Goal: Task Accomplishment & Management: Use online tool/utility

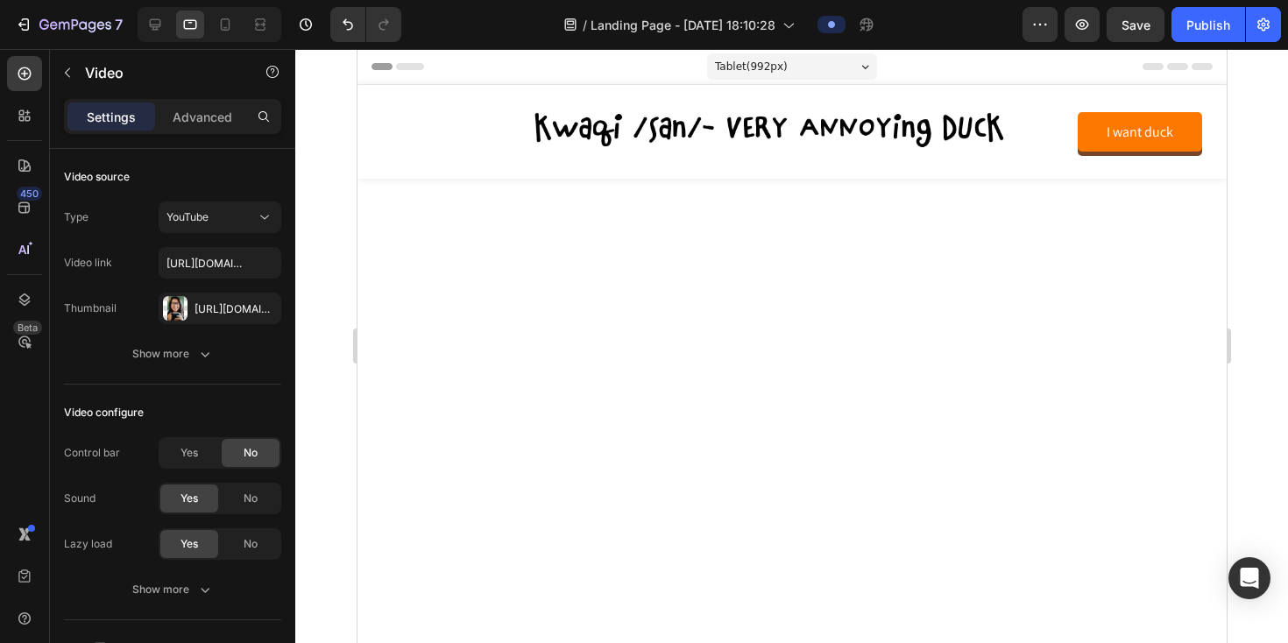
scroll to position [2017, 0]
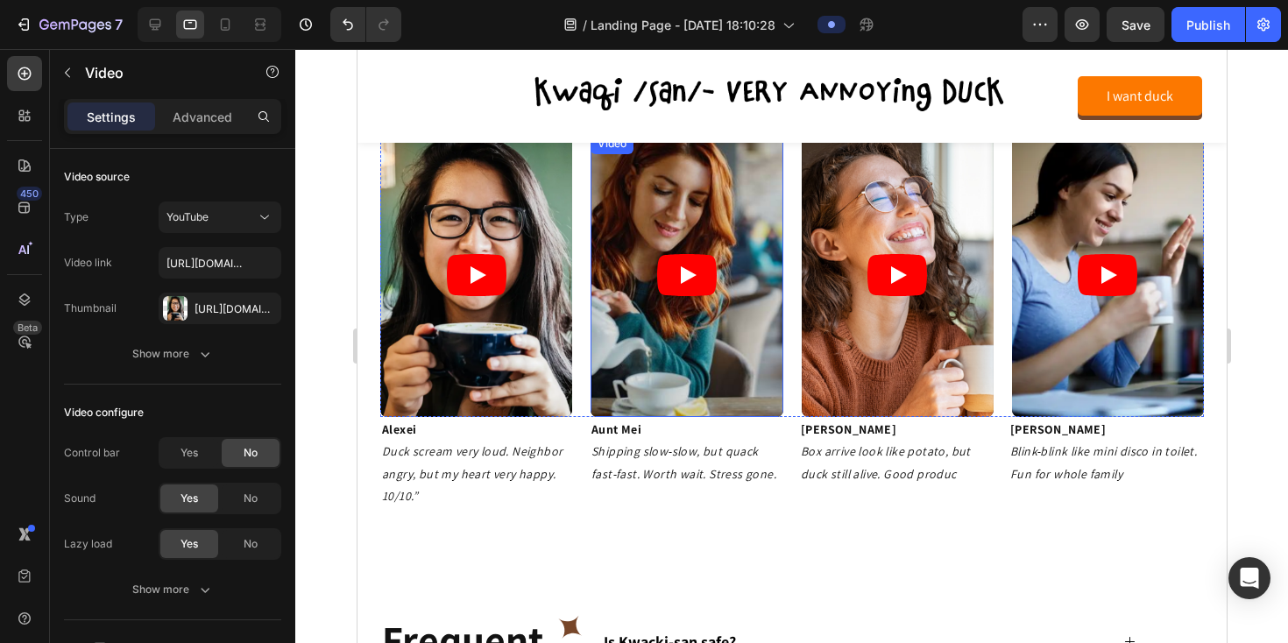
click at [634, 228] on article at bounding box center [686, 275] width 192 height 284
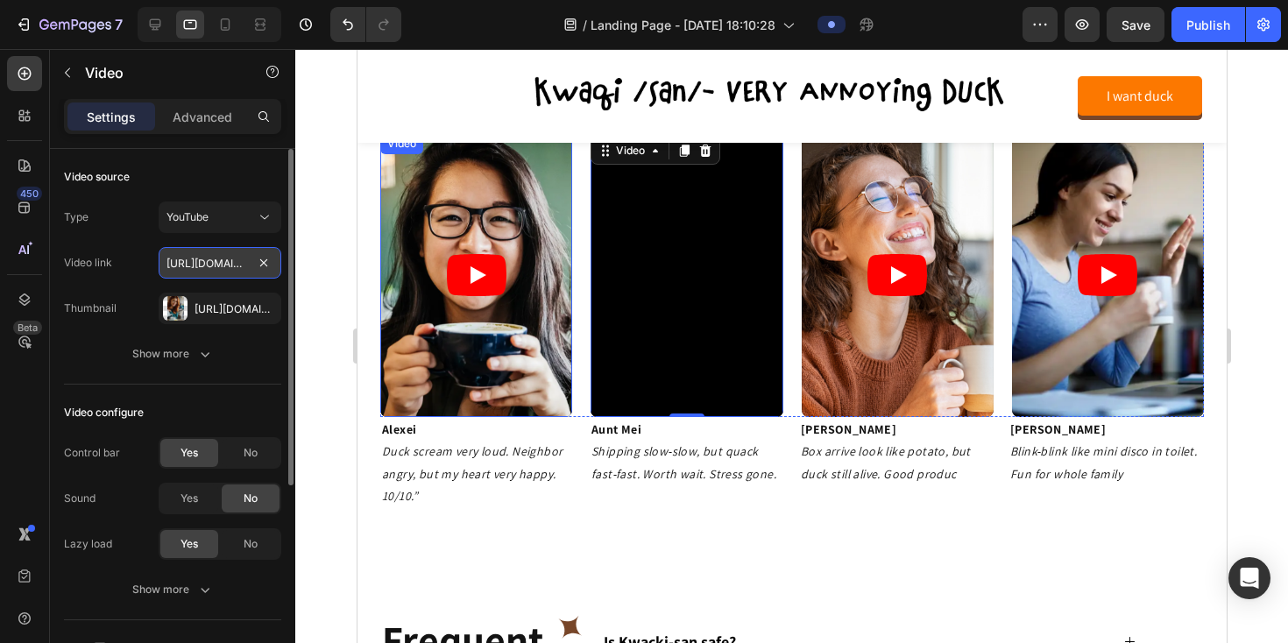
click at [225, 270] on input "https://www.youtube.com/shorts/SXHMnicI6Pghttps://www.tiktok.com/@maryryftkxz/v…" at bounding box center [220, 263] width 123 height 32
paste input "rK7XJhS97PI"
type input "[URL][DOMAIN_NAME]"
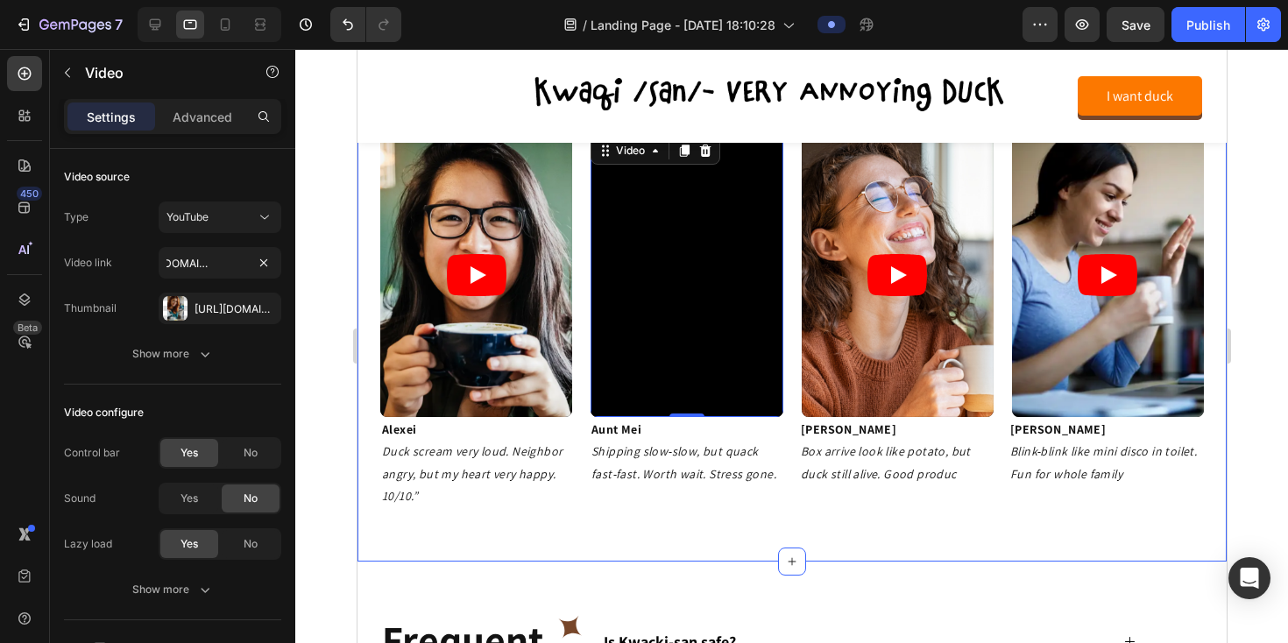
click at [643, 528] on div "verified buyers, questionable life choices 🐤 Heading Video Video 0 Video Video …" at bounding box center [791, 281] width 869 height 562
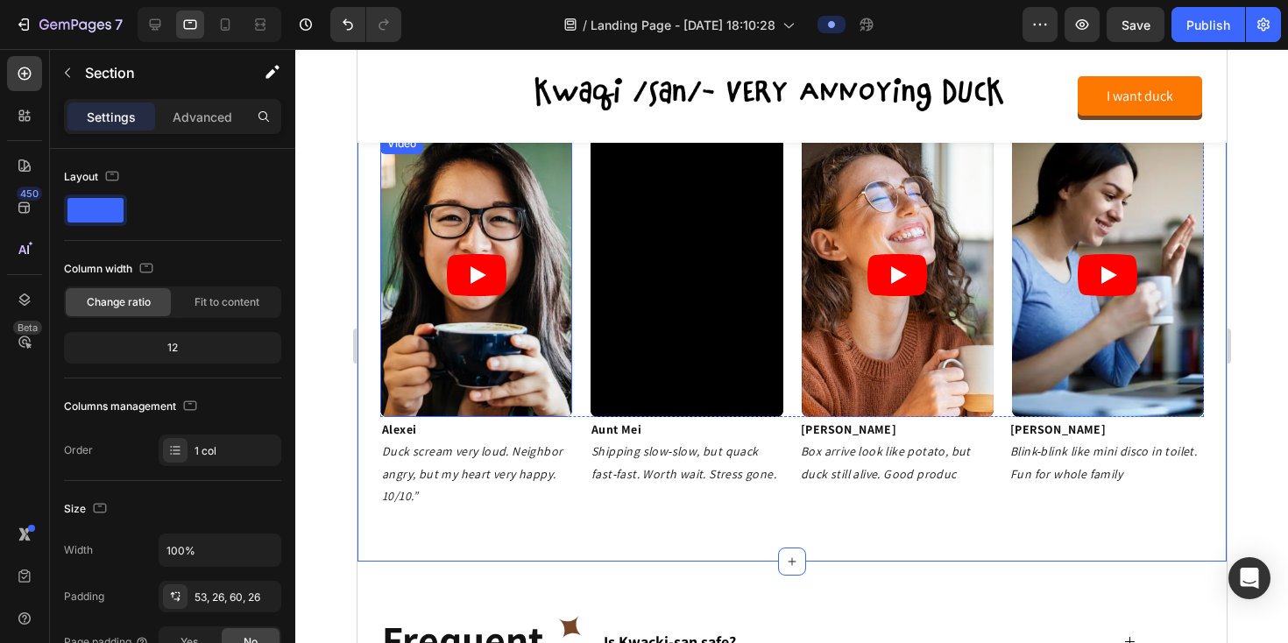
click at [439, 202] on article at bounding box center [475, 275] width 192 height 284
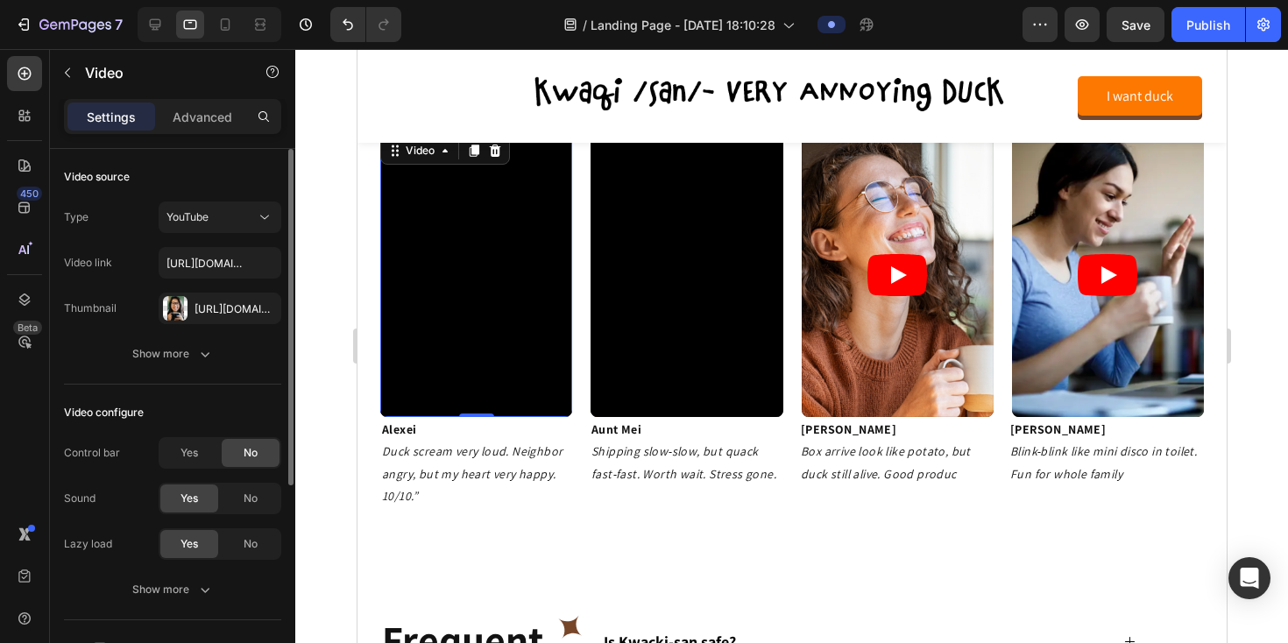
click at [242, 457] on div "No" at bounding box center [251, 453] width 58 height 28
click at [209, 461] on div "Yes" at bounding box center [189, 453] width 58 height 28
click at [243, 461] on div "No" at bounding box center [251, 453] width 58 height 28
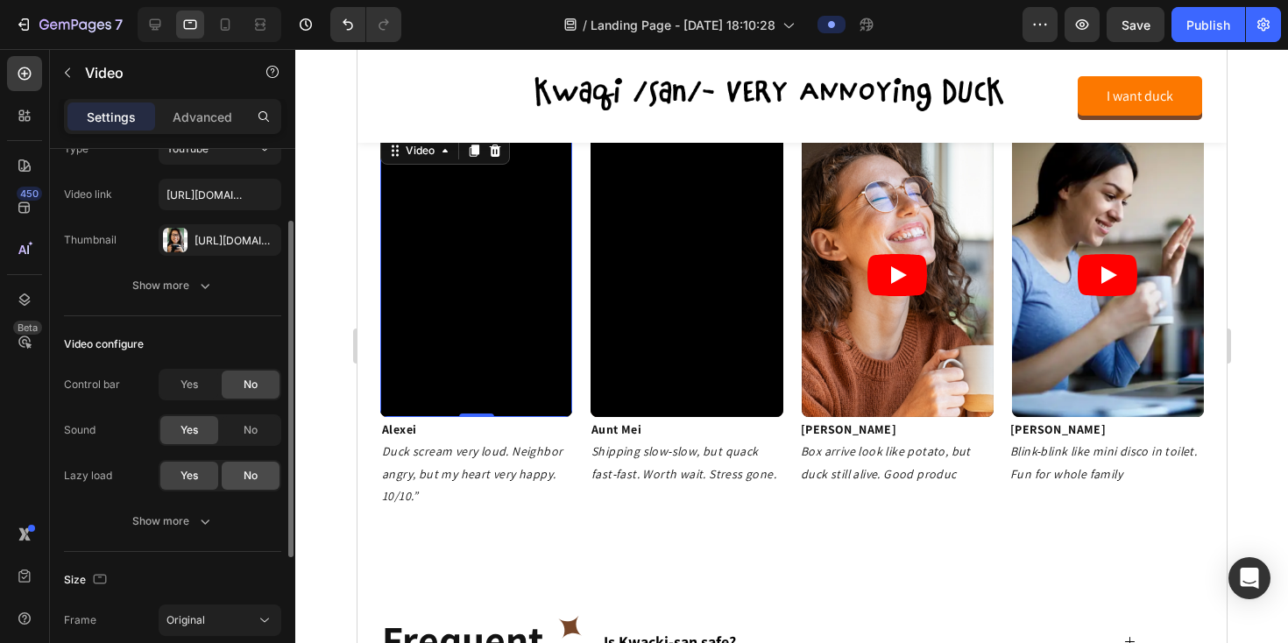
scroll to position [94, 0]
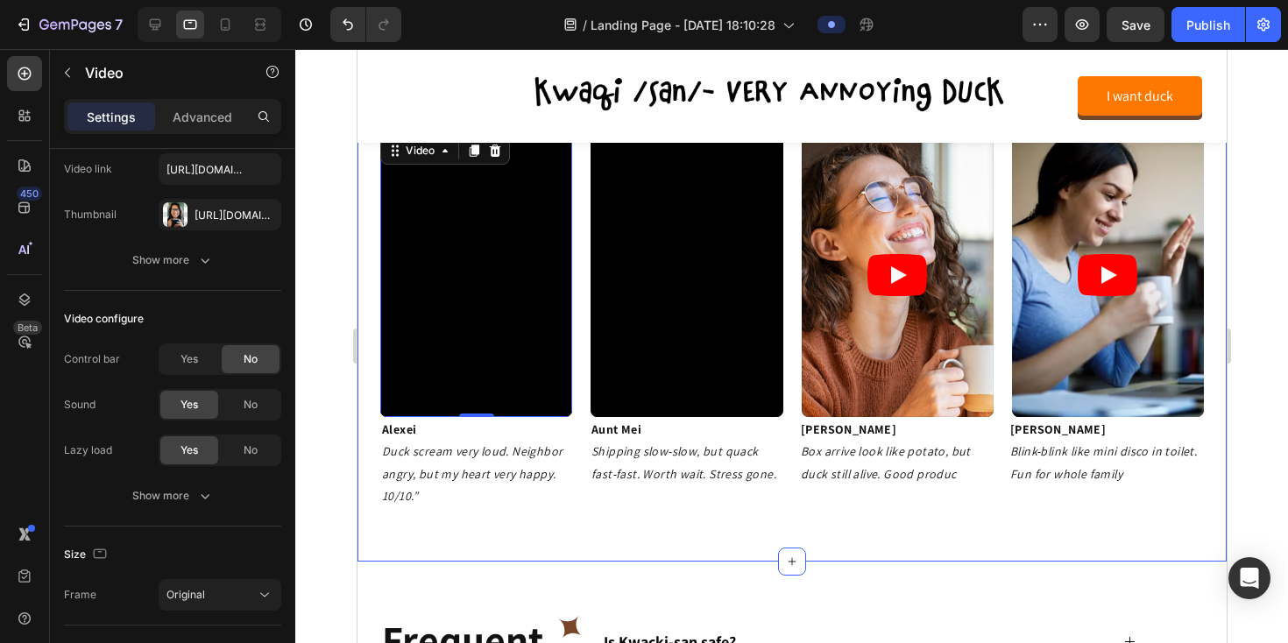
click at [571, 542] on div "verified buyers, questionable life choices 🐤 Heading Video 0 Video Video Video …" at bounding box center [791, 281] width 869 height 562
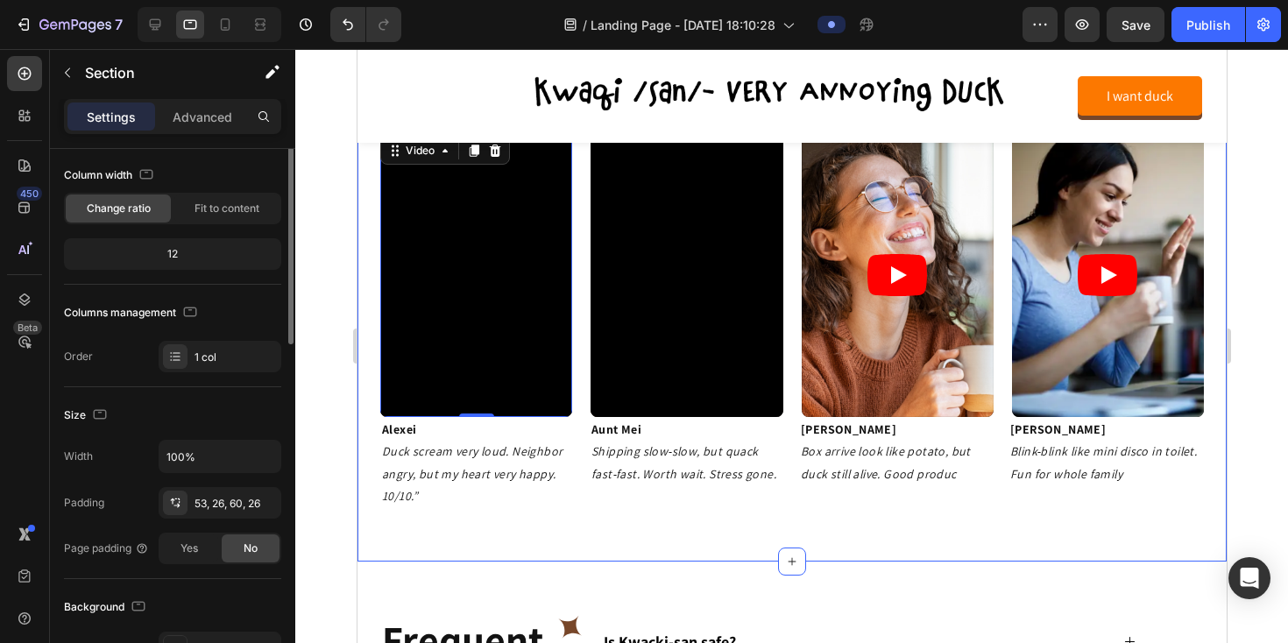
scroll to position [0, 0]
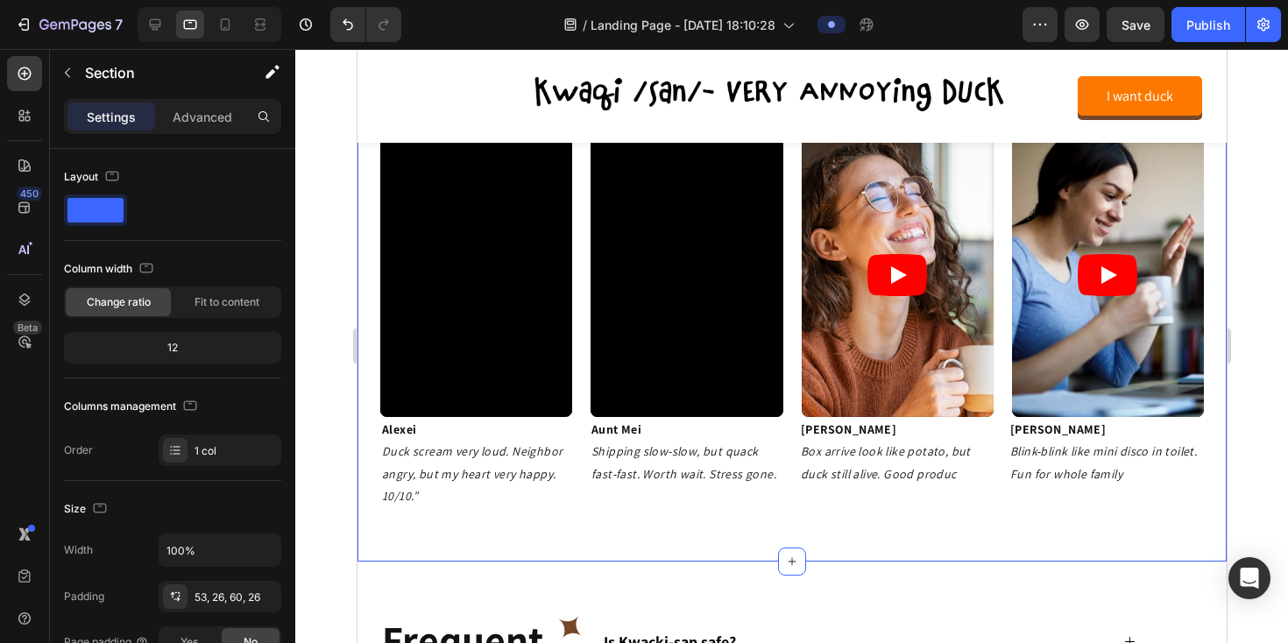
click at [321, 359] on div at bounding box center [791, 346] width 993 height 594
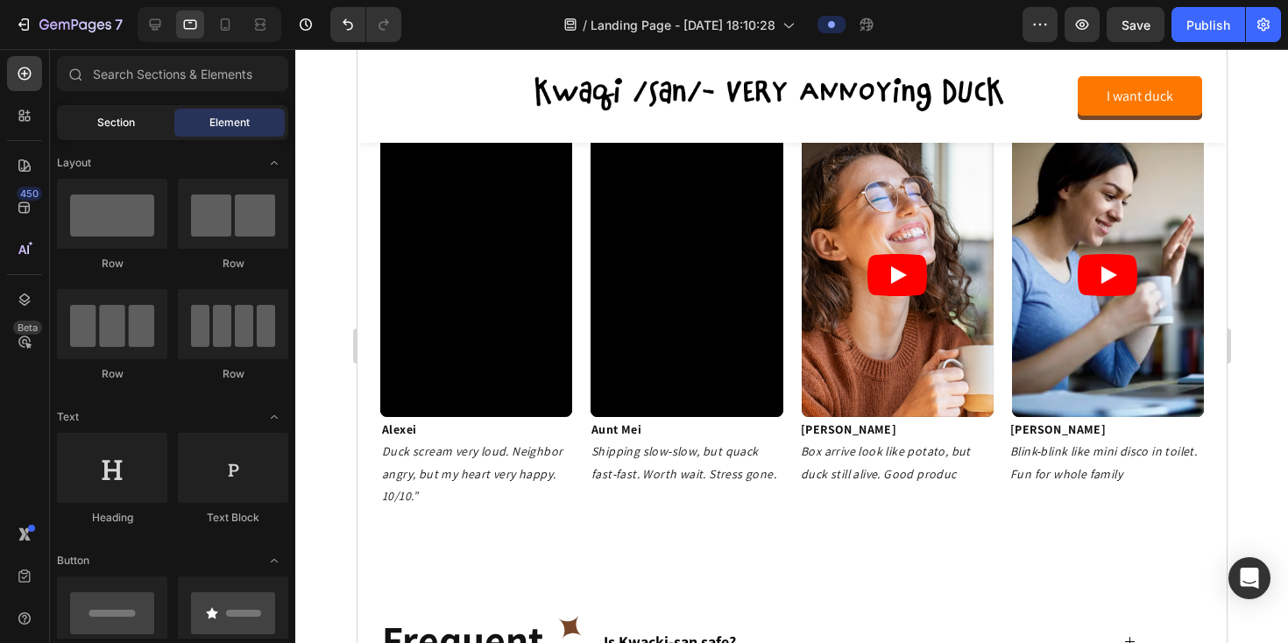
click at [119, 124] on span "Section" at bounding box center [116, 123] width 38 height 16
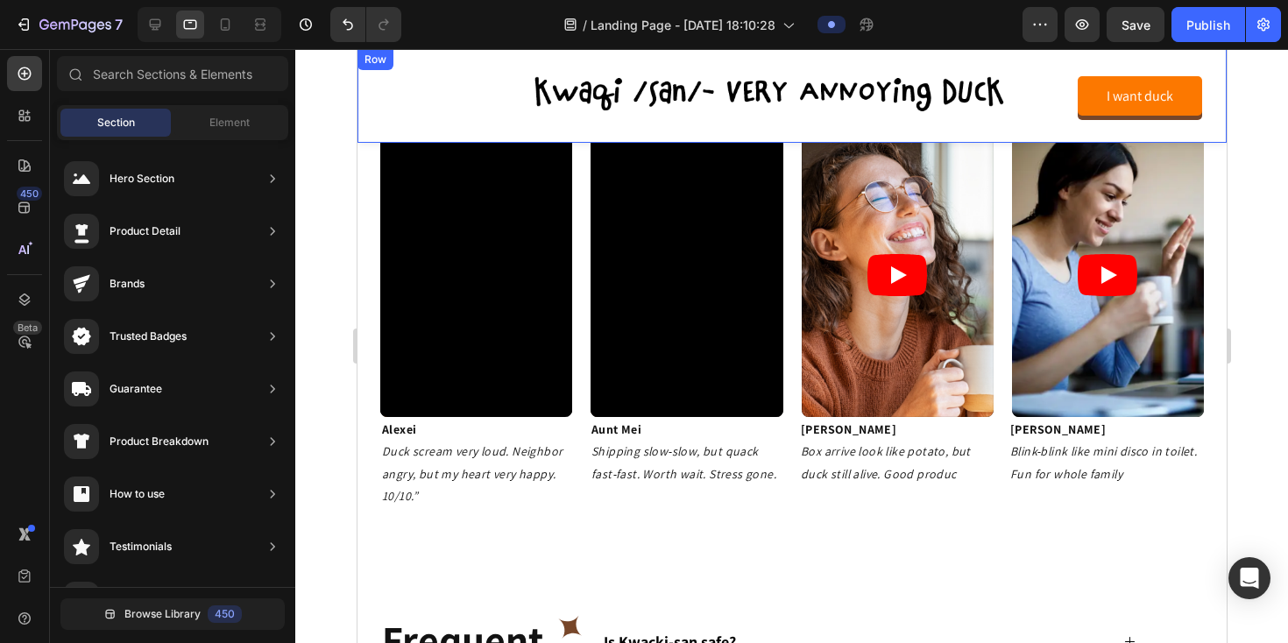
click at [788, 129] on div "Image I want duck Button Row" at bounding box center [791, 96] width 869 height 94
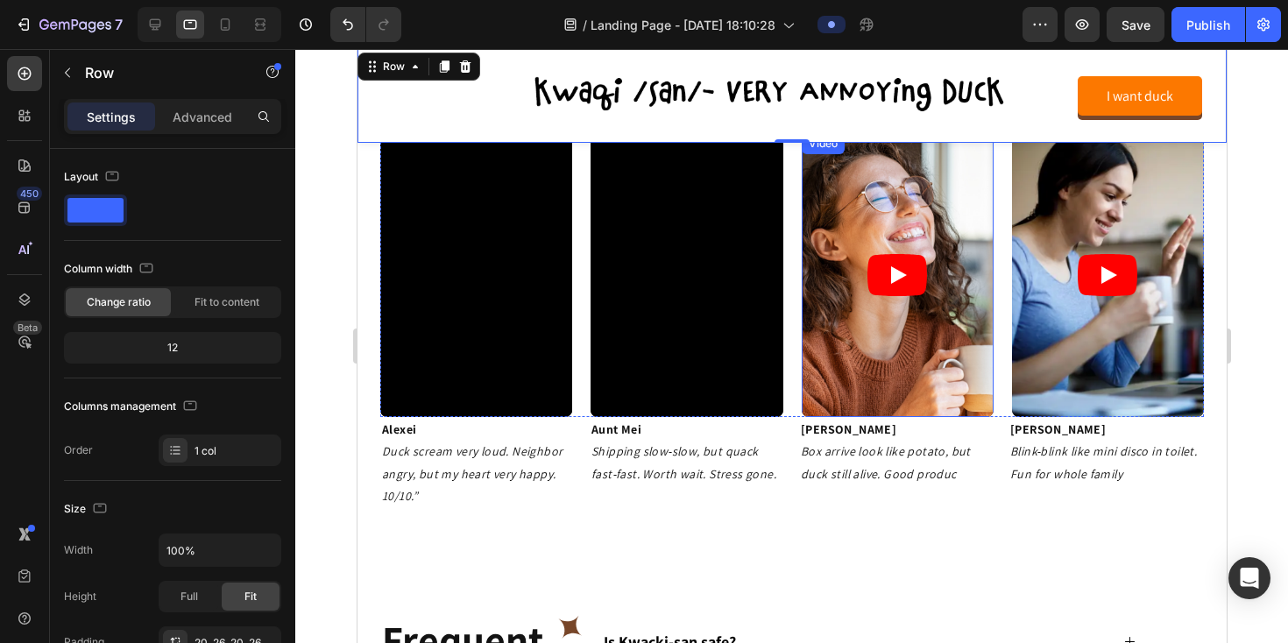
click at [876, 407] on article at bounding box center [897, 275] width 192 height 284
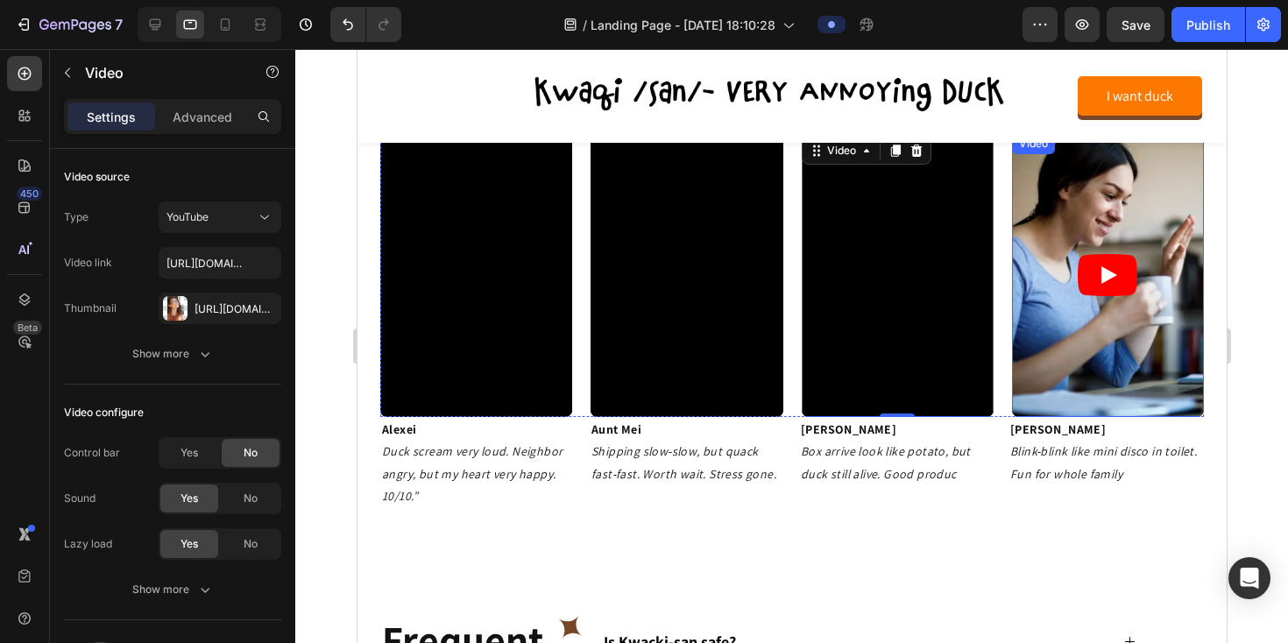
click at [1051, 345] on article at bounding box center [1107, 275] width 192 height 284
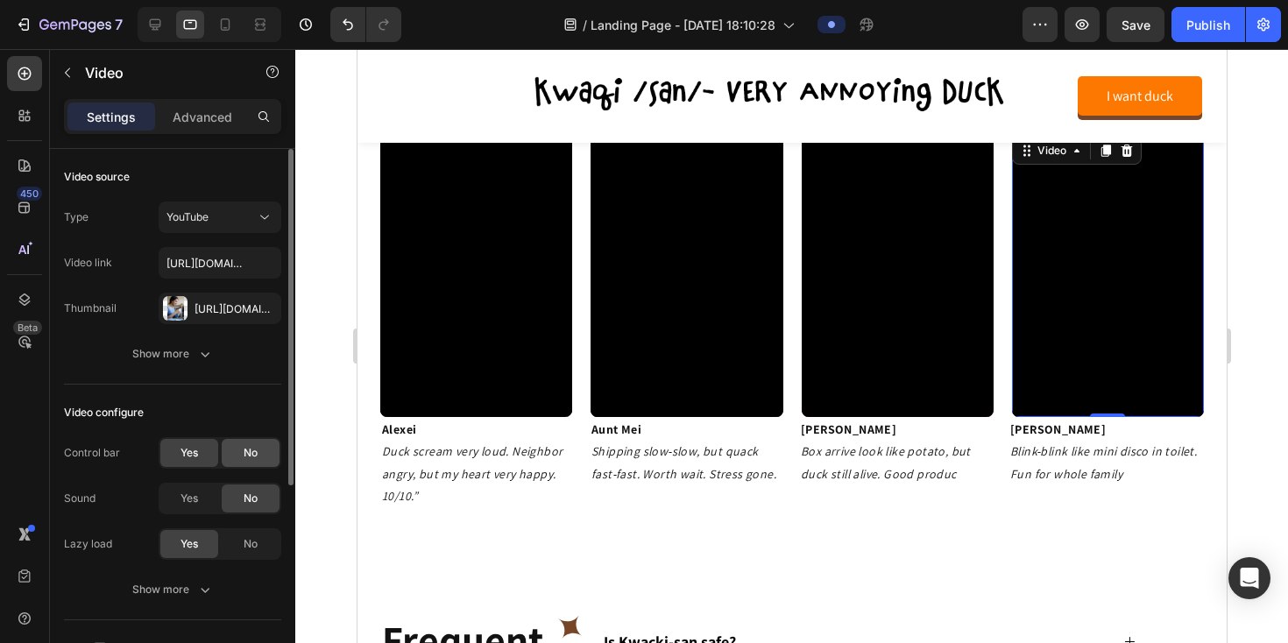
click at [237, 464] on div "No" at bounding box center [251, 453] width 58 height 28
click at [185, 506] on span "Yes" at bounding box center [189, 499] width 18 height 16
click at [343, 179] on div at bounding box center [791, 346] width 993 height 594
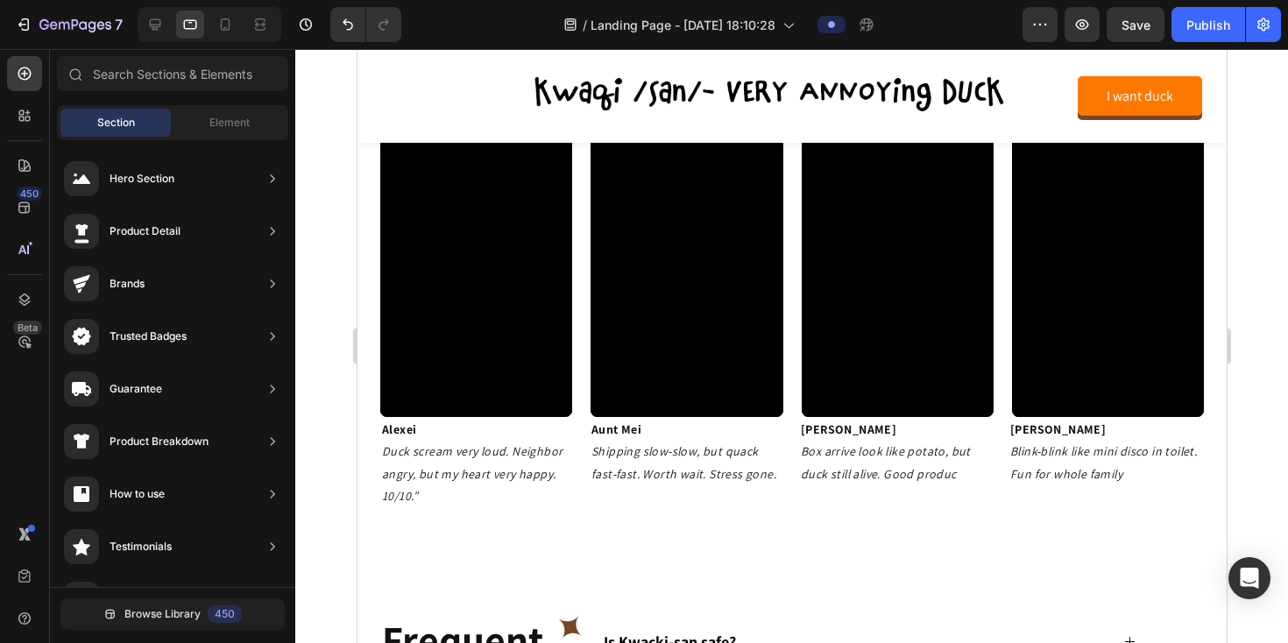
click at [329, 210] on div at bounding box center [791, 346] width 993 height 594
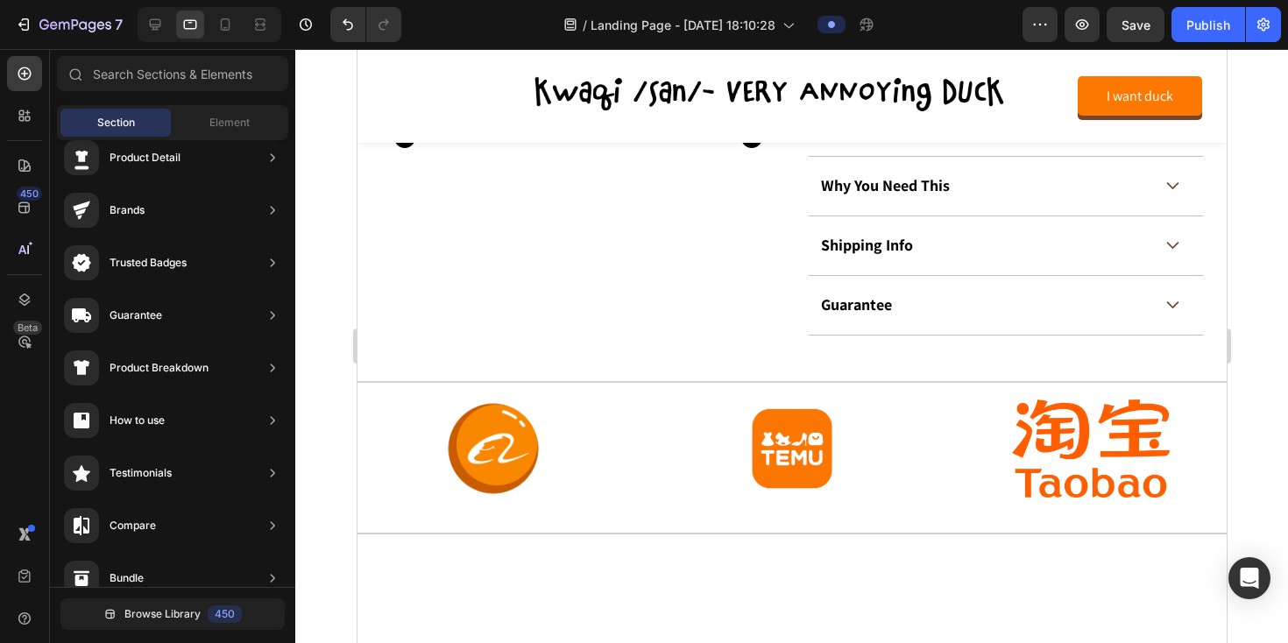
scroll to position [1197, 0]
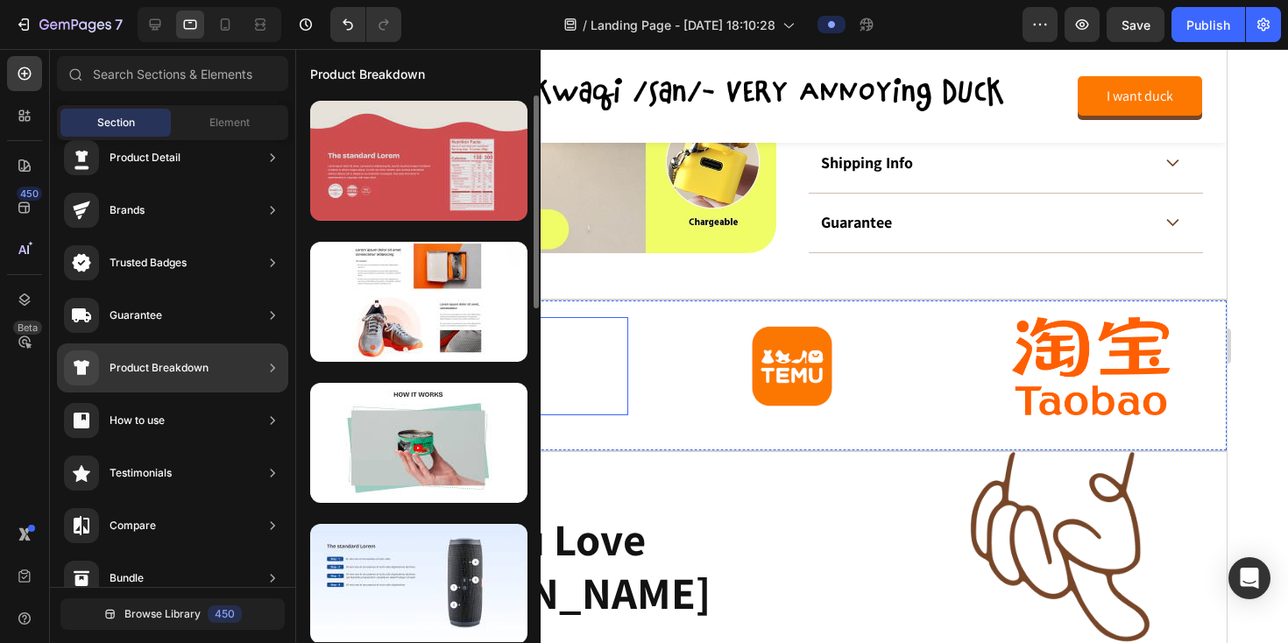
click at [373, 172] on div at bounding box center [418, 161] width 217 height 120
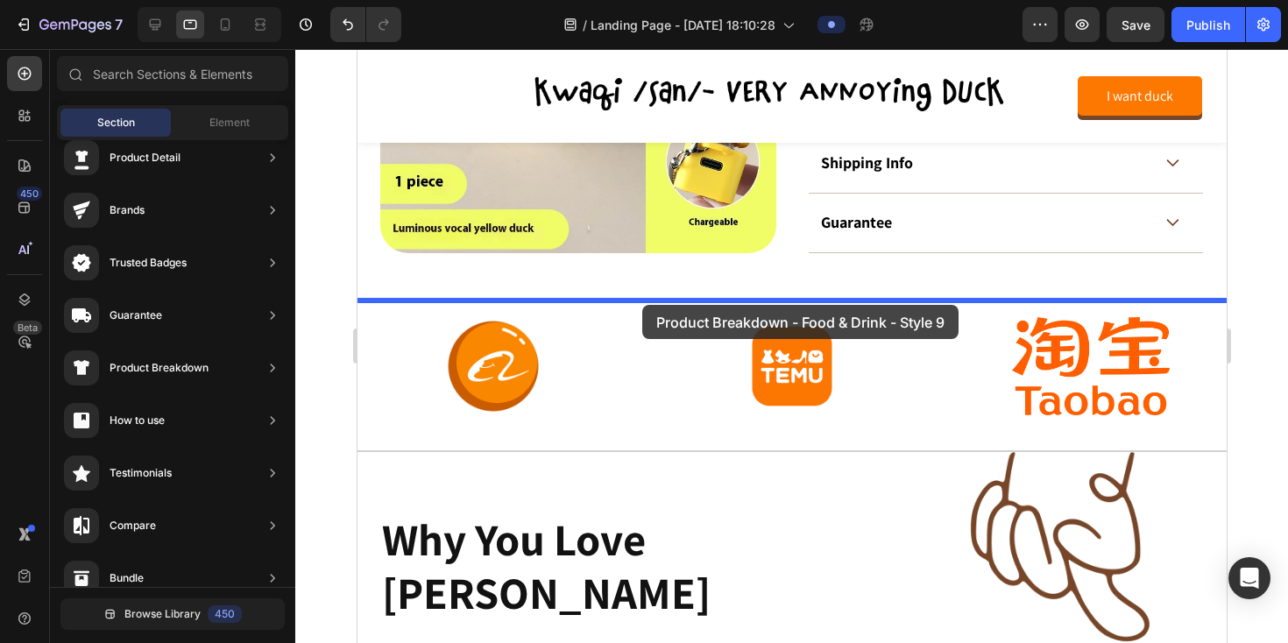
drag, startPoint x: 746, startPoint y: 243, endPoint x: 641, endPoint y: 305, distance: 121.4
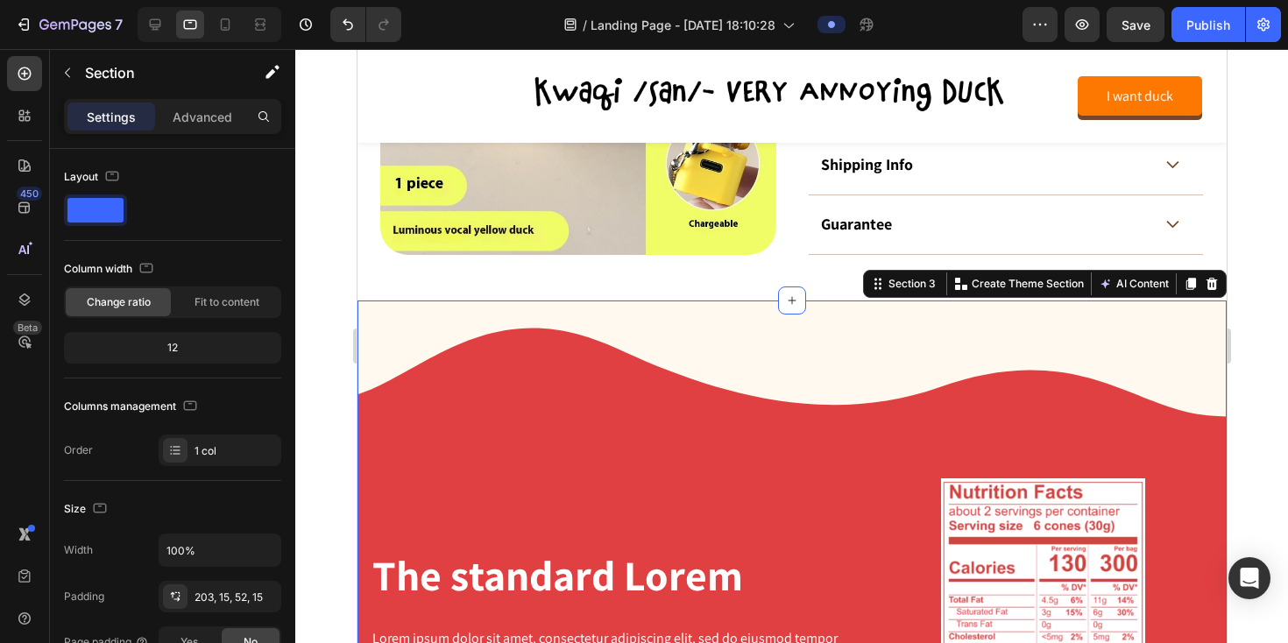
click at [725, 435] on div "The standard Lorem Heading Lorem ipsum dolor sit amet, consectetur adipiscing e…" at bounding box center [791, 584] width 869 height 567
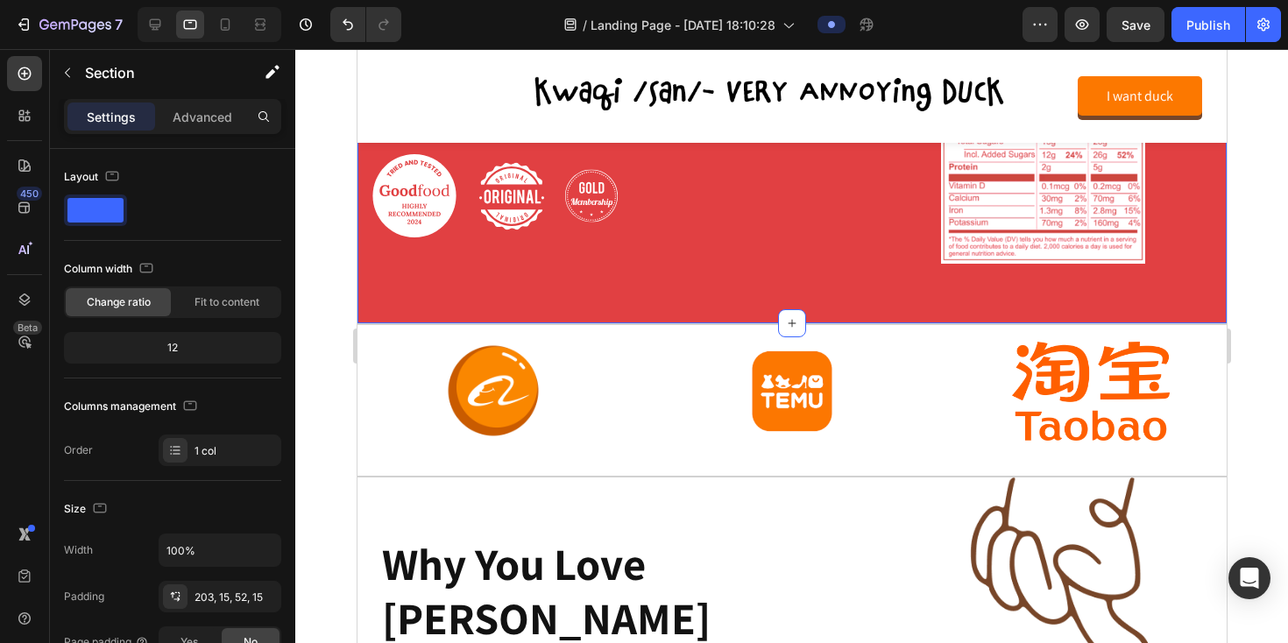
scroll to position [1772, 0]
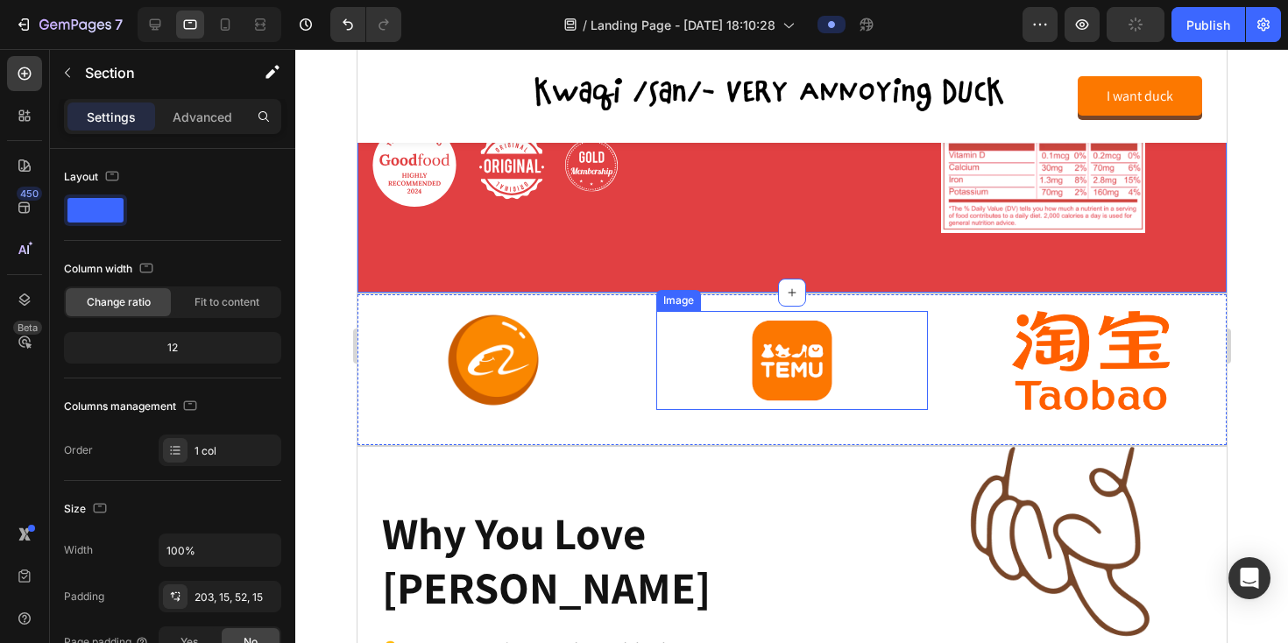
click at [775, 359] on img at bounding box center [790, 360] width 131 height 99
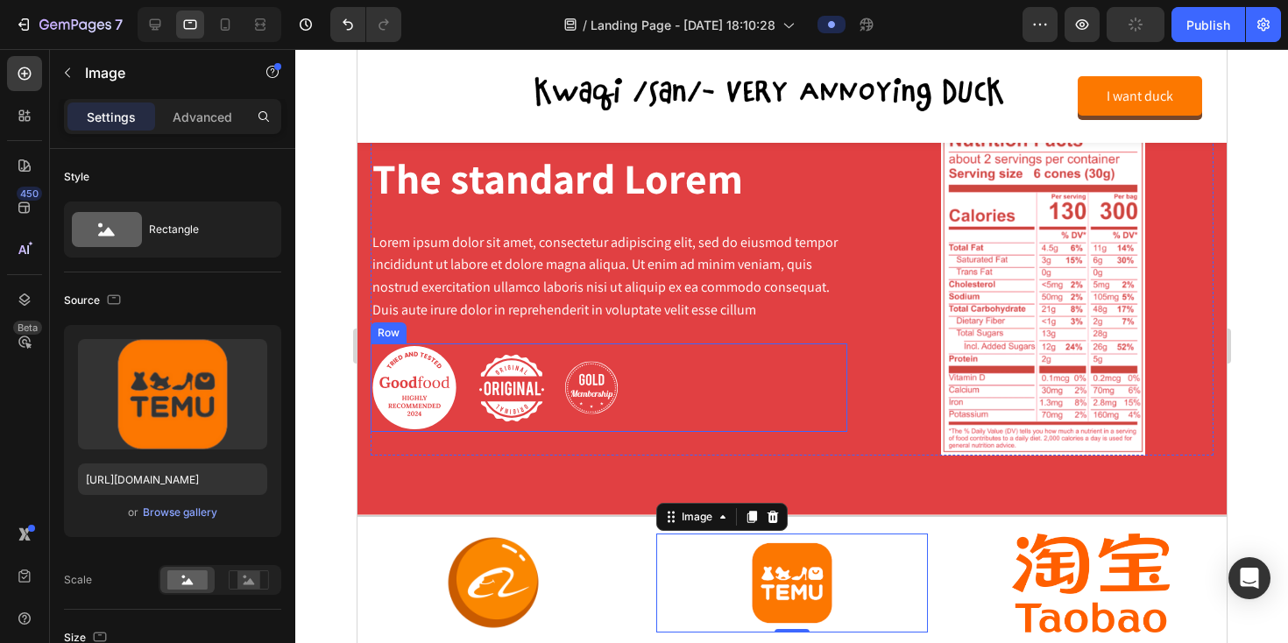
scroll to position [1509, 0]
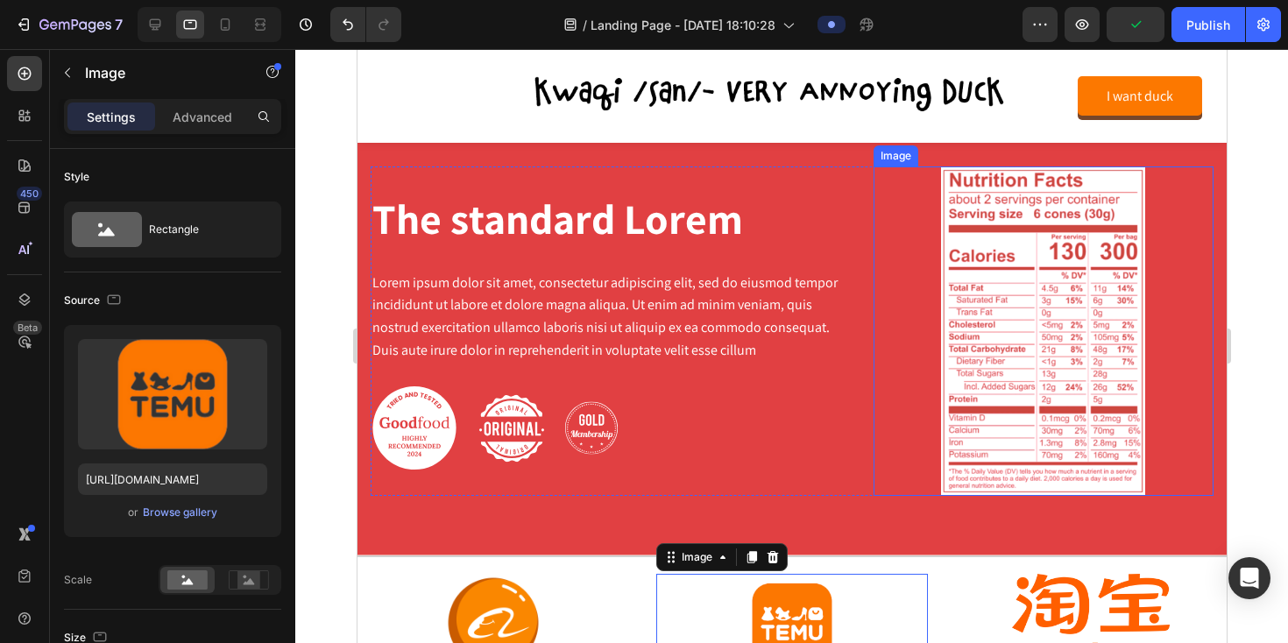
click at [962, 310] on img at bounding box center [1042, 330] width 204 height 329
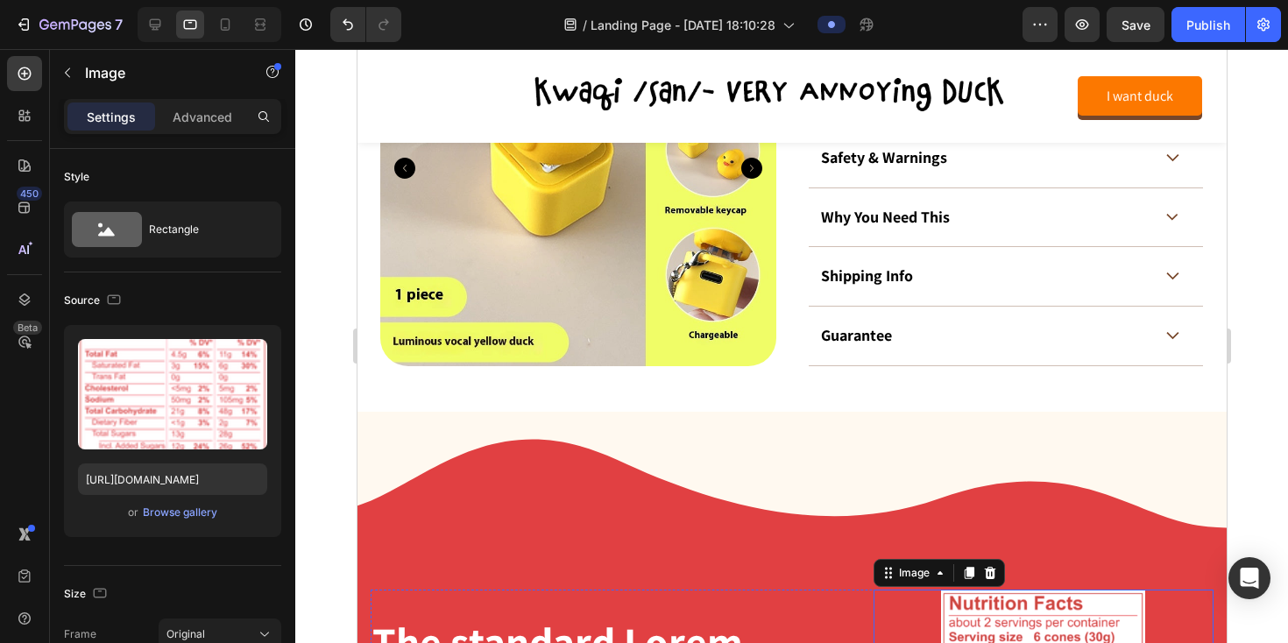
scroll to position [1136, 0]
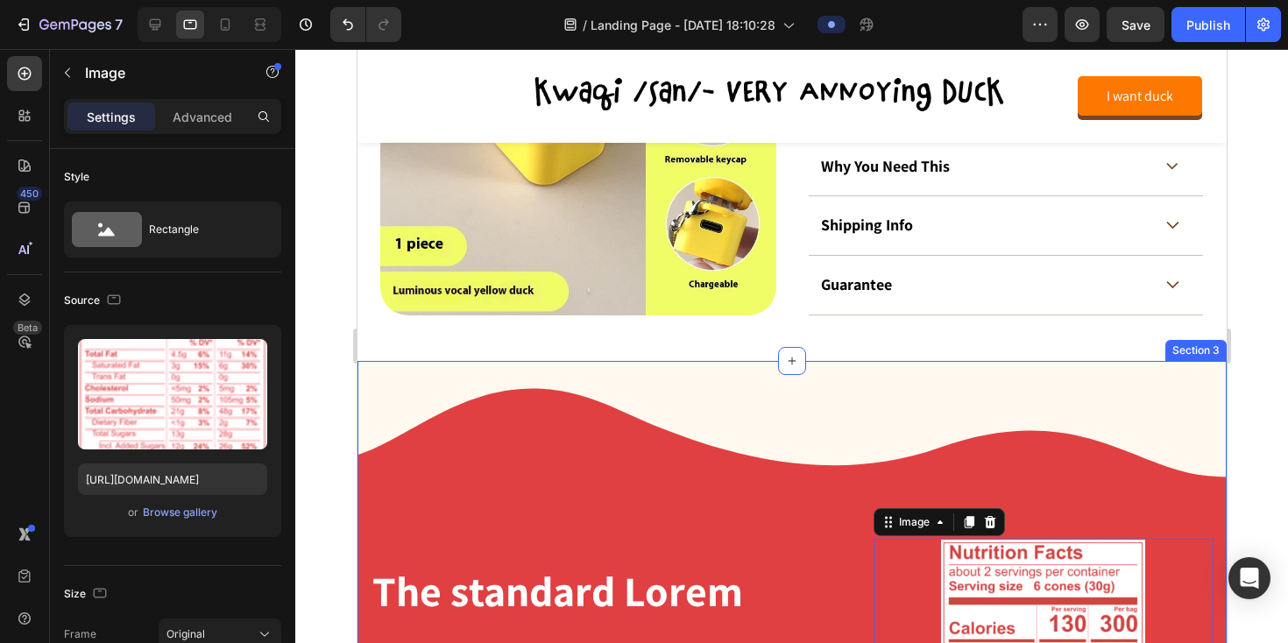
click at [815, 374] on div "The standard Lorem Heading Lorem ipsum dolor sit amet, consectetur adipiscing e…" at bounding box center [791, 644] width 869 height 567
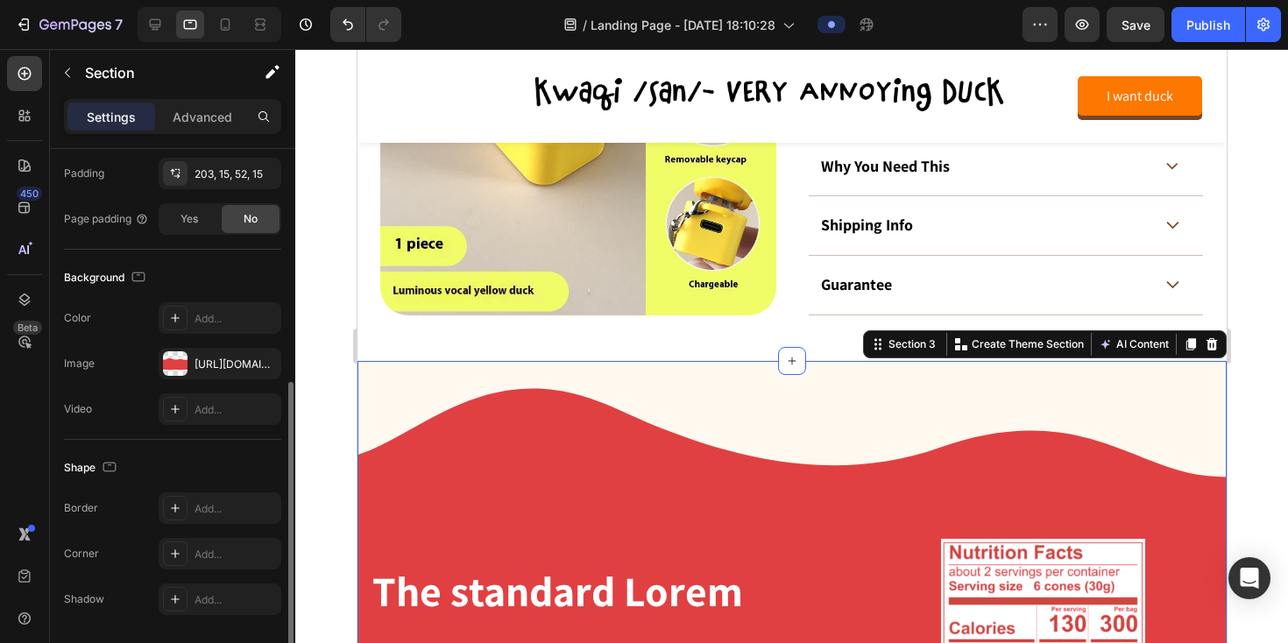
scroll to position [428, 0]
click at [209, 357] on div "https://cdn.shopify.com/s/files/1/0765/2189/8233/files/gempages_581651773324788…" at bounding box center [220, 359] width 51 height 16
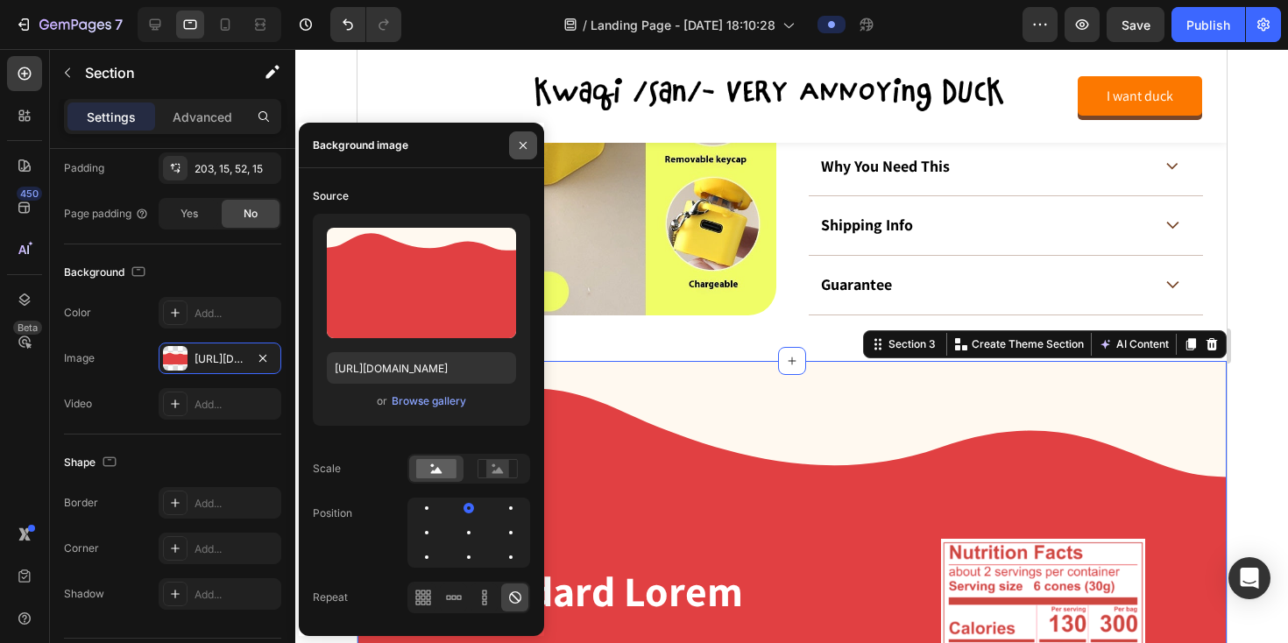
click at [520, 138] on icon "button" at bounding box center [523, 145] width 14 height 14
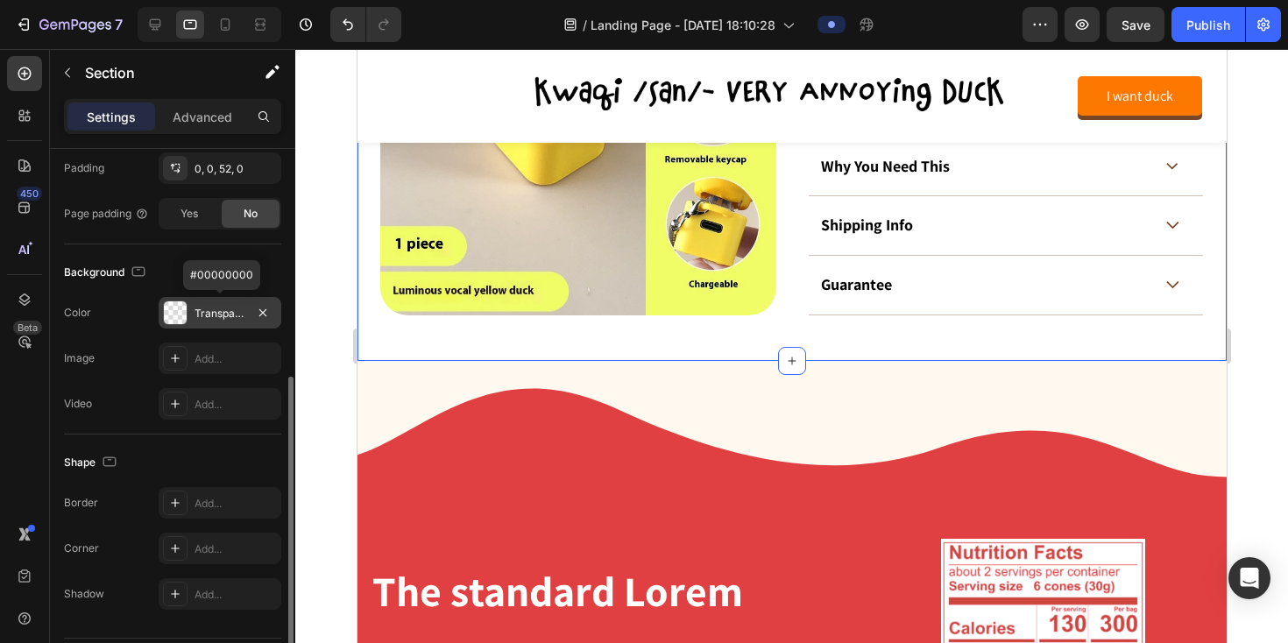
click at [229, 309] on div "Transparent" at bounding box center [220, 314] width 51 height 16
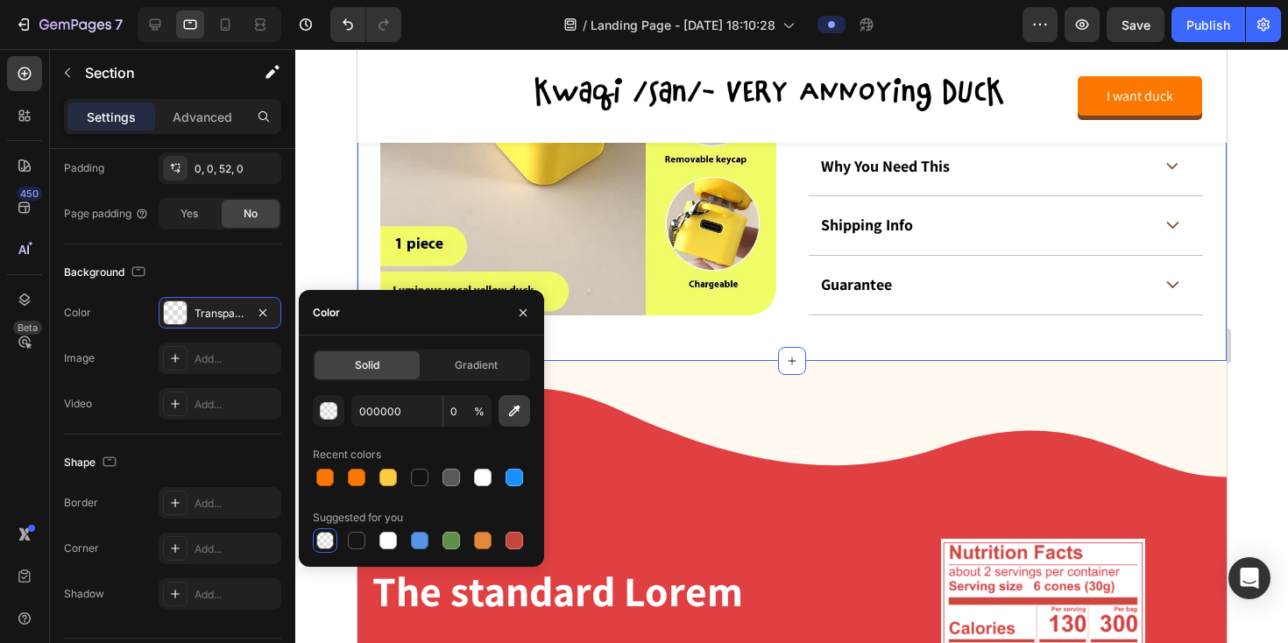
click at [509, 407] on icon "button" at bounding box center [515, 411] width 18 height 18
type input "FFF9F0"
type input "100"
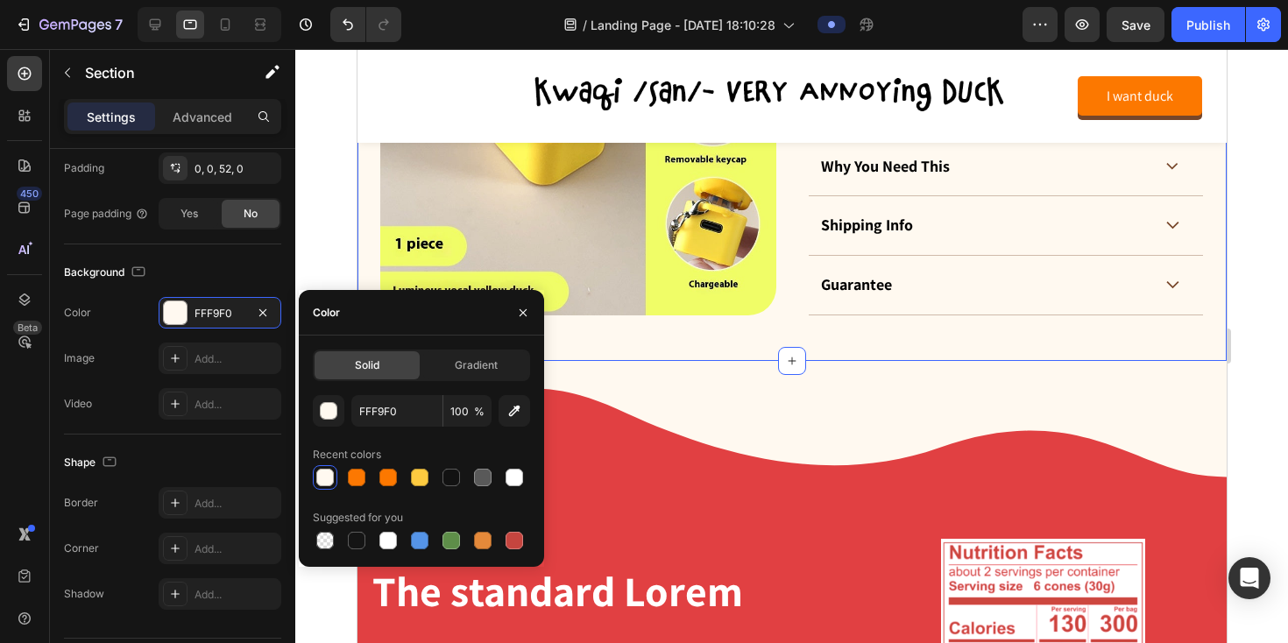
click at [337, 213] on div at bounding box center [791, 346] width 993 height 594
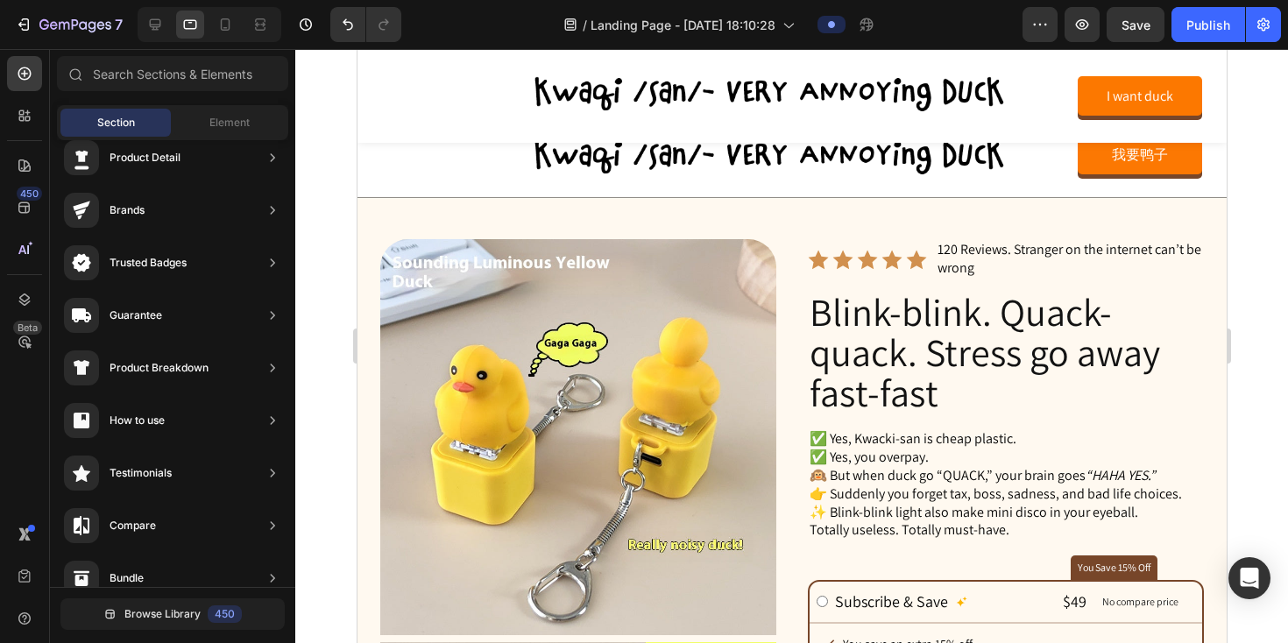
scroll to position [0, 0]
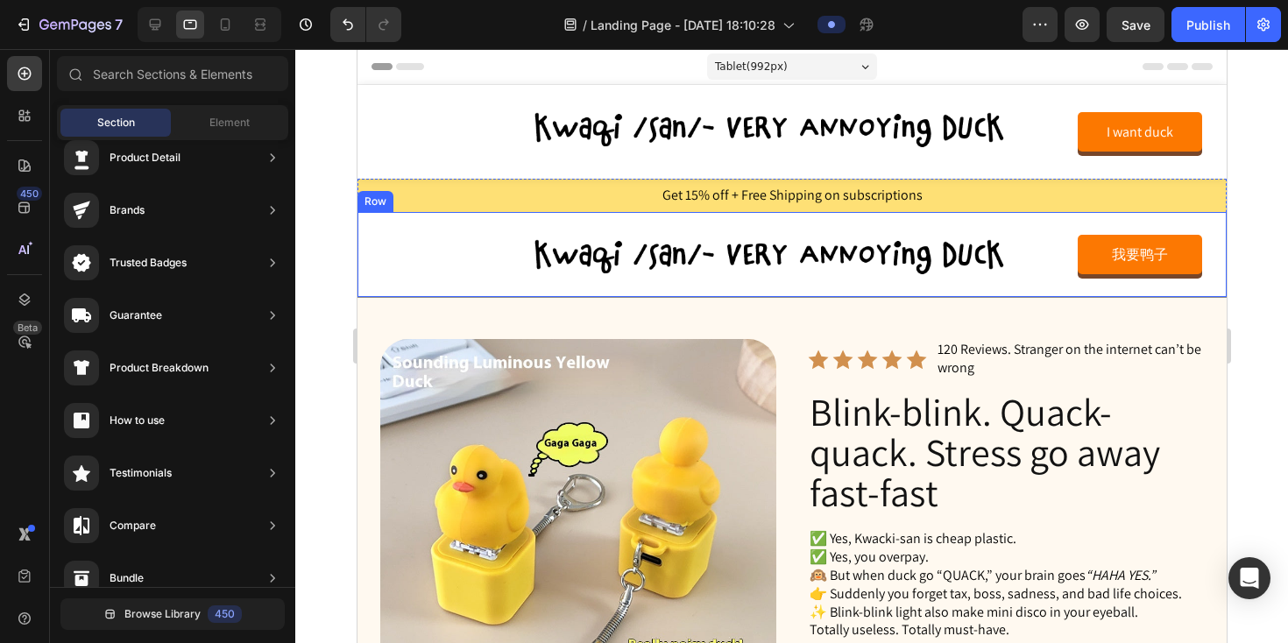
click at [376, 286] on div "Image 我要鸭子 Button Row" at bounding box center [791, 254] width 869 height 85
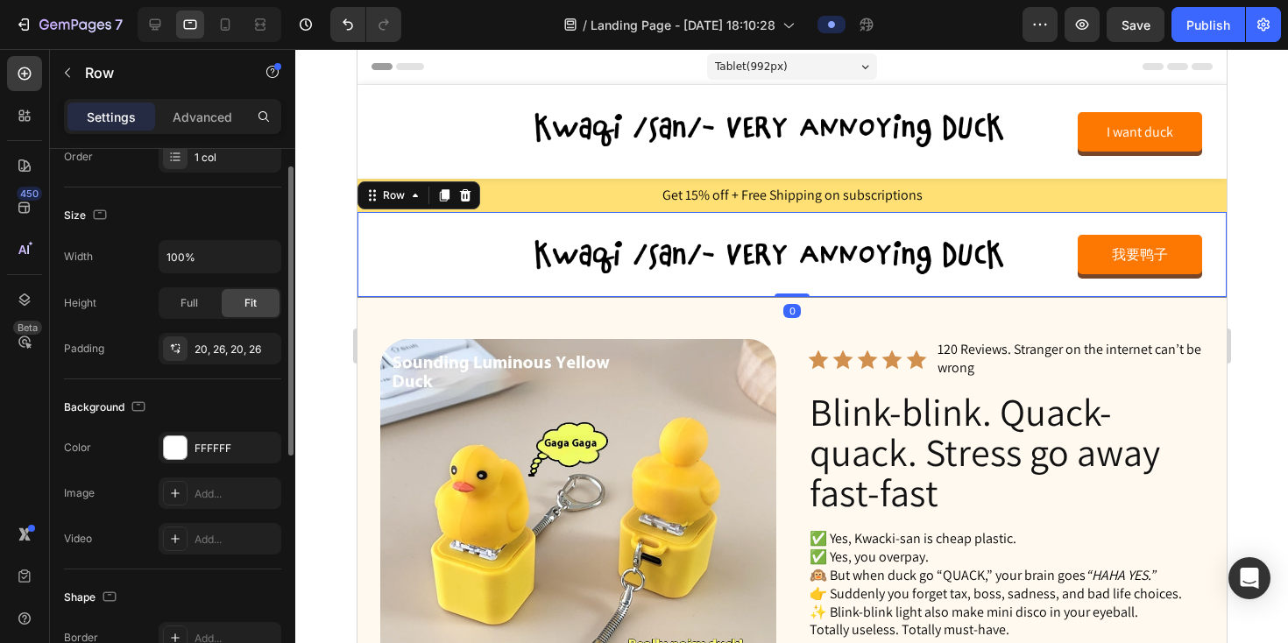
scroll to position [421, 0]
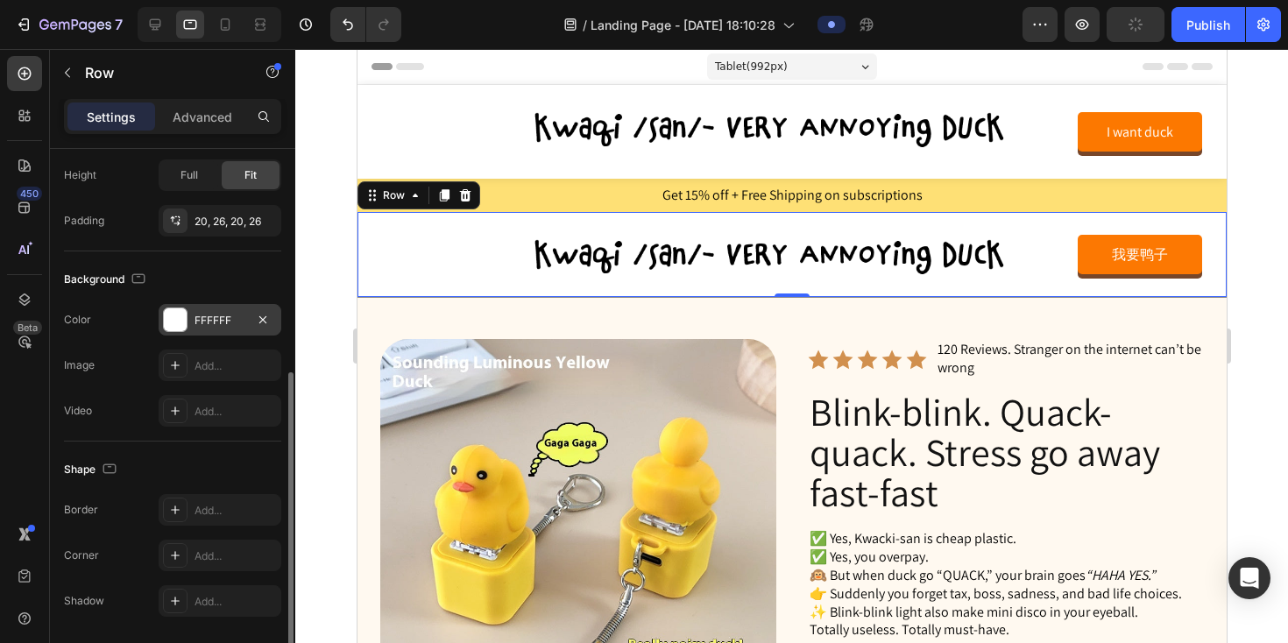
click at [217, 318] on div "FFFFFF" at bounding box center [220, 321] width 51 height 16
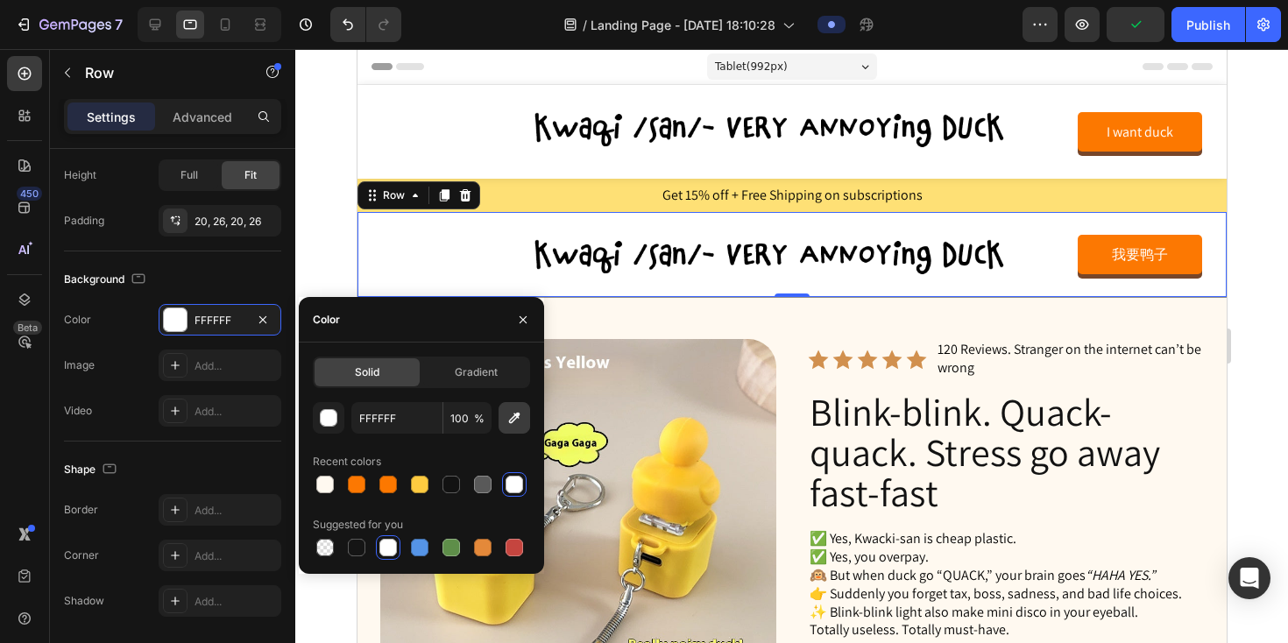
click at [509, 412] on icon "button" at bounding box center [515, 418] width 18 height 18
type input "FFF9F0"
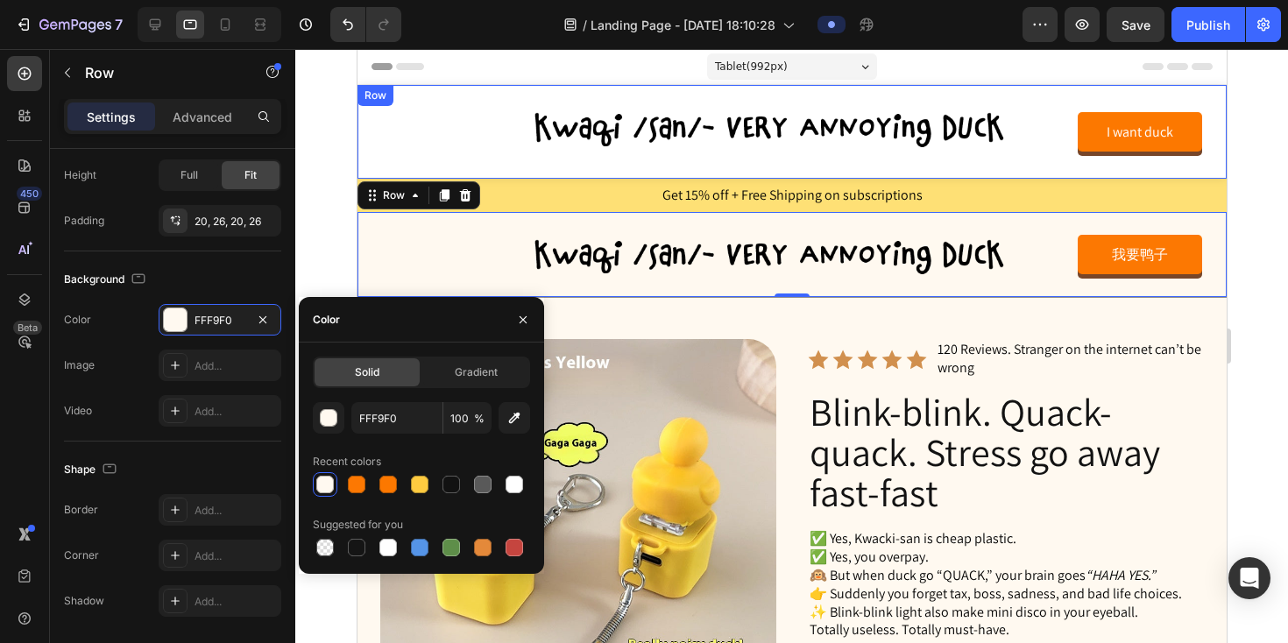
click at [510, 161] on div "Image I want duck Button Row" at bounding box center [791, 132] width 869 height 94
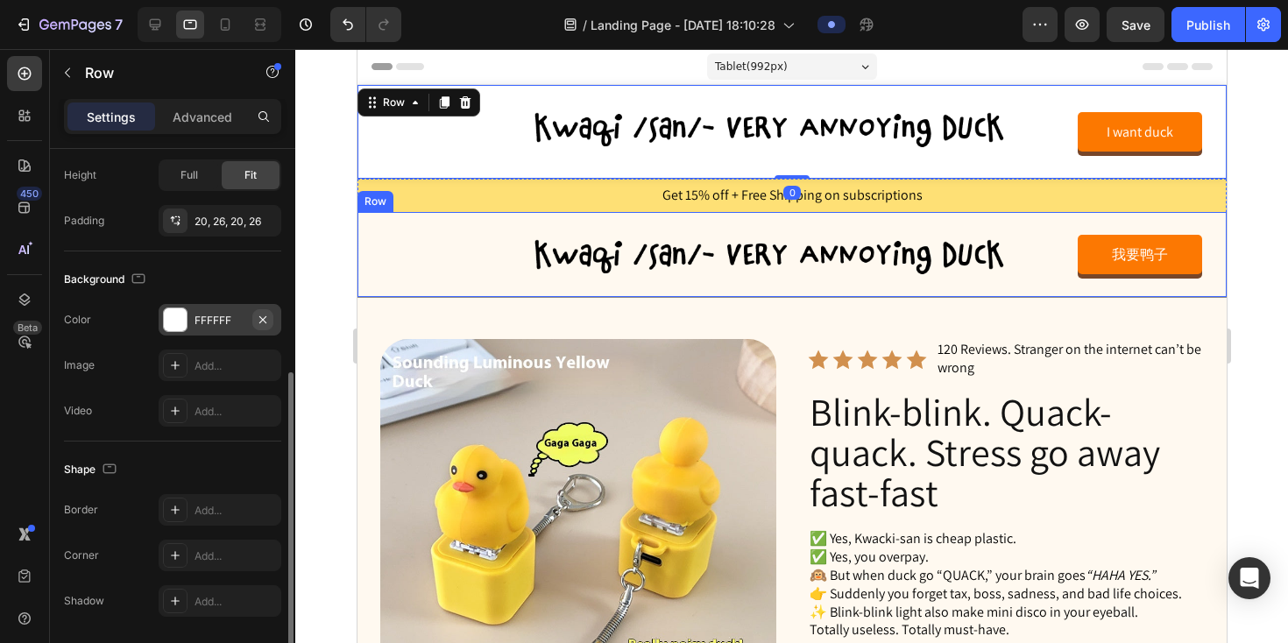
click at [258, 321] on icon "button" at bounding box center [263, 320] width 14 height 14
click at [224, 327] on div "Add..." at bounding box center [236, 321] width 82 height 16
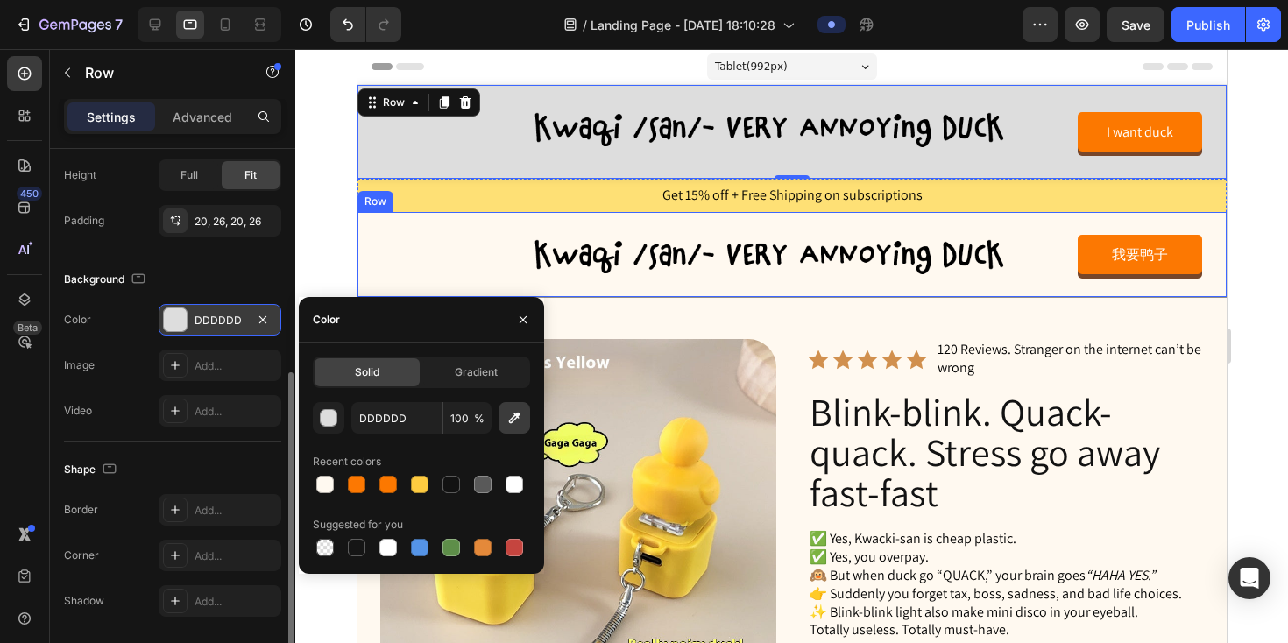
click at [527, 418] on button "button" at bounding box center [515, 418] width 32 height 32
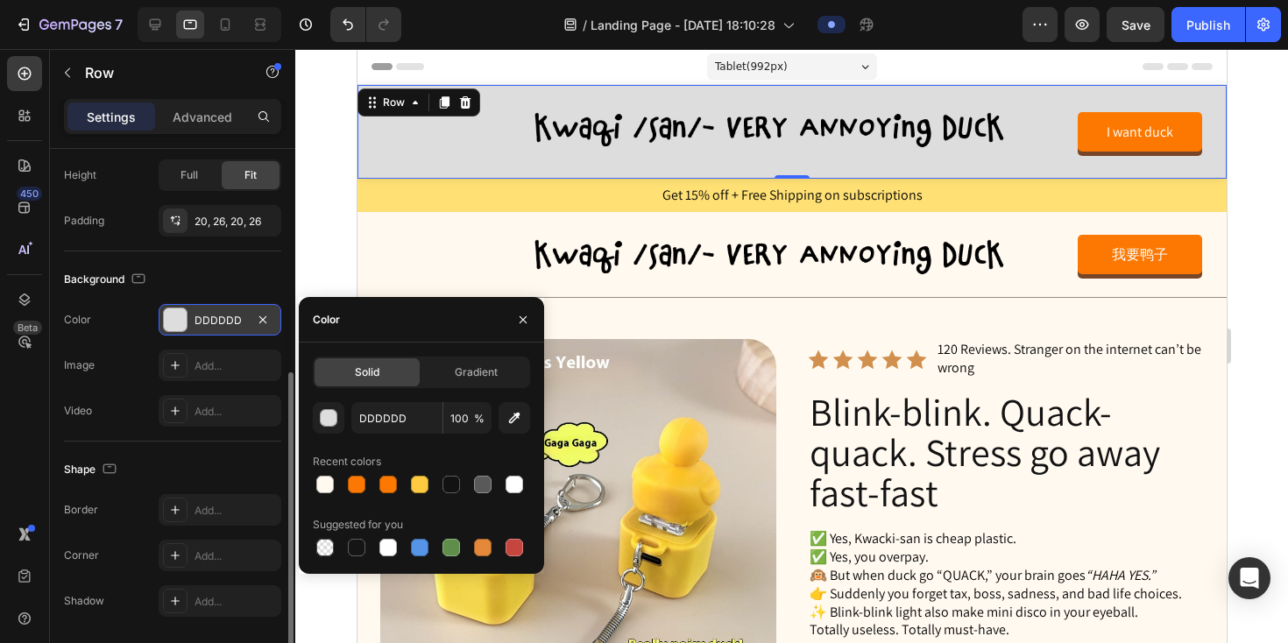
type input "FFF9F0"
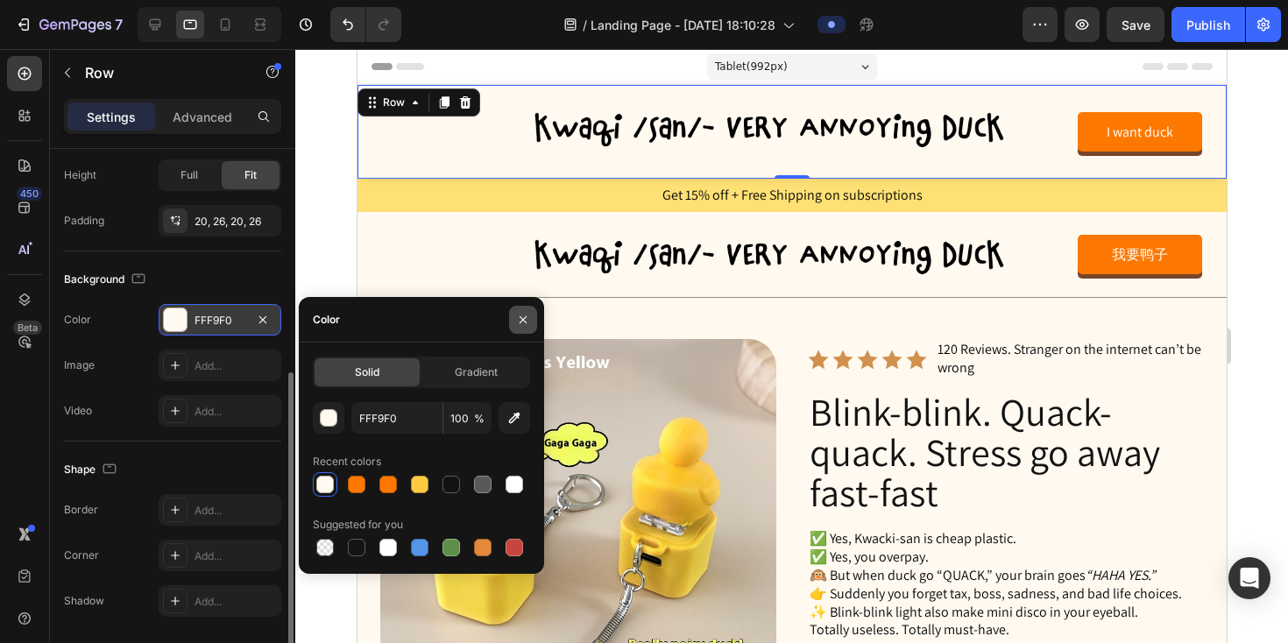
click at [523, 321] on icon "button" at bounding box center [523, 320] width 14 height 14
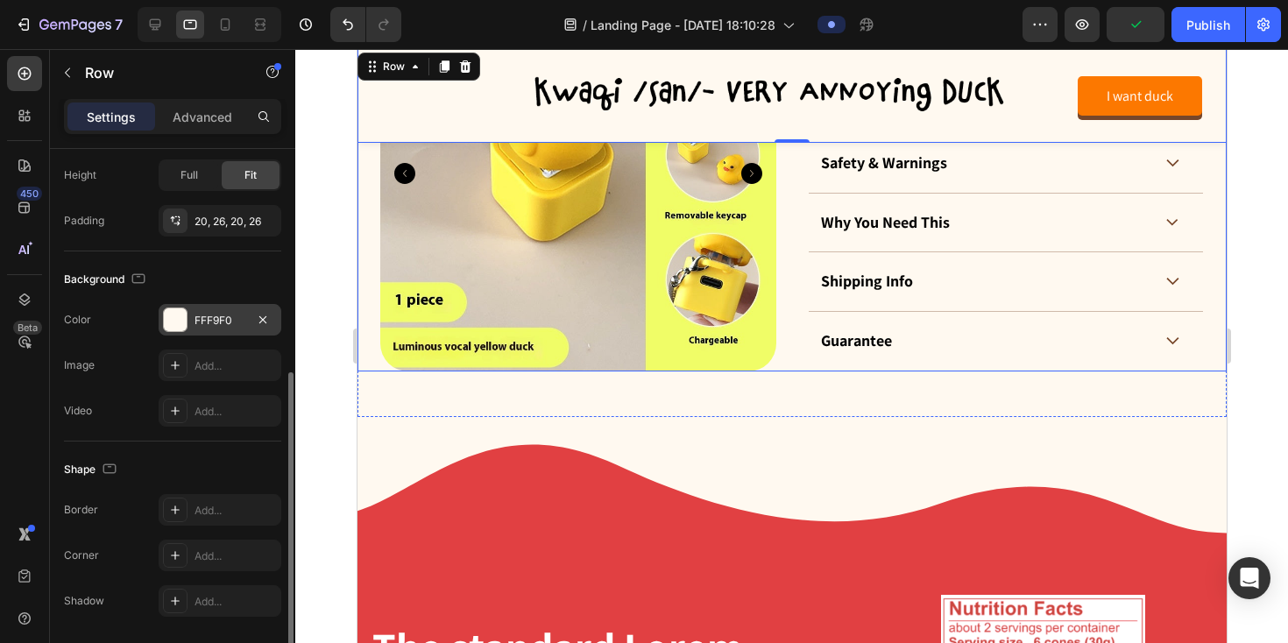
scroll to position [1072, 0]
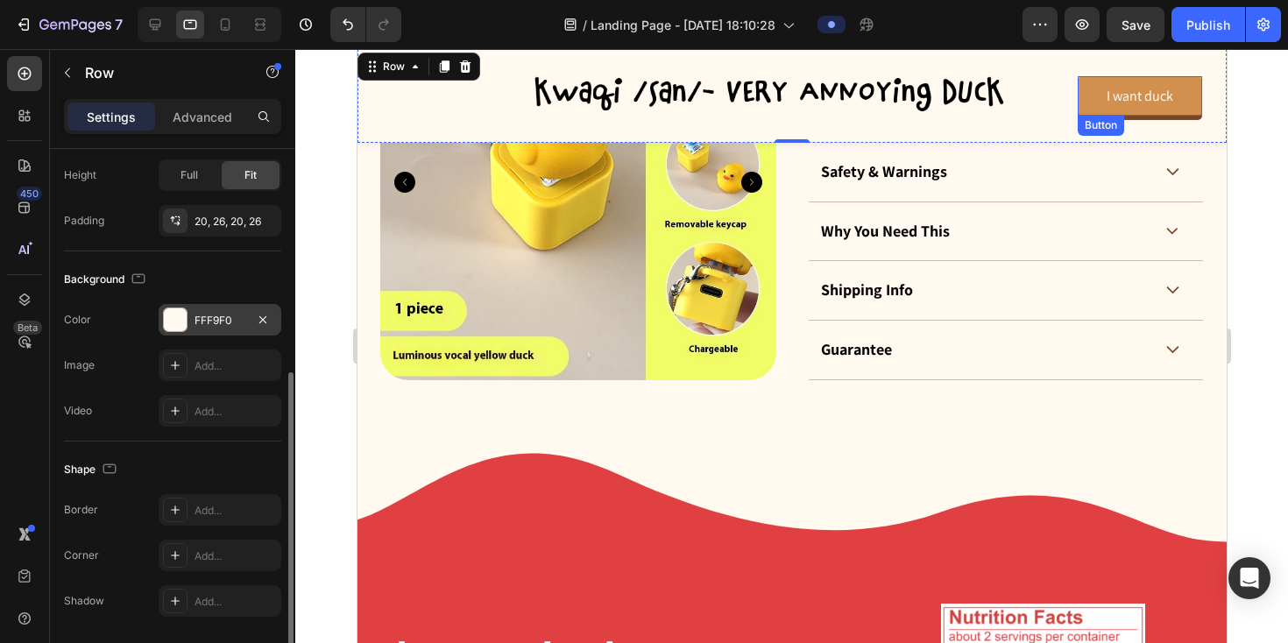
click at [1096, 102] on link "I want duck" at bounding box center [1139, 95] width 124 height 39
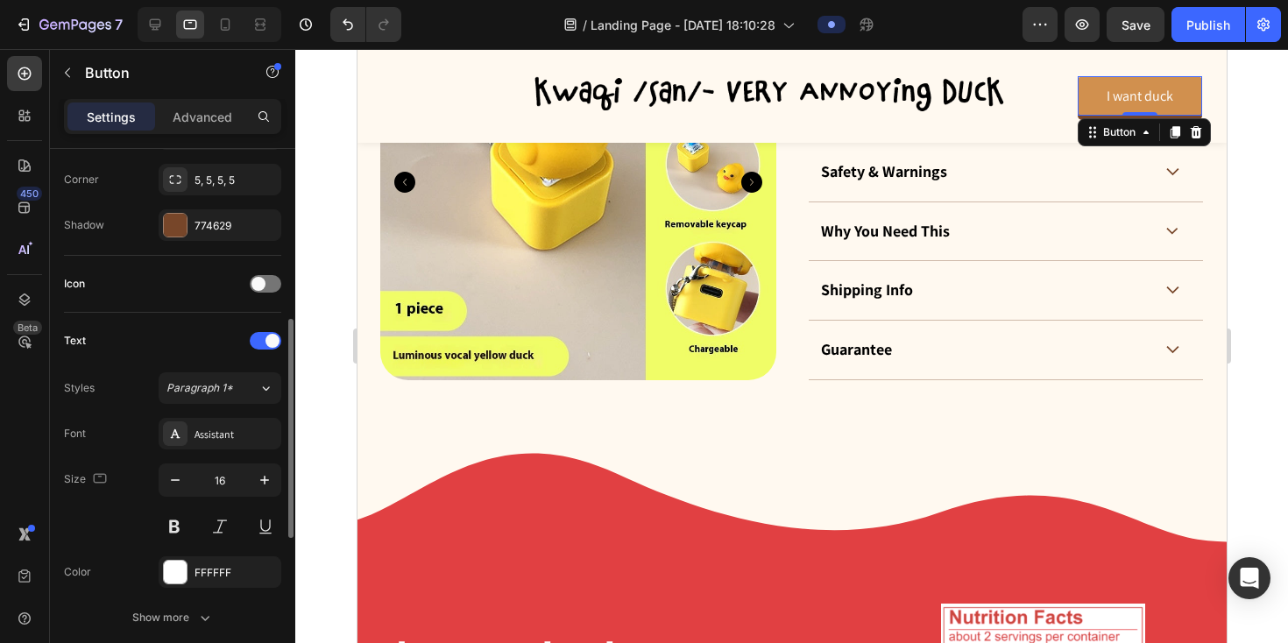
scroll to position [0, 0]
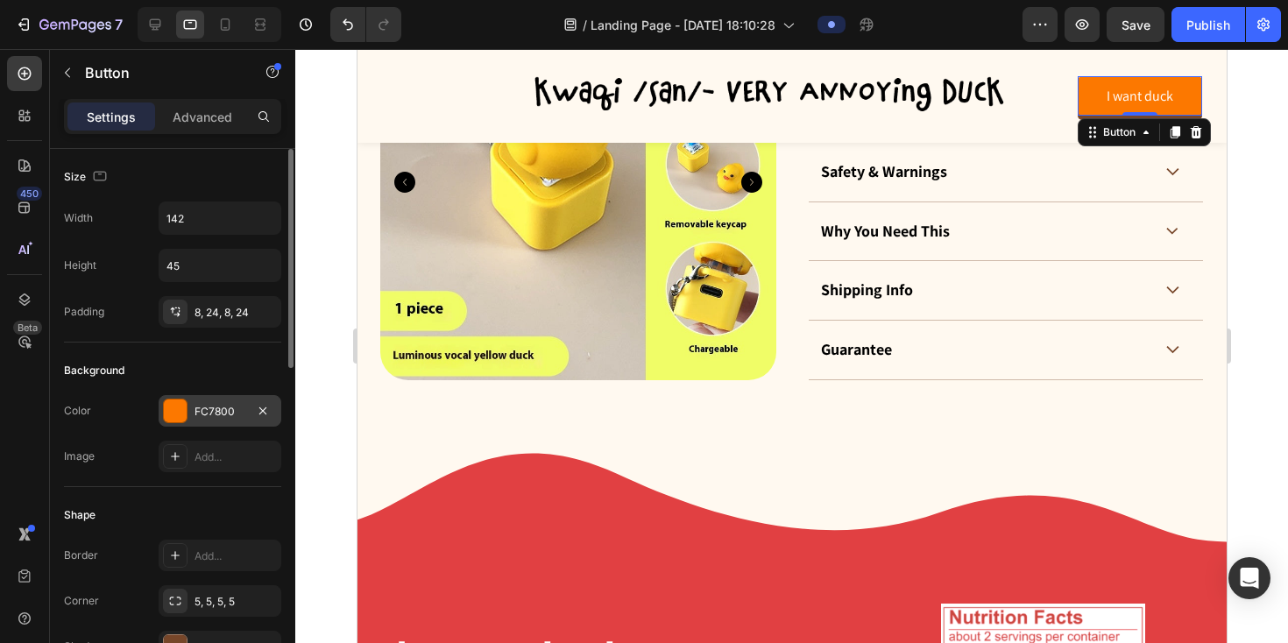
click at [233, 406] on div "FC7800" at bounding box center [220, 412] width 51 height 16
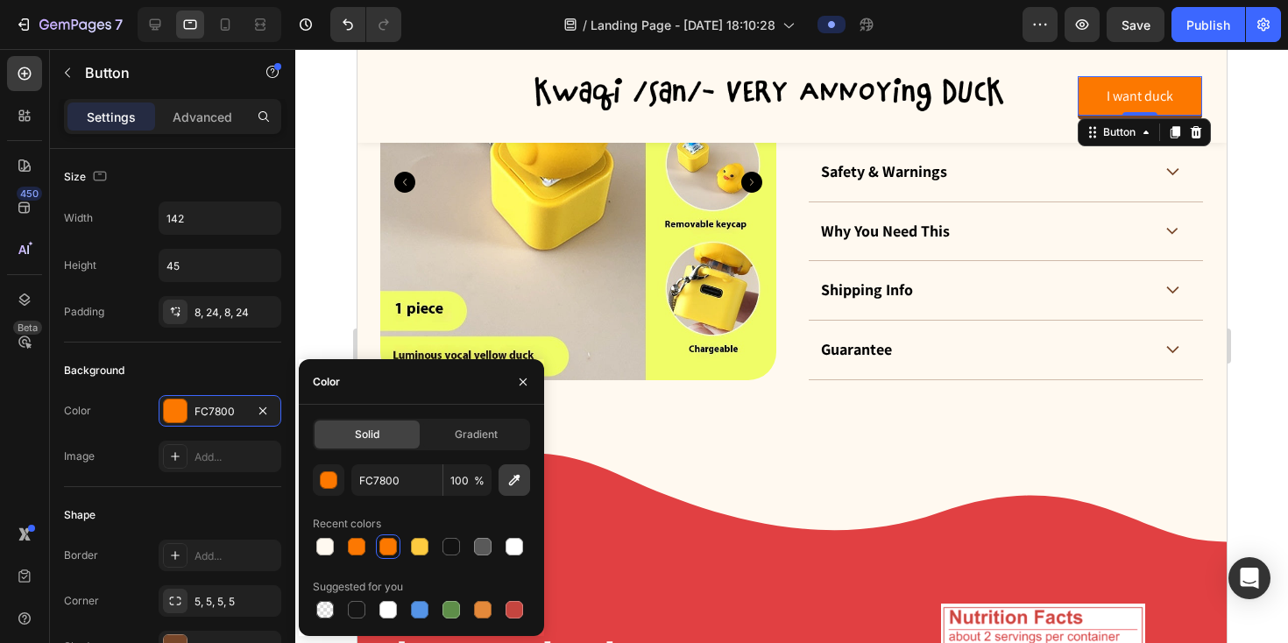
click at [521, 487] on icon "button" at bounding box center [515, 480] width 18 height 18
type input "E14042"
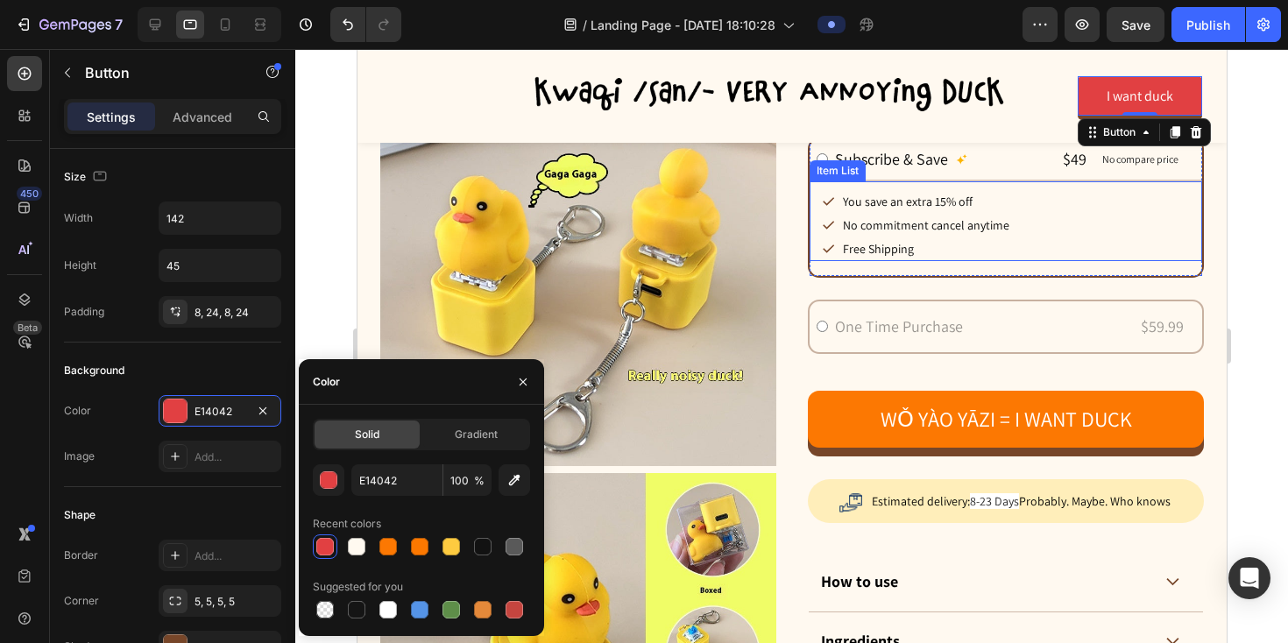
scroll to position [543, 0]
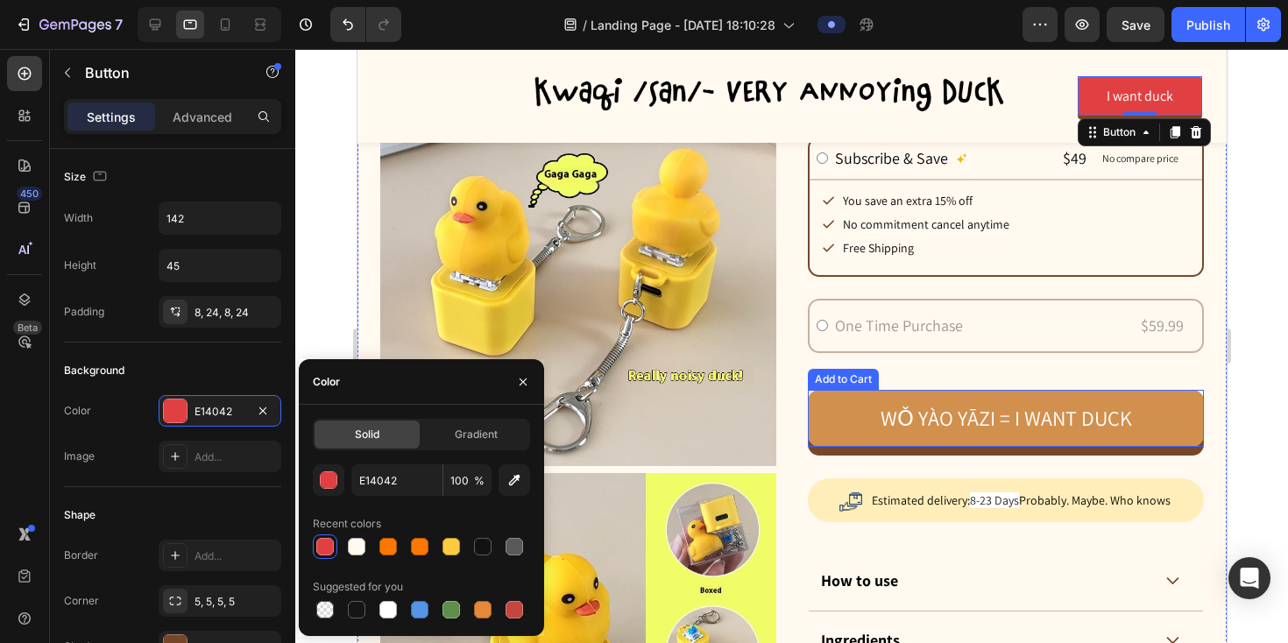
click at [845, 430] on button "wǒ yào yāzi = I want duck" at bounding box center [1005, 418] width 396 height 57
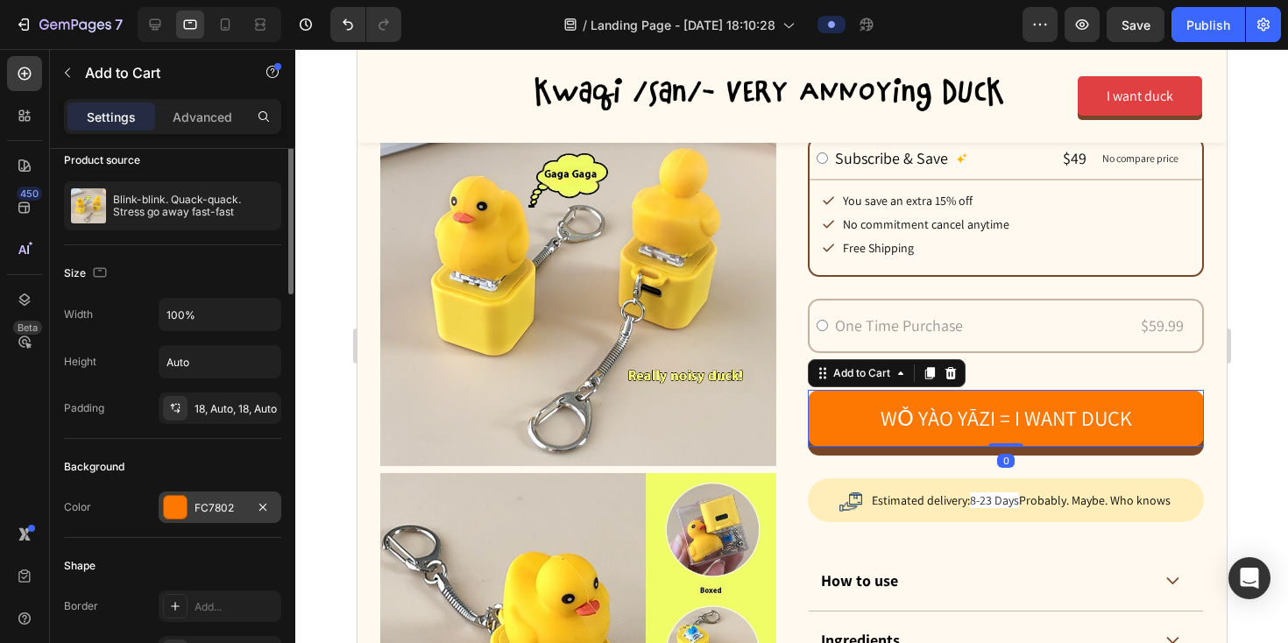
scroll to position [154, 0]
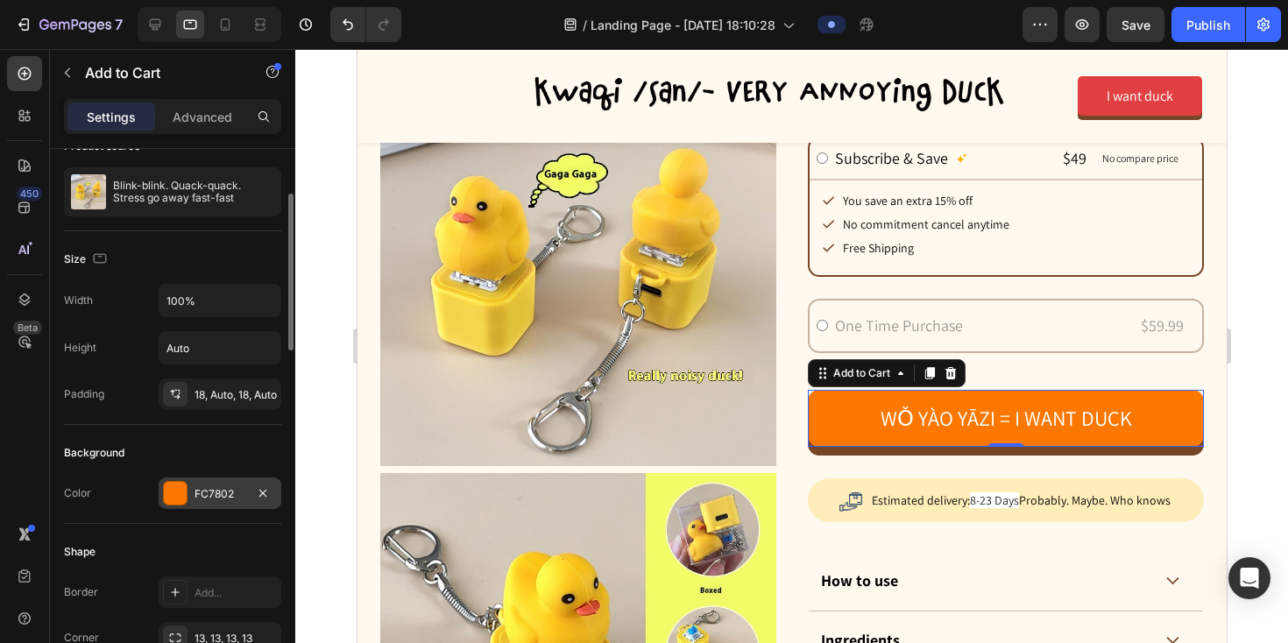
click at [229, 484] on div "FC7802" at bounding box center [220, 494] width 123 height 32
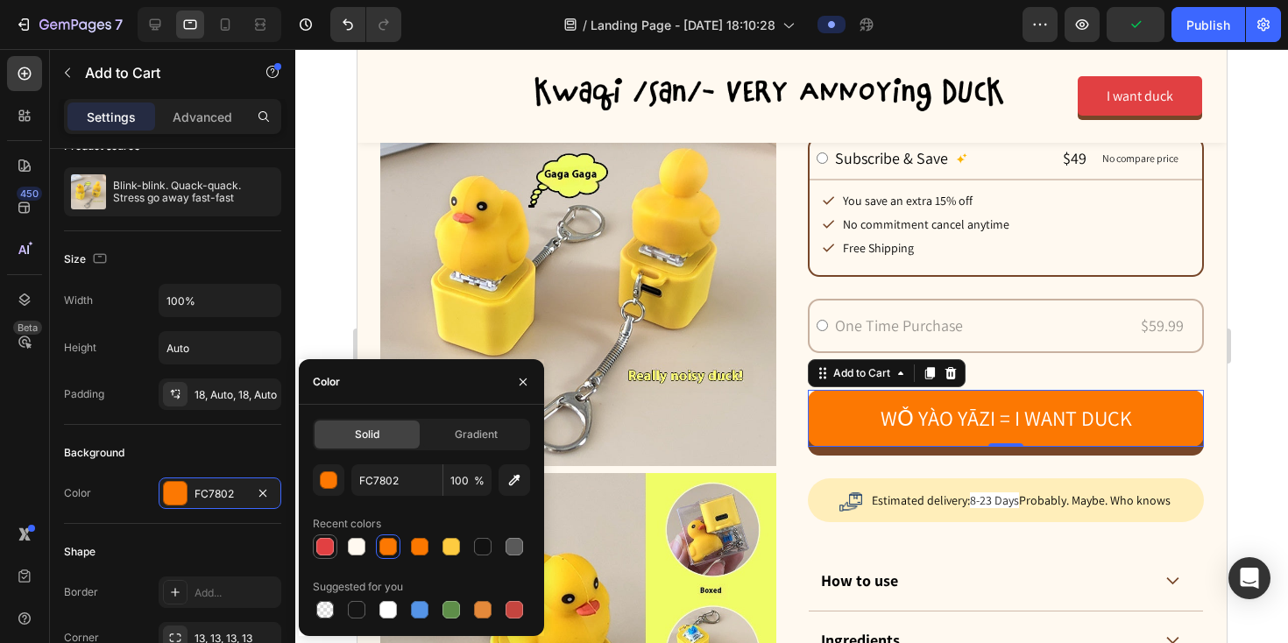
click at [327, 549] on div at bounding box center [325, 547] width 18 height 18
type input "E14042"
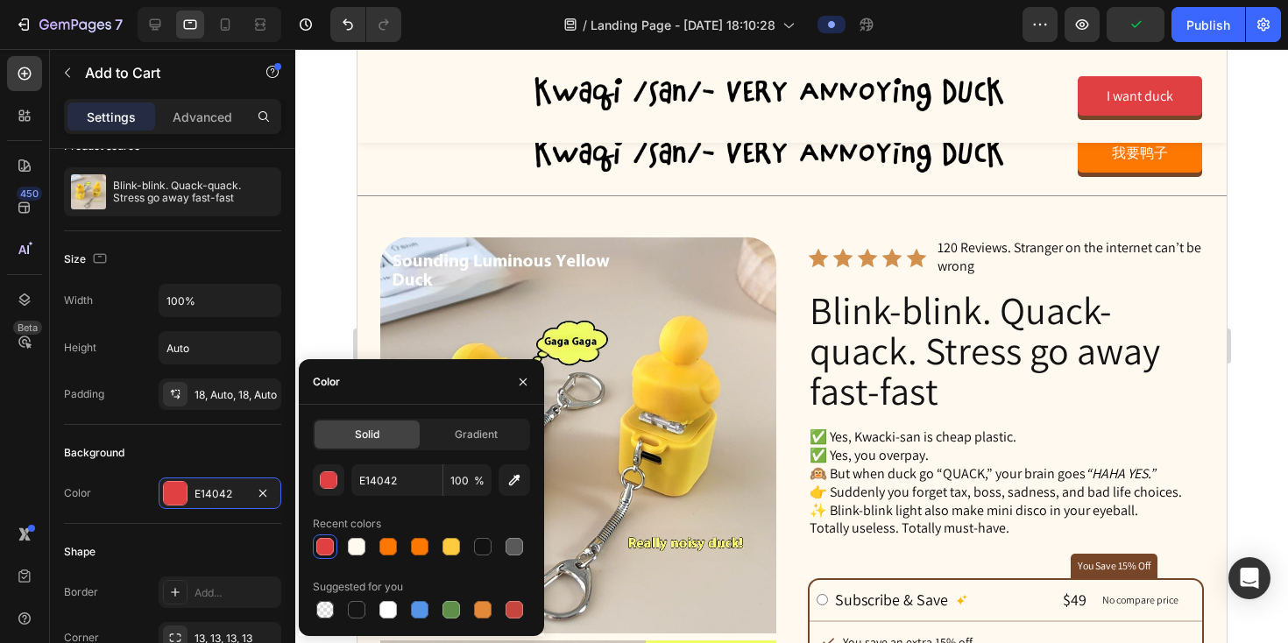
scroll to position [0, 0]
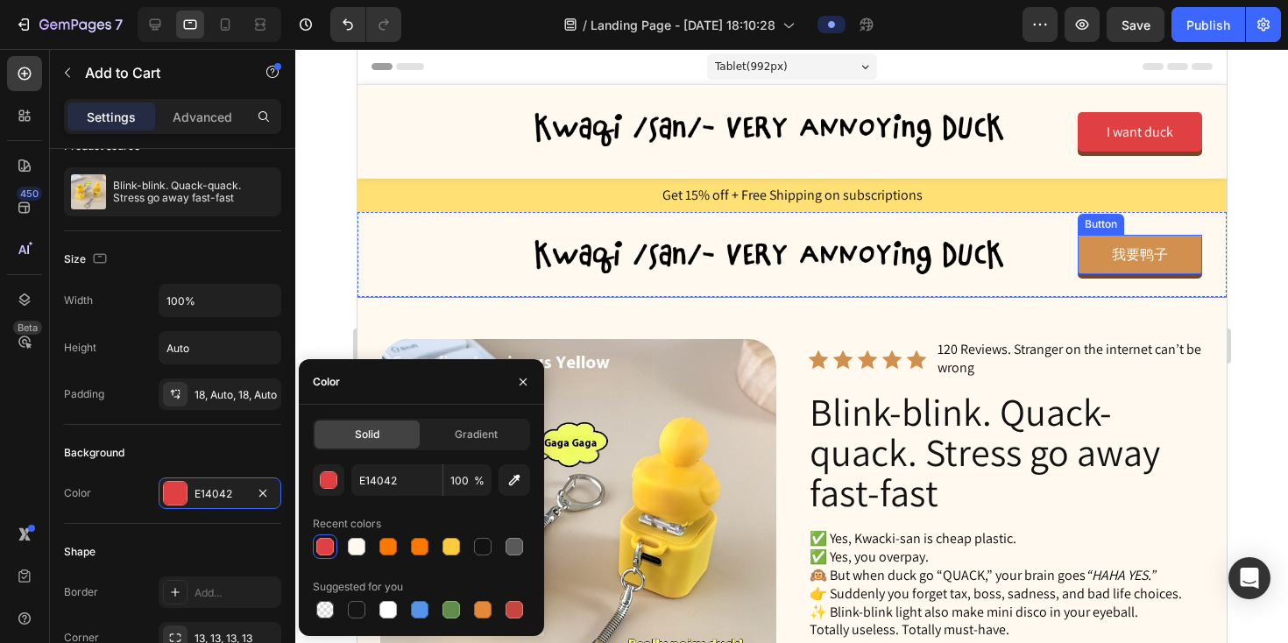
click at [1088, 246] on link "我要鸭子" at bounding box center [1139, 254] width 124 height 39
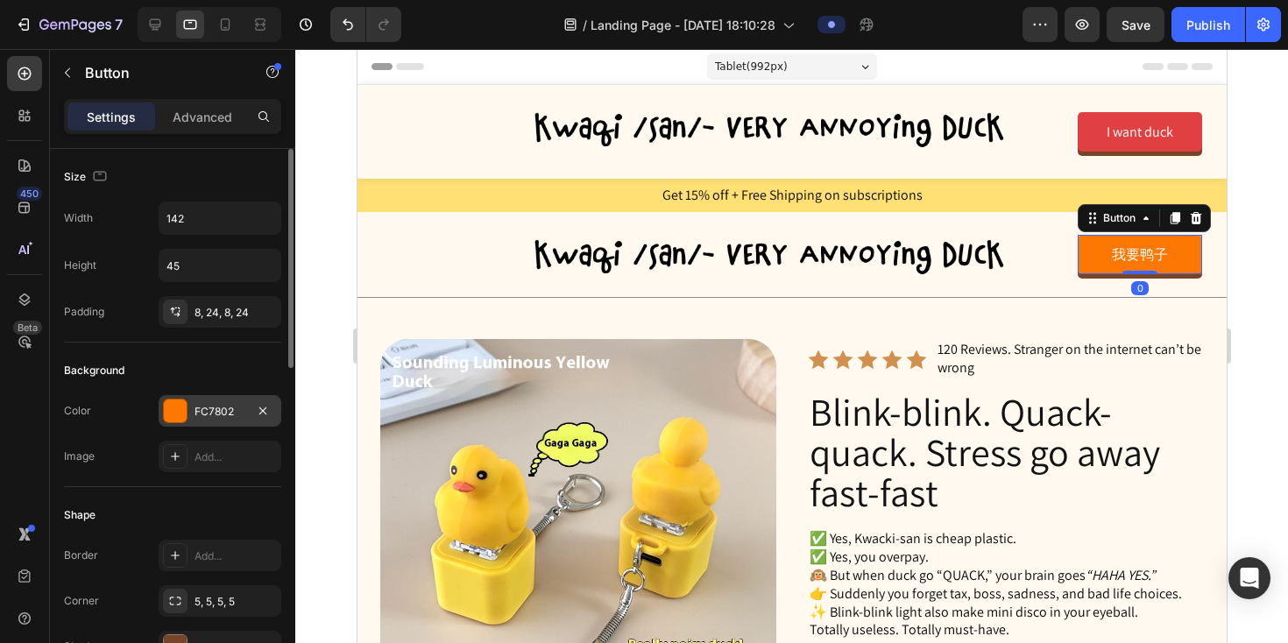
click at [226, 412] on div "FC7802" at bounding box center [220, 412] width 51 height 16
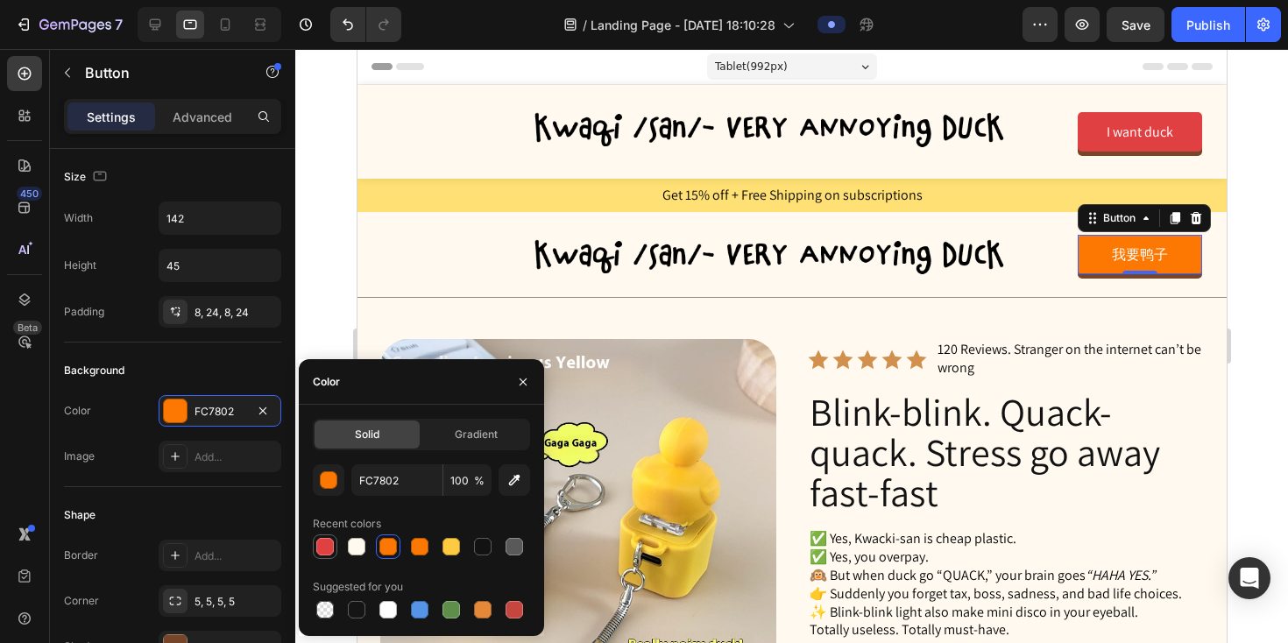
click at [327, 546] on div at bounding box center [325, 547] width 18 height 18
type input "E14042"
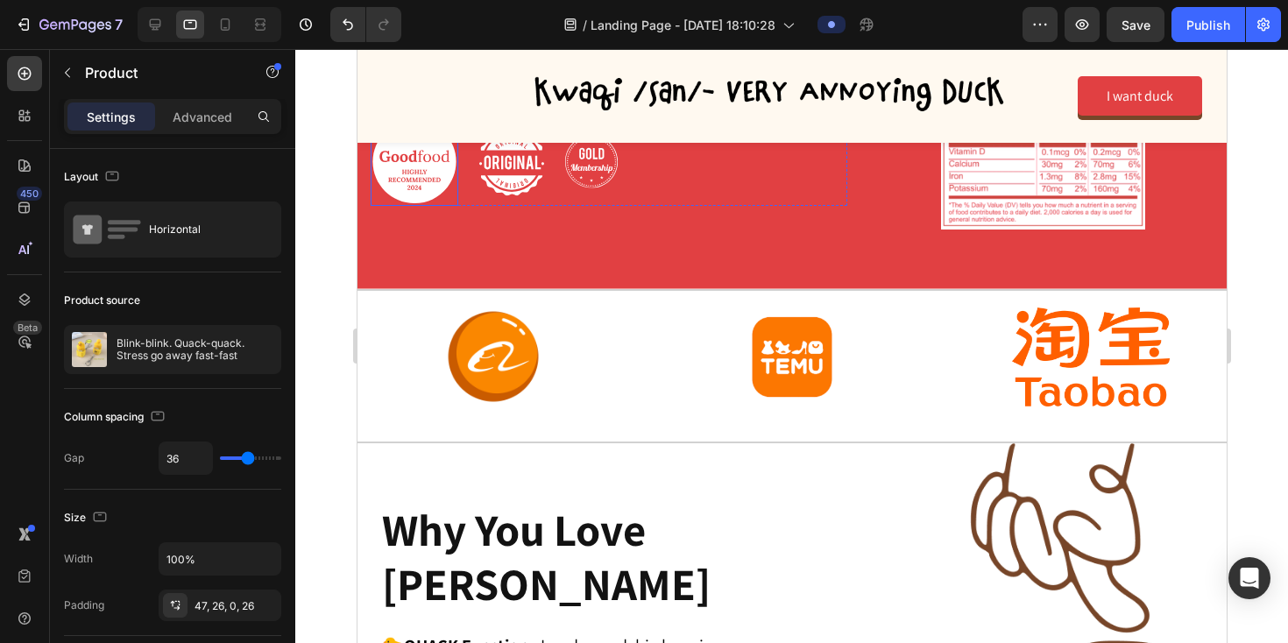
scroll to position [1957, 0]
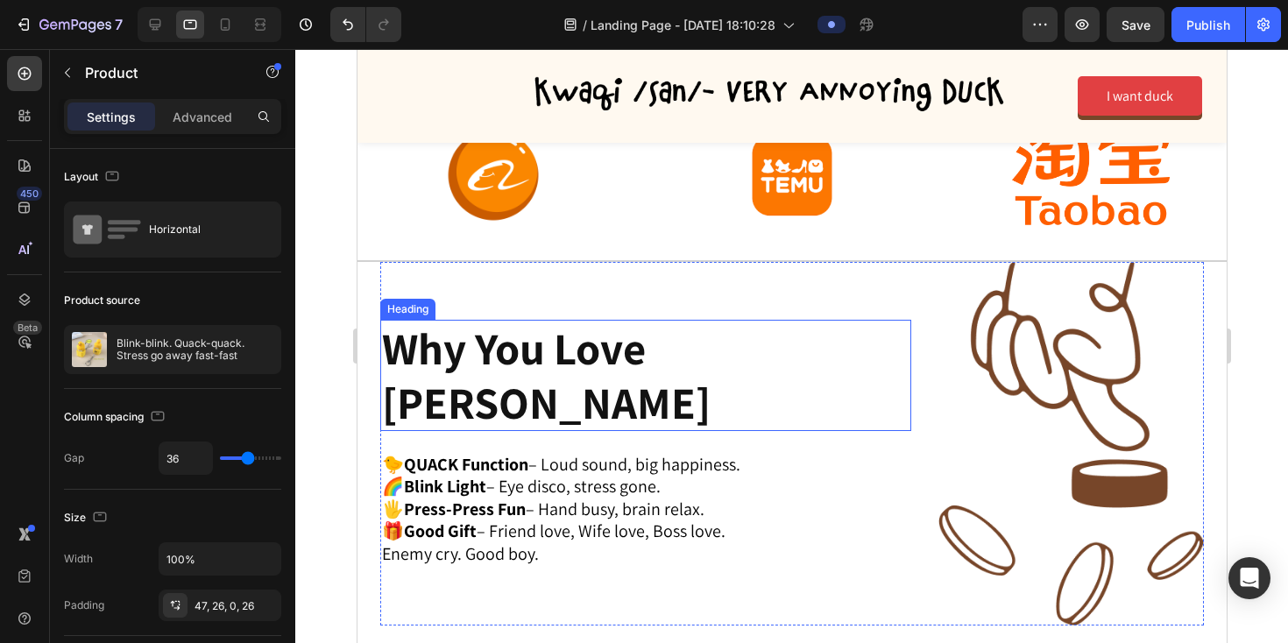
click at [440, 364] on h2 "Why You Love [PERSON_NAME]" at bounding box center [621, 375] width 485 height 110
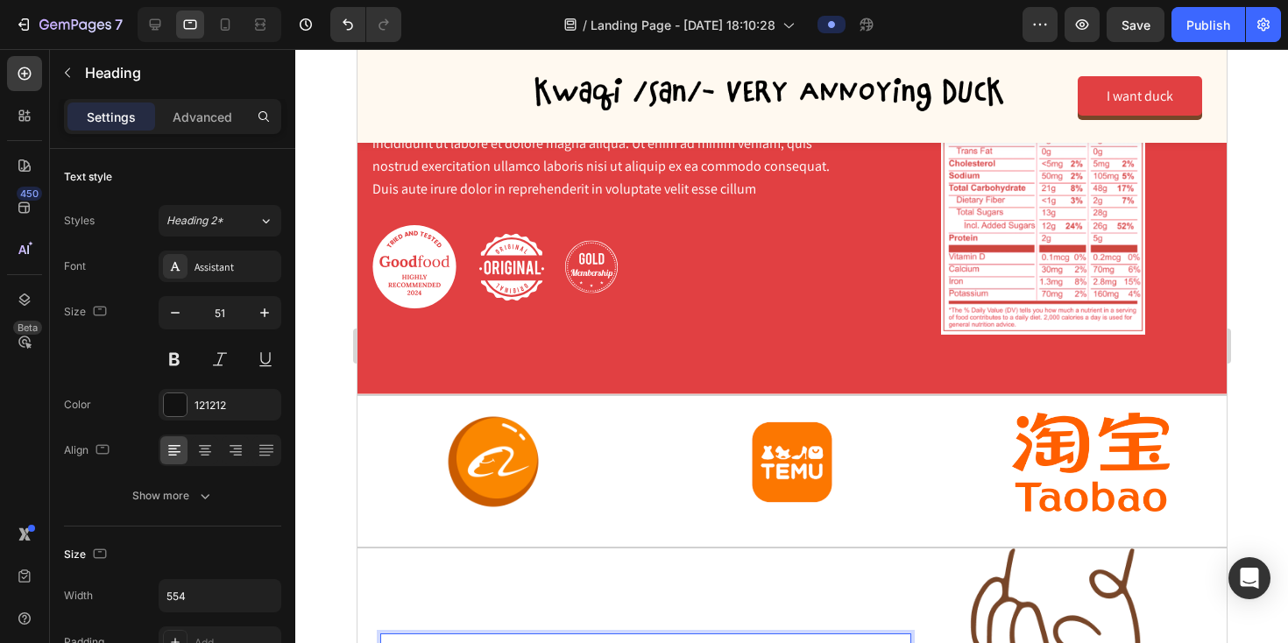
scroll to position [1382, 0]
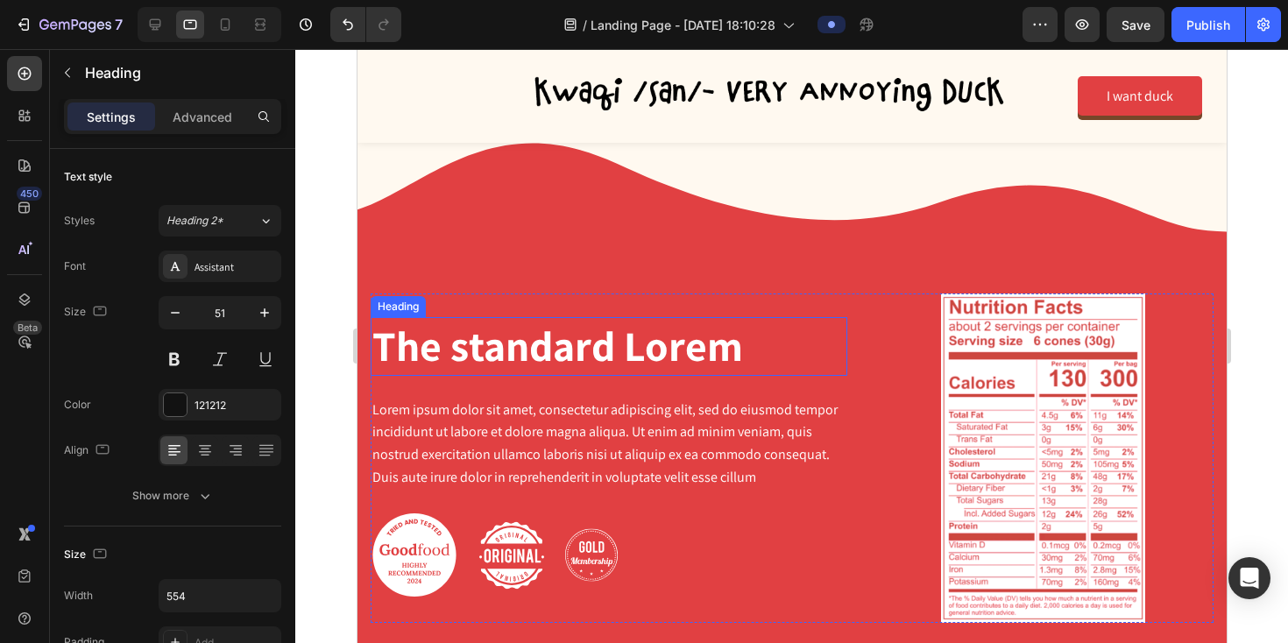
click at [458, 343] on h2 "The standard Lorem" at bounding box center [608, 346] width 477 height 58
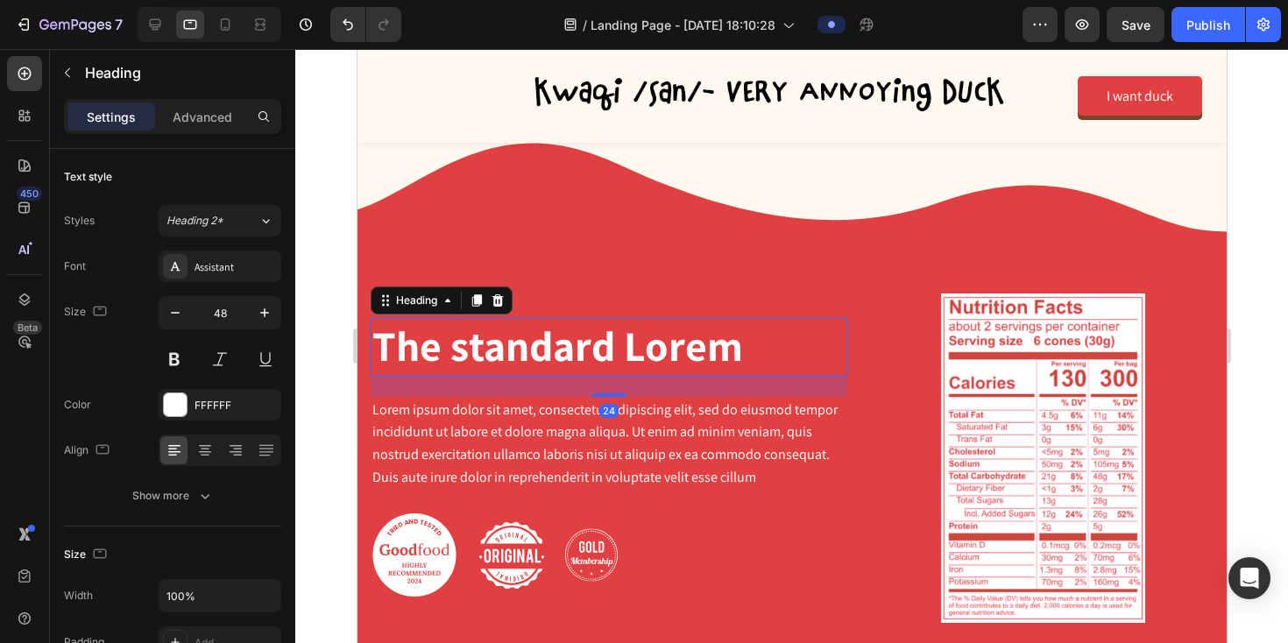
click at [458, 343] on h2 "The standard Lorem" at bounding box center [608, 346] width 477 height 58
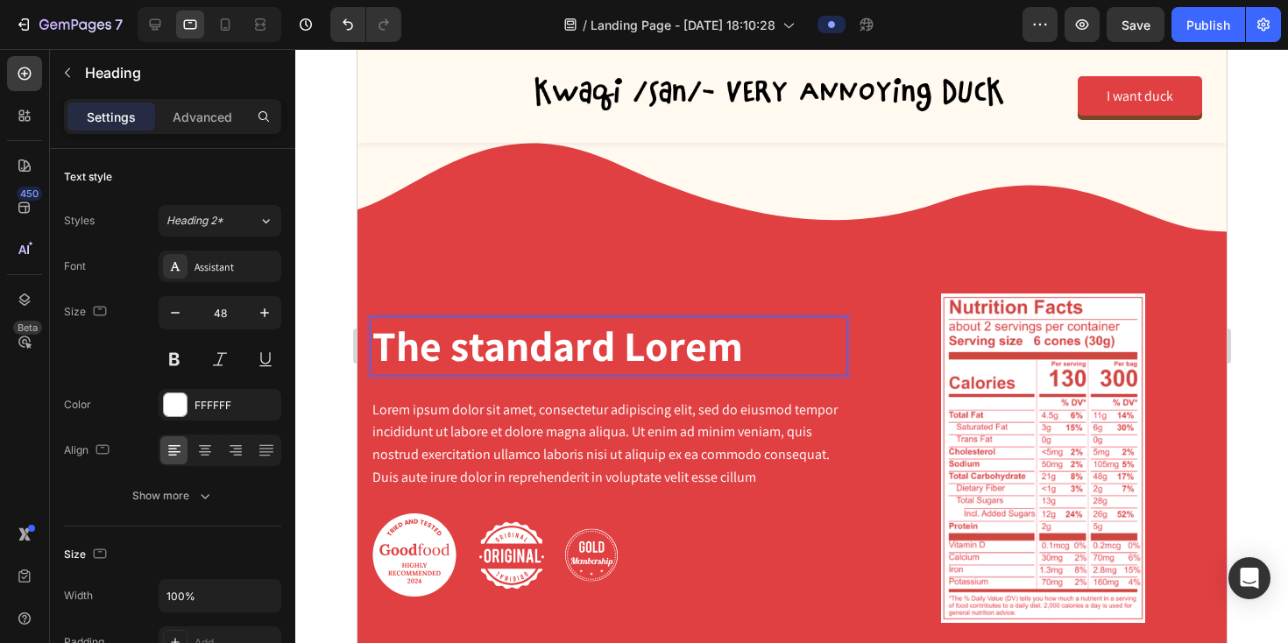
click at [458, 343] on p "The standard Lorem" at bounding box center [608, 346] width 473 height 54
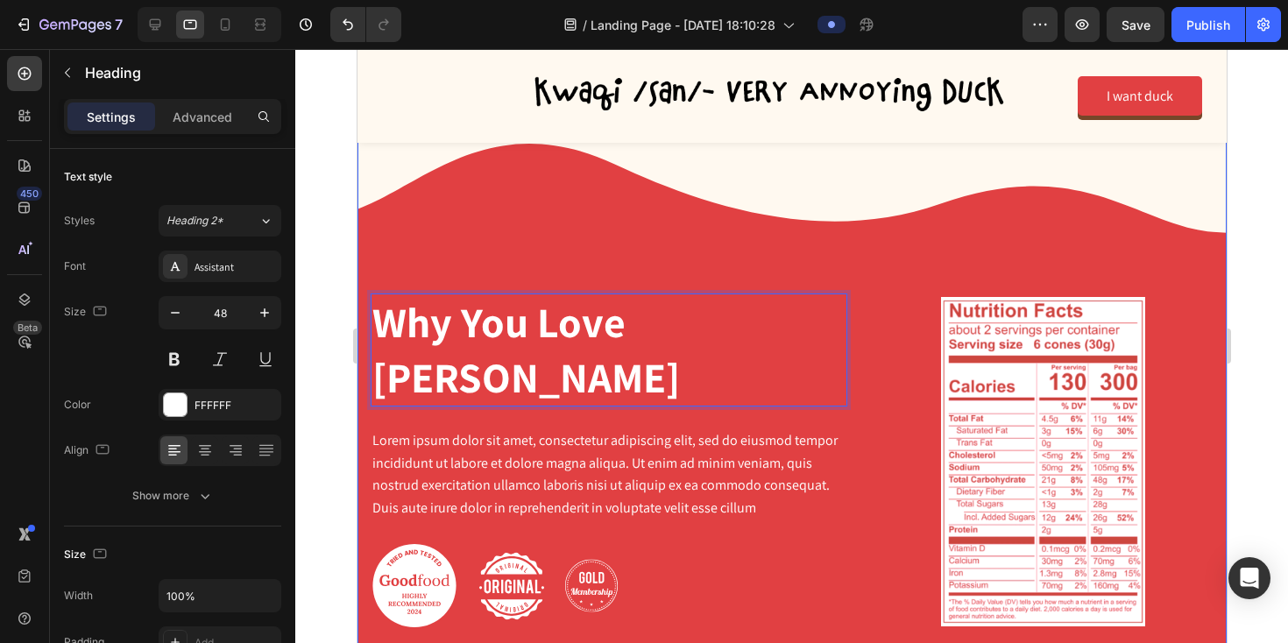
click at [498, 260] on div "Why You Love Kwacki-san Heading 24 Lorem ipsum dolor sit amet, consectetur adip…" at bounding box center [791, 403] width 869 height 574
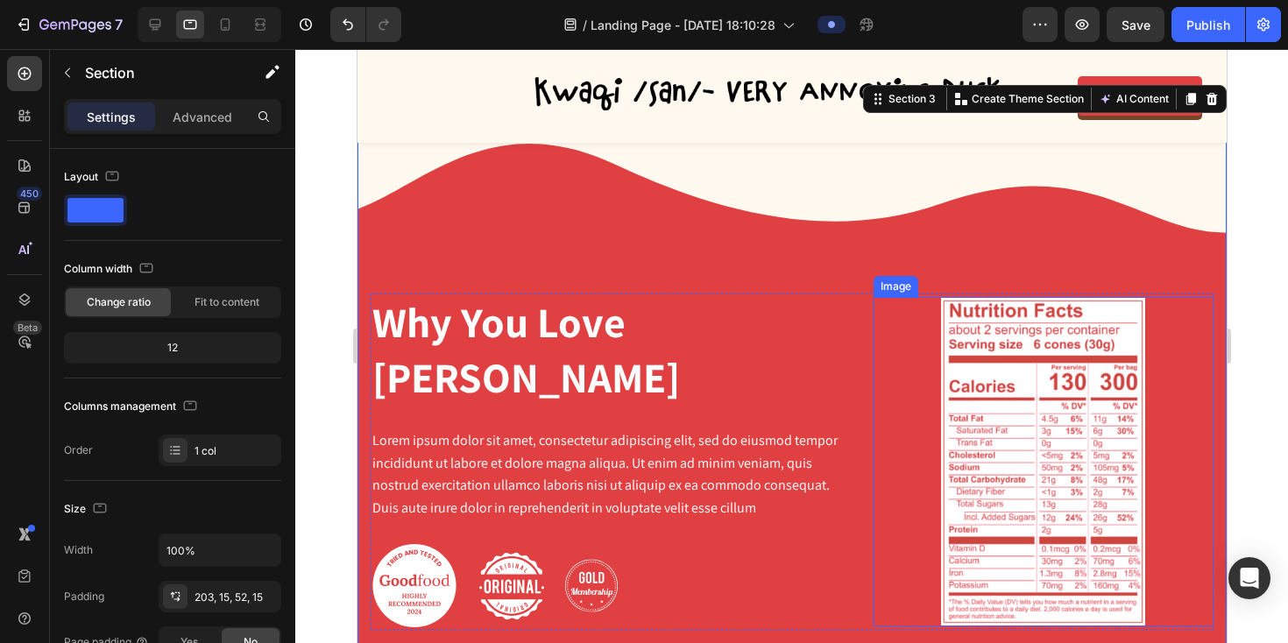
click at [961, 388] on img at bounding box center [1042, 461] width 204 height 329
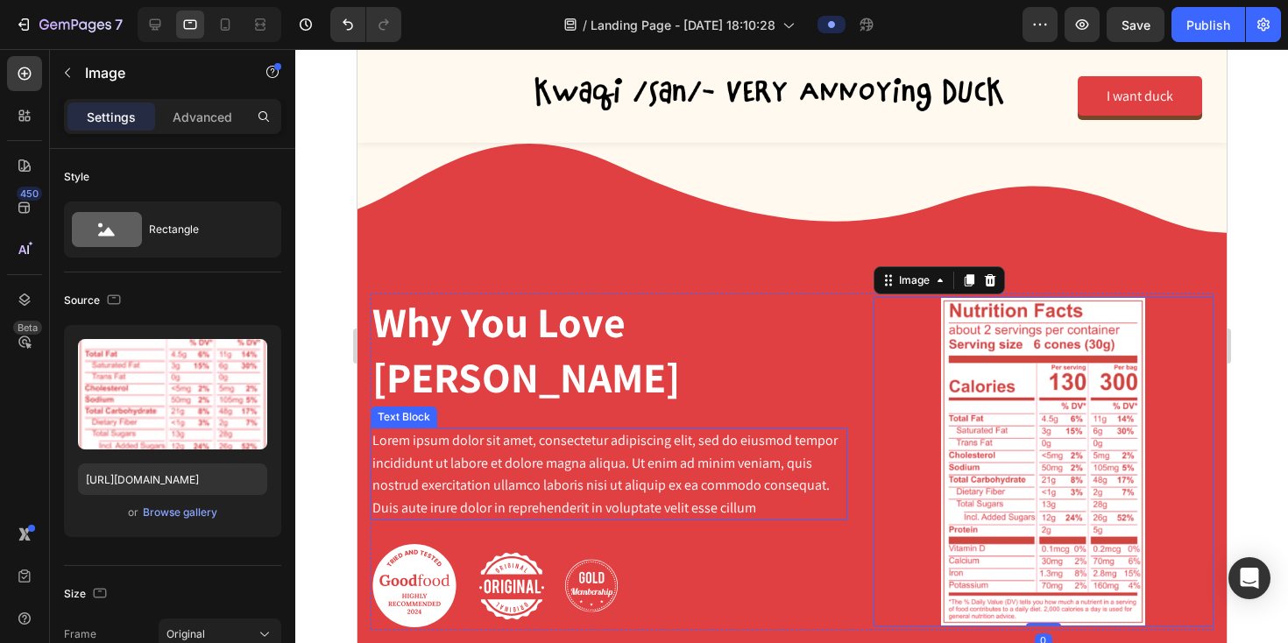
click at [691, 449] on p "Lorem ipsum dolor sit amet, consectetur adipiscing elit, sed do eiusmod tempor …" at bounding box center [608, 473] width 473 height 89
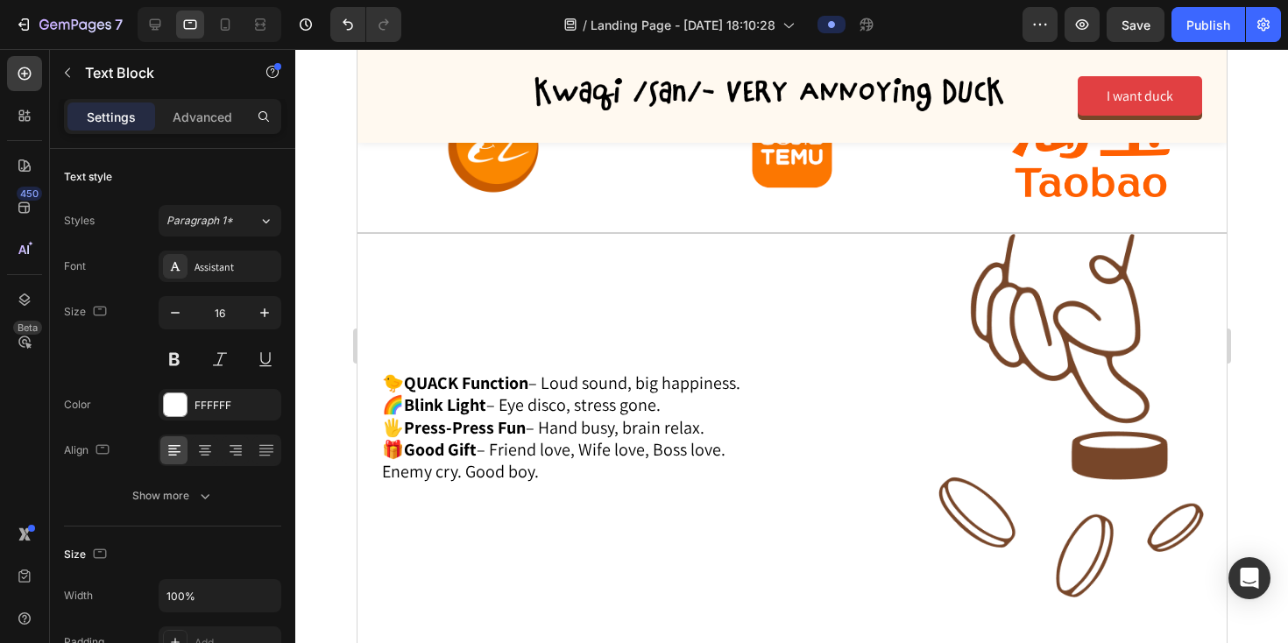
scroll to position [2010, 0]
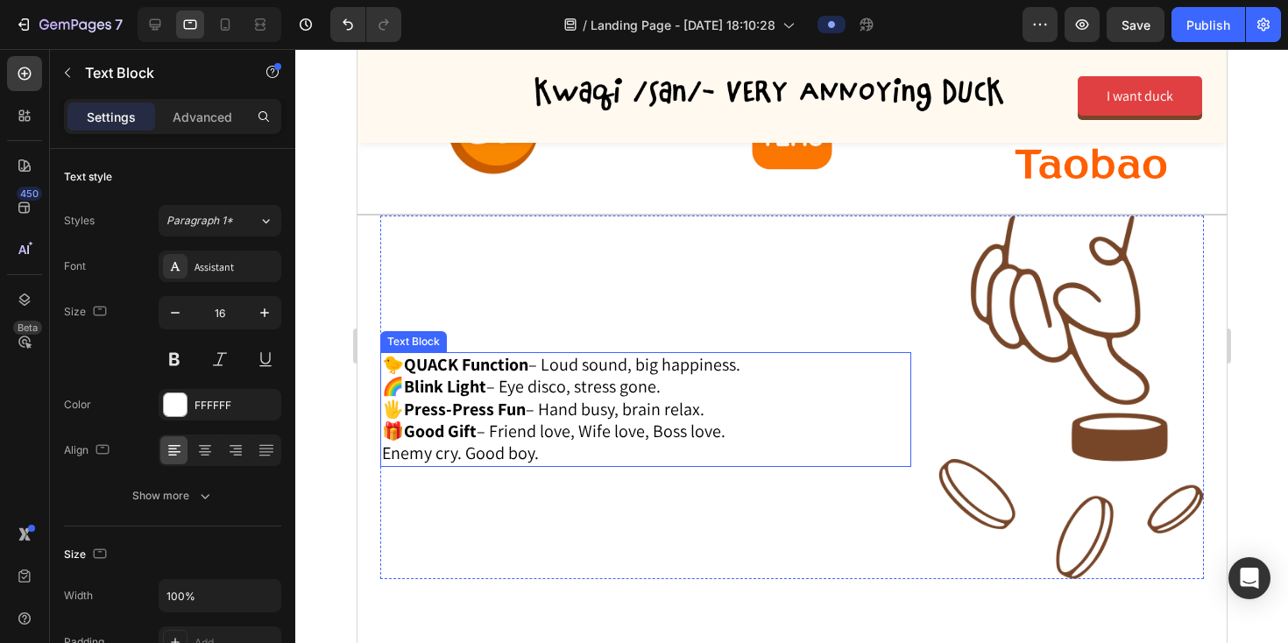
click at [600, 404] on p "🐤 QUACK Function – Loud sound, big happiness. 🌈 Blink Light – Eye disco, stress…" at bounding box center [631, 398] width 500 height 89
click at [558, 443] on p "Enemy cry. Good boy." at bounding box center [631, 453] width 500 height 22
click at [383, 358] on p "🐤 QUACK Function – Loud sound, big happiness. 🌈 Blink Light – Eye disco, stress…" at bounding box center [631, 398] width 500 height 89
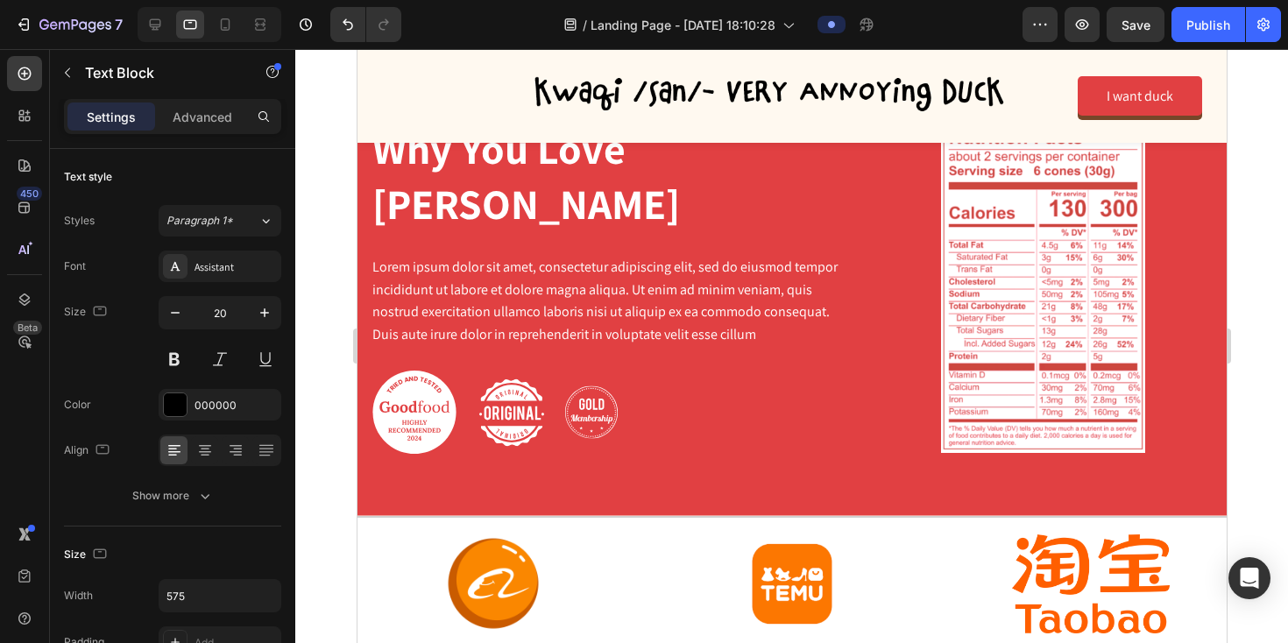
scroll to position [1507, 0]
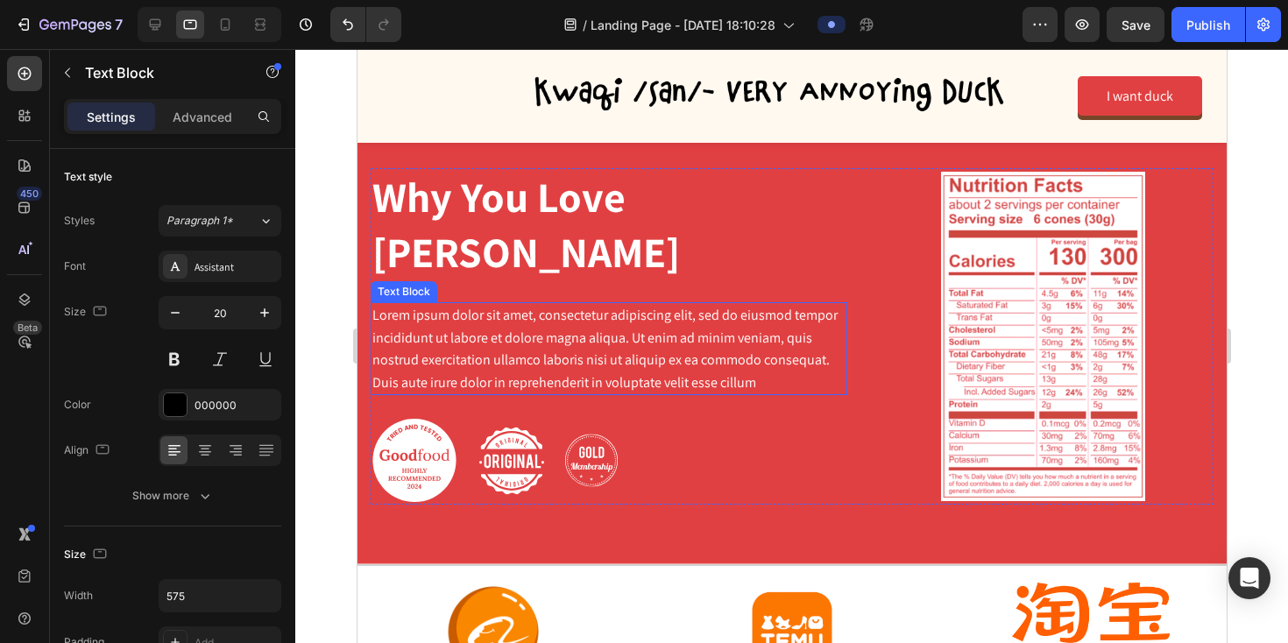
click at [452, 308] on p "Lorem ipsum dolor sit amet, consectetur adipiscing elit, sed do eiusmod tempor …" at bounding box center [608, 348] width 473 height 89
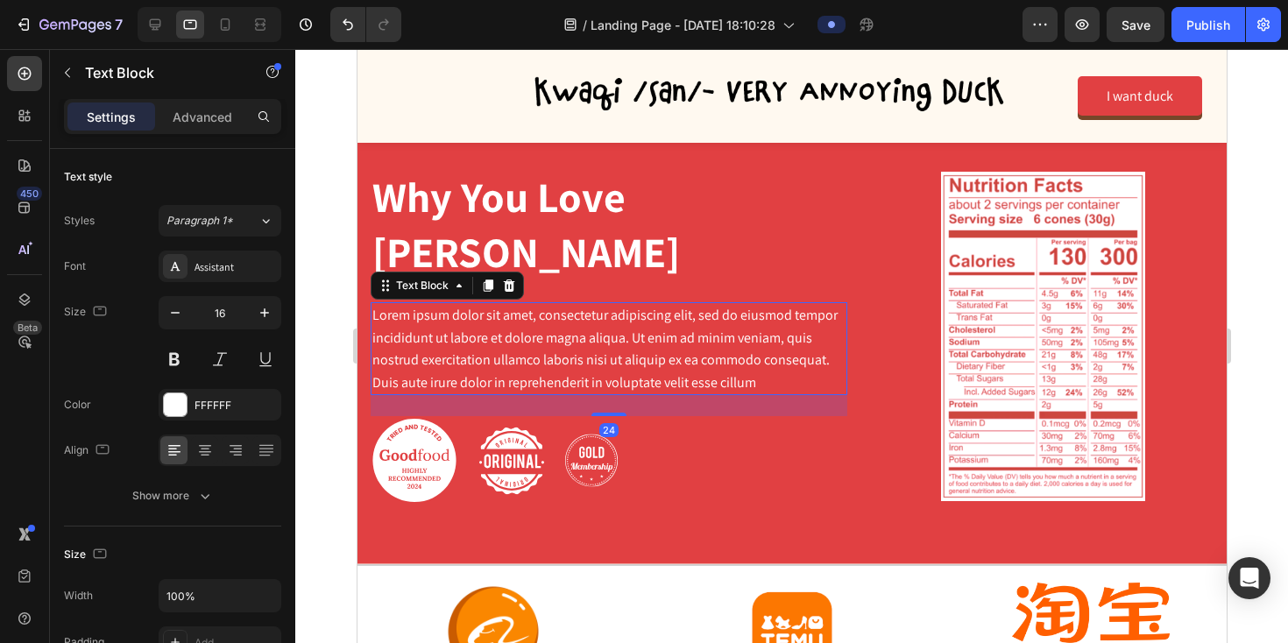
click at [452, 308] on p "Lorem ipsum dolor sit amet, consectetur adipiscing elit, sed do eiusmod tempor …" at bounding box center [608, 348] width 473 height 89
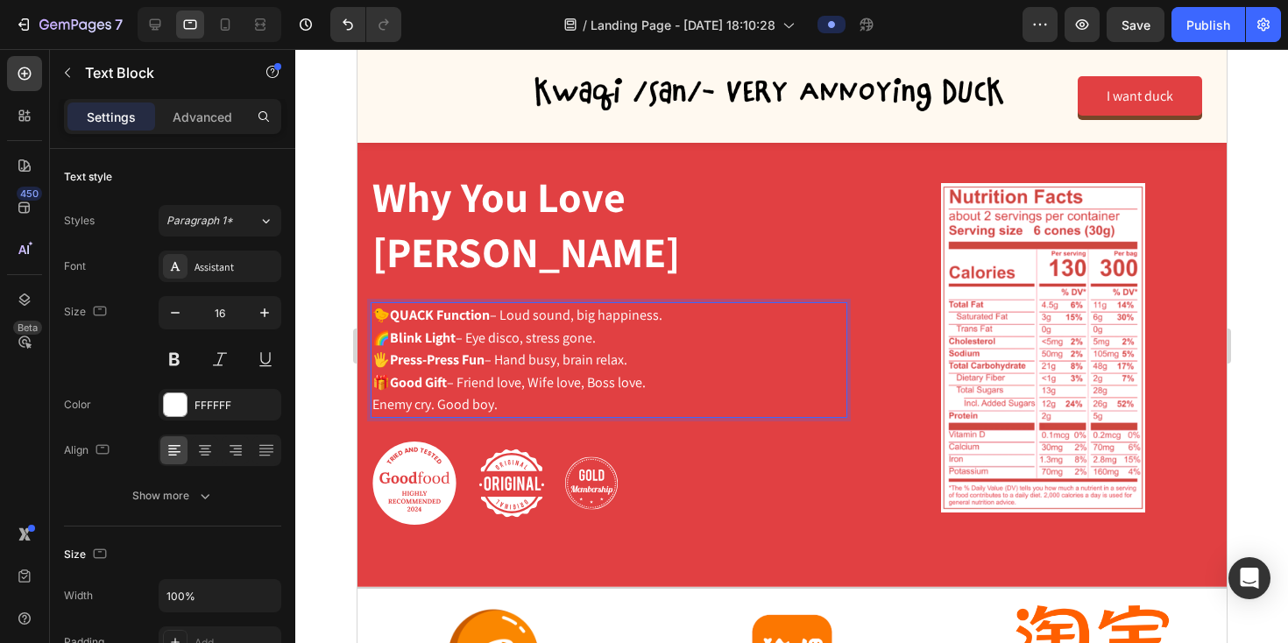
scroll to position [1496, 0]
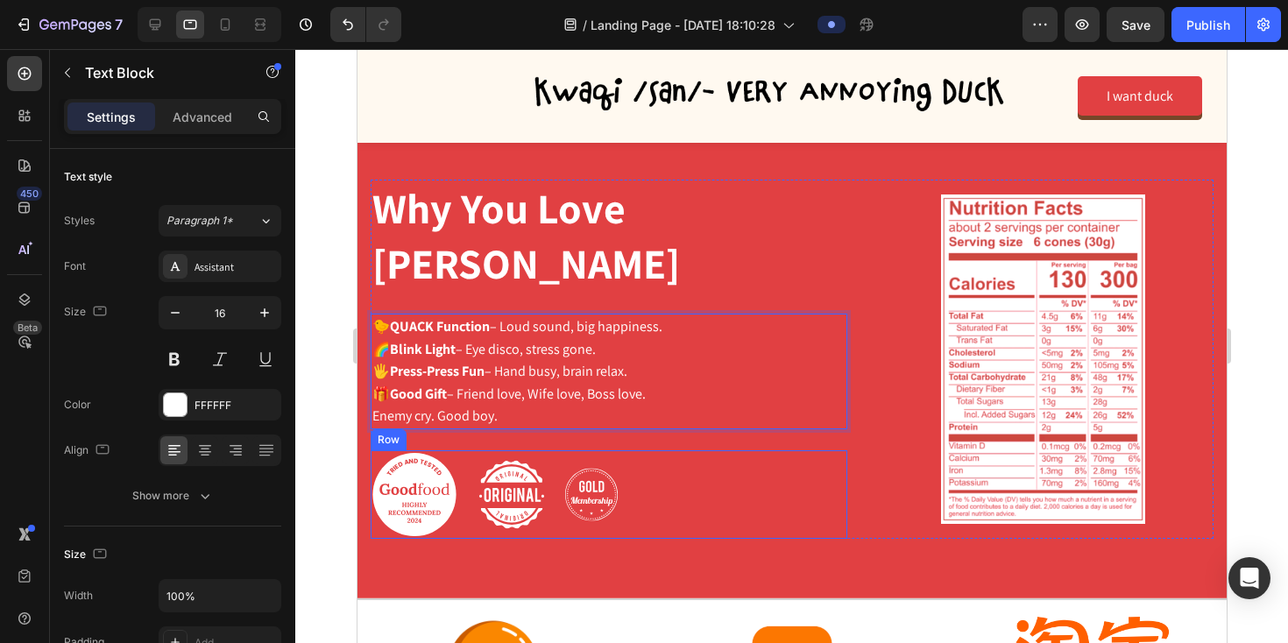
click at [669, 456] on div "Image Image Image Row" at bounding box center [608, 494] width 477 height 88
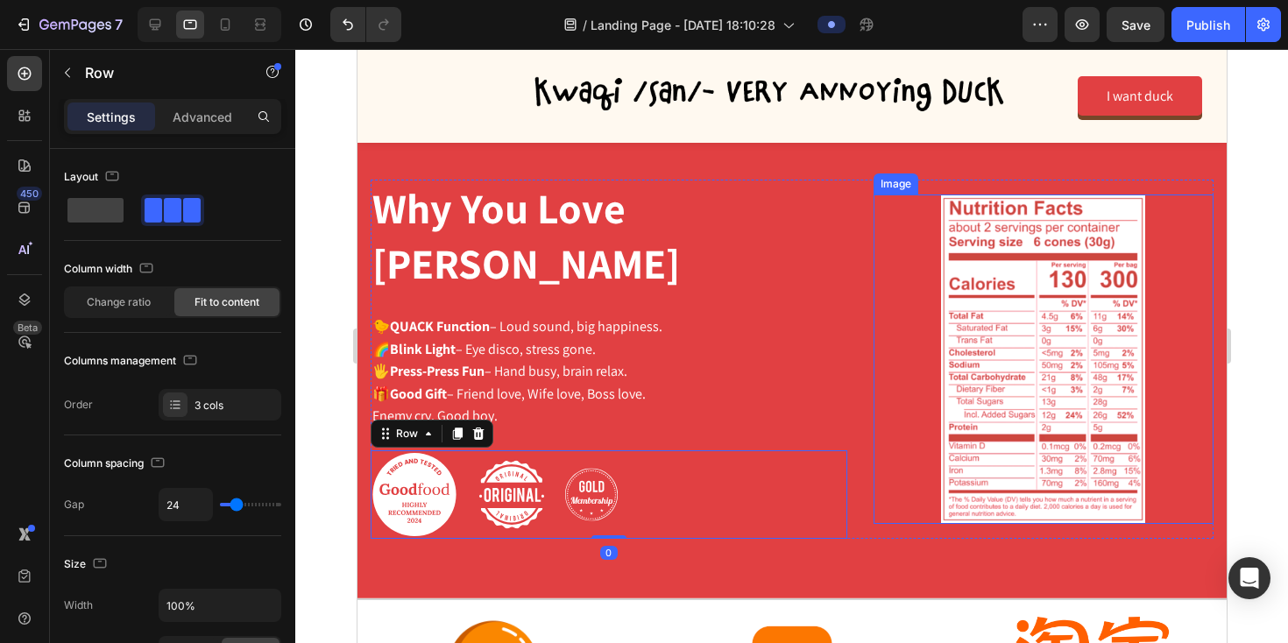
click at [895, 368] on div at bounding box center [1043, 359] width 340 height 329
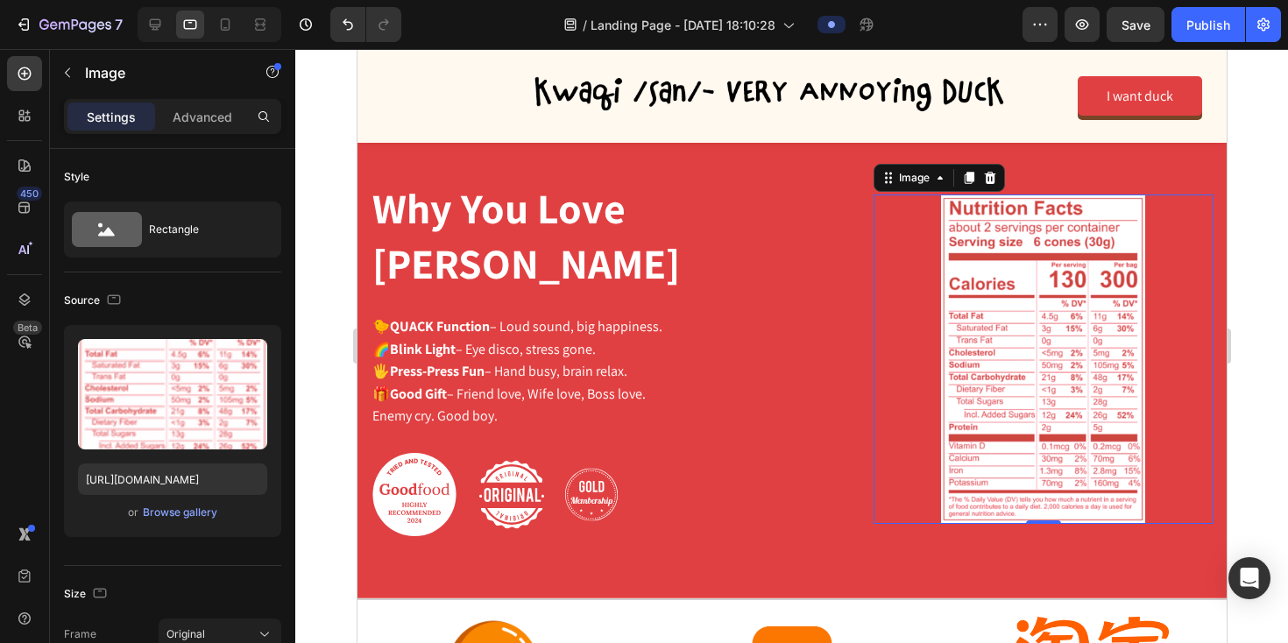
click at [335, 299] on div at bounding box center [791, 346] width 993 height 594
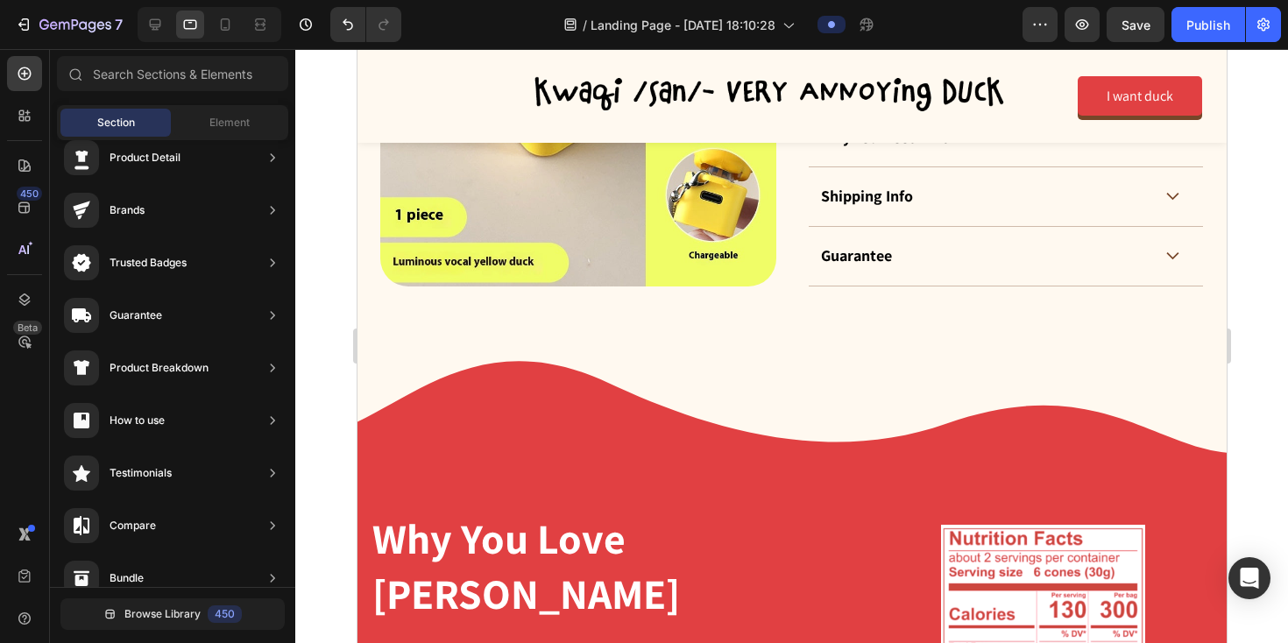
scroll to position [1121, 0]
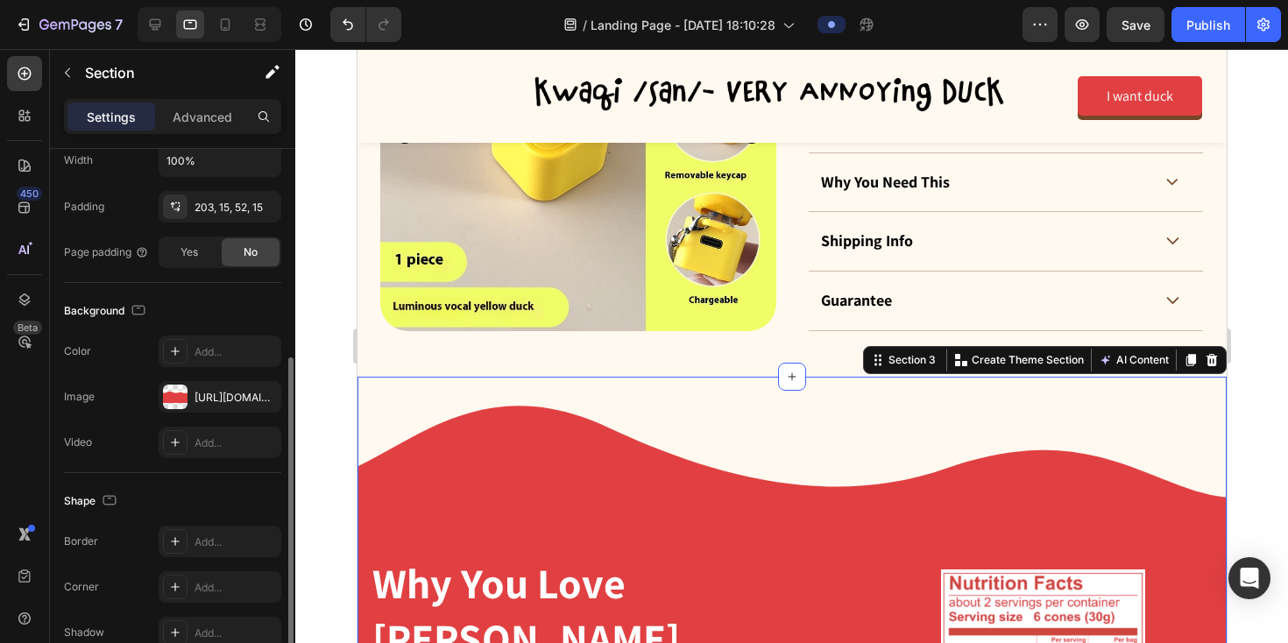
scroll to position [391, 0]
click at [217, 397] on div "https://cdn.shopify.com/s/files/1/0765/2189/8233/files/gempages_581651773324788…" at bounding box center [220, 397] width 51 height 16
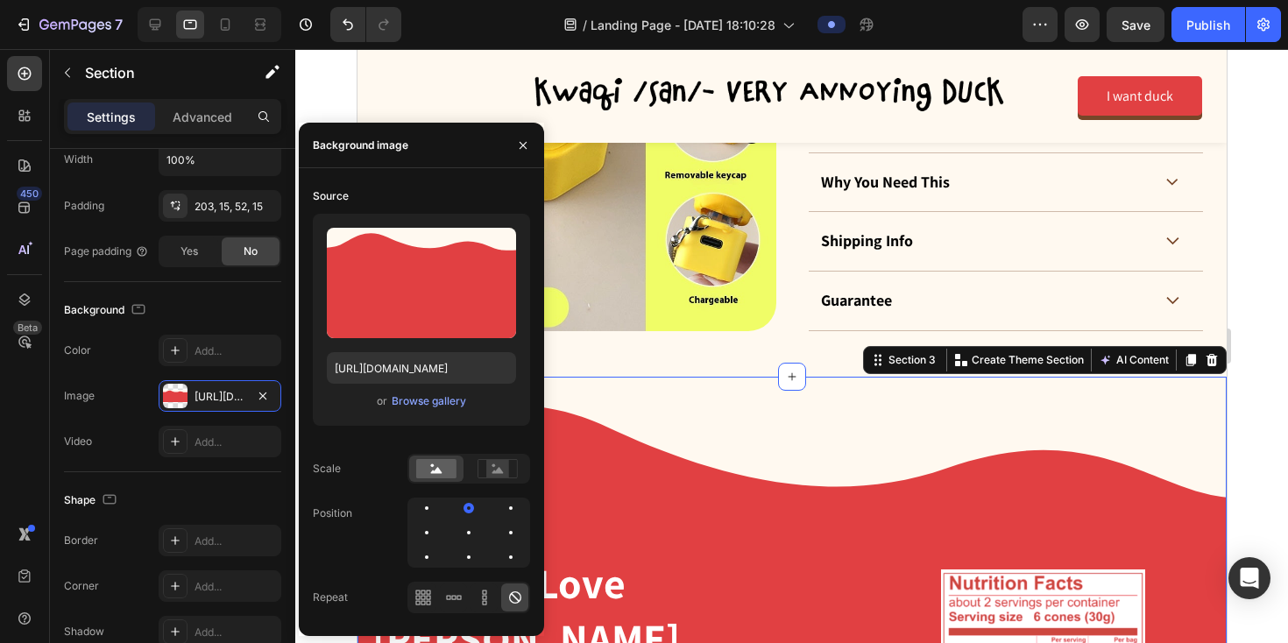
click at [1249, 435] on div at bounding box center [791, 346] width 993 height 594
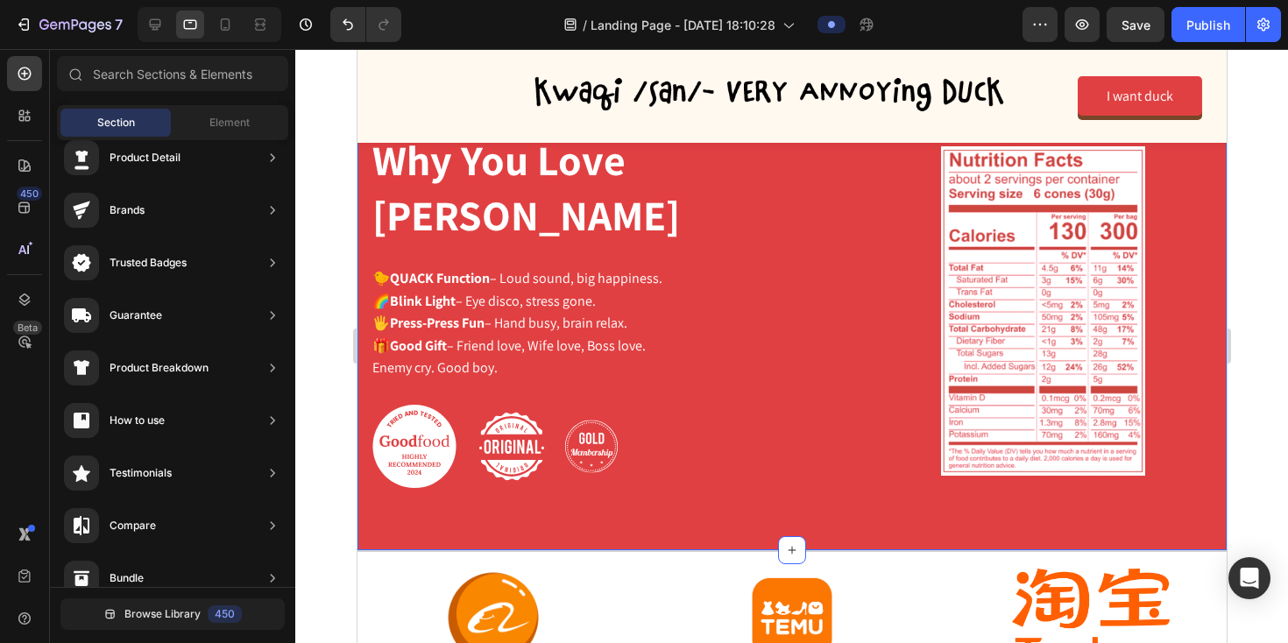
scroll to position [1602, 0]
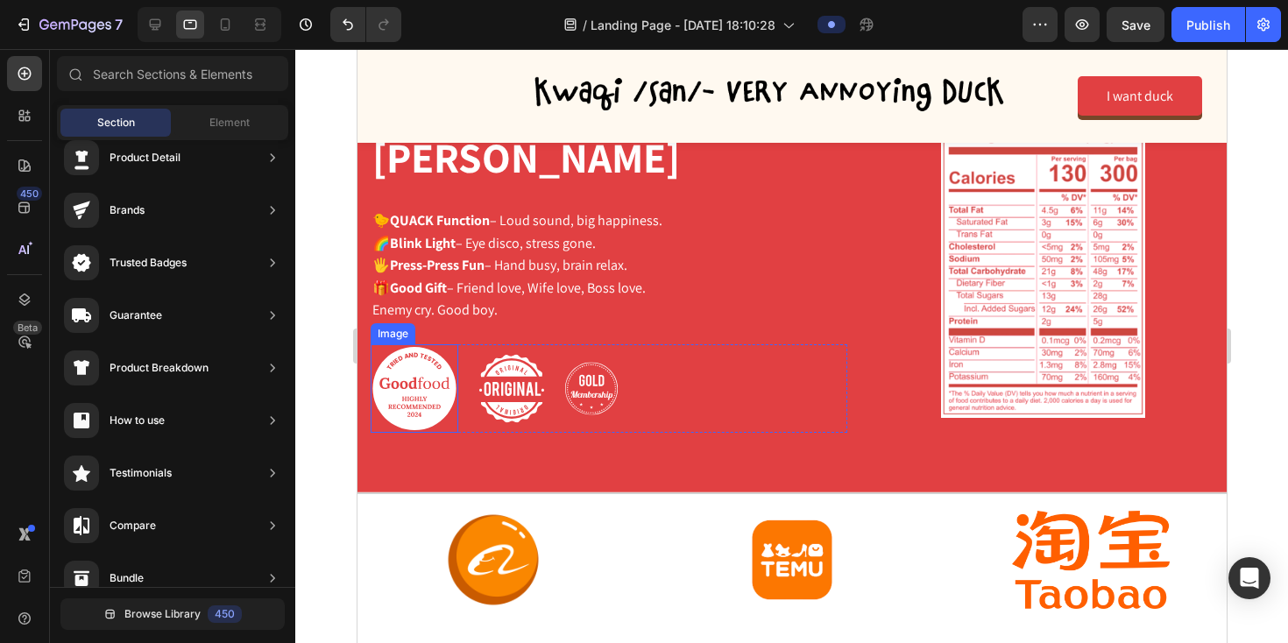
click at [407, 350] on img at bounding box center [414, 388] width 88 height 88
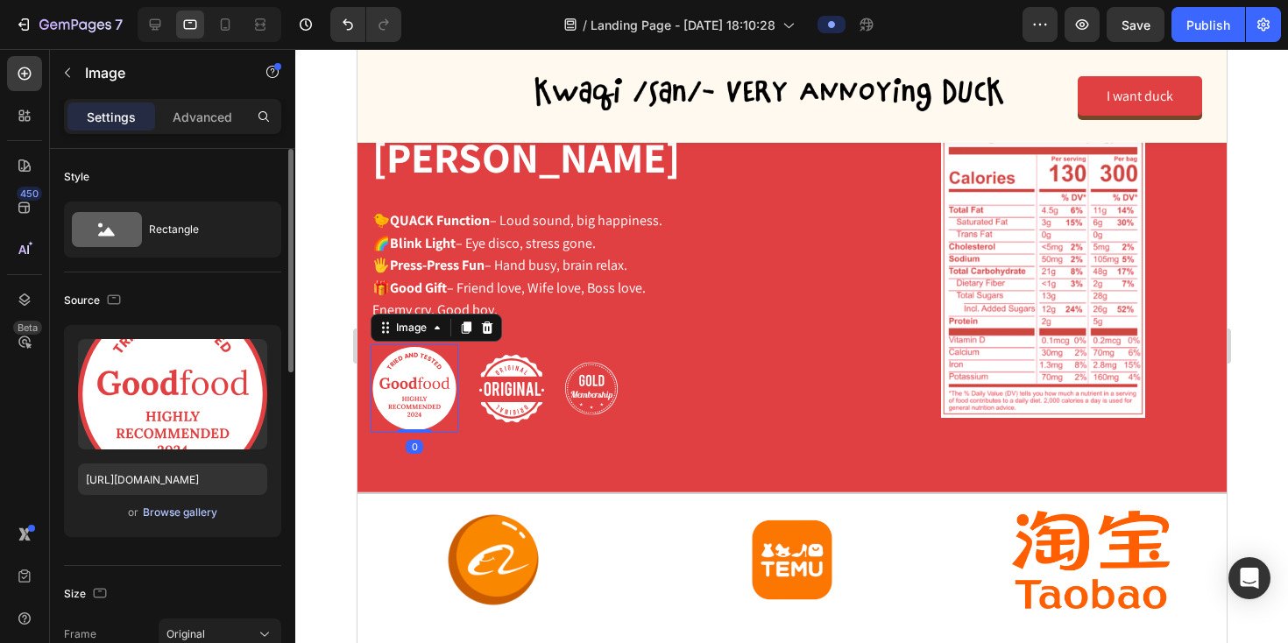
click at [195, 515] on div "Browse gallery" at bounding box center [180, 513] width 74 height 16
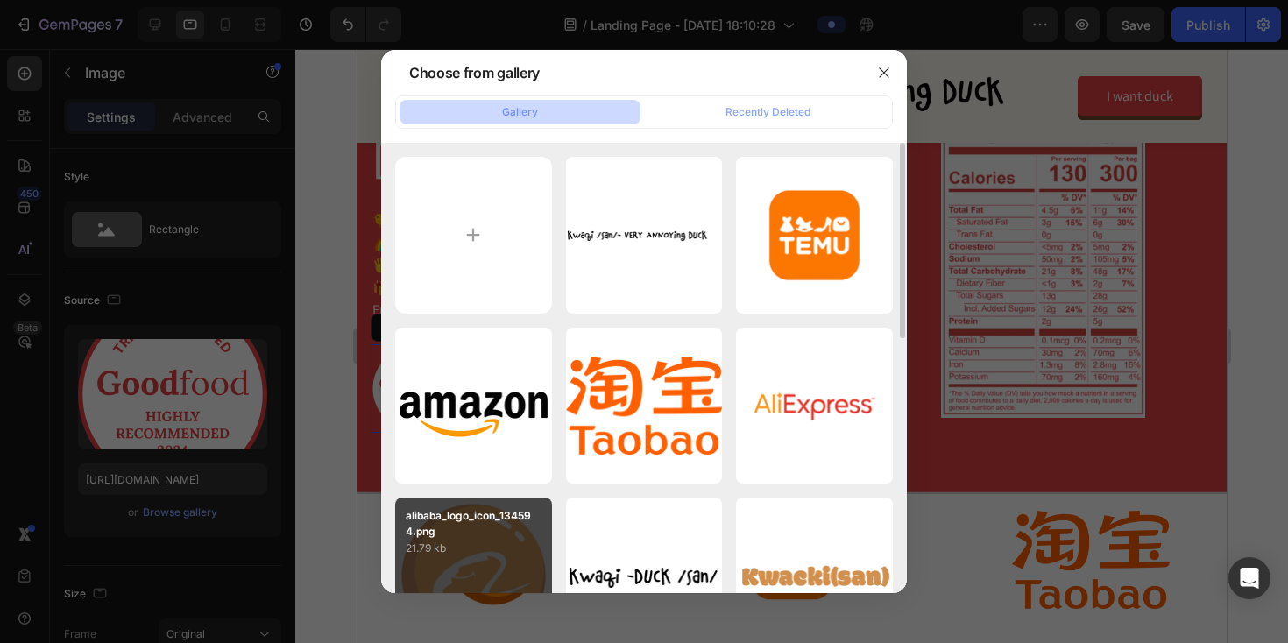
click at [430, 517] on p "alibaba_logo_icon_134594.png" at bounding box center [474, 524] width 136 height 32
type input "https://cdn.shopify.com/s/files/1/0765/2189/8233/files/gempages_581651773324788…"
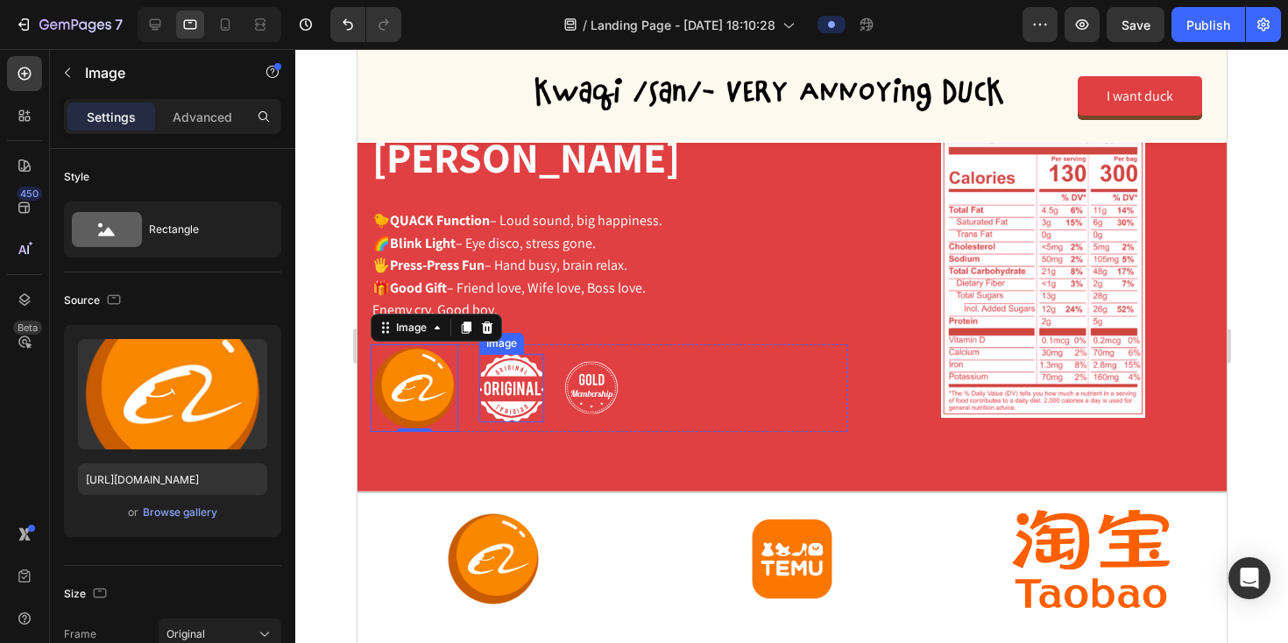
click at [502, 355] on img at bounding box center [510, 388] width 65 height 68
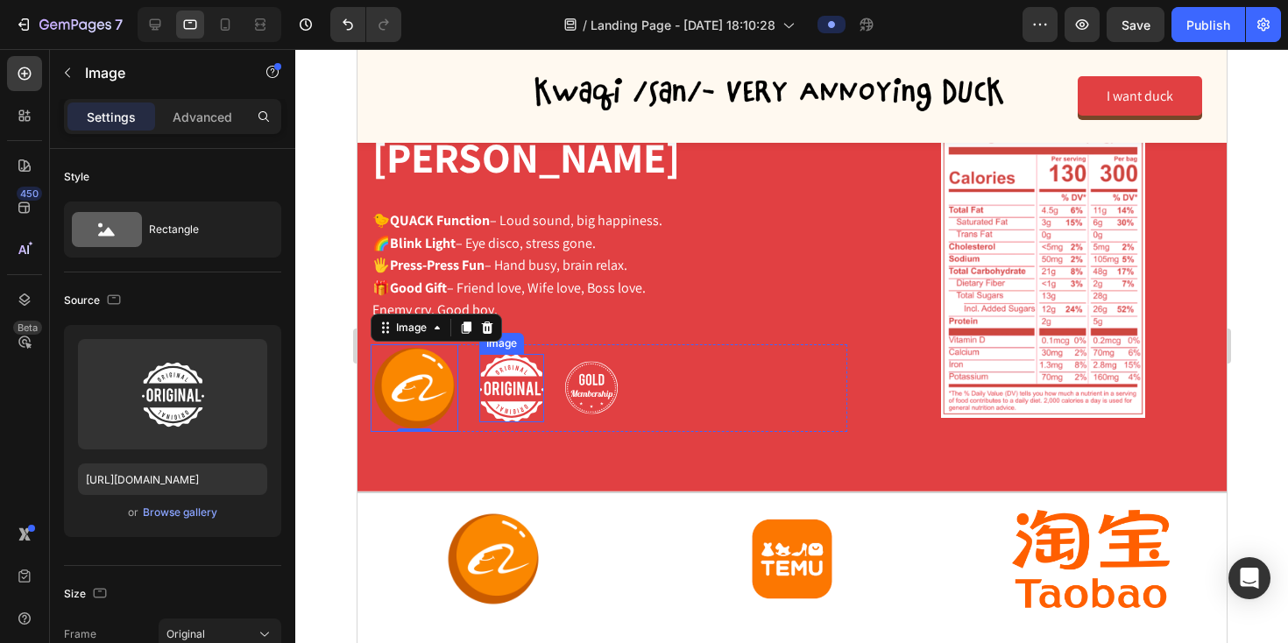
scroll to position [391, 0]
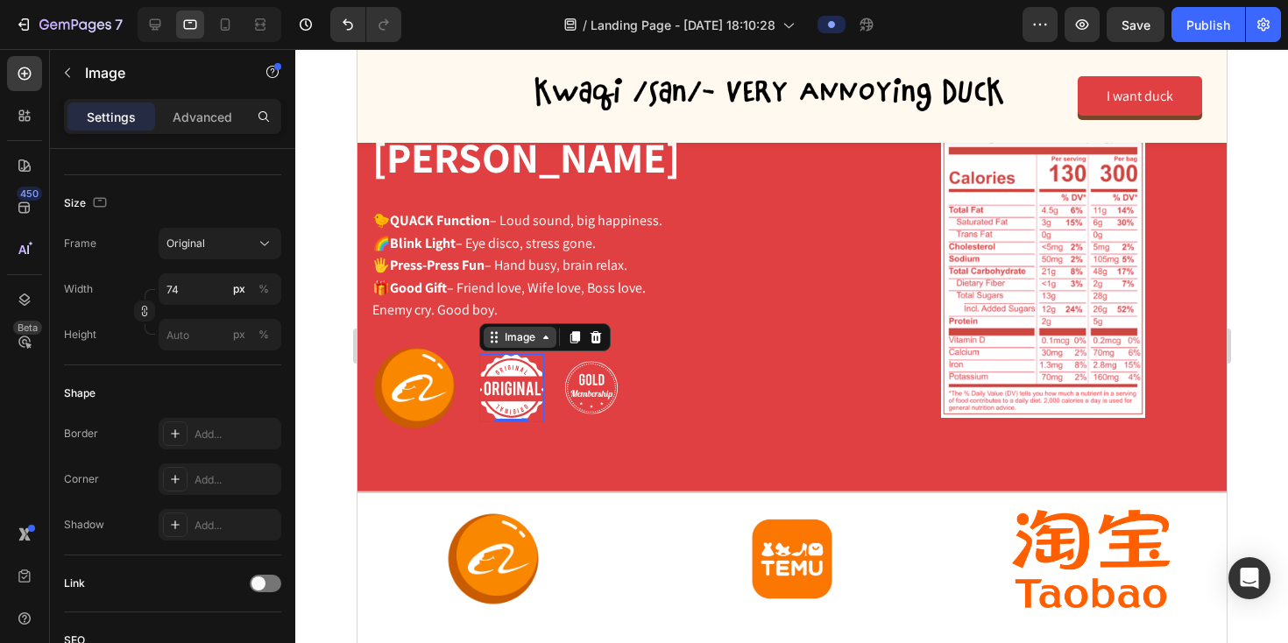
click at [511, 329] on div "Image" at bounding box center [519, 337] width 38 height 16
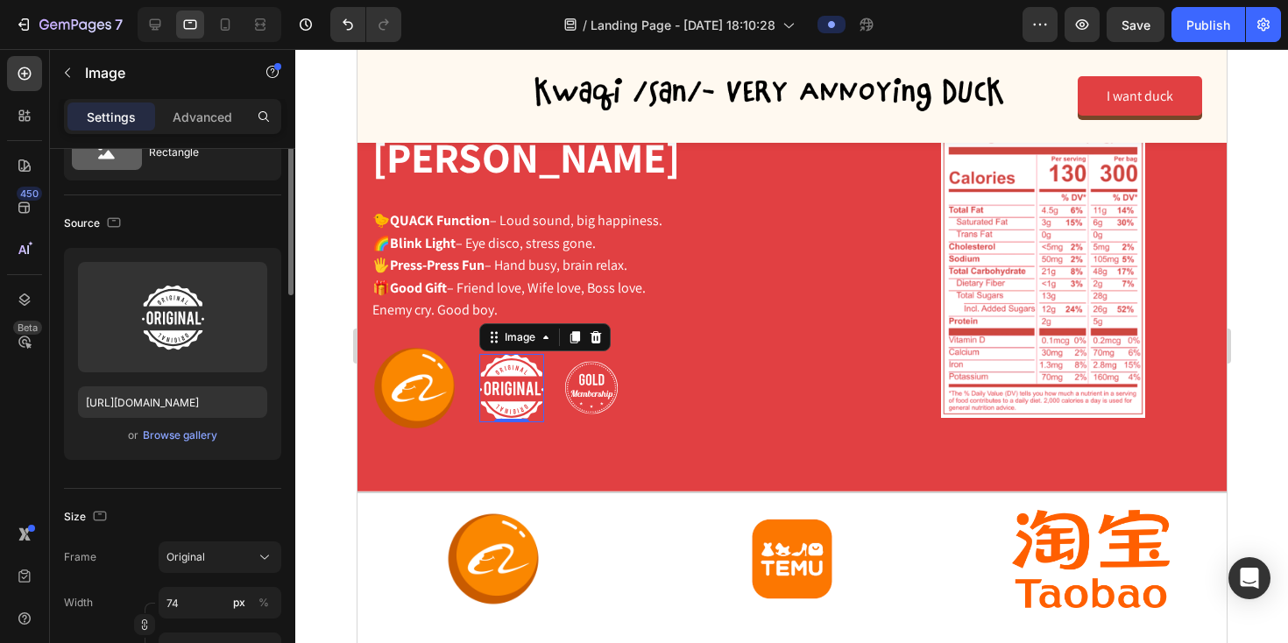
scroll to position [0, 0]
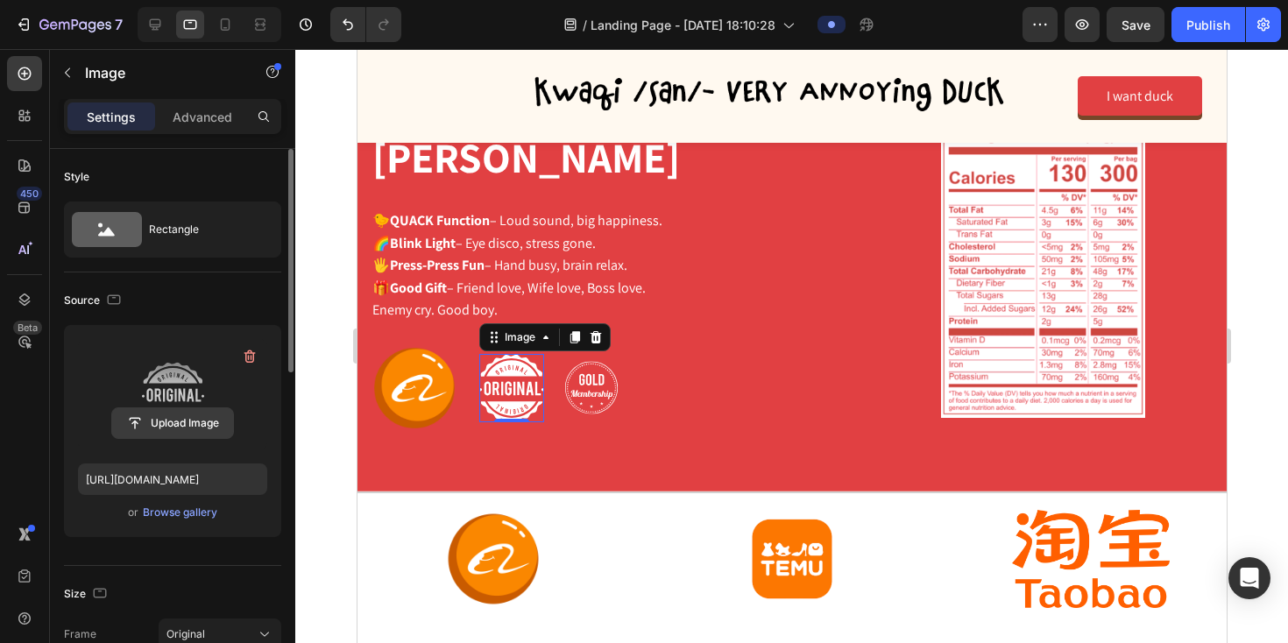
click at [195, 423] on input "file" at bounding box center [172, 423] width 121 height 30
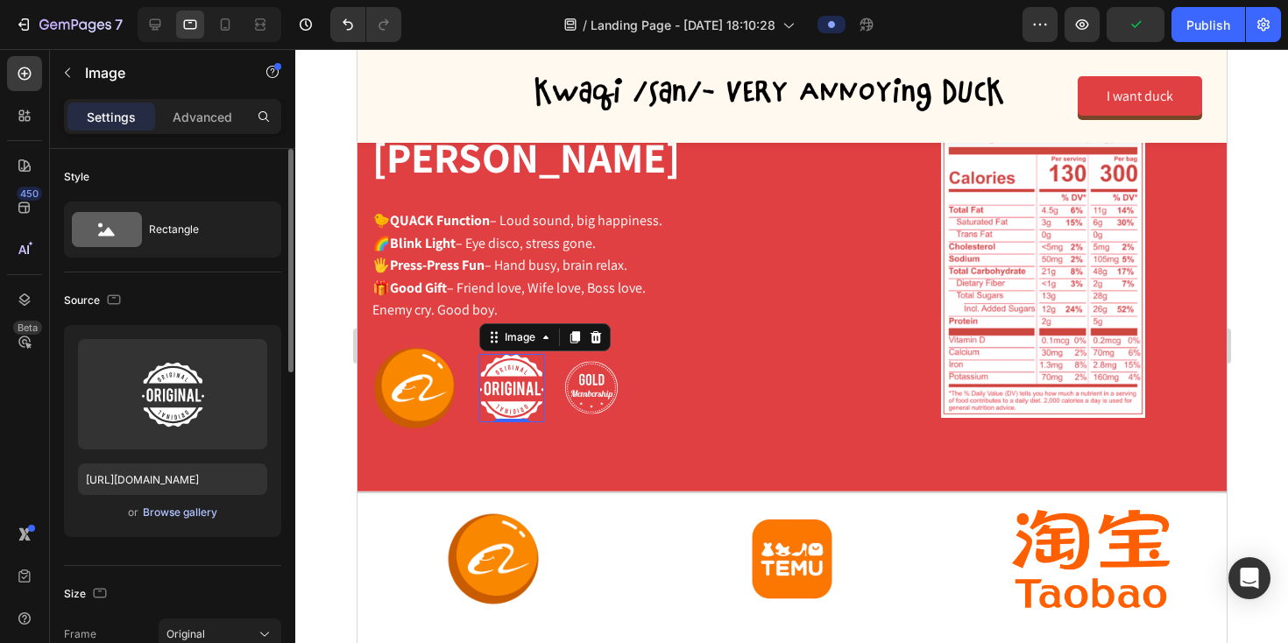
click at [176, 513] on div "Browse gallery" at bounding box center [180, 513] width 74 height 16
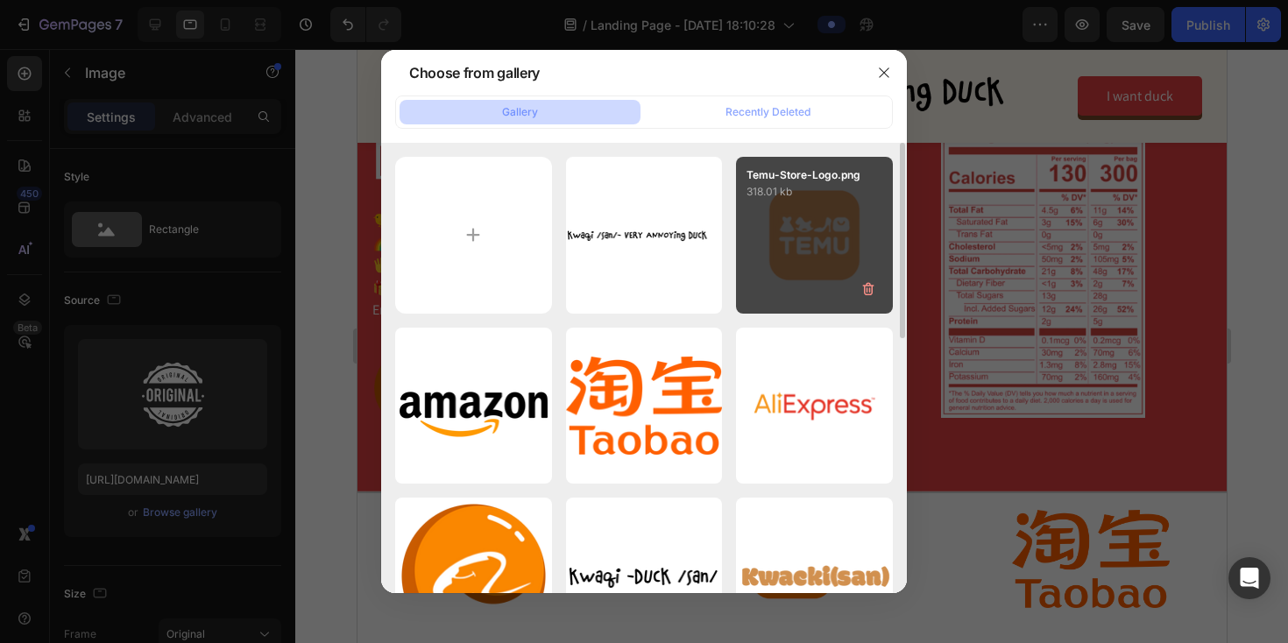
click at [805, 268] on div "Temu-Store-Logo.png 318.01 kb" at bounding box center [814, 235] width 157 height 157
type input "https://cdn.shopify.com/s/files/1/0765/2189/8233/files/gempages_581651773324788…"
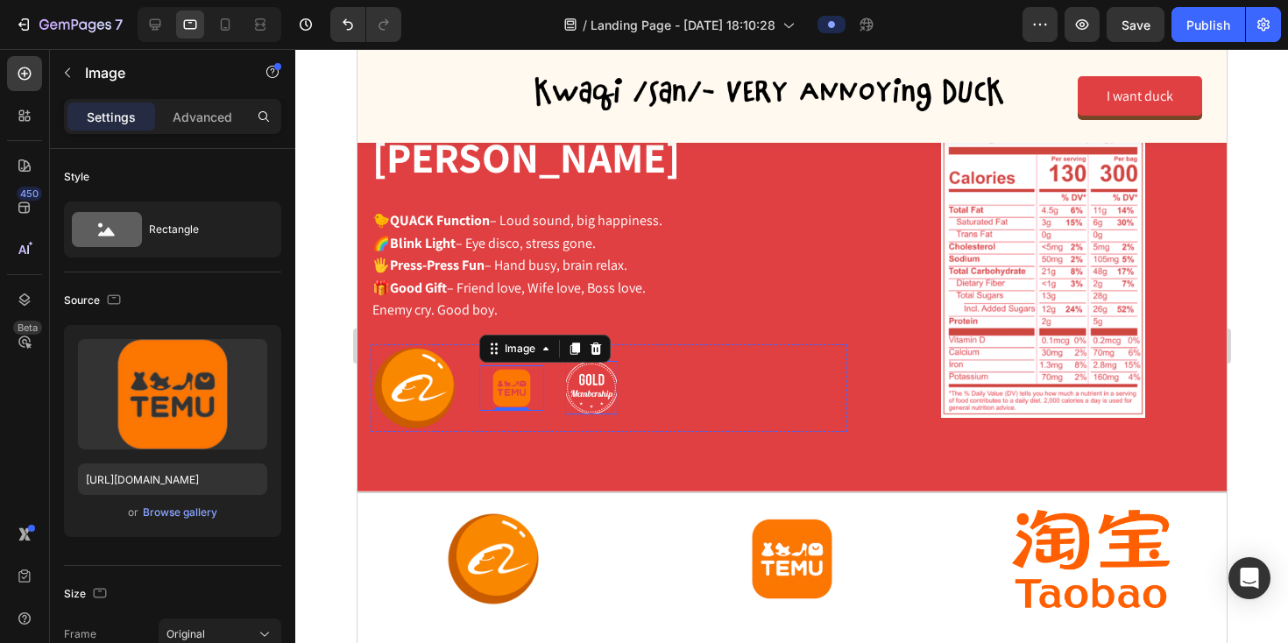
click at [590, 361] on img at bounding box center [590, 387] width 53 height 53
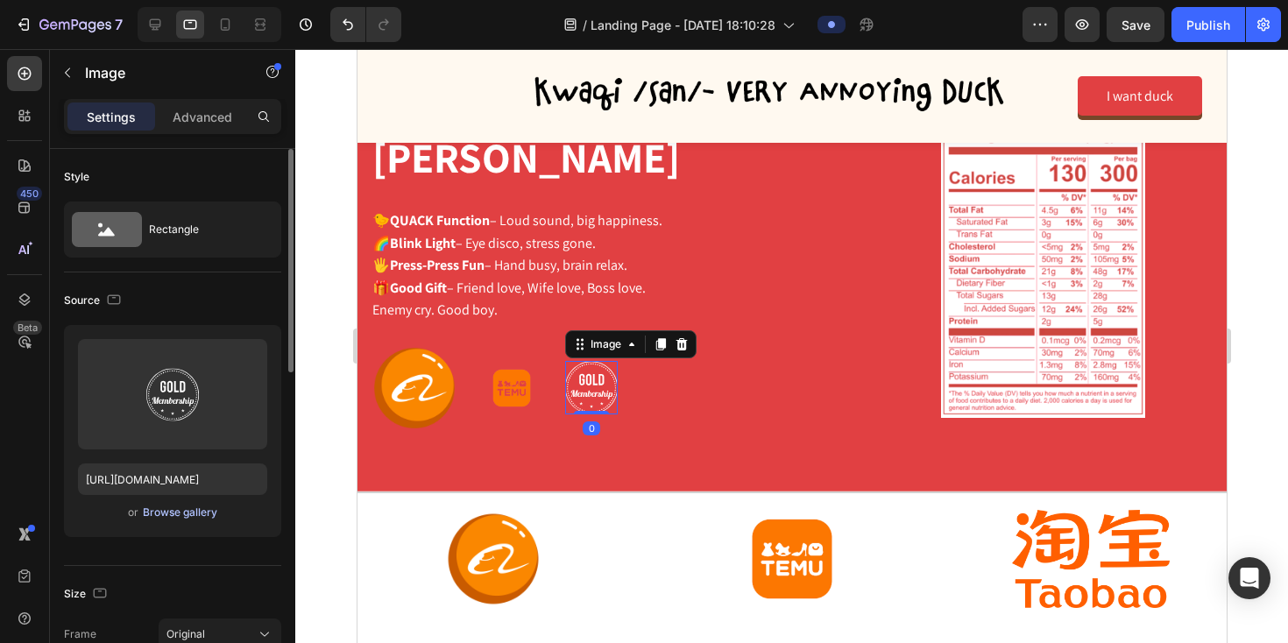
click at [177, 513] on div "Browse gallery" at bounding box center [180, 513] width 74 height 16
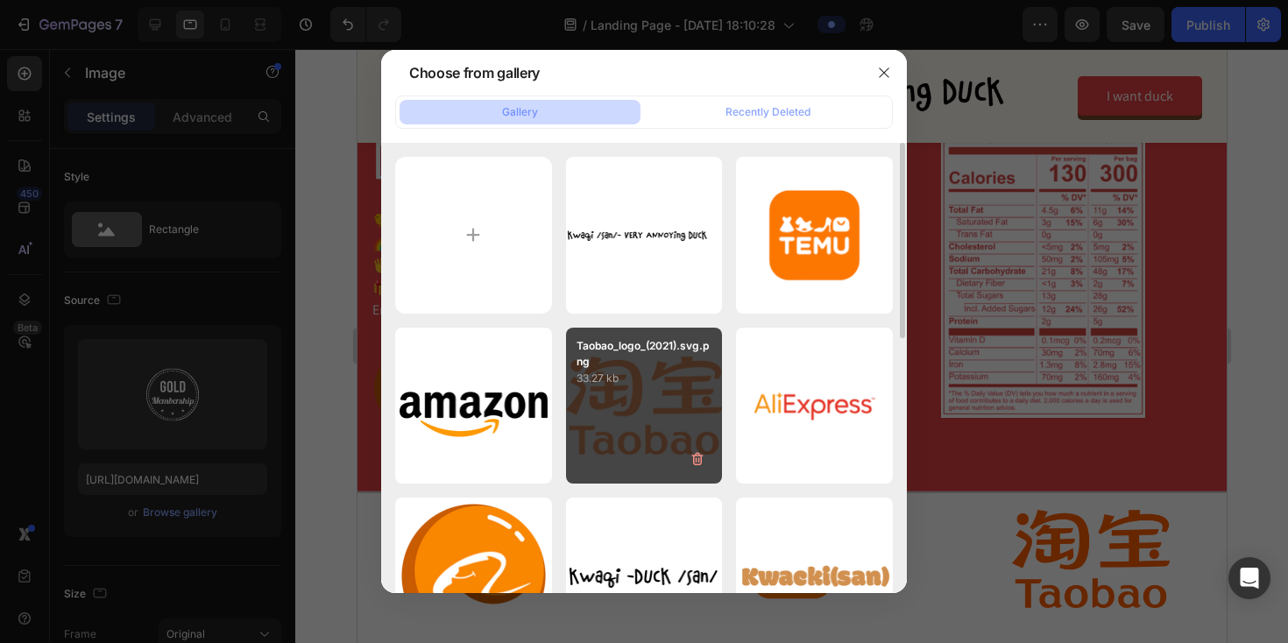
click at [654, 414] on div "Taobao_logo_(2021).svg.png 33.27 kb" at bounding box center [644, 406] width 157 height 157
type input "https://cdn.shopify.com/s/files/1/0765/2189/8233/files/gempages_581651773324788…"
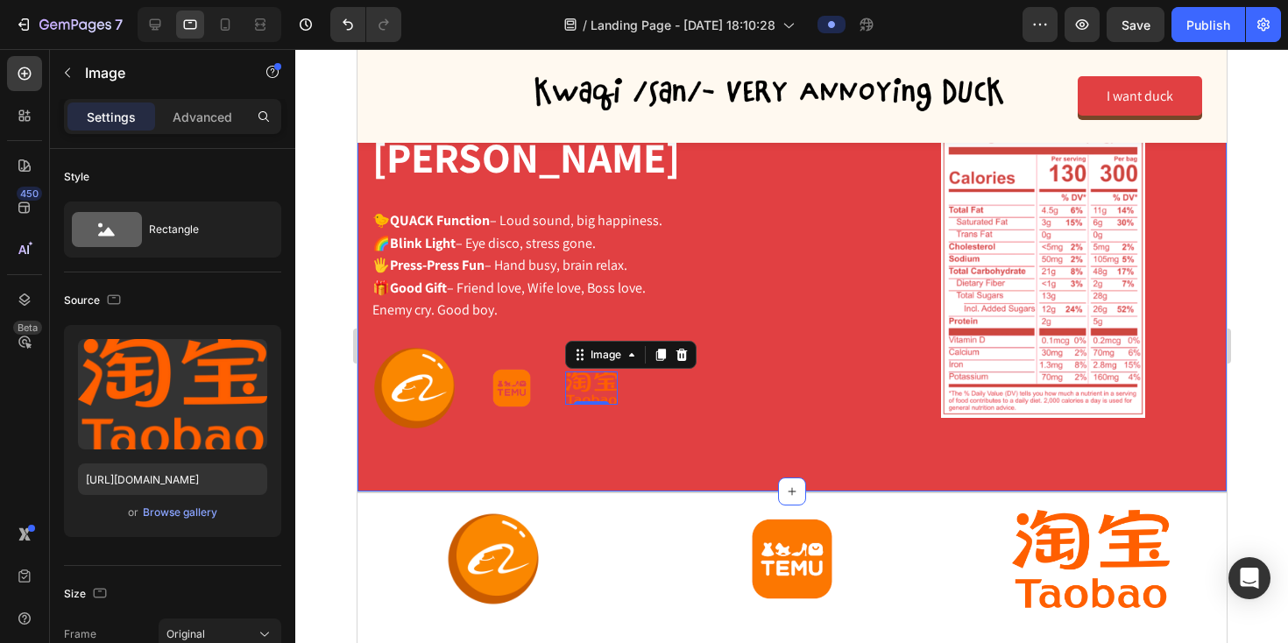
click at [424, 442] on div "Why You Love Kwacki-san Heading 🐤 QUACK Function – Loud sound, big happiness. 🌈…" at bounding box center [791, 194] width 869 height 596
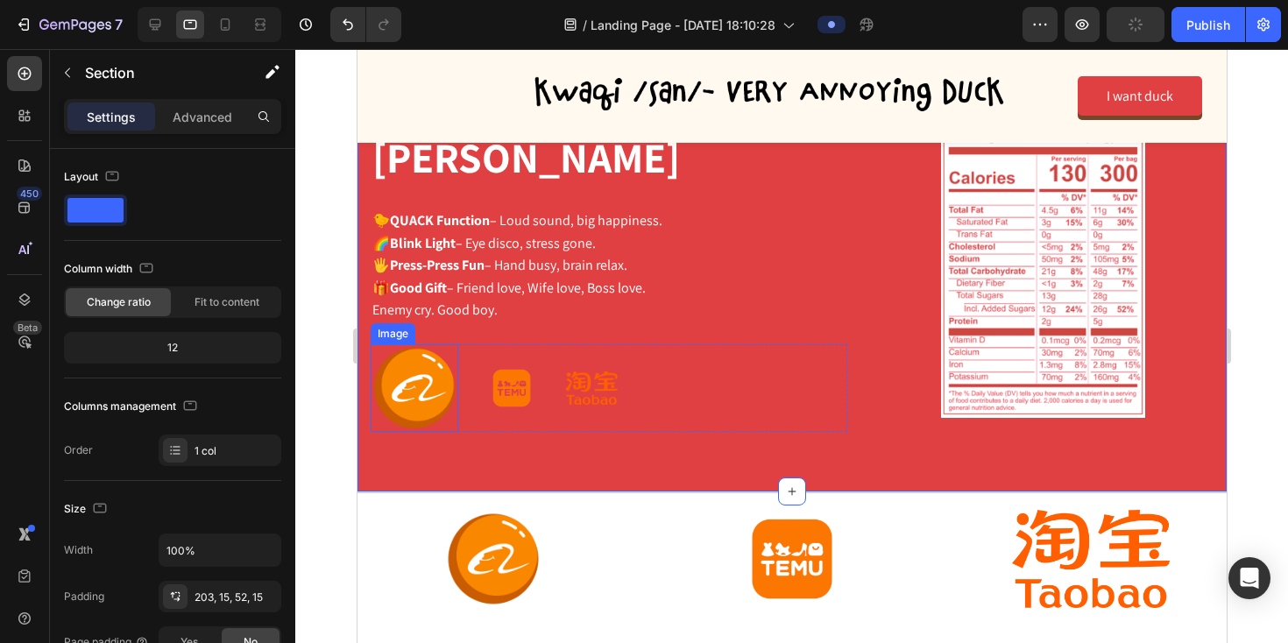
click at [405, 344] on img at bounding box center [414, 388] width 88 height 88
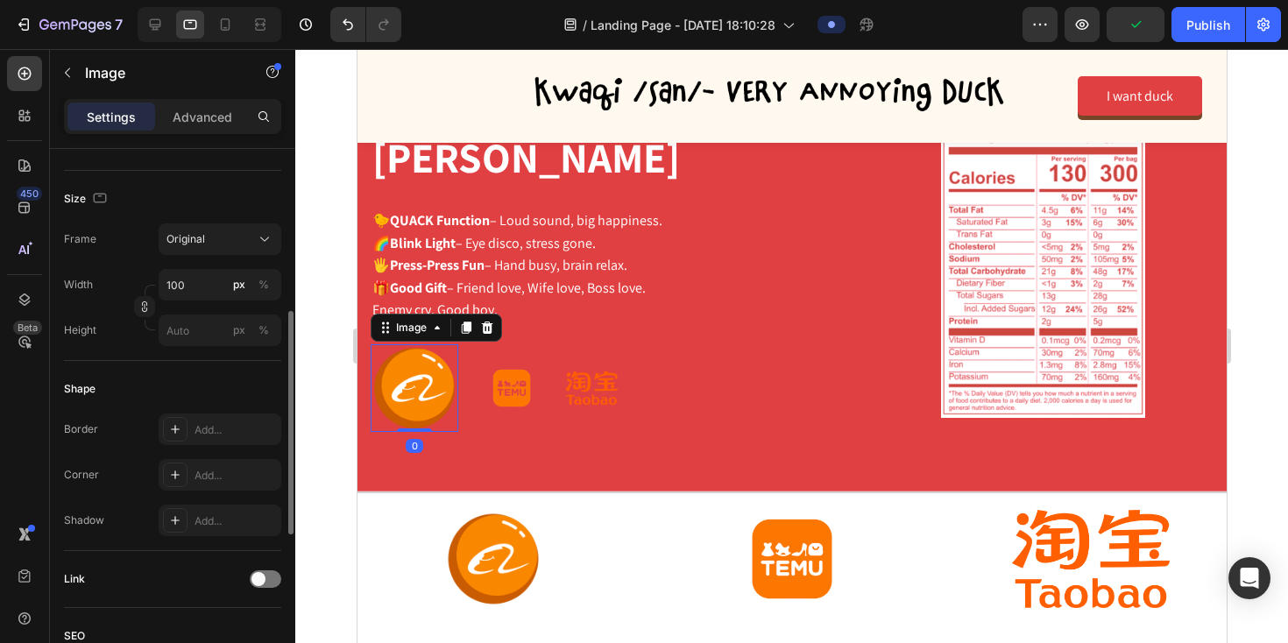
scroll to position [393, 0]
click at [515, 365] on img at bounding box center [510, 388] width 65 height 46
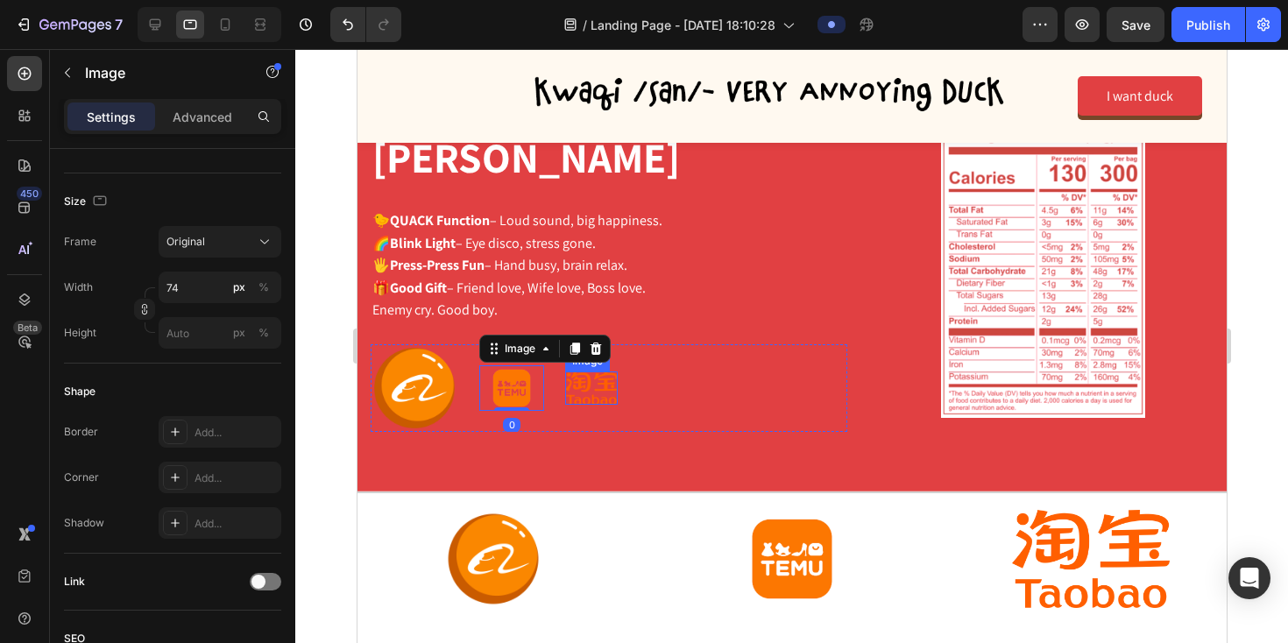
click at [577, 372] on img at bounding box center [590, 388] width 53 height 33
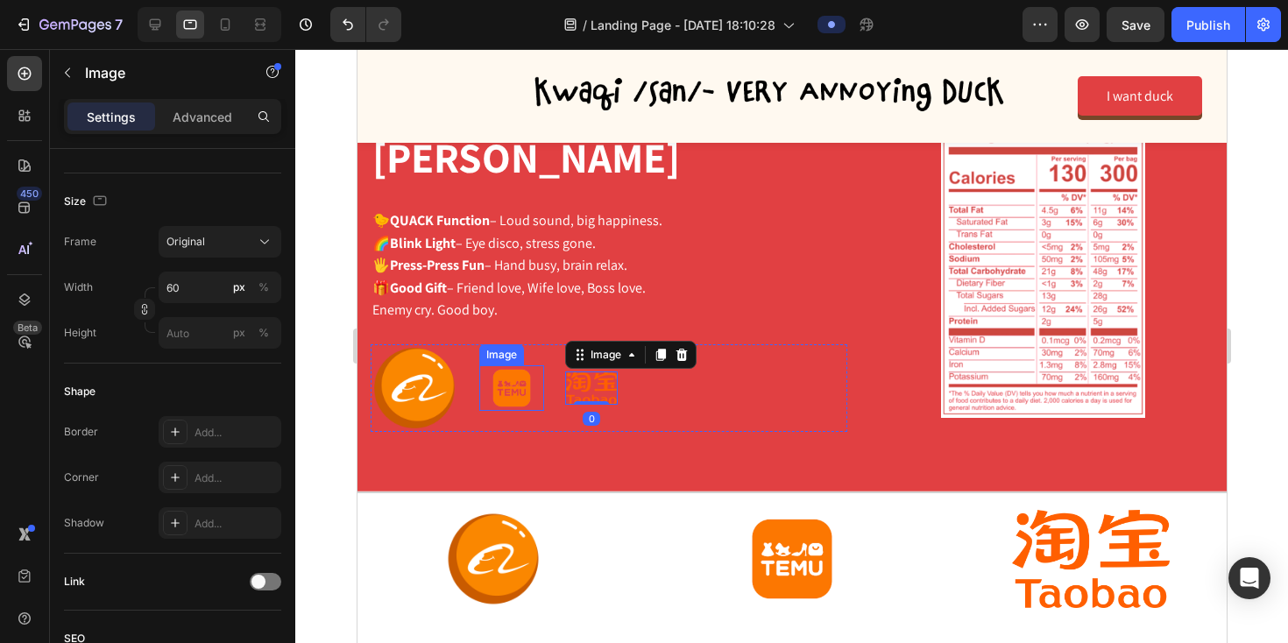
click at [497, 365] on img at bounding box center [510, 388] width 65 height 46
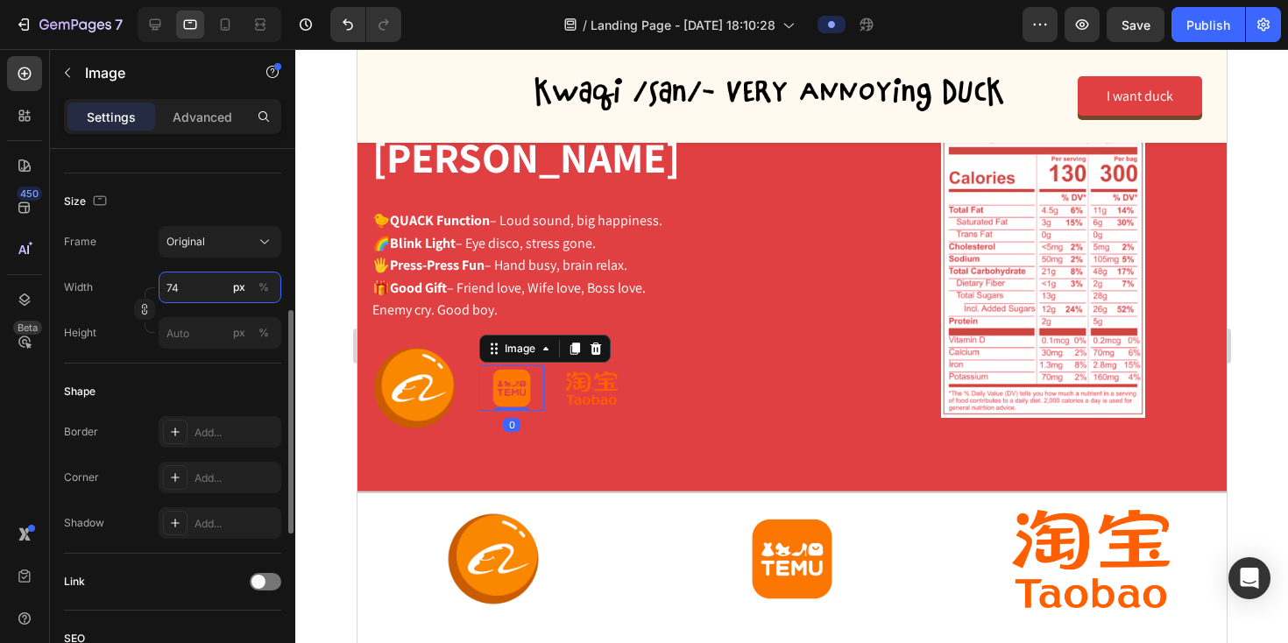
click at [194, 293] on input "74" at bounding box center [220, 288] width 123 height 32
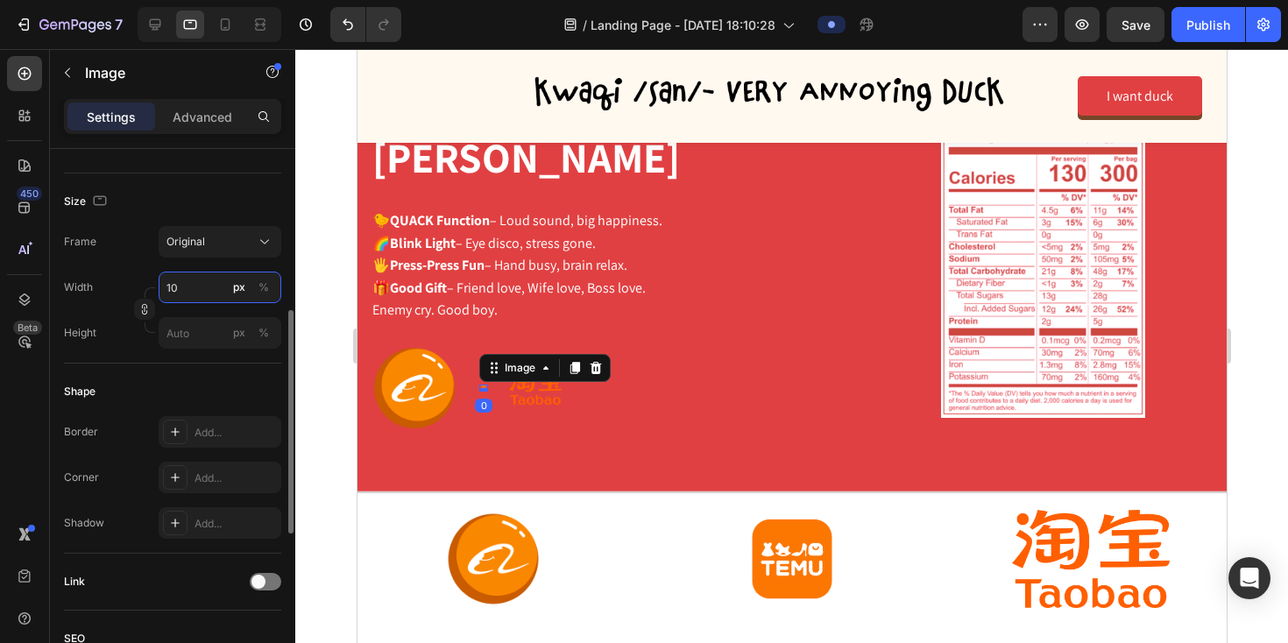
type input "100"
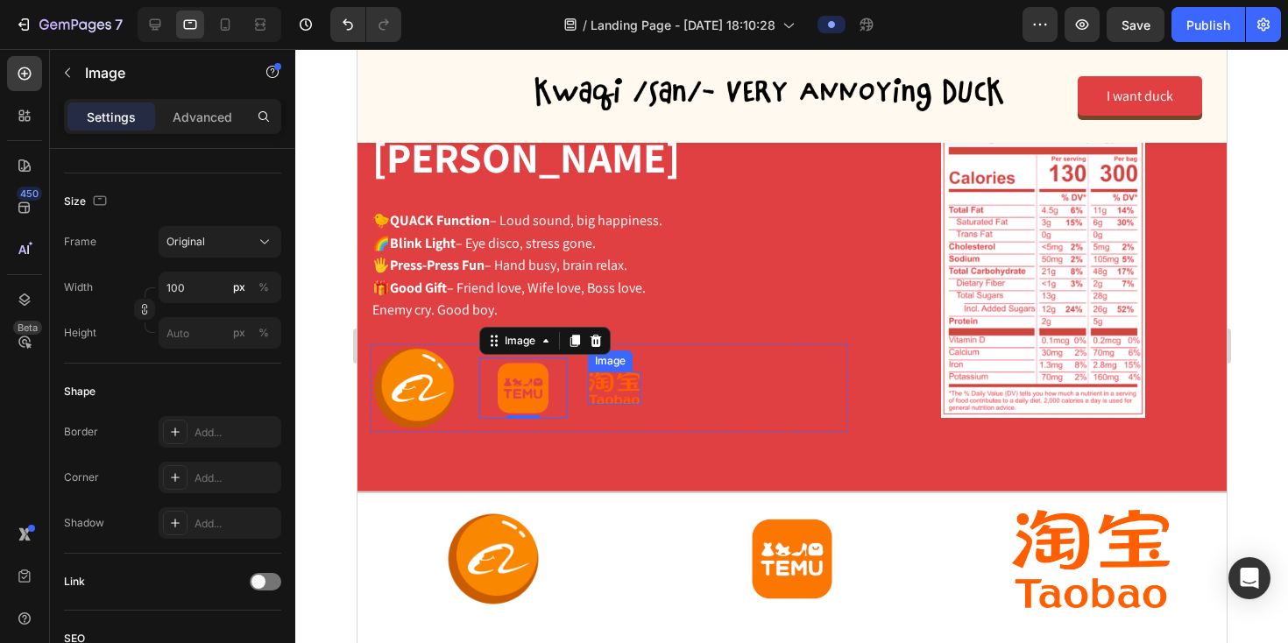
click at [623, 372] on img at bounding box center [613, 388] width 53 height 33
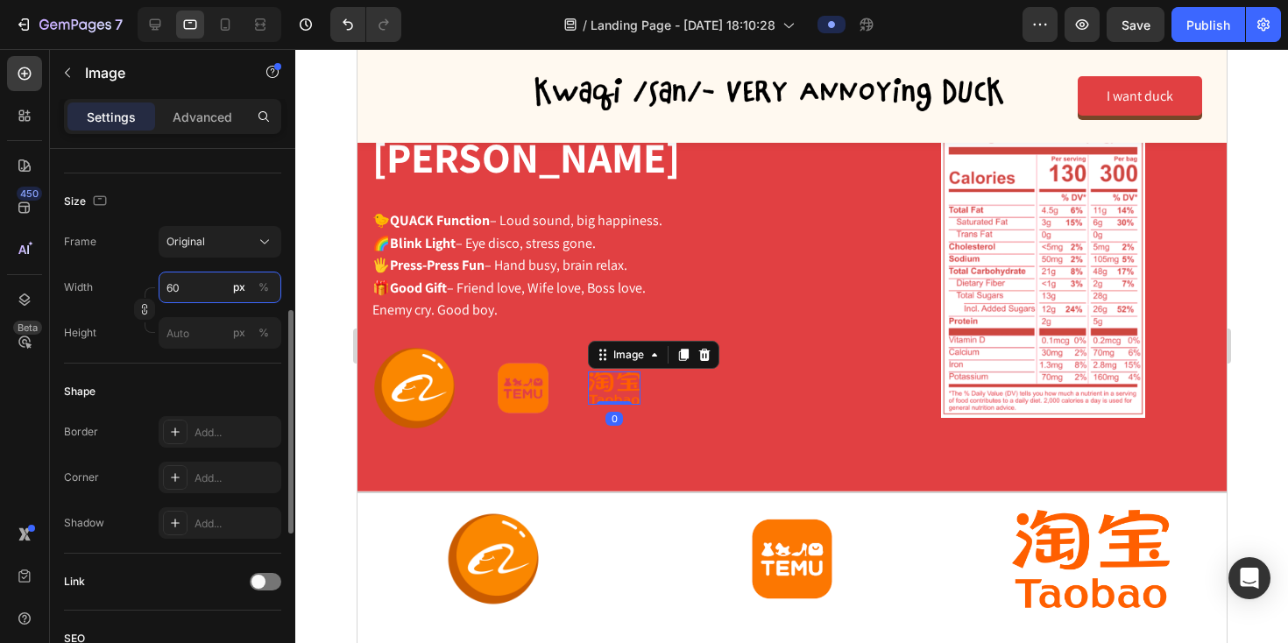
click at [197, 290] on input "60" at bounding box center [220, 288] width 123 height 32
type input "100"
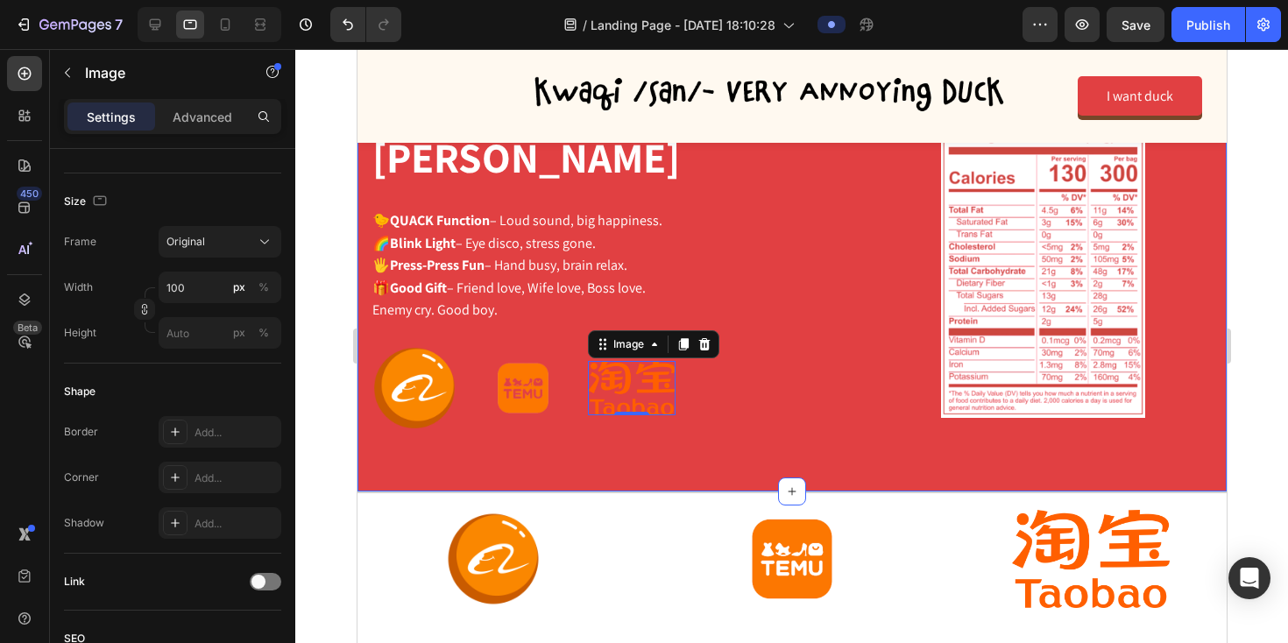
click at [626, 424] on div "Why You Love Kwacki-san Heading 🐤 QUACK Function – Loud sound, big happiness. 🌈…" at bounding box center [791, 194] width 869 height 596
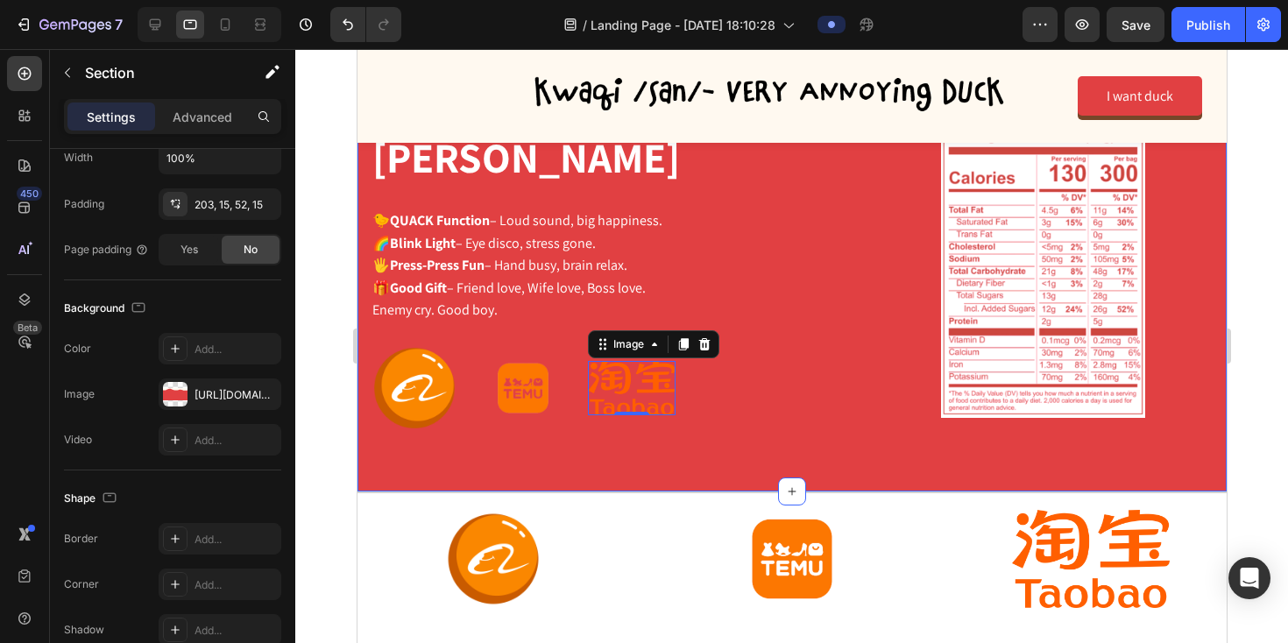
scroll to position [0, 0]
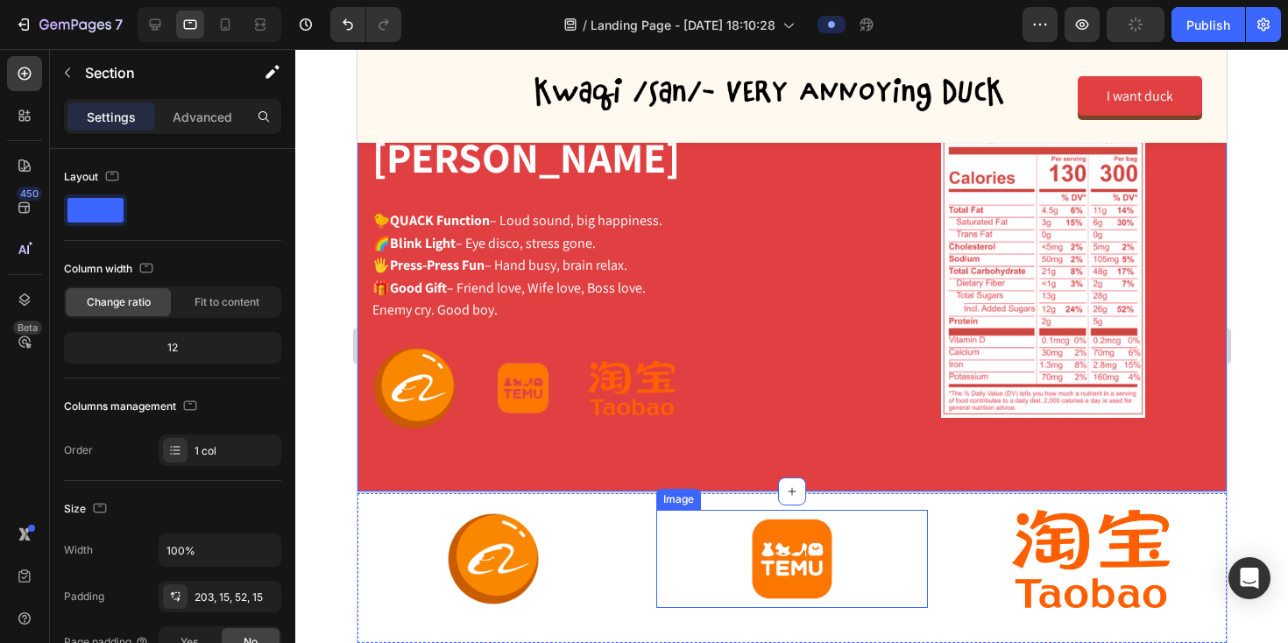
click at [780, 535] on img at bounding box center [790, 559] width 131 height 99
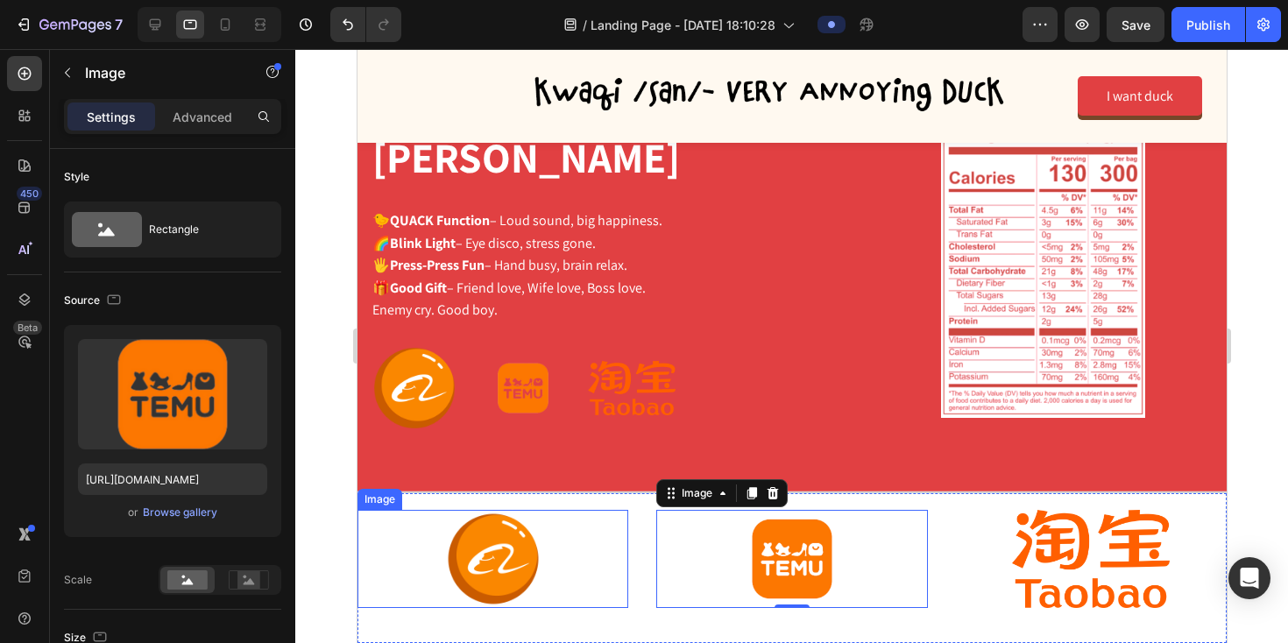
click at [580, 534] on div at bounding box center [492, 559] width 271 height 98
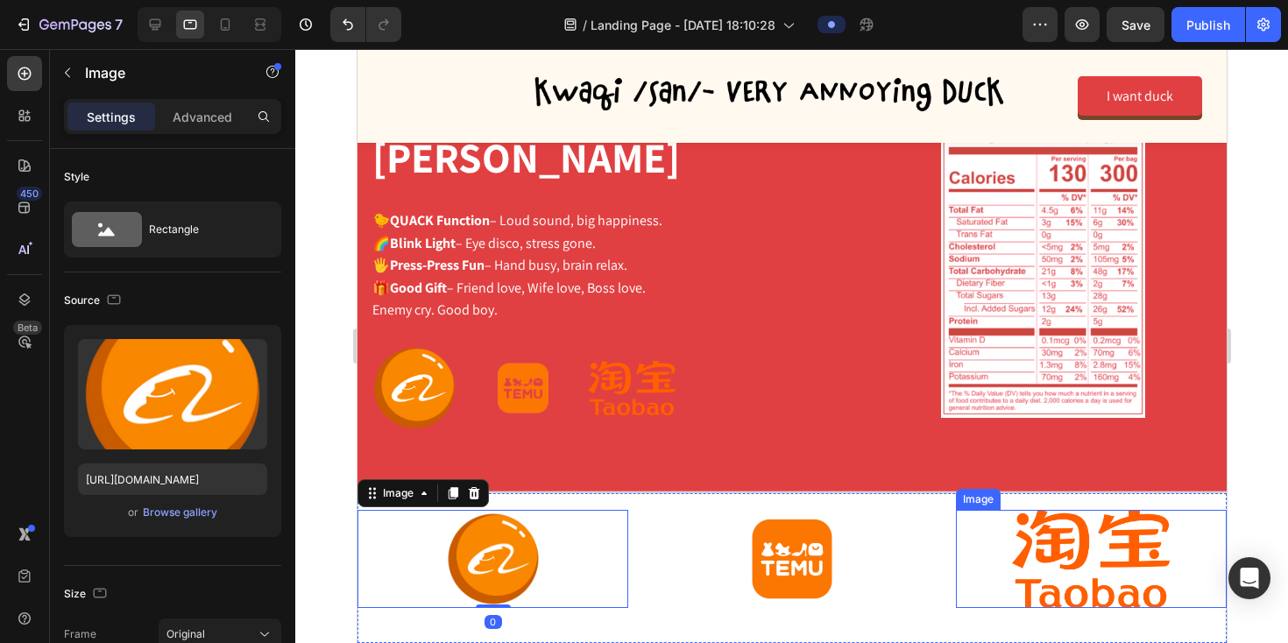
click at [996, 548] on div at bounding box center [1090, 559] width 271 height 99
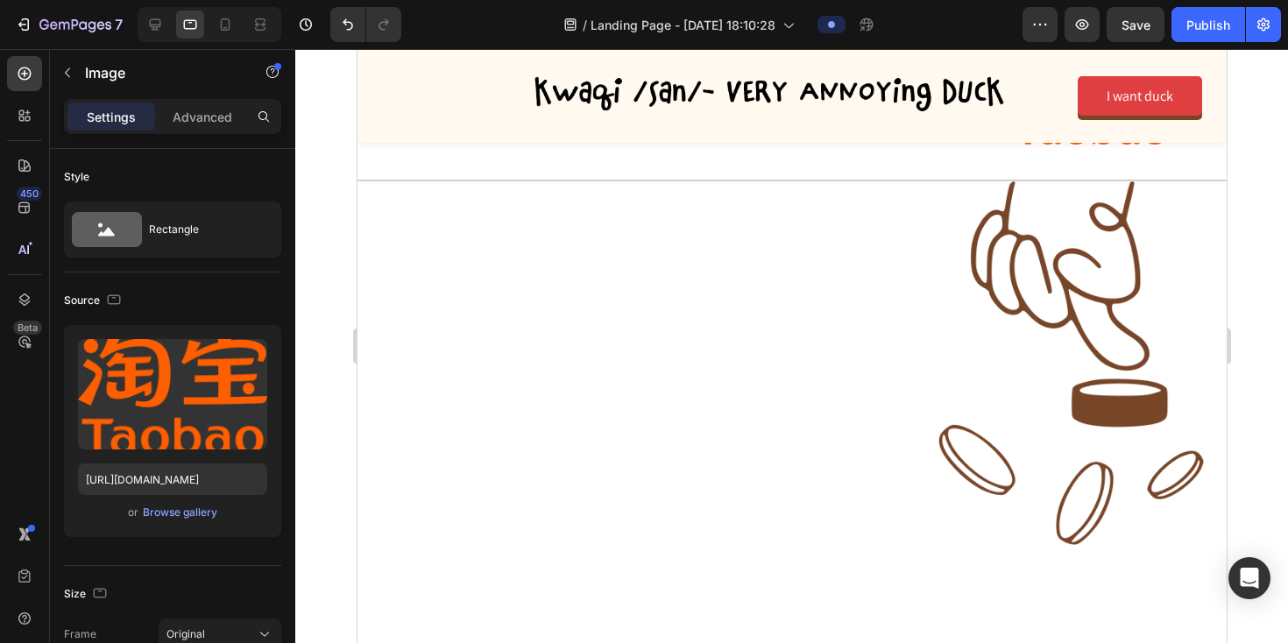
scroll to position [2038, 0]
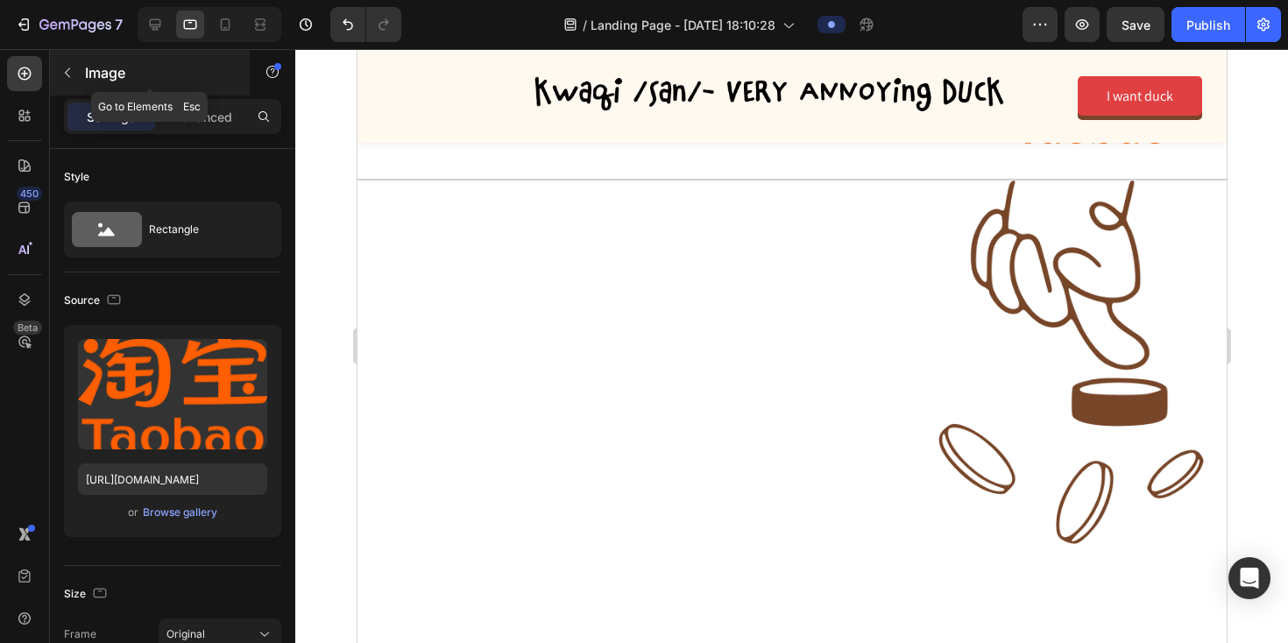
click at [54, 74] on button "button" at bounding box center [67, 73] width 28 height 28
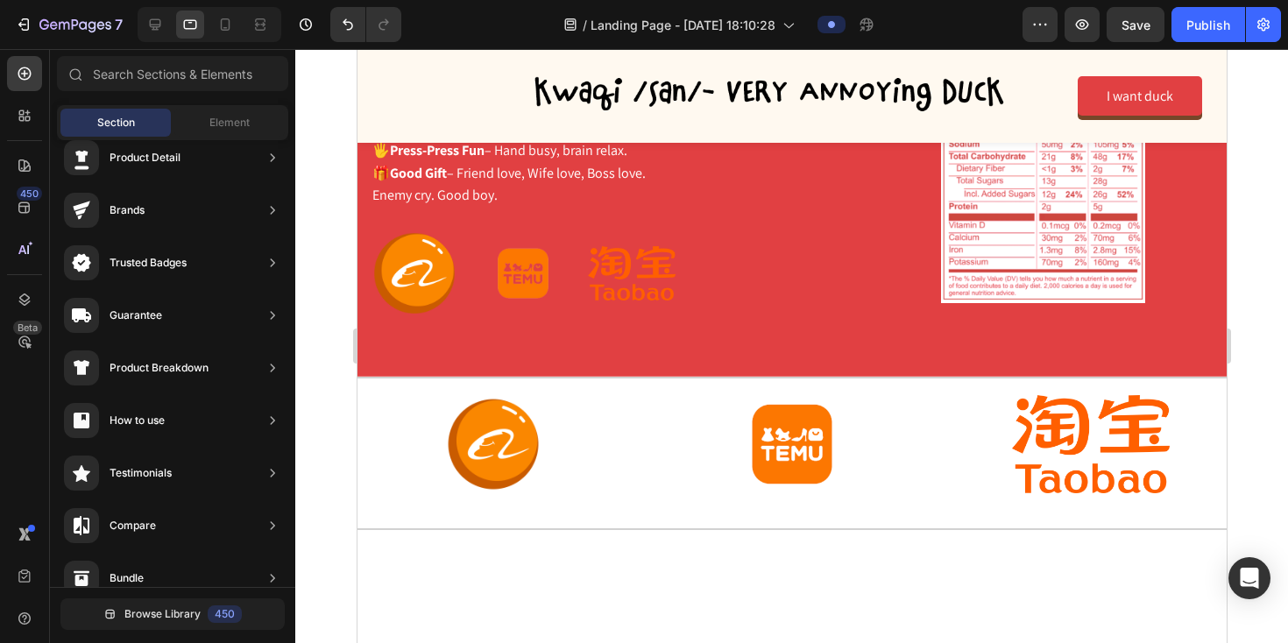
scroll to position [1844, 0]
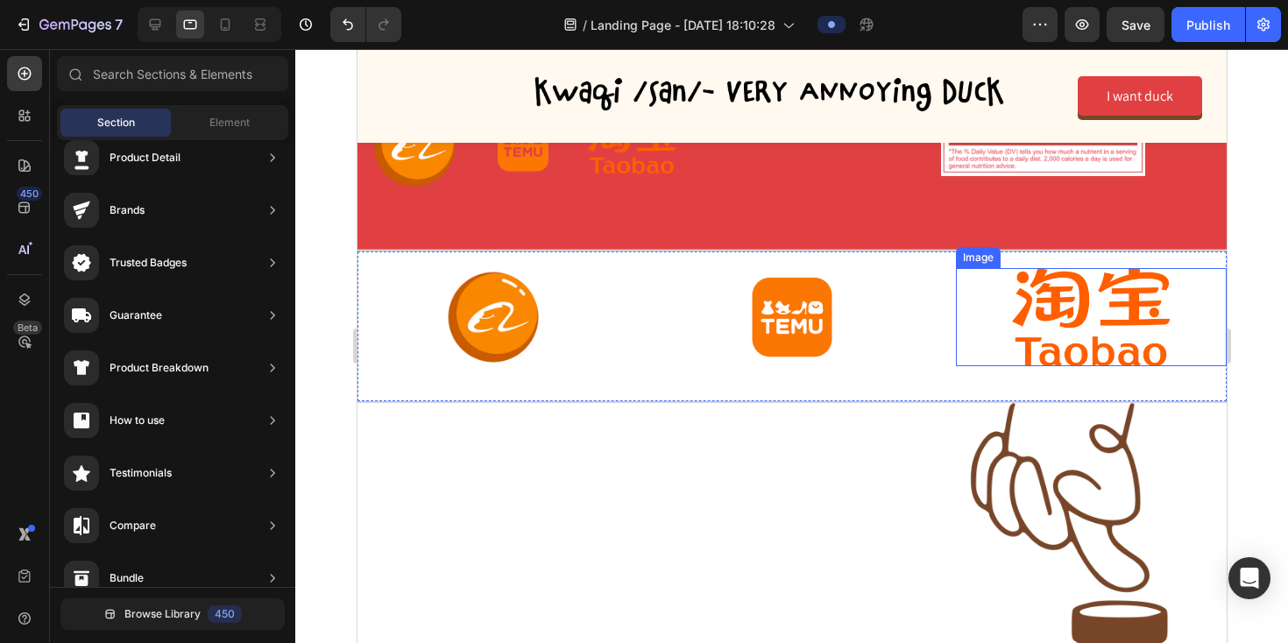
click at [1087, 272] on img at bounding box center [1090, 317] width 158 height 99
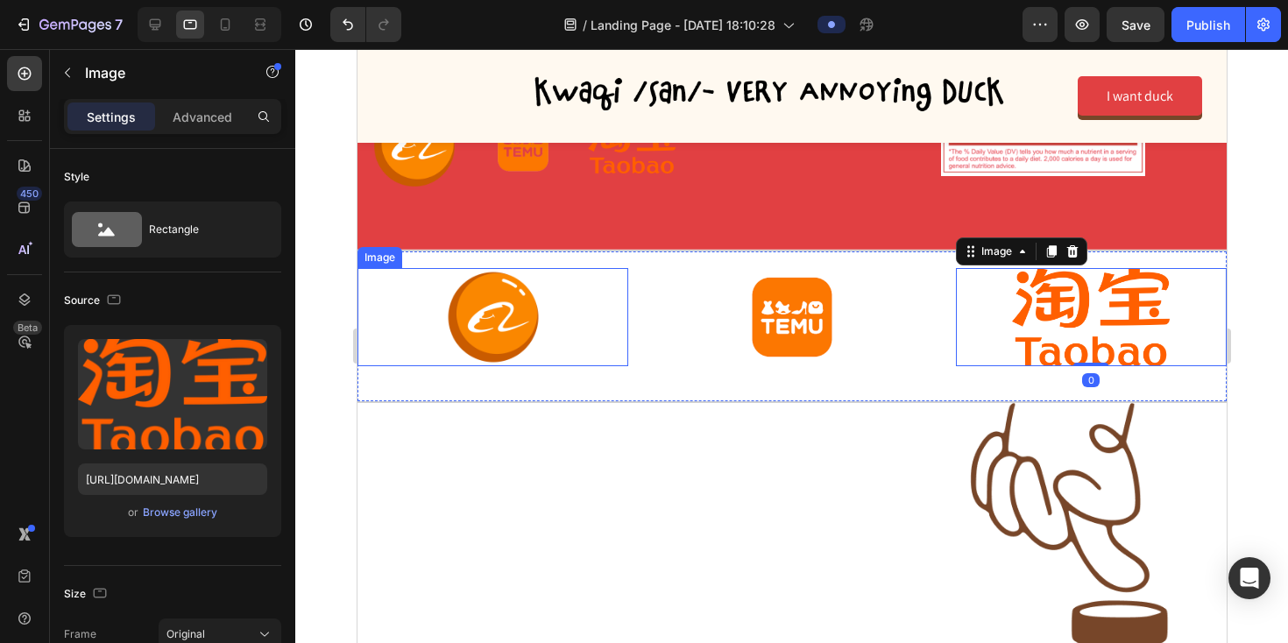
click at [374, 286] on div at bounding box center [492, 317] width 271 height 98
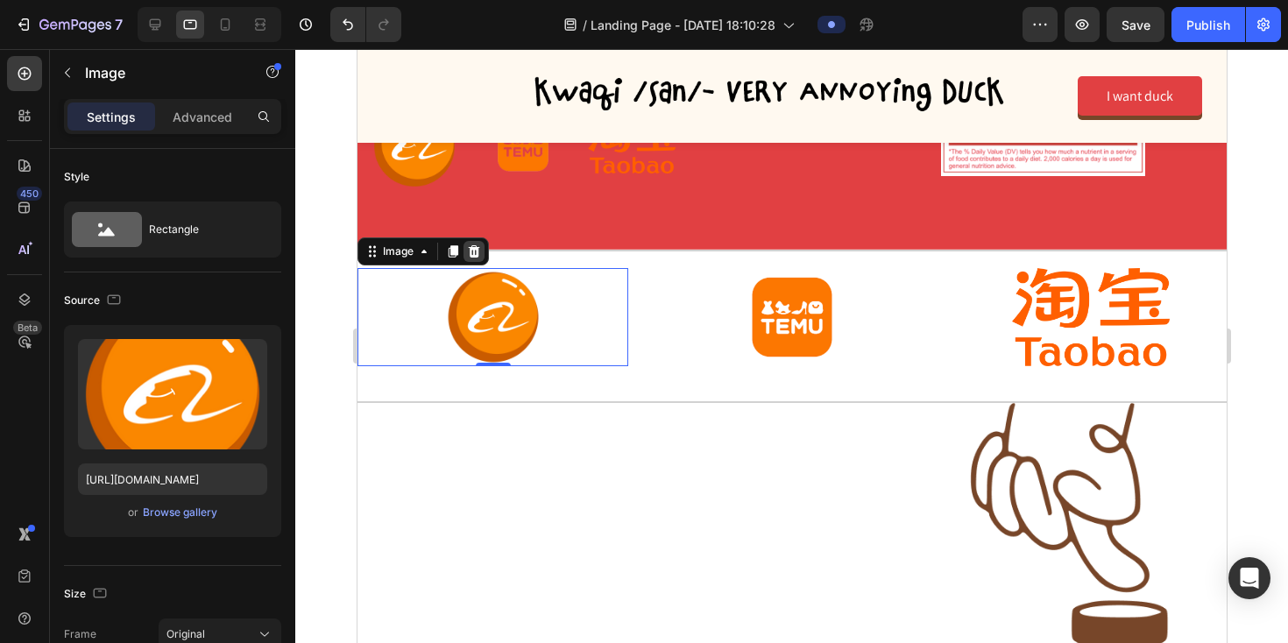
click at [473, 245] on icon at bounding box center [473, 251] width 11 height 12
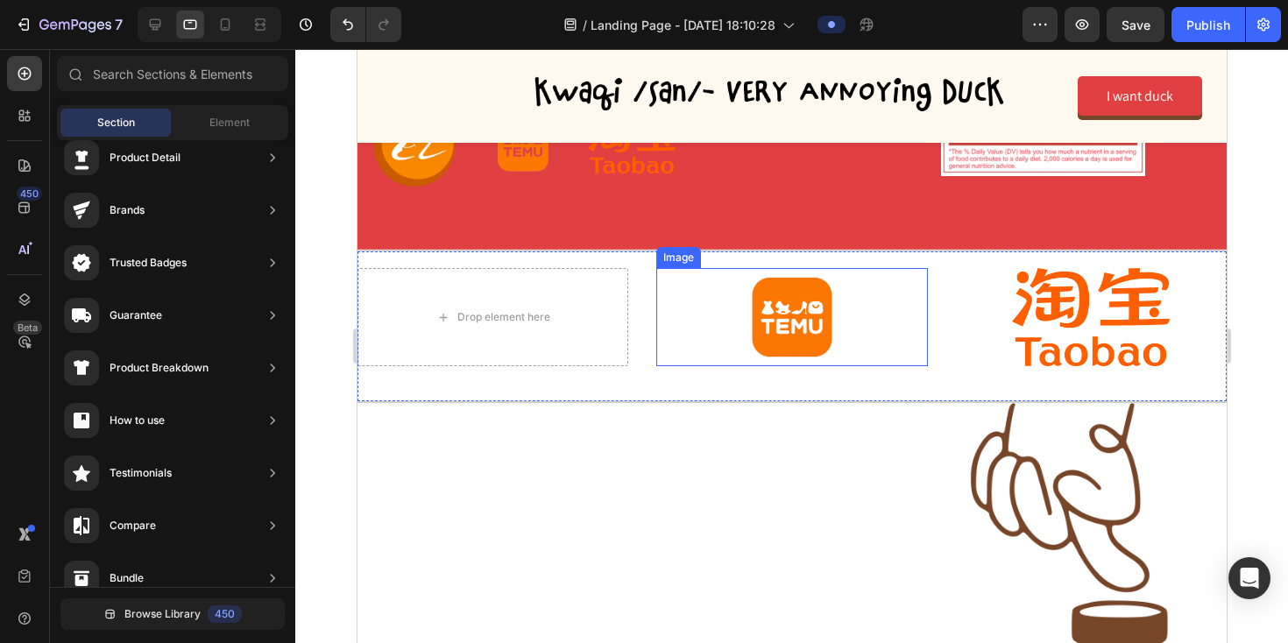
click at [754, 290] on img at bounding box center [790, 317] width 131 height 99
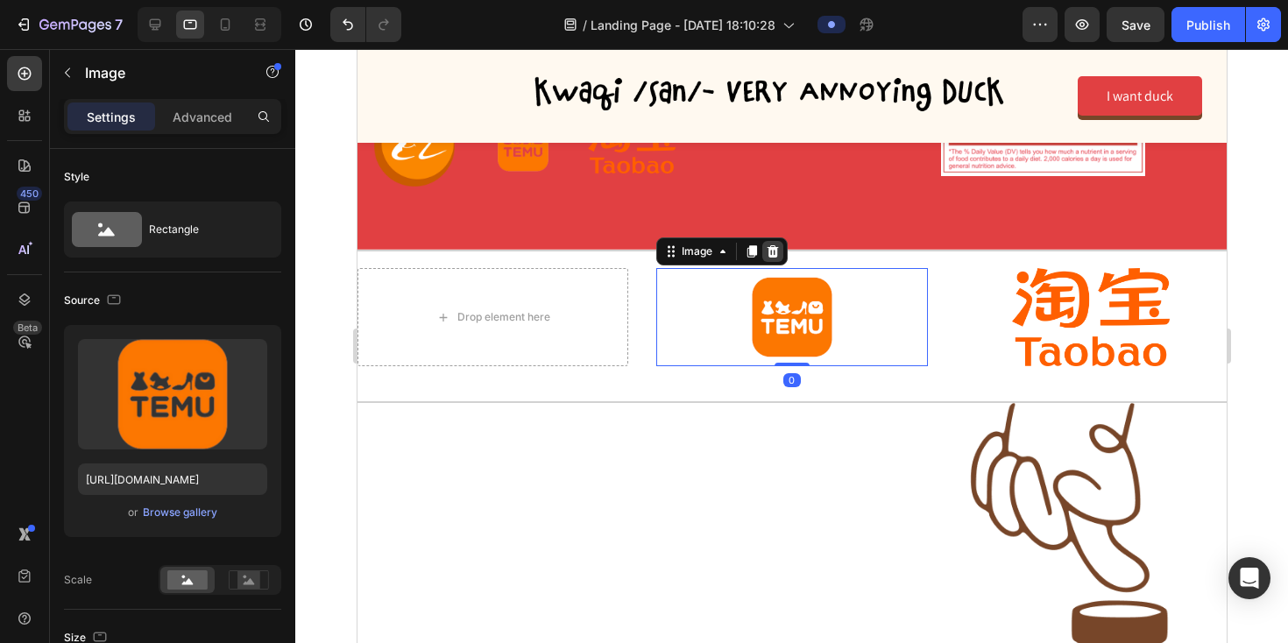
click at [772, 245] on icon at bounding box center [772, 251] width 11 height 12
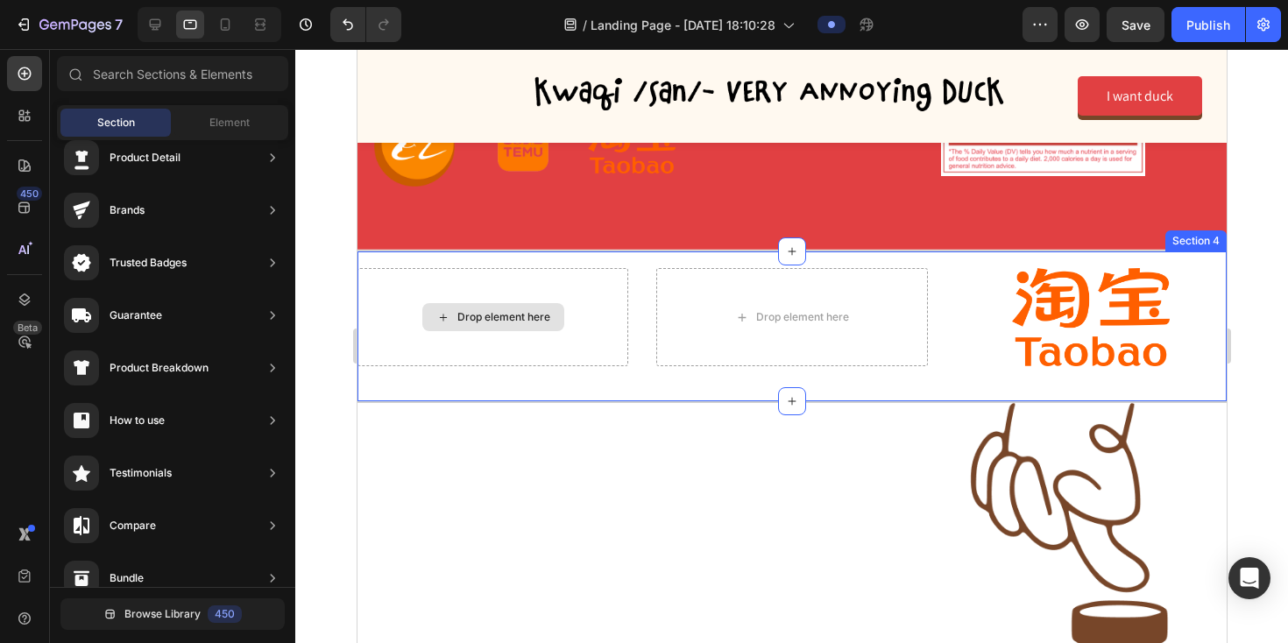
click at [453, 268] on div "Drop element here" at bounding box center [492, 317] width 271 height 99
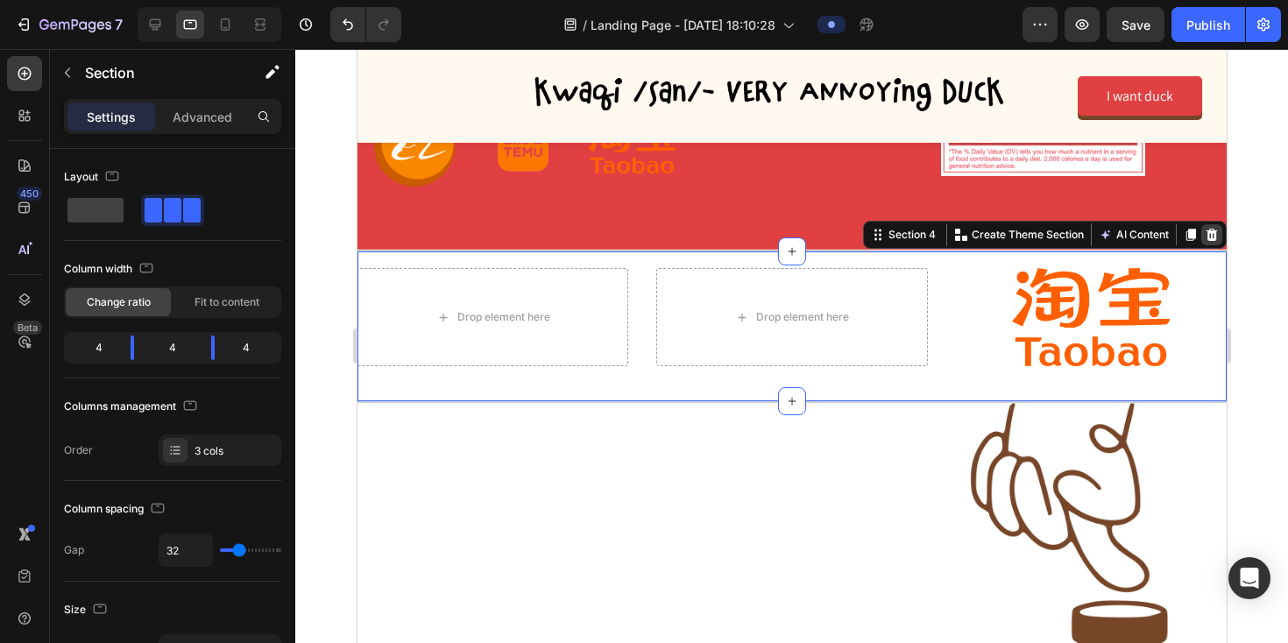
click at [1210, 224] on div at bounding box center [1210, 234] width 21 height 21
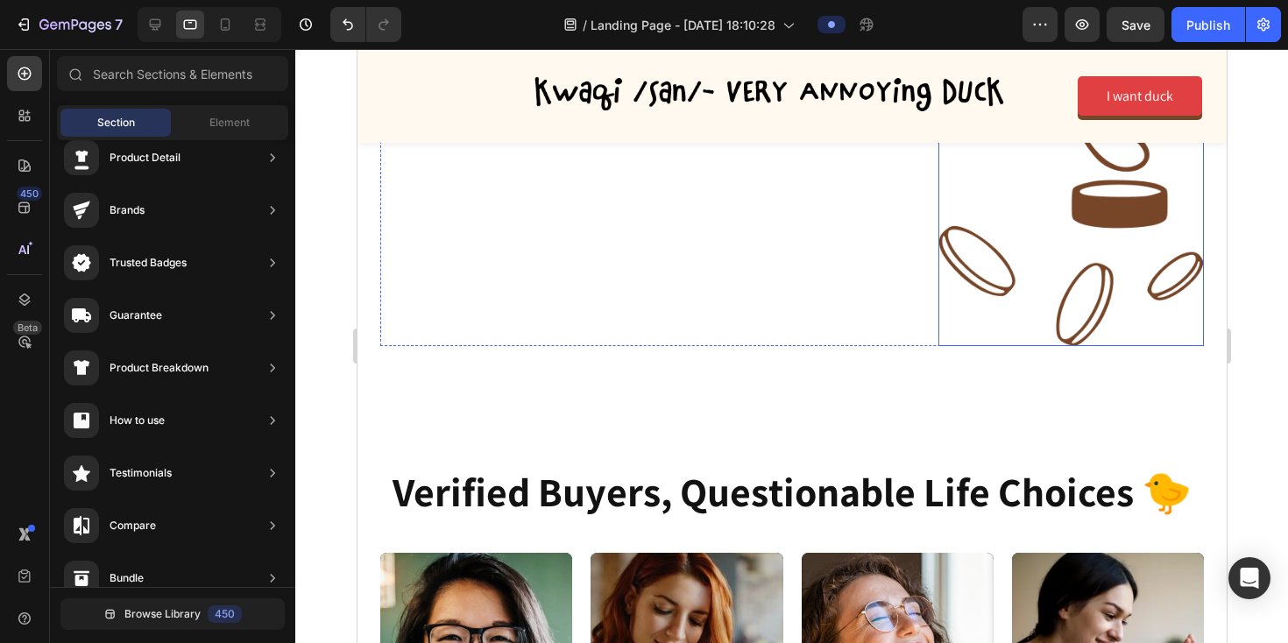
scroll to position [1960, 0]
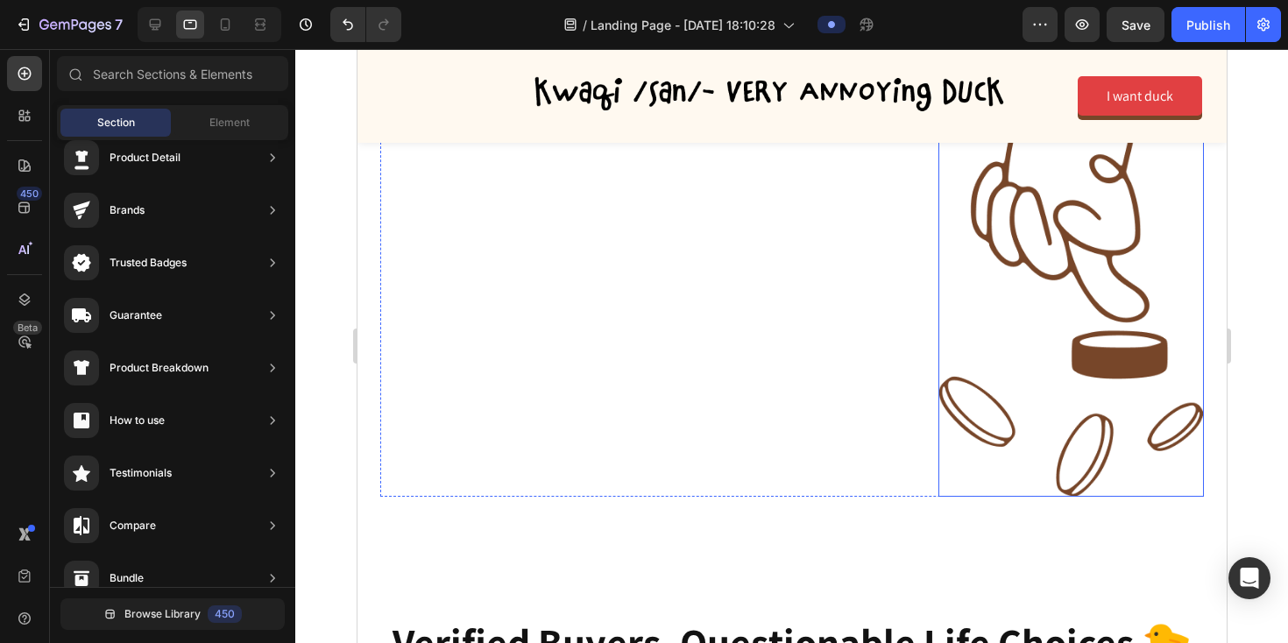
click at [994, 384] on img at bounding box center [1070, 315] width 265 height 364
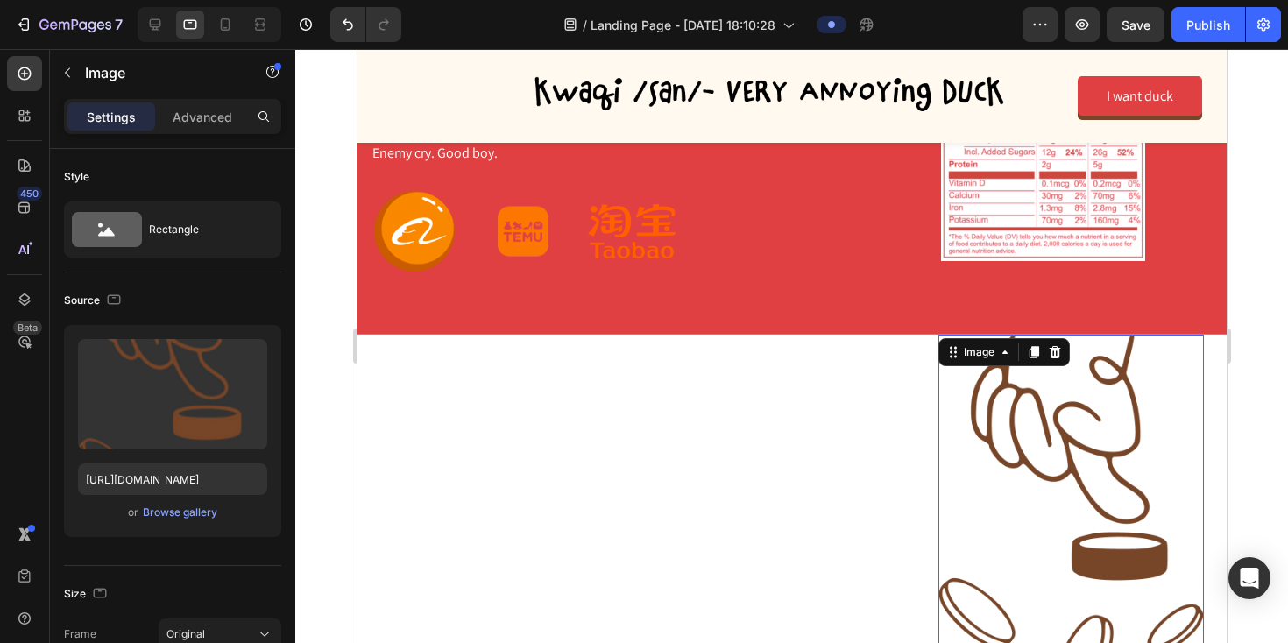
scroll to position [1696, 0]
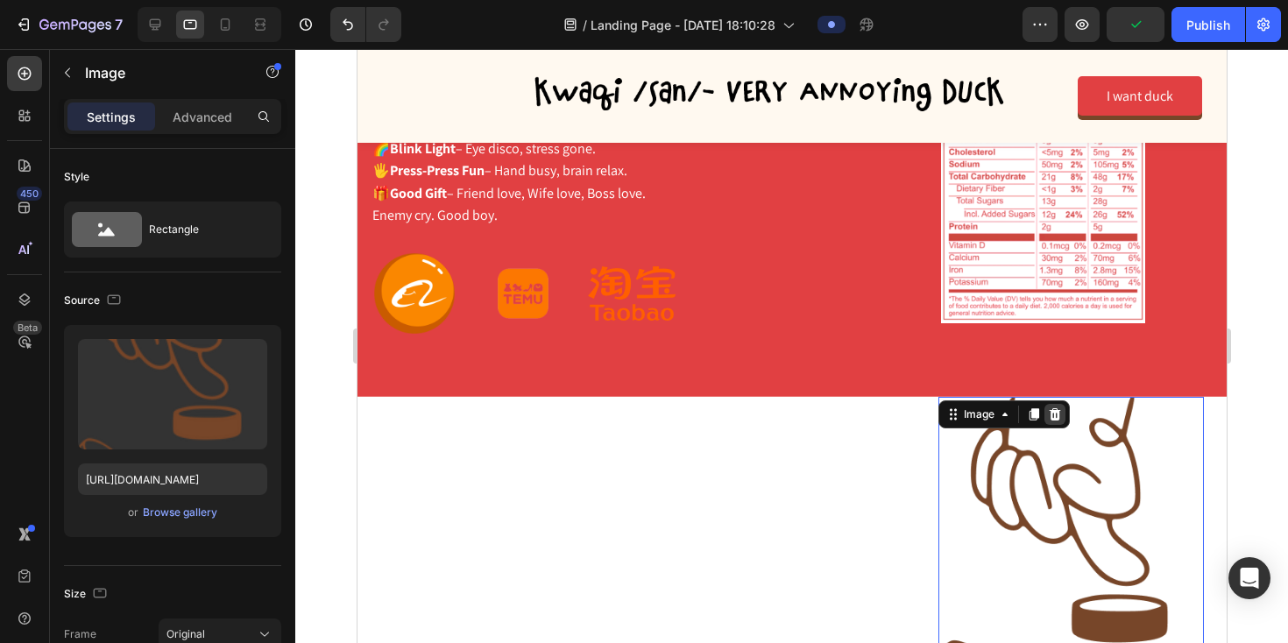
click at [1051, 408] on icon at bounding box center [1054, 414] width 11 height 12
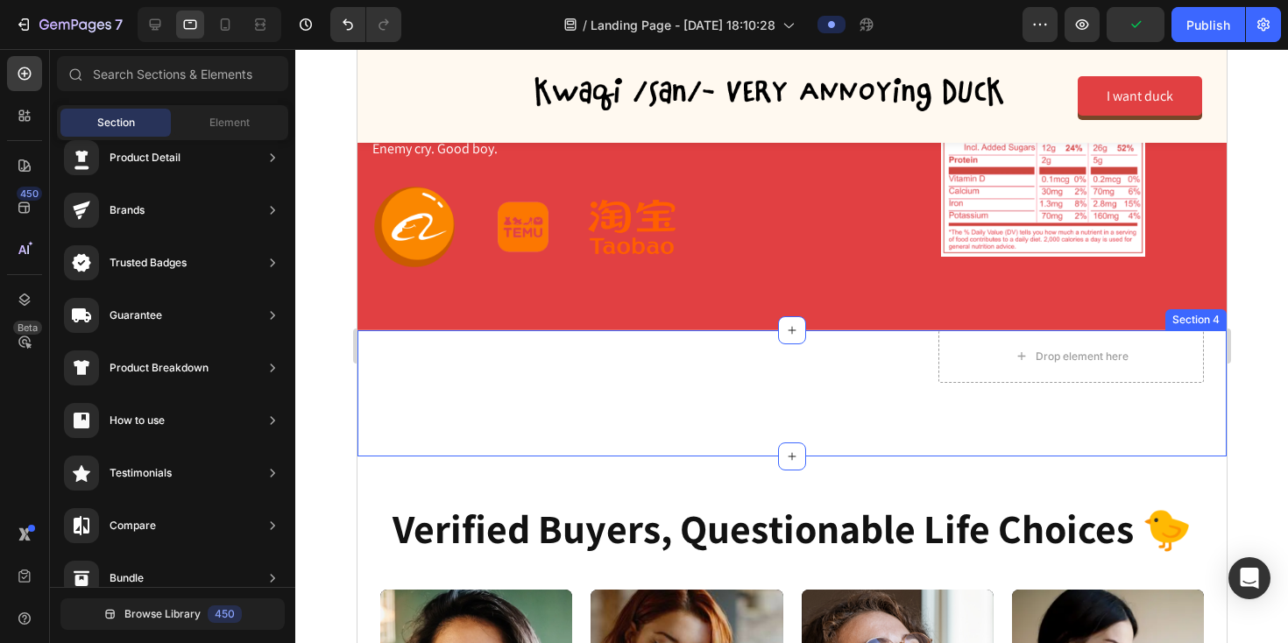
scroll to position [1764, 0]
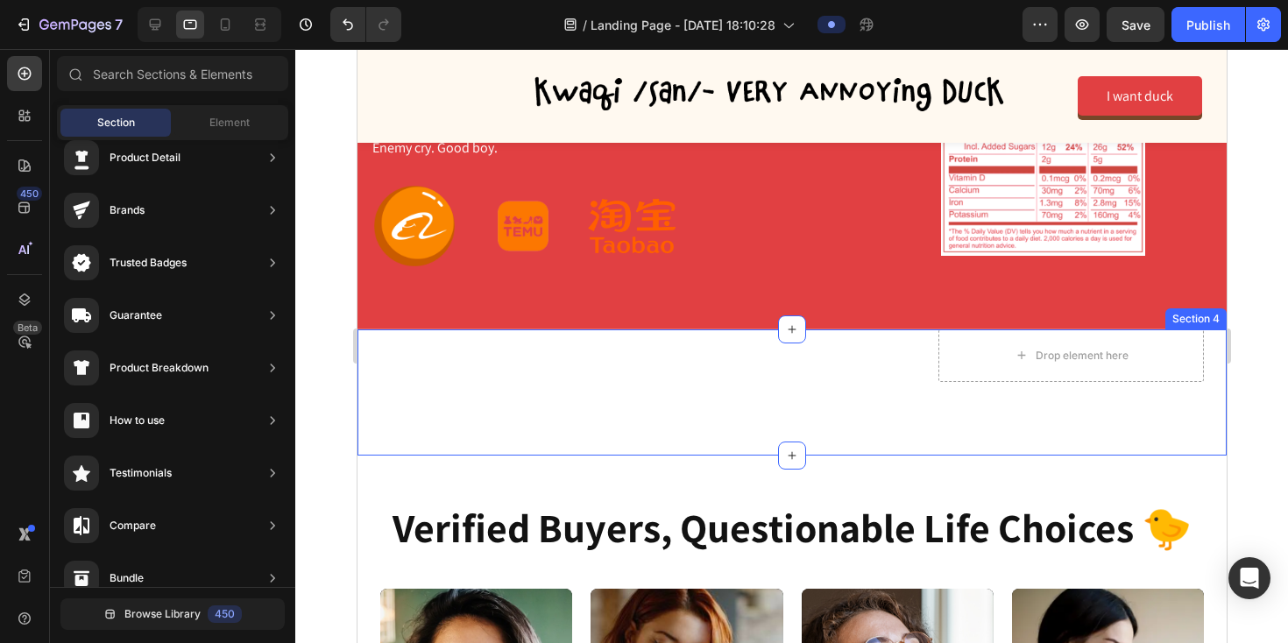
click at [645, 386] on div "Heading Text Block Drop element here Row Section 4" at bounding box center [791, 392] width 869 height 126
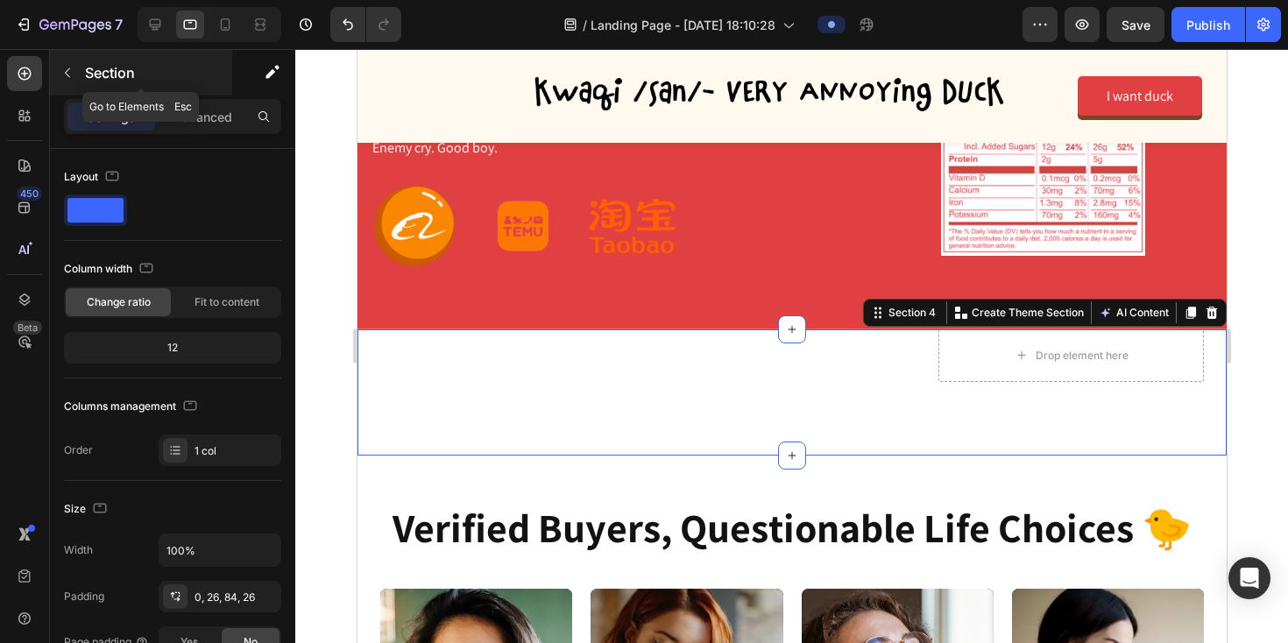
click at [69, 71] on icon "button" at bounding box center [67, 73] width 14 height 14
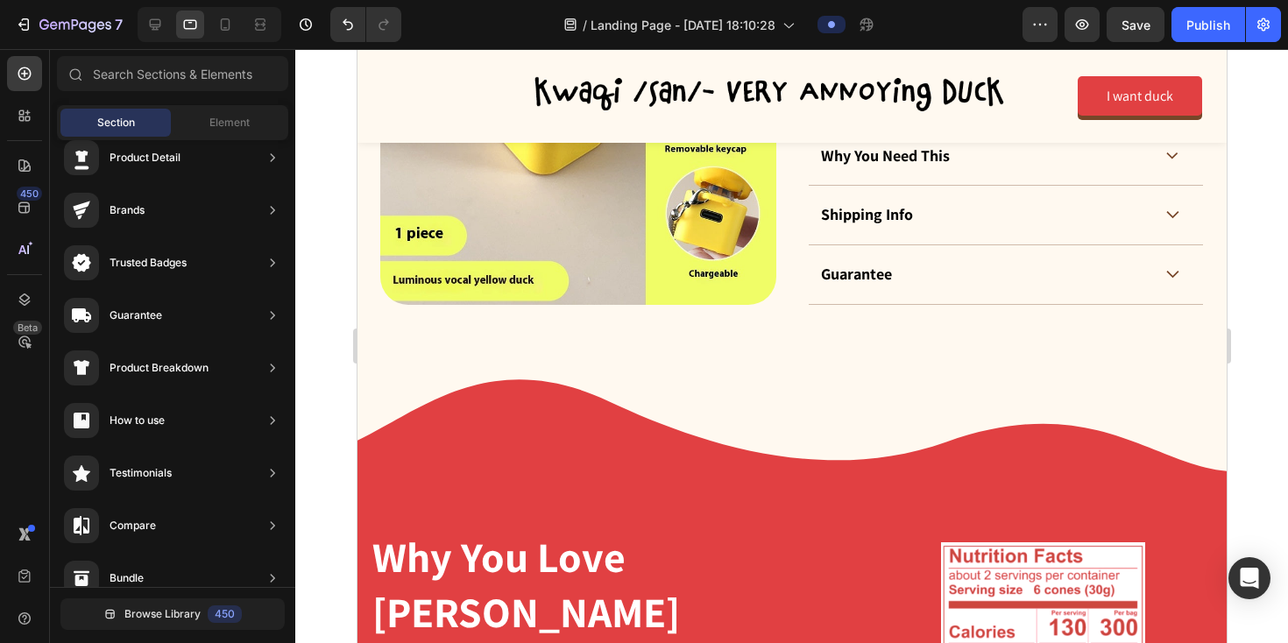
scroll to position [1167, 0]
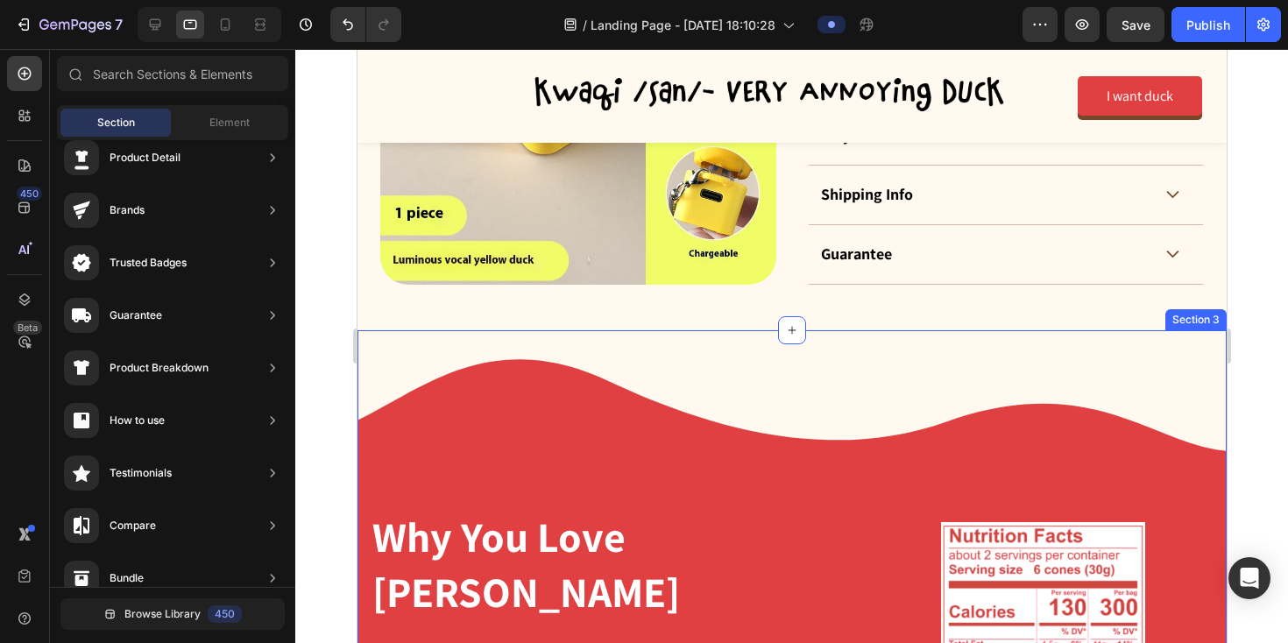
click at [563, 451] on div "Why You Love Kwacki-san Heading 🐤 QUACK Function – Loud sound, big happiness. 🌈…" at bounding box center [791, 628] width 869 height 596
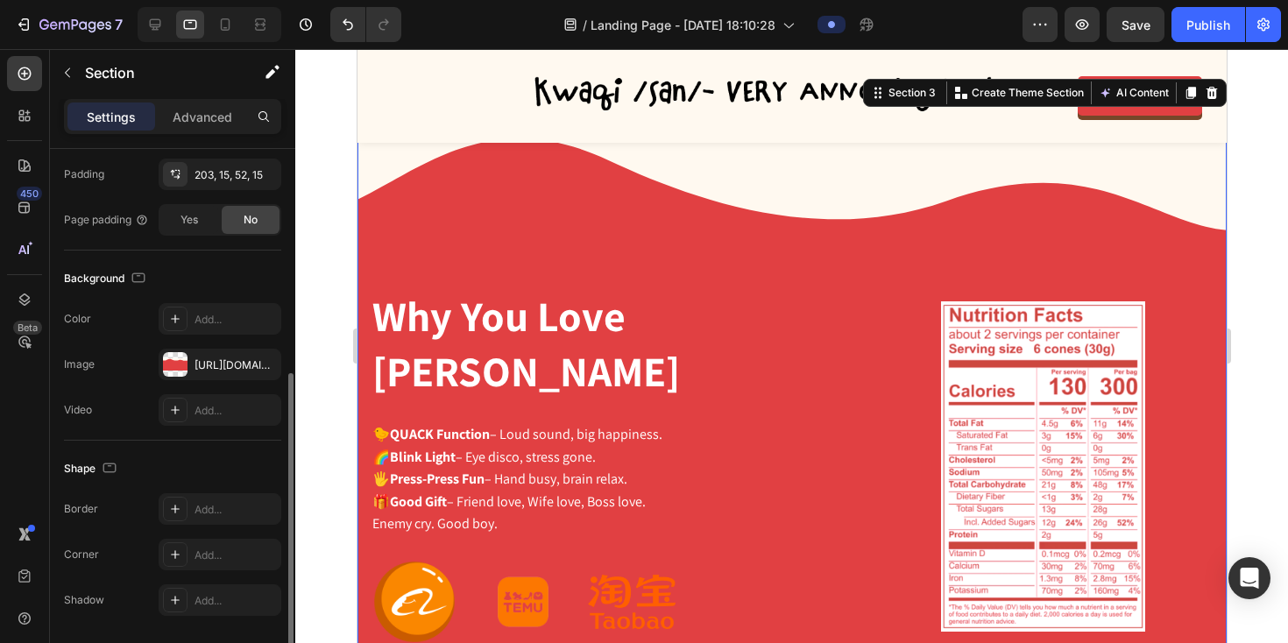
scroll to position [407, 0]
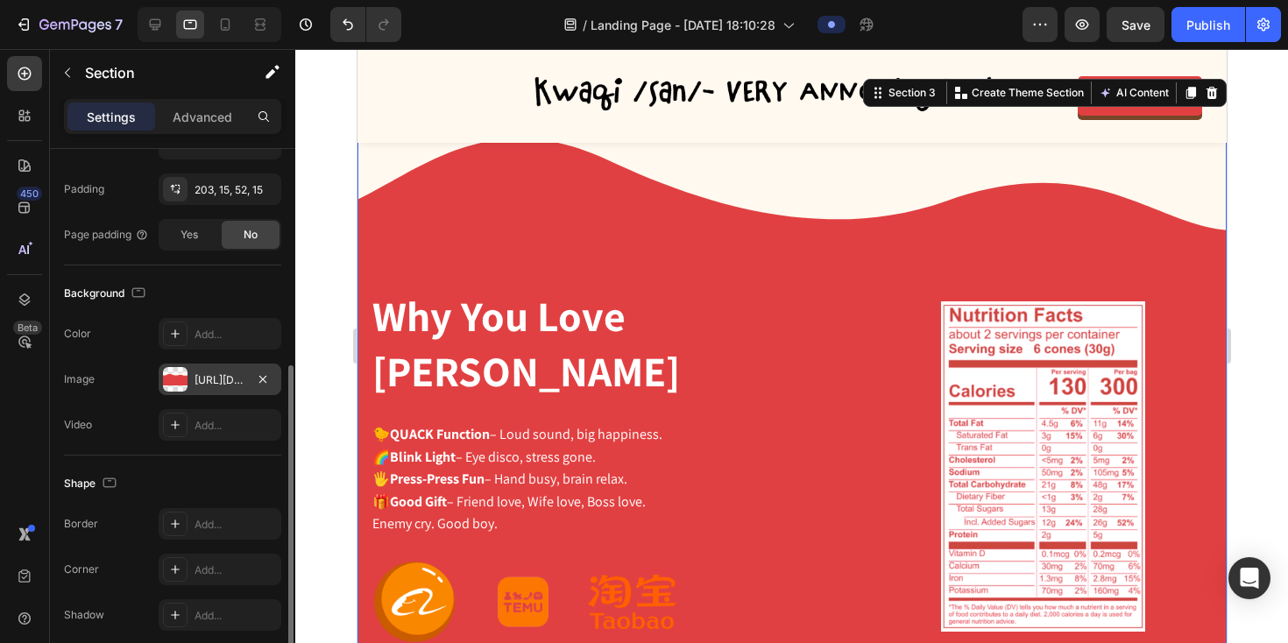
click at [198, 378] on div "https://cdn.shopify.com/s/files/1/0765/2189/8233/files/gempages_581651773324788…" at bounding box center [220, 380] width 51 height 16
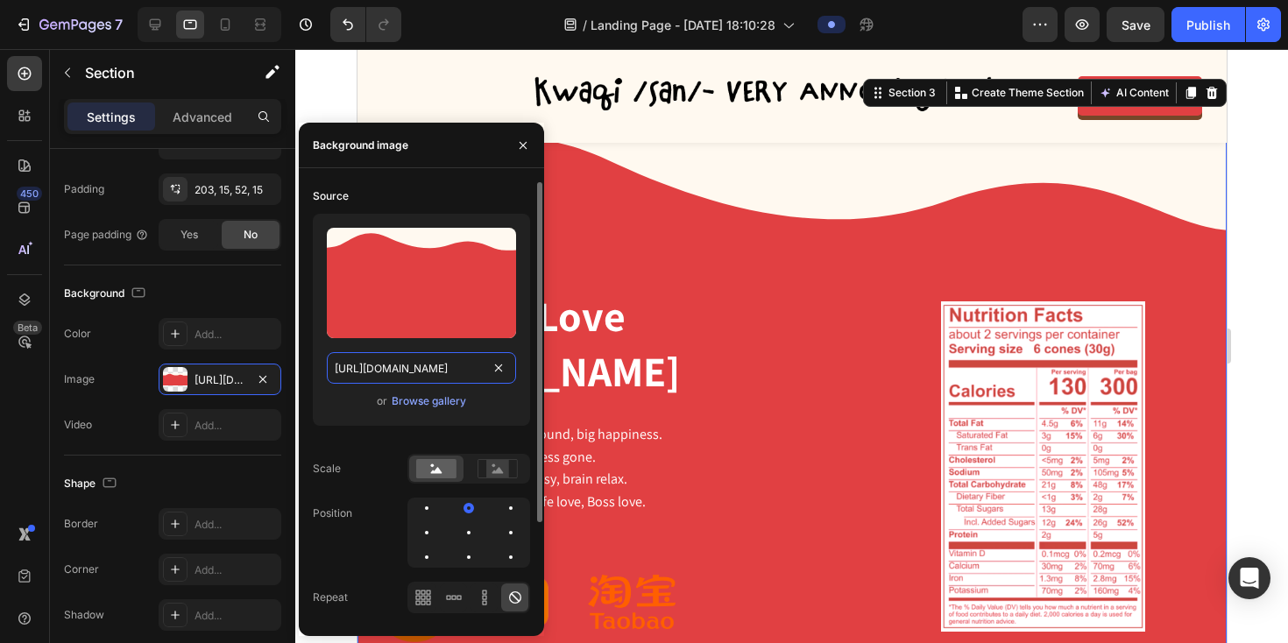
click at [413, 364] on input "https://cdn.shopify.com/s/files/1/0765/2189/8233/files/gempages_581651773324788…" at bounding box center [421, 368] width 189 height 32
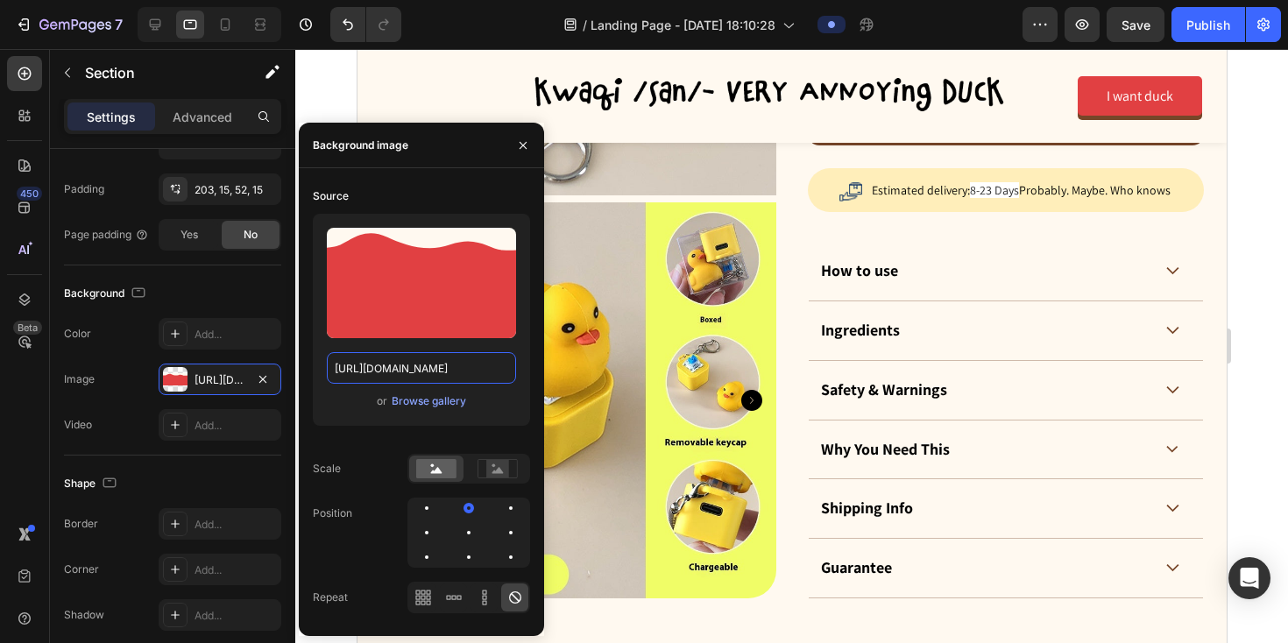
scroll to position [849, 0]
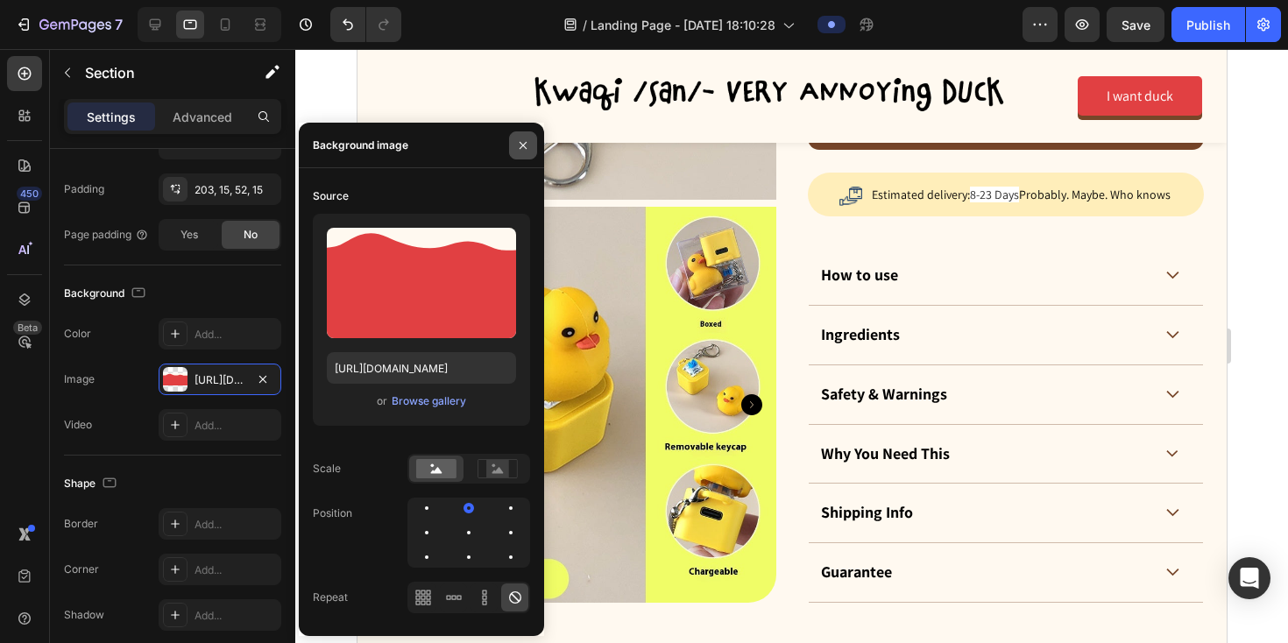
click at [515, 145] on button "button" at bounding box center [523, 145] width 28 height 28
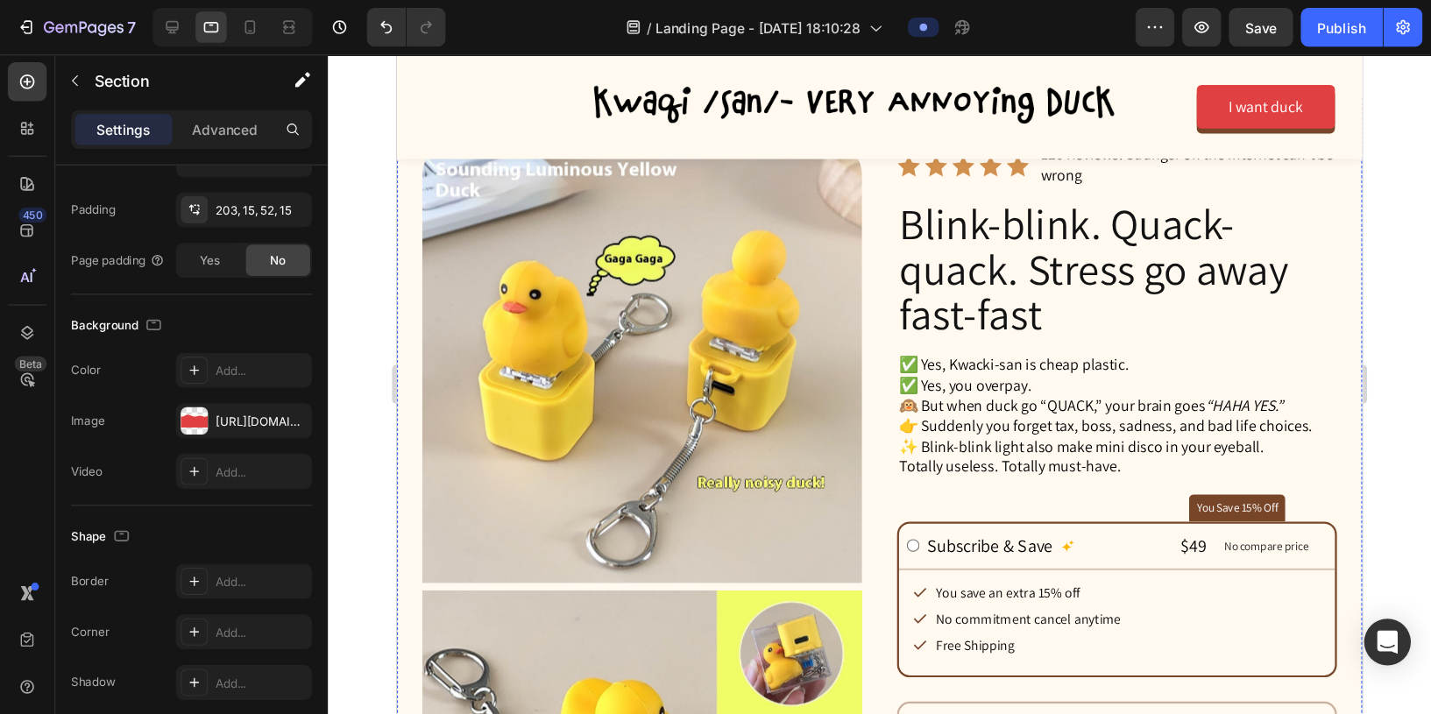
scroll to position [0, 0]
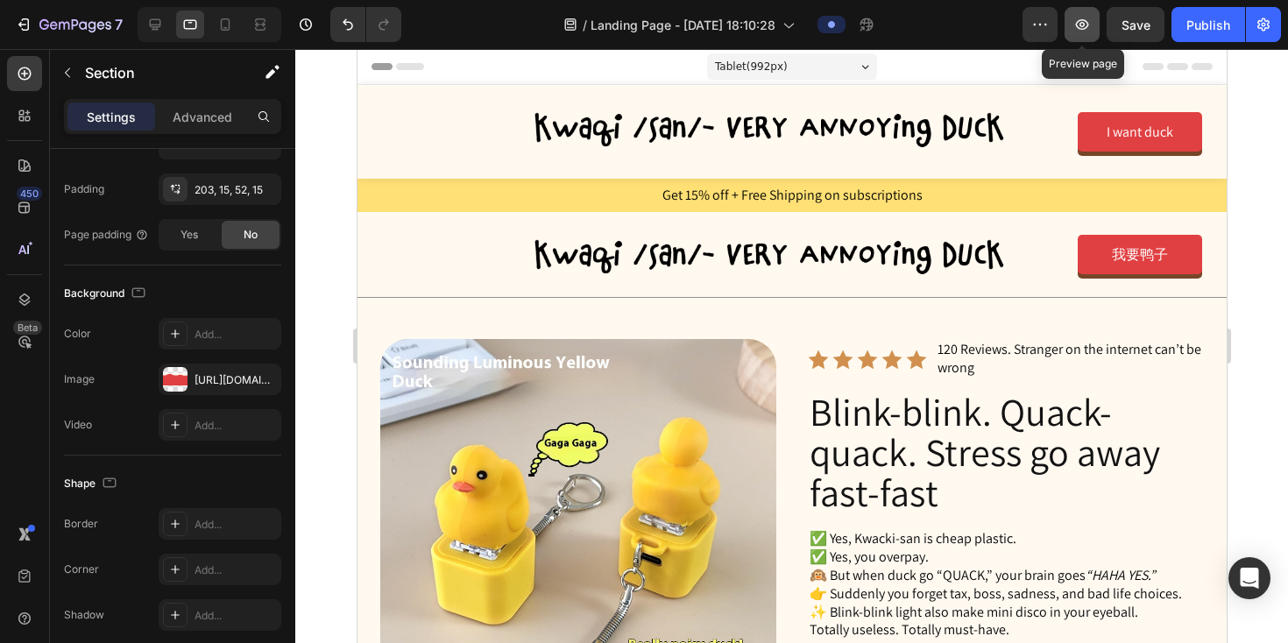
click at [1072, 29] on button "button" at bounding box center [1082, 24] width 35 height 35
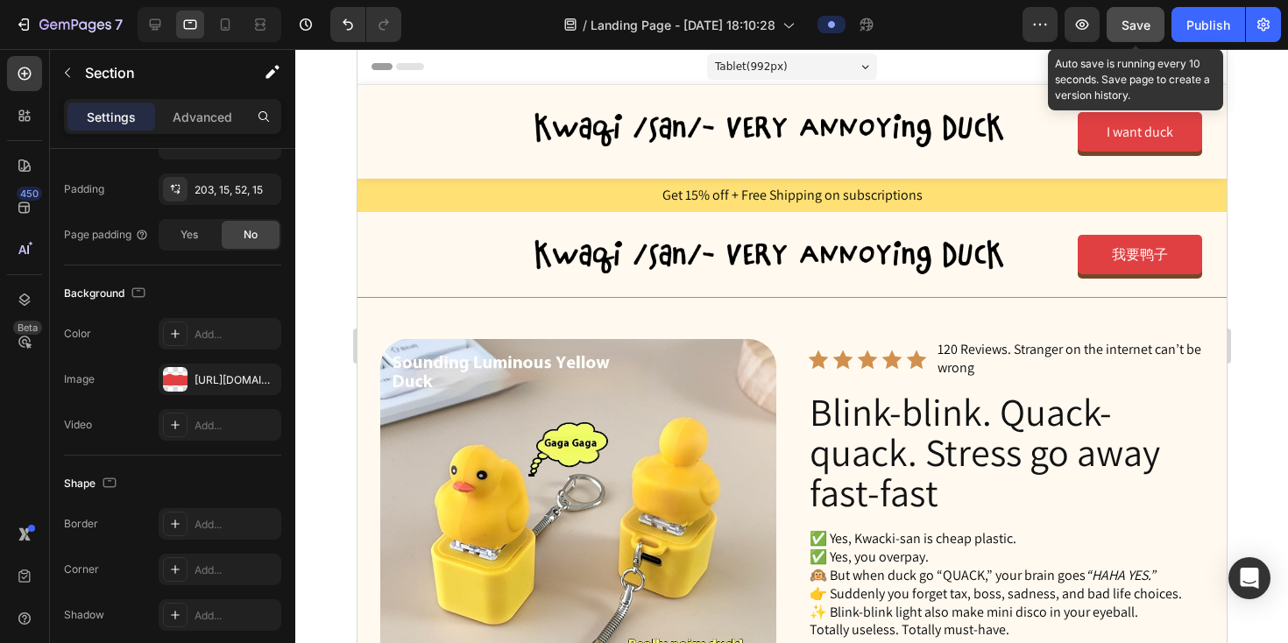
click at [1125, 28] on span "Save" at bounding box center [1136, 25] width 29 height 15
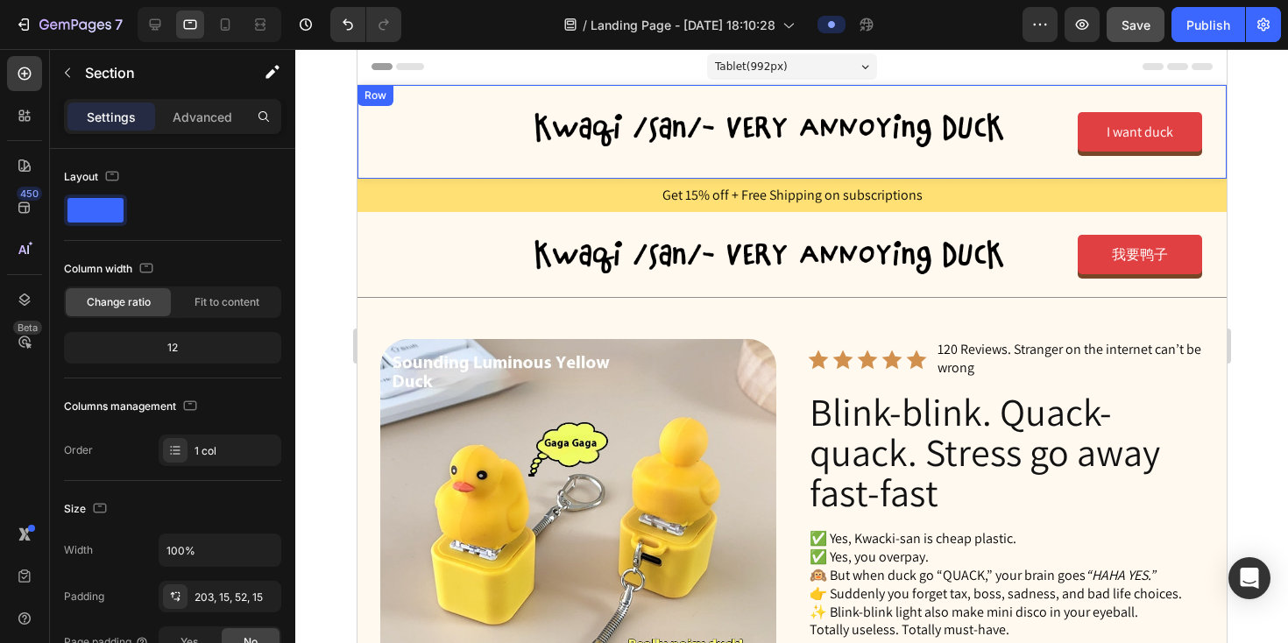
click at [425, 166] on div "Image I want duck Button Row" at bounding box center [791, 132] width 869 height 94
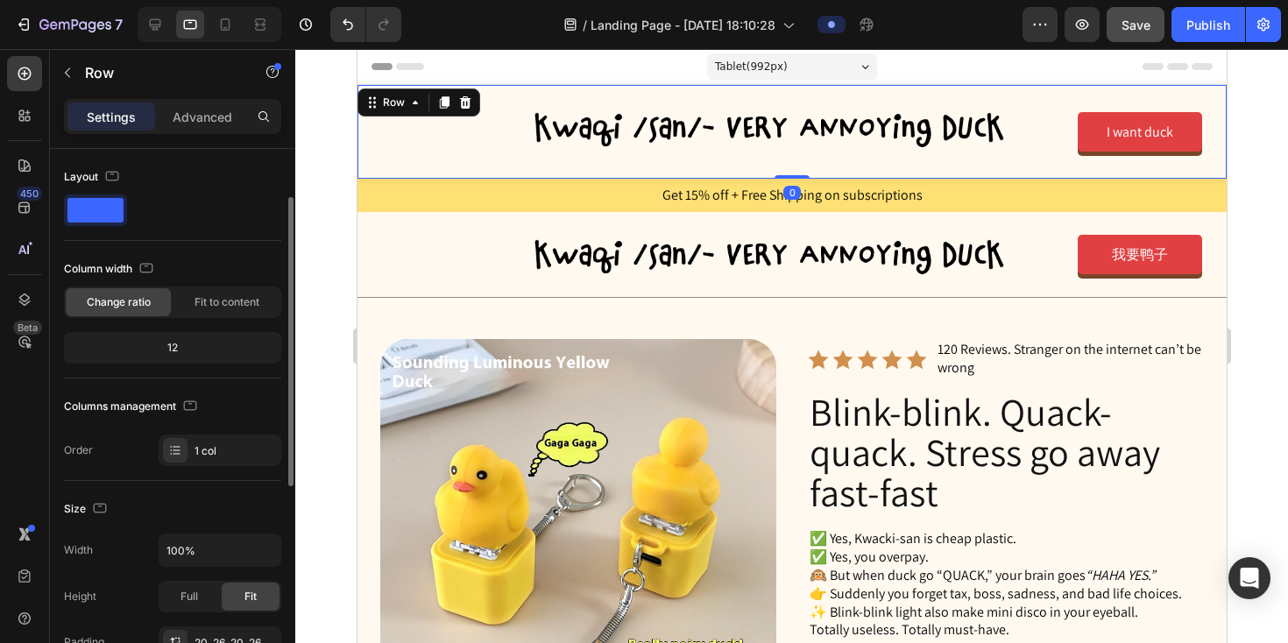
scroll to position [441, 0]
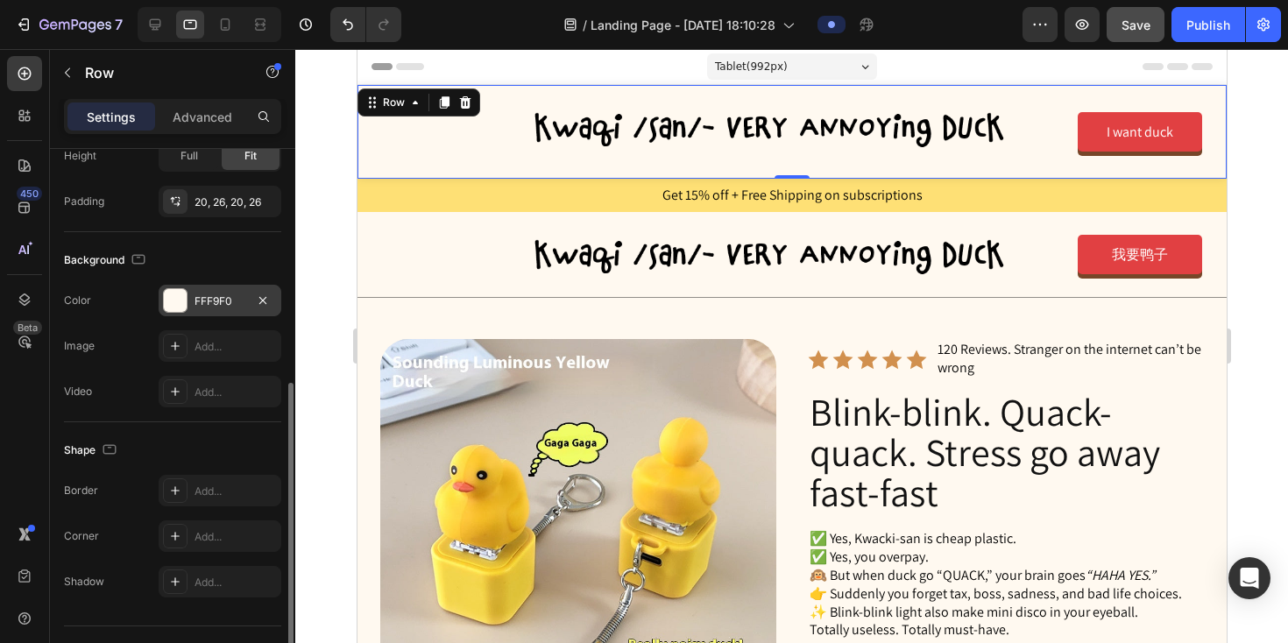
click at [243, 299] on div "FFF9F0" at bounding box center [220, 302] width 51 height 16
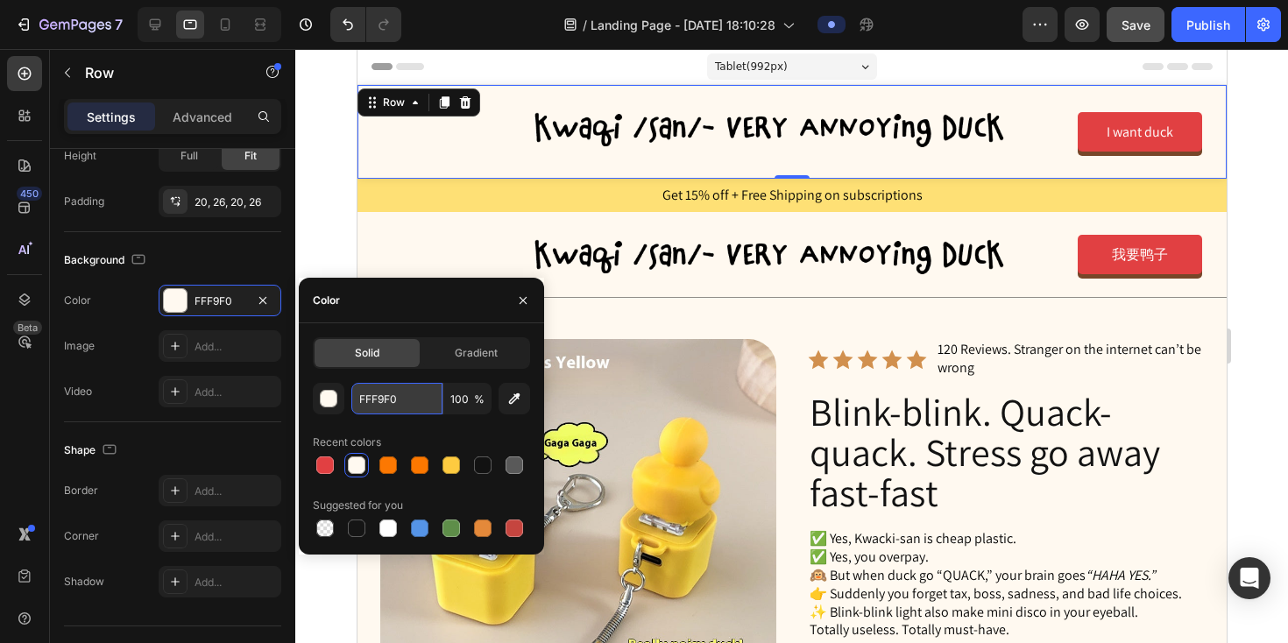
click at [389, 398] on input "FFF9F0" at bounding box center [396, 399] width 91 height 32
paste input "D93D"
type input "FFD93D"
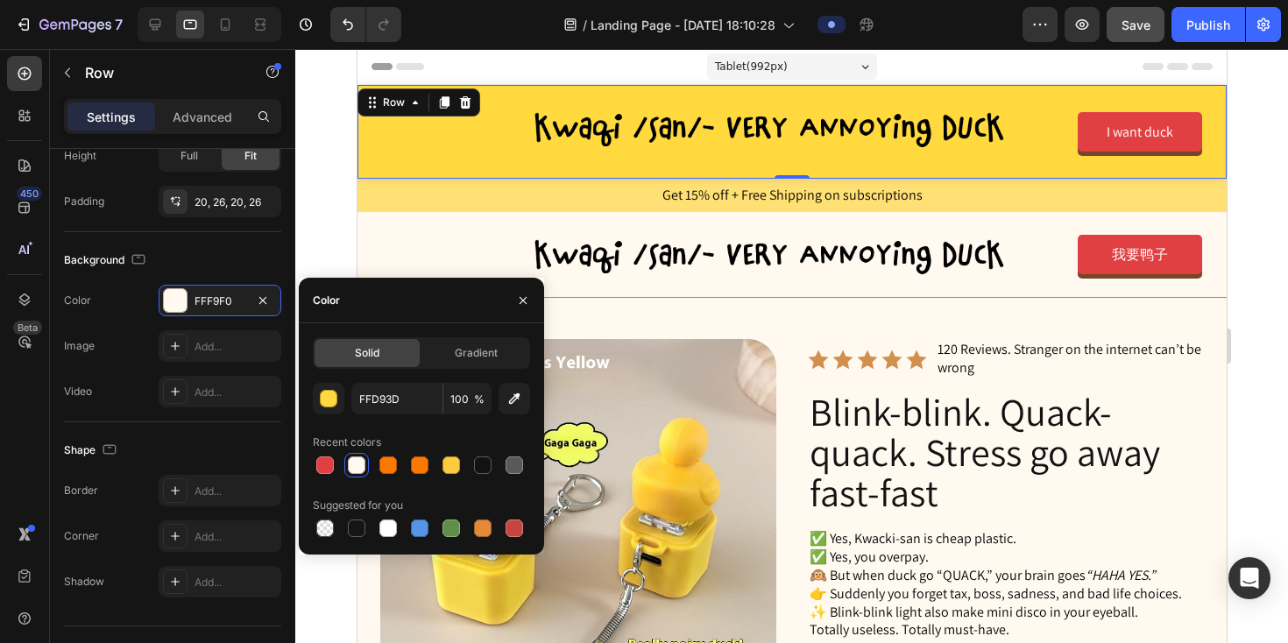
click at [337, 204] on div at bounding box center [791, 346] width 993 height 594
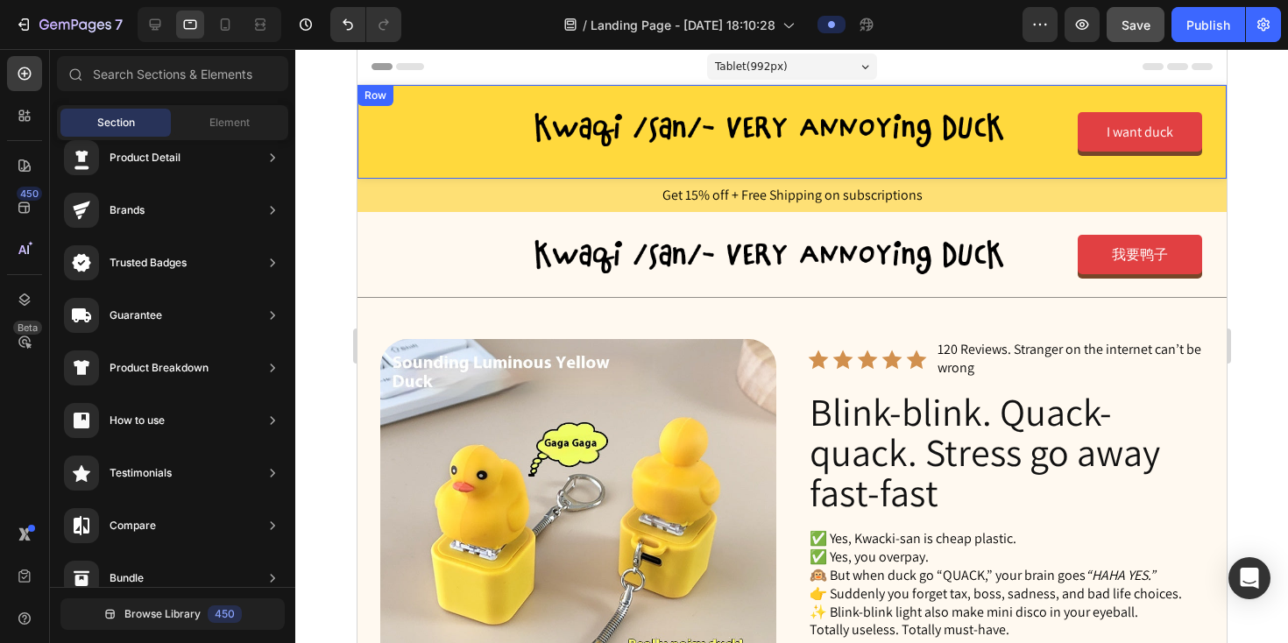
click at [377, 168] on div "Image I want duck Button Row" at bounding box center [791, 132] width 869 height 94
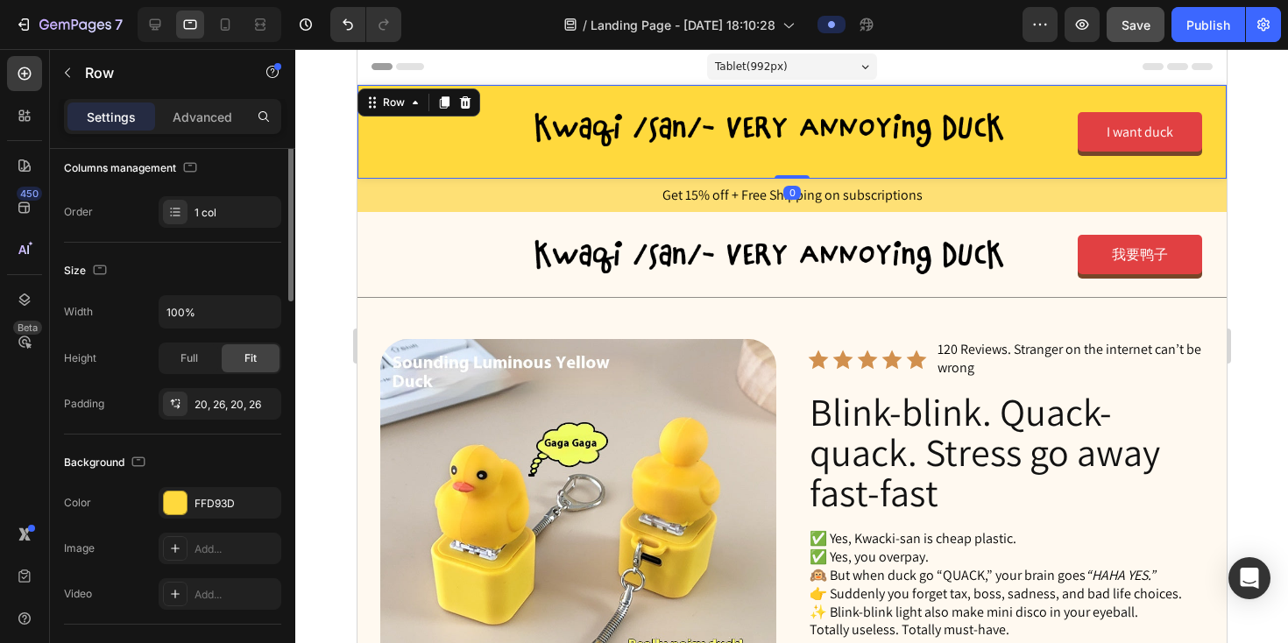
scroll to position [288, 0]
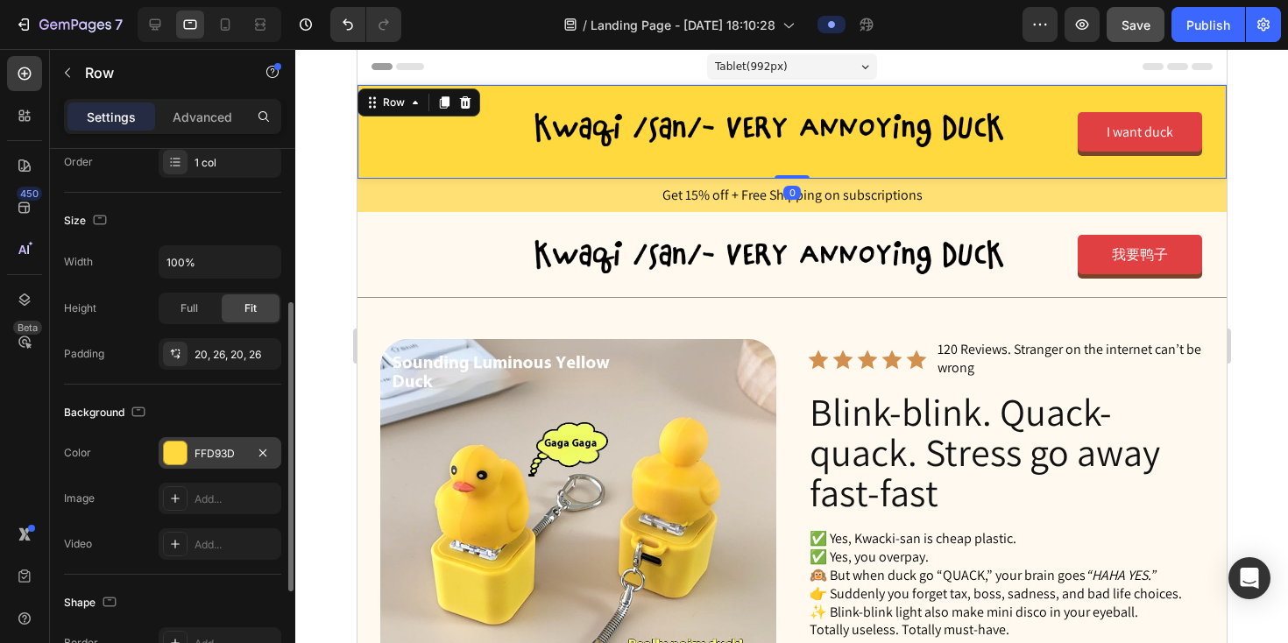
click at [216, 449] on div "FFD93D" at bounding box center [220, 454] width 51 height 16
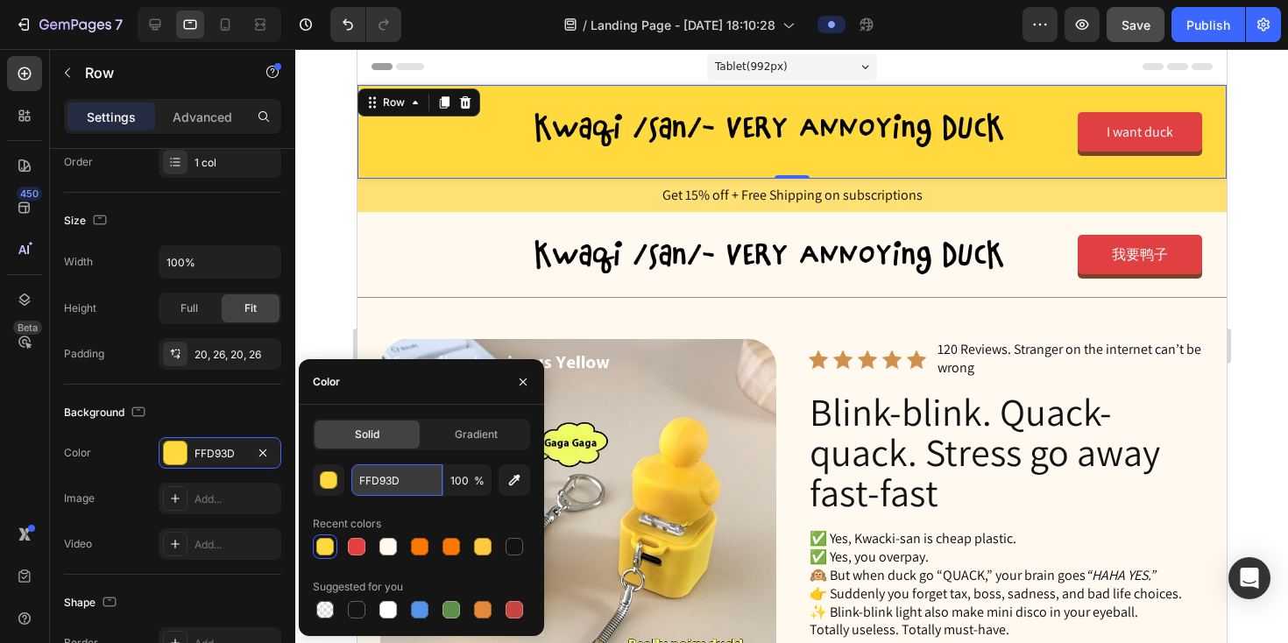
click at [384, 488] on input "FFD93D" at bounding box center [396, 480] width 91 height 32
paste input "4D4"
type input "FF4D4D"
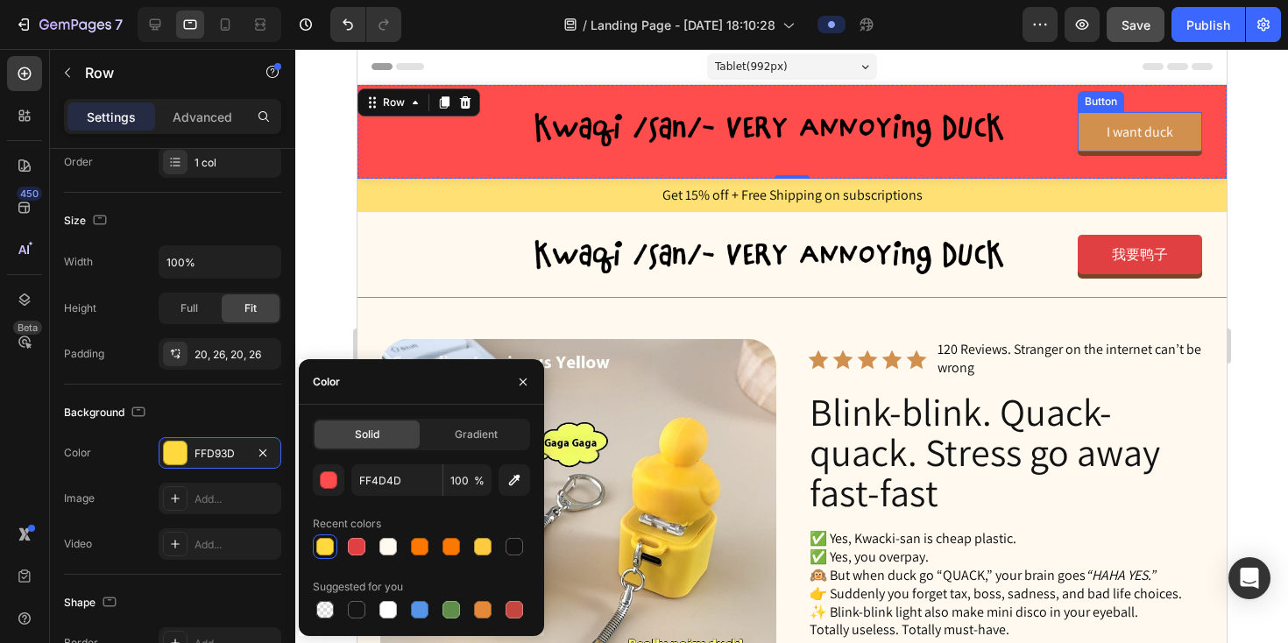
click at [1089, 148] on link "I want duck" at bounding box center [1139, 131] width 124 height 39
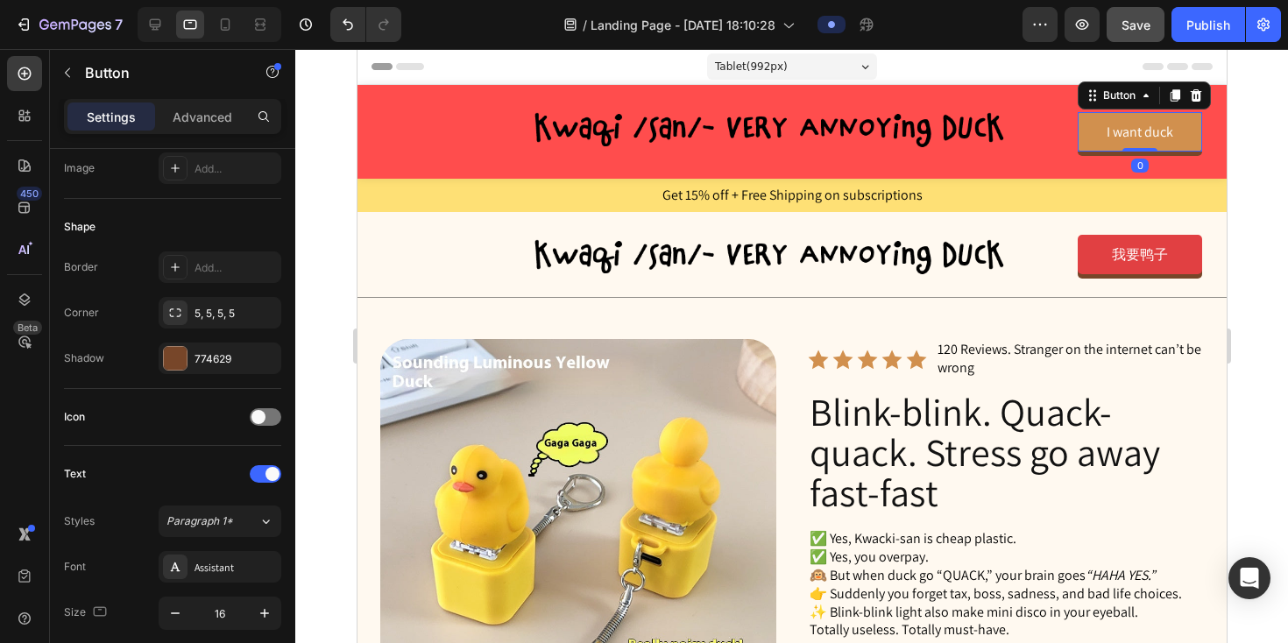
scroll to position [0, 0]
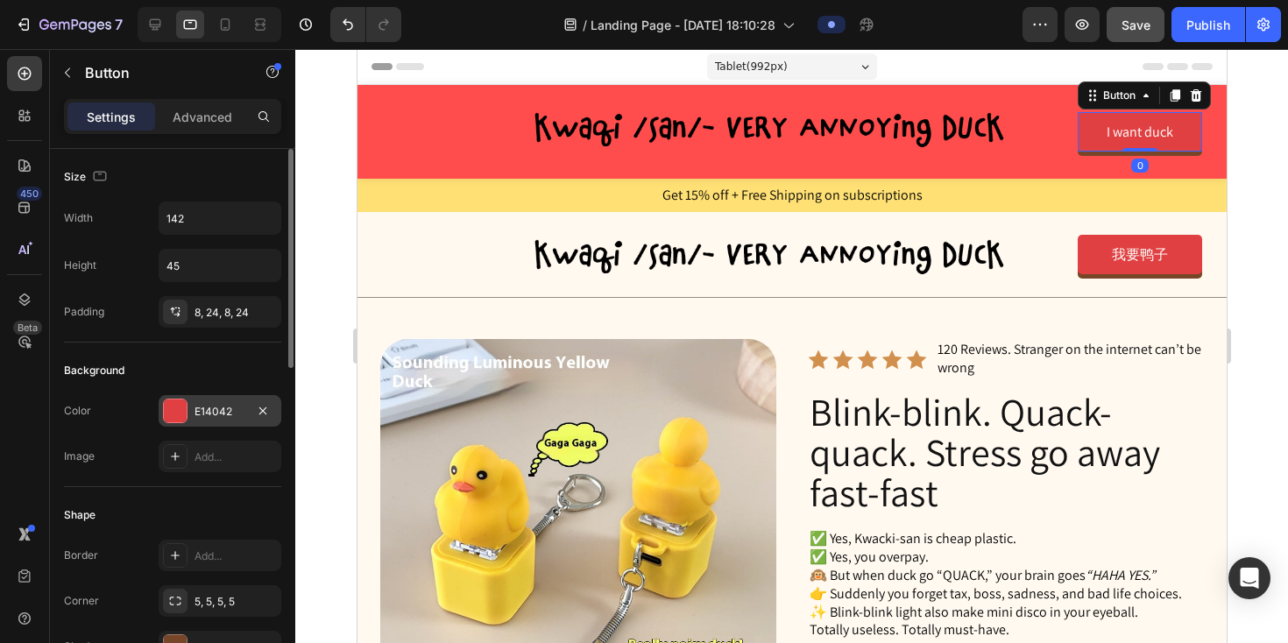
click at [214, 404] on div "E14042" at bounding box center [220, 412] width 51 height 16
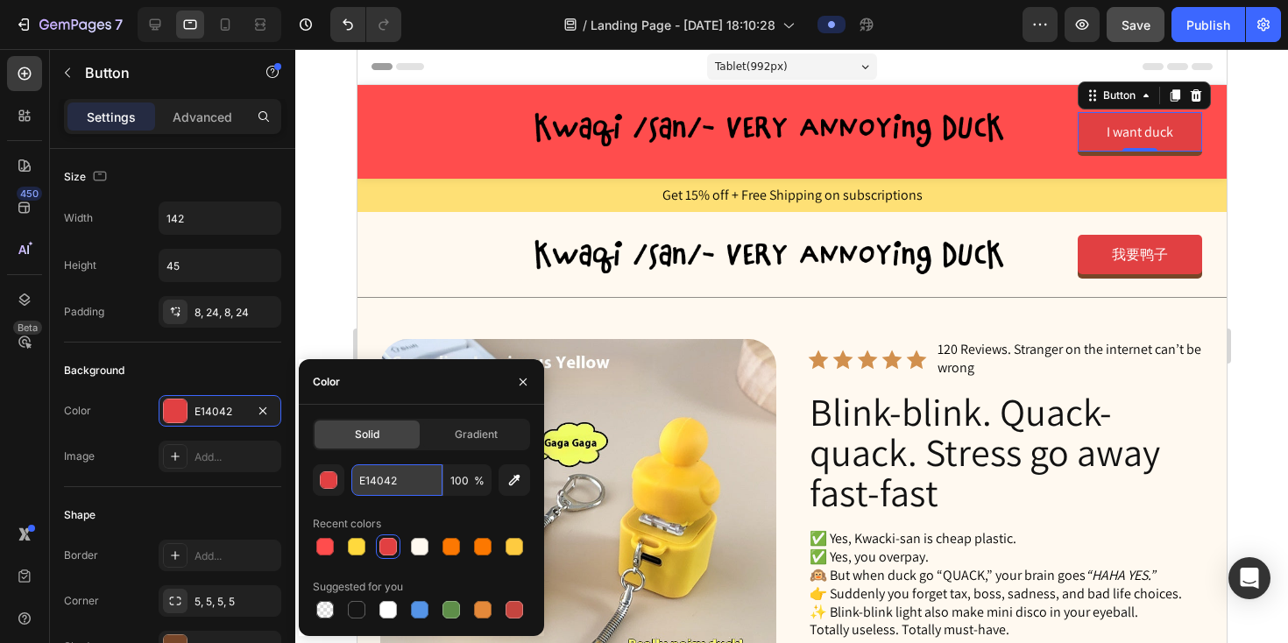
click at [400, 488] on input "E14042" at bounding box center [396, 480] width 91 height 32
paste input "FF4D4D"
type input "FF4D4D"
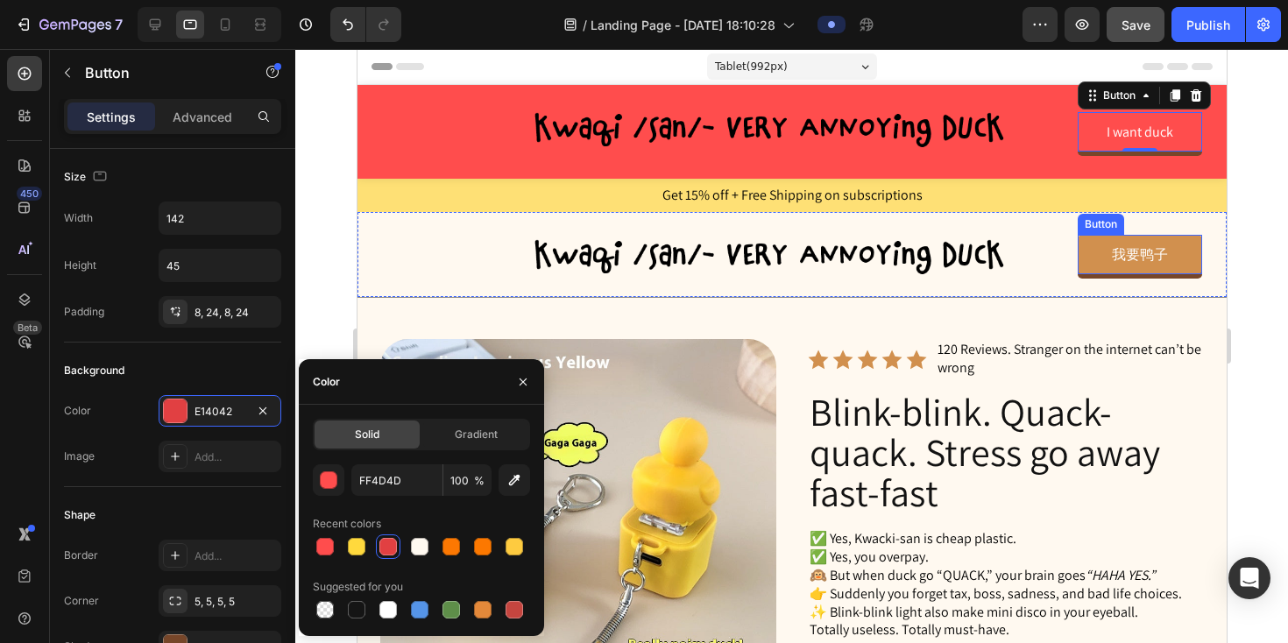
click at [1090, 261] on link "我要鸭子" at bounding box center [1139, 254] width 124 height 39
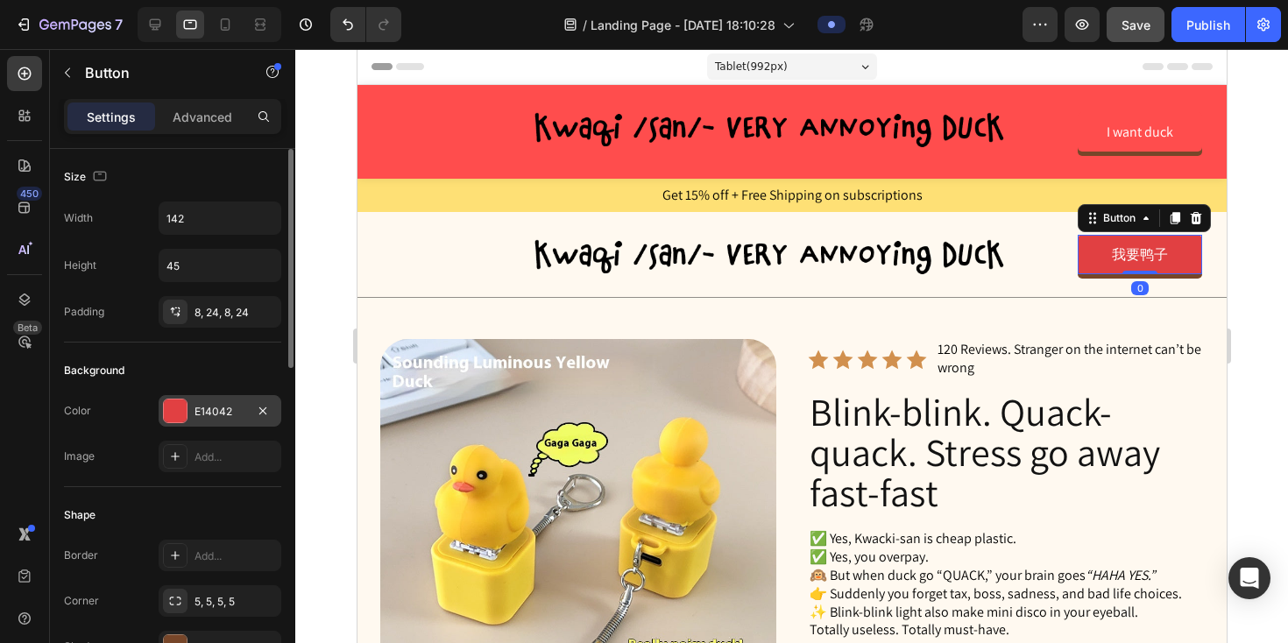
click at [237, 408] on div "E14042" at bounding box center [220, 412] width 51 height 16
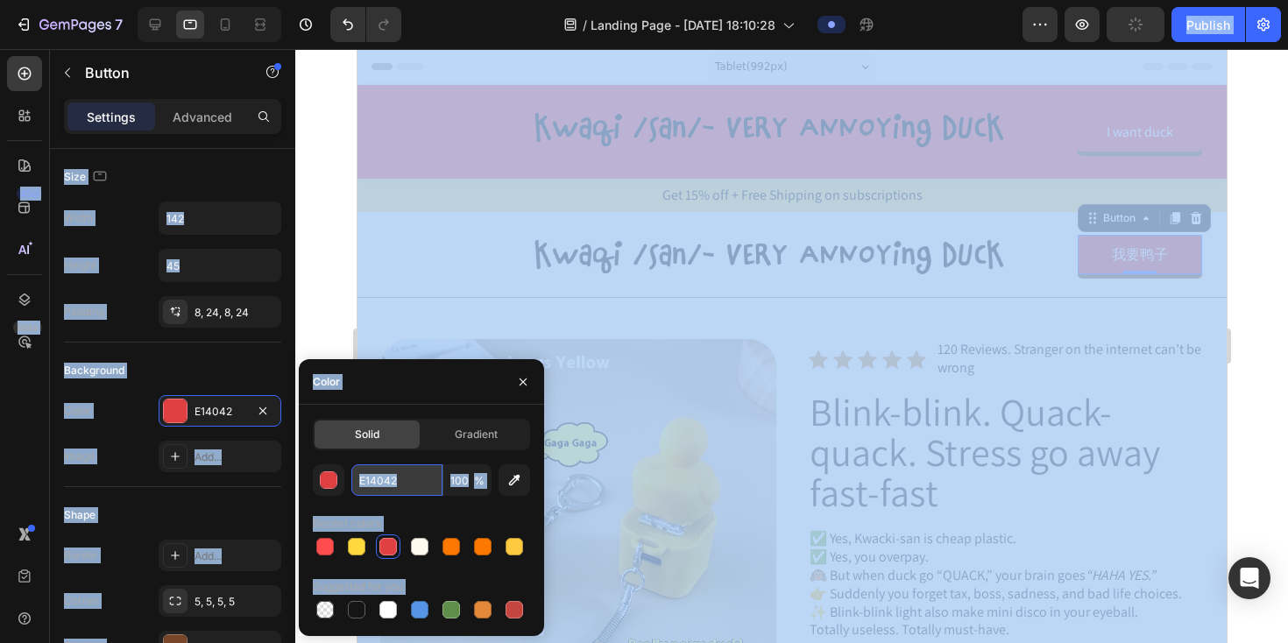
click at [386, 480] on input "E14042" at bounding box center [396, 480] width 91 height 32
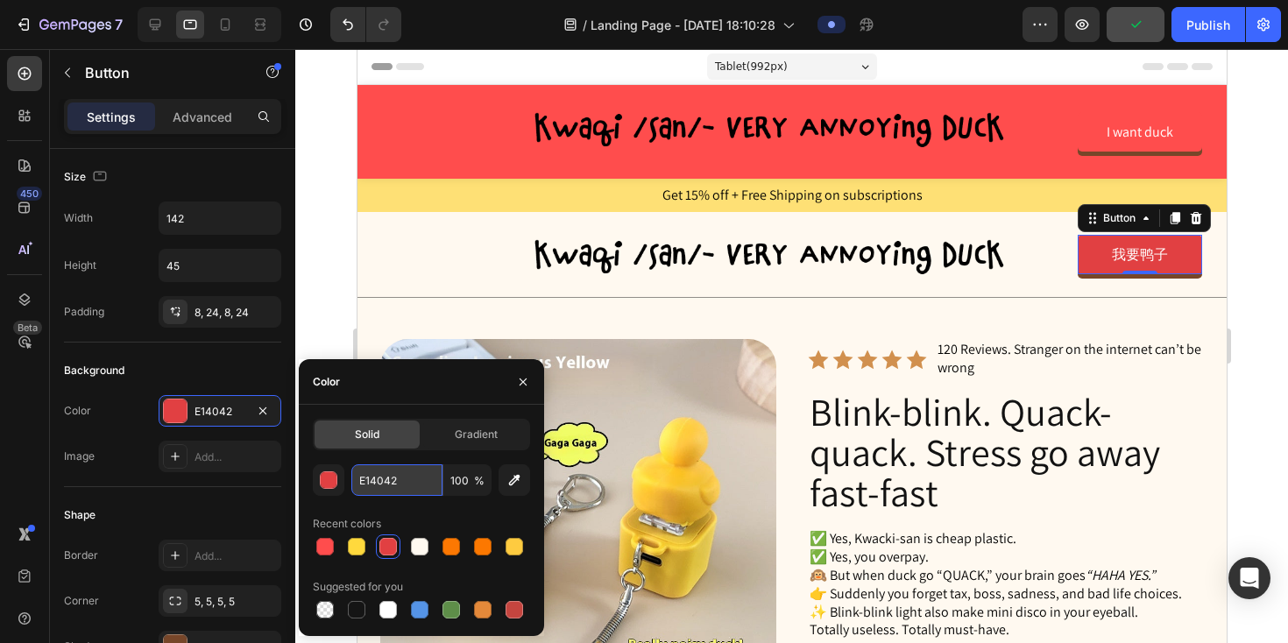
paste input "FF4D4D"
type input "FF4D4D"
click at [337, 270] on div at bounding box center [791, 346] width 993 height 594
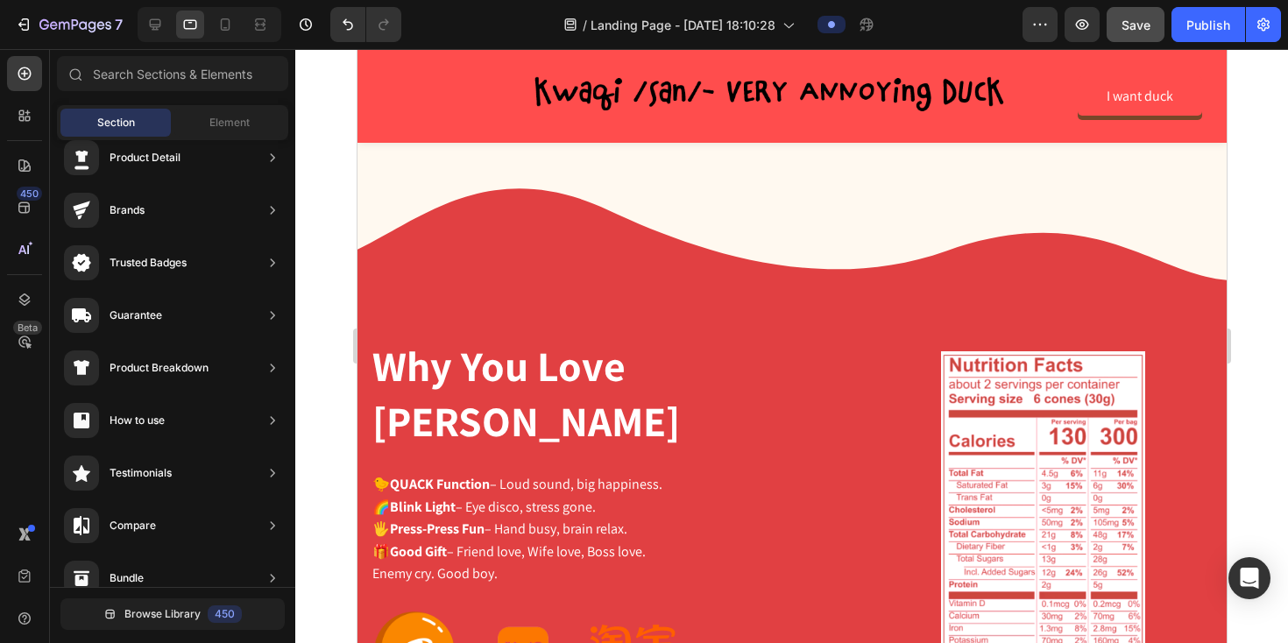
scroll to position [1341, 0]
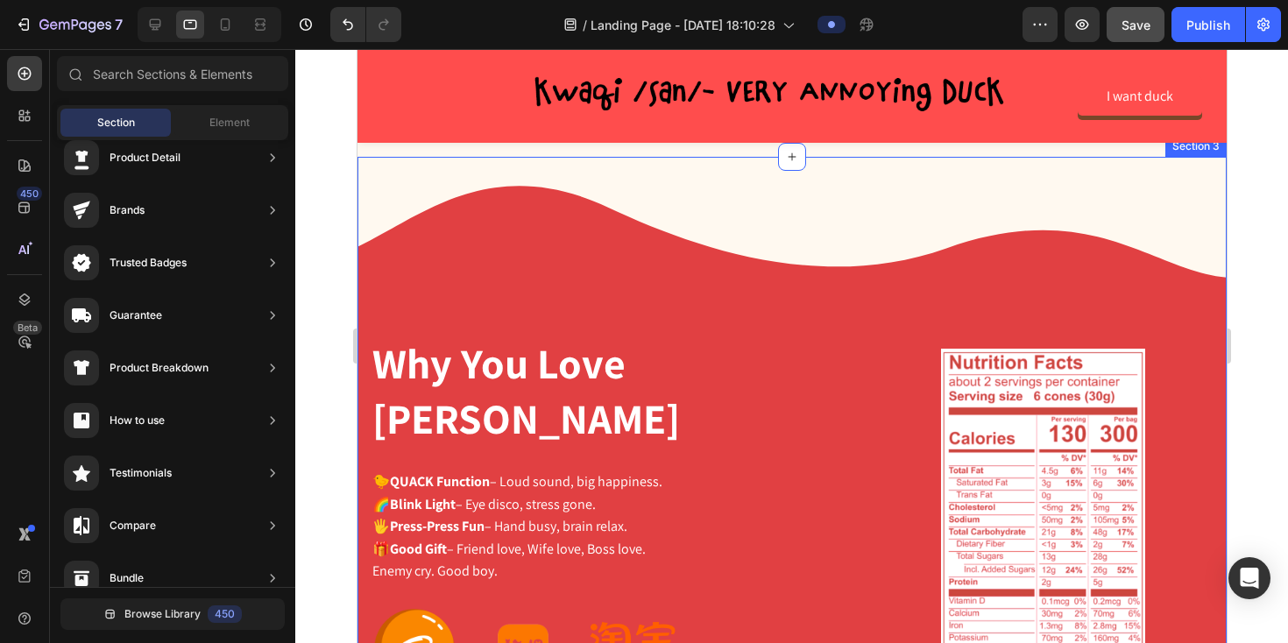
click at [541, 311] on div "Why You Love Kwacki-san Heading 🐤 QUACK Function – Loud sound, big happiness. 🌈…" at bounding box center [791, 455] width 869 height 596
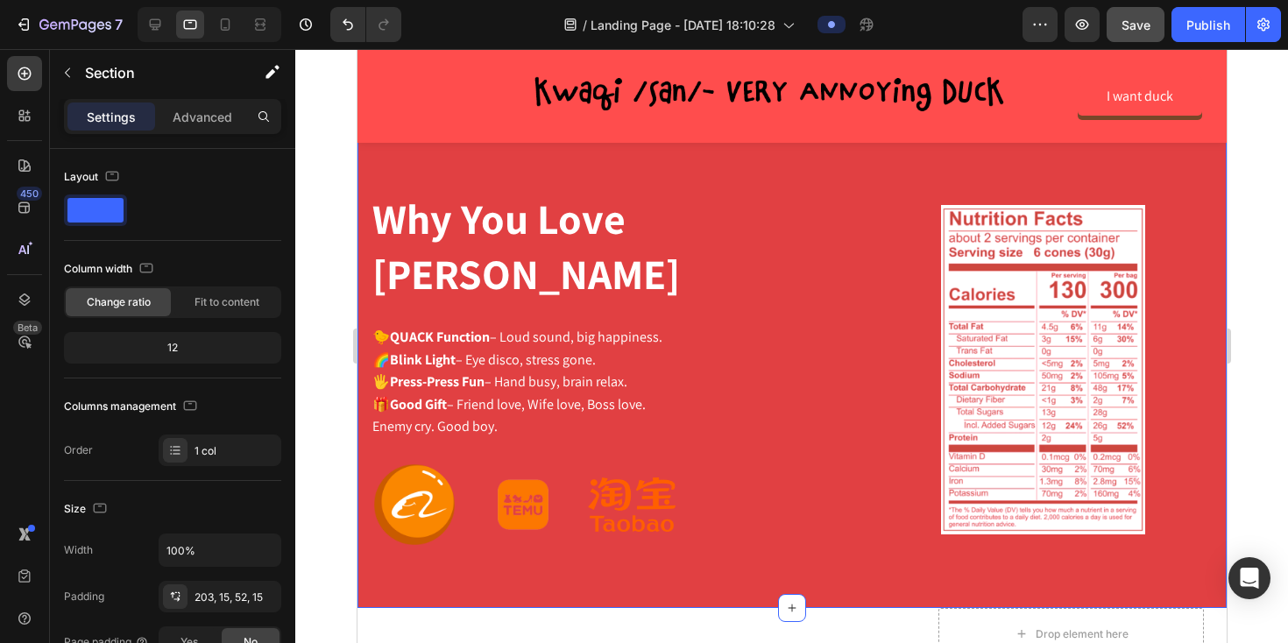
scroll to position [1481, 0]
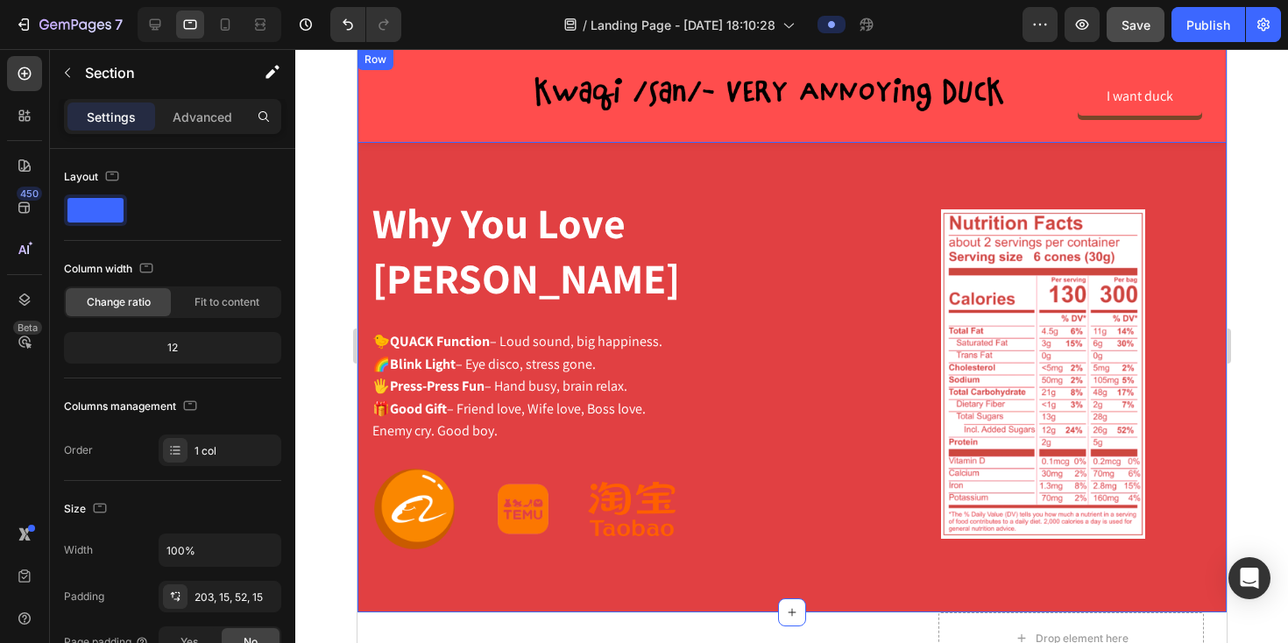
click at [368, 136] on div "Image I want duck Button Row" at bounding box center [791, 96] width 869 height 94
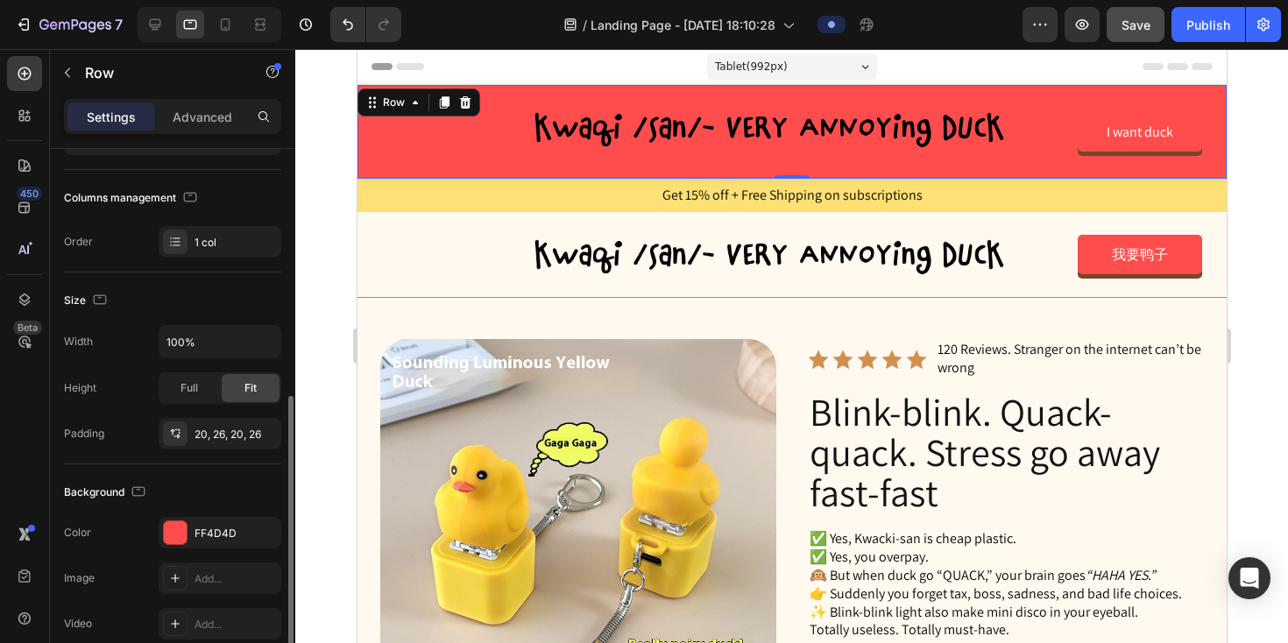
scroll to position [346, 0]
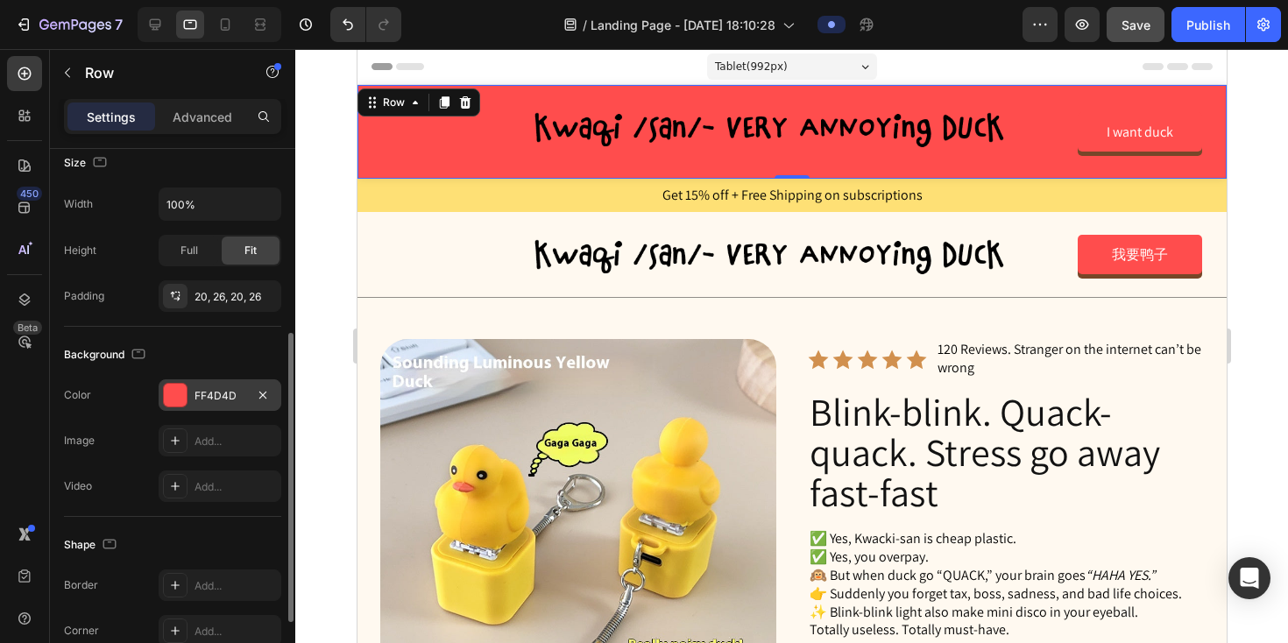
click at [206, 394] on div "FF4D4D" at bounding box center [220, 396] width 51 height 16
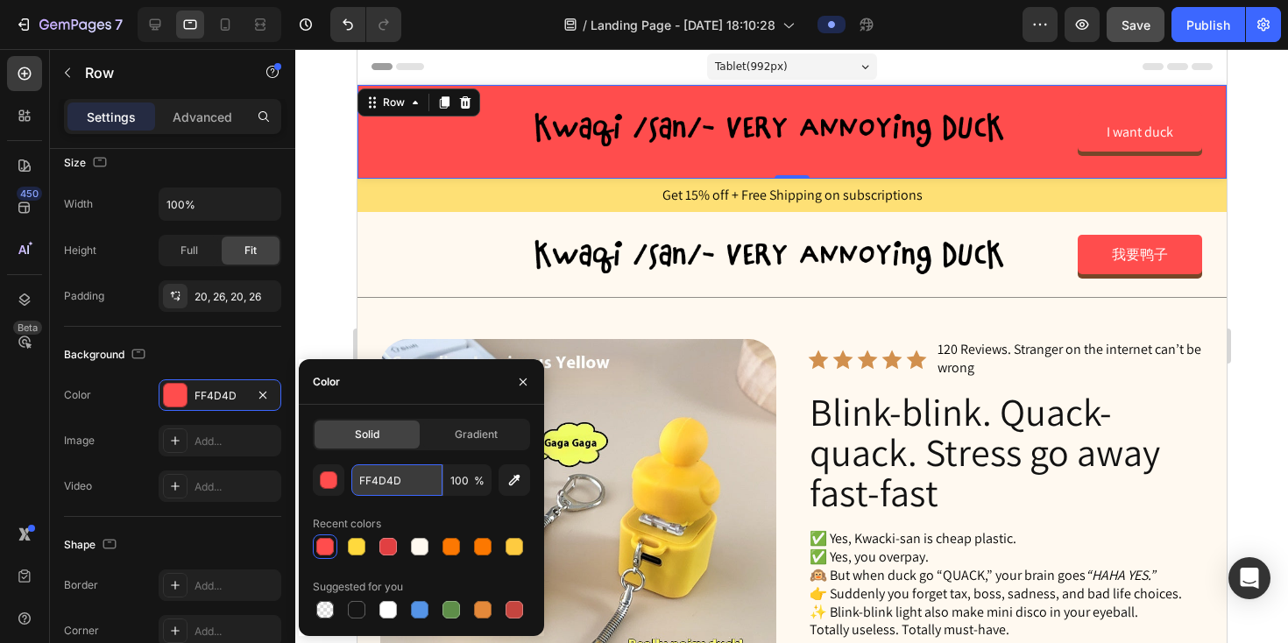
click at [380, 475] on input "FF4D4D" at bounding box center [396, 480] width 91 height 32
paste input "00C2BA"
type input "00C2BA"
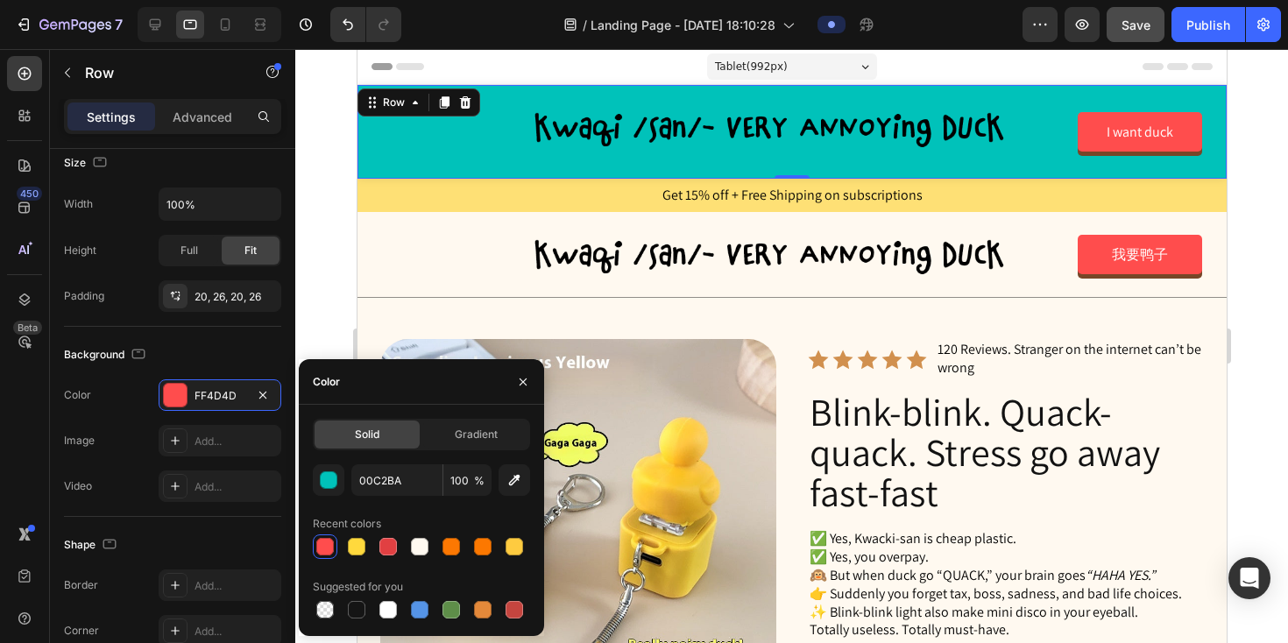
click at [329, 287] on div at bounding box center [791, 346] width 993 height 594
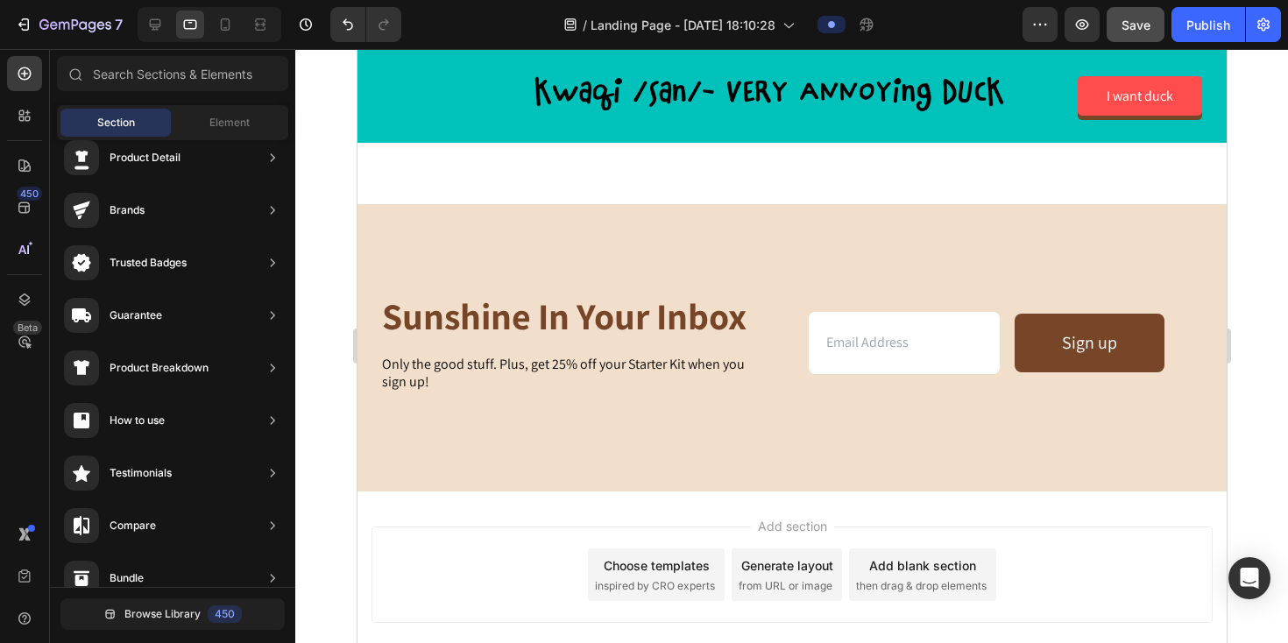
scroll to position [4441, 0]
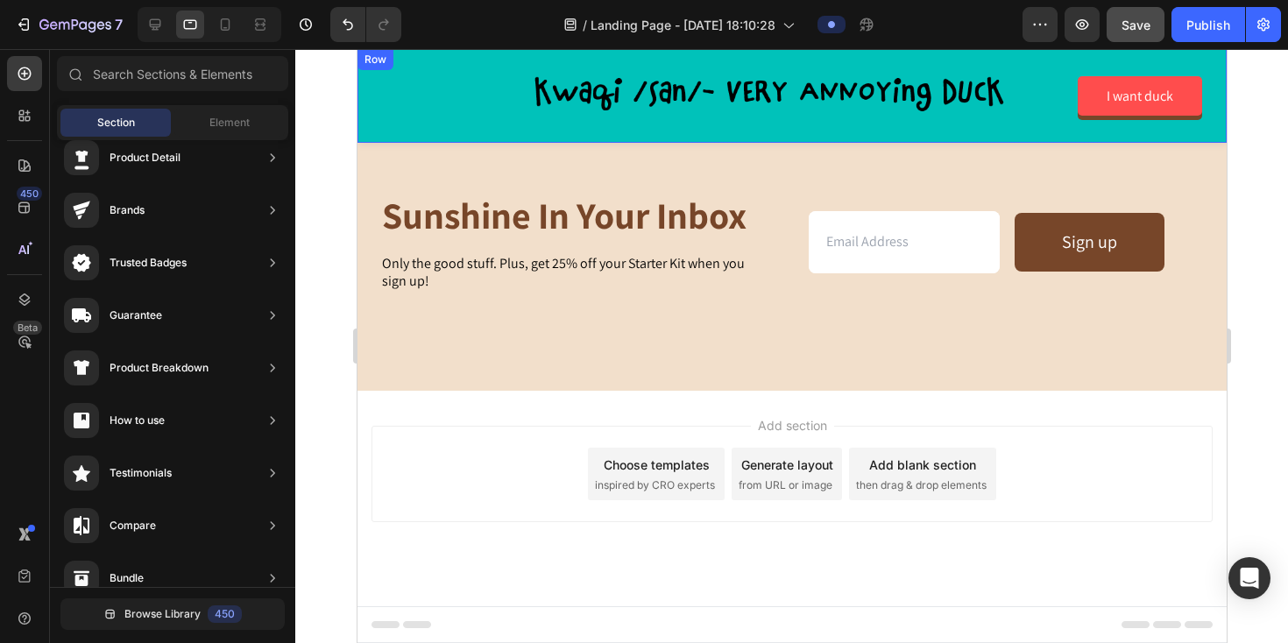
click at [372, 128] on div "Image I want duck Button Row" at bounding box center [791, 96] width 869 height 94
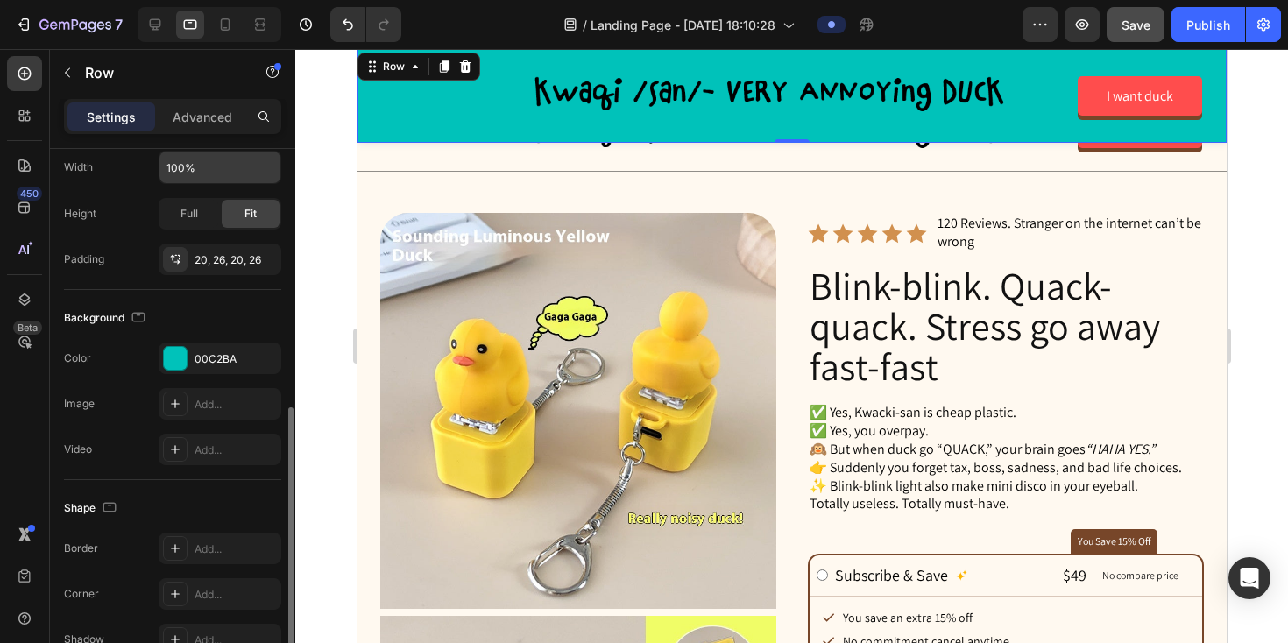
scroll to position [419, 0]
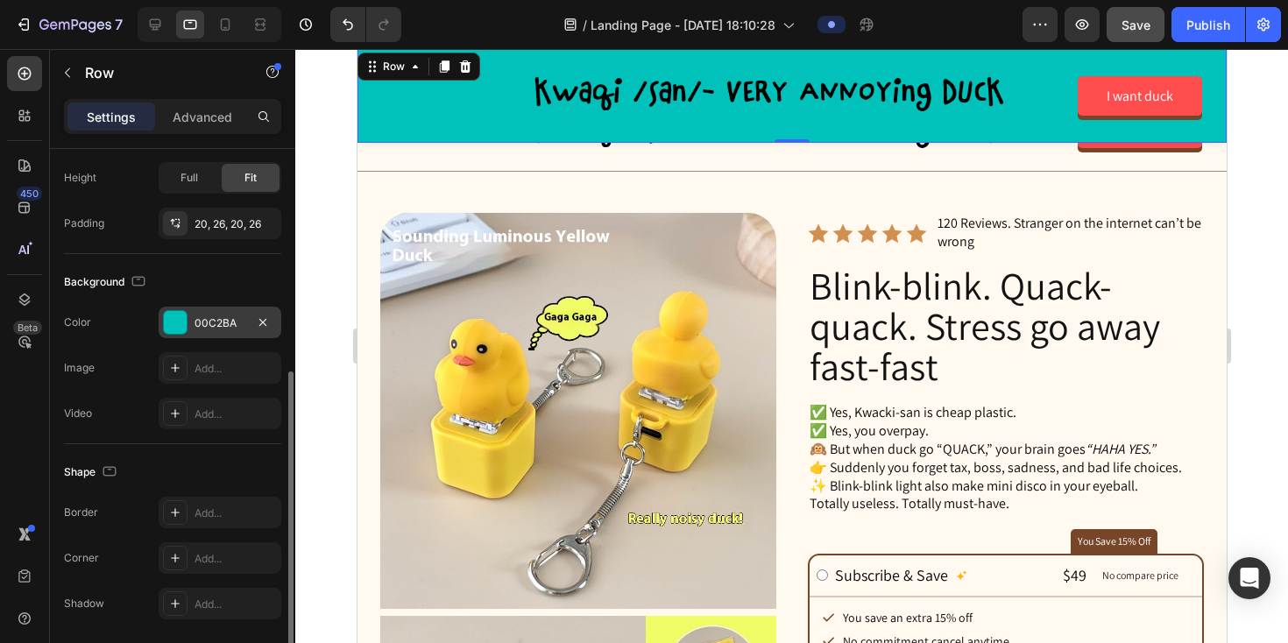
click at [215, 322] on div "00C2BA" at bounding box center [220, 323] width 51 height 16
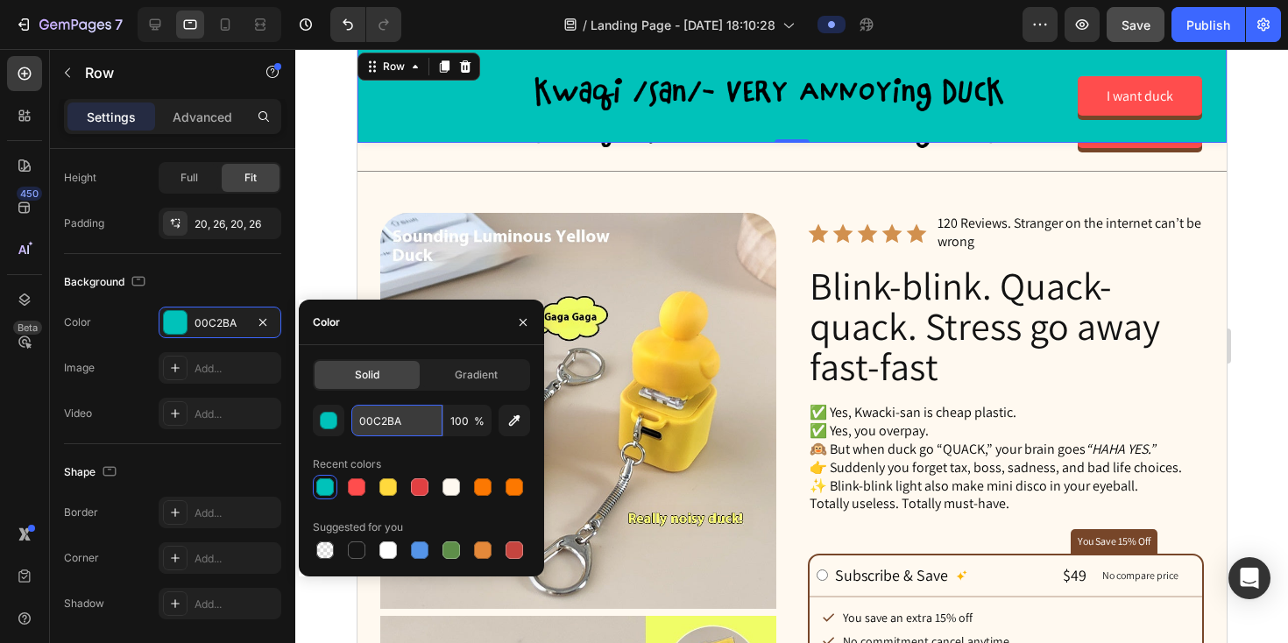
click at [400, 421] on input "00C2BA" at bounding box center [396, 421] width 91 height 32
paste input "FF6B35"
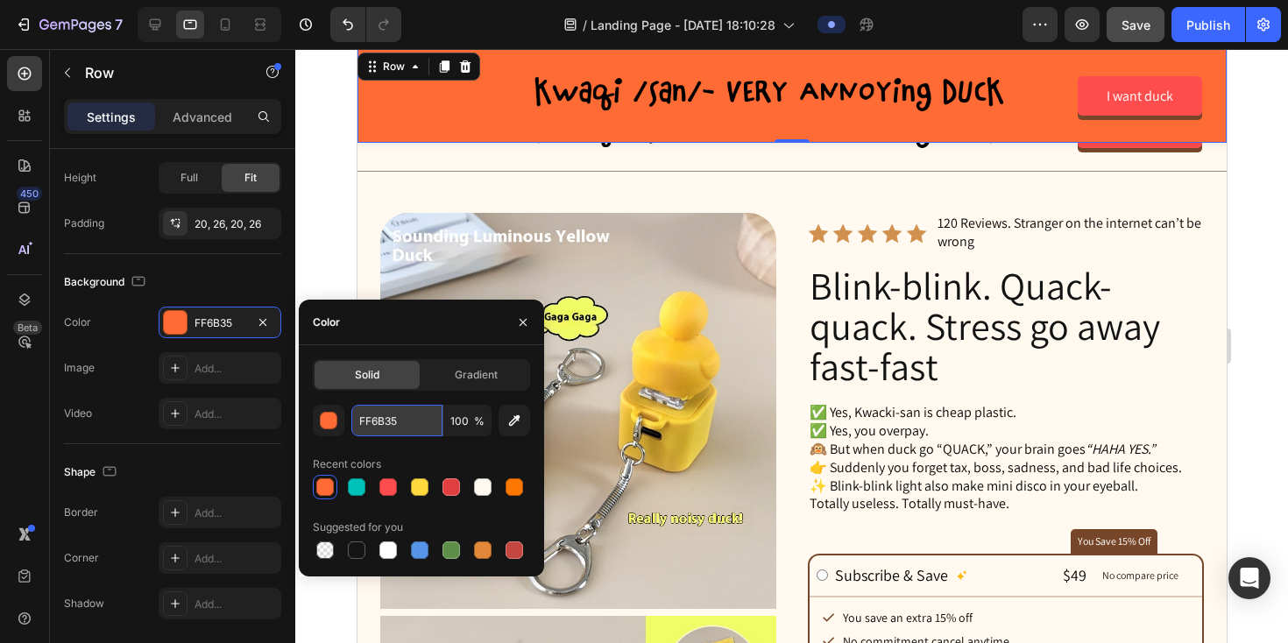
paste input "E227"
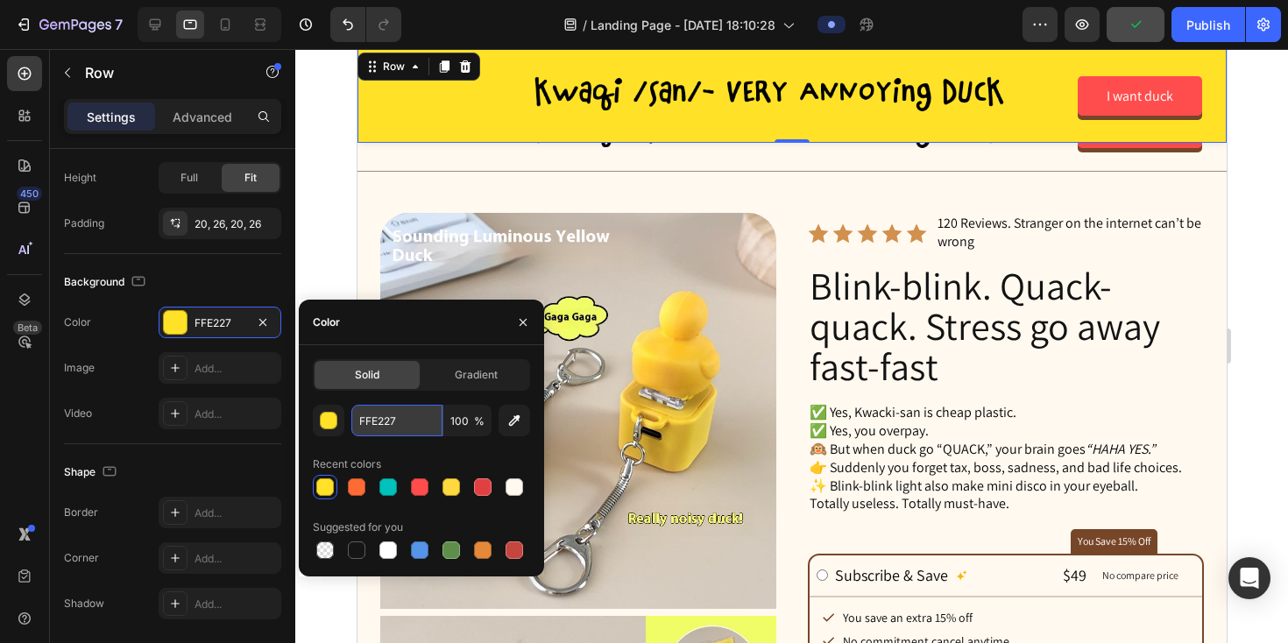
paste input "0096C"
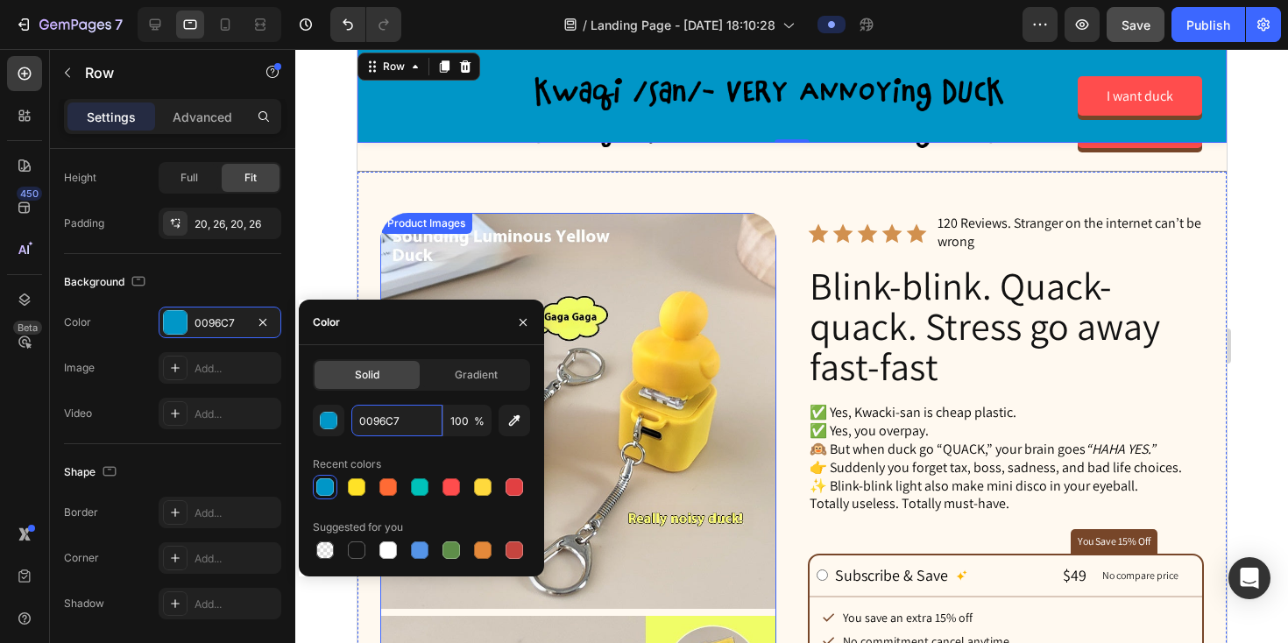
paste input "FAFAFA"
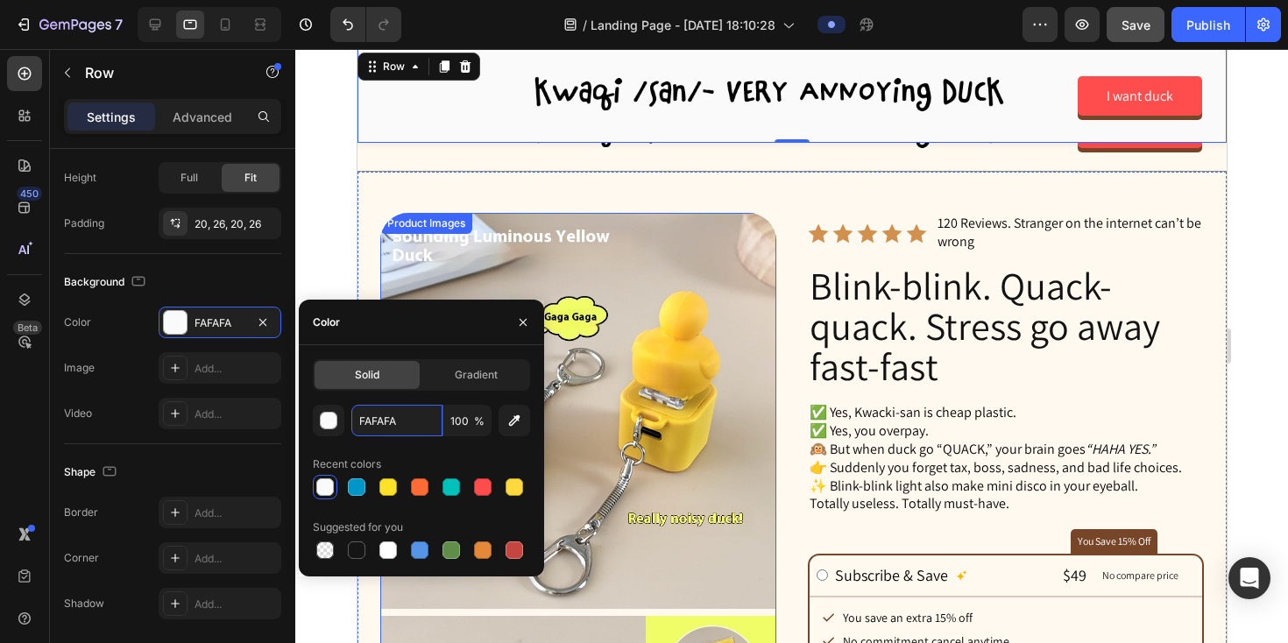
paste input "222222"
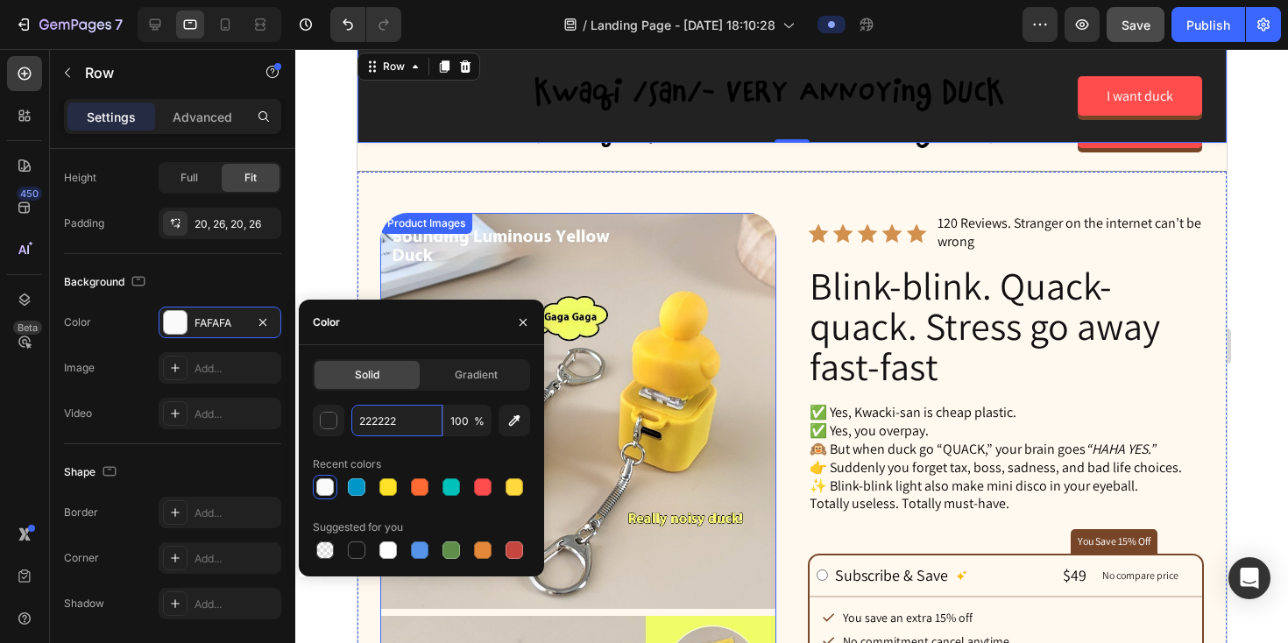
type input "0096C7"
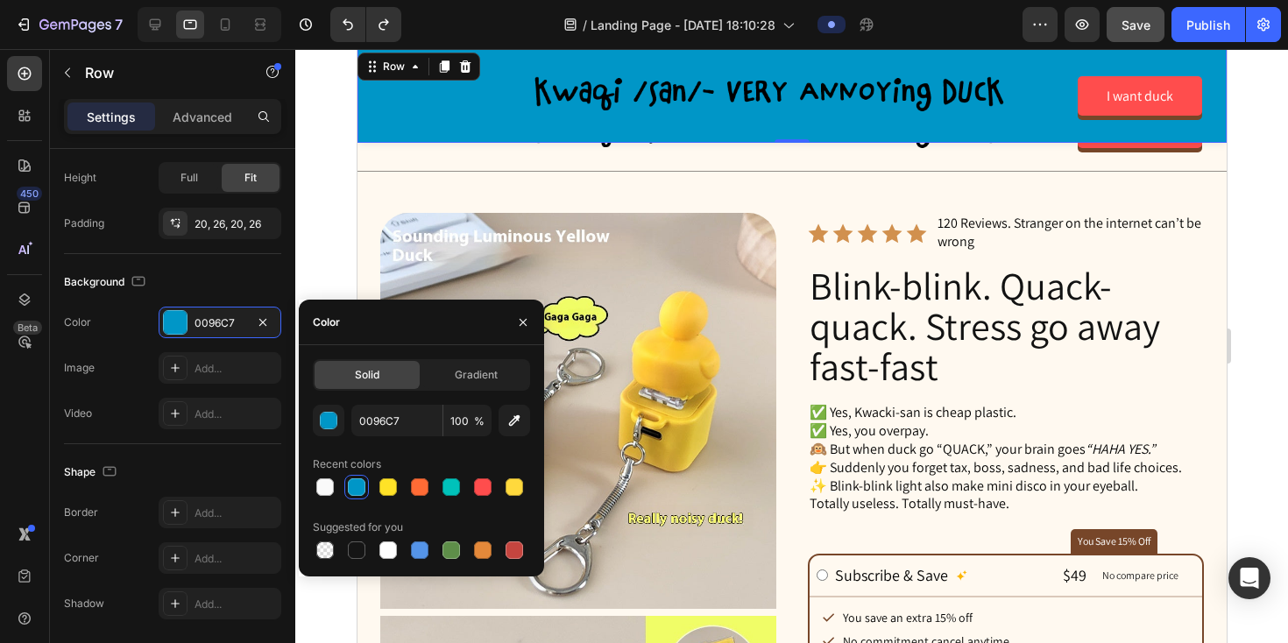
click at [339, 242] on div at bounding box center [791, 346] width 993 height 594
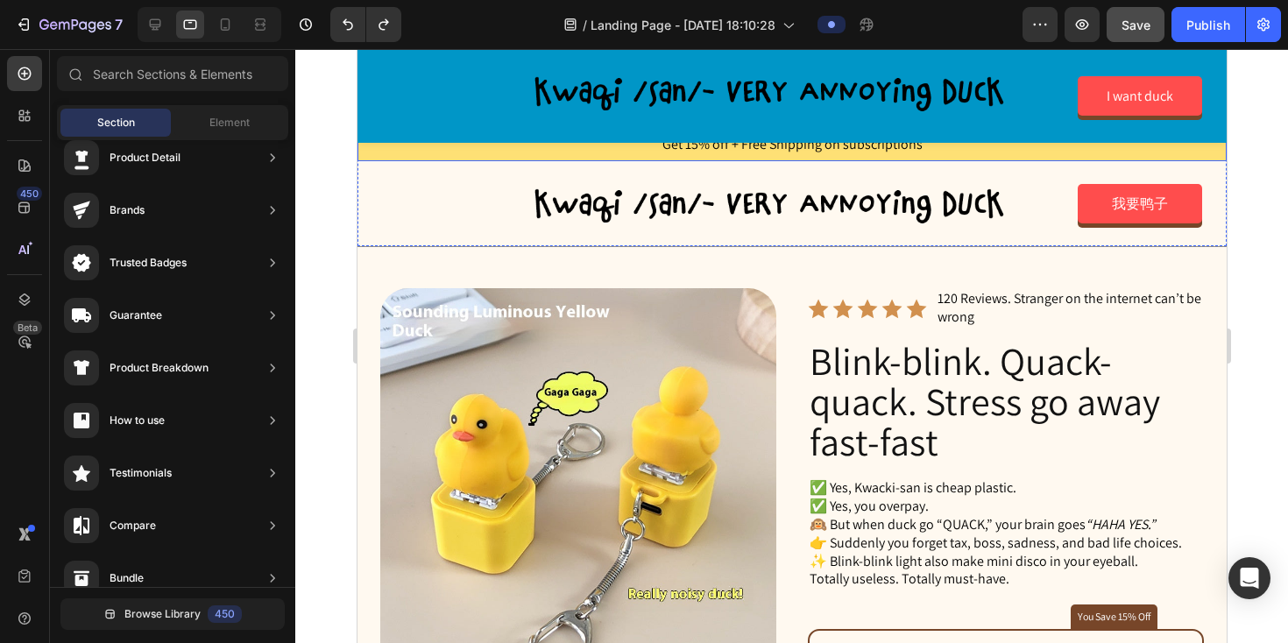
scroll to position [0, 0]
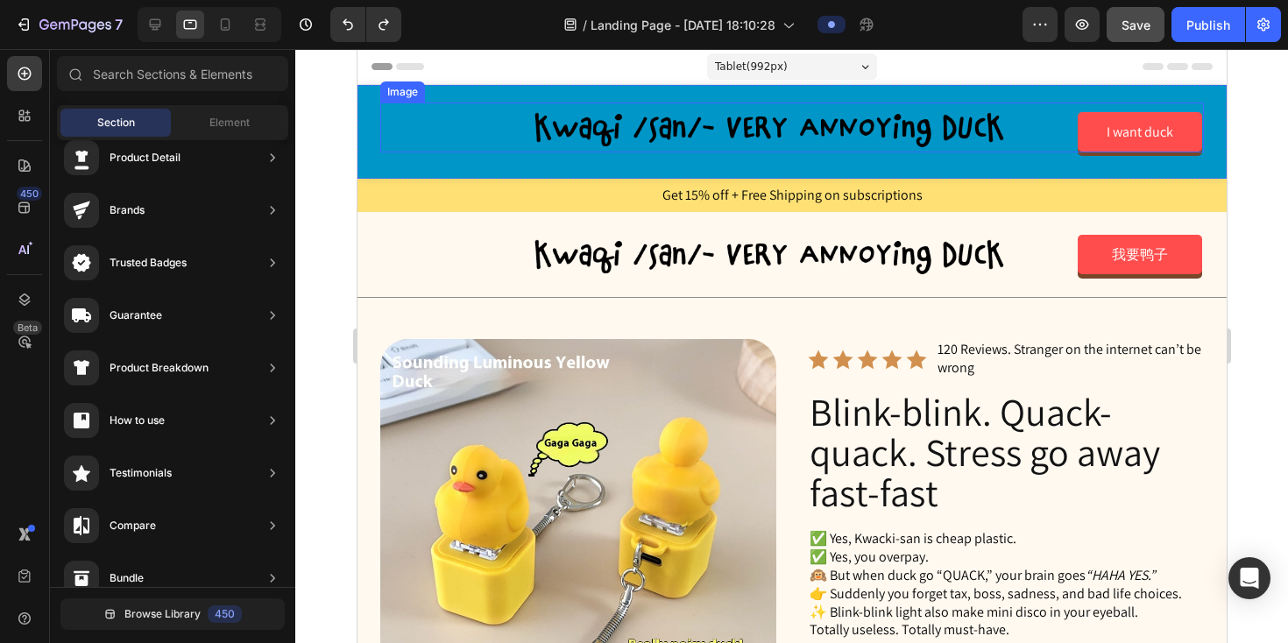
click at [479, 145] on div at bounding box center [791, 128] width 824 height 50
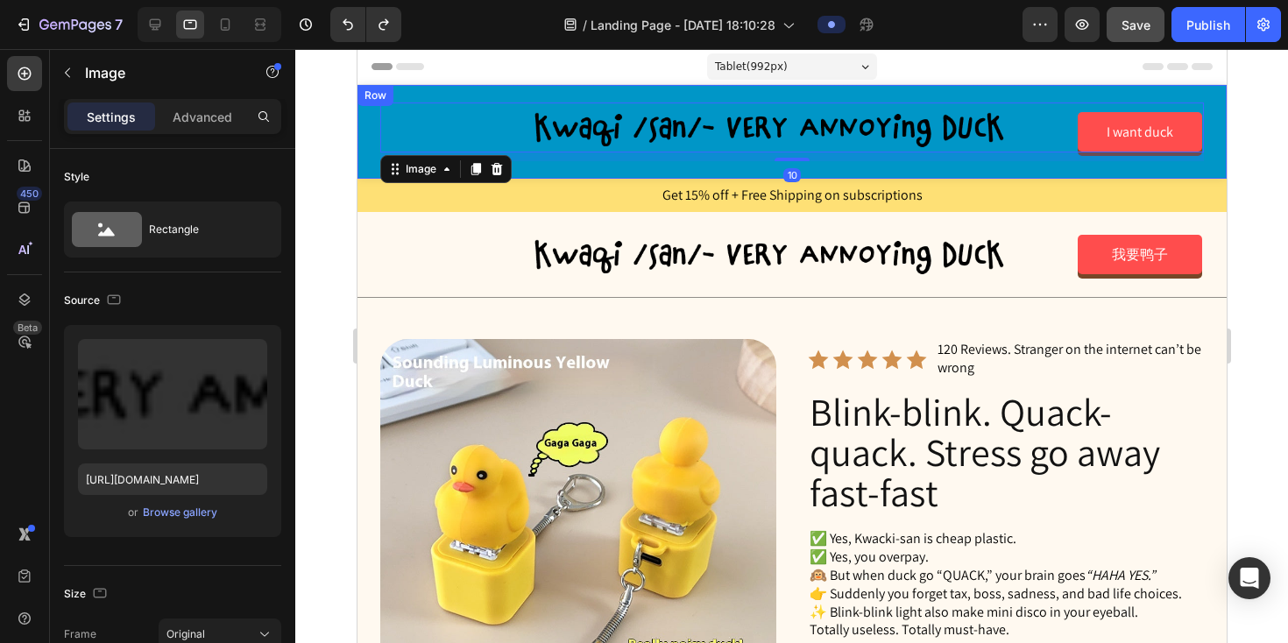
click at [365, 166] on div "Image 10 I want duck Button Row" at bounding box center [791, 132] width 869 height 94
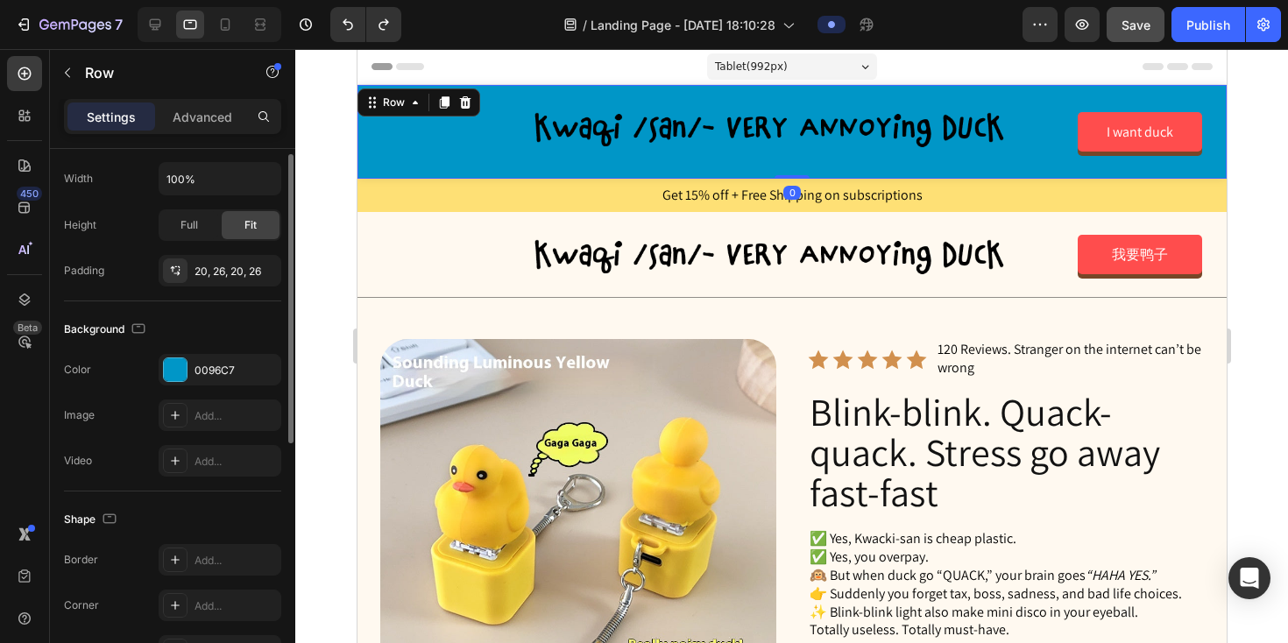
scroll to position [479, 0]
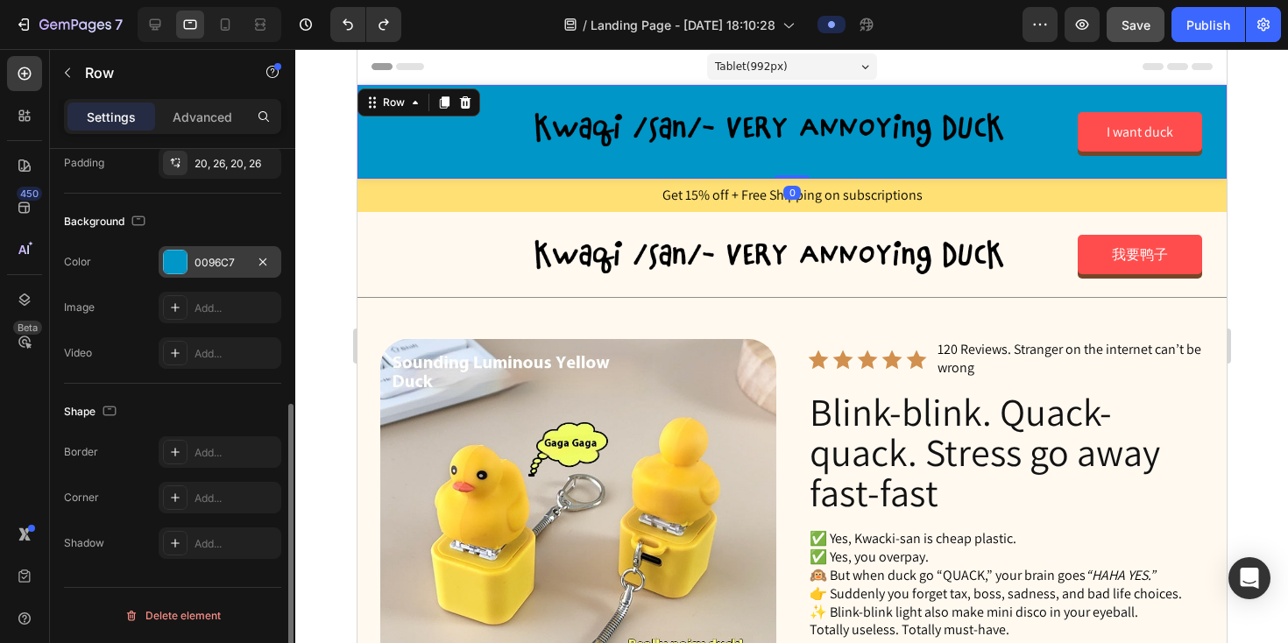
click at [230, 260] on div "0096C7" at bounding box center [220, 263] width 51 height 16
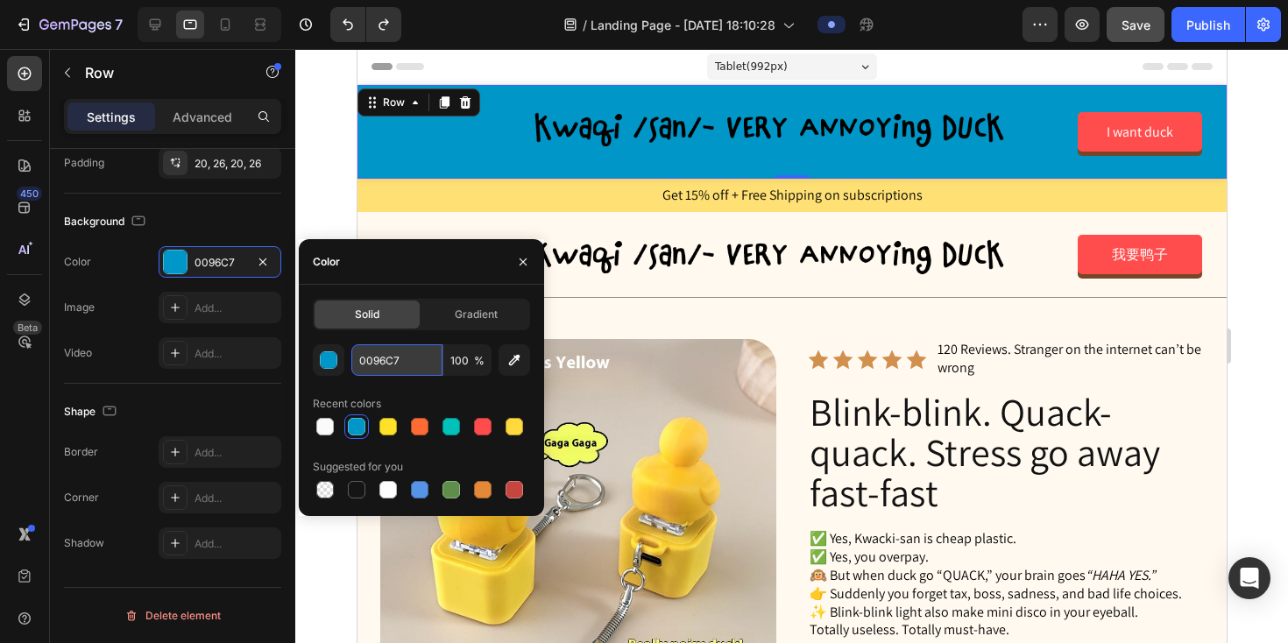
click at [407, 365] on input "0096C7" at bounding box center [396, 360] width 91 height 32
paste input "FFD93D"
type input "FFD93D"
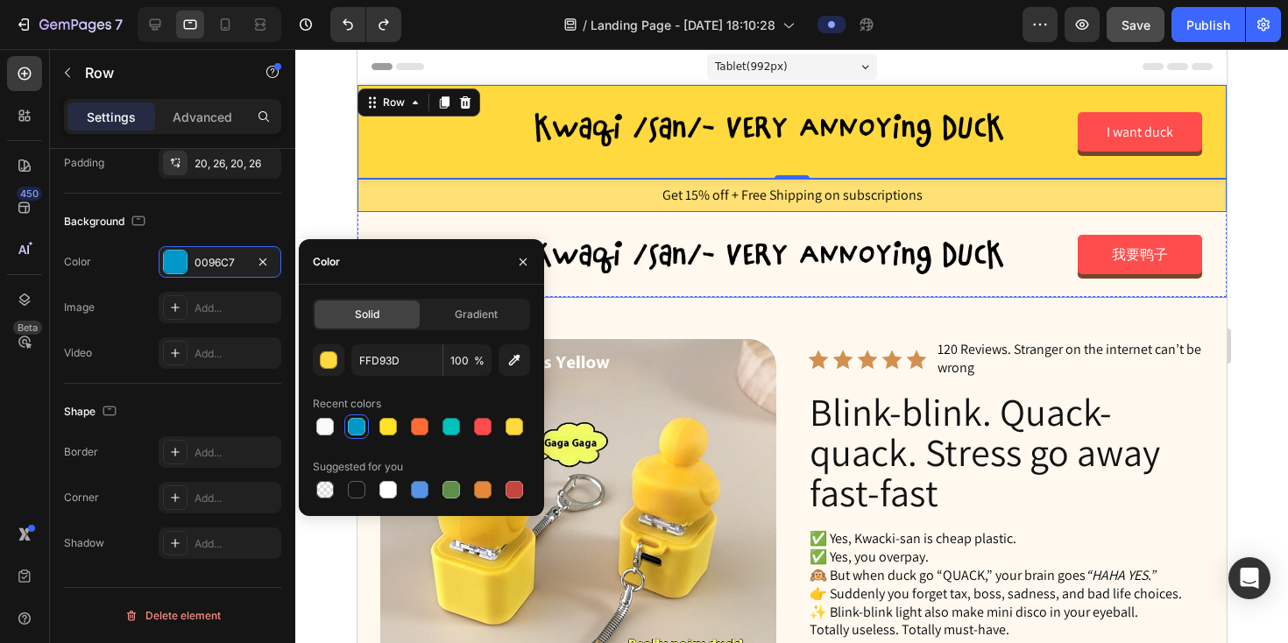
click at [325, 184] on div at bounding box center [791, 346] width 993 height 594
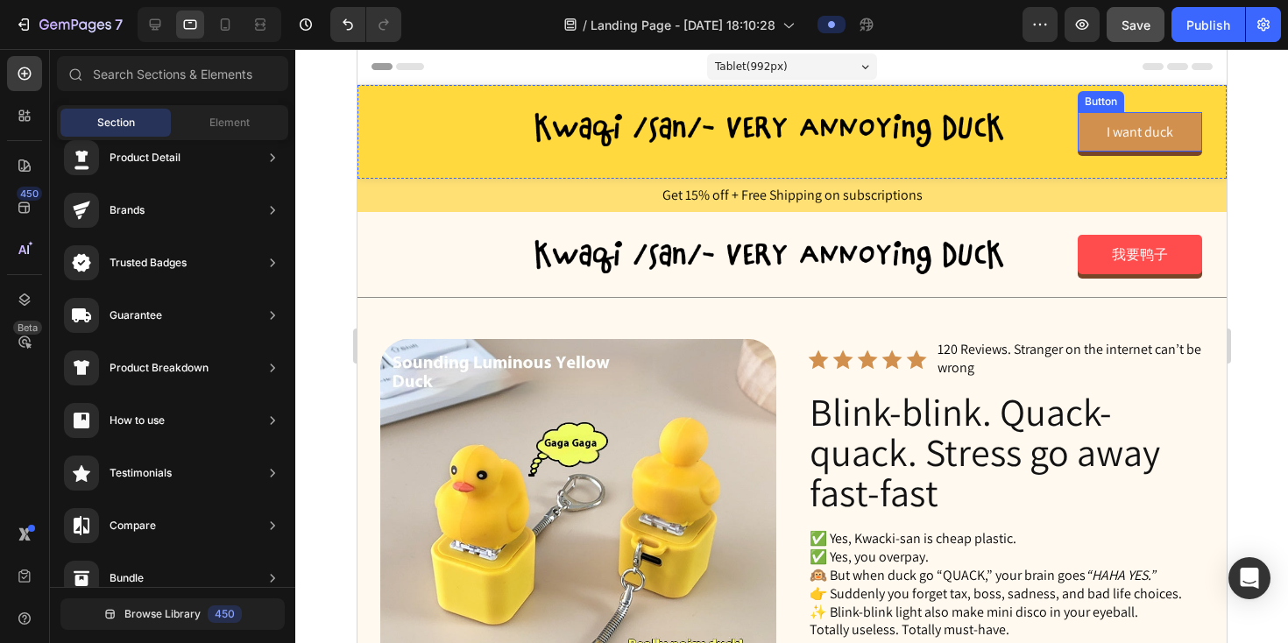
click at [1095, 138] on link "I want duck" at bounding box center [1139, 131] width 124 height 39
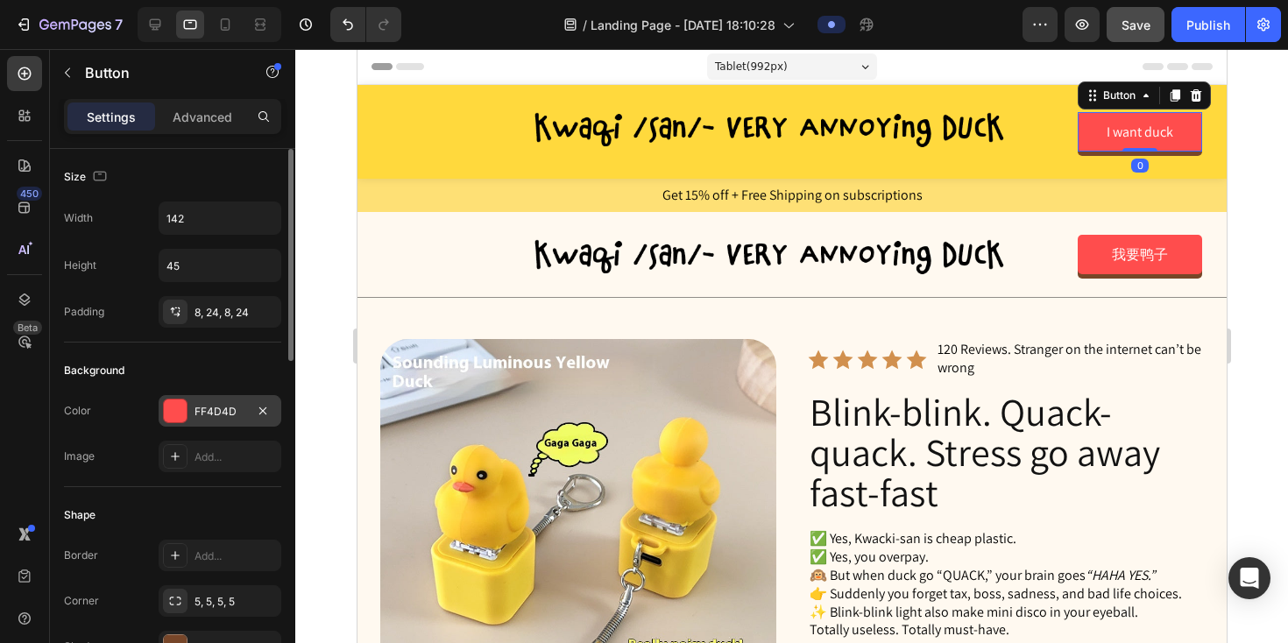
click at [217, 413] on div "FF4D4D" at bounding box center [220, 412] width 51 height 16
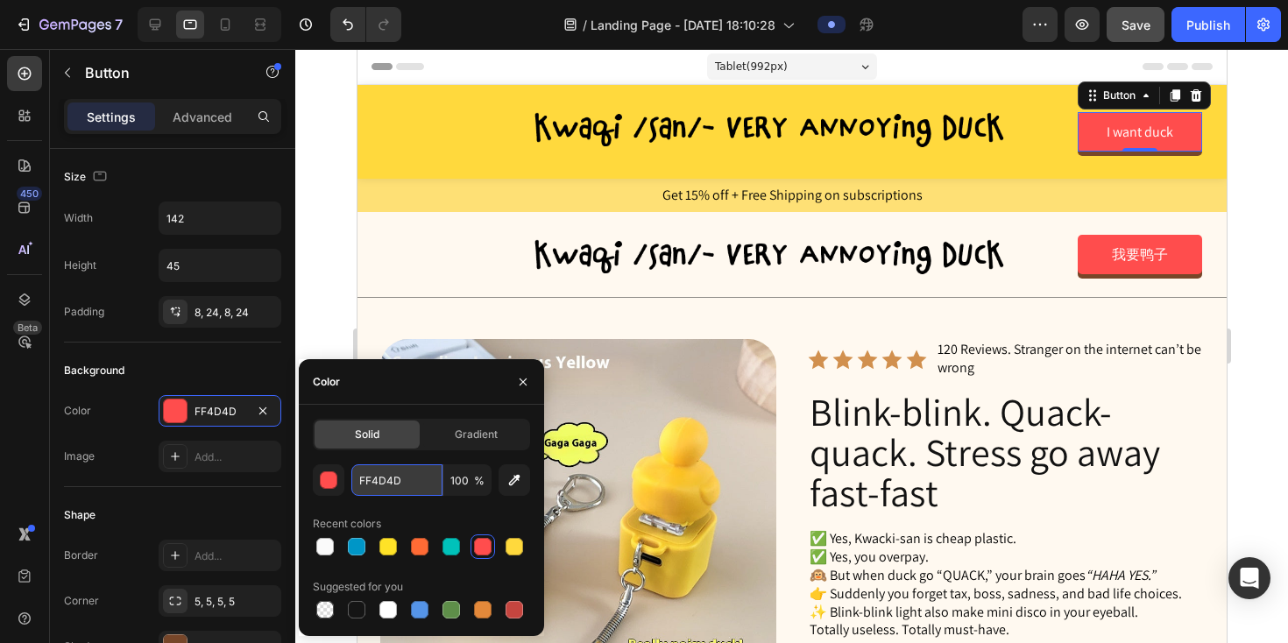
click at [386, 482] on input "FF4D4D" at bounding box center [396, 480] width 91 height 32
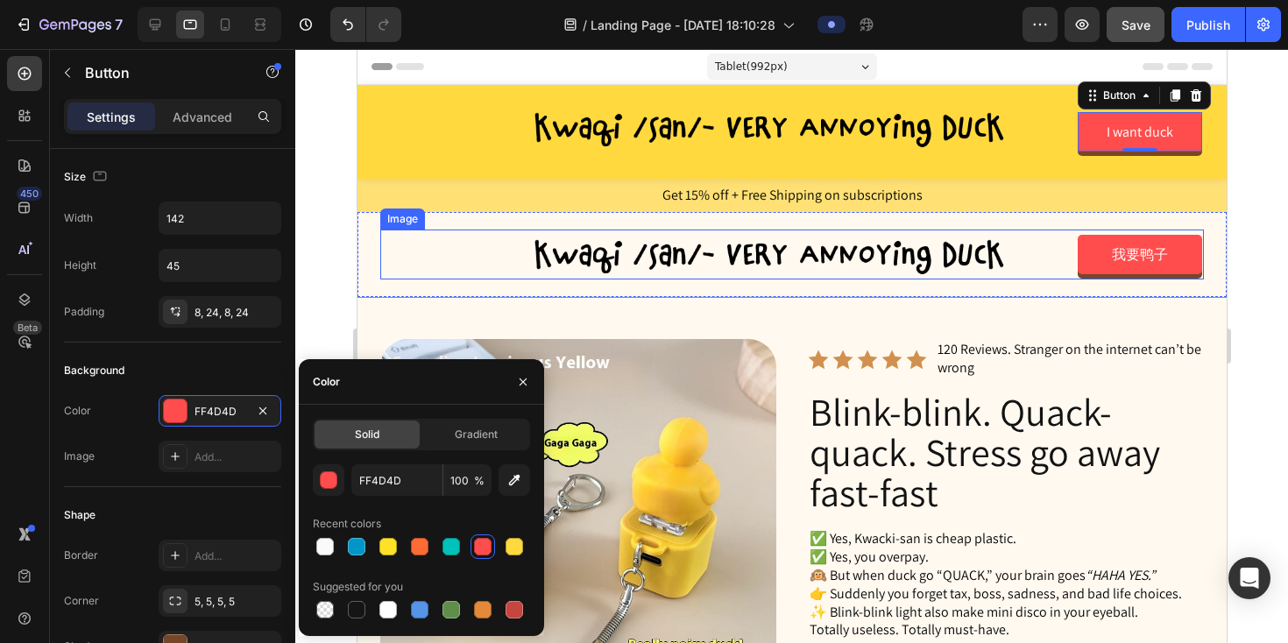
click at [450, 235] on div at bounding box center [791, 255] width 824 height 50
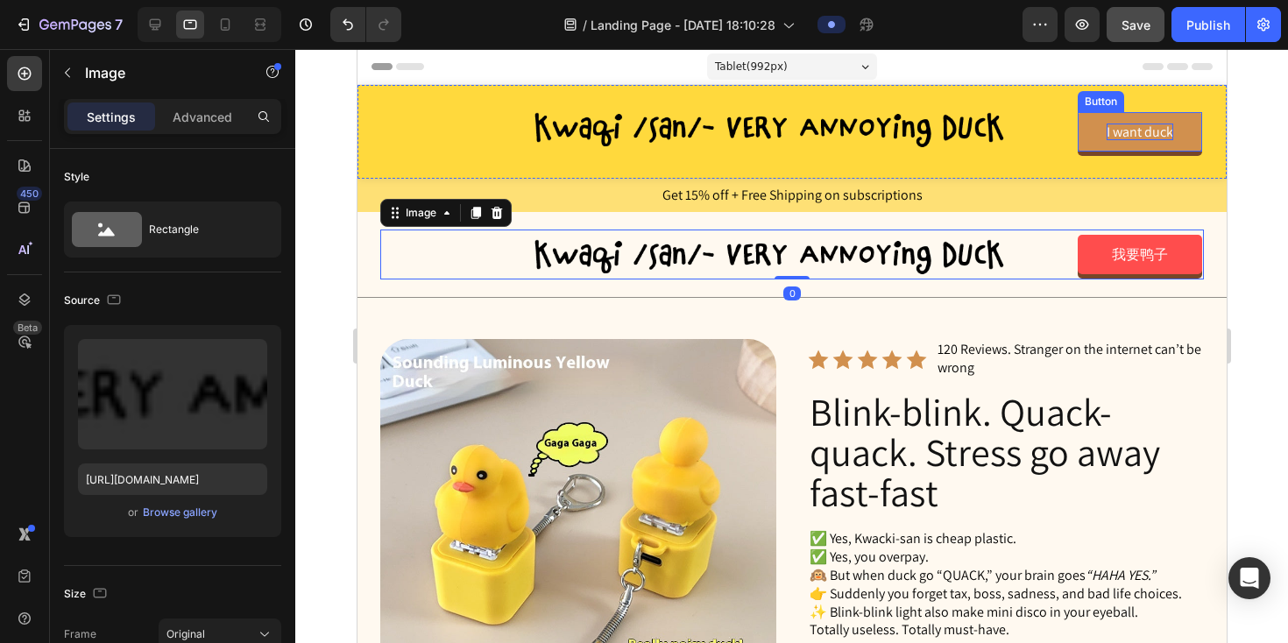
click at [1130, 126] on p "I want duck" at bounding box center [1139, 132] width 67 height 17
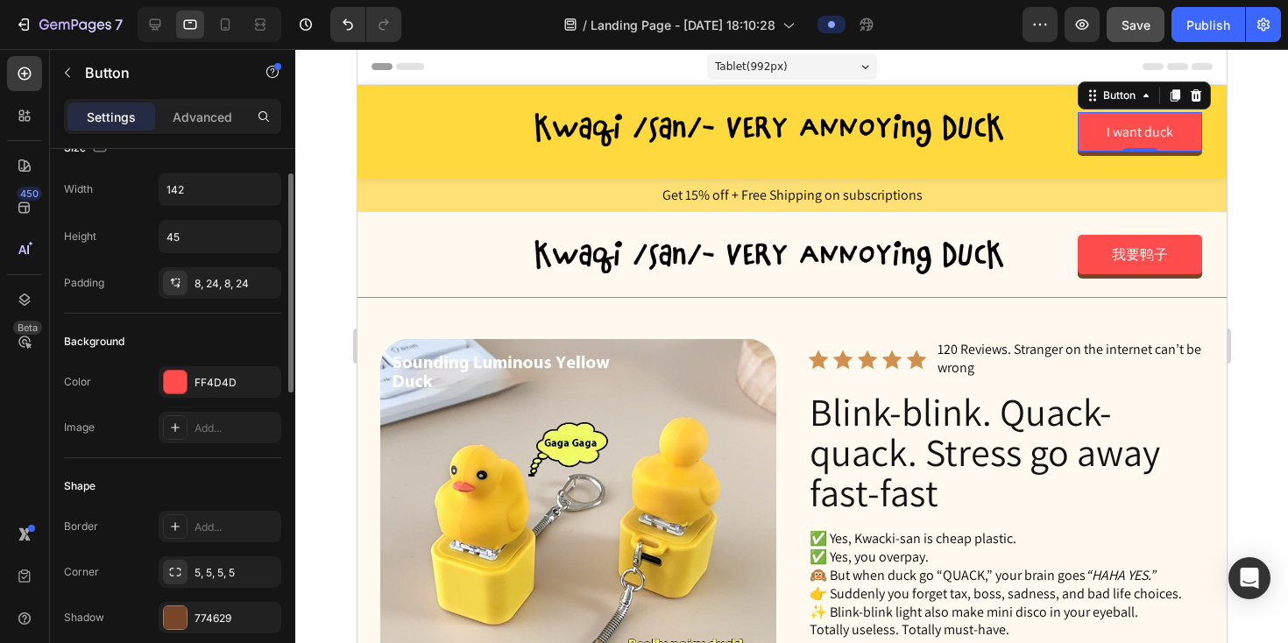
scroll to position [0, 0]
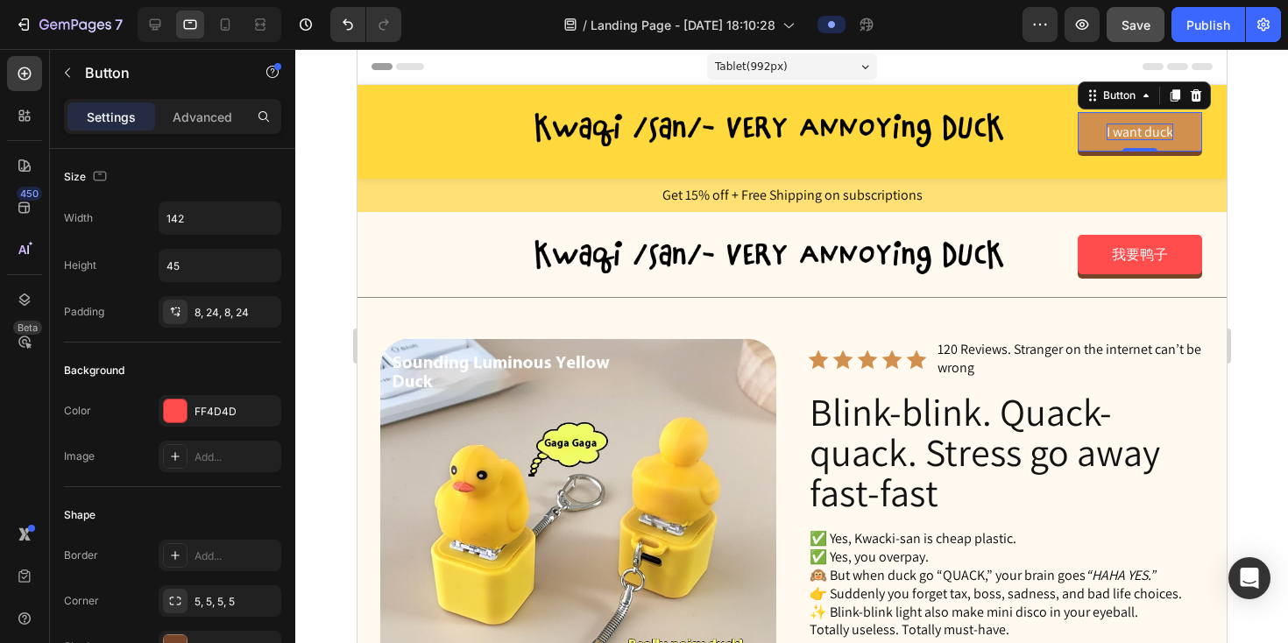
click at [1148, 132] on p "I want duck" at bounding box center [1139, 132] width 67 height 17
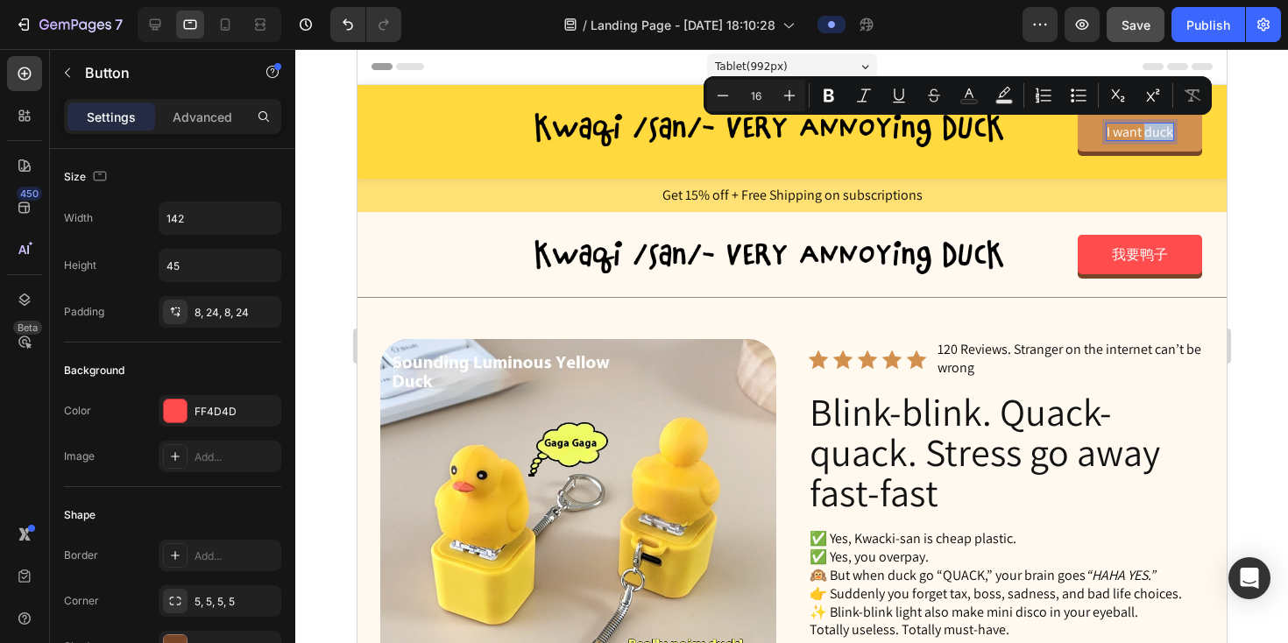
click at [1148, 132] on p "I want duck" at bounding box center [1139, 132] width 67 height 17
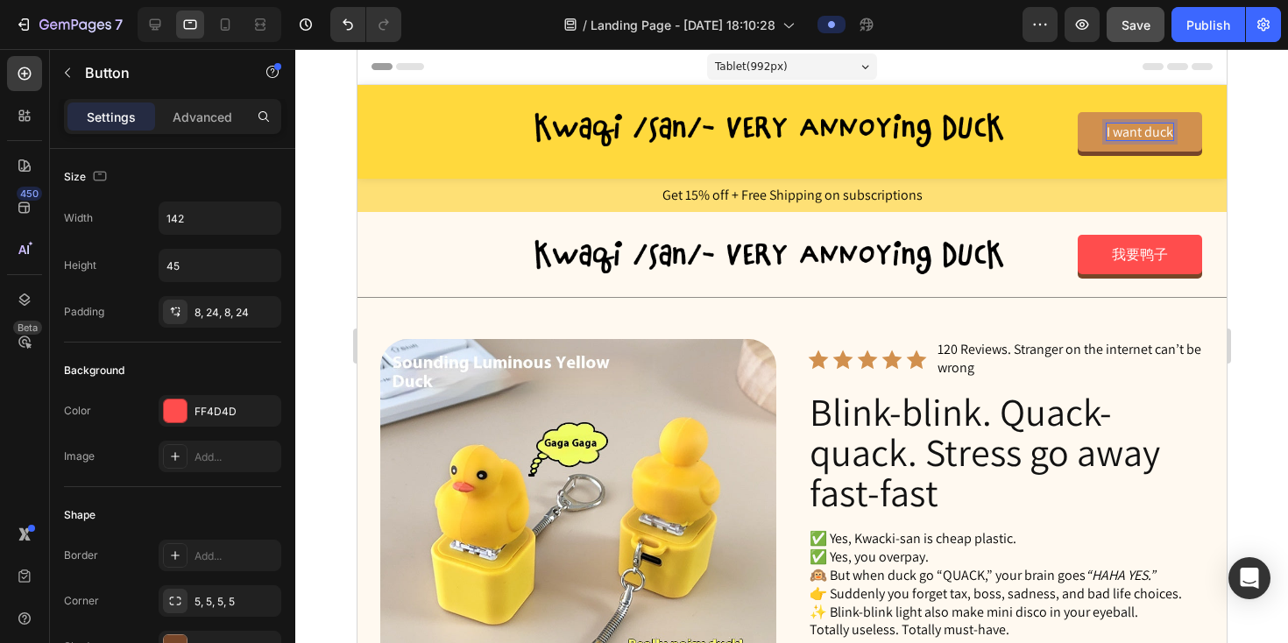
click at [1148, 132] on p "I want duck" at bounding box center [1139, 132] width 67 height 17
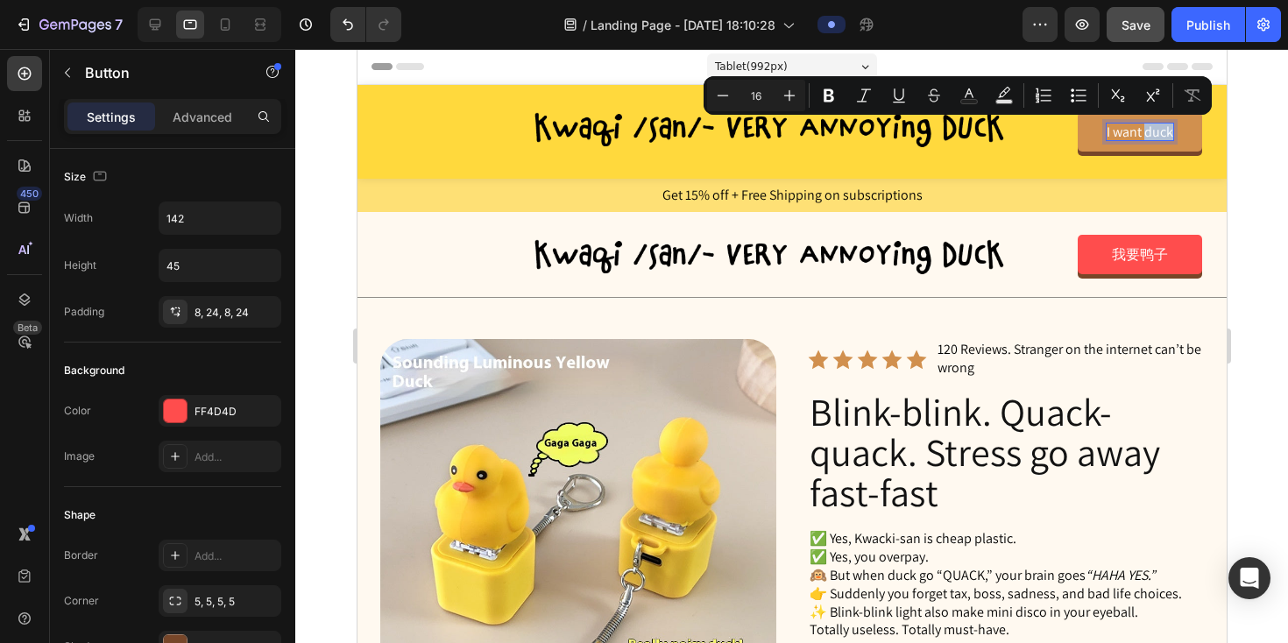
click at [1148, 132] on p "I want duck" at bounding box center [1139, 132] width 67 height 17
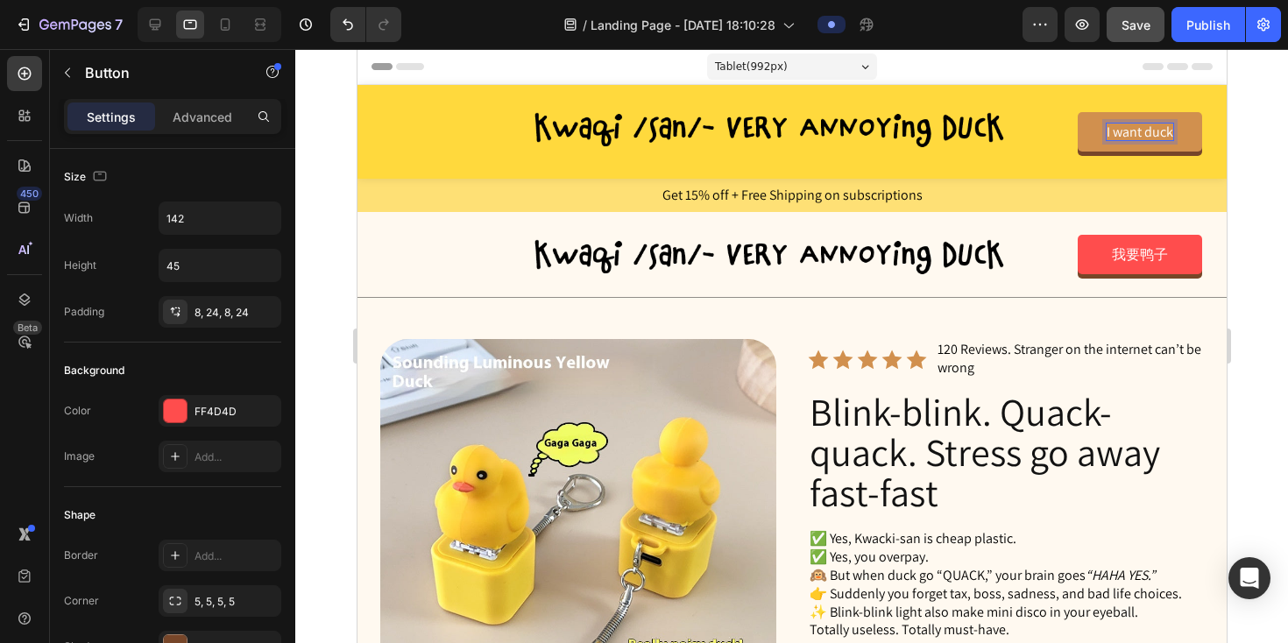
click at [1148, 132] on p "I want duck" at bounding box center [1139, 132] width 67 height 17
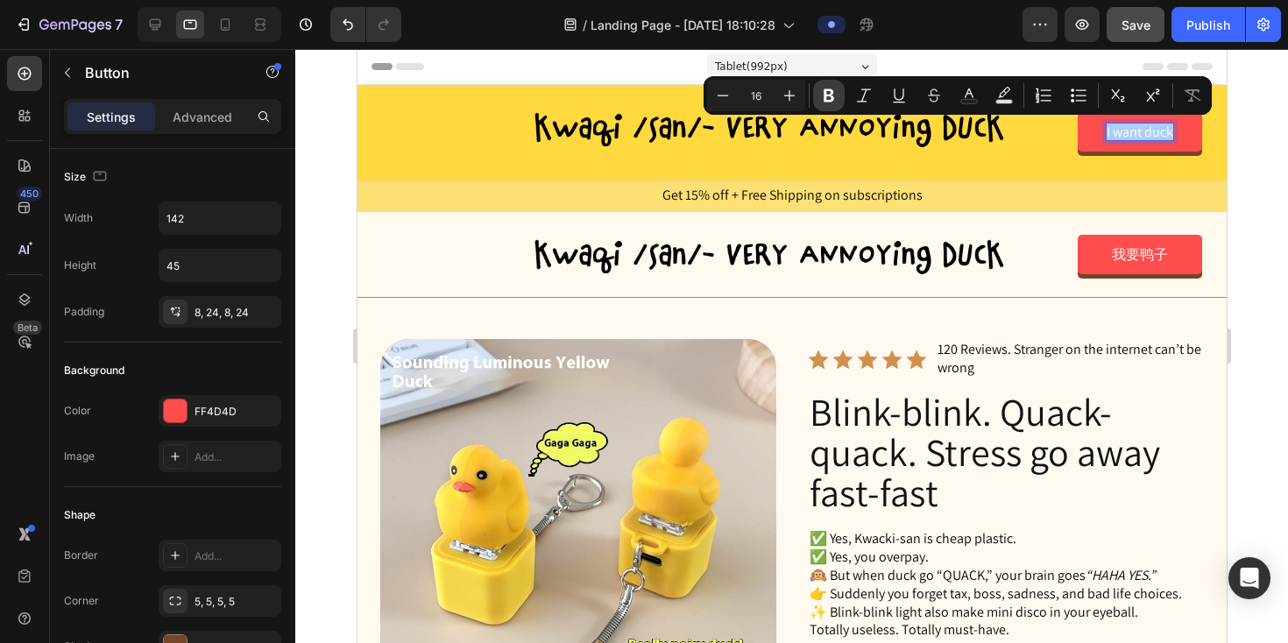
click at [828, 98] on icon "Editor contextual toolbar" at bounding box center [829, 96] width 18 height 18
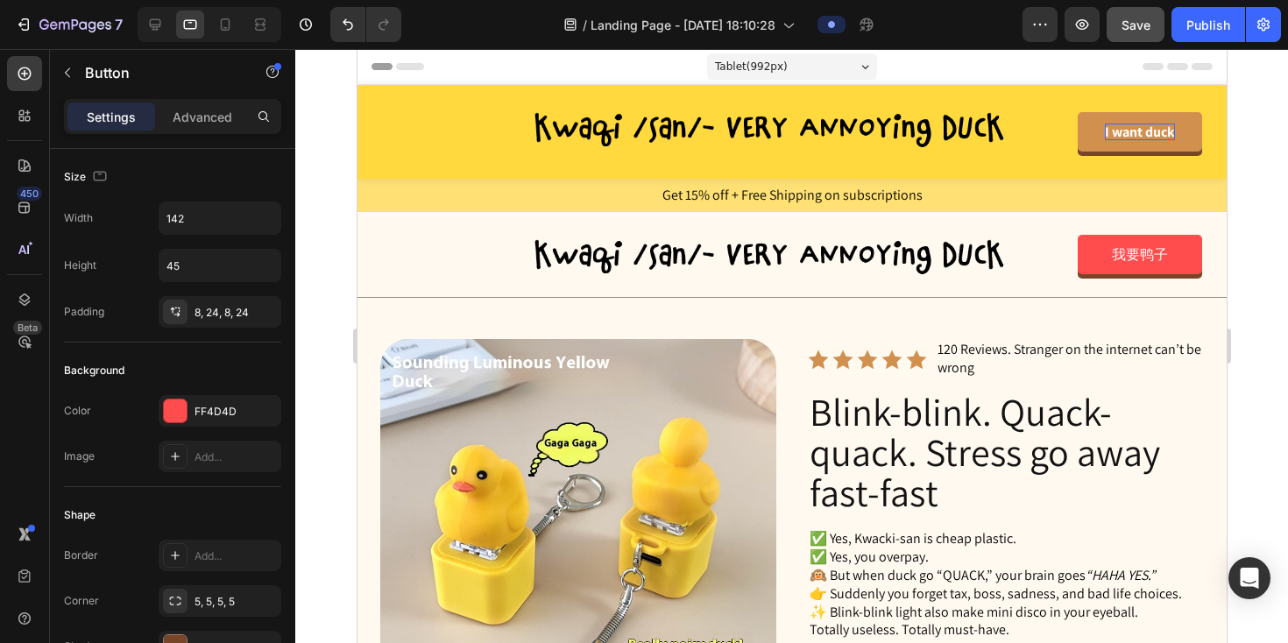
click at [1123, 130] on strong "I want duck" at bounding box center [1139, 132] width 70 height 18
click at [1121, 126] on strong "I want duck" at bounding box center [1139, 132] width 70 height 18
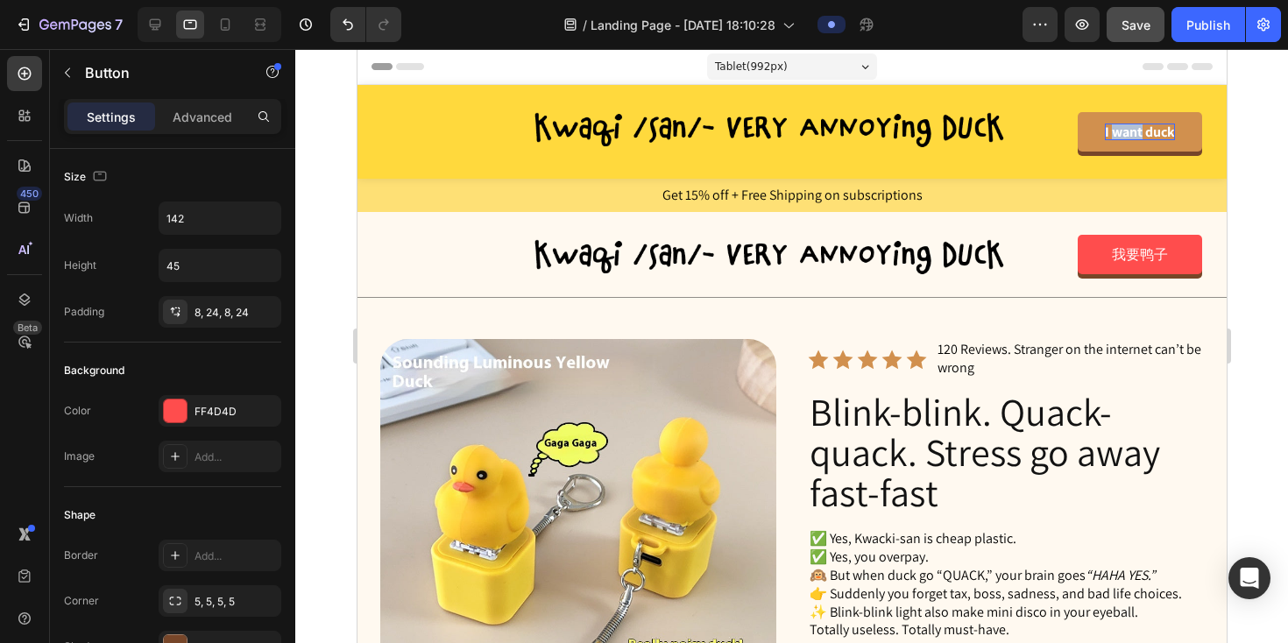
click at [1121, 126] on strong "I want duck" at bounding box center [1139, 132] width 70 height 18
click at [1138, 133] on strong "I want duck" at bounding box center [1139, 132] width 70 height 18
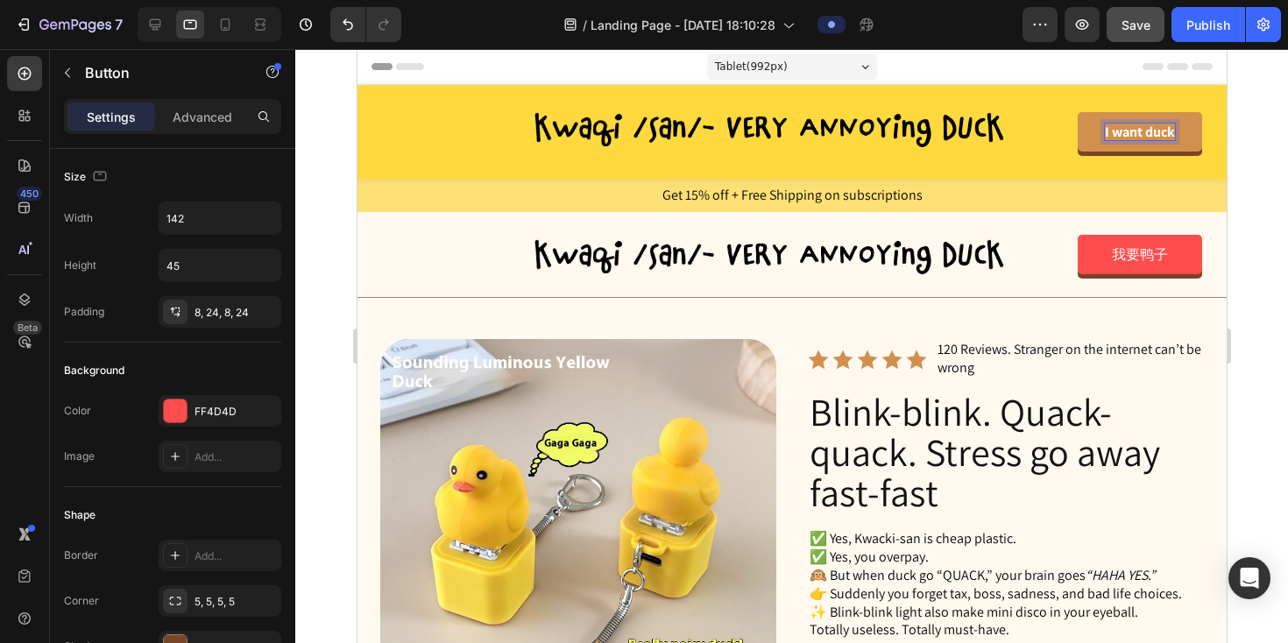
click at [1138, 133] on strong "I want duck" at bounding box center [1139, 132] width 70 height 18
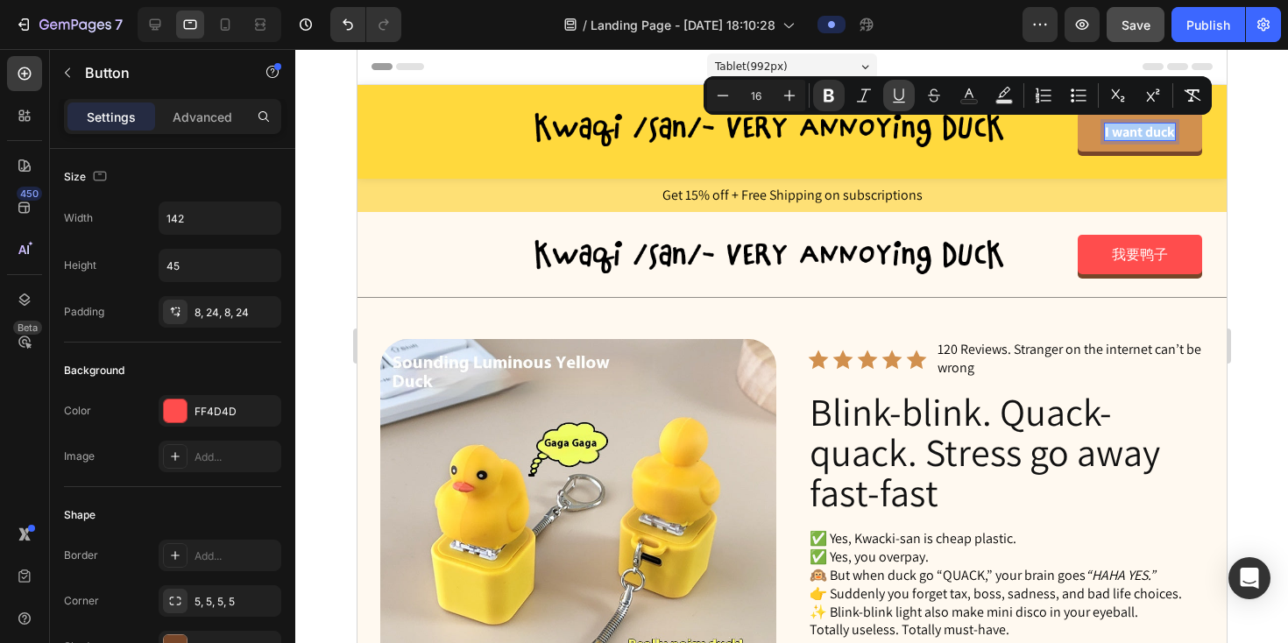
click at [895, 95] on icon "Editor contextual toolbar" at bounding box center [899, 96] width 18 height 18
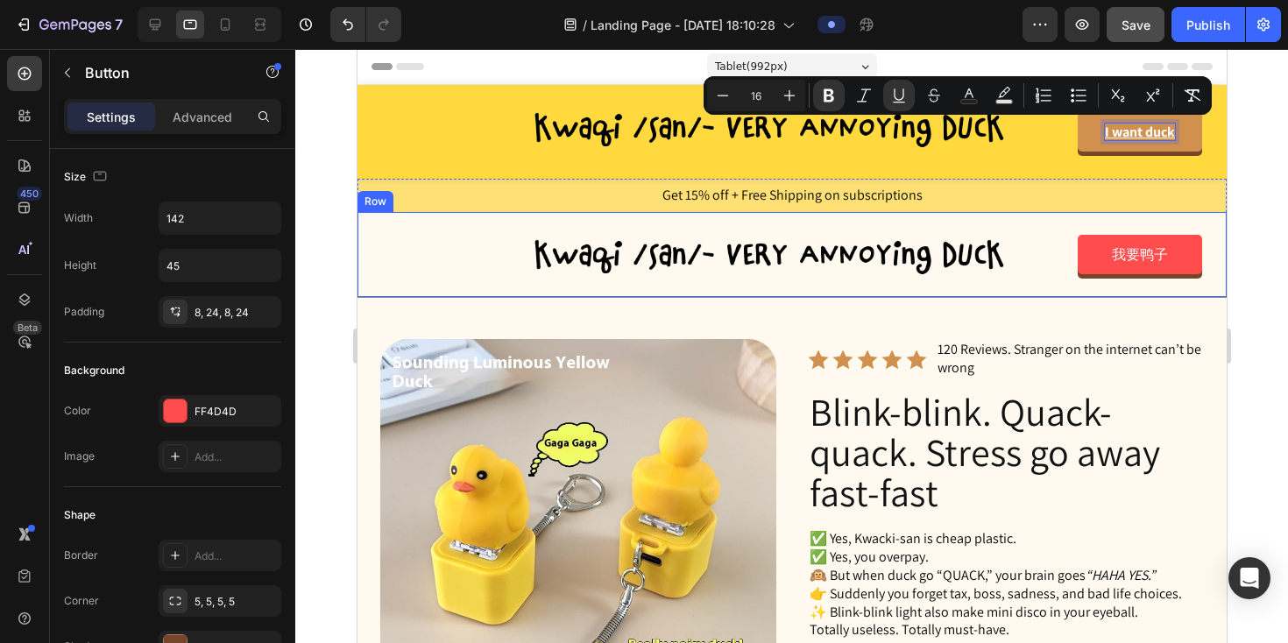
click at [1061, 220] on div "Image 我要鸭子 Button Row" at bounding box center [791, 254] width 869 height 85
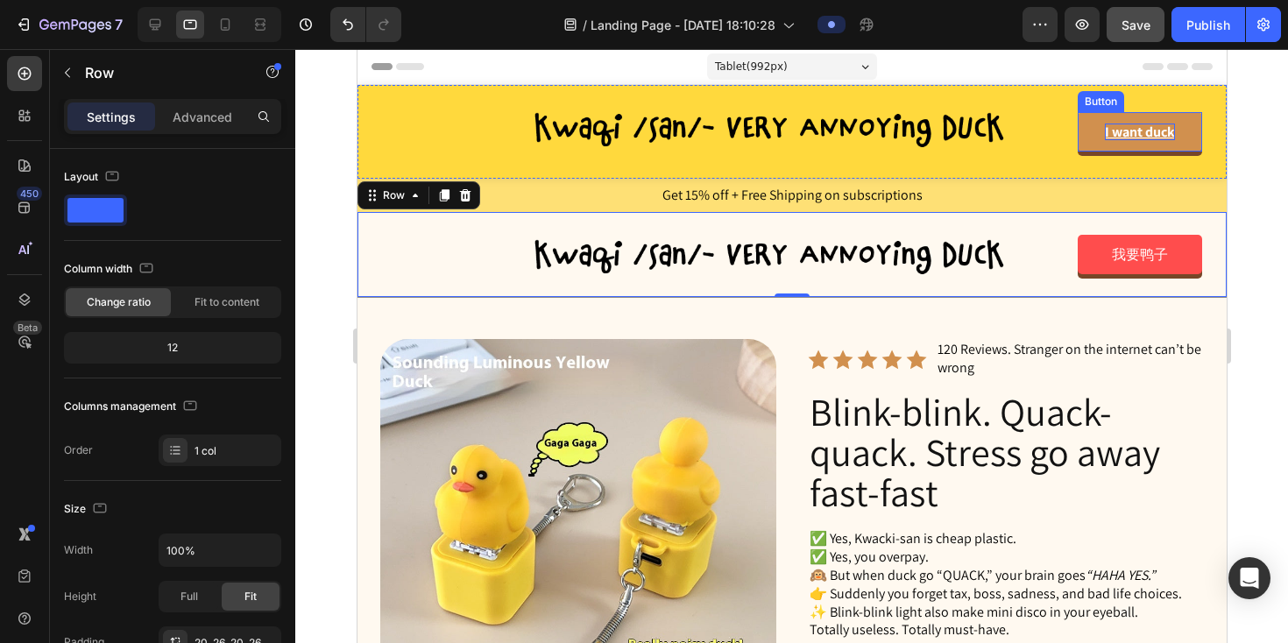
click at [1108, 138] on u "I want duck" at bounding box center [1139, 132] width 70 height 18
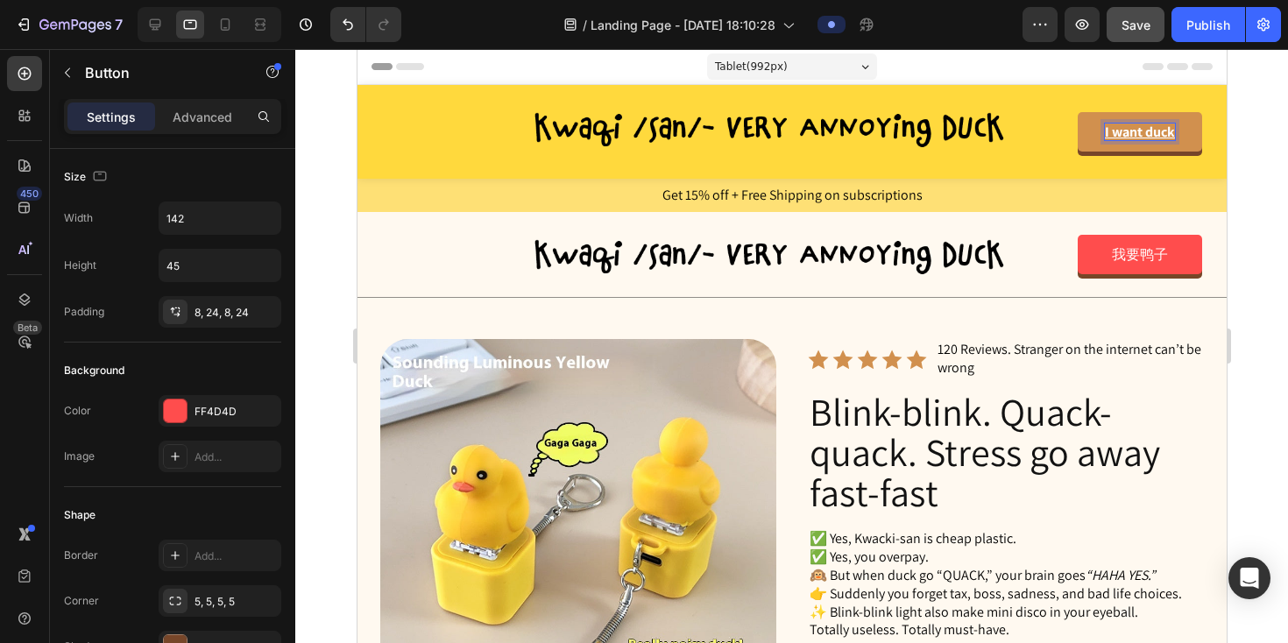
click at [1123, 132] on u "I want duck" at bounding box center [1139, 132] width 70 height 18
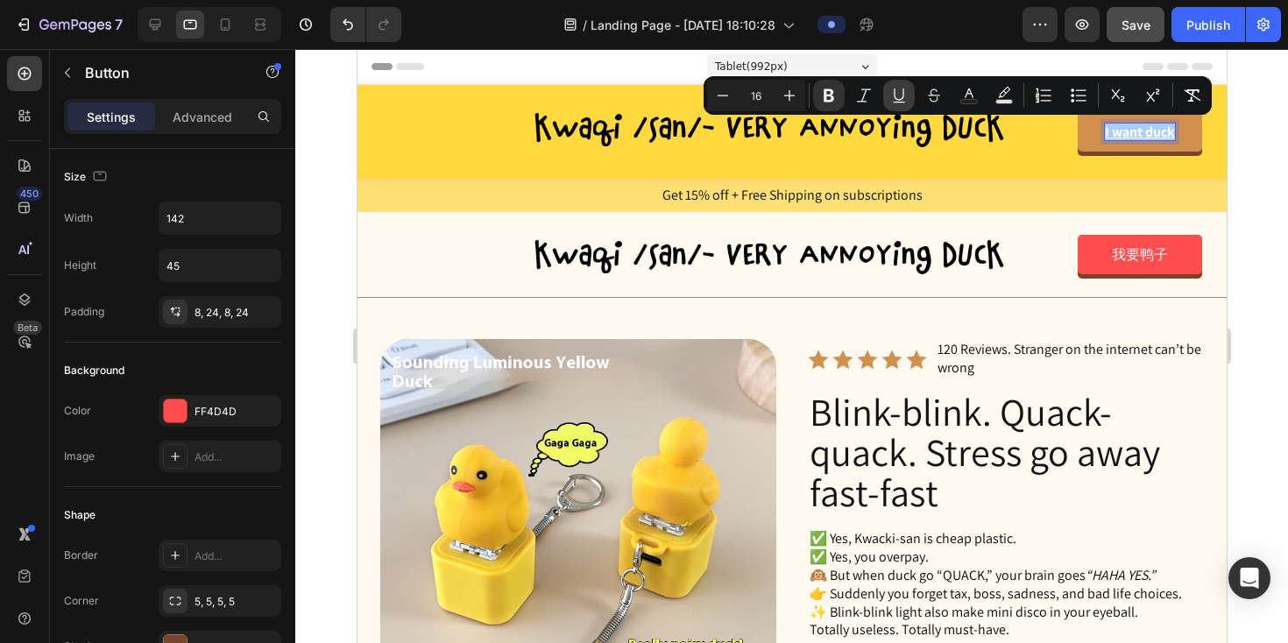
click at [902, 91] on icon "Editor contextual toolbar" at bounding box center [899, 96] width 18 height 18
click at [791, 98] on icon "Editor contextual toolbar" at bounding box center [790, 96] width 18 height 18
click at [719, 97] on icon "Editor contextual toolbar" at bounding box center [723, 96] width 18 height 18
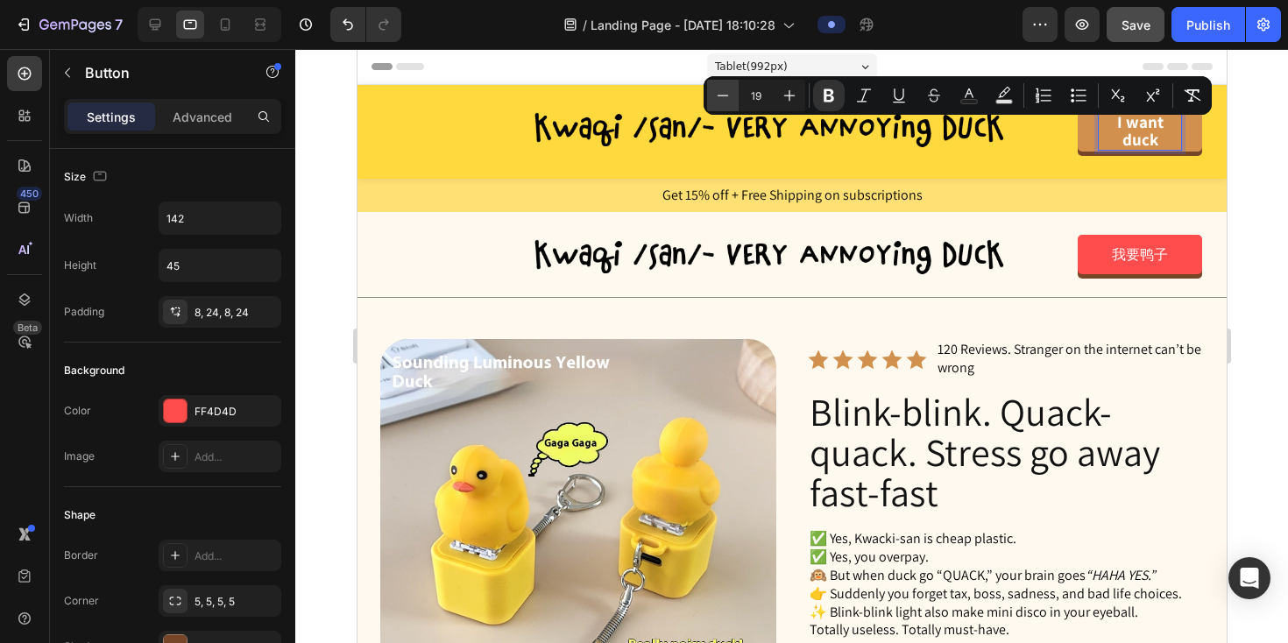
type input "18"
click at [1110, 135] on strong "I want duck" at bounding box center [1140, 131] width 80 height 20
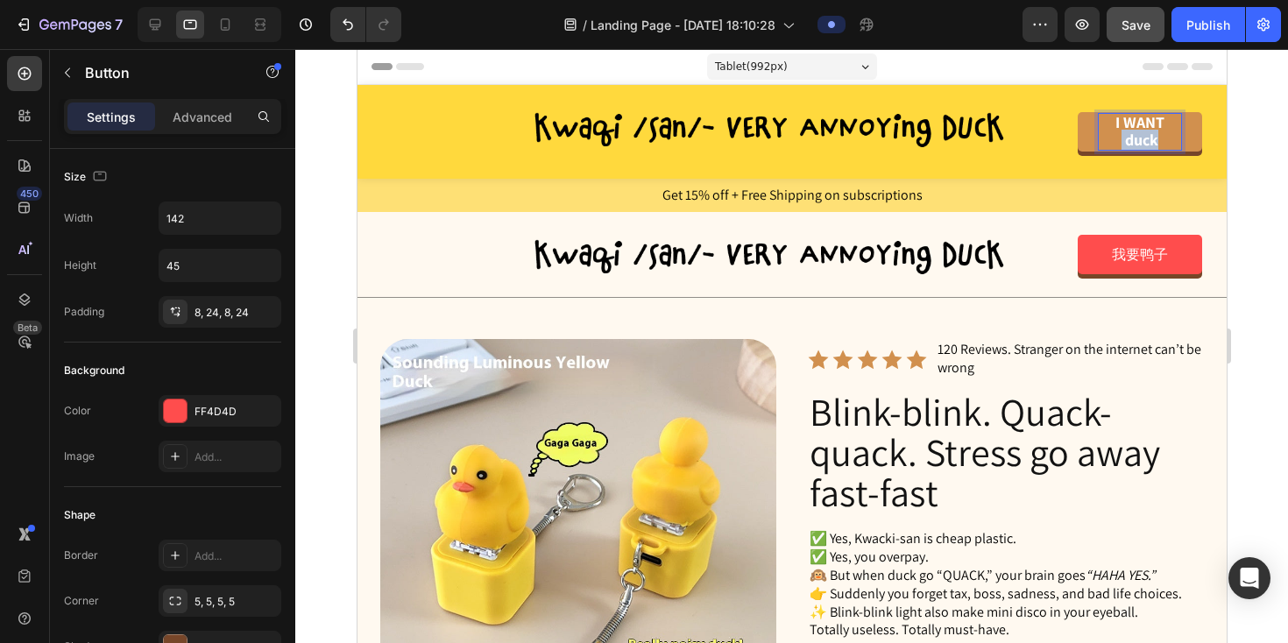
scroll to position [1, 0]
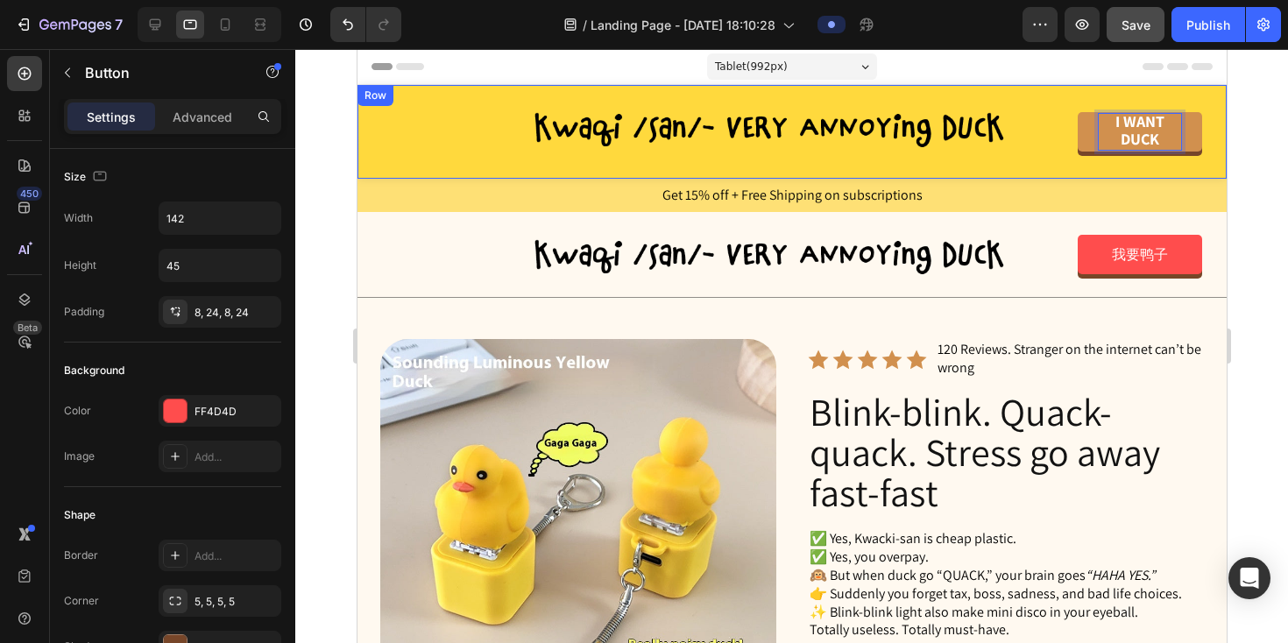
click at [1060, 159] on div "Image I WANT DUCK Button 0" at bounding box center [791, 132] width 824 height 59
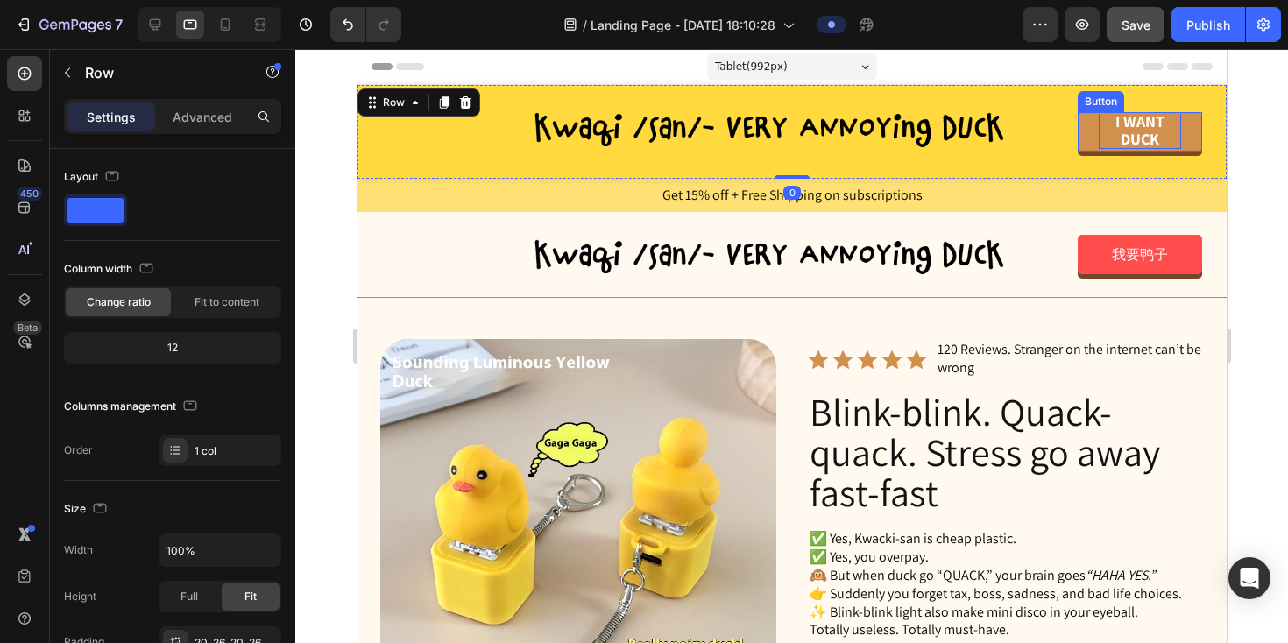
click at [1131, 136] on strong "I WANT DUCK" at bounding box center [1139, 130] width 49 height 38
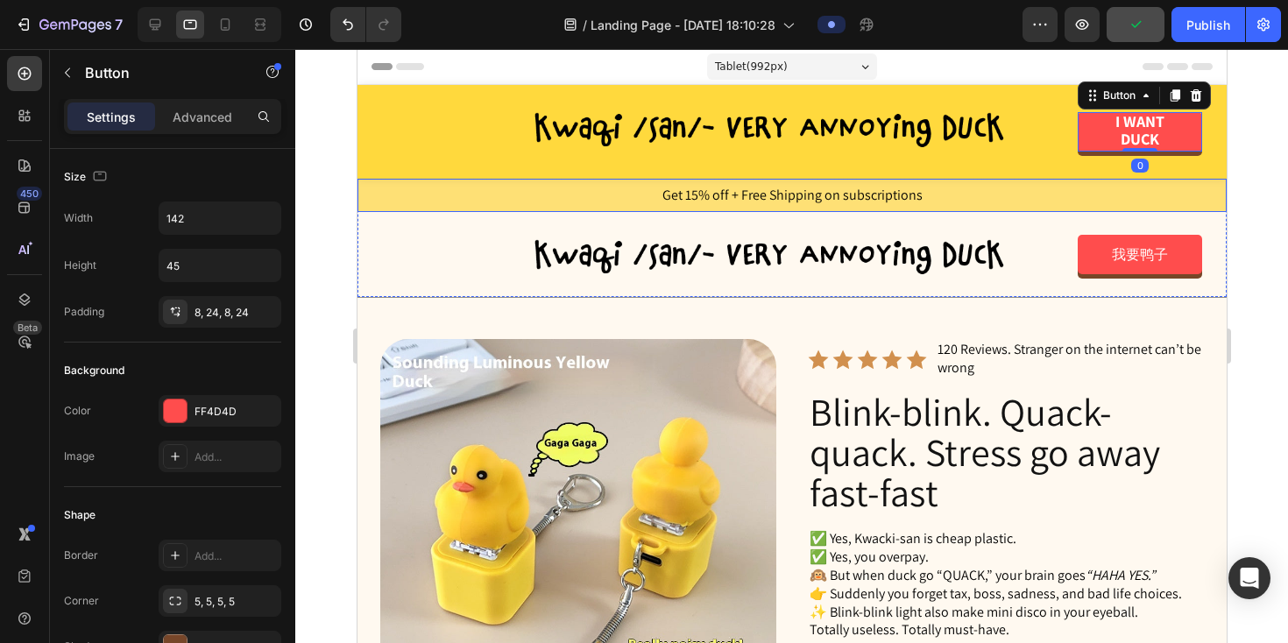
click at [1015, 199] on p "Get 15% off + Free Shipping on subscriptions" at bounding box center [791, 196] width 866 height 18
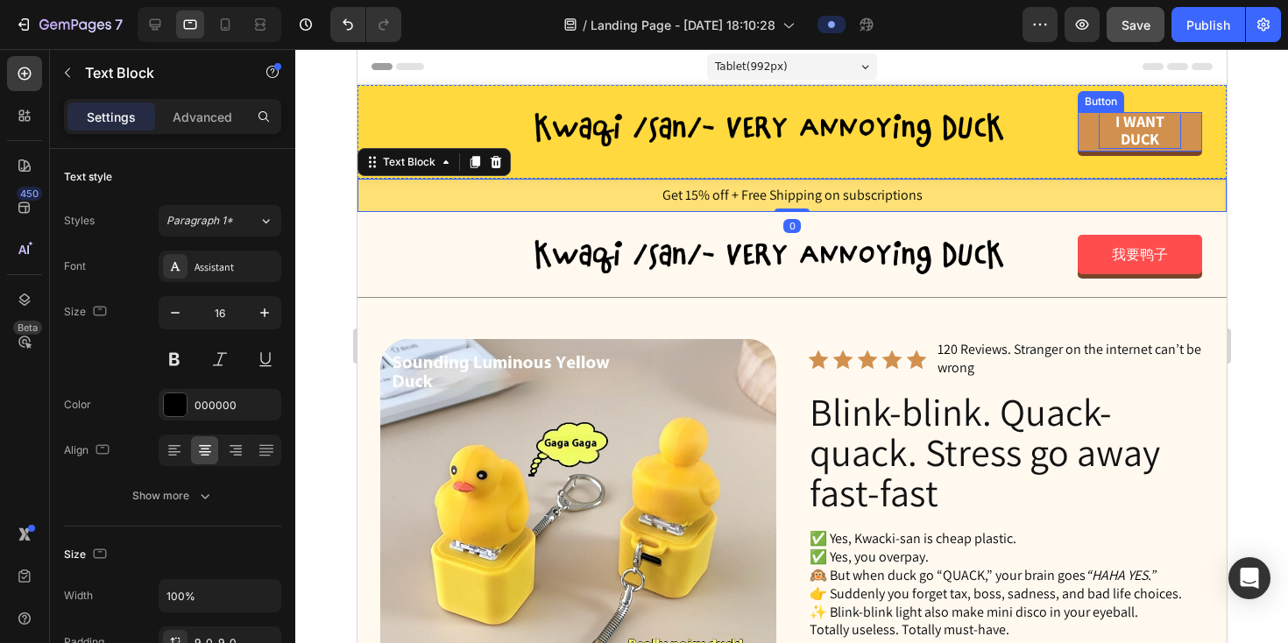
click at [1127, 129] on strong "I WANT DUCK" at bounding box center [1139, 130] width 49 height 38
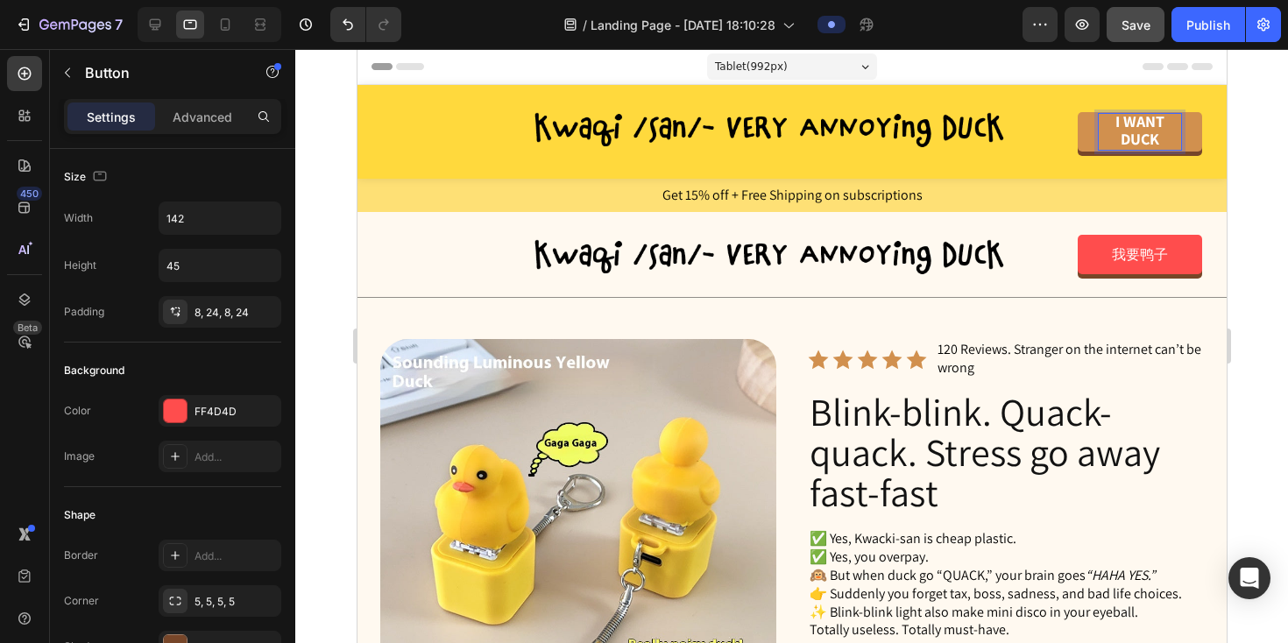
scroll to position [0, 0]
click at [1127, 129] on strong "I WANT DUCK" at bounding box center [1139, 131] width 49 height 38
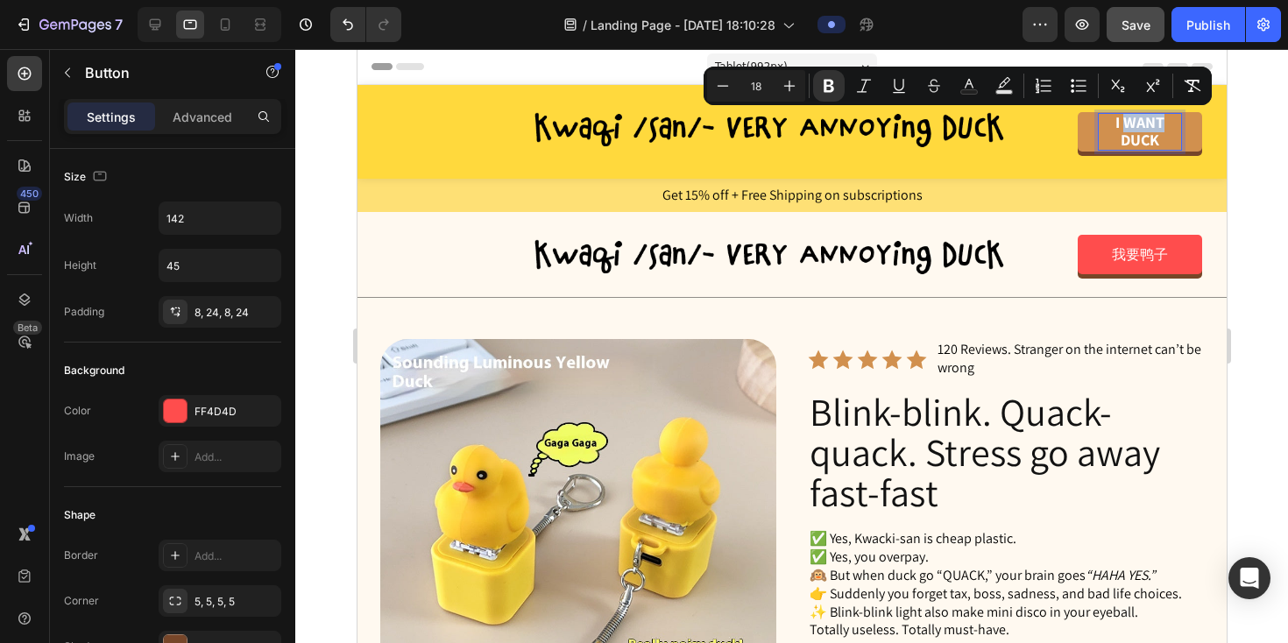
click at [1127, 129] on strong "I WANT DUCK" at bounding box center [1139, 131] width 49 height 38
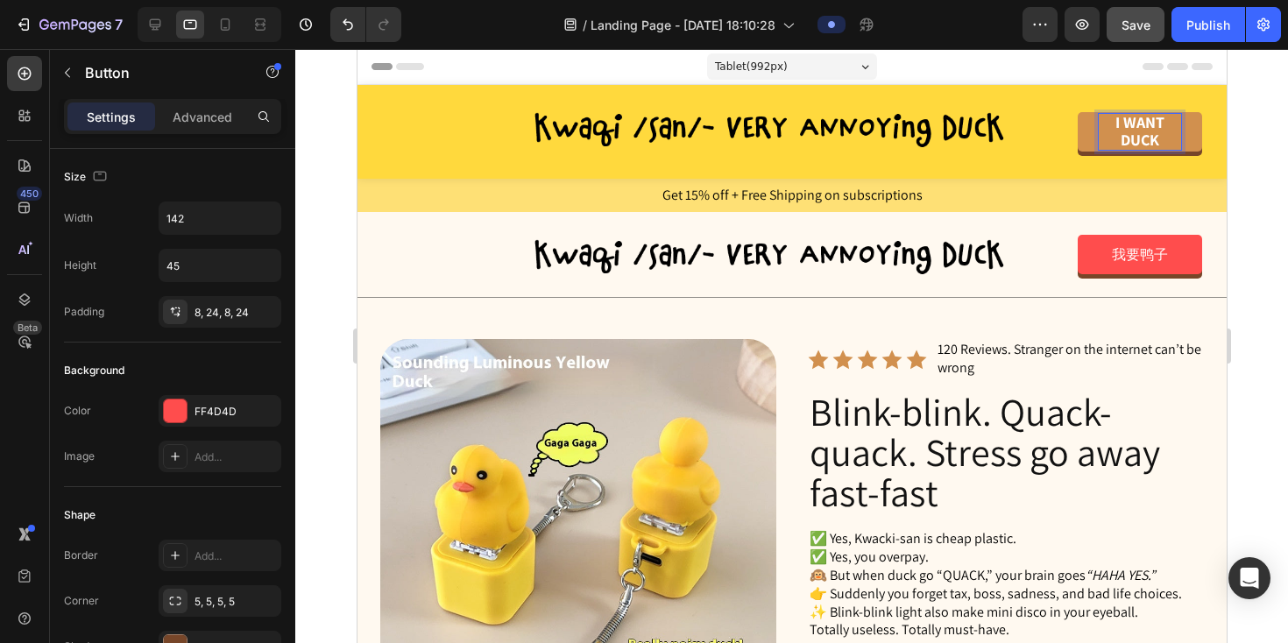
click at [1127, 129] on strong "I WANT DUCK" at bounding box center [1139, 131] width 49 height 38
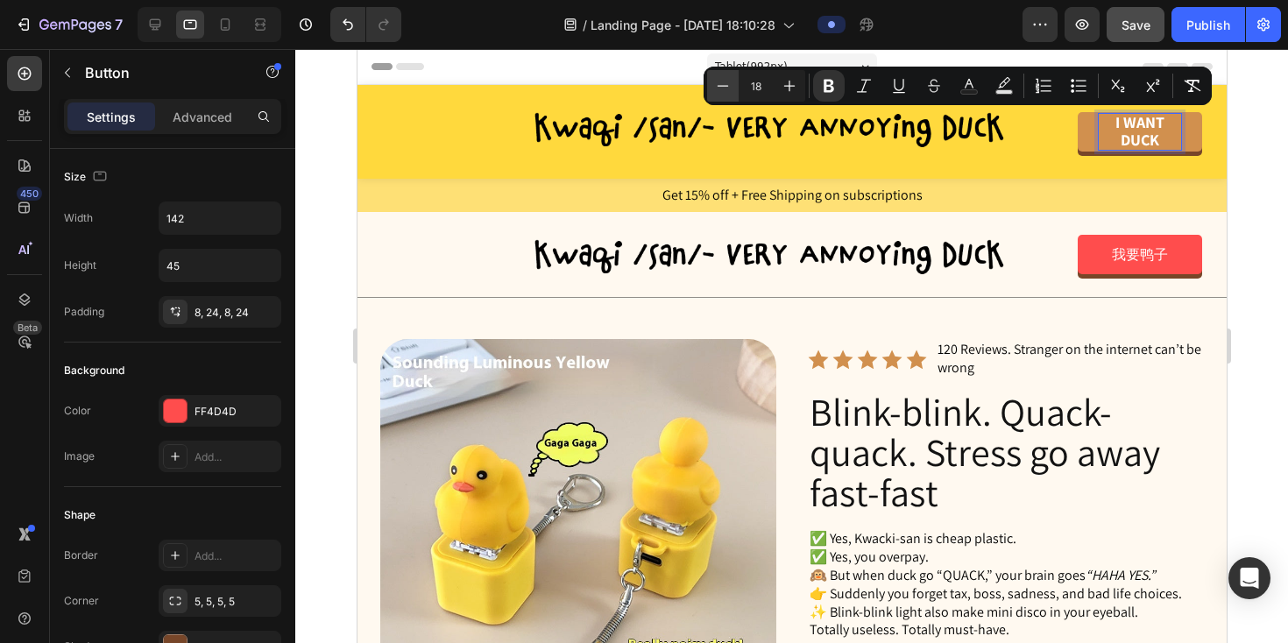
click at [725, 90] on icon "Editor contextual toolbar" at bounding box center [723, 86] width 18 height 18
type input "16"
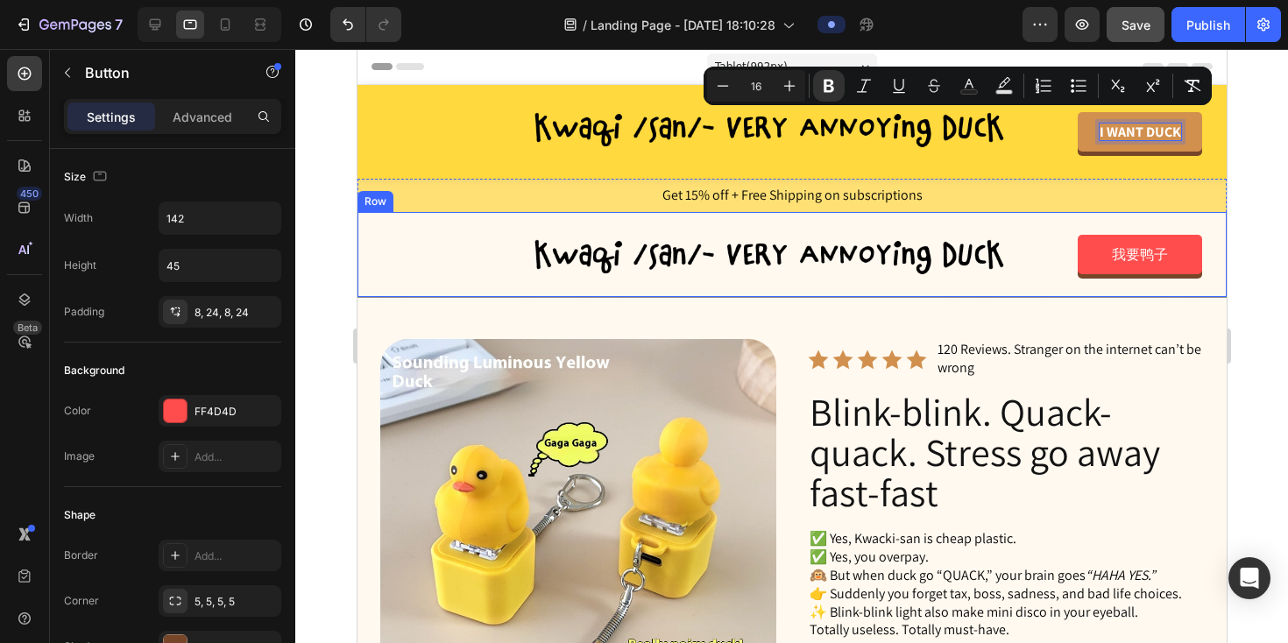
click at [1026, 216] on div "Image 我要鸭子 Button Row" at bounding box center [791, 254] width 869 height 85
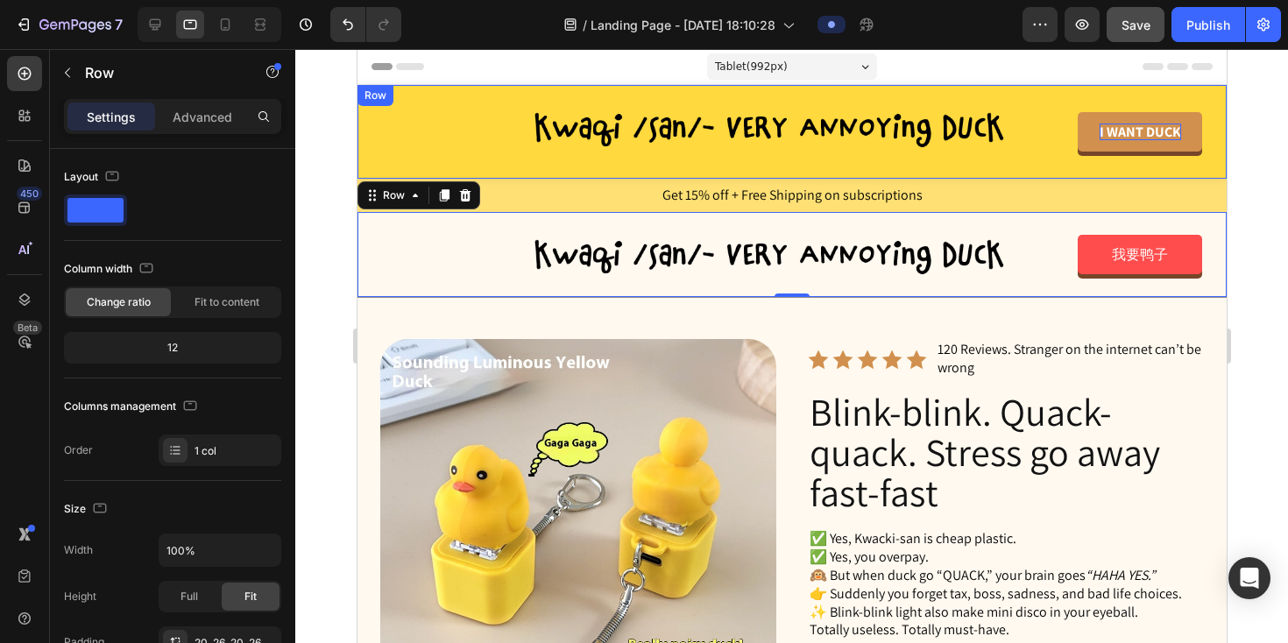
click at [380, 162] on div "Image I WANT DUCK Button Row" at bounding box center [791, 132] width 869 height 94
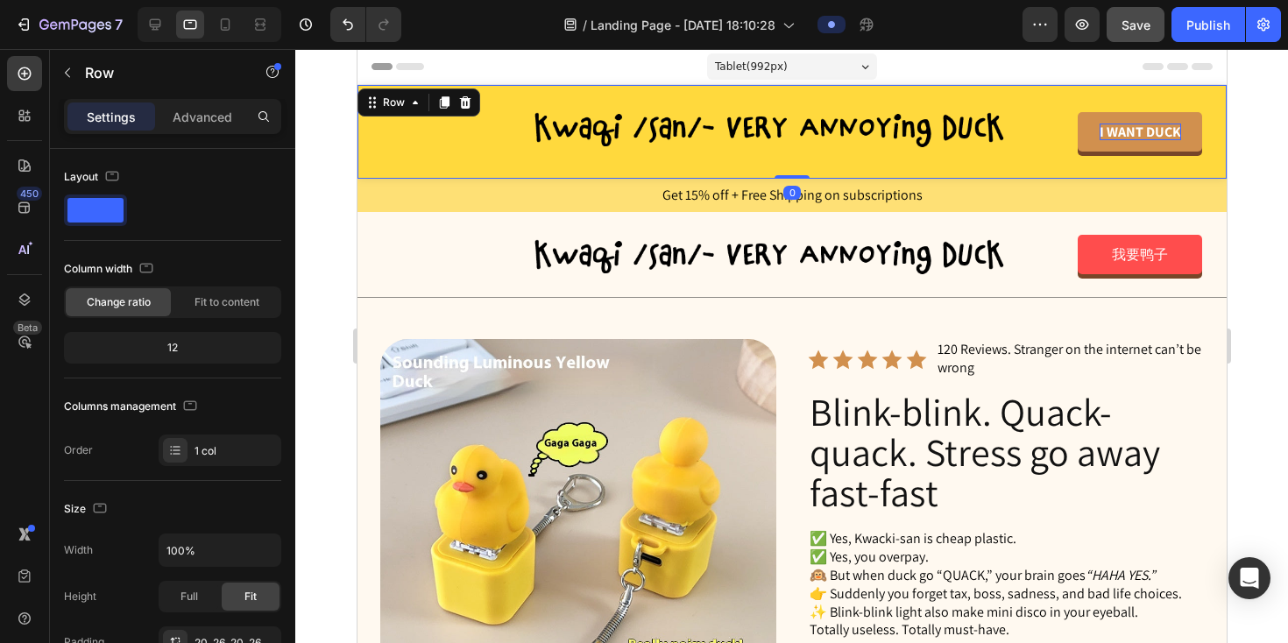
click at [379, 163] on div "Image I WANT DUCK Button Row 0" at bounding box center [791, 132] width 869 height 94
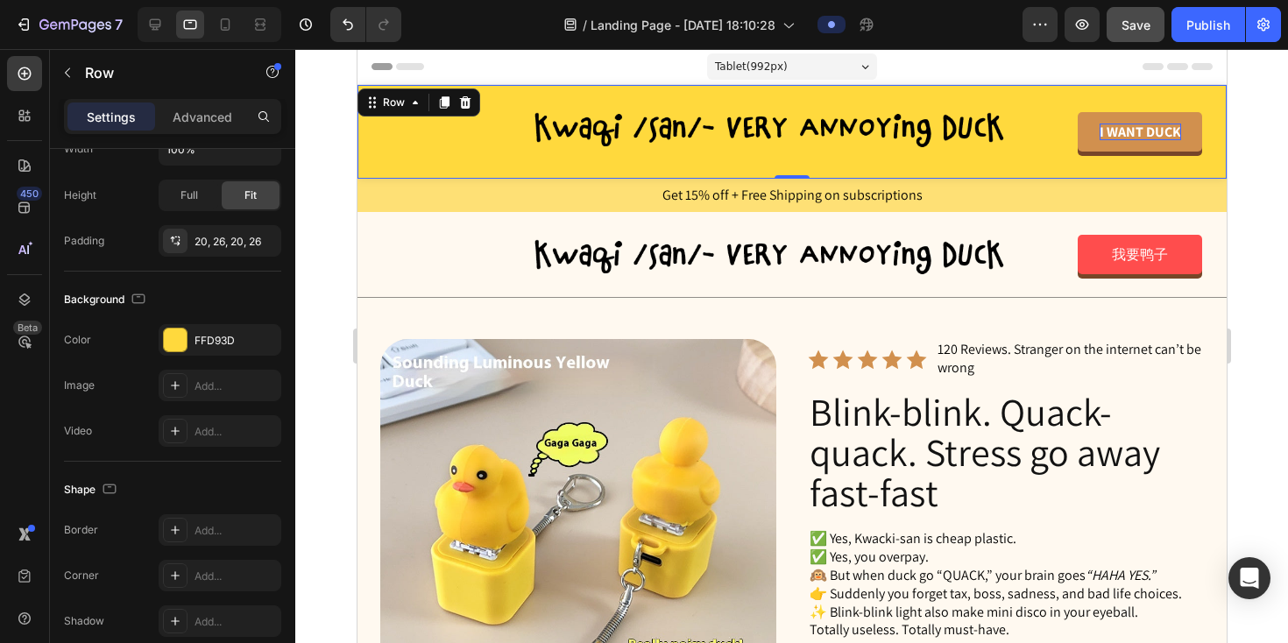
scroll to position [479, 0]
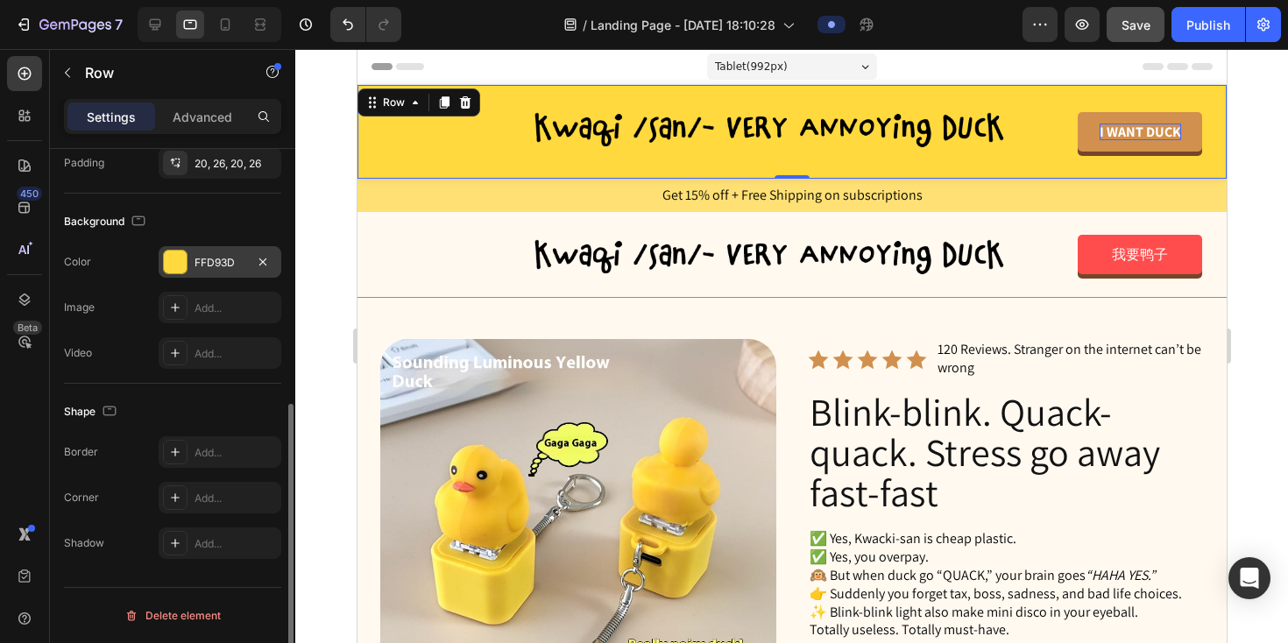
click at [224, 264] on div "FFD93D" at bounding box center [220, 263] width 51 height 16
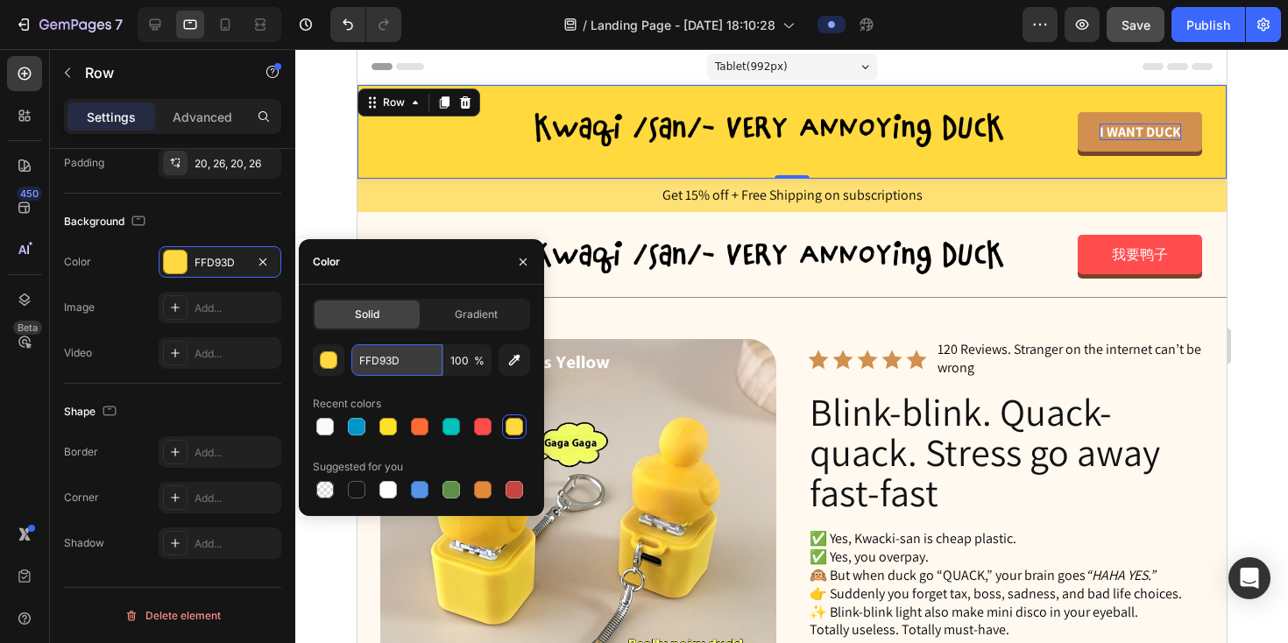
click at [392, 361] on input "FFD93D" at bounding box center [396, 360] width 91 height 32
paste input "00C2BA"
type input "00C2BA"
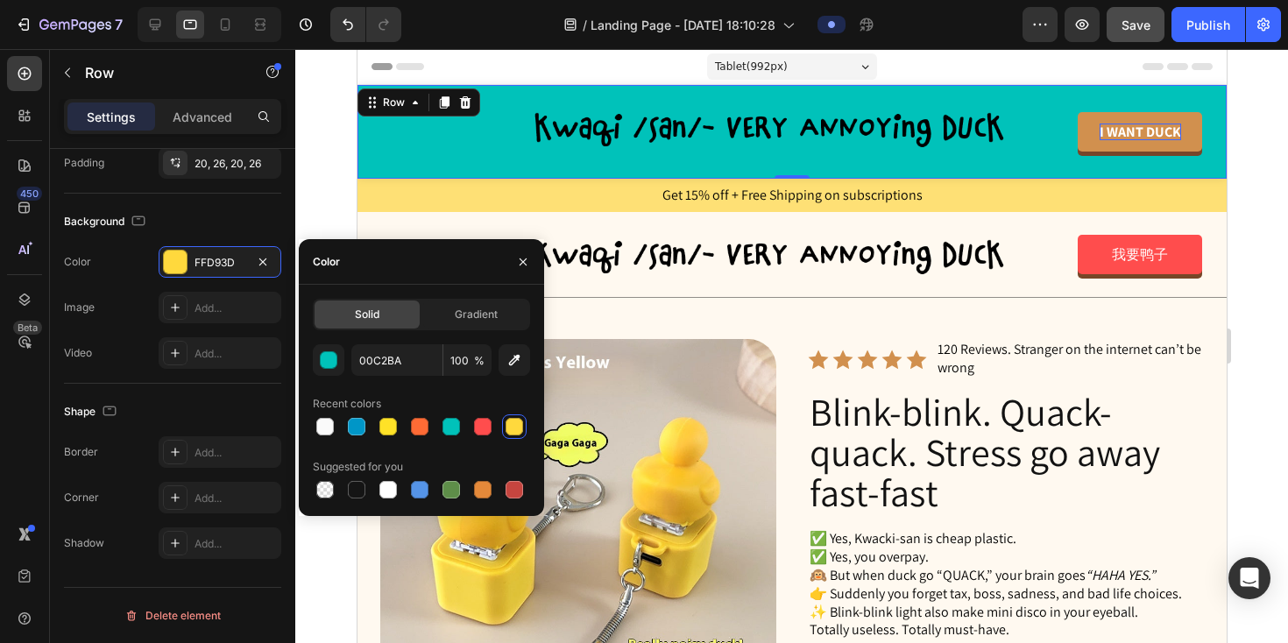
click at [333, 193] on div at bounding box center [791, 346] width 993 height 594
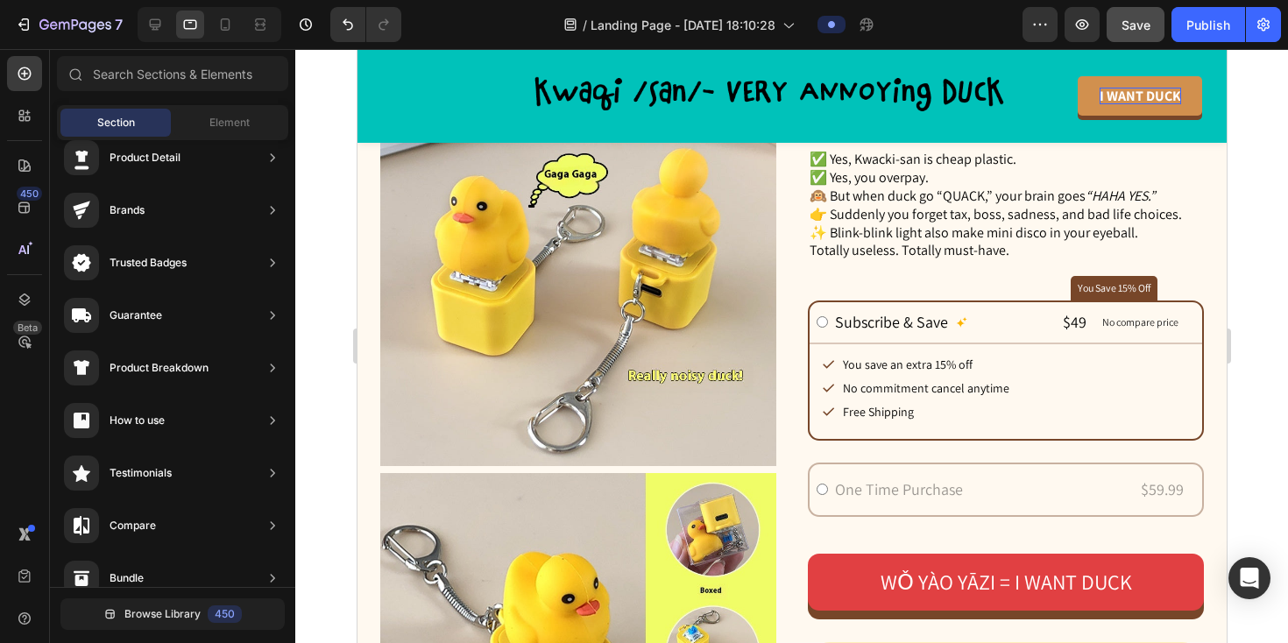
scroll to position [0, 0]
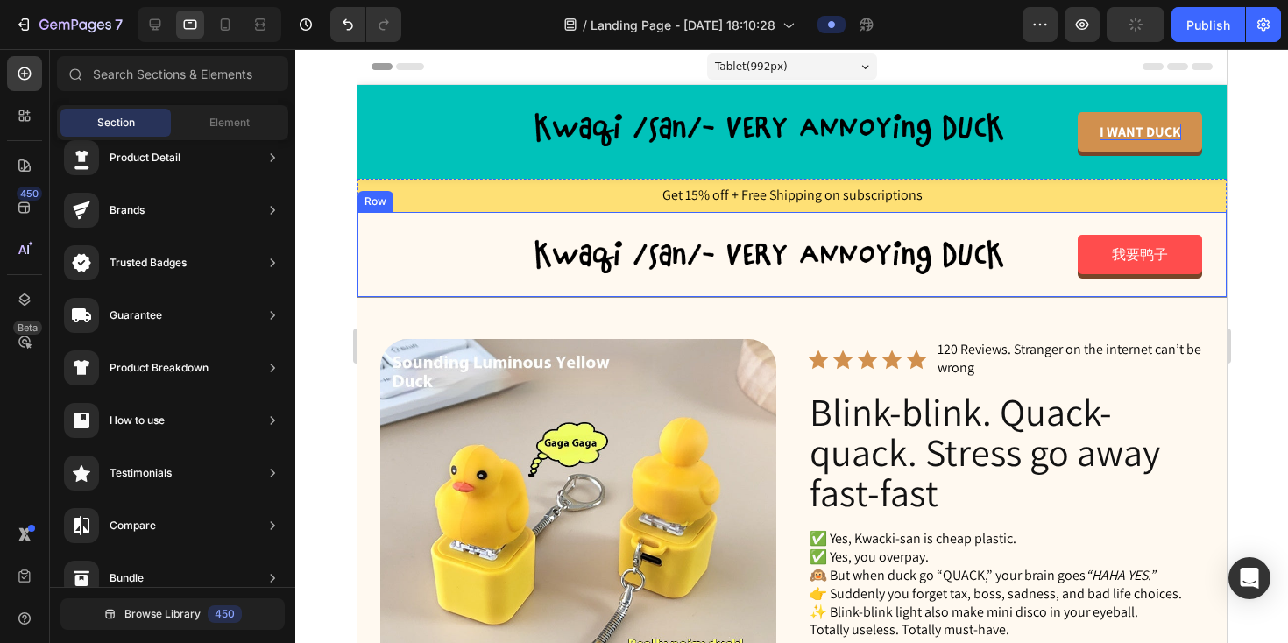
click at [373, 265] on div "Image 我要鸭子 Button Row" at bounding box center [791, 254] width 869 height 85
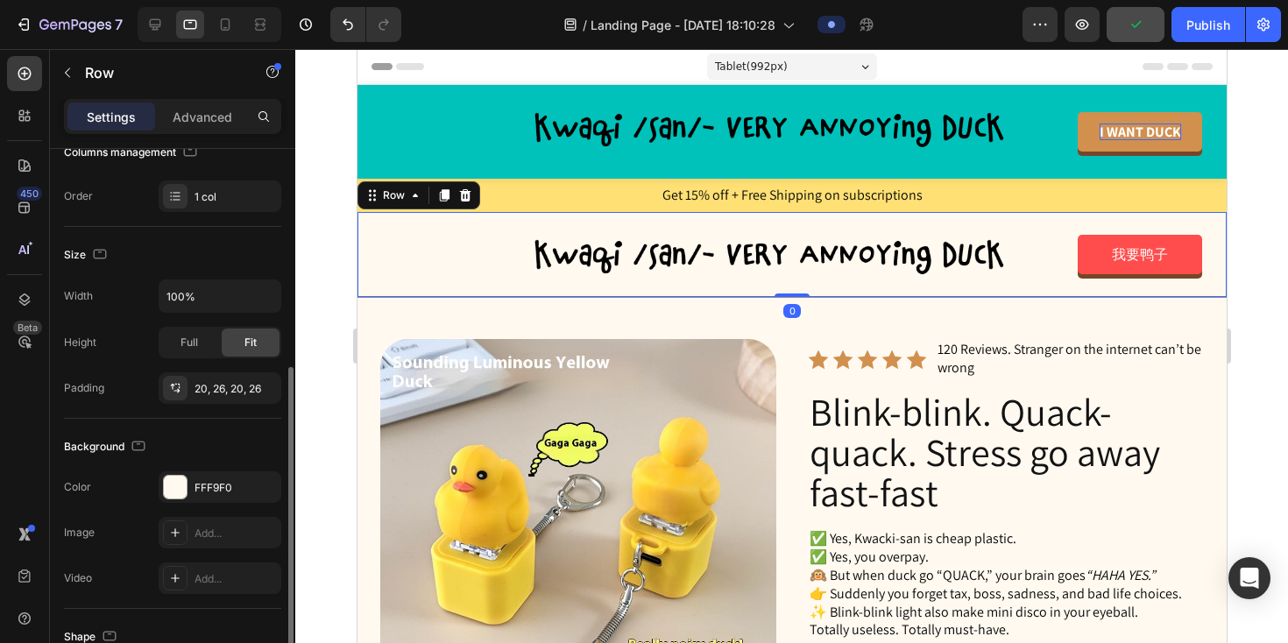
scroll to position [407, 0]
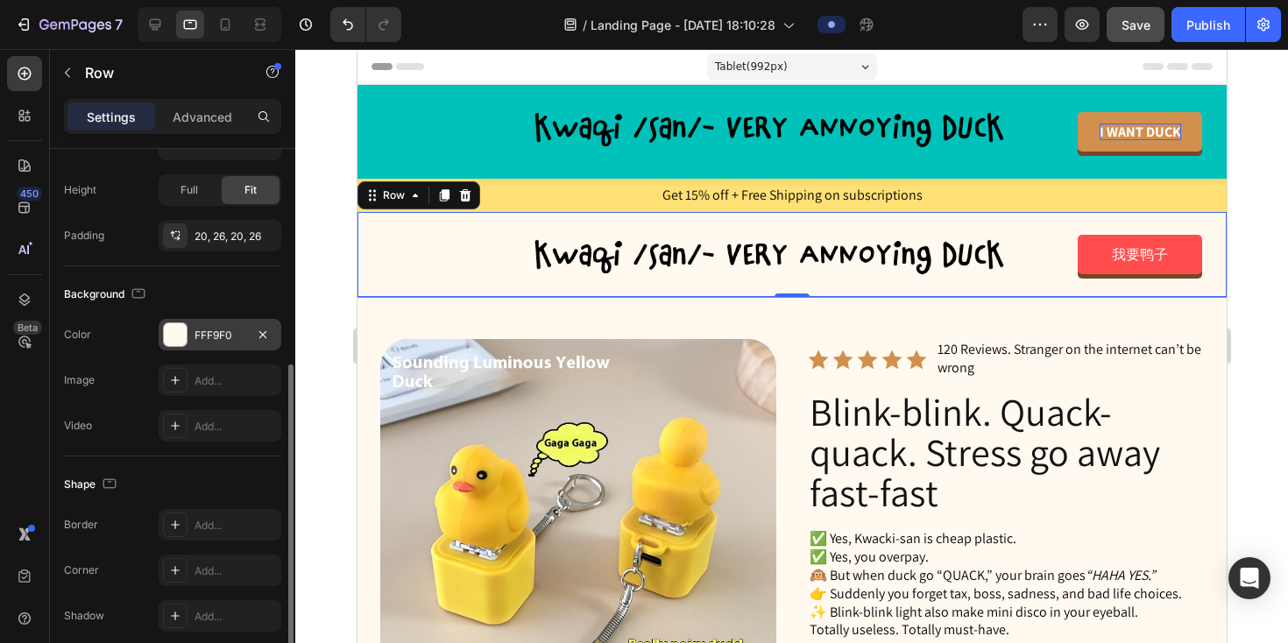
click at [224, 337] on div "FFF9F0" at bounding box center [220, 336] width 51 height 16
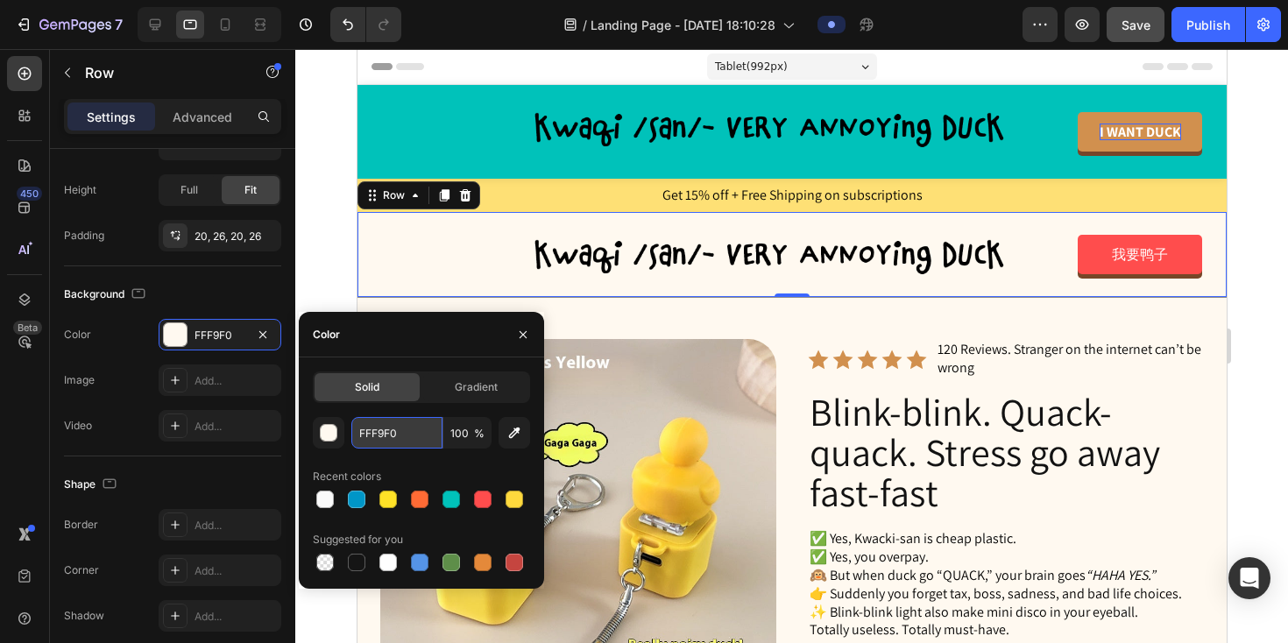
click at [386, 424] on input "FFF9F0" at bounding box center [396, 433] width 91 height 32
paste input "D93D"
type input "FFD93D"
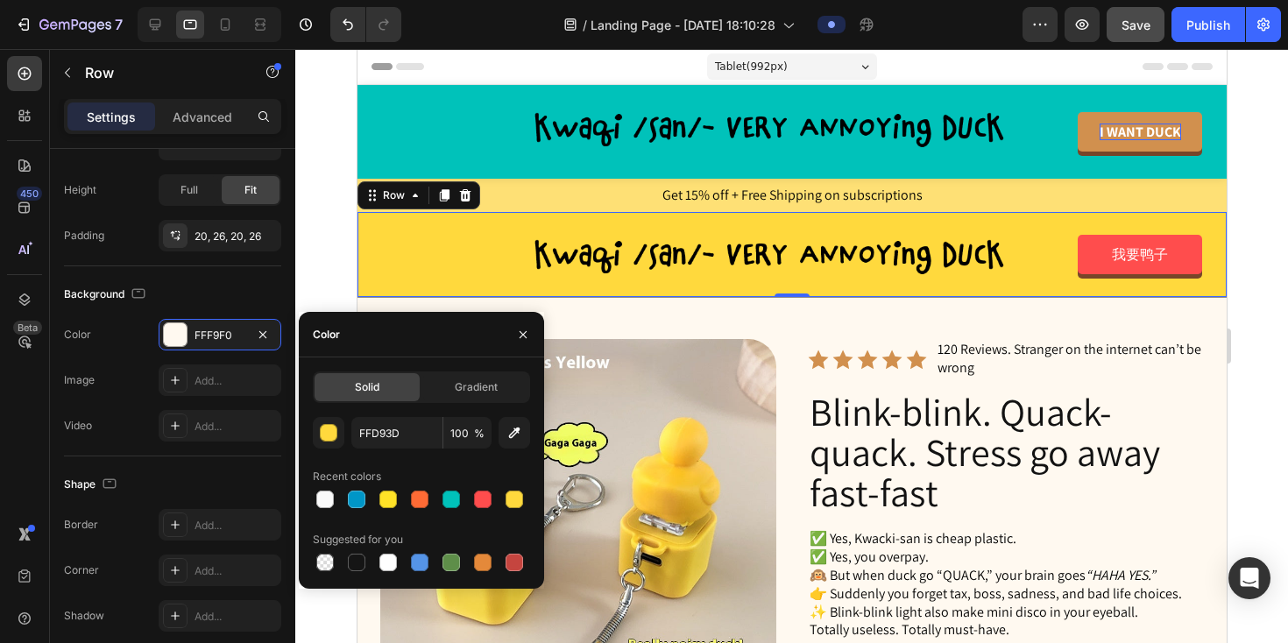
click at [337, 222] on div at bounding box center [791, 346] width 993 height 594
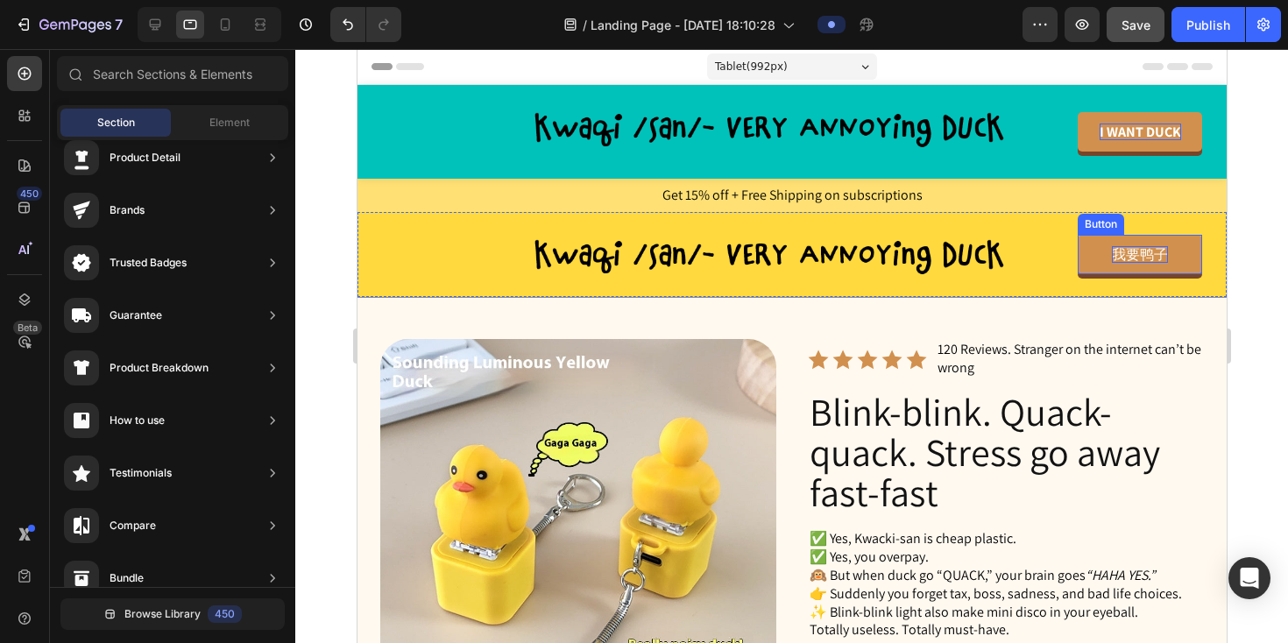
click at [1139, 256] on p "我要鸭子" at bounding box center [1139, 254] width 56 height 17
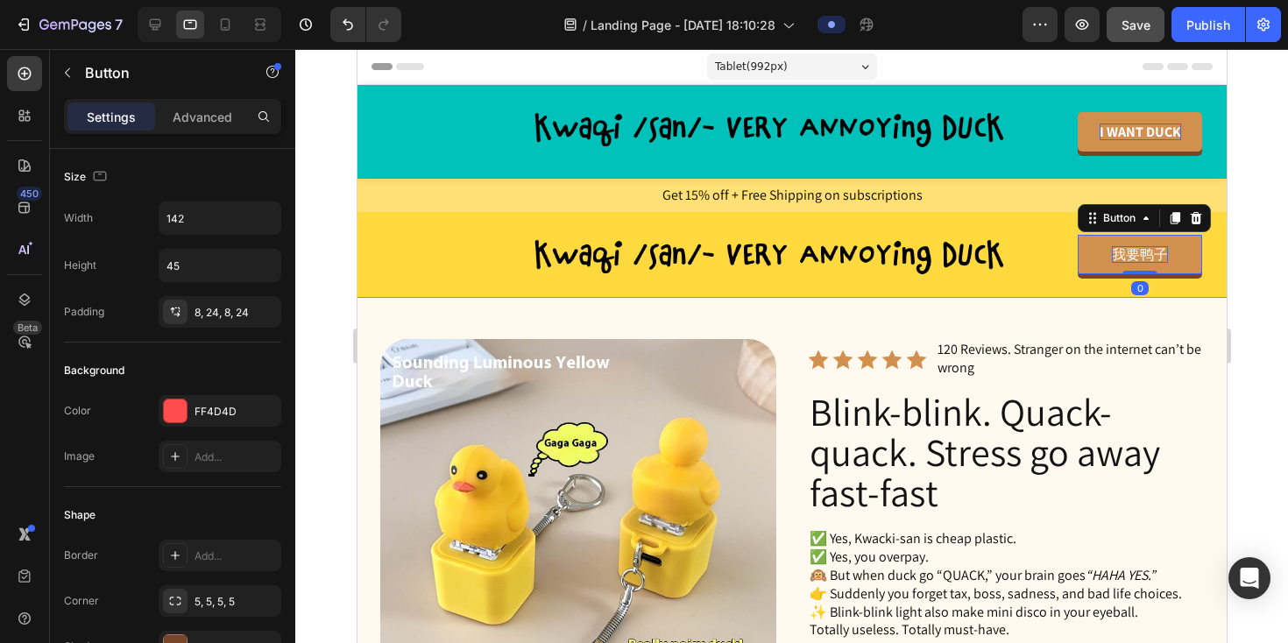
click at [1139, 256] on p "我要鸭子" at bounding box center [1139, 254] width 56 height 17
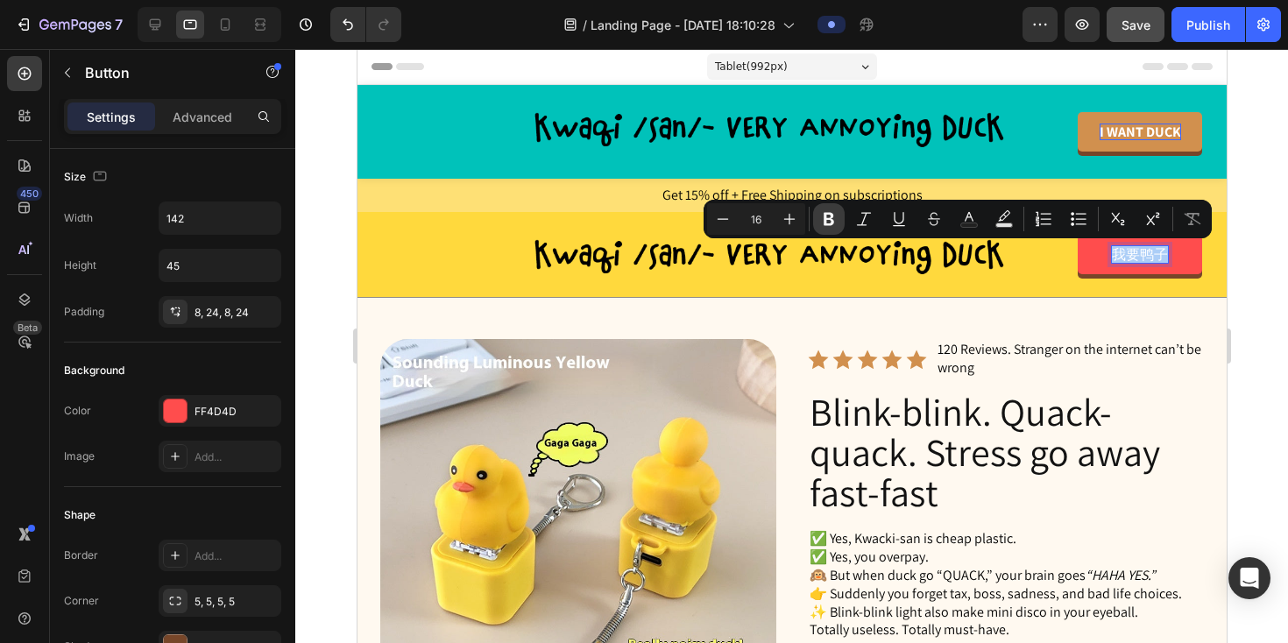
click at [830, 220] on icon "Editor contextual toolbar" at bounding box center [829, 219] width 18 height 18
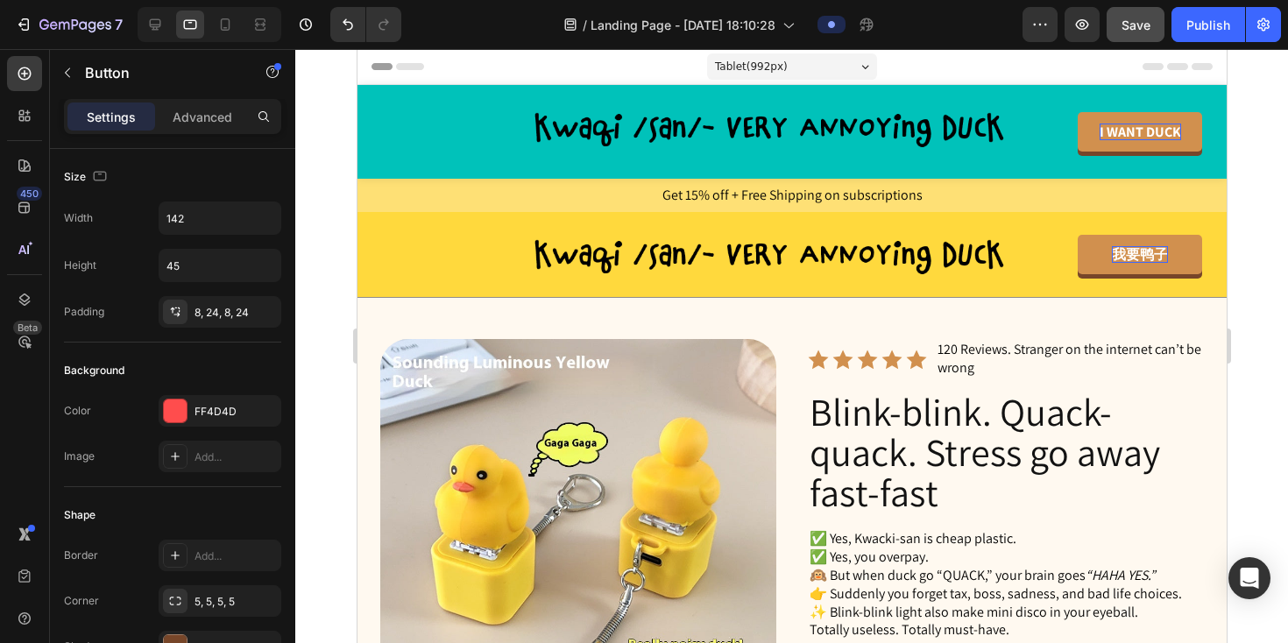
click at [1143, 256] on strong "我要鸭子" at bounding box center [1139, 254] width 56 height 18
click at [1111, 251] on strong "我要鸭子" at bounding box center [1139, 254] width 56 height 18
click at [1087, 255] on link "我要鸭子" at bounding box center [1139, 254] width 124 height 39
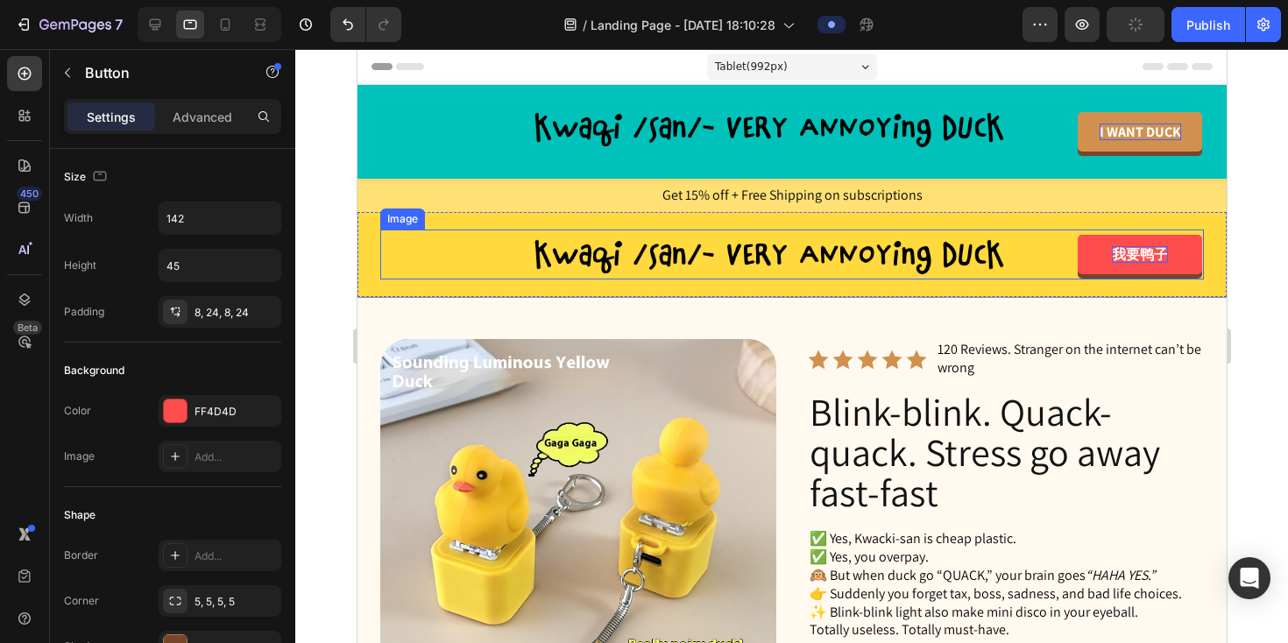
click at [1069, 256] on div at bounding box center [791, 255] width 824 height 50
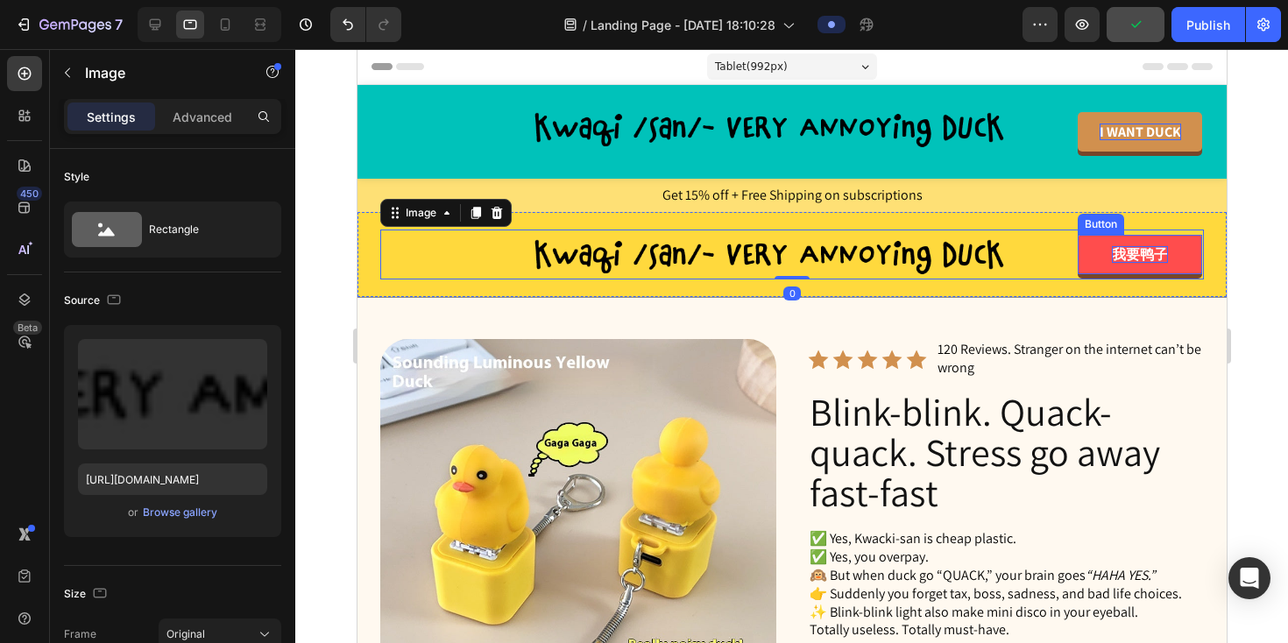
click at [1133, 253] on strong "我要鸭子" at bounding box center [1139, 254] width 56 height 18
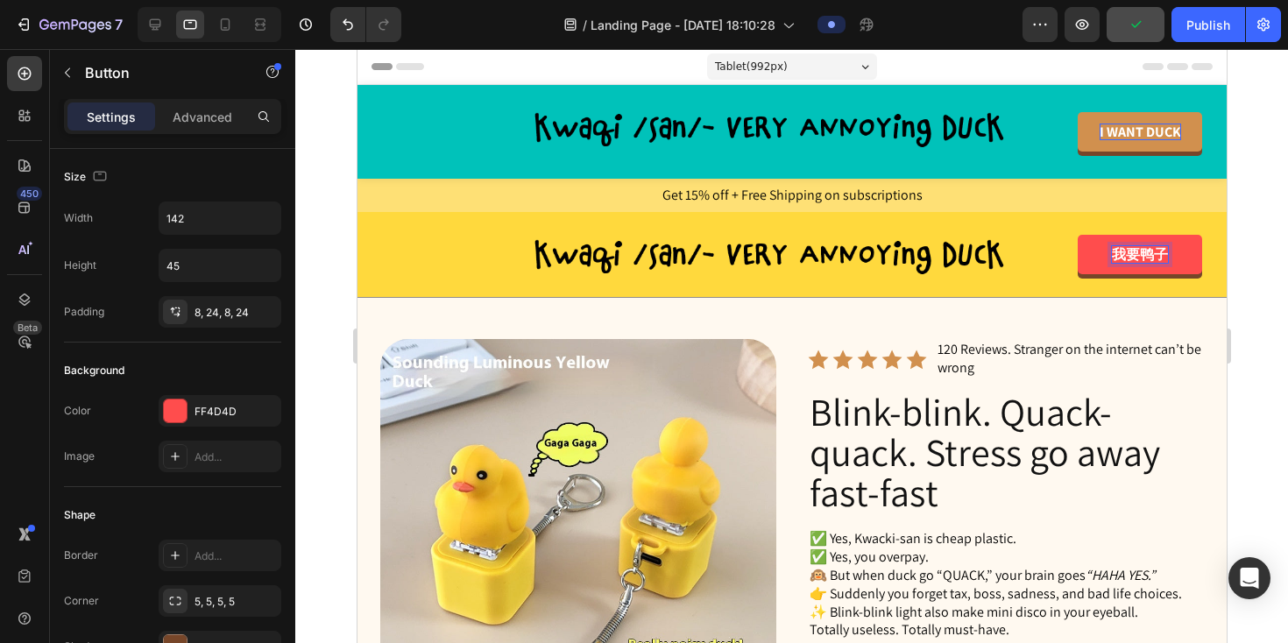
click at [1133, 253] on strong "我要鸭子" at bounding box center [1139, 254] width 56 height 18
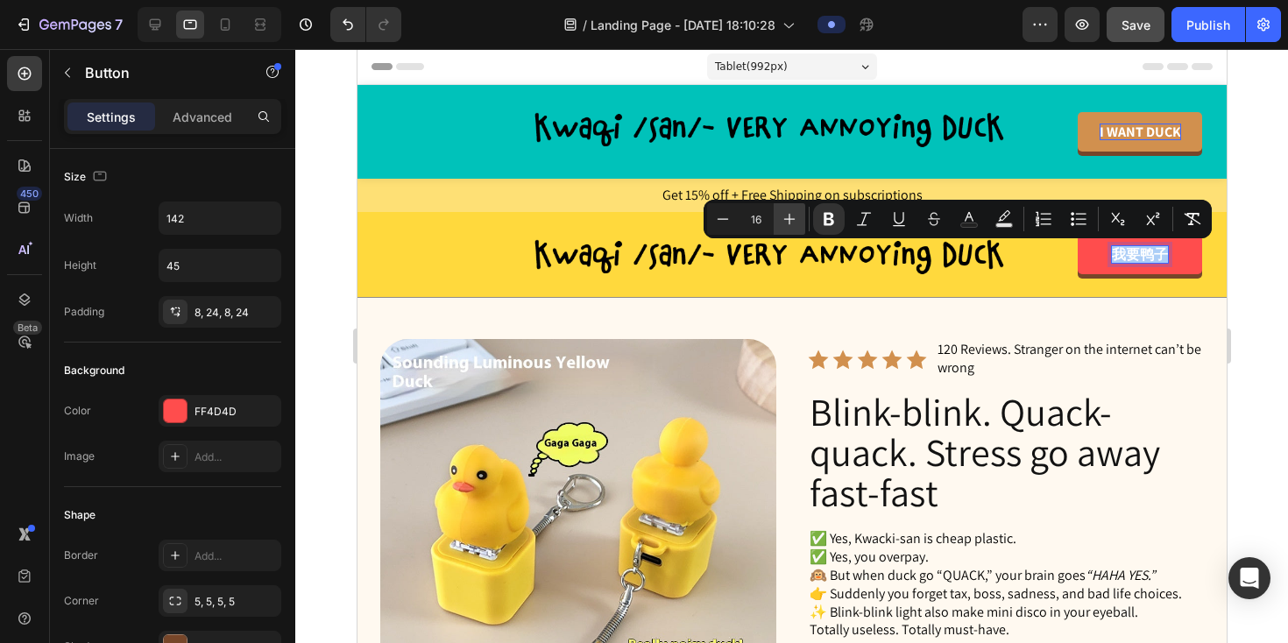
click at [789, 217] on icon "Editor contextual toolbar" at bounding box center [789, 219] width 11 height 11
click at [721, 221] on icon "Editor contextual toolbar" at bounding box center [723, 219] width 18 height 18
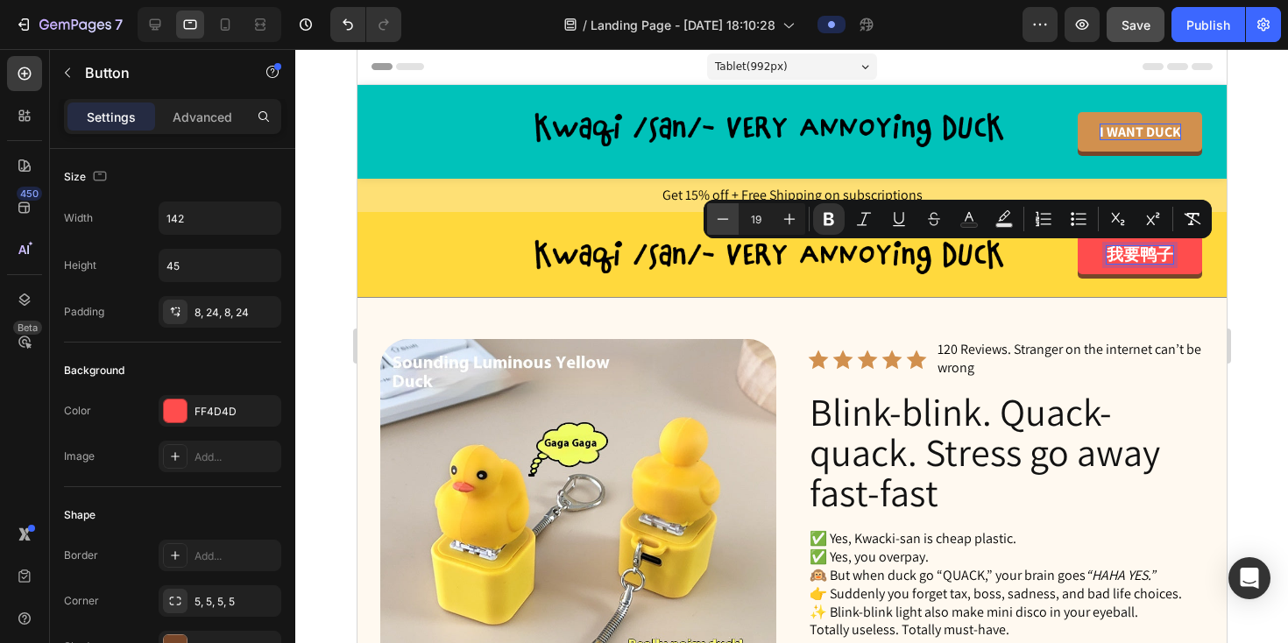
click at [721, 221] on icon "Editor contextual toolbar" at bounding box center [723, 219] width 18 height 18
type input "17"
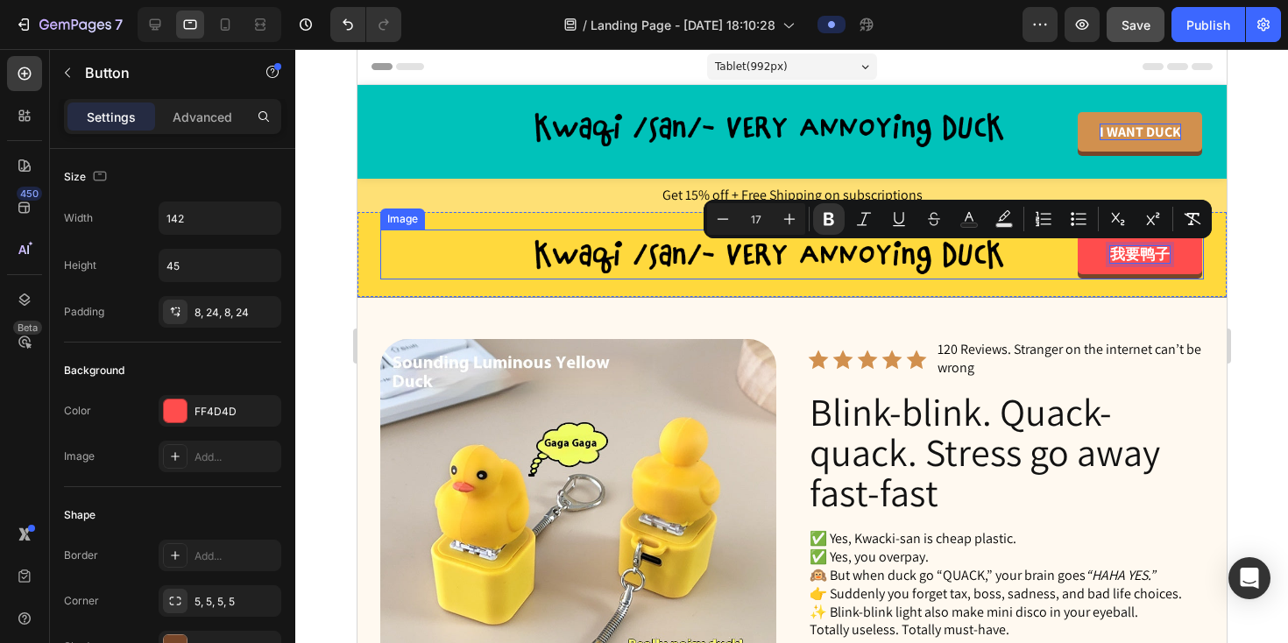
click at [467, 274] on div at bounding box center [791, 255] width 824 height 50
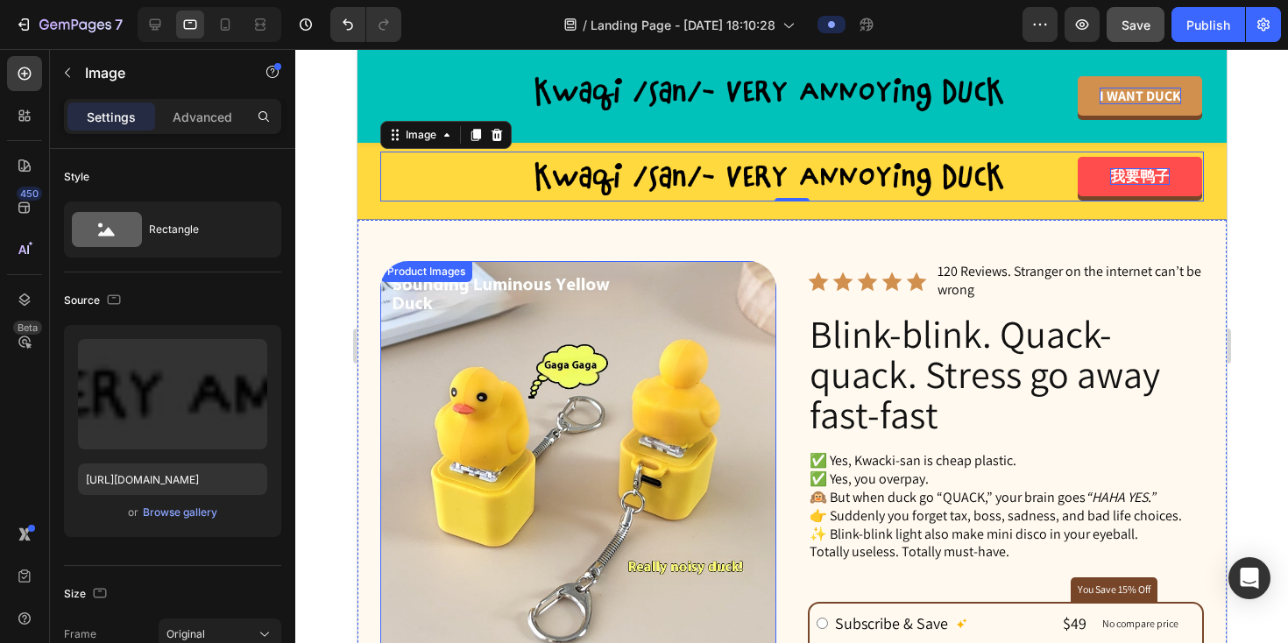
scroll to position [80, 0]
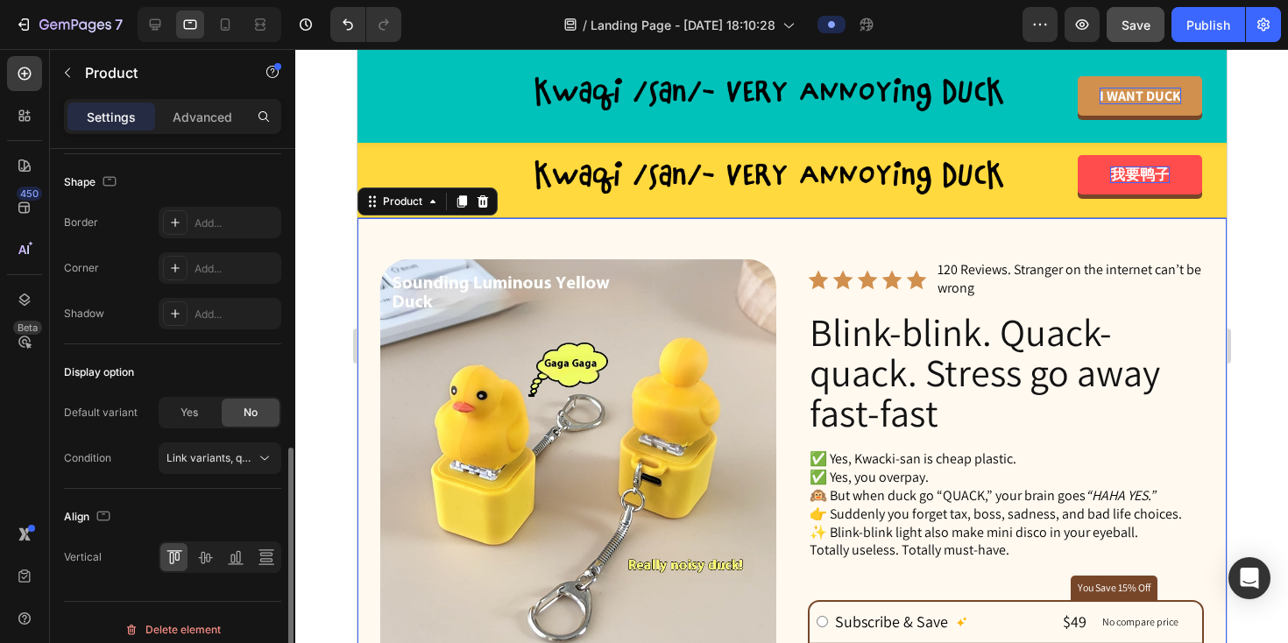
scroll to position [595, 0]
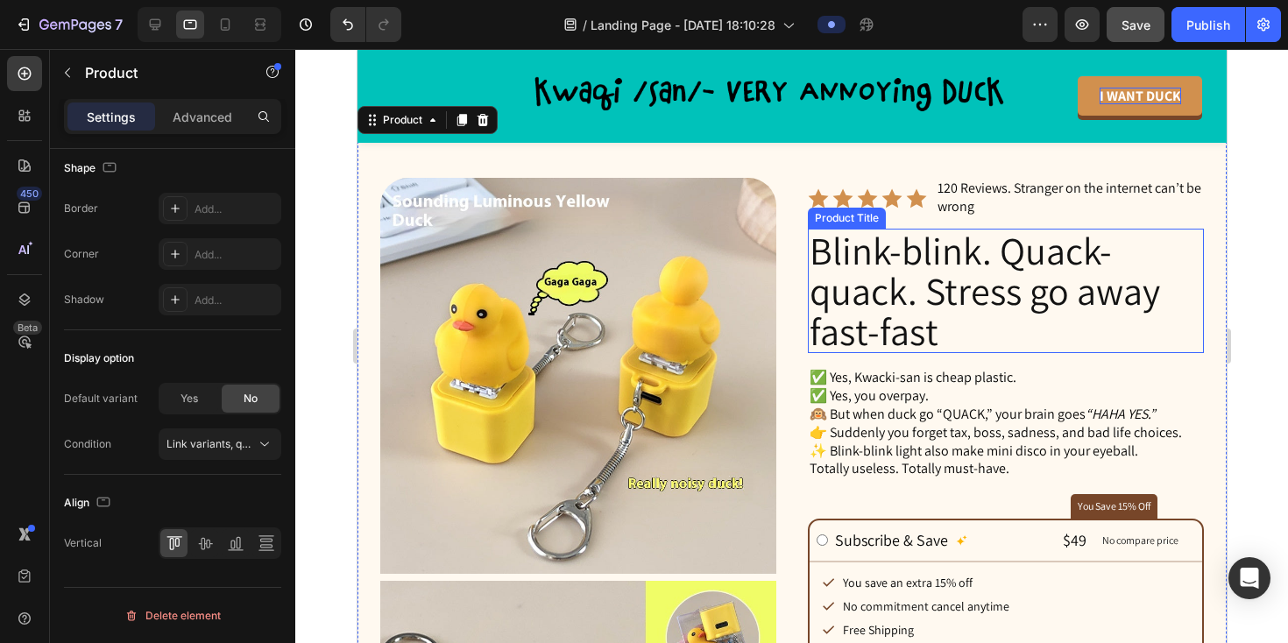
scroll to position [244, 0]
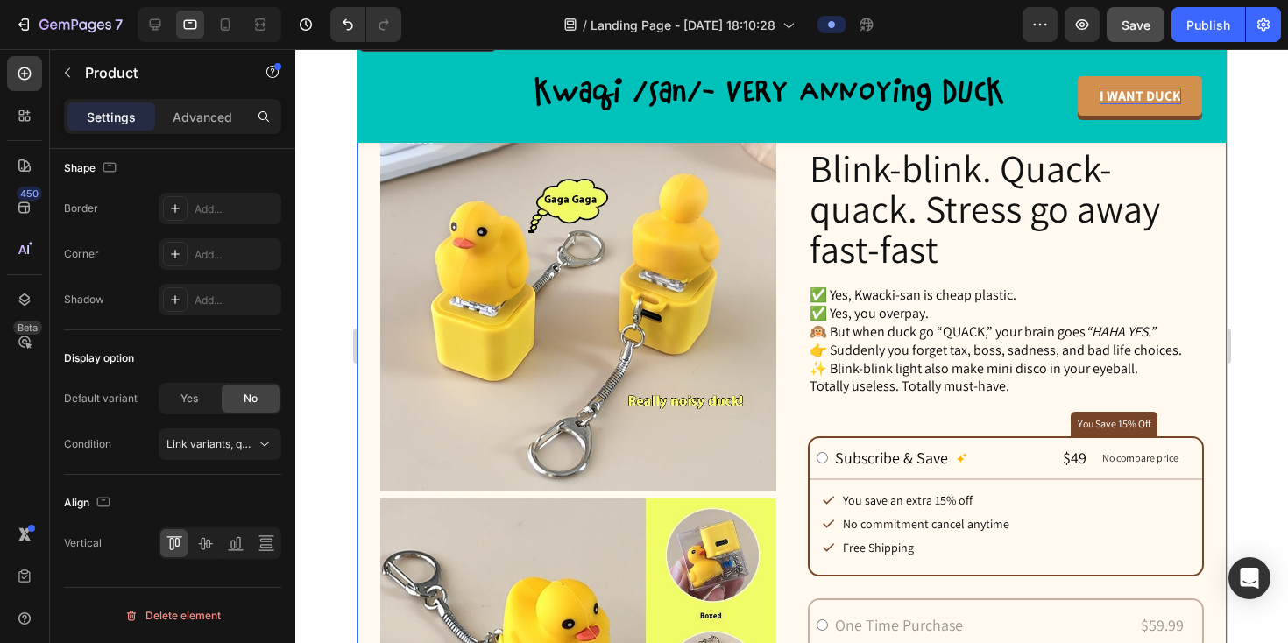
click at [792, 415] on div "Product Images Product Images Icon Icon Icon Icon Icon Icon List 120 Reviews. S…" at bounding box center [791, 631] width 869 height 1154
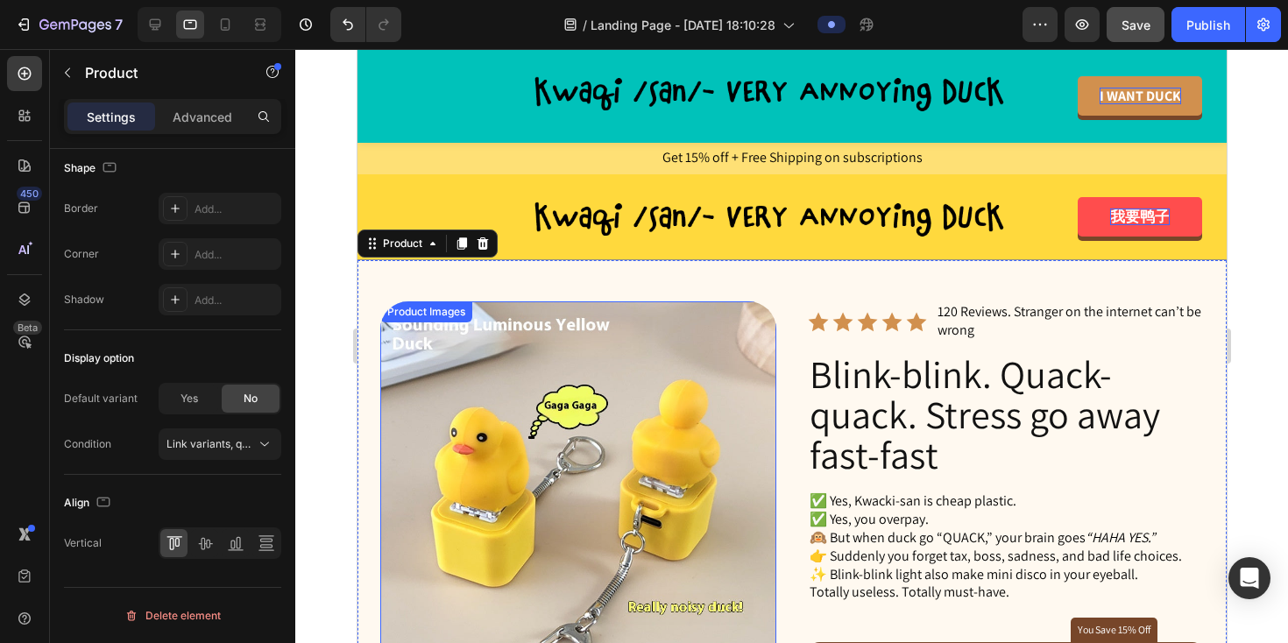
scroll to position [0, 0]
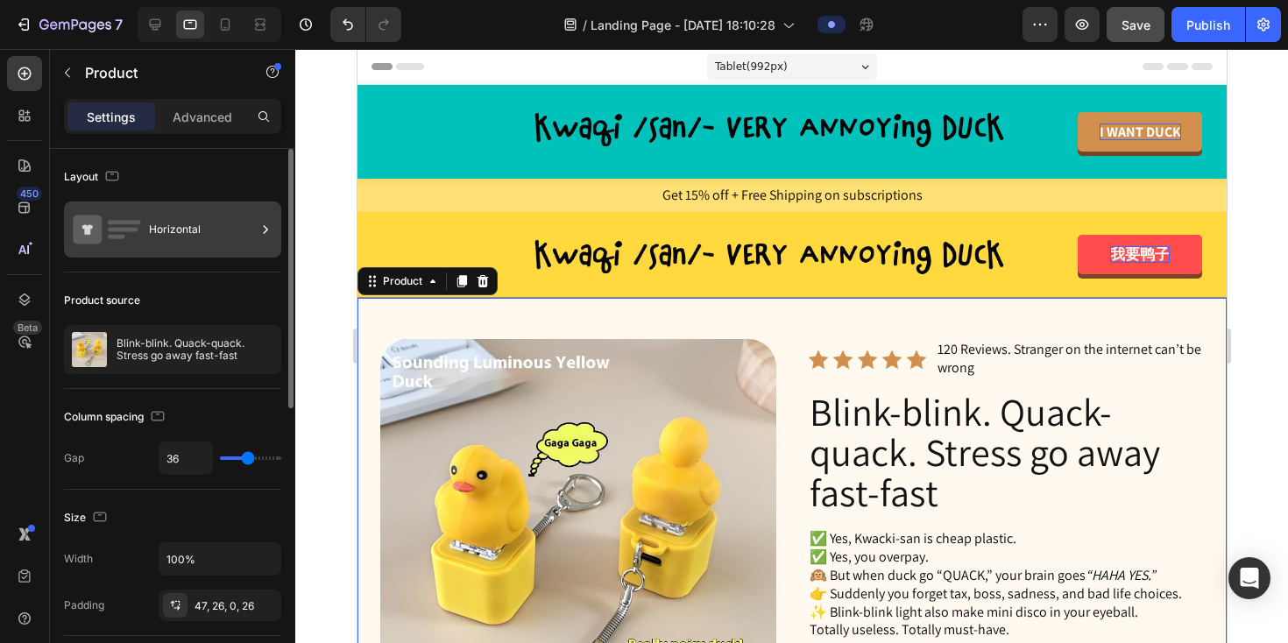
click at [188, 224] on div "Horizontal" at bounding box center [202, 229] width 107 height 40
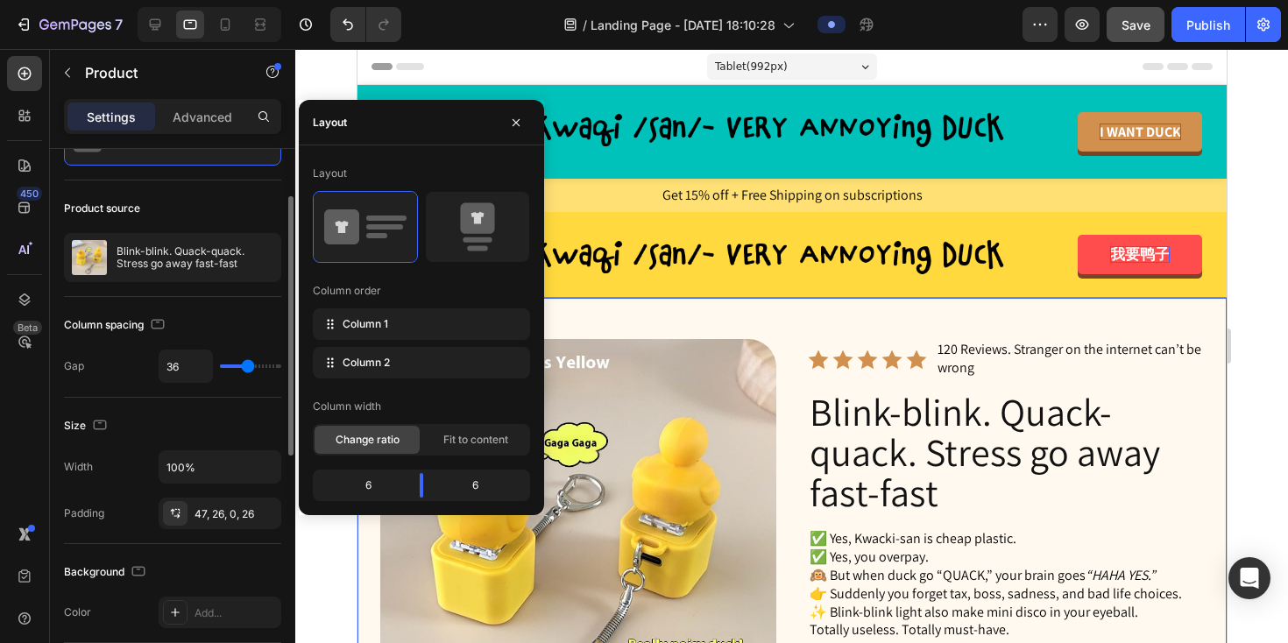
scroll to position [96, 0]
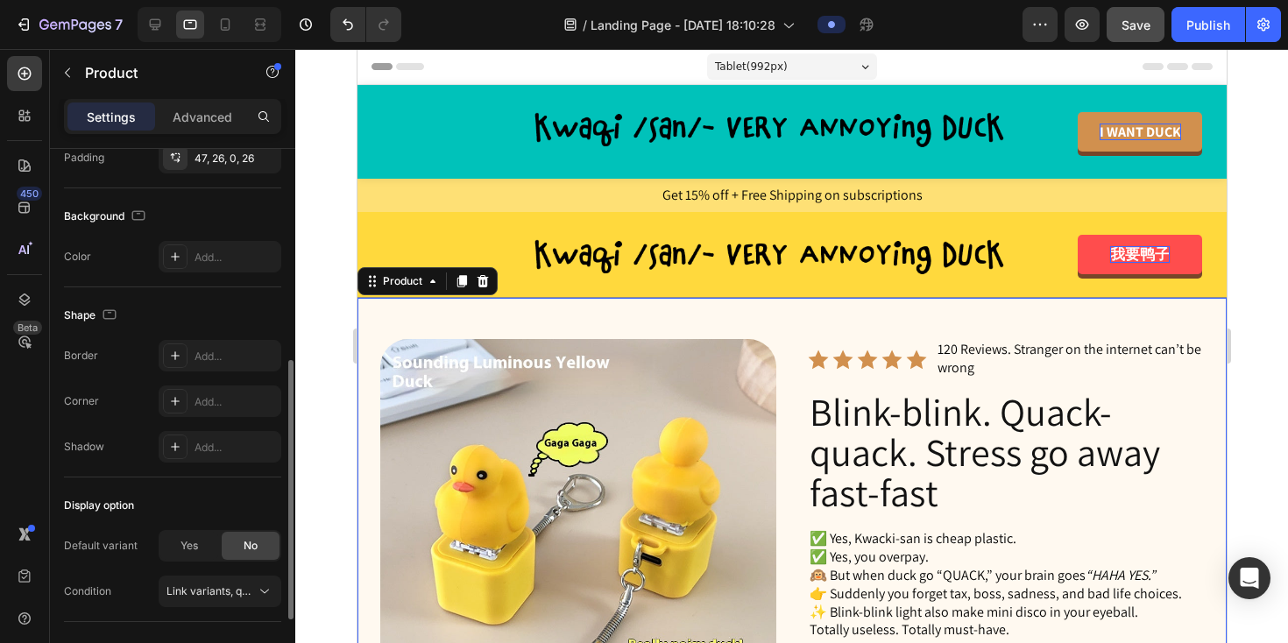
scroll to position [446, 0]
click at [215, 260] on div "Add..." at bounding box center [236, 259] width 82 height 16
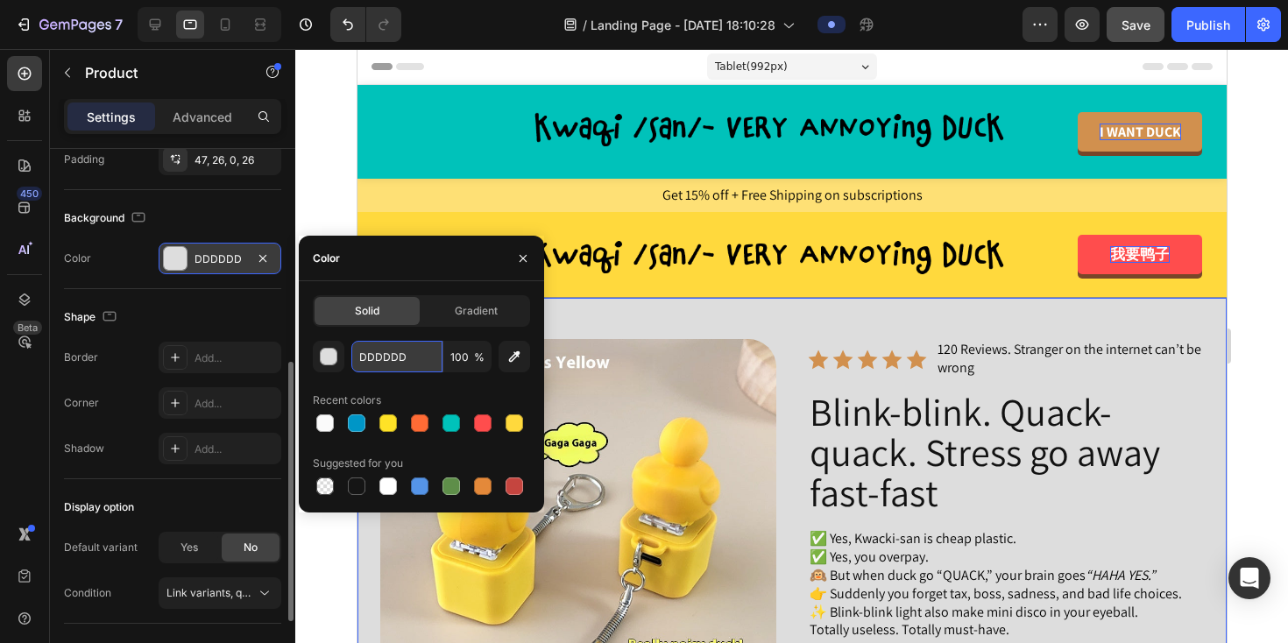
click at [377, 356] on input "DDDDDD" at bounding box center [396, 357] width 91 height 32
paste input "FFFFFF"
type input "FFFFFF"
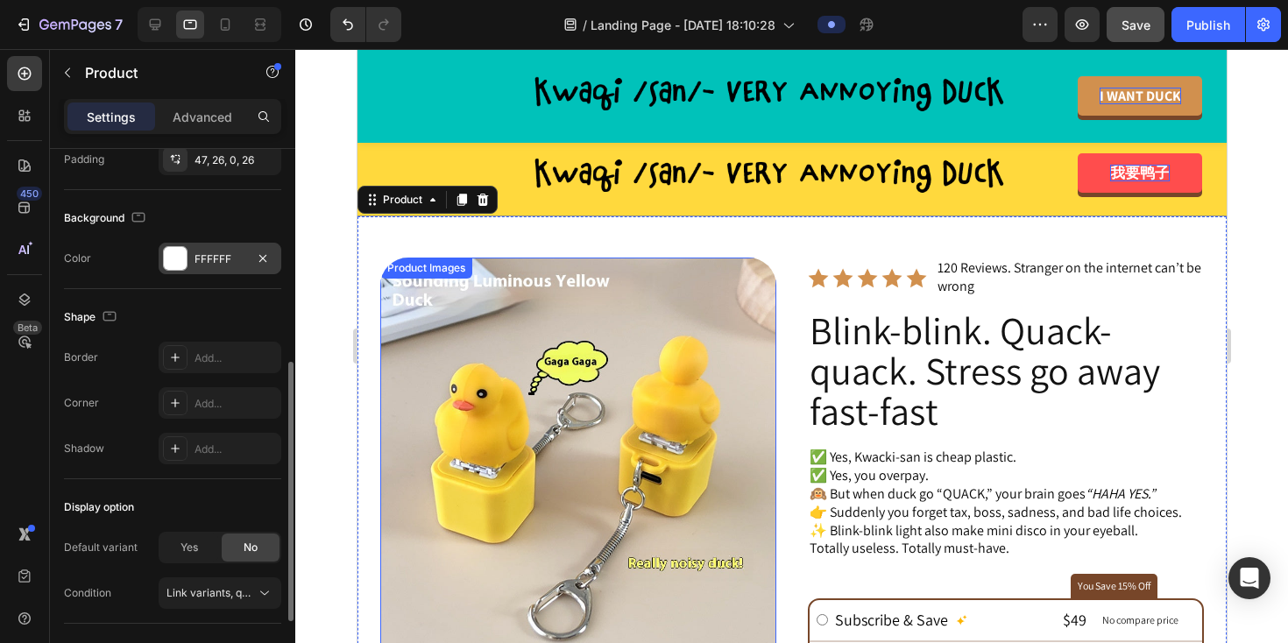
scroll to position [83, 0]
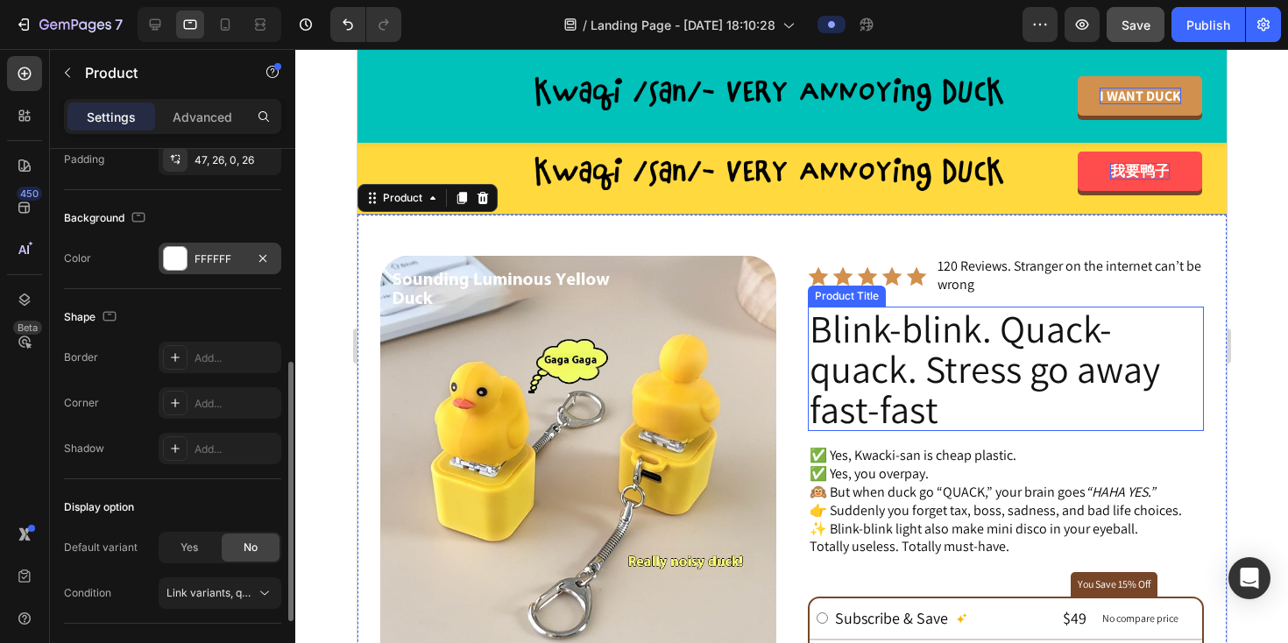
click at [868, 369] on h2 "Blink-blink. Quack-quack. Stress go away fast-fast" at bounding box center [1005, 369] width 396 height 125
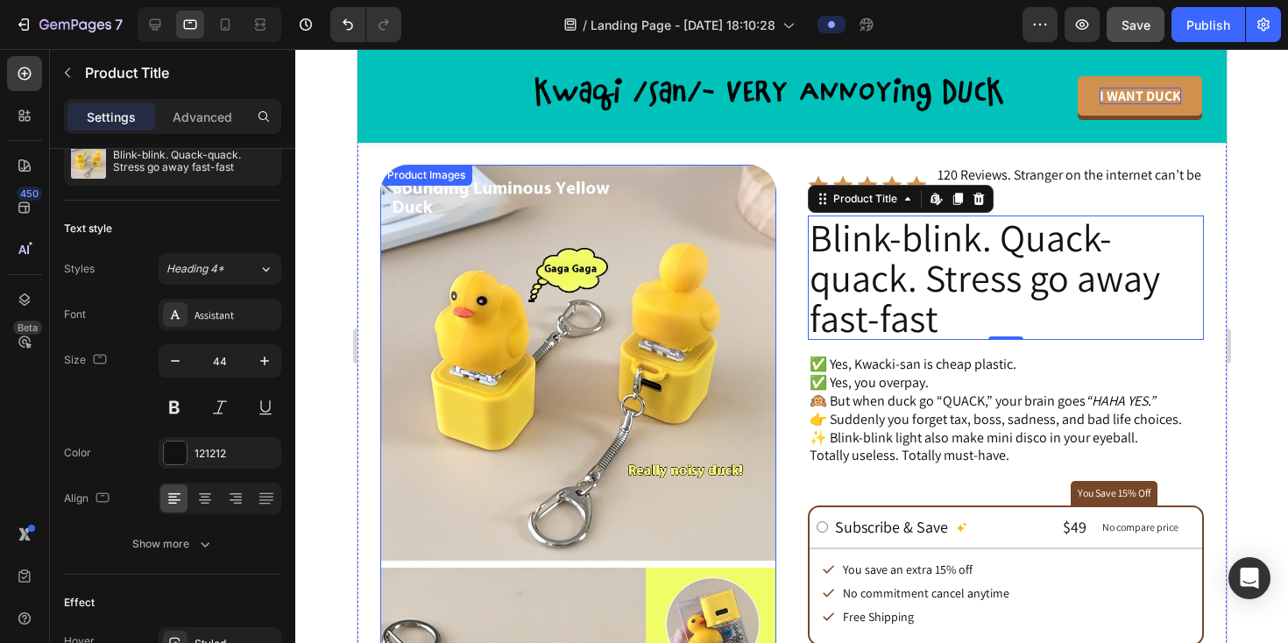
scroll to position [131, 0]
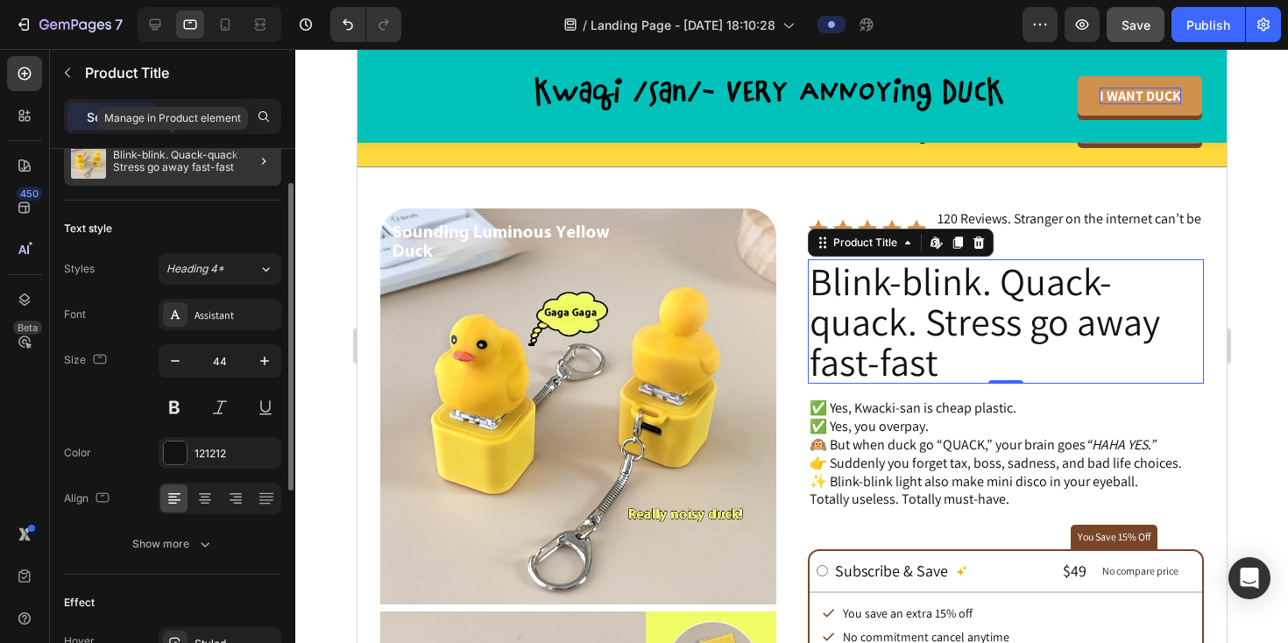
click at [208, 166] on p "Blink-blink. Quack-quack. Stress go away fast-fast" at bounding box center [193, 161] width 161 height 25
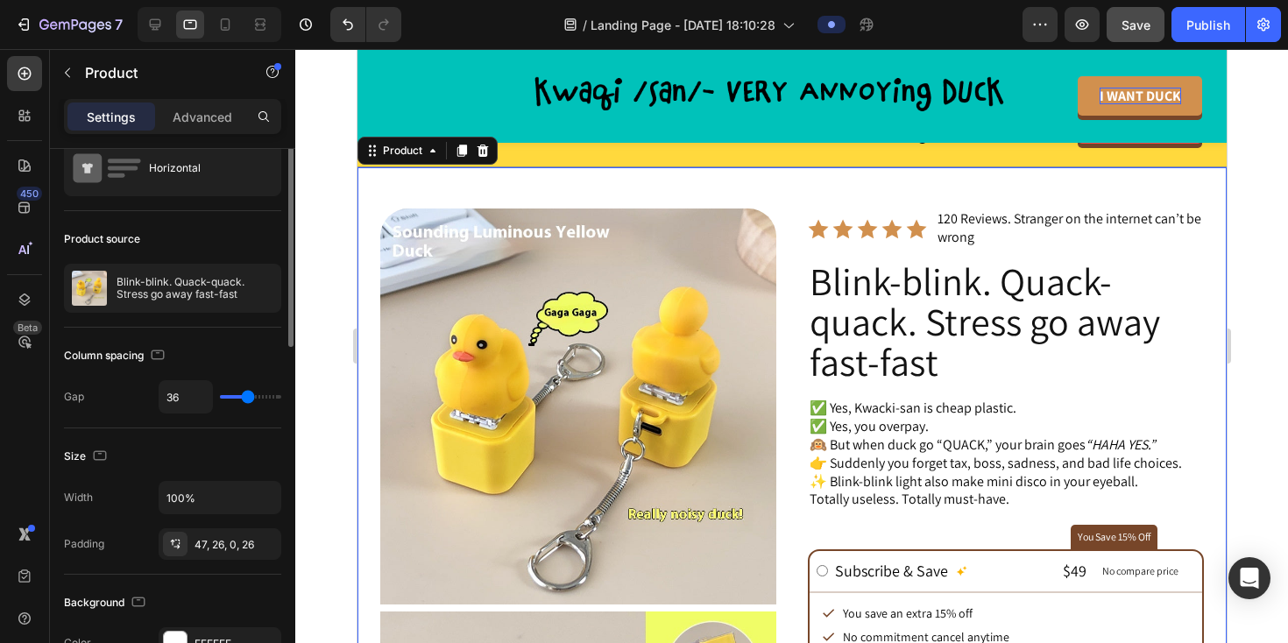
scroll to position [0, 0]
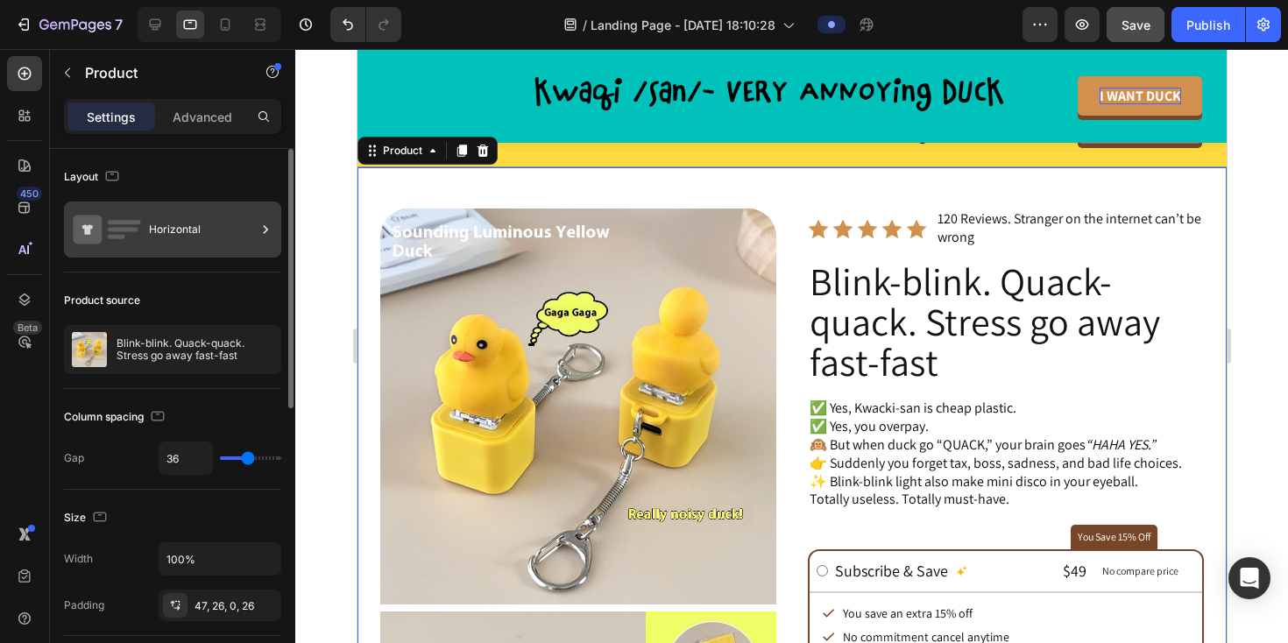
click at [271, 235] on icon at bounding box center [266, 230] width 18 height 18
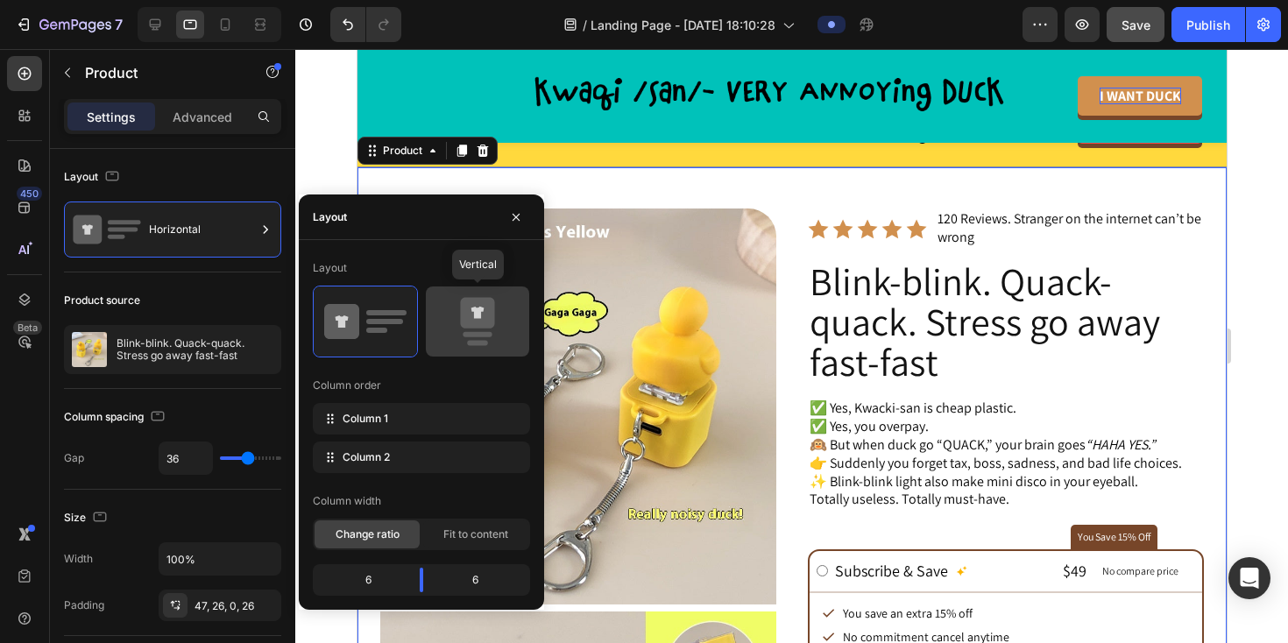
click at [494, 344] on icon at bounding box center [477, 321] width 82 height 49
type input "0"
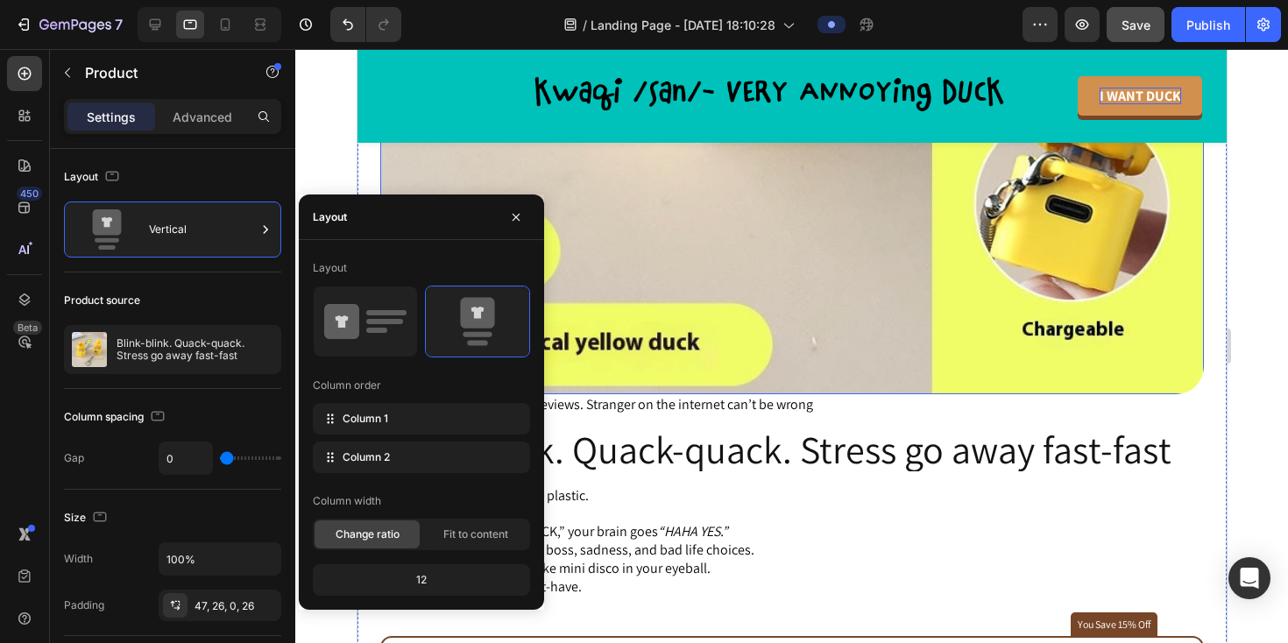
scroll to position [1743, 0]
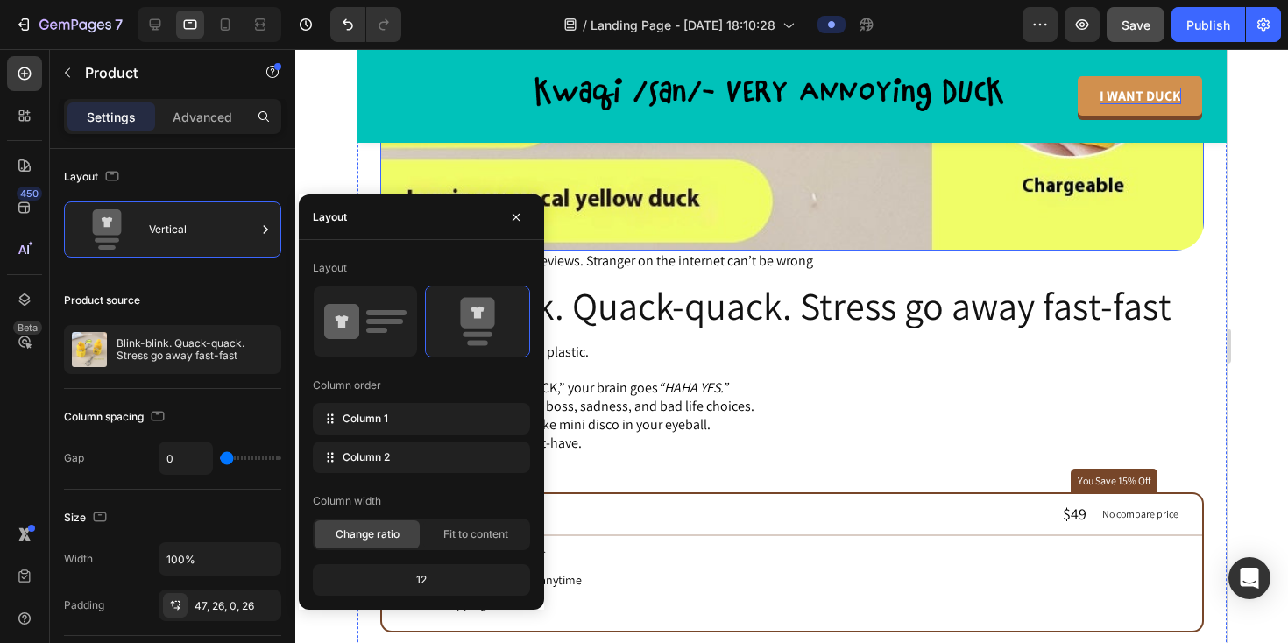
type input "36"
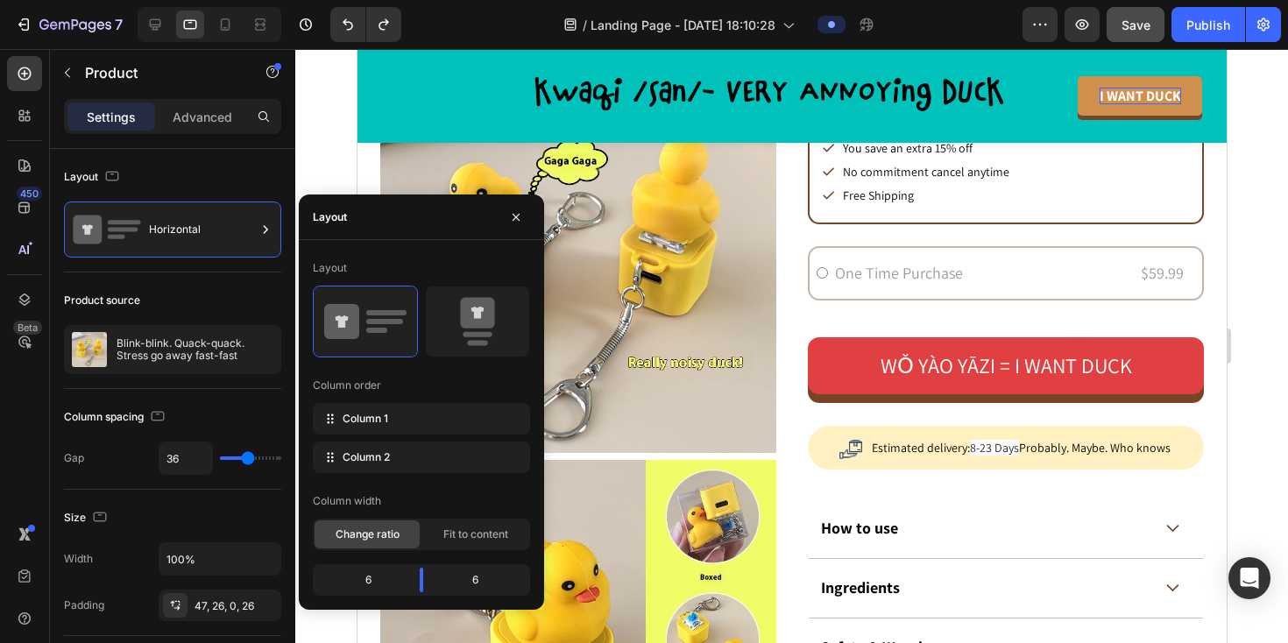
scroll to position [384, 0]
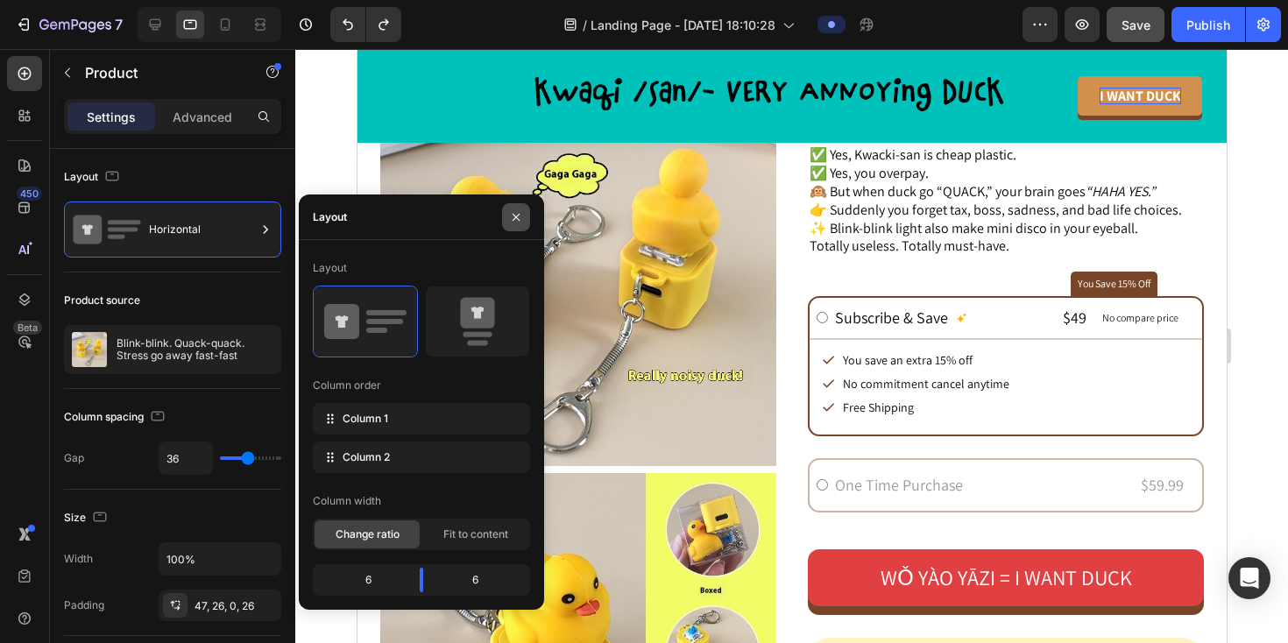
click at [512, 216] on icon "button" at bounding box center [516, 217] width 14 height 14
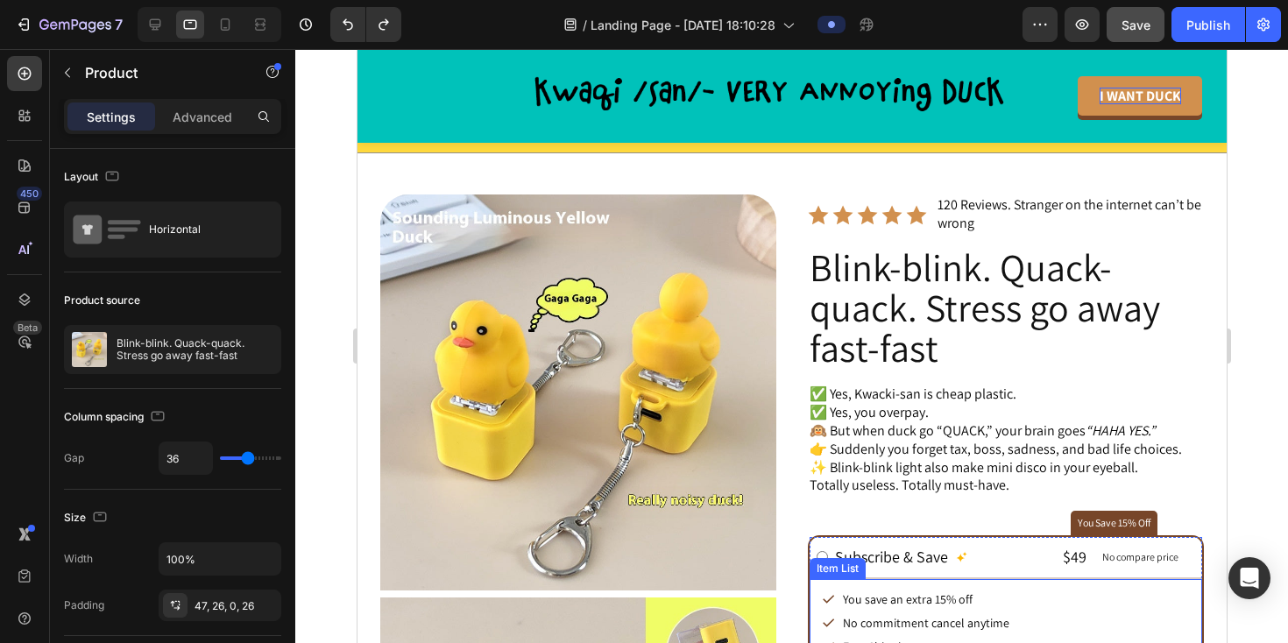
scroll to position [0, 0]
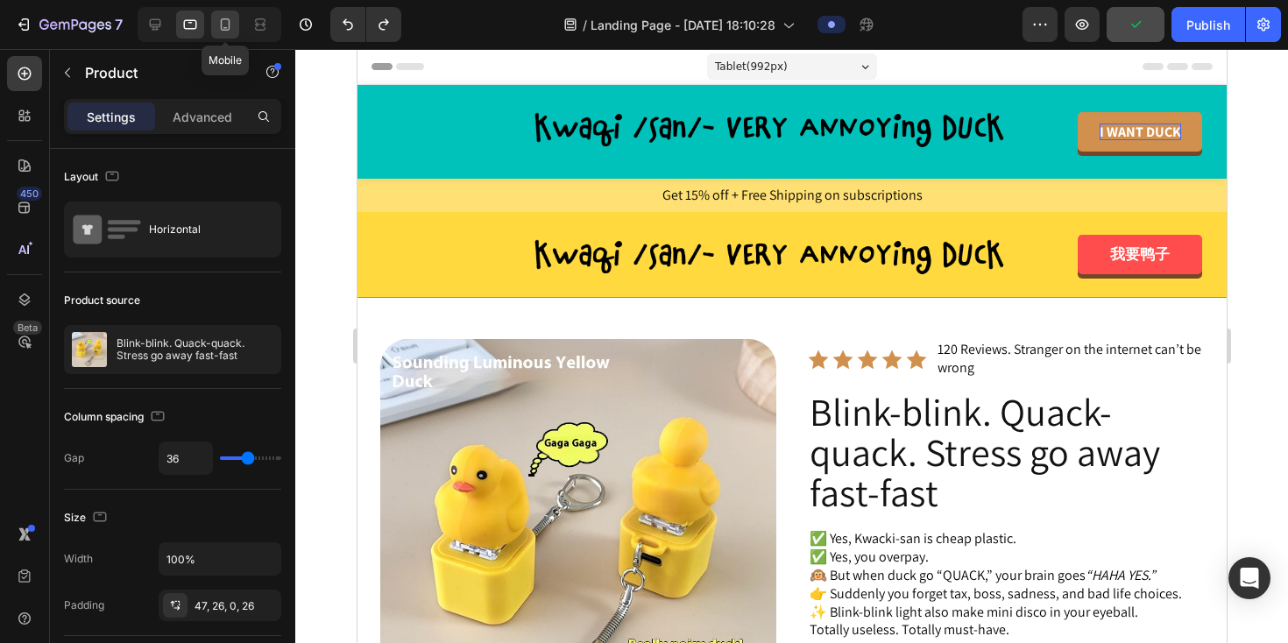
click at [223, 25] on icon at bounding box center [225, 25] width 18 height 18
type input "0"
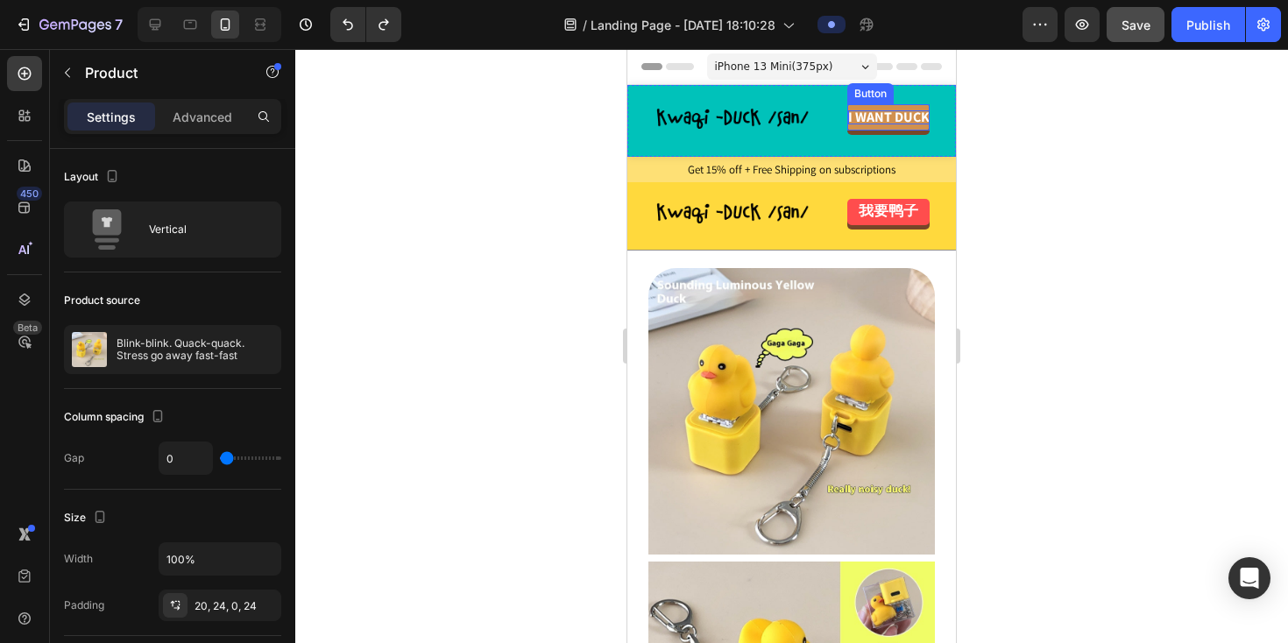
click at [883, 122] on strong "I WANT DUCK" at bounding box center [888, 117] width 81 height 18
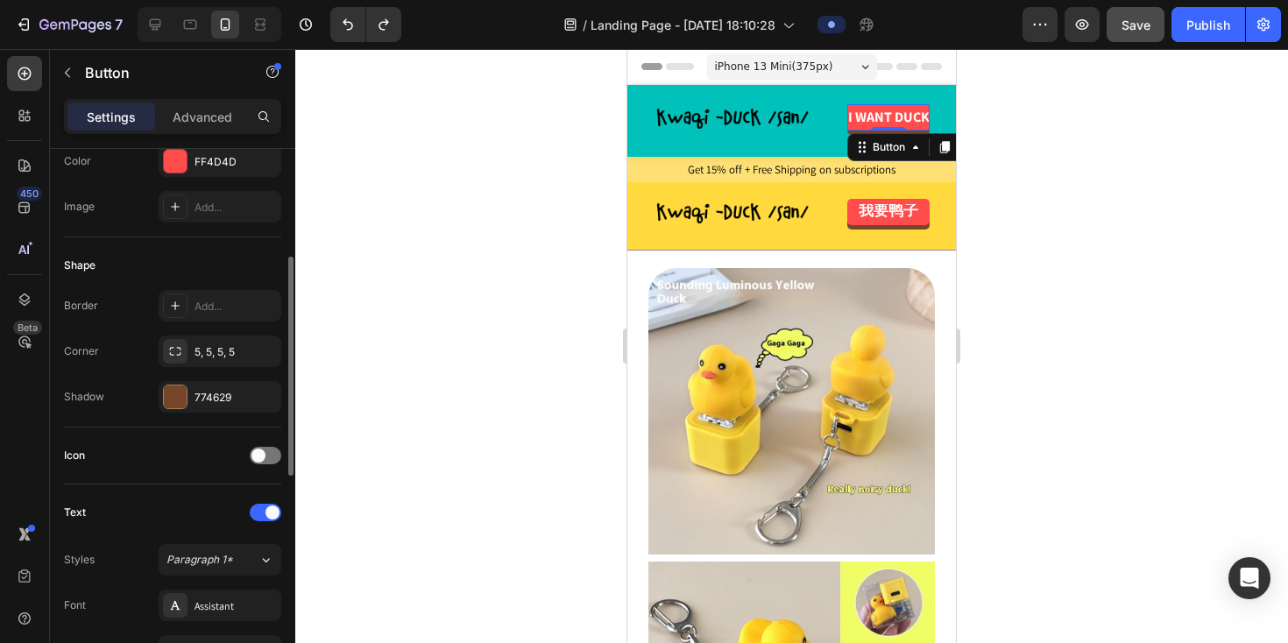
scroll to position [259, 0]
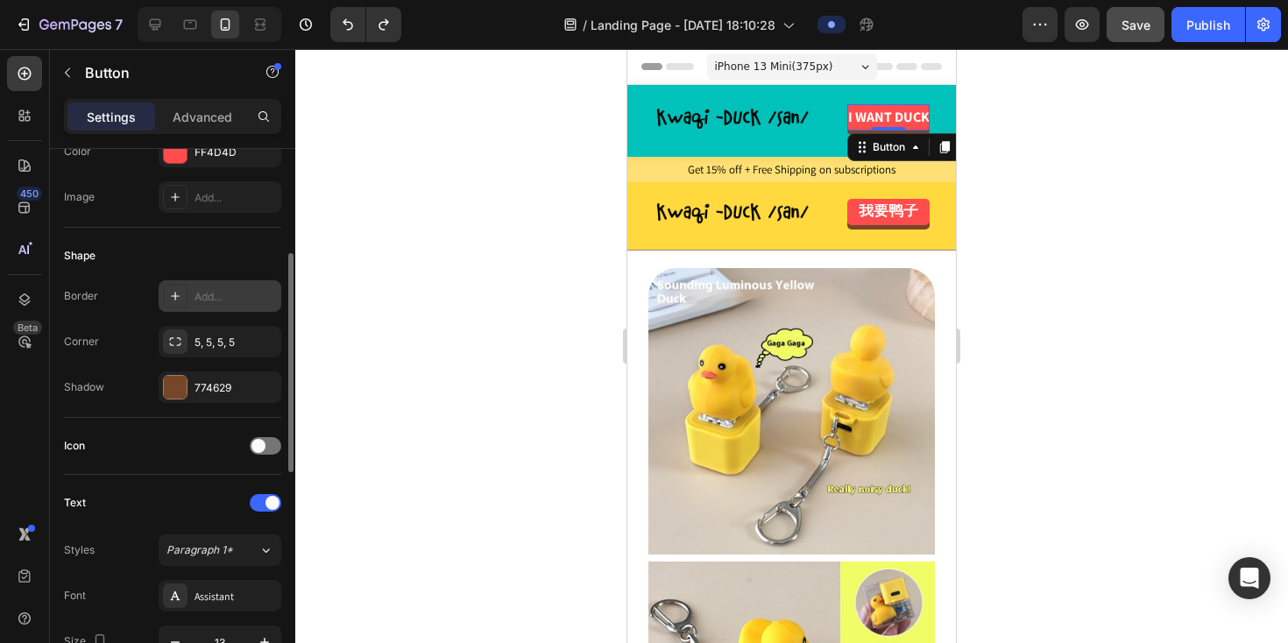
click at [210, 301] on div "Add..." at bounding box center [236, 297] width 82 height 16
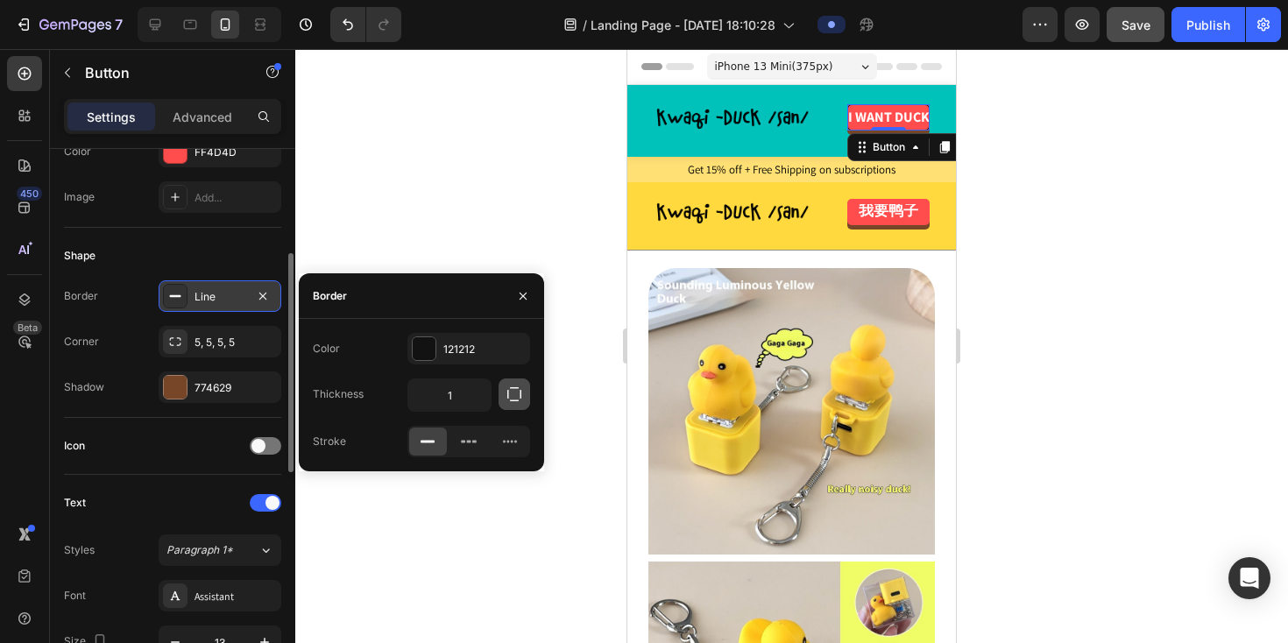
click at [511, 400] on icon "button" at bounding box center [515, 395] width 18 height 18
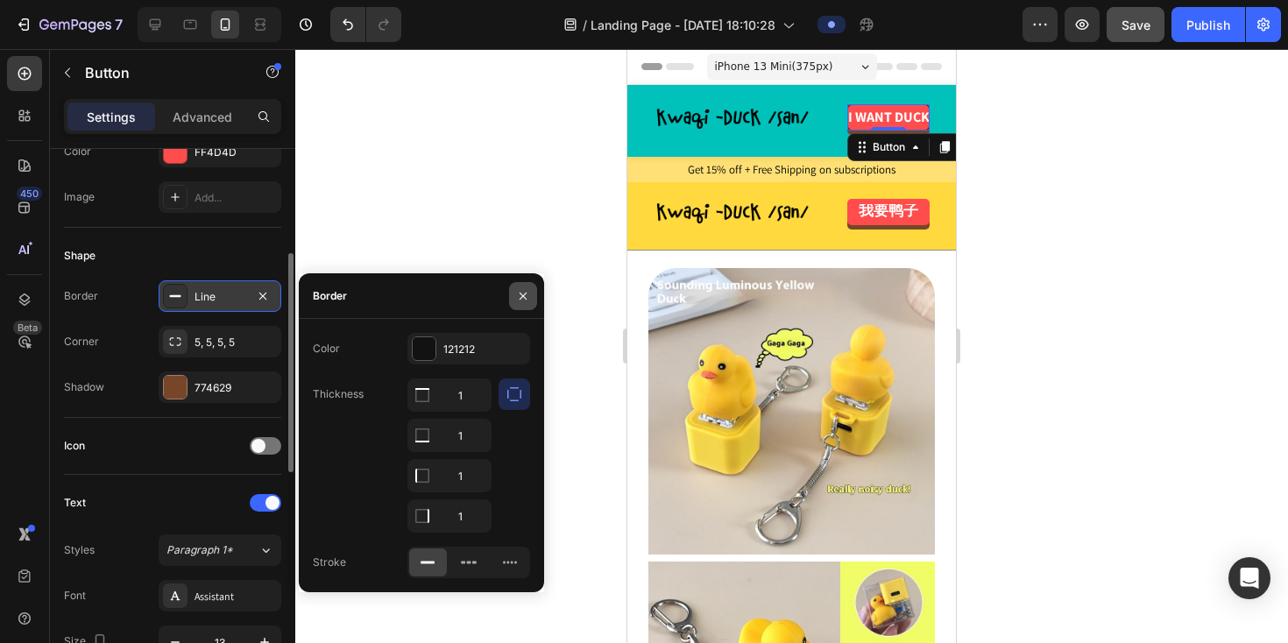
click at [515, 299] on button "button" at bounding box center [523, 296] width 28 height 28
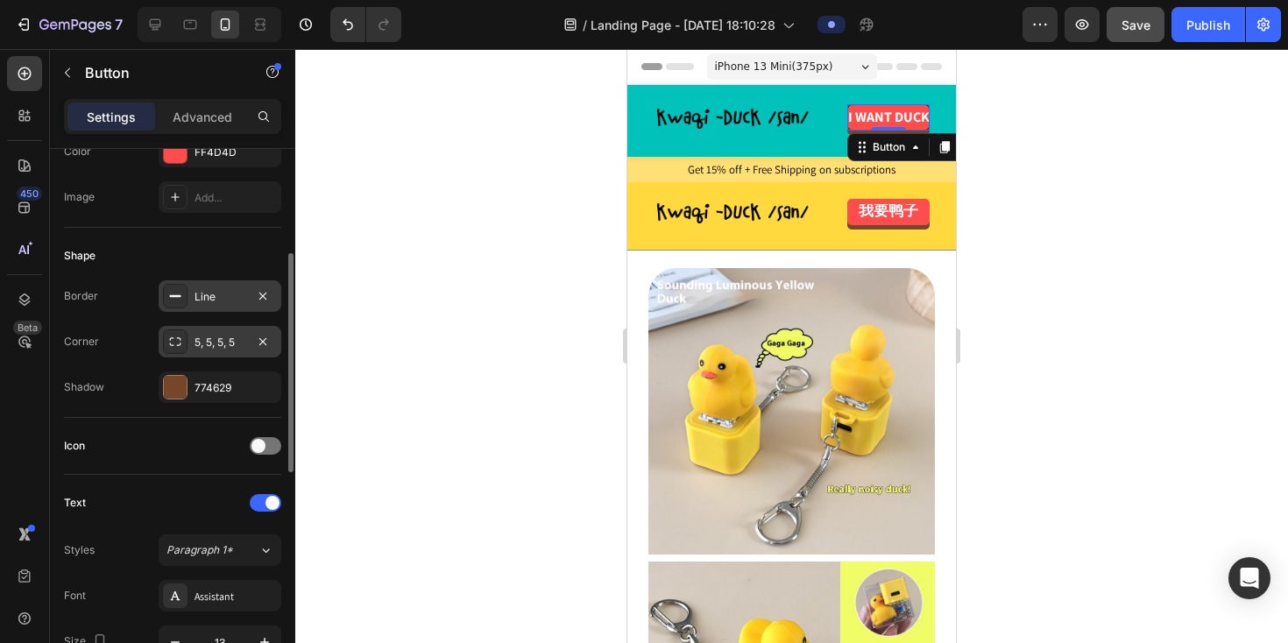
click at [202, 350] on div "5, 5, 5, 5" at bounding box center [220, 342] width 123 height 32
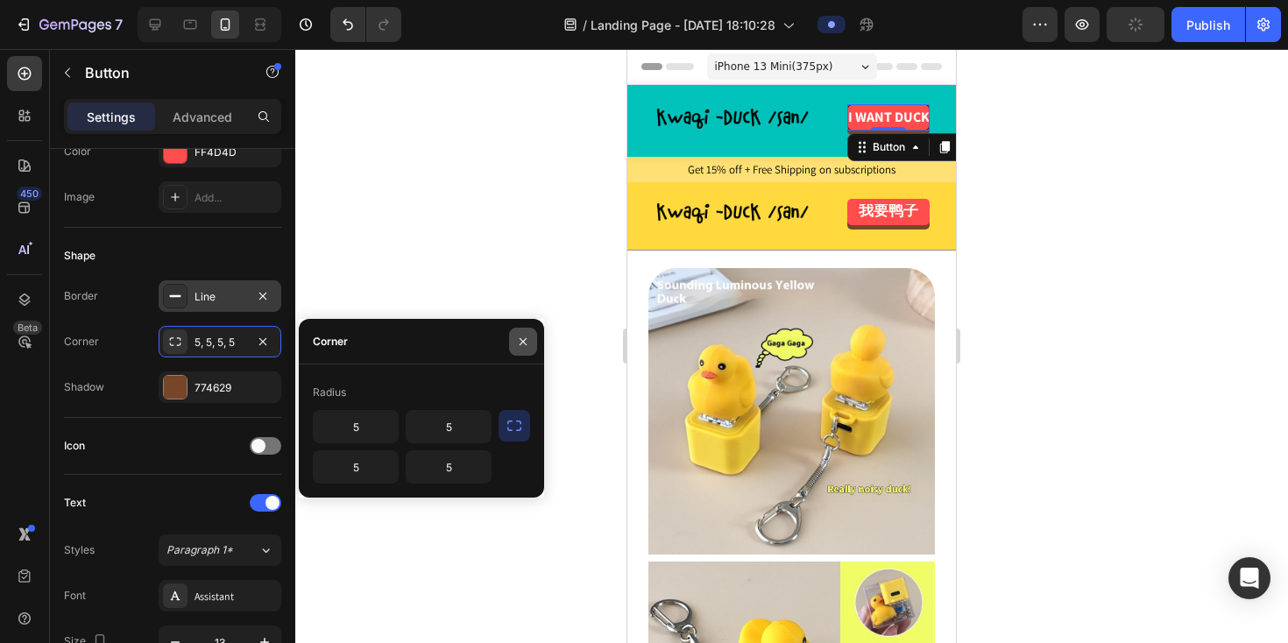
click at [526, 345] on icon "button" at bounding box center [523, 342] width 14 height 14
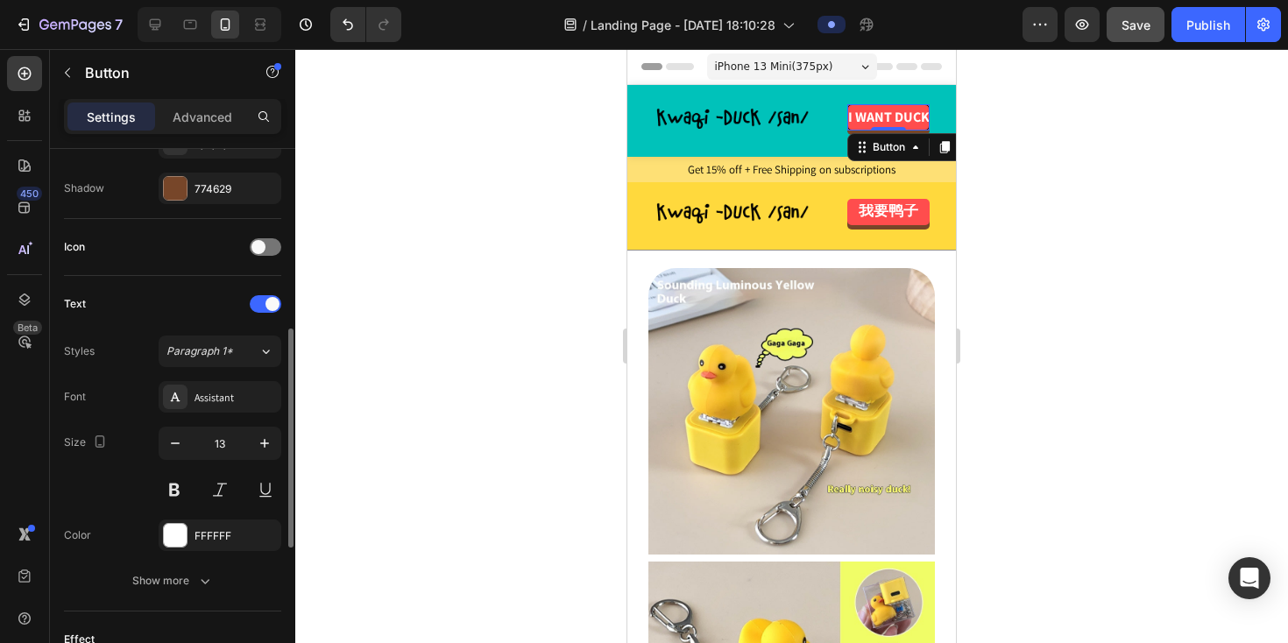
scroll to position [464, 0]
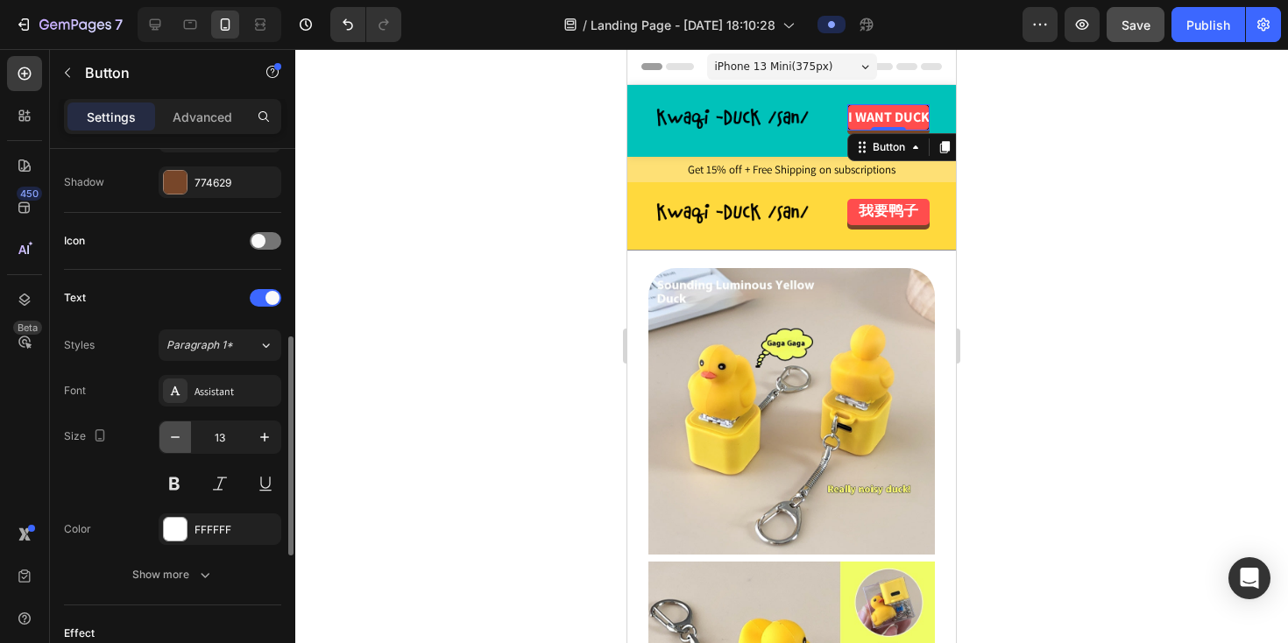
click at [170, 438] on icon "button" at bounding box center [175, 437] width 18 height 18
type input "10"
type input "12"
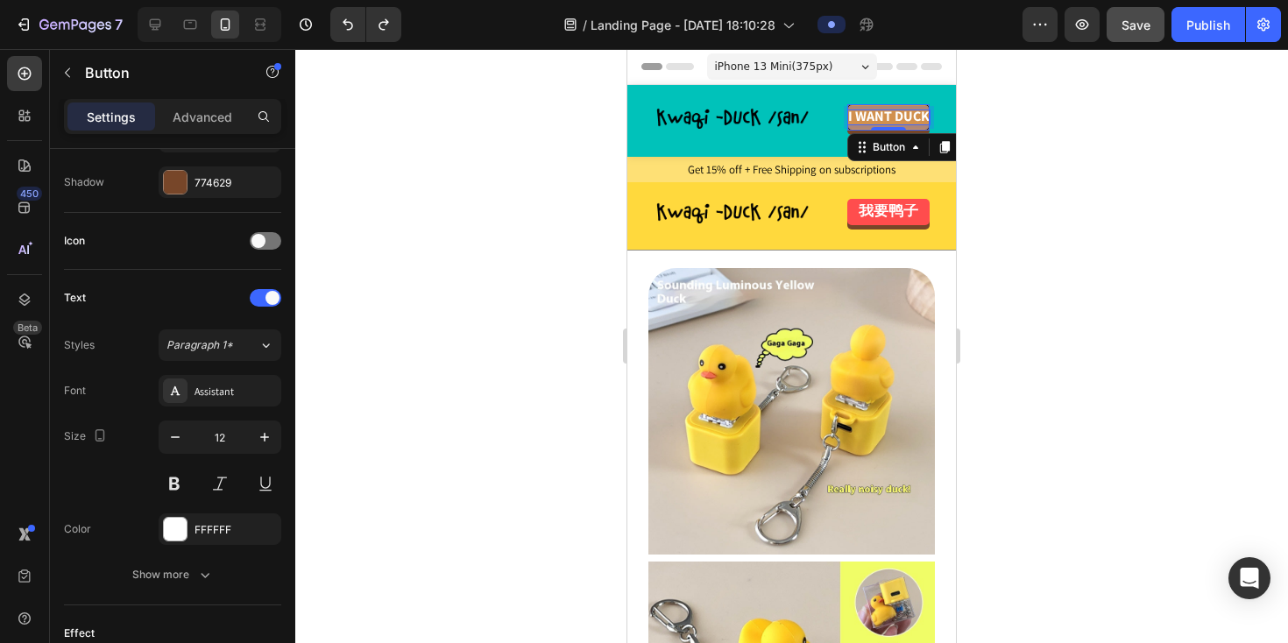
click at [887, 114] on strong "I WANT DUCK" at bounding box center [888, 116] width 81 height 18
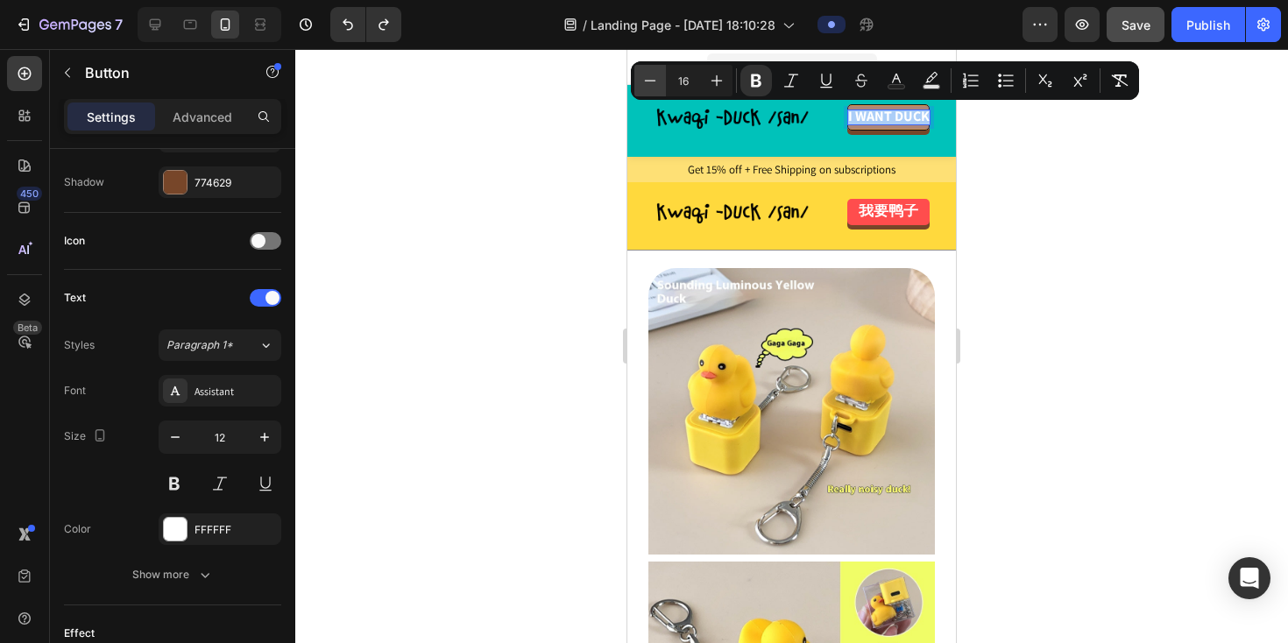
click at [644, 81] on icon "Editor contextual toolbar" at bounding box center [650, 81] width 18 height 18
type input "15"
click at [887, 212] on strong "我要鸭子" at bounding box center [889, 210] width 60 height 19
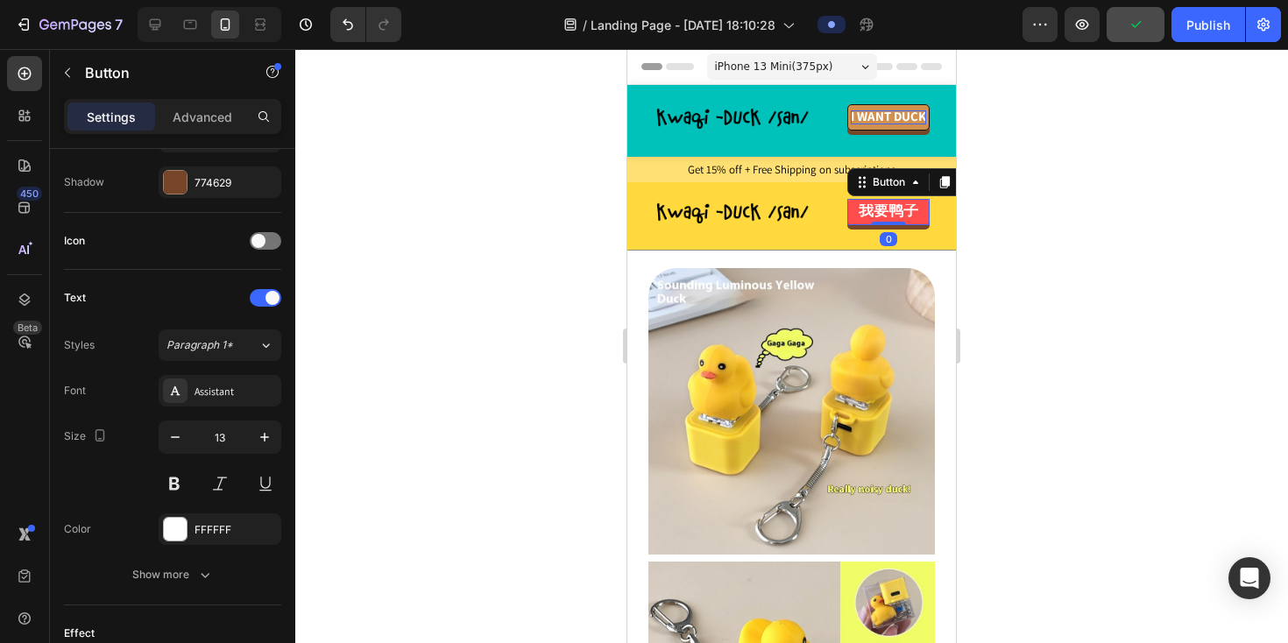
click at [591, 231] on div at bounding box center [791, 346] width 993 height 594
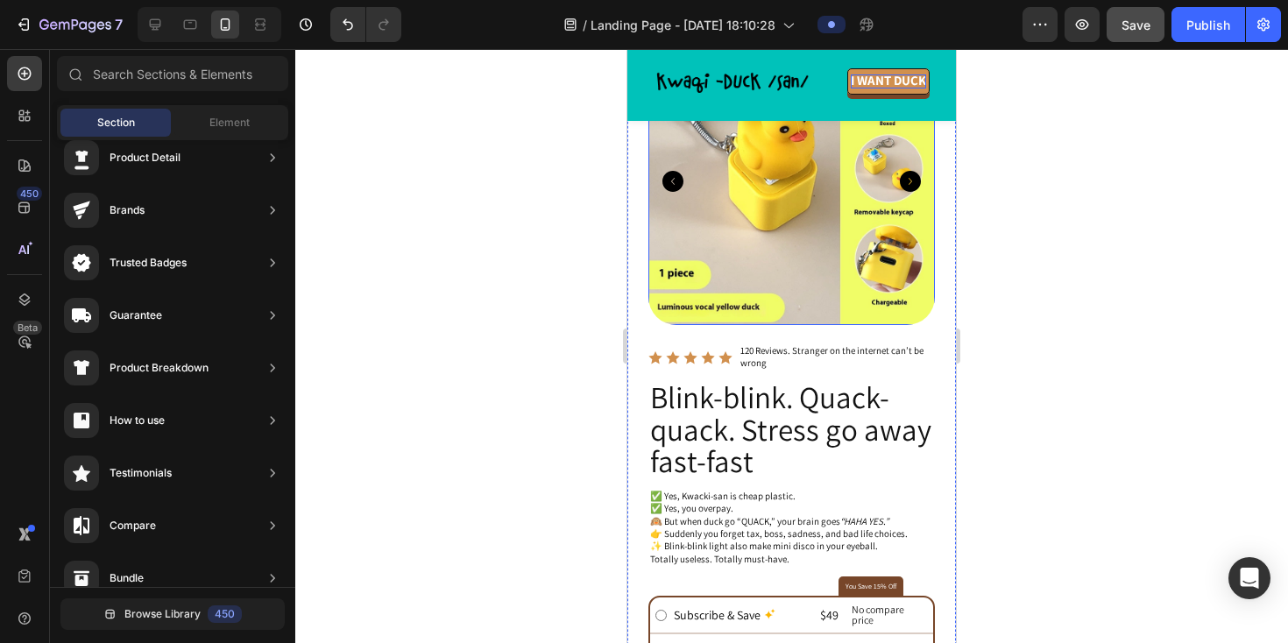
scroll to position [569, 0]
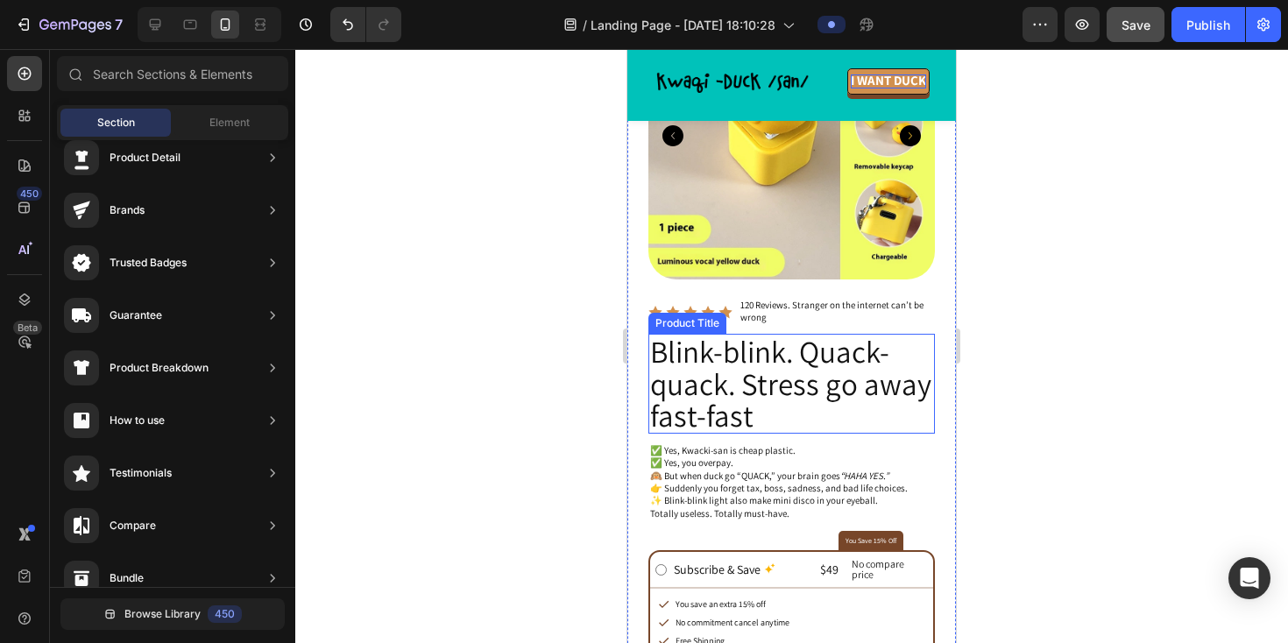
click at [715, 366] on h2 "Blink-blink. Quack-quack. Stress go away fast-fast" at bounding box center [791, 384] width 287 height 100
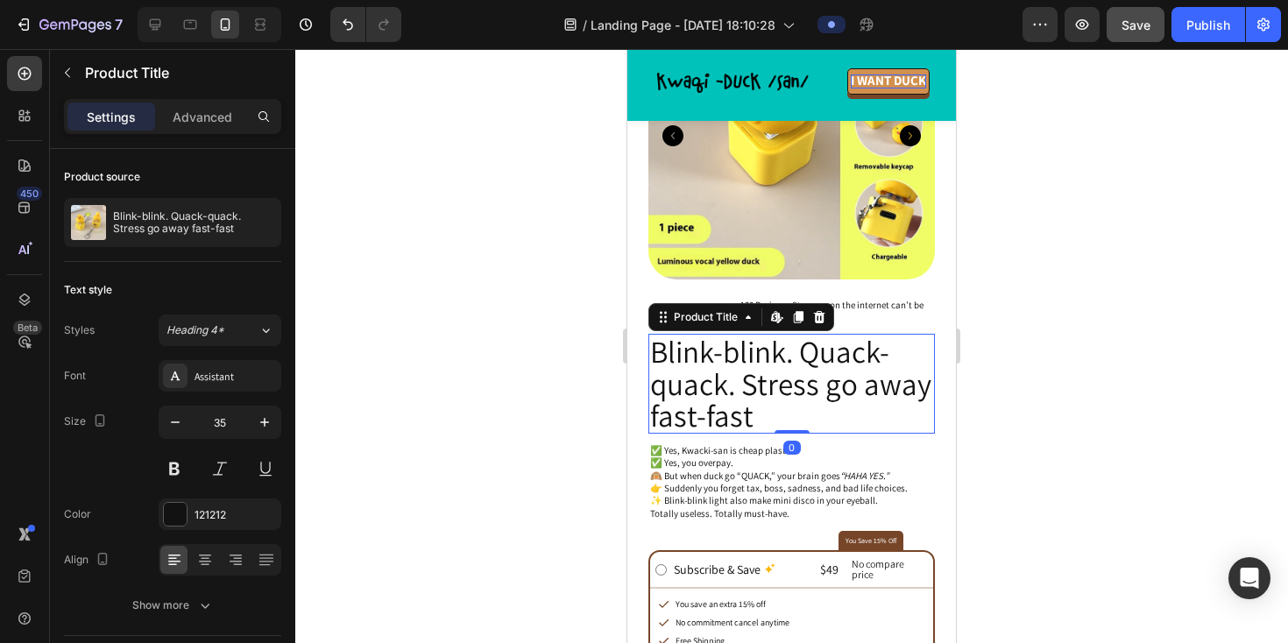
click at [715, 366] on h2 "Blink-blink. Quack-quack. Stress go away fast-fast" at bounding box center [791, 384] width 287 height 100
click at [721, 390] on h2 "Blink-blink. Quack-quack. Stress go away fast-fast" at bounding box center [791, 384] width 287 height 100
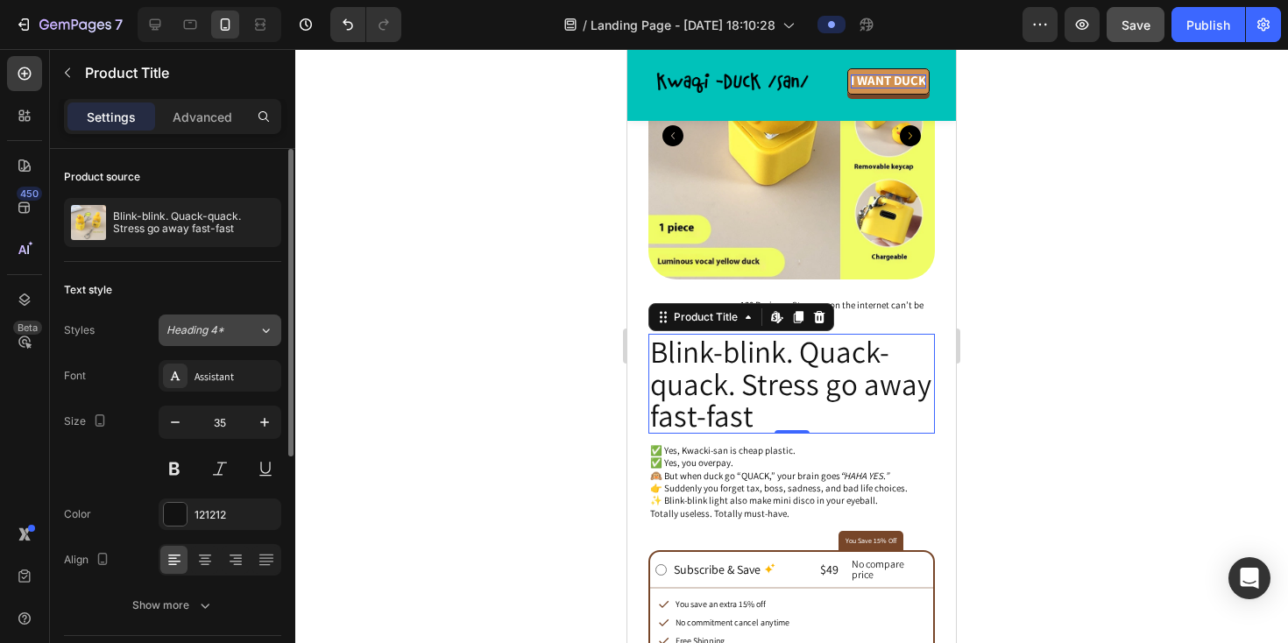
click at [222, 325] on span "Heading 4*" at bounding box center [195, 330] width 58 height 16
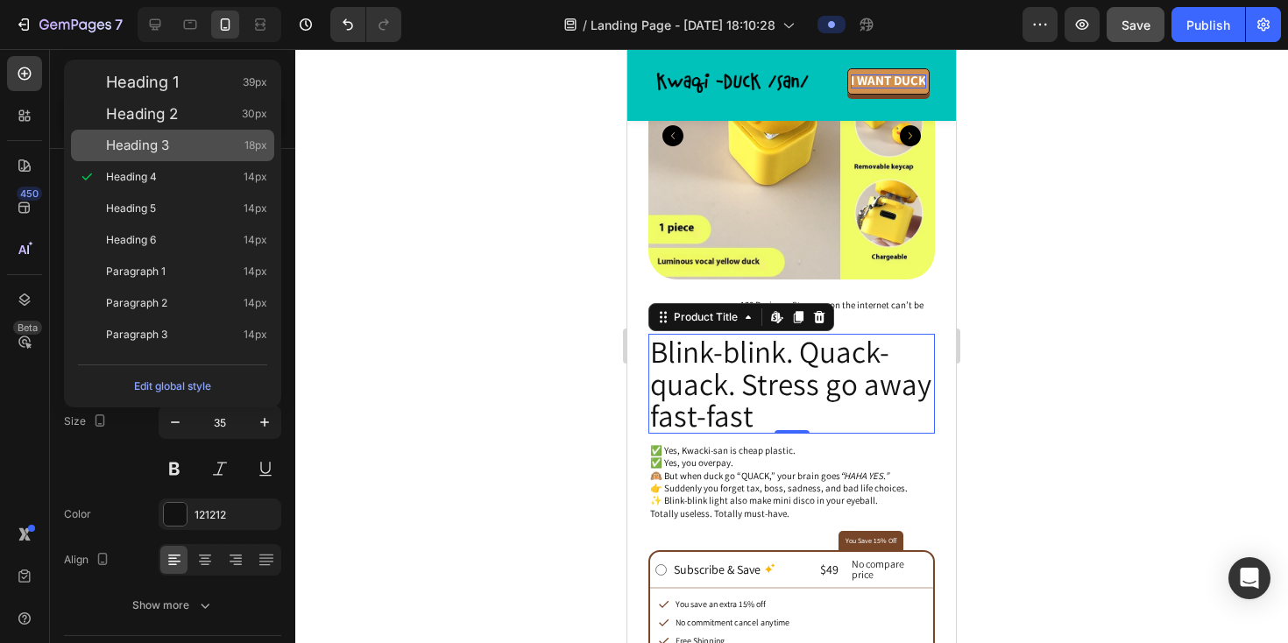
click at [200, 152] on div "Heading 3 18px" at bounding box center [186, 146] width 161 height 18
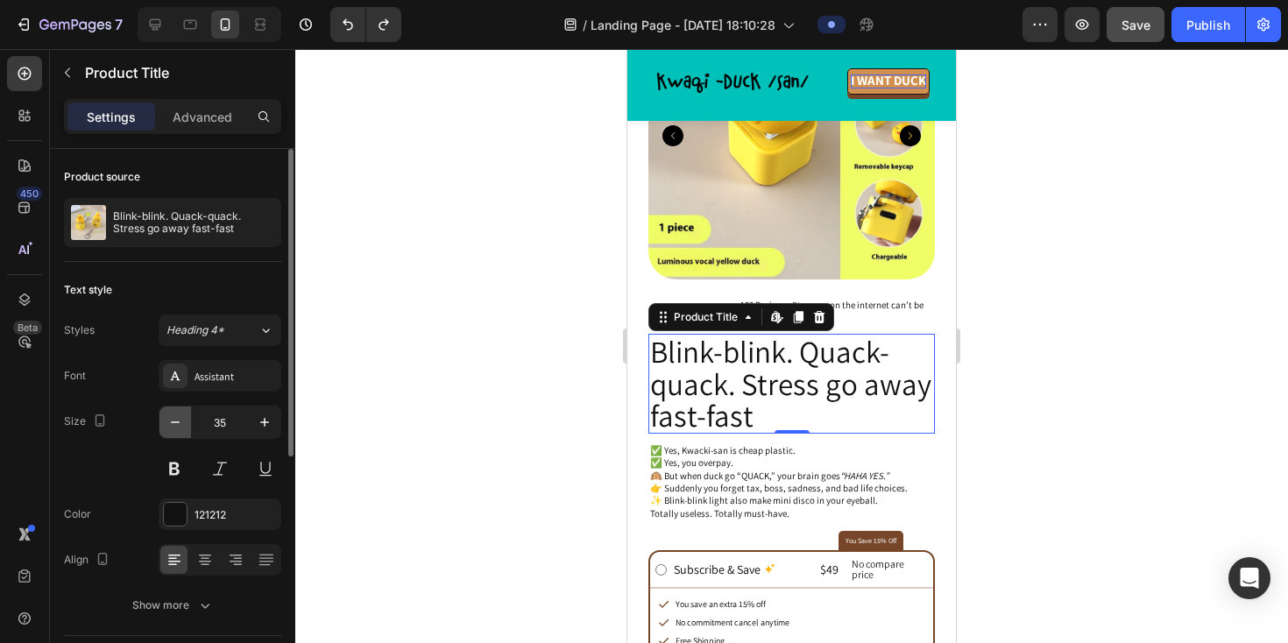
click at [181, 420] on icon "button" at bounding box center [175, 423] width 18 height 18
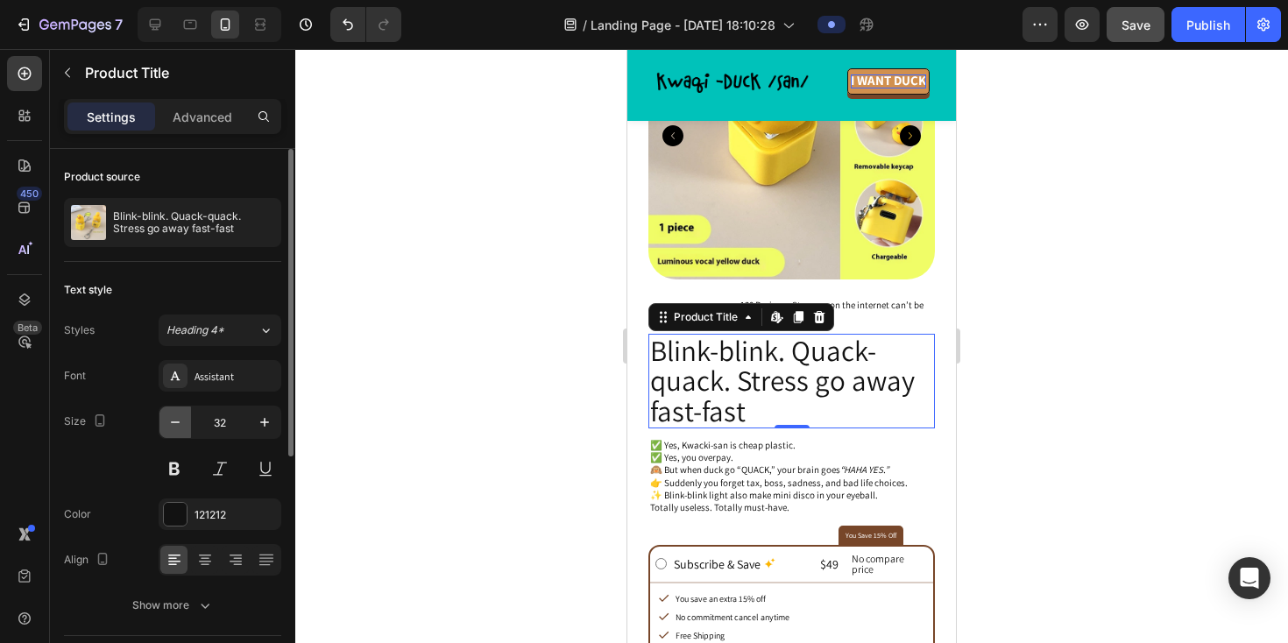
click at [181, 420] on icon "button" at bounding box center [175, 423] width 18 height 18
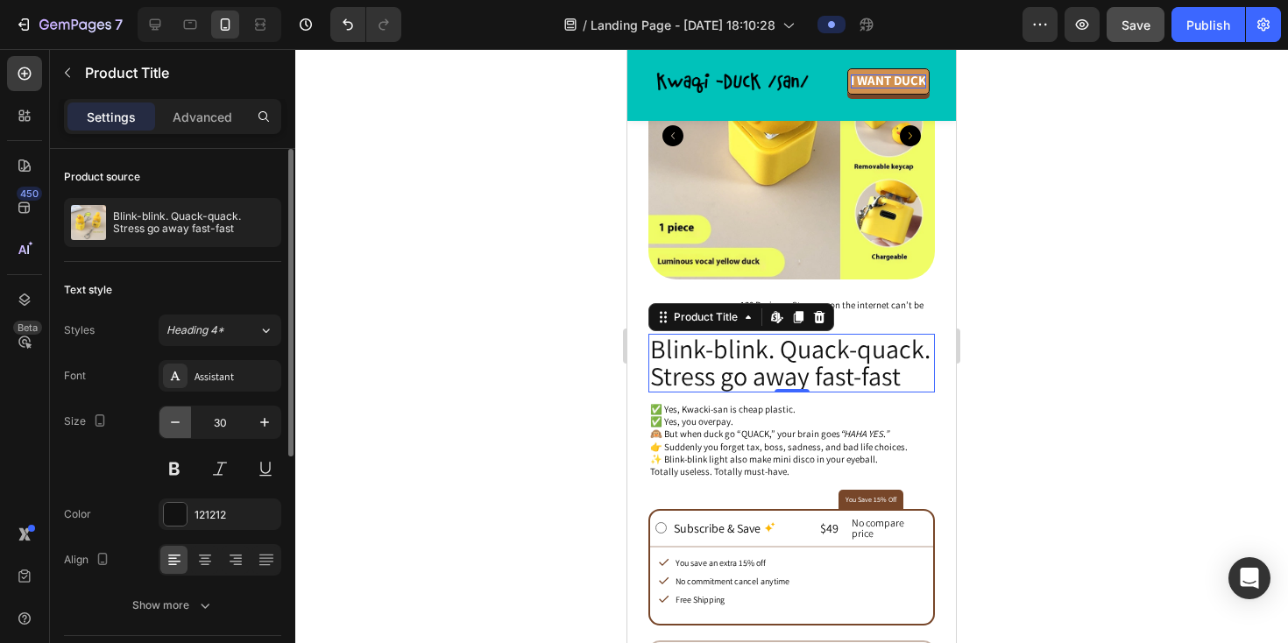
click at [181, 420] on icon "button" at bounding box center [175, 423] width 18 height 18
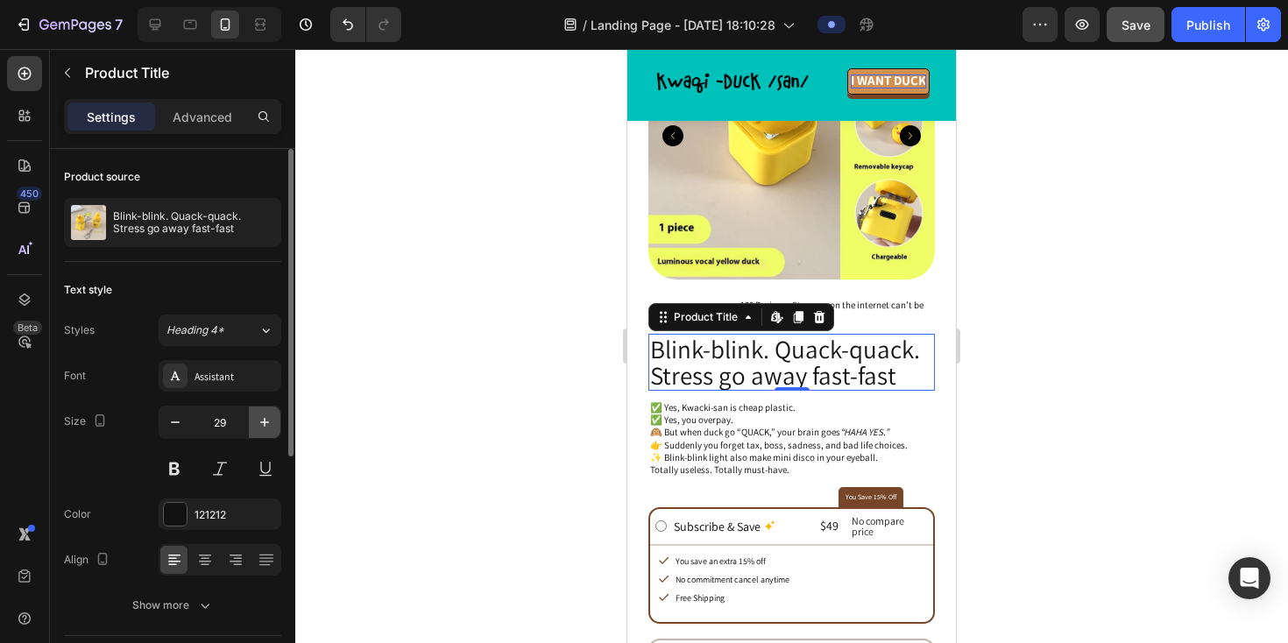
click at [254, 426] on button "button" at bounding box center [265, 423] width 32 height 32
type input "30"
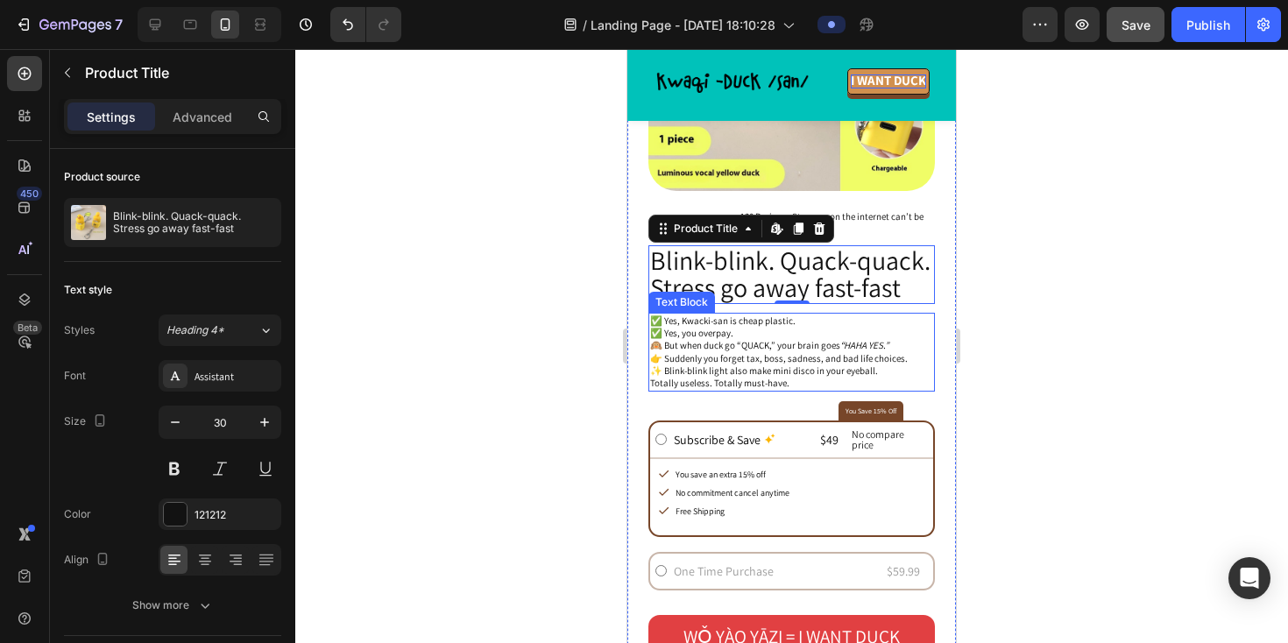
scroll to position [659, 0]
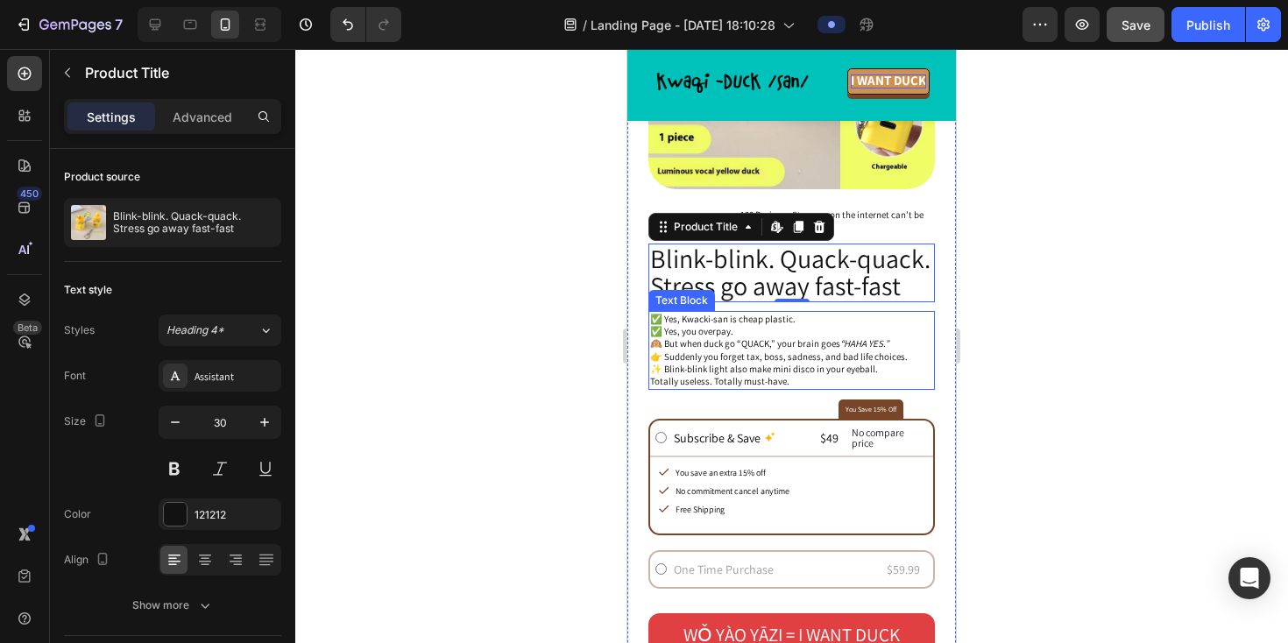
click at [701, 335] on p "✅ Yes, Kwacki-san is cheap plastic. ✅ Yes, you overpay. 🙉 But when duck go “QUA…" at bounding box center [791, 338] width 283 height 50
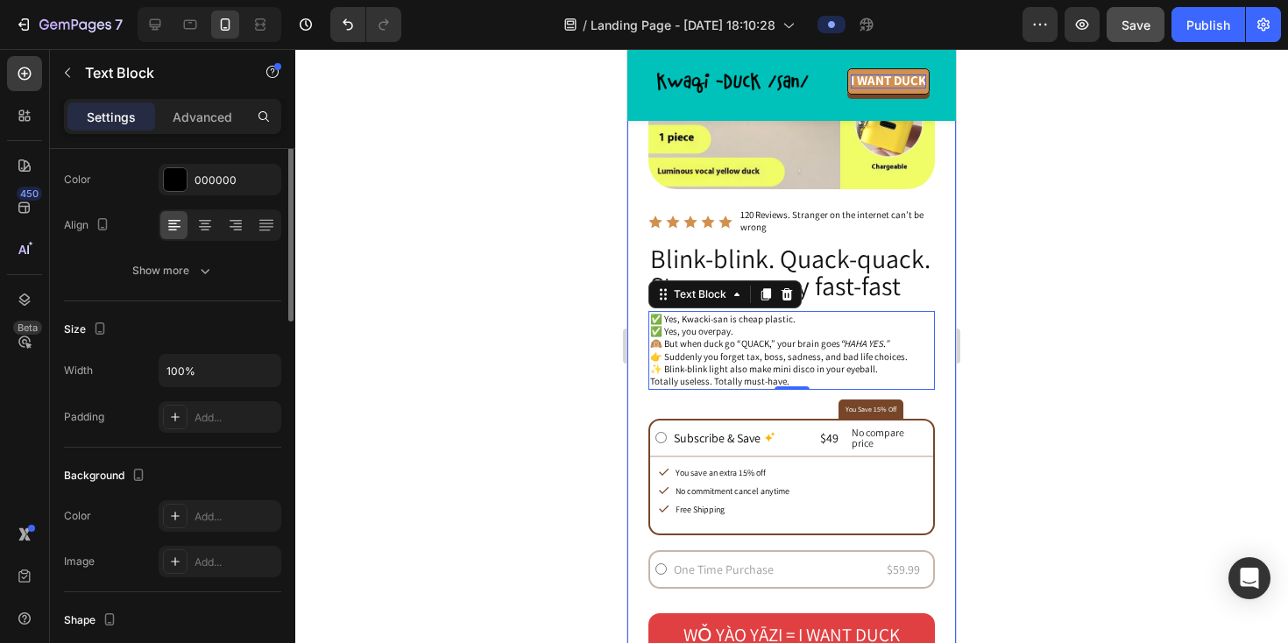
scroll to position [52, 0]
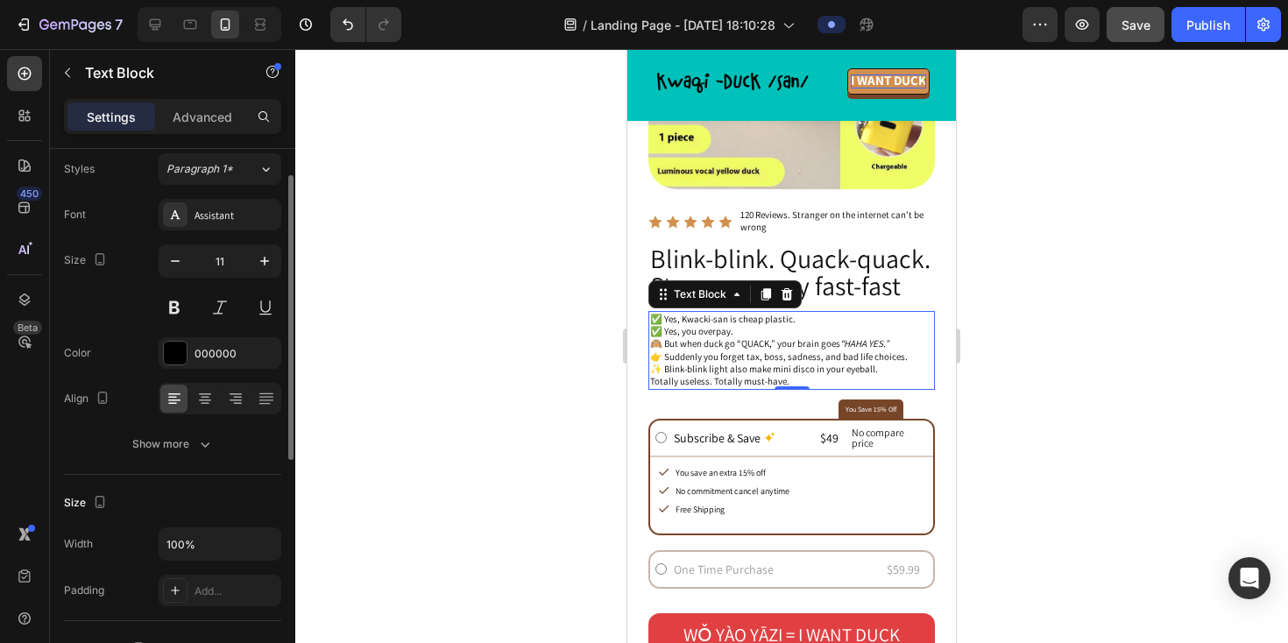
click at [711, 357] on p "✅ Yes, Kwacki-san is cheap plastic. ✅ Yes, you overpay. 🙉 But when duck go “QUA…" at bounding box center [791, 338] width 283 height 50
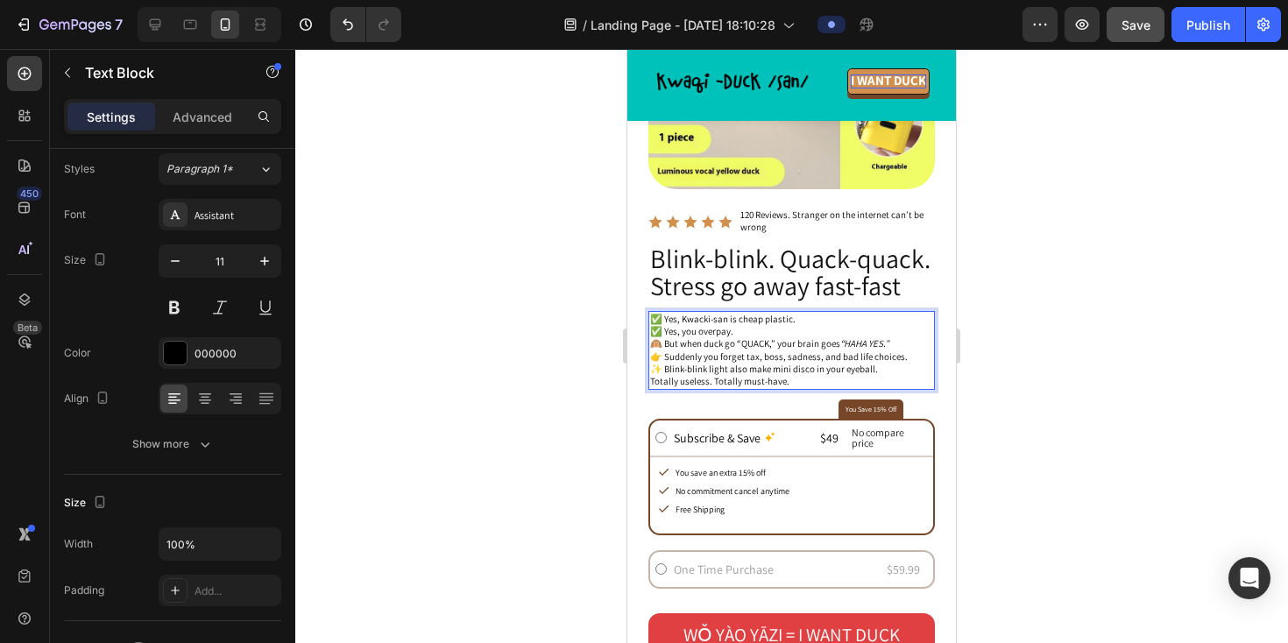
click at [711, 357] on p "✅ Yes, Kwacki-san is cheap plastic. ✅ Yes, you overpay. 🙉 But when duck go “QUA…" at bounding box center [791, 338] width 283 height 50
click at [713, 275] on h2 "Blink-blink. Quack-quack. Stress go away fast-fast" at bounding box center [791, 273] width 287 height 59
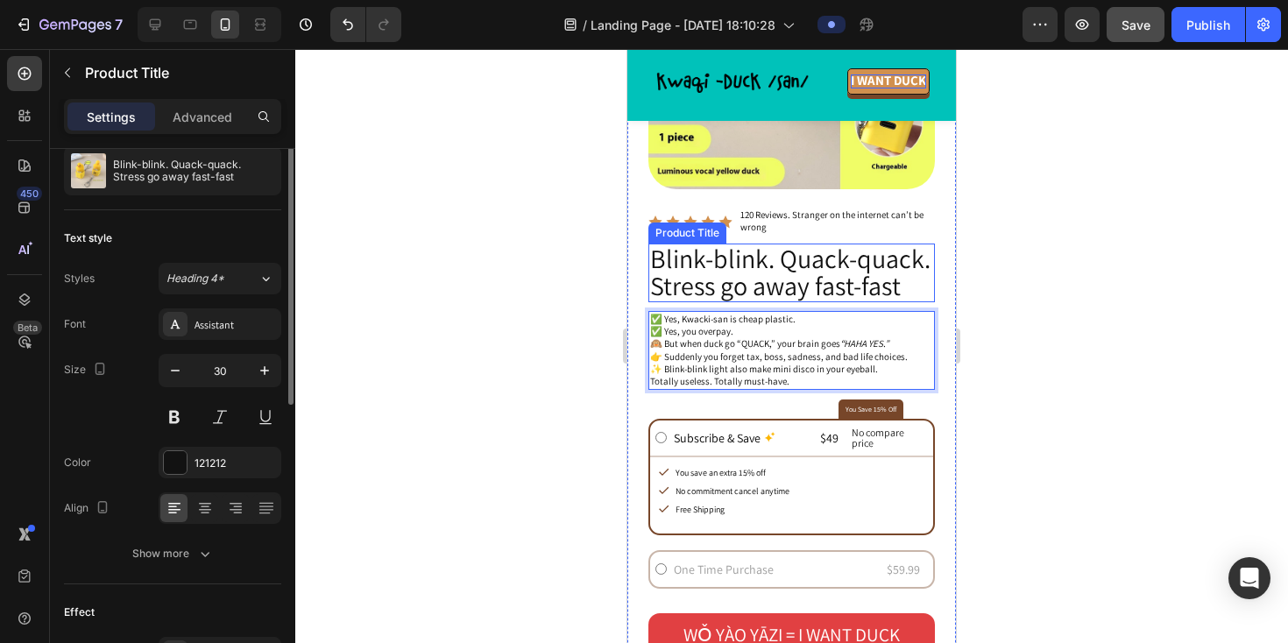
scroll to position [0, 0]
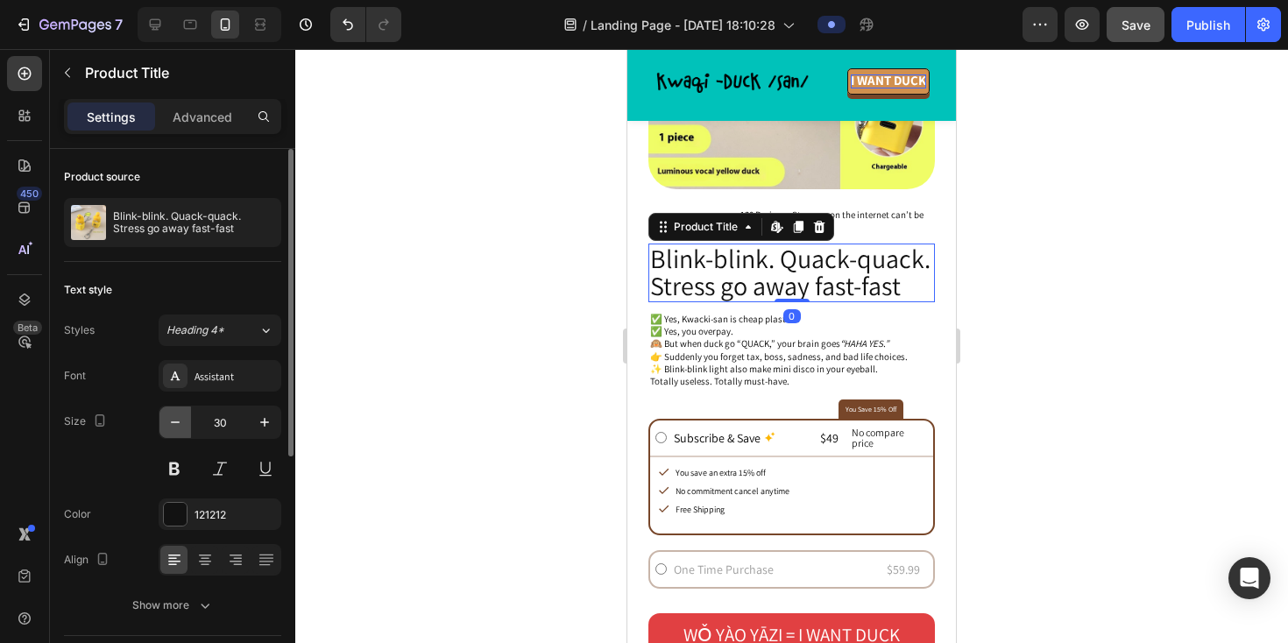
click at [176, 421] on icon "button" at bounding box center [175, 423] width 18 height 18
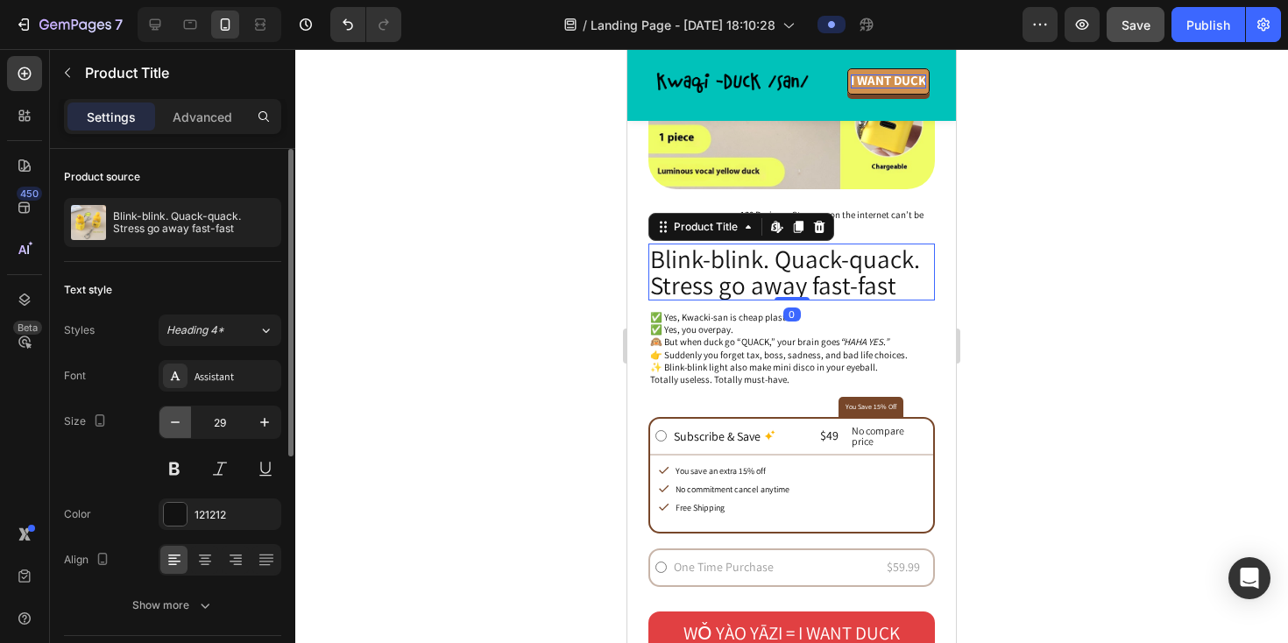
click at [176, 421] on icon "button" at bounding box center [175, 423] width 18 height 18
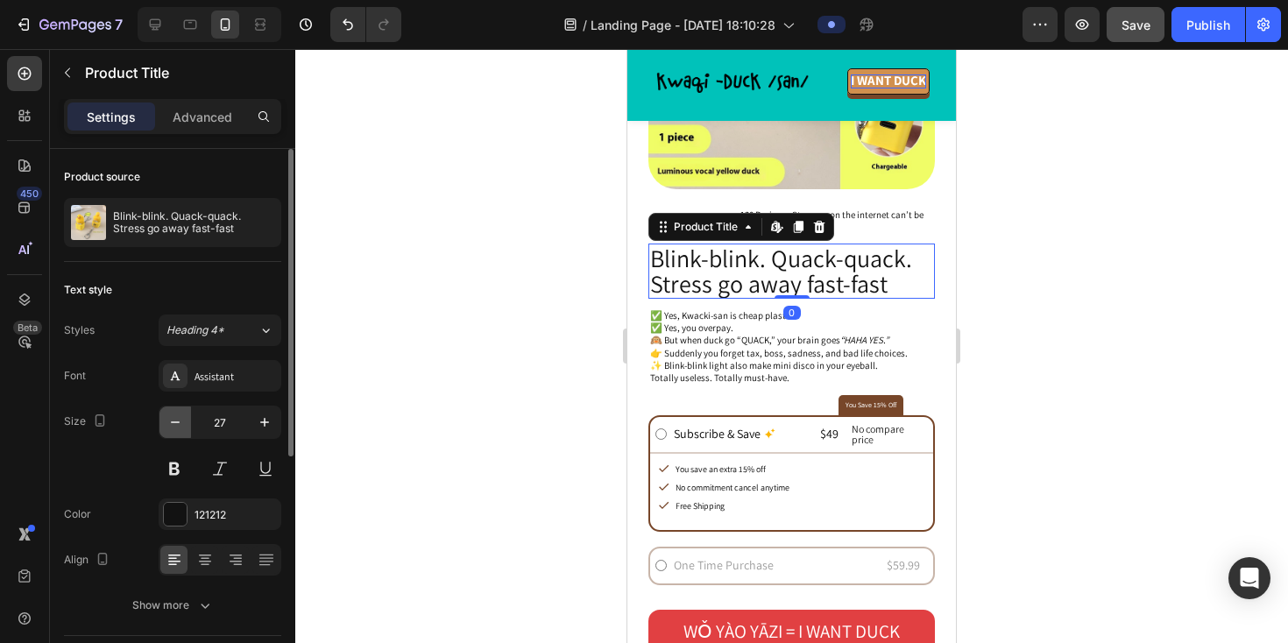
click at [176, 421] on icon "button" at bounding box center [175, 423] width 18 height 18
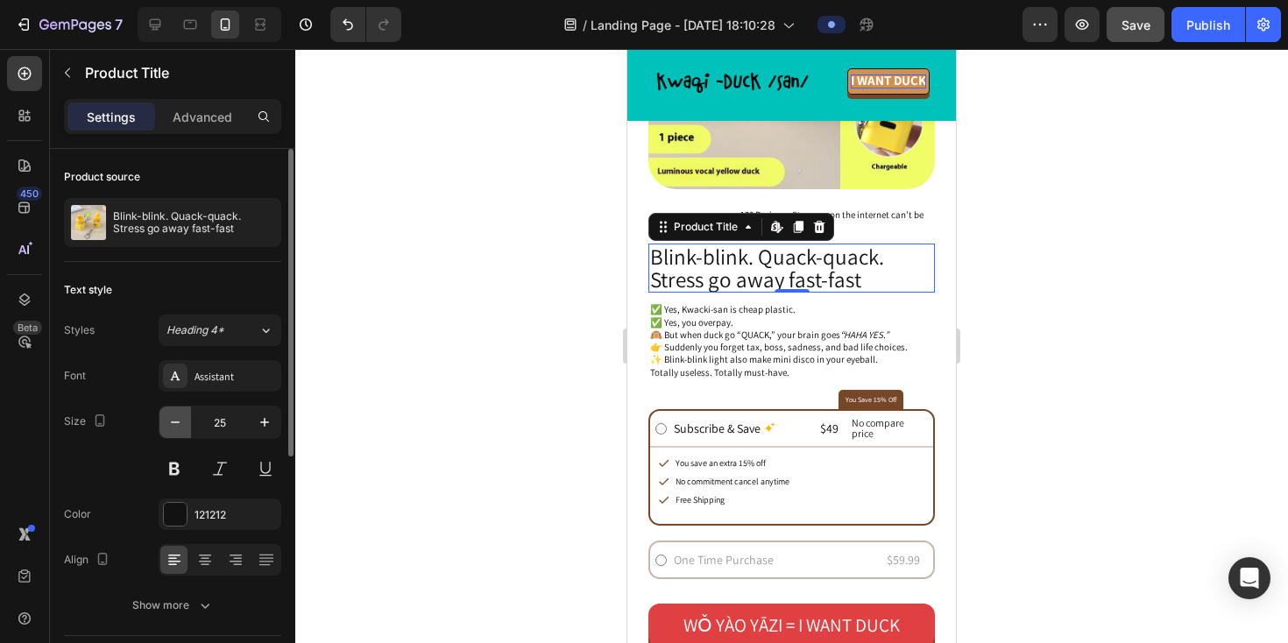
click at [176, 421] on icon "button" at bounding box center [175, 423] width 18 height 18
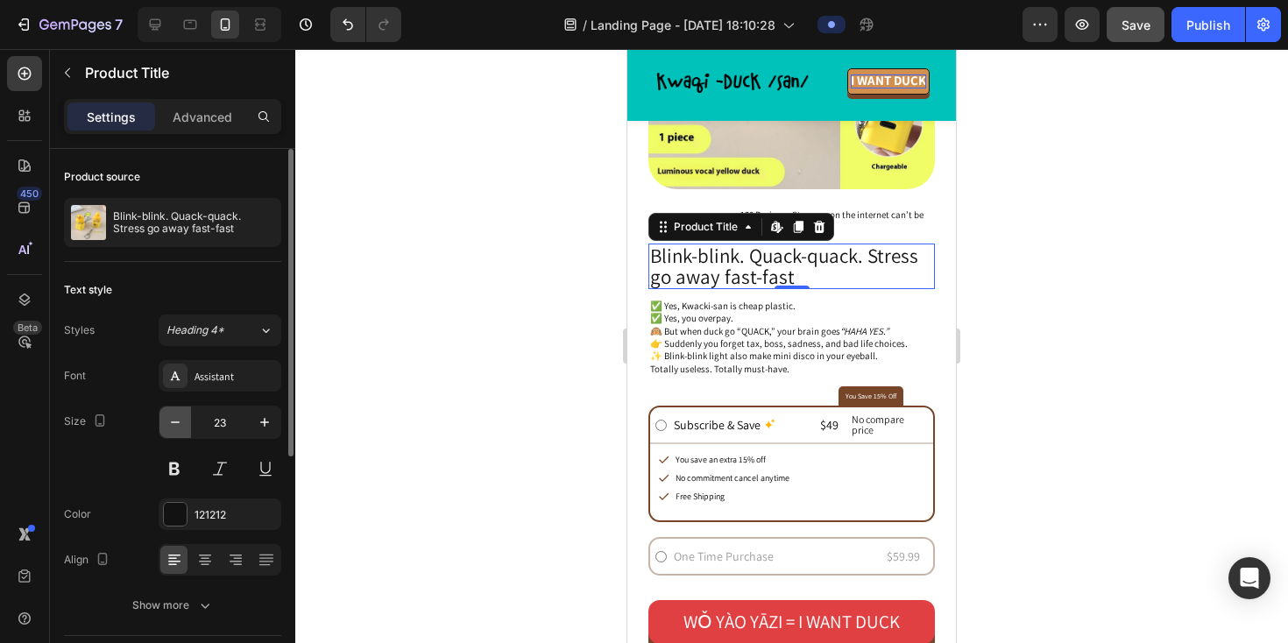
click at [176, 421] on icon "button" at bounding box center [175, 423] width 18 height 18
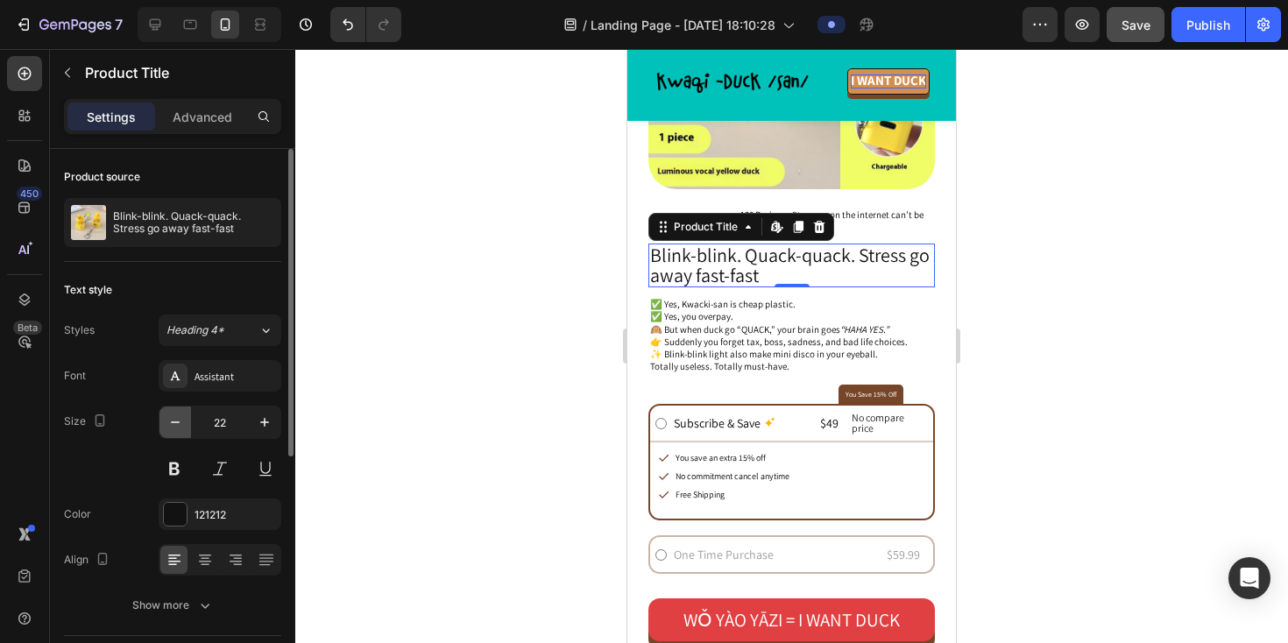
click at [176, 421] on icon "button" at bounding box center [175, 423] width 18 height 18
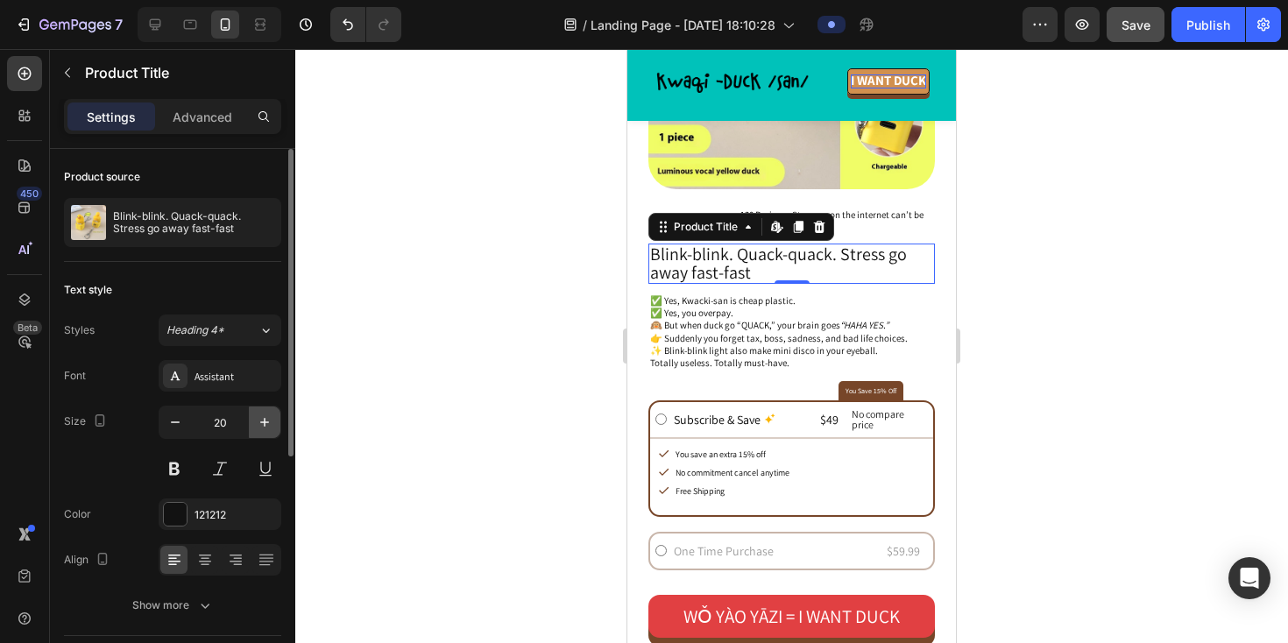
click at [271, 425] on icon "button" at bounding box center [265, 423] width 18 height 18
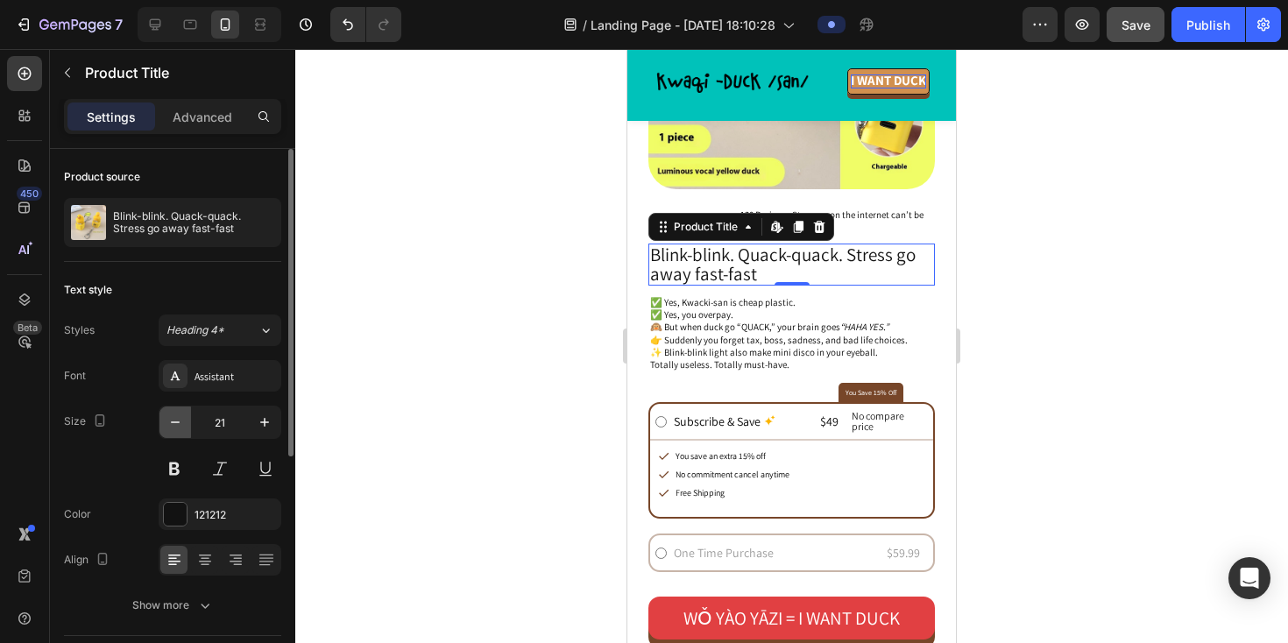
click at [175, 433] on button "button" at bounding box center [175, 423] width 32 height 32
type input "20"
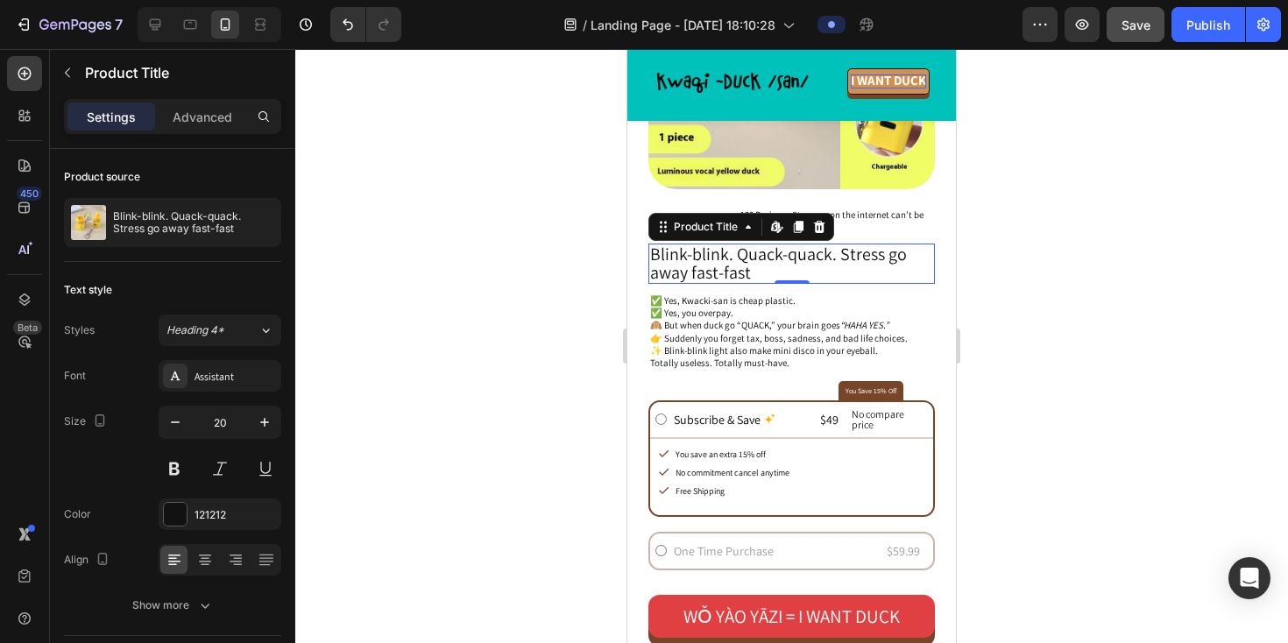
click at [846, 253] on h2 "Blink-blink. Quack-quack. Stress go away fast-fast" at bounding box center [791, 264] width 287 height 40
click at [844, 254] on h2 "Blink-blink. Quack-quack. Stress go away fast-fast" at bounding box center [791, 264] width 287 height 40
click at [834, 259] on h2 "Blink-blink. Quack-quack. Stress go away fast-fast" at bounding box center [791, 264] width 287 height 40
click at [204, 509] on div "121212" at bounding box center [220, 515] width 51 height 16
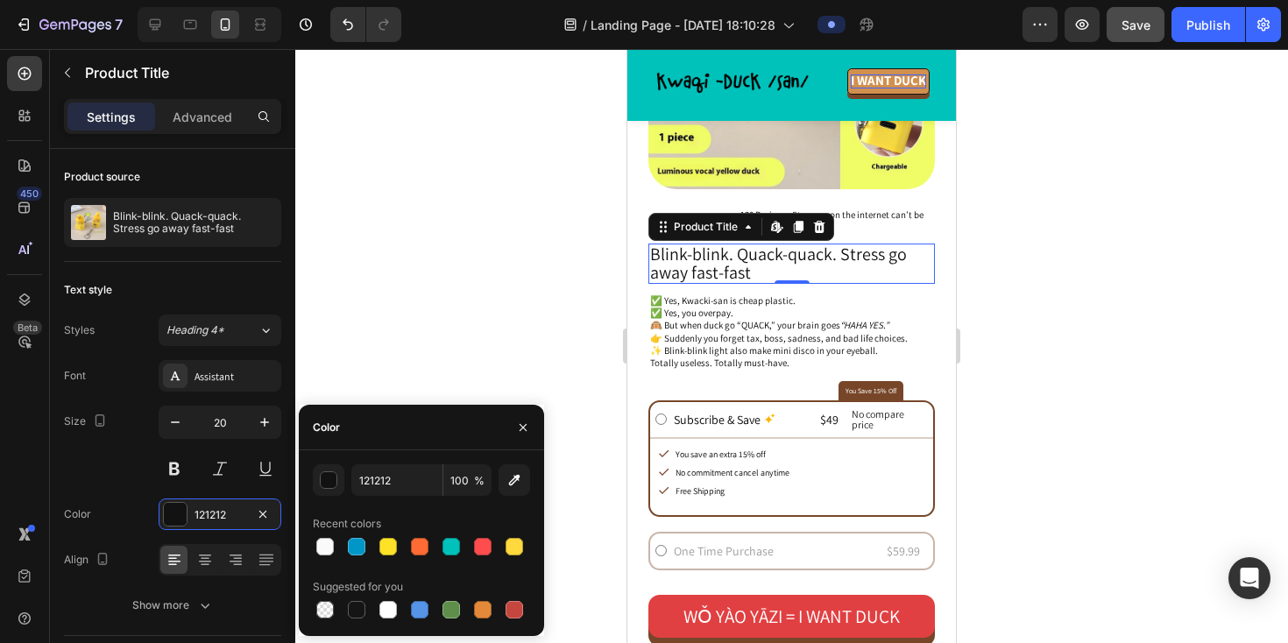
click at [553, 248] on div at bounding box center [791, 346] width 993 height 594
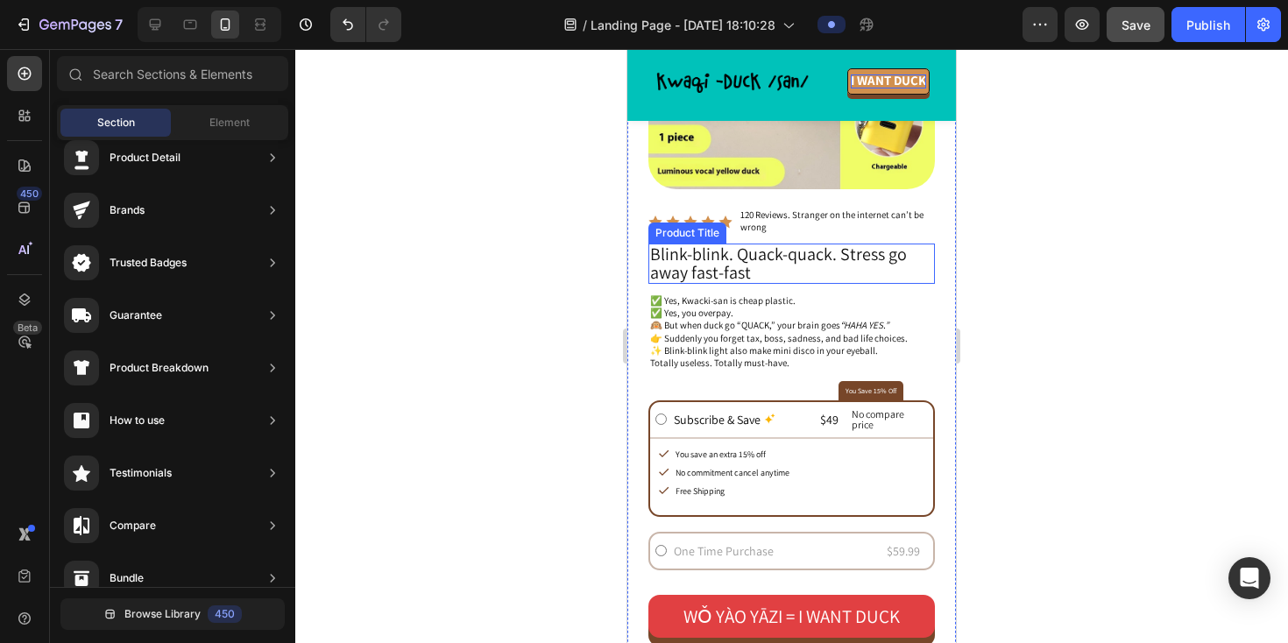
click at [689, 260] on h2 "Blink-blink. Quack-quack. Stress go away fast-fast" at bounding box center [791, 264] width 287 height 40
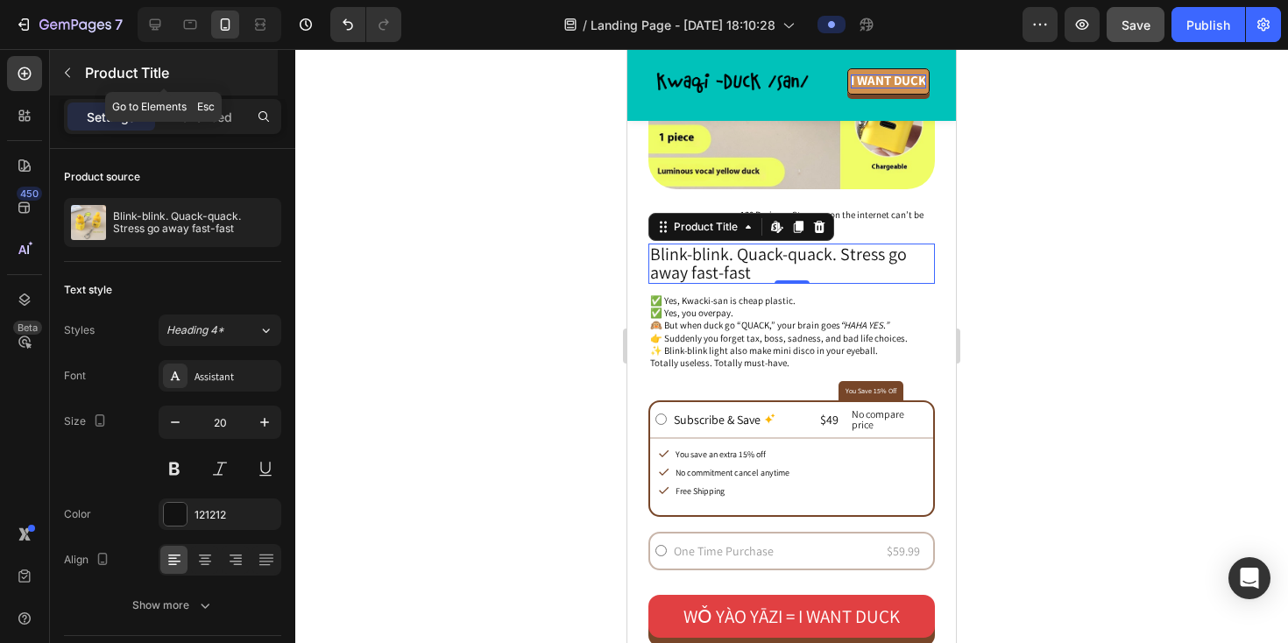
click at [64, 72] on icon "button" at bounding box center [67, 73] width 14 height 14
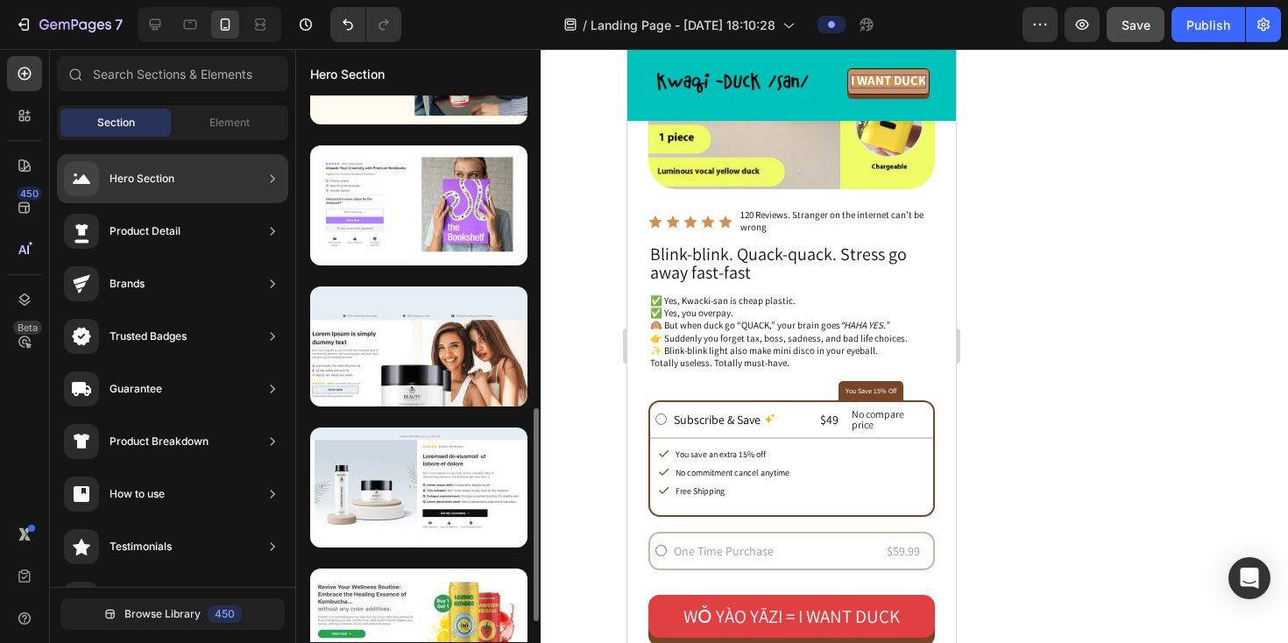
scroll to position [804, 0]
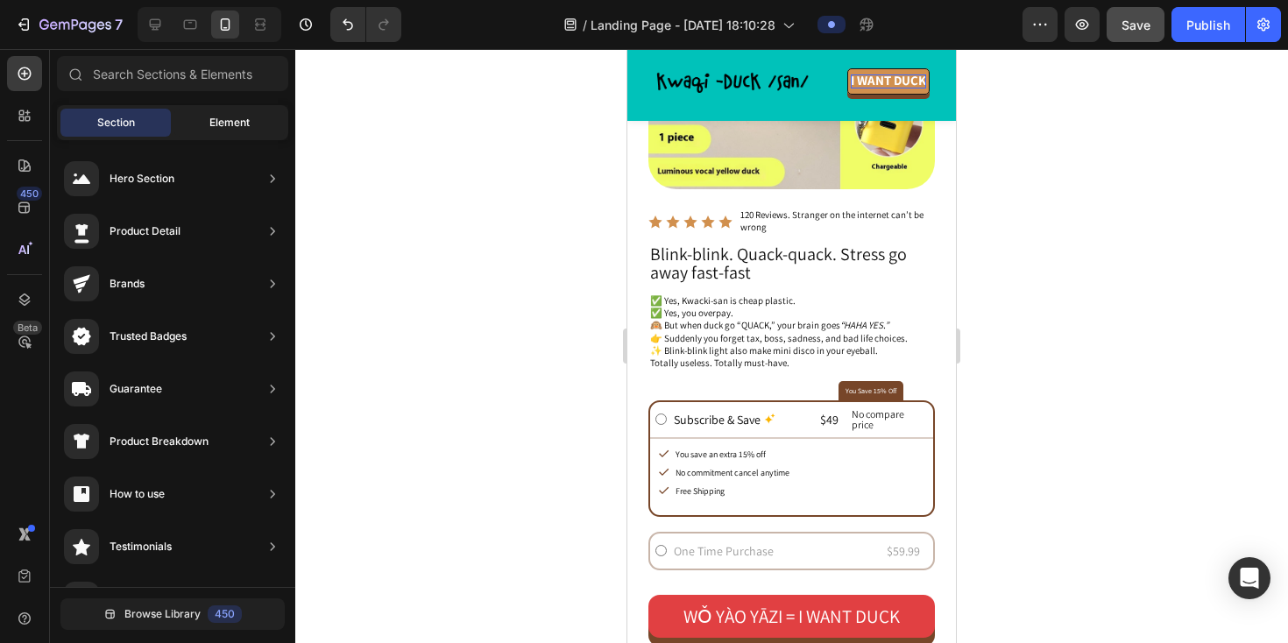
click at [219, 120] on span "Element" at bounding box center [229, 123] width 40 height 16
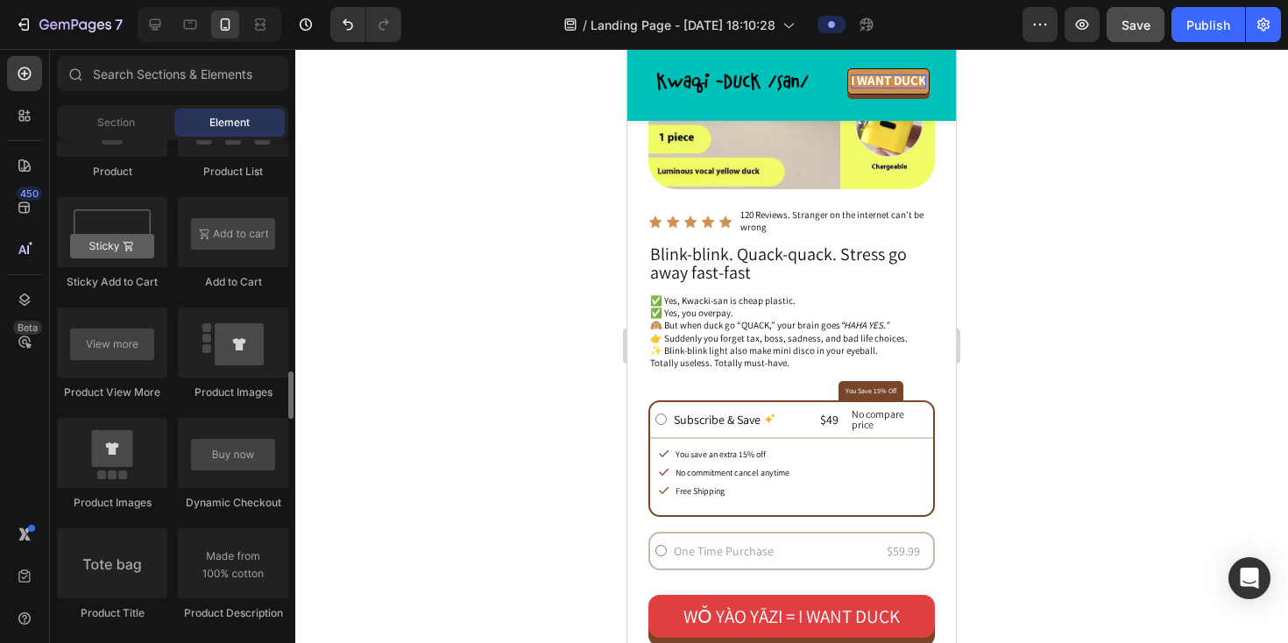
scroll to position [2434, 0]
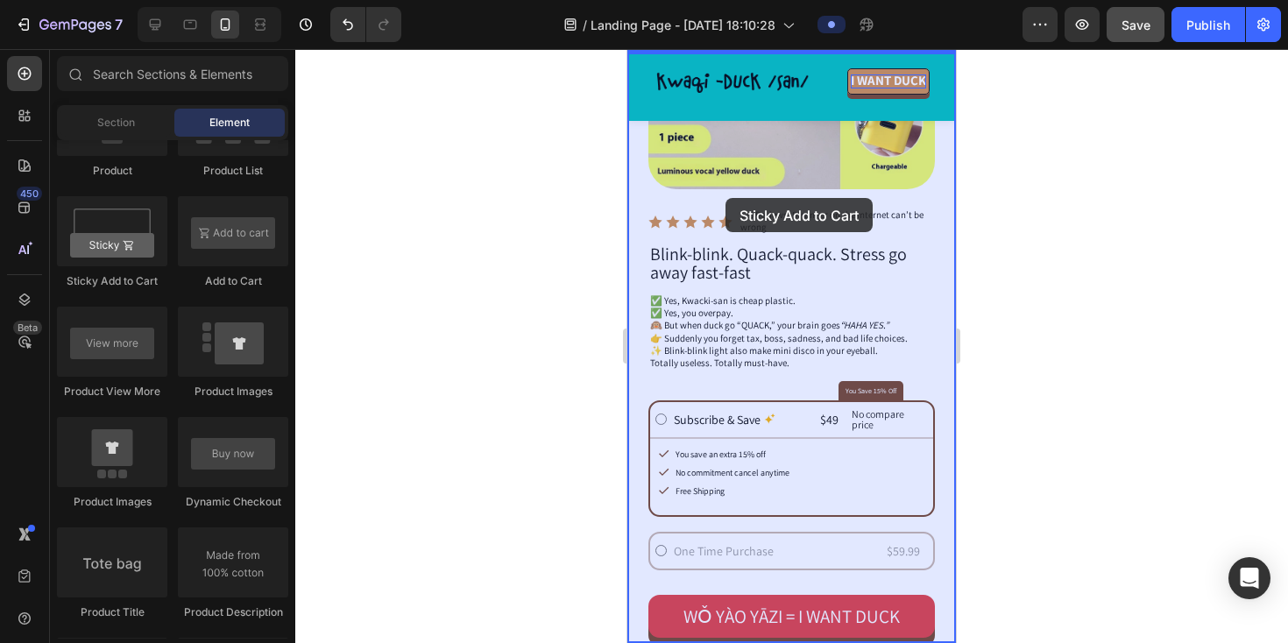
drag, startPoint x: 755, startPoint y: 307, endPoint x: 725, endPoint y: 198, distance: 112.7
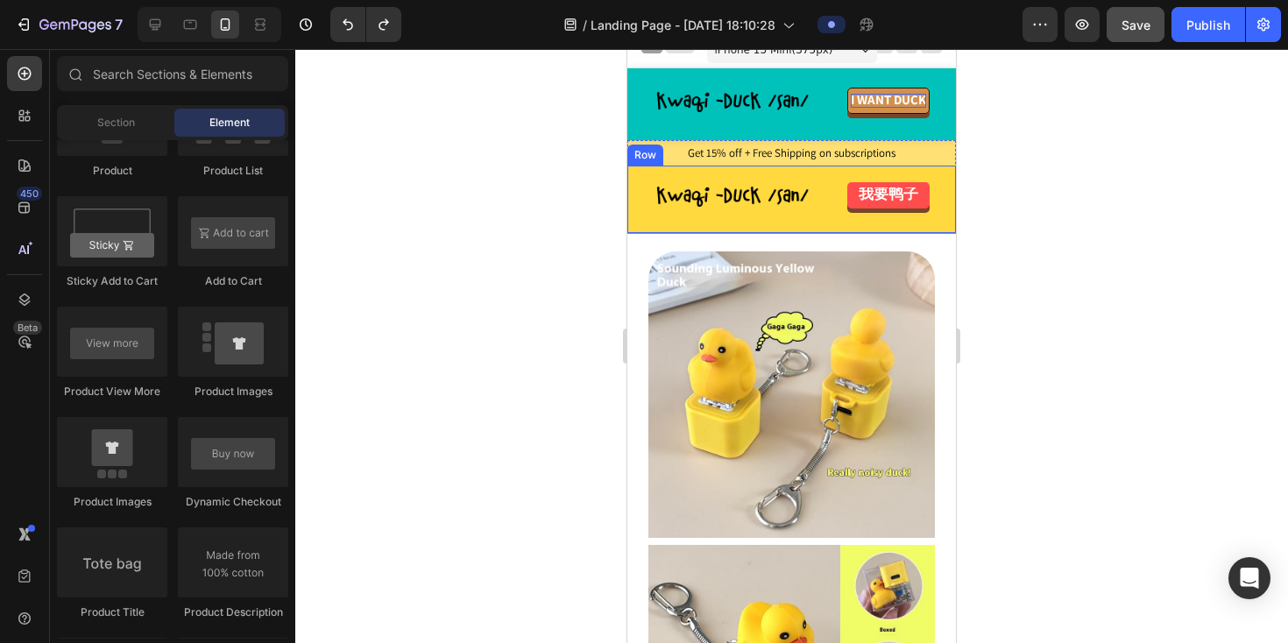
scroll to position [0, 0]
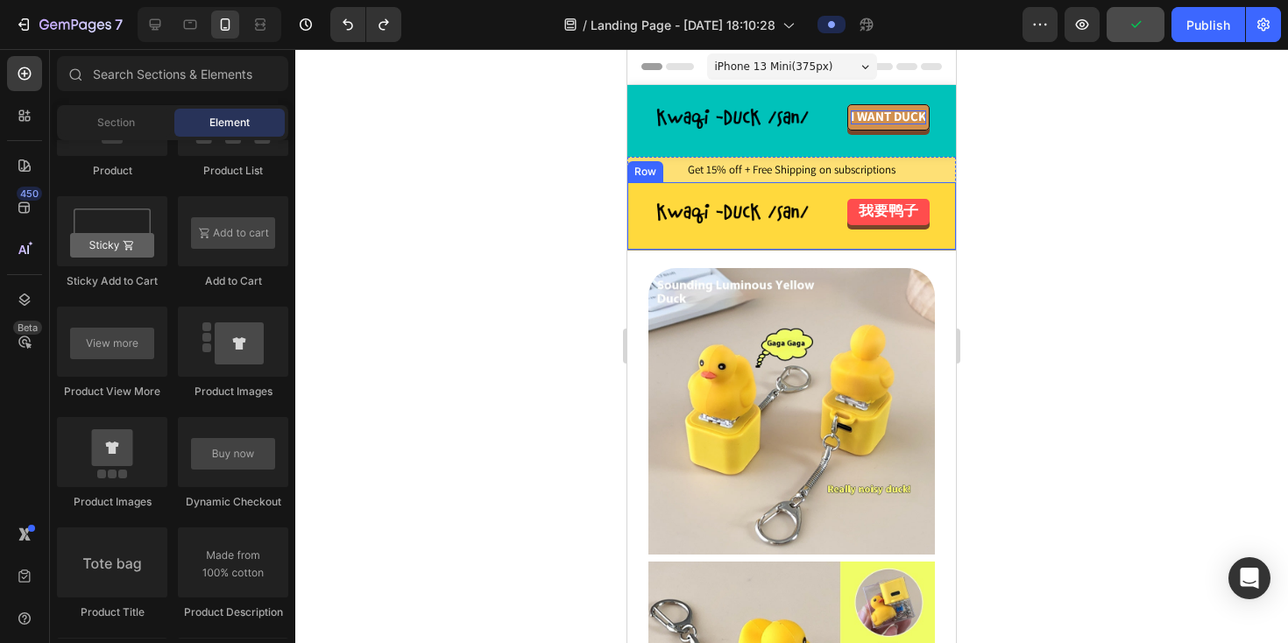
click at [642, 219] on div "Image 我要鸭子 Button Row" at bounding box center [791, 215] width 329 height 67
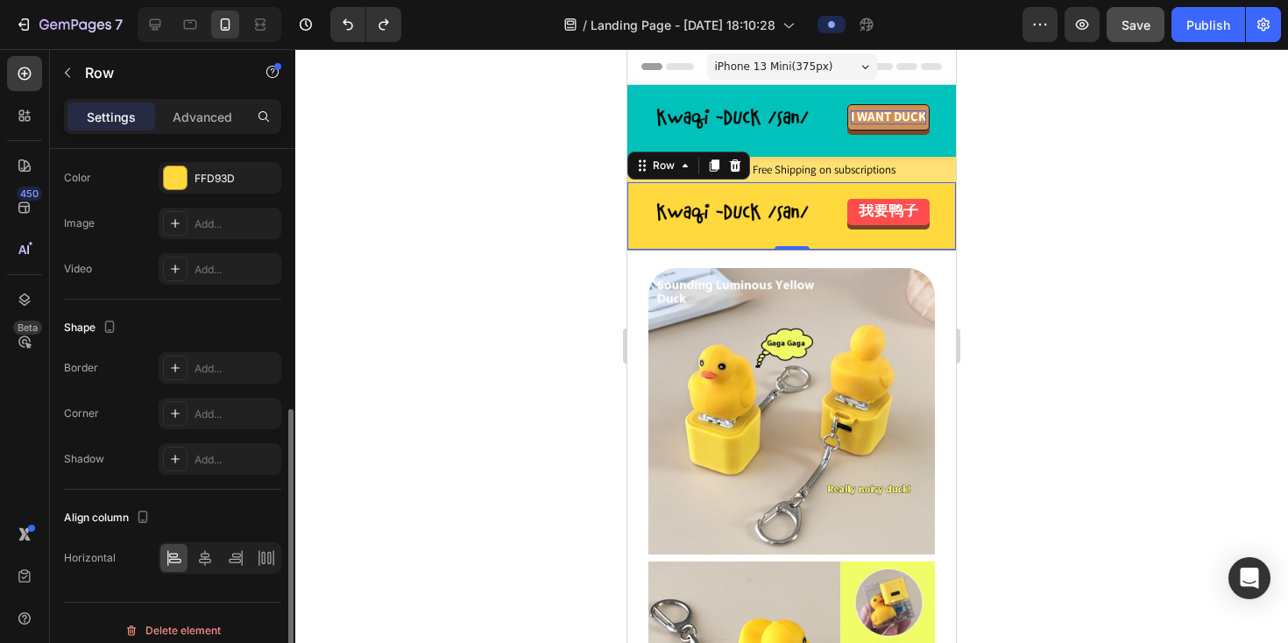
scroll to position [517, 0]
click at [222, 418] on div "Add..." at bounding box center [236, 415] width 82 height 16
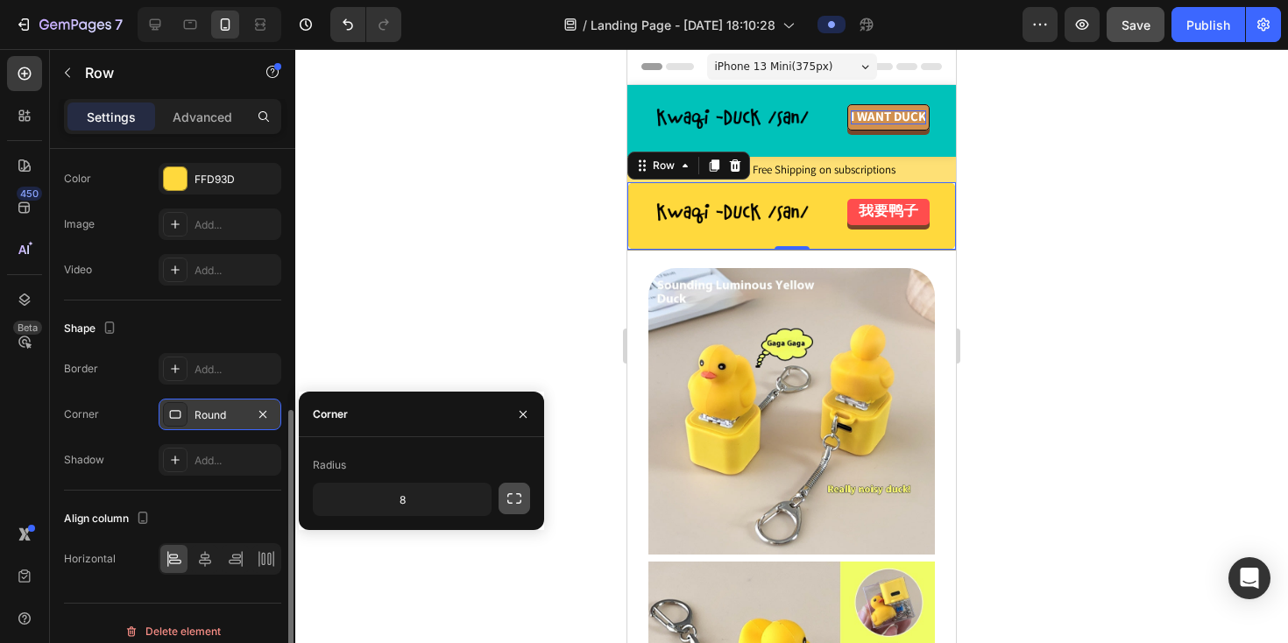
click at [511, 494] on icon "button" at bounding box center [514, 498] width 14 height 11
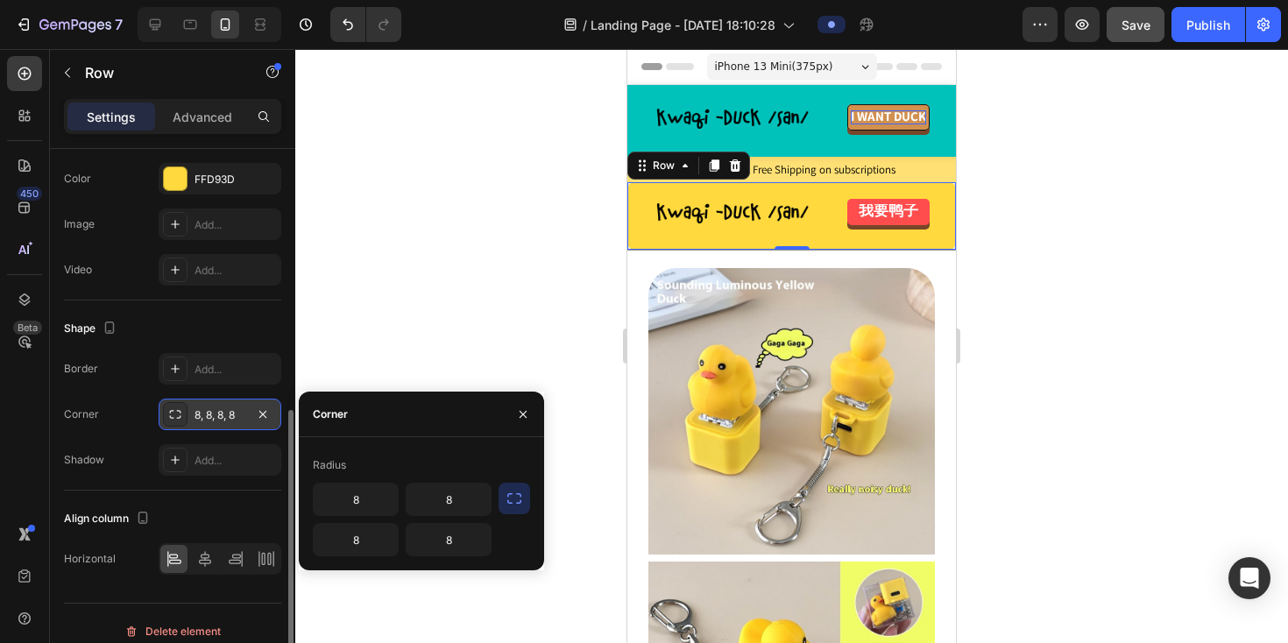
click at [494, 352] on div at bounding box center [791, 346] width 993 height 594
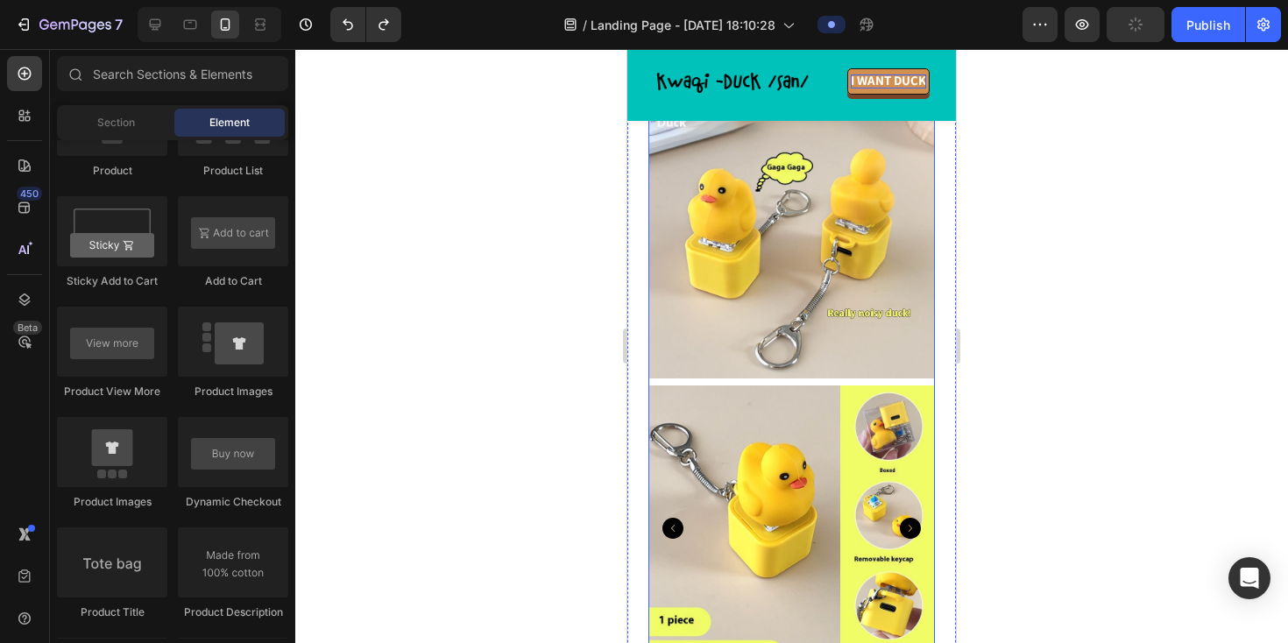
scroll to position [0, 0]
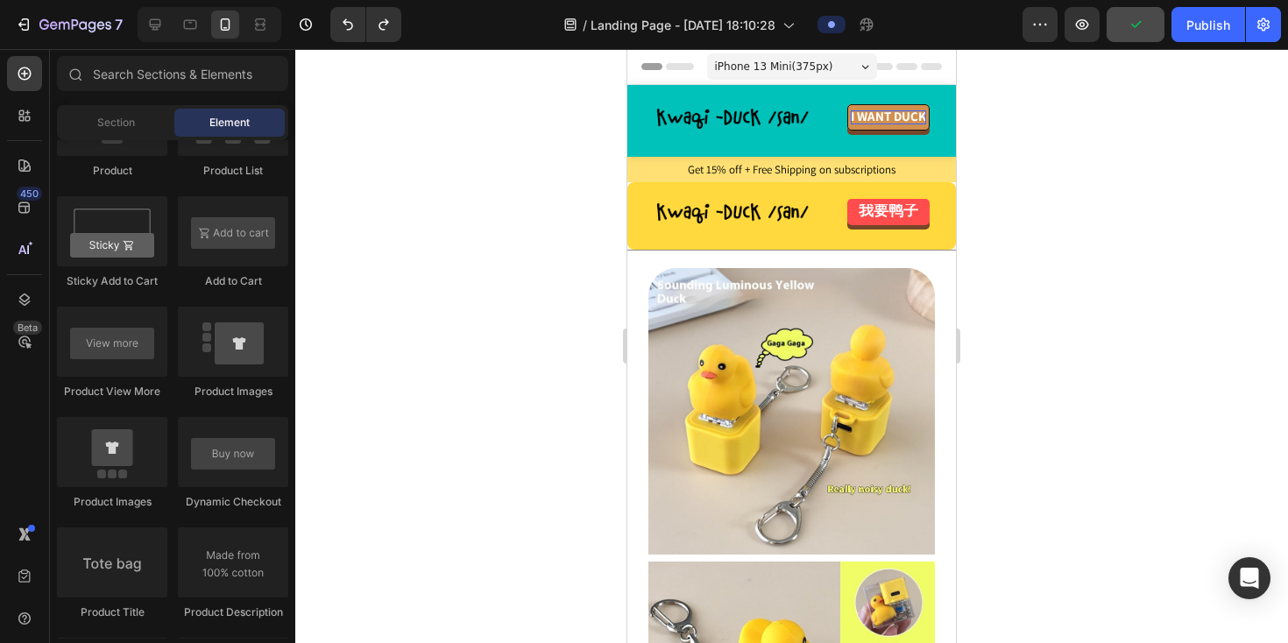
click at [582, 244] on div at bounding box center [791, 346] width 993 height 594
click at [501, 327] on div at bounding box center [791, 346] width 993 height 594
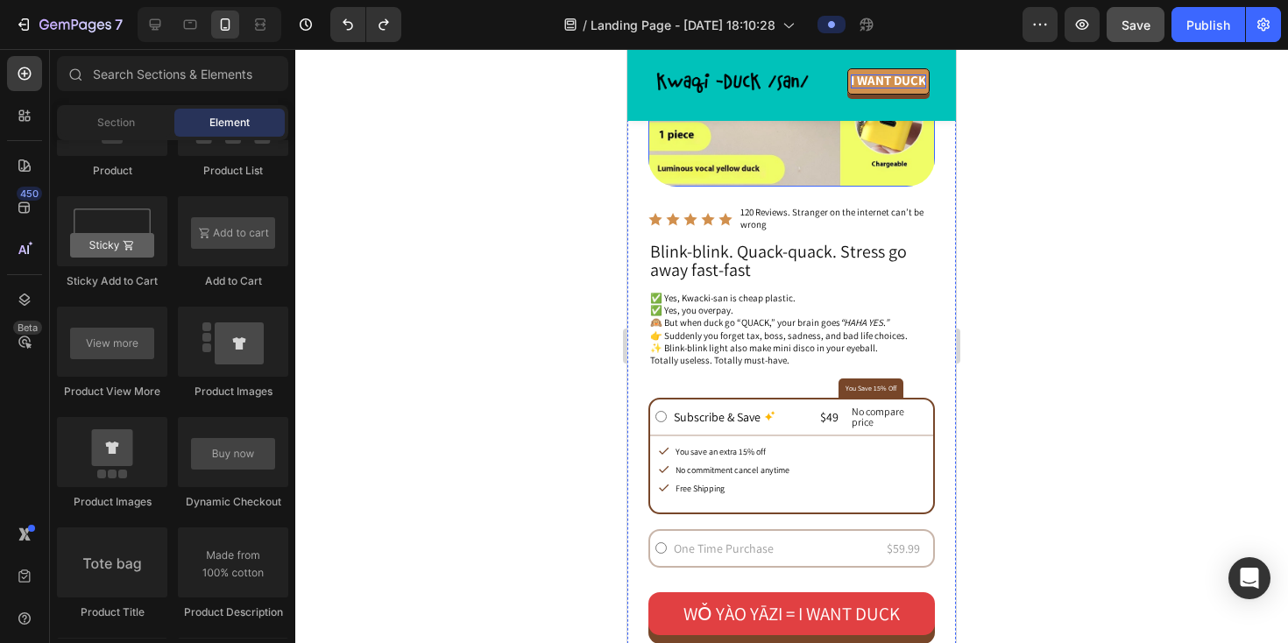
scroll to position [667, 0]
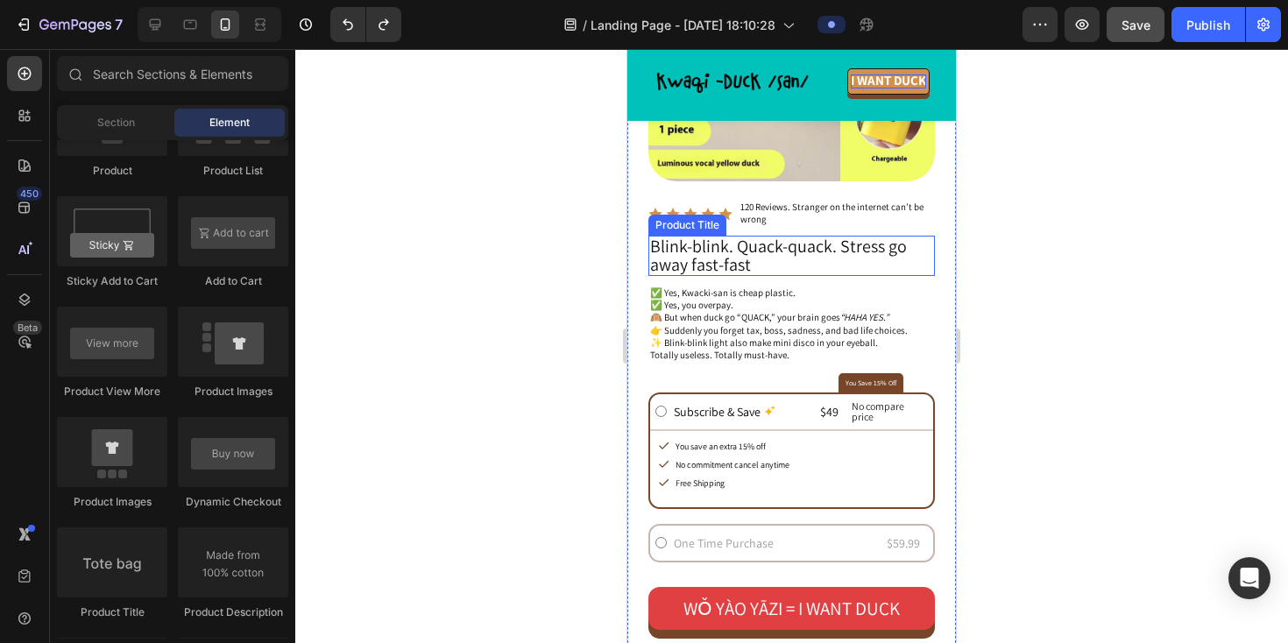
click at [713, 251] on h2 "Blink-blink. Quack-quack. Stress go away fast-fast" at bounding box center [791, 256] width 287 height 40
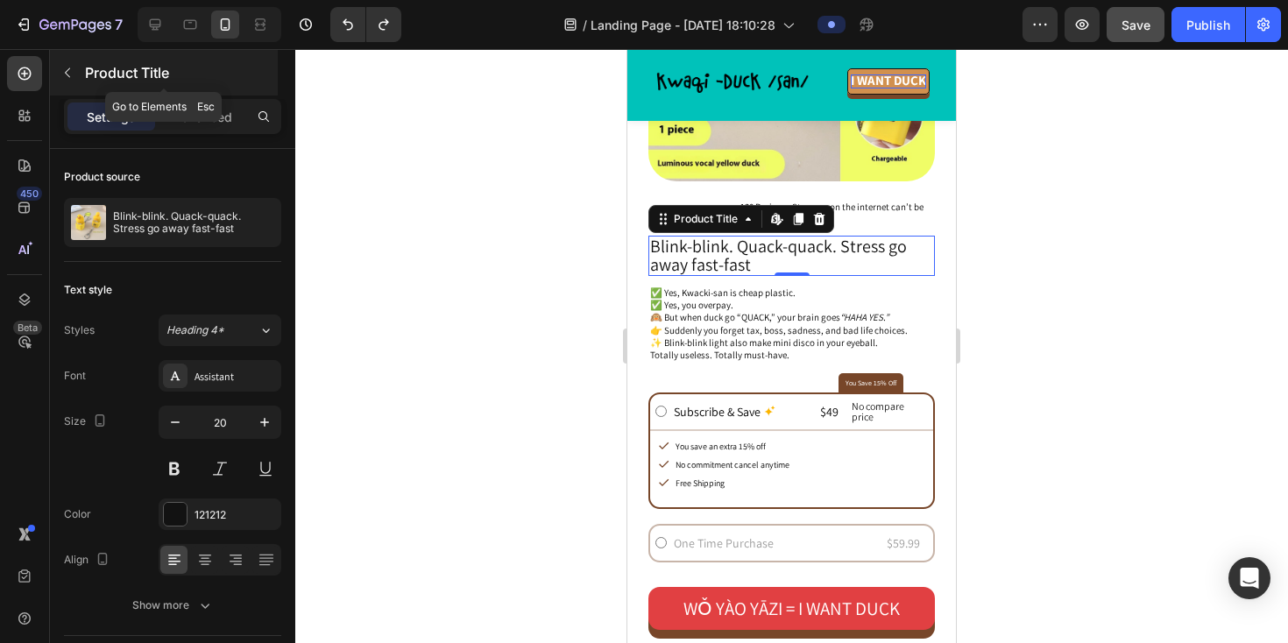
click at [67, 67] on icon "button" at bounding box center [67, 73] width 14 height 14
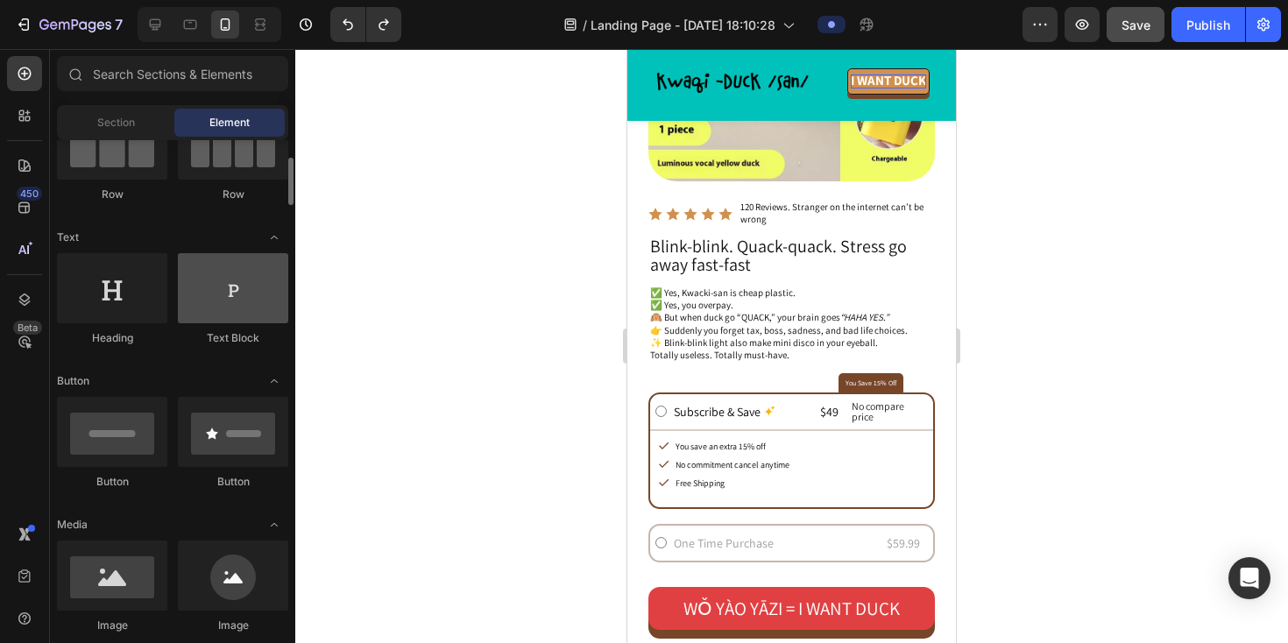
scroll to position [177, 0]
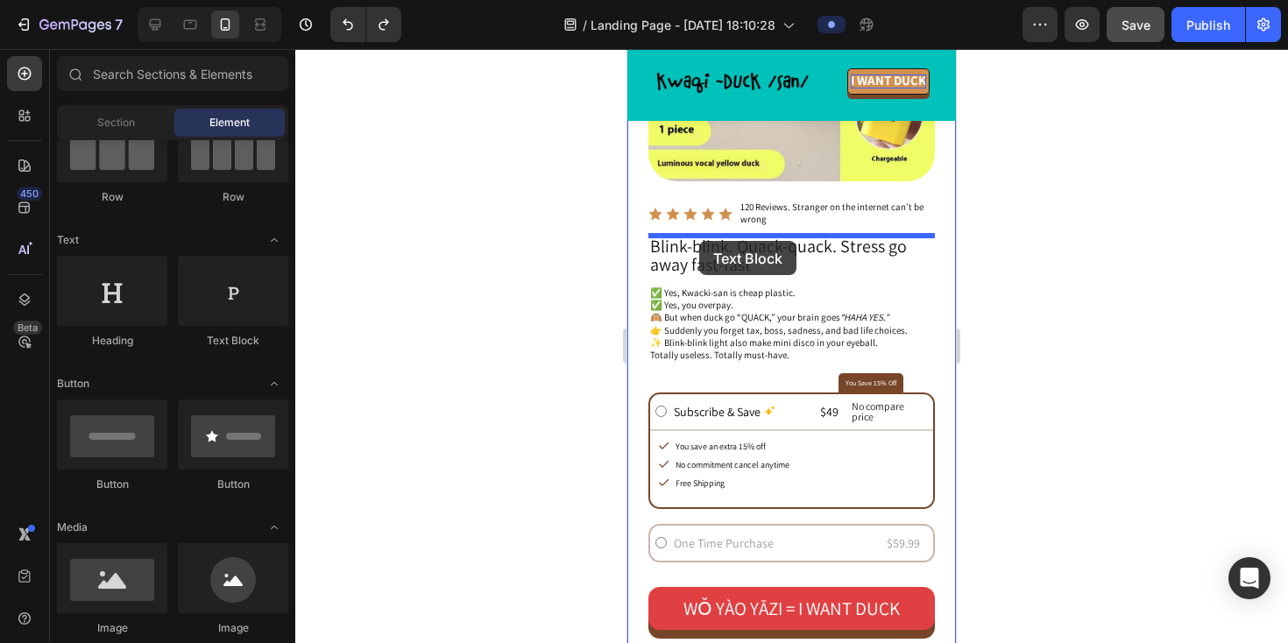
drag, startPoint x: 844, startPoint y: 352, endPoint x: 699, endPoint y: 241, distance: 182.4
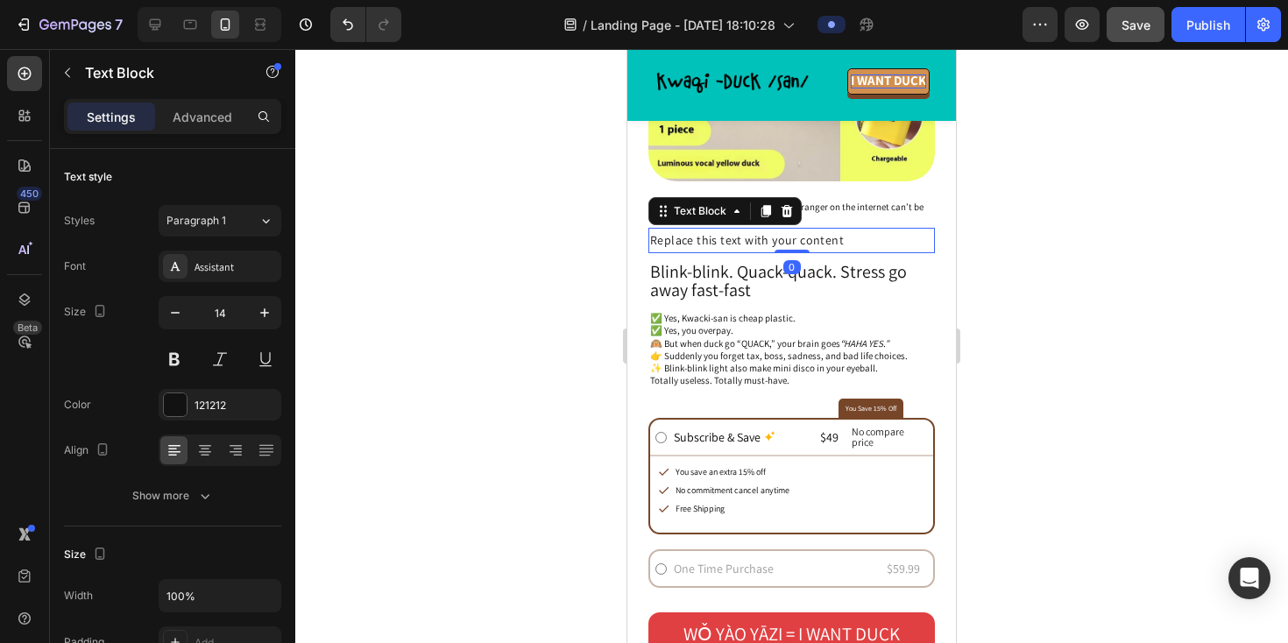
click at [726, 236] on div "Replace this text with your content" at bounding box center [791, 240] width 287 height 25
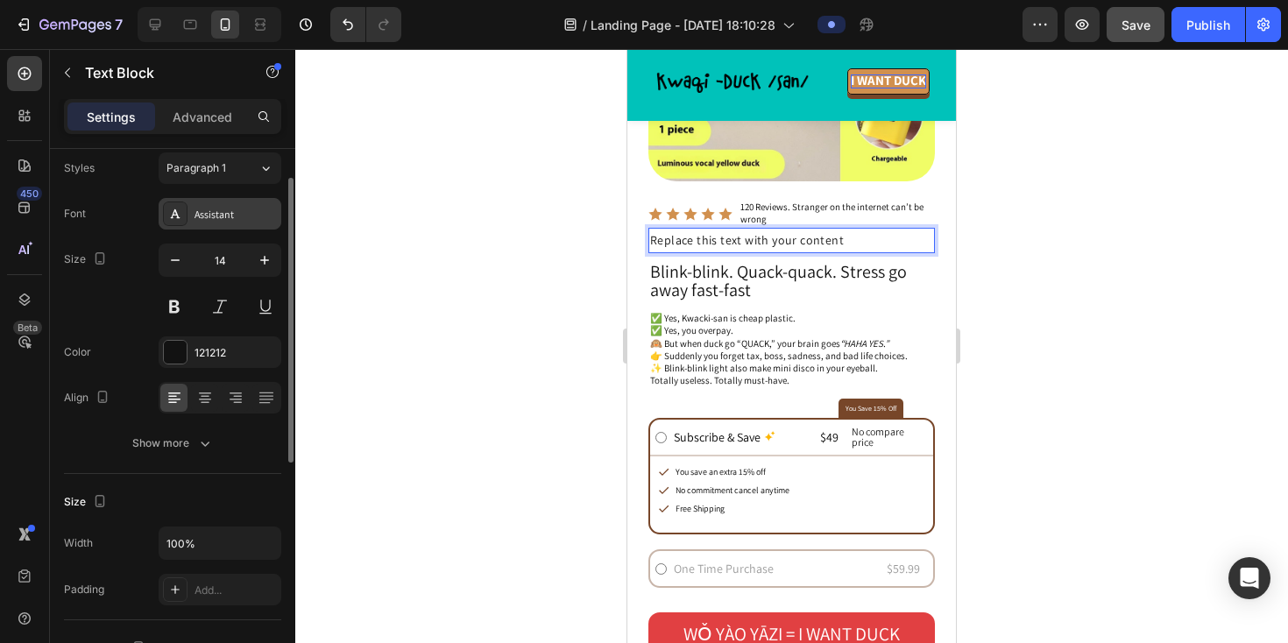
scroll to position [59, 0]
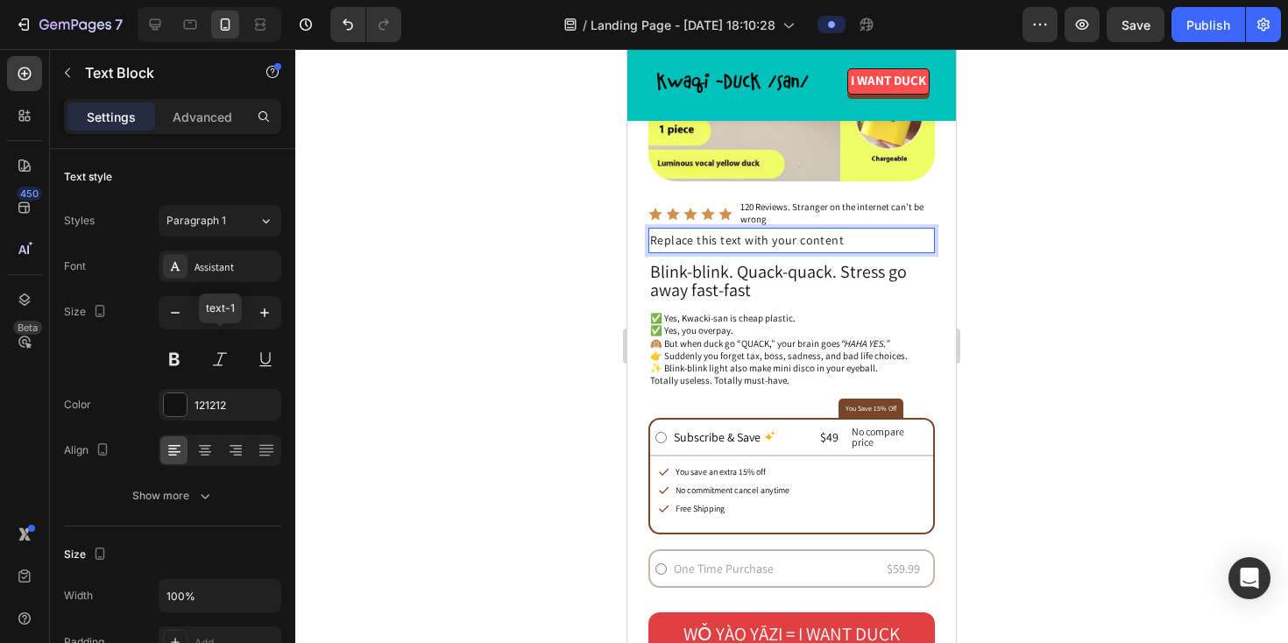
scroll to position [59, 0]
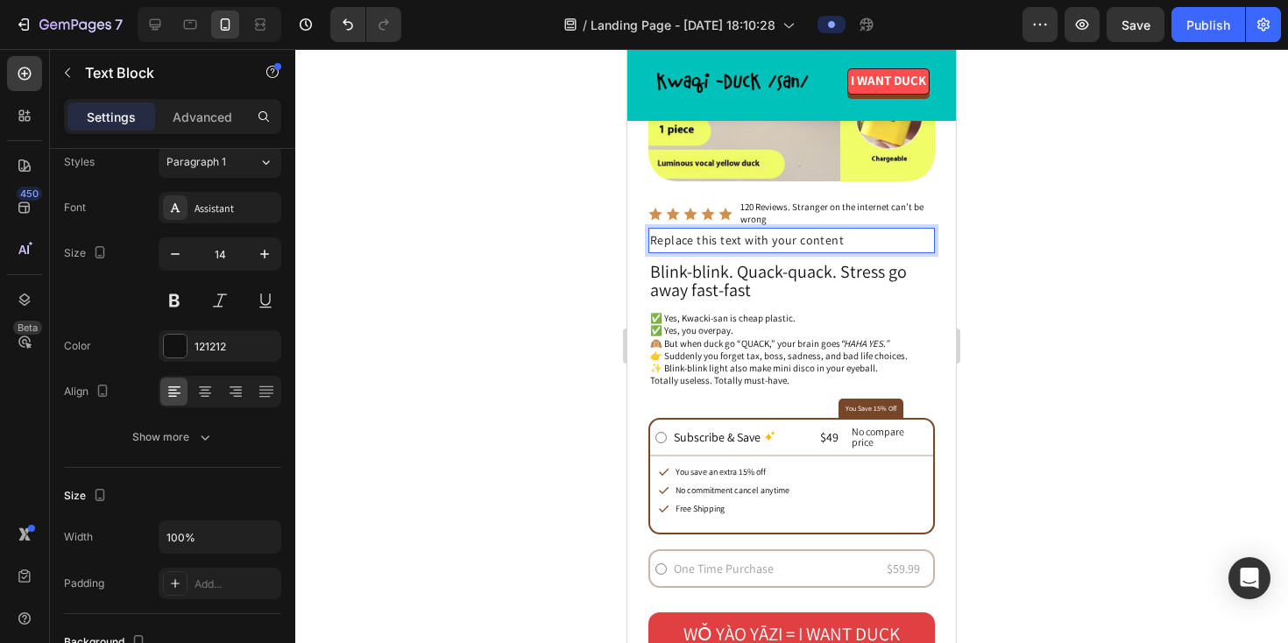
click at [539, 358] on div at bounding box center [791, 346] width 993 height 594
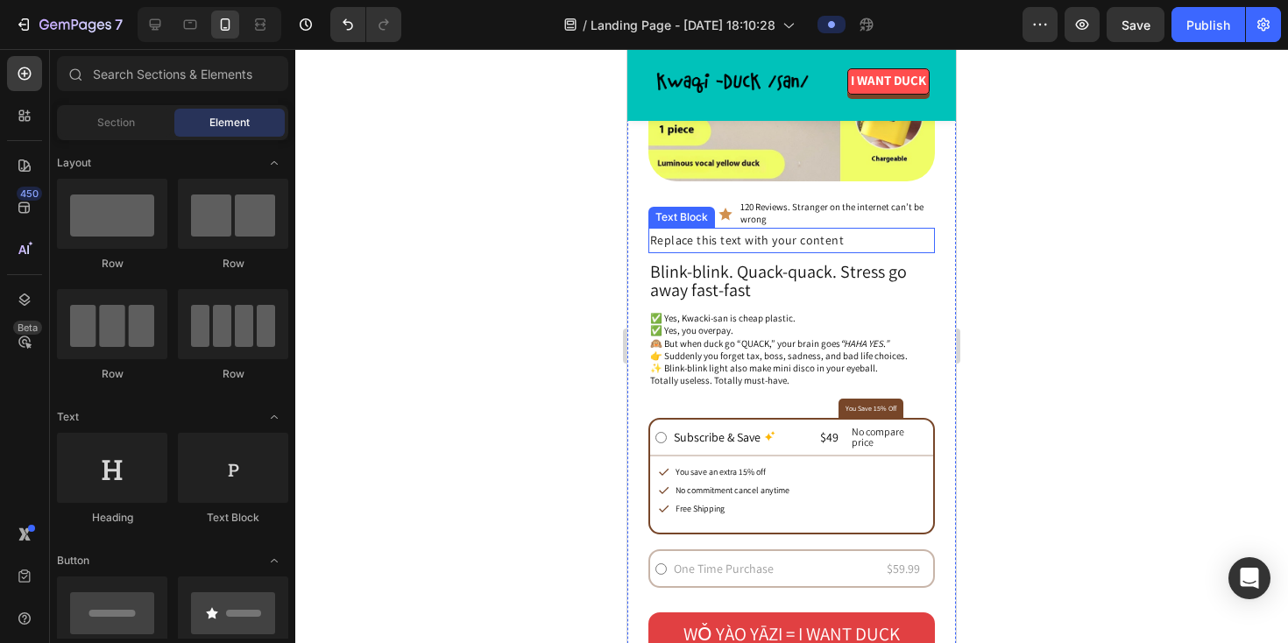
click at [794, 235] on p "Replace this text with your content" at bounding box center [791, 241] width 283 height 22
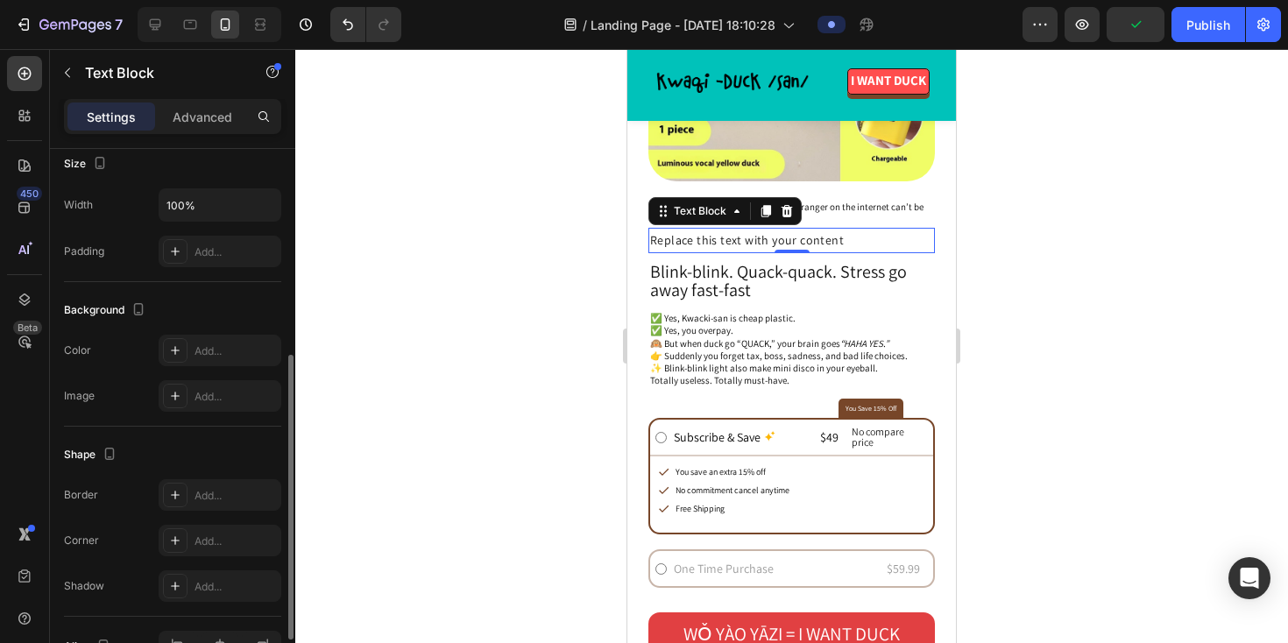
scroll to position [394, 0]
click at [211, 347] on div "Add..." at bounding box center [236, 348] width 82 height 16
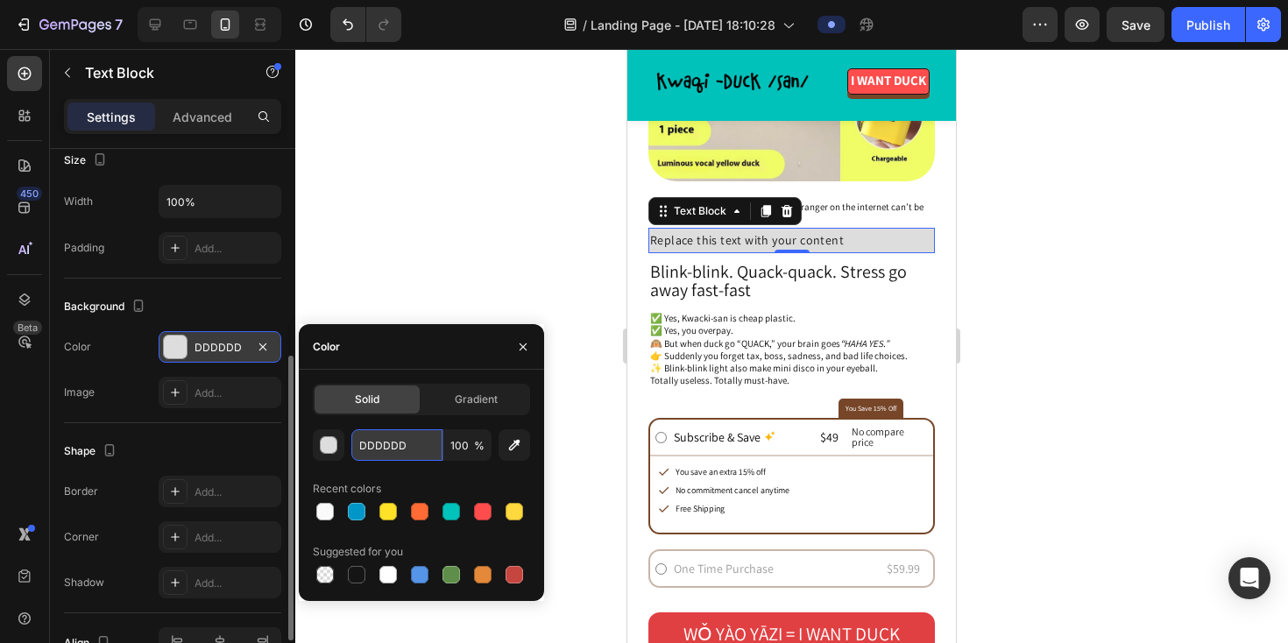
click at [393, 442] on input "DDDDDD" at bounding box center [396, 445] width 91 height 32
paste input "FFFFFF"
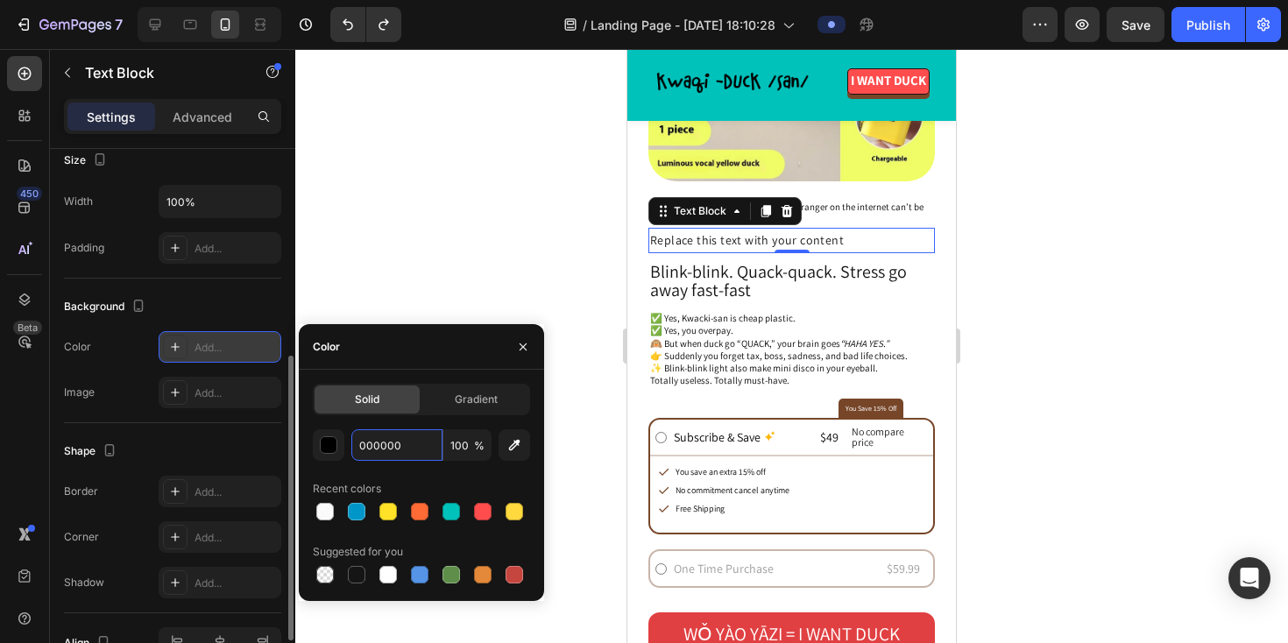
paste input "C2BA"
type input "00C2BA"
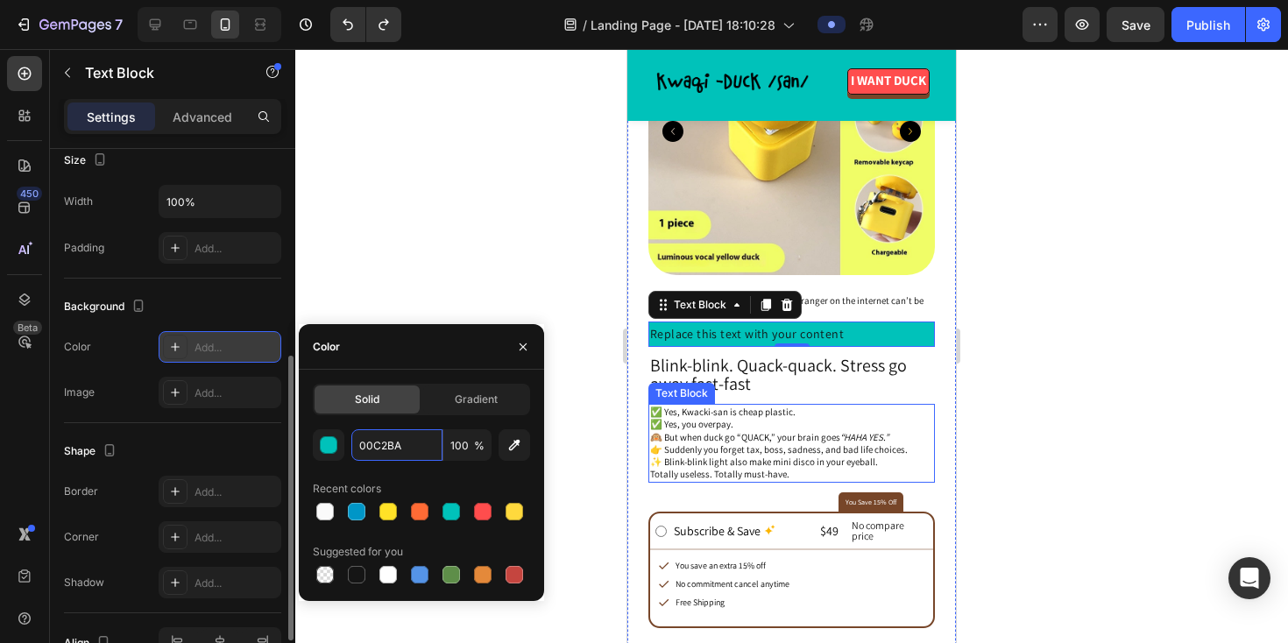
scroll to position [568, 0]
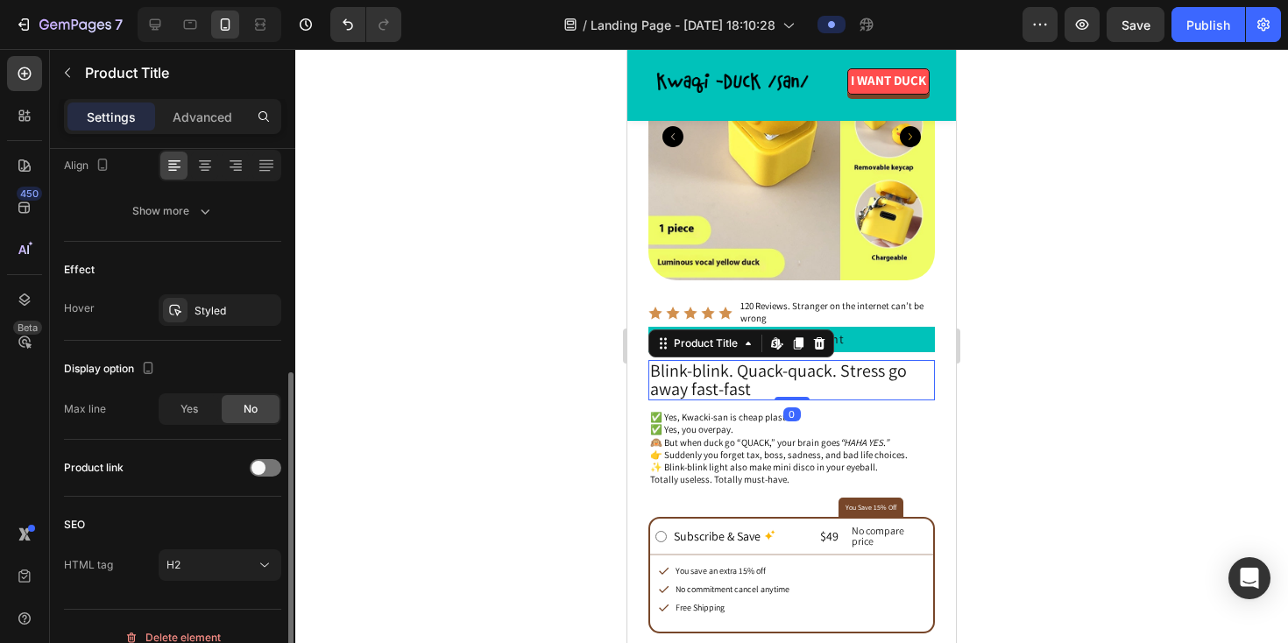
click at [711, 372] on h2 "Blink-blink. Quack-quack. Stress go away fast-fast" at bounding box center [791, 380] width 287 height 40
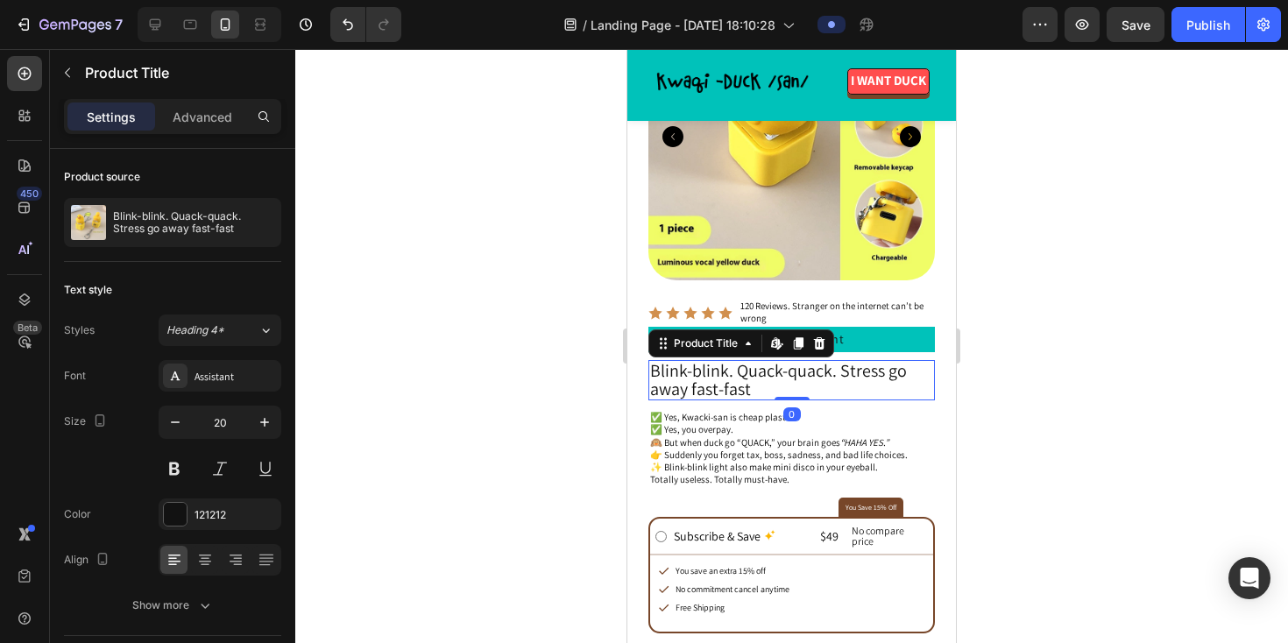
click at [711, 372] on h2 "Blink-blink. Quack-quack. Stress go away fast-fast" at bounding box center [791, 380] width 287 height 40
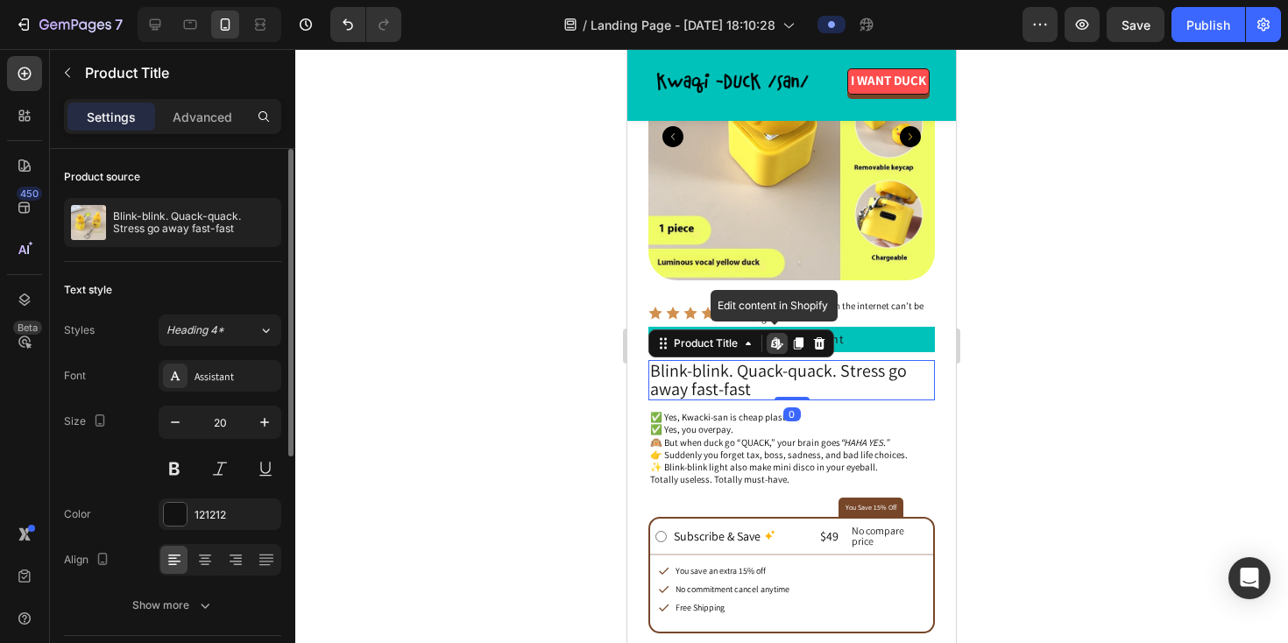
click at [711, 372] on h2 "Blink-blink. Quack-quack. Stress go away fast-fast" at bounding box center [791, 380] width 287 height 40
click at [818, 349] on icon at bounding box center [819, 343] width 11 height 12
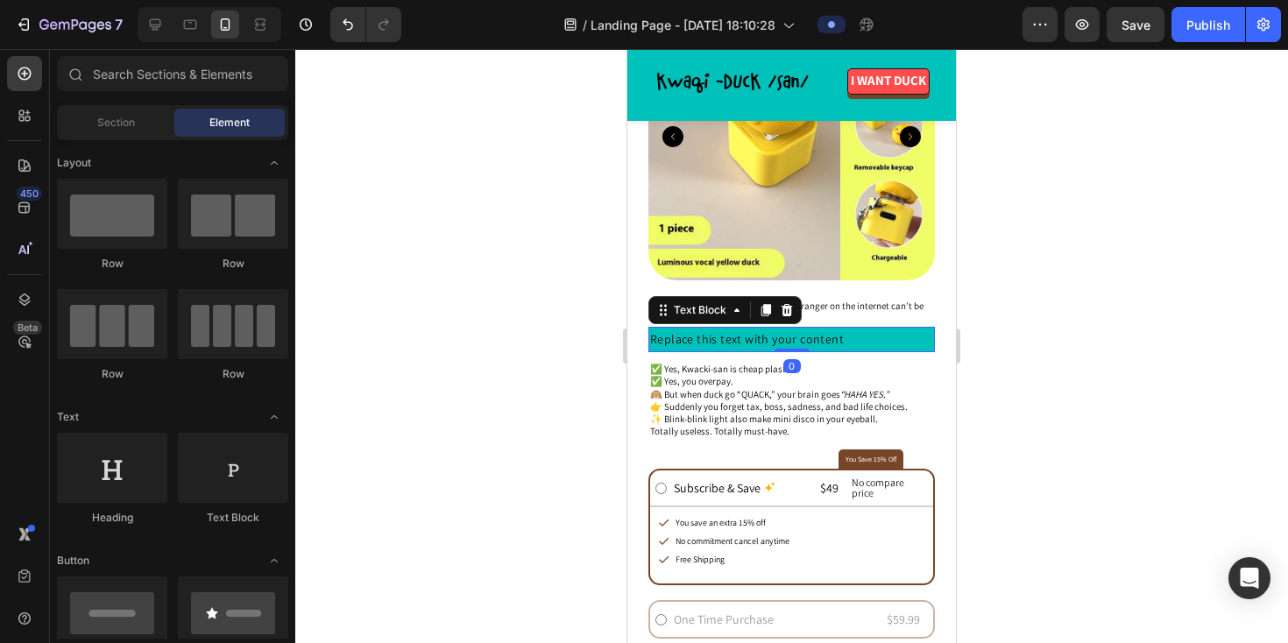
click at [676, 341] on p "Replace this text with your content" at bounding box center [791, 340] width 283 height 22
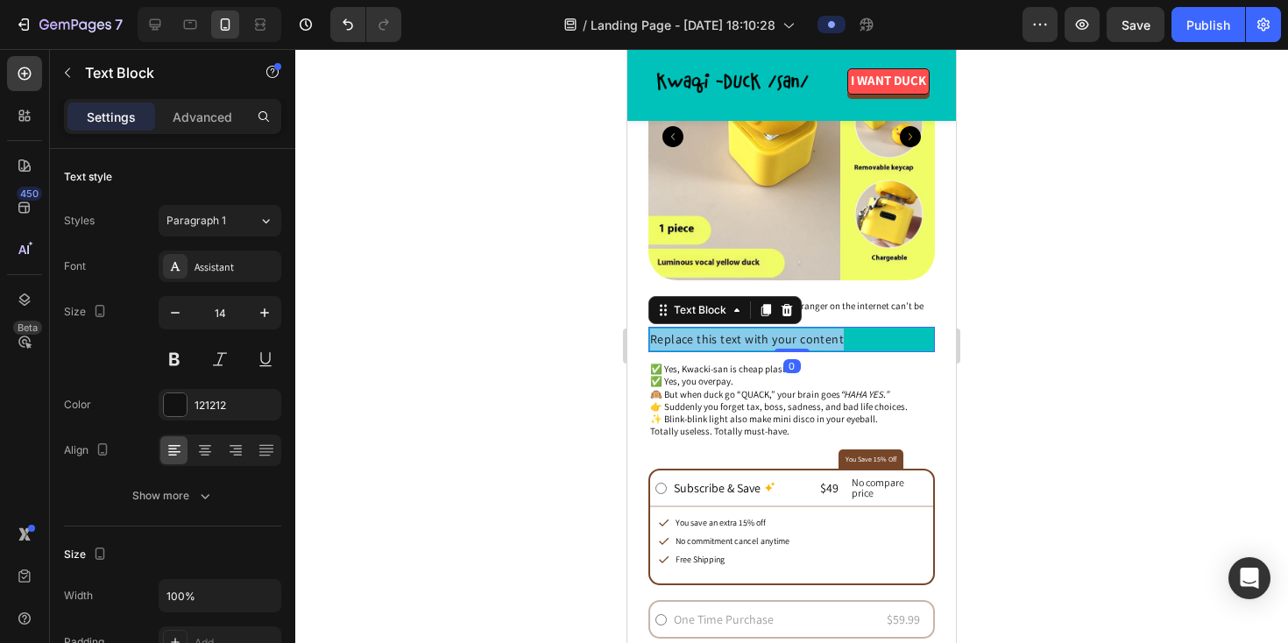
click at [676, 341] on p "Replace this text with your content" at bounding box center [791, 340] width 283 height 22
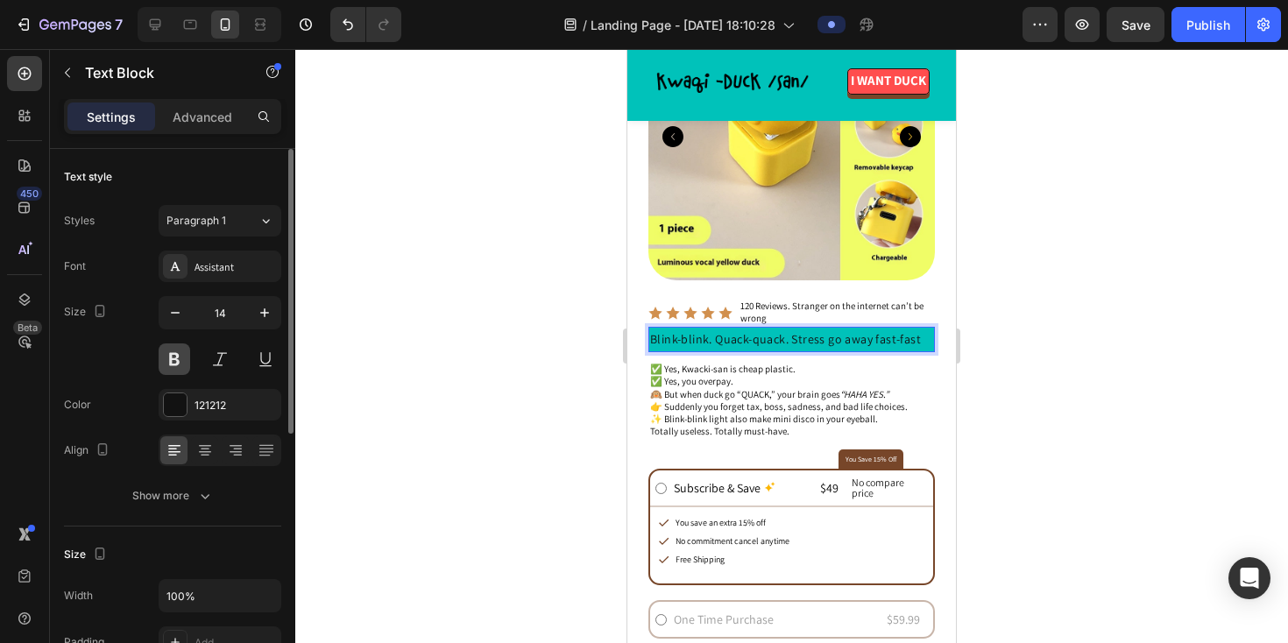
click at [175, 360] on button at bounding box center [175, 359] width 32 height 32
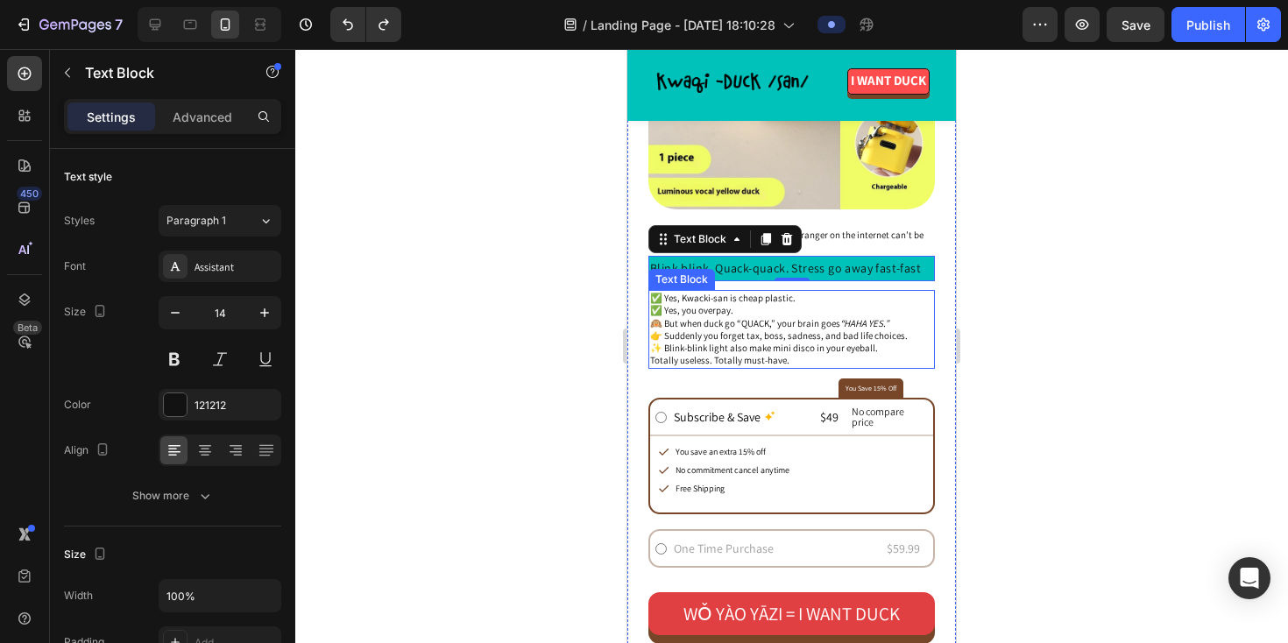
scroll to position [638, 0]
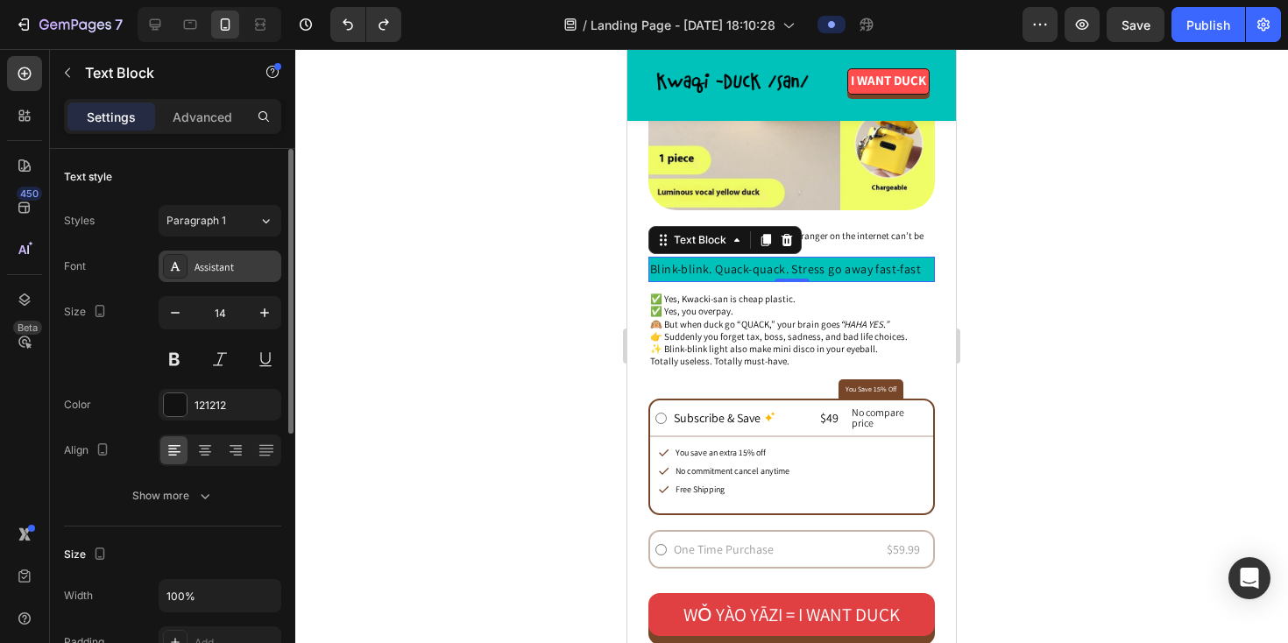
click at [229, 265] on div "Assistant" at bounding box center [236, 267] width 82 height 16
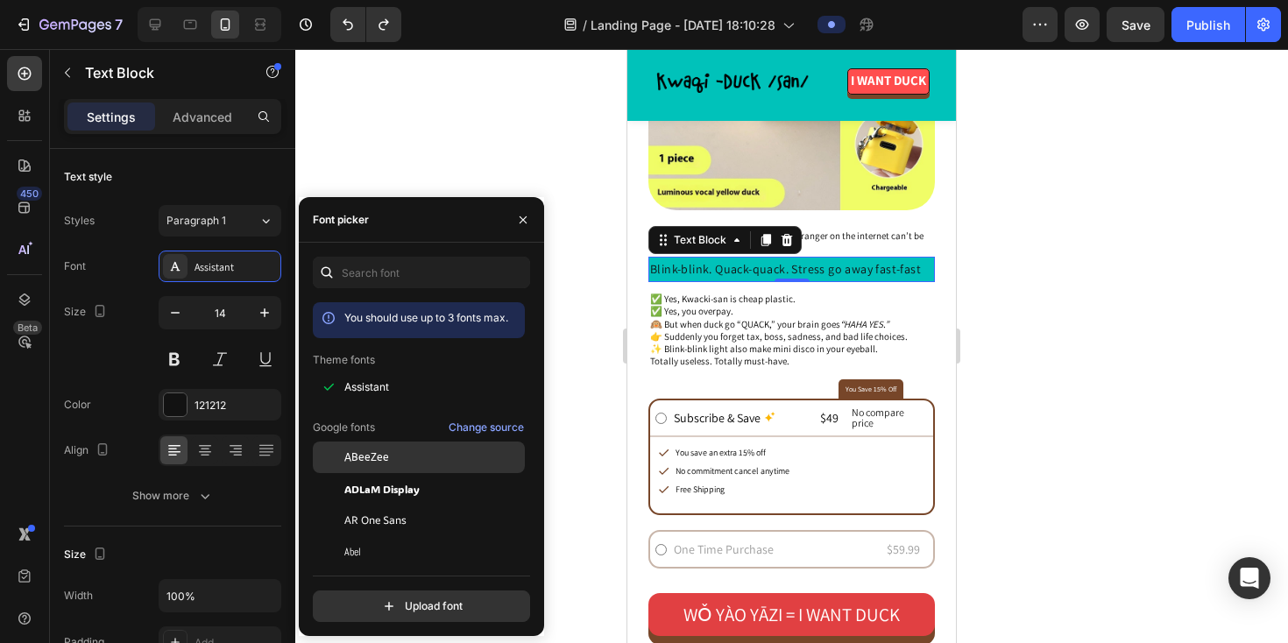
click at [391, 460] on div "ABeeZee" at bounding box center [432, 457] width 177 height 16
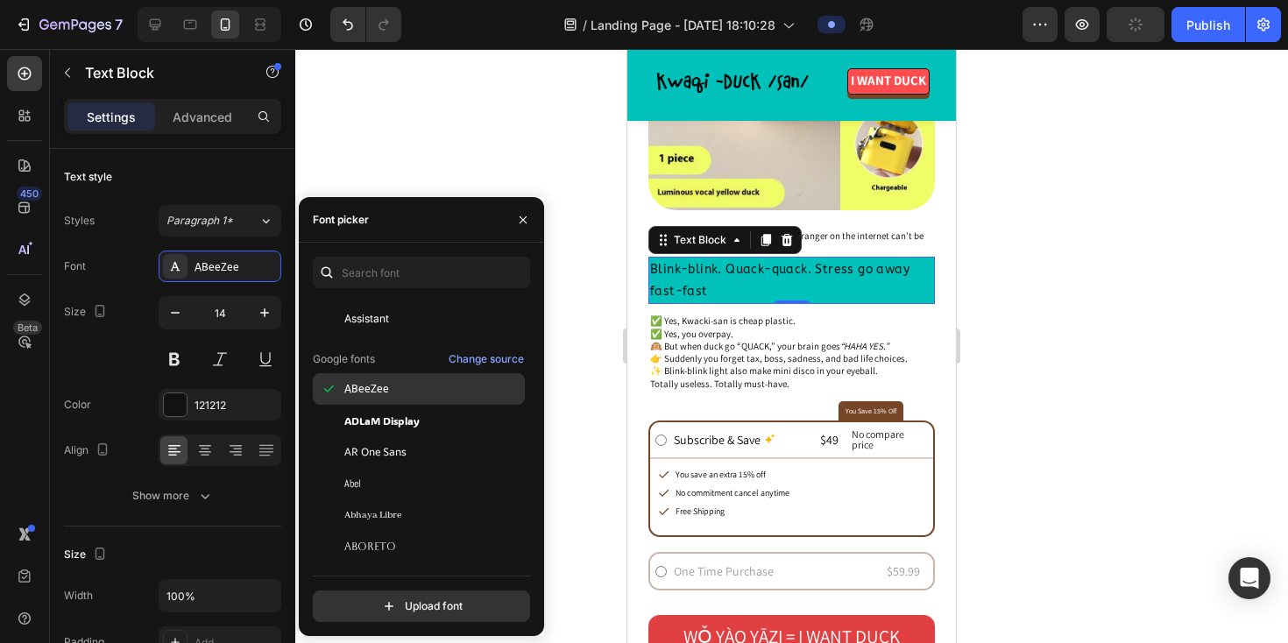
scroll to position [219, 0]
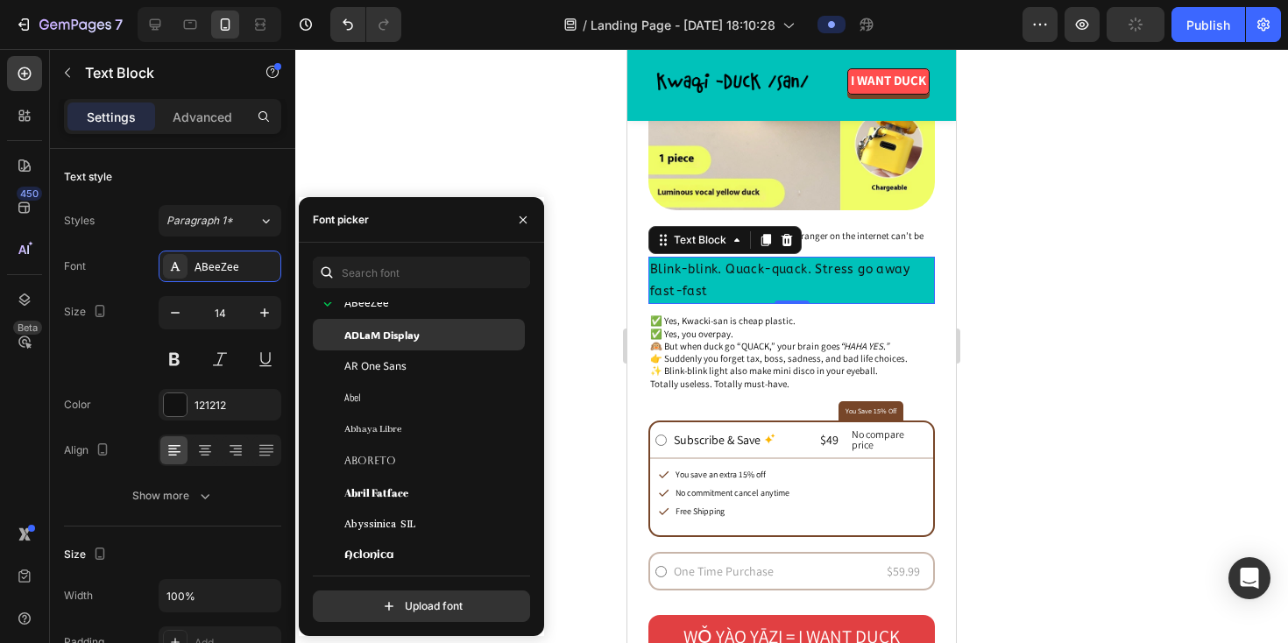
click at [391, 337] on span "ADLaM Display" at bounding box center [381, 335] width 75 height 16
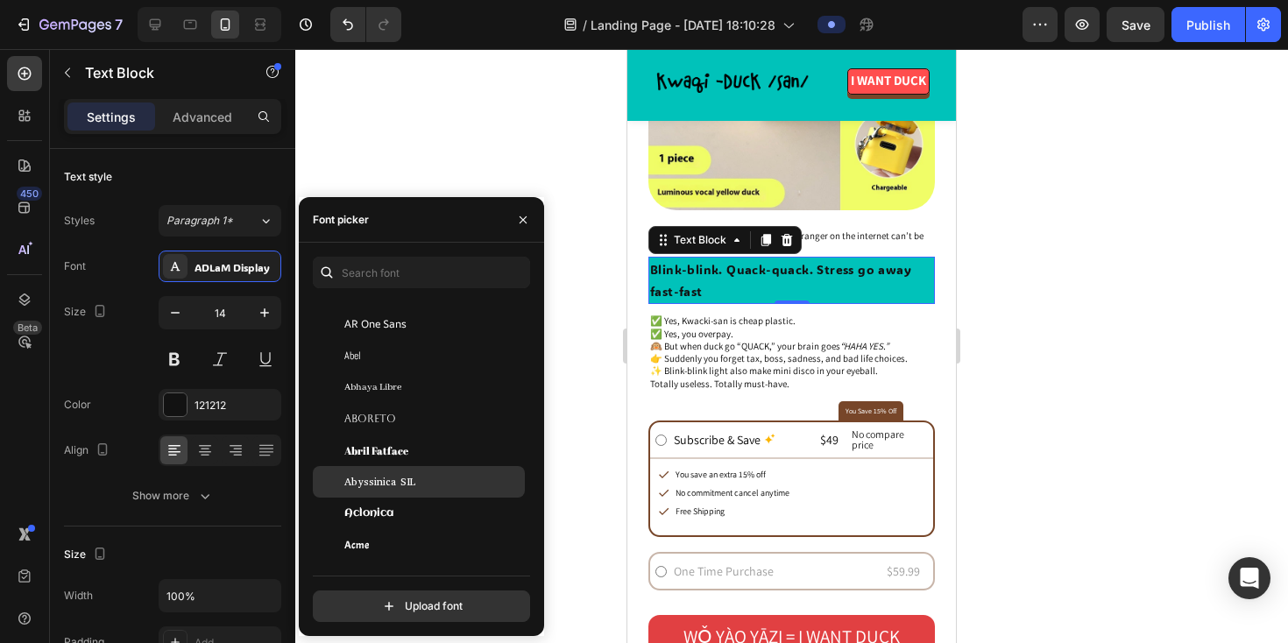
scroll to position [0, 0]
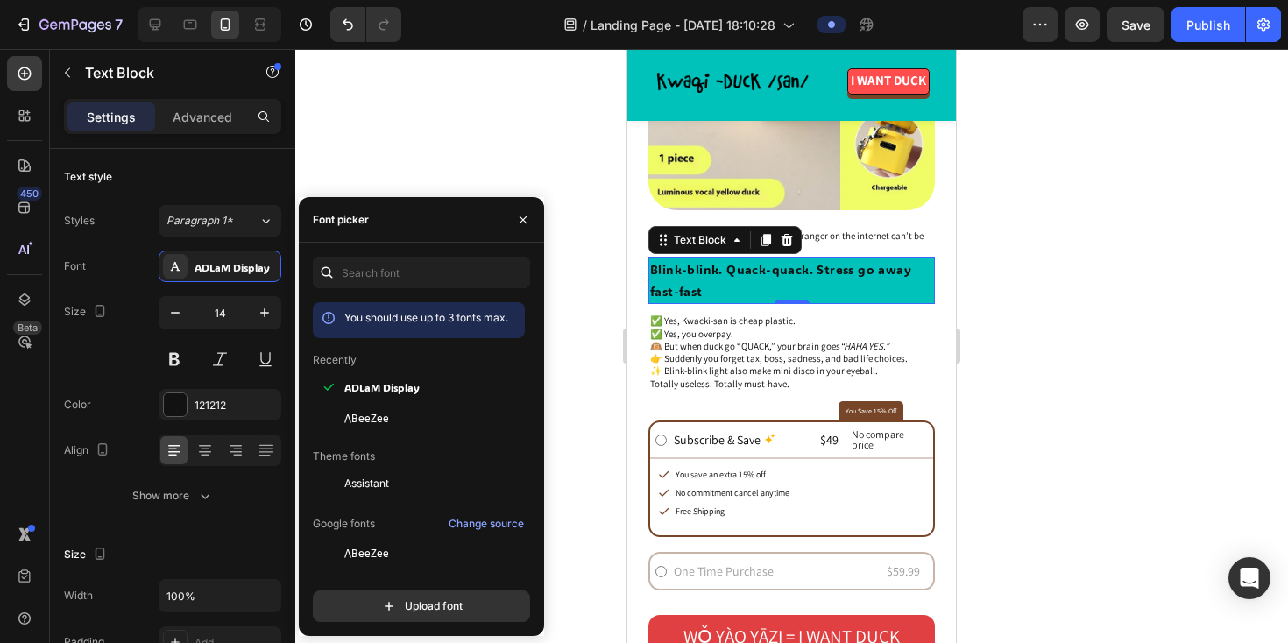
click at [589, 254] on div at bounding box center [791, 346] width 993 height 594
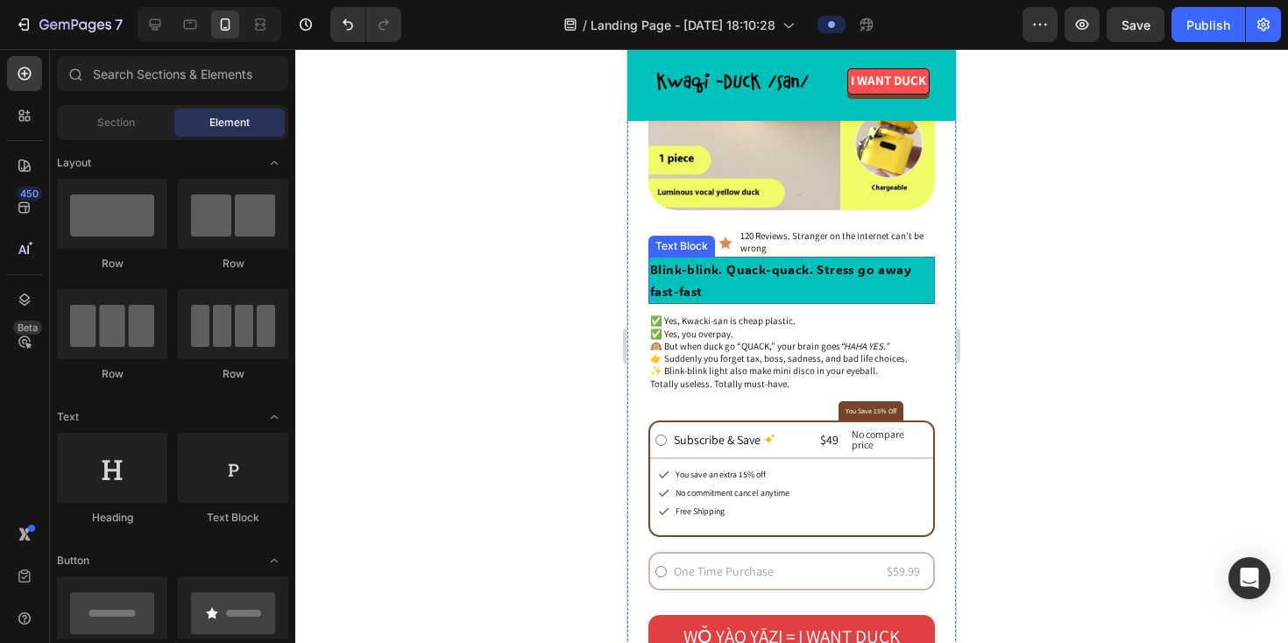
click at [789, 293] on p "Blink-blink. Quack-quack. Stress go away fast-fast" at bounding box center [791, 280] width 283 height 44
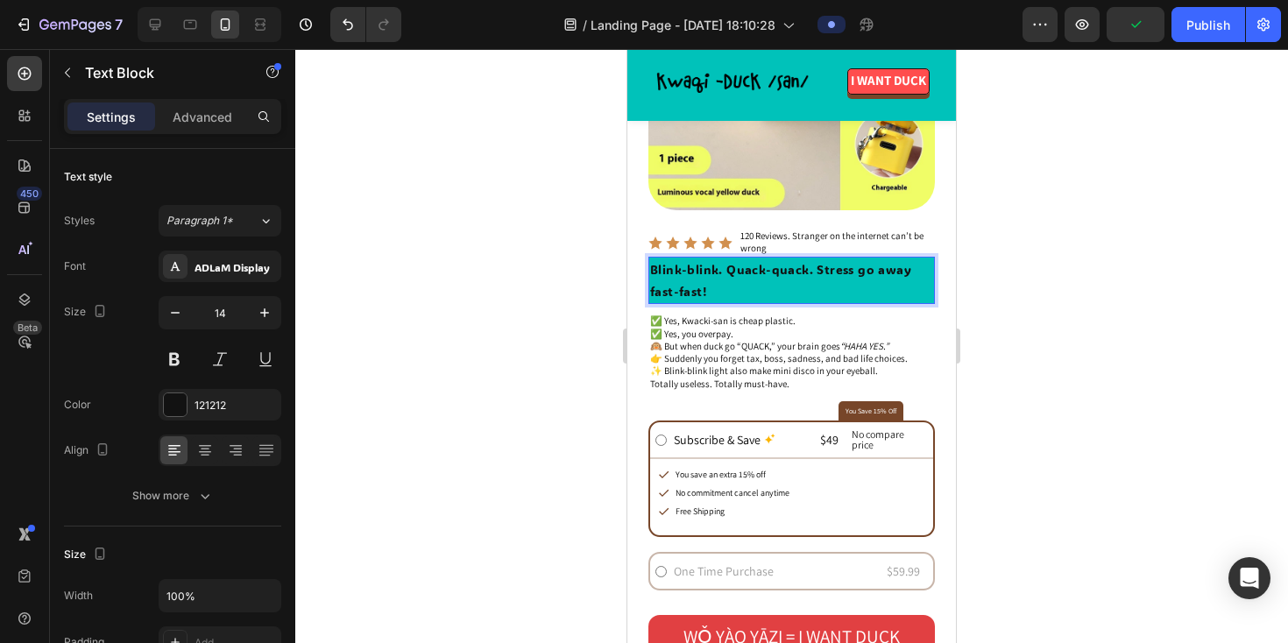
click at [653, 271] on p "Blink-blink. Quack-quack. Stress go away fast-fast!" at bounding box center [791, 280] width 283 height 44
click at [584, 289] on div at bounding box center [791, 346] width 993 height 594
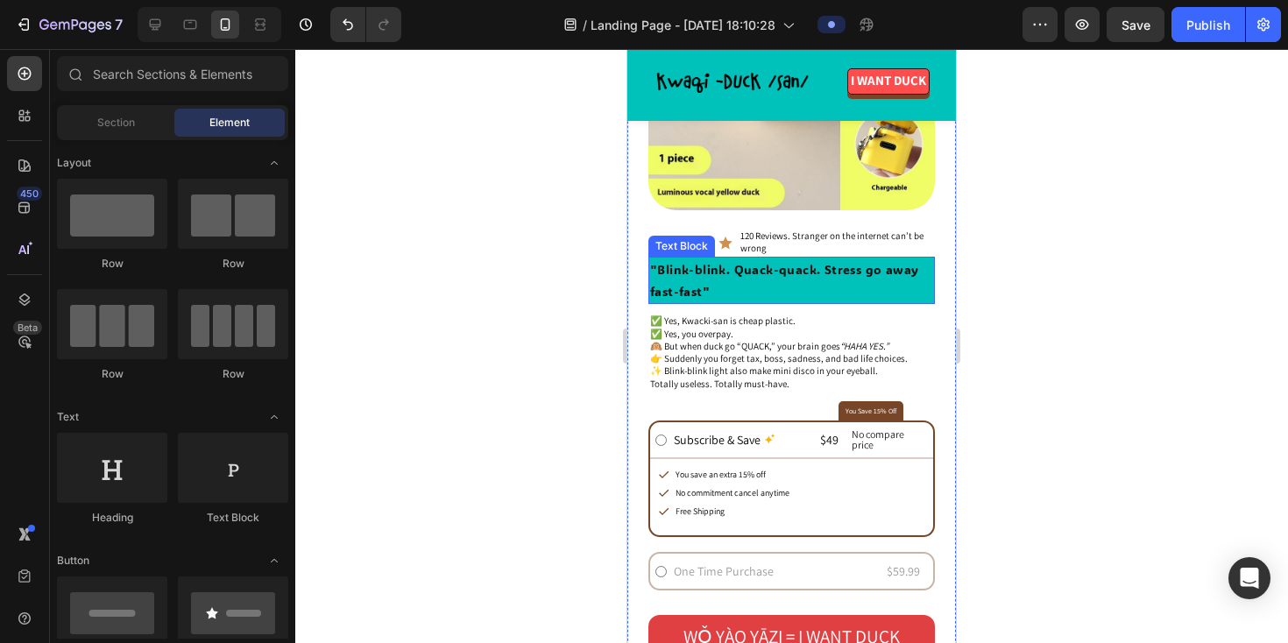
click at [670, 285] on p ""Blink-blink. Quack-quack. Stress go away fast-fast"" at bounding box center [791, 280] width 283 height 44
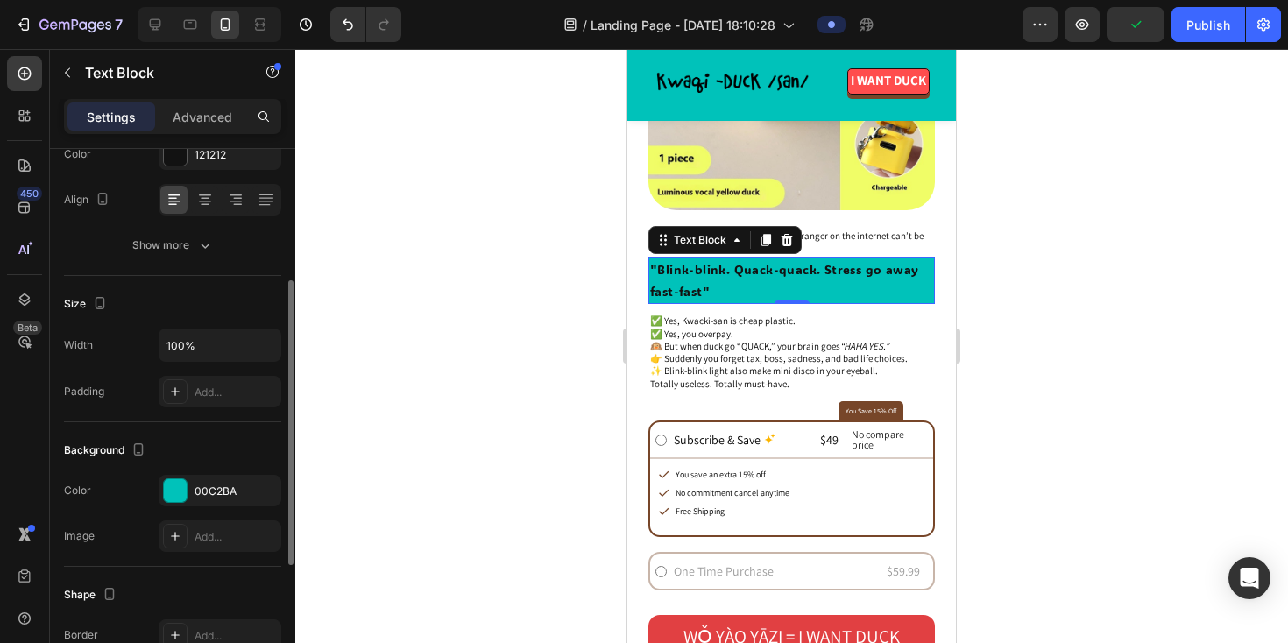
scroll to position [252, 0]
click at [209, 202] on icon at bounding box center [205, 198] width 18 height 18
click at [176, 202] on icon at bounding box center [175, 198] width 18 height 18
click at [485, 342] on div at bounding box center [791, 346] width 993 height 594
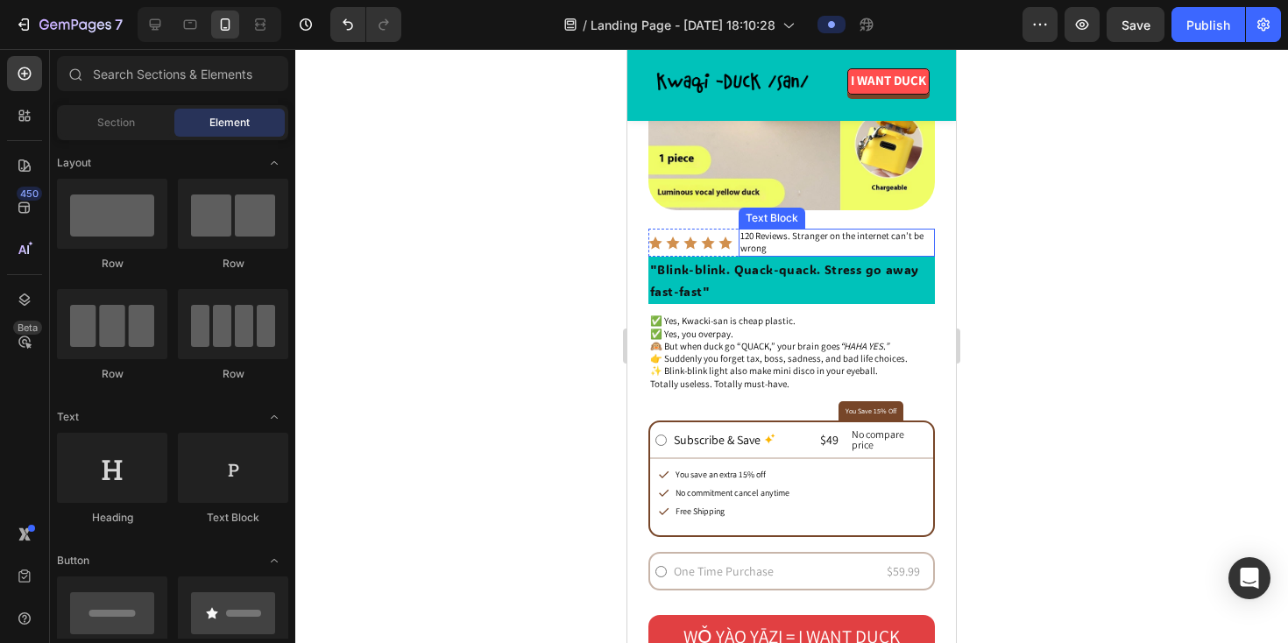
click at [760, 240] on p "120 Reviews. Stranger on the internet can’t be wrong" at bounding box center [836, 242] width 193 height 25
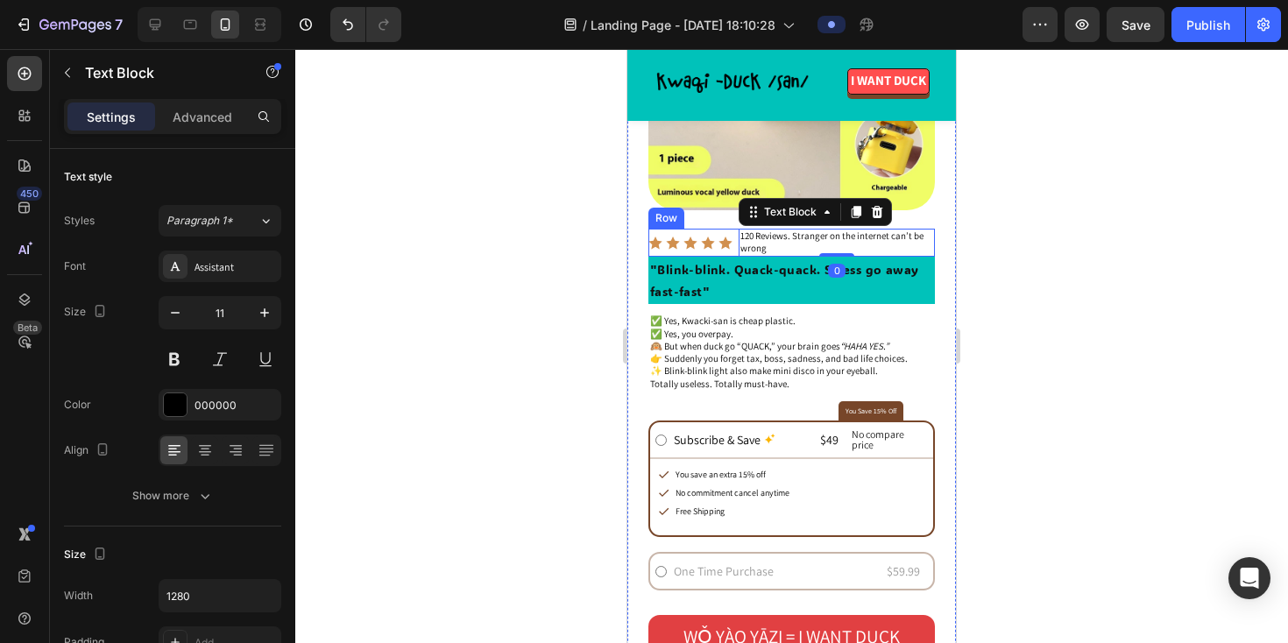
click at [702, 251] on div "Icon Icon Icon Icon Icon Icon List" at bounding box center [690, 243] width 84 height 28
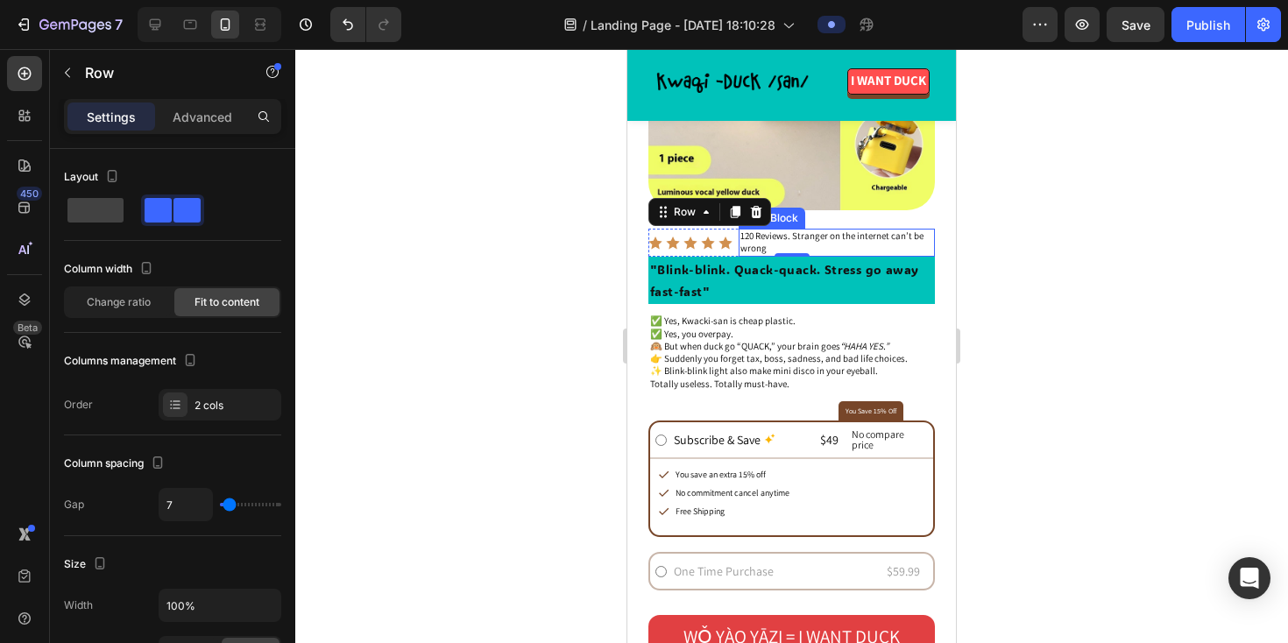
click at [767, 241] on p "120 Reviews. Stranger on the internet can’t be wrong" at bounding box center [836, 242] width 193 height 25
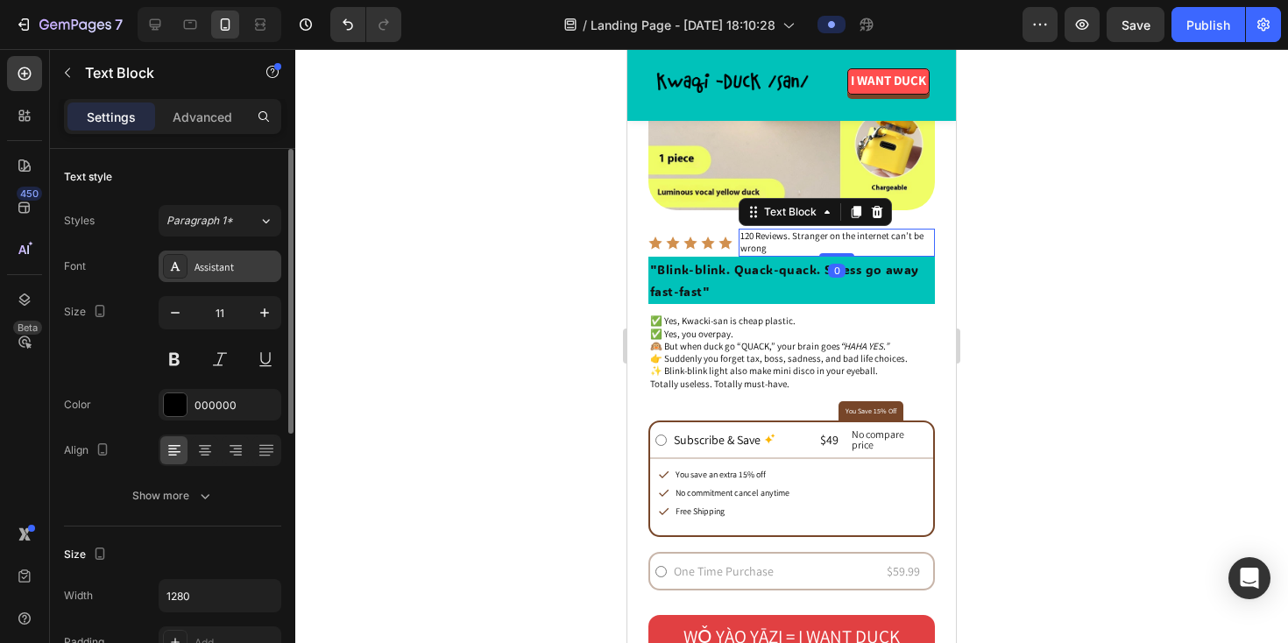
click at [215, 274] on div "Assistant" at bounding box center [220, 267] width 123 height 32
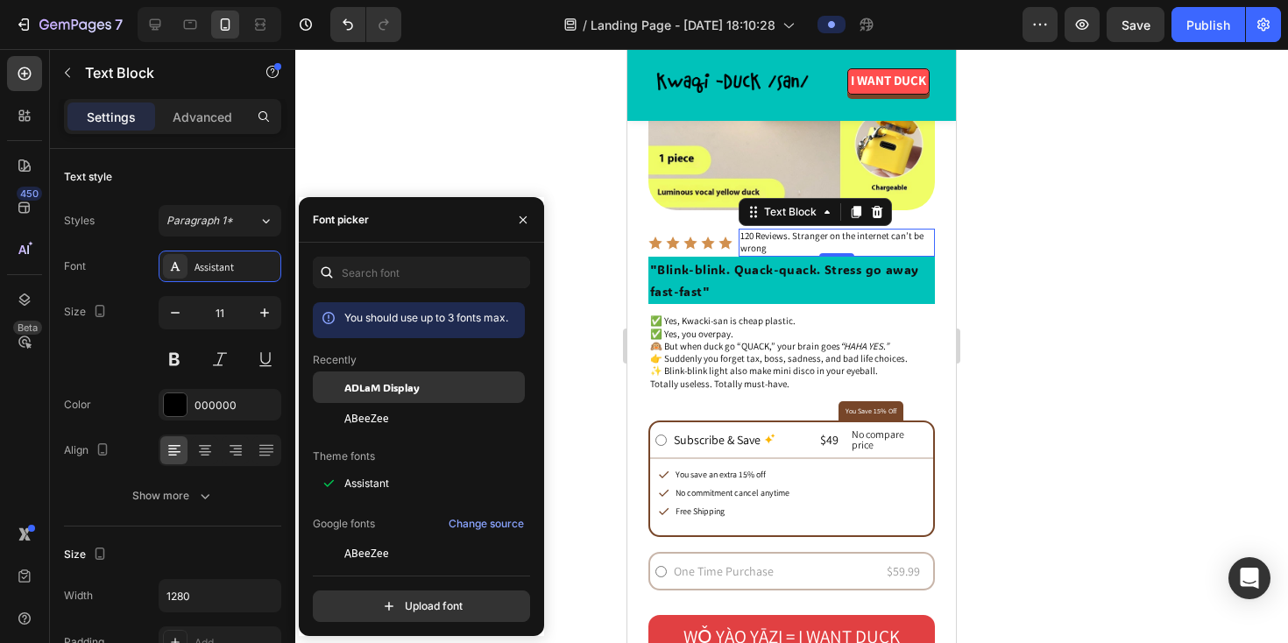
click at [431, 386] on div "ADLaM Display" at bounding box center [432, 387] width 177 height 16
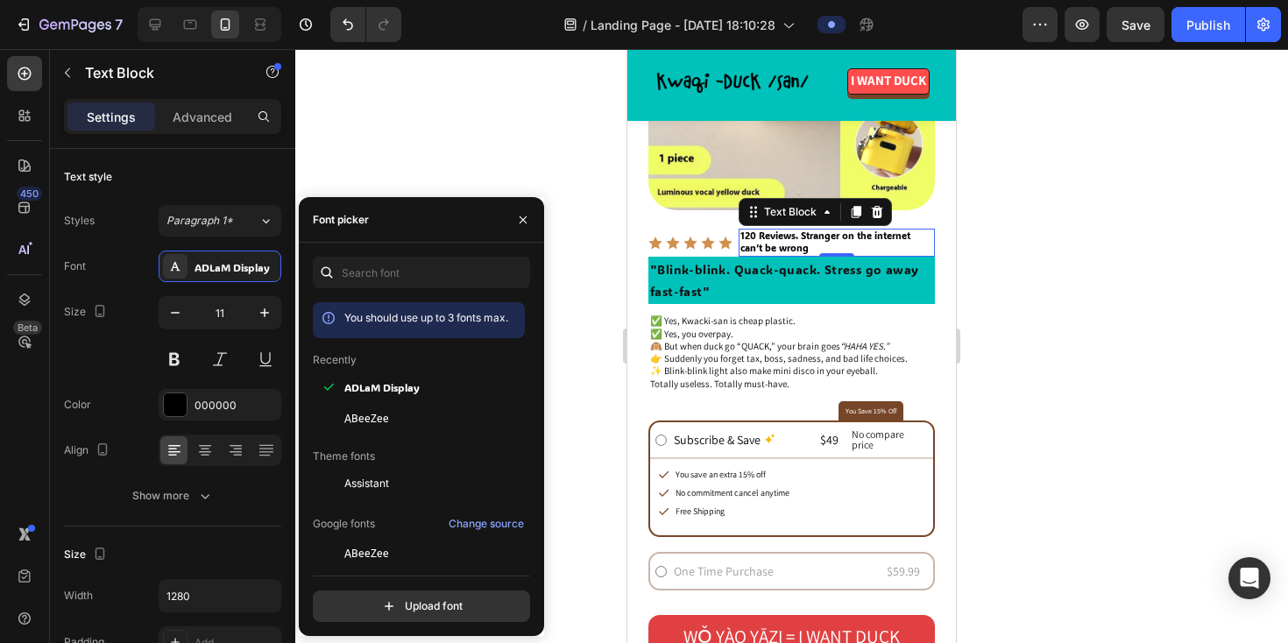
click at [580, 191] on div at bounding box center [791, 346] width 993 height 594
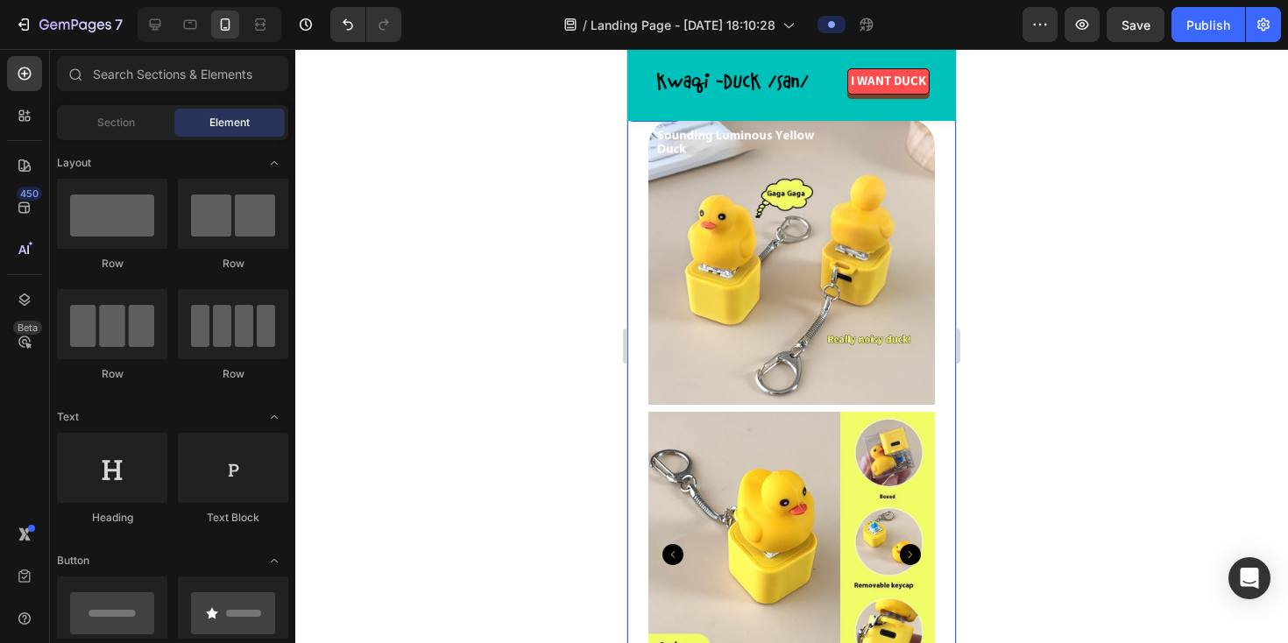
scroll to position [0, 0]
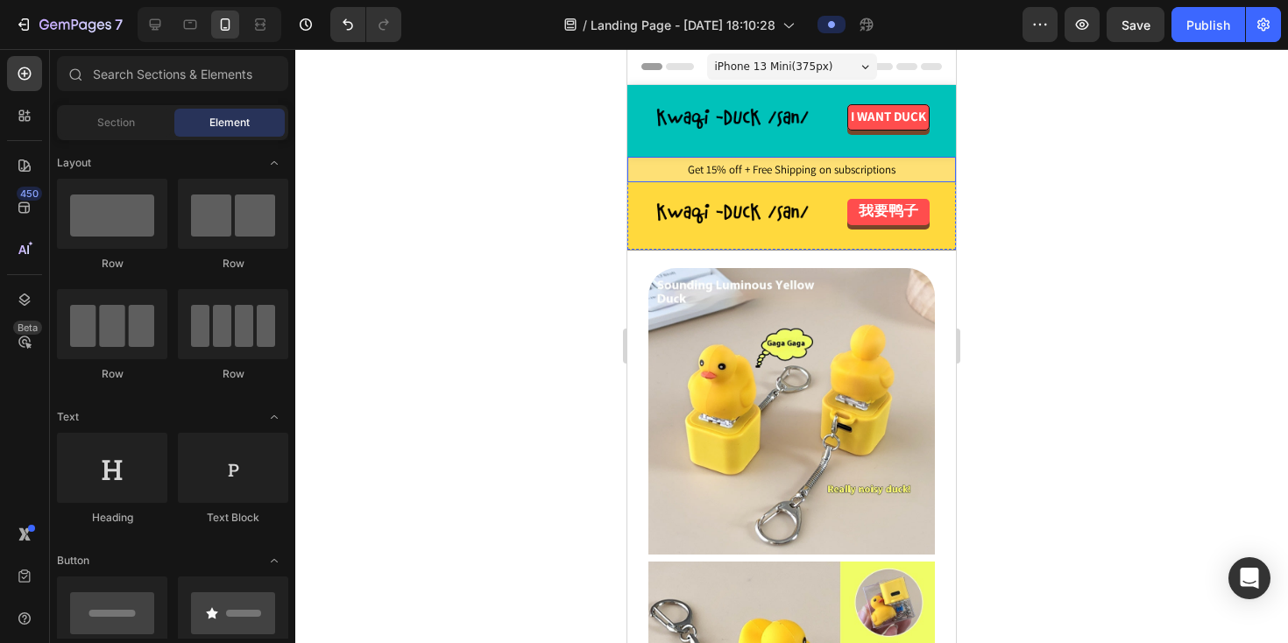
click at [735, 172] on p "Get 15% off + Free Shipping on subscriptions" at bounding box center [791, 170] width 325 height 15
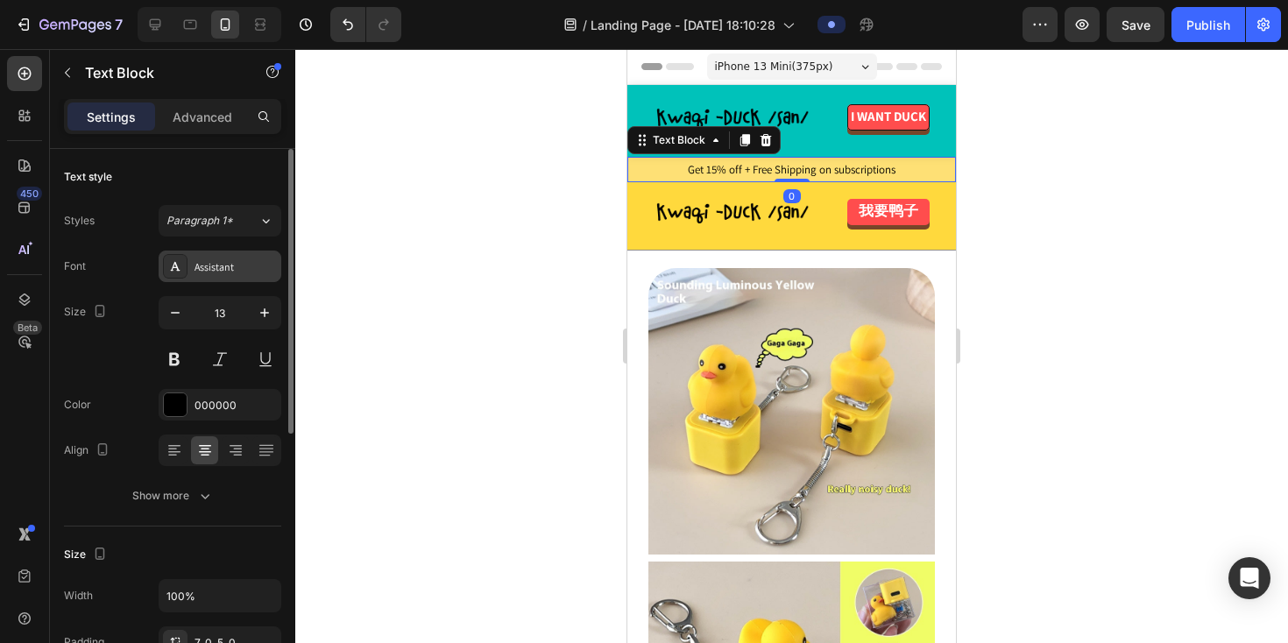
click at [230, 270] on div "Assistant" at bounding box center [236, 267] width 82 height 16
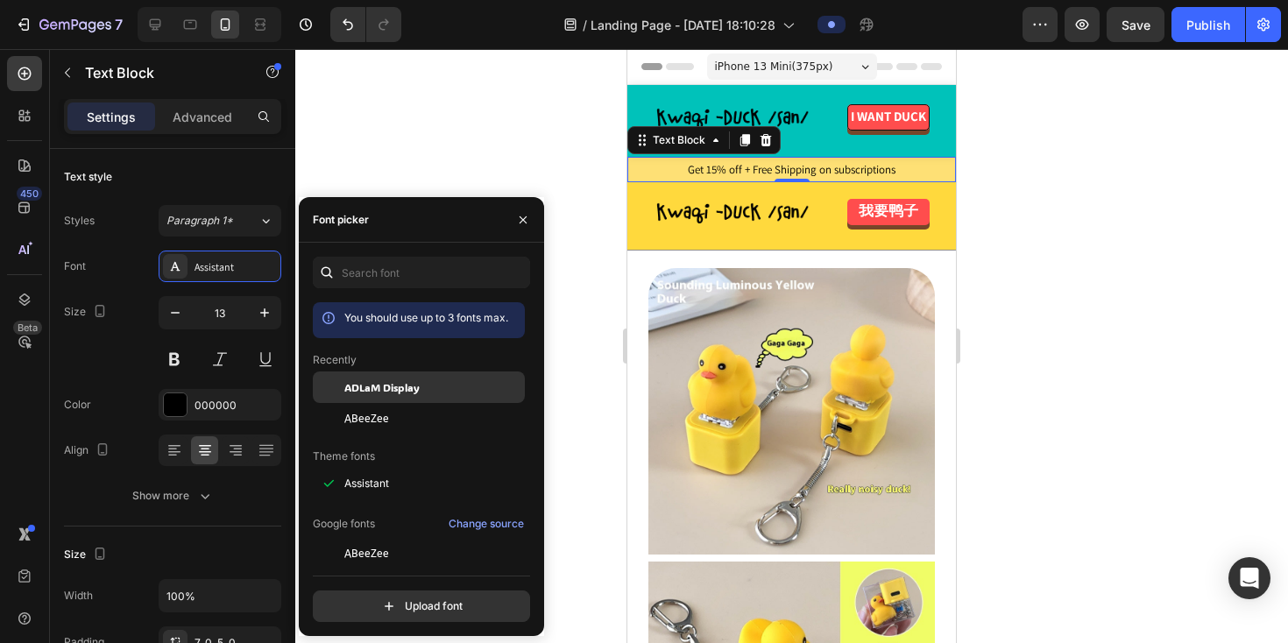
click at [363, 385] on span "ADLaM Display" at bounding box center [381, 387] width 75 height 16
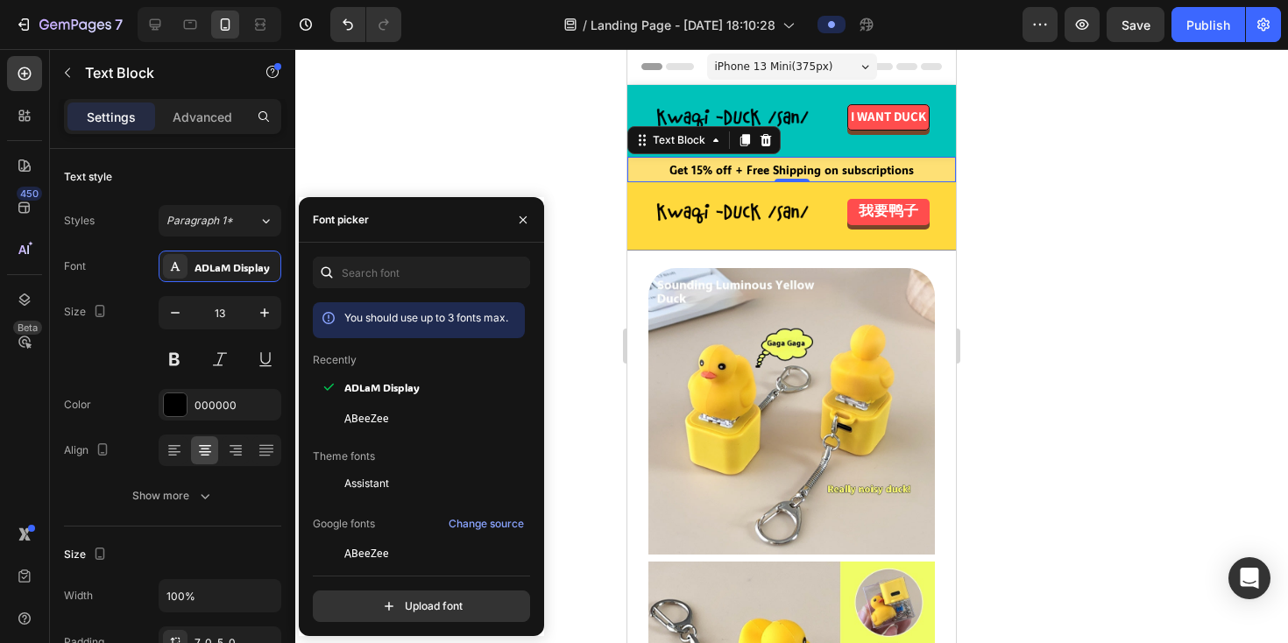
click at [471, 150] on div at bounding box center [791, 346] width 993 height 594
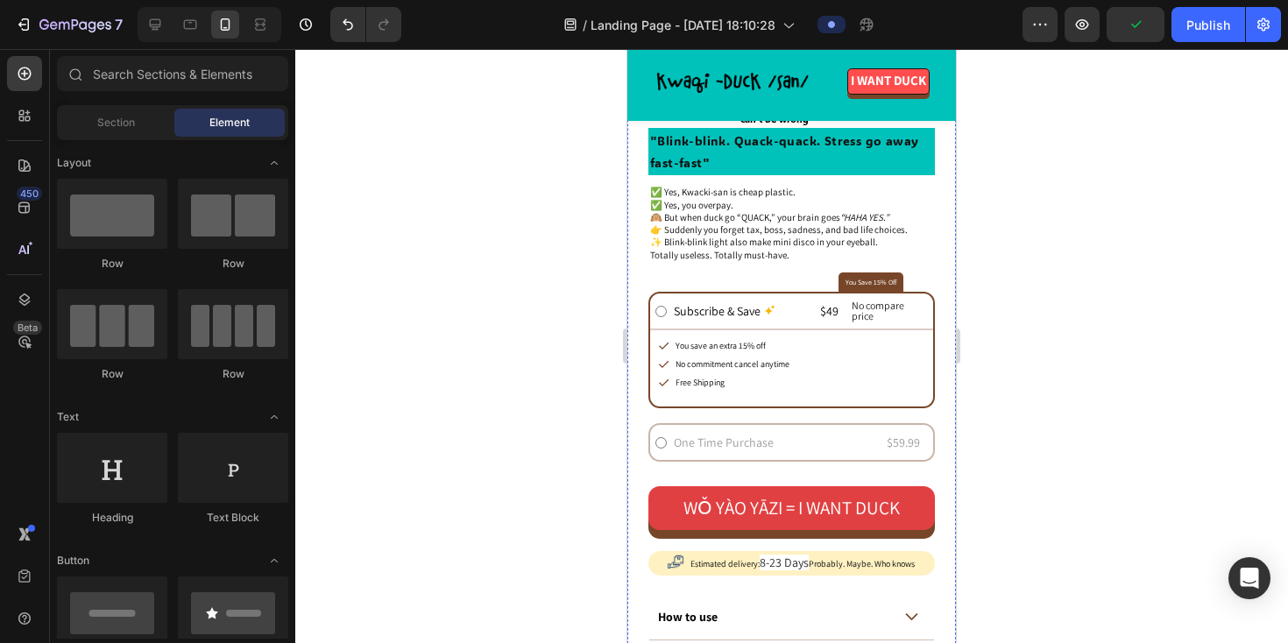
scroll to position [752, 0]
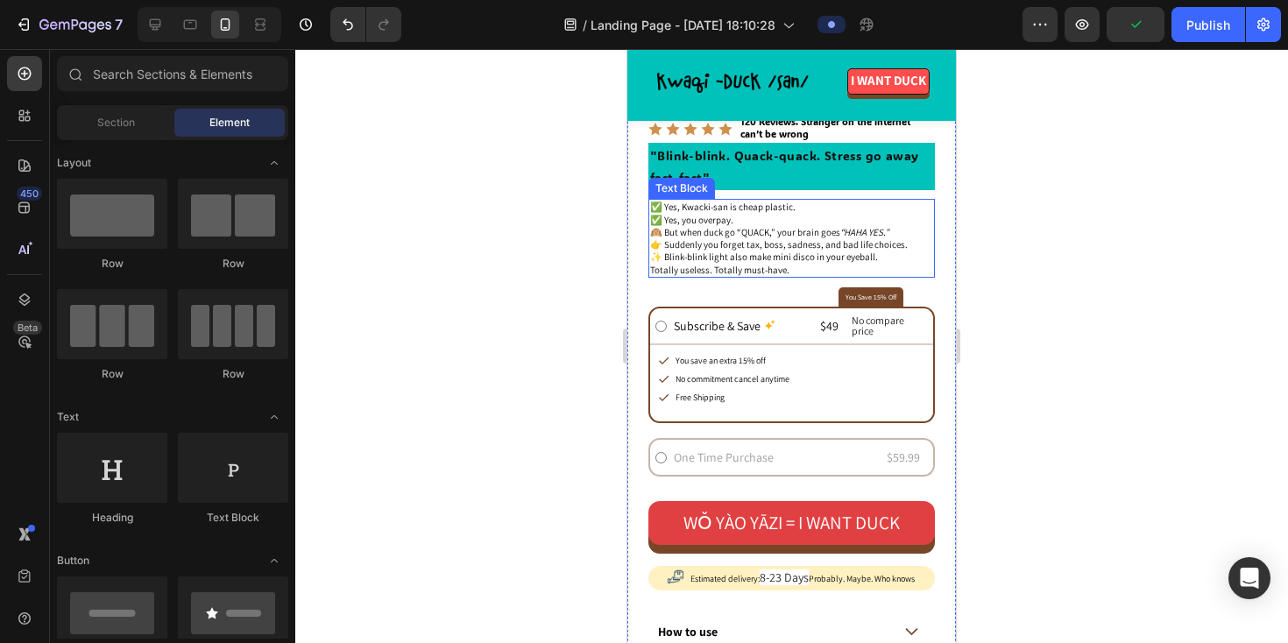
click at [690, 240] on p "✅ Yes, Kwacki-san is cheap plastic. ✅ Yes, you overpay. 🙉 But when duck go “QUA…" at bounding box center [791, 226] width 283 height 50
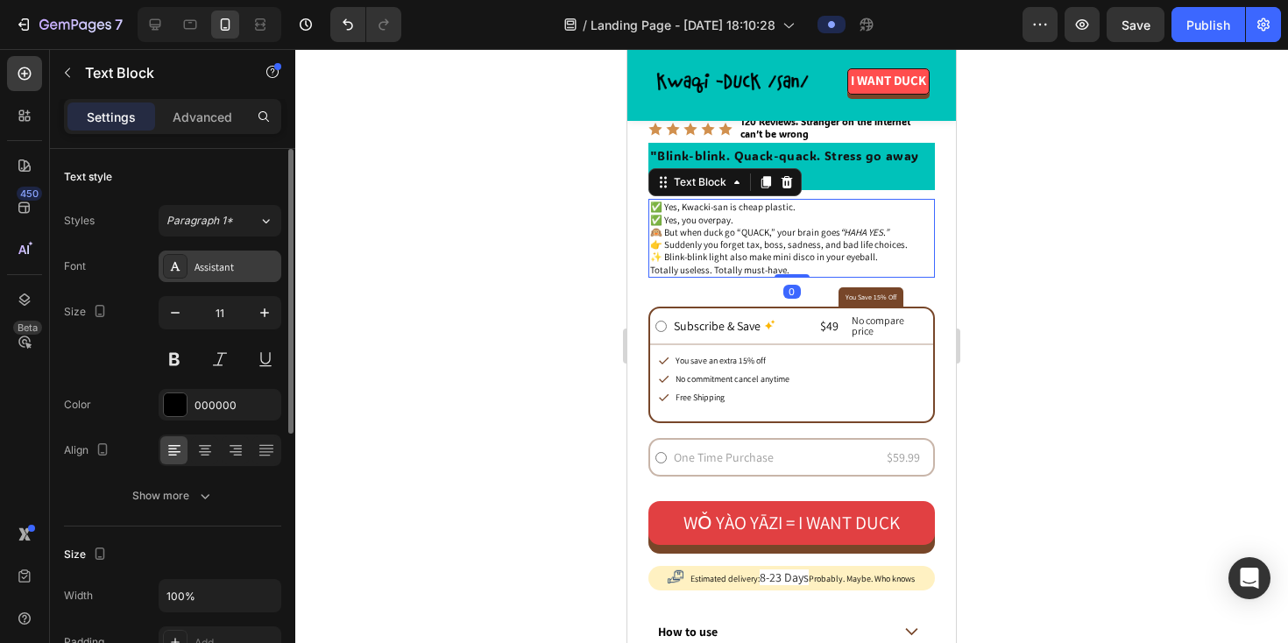
click at [222, 268] on div "Assistant" at bounding box center [236, 267] width 82 height 16
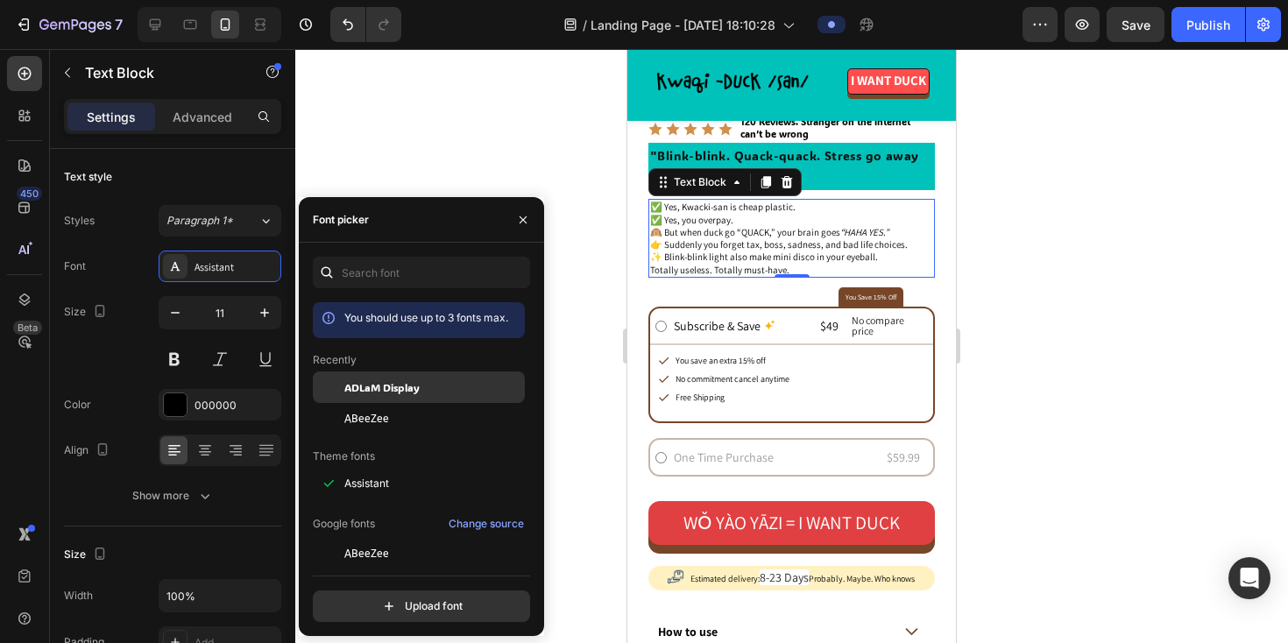
click at [402, 394] on span "ADLaM Display" at bounding box center [381, 387] width 75 height 16
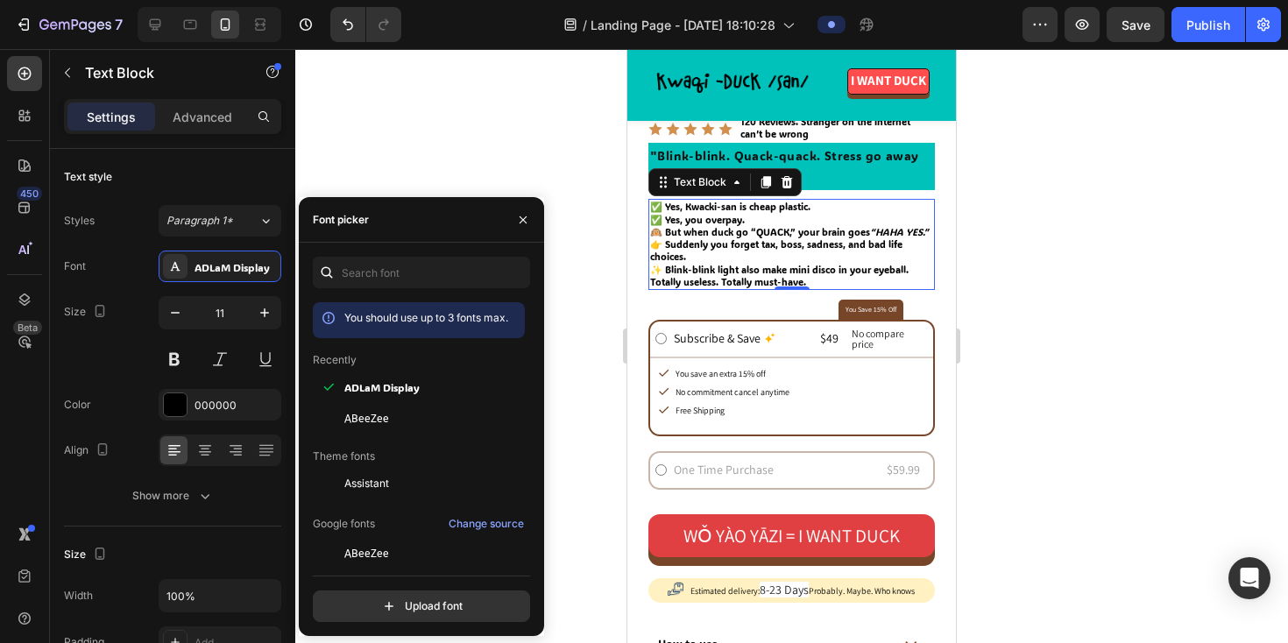
click at [542, 206] on div at bounding box center [523, 219] width 42 height 45
click at [604, 248] on div at bounding box center [791, 346] width 993 height 594
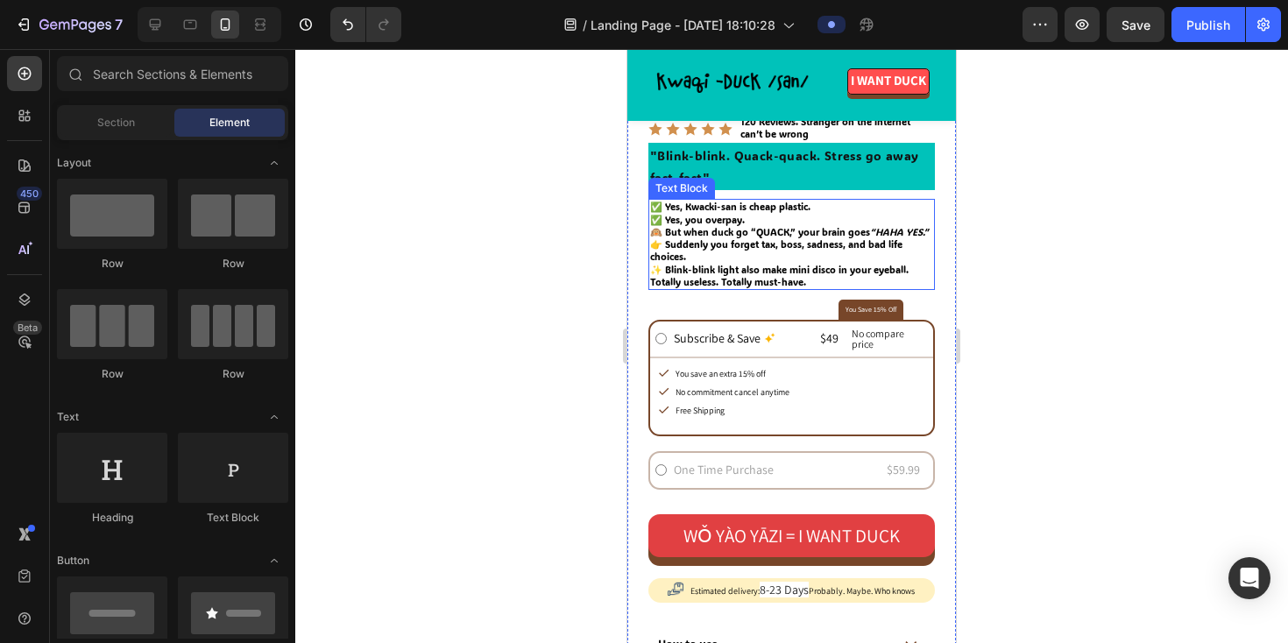
click at [747, 280] on p "✨ Blink-blink light also make mini disco in your eyeball. Totally useless. Tota…" at bounding box center [791, 276] width 283 height 25
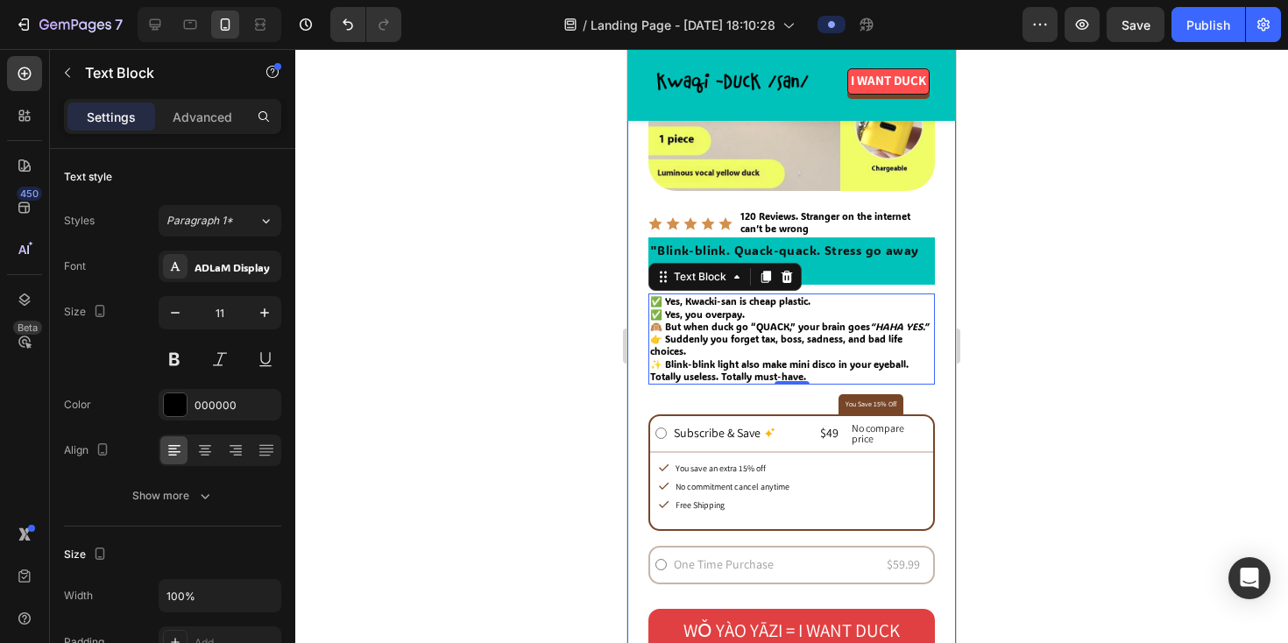
scroll to position [632, 0]
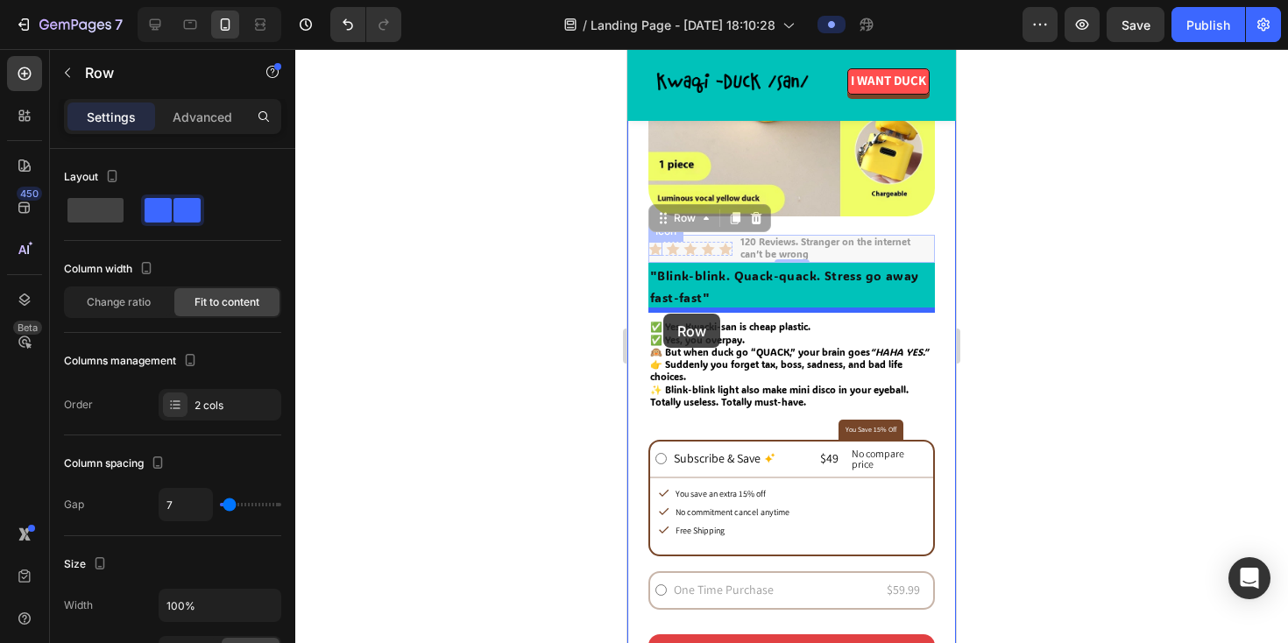
drag, startPoint x: 652, startPoint y: 241, endPoint x: 1187, endPoint y: 300, distance: 538.6
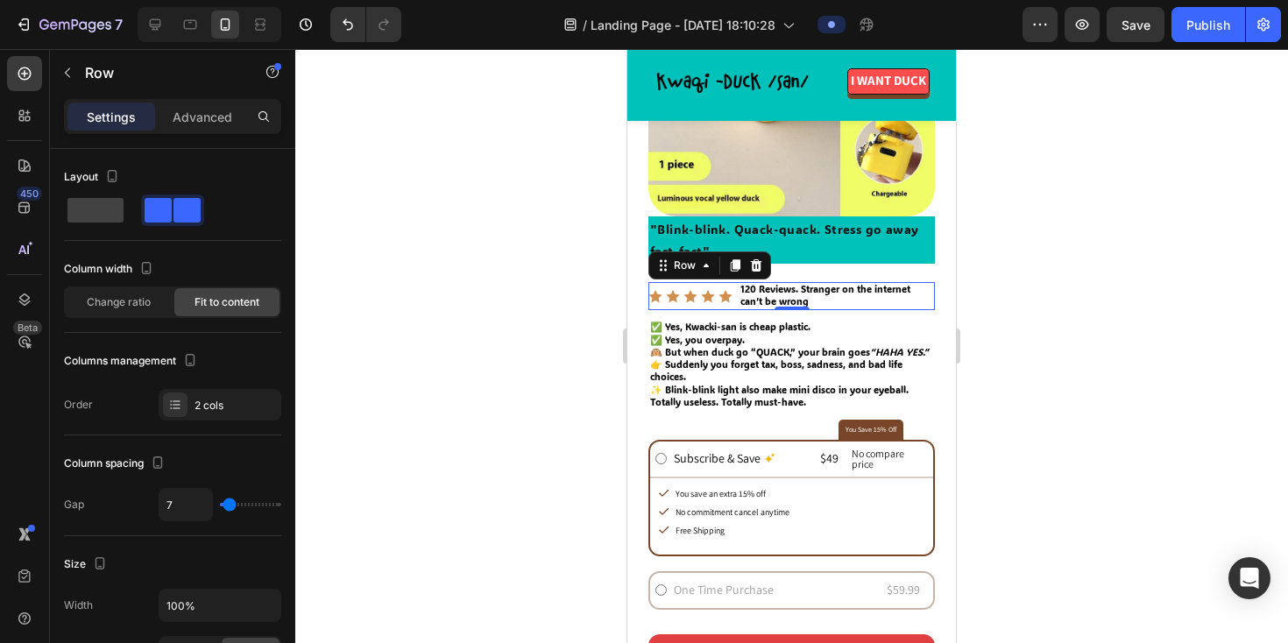
click at [504, 248] on div at bounding box center [791, 346] width 993 height 594
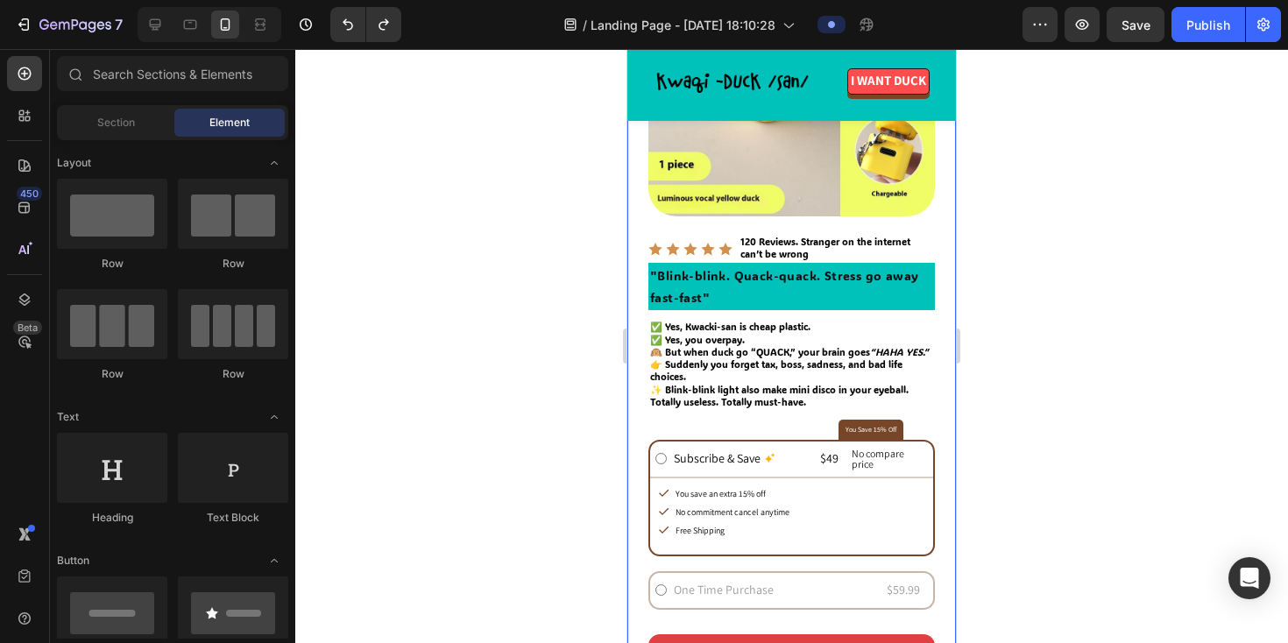
click at [437, 294] on div at bounding box center [791, 346] width 993 height 594
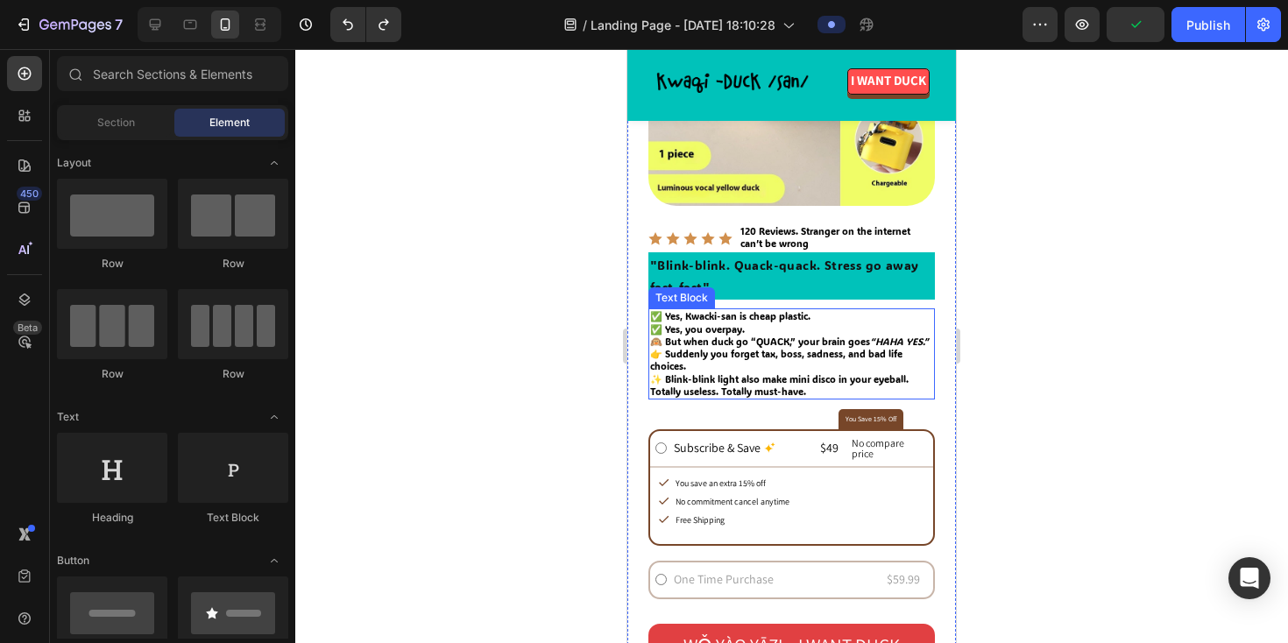
scroll to position [646, 0]
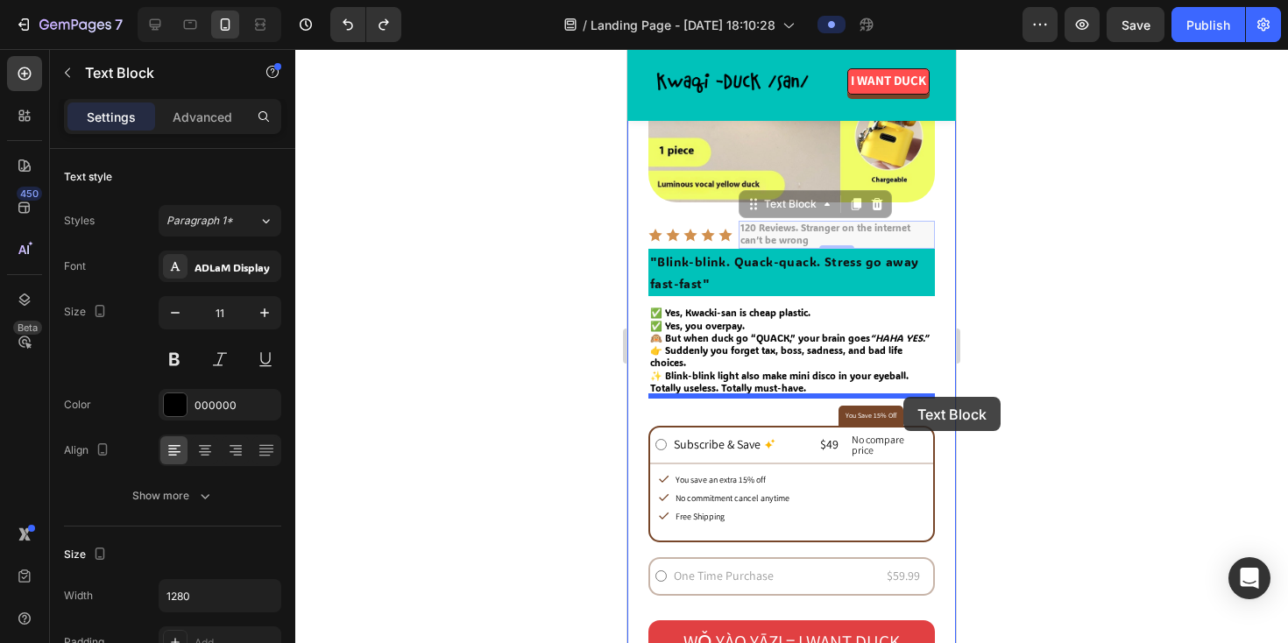
drag, startPoint x: 921, startPoint y: 228, endPoint x: 903, endPoint y: 397, distance: 170.0
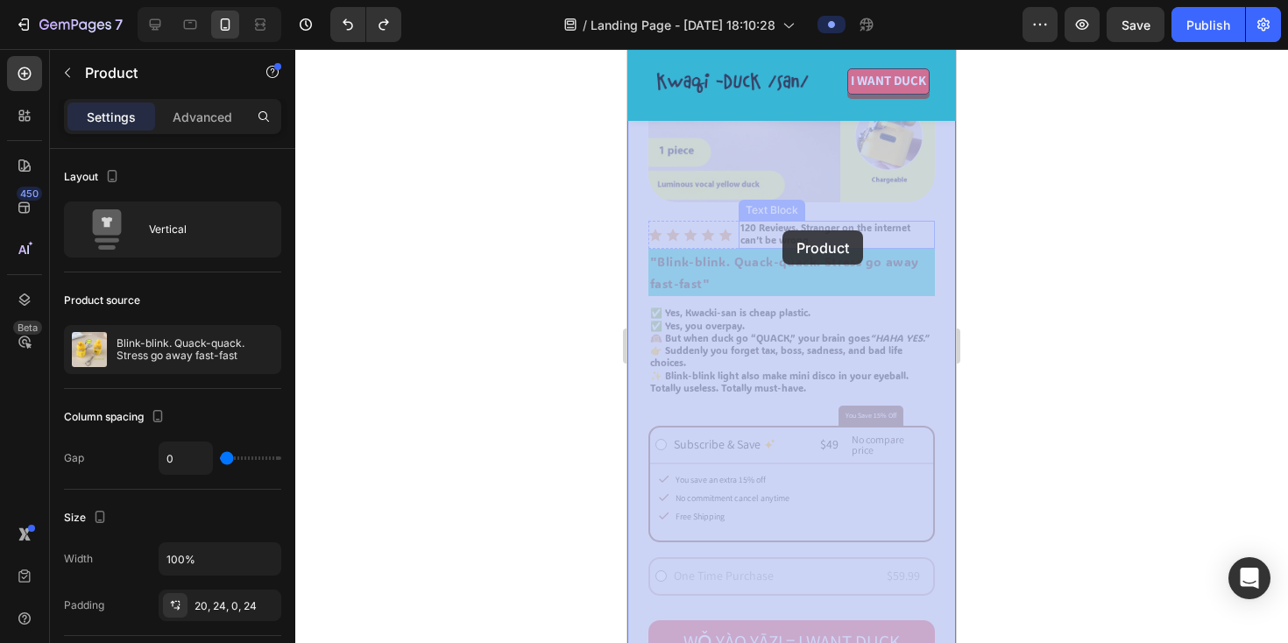
drag, startPoint x: 940, startPoint y: 223, endPoint x: 1594, endPoint y: 386, distance: 673.6
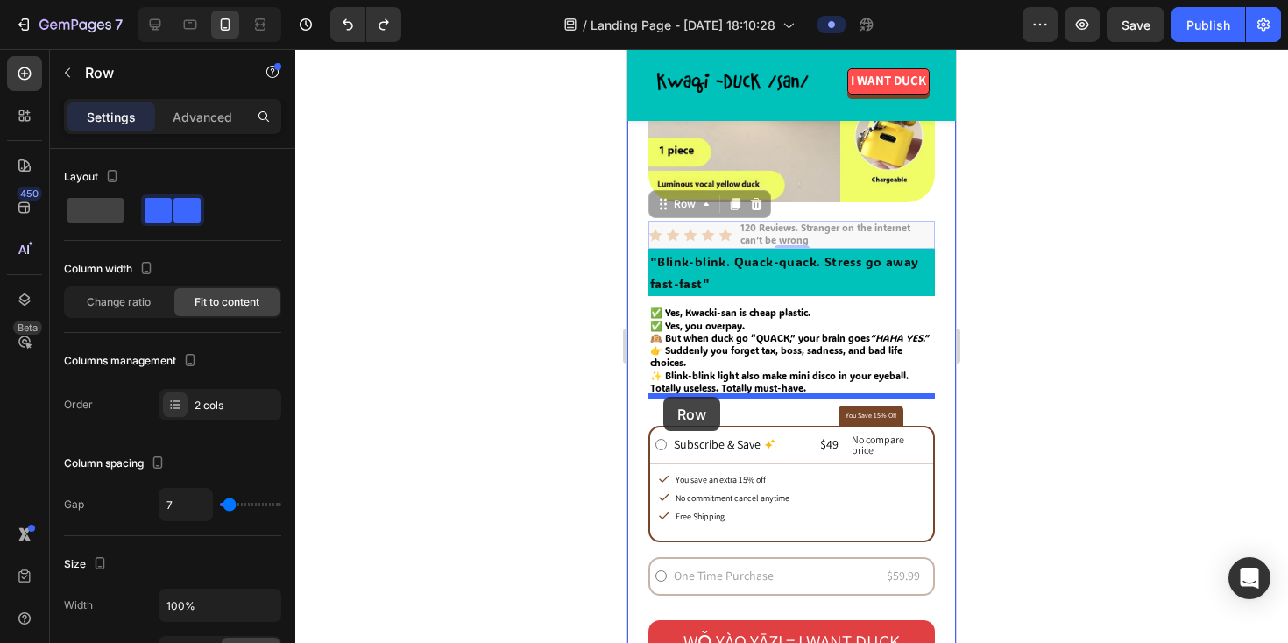
drag, startPoint x: 651, startPoint y: 223, endPoint x: 663, endPoint y: 397, distance: 174.8
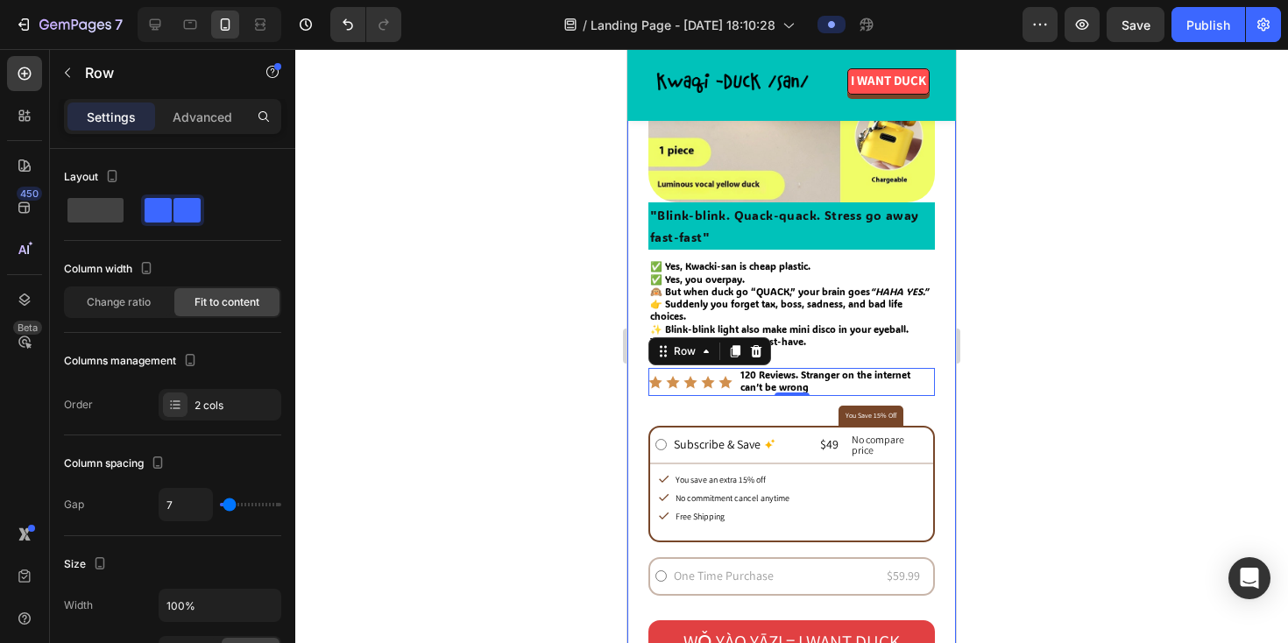
click at [562, 262] on div at bounding box center [791, 346] width 993 height 594
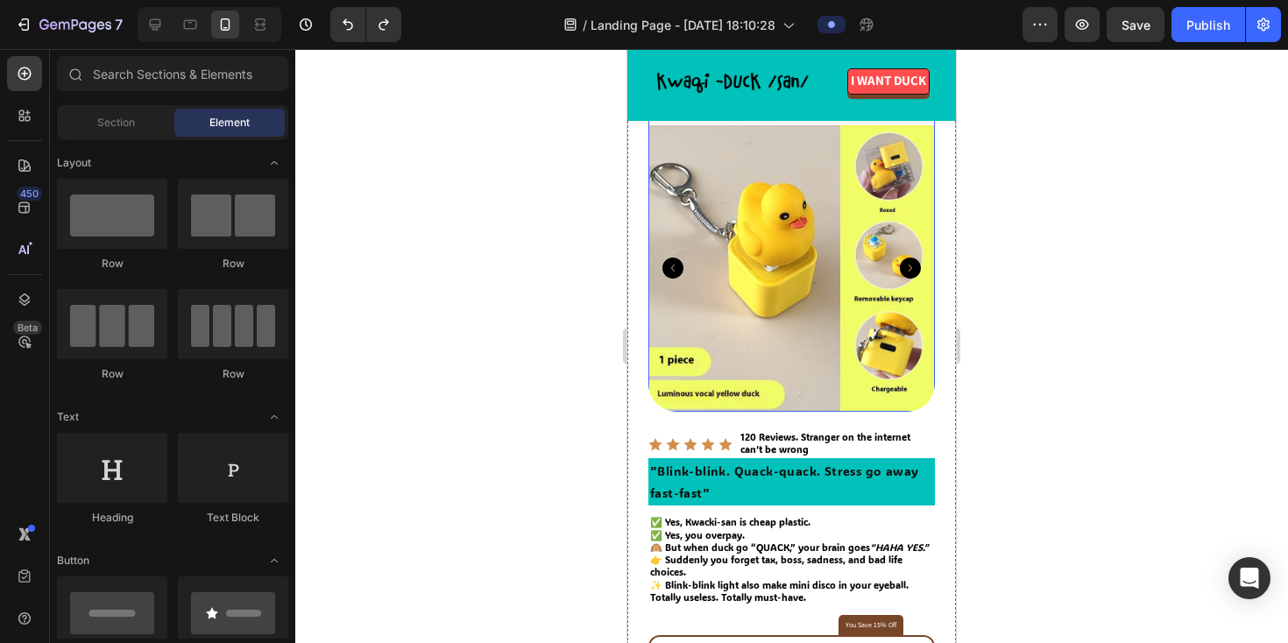
scroll to position [597, 0]
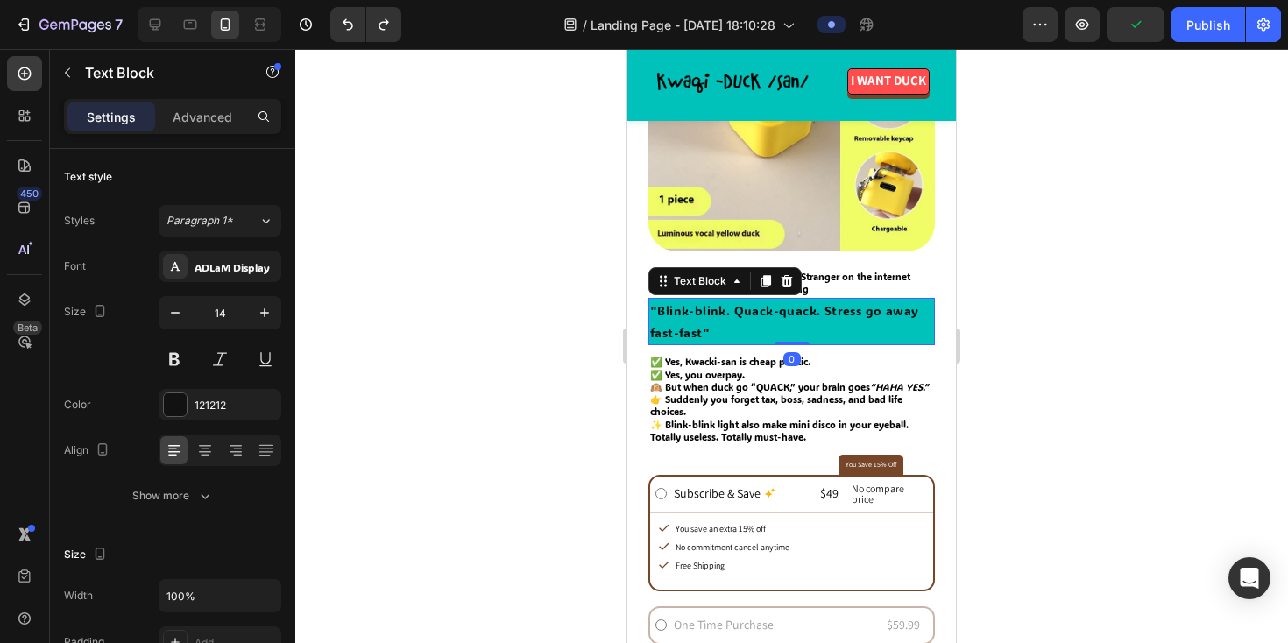
click at [649, 302] on div ""Blink-blink. Quack-quack. Stress go away fast-fast"" at bounding box center [791, 321] width 287 height 47
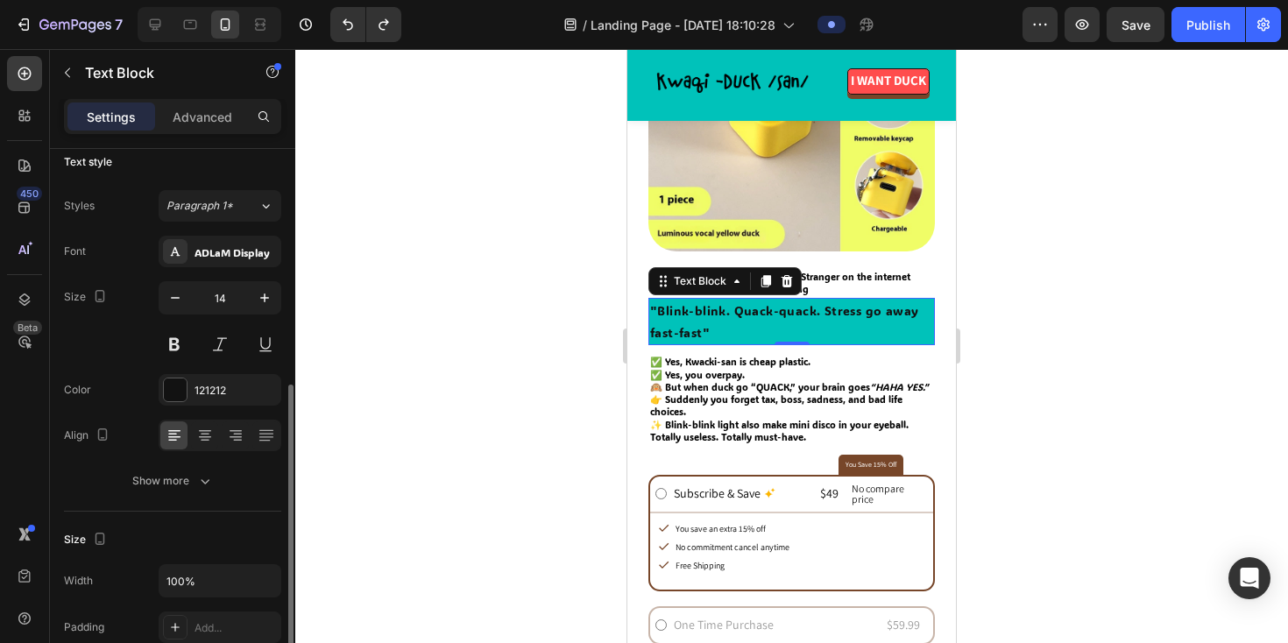
scroll to position [0, 0]
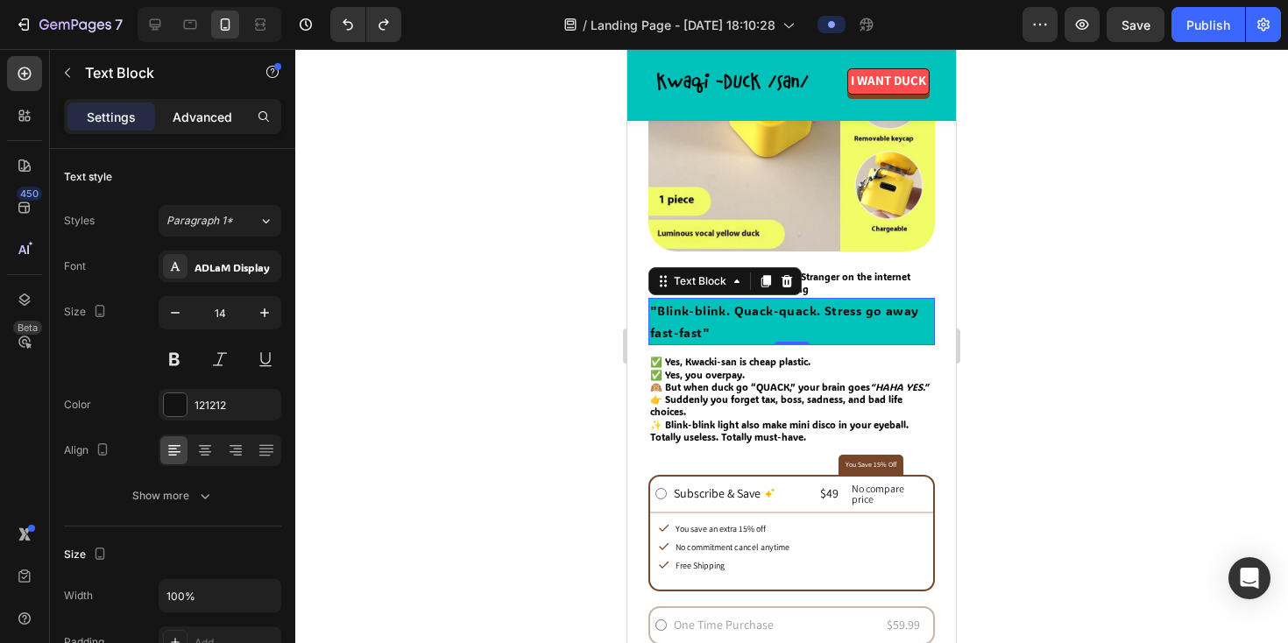
click at [202, 120] on p "Advanced" at bounding box center [203, 117] width 60 height 18
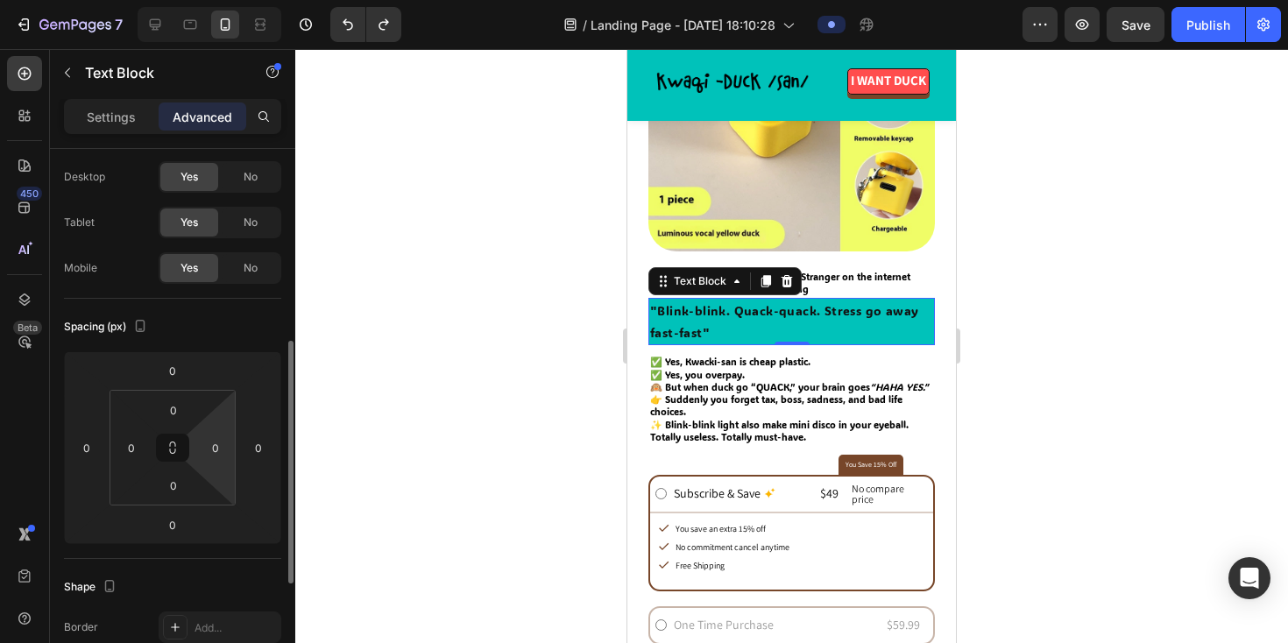
scroll to position [160, 0]
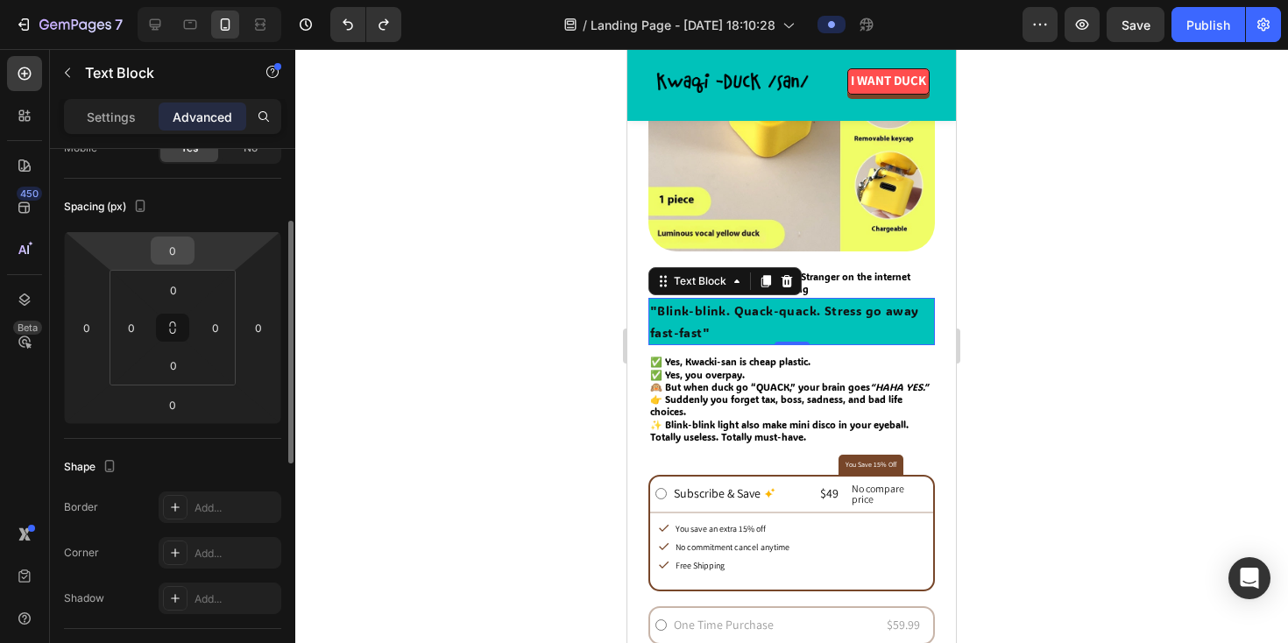
click at [151, 259] on div "0" at bounding box center [173, 251] width 44 height 28
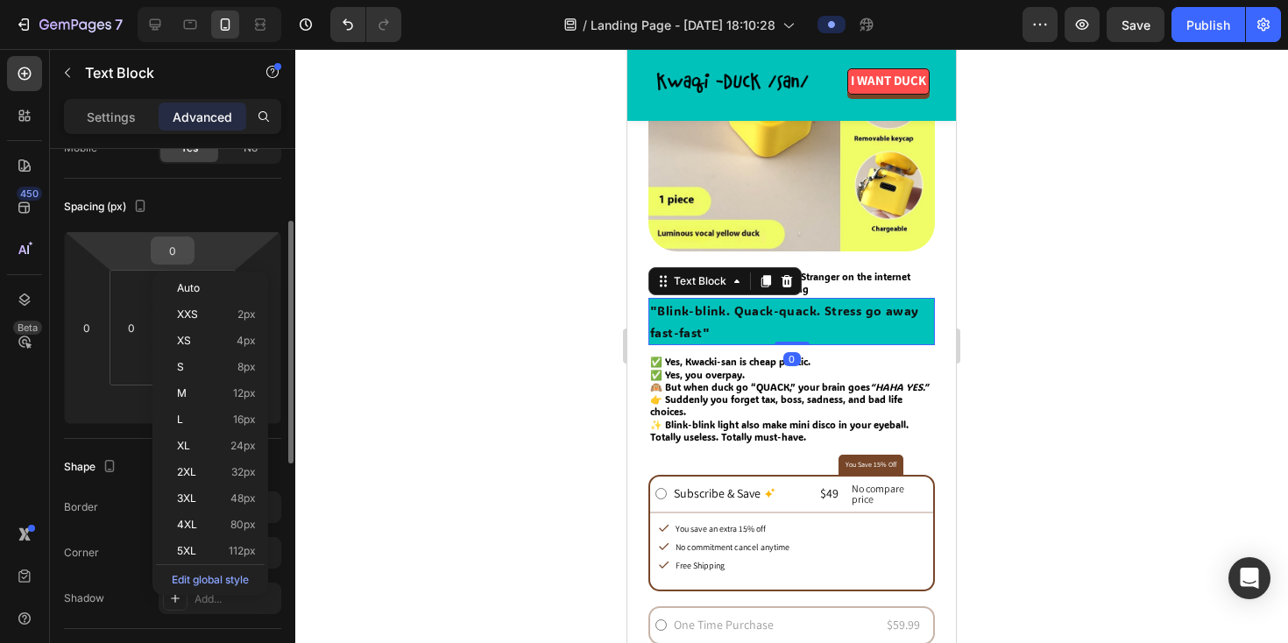
click at [151, 259] on div "0" at bounding box center [173, 251] width 44 height 28
click at [151, 257] on div "0" at bounding box center [173, 251] width 44 height 28
click at [151, 0] on html "7 / Landing Page - [DATE] 18:10:28 Preview Save Publish 450 Beta Sections(18) E…" at bounding box center [644, 0] width 1288 height 0
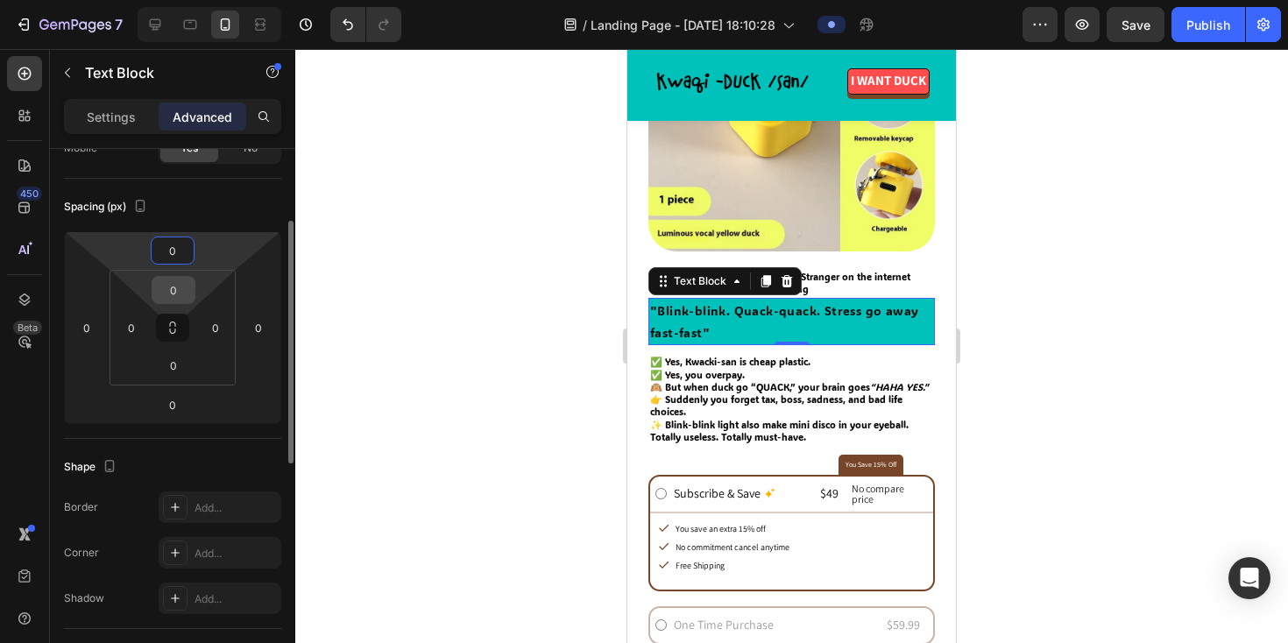
click at [169, 292] on input "0" at bounding box center [173, 290] width 35 height 26
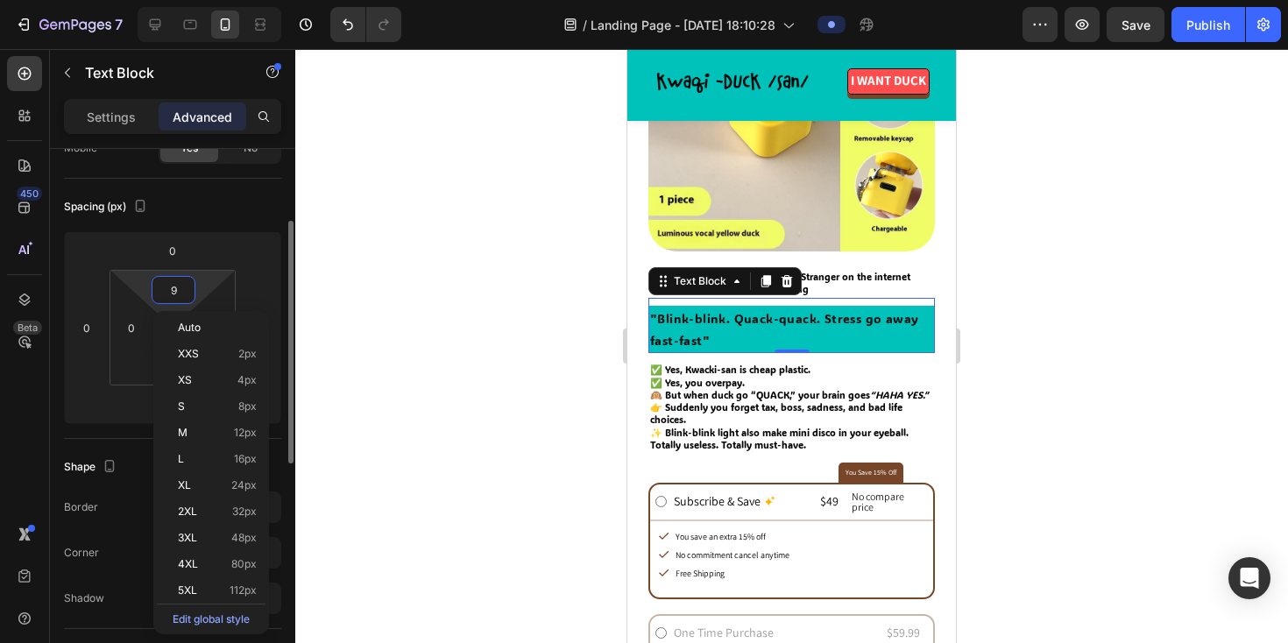
type input "10"
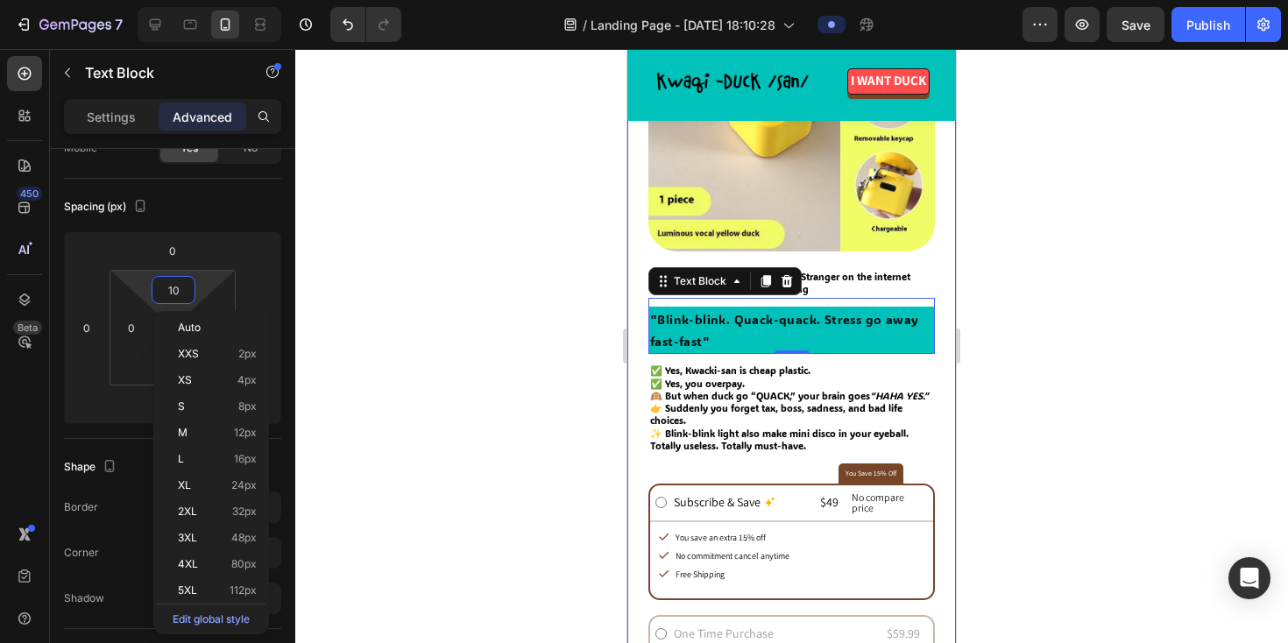
click at [600, 326] on div at bounding box center [791, 346] width 993 height 594
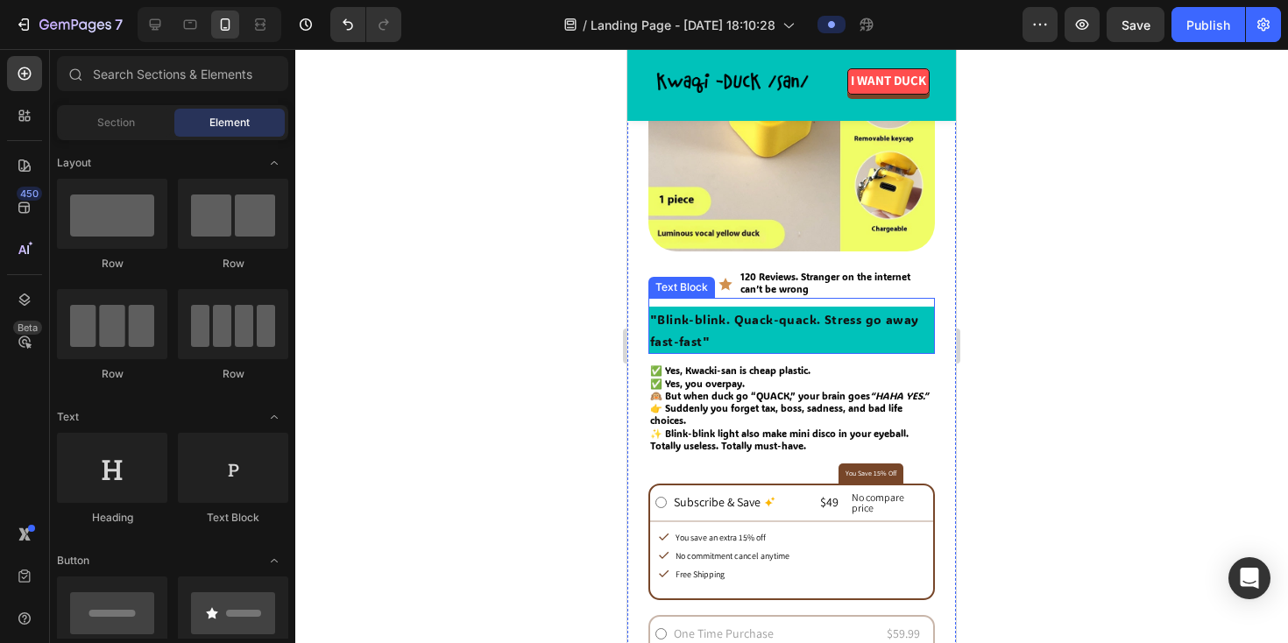
click at [718, 324] on p ""Blink-blink. Quack-quack. Stress go away fast-fast"" at bounding box center [791, 330] width 283 height 44
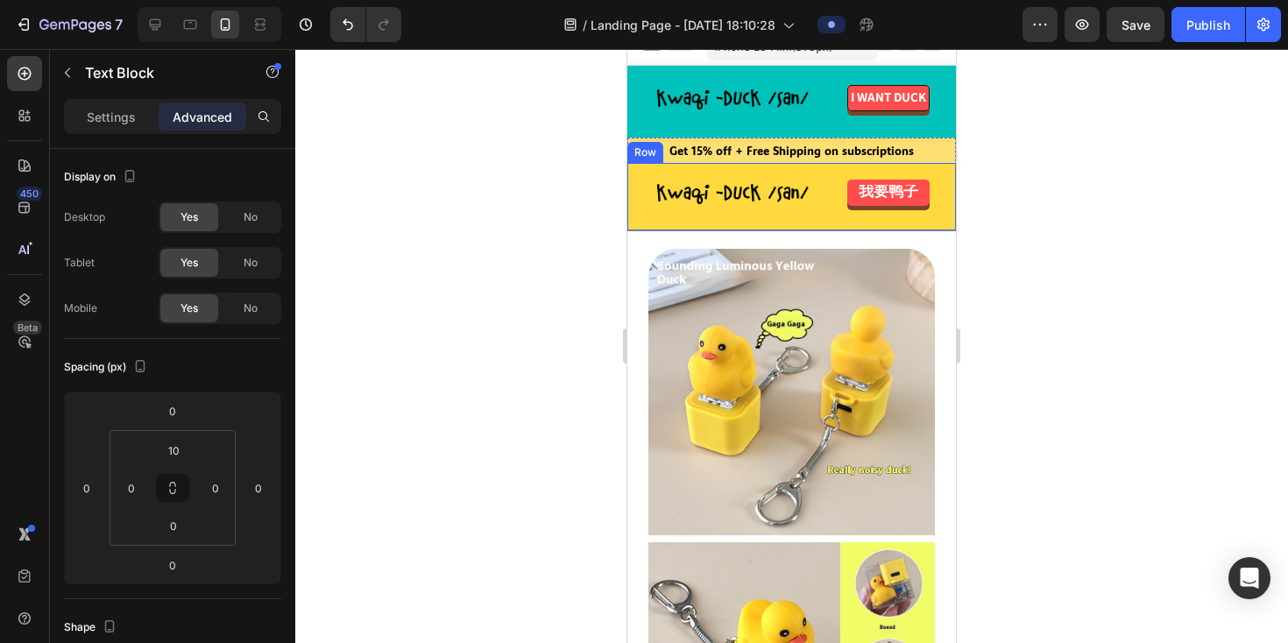
scroll to position [0, 0]
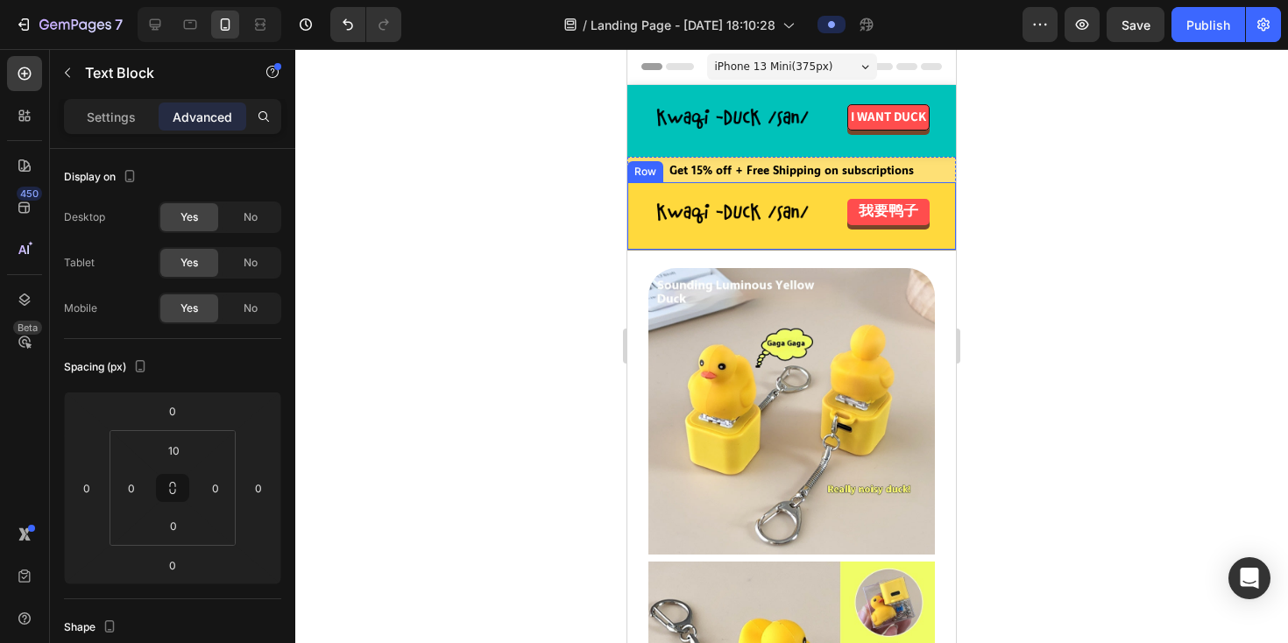
click at [674, 232] on div "Image 我要鸭子 Button Row" at bounding box center [791, 215] width 329 height 67
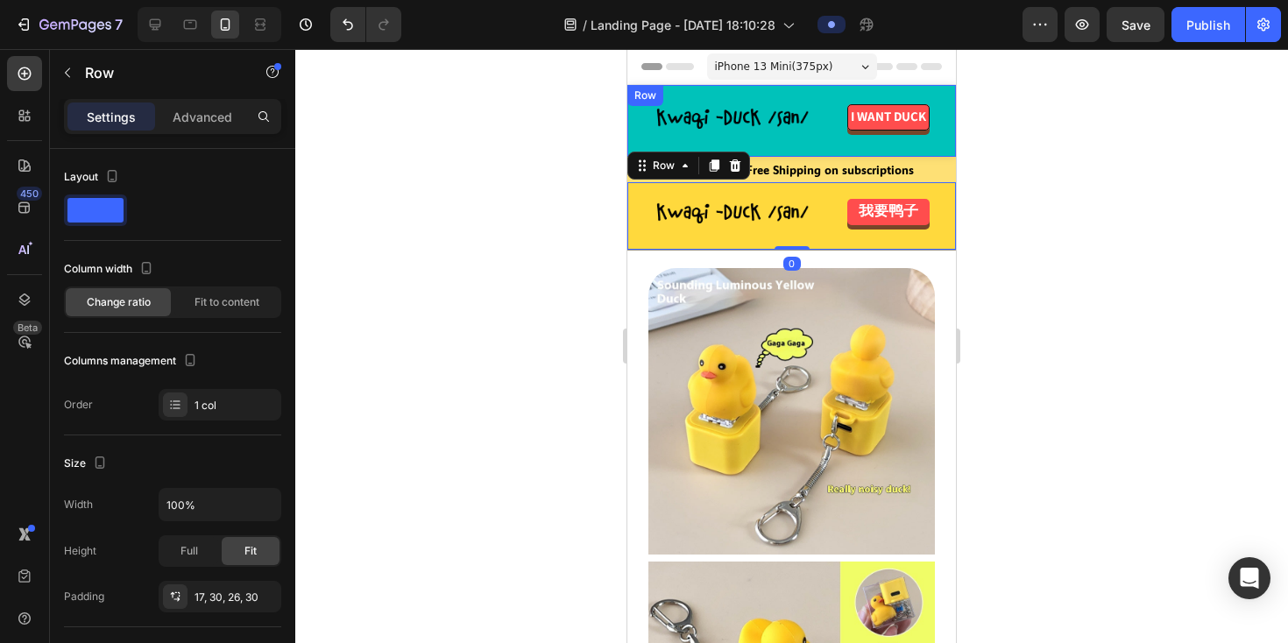
click at [662, 142] on div "Image I WANT DUCK Button Row" at bounding box center [791, 121] width 329 height 72
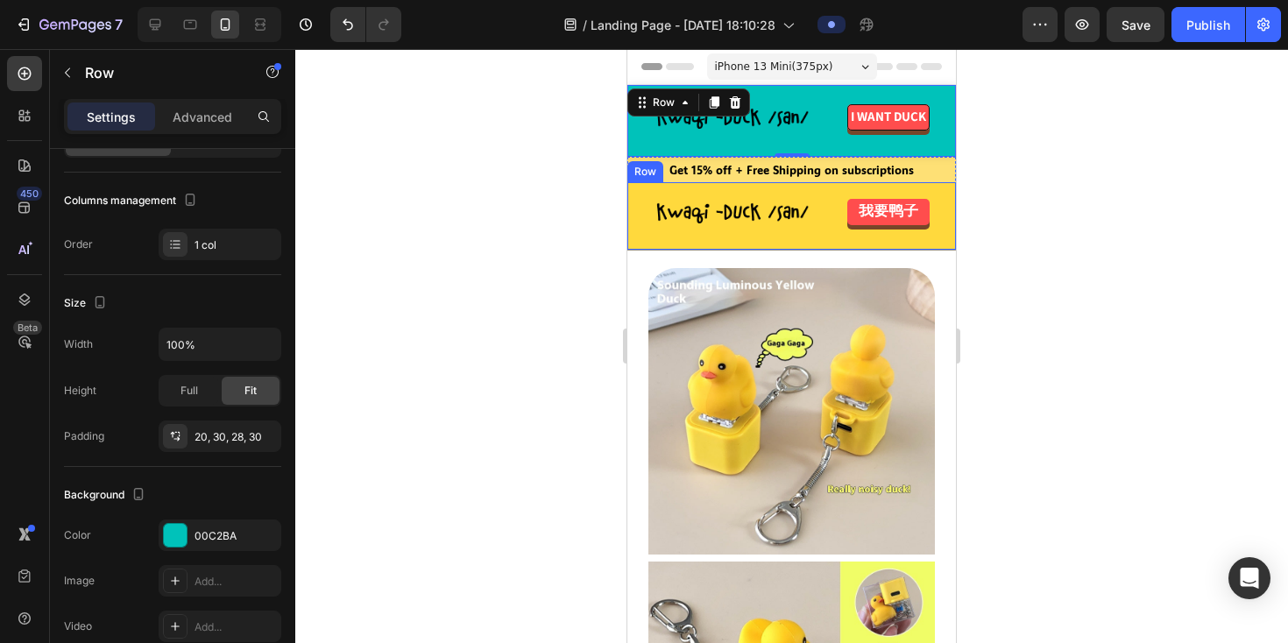
click at [818, 237] on div "Image 我要鸭子 Button Row" at bounding box center [791, 215] width 329 height 67
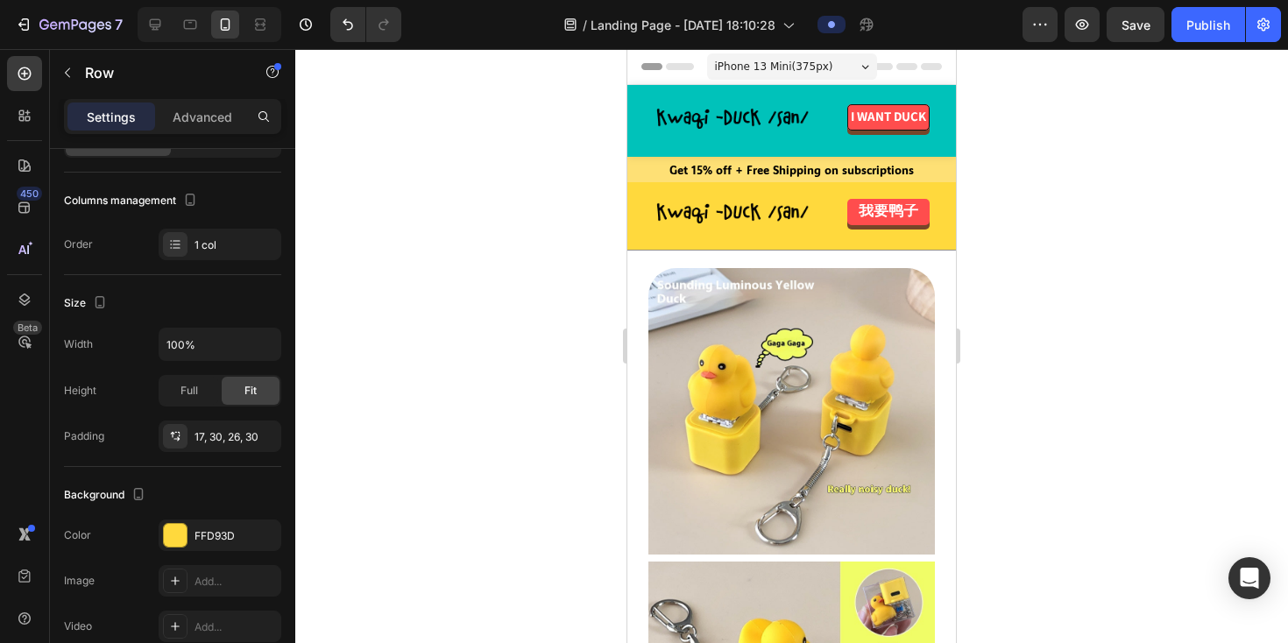
click at [645, 231] on div "Image 我要鸭子 Button Row" at bounding box center [791, 215] width 329 height 67
click at [474, 320] on div at bounding box center [791, 346] width 993 height 594
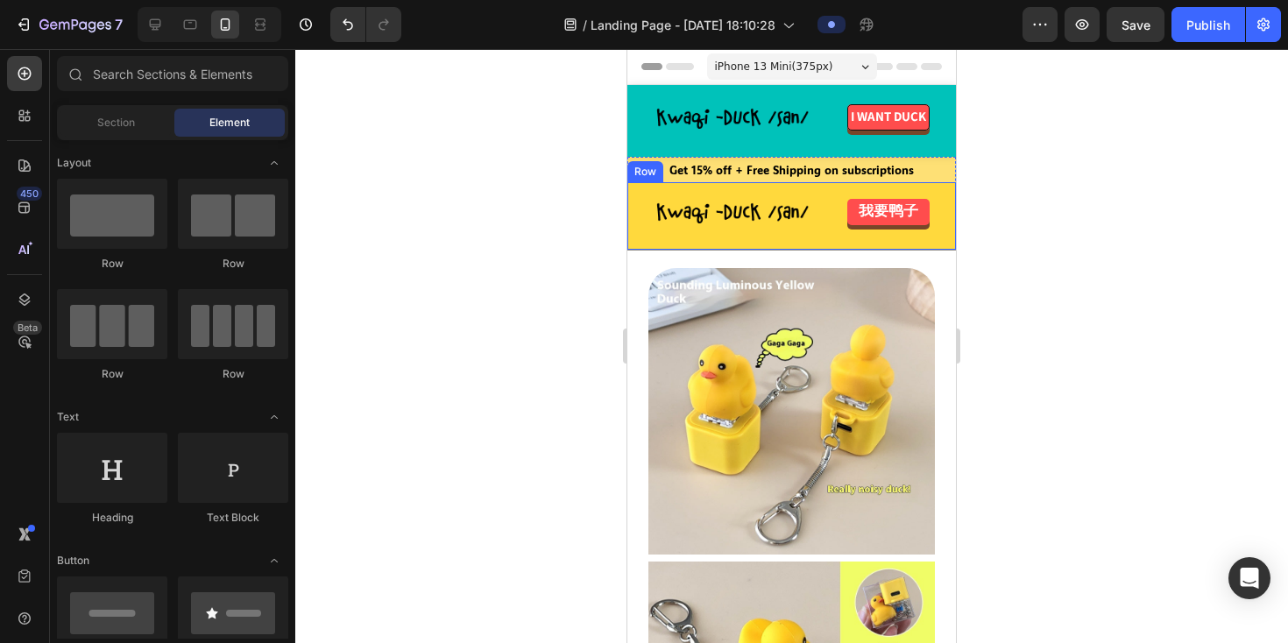
click at [643, 218] on div "Image 我要鸭子 Button Row" at bounding box center [791, 215] width 329 height 67
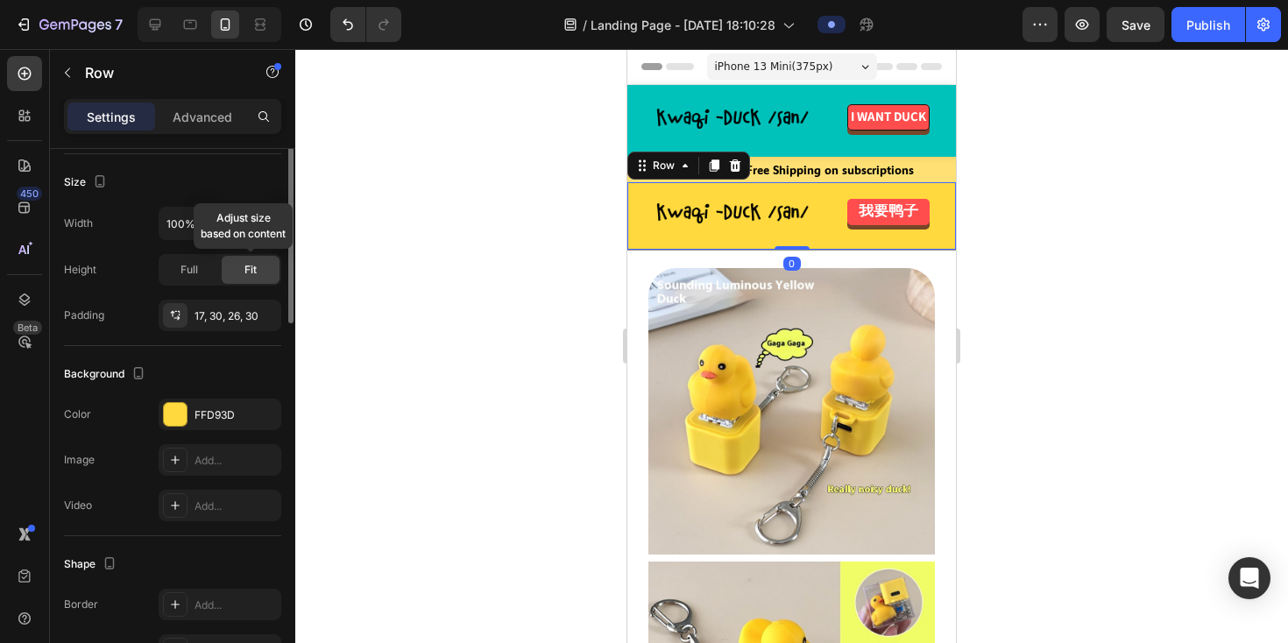
scroll to position [314, 0]
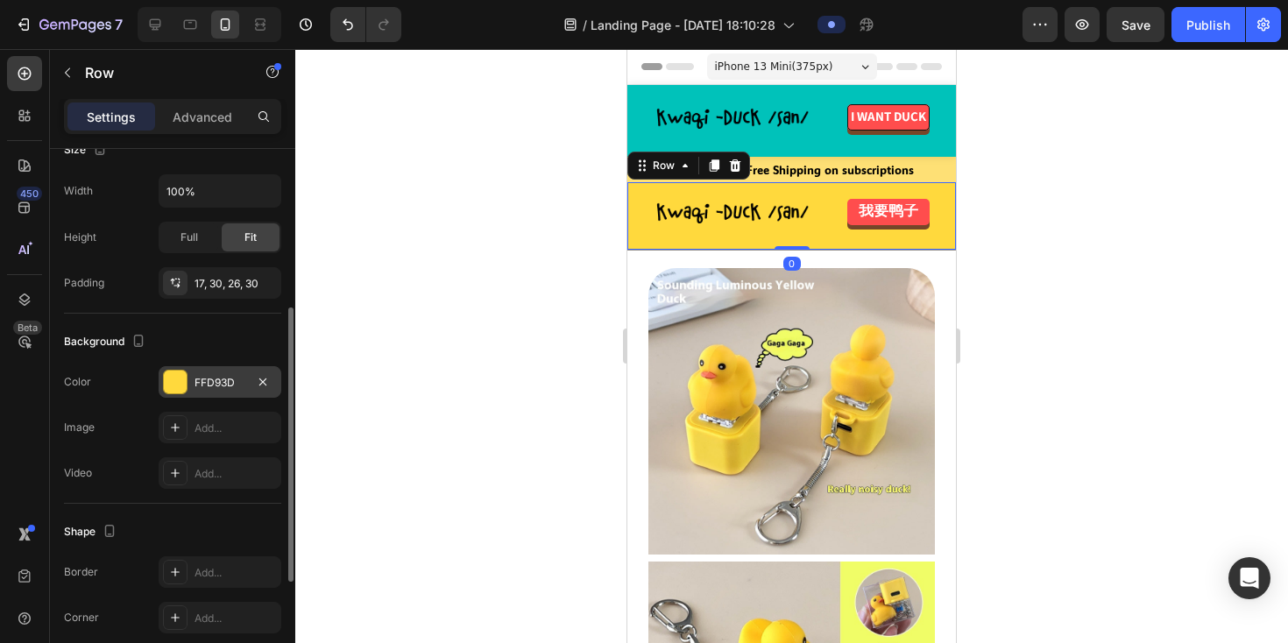
click at [215, 384] on div "FFD93D" at bounding box center [220, 383] width 51 height 16
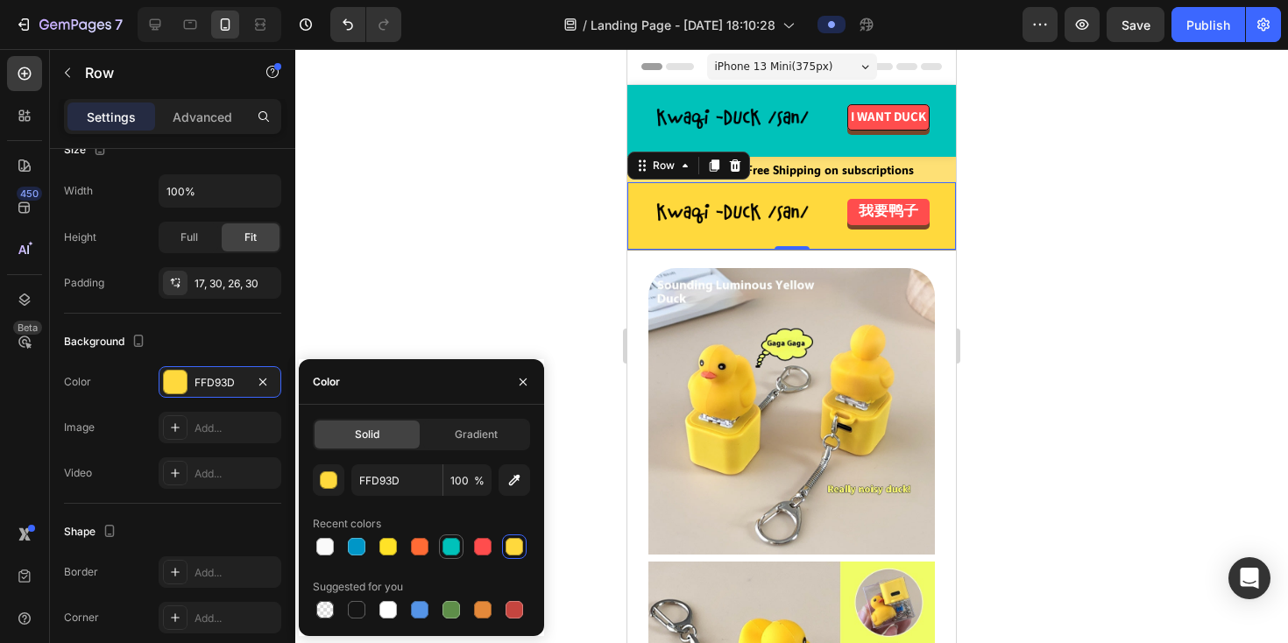
click at [457, 542] on div at bounding box center [451, 547] width 18 height 18
type input "00C2BA"
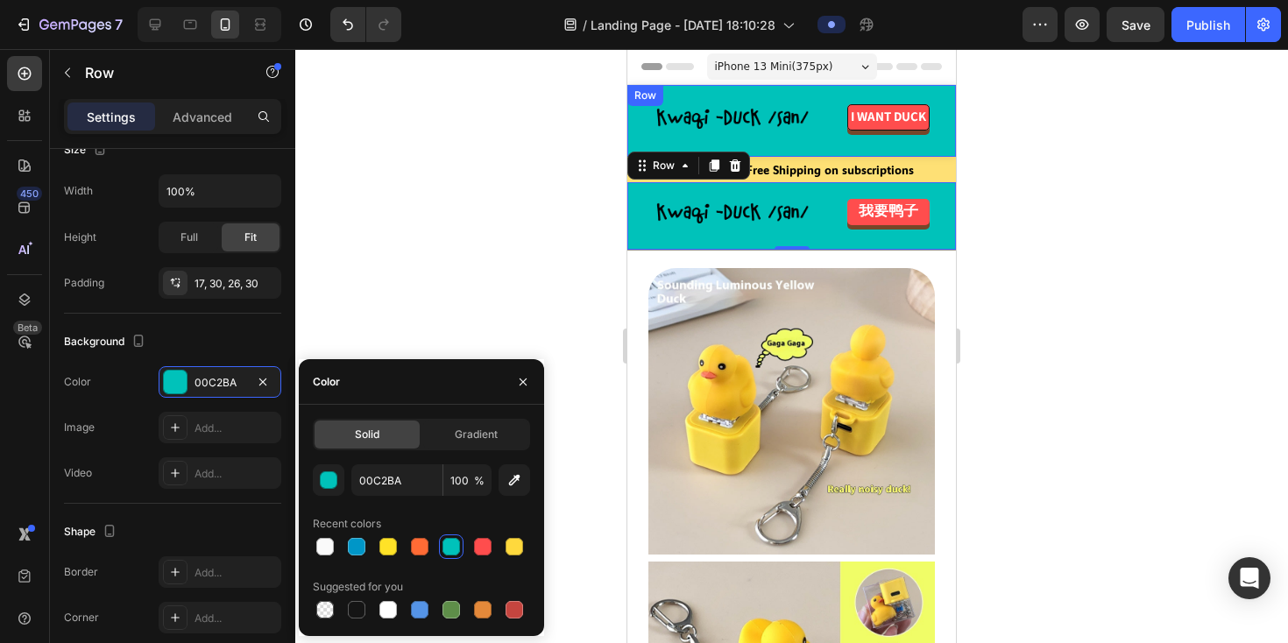
click at [830, 148] on div "Image I WANT DUCK Button Row" at bounding box center [791, 121] width 329 height 72
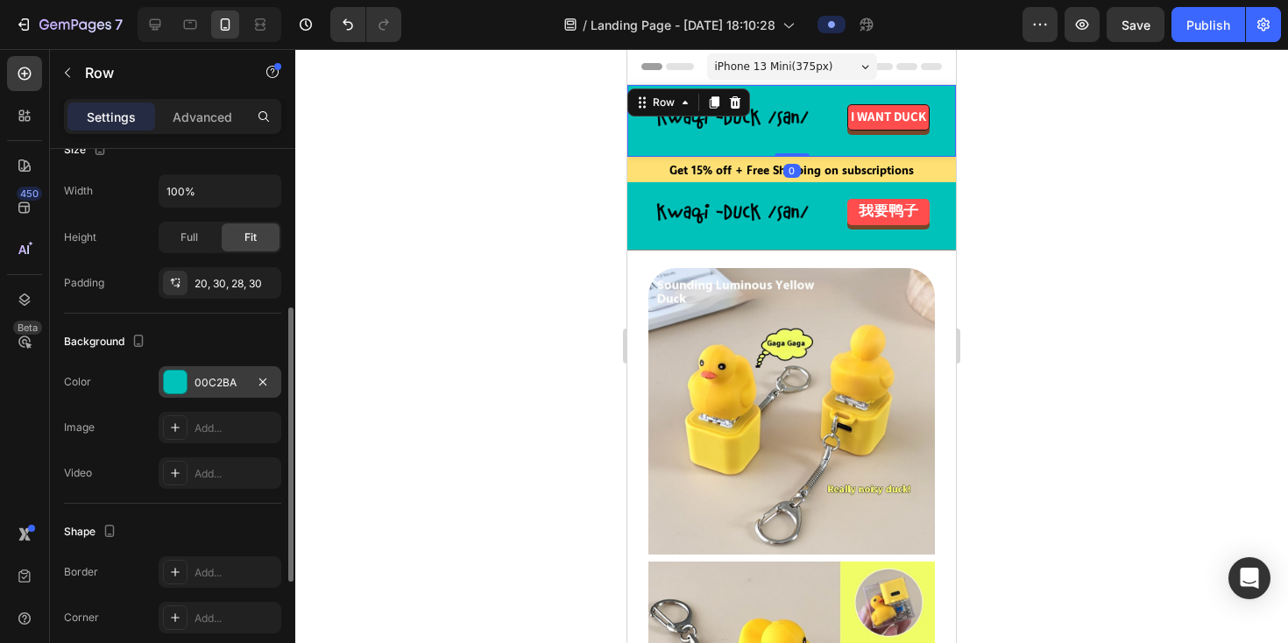
click at [220, 386] on div "00C2BA" at bounding box center [220, 383] width 51 height 16
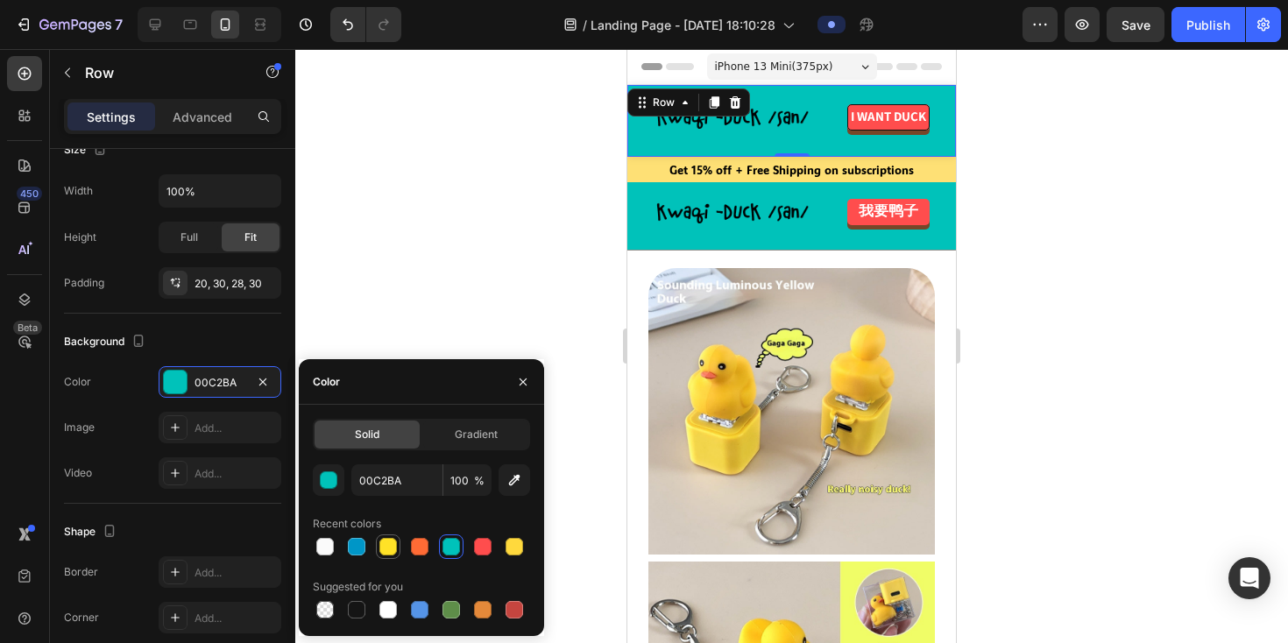
click at [391, 548] on div at bounding box center [388, 547] width 18 height 18
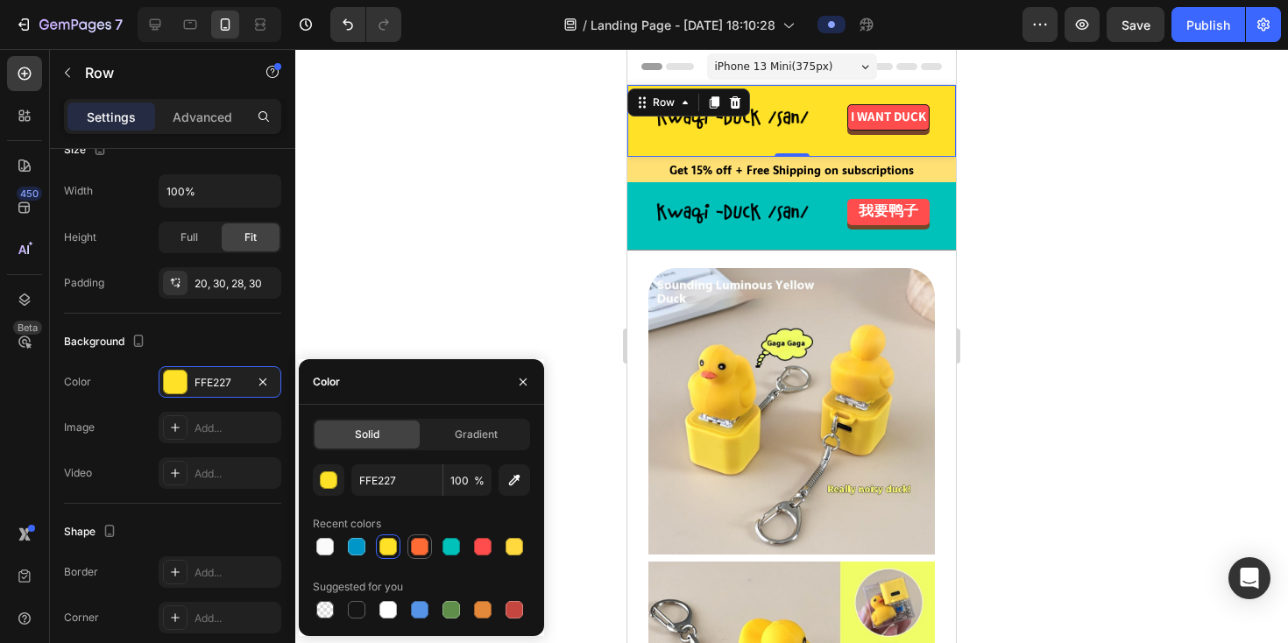
click at [427, 553] on div at bounding box center [420, 547] width 18 height 18
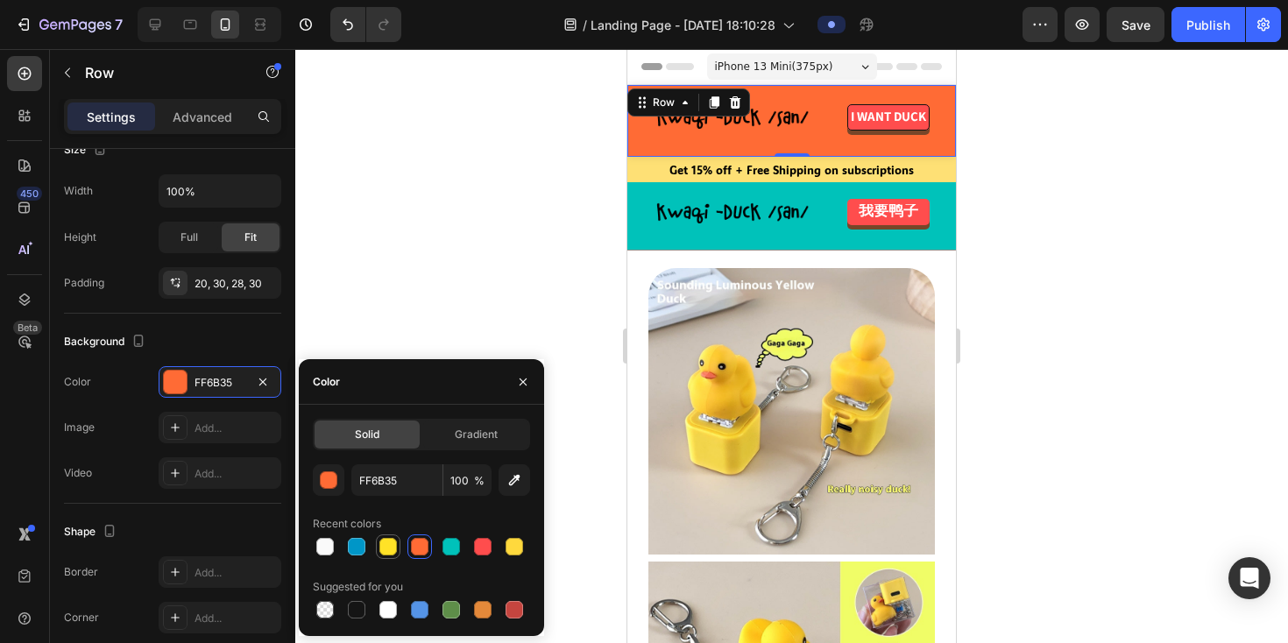
click at [393, 553] on div at bounding box center [388, 547] width 18 height 18
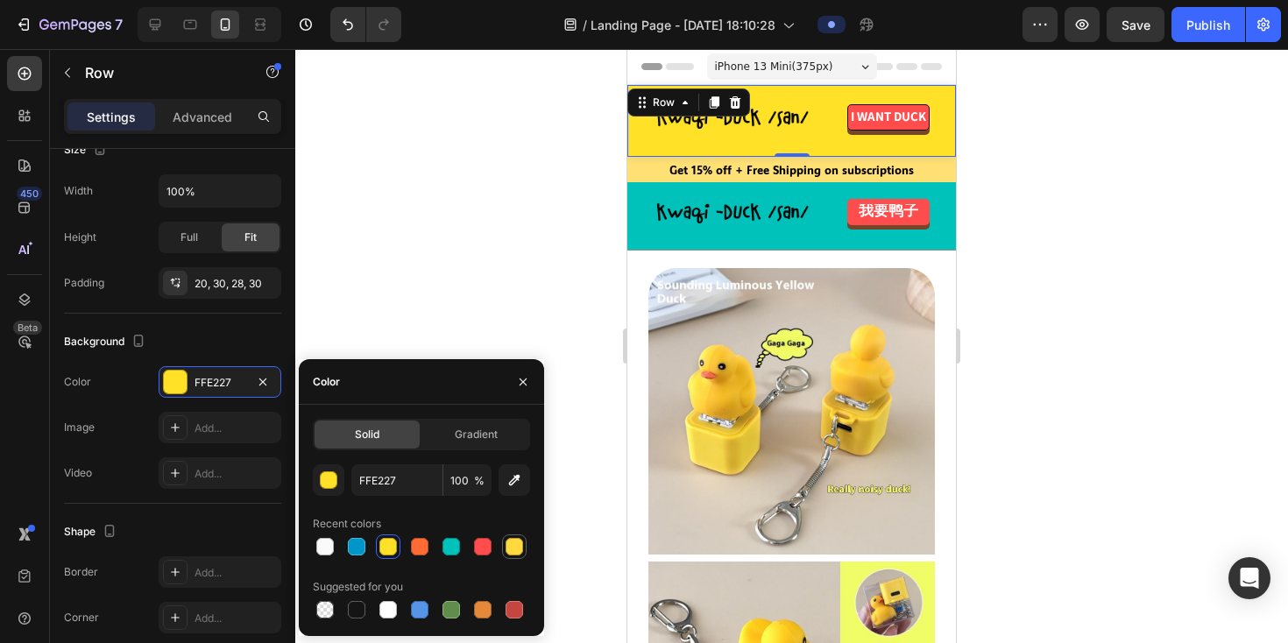
click at [516, 547] on div at bounding box center [515, 547] width 18 height 18
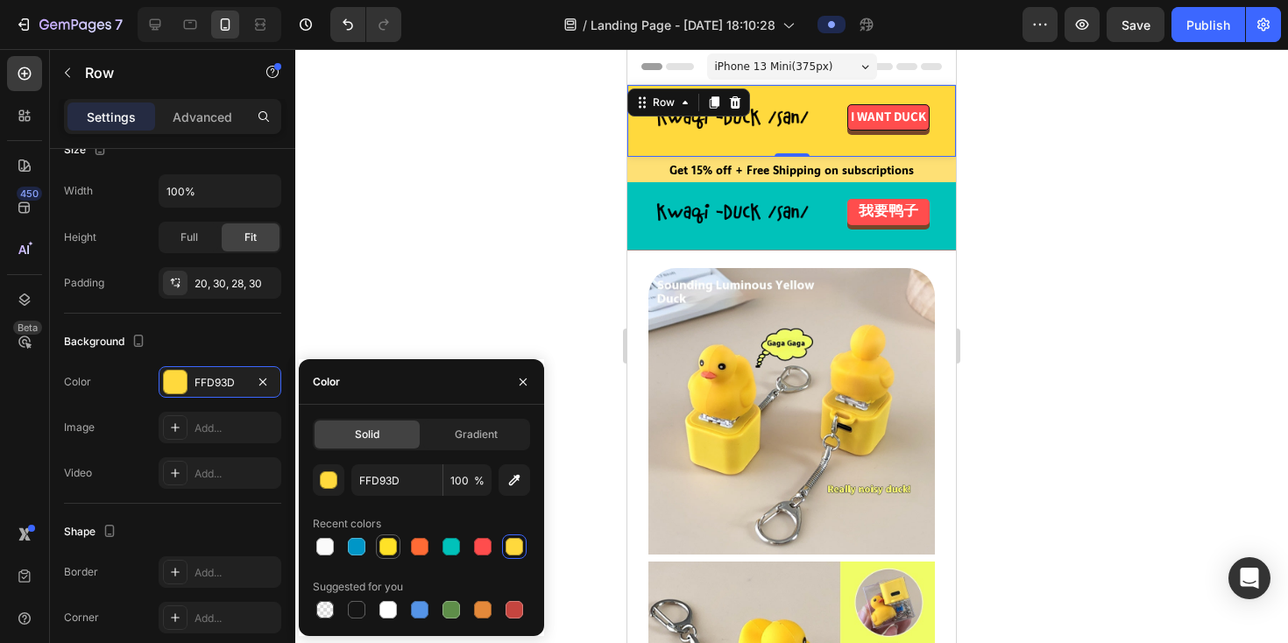
click at [390, 548] on div at bounding box center [388, 547] width 18 height 18
type input "FFE227"
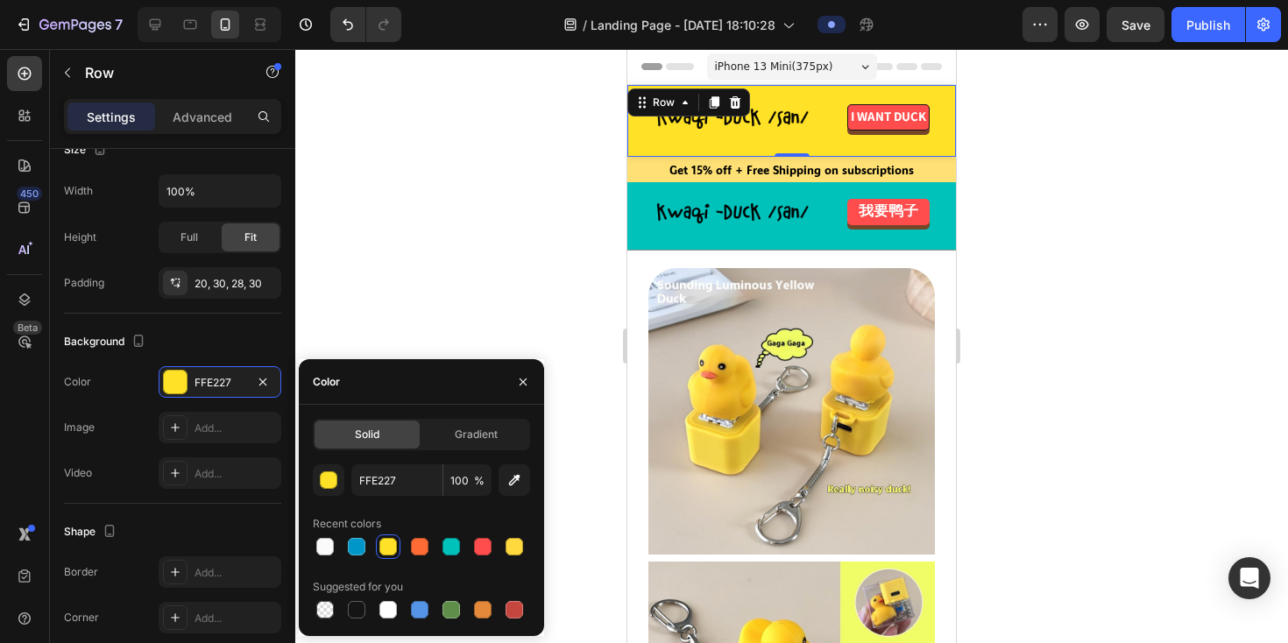
click at [490, 258] on div at bounding box center [791, 346] width 993 height 594
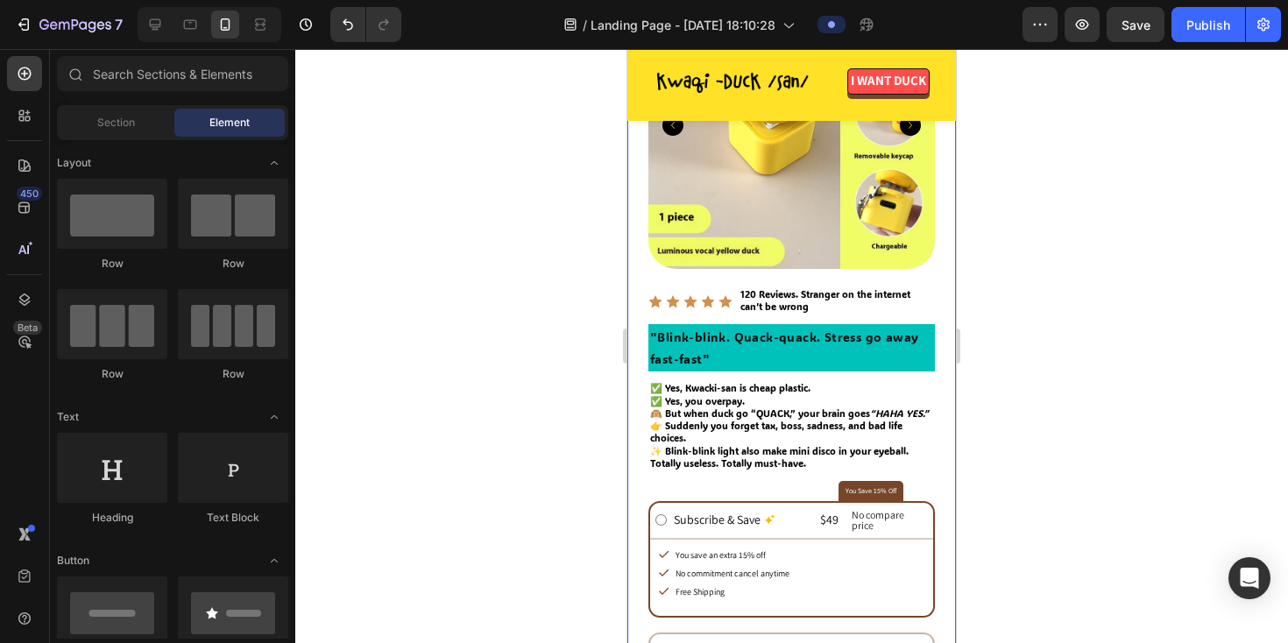
scroll to position [580, 0]
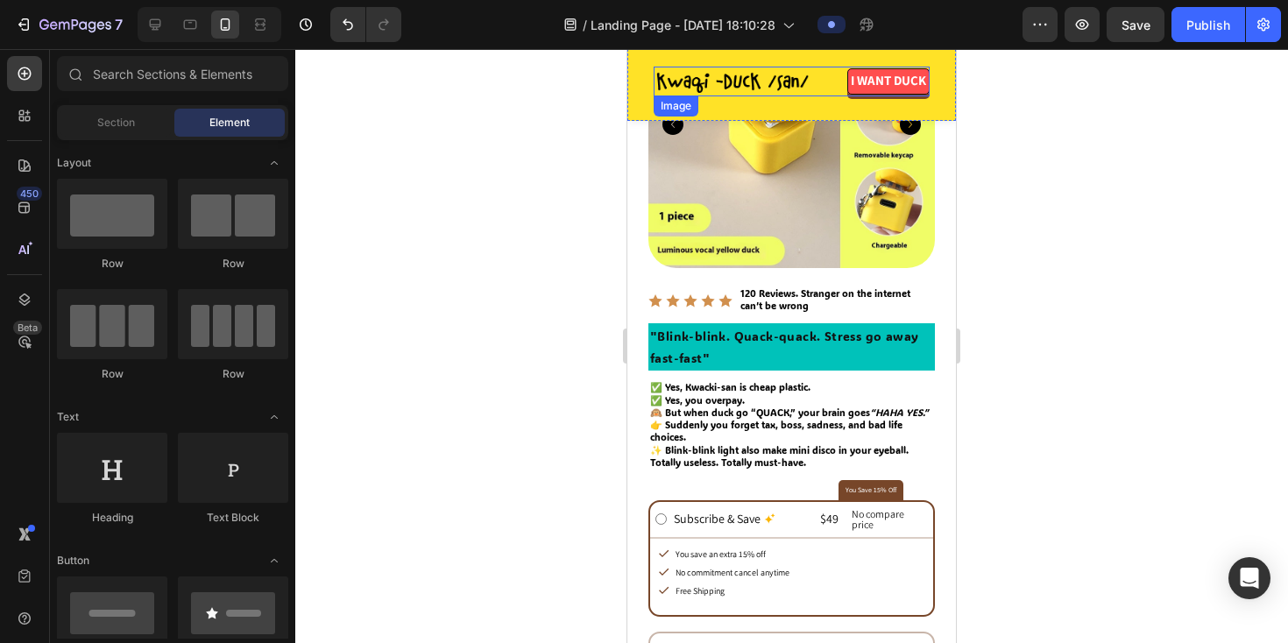
click at [873, 96] on div at bounding box center [792, 82] width 276 height 30
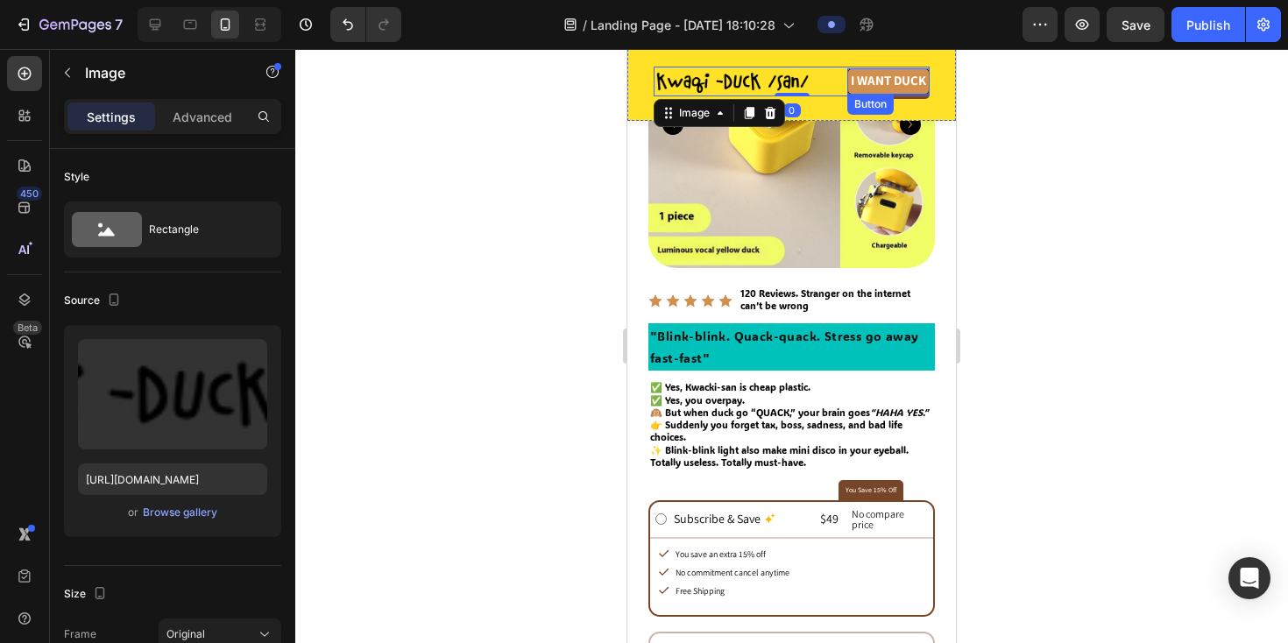
click at [898, 89] on link "I WANT DUCK" at bounding box center [888, 81] width 82 height 26
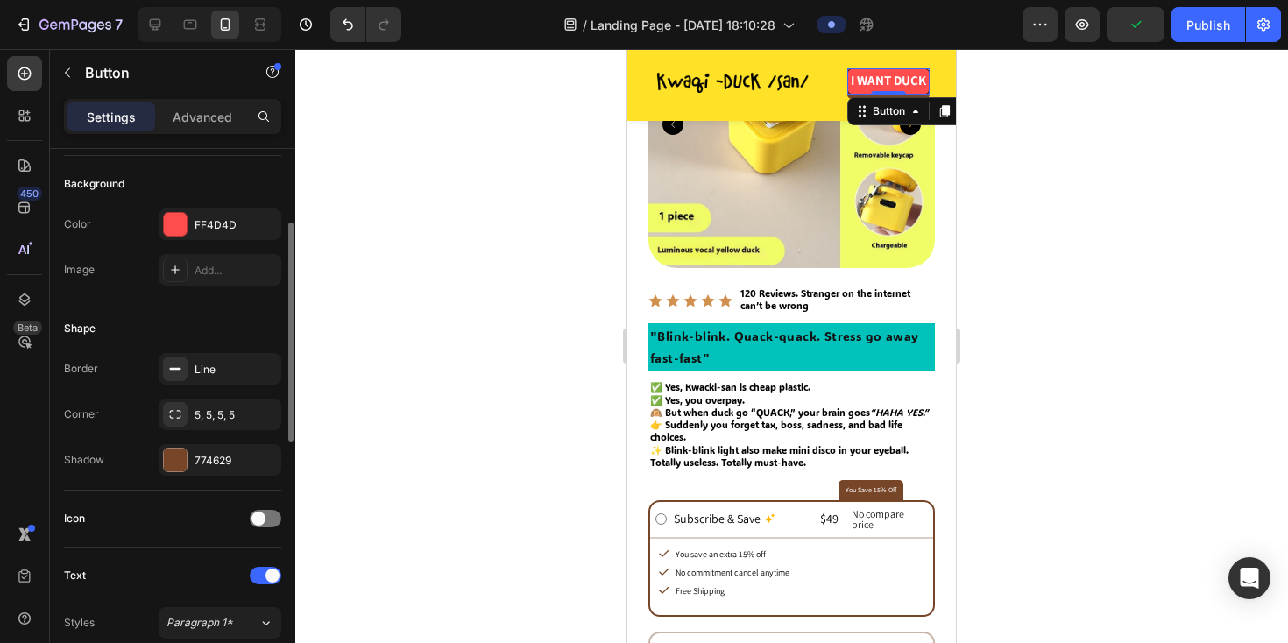
scroll to position [190, 0]
click at [203, 450] on div "774629" at bounding box center [220, 457] width 51 height 16
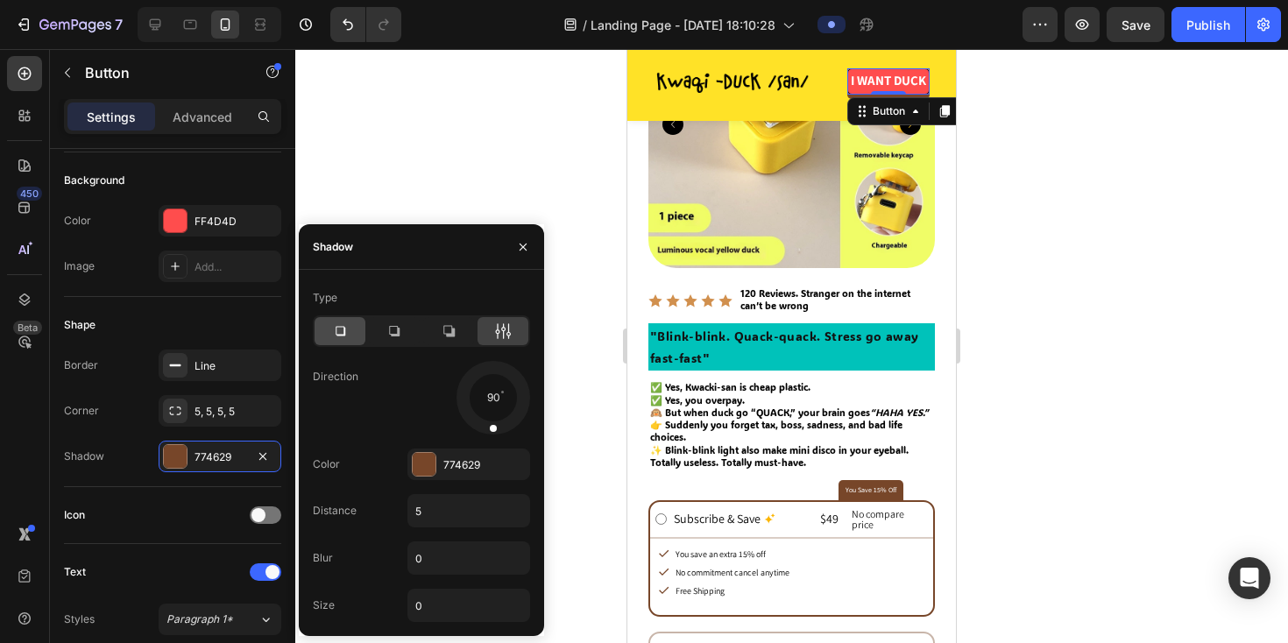
click at [344, 336] on icon at bounding box center [340, 331] width 18 height 18
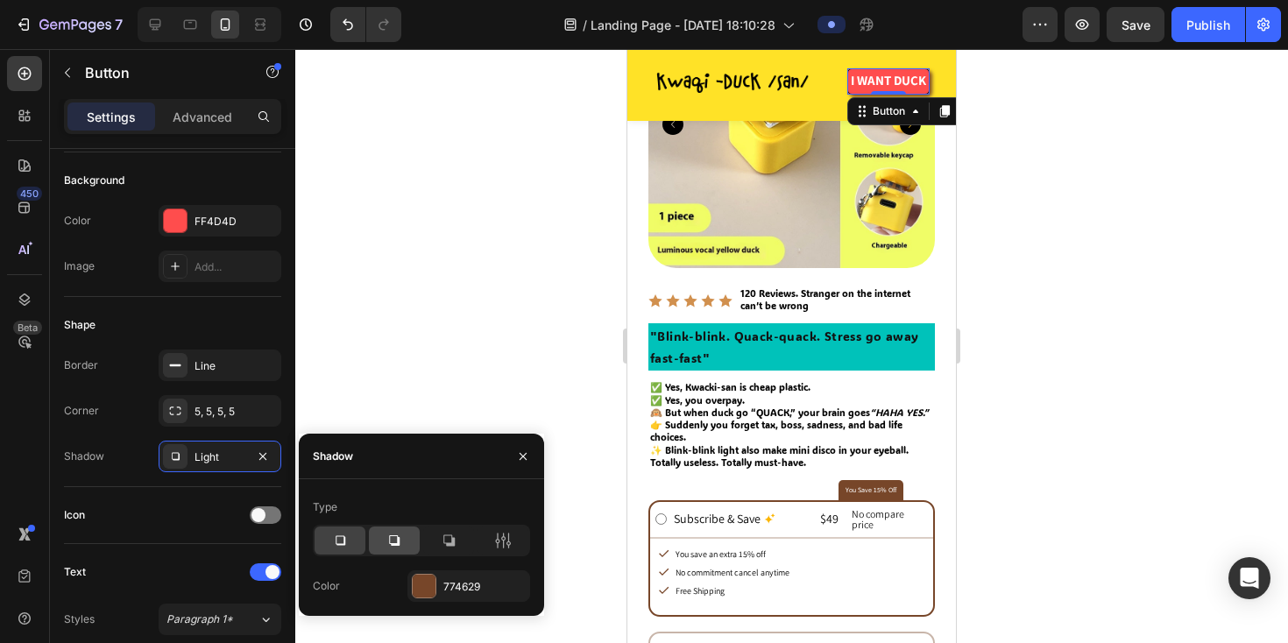
click at [402, 540] on icon at bounding box center [395, 541] width 18 height 18
click at [443, 543] on icon at bounding box center [449, 541] width 18 height 18
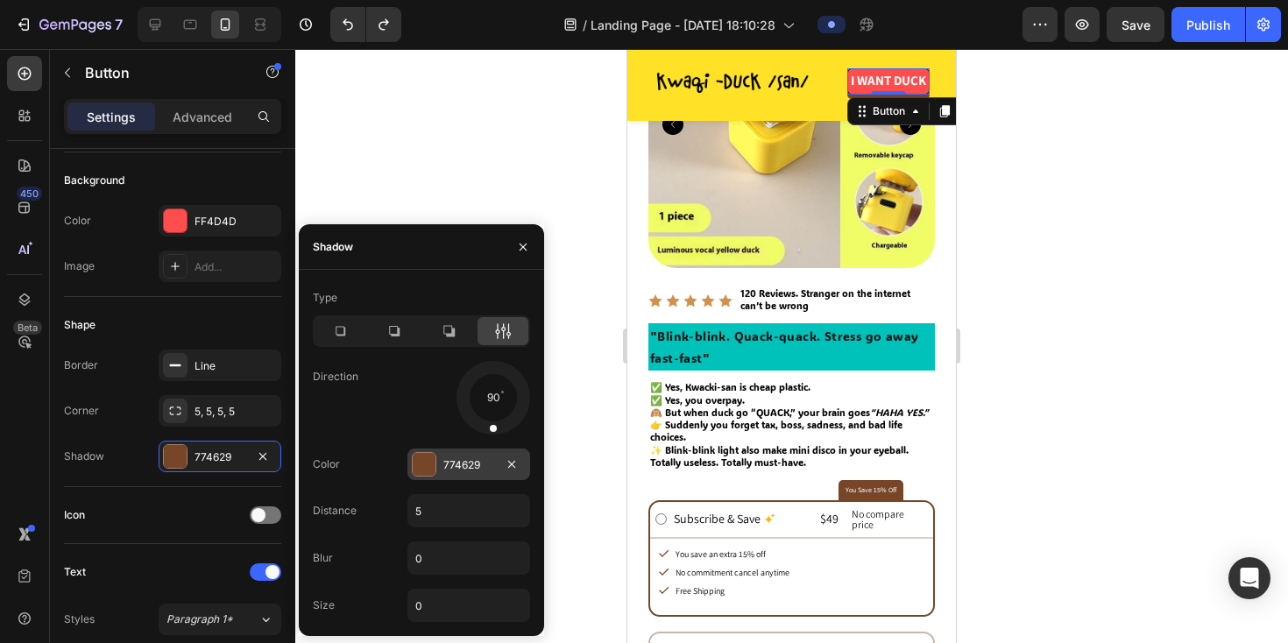
click at [464, 458] on div "774629" at bounding box center [468, 465] width 51 height 16
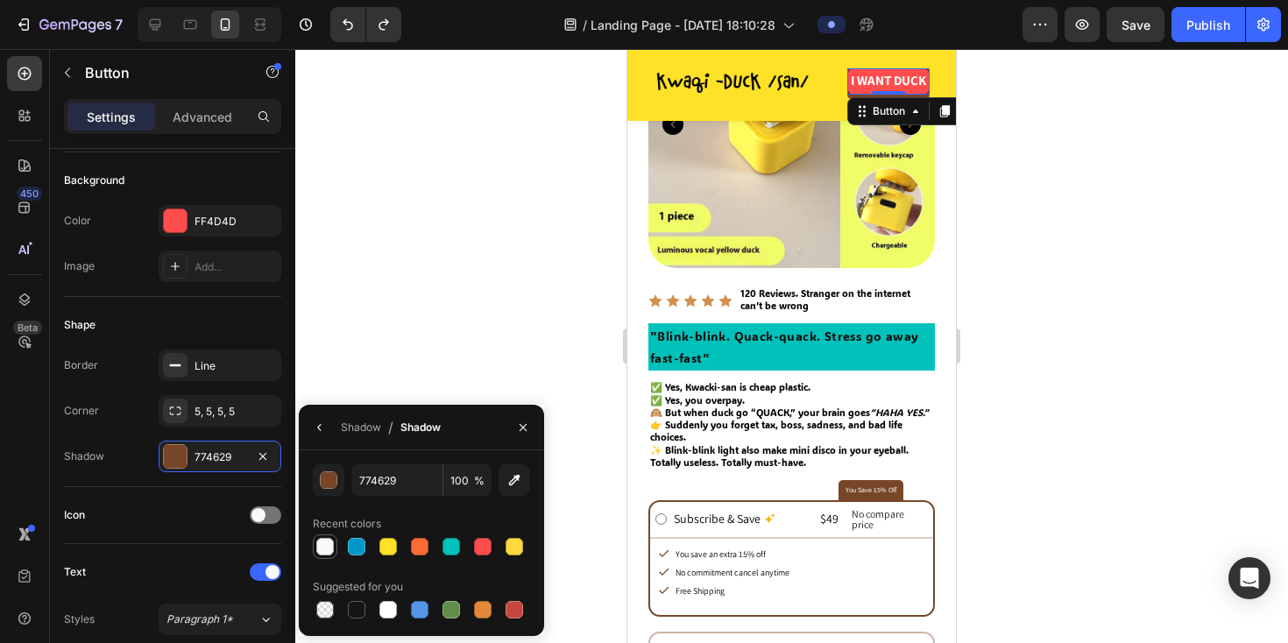
click at [328, 556] on div at bounding box center [325, 546] width 21 height 21
click at [445, 553] on div at bounding box center [451, 547] width 18 height 18
type input "00C2BA"
click at [502, 272] on div at bounding box center [791, 346] width 993 height 594
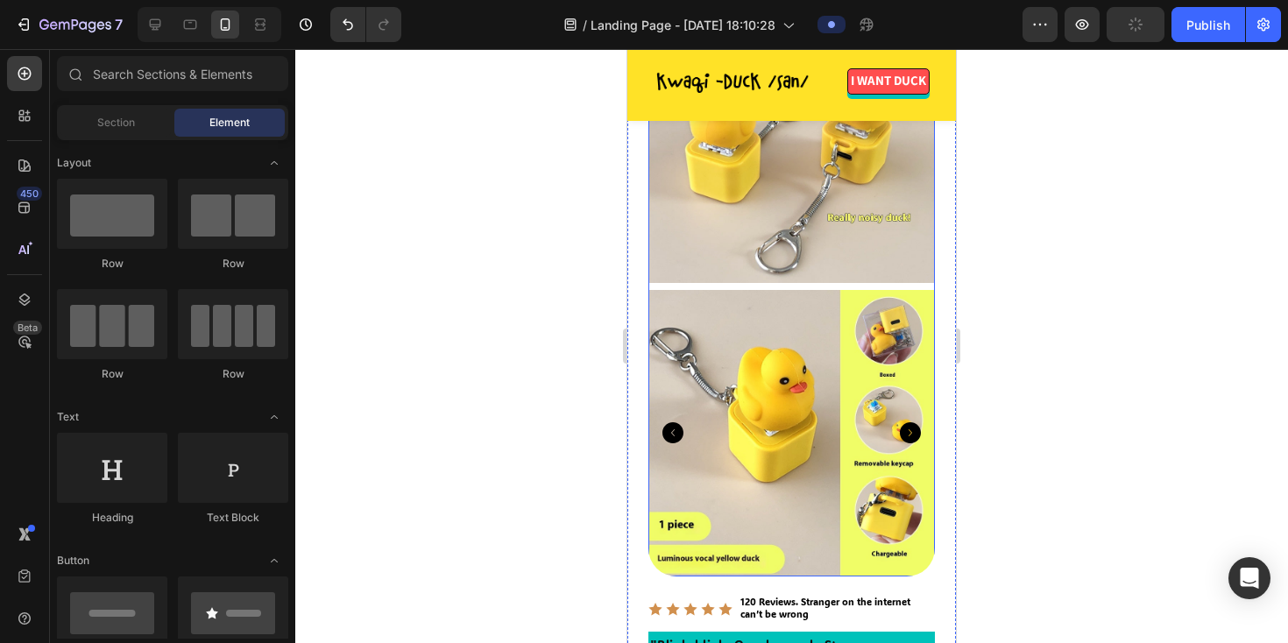
scroll to position [258, 0]
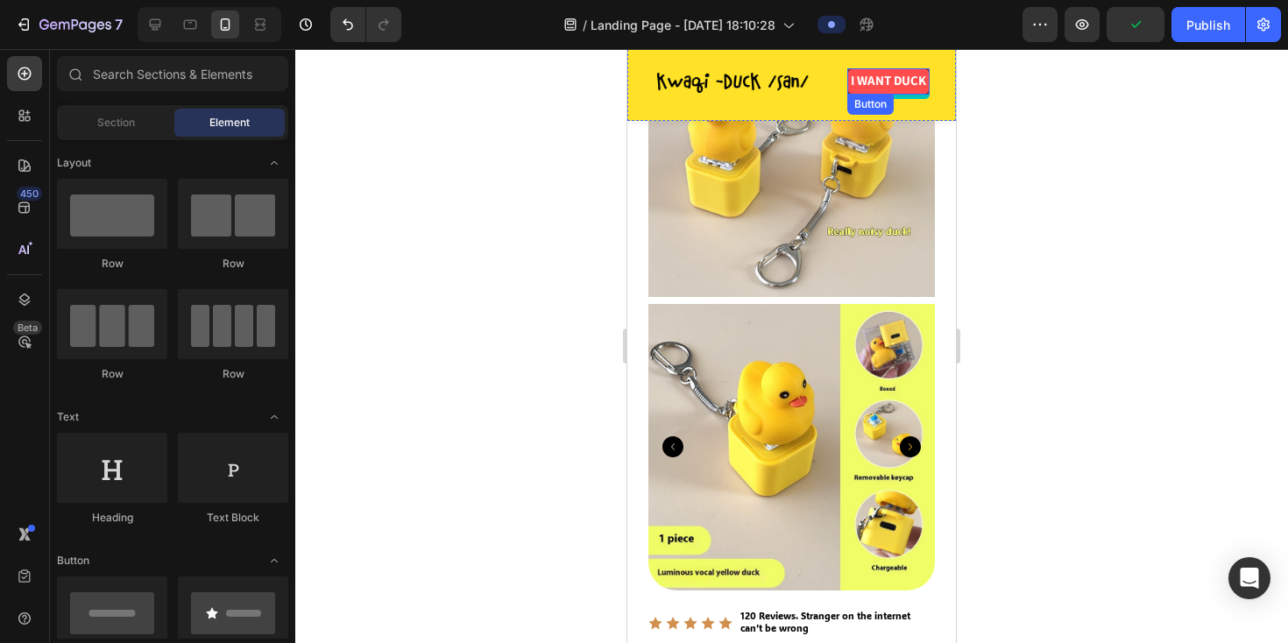
click at [859, 98] on div "Button" at bounding box center [870, 104] width 46 height 21
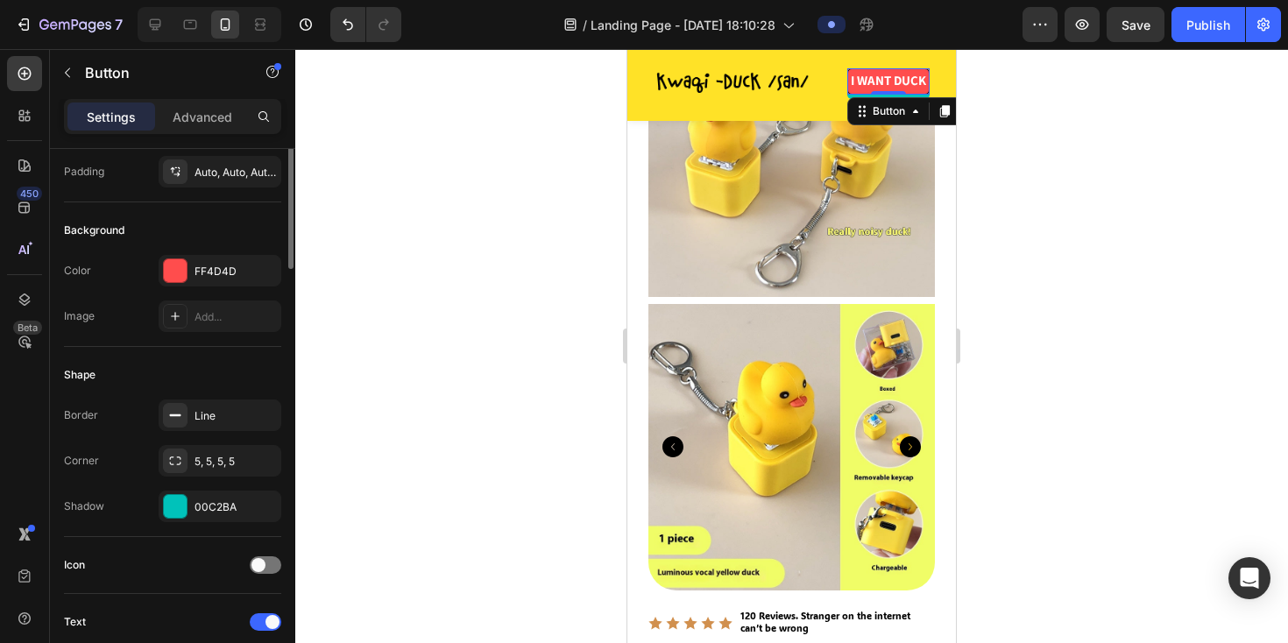
scroll to position [169, 0]
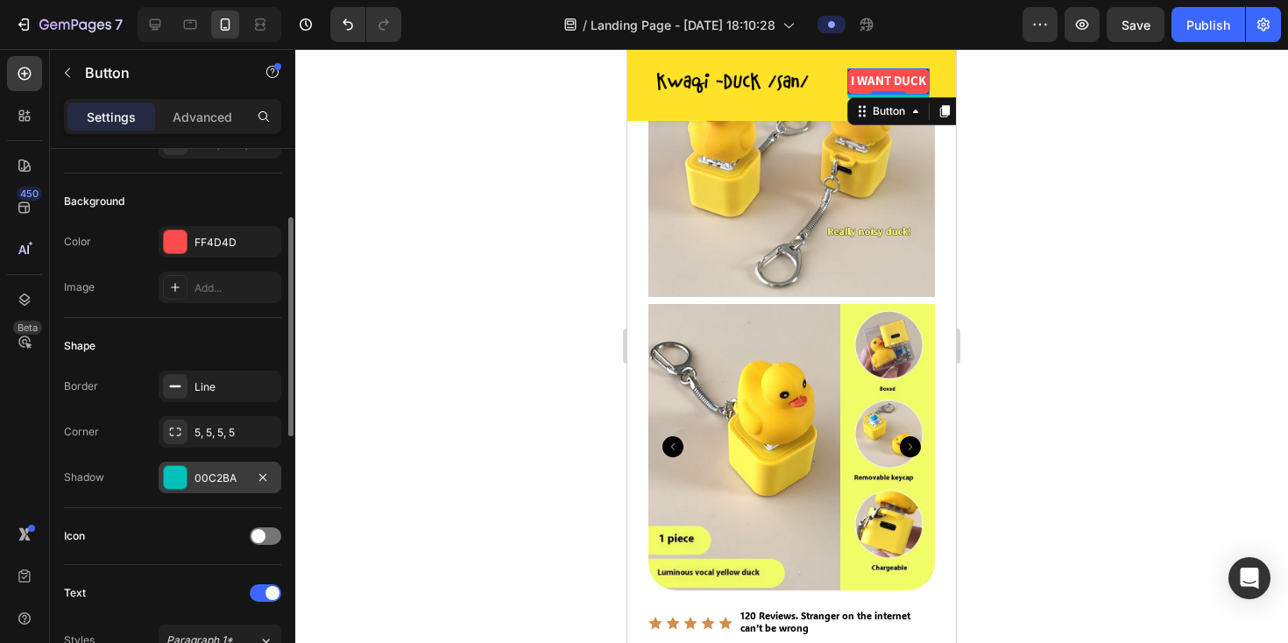
click at [230, 485] on div "00C2BA" at bounding box center [220, 479] width 51 height 16
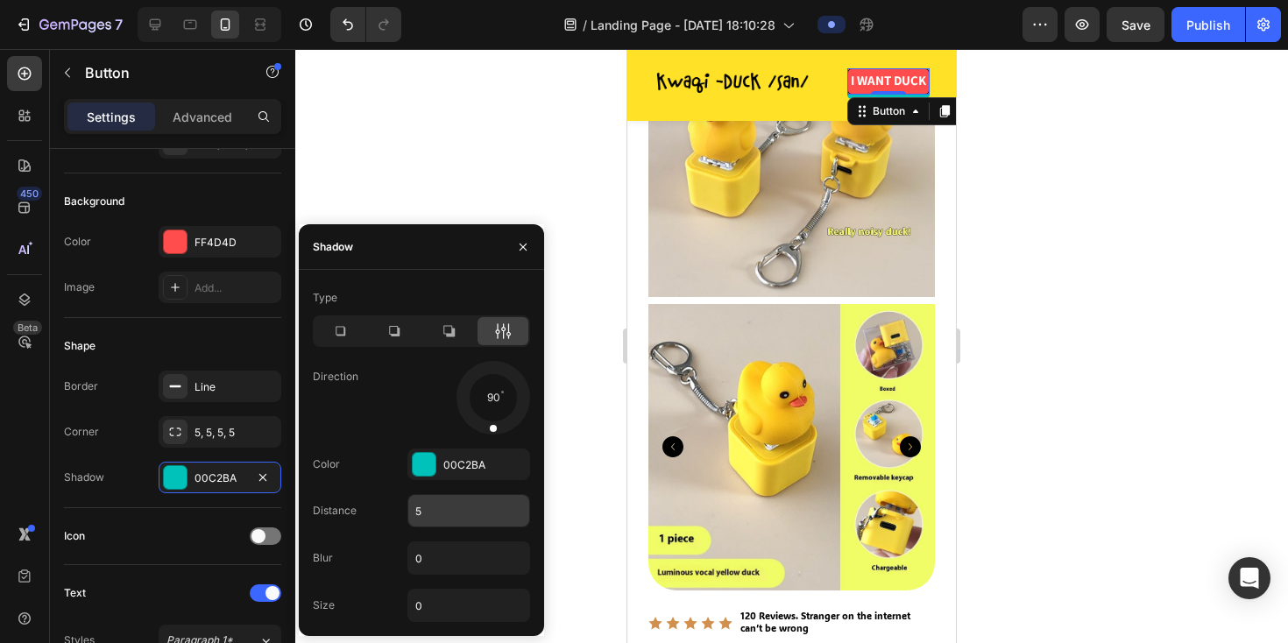
click at [442, 507] on input "5" at bounding box center [468, 511] width 121 height 32
click at [434, 553] on input "0" at bounding box center [468, 558] width 121 height 32
click at [378, 421] on div "Direction 90" at bounding box center [421, 398] width 217 height 74
click at [442, 336] on icon at bounding box center [449, 331] width 18 height 18
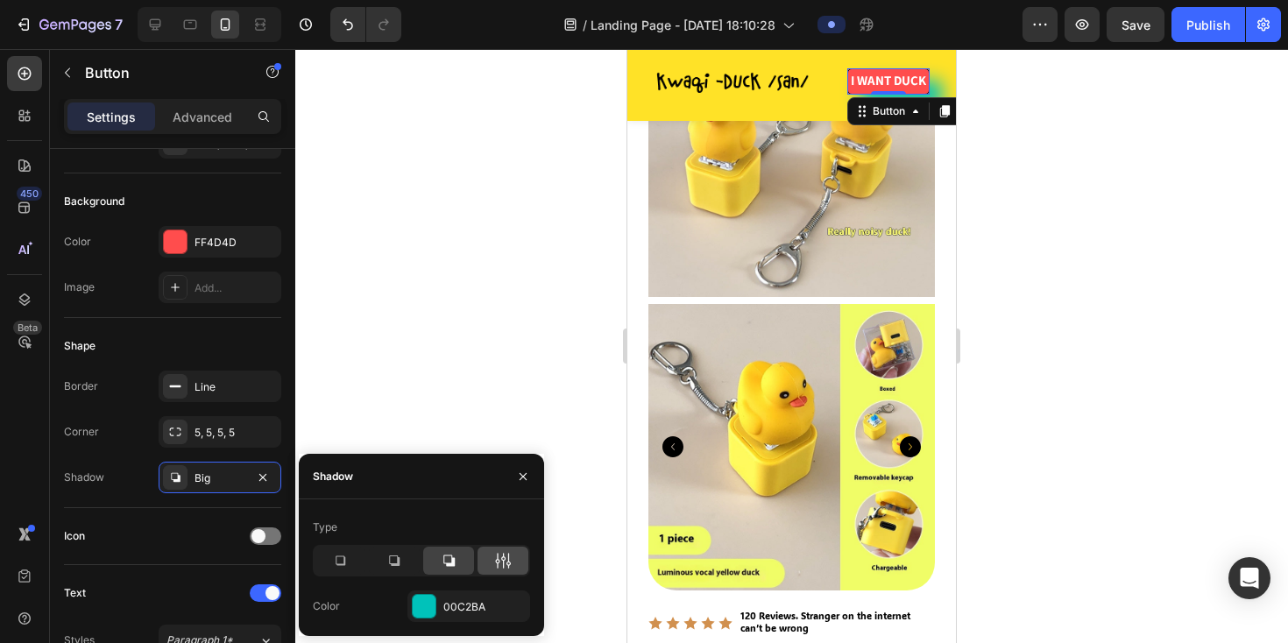
click at [499, 570] on div at bounding box center [503, 561] width 51 height 28
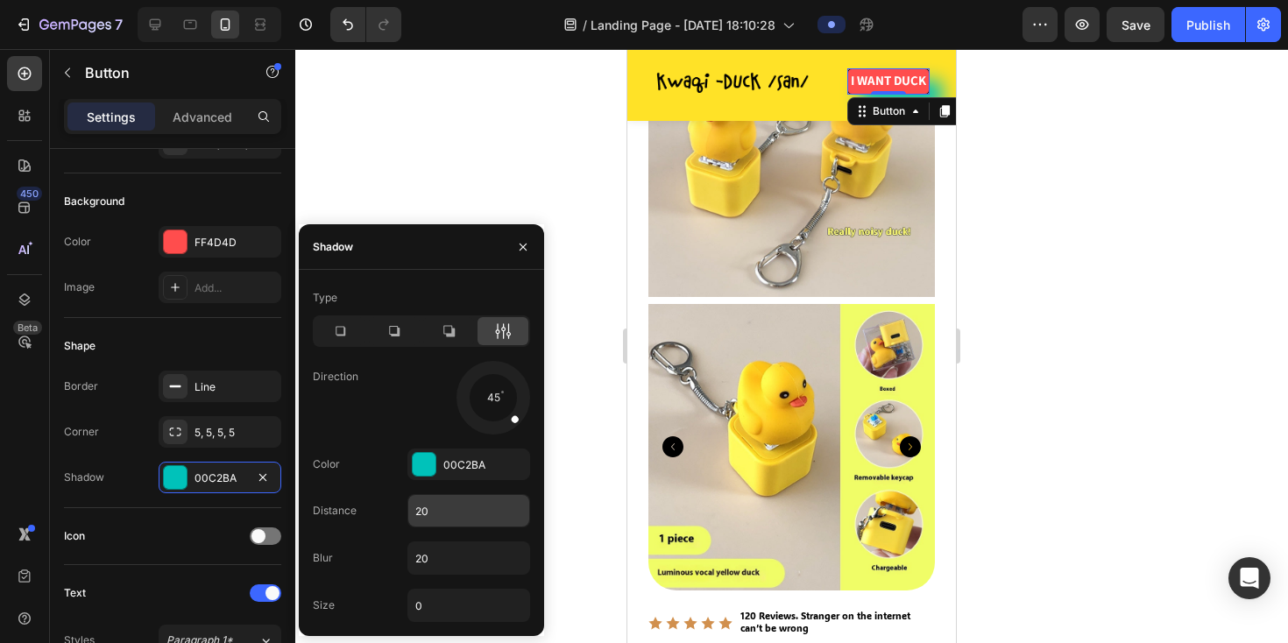
click at [456, 520] on input "20" at bounding box center [468, 511] width 121 height 32
type input "0"
type input "10"
click at [440, 562] on input "20" at bounding box center [468, 558] width 121 height 32
type input "0"
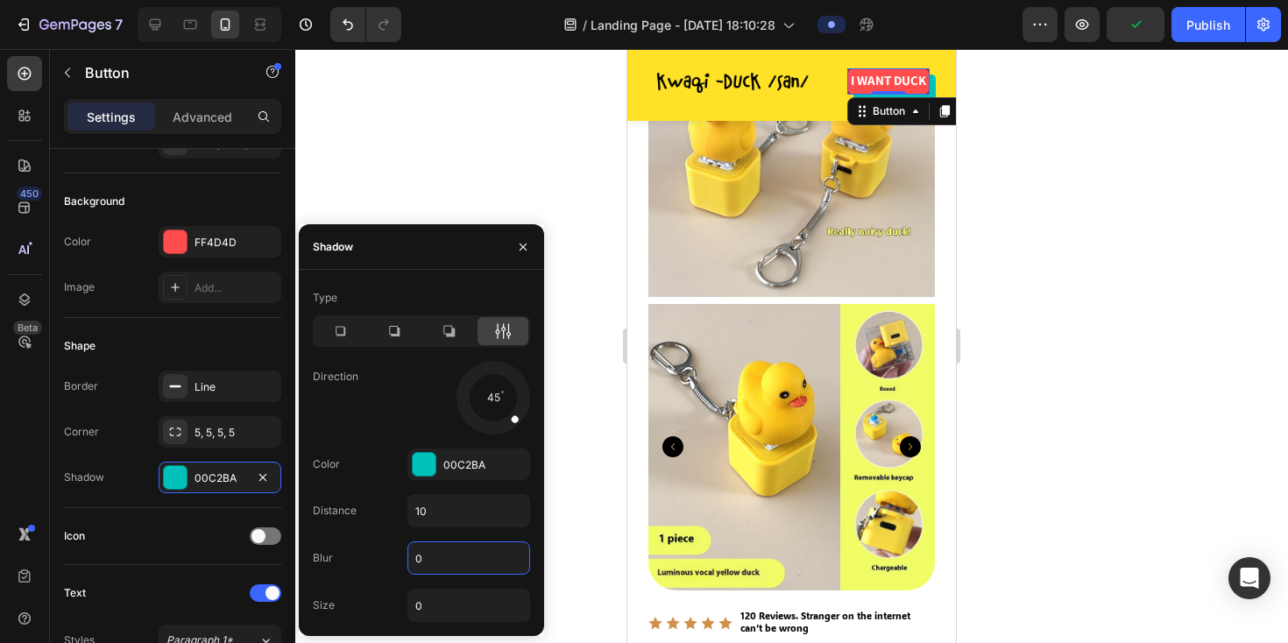
click at [525, 148] on div at bounding box center [791, 346] width 993 height 594
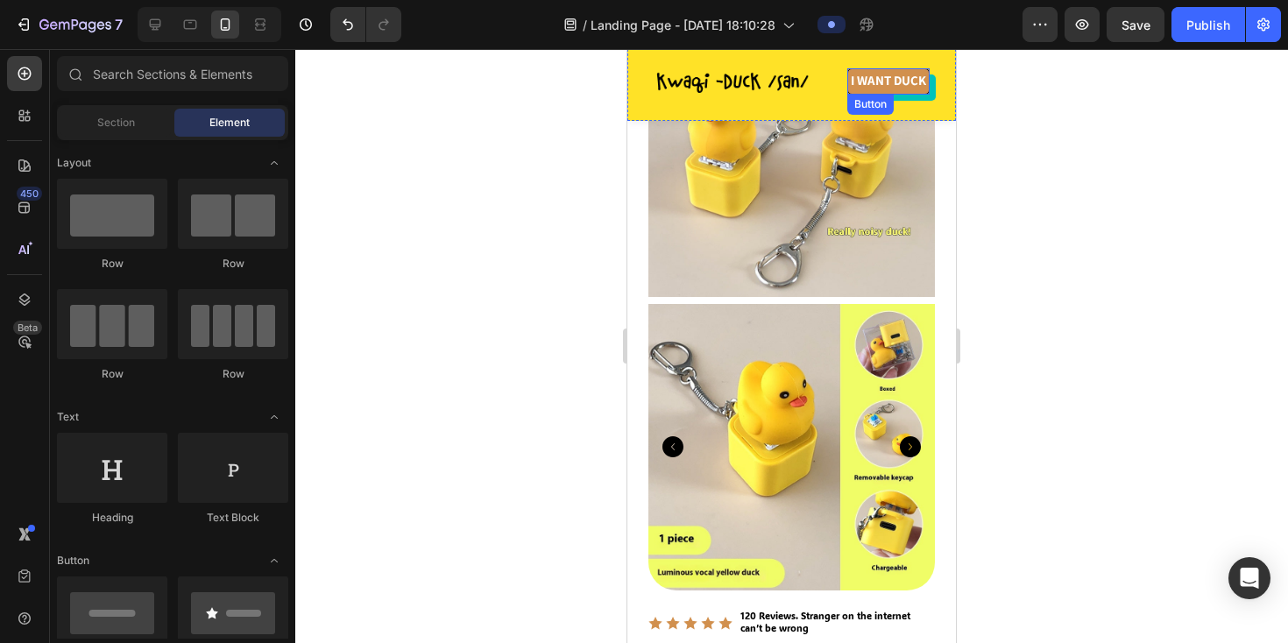
click at [898, 71] on link "I WANT DUCK" at bounding box center [888, 81] width 82 height 26
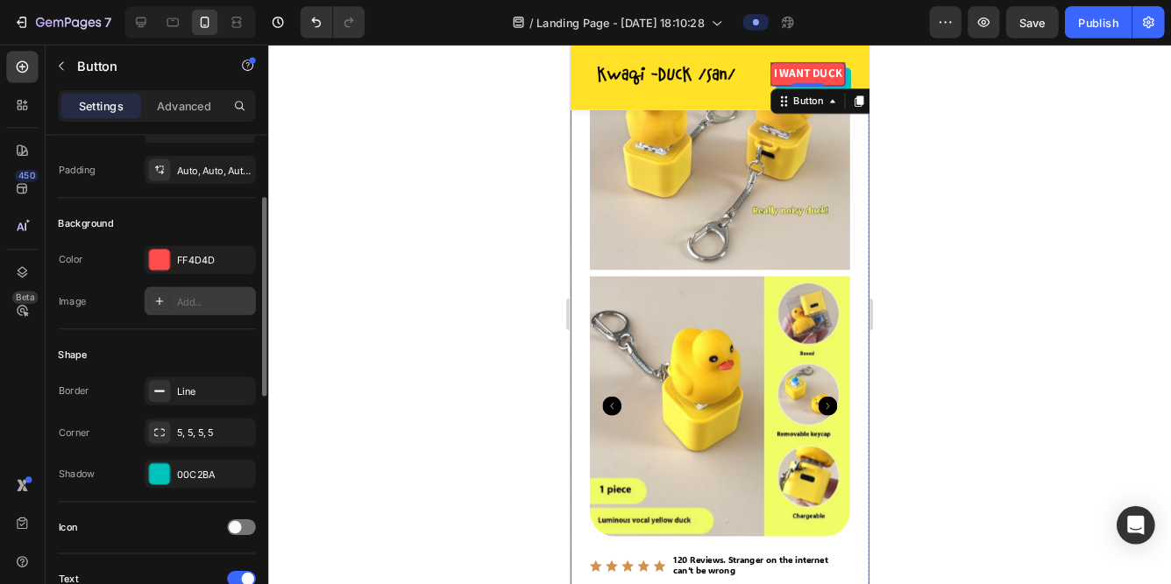
scroll to position [159, 0]
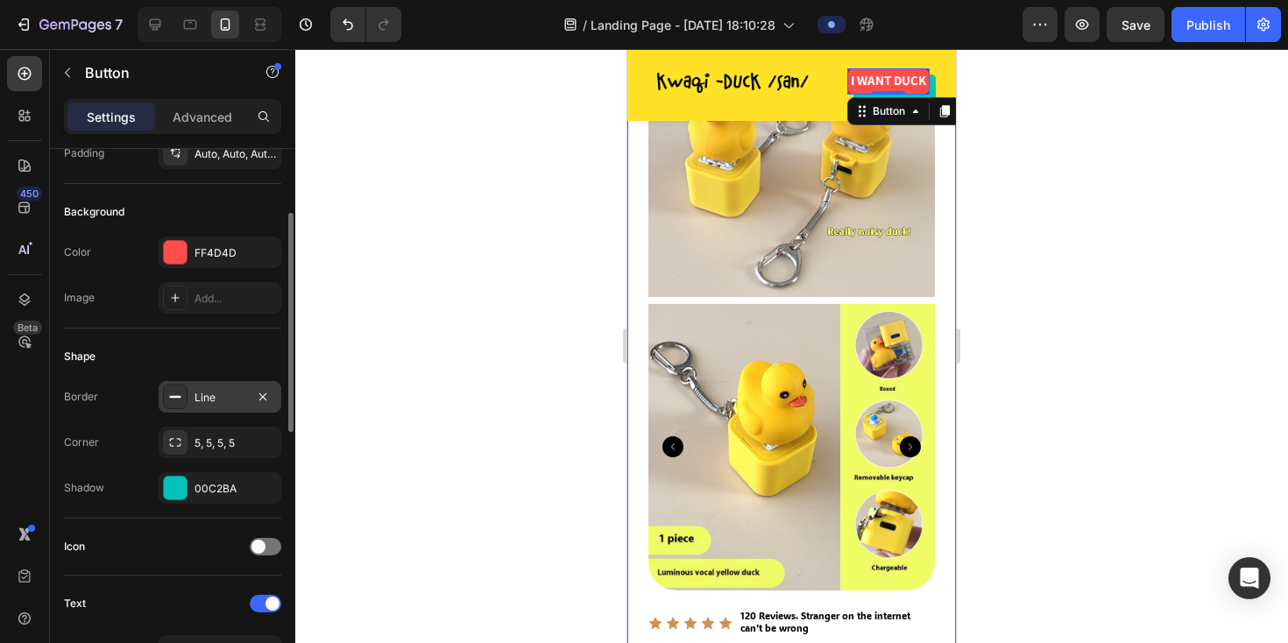
click at [232, 397] on div "Line" at bounding box center [220, 398] width 51 height 16
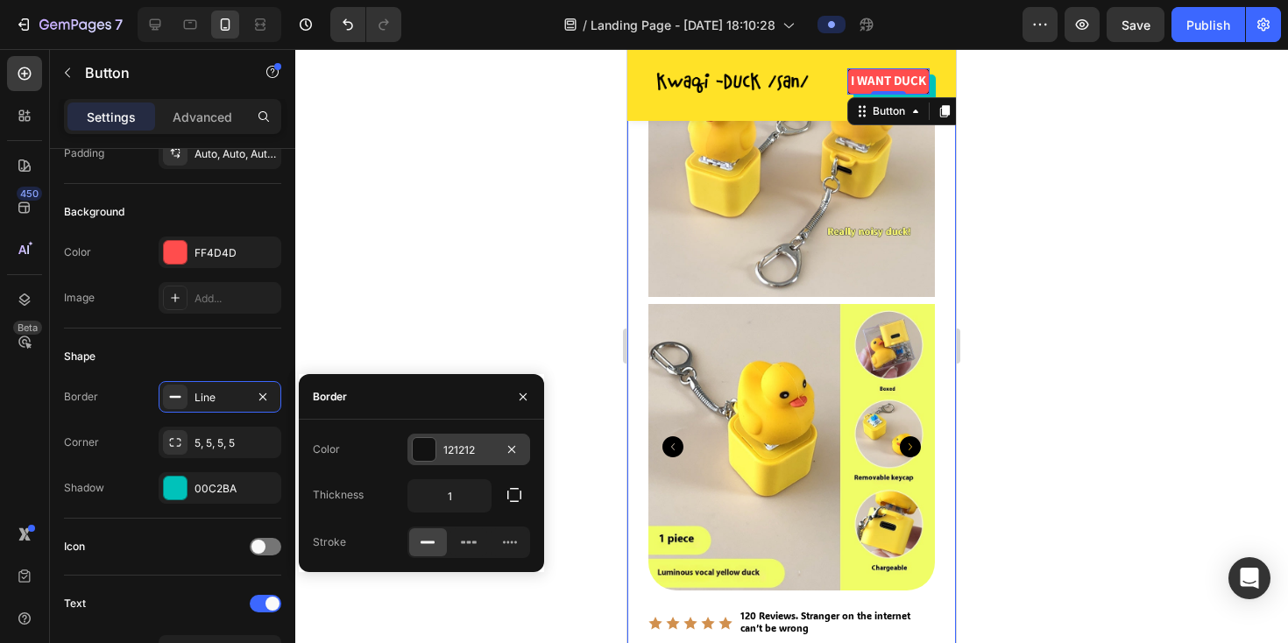
click at [460, 448] on div "121212" at bounding box center [468, 450] width 51 height 16
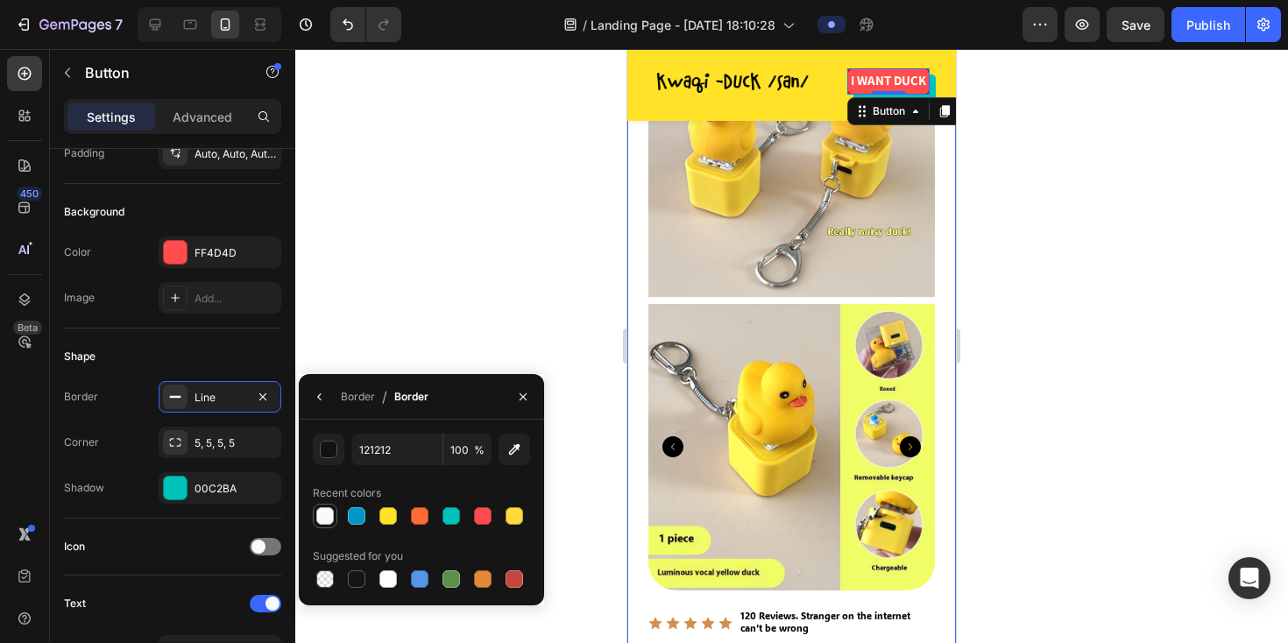
click at [329, 513] on div at bounding box center [325, 516] width 18 height 18
type input "FAFAFA"
click at [464, 204] on div at bounding box center [791, 346] width 993 height 594
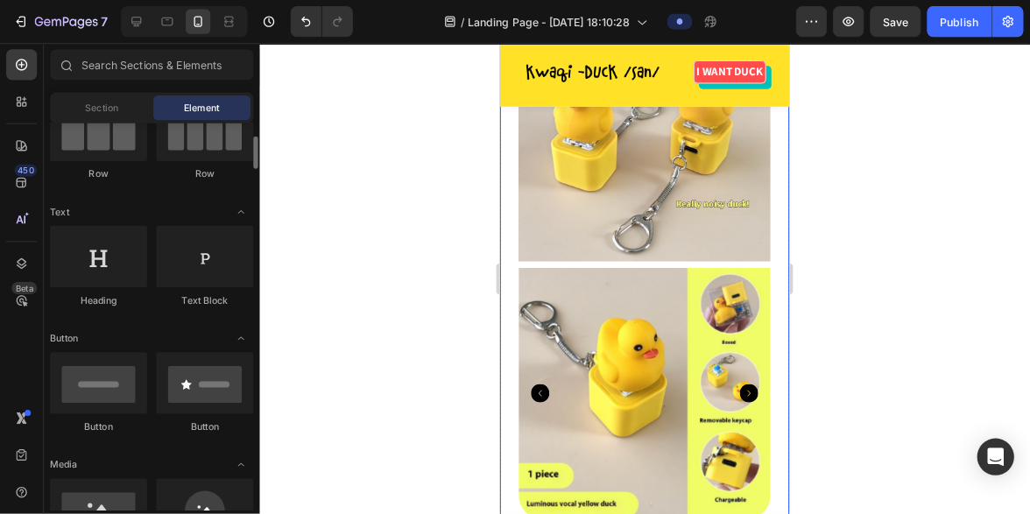
scroll to position [177, 0]
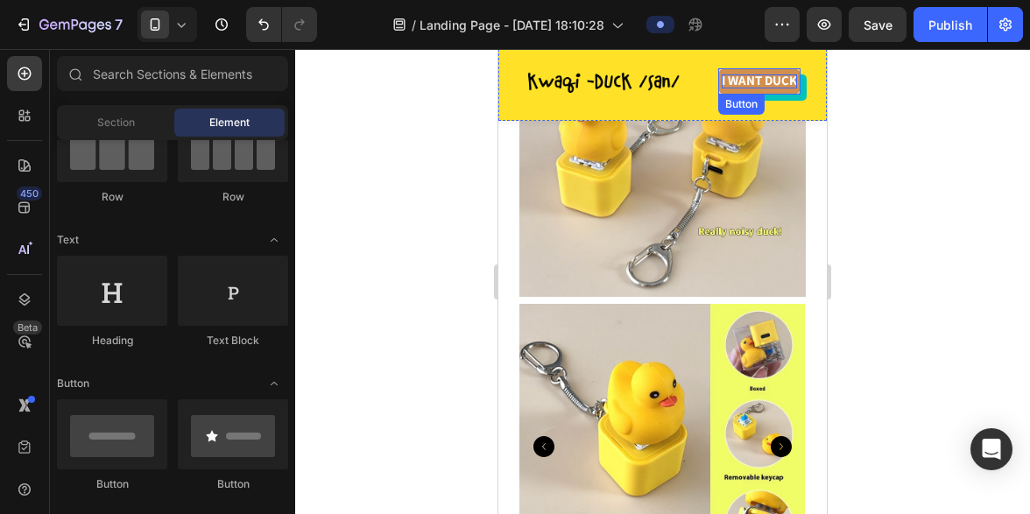
click at [750, 80] on strong "I WANT DUCK" at bounding box center [759, 80] width 75 height 17
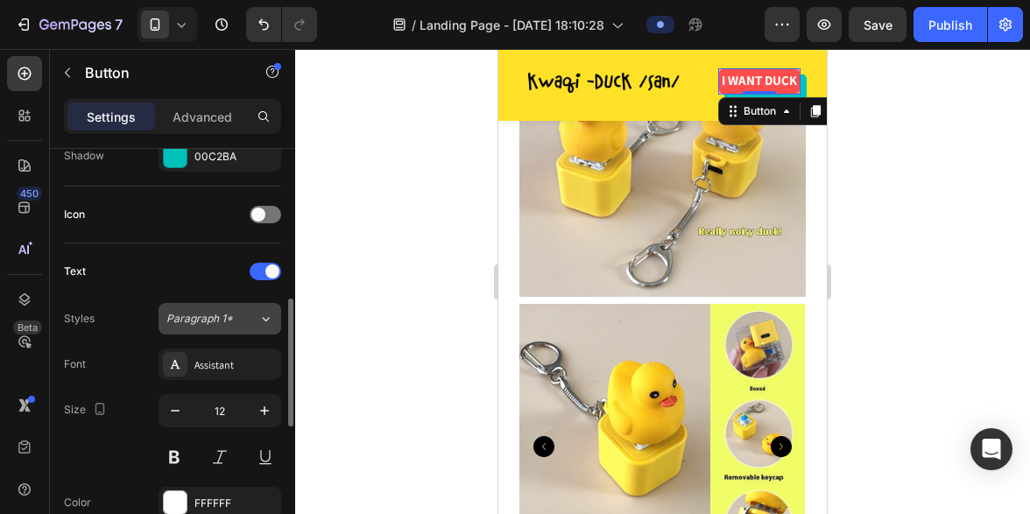
scroll to position [492, 0]
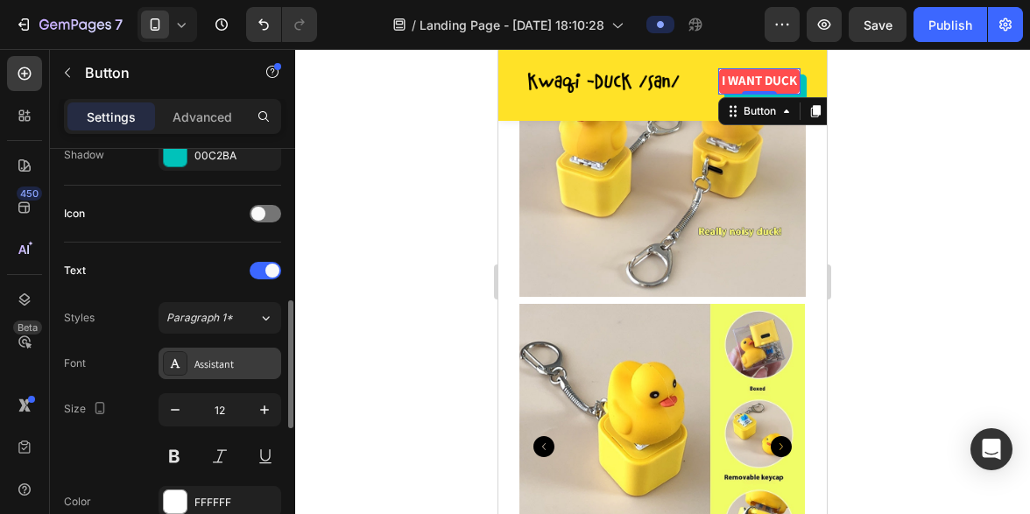
click at [220, 357] on div "Assistant" at bounding box center [236, 365] width 82 height 16
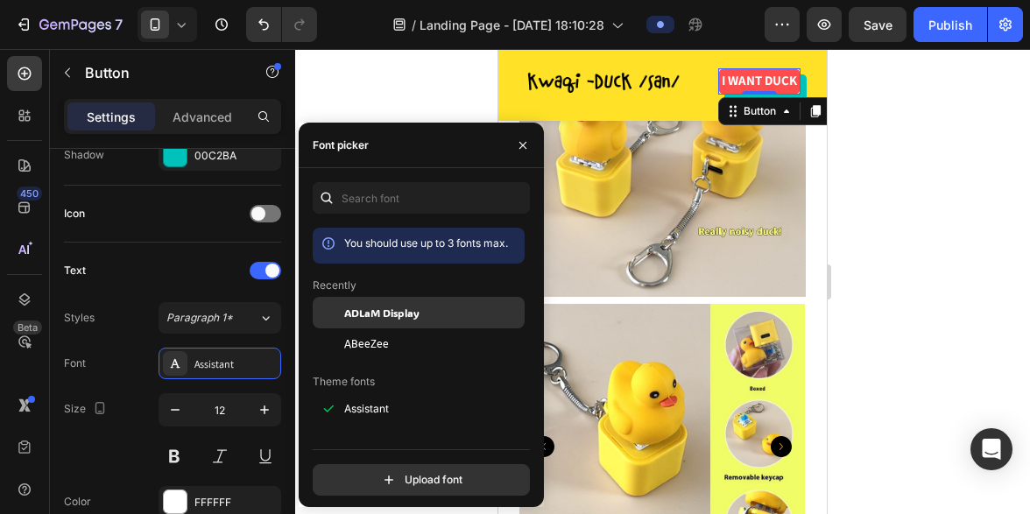
click at [355, 305] on span "ADLaM Display" at bounding box center [381, 313] width 75 height 16
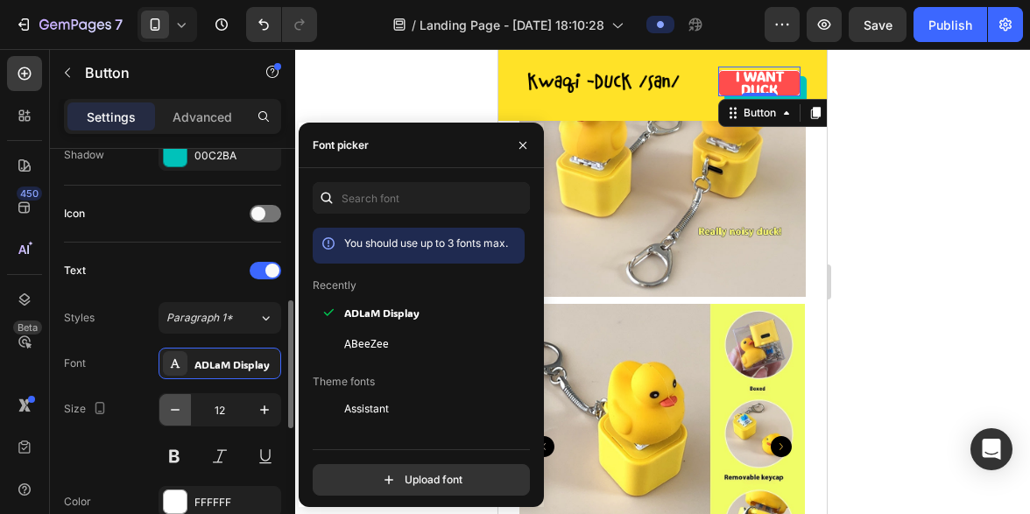
click at [170, 409] on icon "button" at bounding box center [175, 410] width 18 height 18
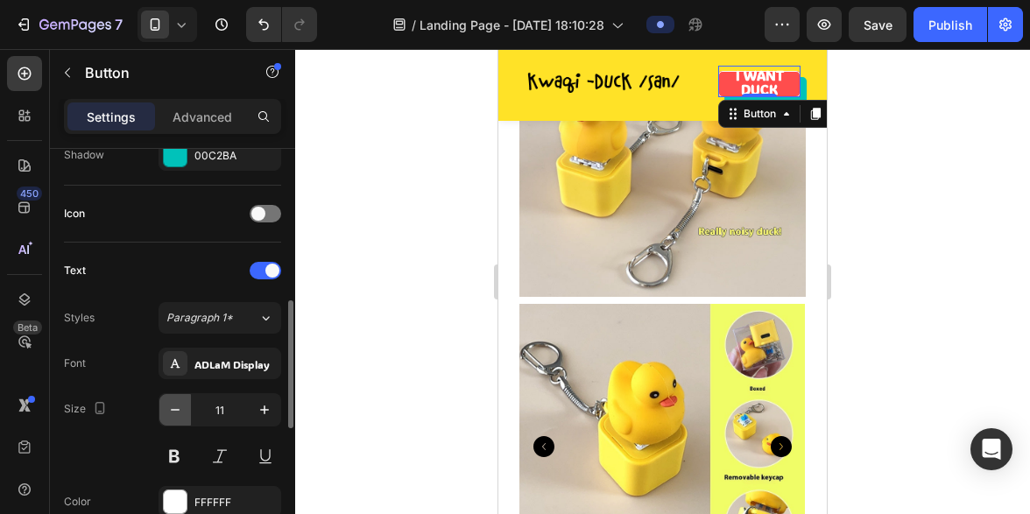
click at [176, 409] on icon "button" at bounding box center [175, 410] width 9 height 2
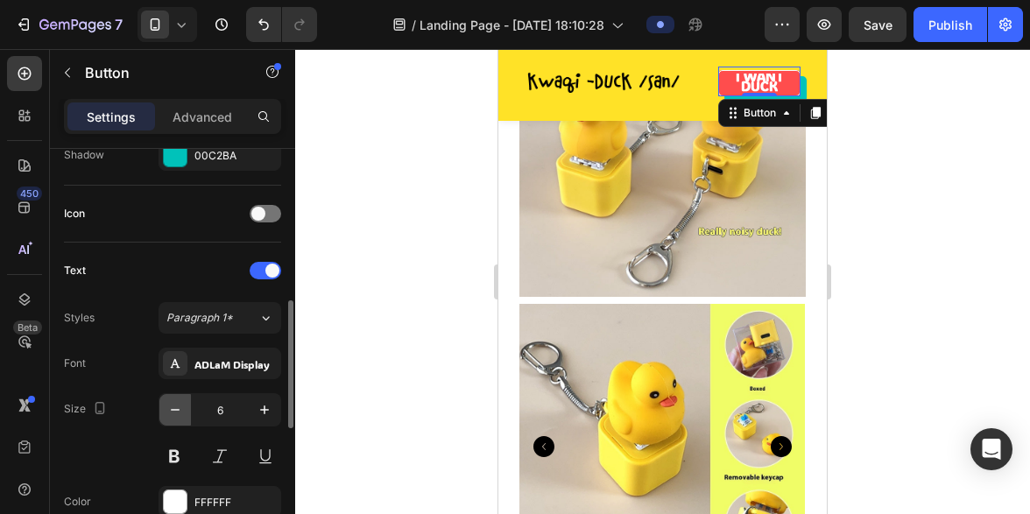
click at [176, 409] on icon "button" at bounding box center [175, 410] width 9 height 2
type input "2"
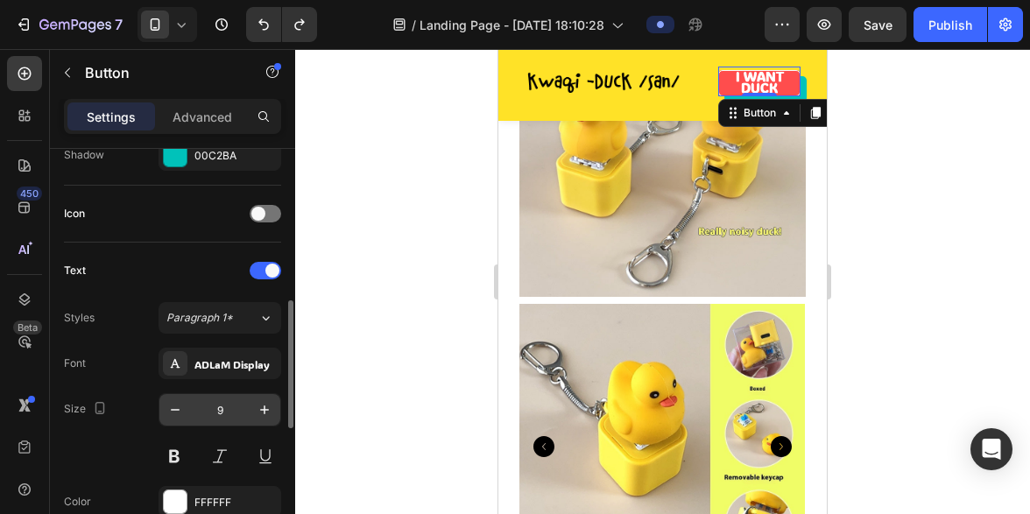
type input "10"
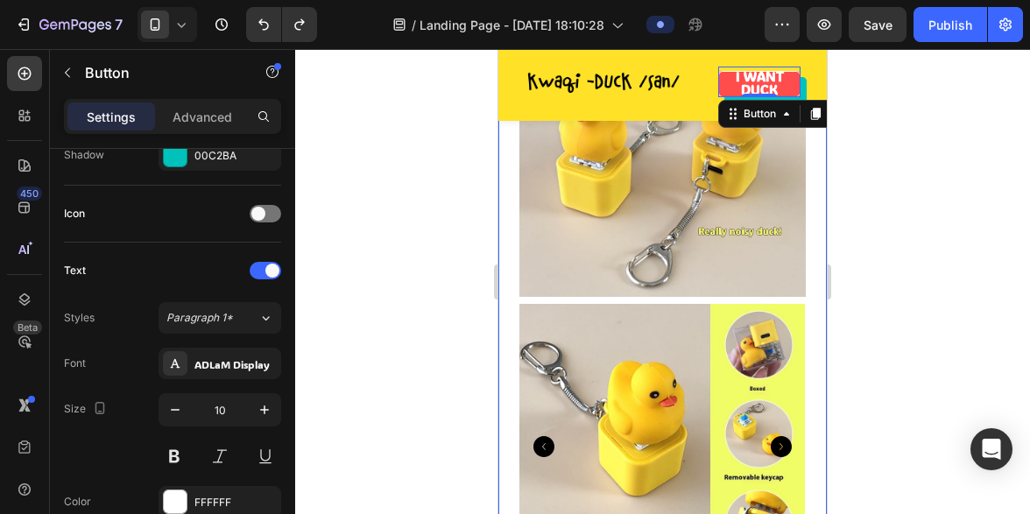
click at [462, 131] on div at bounding box center [662, 281] width 735 height 465
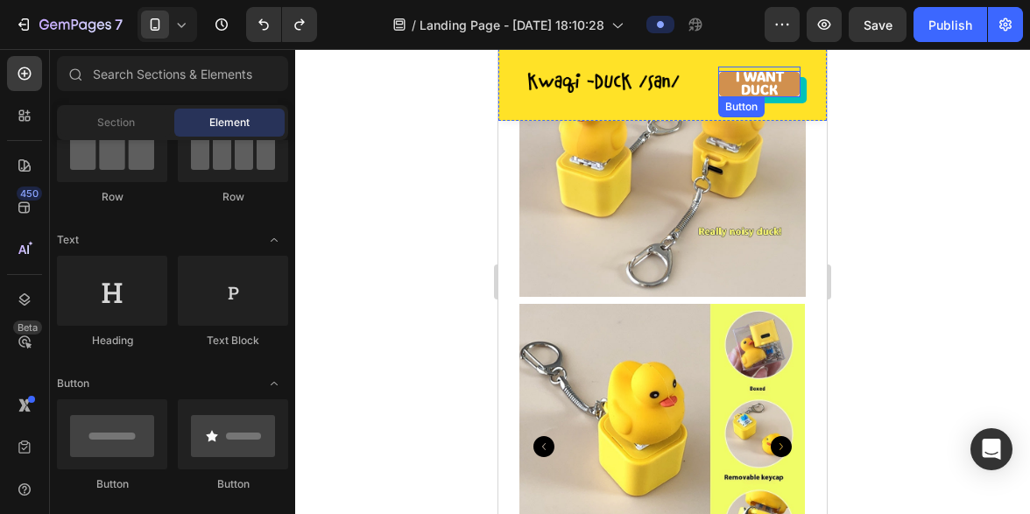
click at [734, 83] on p "I WANT DUCK" at bounding box center [759, 84] width 82 height 26
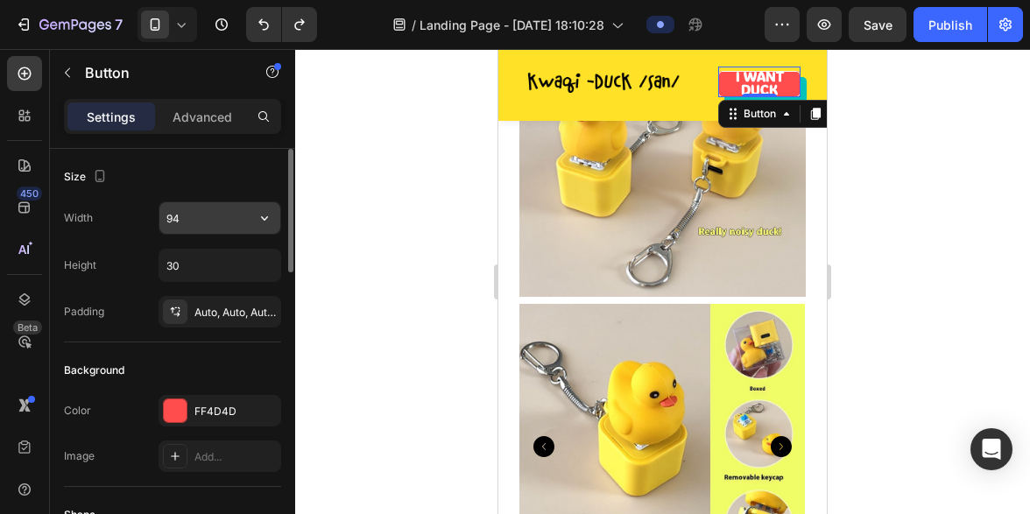
click at [202, 219] on input "94" at bounding box center [219, 218] width 121 height 32
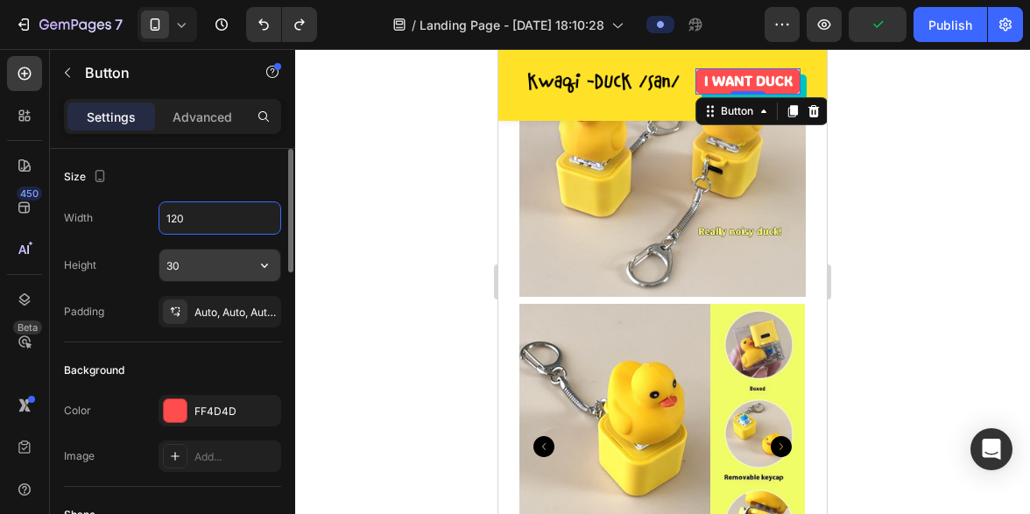
type input "120"
click at [195, 264] on input "30" at bounding box center [219, 266] width 121 height 32
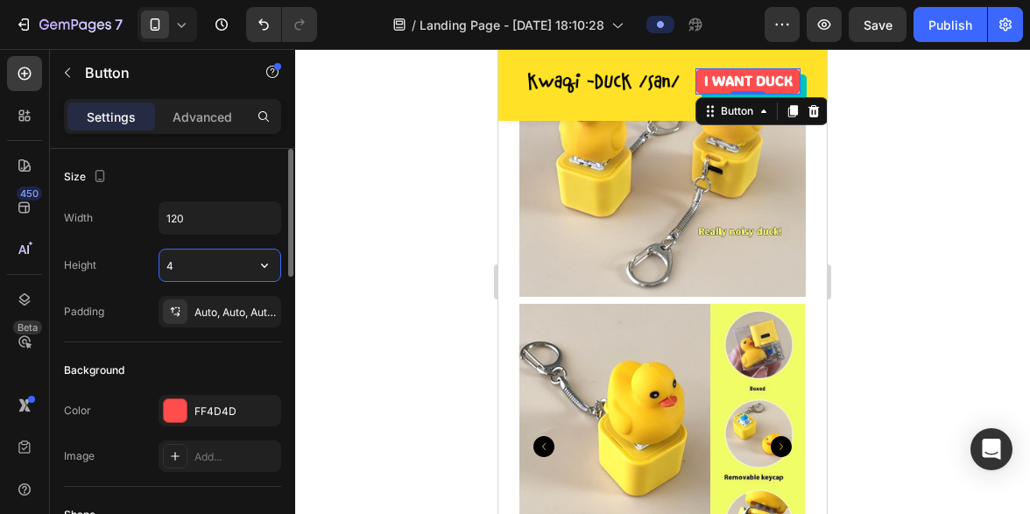
type input "40"
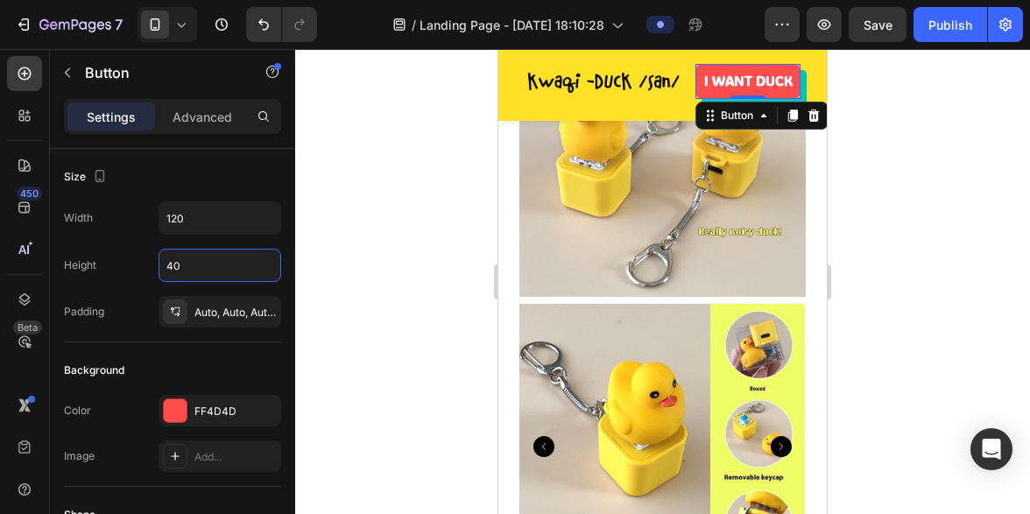
click at [373, 152] on div at bounding box center [662, 281] width 735 height 465
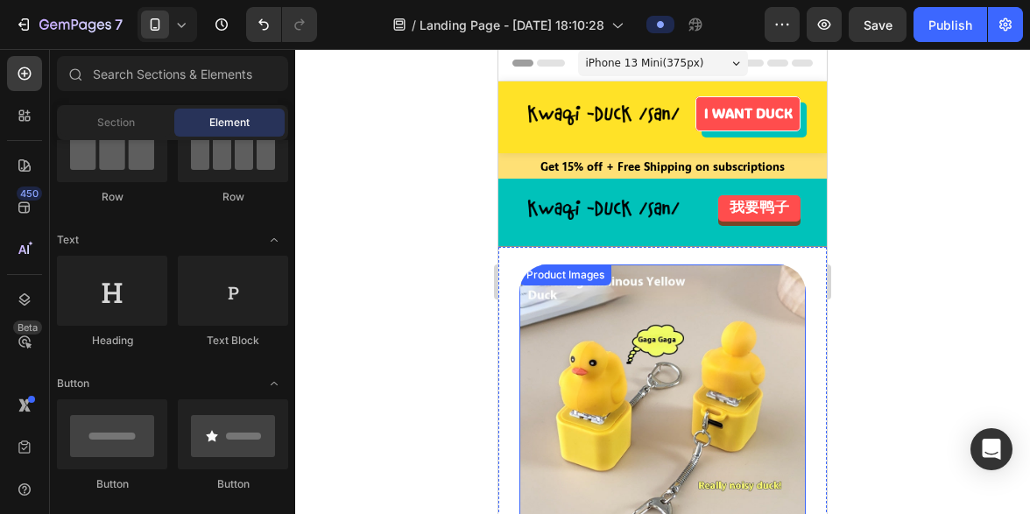
scroll to position [0, 0]
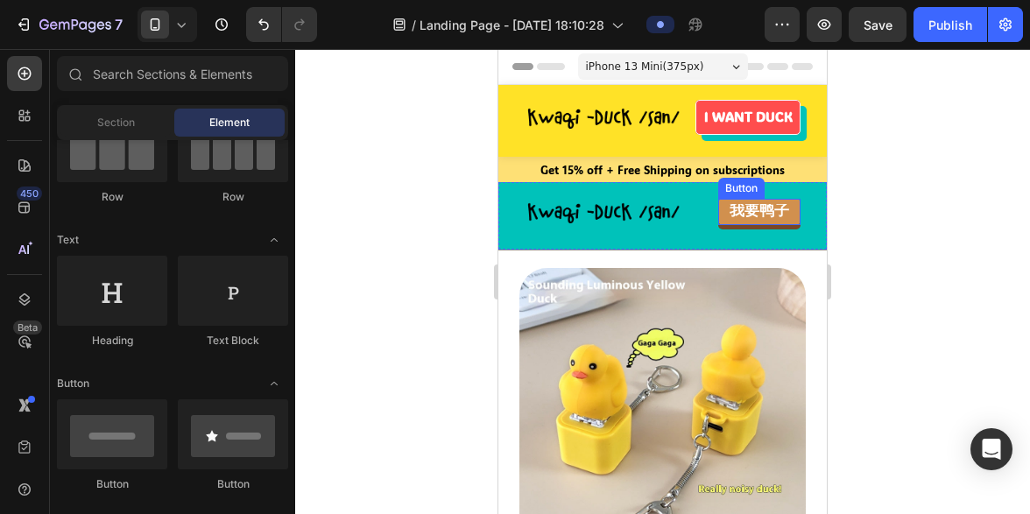
click at [729, 224] on link "我要鸭子" at bounding box center [759, 212] width 82 height 26
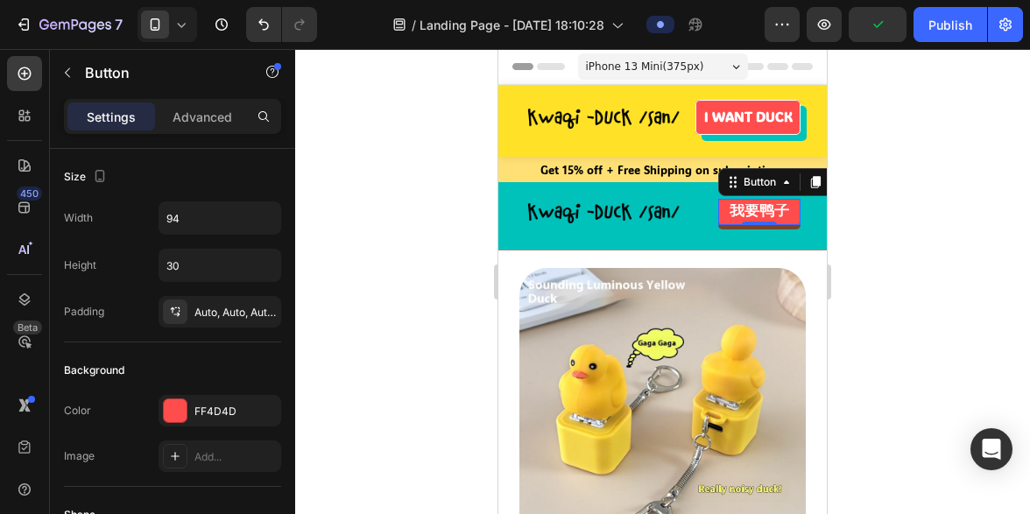
click at [399, 264] on div at bounding box center [662, 281] width 735 height 465
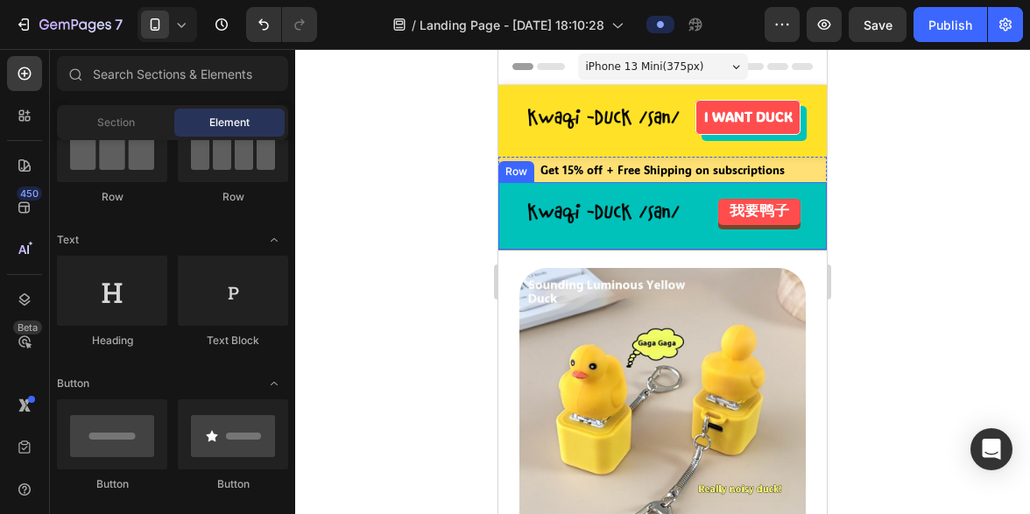
click at [729, 229] on div "Image 我要鸭子 Button Row" at bounding box center [663, 215] width 329 height 67
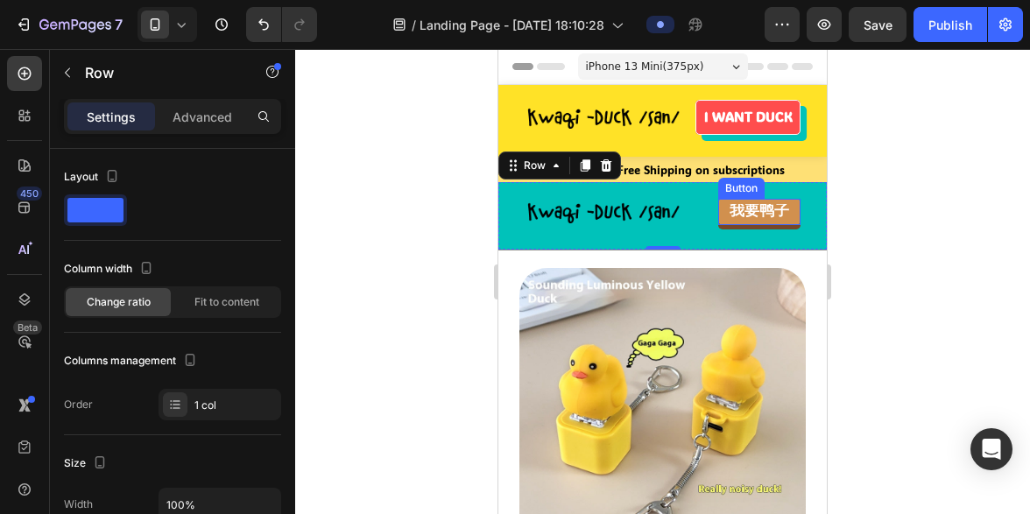
click at [733, 219] on link "我要鸭子" at bounding box center [759, 212] width 82 height 26
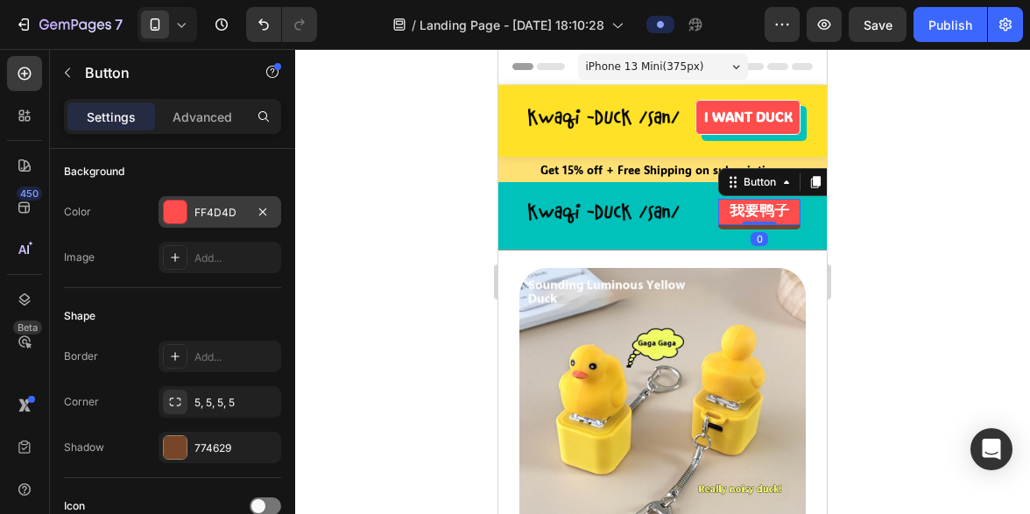
scroll to position [221, 0]
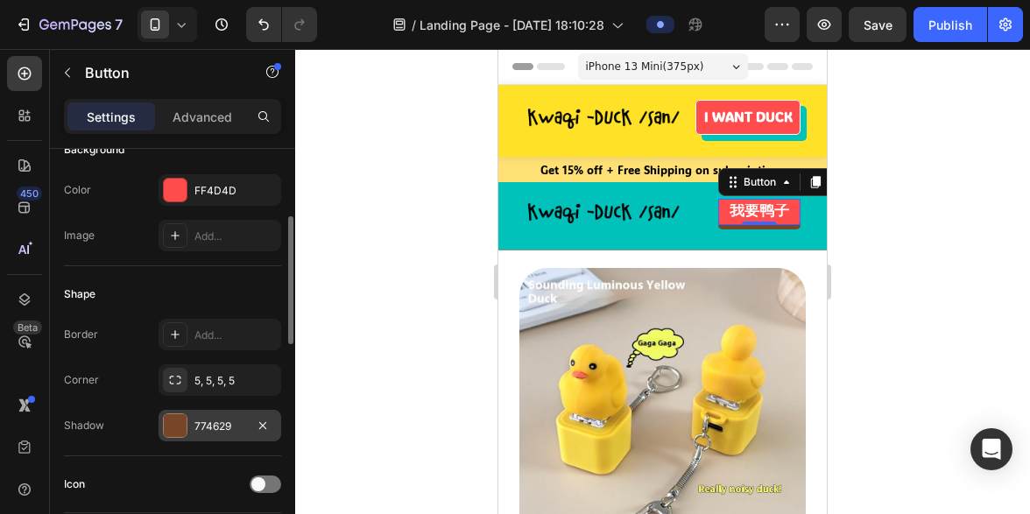
click at [216, 423] on div "774629" at bounding box center [220, 427] width 51 height 16
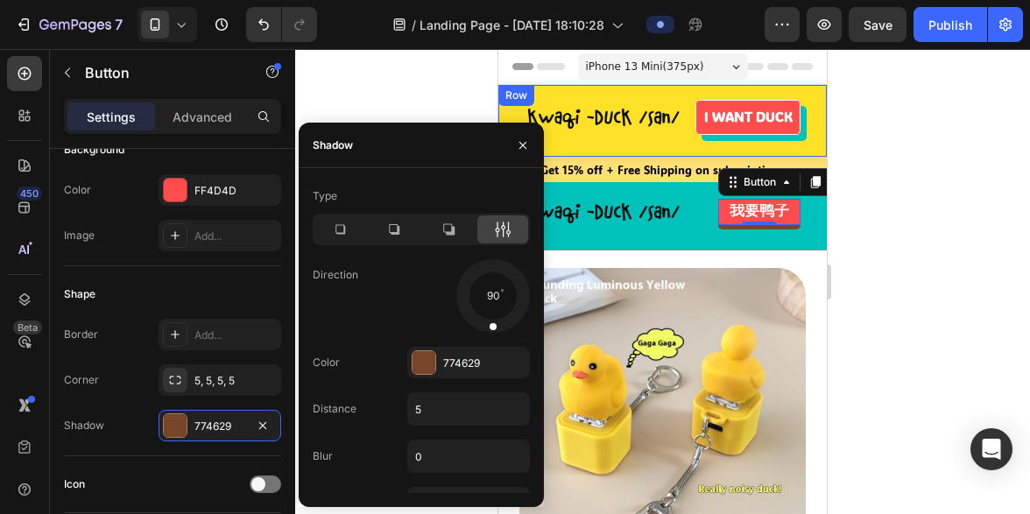
click at [718, 139] on div "Image I WANT DUCK Button Row" at bounding box center [663, 121] width 329 height 72
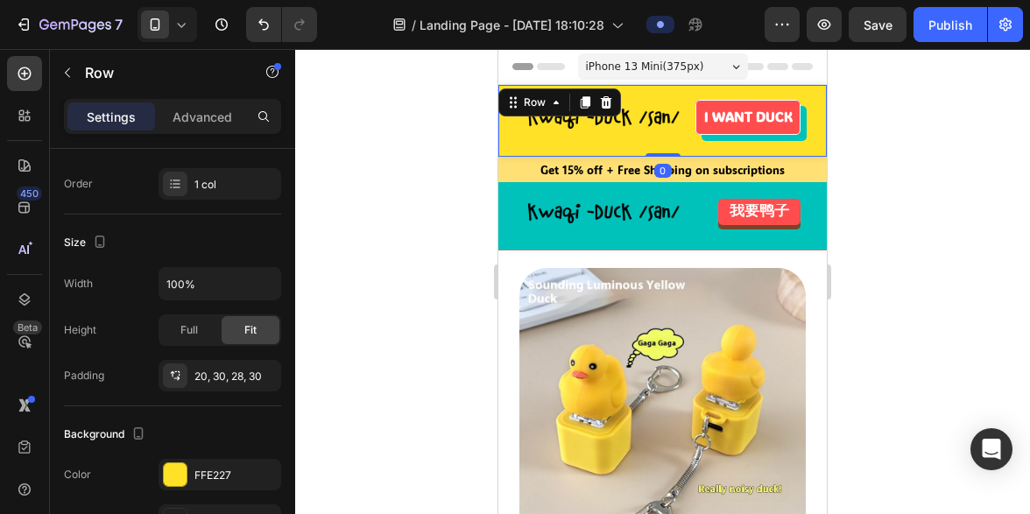
scroll to position [0, 0]
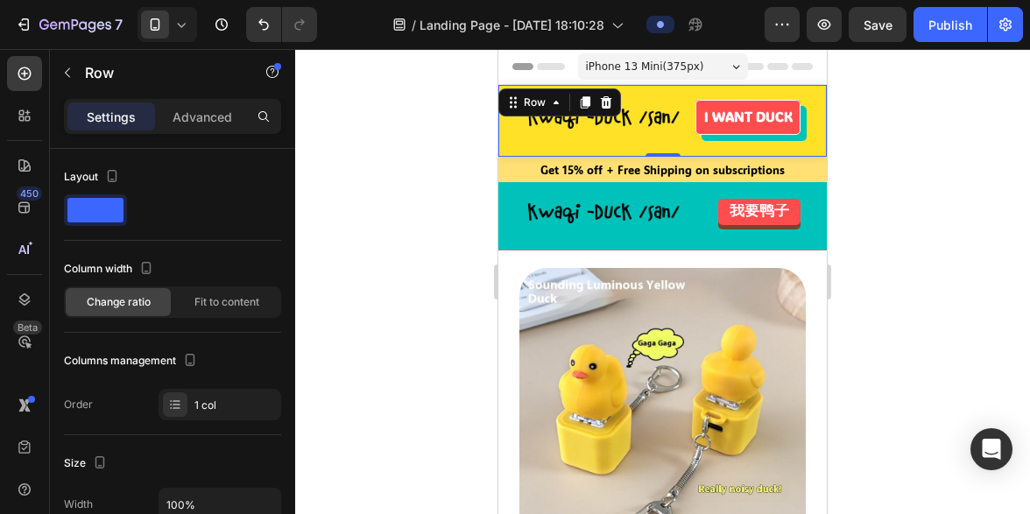
click at [407, 237] on div at bounding box center [662, 281] width 735 height 465
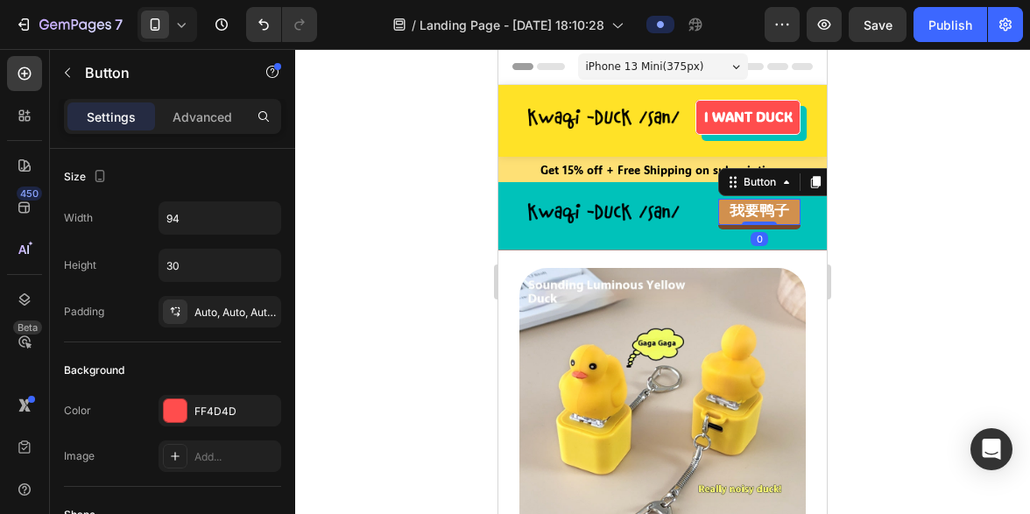
click at [727, 222] on link "我要鸭子" at bounding box center [759, 212] width 82 height 26
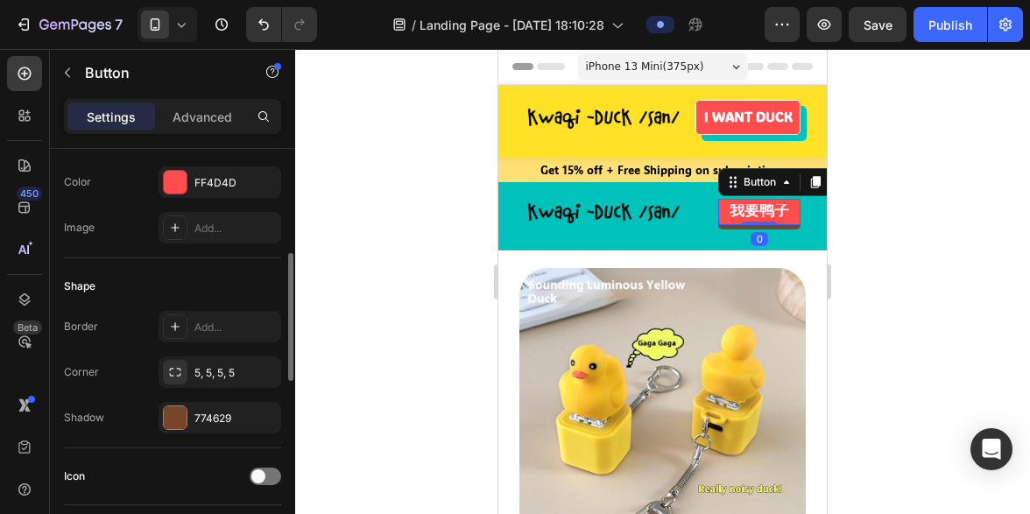
scroll to position [255, 0]
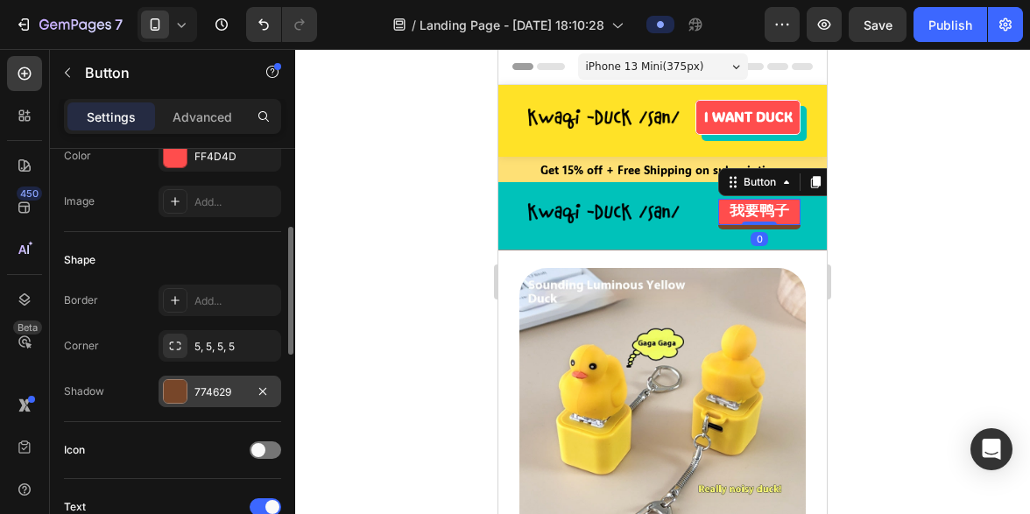
click at [186, 383] on div at bounding box center [175, 391] width 23 height 23
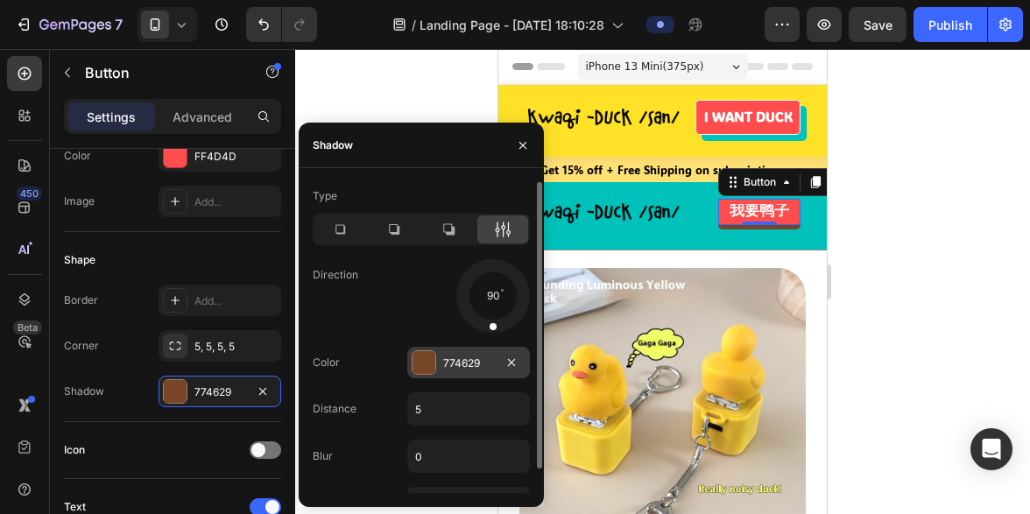
click at [462, 368] on div "774629" at bounding box center [468, 364] width 51 height 16
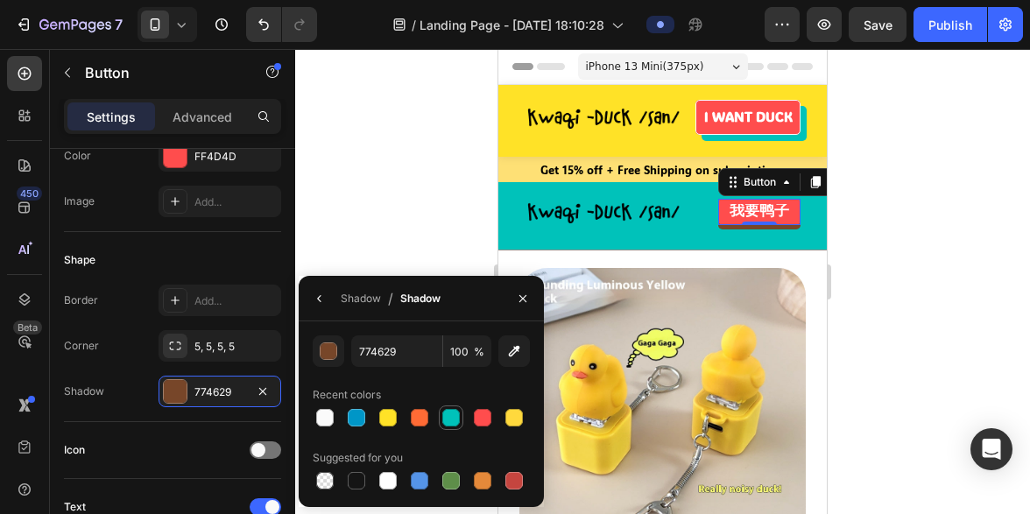
click at [455, 419] on div at bounding box center [451, 418] width 18 height 18
click at [383, 421] on div at bounding box center [388, 418] width 18 height 18
click at [326, 422] on div at bounding box center [325, 418] width 18 height 18
click at [391, 414] on div at bounding box center [388, 418] width 18 height 18
type input "FFE227"
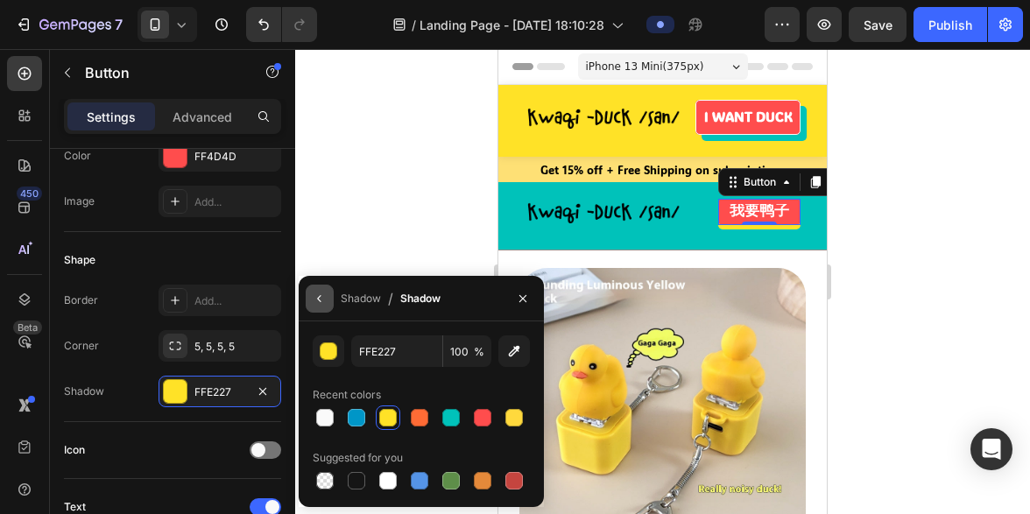
click at [322, 300] on icon "button" at bounding box center [320, 299] width 14 height 14
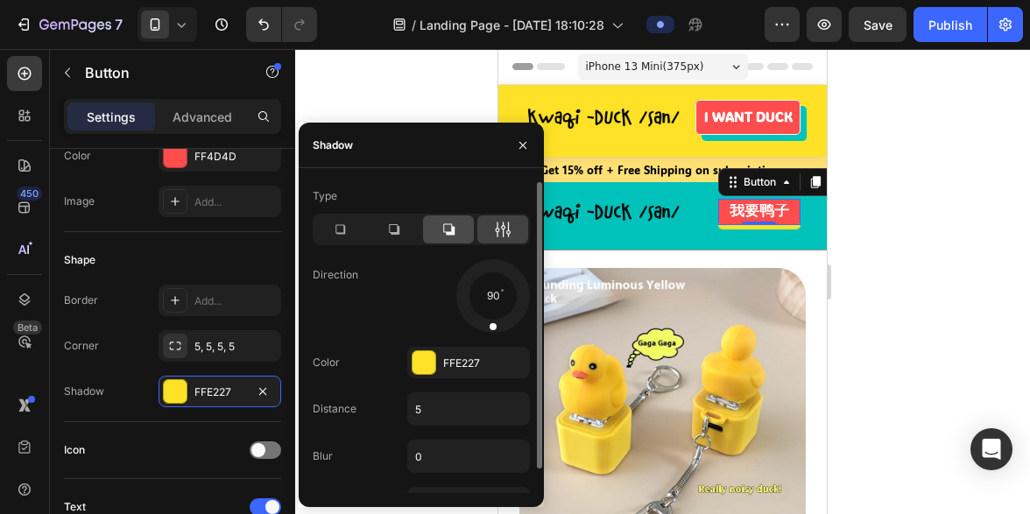
click at [444, 230] on icon at bounding box center [449, 230] width 18 height 18
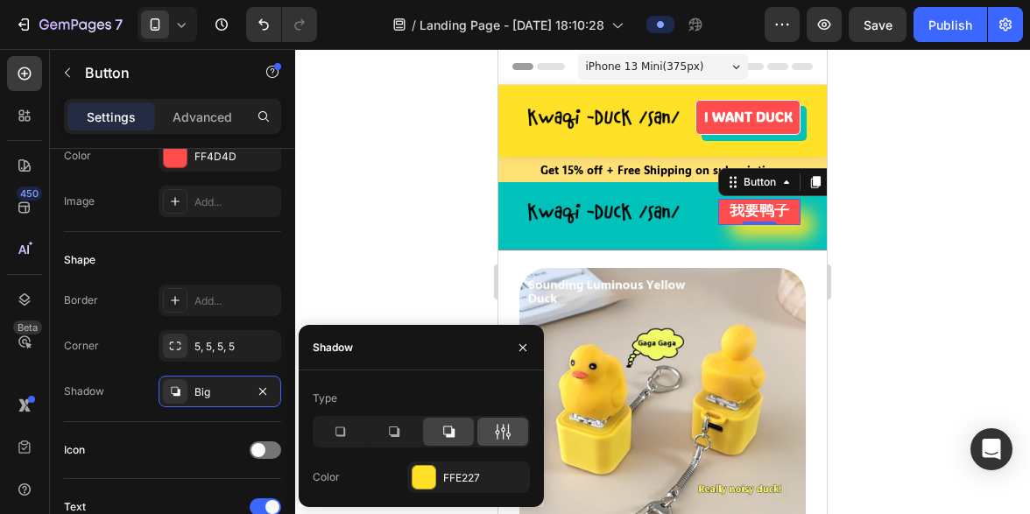
click at [494, 443] on div at bounding box center [503, 432] width 51 height 28
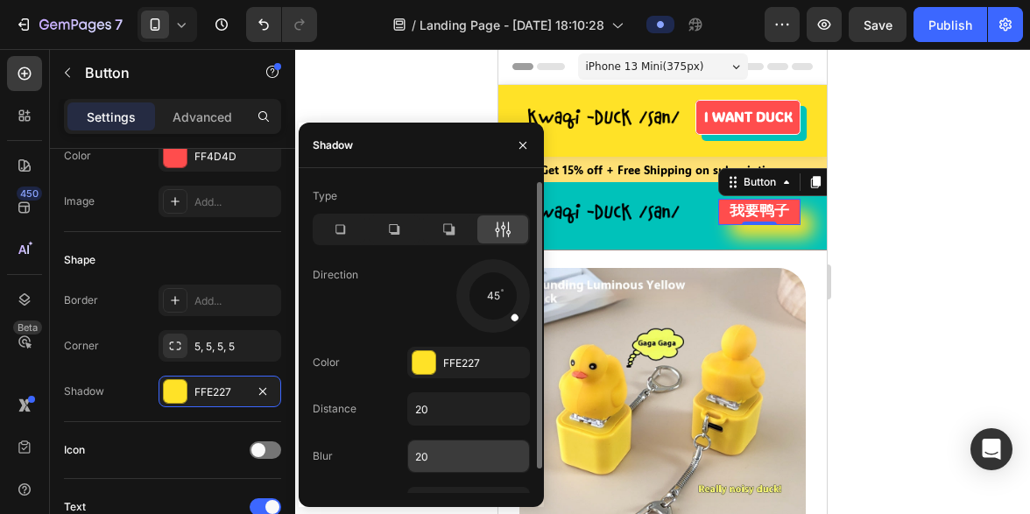
click at [436, 456] on input "20" at bounding box center [468, 457] width 121 height 32
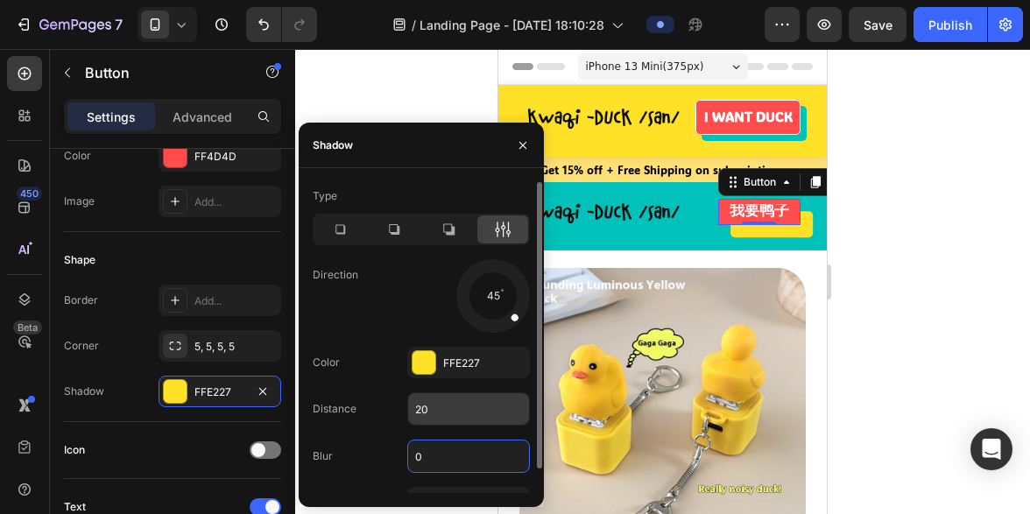
type input "0"
click at [433, 407] on input "20" at bounding box center [468, 409] width 121 height 32
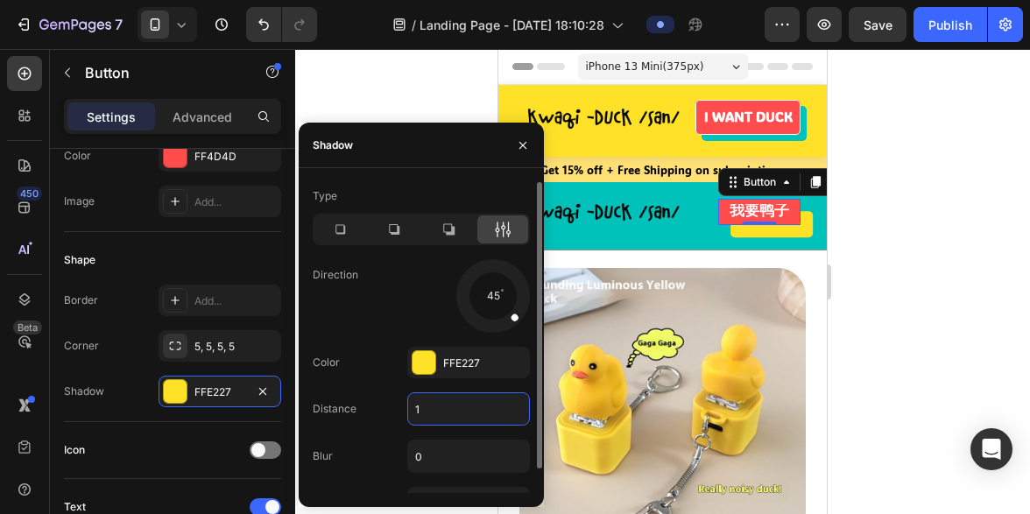
type input "10"
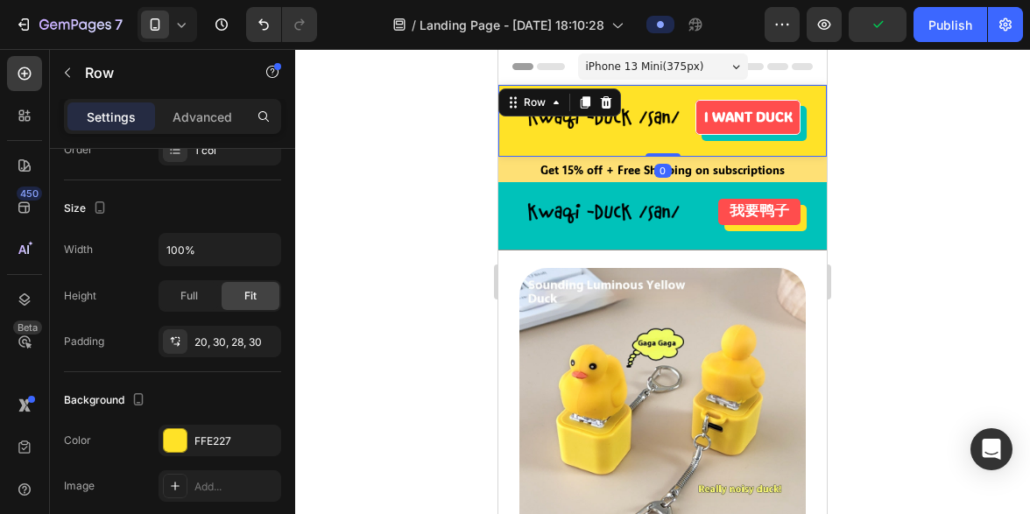
click at [749, 138] on div "Image I WANT DUCK Button Row 0" at bounding box center [663, 121] width 329 height 72
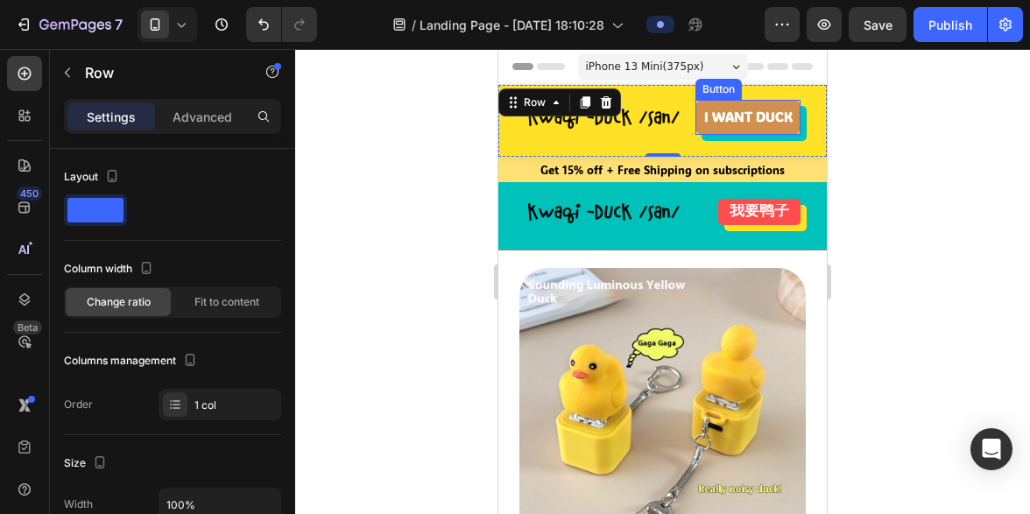
click at [790, 127] on link "I WANT DUCK" at bounding box center [748, 117] width 105 height 35
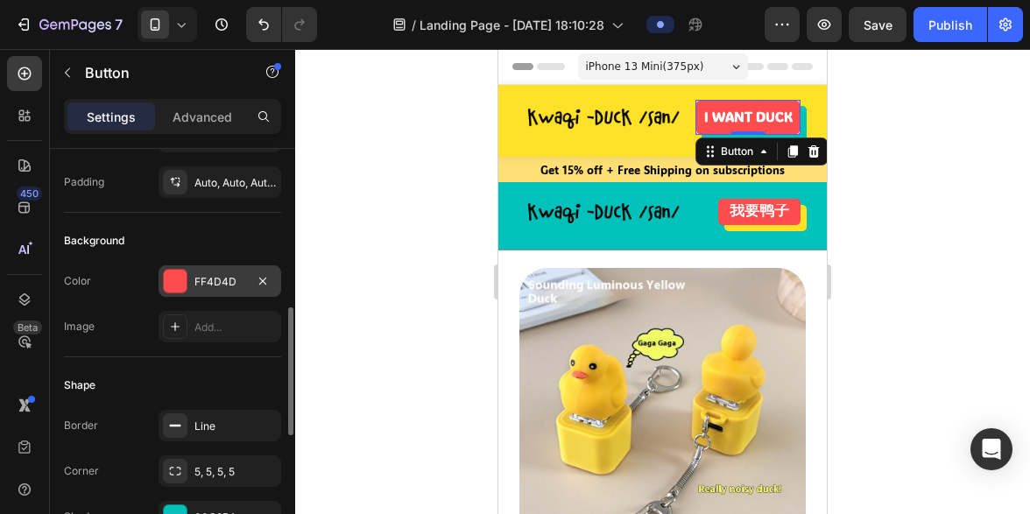
scroll to position [237, 0]
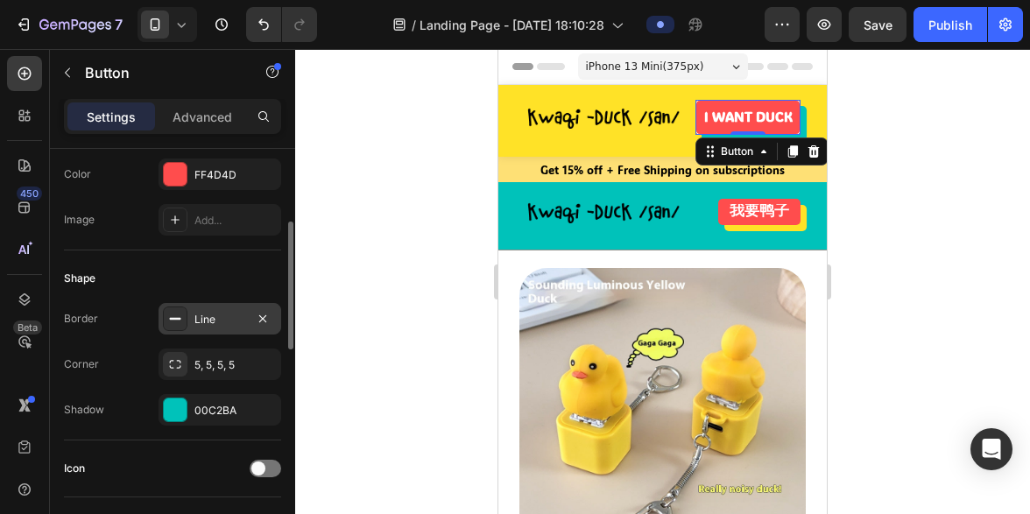
click at [210, 318] on div "Line" at bounding box center [220, 320] width 51 height 16
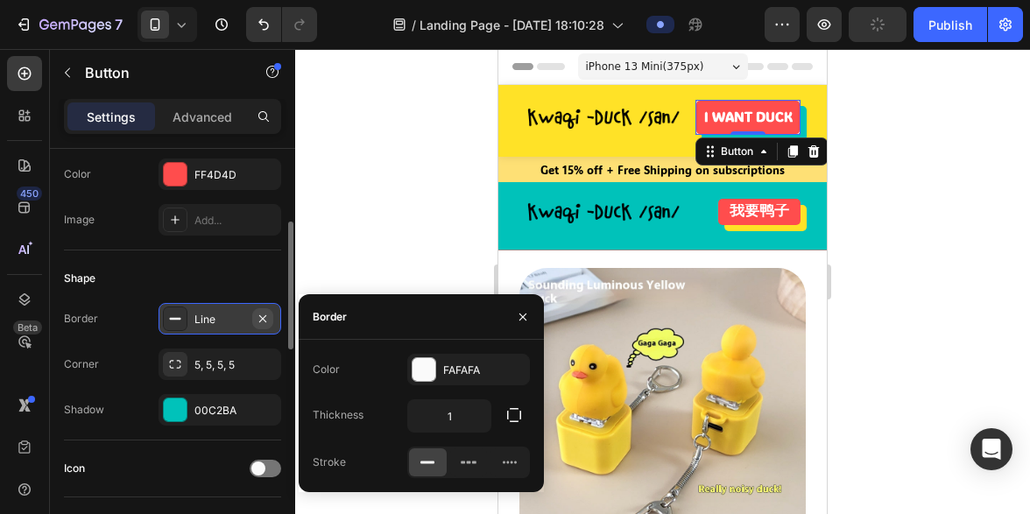
click at [260, 316] on icon "button" at bounding box center [263, 319] width 14 height 14
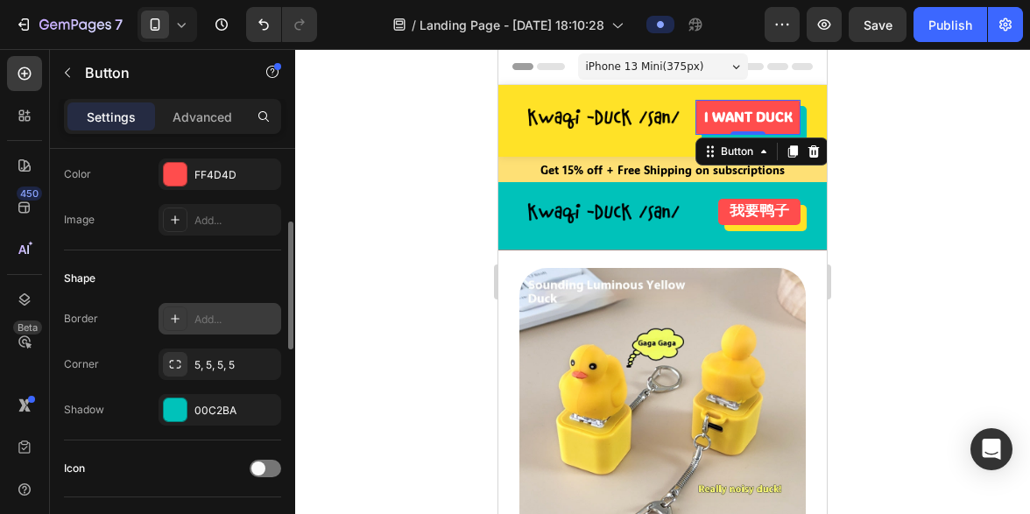
click at [447, 232] on div at bounding box center [662, 281] width 735 height 465
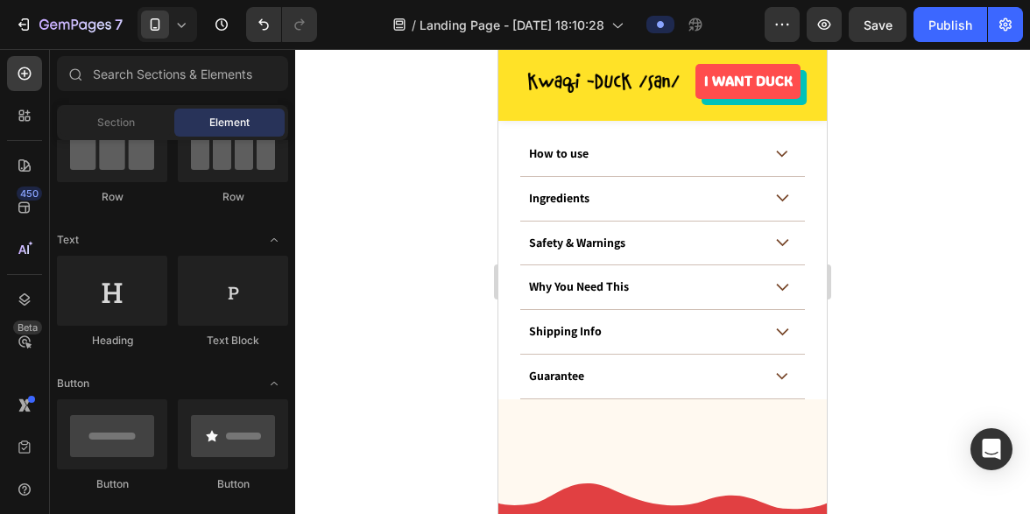
scroll to position [1248, 0]
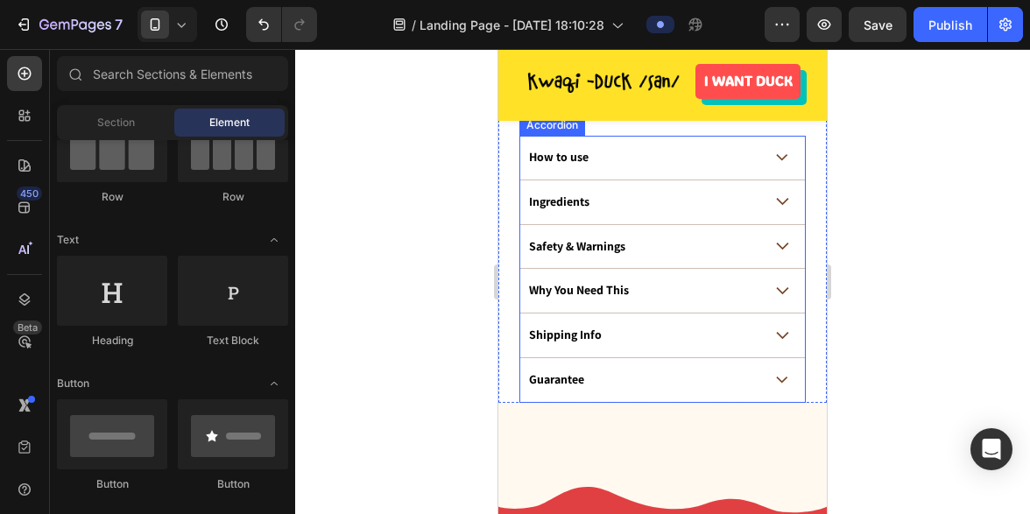
click at [699, 157] on div "How to use" at bounding box center [645, 157] width 236 height 21
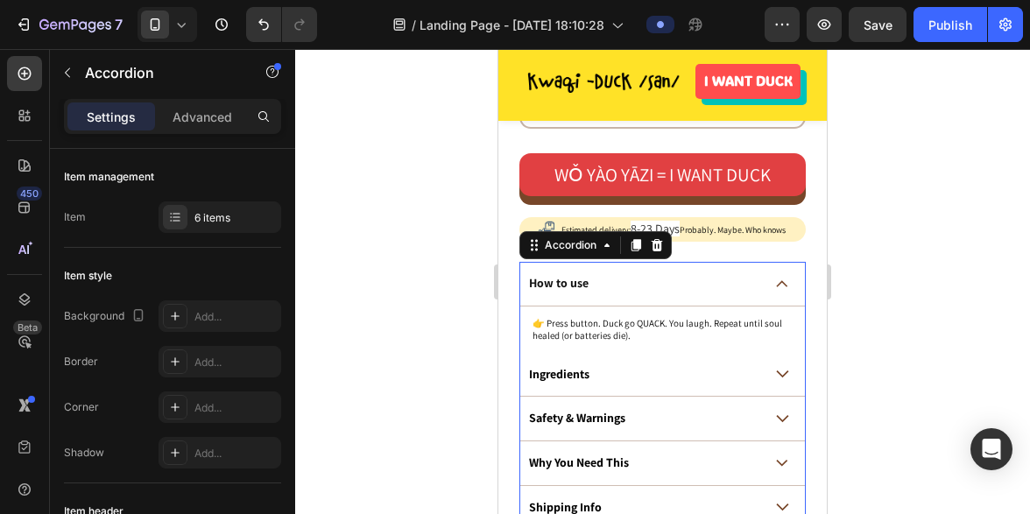
scroll to position [1121, 0]
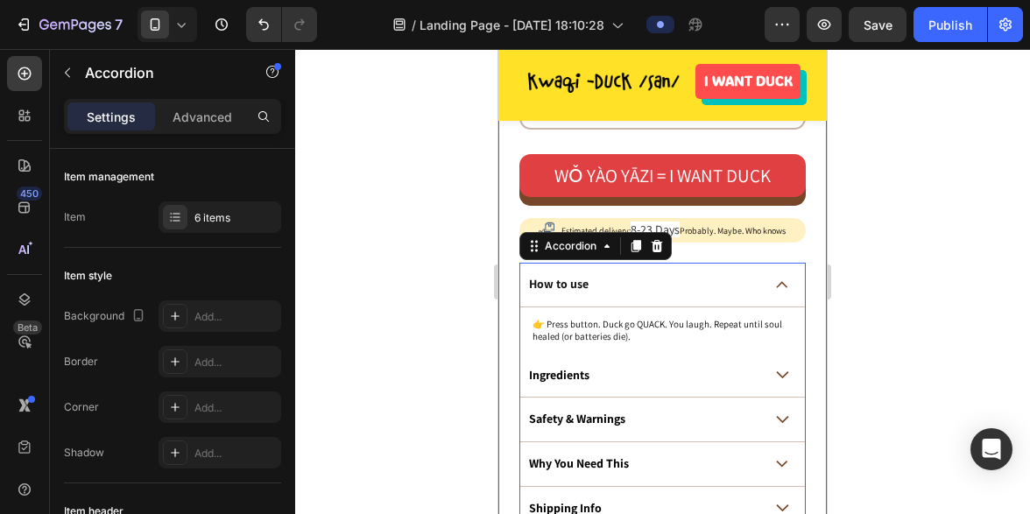
click at [694, 259] on div "Icon Icon Icon Icon Icon Icon List 120 Reviews. Stranger on the internet can’t …" at bounding box center [663, 152] width 287 height 849
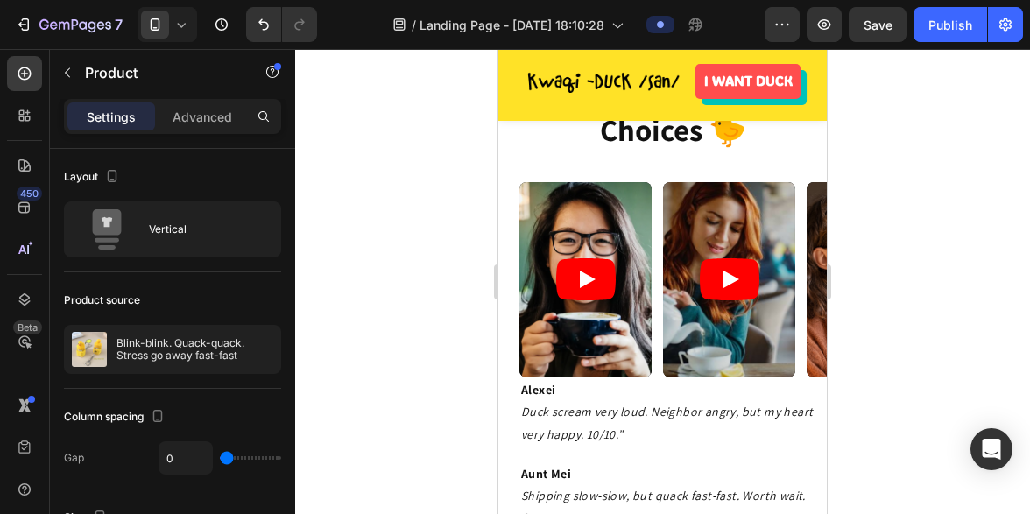
scroll to position [2786, 0]
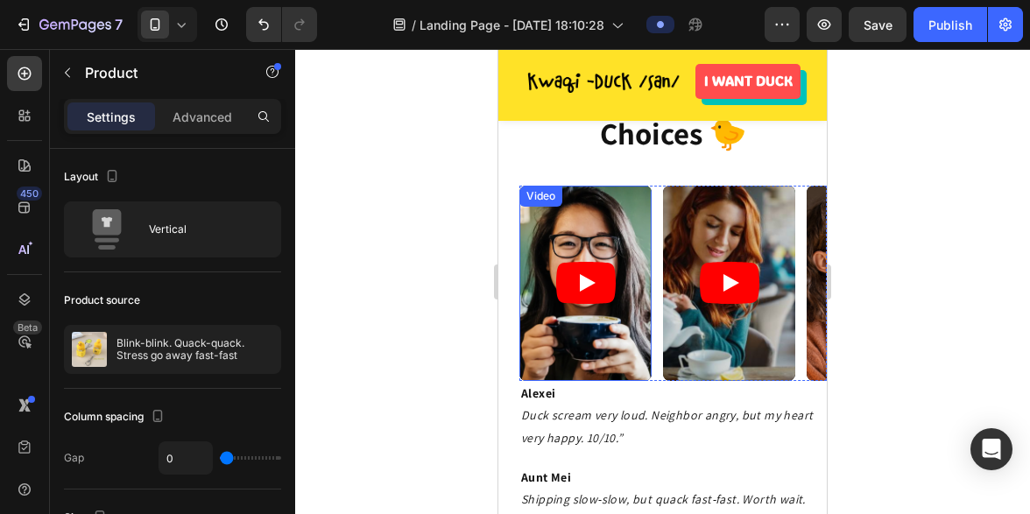
click at [589, 290] on icon "Play" at bounding box center [586, 283] width 60 height 42
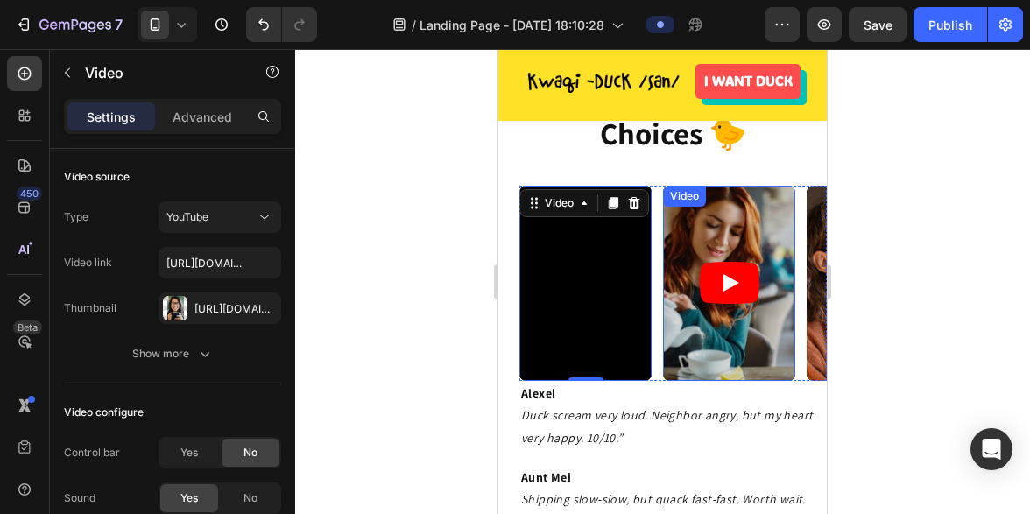
click at [729, 274] on icon "Play" at bounding box center [730, 283] width 60 height 42
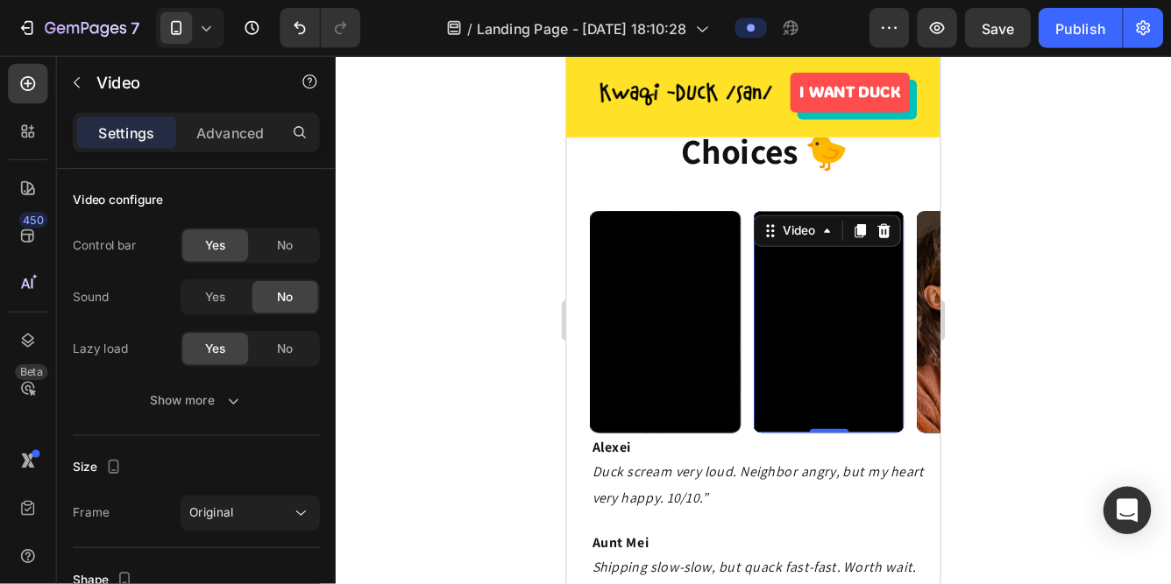
scroll to position [237, 0]
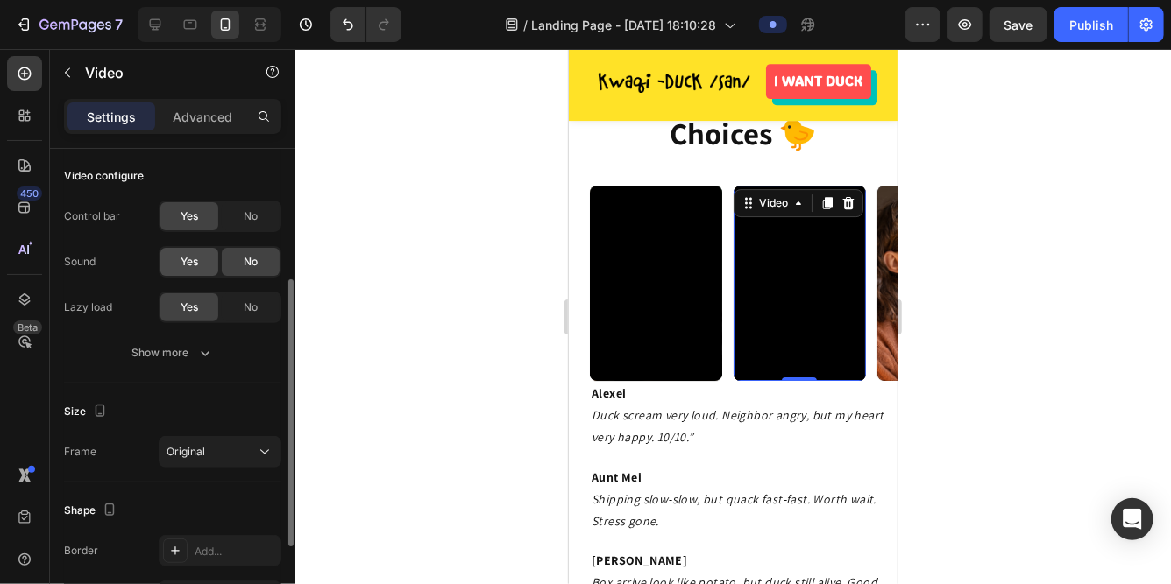
click at [184, 266] on span "Yes" at bounding box center [189, 262] width 18 height 16
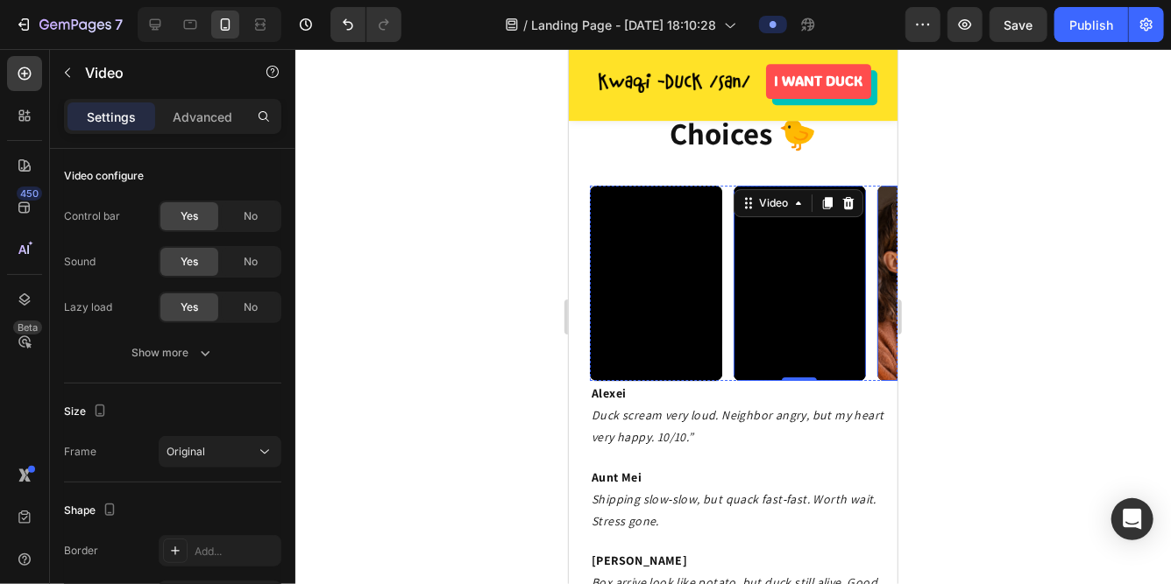
click at [880, 321] on article at bounding box center [942, 282] width 132 height 195
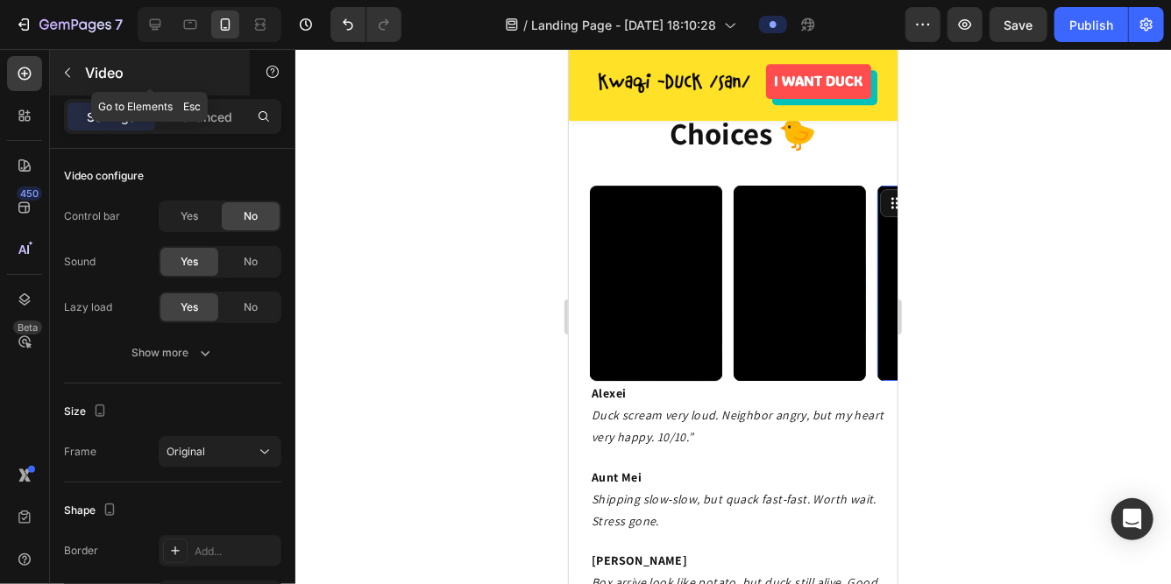
click at [67, 84] on button "button" at bounding box center [67, 73] width 28 height 28
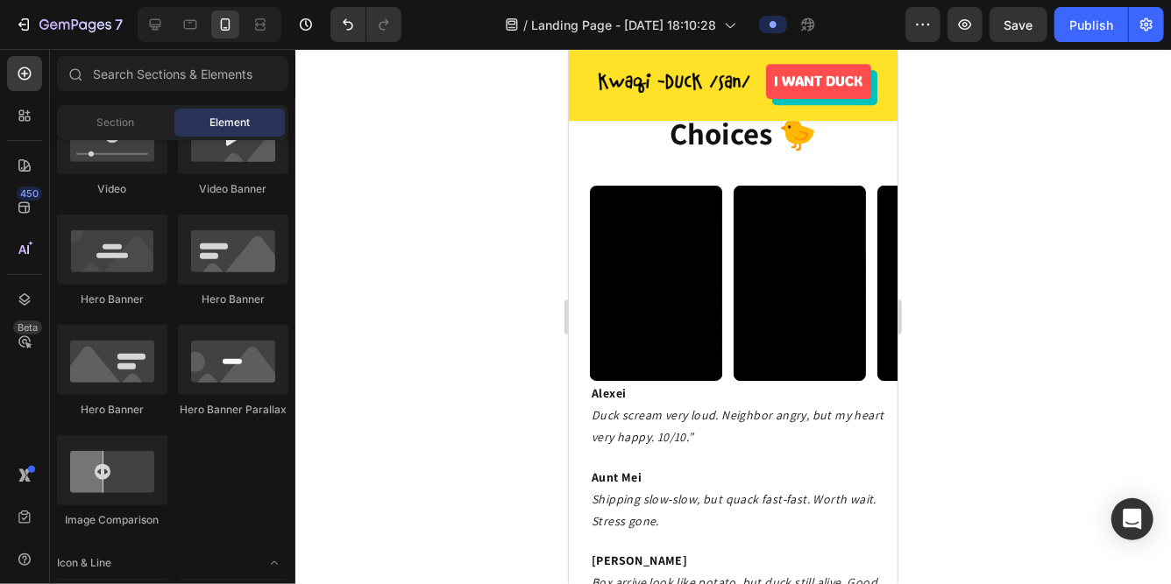
scroll to position [791, 0]
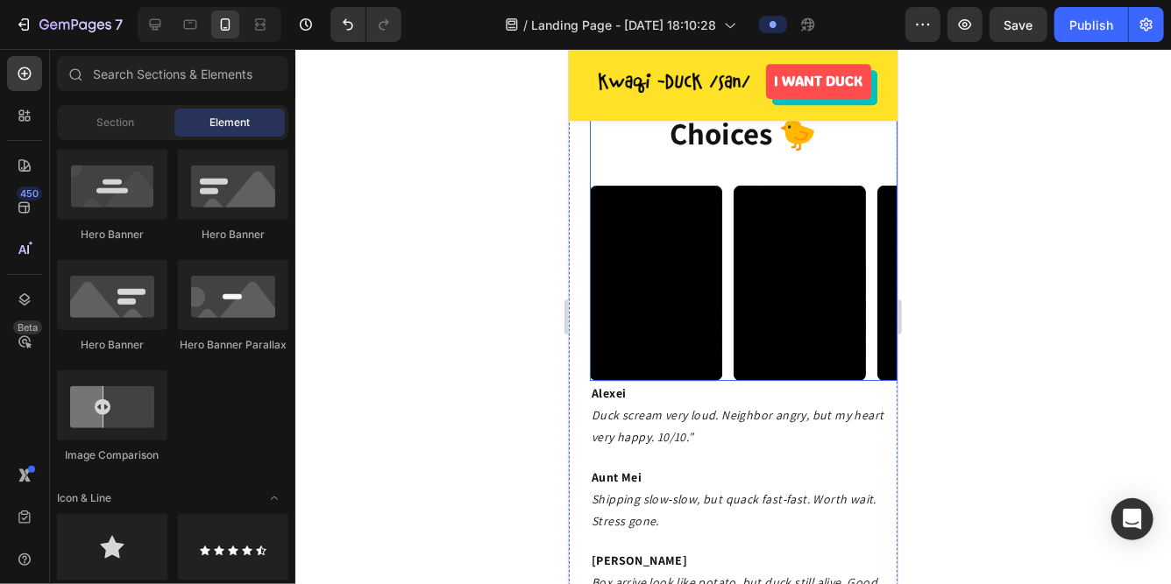
click at [718, 159] on div "Video Video Video Video Carousel" at bounding box center [743, 266] width 308 height 228
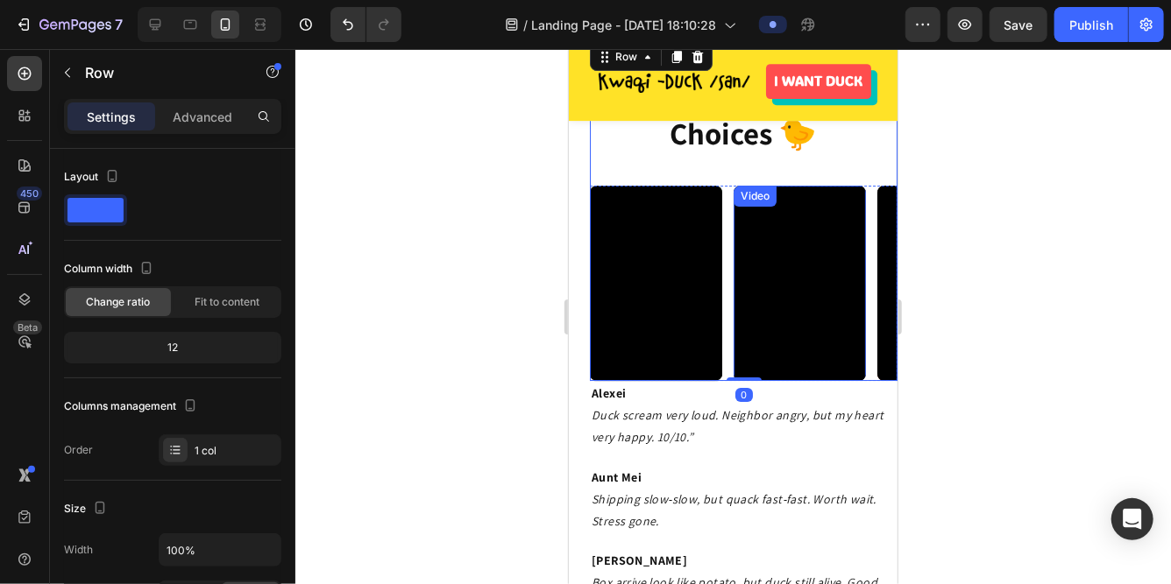
click at [760, 195] on div "Video" at bounding box center [754, 196] width 36 height 16
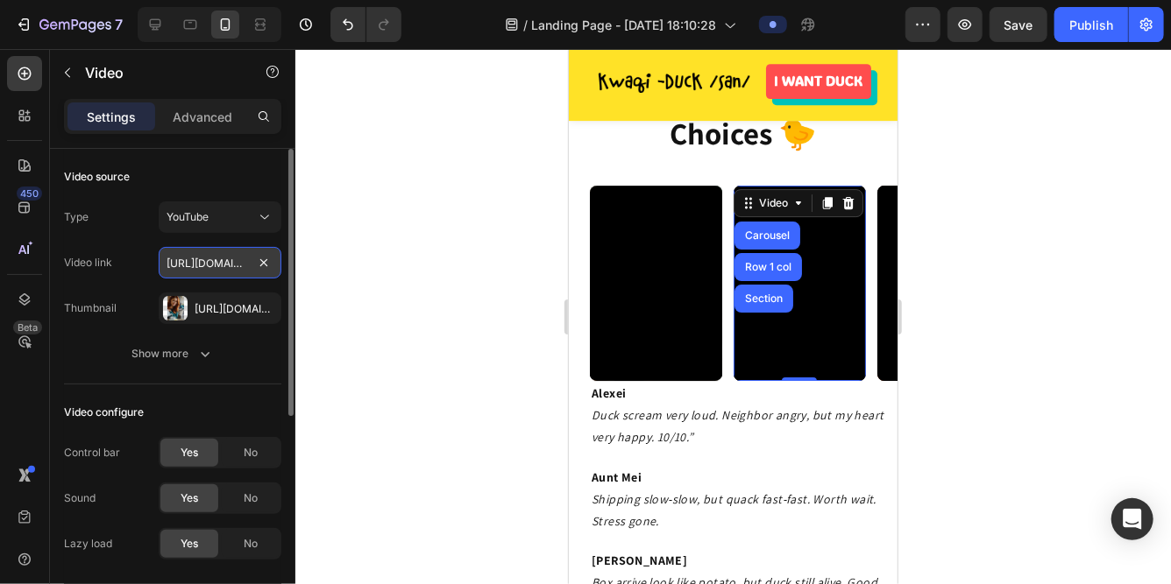
click at [211, 265] on input "https://www.youtube.com/shorts/rK7XJhS97PI" at bounding box center [220, 263] width 123 height 32
paste input "AAPGijDFJiQ"
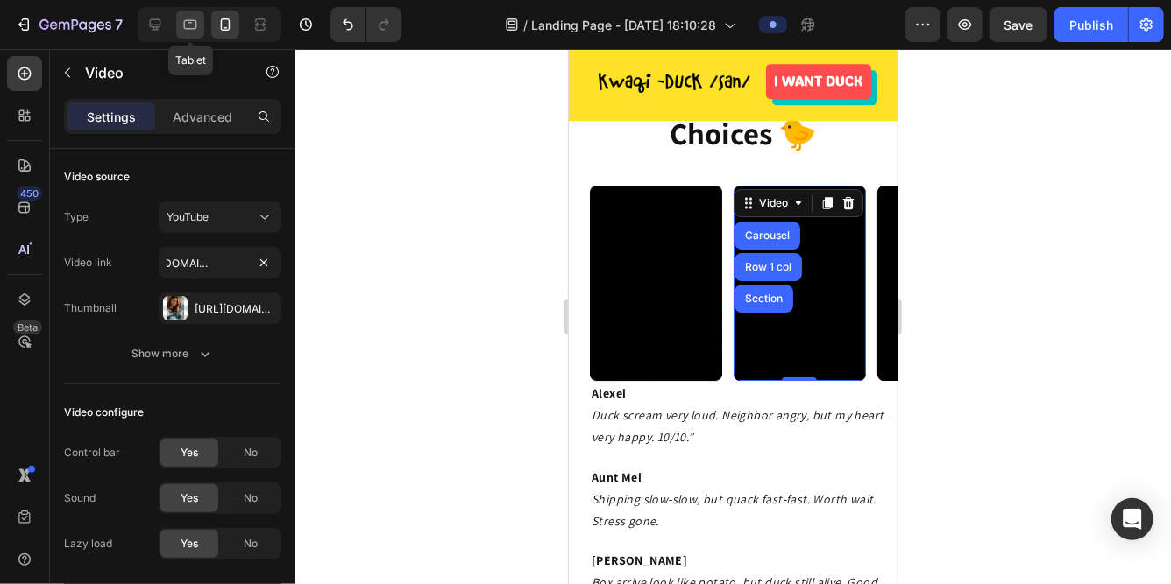
click at [190, 32] on icon at bounding box center [190, 25] width 18 height 18
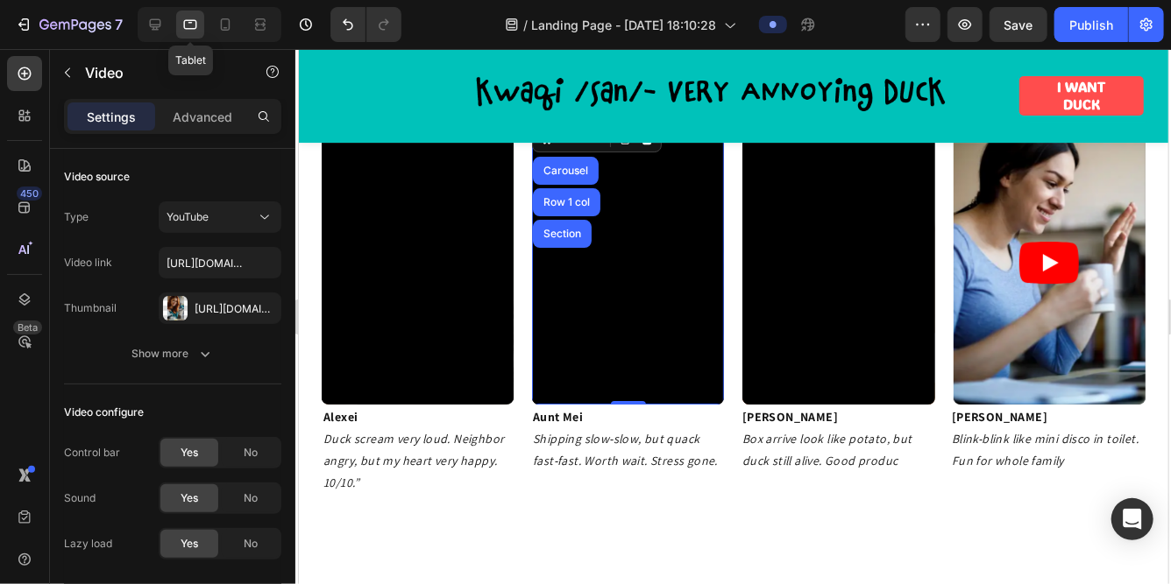
scroll to position [2920, 0]
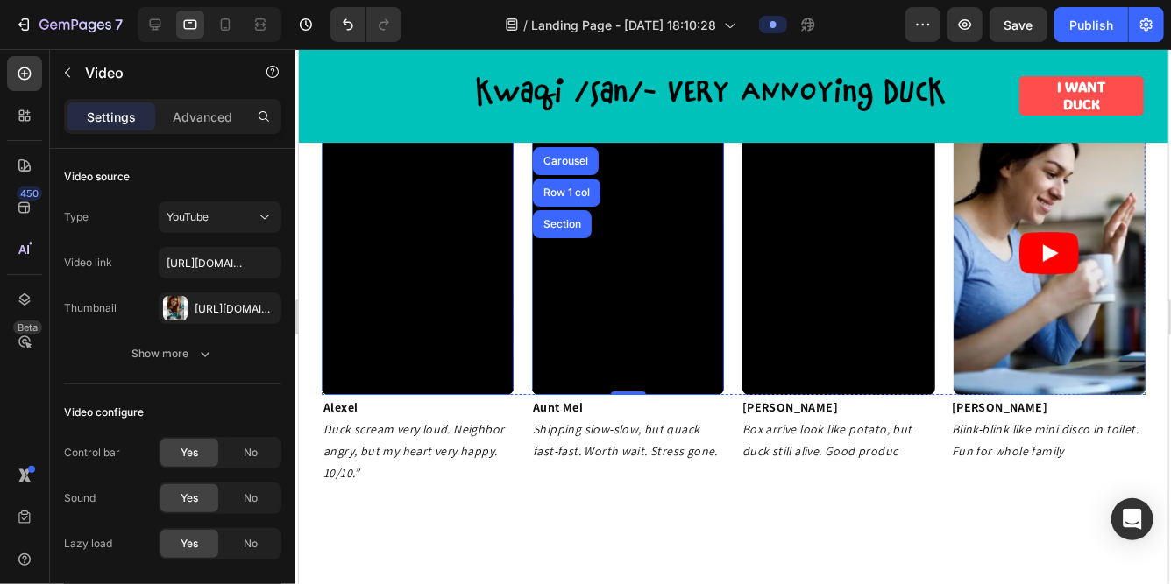
type input "https://www.youtube.com/shorts/rK7XJhS97PI"
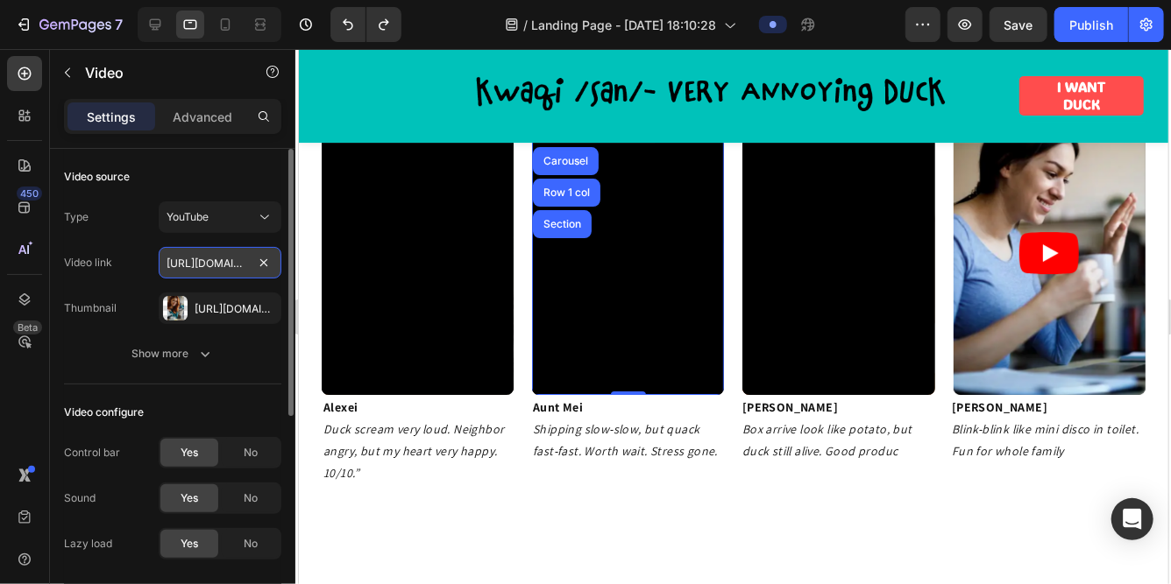
click at [182, 261] on input "https://www.youtube.com/shorts/rK7XJhS97PI" at bounding box center [220, 263] width 123 height 32
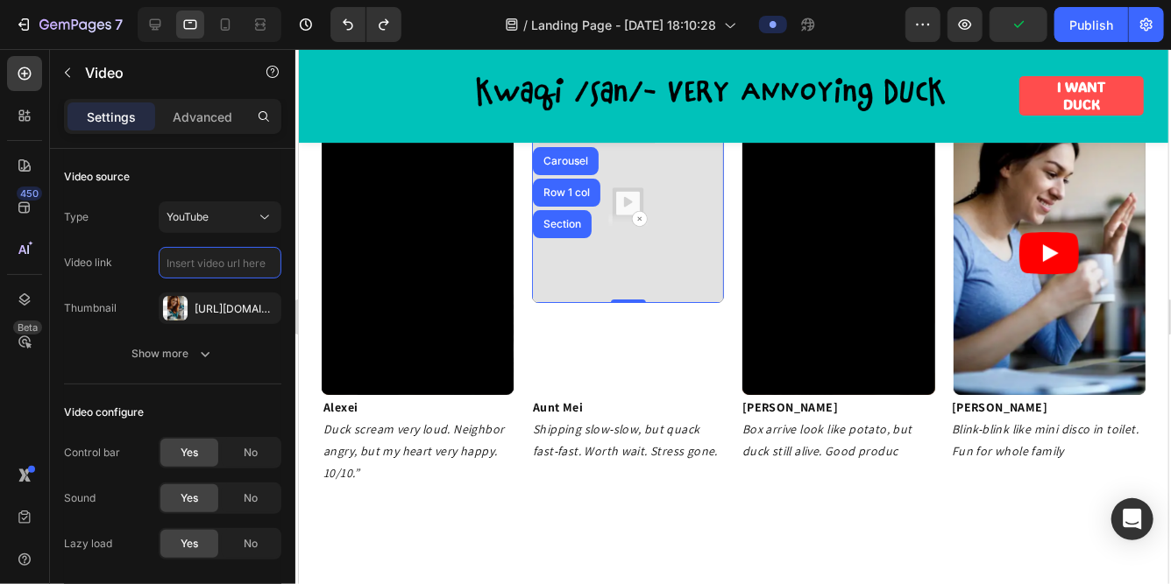
type input "https://www.youtube.com/shorts/rK7XJhS97PI"
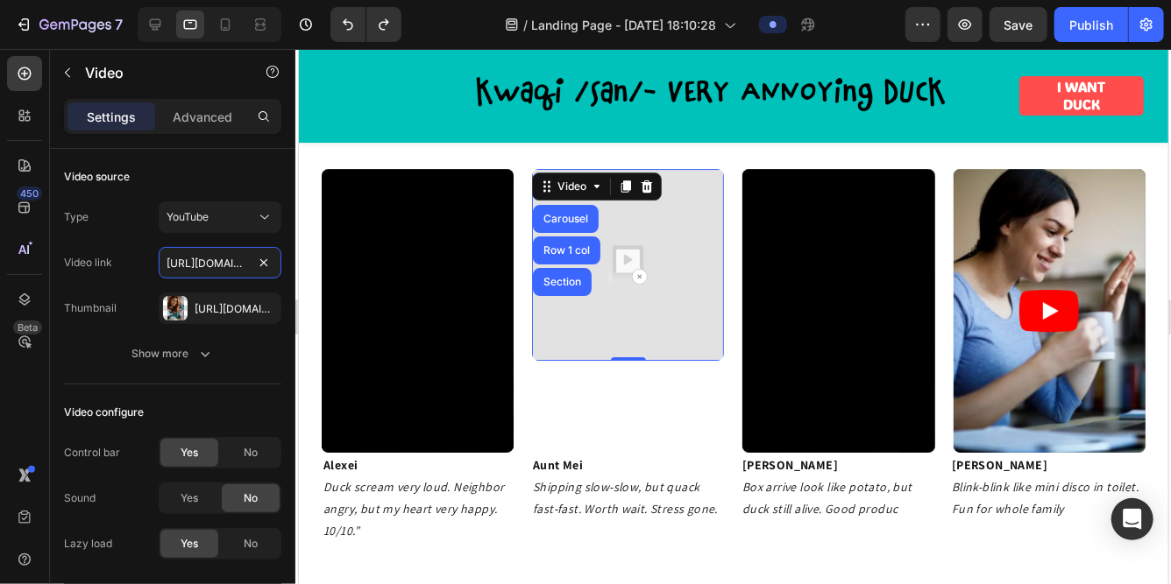
scroll to position [2849, 0]
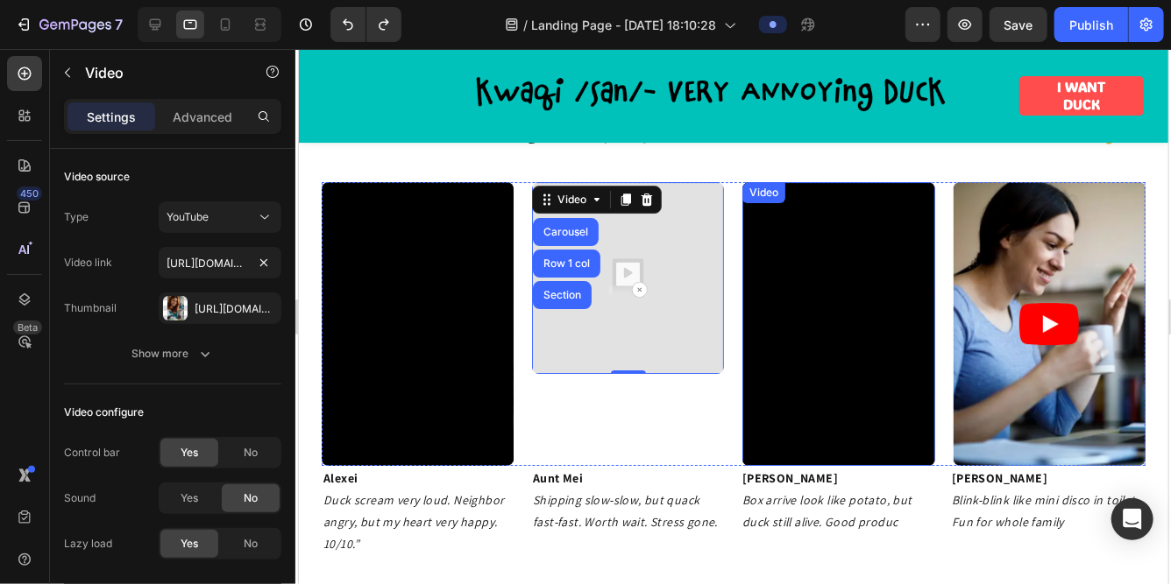
click at [771, 194] on div "Video" at bounding box center [763, 192] width 36 height 16
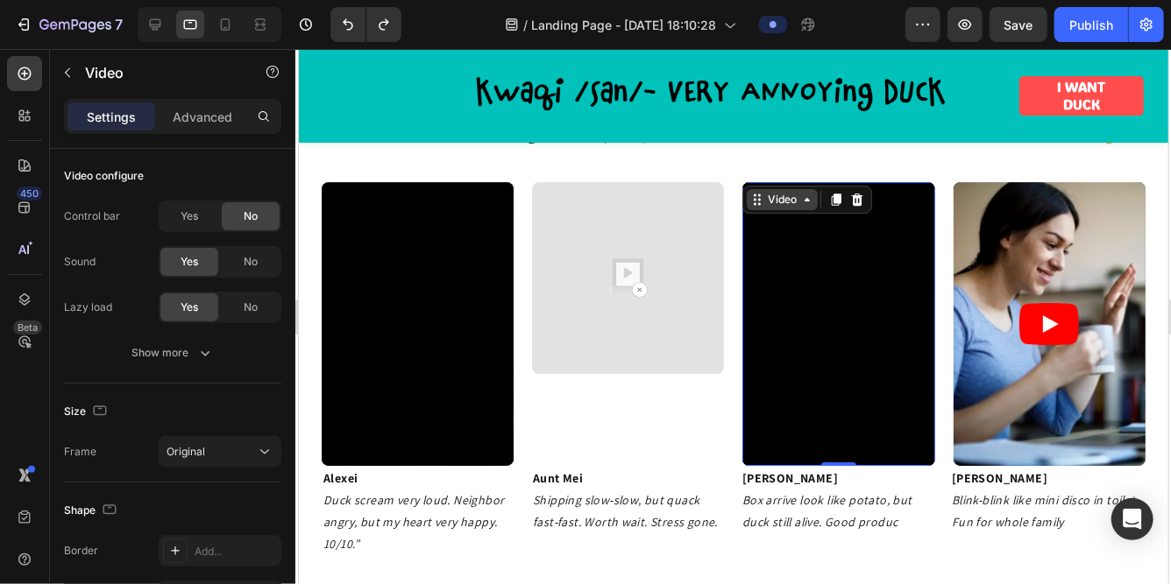
click at [771, 198] on div "Video" at bounding box center [781, 199] width 36 height 16
click at [777, 198] on div "Video" at bounding box center [781, 199] width 36 height 16
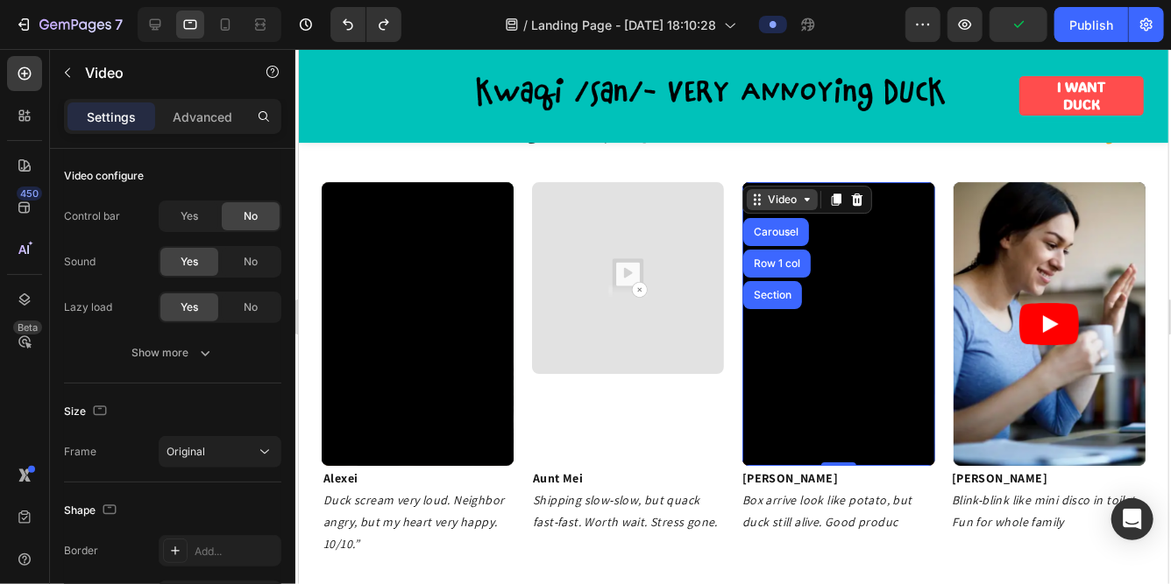
click at [777, 198] on div "Video" at bounding box center [781, 199] width 36 height 16
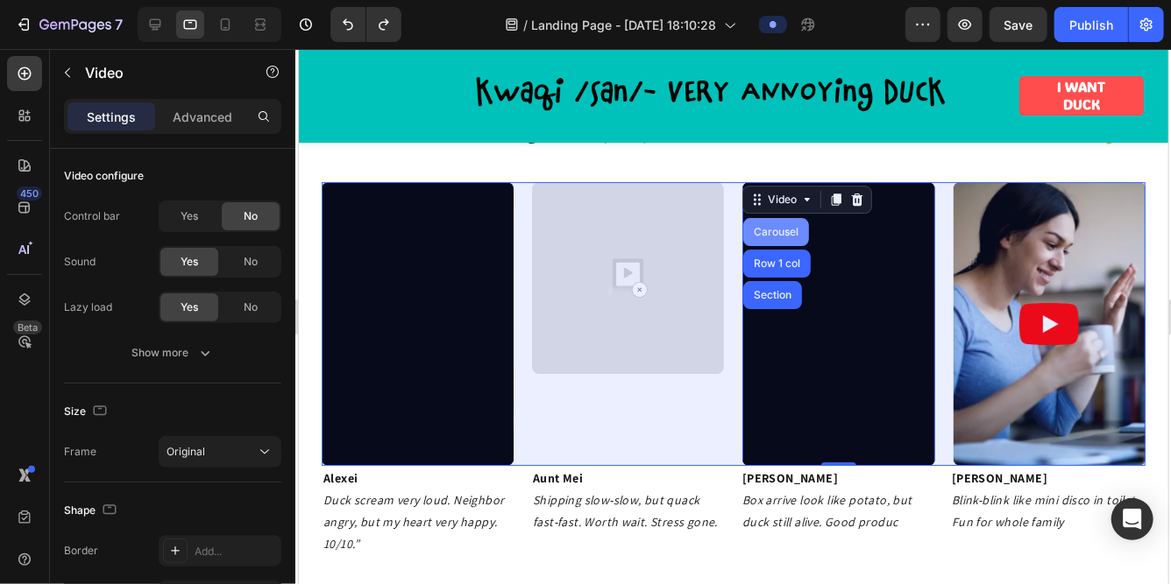
click at [770, 235] on div "Carousel" at bounding box center [775, 231] width 52 height 11
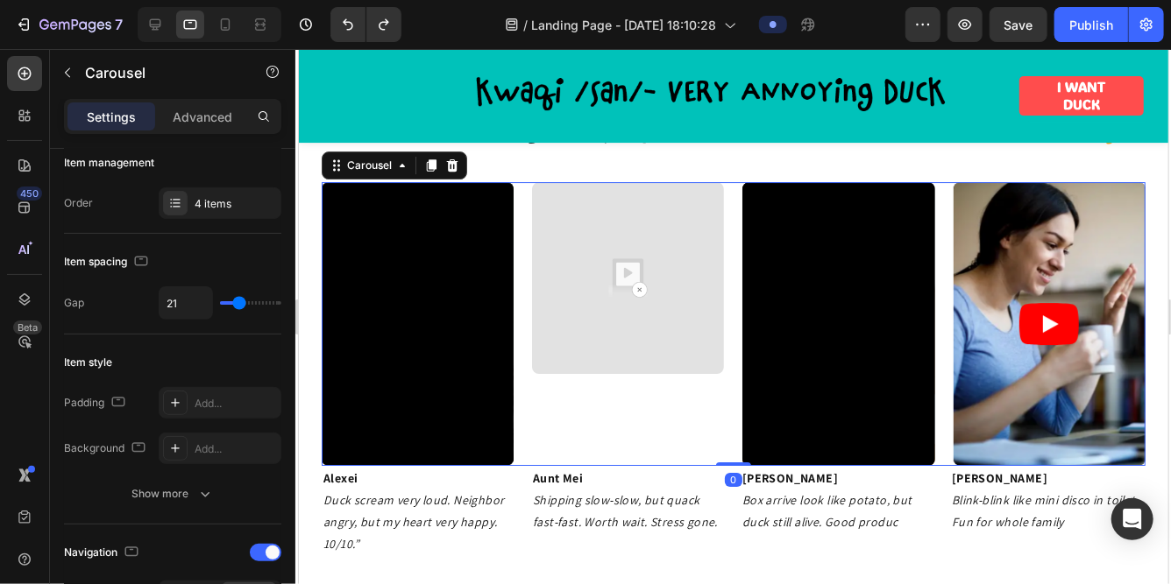
scroll to position [0, 0]
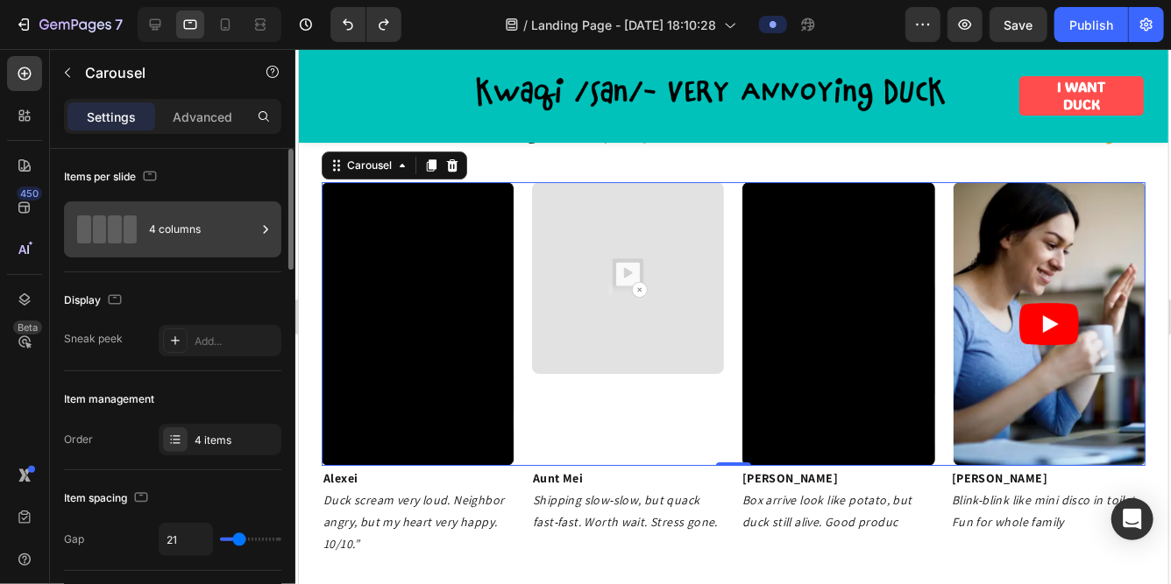
click at [162, 230] on div "4 columns" at bounding box center [202, 229] width 107 height 40
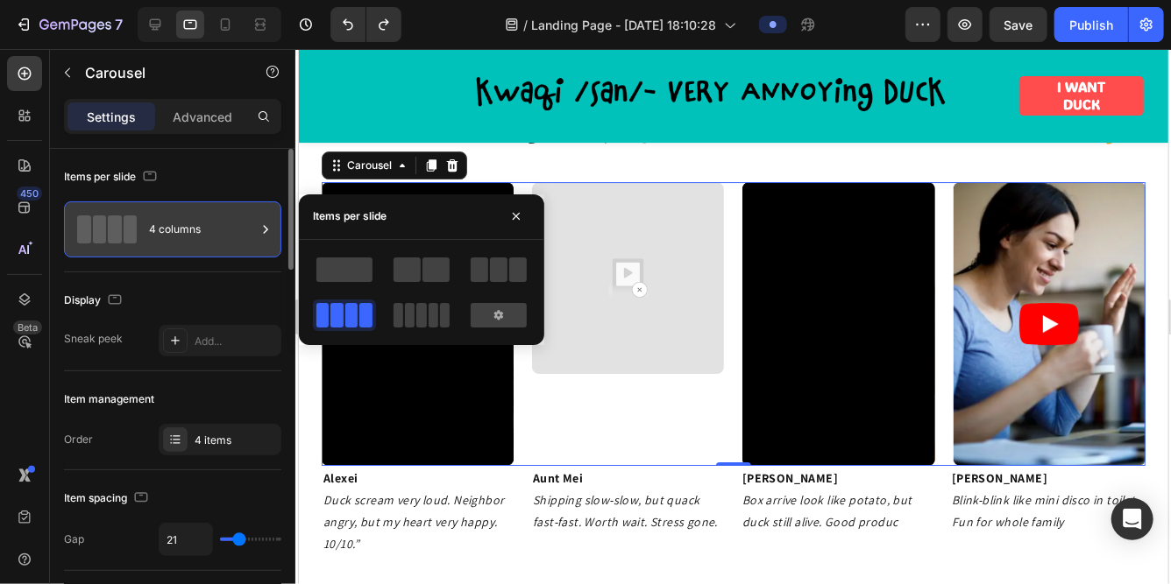
click at [162, 230] on div "4 columns" at bounding box center [202, 229] width 107 height 40
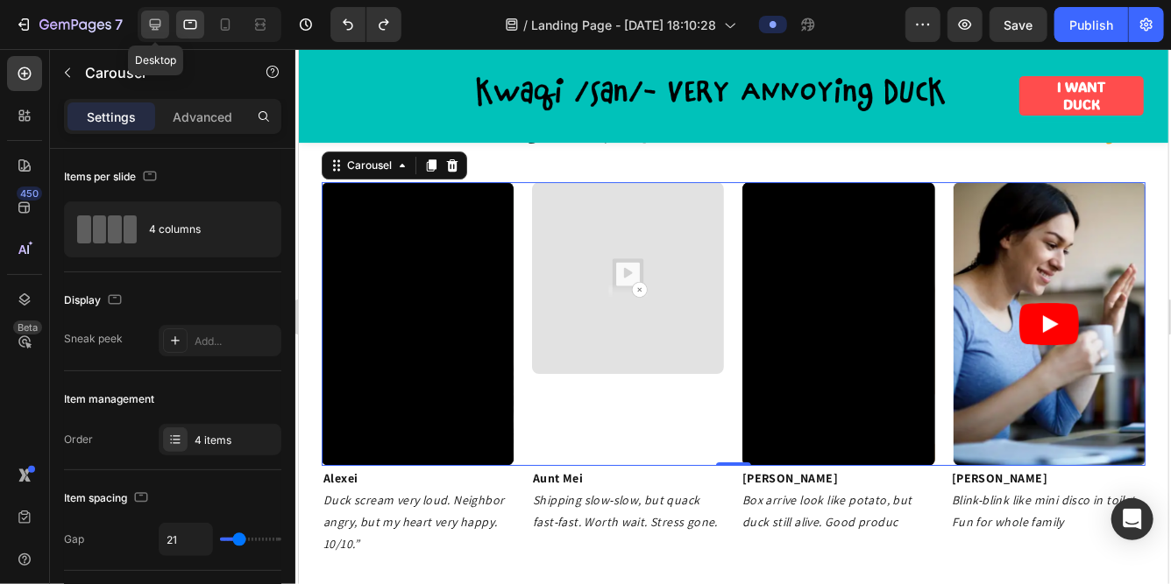
click at [154, 27] on icon at bounding box center [155, 24] width 11 height 11
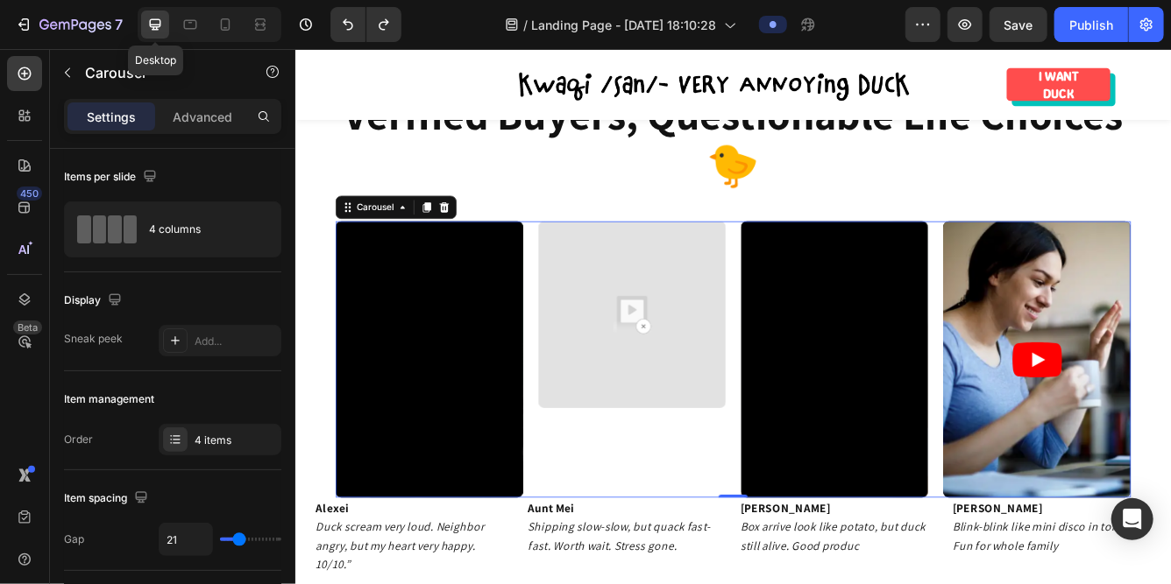
click at [154, 27] on icon at bounding box center [155, 24] width 11 height 11
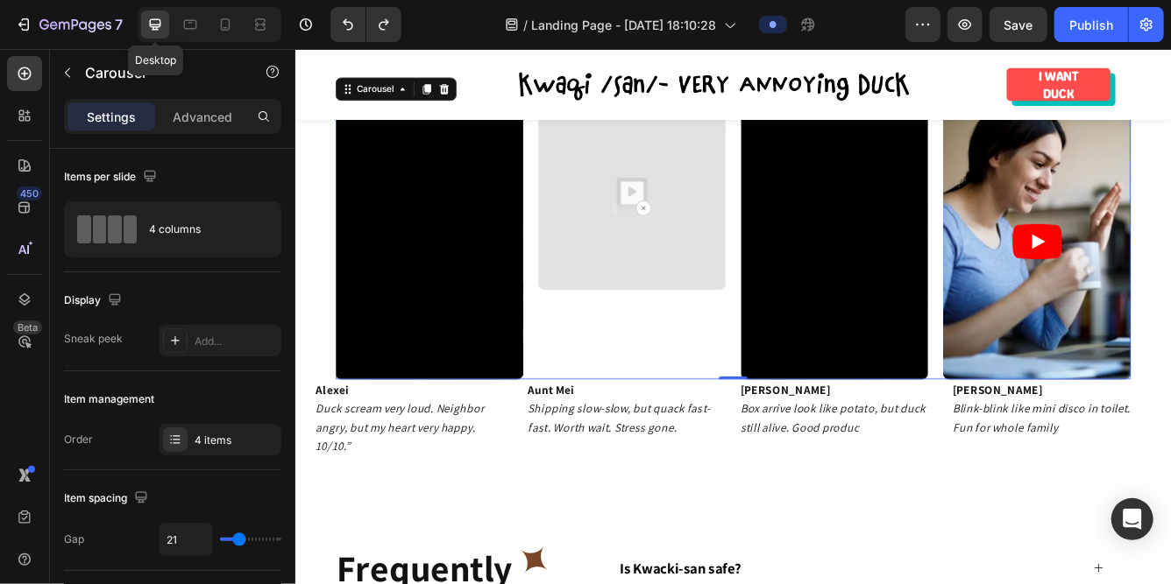
scroll to position [2985, 0]
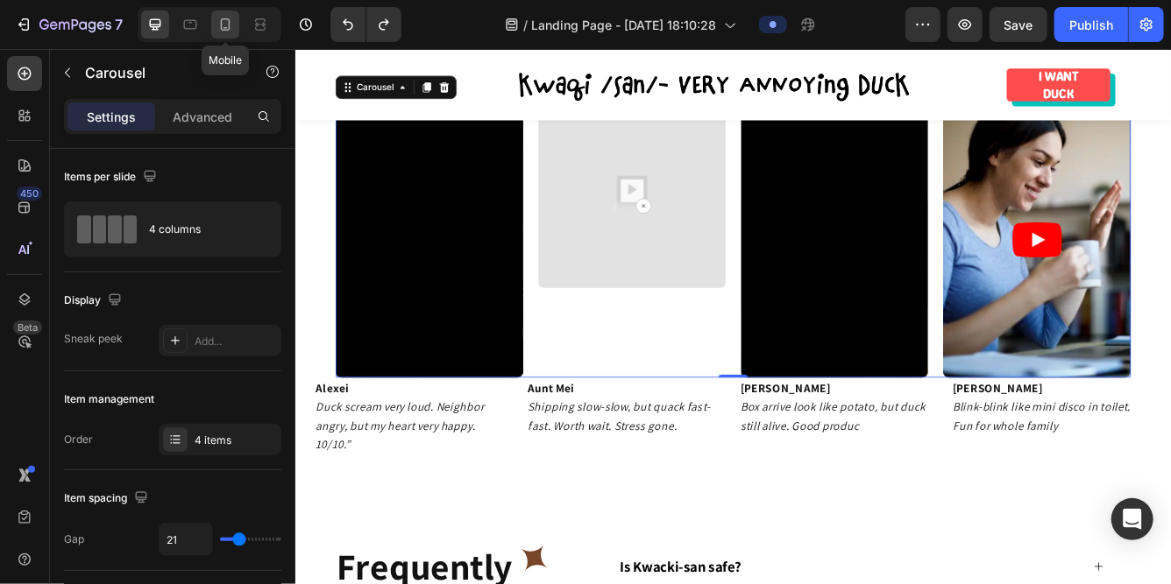
click at [219, 27] on icon at bounding box center [225, 25] width 18 height 18
type input "100%"
type input "13"
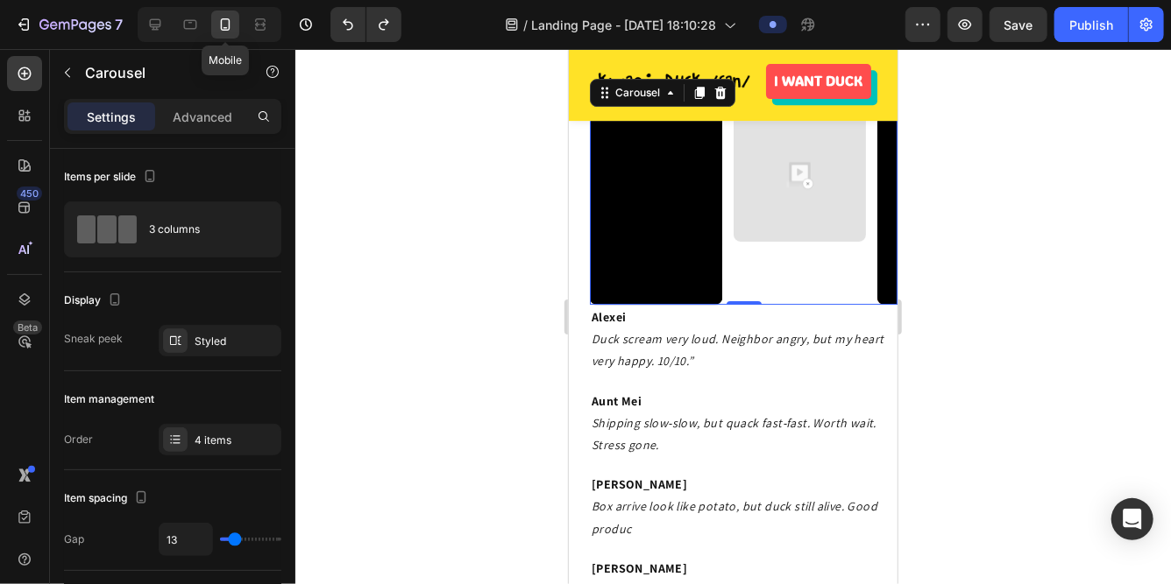
scroll to position [2806, 0]
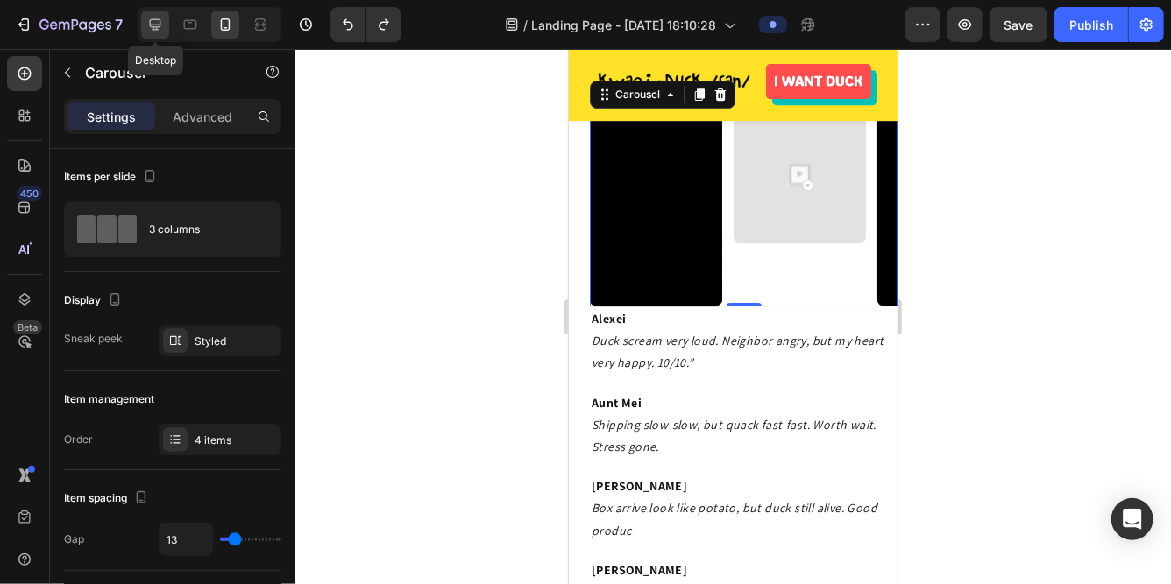
click at [150, 22] on icon at bounding box center [155, 24] width 11 height 11
type input "1200"
type input "21"
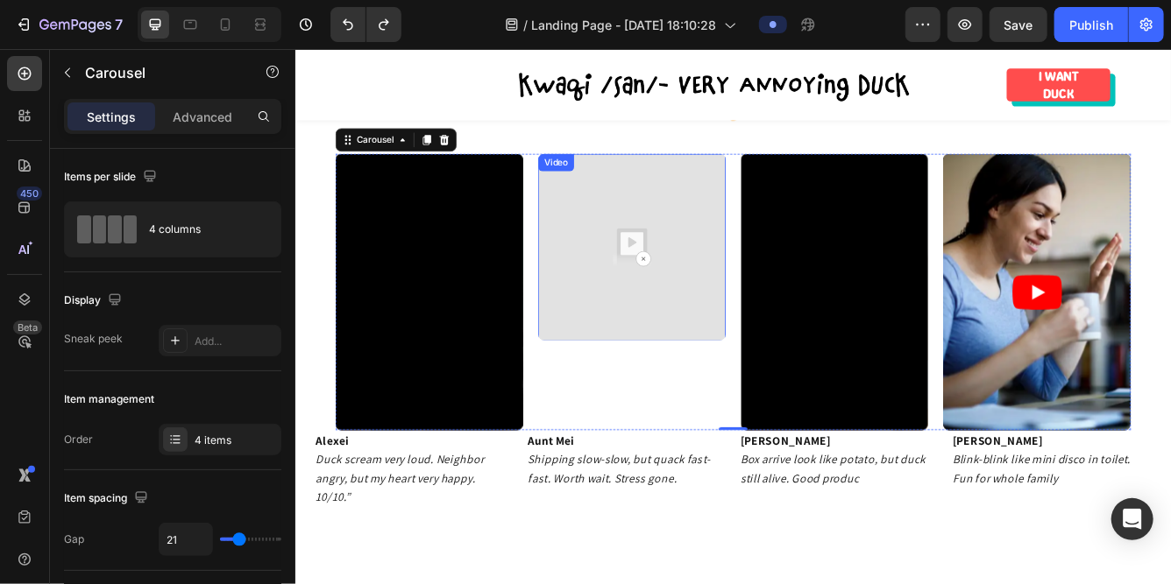
scroll to position [2916, 0]
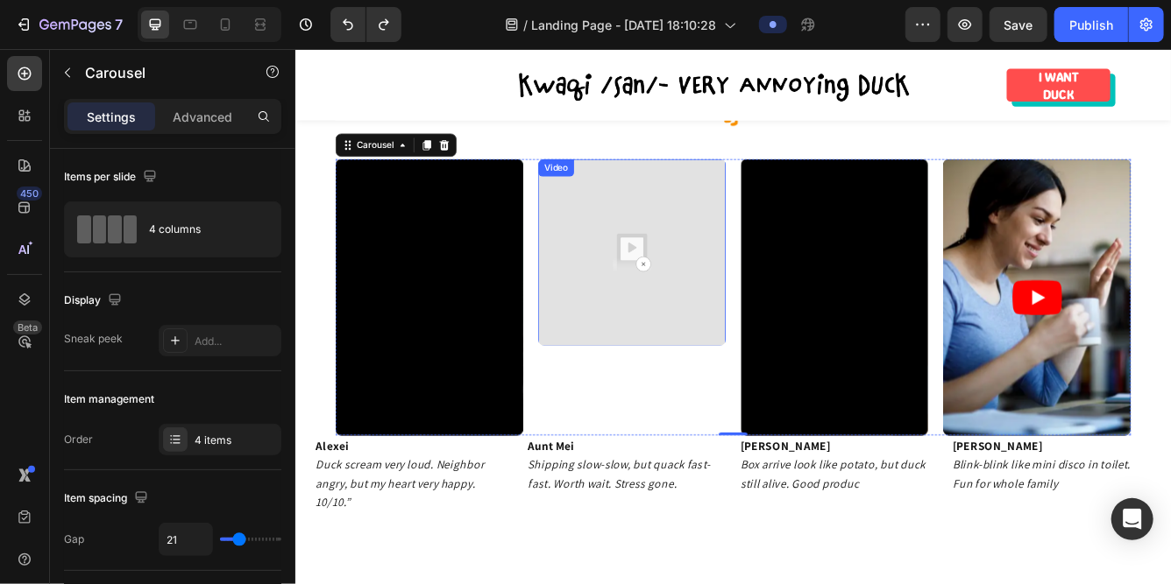
click at [697, 301] on img at bounding box center [698, 292] width 225 height 225
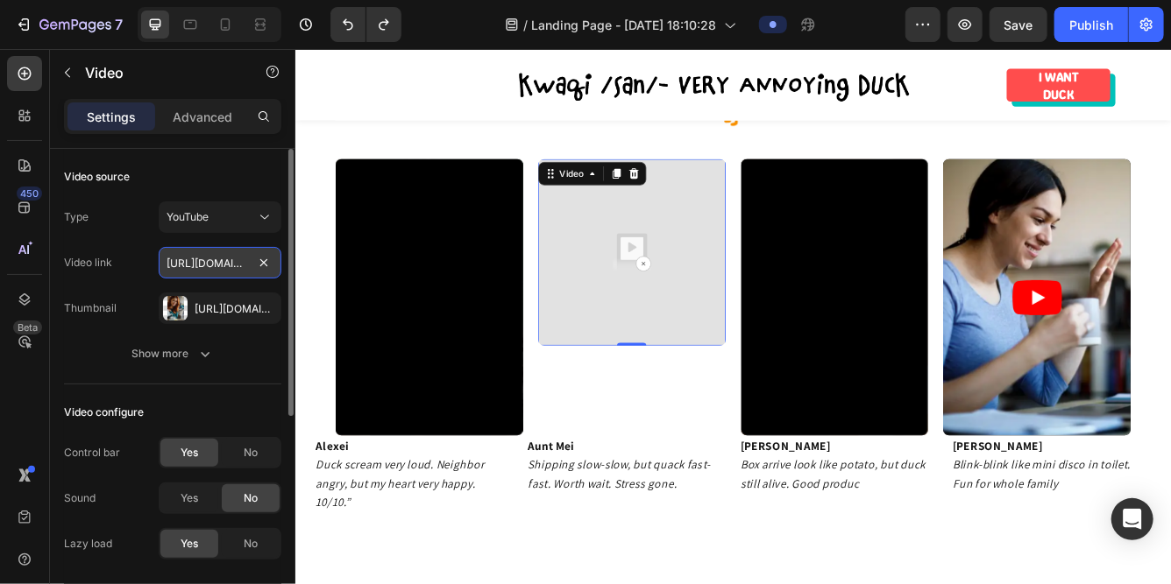
click at [211, 258] on input "https://www.youtube.com/shorts/rK7XJhS97PI" at bounding box center [220, 263] width 123 height 32
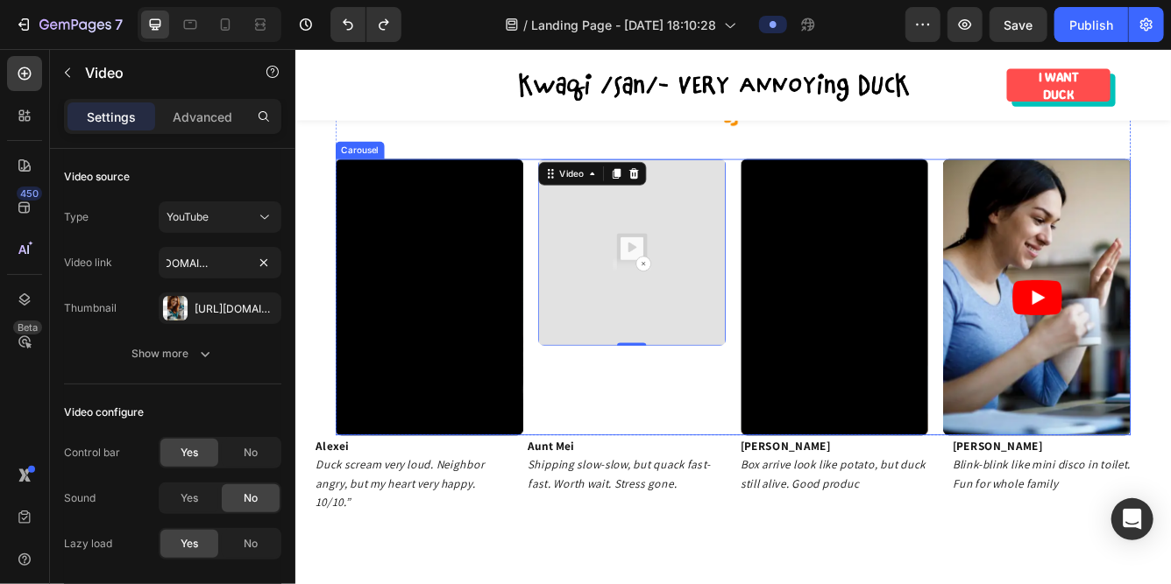
click at [727, 460] on div "Video 0" at bounding box center [698, 346] width 225 height 333
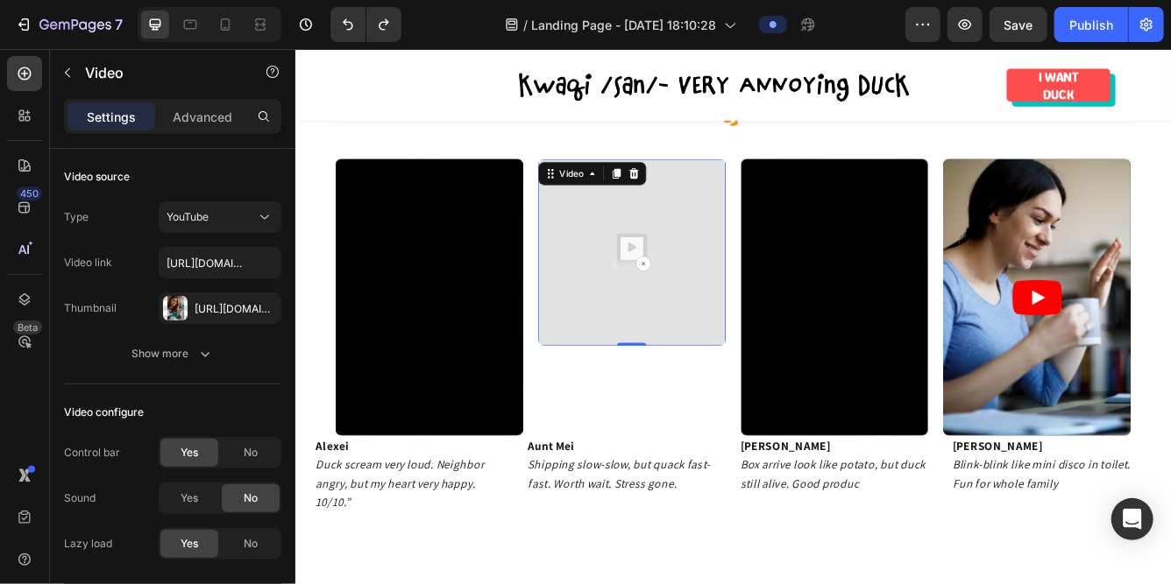
click at [713, 307] on img at bounding box center [698, 292] width 225 height 225
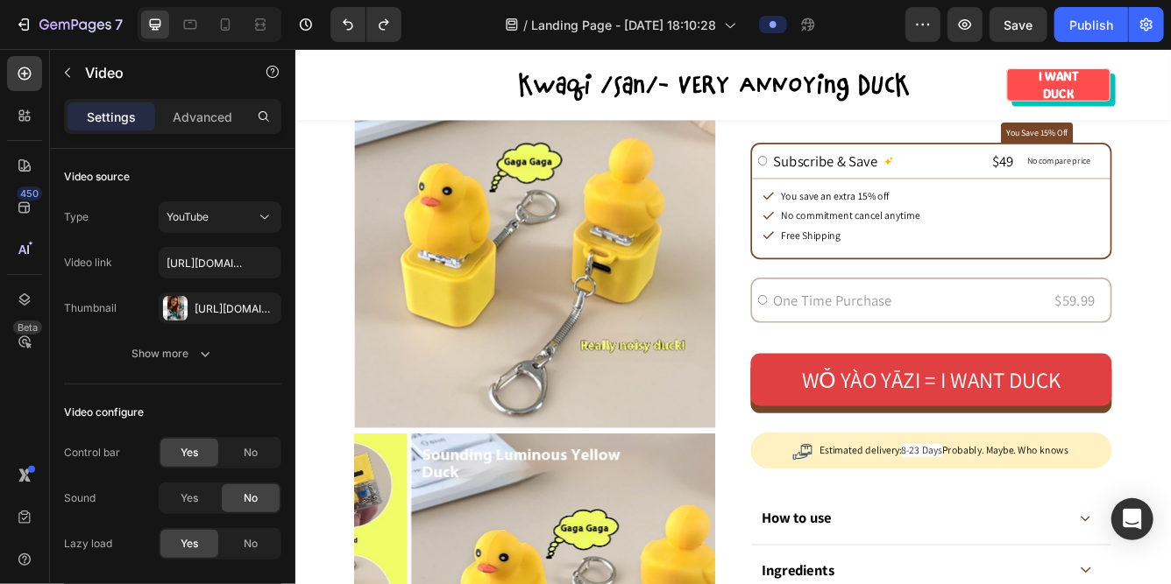
scroll to position [0, 0]
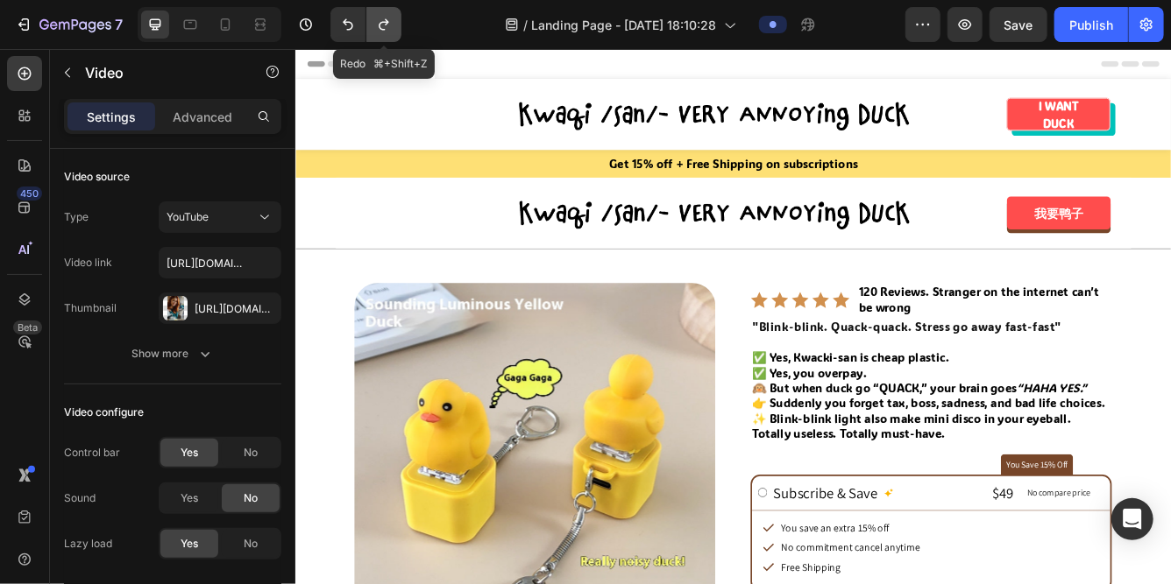
click at [376, 23] on icon "Undo/Redo" at bounding box center [384, 25] width 18 height 18
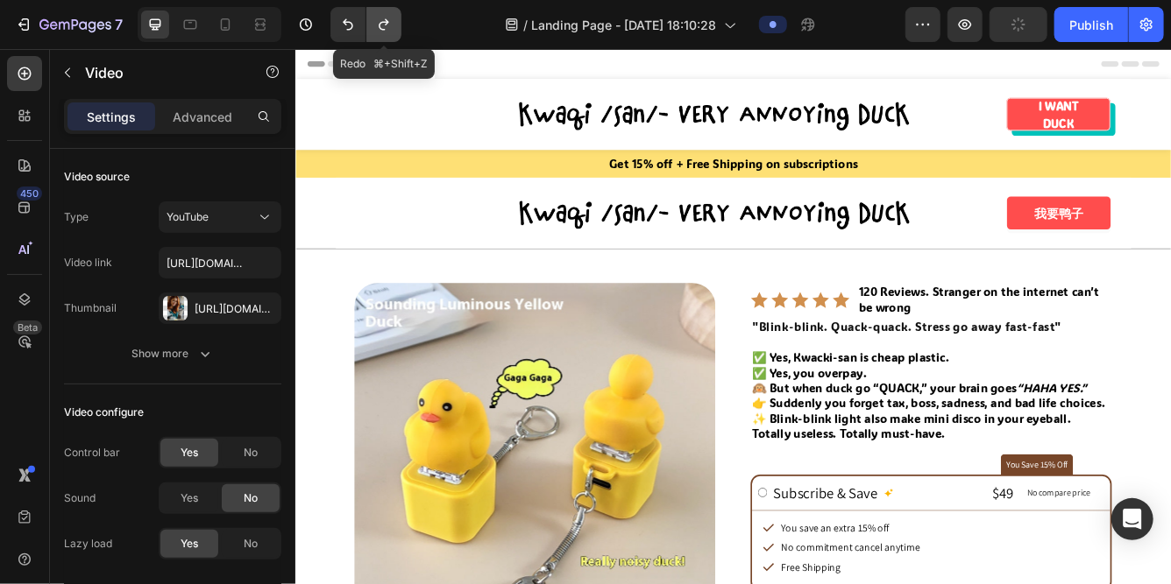
click at [376, 23] on icon "Undo/Redo" at bounding box center [384, 25] width 18 height 18
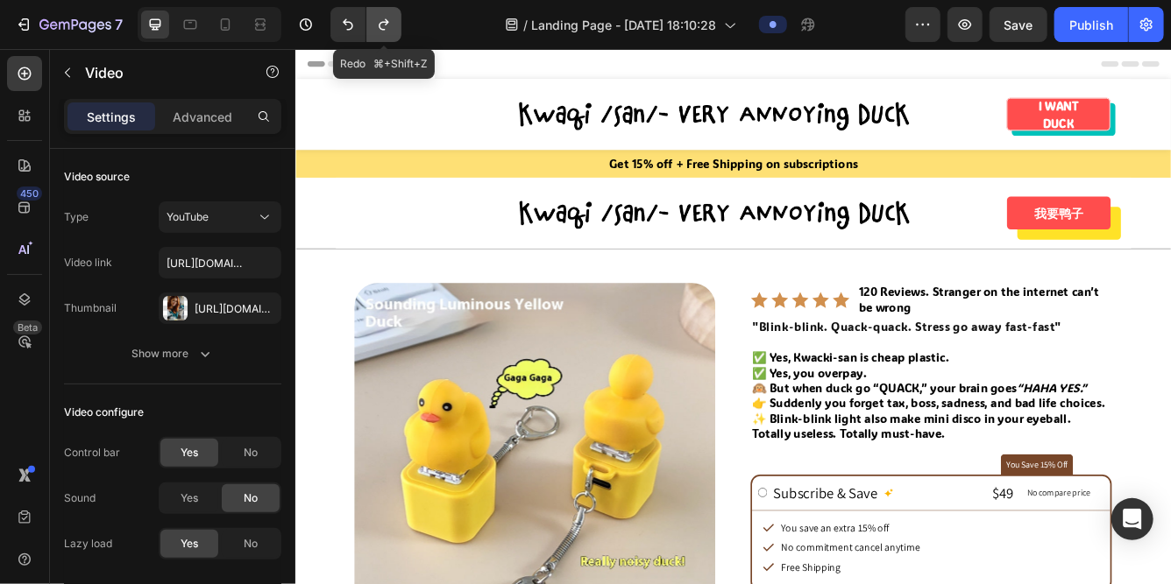
click at [376, 23] on icon "Undo/Redo" at bounding box center [384, 25] width 18 height 18
type input "https://www.youtube.com/shorts/AAPGijDFJiQ"
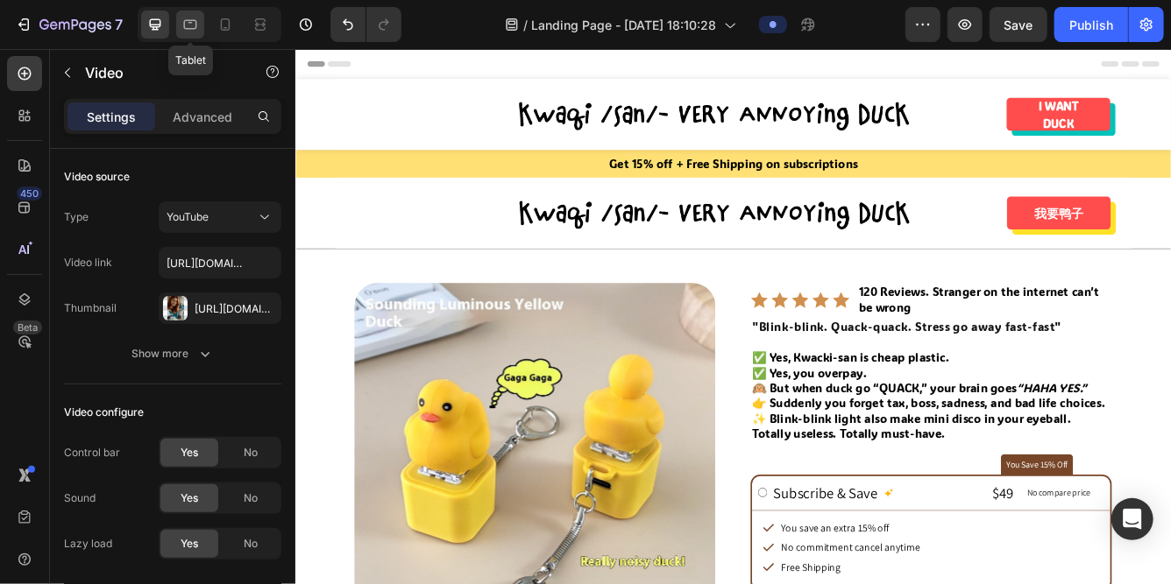
click at [193, 23] on icon at bounding box center [190, 25] width 18 height 18
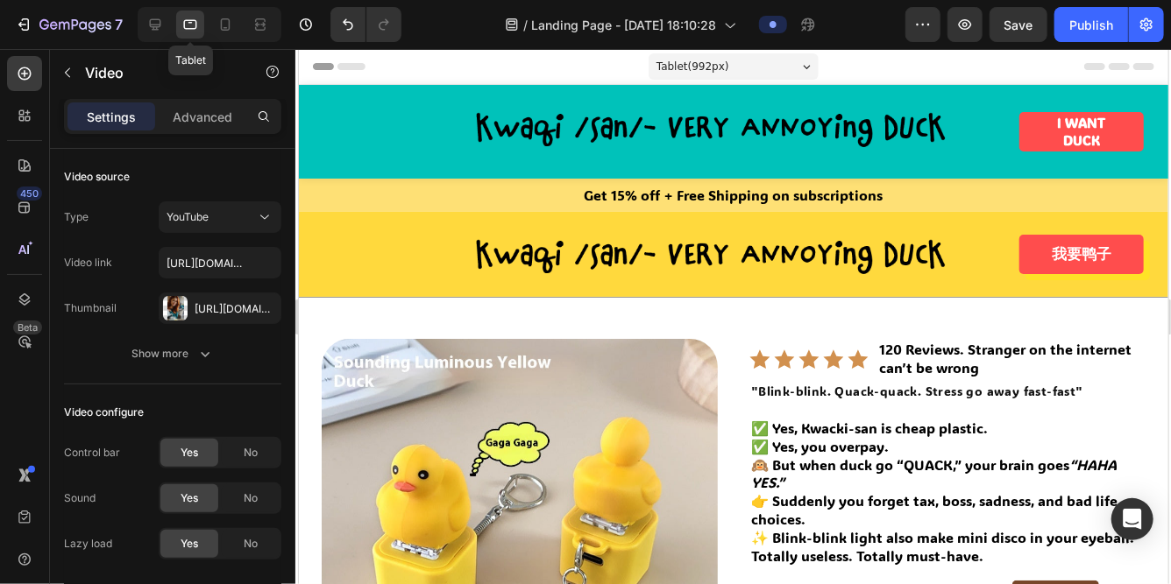
click at [198, 25] on icon at bounding box center [190, 25] width 18 height 18
click at [171, 22] on div at bounding box center [210, 24] width 144 height 35
click at [149, 25] on icon at bounding box center [155, 25] width 18 height 18
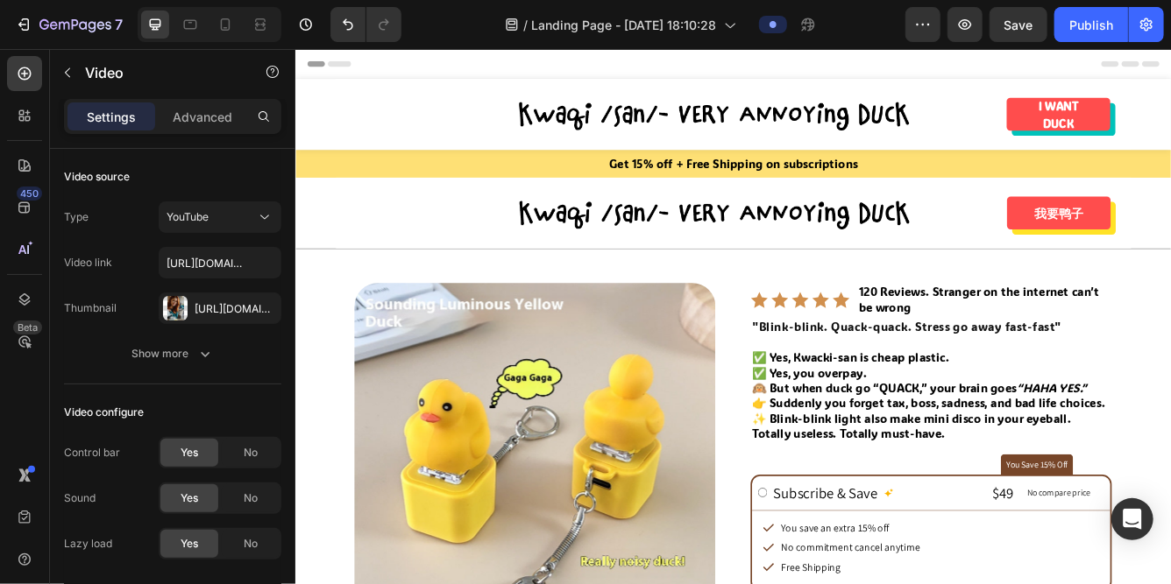
click at [208, 25] on div at bounding box center [210, 24] width 144 height 35
click at [184, 25] on icon at bounding box center [190, 25] width 13 height 10
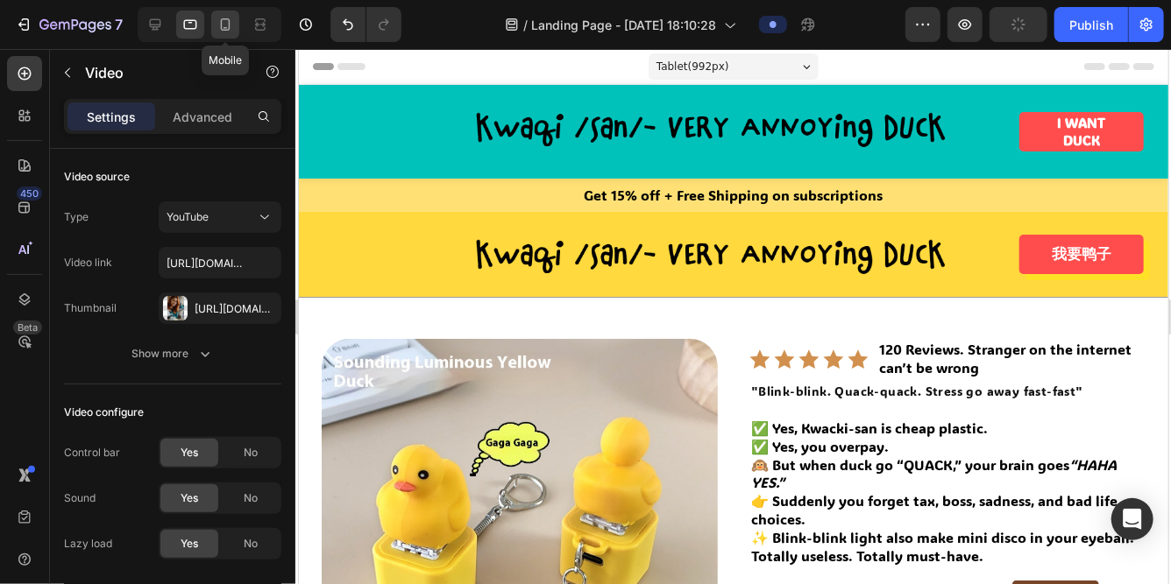
click at [215, 24] on div at bounding box center [225, 25] width 28 height 28
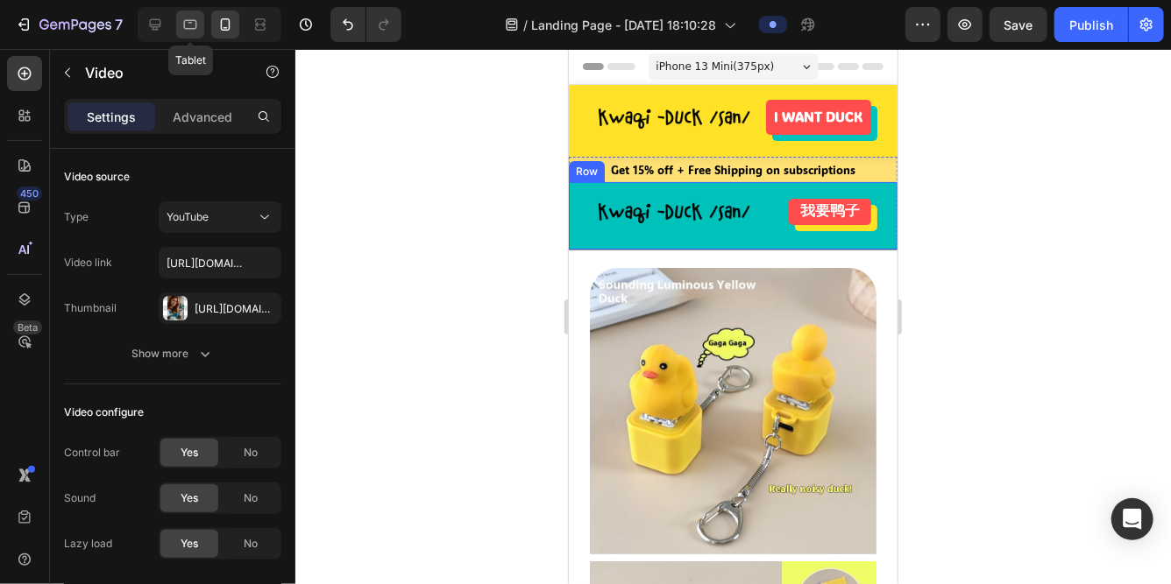
click at [191, 24] on icon at bounding box center [190, 25] width 18 height 18
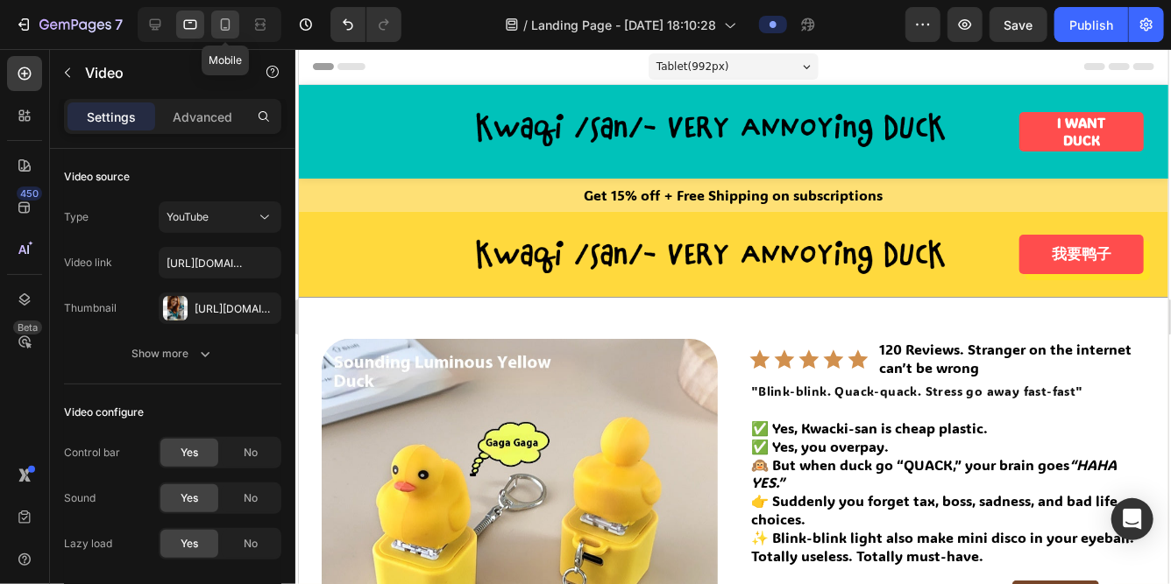
click at [217, 18] on icon at bounding box center [225, 25] width 18 height 18
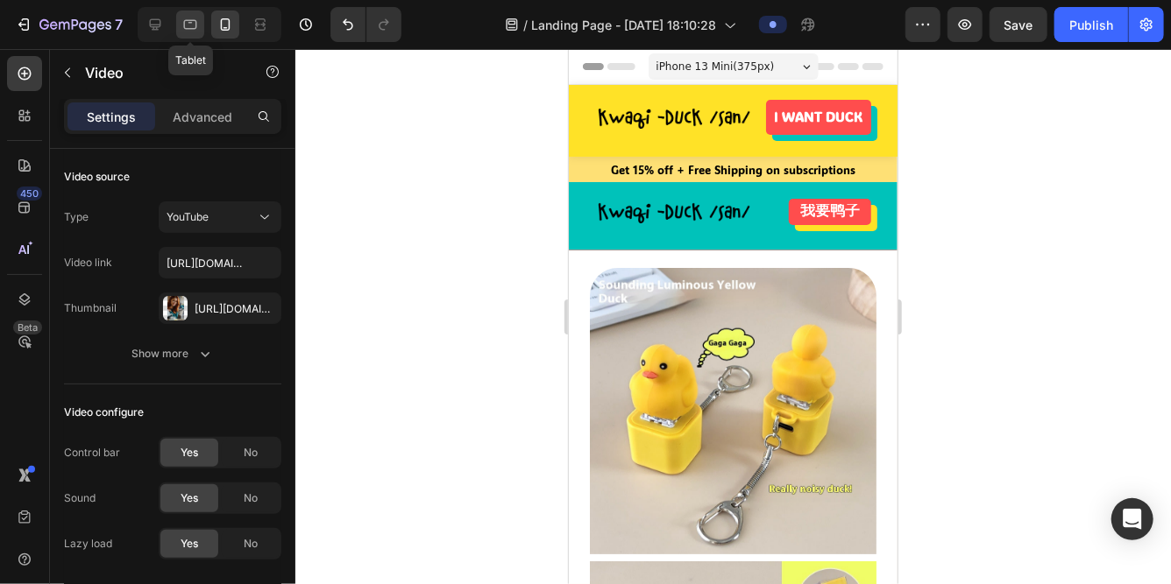
click at [202, 19] on div at bounding box center [190, 25] width 28 height 28
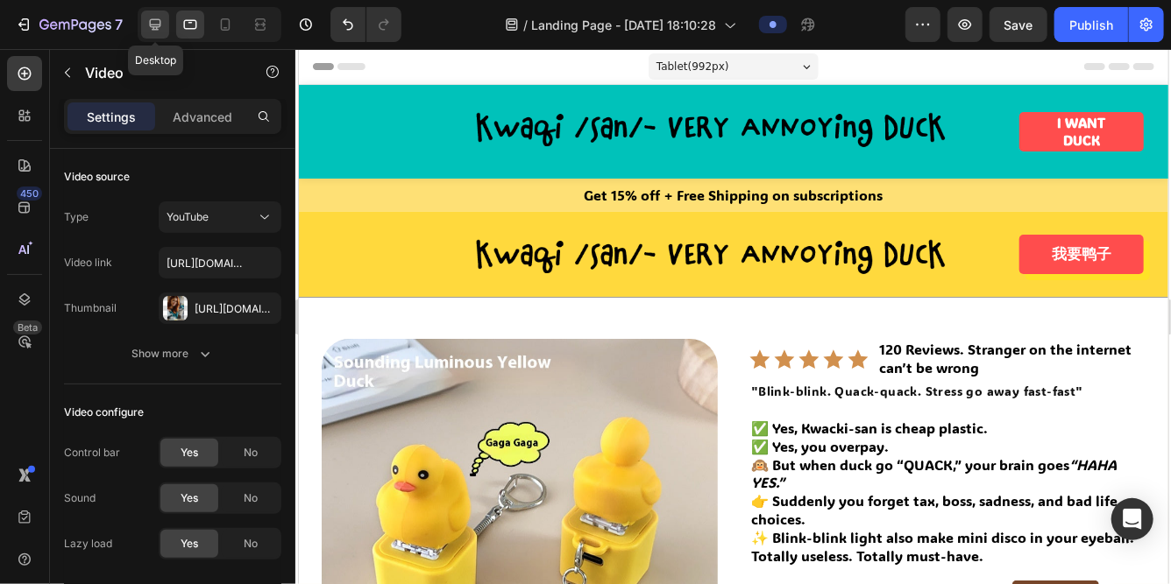
click at [158, 19] on icon at bounding box center [155, 24] width 11 height 11
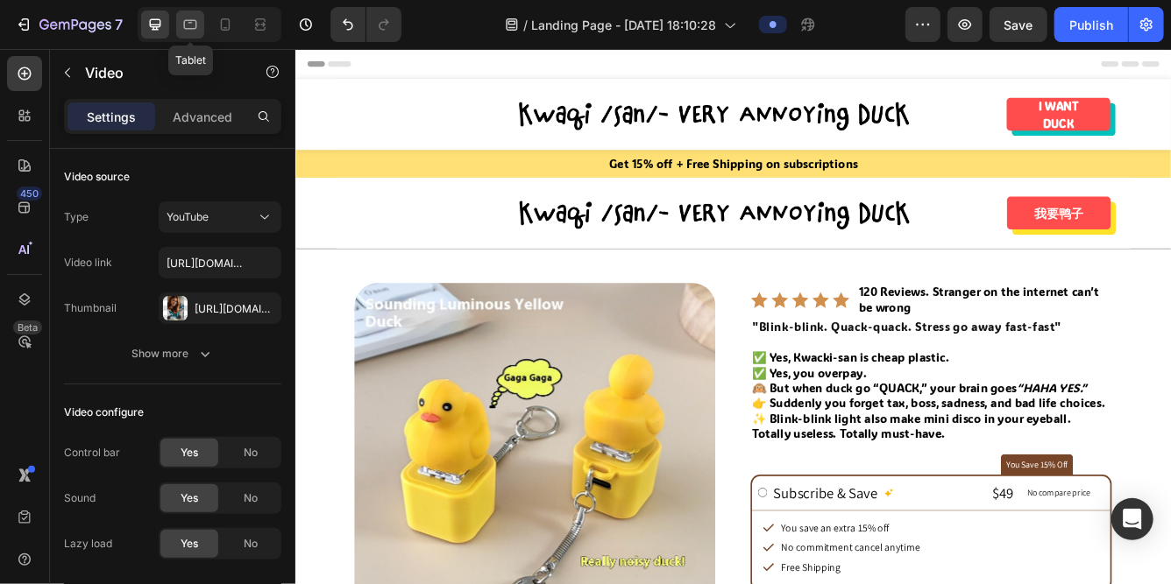
click at [194, 23] on icon at bounding box center [190, 25] width 18 height 18
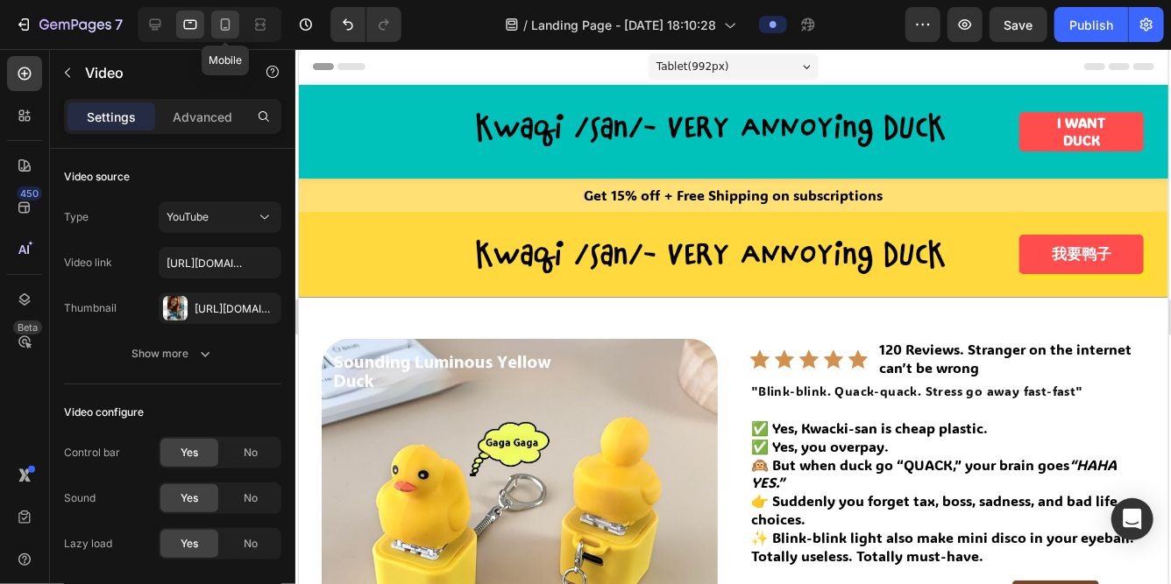
click at [226, 25] on icon at bounding box center [225, 25] width 18 height 18
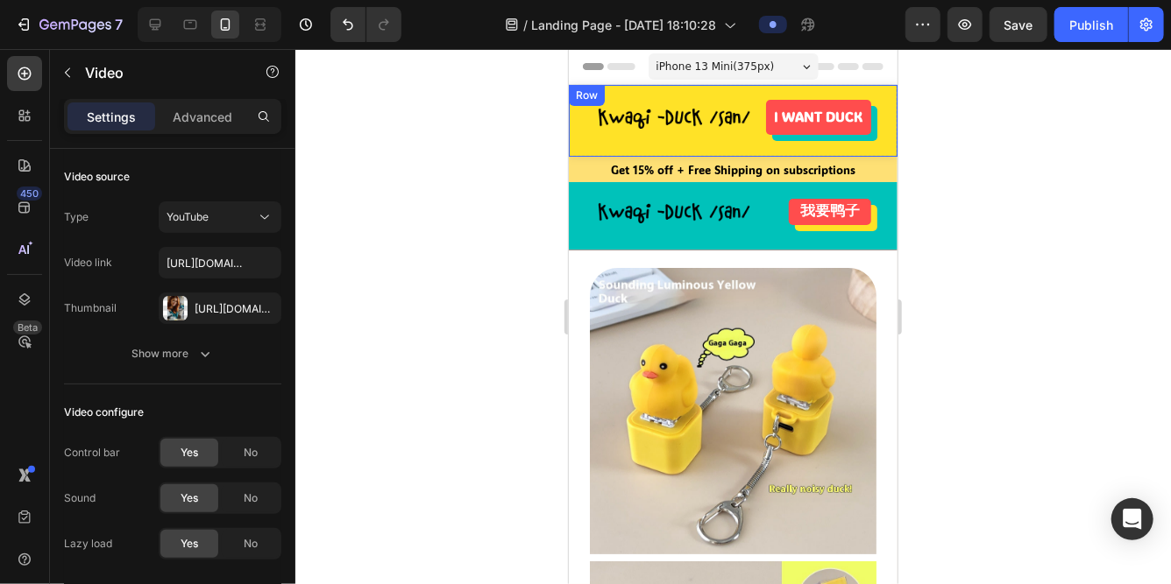
click at [604, 139] on div "Image I WANT DUCK Button Row" at bounding box center [732, 120] width 329 height 72
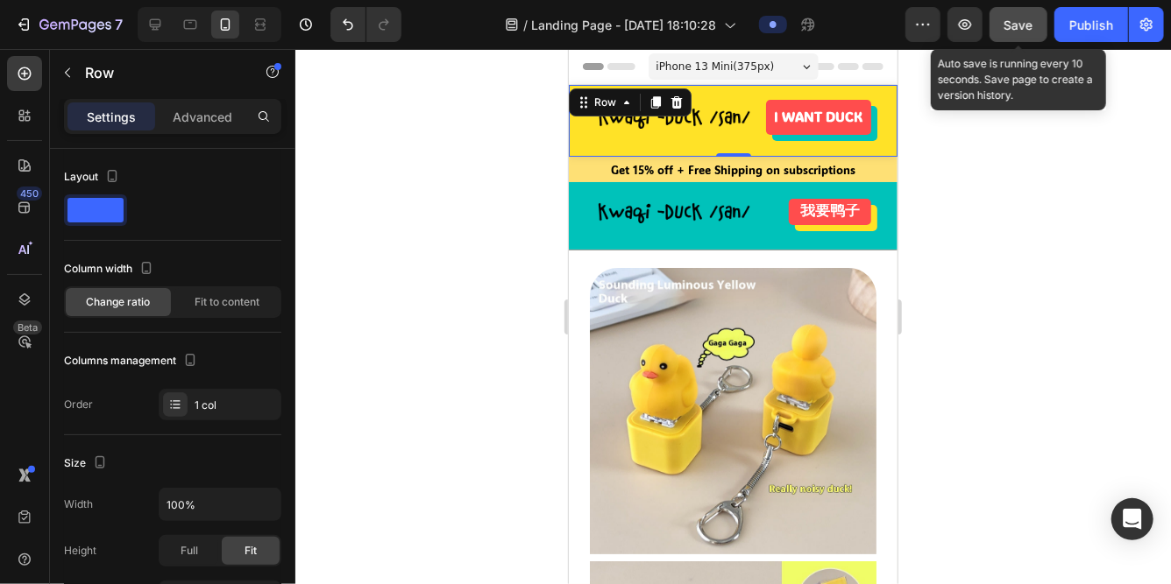
click at [1015, 27] on span "Save" at bounding box center [1018, 25] width 29 height 15
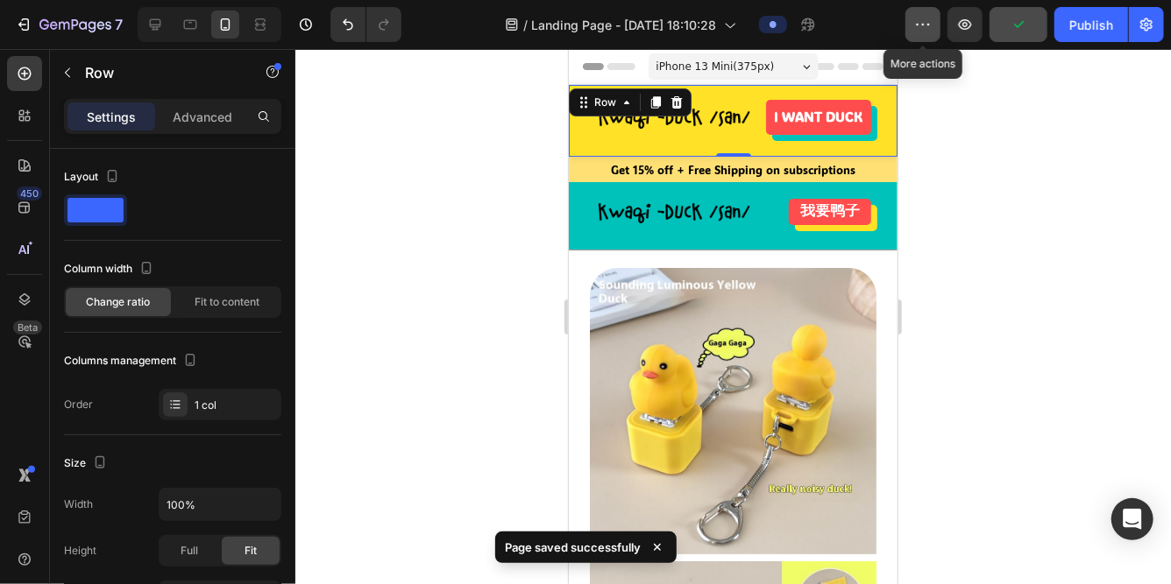
click at [926, 31] on icon "button" at bounding box center [923, 25] width 18 height 18
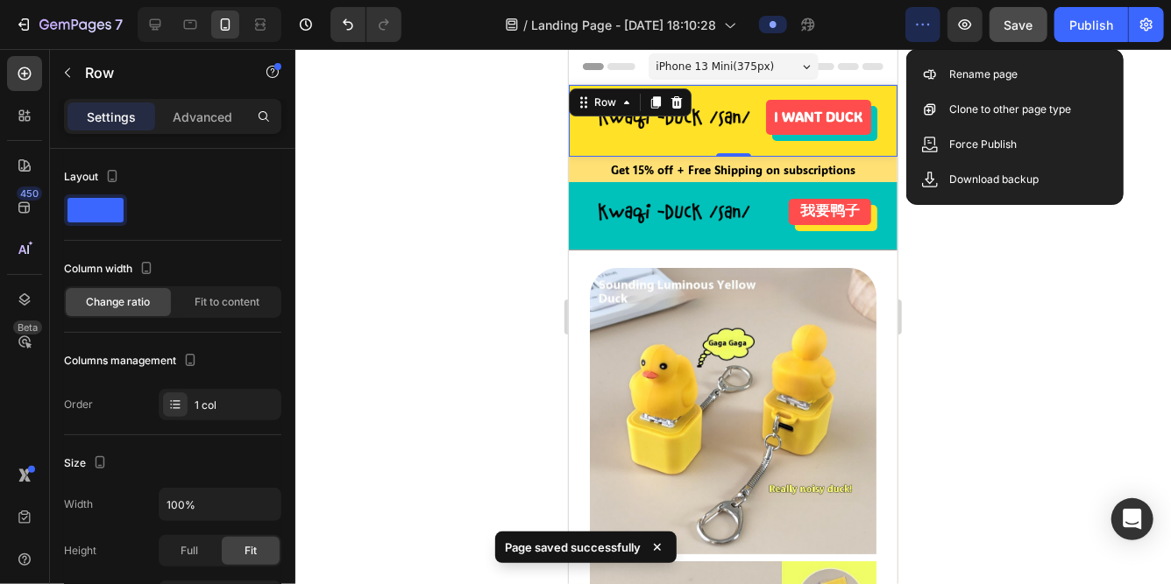
click at [926, 31] on icon "button" at bounding box center [923, 25] width 18 height 18
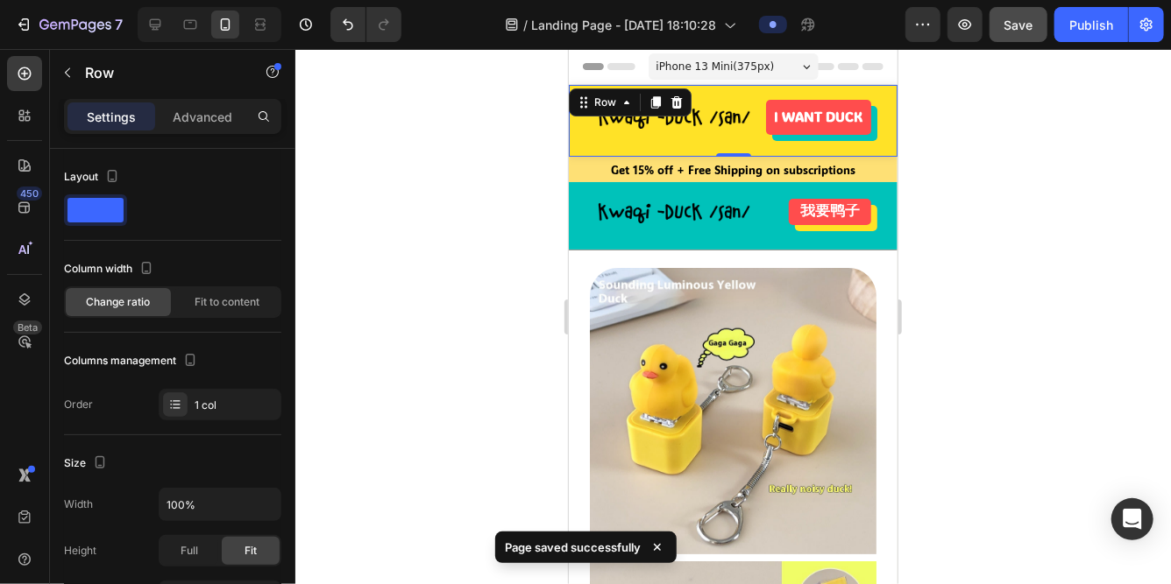
click at [633, 140] on div "Image I WANT DUCK Button Row 0" at bounding box center [732, 120] width 329 height 72
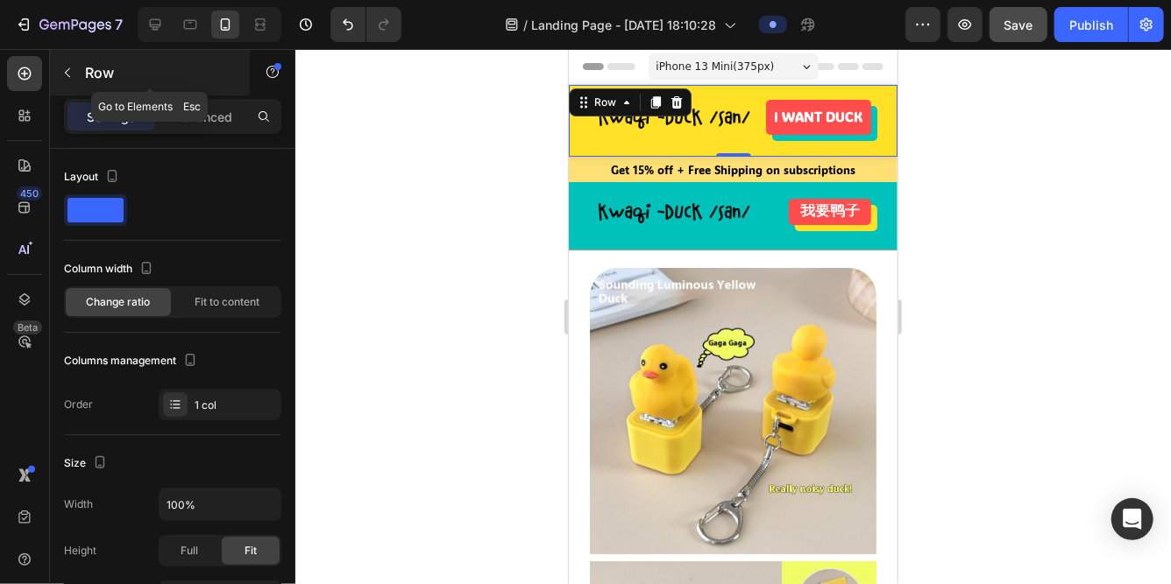
click at [66, 73] on icon "button" at bounding box center [67, 73] width 5 height 10
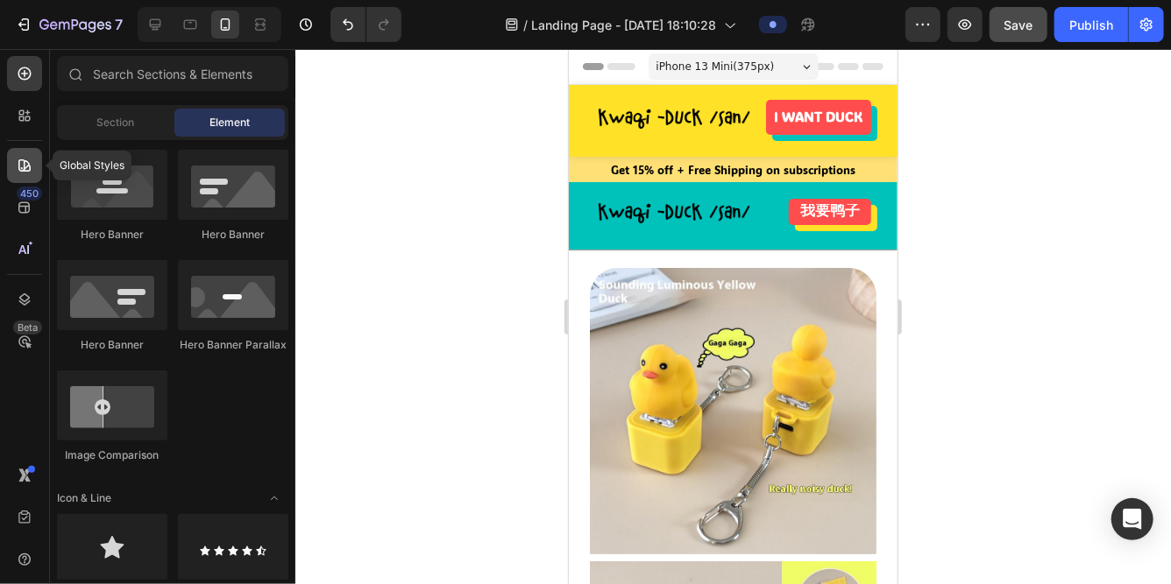
click at [26, 154] on div at bounding box center [24, 165] width 35 height 35
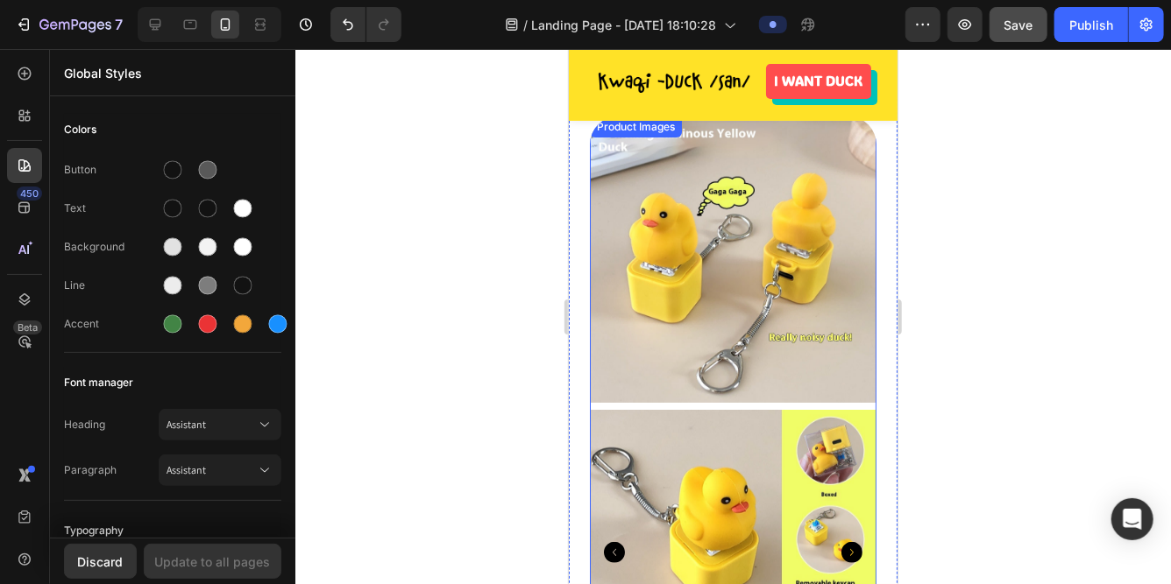
scroll to position [153, 0]
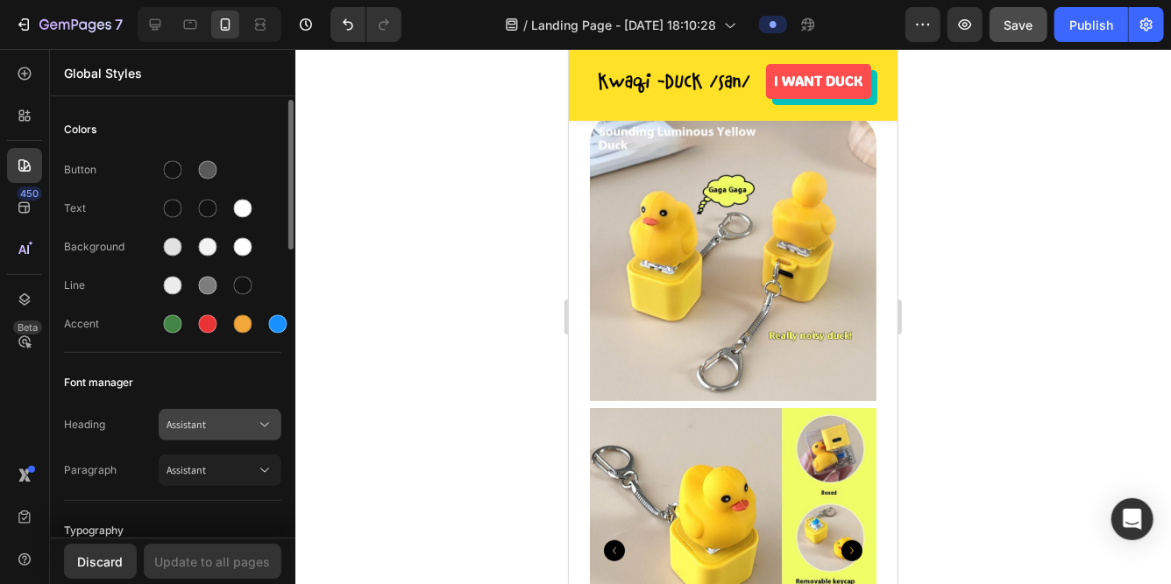
click at [192, 428] on span "Assistant" at bounding box center [210, 425] width 89 height 16
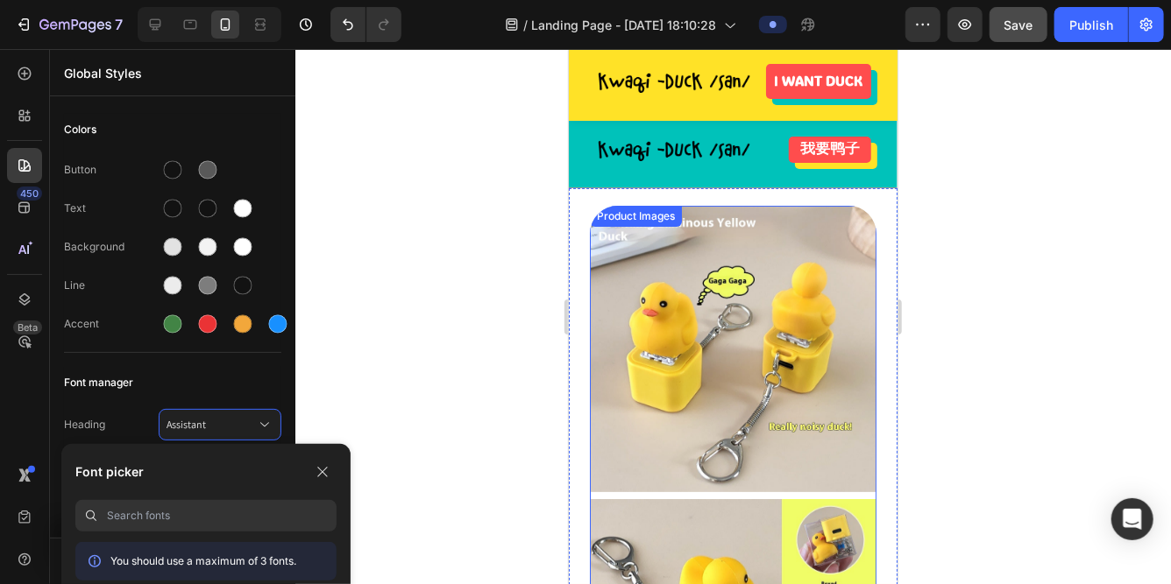
scroll to position [0, 0]
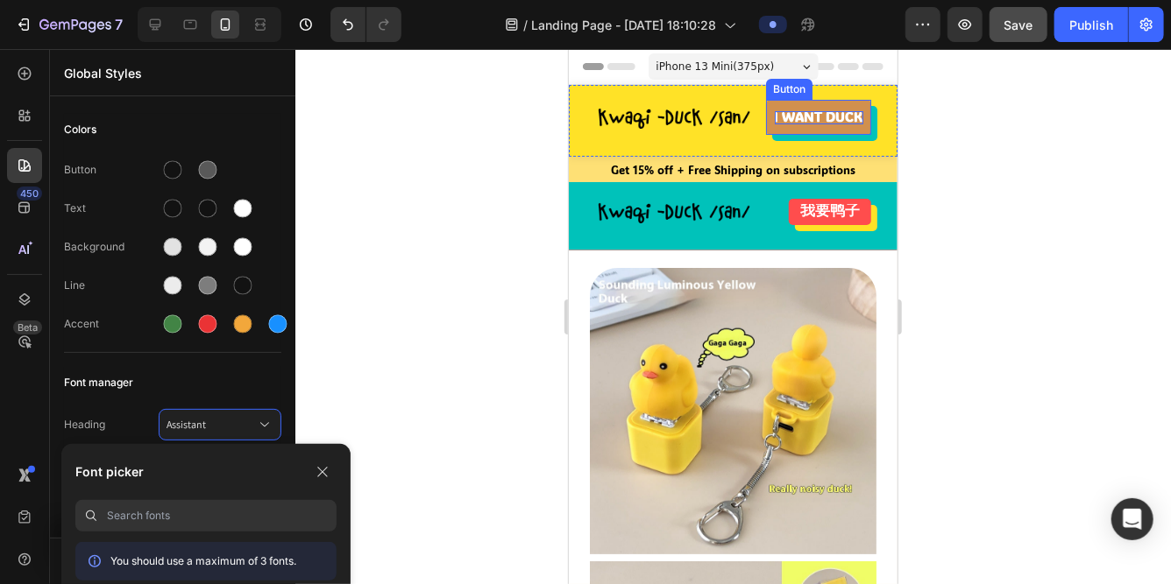
click at [818, 110] on strong "I WANT DUCK" at bounding box center [818, 116] width 88 height 18
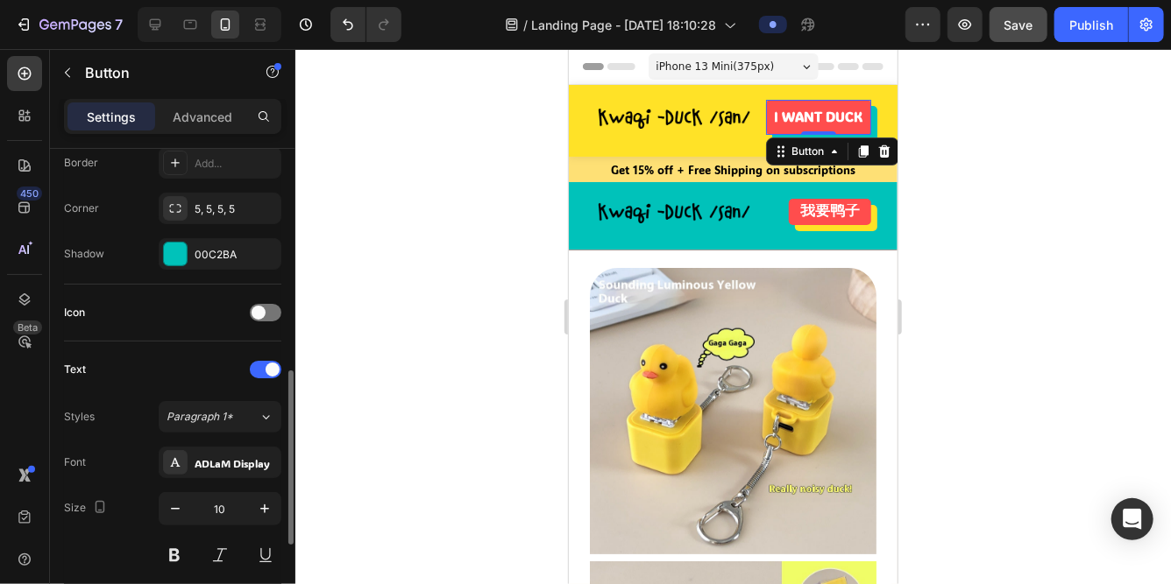
scroll to position [461, 0]
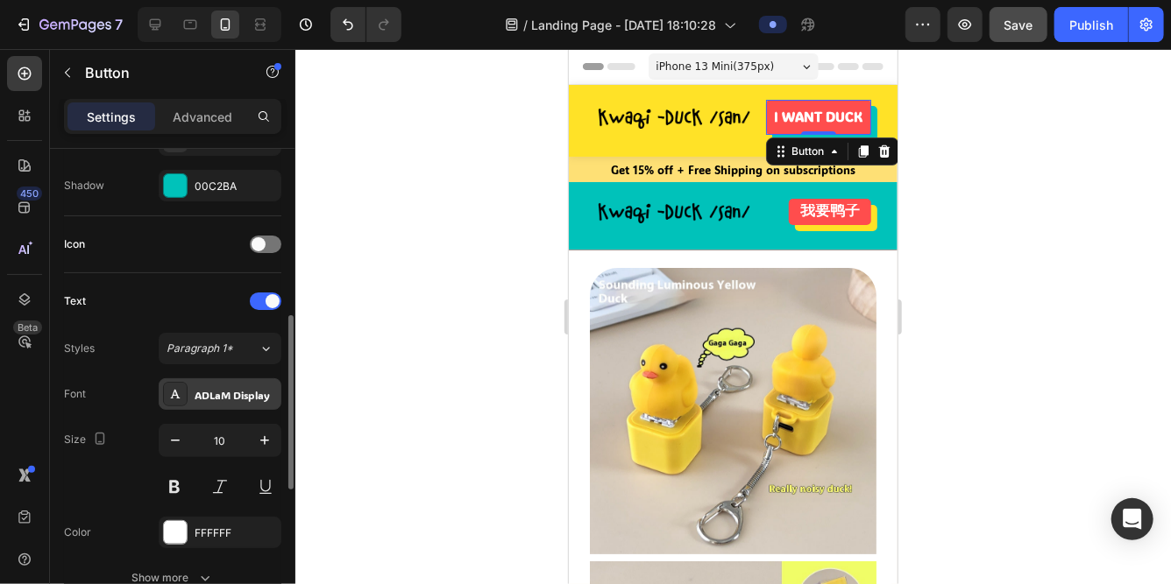
click at [243, 392] on div "ADLaM Display" at bounding box center [236, 395] width 82 height 16
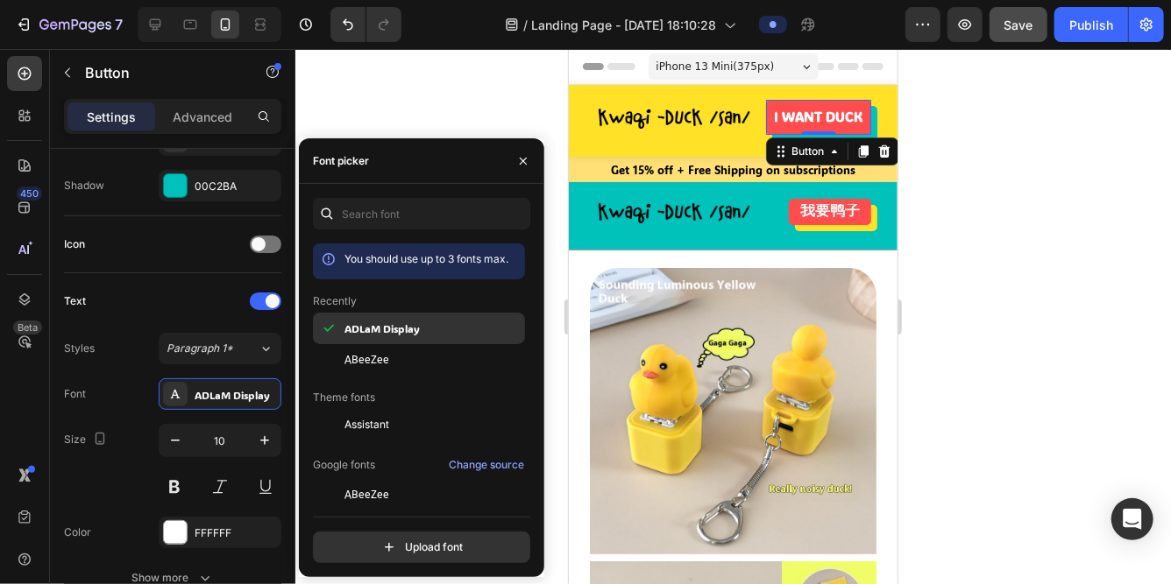
click at [375, 328] on span "ADLaM Display" at bounding box center [381, 329] width 75 height 16
copy div "ADLaM Display"
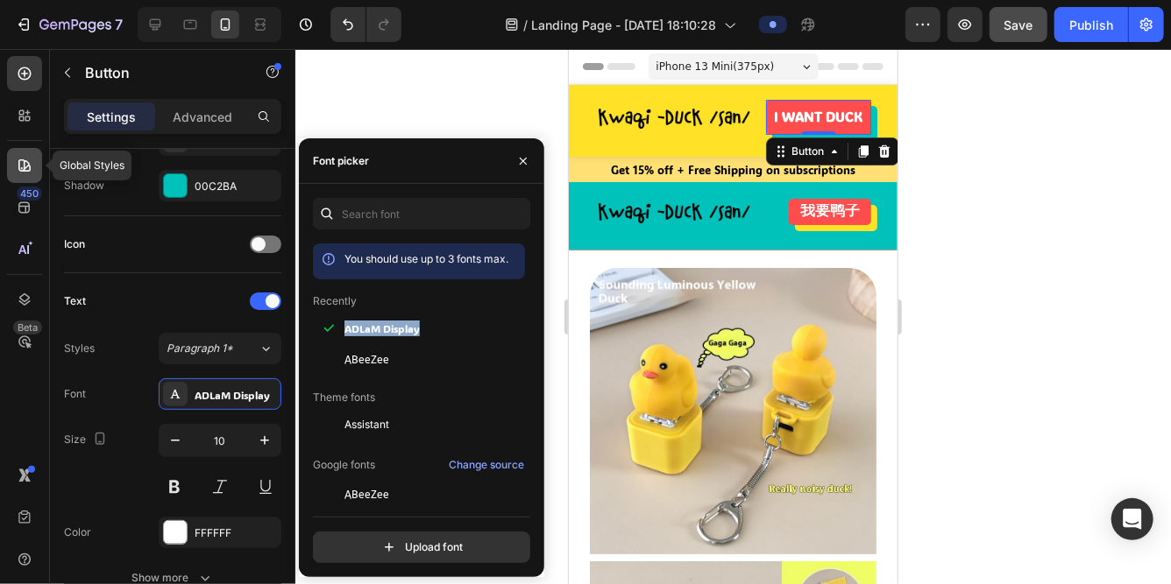
click at [23, 173] on icon at bounding box center [25, 166] width 18 height 18
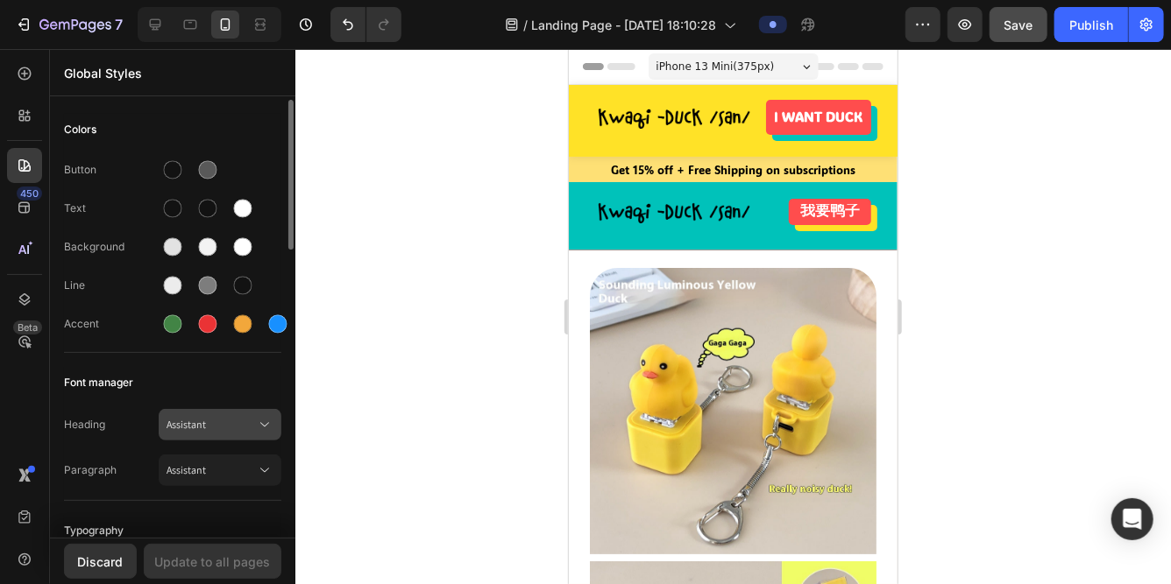
click at [202, 418] on span "Assistant" at bounding box center [210, 425] width 89 height 16
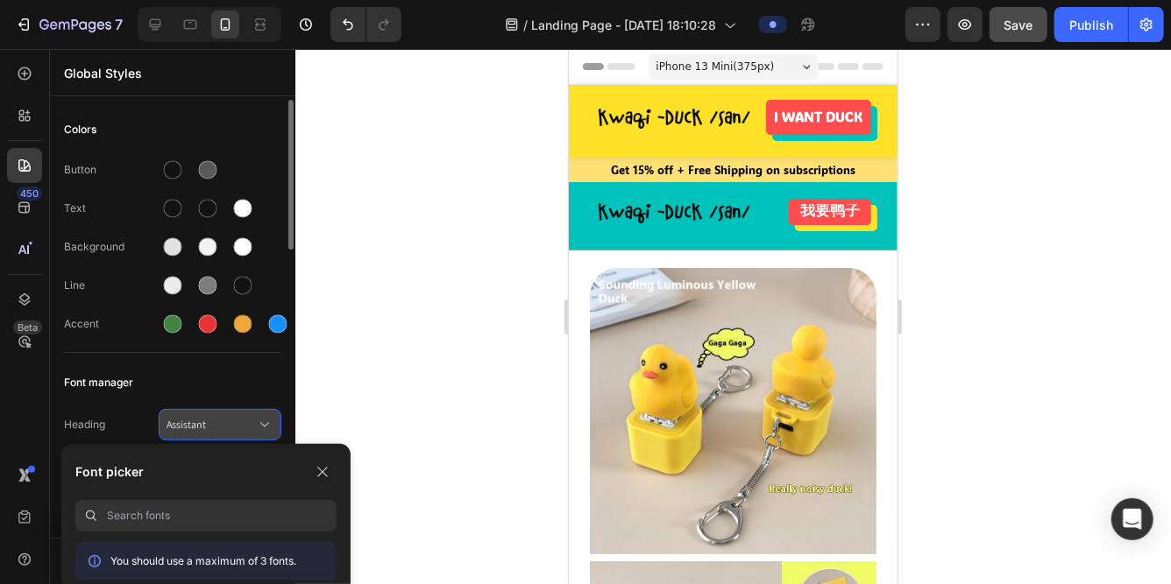
paste input "ADLaM Display"
type input "ADLaM Display"
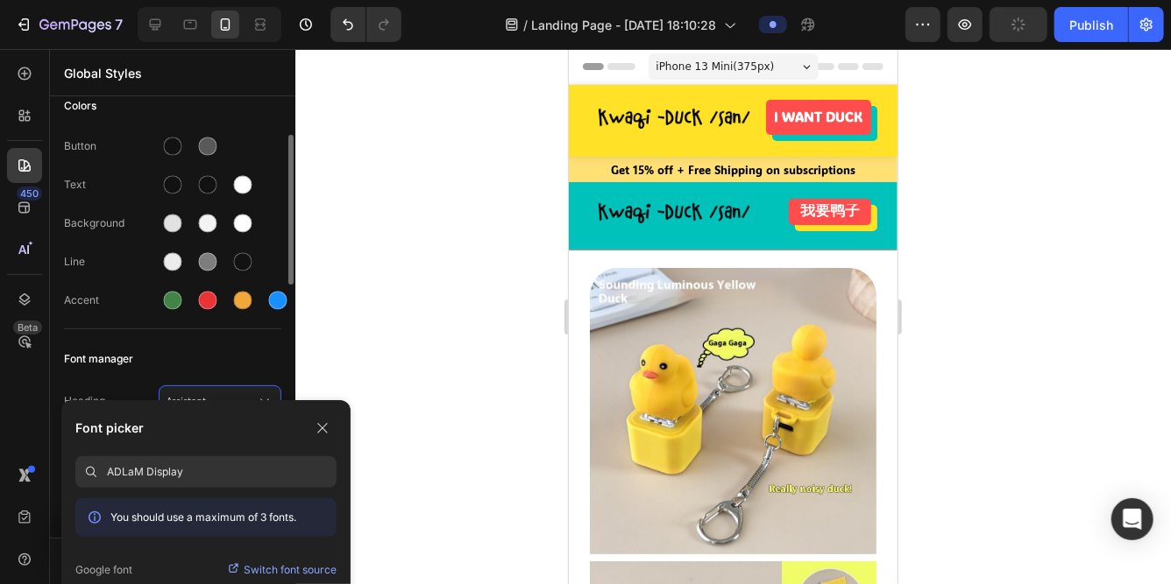
scroll to position [47, 0]
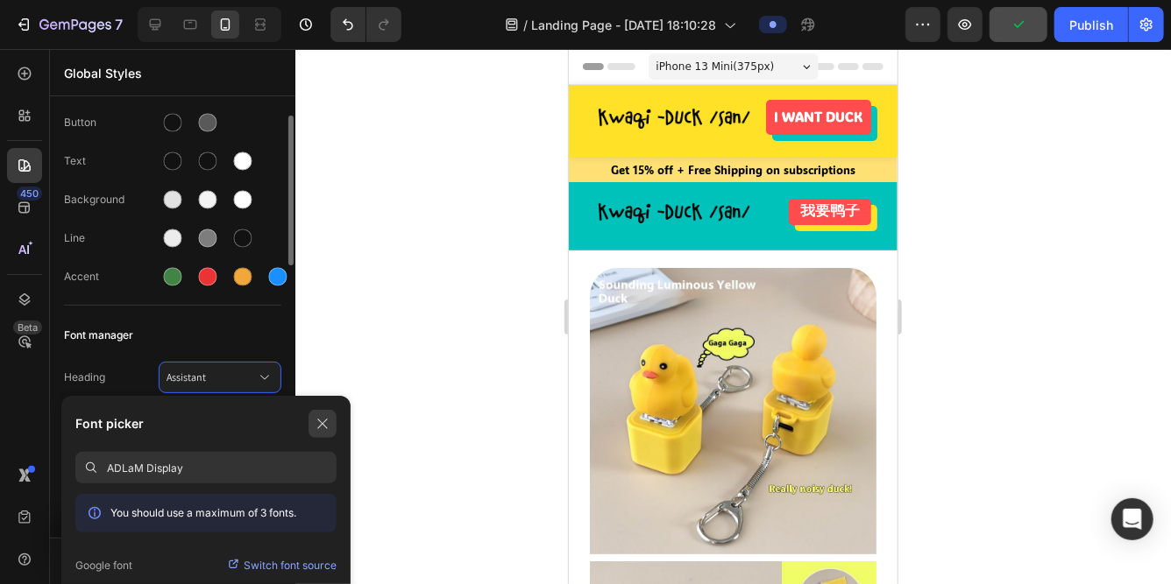
click at [318, 419] on icon "button" at bounding box center [322, 424] width 14 height 14
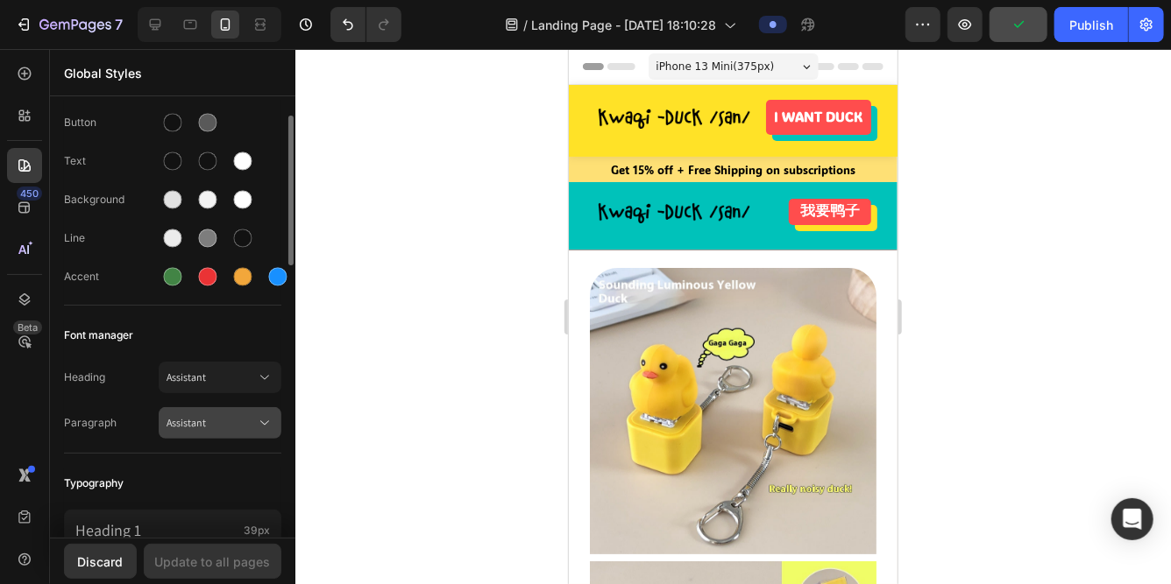
click at [216, 420] on span "Assistant" at bounding box center [210, 423] width 89 height 16
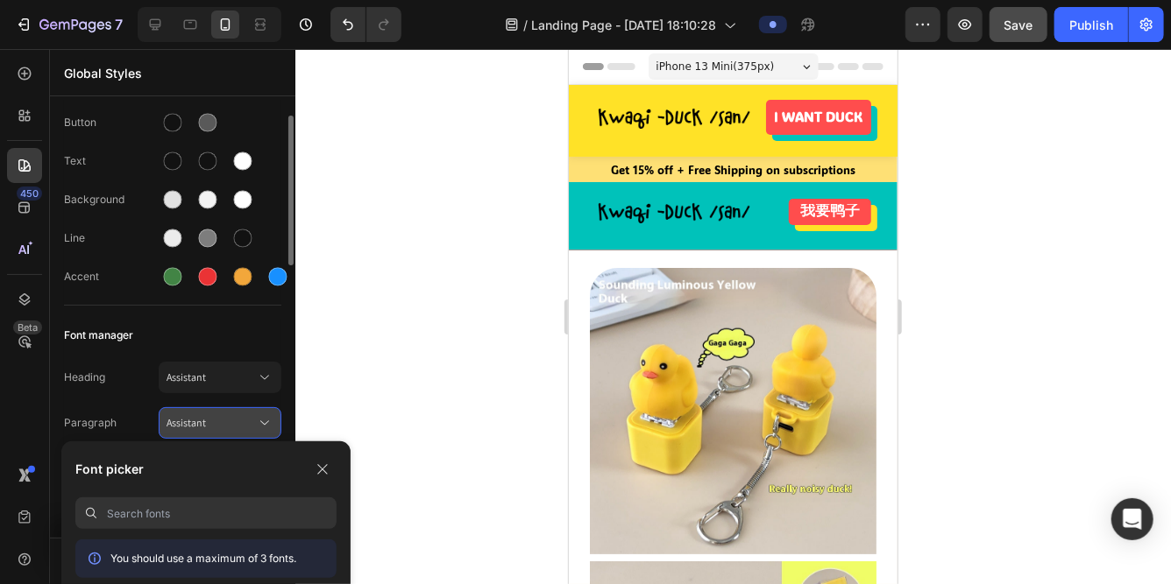
paste input "ADLaM Display"
click at [205, 512] on input "ADLaM Display" at bounding box center [222, 514] width 230 height 32
type input "ADLaM Display"
click at [329, 464] on icon "button" at bounding box center [322, 470] width 14 height 14
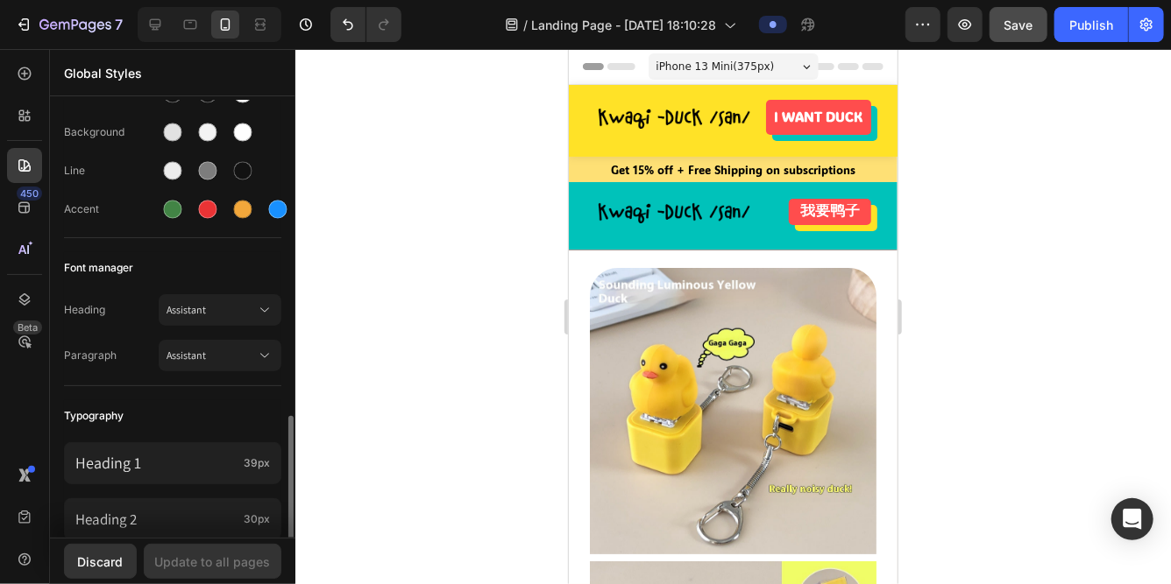
scroll to position [0, 0]
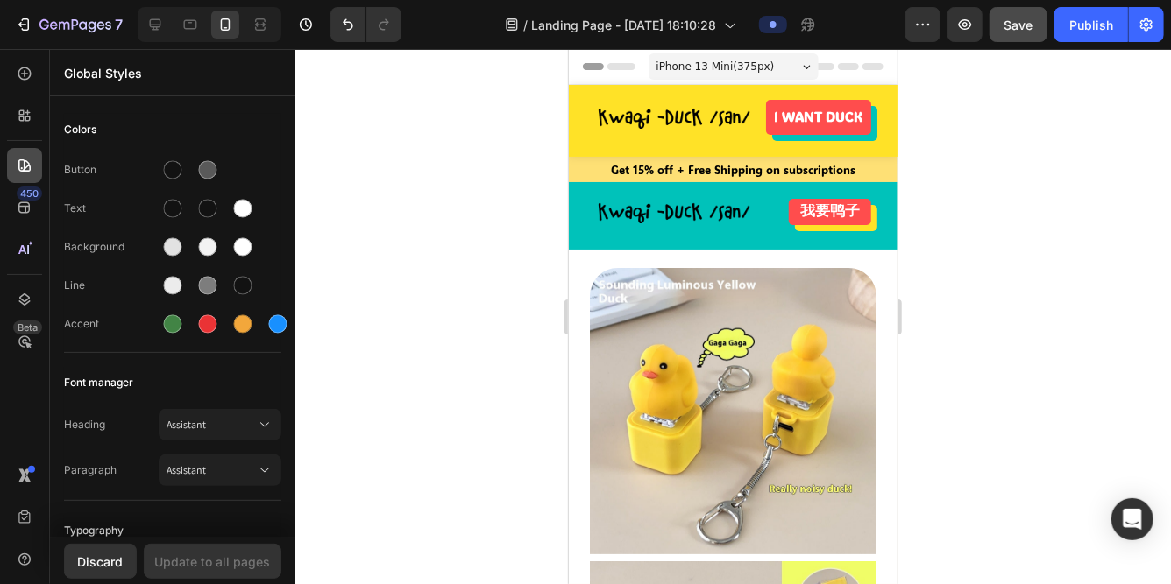
click at [29, 167] on icon at bounding box center [24, 165] width 12 height 12
click at [111, 75] on p "Global Styles" at bounding box center [172, 73] width 217 height 18
click at [184, 21] on icon at bounding box center [190, 25] width 13 height 10
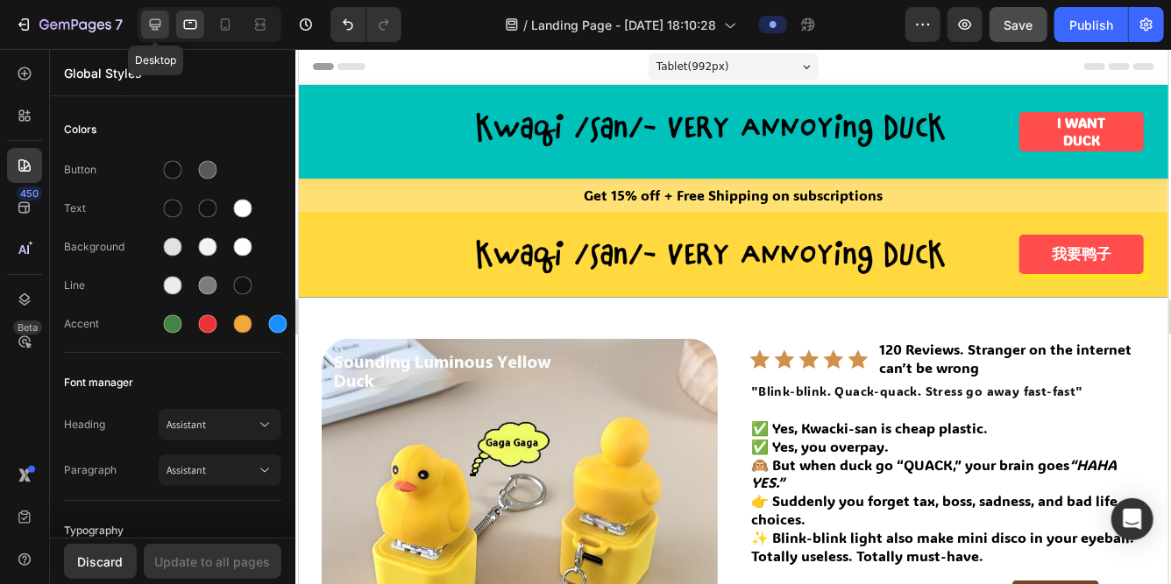
click at [161, 23] on icon at bounding box center [155, 25] width 18 height 18
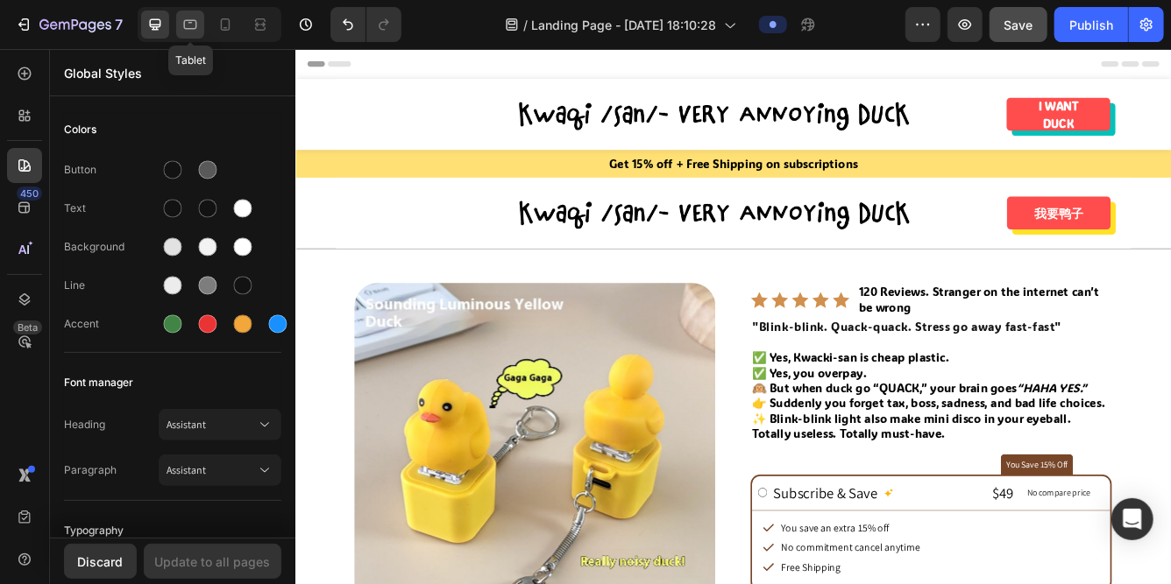
click at [188, 26] on icon at bounding box center [190, 25] width 18 height 18
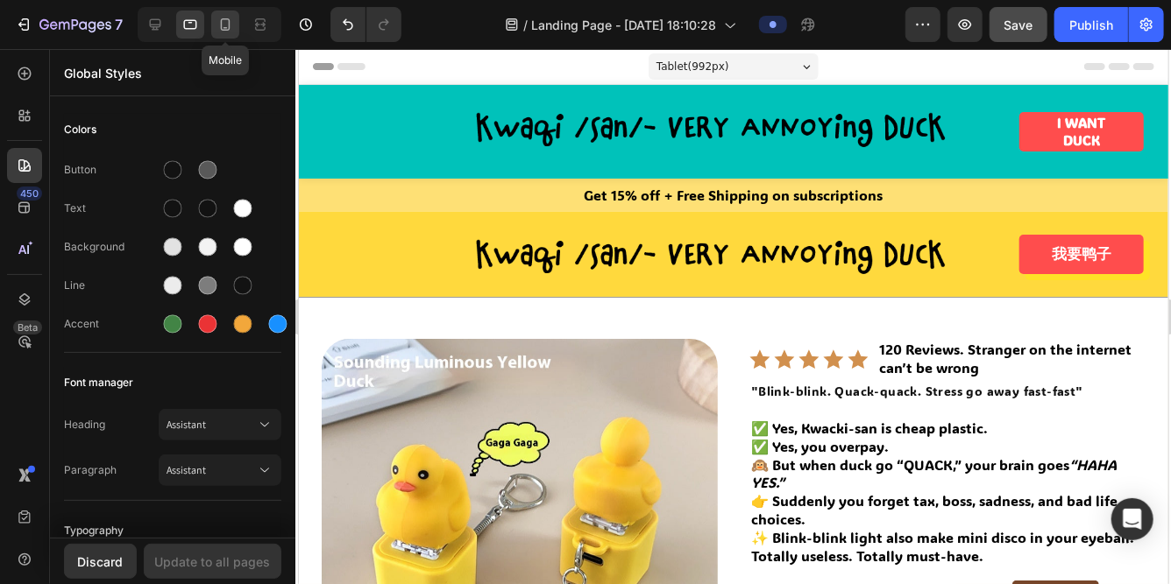
click at [226, 28] on icon at bounding box center [226, 24] width 10 height 12
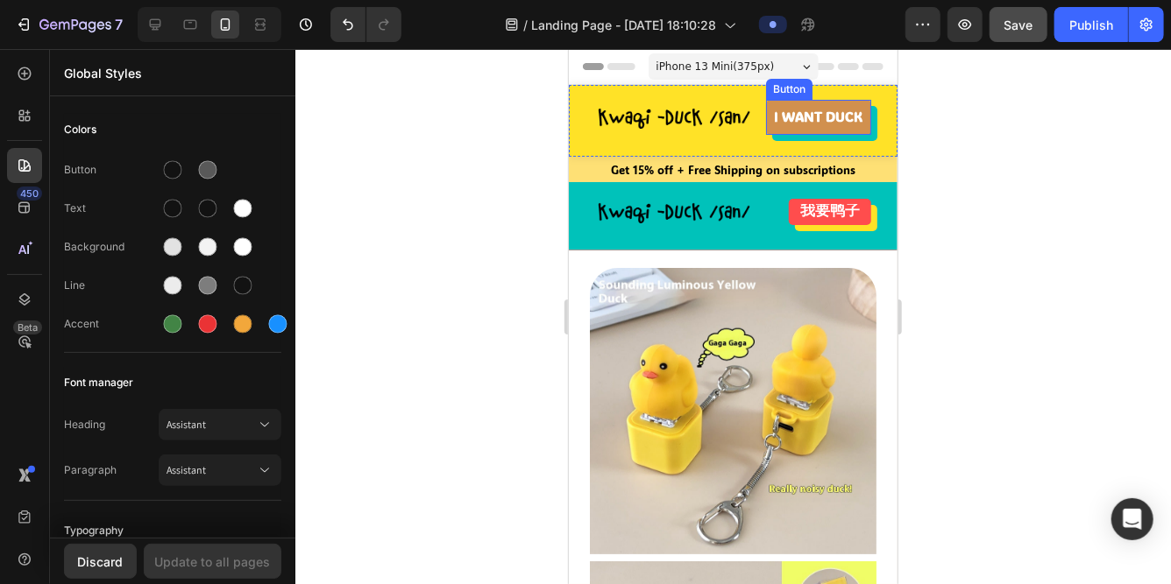
click at [779, 129] on link "I WANT DUCK" at bounding box center [817, 116] width 105 height 35
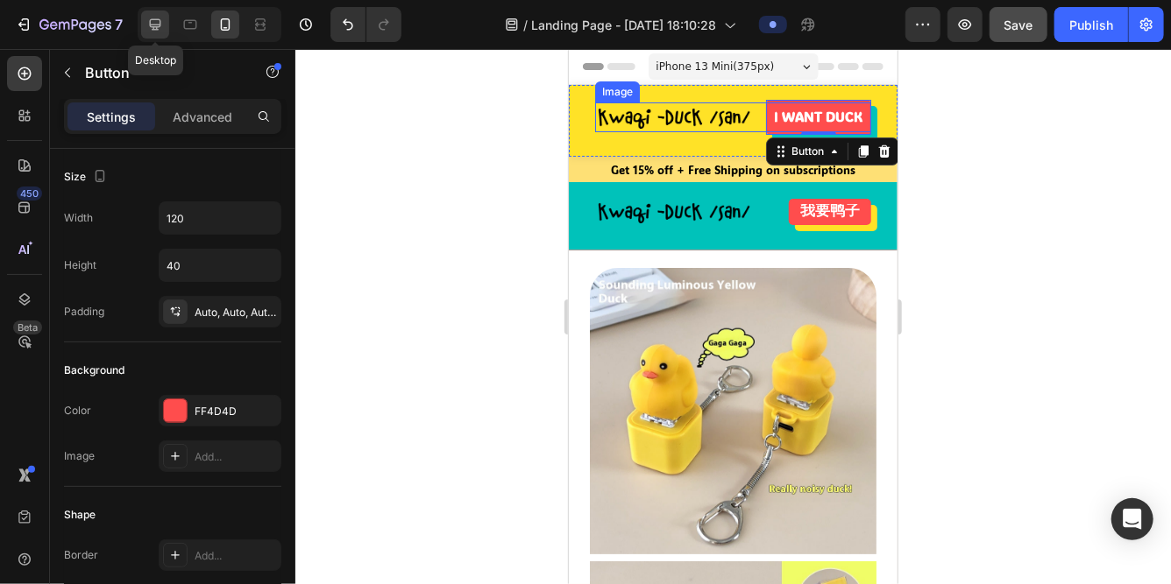
click at [150, 27] on icon at bounding box center [155, 25] width 18 height 18
type input "142"
type input "45"
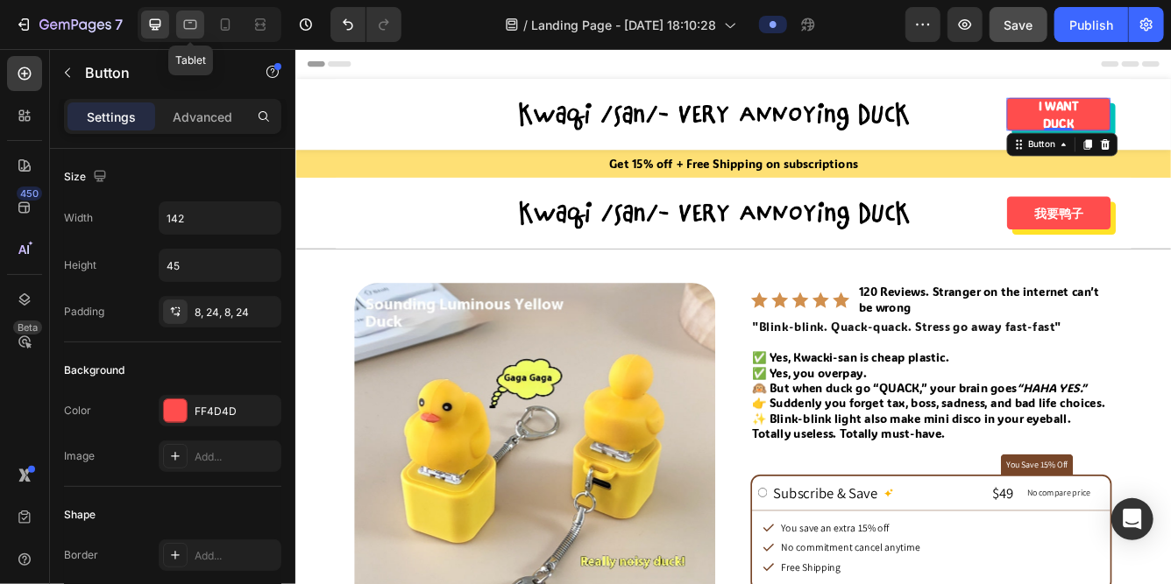
click at [189, 30] on icon at bounding box center [190, 25] width 18 height 18
type input "16"
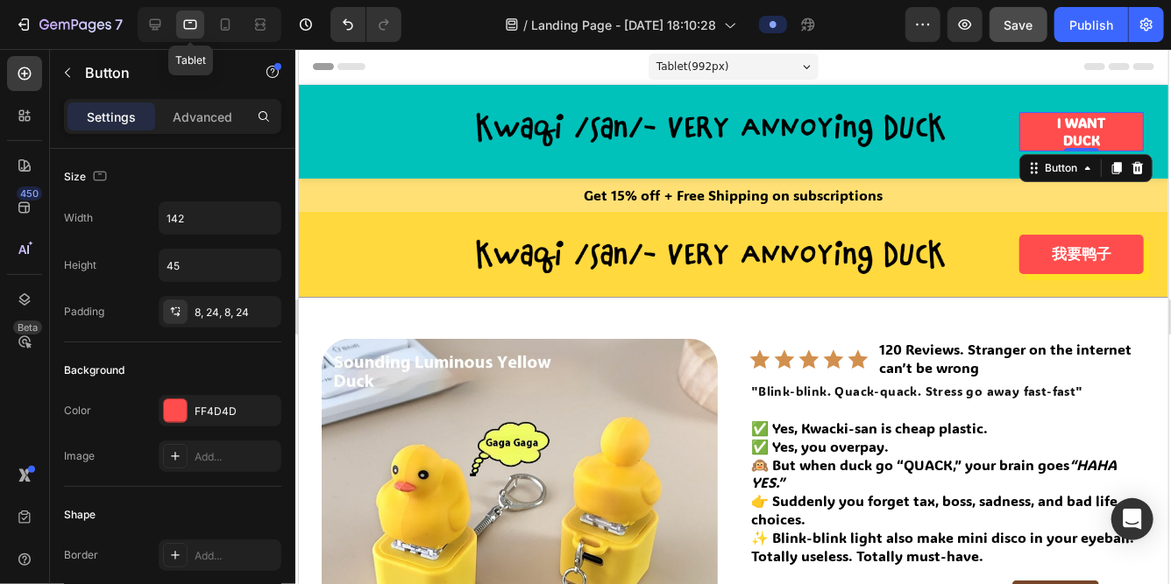
scroll to position [1, 0]
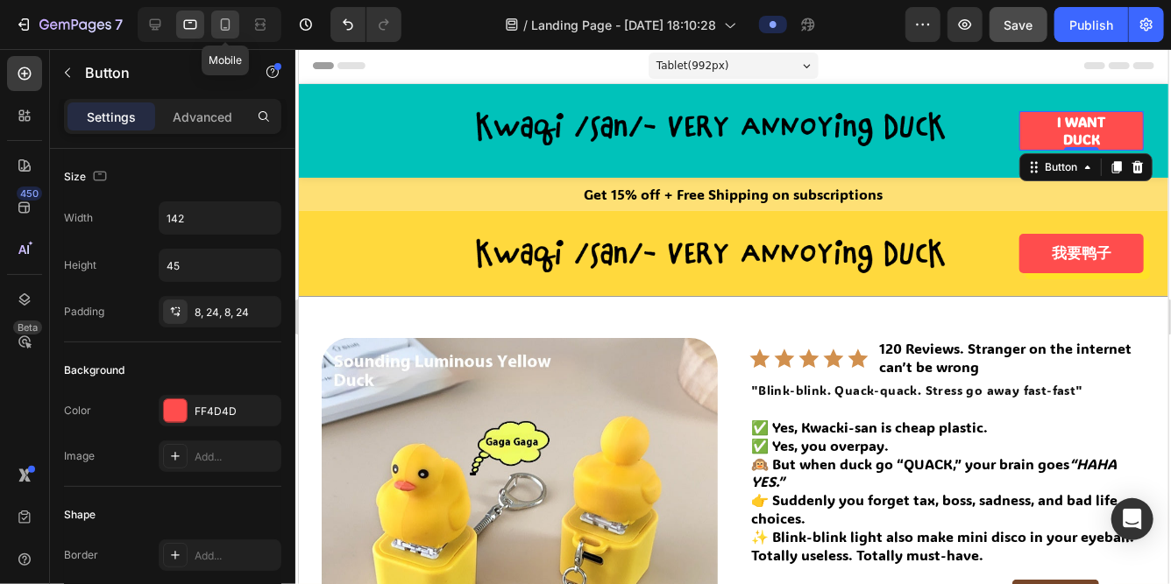
click at [223, 32] on icon at bounding box center [225, 25] width 18 height 18
type input "120"
type input "40"
type input "10"
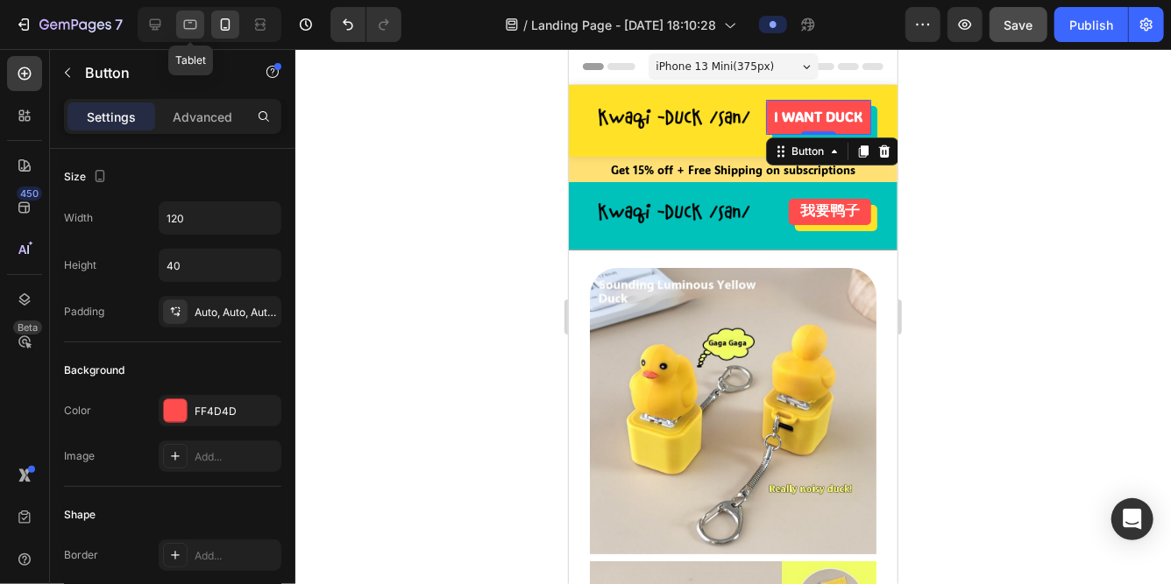
click at [193, 28] on icon at bounding box center [190, 25] width 13 height 10
type input "142"
type input "45"
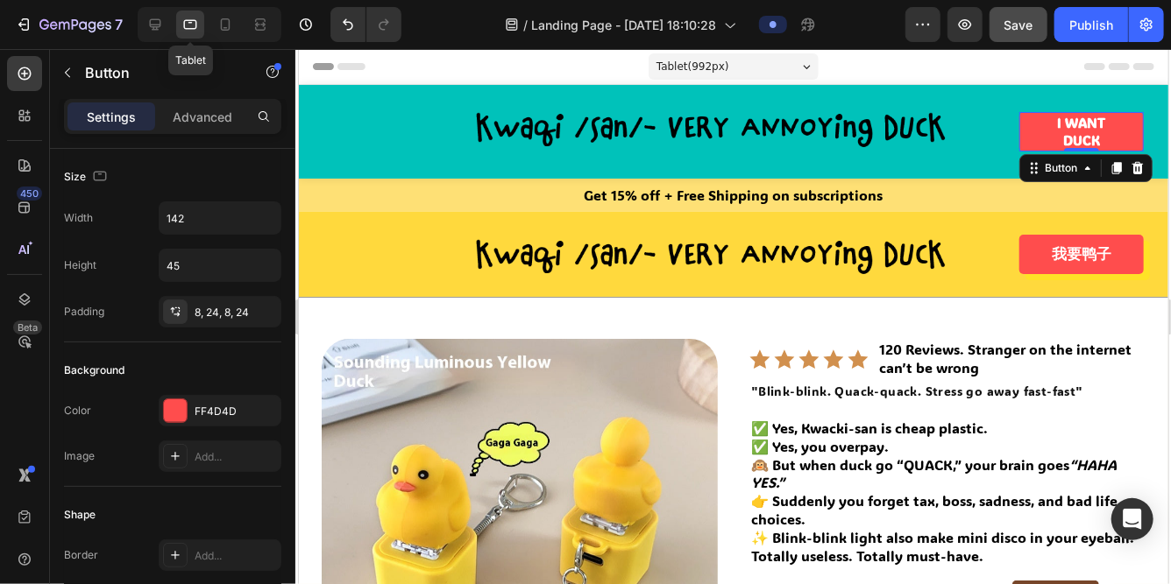
scroll to position [1, 0]
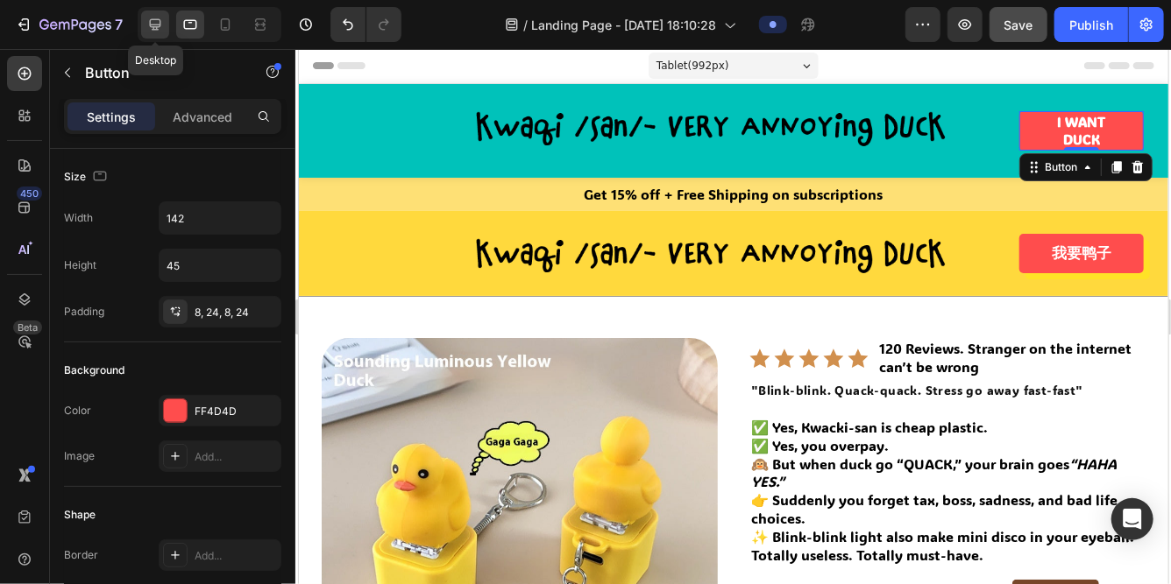
click at [149, 27] on icon at bounding box center [155, 25] width 18 height 18
type input "19"
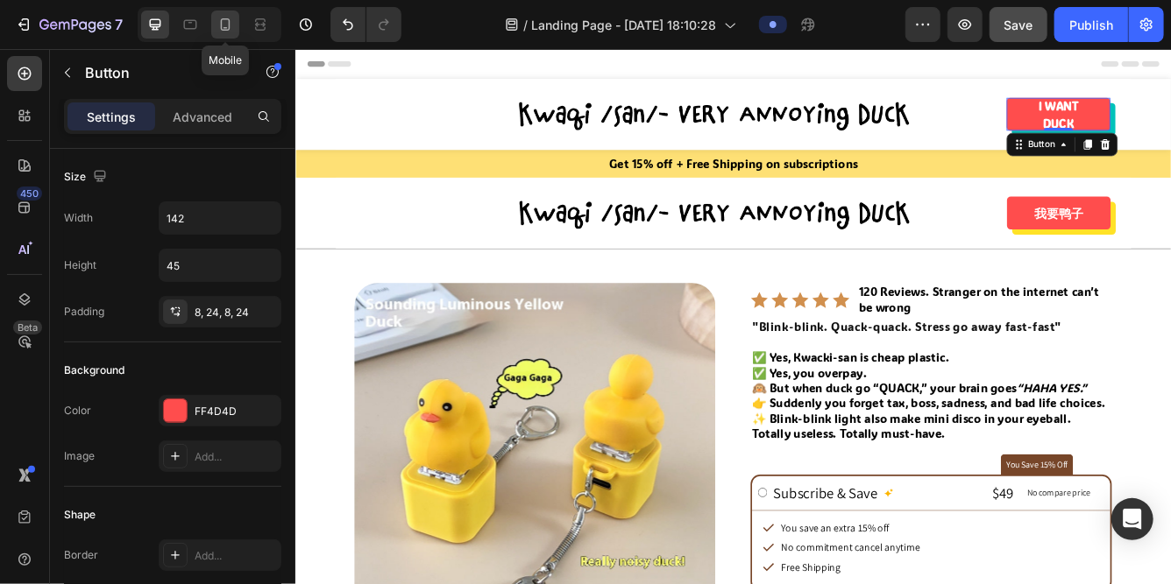
click at [227, 30] on icon at bounding box center [226, 24] width 10 height 12
type input "120"
type input "40"
type input "10"
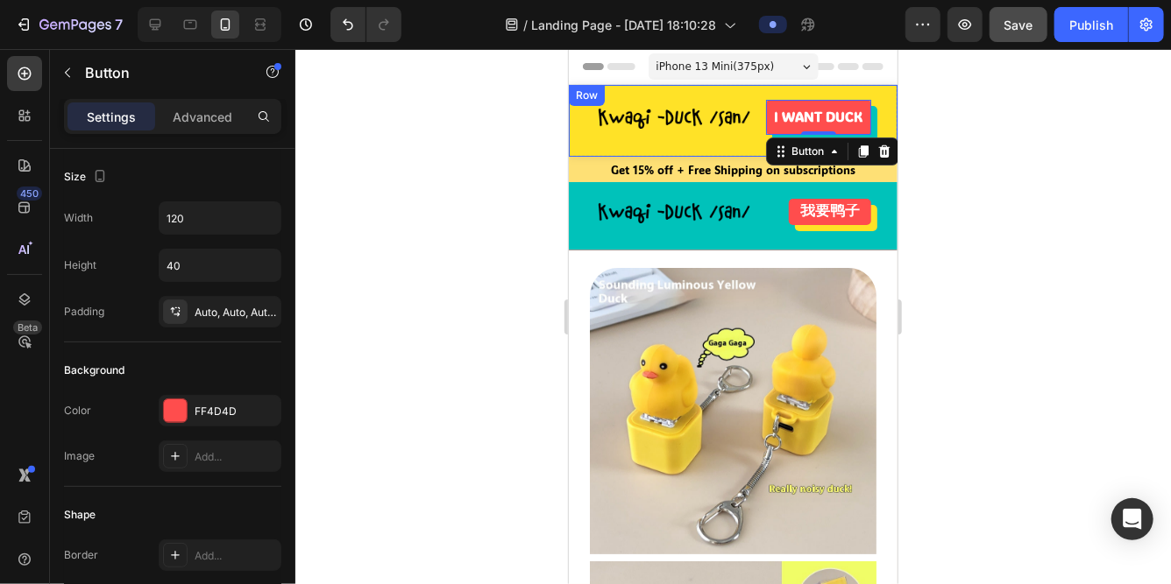
click at [584, 139] on div "Image I WANT DUCK Button 0 Row" at bounding box center [732, 120] width 329 height 72
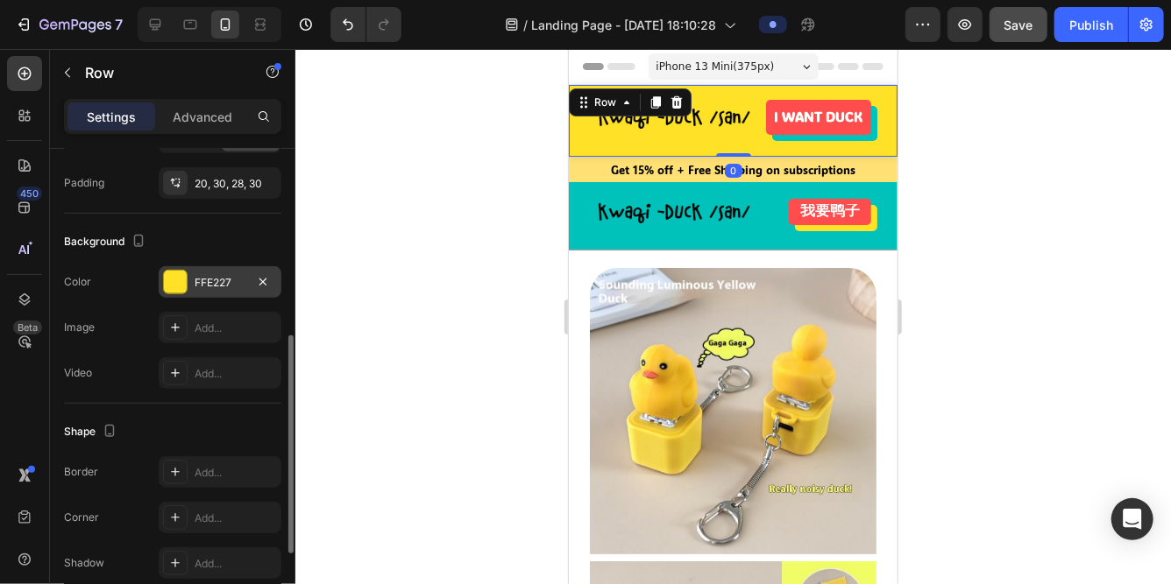
scroll to position [414, 0]
click at [228, 267] on div "FFE227" at bounding box center [220, 282] width 123 height 32
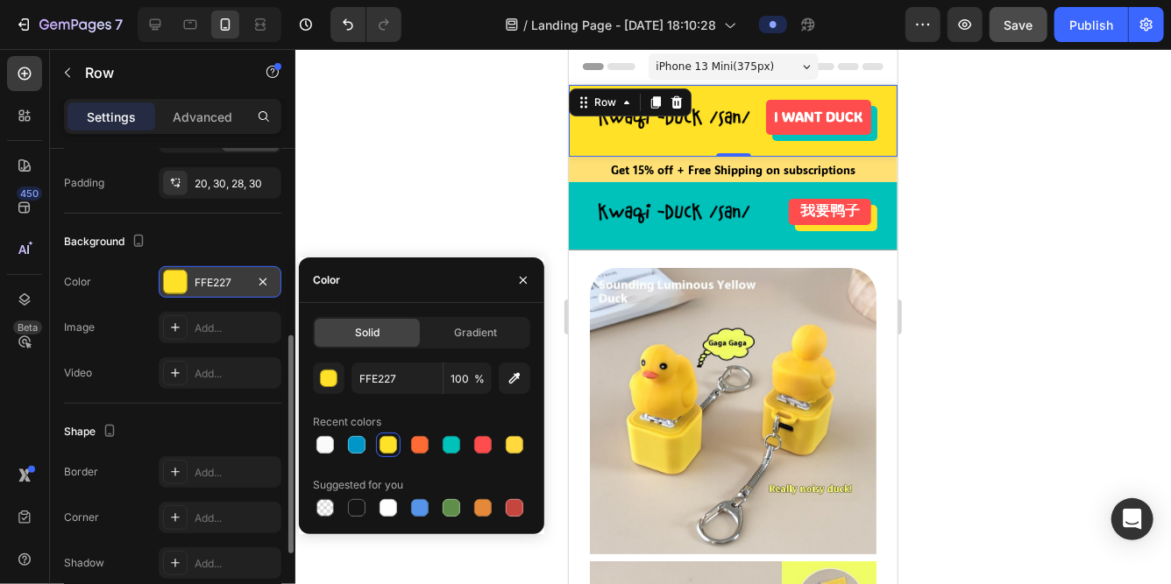
click at [223, 281] on div "FFE227" at bounding box center [220, 283] width 51 height 16
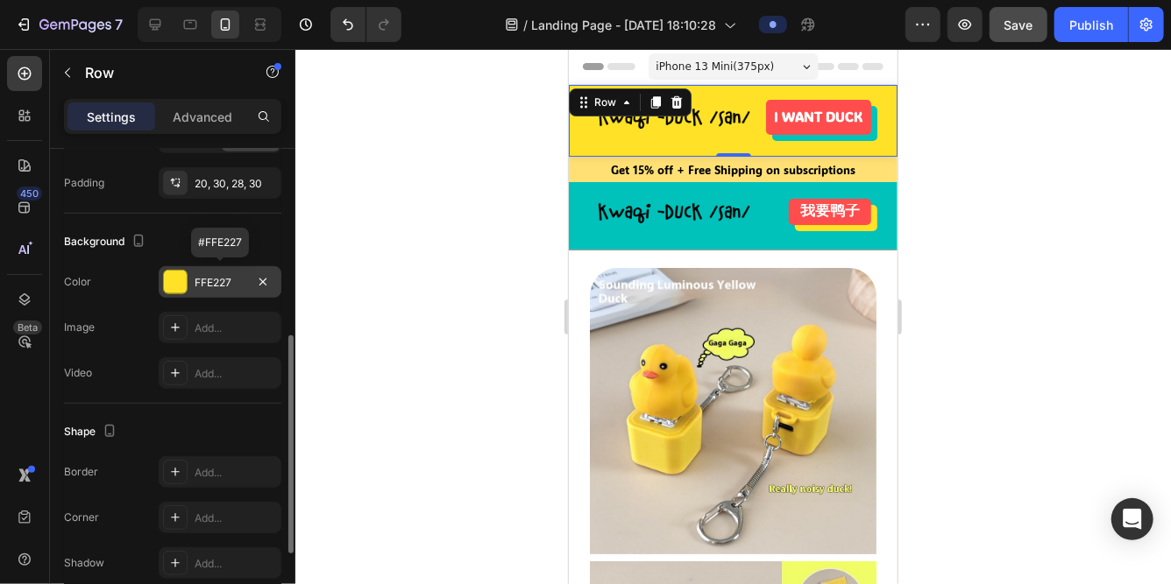
click at [223, 281] on div "FFE227" at bounding box center [220, 283] width 51 height 16
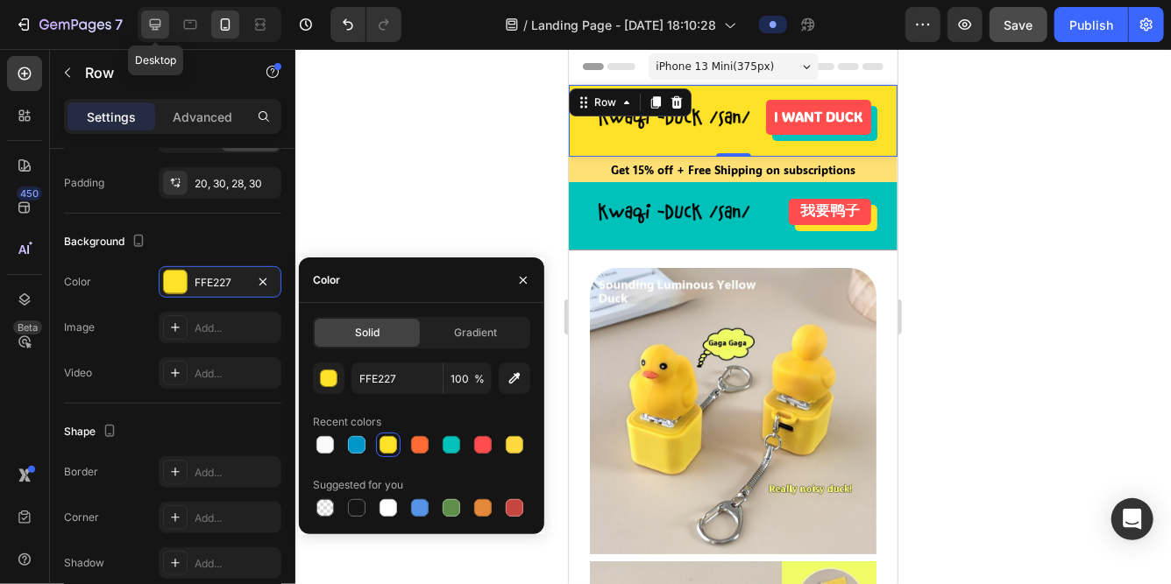
click at [152, 29] on icon at bounding box center [155, 24] width 11 height 11
type input "1090"
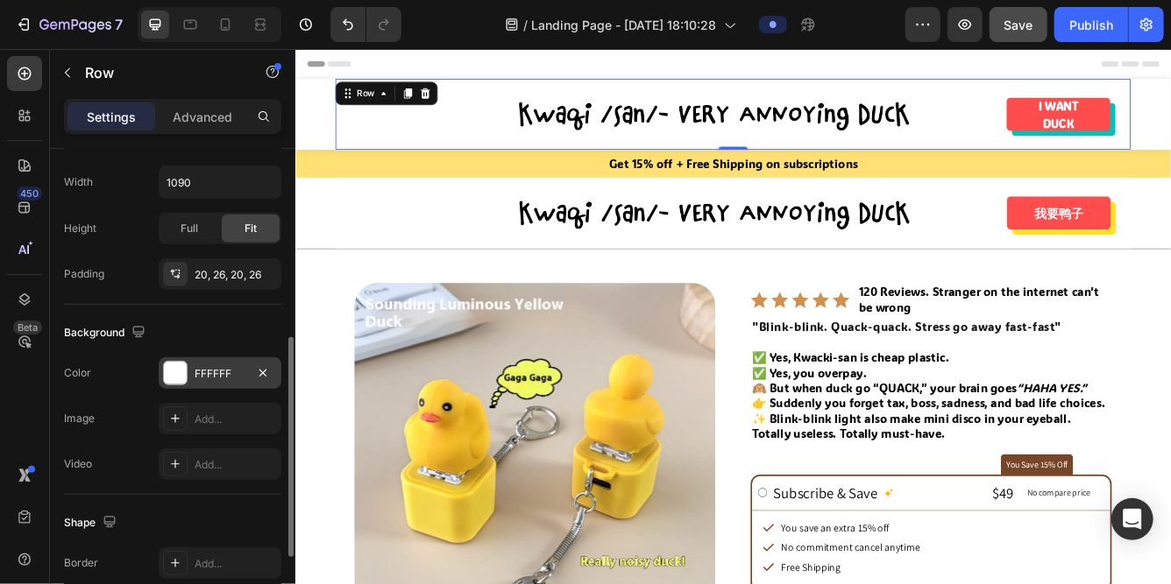
click at [223, 372] on div "FFFFFF" at bounding box center [220, 374] width 51 height 16
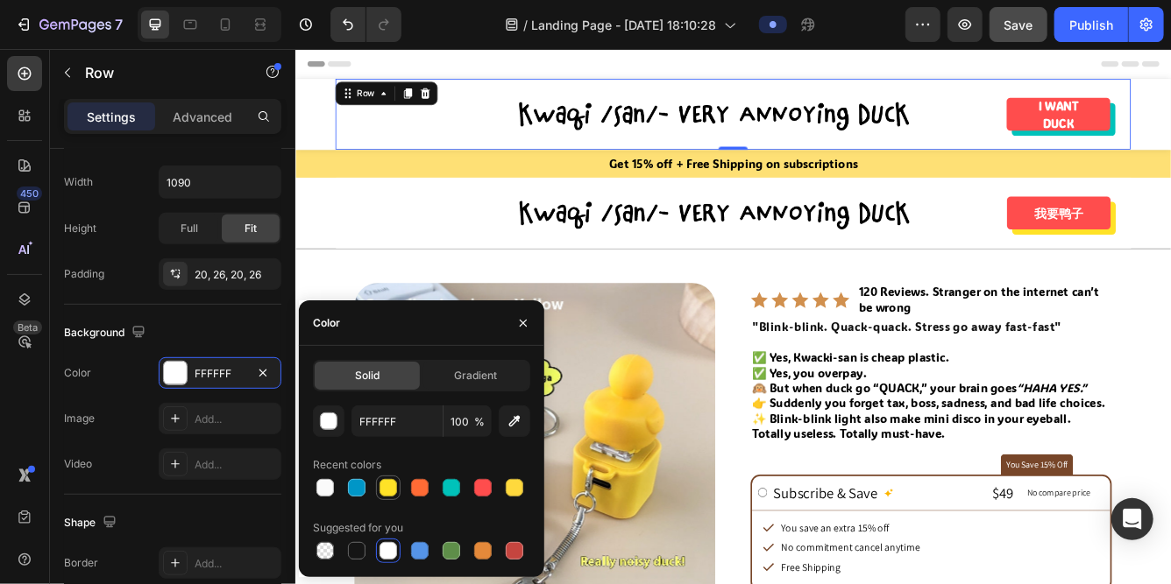
click at [387, 485] on div at bounding box center [388, 488] width 18 height 18
type input "FFE227"
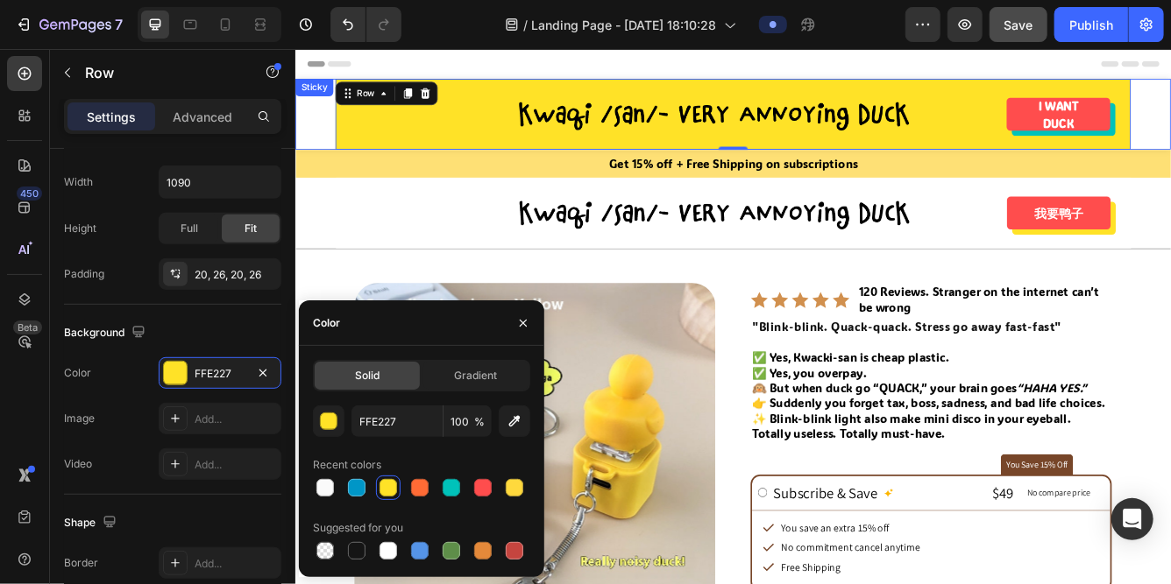
click at [319, 138] on div "Image I WANT DUCK Button Row 0" at bounding box center [819, 127] width 1051 height 85
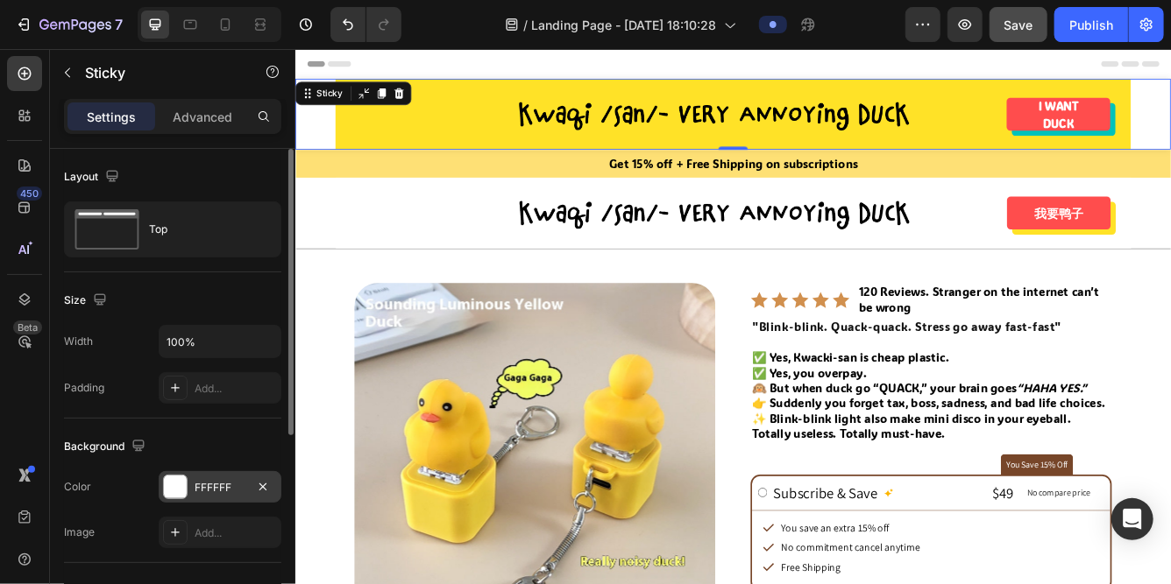
click at [206, 492] on div "FFFFFF" at bounding box center [220, 488] width 51 height 16
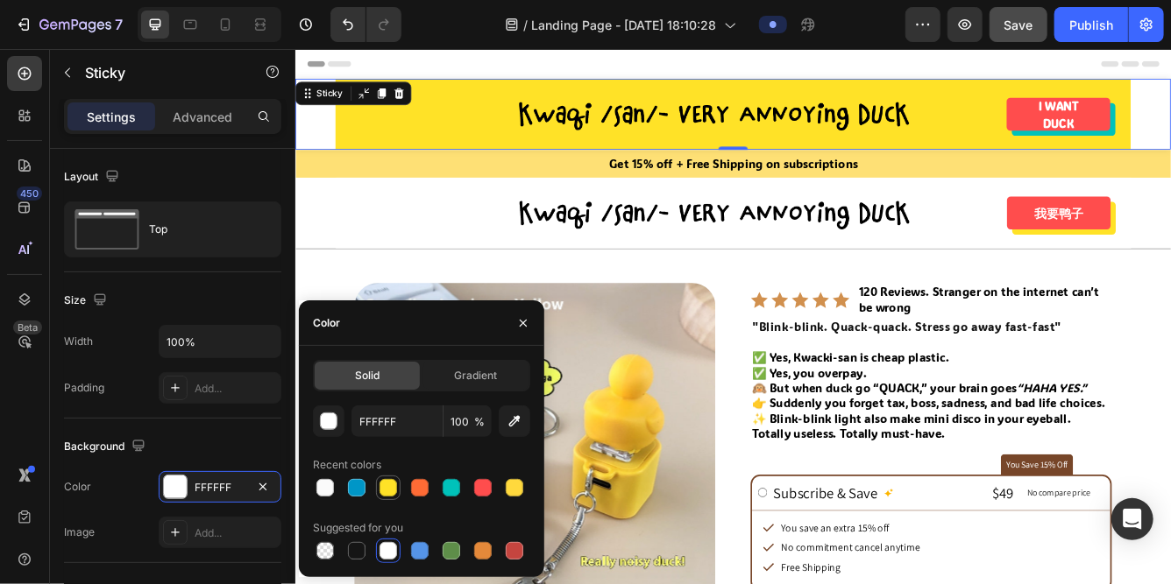
click at [388, 495] on div at bounding box center [388, 488] width 18 height 18
type input "FFE227"
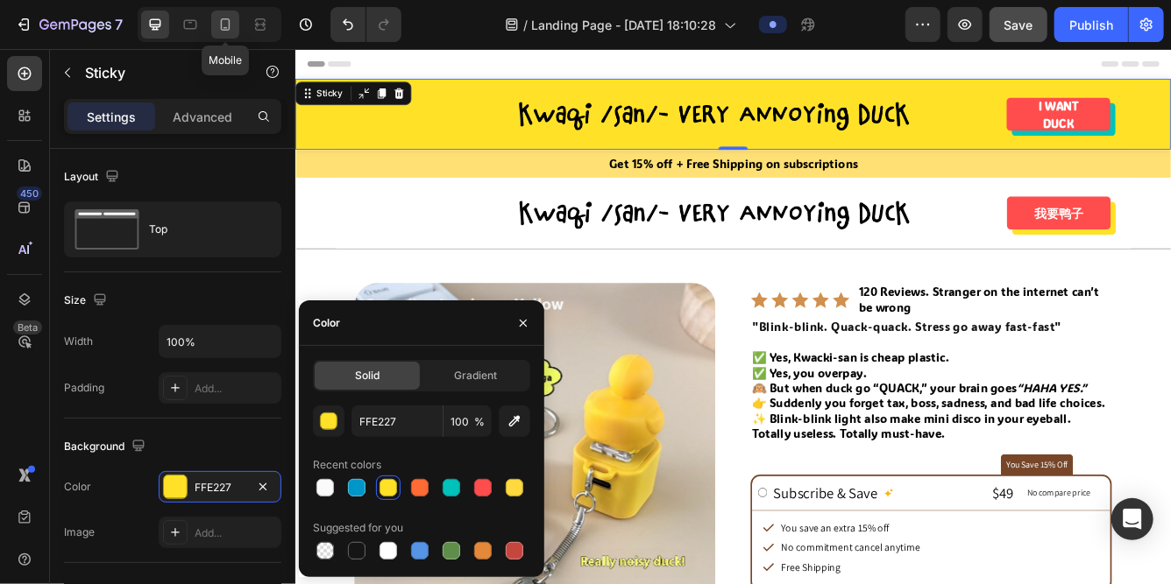
click at [228, 28] on icon at bounding box center [225, 25] width 18 height 18
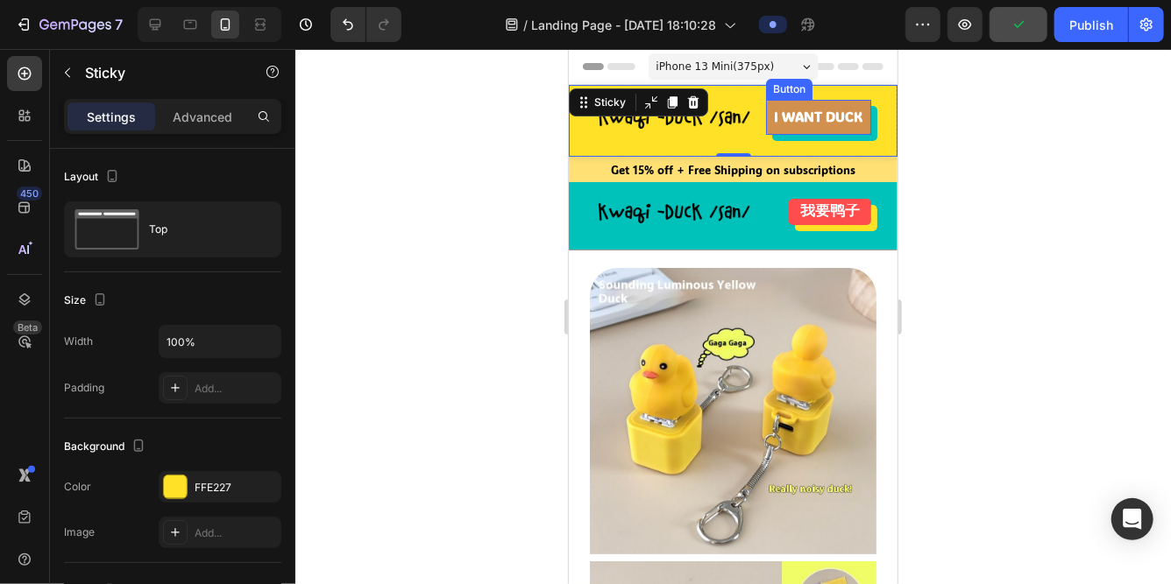
click at [775, 124] on link "I WANT DUCK" at bounding box center [817, 116] width 105 height 35
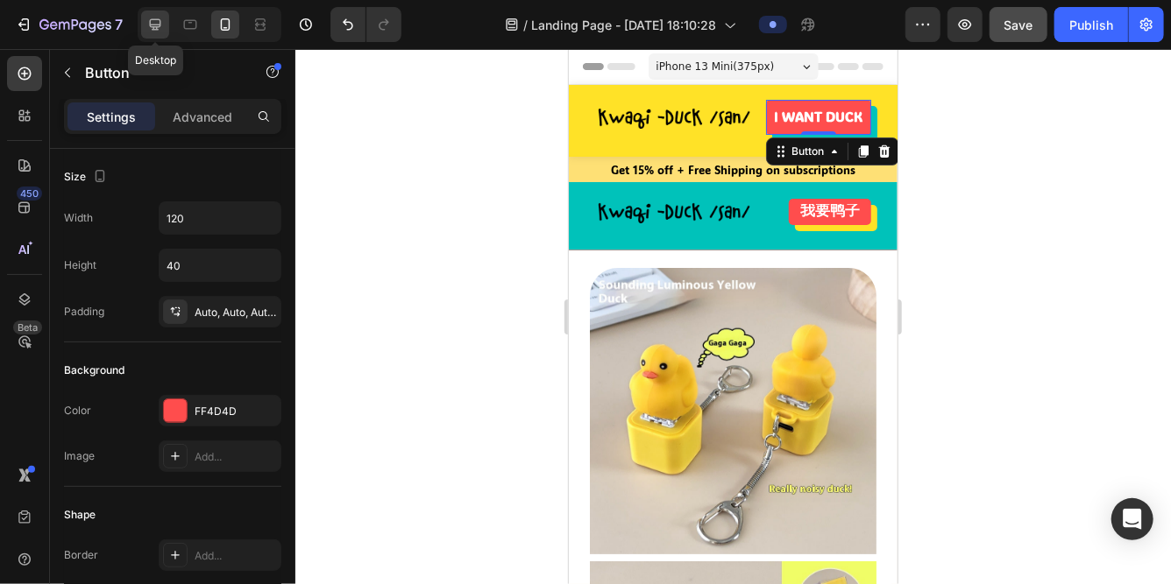
click at [155, 24] on icon at bounding box center [155, 25] width 18 height 18
type input "45"
type input "142"
type input "19"
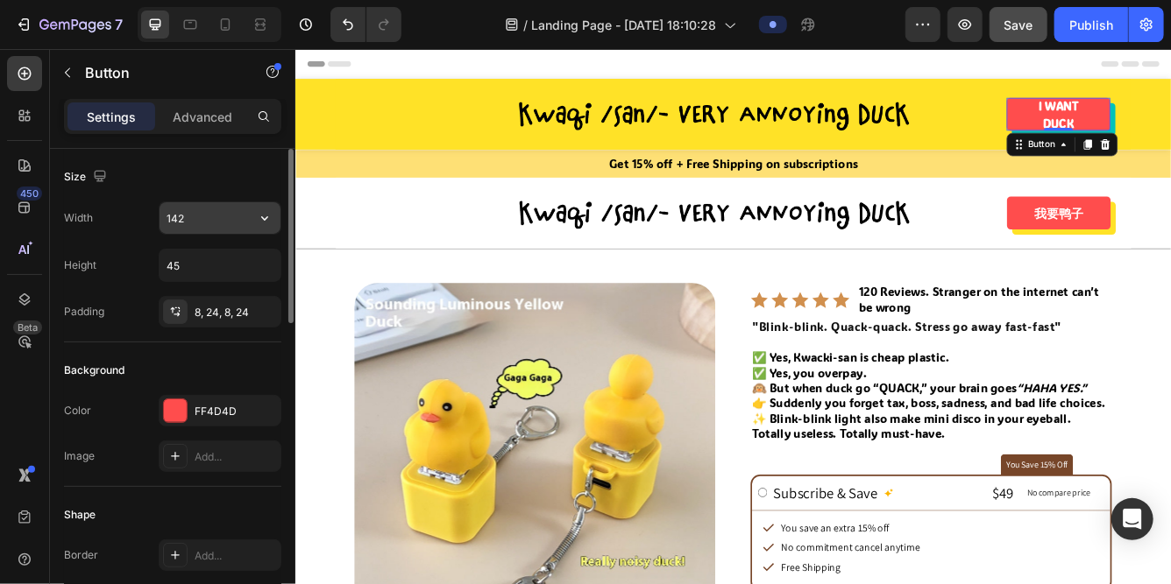
click at [205, 217] on input "142" at bounding box center [219, 218] width 121 height 32
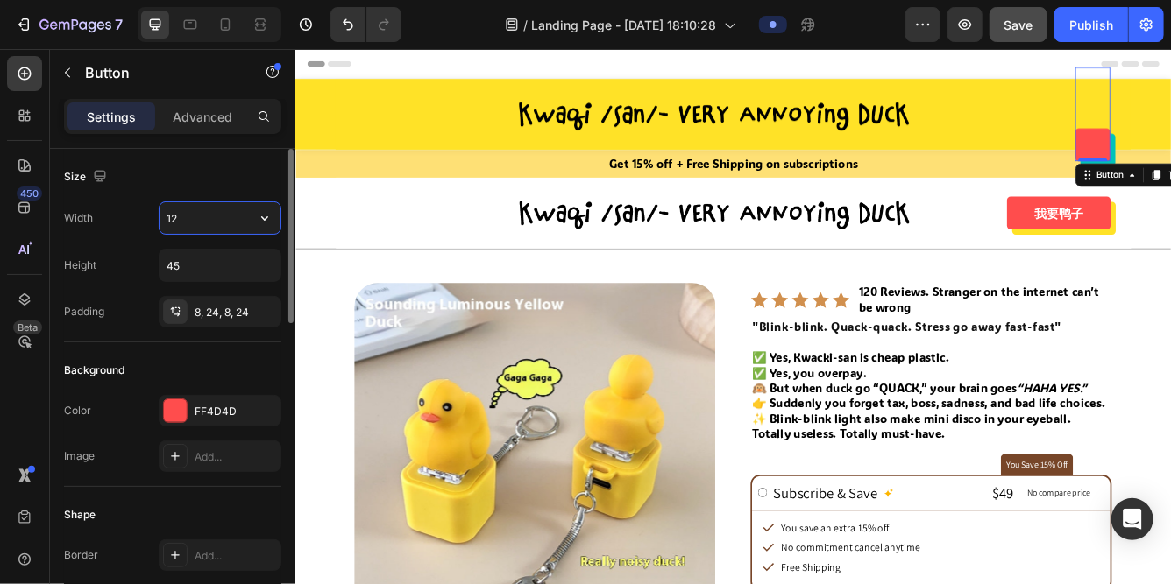
type input "1"
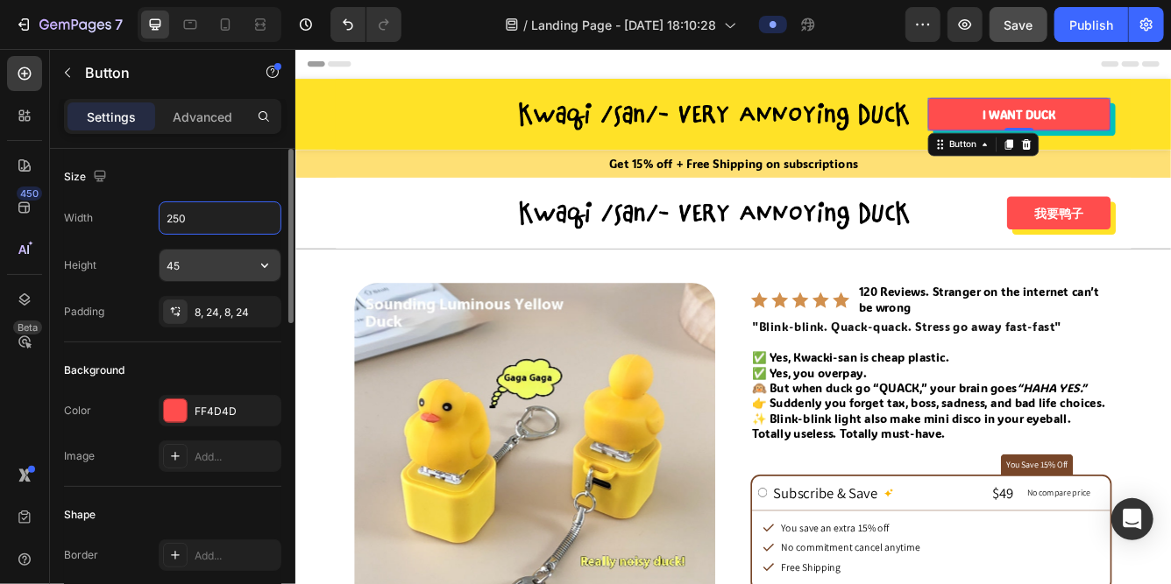
type input "250"
click at [189, 259] on input "45" at bounding box center [219, 266] width 121 height 32
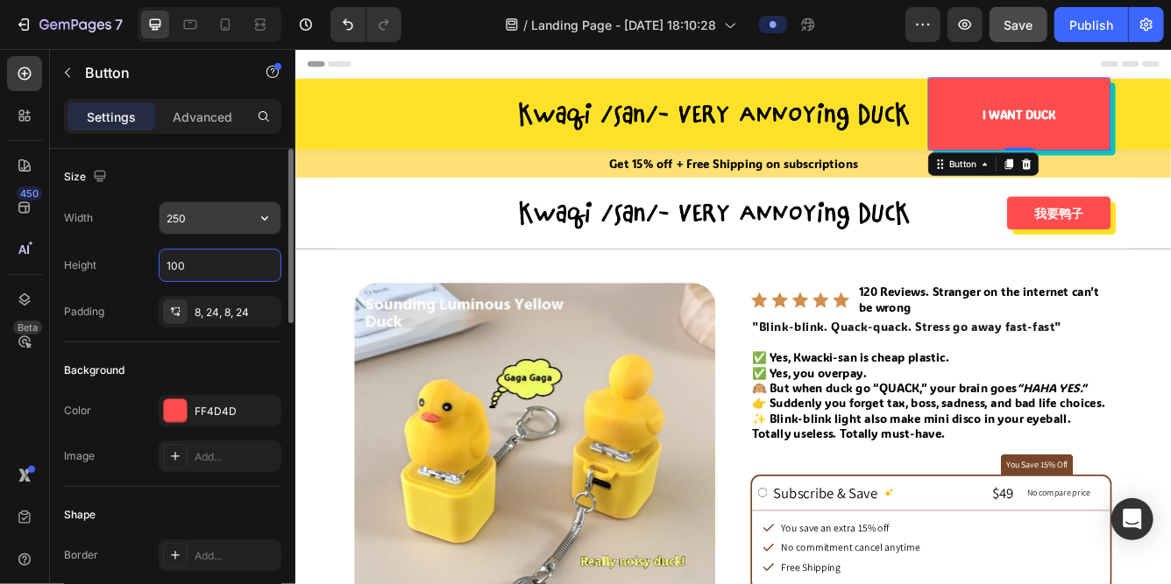
type input "100"
click at [198, 219] on input "250" at bounding box center [219, 218] width 121 height 32
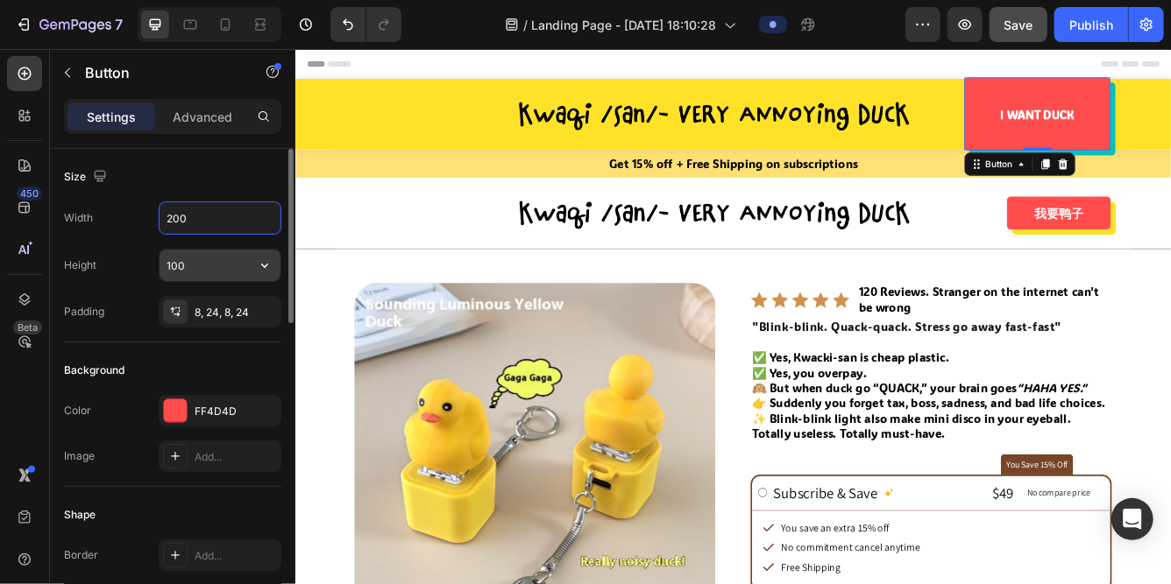
type input "200"
click at [195, 260] on input "100" at bounding box center [219, 266] width 121 height 32
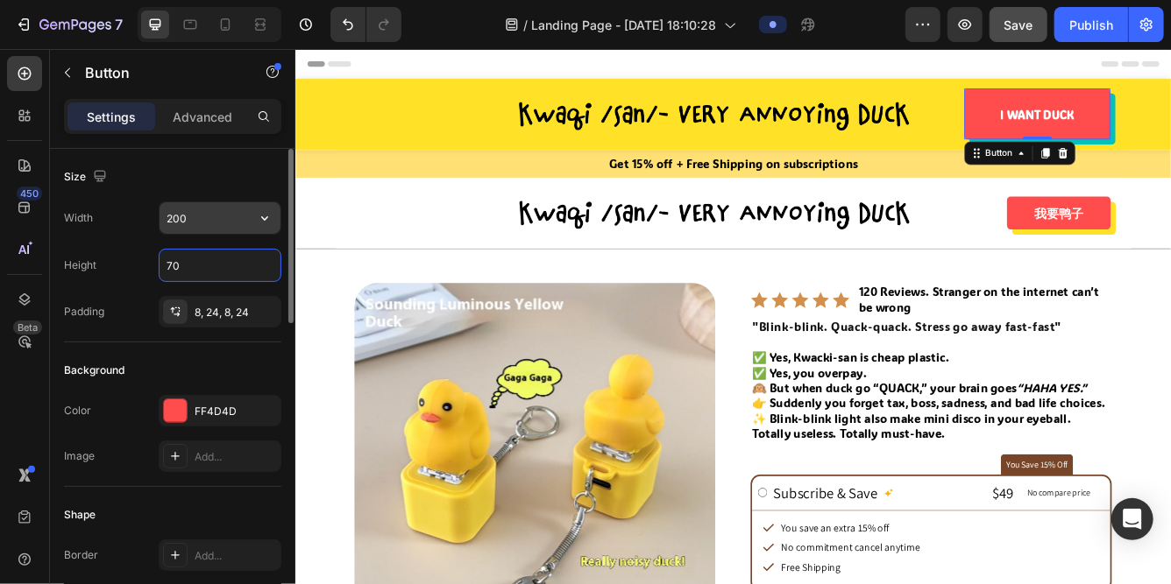
type input "70"
click at [187, 222] on input "200" at bounding box center [219, 218] width 121 height 32
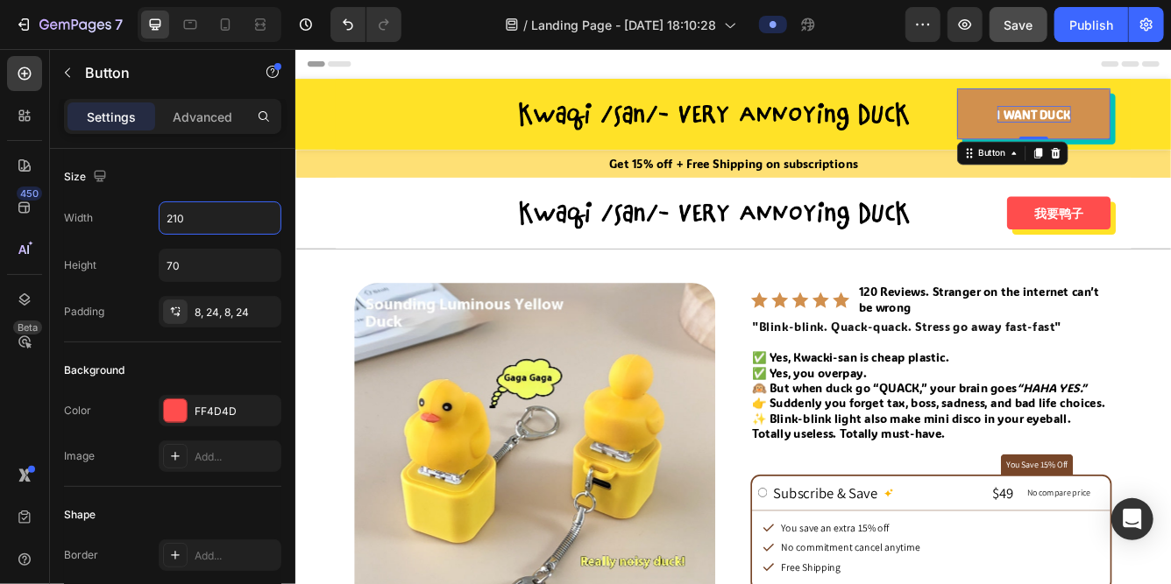
type input "210"
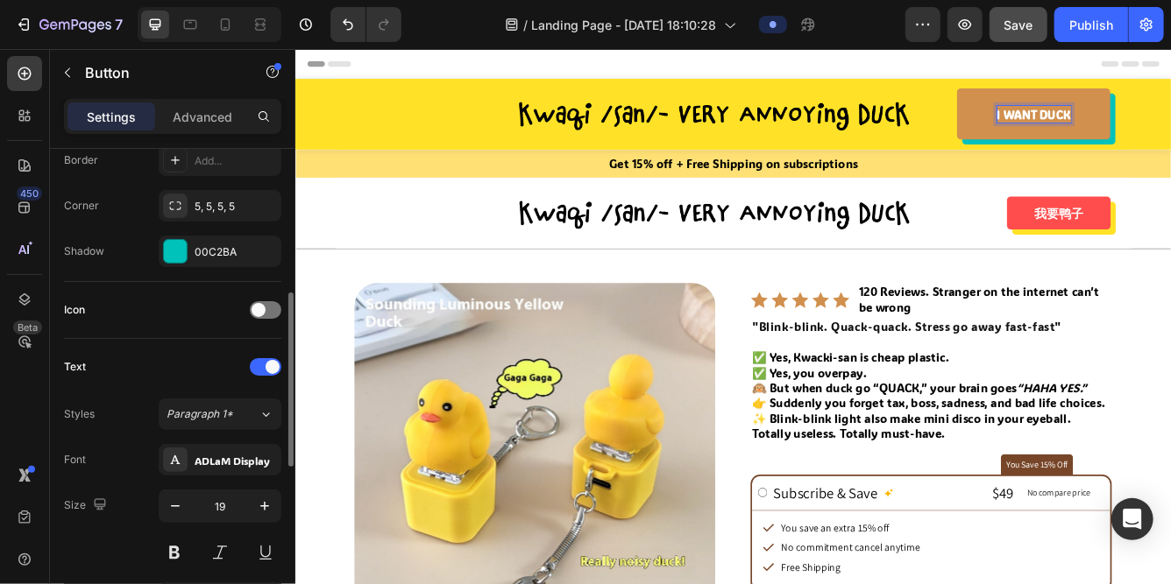
scroll to position [400, 0]
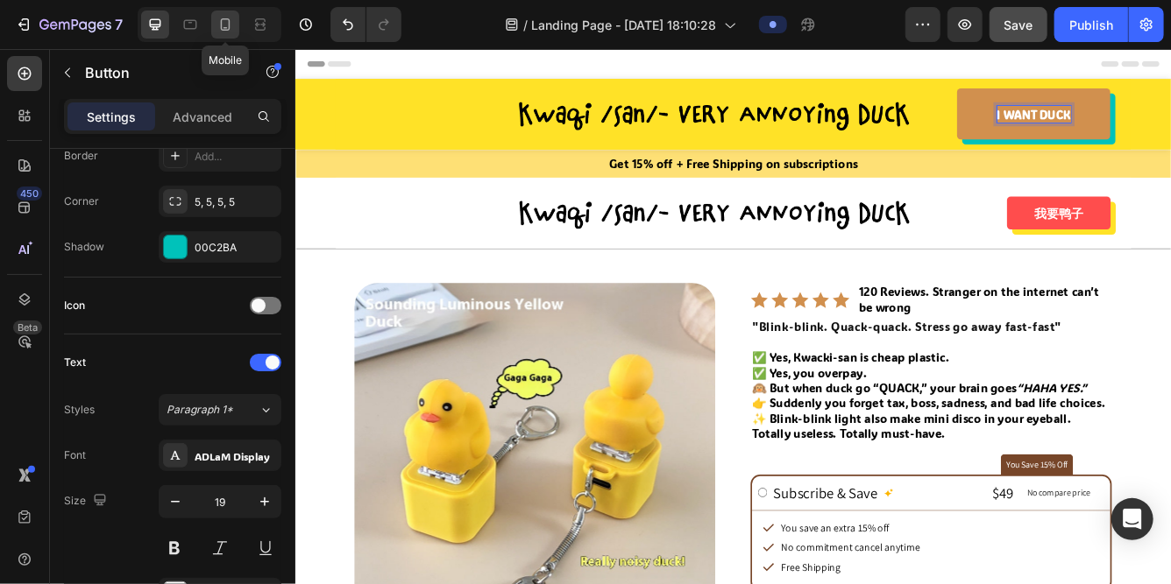
click at [221, 26] on icon at bounding box center [226, 24] width 10 height 12
type input "40"
type input "120"
type input "10"
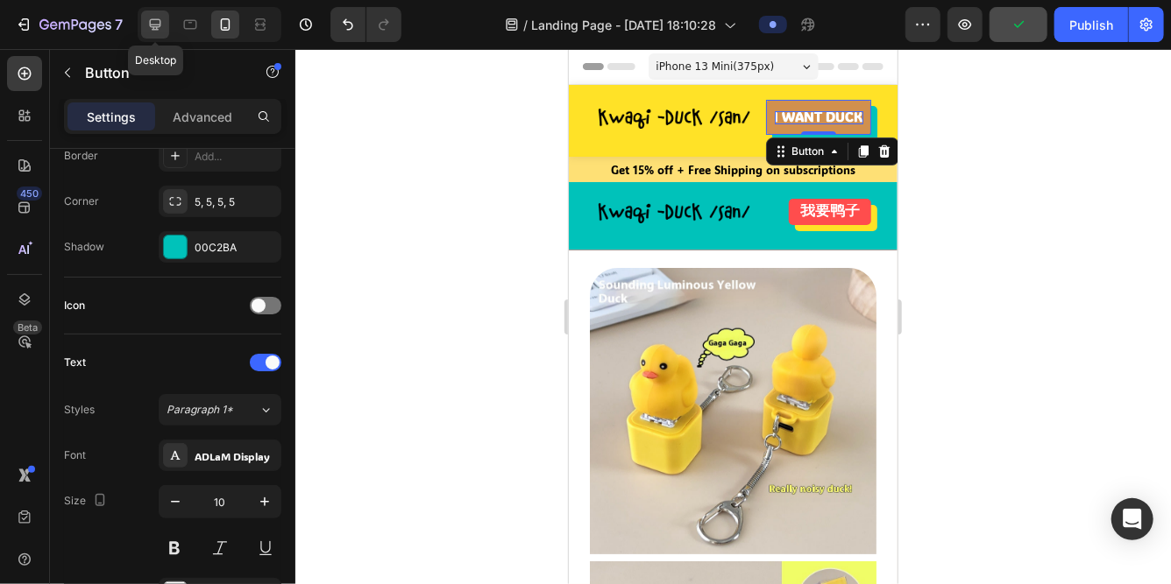
click at [154, 25] on icon at bounding box center [155, 24] width 11 height 11
type input "70"
type input "210"
type input "19"
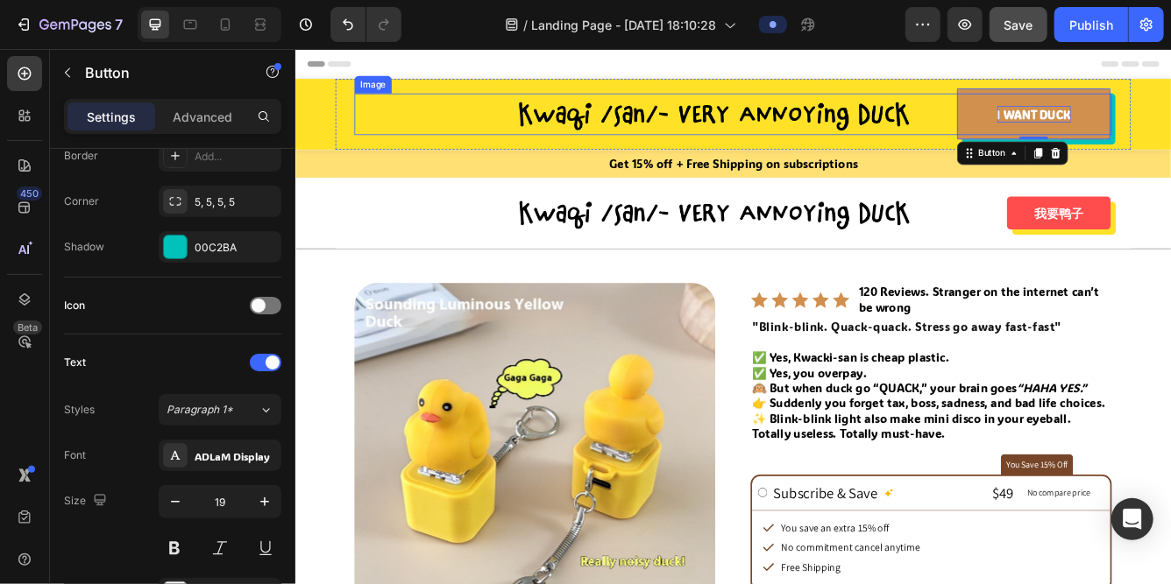
click at [446, 132] on div at bounding box center [819, 128] width 909 height 50
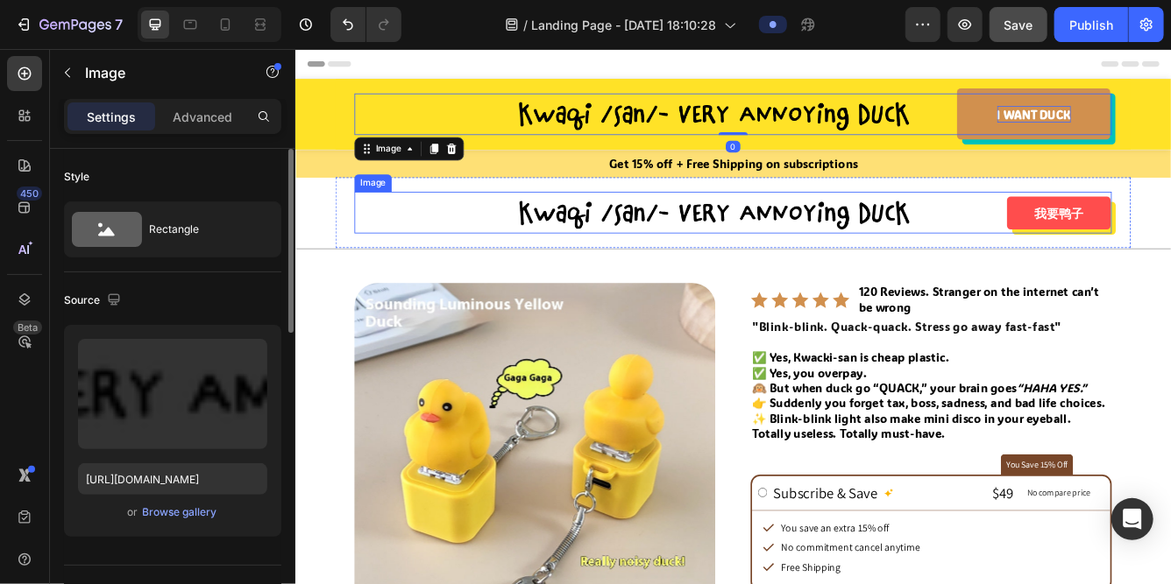
click at [435, 236] on div at bounding box center [819, 246] width 909 height 50
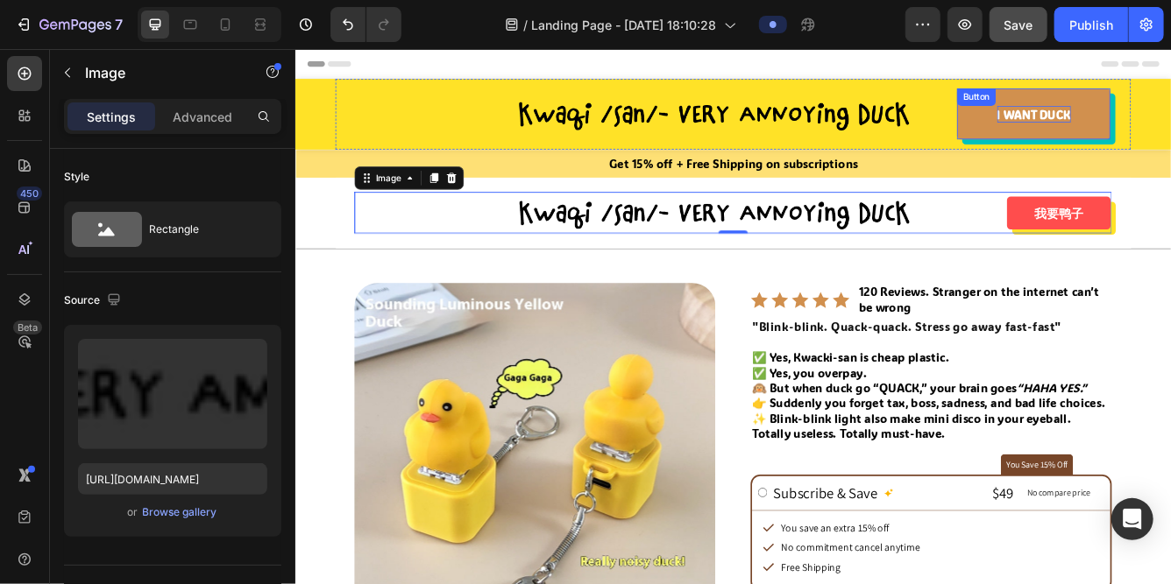
click at [1163, 124] on strong "I WANT DUCK" at bounding box center [1181, 128] width 88 height 18
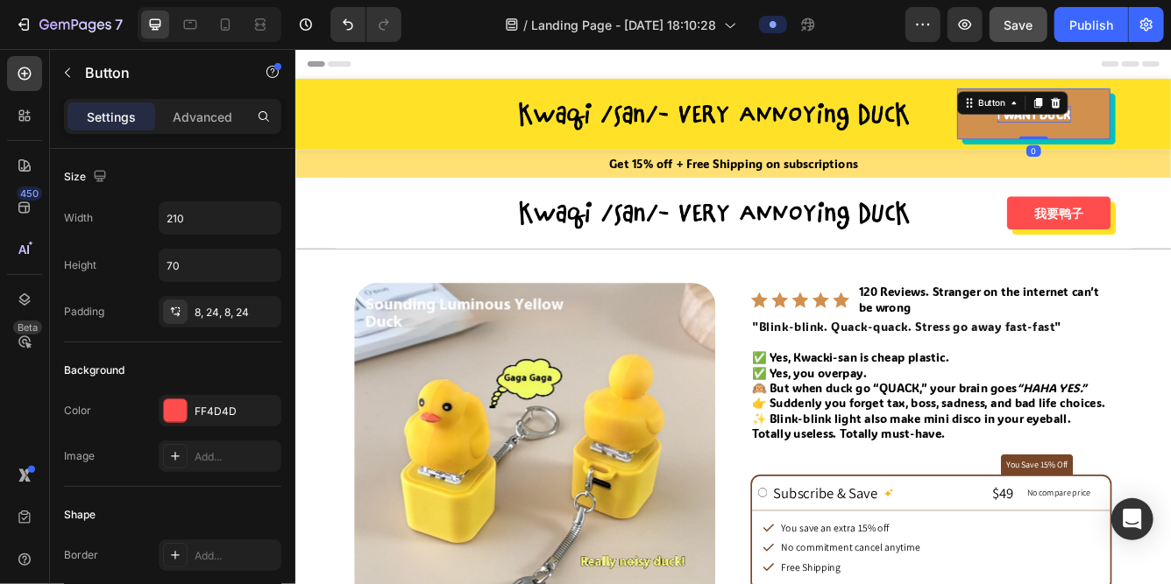
click at [1163, 124] on div "Button" at bounding box center [1155, 114] width 133 height 28
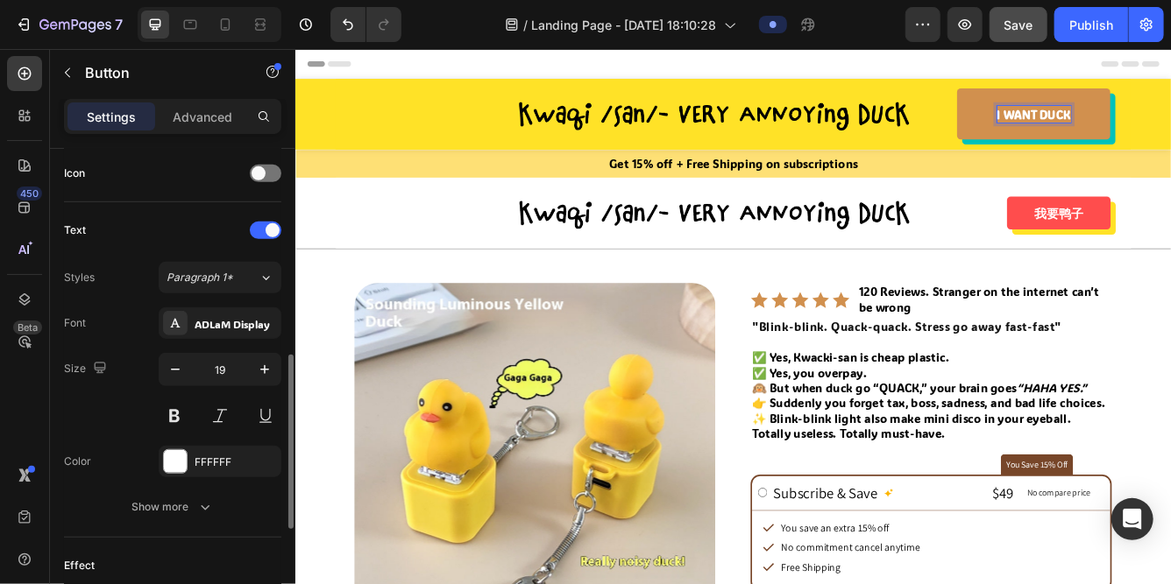
scroll to position [571, 0]
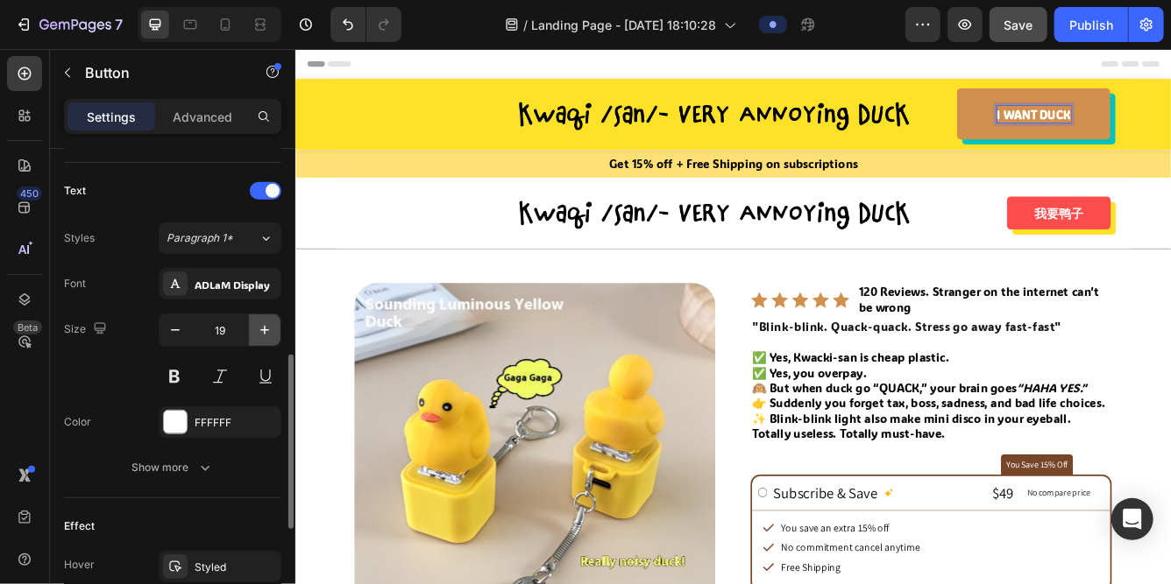
click at [259, 329] on icon "button" at bounding box center [265, 331] width 18 height 18
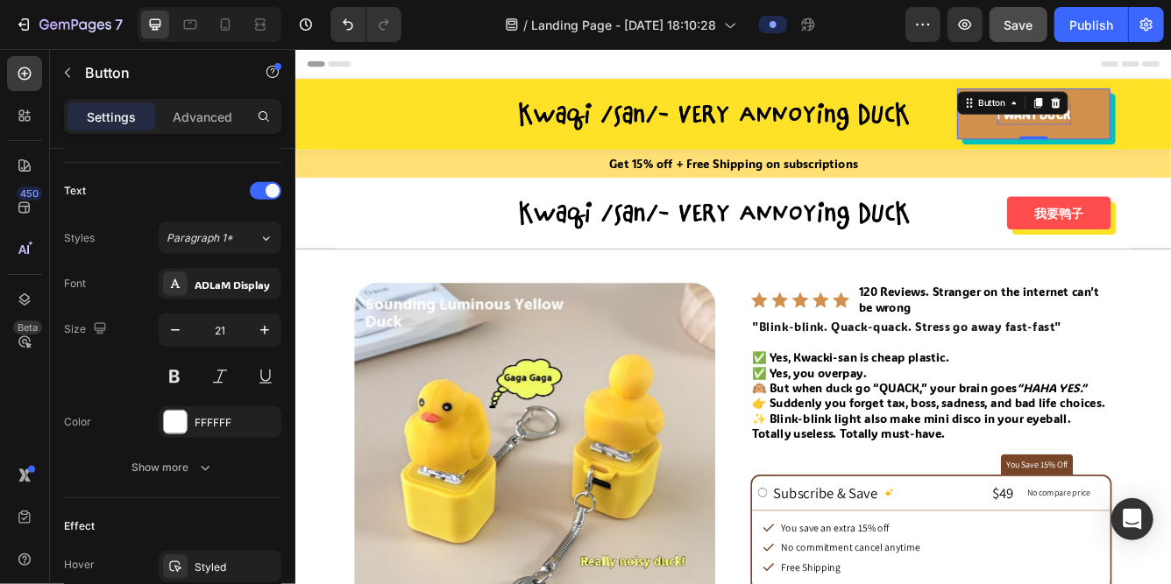
click at [1192, 131] on strong "I WANT DUCK" at bounding box center [1181, 128] width 88 height 18
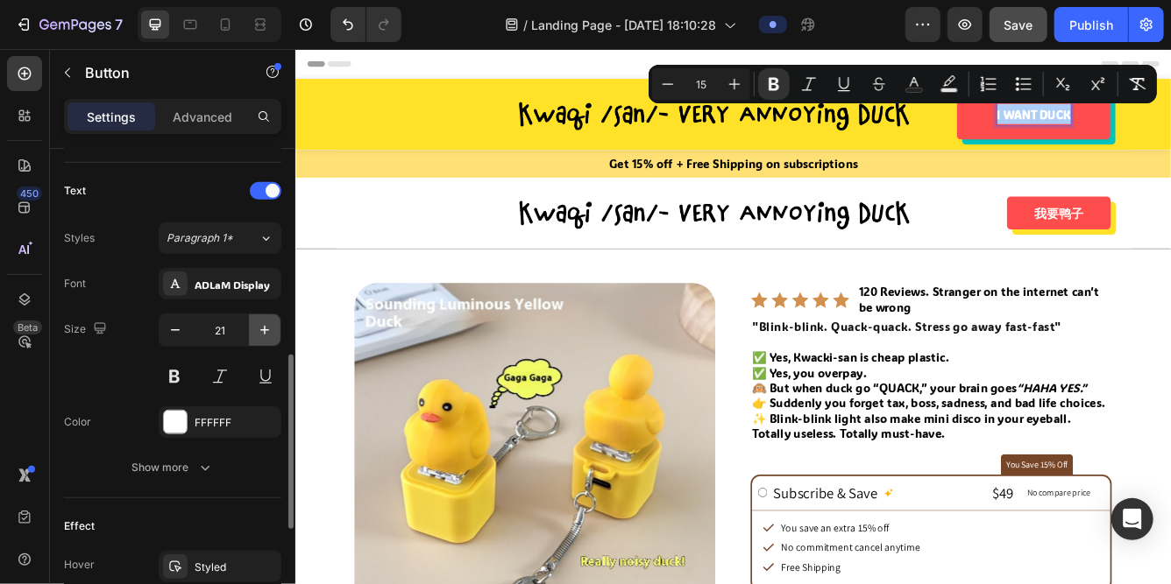
click at [256, 328] on icon "button" at bounding box center [265, 331] width 18 height 18
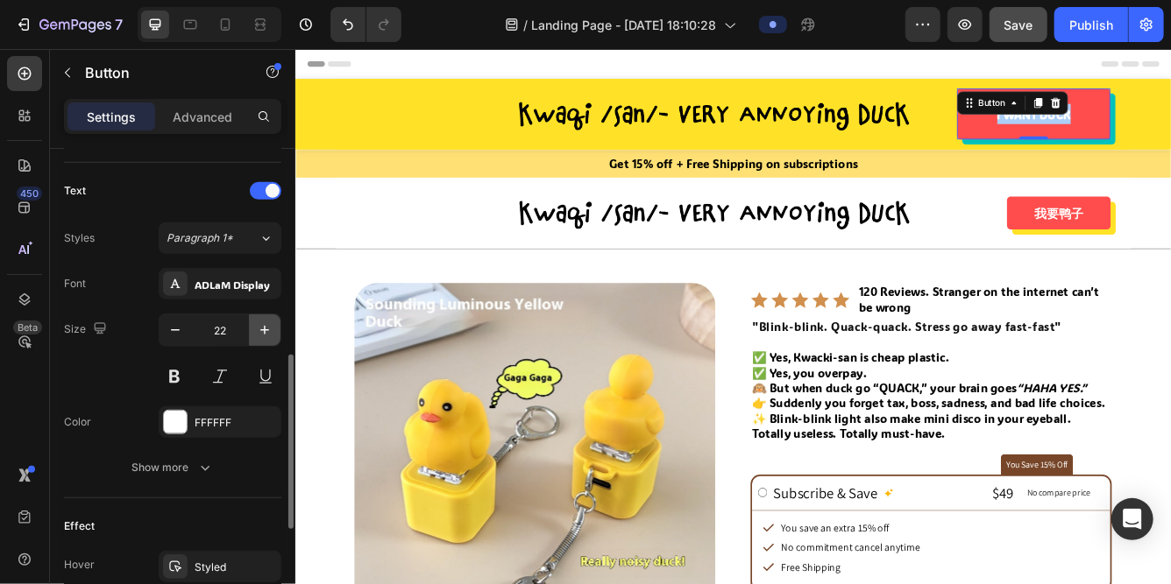
click at [256, 328] on icon "button" at bounding box center [265, 331] width 18 height 18
click at [174, 335] on icon "button" at bounding box center [175, 331] width 18 height 18
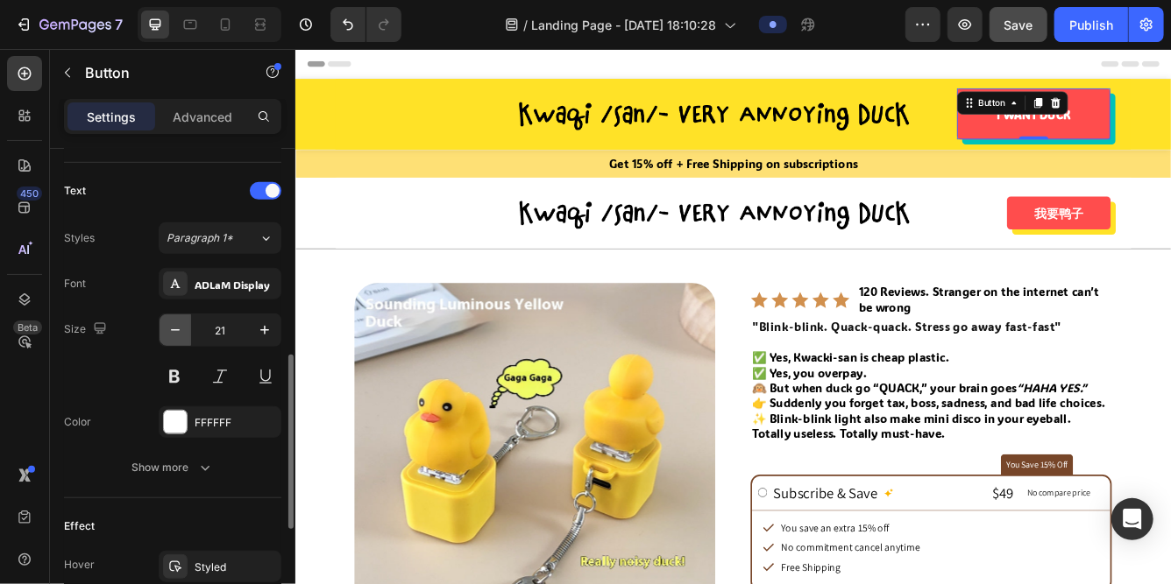
click at [174, 335] on icon "button" at bounding box center [175, 331] width 18 height 18
type input "20"
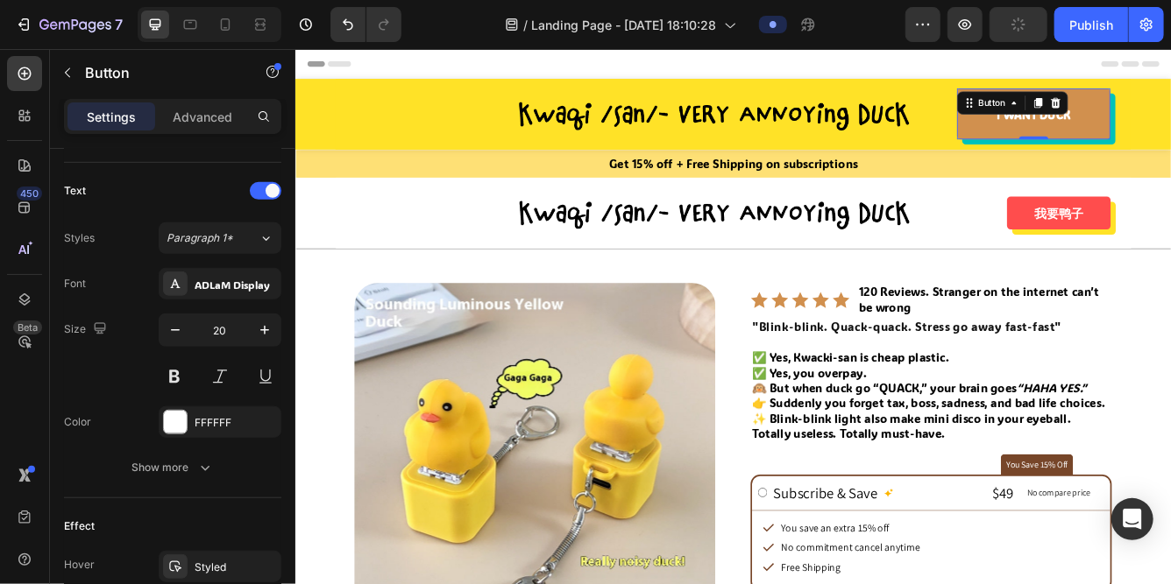
click at [1127, 137] on link "I WANT DUCK" at bounding box center [1181, 126] width 184 height 61
click at [1215, 131] on strong "I WANT DUCK" at bounding box center [1181, 128] width 88 height 18
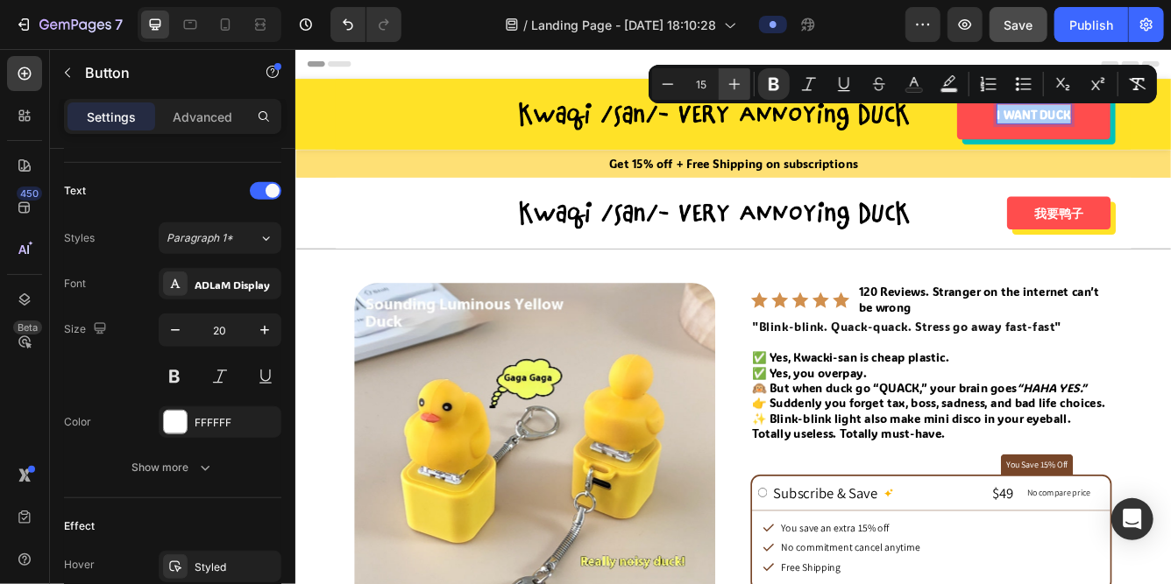
click at [744, 80] on button "Plus" at bounding box center [734, 84] width 32 height 32
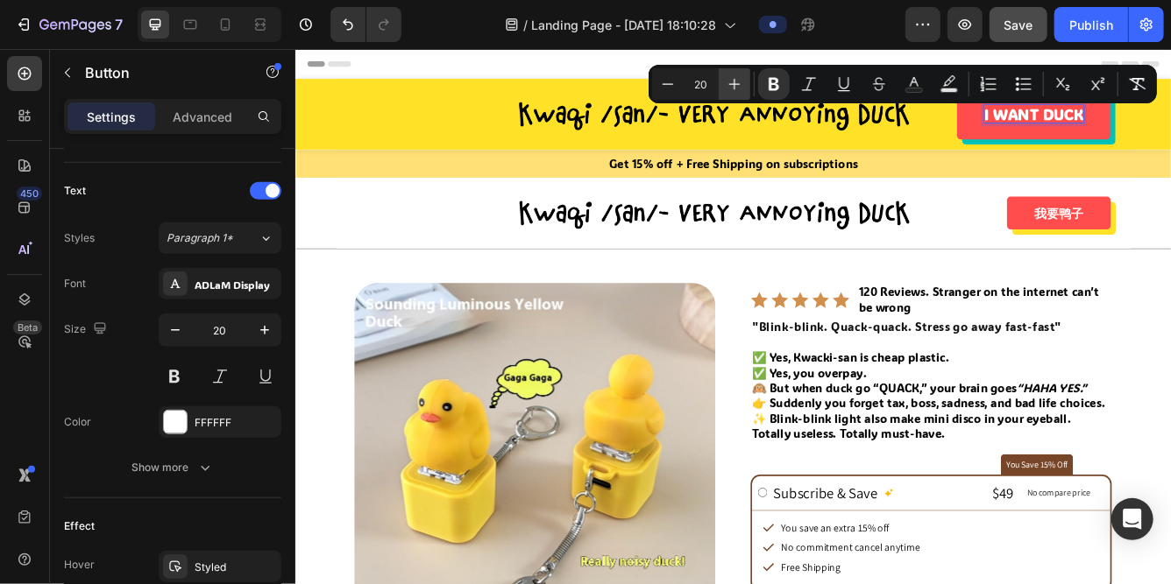
click at [740, 87] on icon "Editor contextual toolbar" at bounding box center [734, 84] width 18 height 18
type input "21"
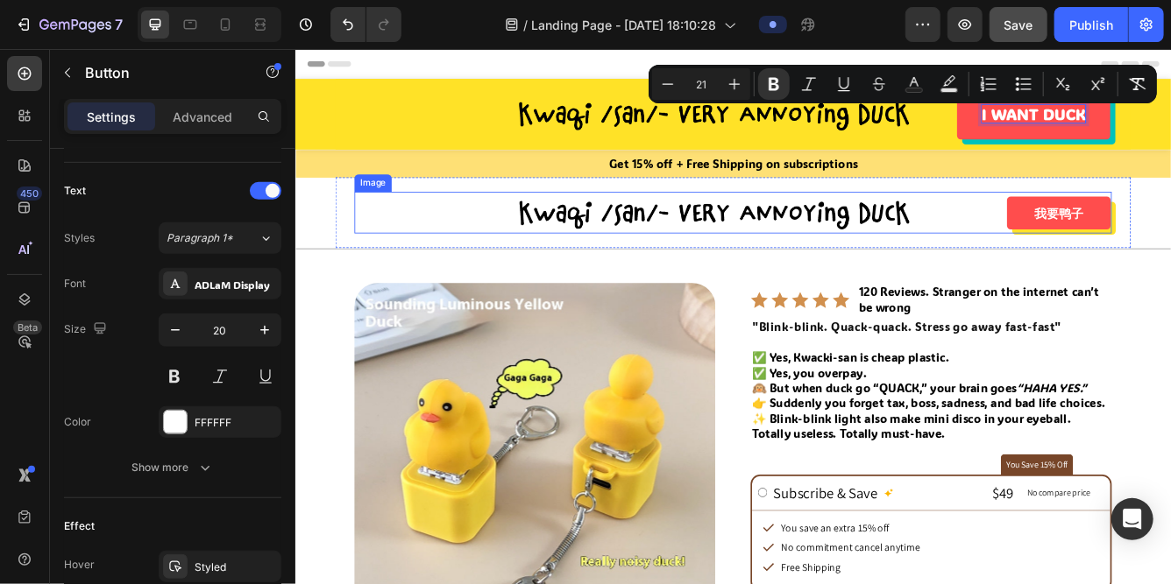
click at [1086, 241] on div at bounding box center [819, 246] width 909 height 50
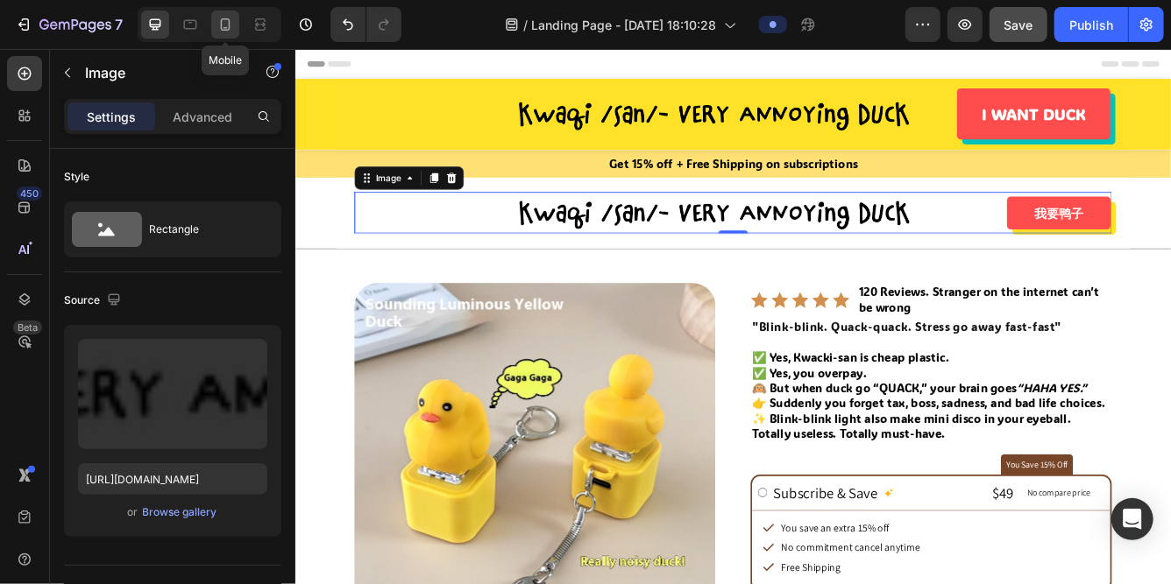
click at [223, 19] on icon at bounding box center [225, 25] width 18 height 18
type input "https://cdn.shopify.com/s/files/1/0765/2189/8233/files/gempages_581651773324788…"
type input "182"
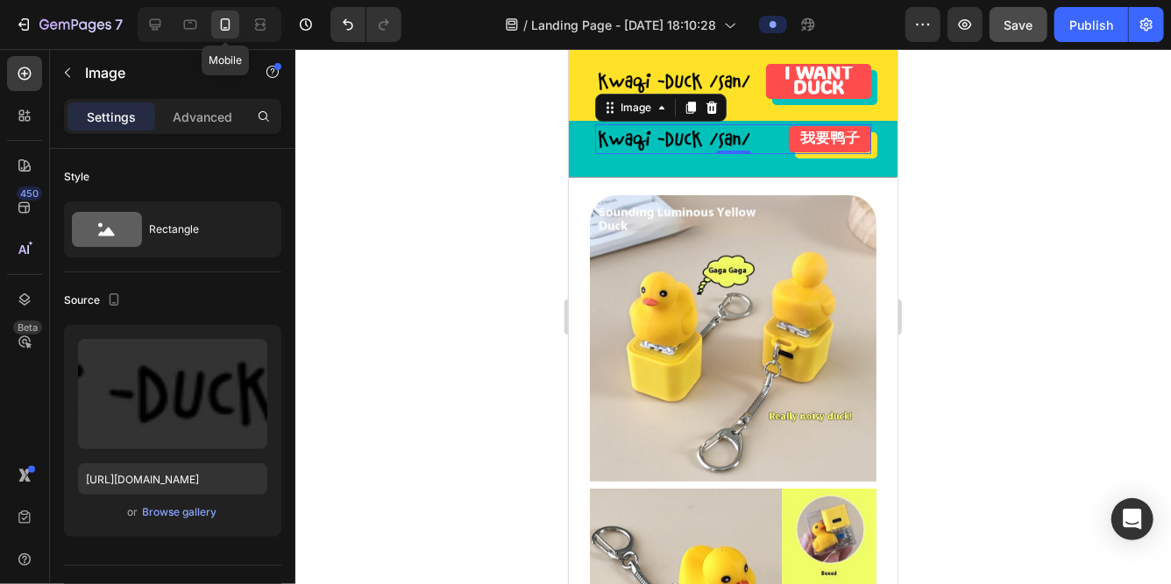
scroll to position [86, 0]
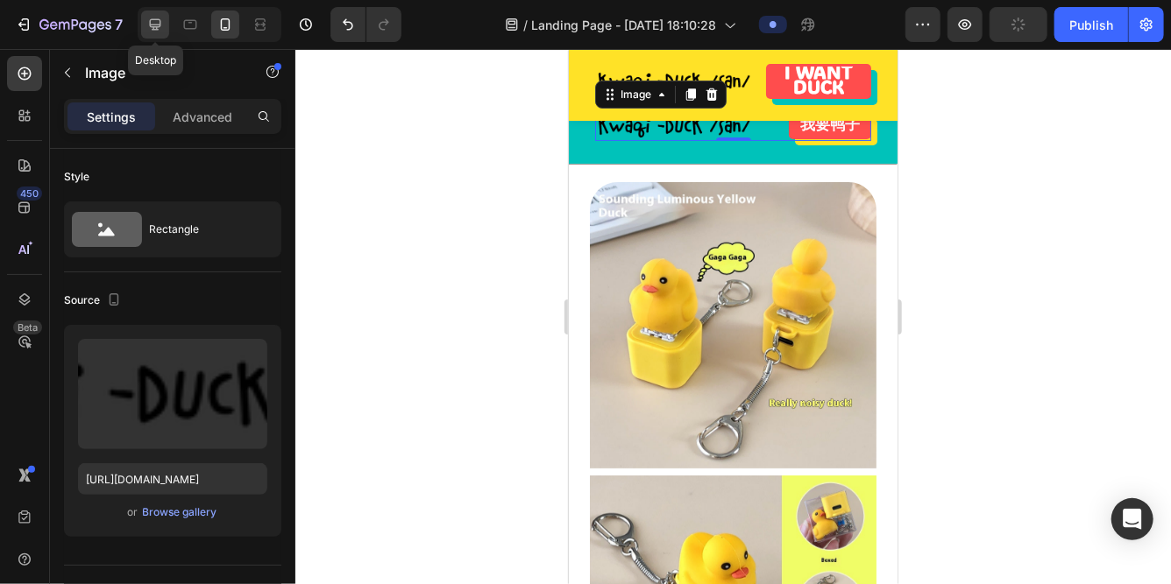
click at [152, 28] on icon at bounding box center [155, 25] width 18 height 18
type input "https://cdn.shopify.com/s/files/1/0765/2189/8233/files/gempages_581651773324788…"
type input "600"
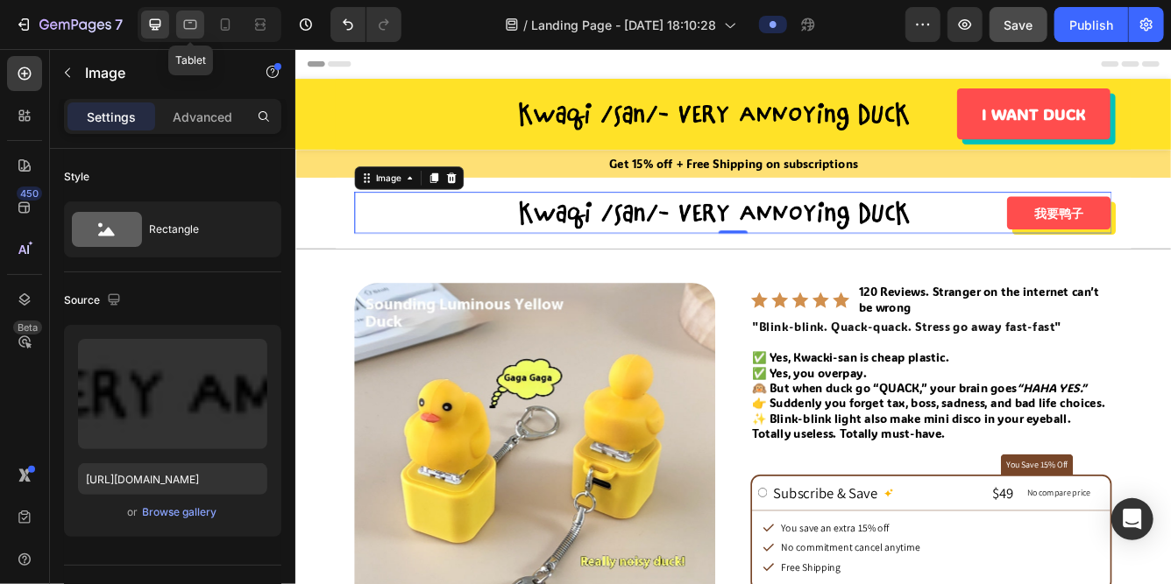
click at [178, 27] on div at bounding box center [190, 25] width 28 height 28
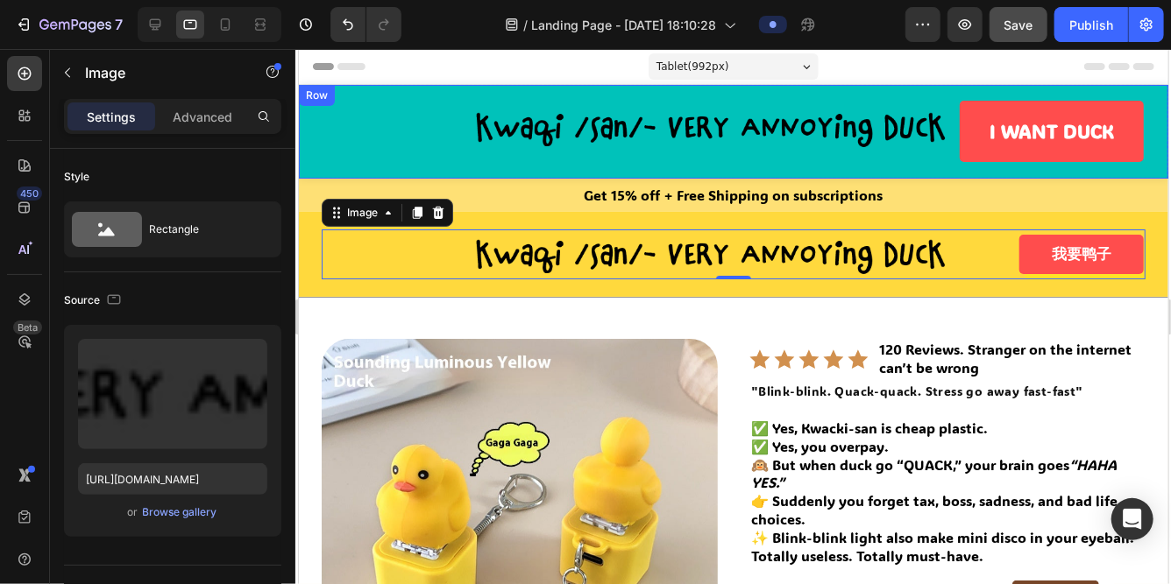
click at [361, 157] on div "Image I WANT DUCK Button" at bounding box center [733, 131] width 824 height 59
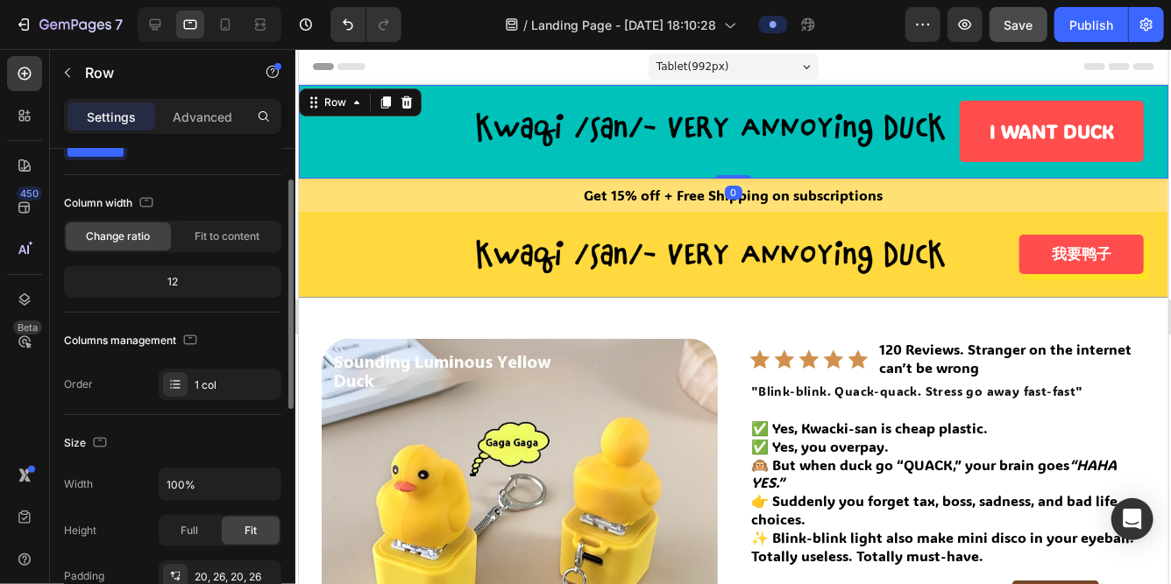
scroll to position [280, 0]
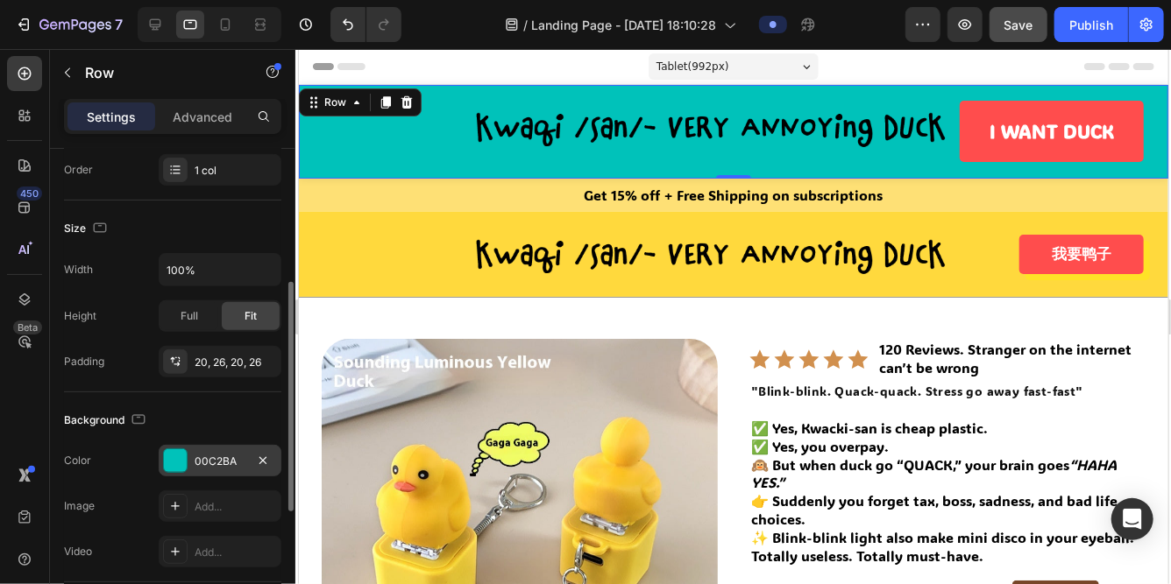
click at [210, 464] on div "00C2BA" at bounding box center [220, 462] width 51 height 16
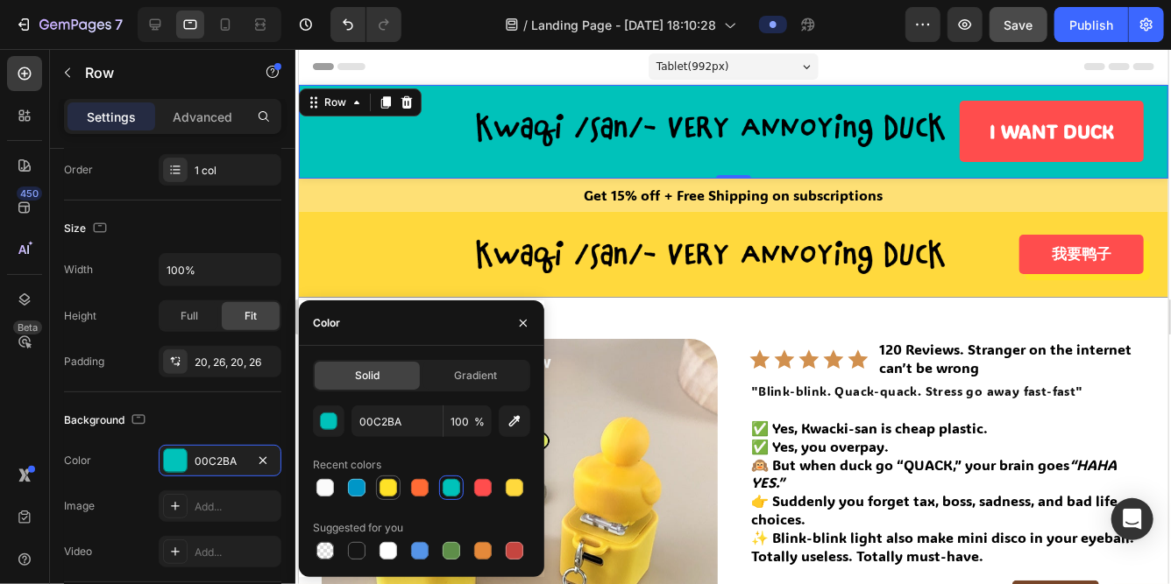
click at [381, 492] on div at bounding box center [388, 488] width 18 height 18
type input "FFE227"
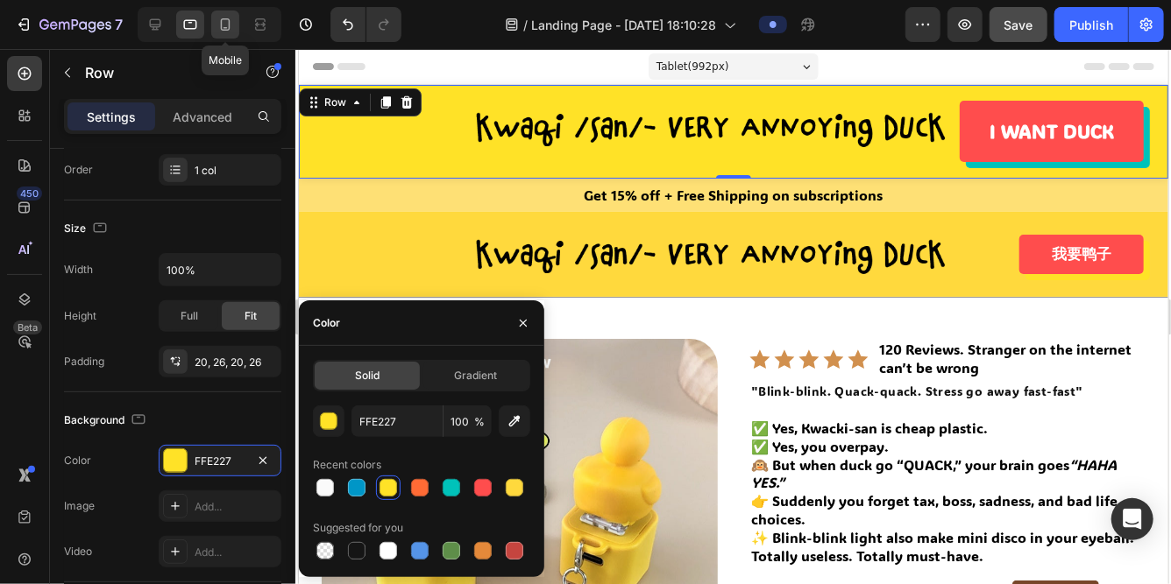
click at [225, 21] on icon at bounding box center [225, 25] width 18 height 18
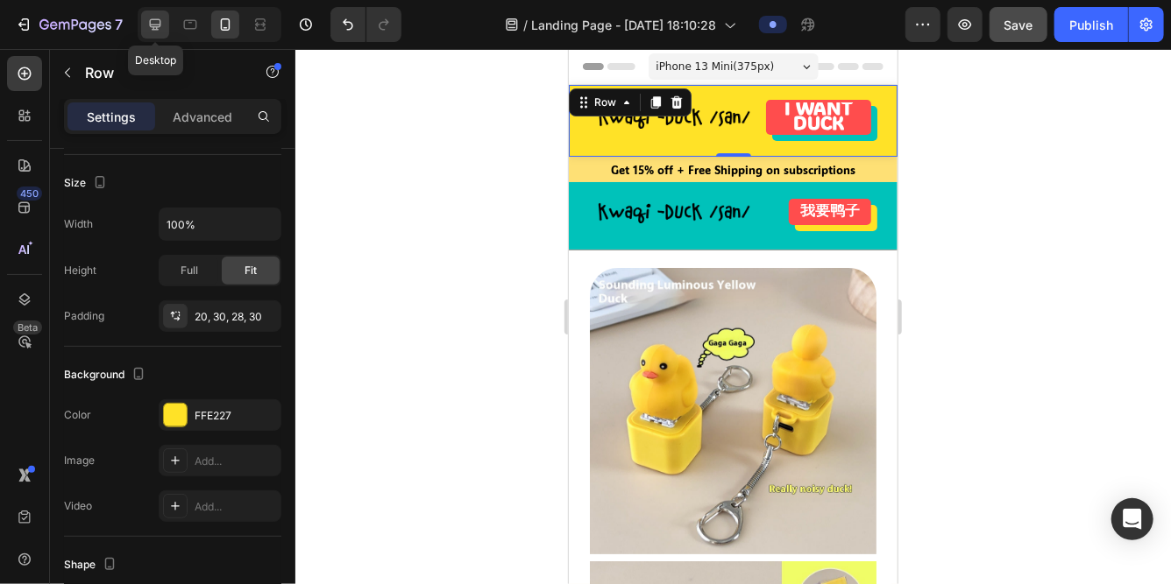
click at [160, 21] on icon at bounding box center [155, 24] width 11 height 11
type input "1090"
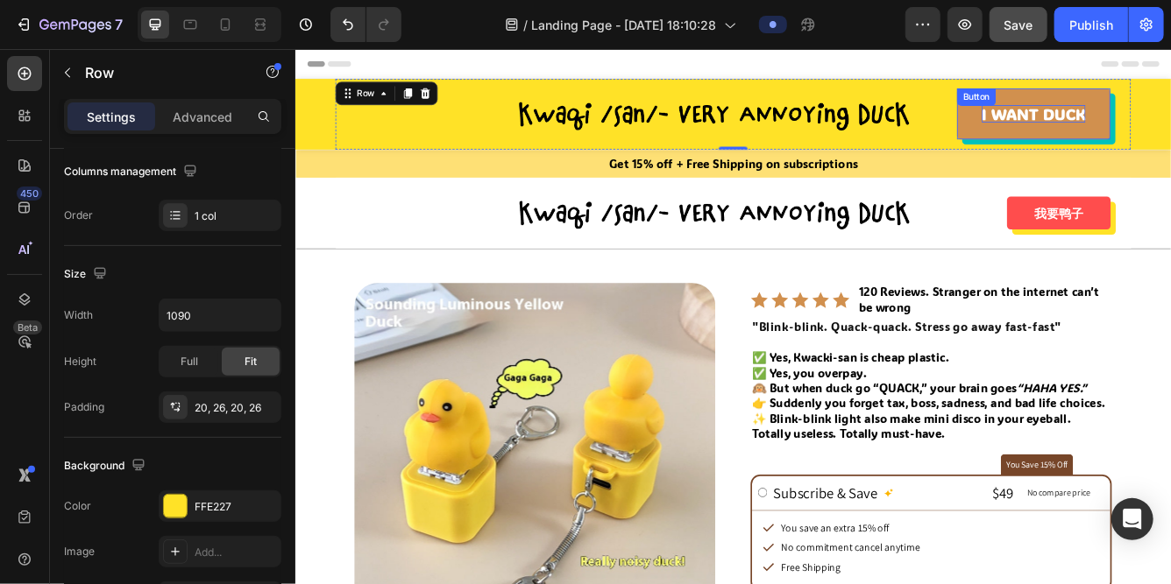
click at [1140, 130] on strong "I WANT DUCK" at bounding box center [1181, 127] width 124 height 24
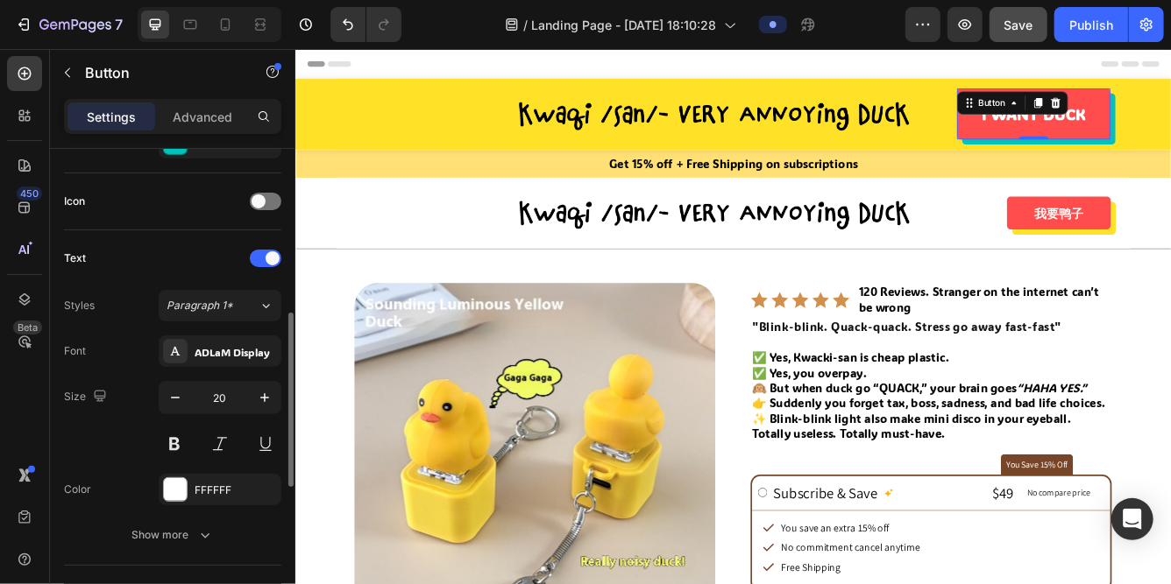
scroll to position [556, 0]
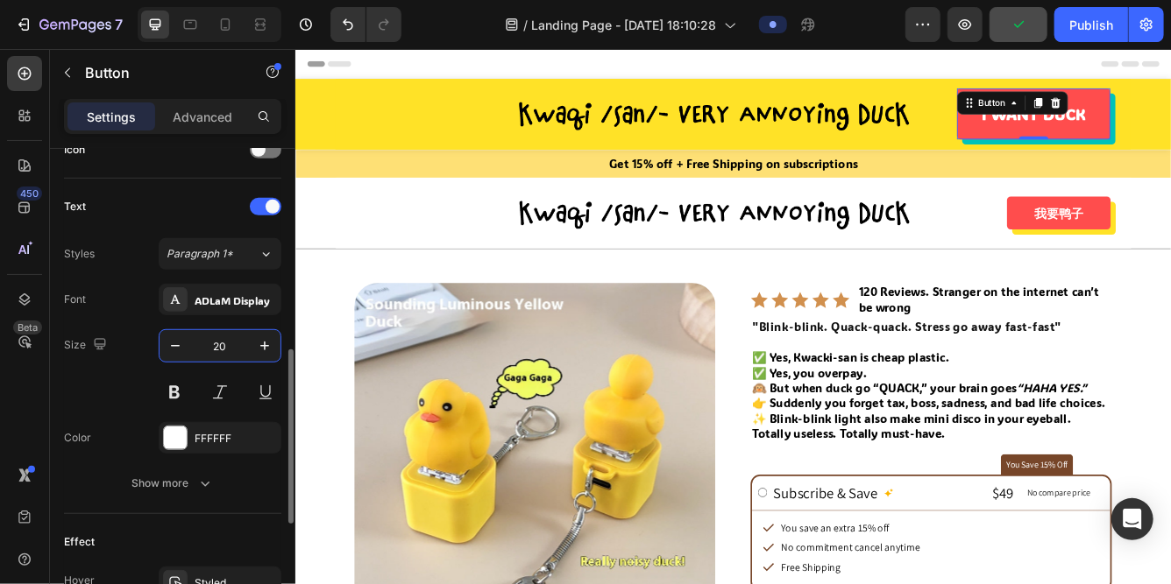
click at [230, 341] on input "20" at bounding box center [220, 346] width 58 height 32
type input "15"
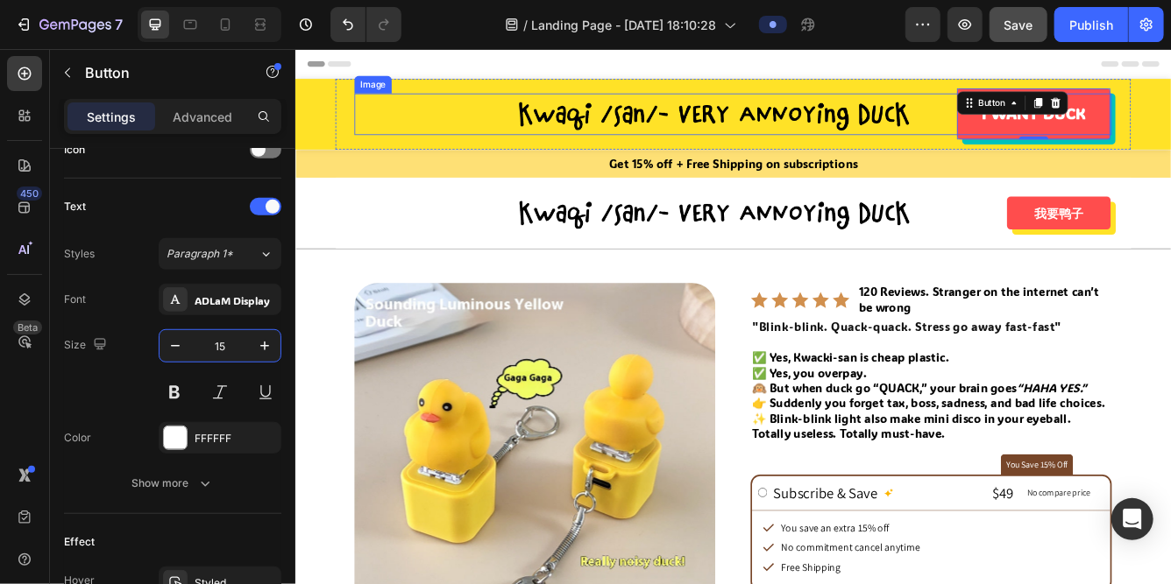
click at [451, 136] on div at bounding box center [819, 128] width 909 height 50
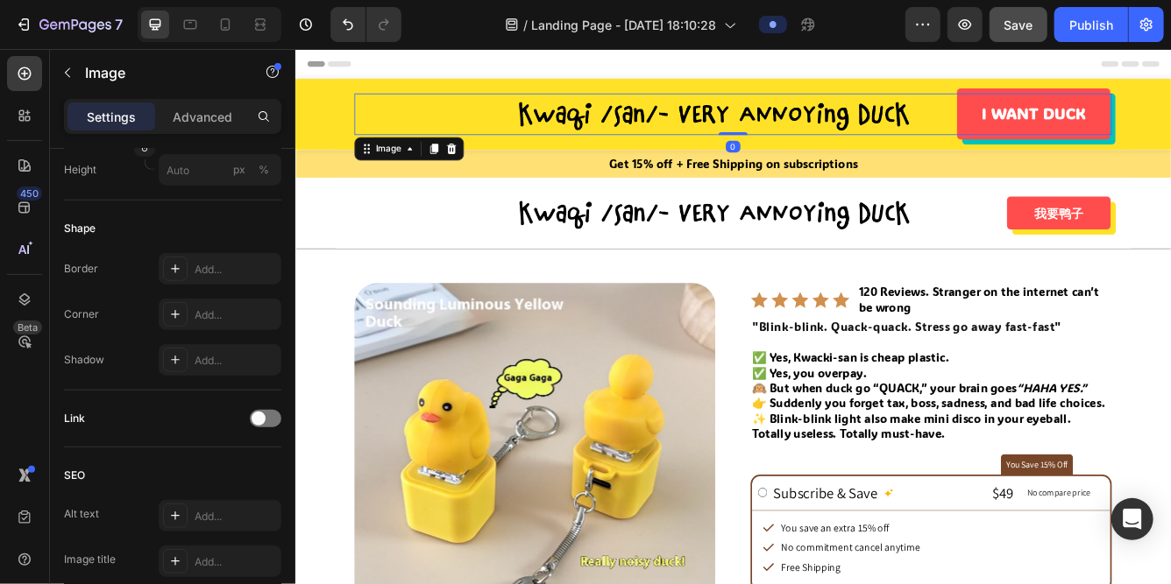
scroll to position [0, 0]
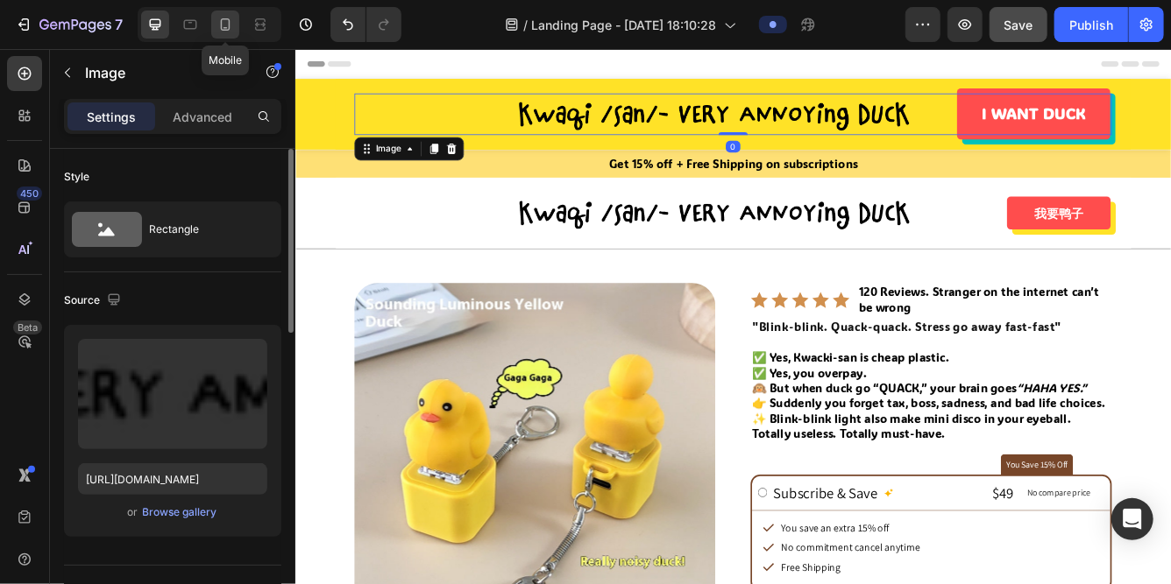
click at [225, 17] on icon at bounding box center [225, 25] width 18 height 18
type input "https://cdn.shopify.com/s/files/1/0765/2189/8233/files/gempages_581651773324788…"
type input "182"
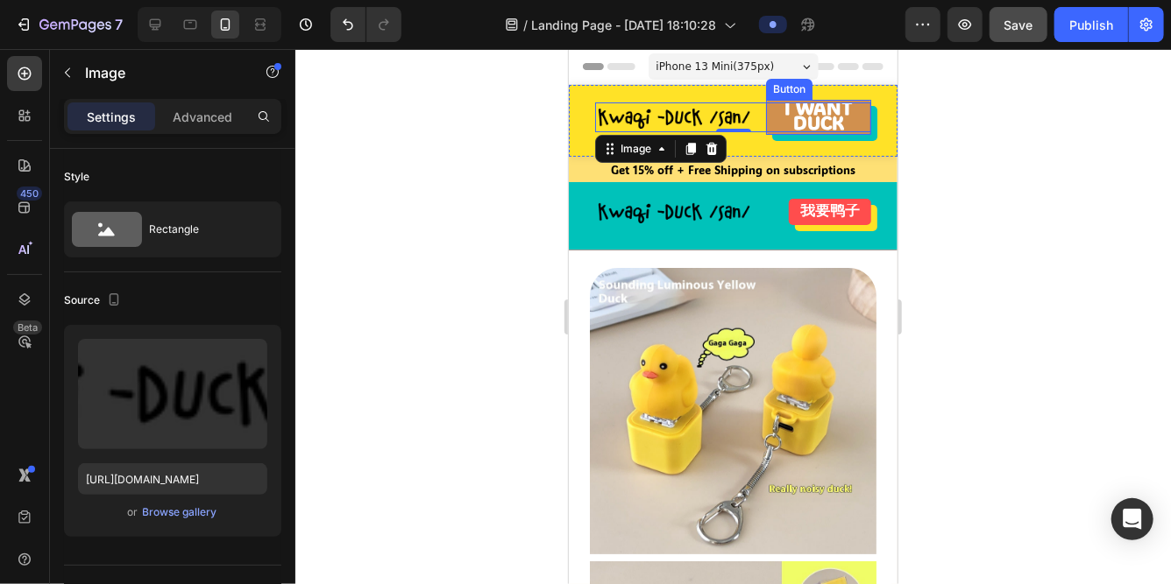
click at [806, 117] on strong "I WANT DUCK" at bounding box center [817, 114] width 68 height 39
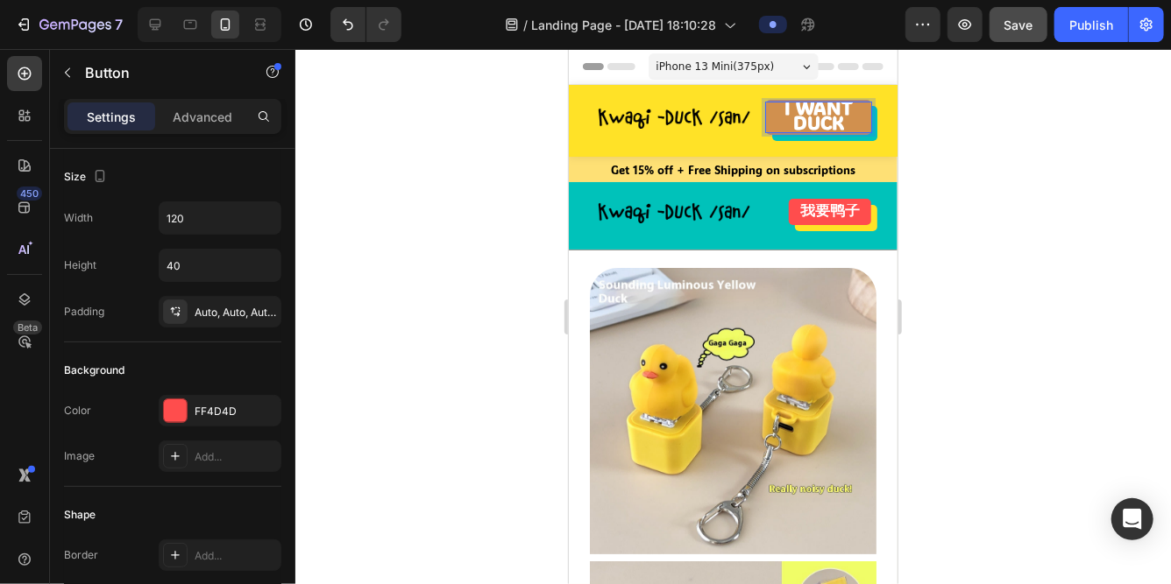
click at [815, 112] on strong "I WANT DUCK" at bounding box center [817, 114] width 68 height 39
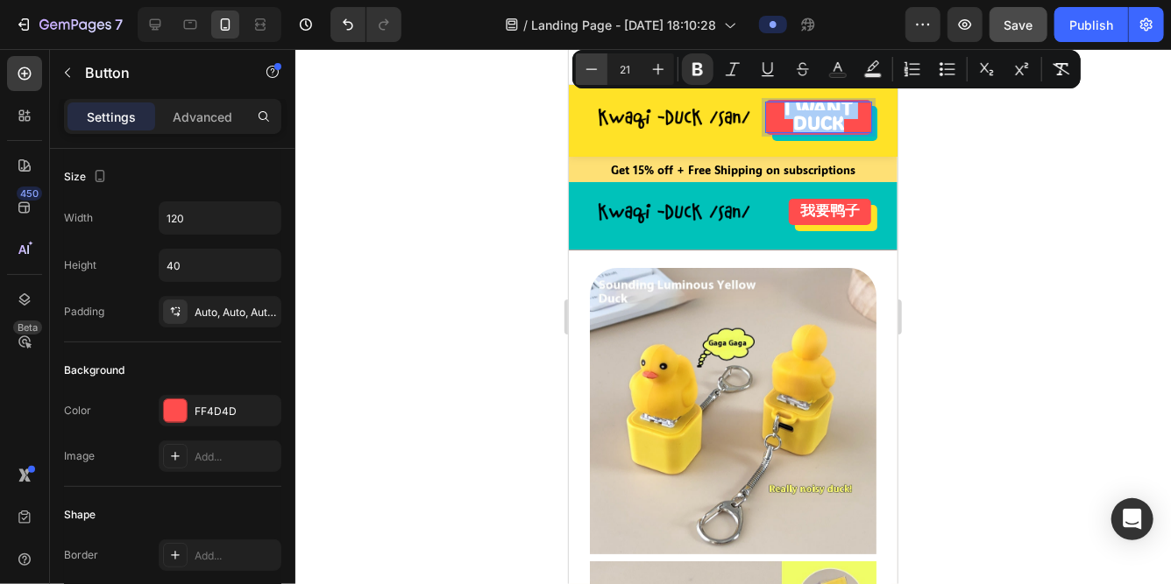
click at [597, 67] on icon "Editor contextual toolbar" at bounding box center [592, 69] width 18 height 18
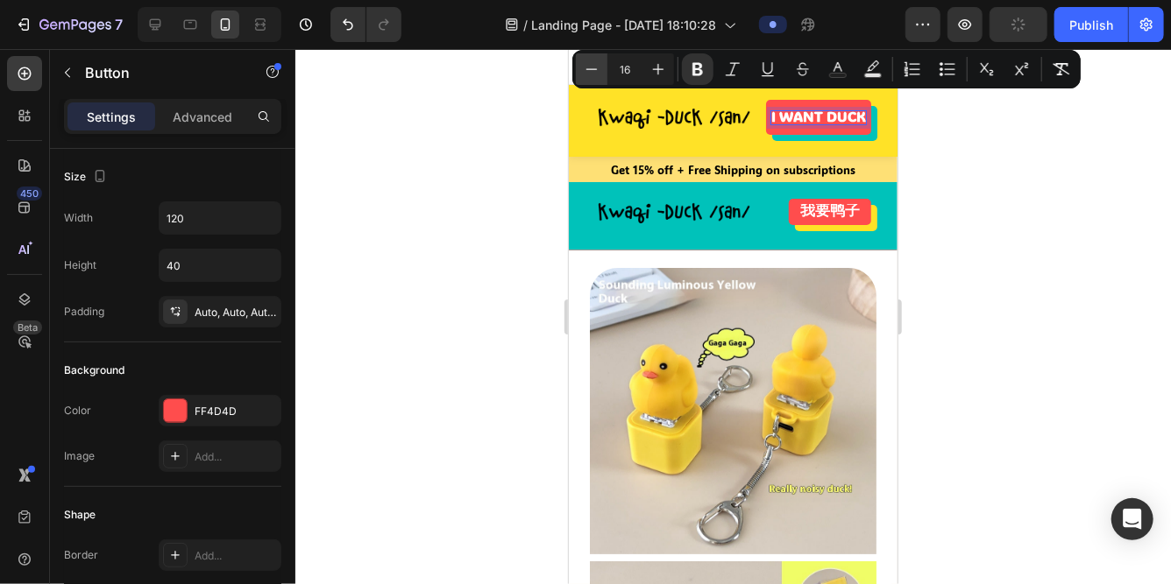
click at [597, 67] on icon "Editor contextual toolbar" at bounding box center [592, 69] width 18 height 18
type input "15"
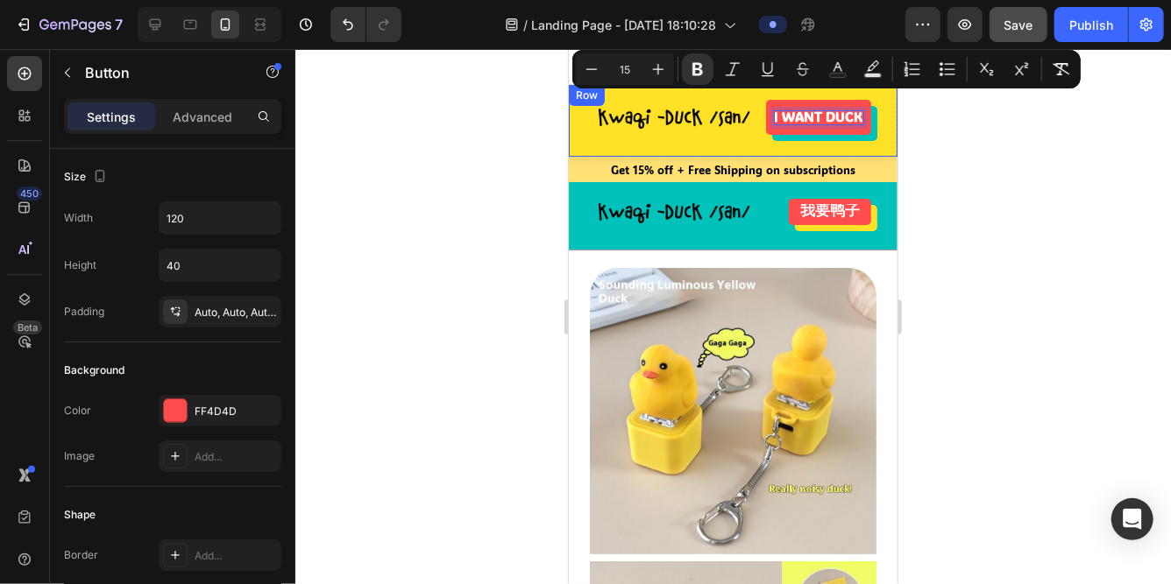
click at [655, 152] on div "Image I WANT DUCK Button 0 Row" at bounding box center [732, 120] width 329 height 72
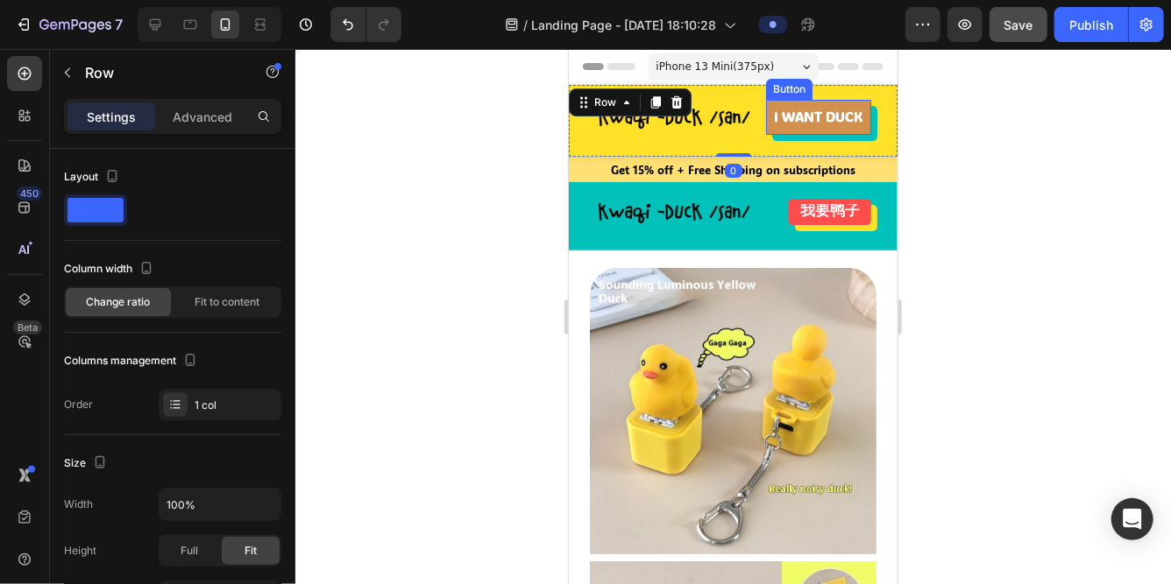
click at [820, 109] on link "I WANT DUCK" at bounding box center [817, 116] width 105 height 35
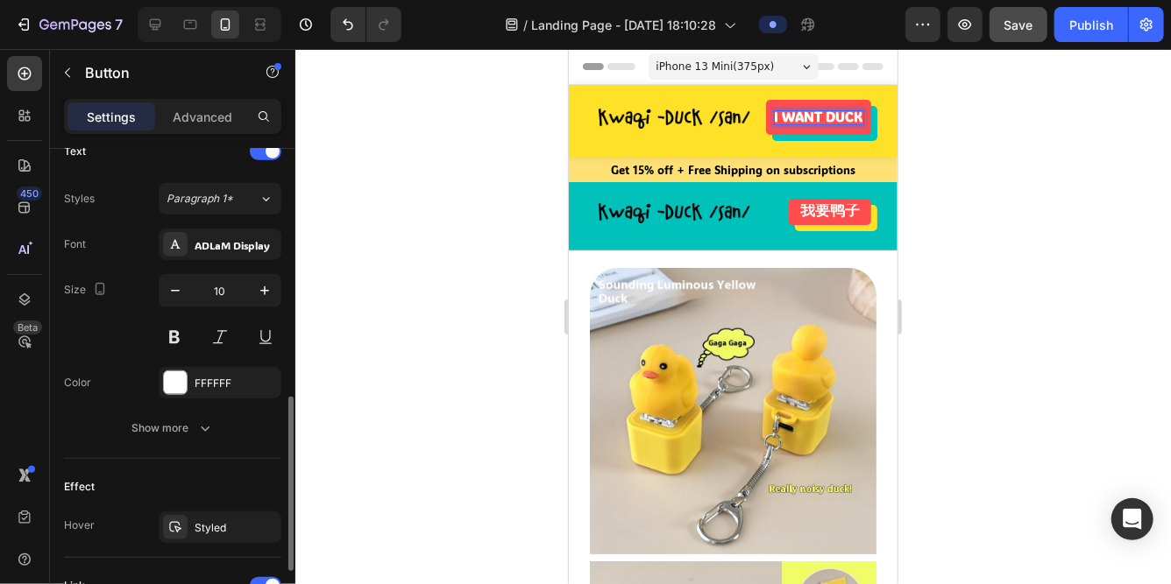
scroll to position [644, 0]
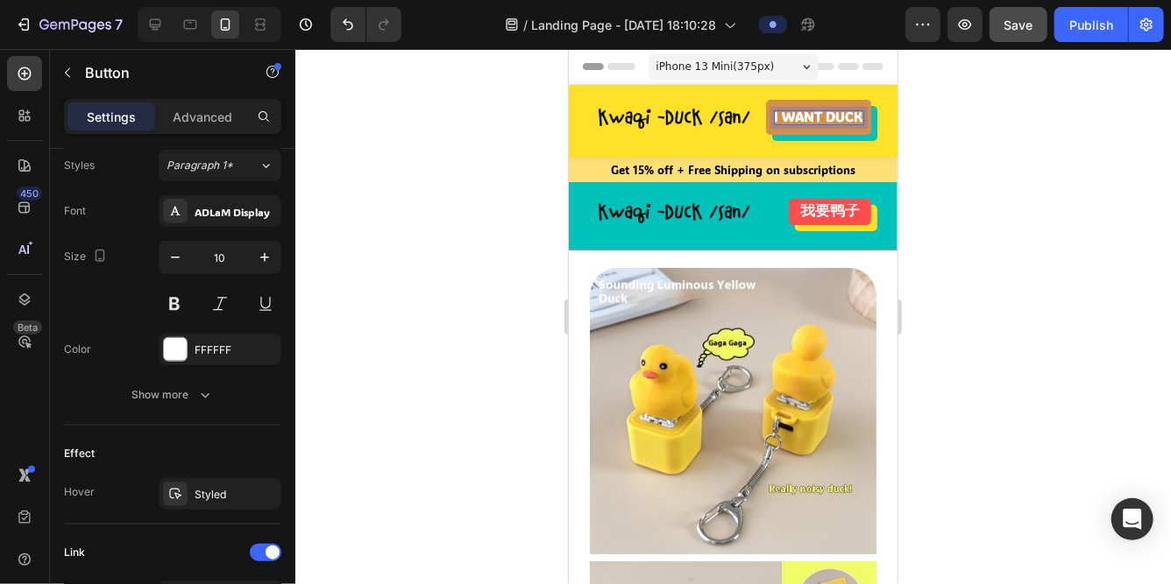
click at [797, 113] on strong "I WANT DUCK" at bounding box center [818, 116] width 88 height 18
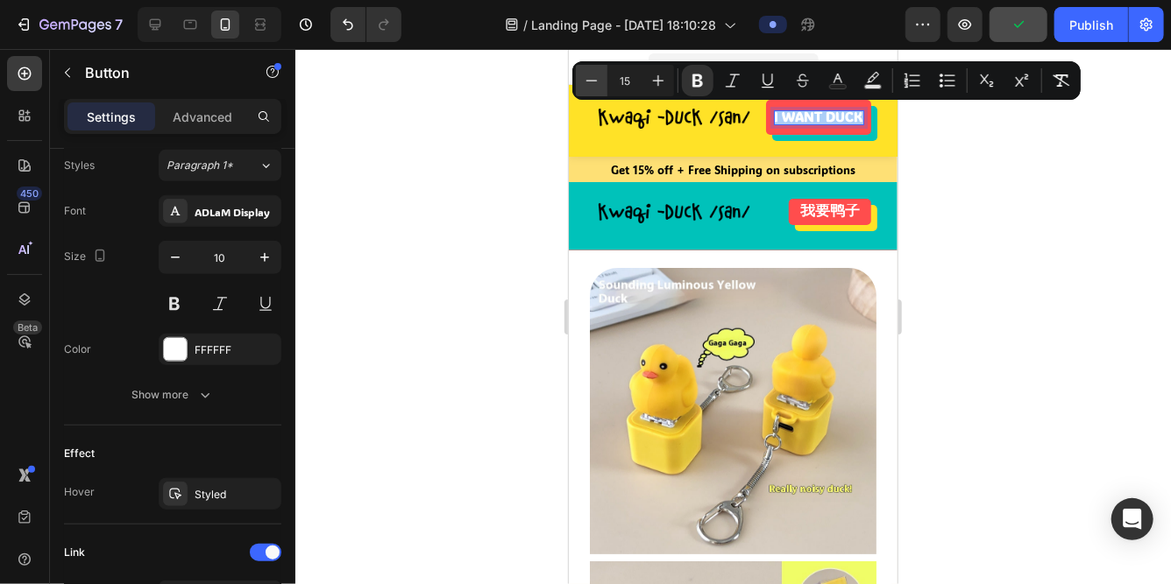
click at [586, 76] on icon "Editor contextual toolbar" at bounding box center [592, 81] width 18 height 18
type input "14"
click at [513, 126] on div at bounding box center [732, 316] width 875 height 535
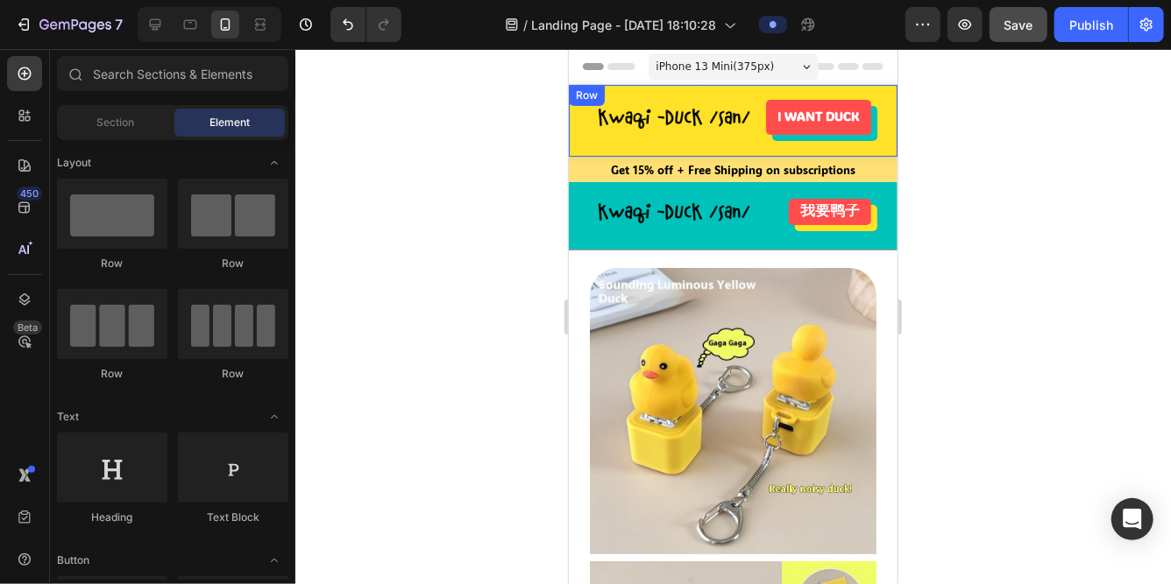
click at [629, 138] on div "Image I WANT DUCK Button Row" at bounding box center [732, 120] width 329 height 72
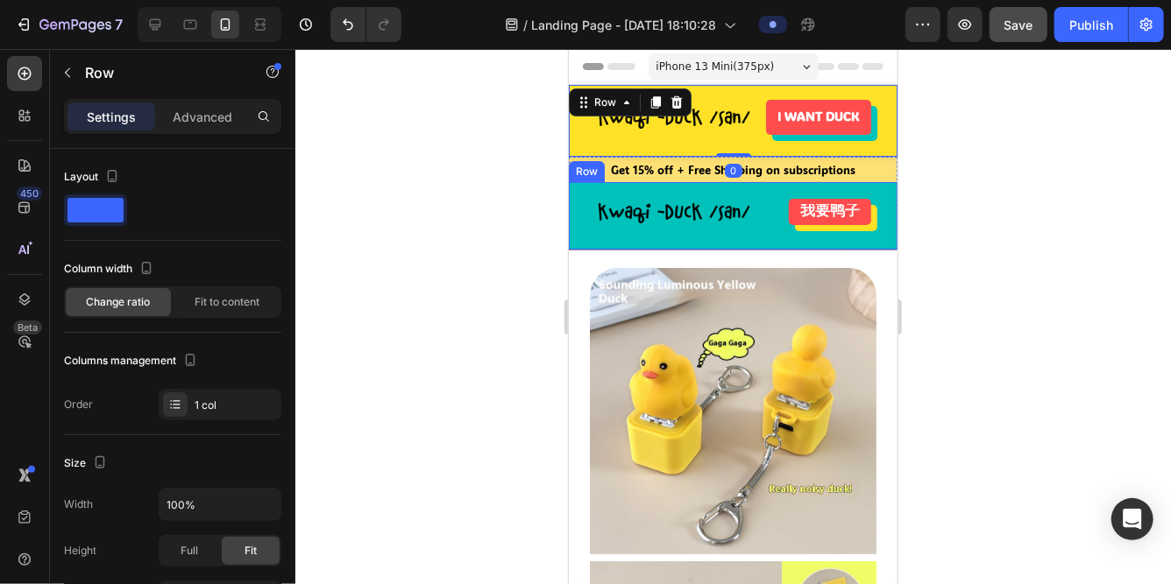
click at [584, 222] on div "Image 我要鸭子 Button Row" at bounding box center [732, 214] width 329 height 67
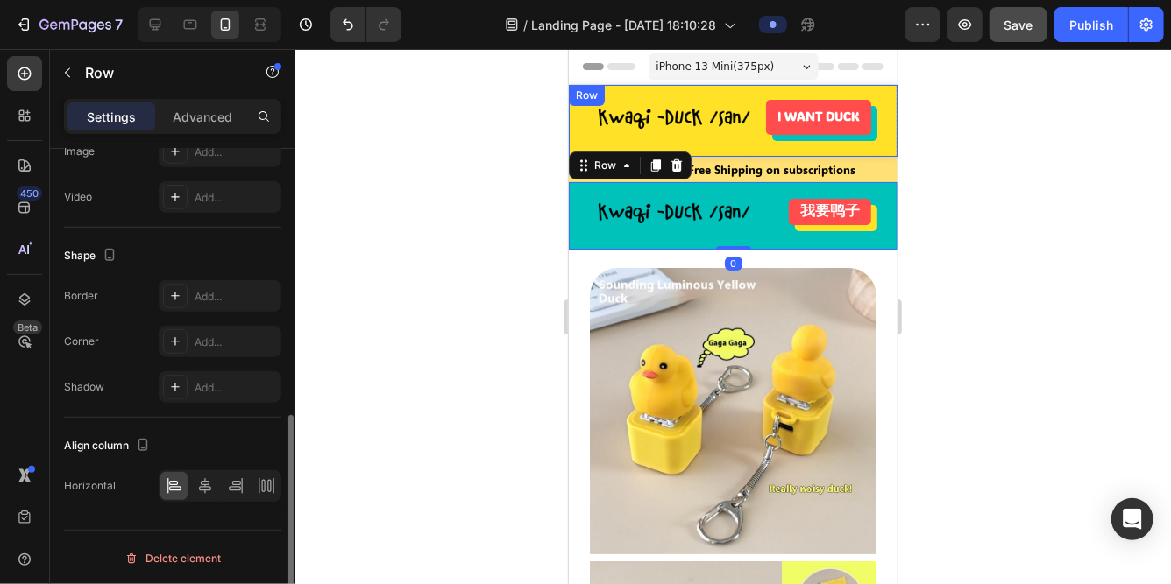
click at [597, 140] on div "Image I WANT DUCK Button Row" at bounding box center [732, 120] width 329 height 72
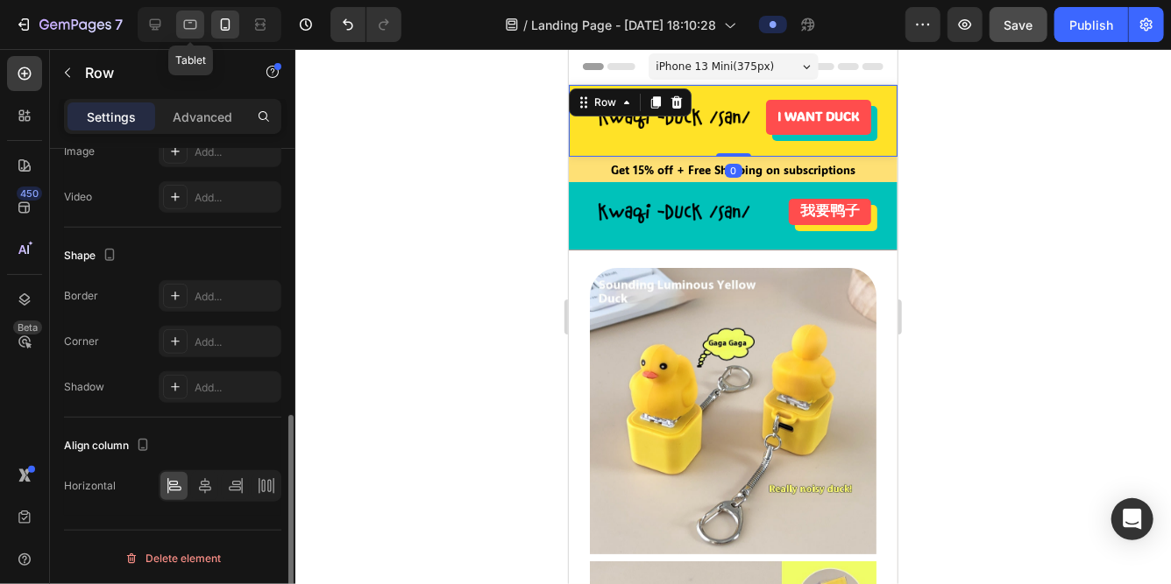
click at [198, 25] on icon at bounding box center [190, 25] width 18 height 18
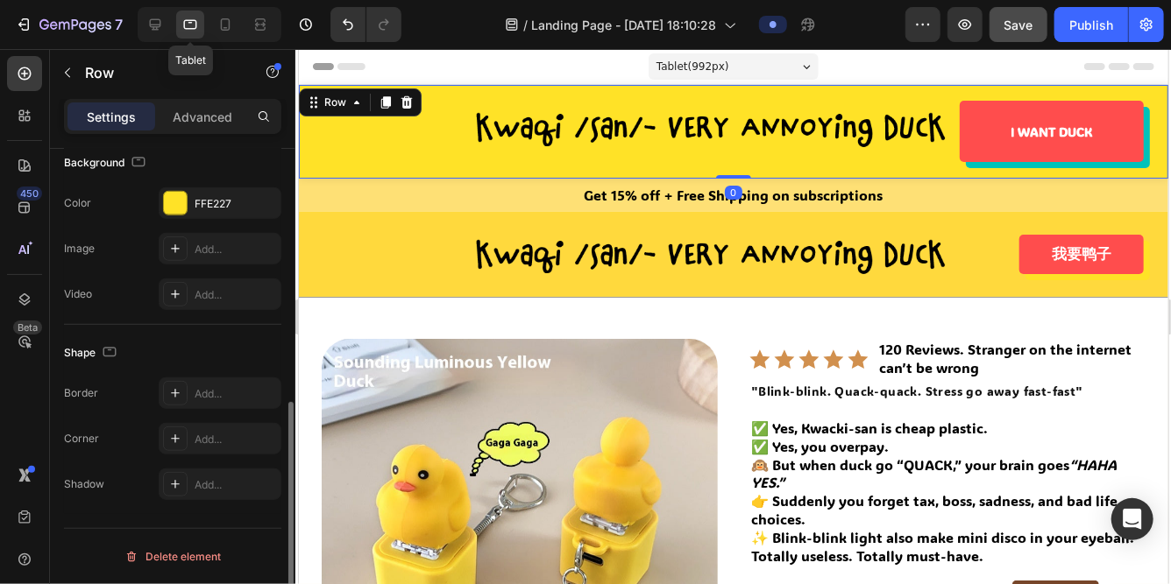
scroll to position [536, 0]
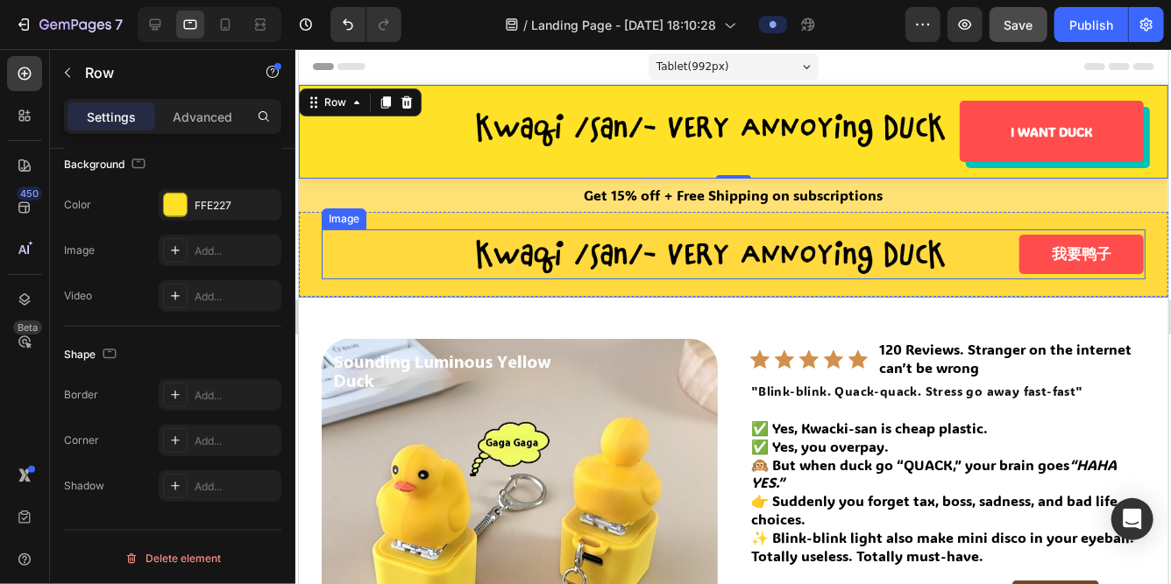
click at [388, 236] on div at bounding box center [733, 254] width 824 height 50
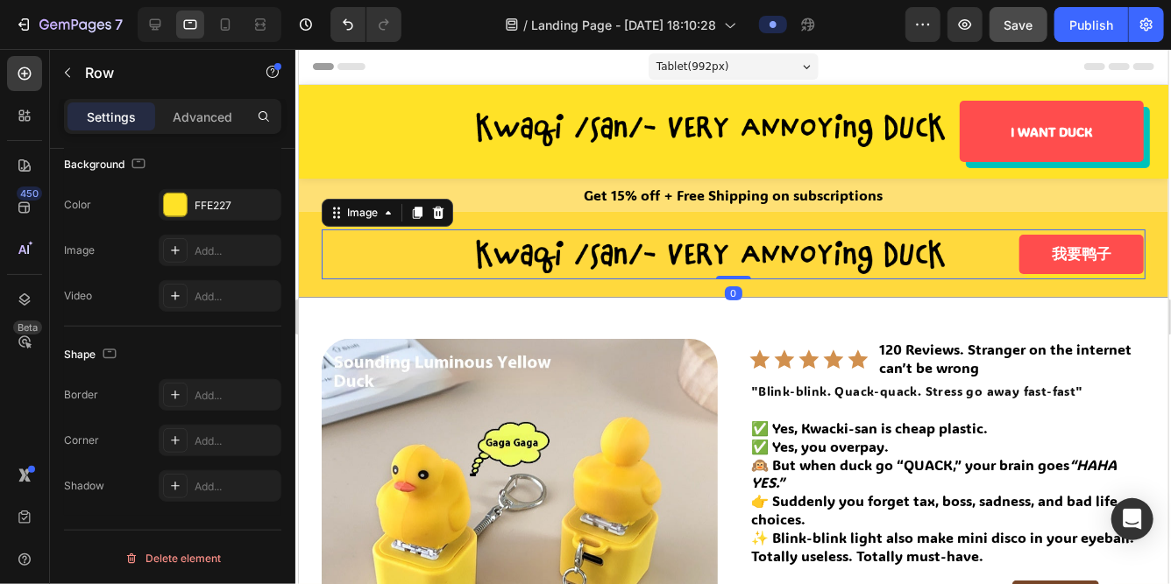
scroll to position [0, 0]
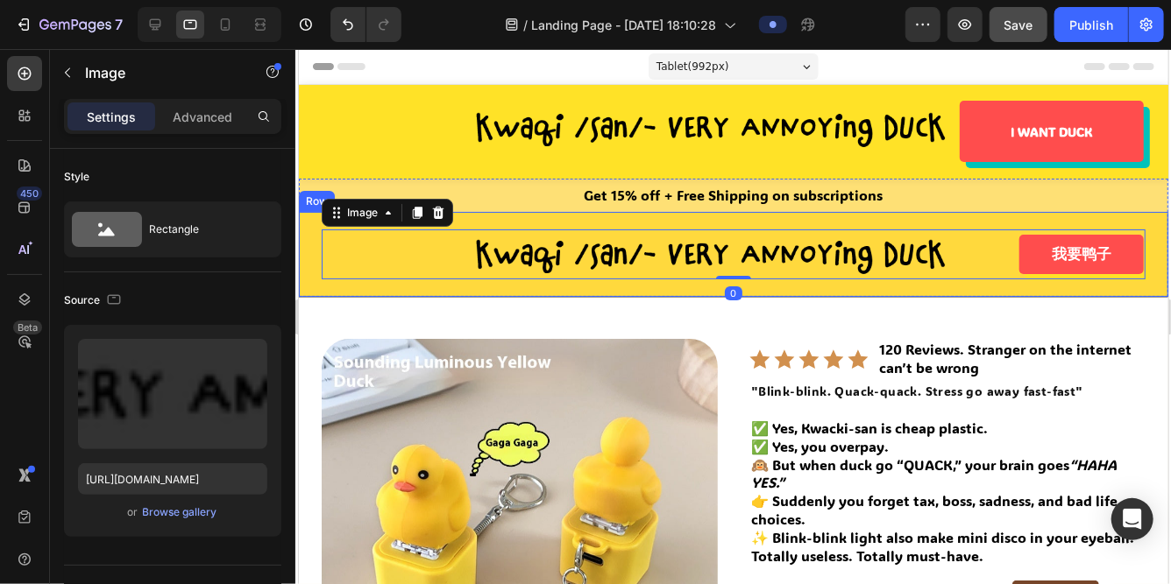
click at [311, 282] on div "Image 0 我要鸭子 Button Row" at bounding box center [732, 253] width 869 height 85
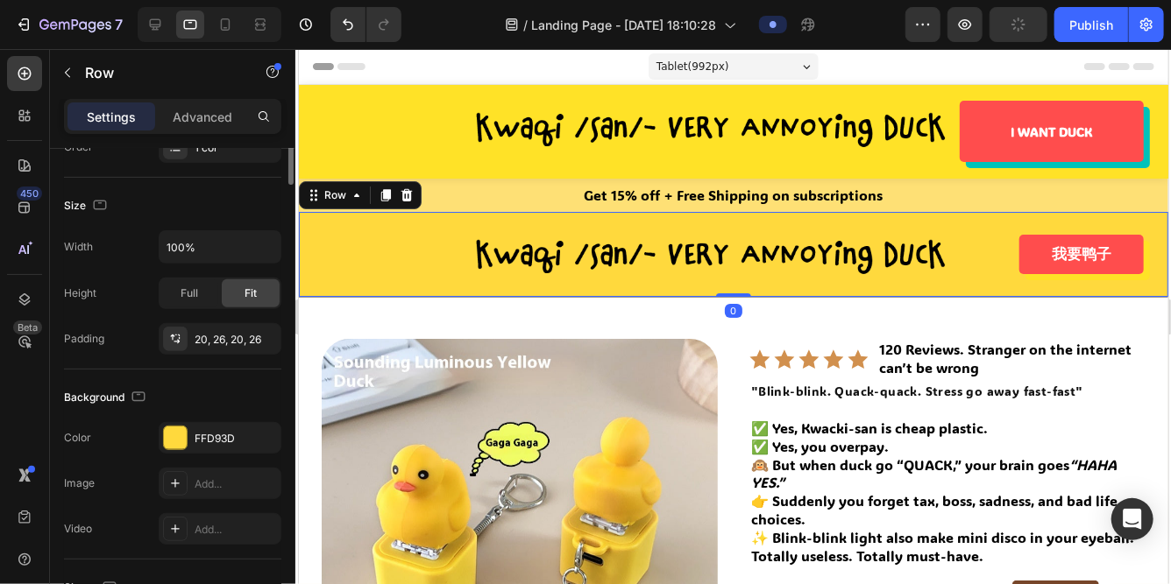
scroll to position [357, 0]
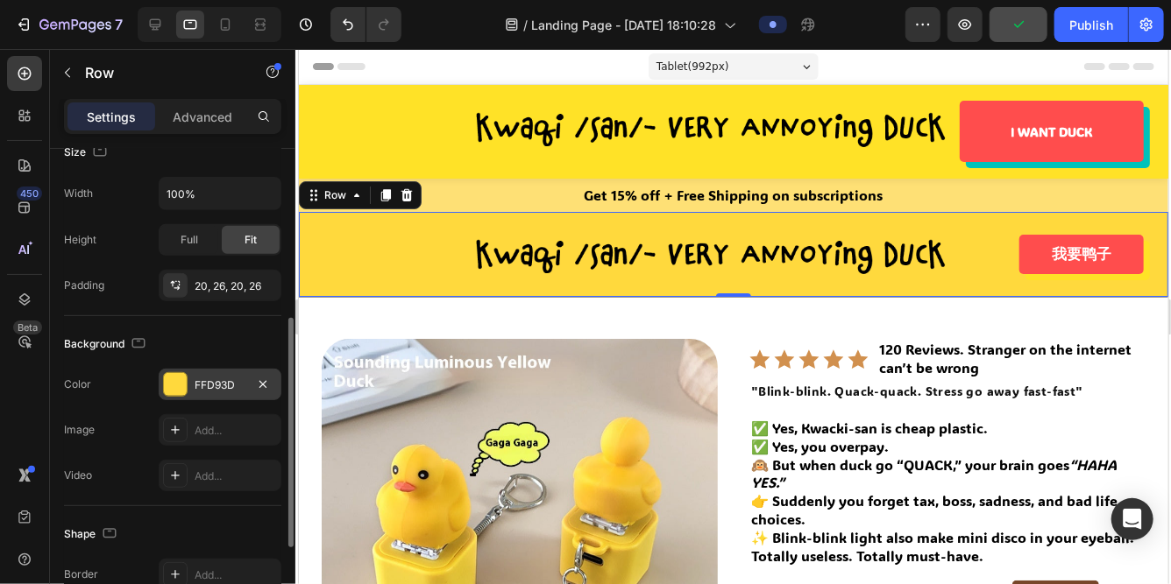
click at [226, 387] on div "FFD93D" at bounding box center [220, 386] width 51 height 16
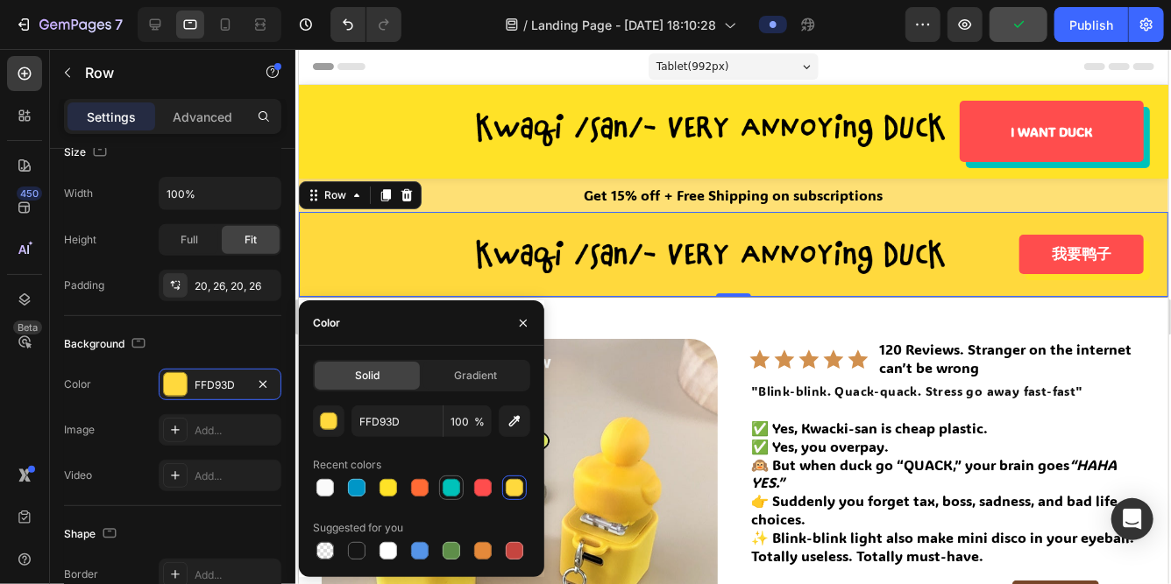
click at [456, 490] on div at bounding box center [451, 488] width 18 height 18
type input "00C2BA"
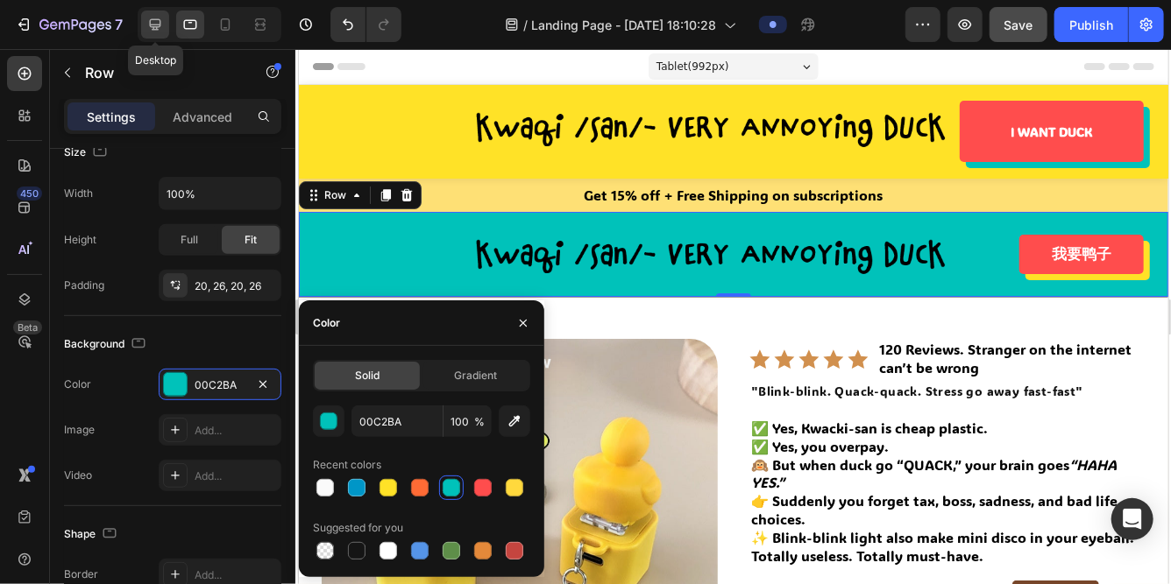
click at [159, 19] on icon at bounding box center [155, 24] width 11 height 11
type input "1090"
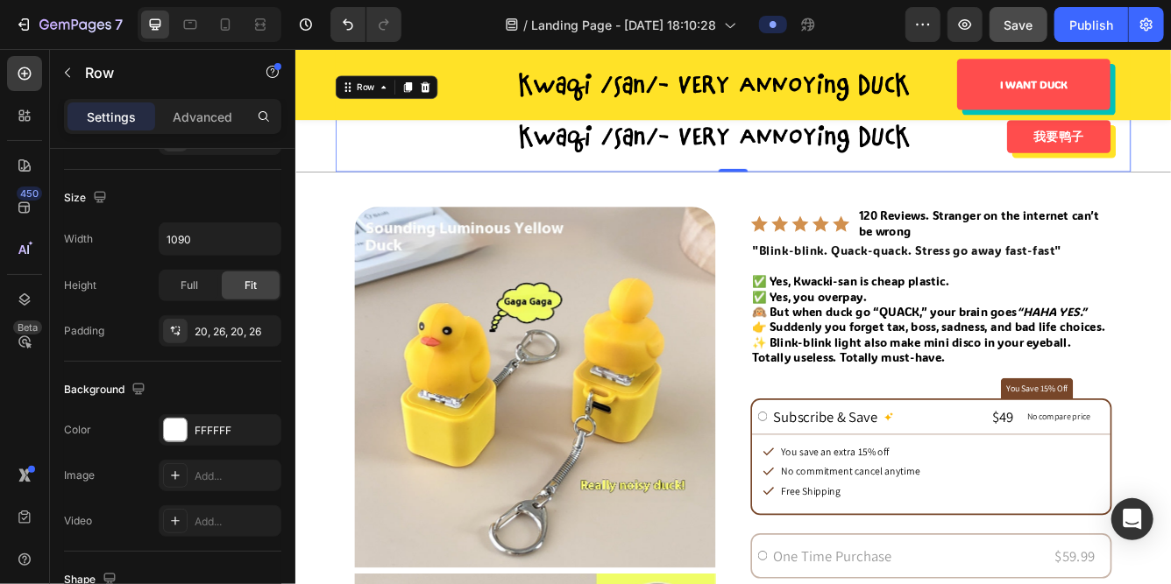
scroll to position [93, 0]
click at [315, 182] on div "Get 15% off + Free Shipping on subscriptions Text Block Image 我要鸭子 Button Row 0" at bounding box center [819, 136] width 1051 height 118
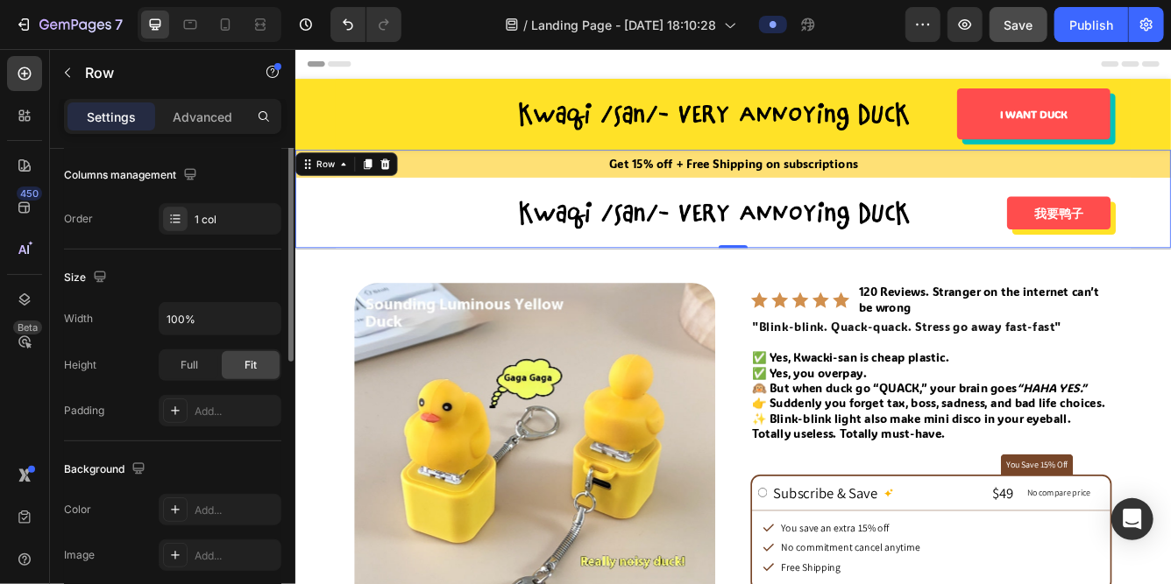
scroll to position [138, 0]
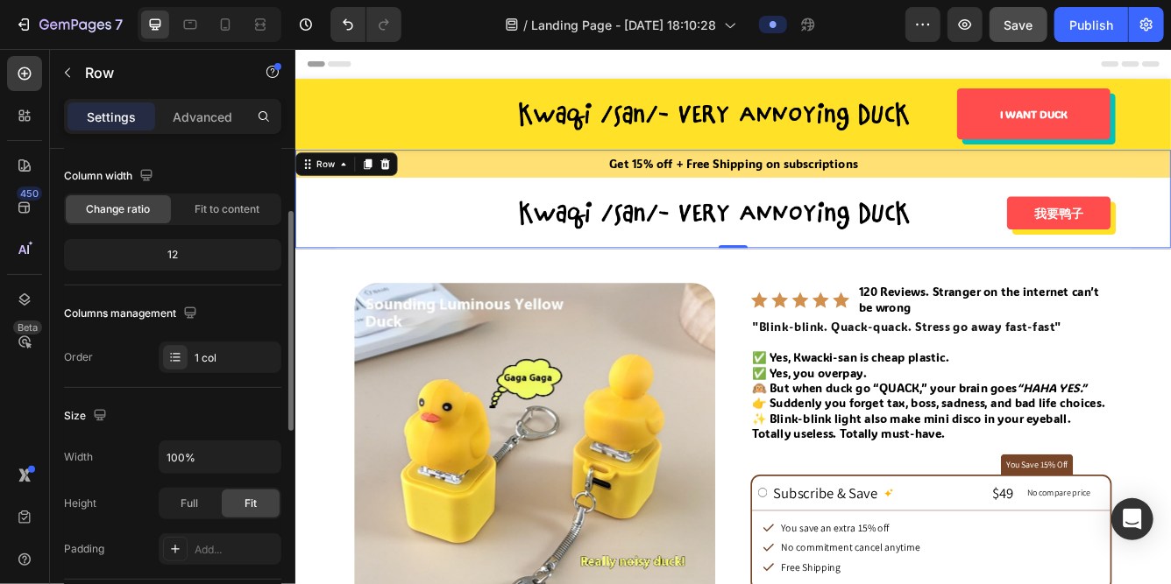
click at [338, 251] on div "Get 15% off + Free Shipping on subscriptions Text Block Image 我要鸭子 Button Row" at bounding box center [819, 229] width 1051 height 118
click at [190, 113] on p "Advanced" at bounding box center [203, 117] width 60 height 18
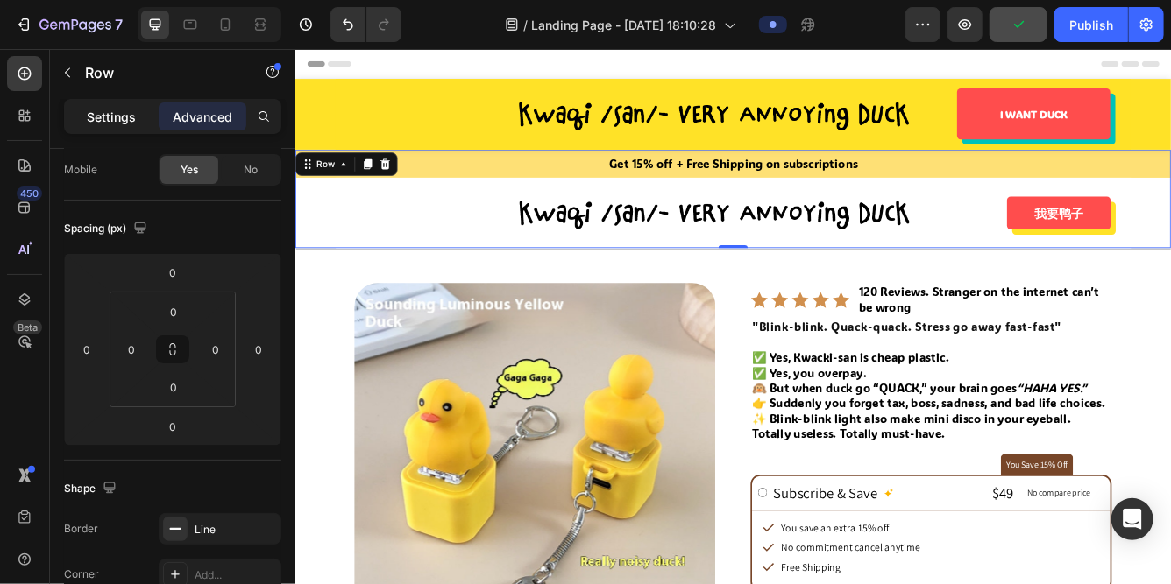
click at [103, 119] on p "Settings" at bounding box center [111, 117] width 49 height 18
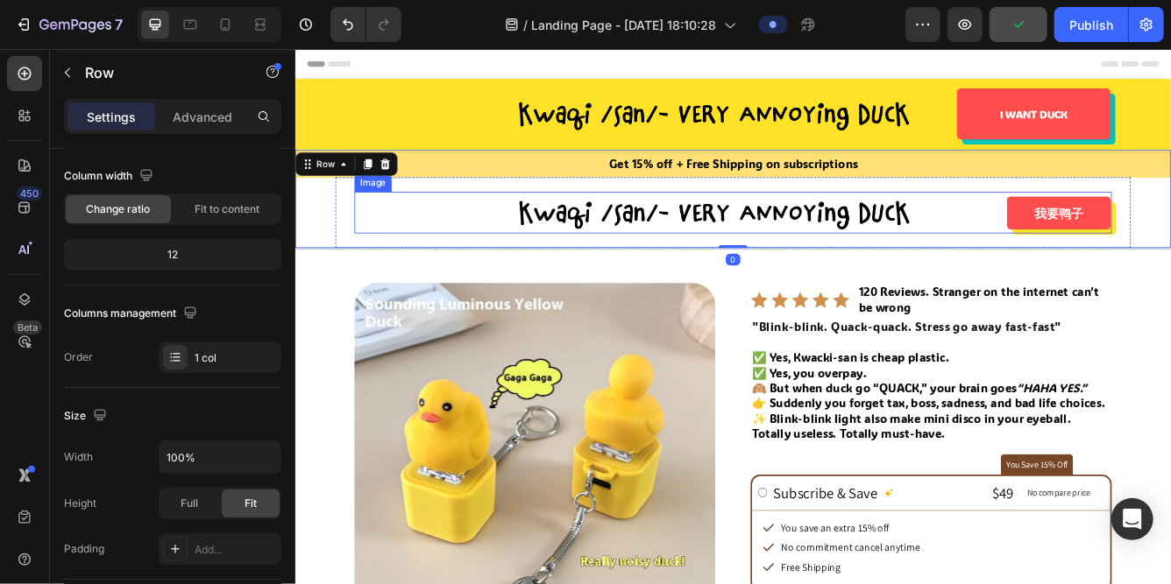
click at [466, 244] on div at bounding box center [819, 246] width 909 height 50
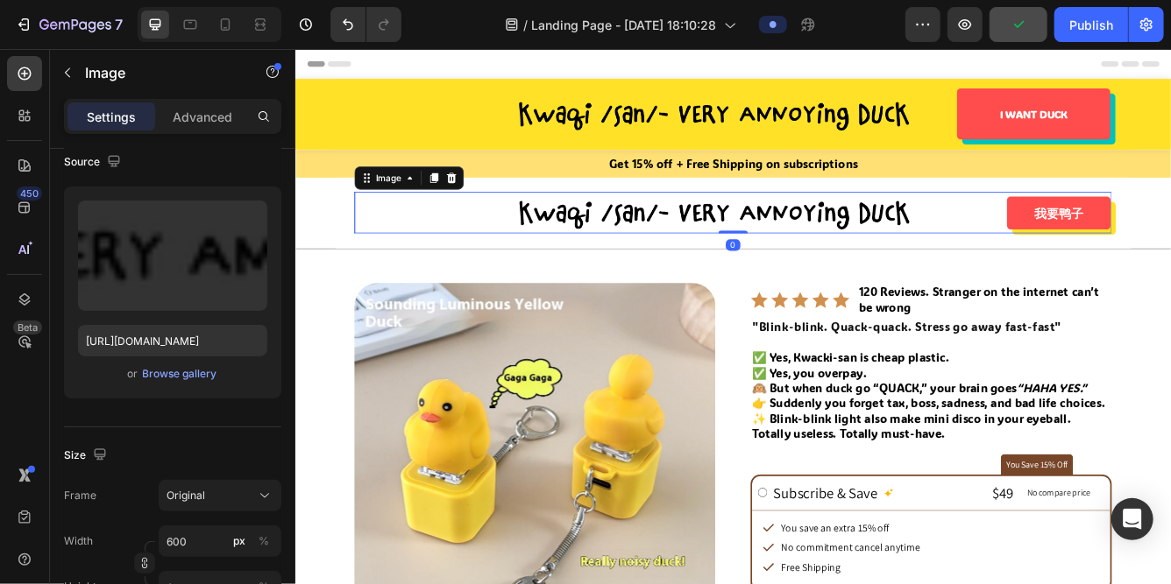
scroll to position [0, 0]
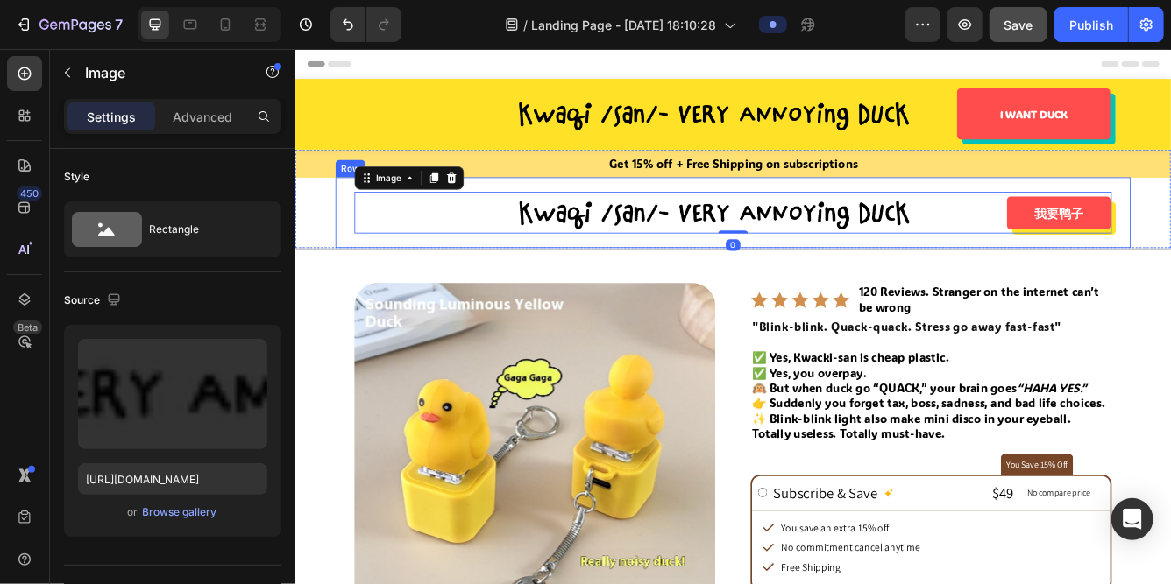
click at [360, 279] on div "Image 0 我要鸭子 Button Row" at bounding box center [820, 245] width 955 height 85
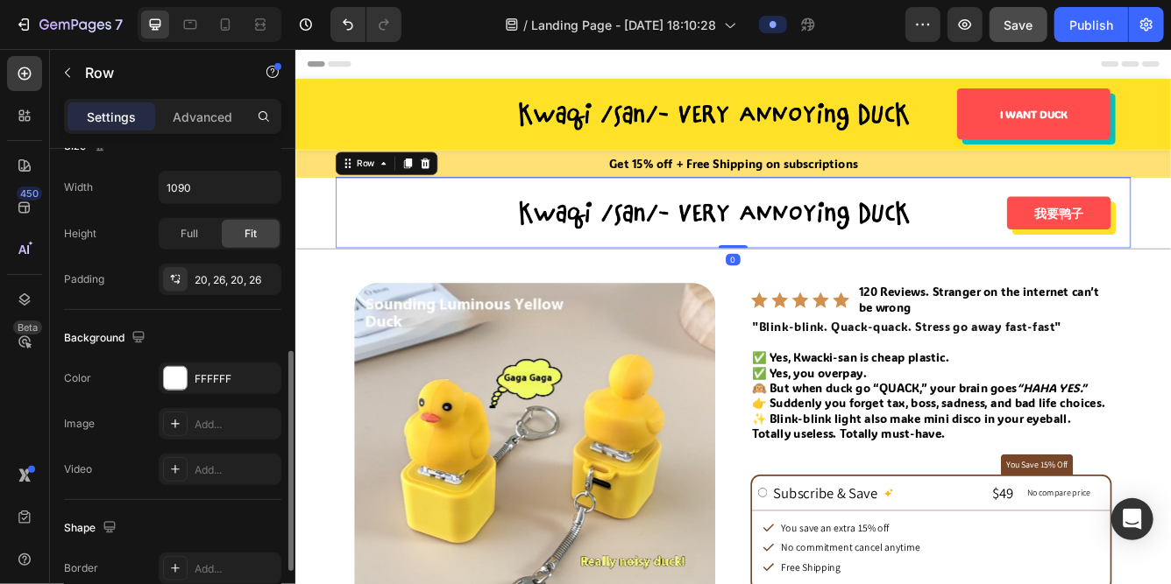
scroll to position [431, 0]
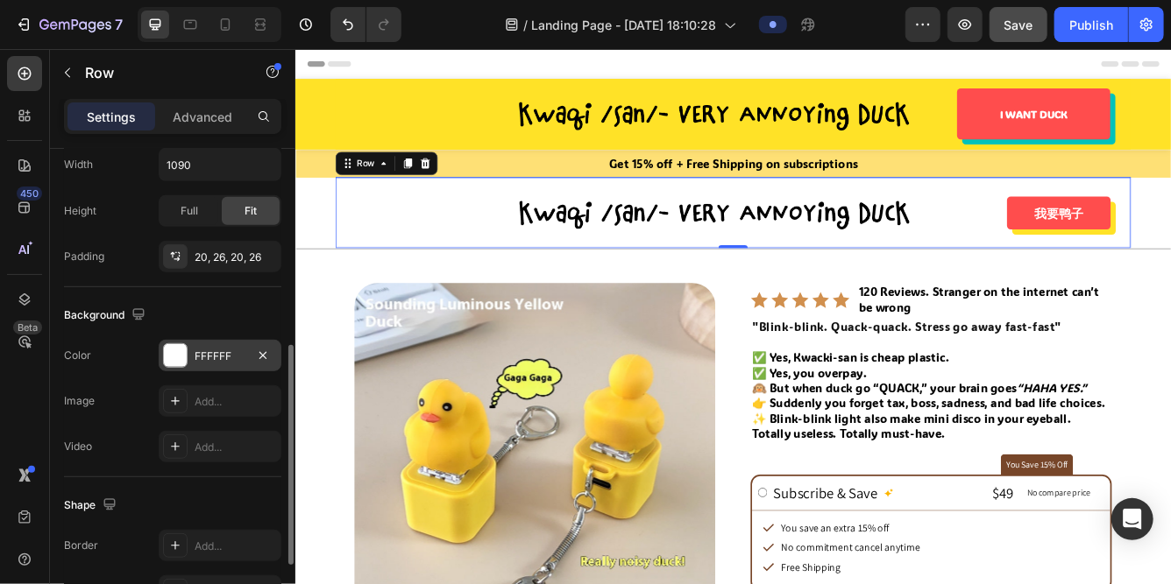
click at [216, 355] on div "FFFFFF" at bounding box center [220, 357] width 51 height 16
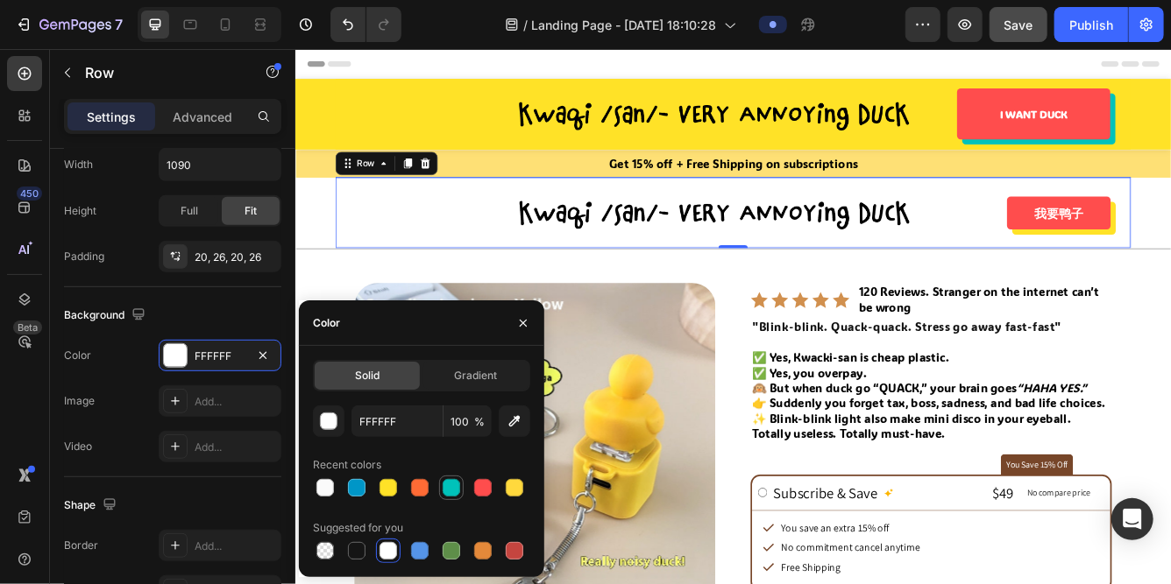
click at [457, 485] on div at bounding box center [451, 488] width 18 height 18
type input "00C2BA"
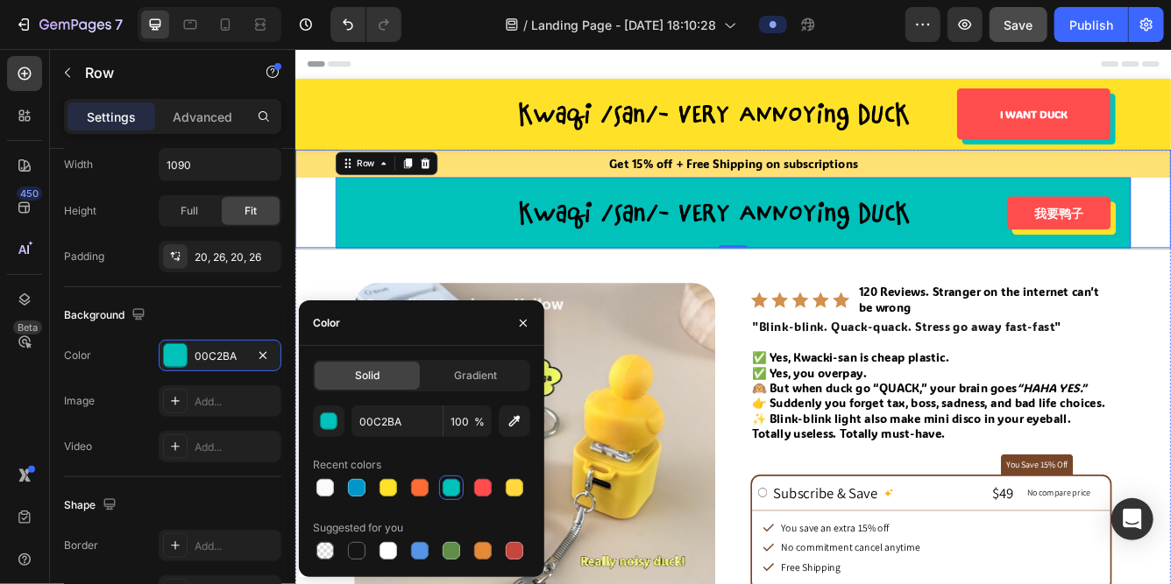
click at [317, 246] on div "Get 15% off + Free Shipping on subscriptions Text Block Image 我要鸭子 Button Row 0" at bounding box center [819, 229] width 1051 height 118
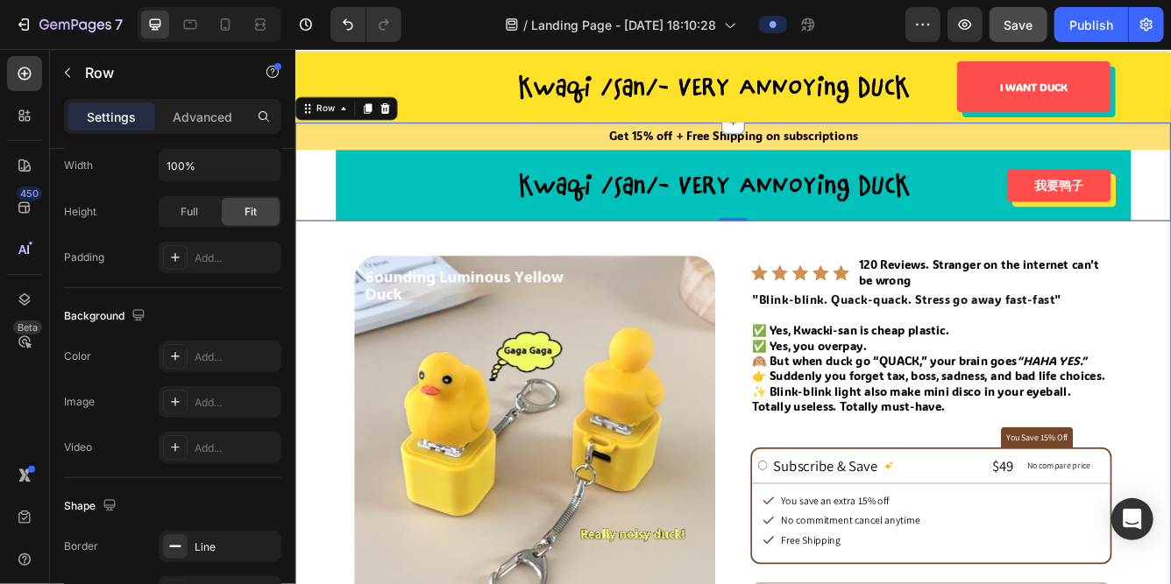
scroll to position [34, 0]
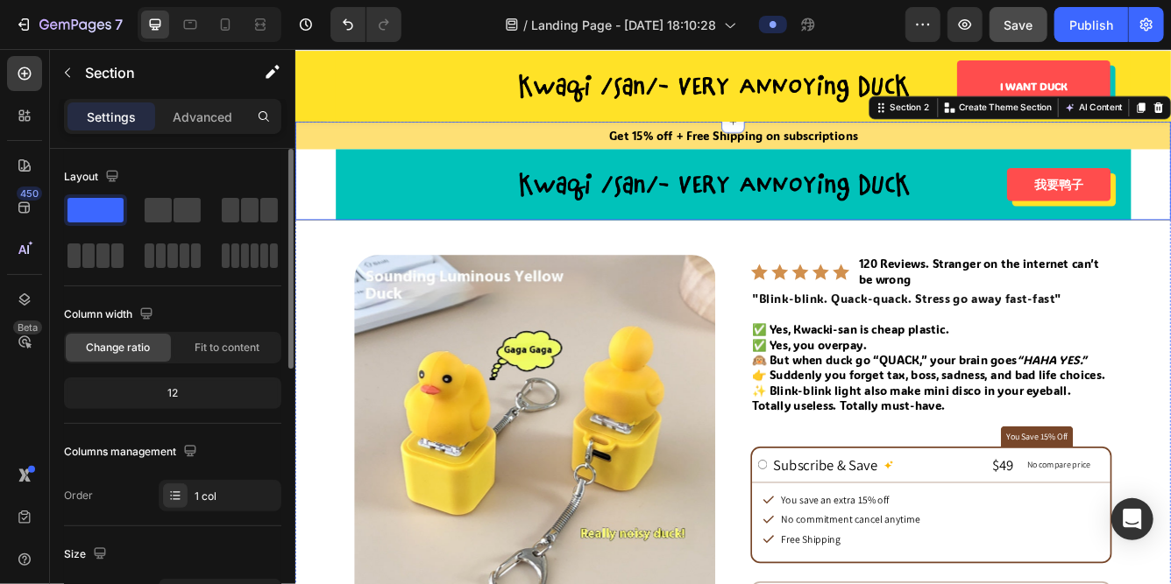
click at [323, 233] on div "Get 15% off + Free Shipping on subscriptions Text Block Image 我要鸭子 Button Row" at bounding box center [819, 195] width 1051 height 118
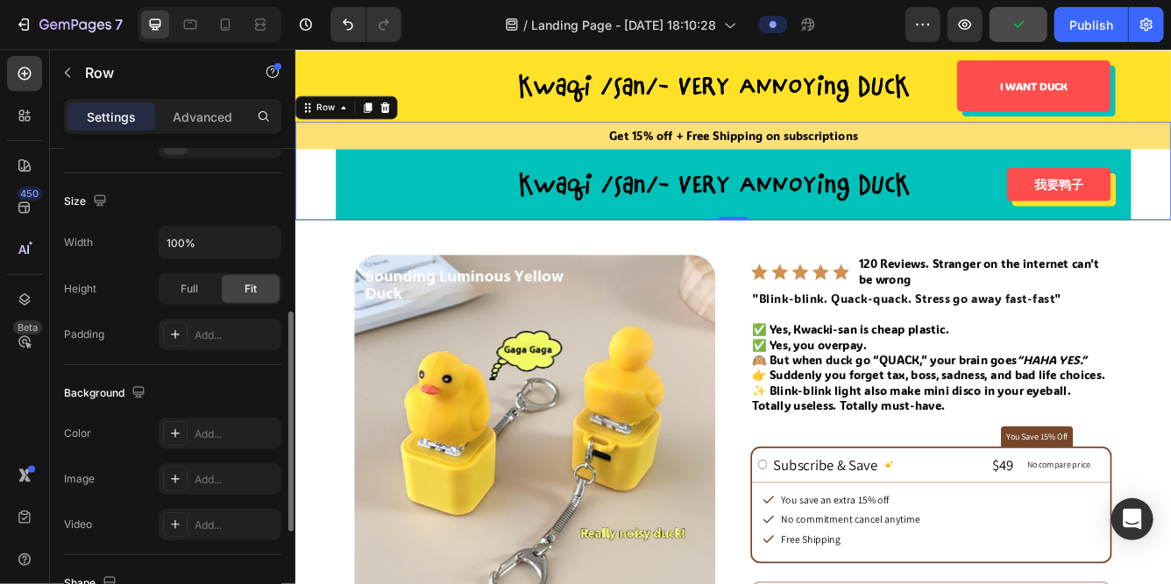
scroll to position [357, 0]
click at [190, 287] on span "Full" at bounding box center [189, 286] width 18 height 16
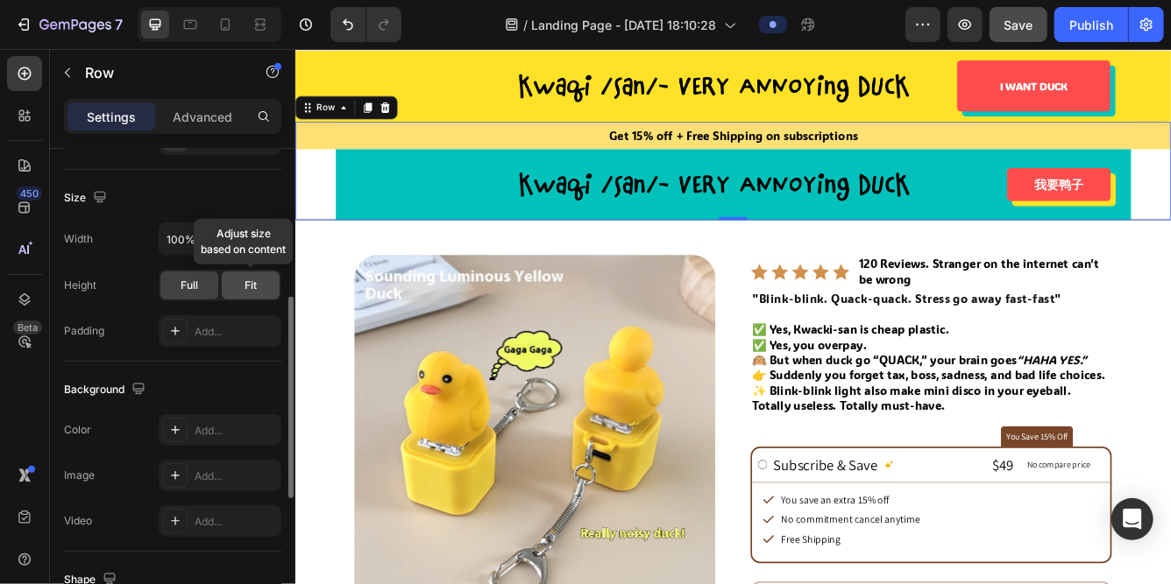
click at [224, 287] on div "Fit" at bounding box center [251, 286] width 58 height 28
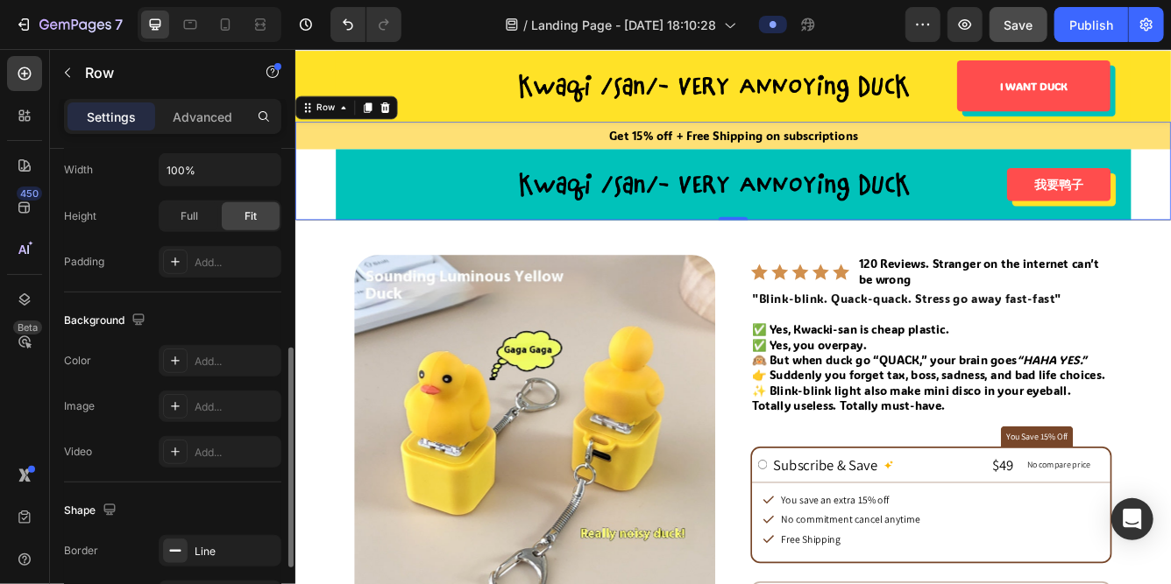
scroll to position [435, 0]
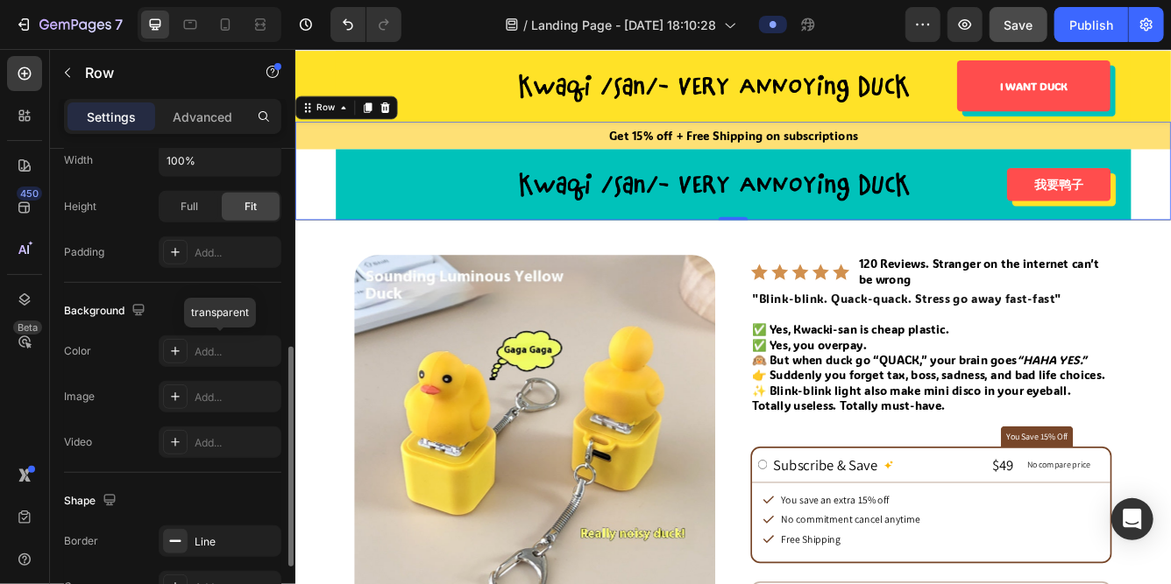
click at [215, 365] on div "Add..." at bounding box center [220, 352] width 123 height 32
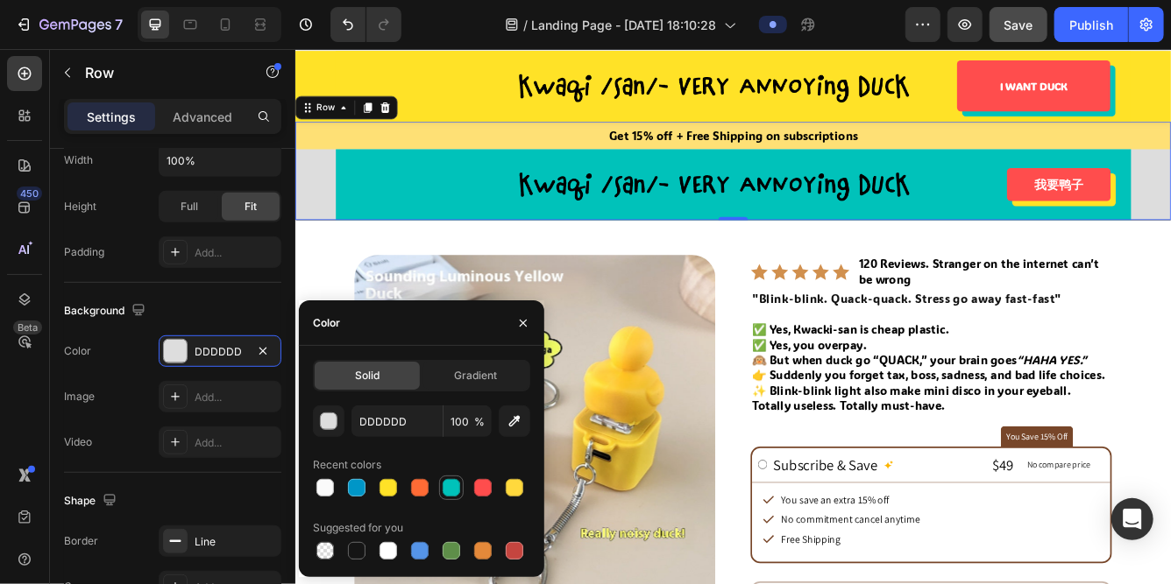
click at [450, 489] on div at bounding box center [451, 488] width 18 height 18
type input "00C2BA"
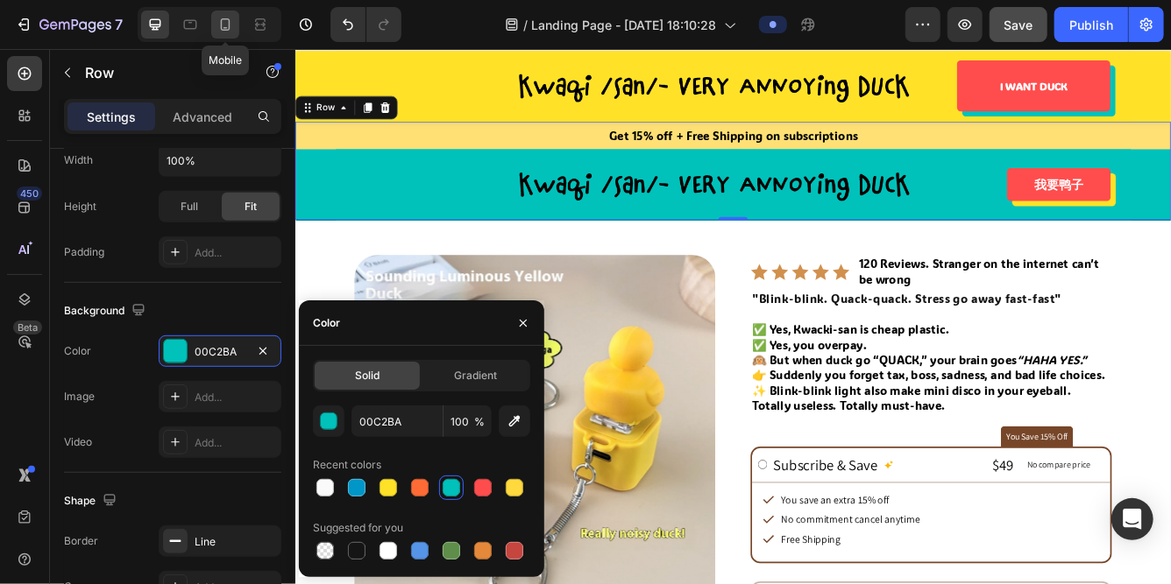
click at [223, 30] on icon at bounding box center [226, 24] width 10 height 12
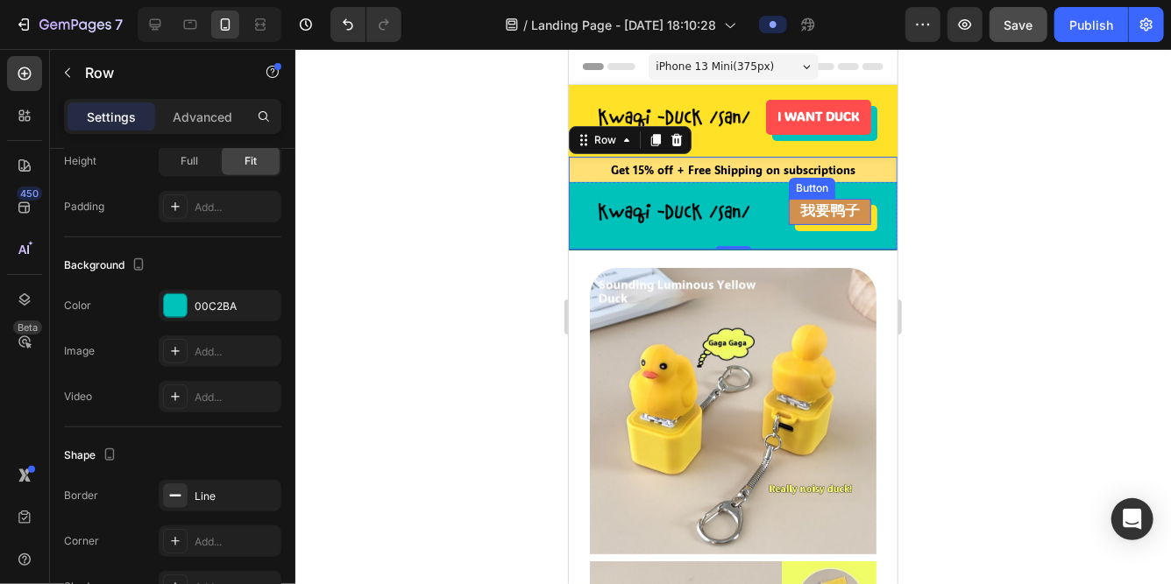
click at [794, 211] on link "我要鸭子" at bounding box center [829, 211] width 82 height 26
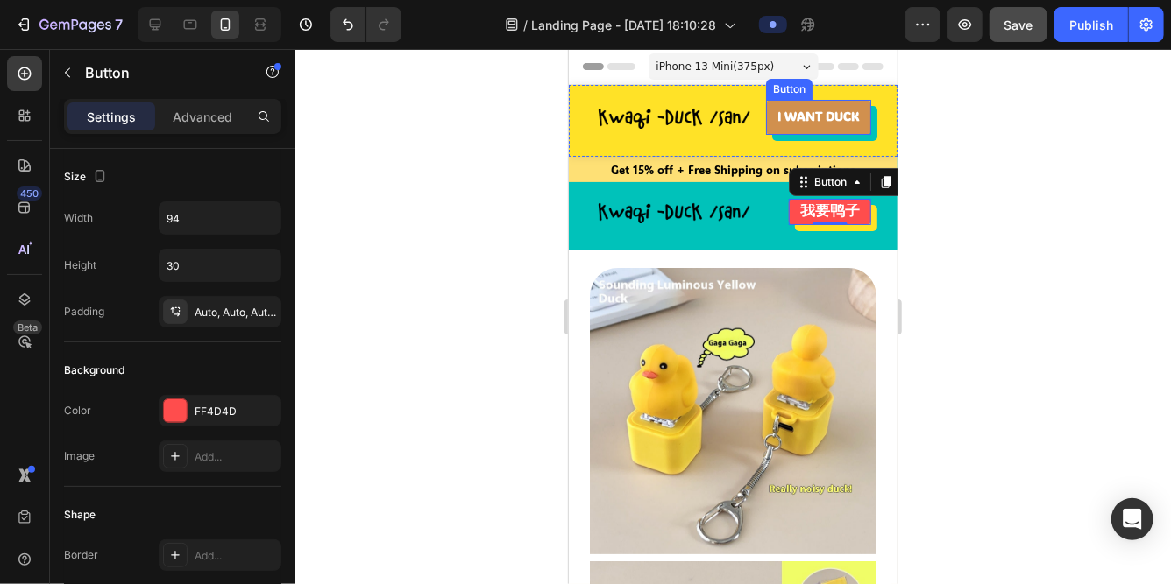
click at [768, 122] on link "I WANT DUCK" at bounding box center [817, 116] width 105 height 35
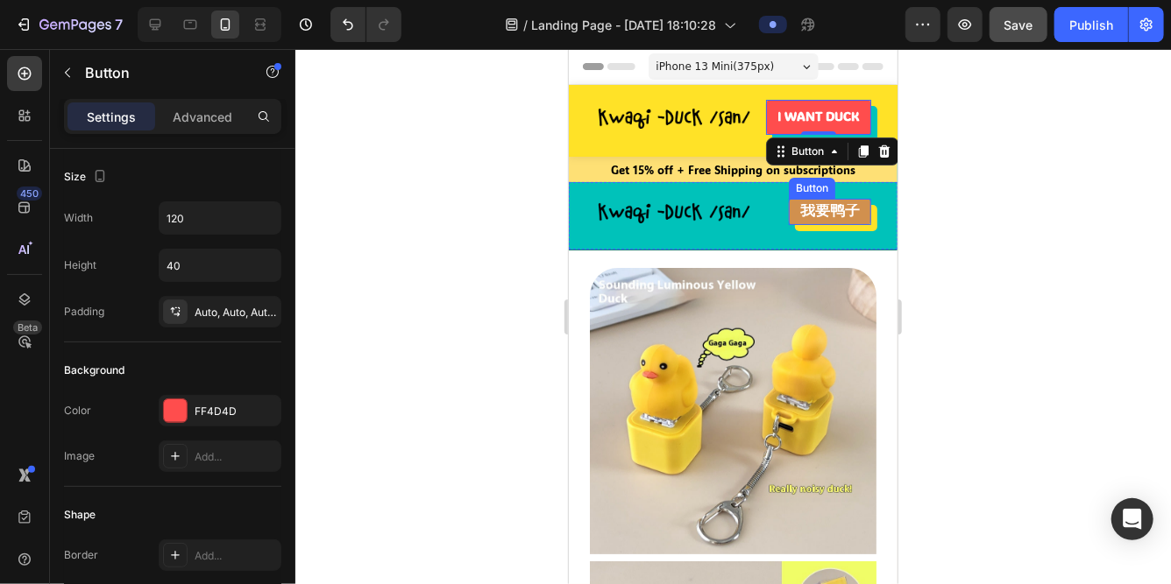
click at [794, 209] on link "我要鸭子" at bounding box center [829, 211] width 82 height 26
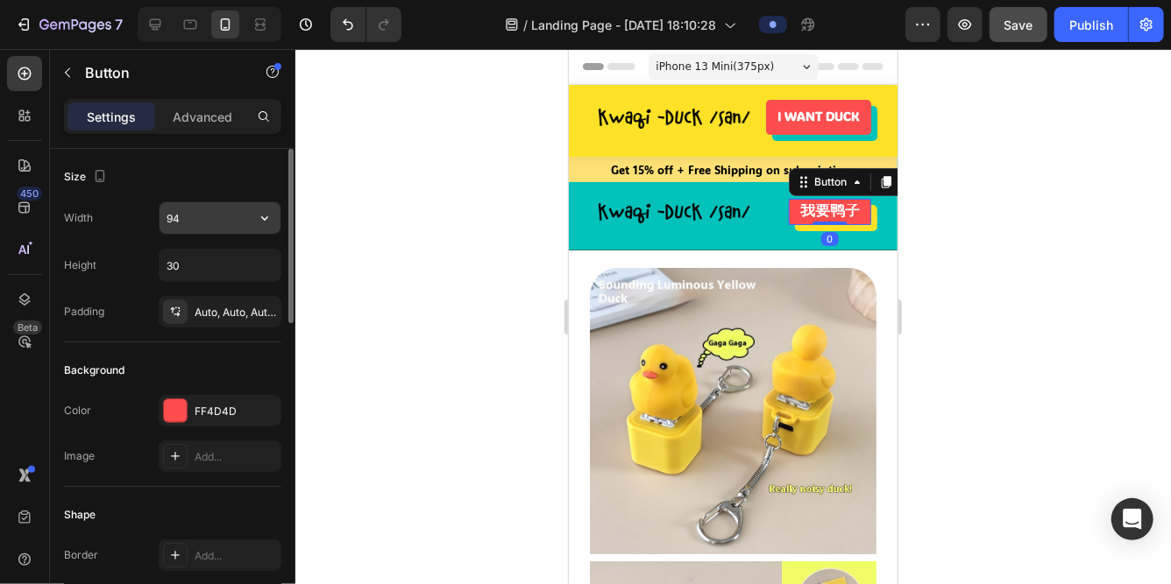
click at [194, 216] on input "94" at bounding box center [219, 218] width 121 height 32
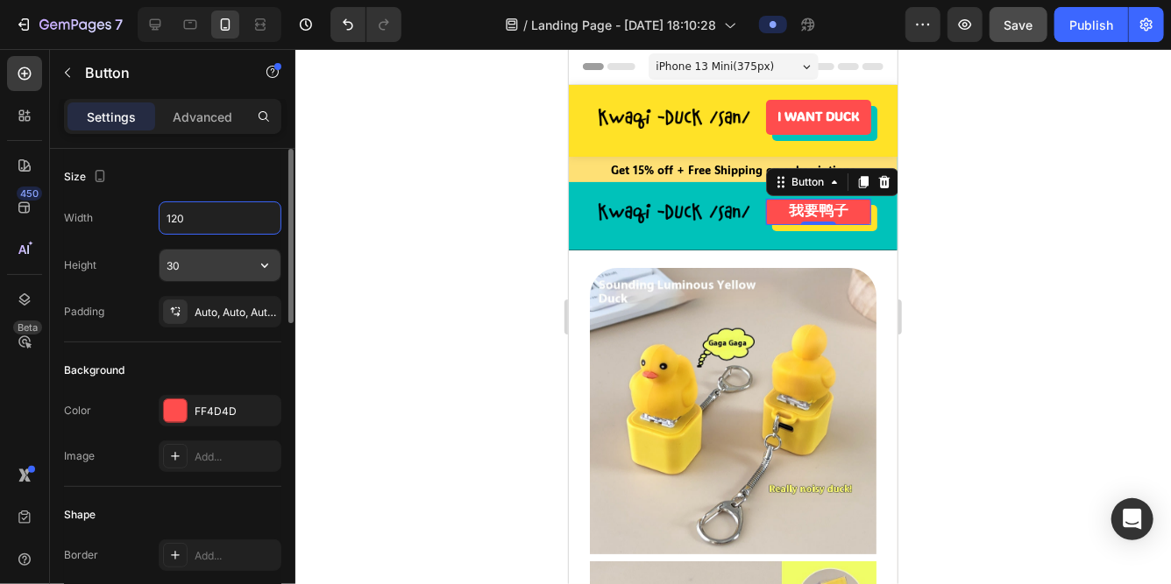
type input "120"
click at [181, 265] on input "30" at bounding box center [219, 266] width 121 height 32
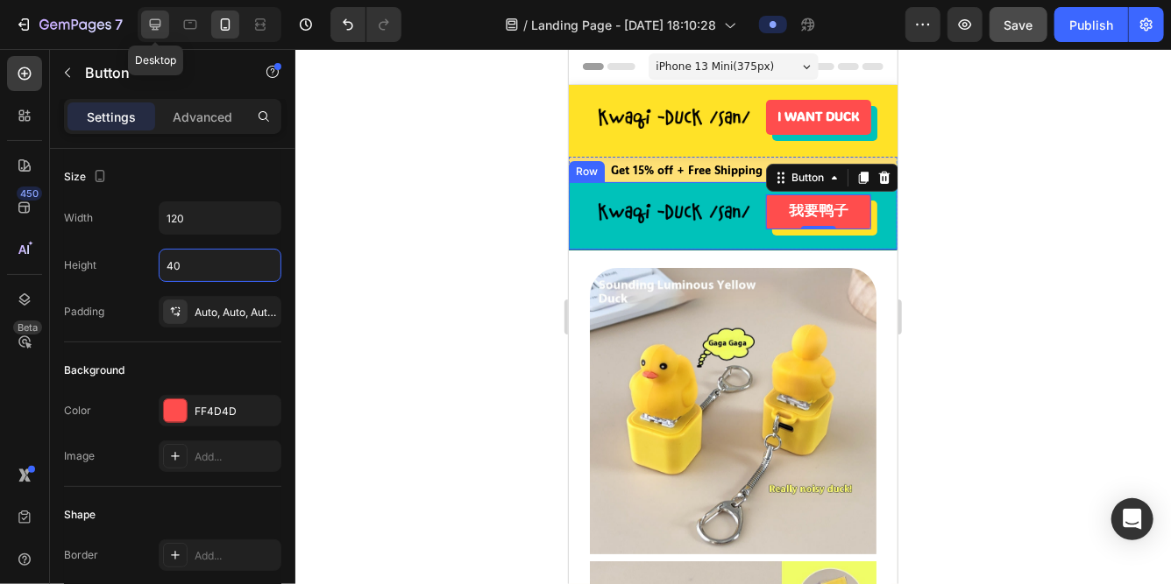
type input "40"
click at [153, 25] on icon at bounding box center [155, 25] width 18 height 18
type input "142"
type input "19"
type input "45"
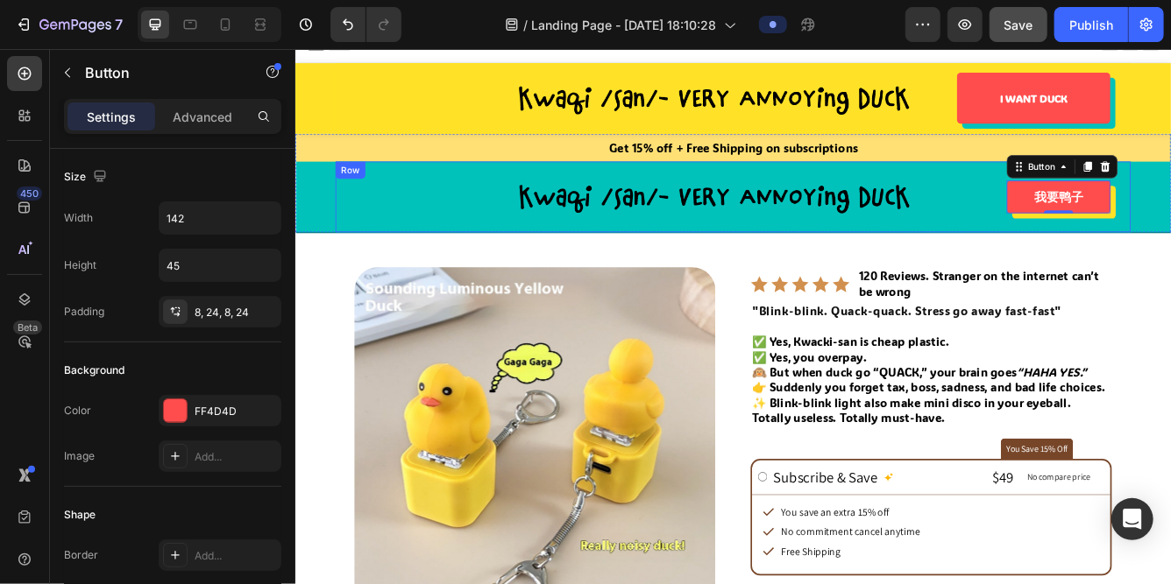
scroll to position [13, 0]
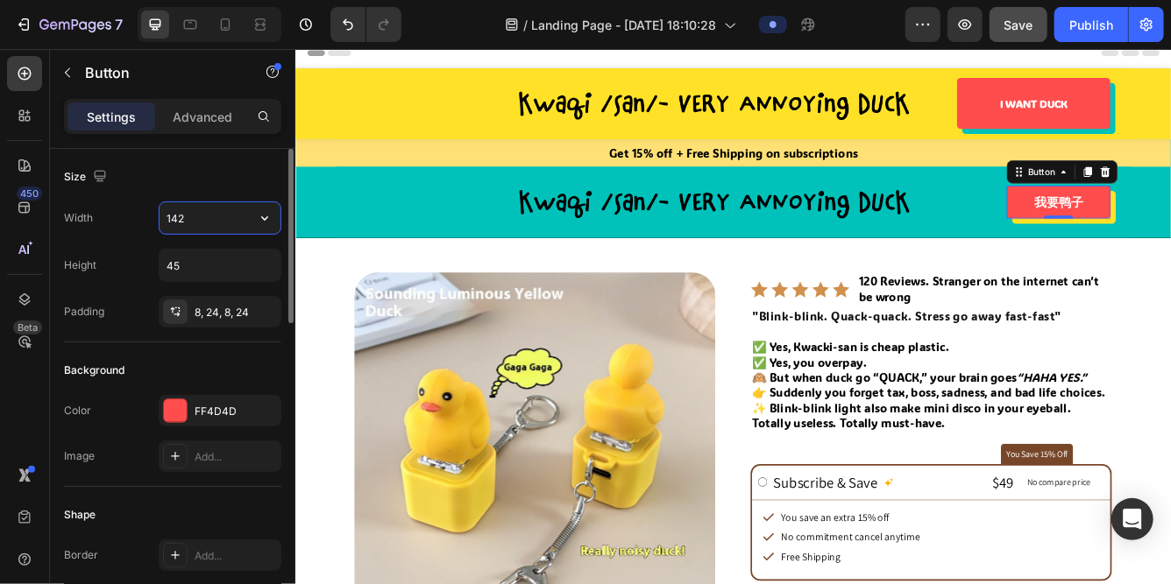
click at [207, 219] on input "142" at bounding box center [219, 218] width 121 height 32
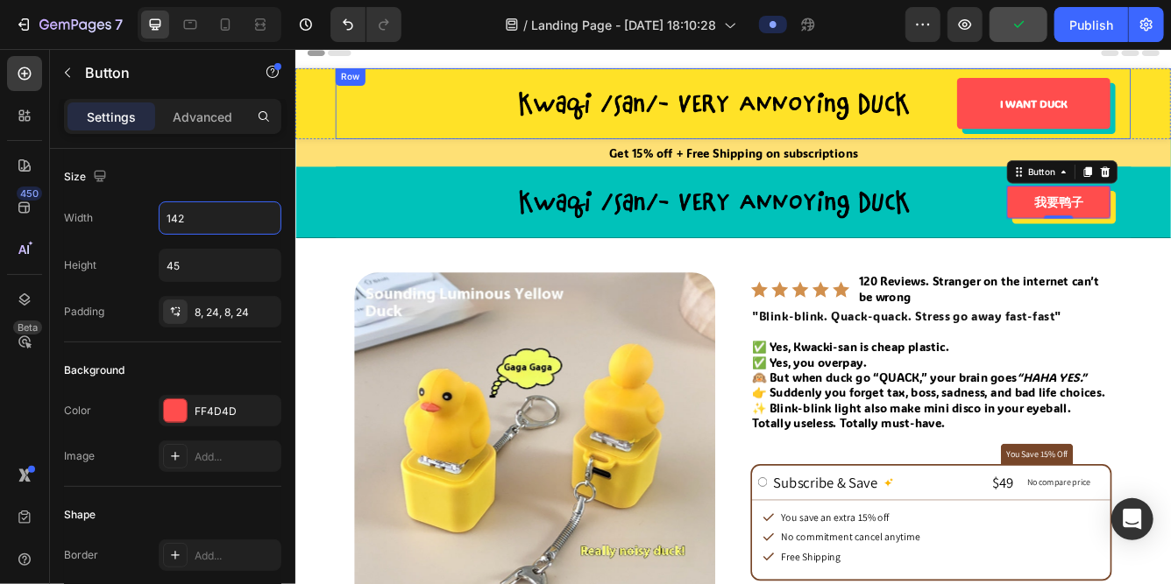
click at [1113, 147] on div "Image I WANT DUCK Button Row" at bounding box center [820, 114] width 955 height 85
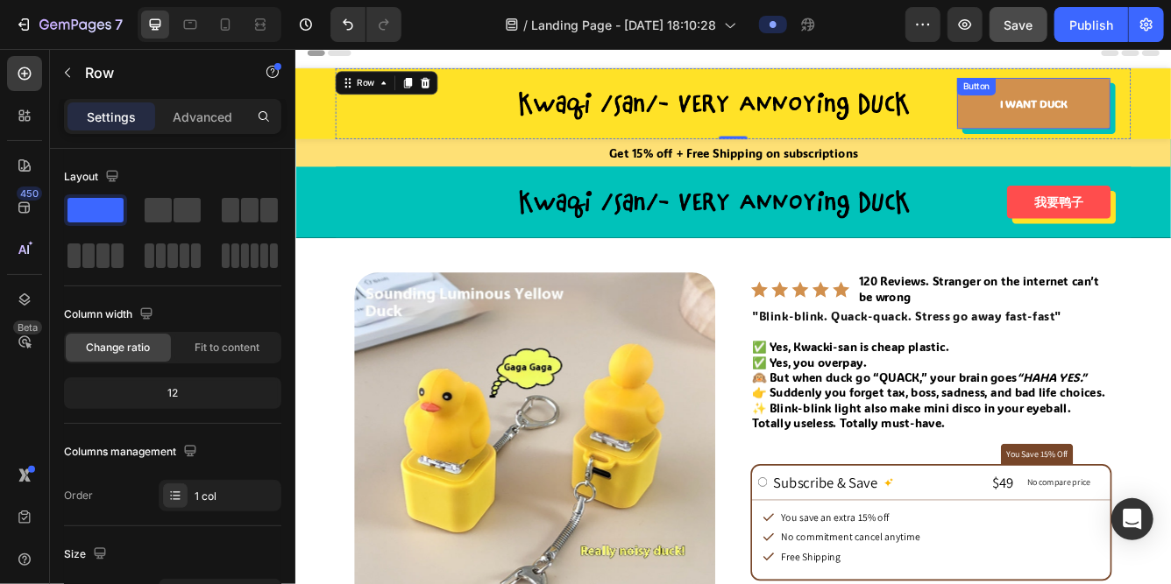
click at [1122, 115] on link "I WANT DUCK" at bounding box center [1181, 113] width 184 height 61
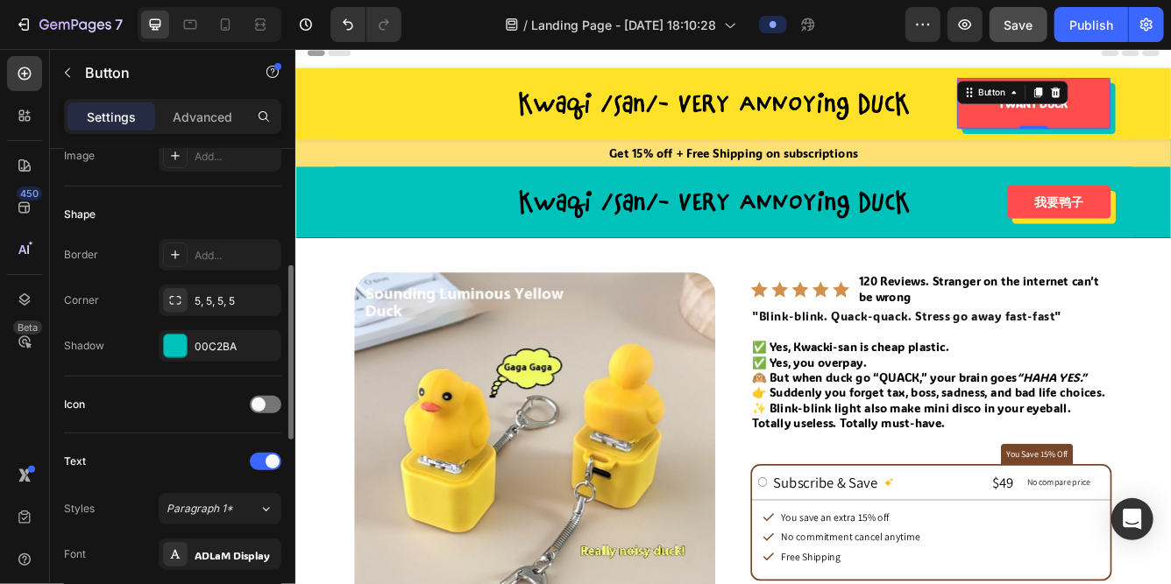
scroll to position [328, 0]
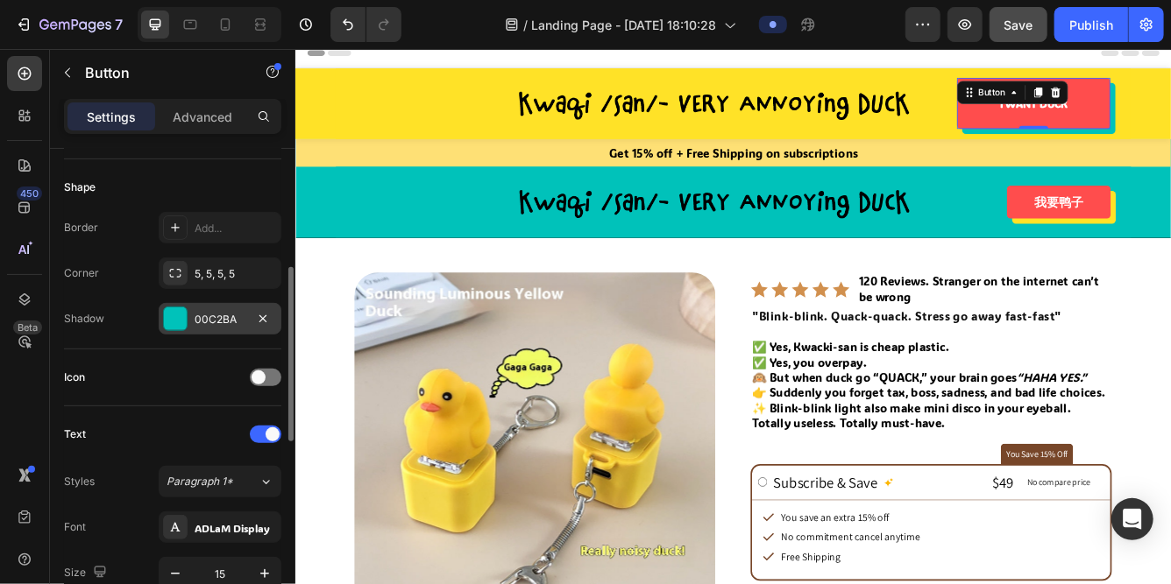
click at [225, 322] on div "00C2BA" at bounding box center [220, 320] width 51 height 16
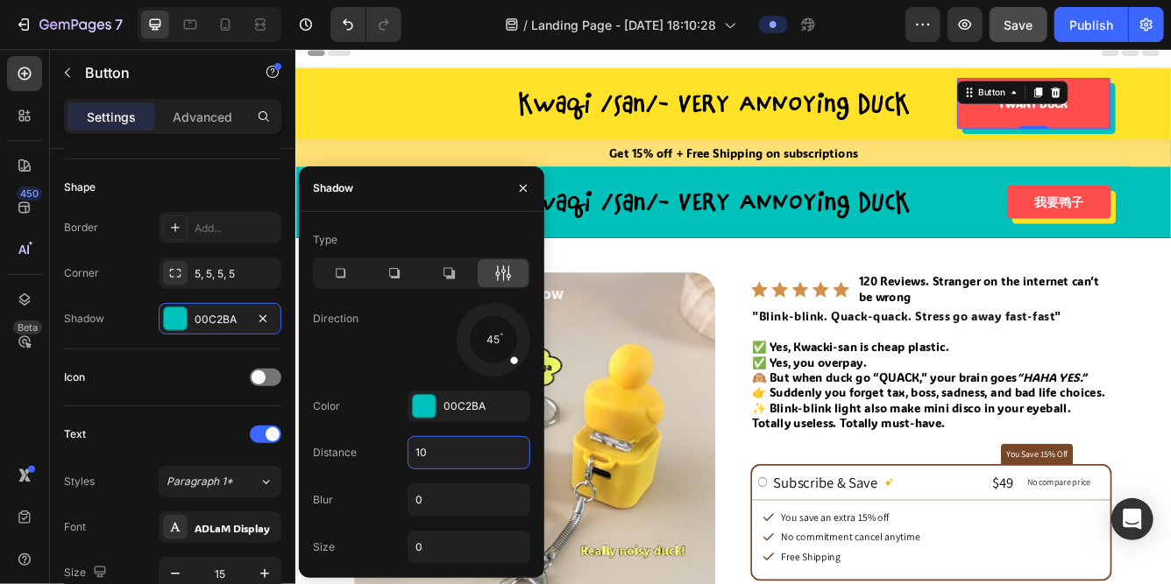
click at [456, 461] on input "10" at bounding box center [468, 453] width 121 height 32
type input "2"
type input "15"
click at [1093, 265] on div "Image 我要鸭子 Button Row" at bounding box center [820, 232] width 955 height 85
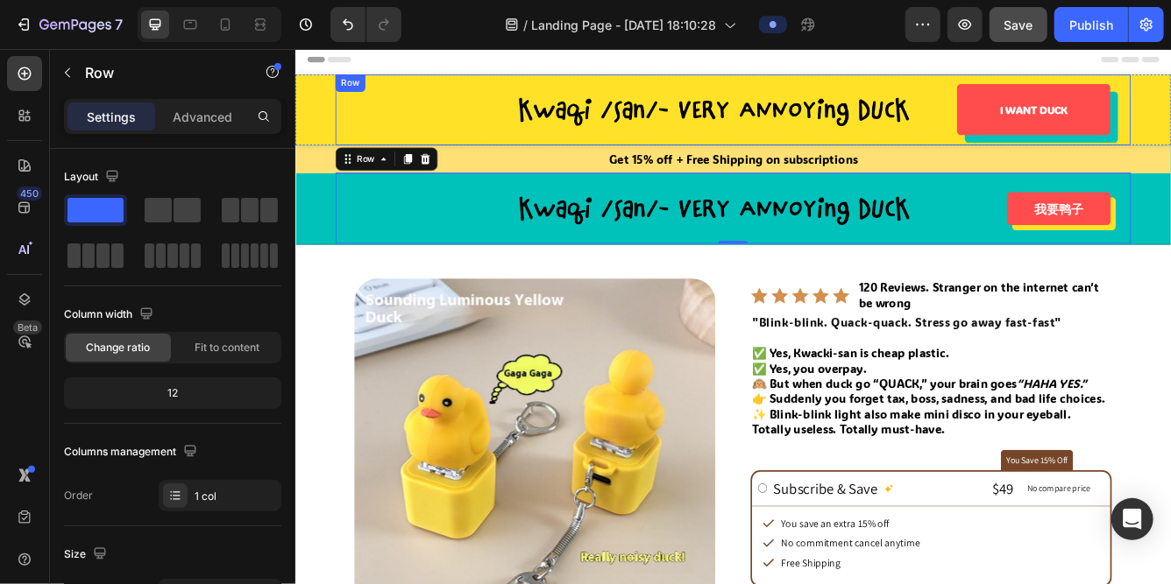
scroll to position [0, 0]
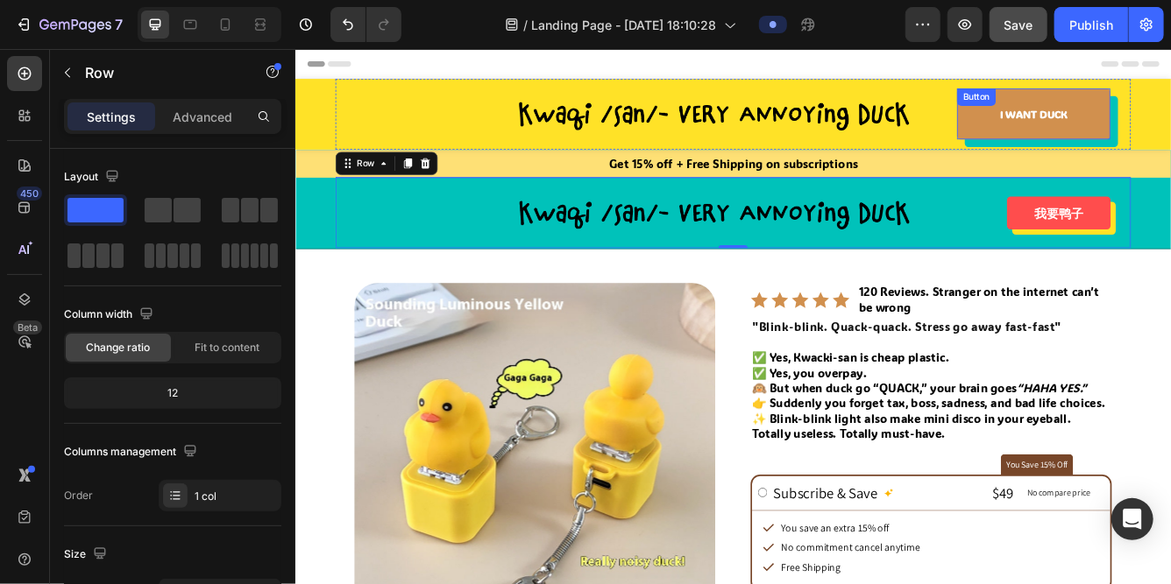
click at [1131, 138] on link "I WANT DUCK" at bounding box center [1181, 126] width 184 height 61
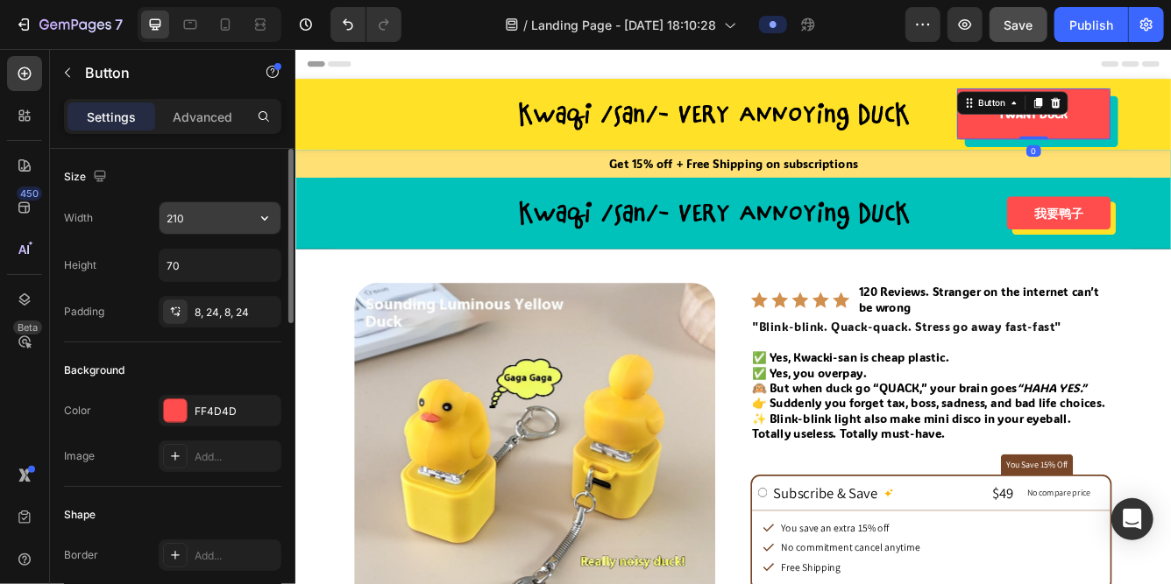
click at [205, 223] on input "210" at bounding box center [219, 218] width 121 height 32
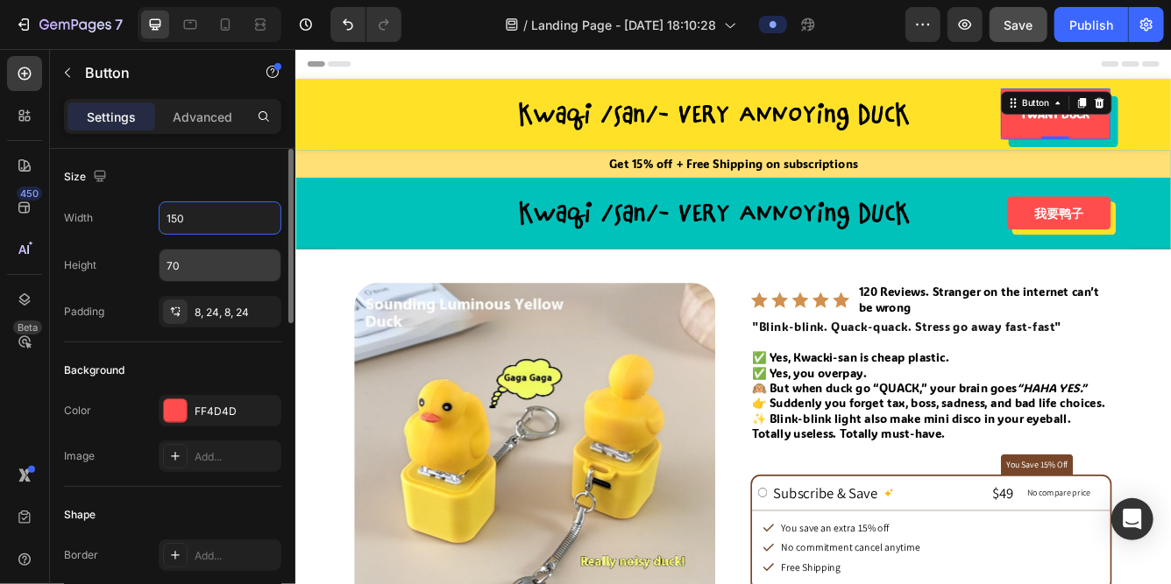
type input "150"
click at [205, 250] on input "70" at bounding box center [219, 266] width 121 height 32
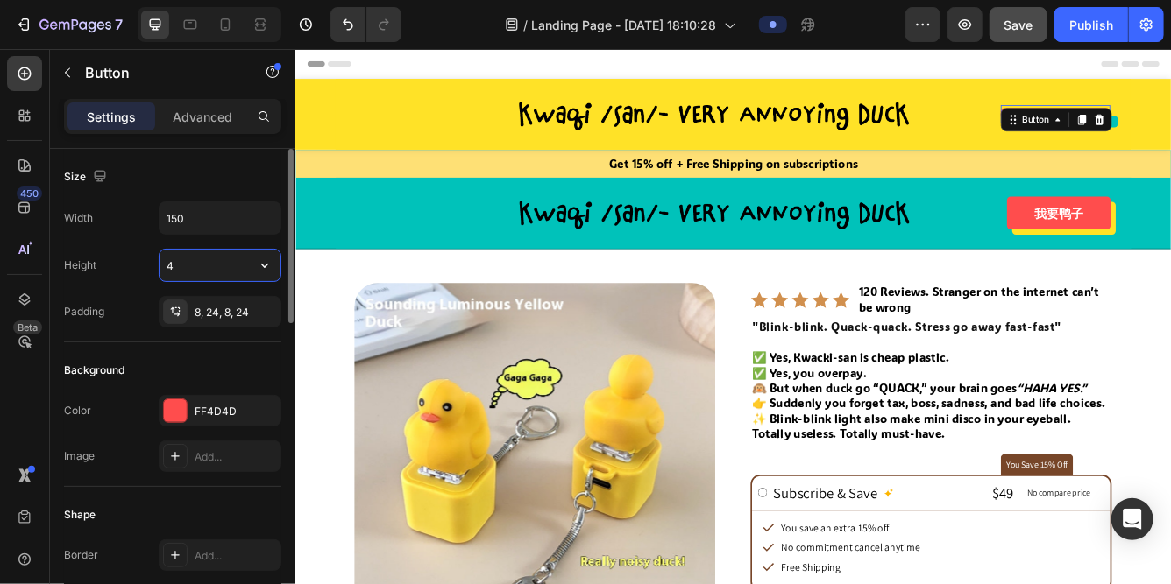
type input "40"
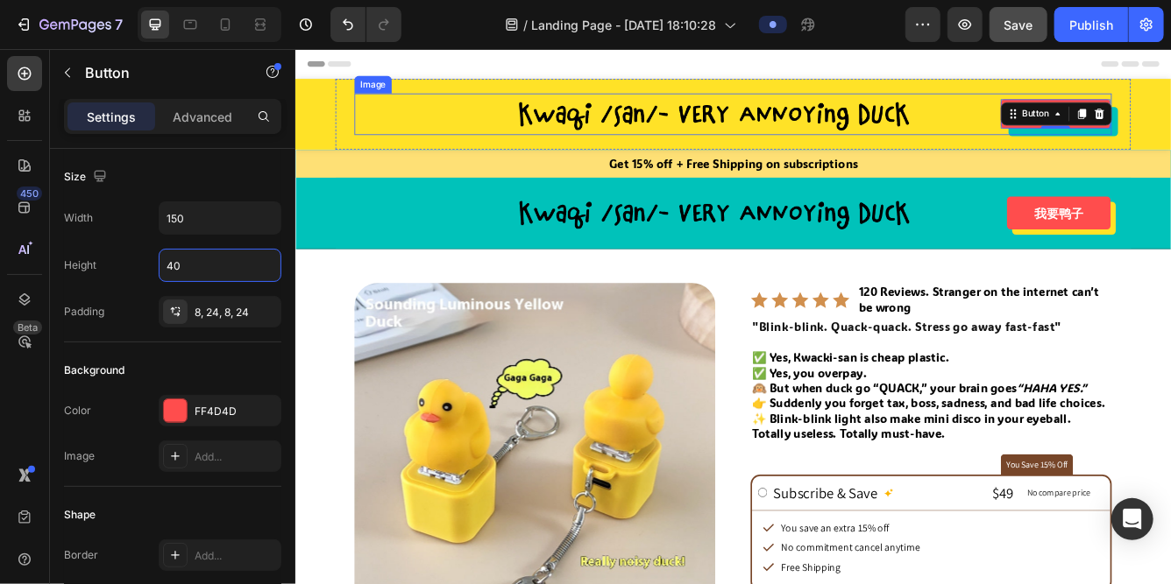
click at [1068, 135] on img at bounding box center [820, 128] width 526 height 50
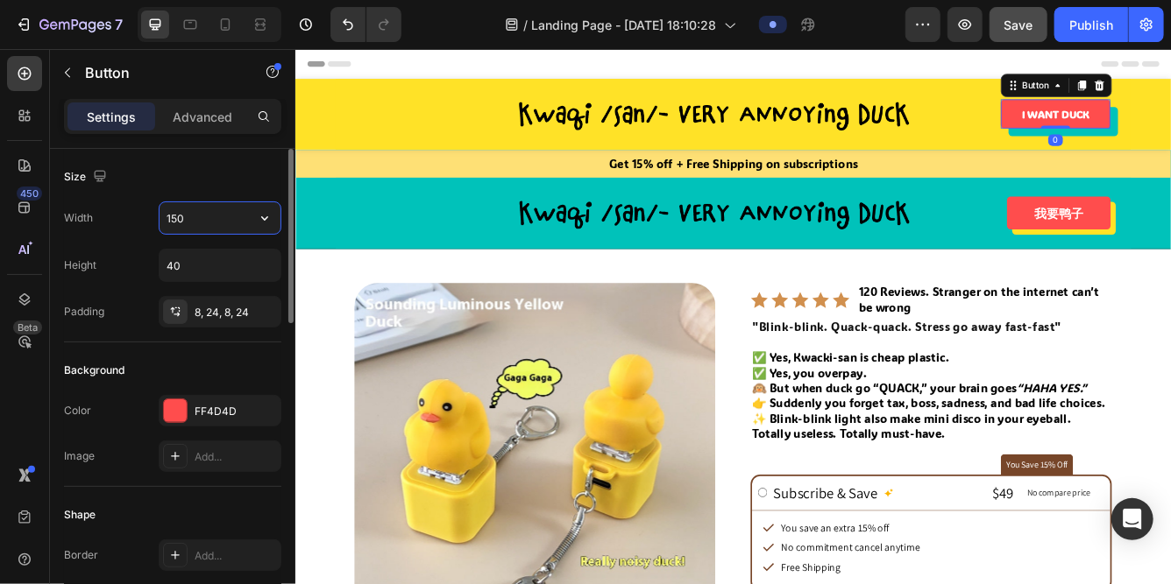
click at [222, 215] on input "150" at bounding box center [219, 218] width 121 height 32
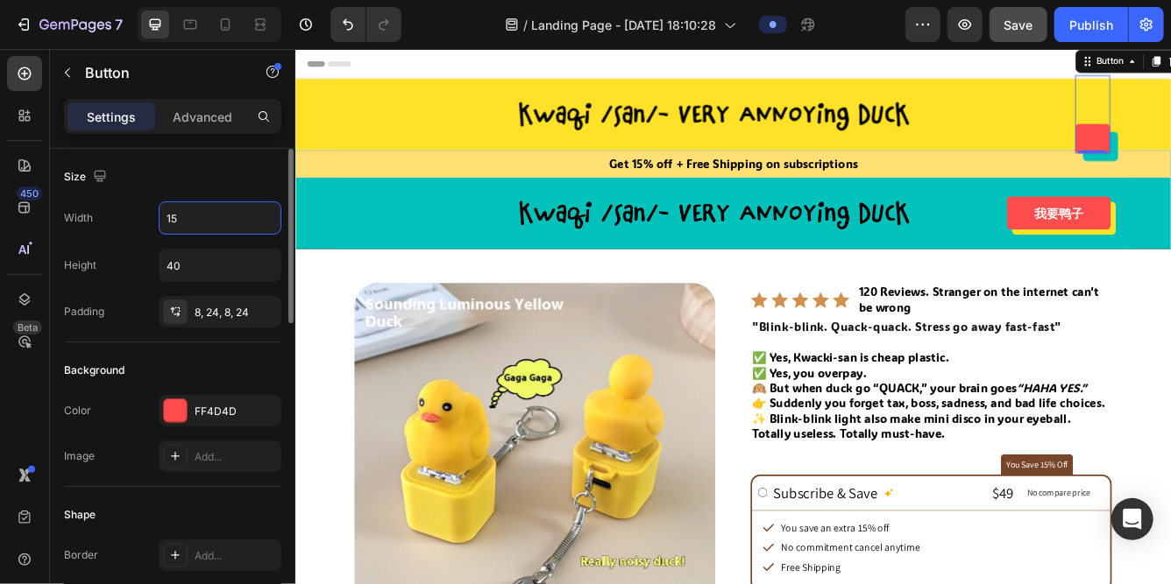
type input "150"
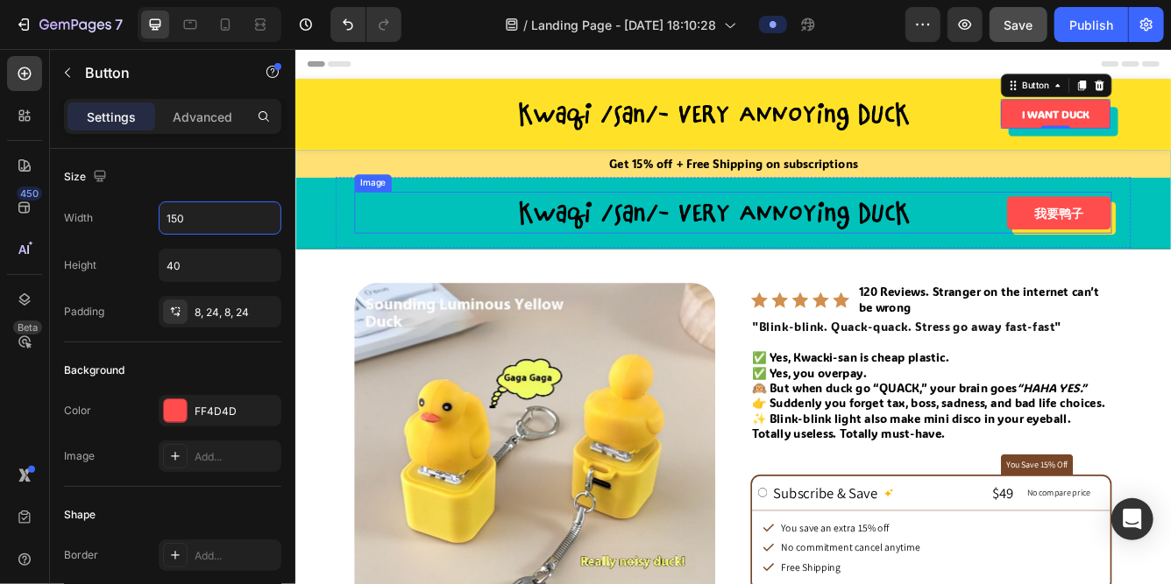
click at [1082, 258] on img at bounding box center [820, 246] width 526 height 50
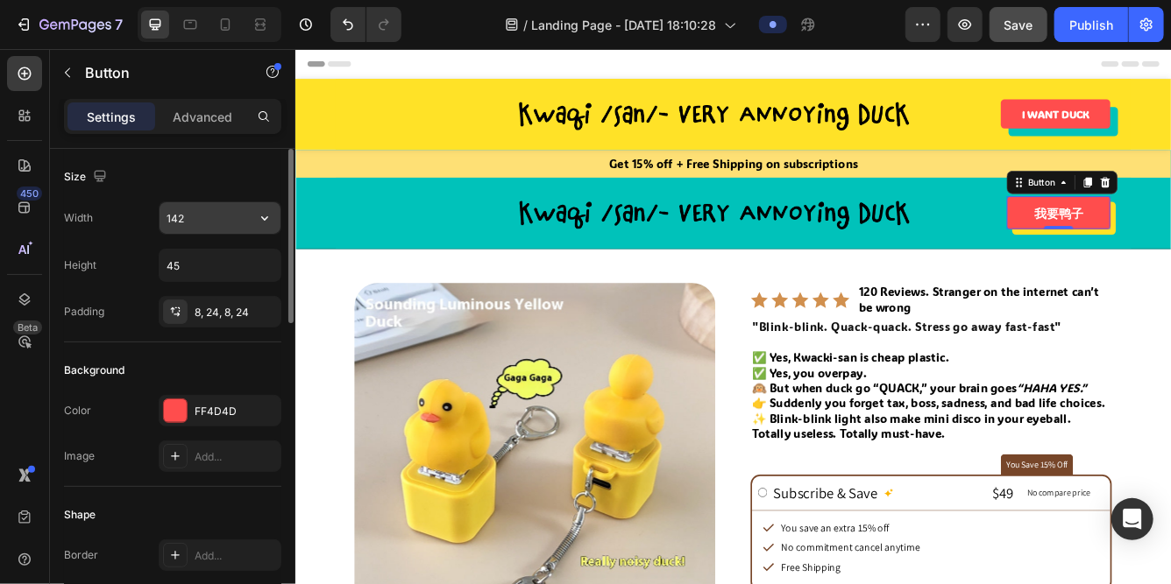
click at [201, 213] on input "142" at bounding box center [219, 218] width 121 height 32
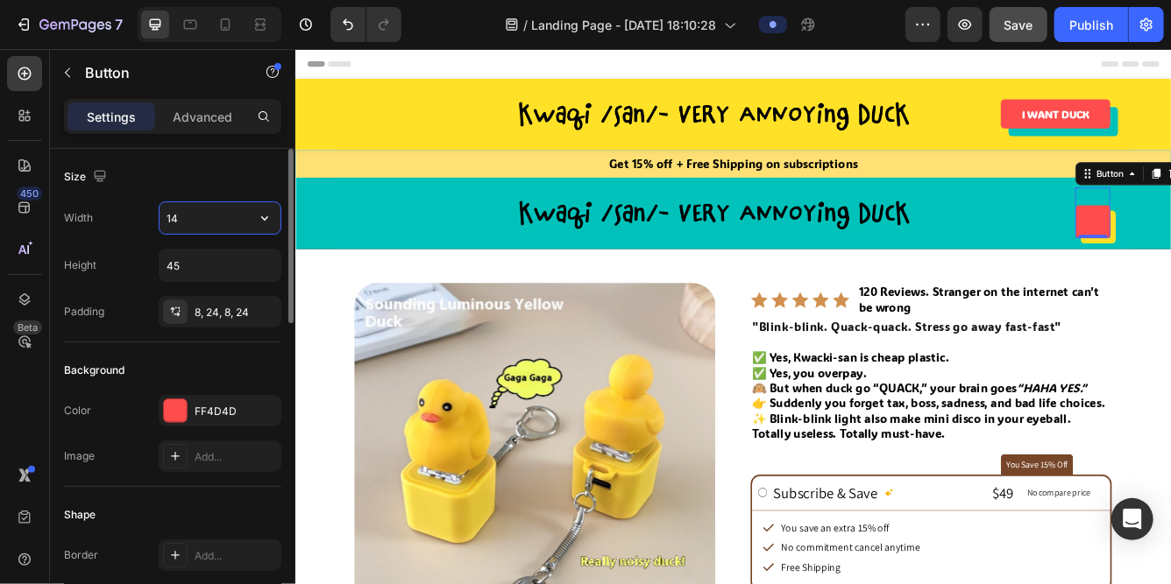
type input "140"
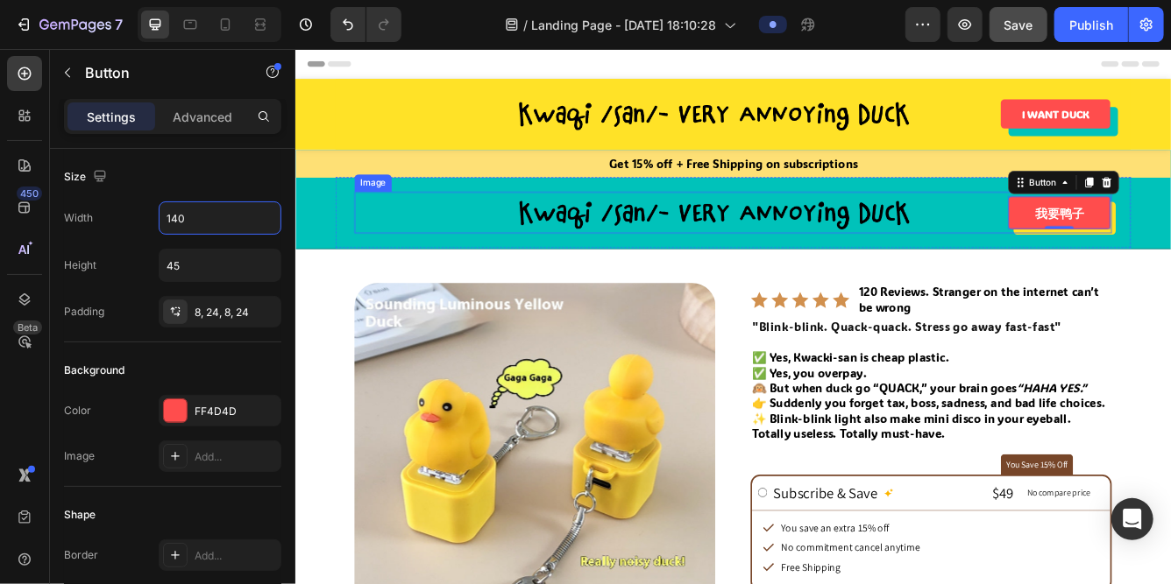
click at [1104, 270] on div at bounding box center [819, 246] width 909 height 50
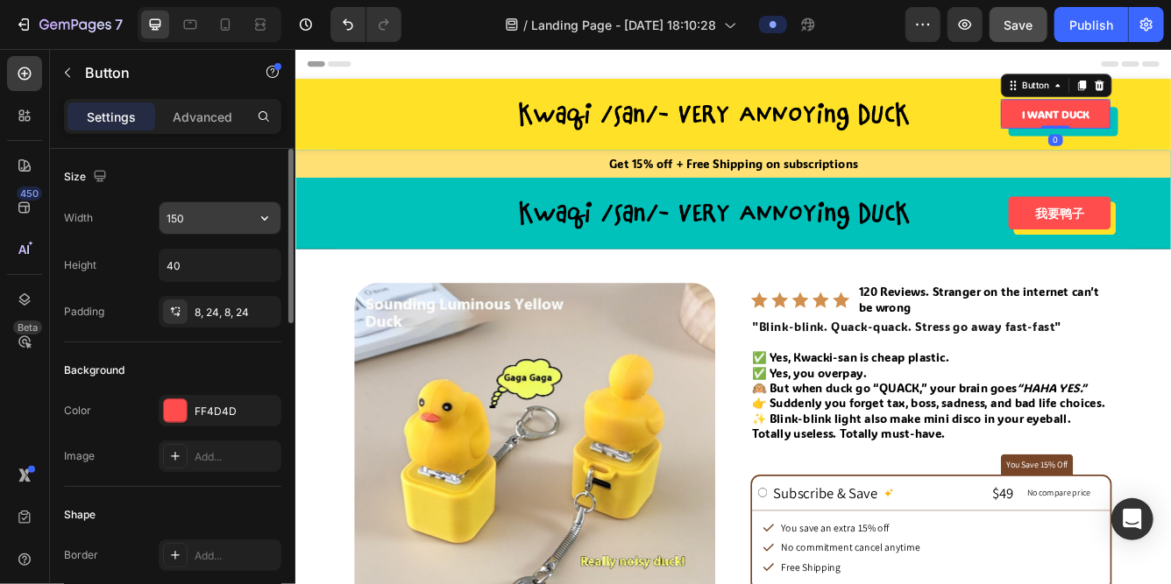
click at [207, 214] on input "150" at bounding box center [219, 218] width 121 height 32
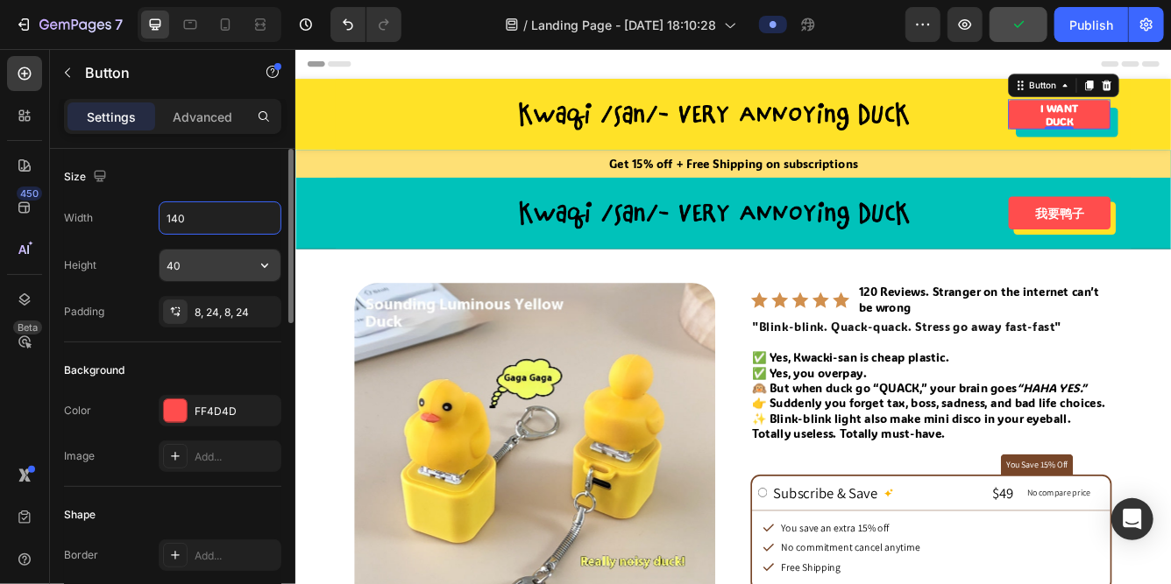
type input "140"
click at [207, 260] on input "40" at bounding box center [219, 266] width 121 height 32
type input "45"
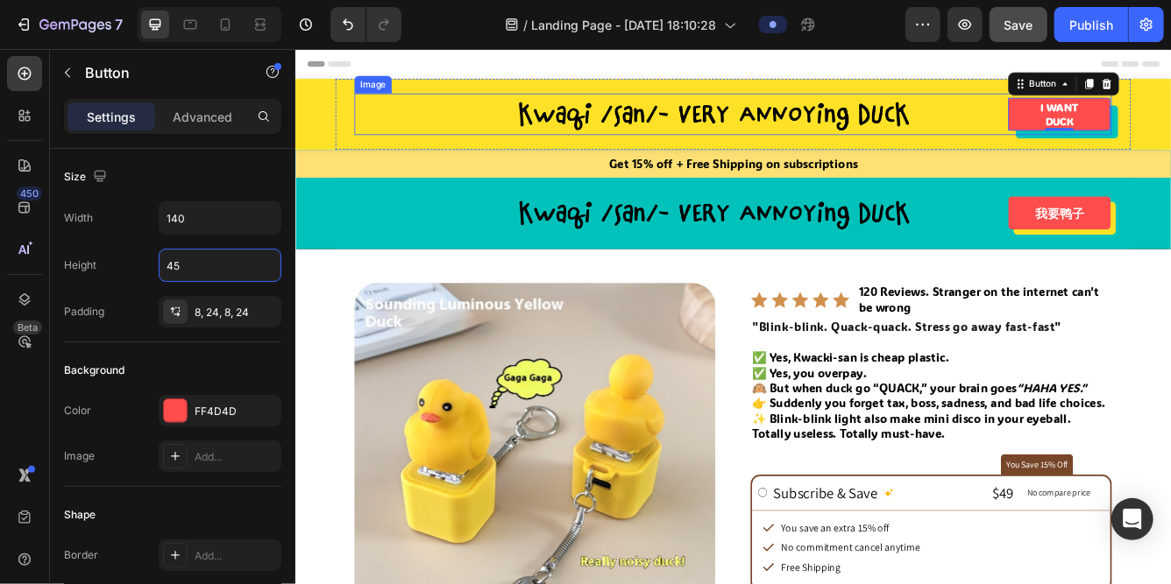
click at [1106, 127] on div at bounding box center [819, 128] width 909 height 50
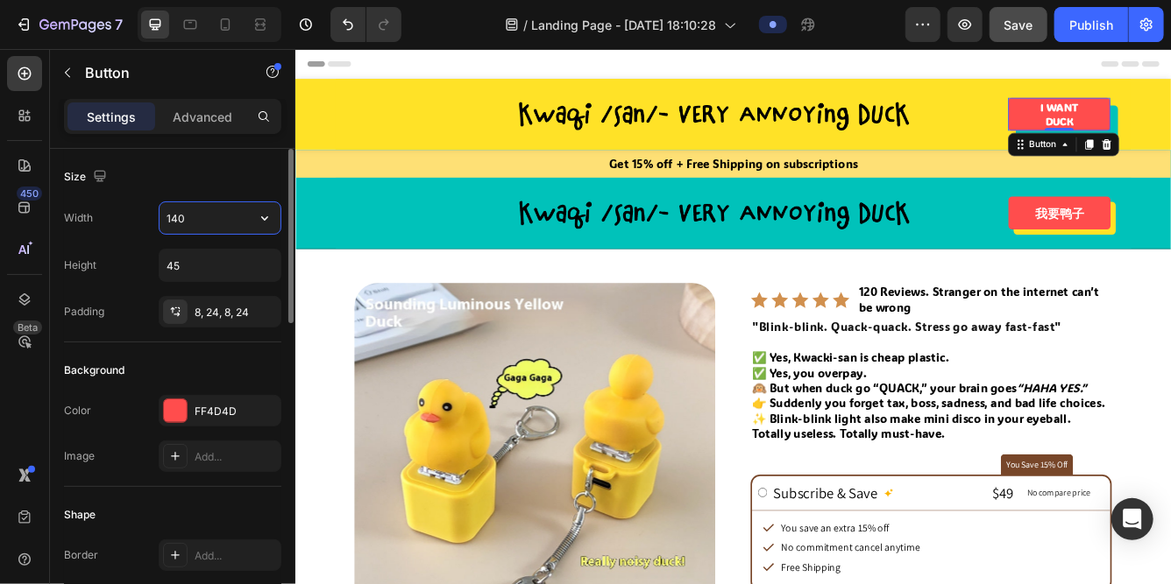
click at [189, 221] on input "140" at bounding box center [219, 218] width 121 height 32
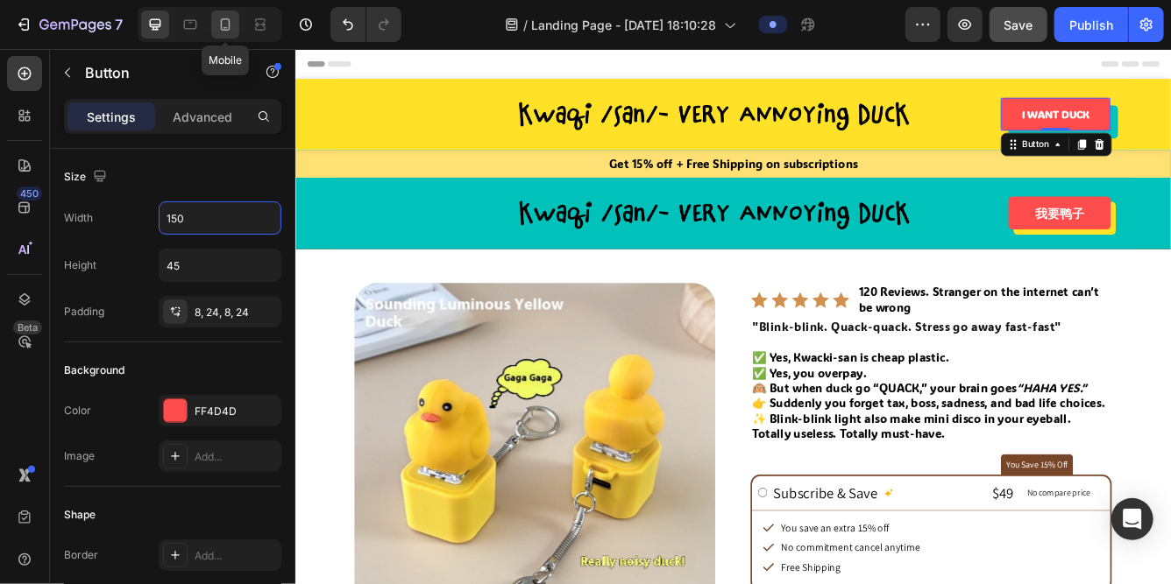
type input "150"
click at [223, 24] on icon at bounding box center [225, 25] width 18 height 18
type input "40"
type input "120"
type input "10"
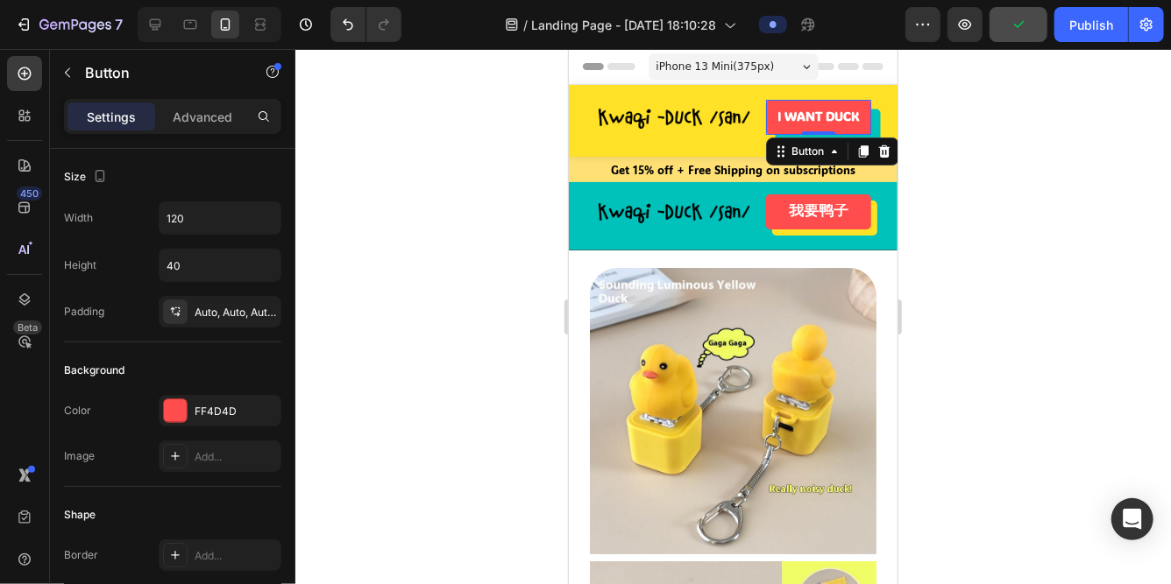
click at [537, 199] on div at bounding box center [732, 316] width 875 height 535
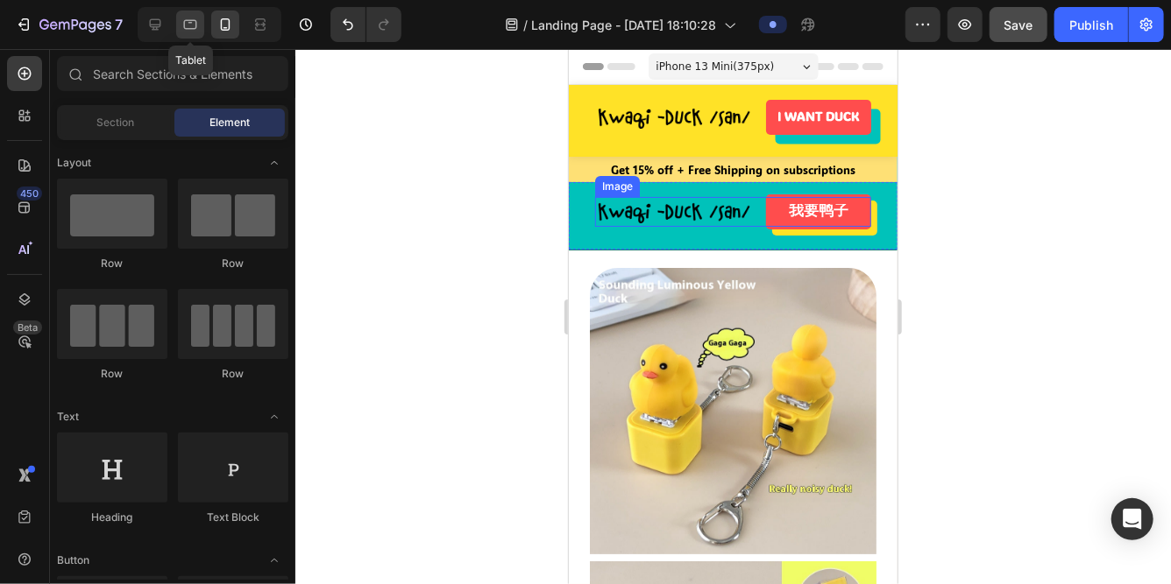
click at [194, 23] on icon at bounding box center [190, 25] width 18 height 18
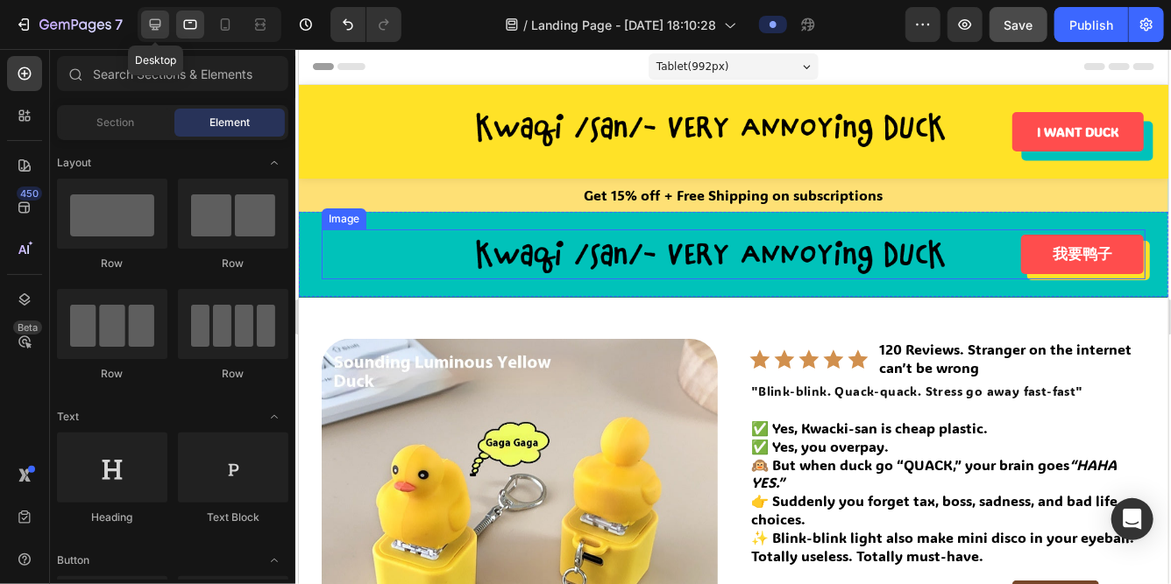
click at [147, 24] on icon at bounding box center [155, 25] width 18 height 18
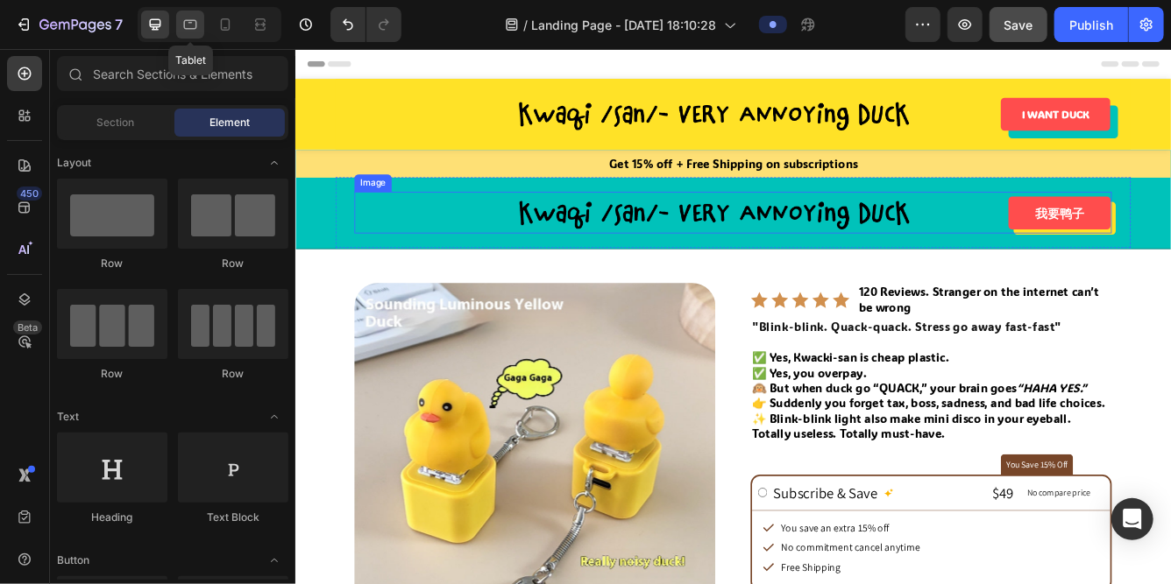
click at [184, 25] on icon at bounding box center [190, 25] width 13 height 10
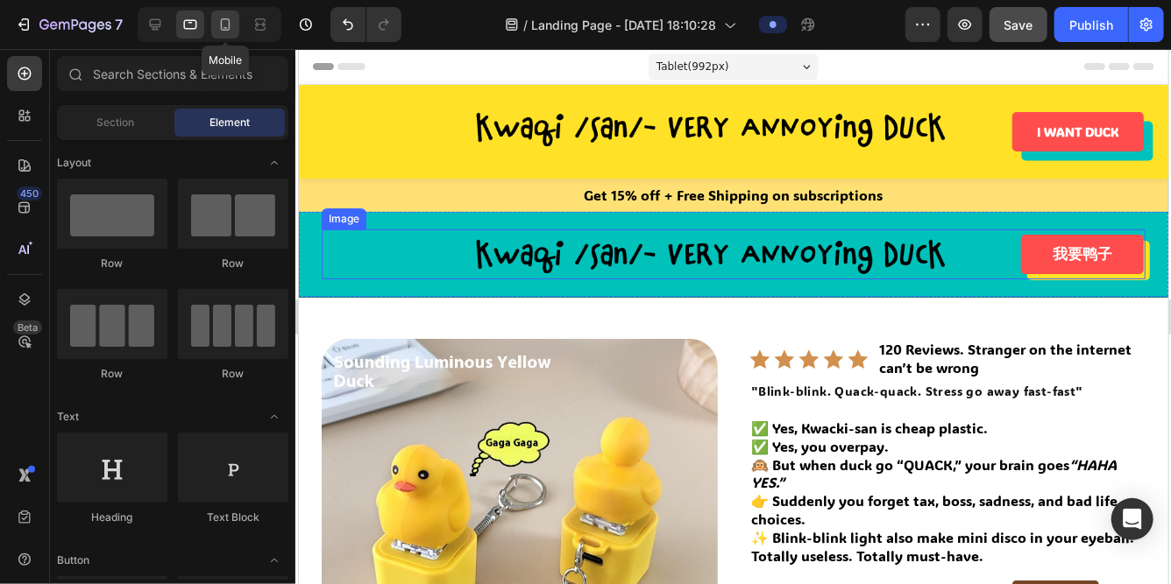
click at [223, 25] on icon at bounding box center [225, 25] width 18 height 18
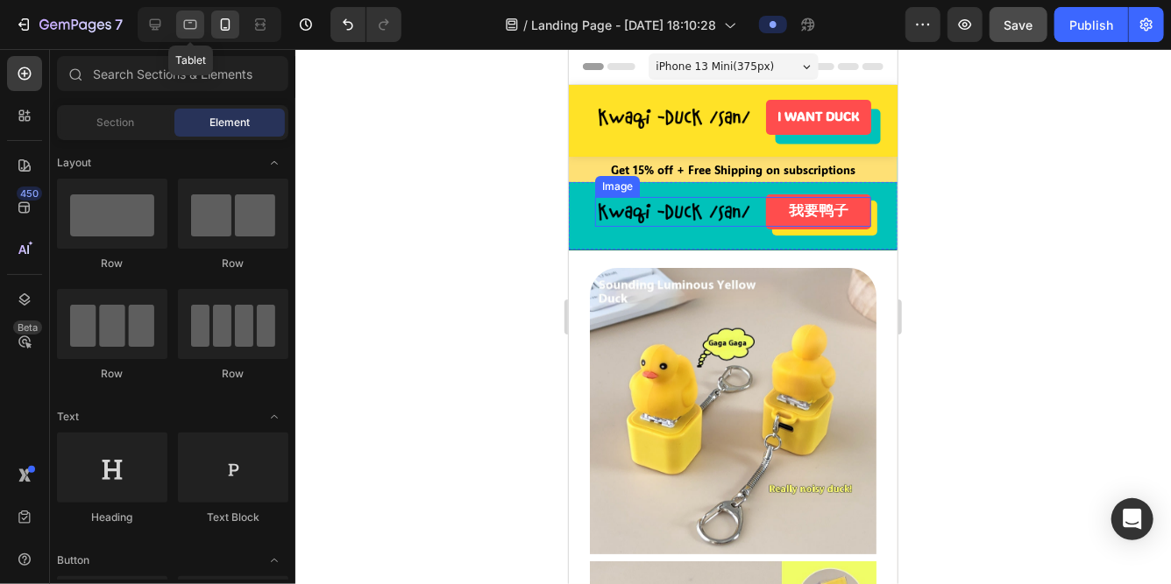
click at [198, 25] on icon at bounding box center [190, 25] width 18 height 18
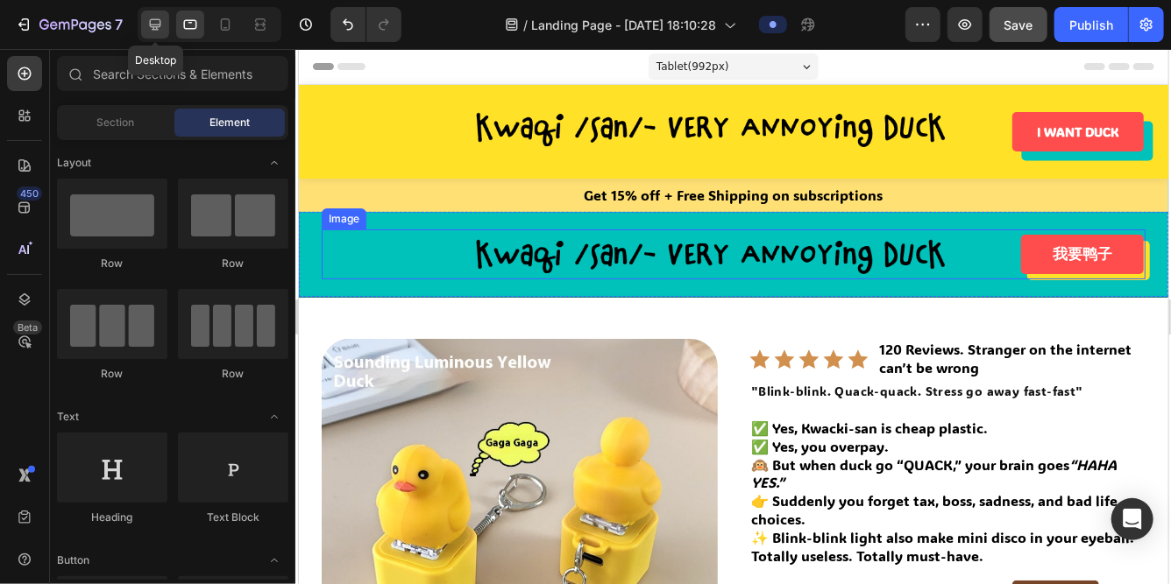
click at [155, 29] on icon at bounding box center [155, 24] width 11 height 11
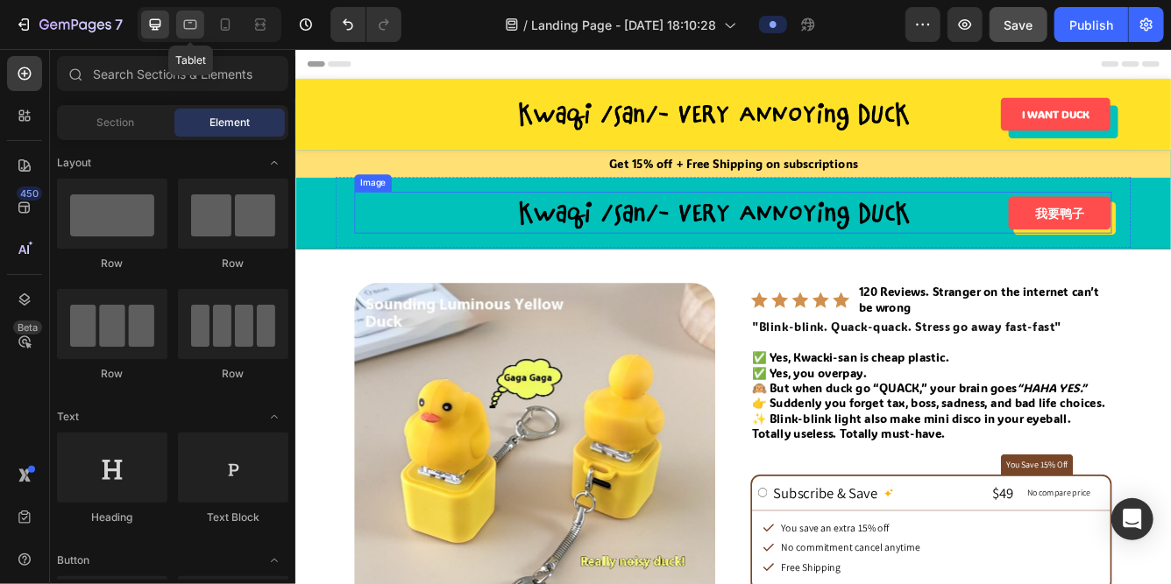
click at [180, 32] on div at bounding box center [190, 25] width 28 height 28
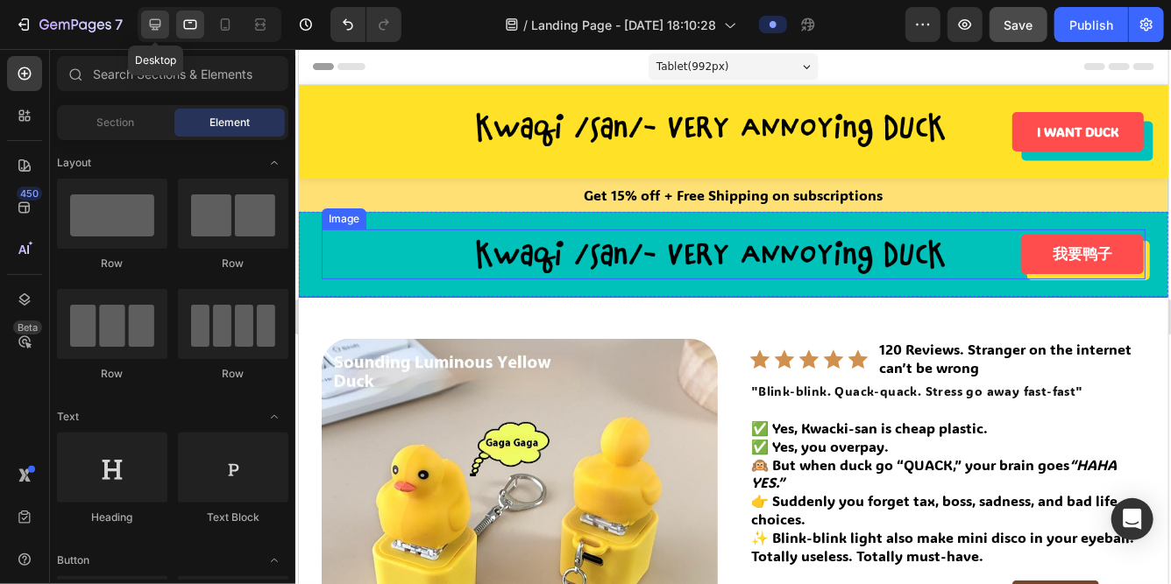
click at [160, 32] on icon at bounding box center [155, 25] width 18 height 18
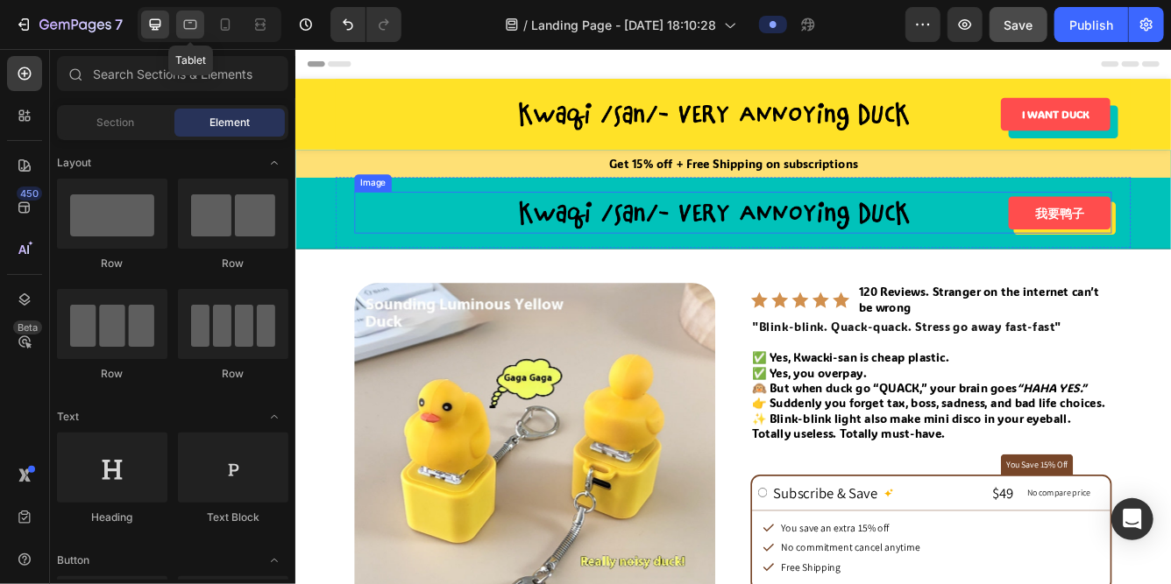
click at [191, 30] on icon at bounding box center [190, 25] width 18 height 18
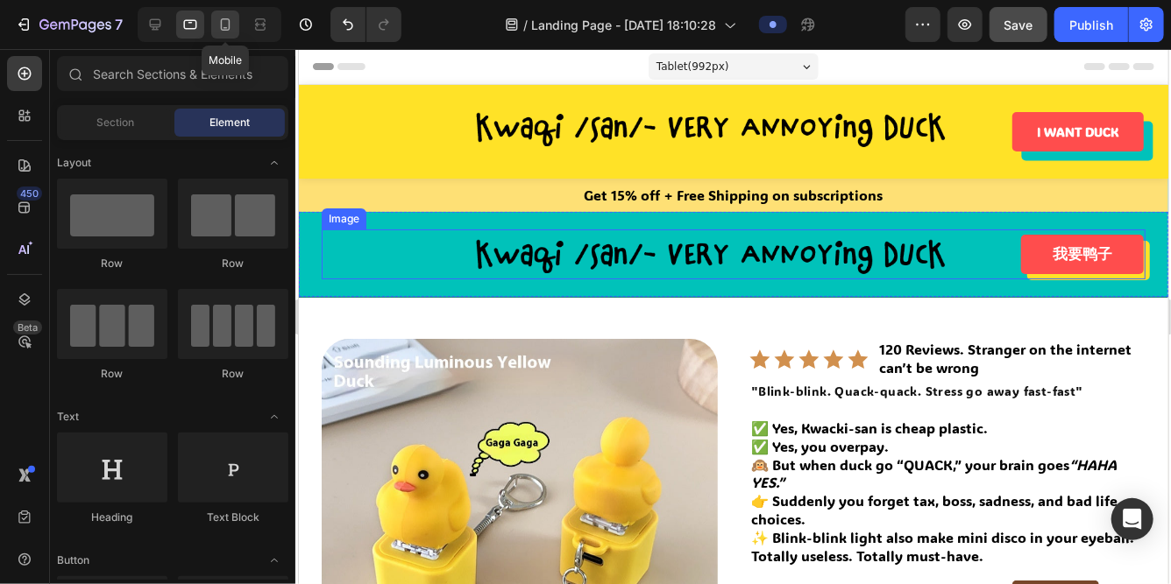
click at [217, 30] on icon at bounding box center [225, 25] width 18 height 18
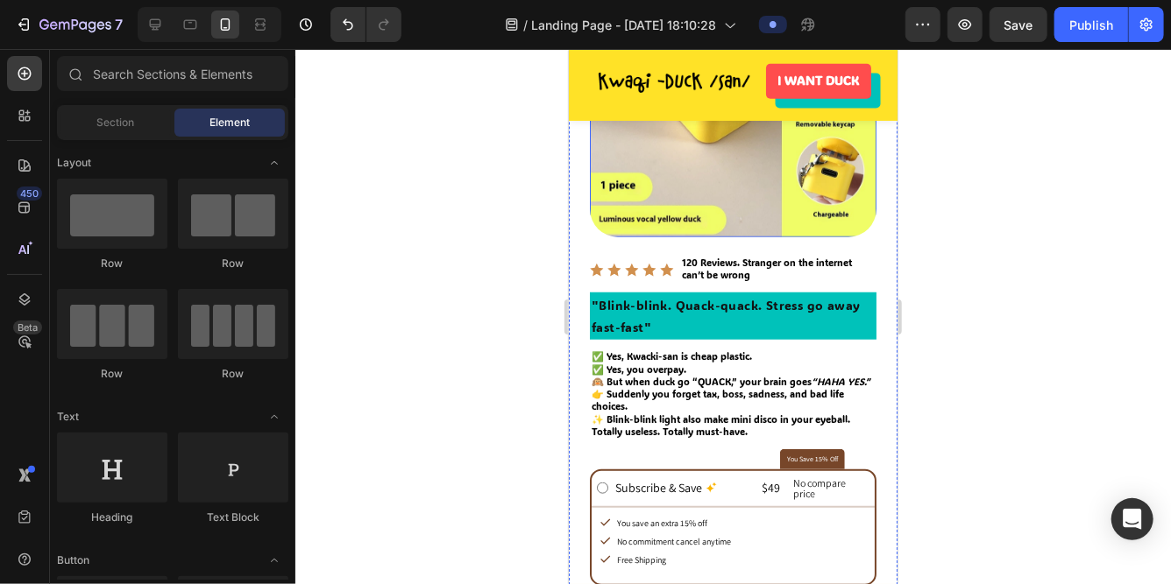
scroll to position [612, 0]
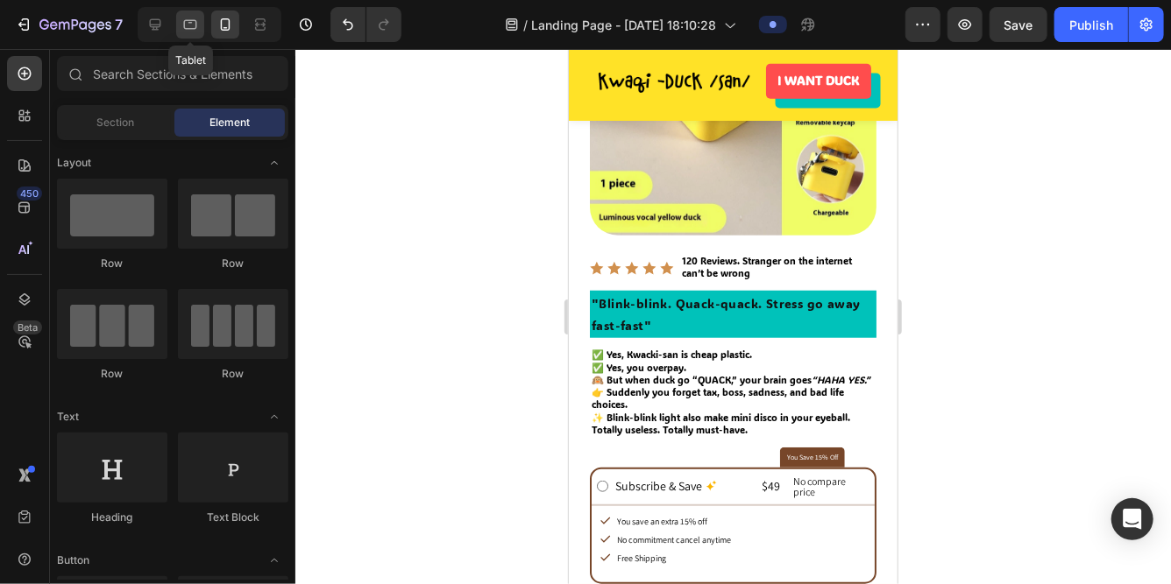
click at [193, 25] on icon at bounding box center [190, 25] width 18 height 18
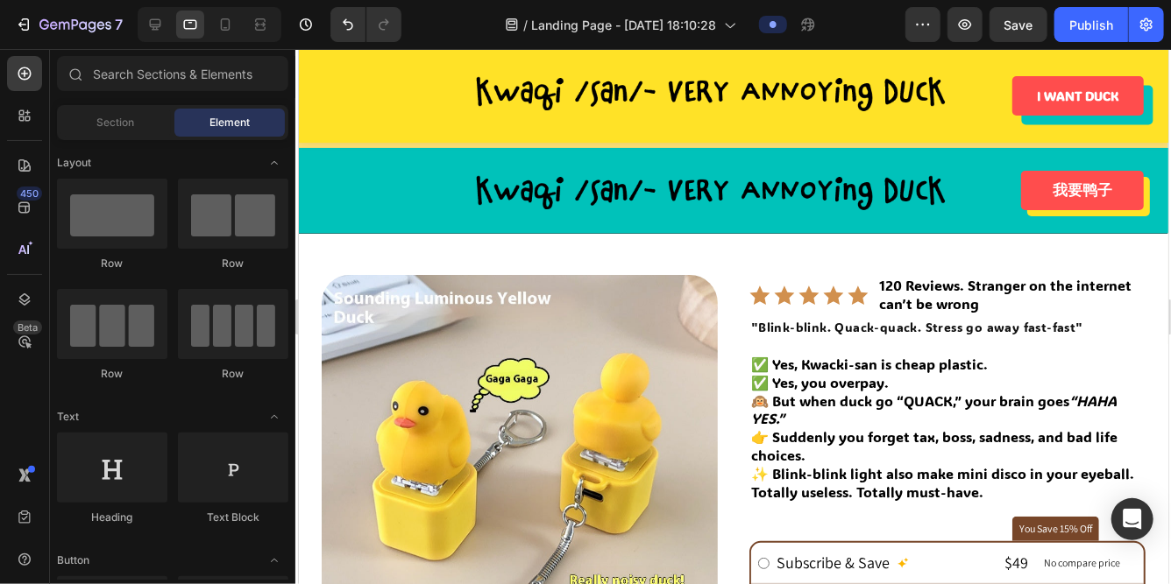
scroll to position [65, 0]
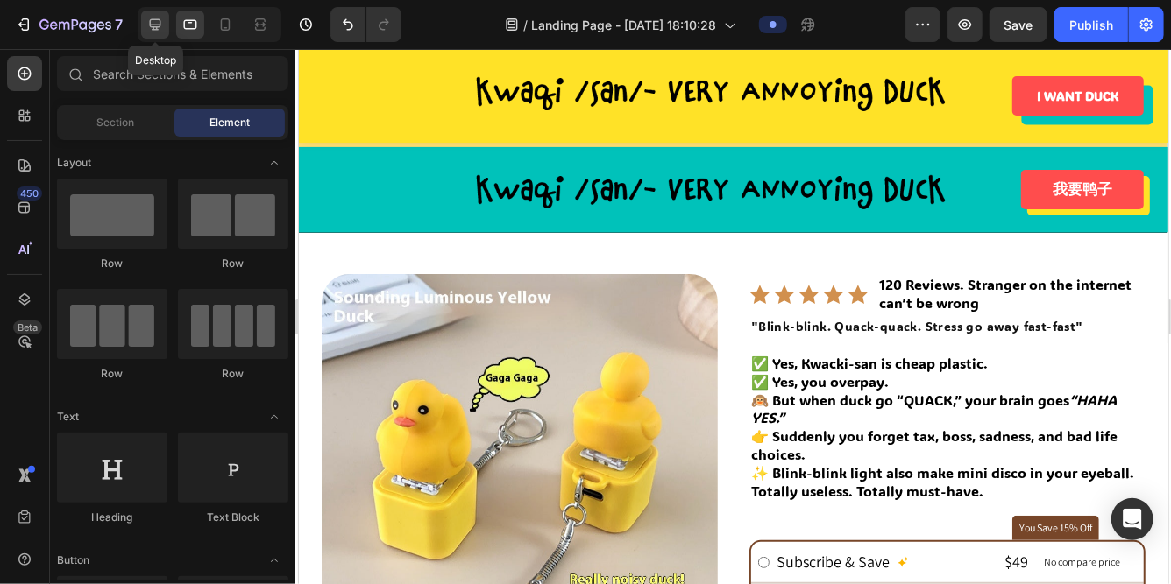
click at [161, 24] on icon at bounding box center [155, 25] width 18 height 18
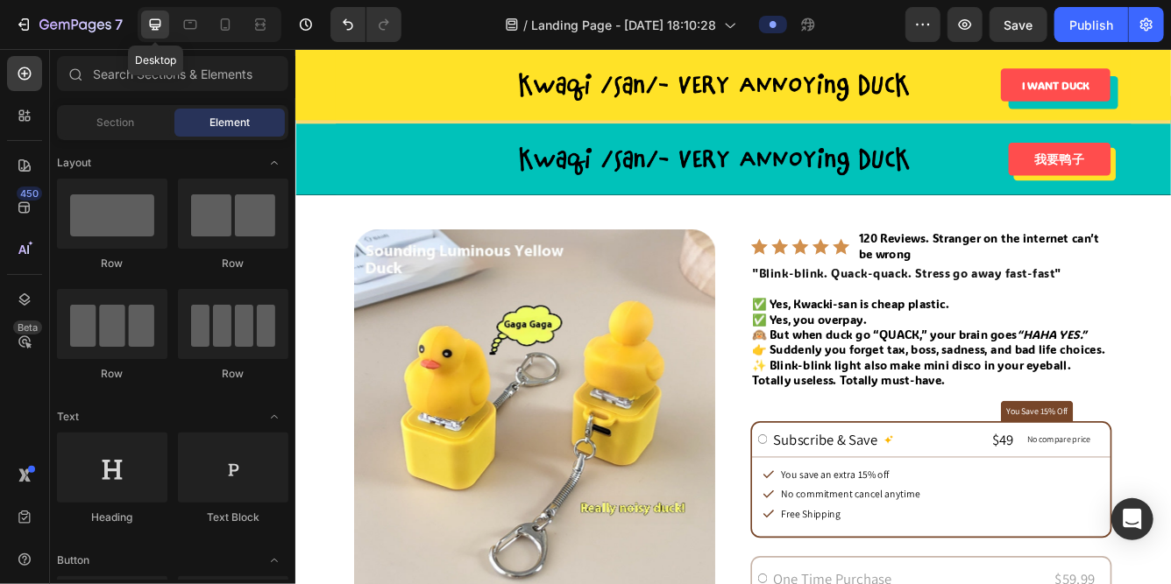
scroll to position [56, 0]
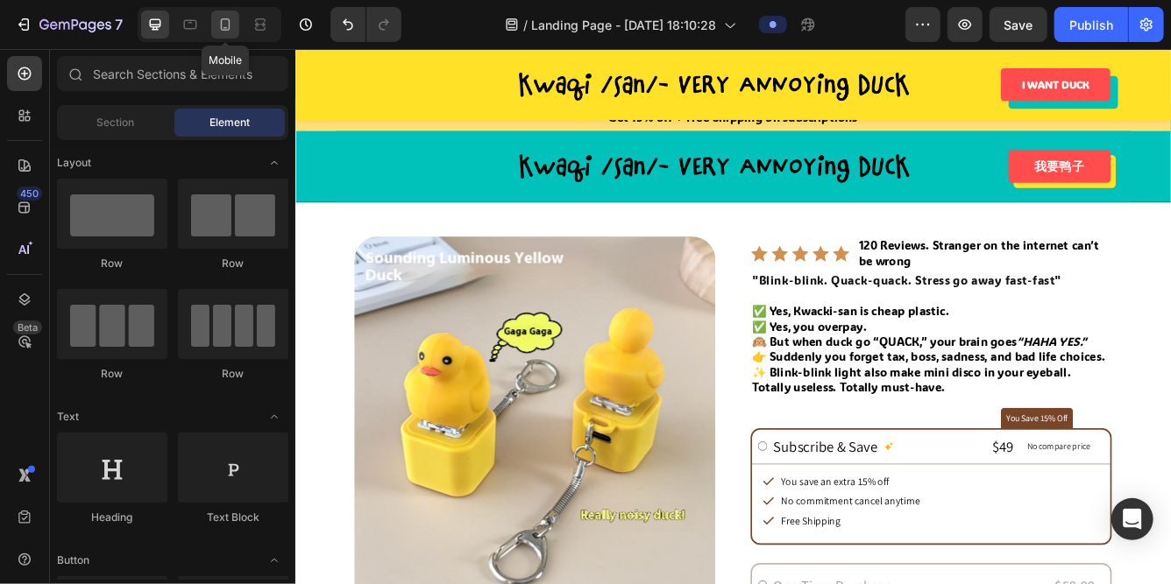
click at [233, 31] on icon at bounding box center [225, 25] width 18 height 18
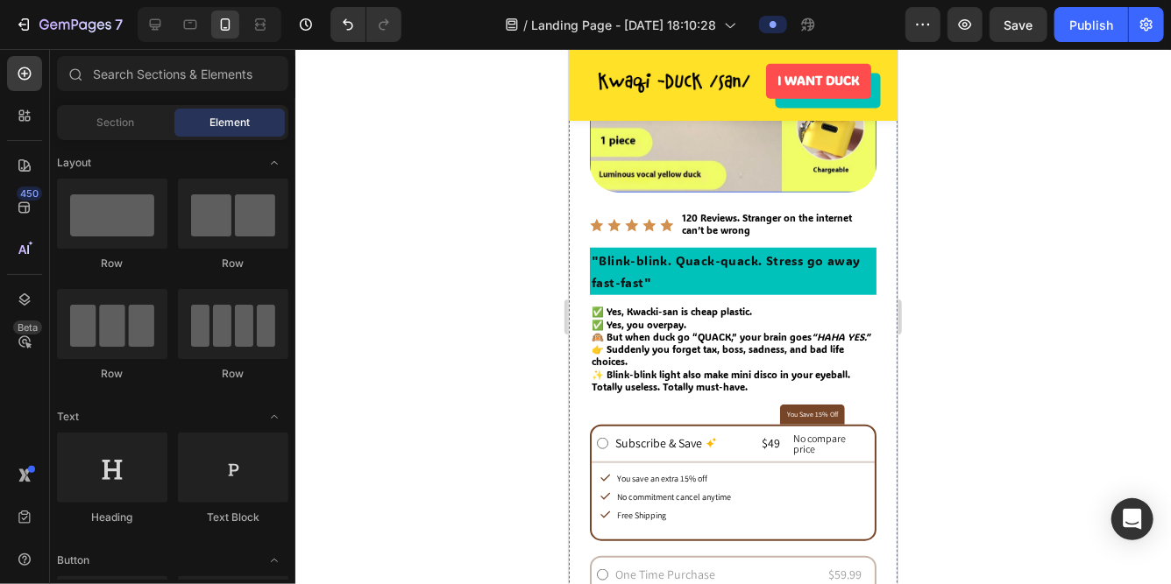
scroll to position [654, 0]
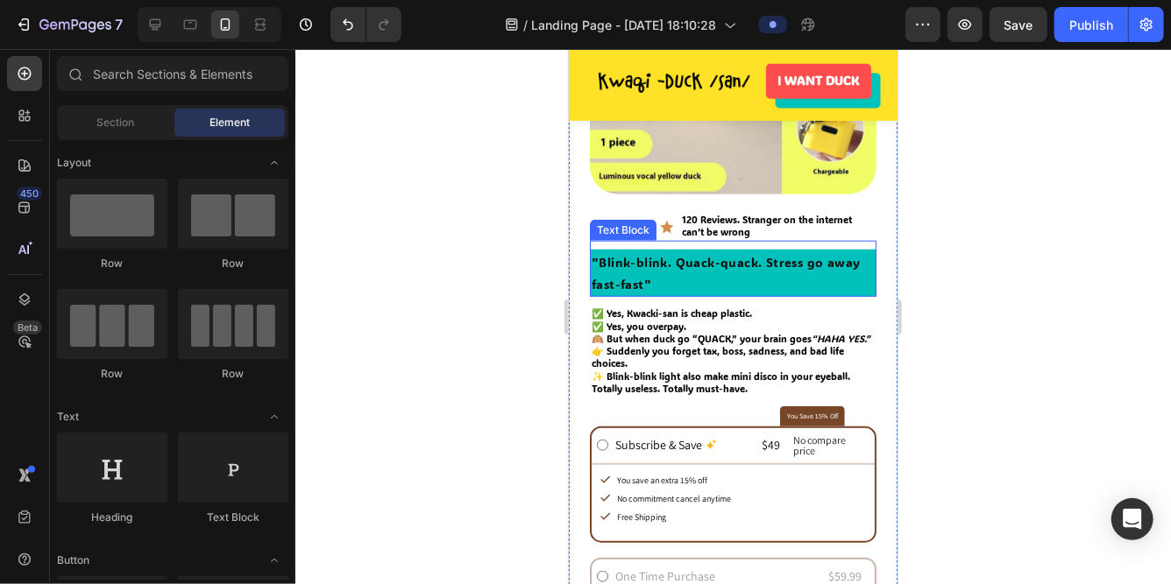
click at [697, 294] on div ""Blink-blink. Quack-quack. Stress go away fast-fast"" at bounding box center [732, 272] width 287 height 47
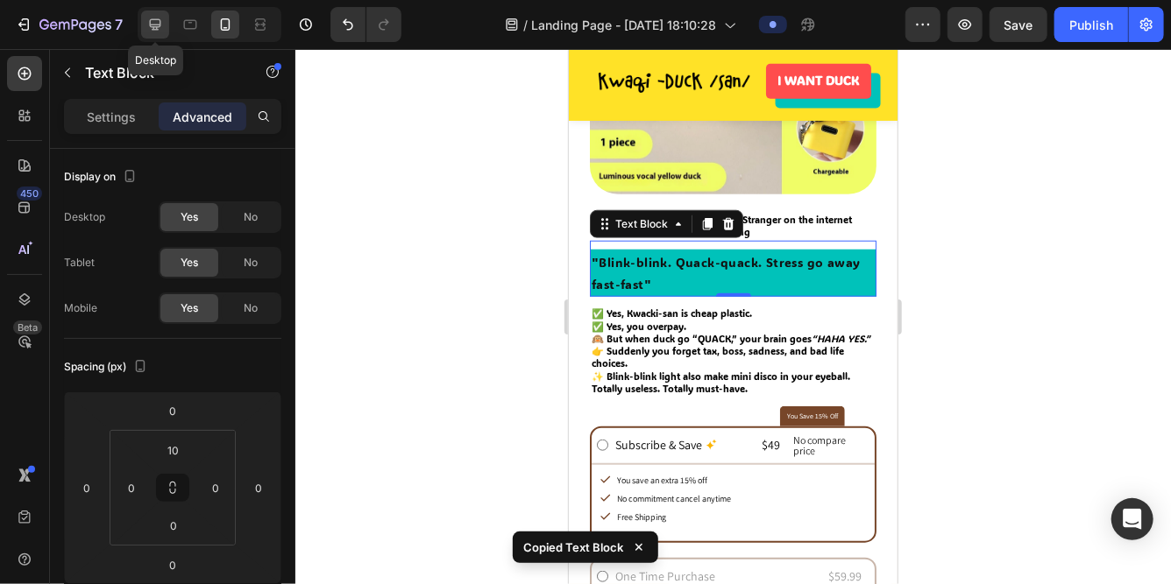
click at [159, 28] on icon at bounding box center [155, 25] width 18 height 18
type input "0"
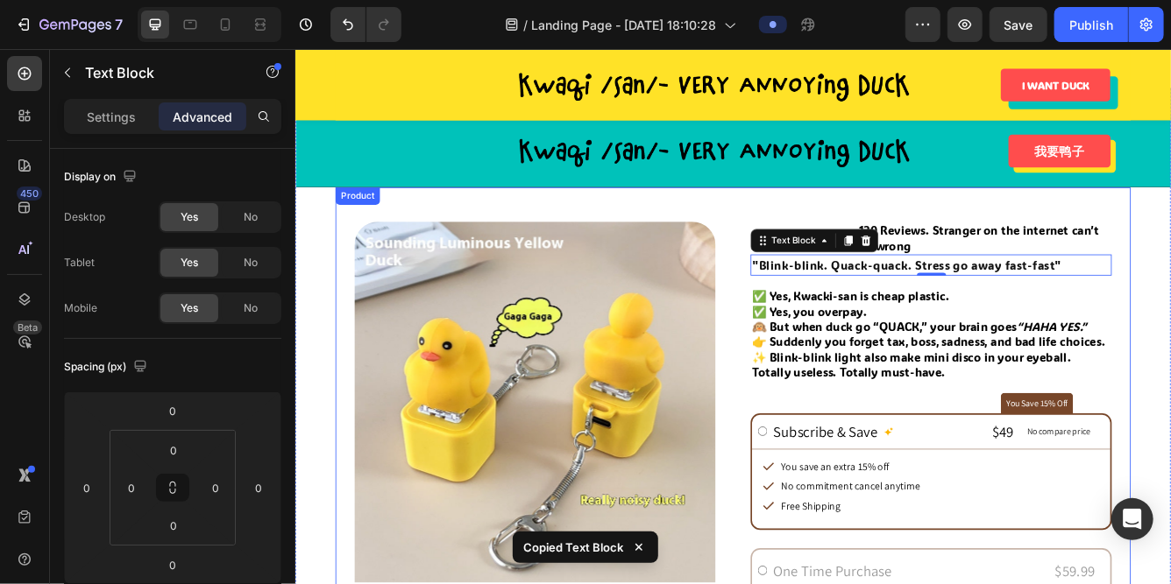
scroll to position [70, 0]
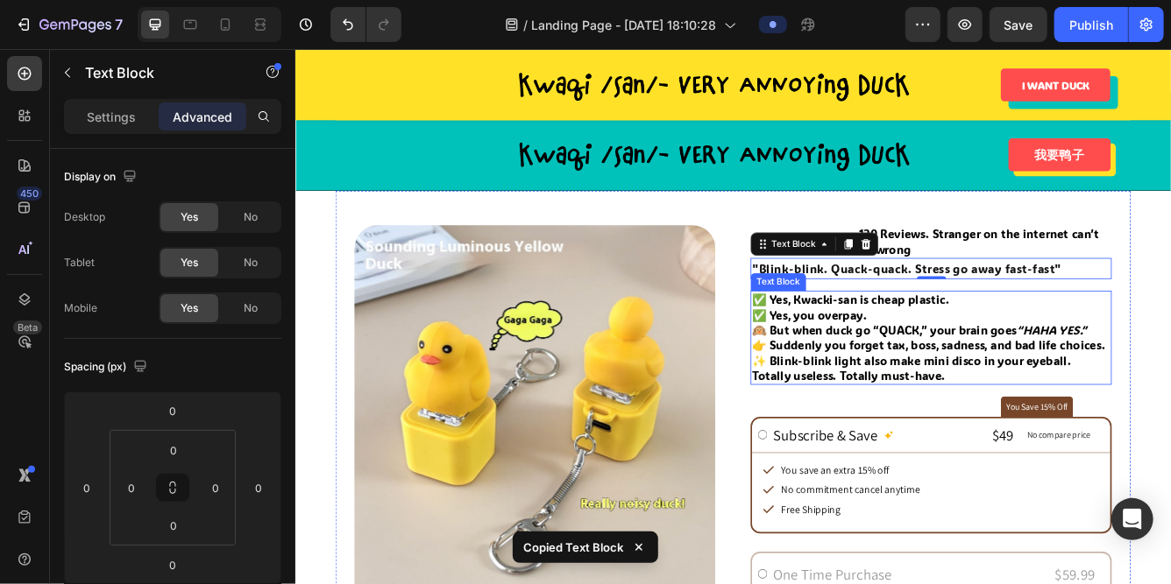
click at [895, 321] on div "Text Block" at bounding box center [875, 329] width 60 height 16
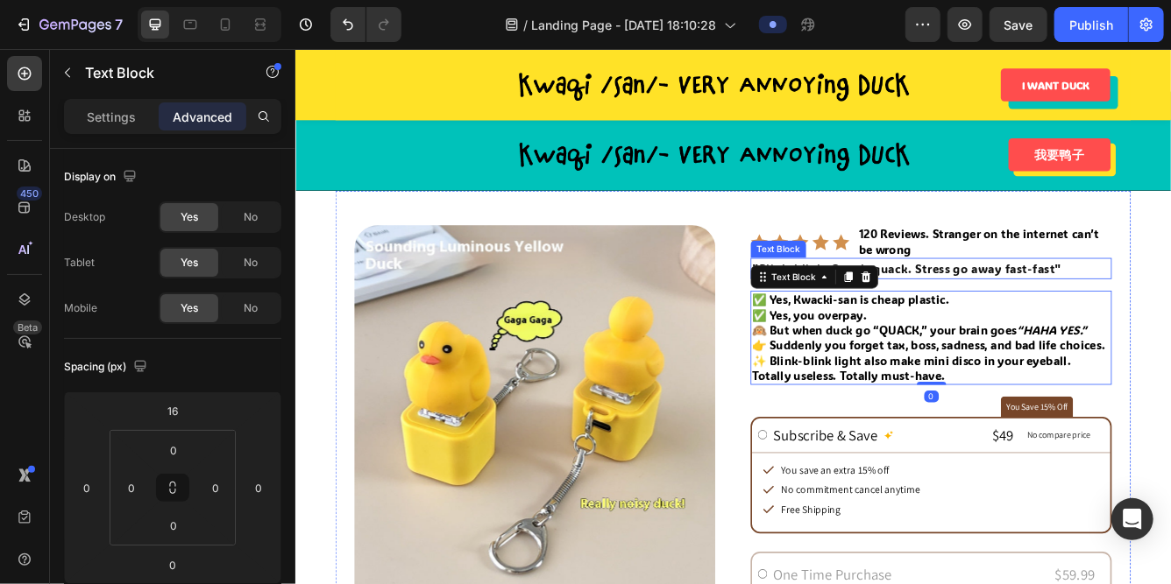
click at [1016, 313] on p ""Blink-blink. Quack-quack. Stress go away fast-fast"" at bounding box center [1058, 312] width 430 height 23
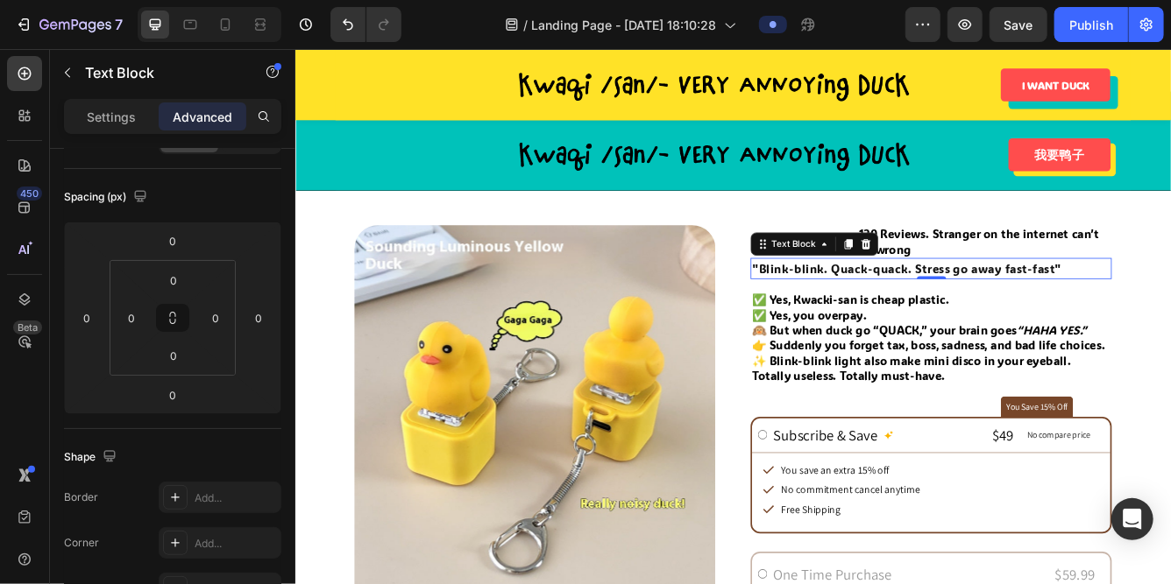
scroll to position [0, 0]
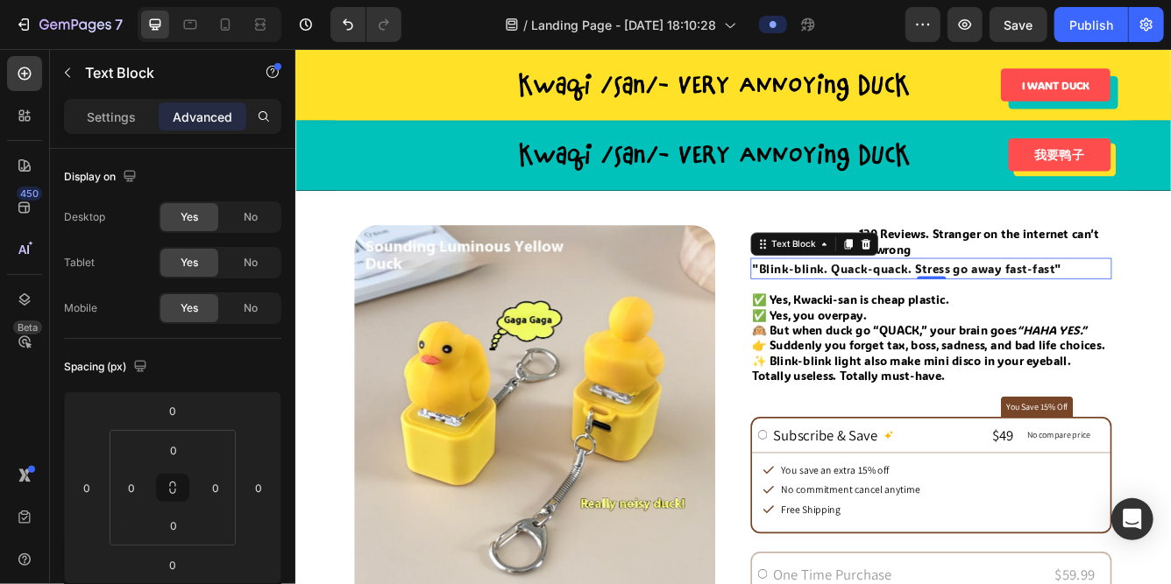
click at [96, 131] on div "Settings Advanced" at bounding box center [172, 116] width 217 height 35
click at [98, 121] on p "Settings" at bounding box center [111, 117] width 49 height 18
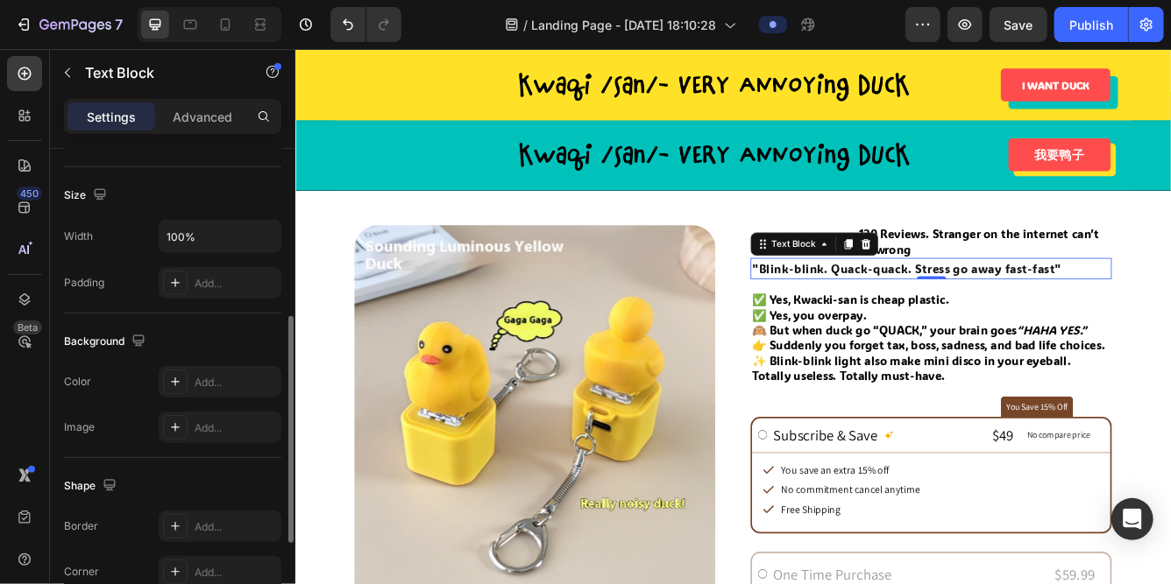
scroll to position [361, 0]
click at [212, 379] on div "Add..." at bounding box center [236, 381] width 82 height 16
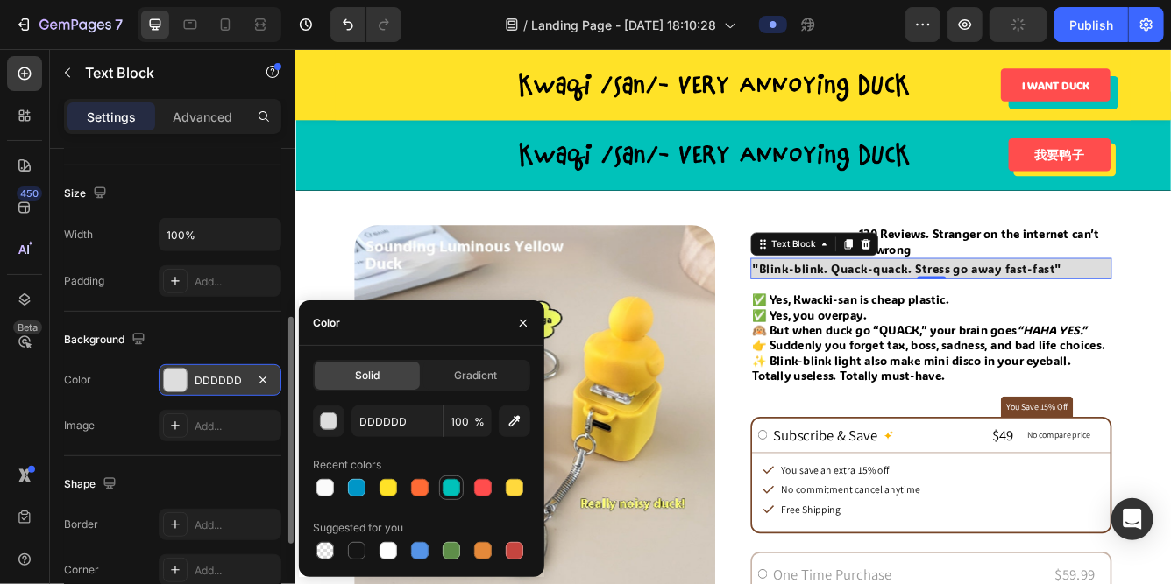
click at [449, 491] on div at bounding box center [451, 488] width 18 height 18
type input "00C2BA"
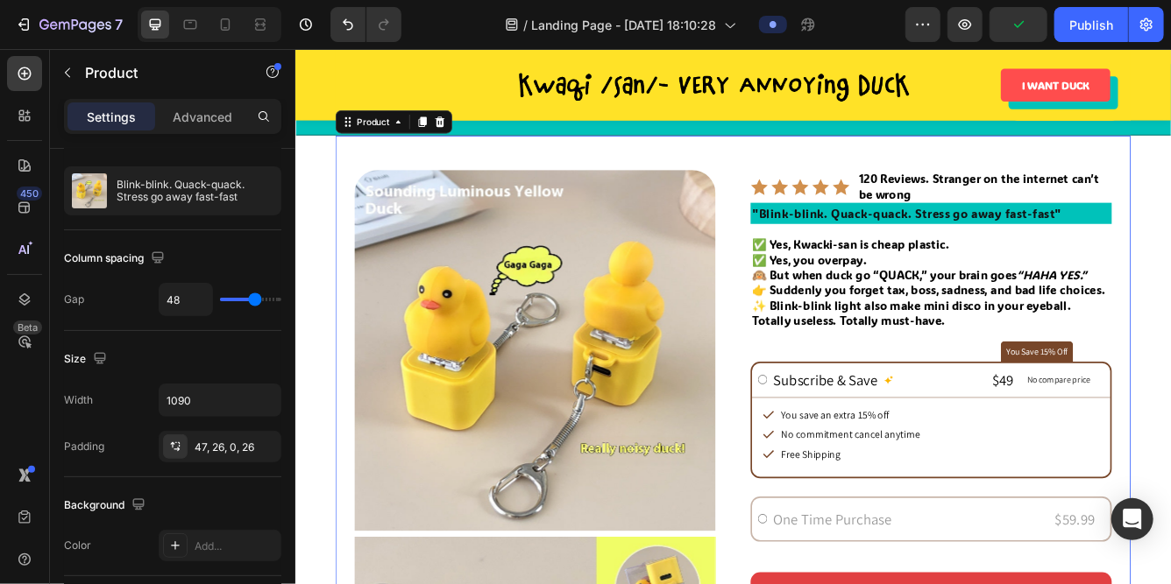
scroll to position [141, 0]
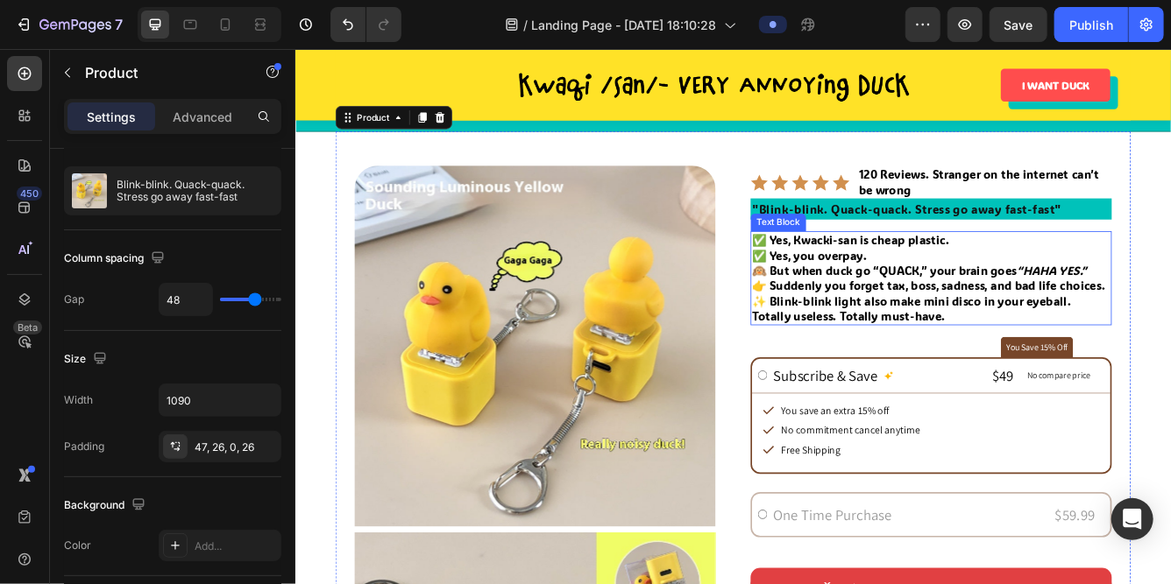
click at [930, 347] on p "✨ Blink-blink light also make mini disco in your eyeball. Totally useless. Tota…" at bounding box center [1058, 361] width 430 height 37
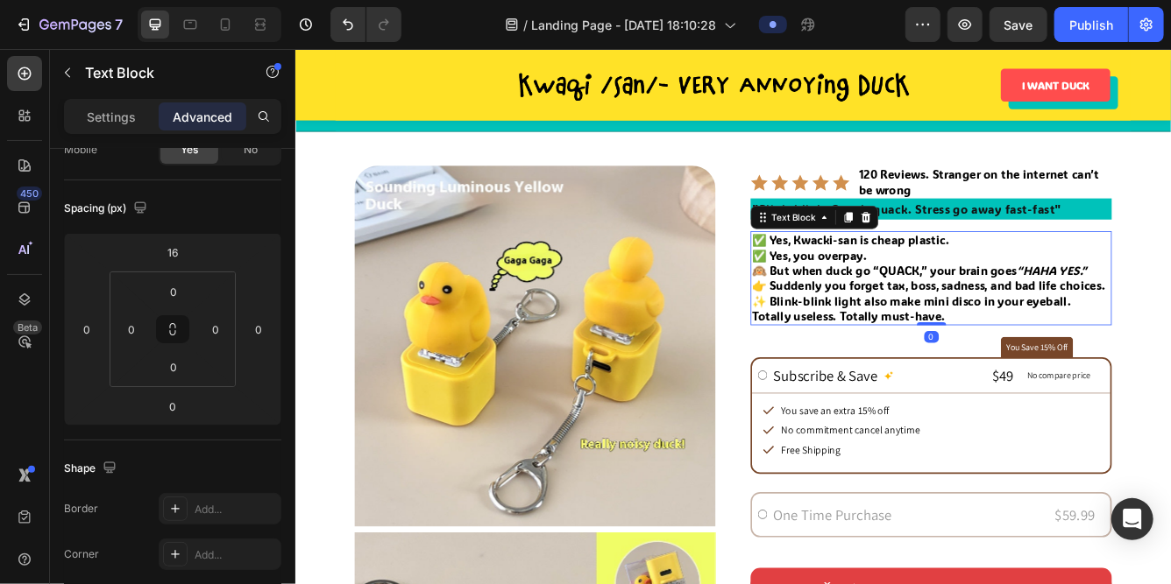
scroll to position [0, 0]
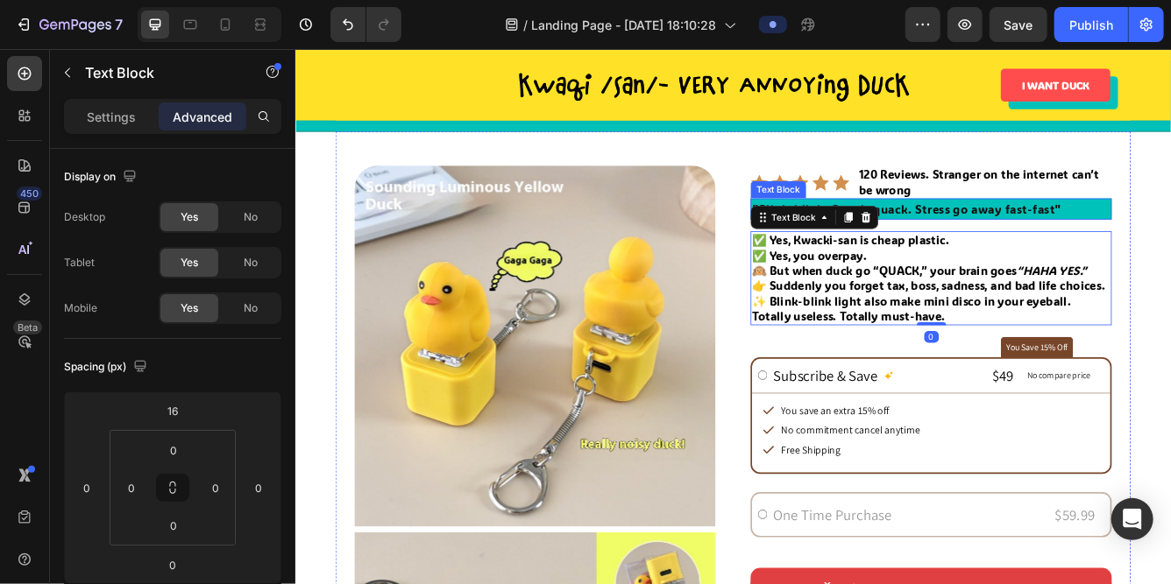
click at [1073, 236] on p ""Blink-blink. Quack-quack. Stress go away fast-fast"" at bounding box center [1058, 241] width 430 height 23
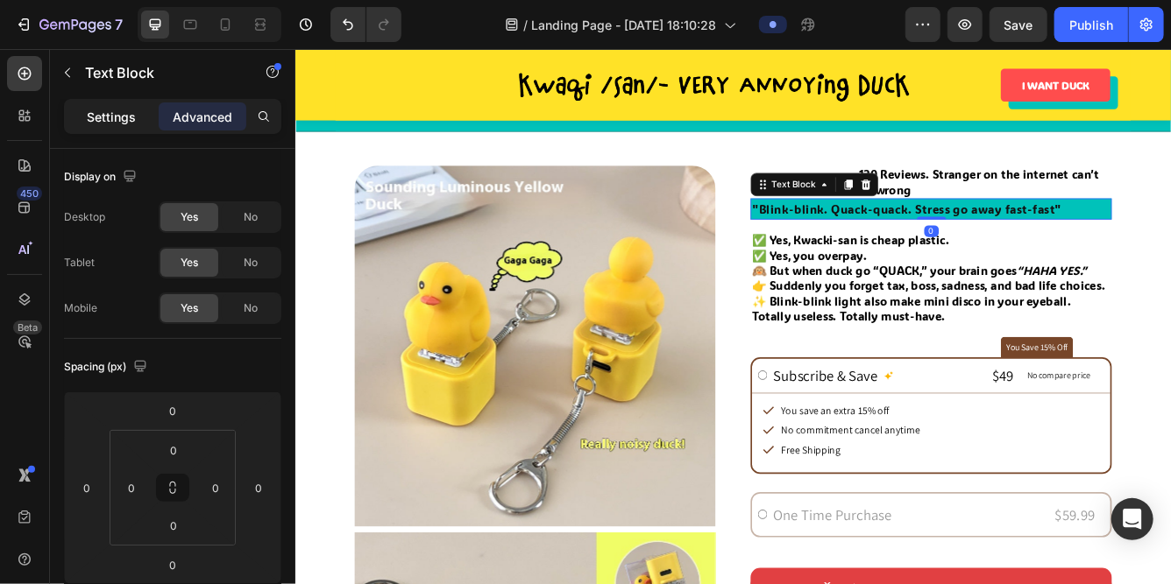
click at [110, 119] on p "Settings" at bounding box center [111, 117] width 49 height 18
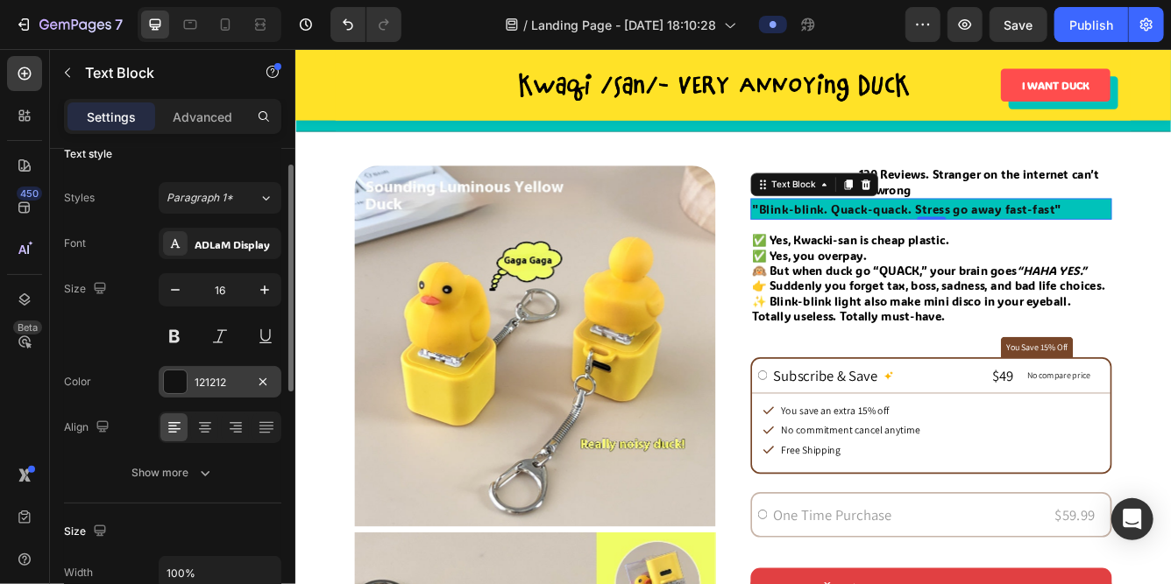
scroll to position [30, 0]
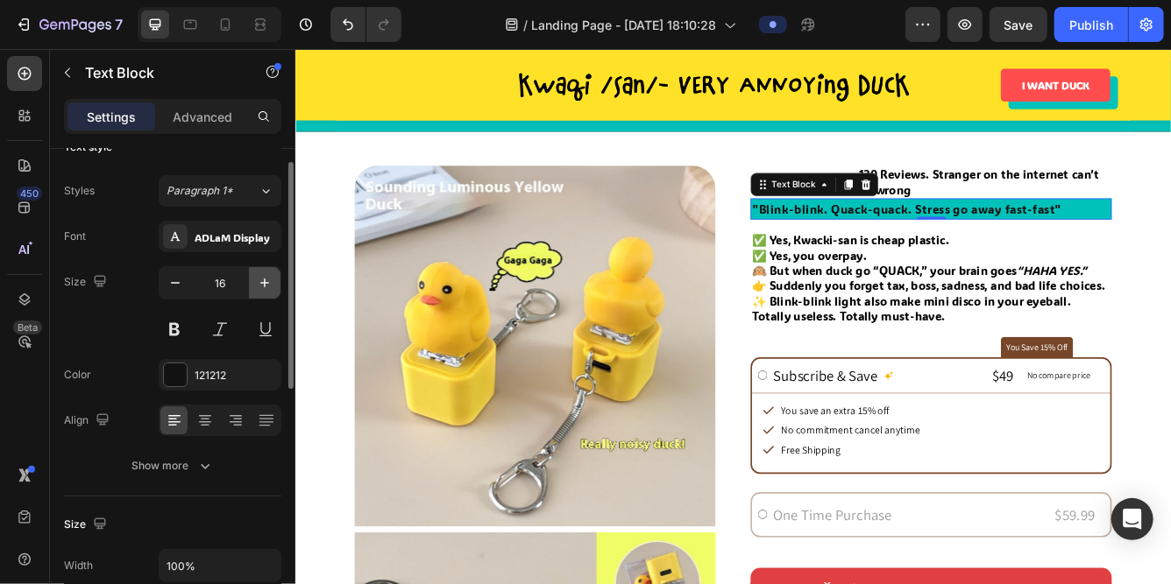
click at [261, 286] on icon "button" at bounding box center [265, 283] width 18 height 18
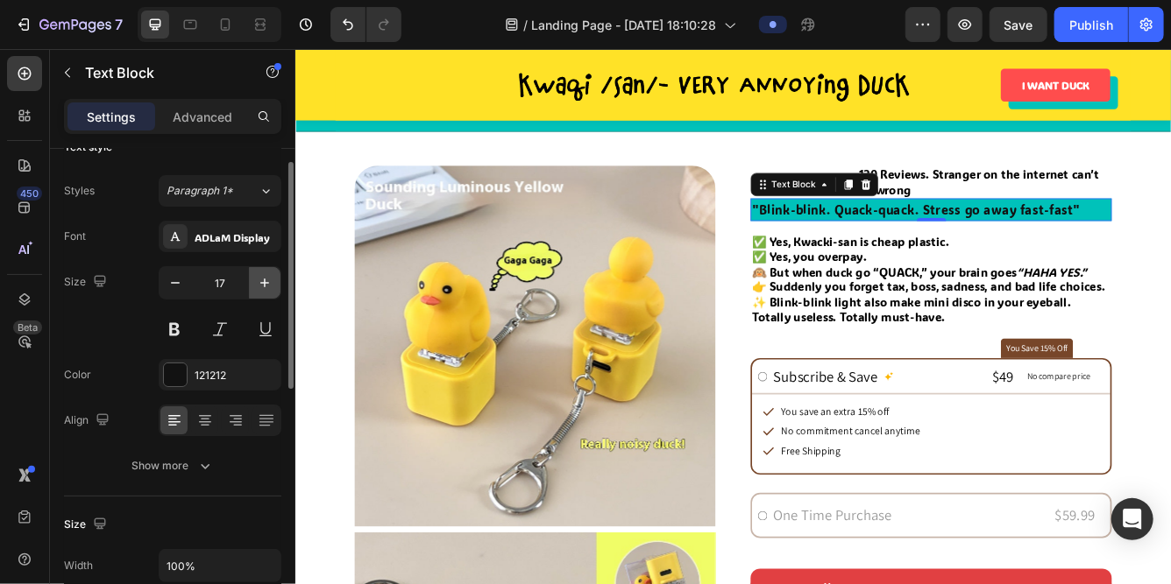
click at [261, 286] on icon "button" at bounding box center [265, 283] width 18 height 18
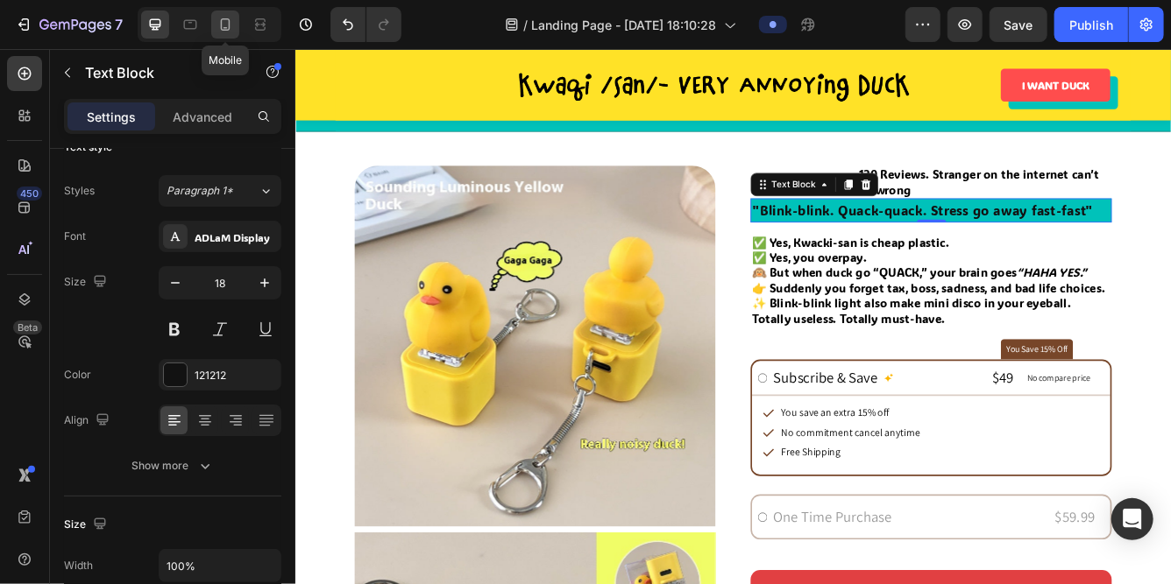
click at [229, 17] on icon at bounding box center [225, 25] width 18 height 18
type input "14"
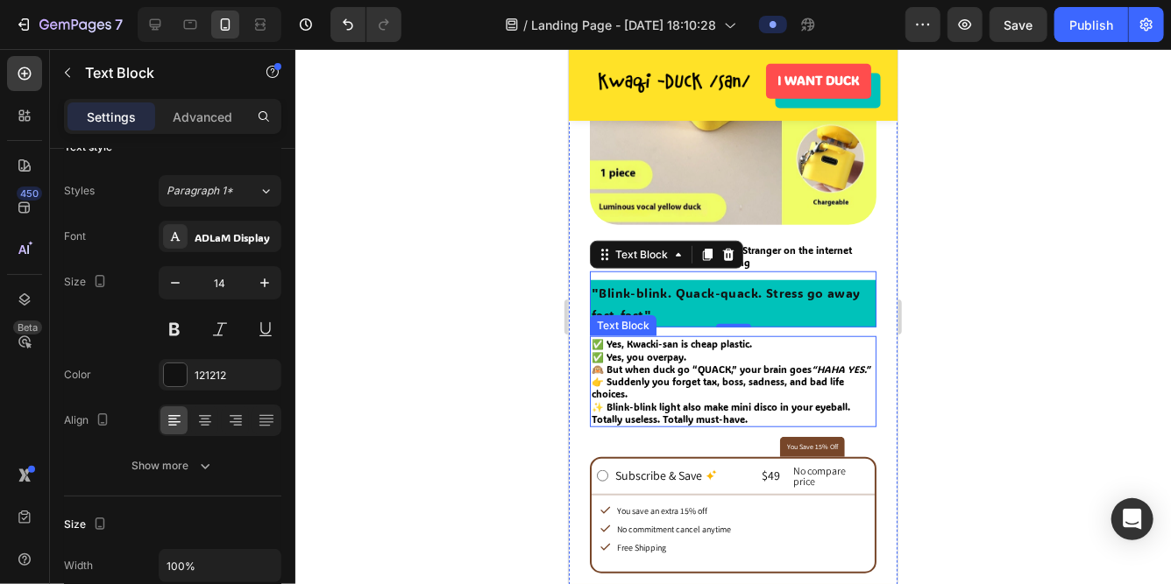
scroll to position [621, 0]
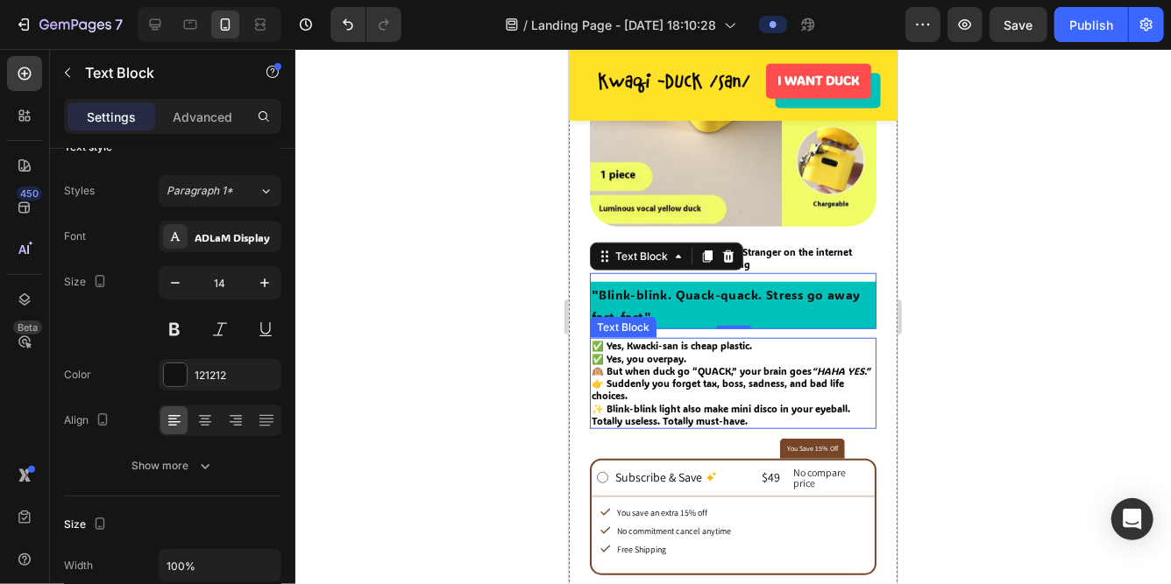
click at [640, 359] on p "✅ Yes, Kwacki-san is cheap plastic. ✅ Yes, you overpay. 🙉 But when duck go “QUA…" at bounding box center [732, 370] width 283 height 62
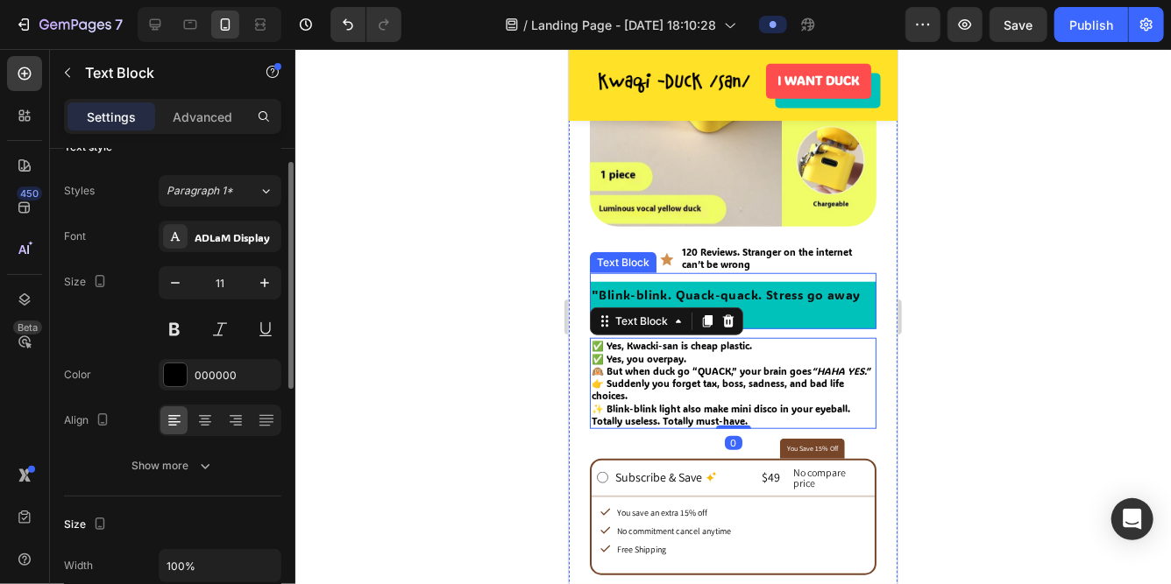
click at [677, 293] on p ""Blink-blink. Quack-quack. Stress go away fast-fast"" at bounding box center [732, 305] width 283 height 44
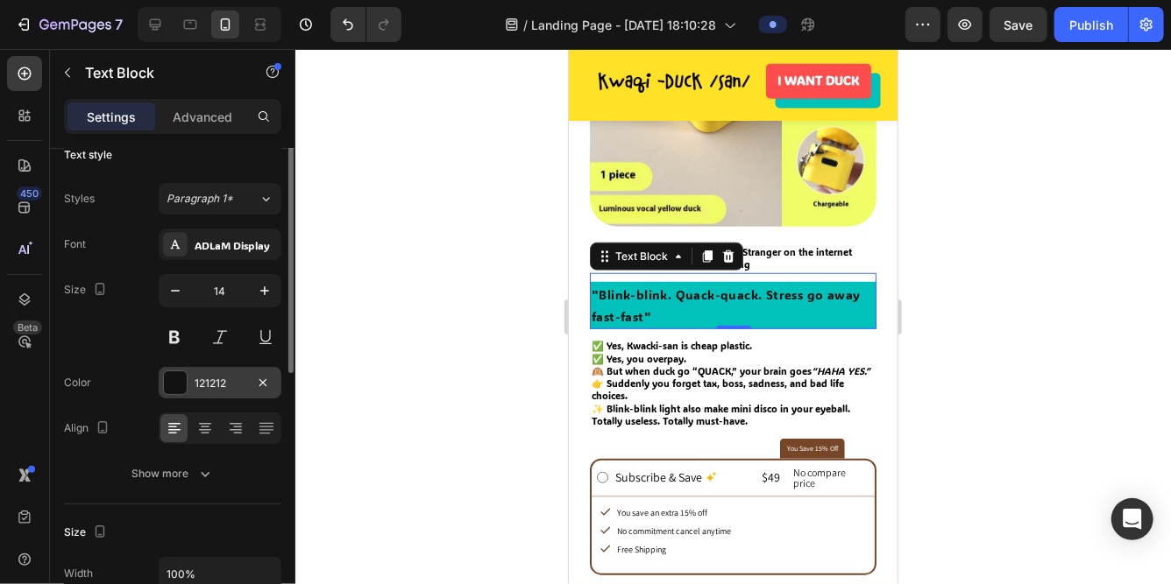
scroll to position [0, 0]
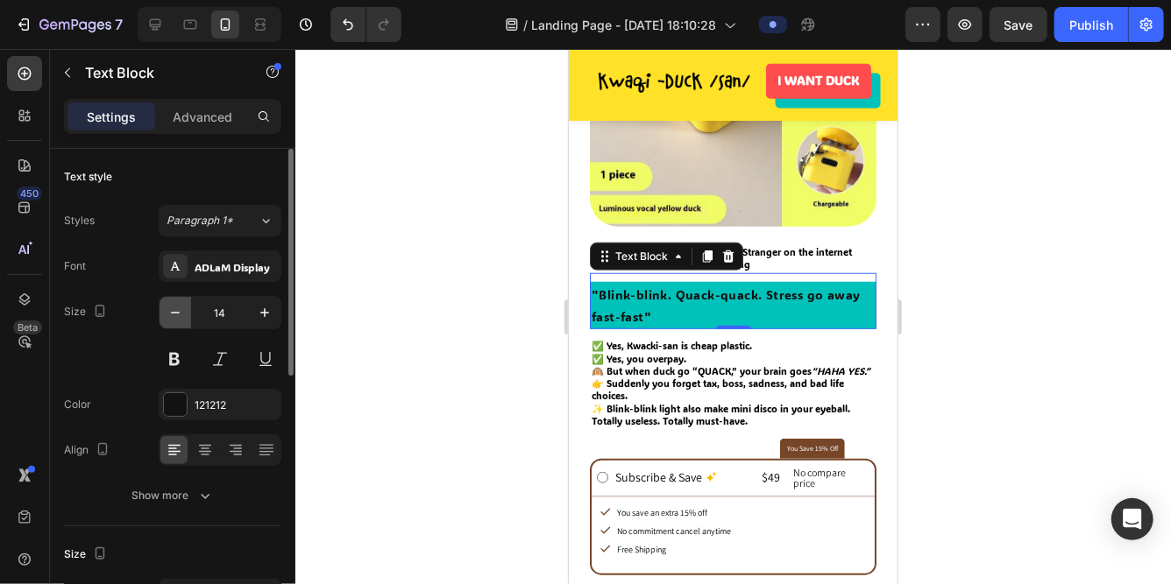
click at [173, 316] on icon "button" at bounding box center [175, 313] width 18 height 18
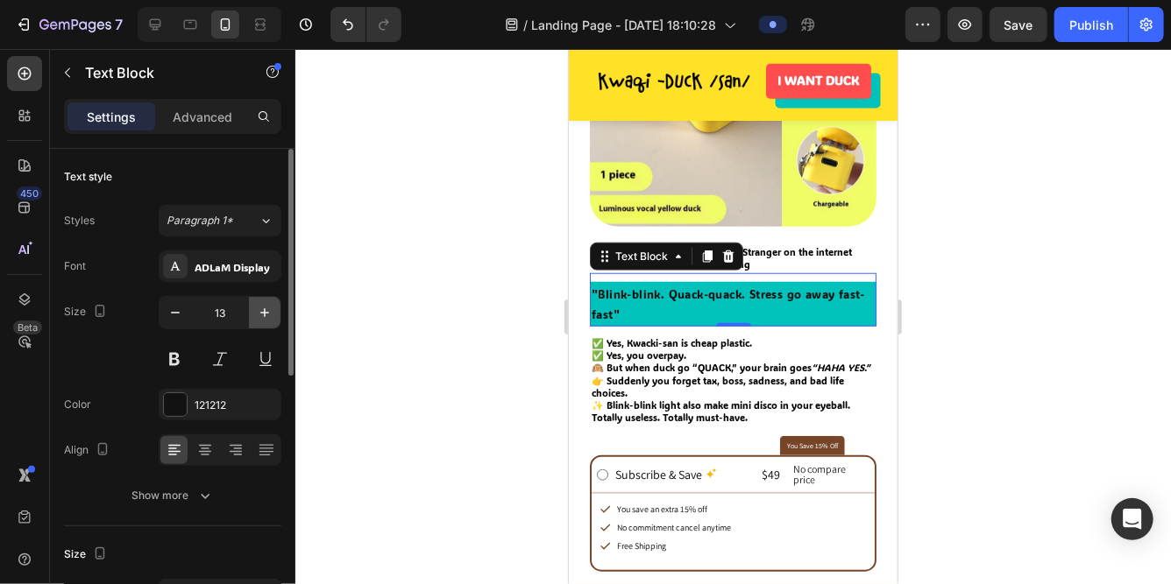
click at [256, 311] on icon "button" at bounding box center [265, 313] width 18 height 18
type input "14"
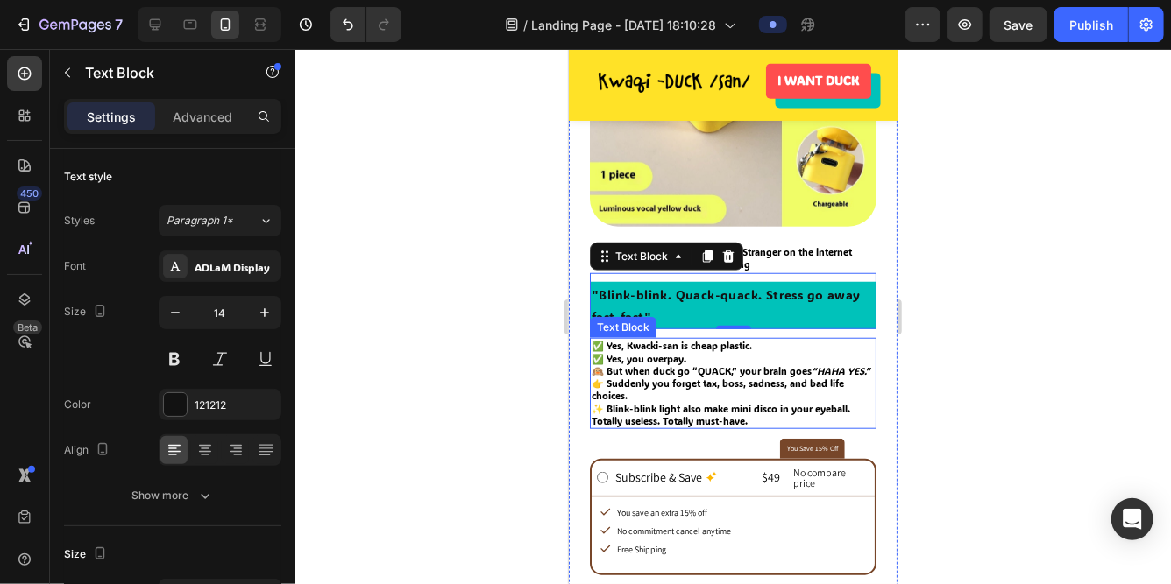
click at [636, 349] on p "✅ Yes, Kwacki-san is cheap plastic. ✅ Yes, you overpay. 🙉 But when duck go “QUA…" at bounding box center [732, 370] width 283 height 62
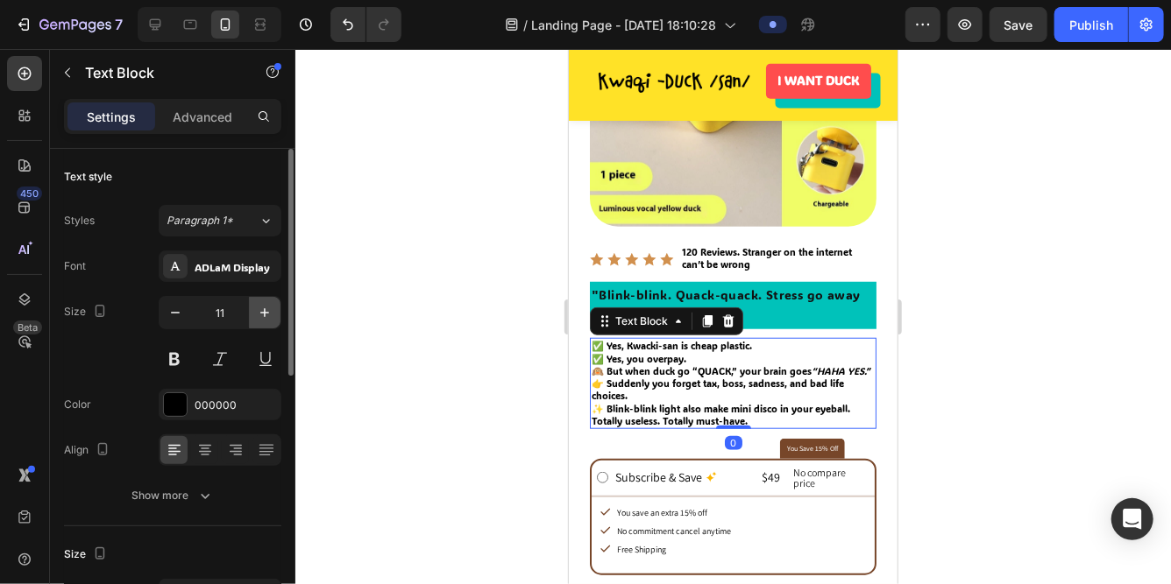
click at [261, 308] on icon "button" at bounding box center [265, 313] width 18 height 18
type input "12"
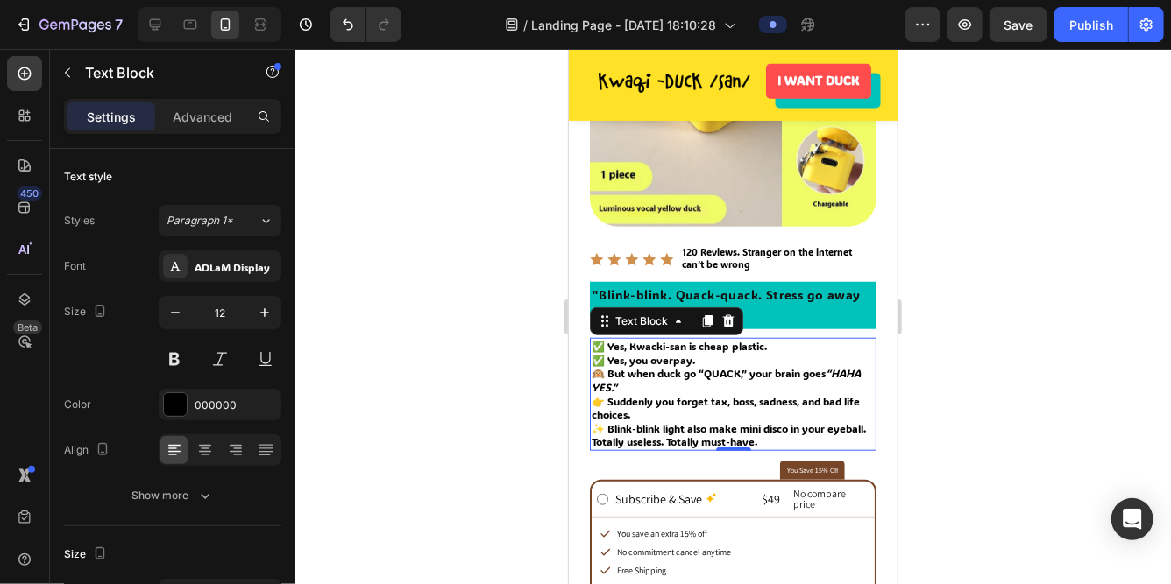
click at [738, 376] on p "✅ Yes, Kwacki-san is cheap plastic. ✅ Yes, you overpay. 🙉 But when duck go “QUA…" at bounding box center [732, 380] width 283 height 82
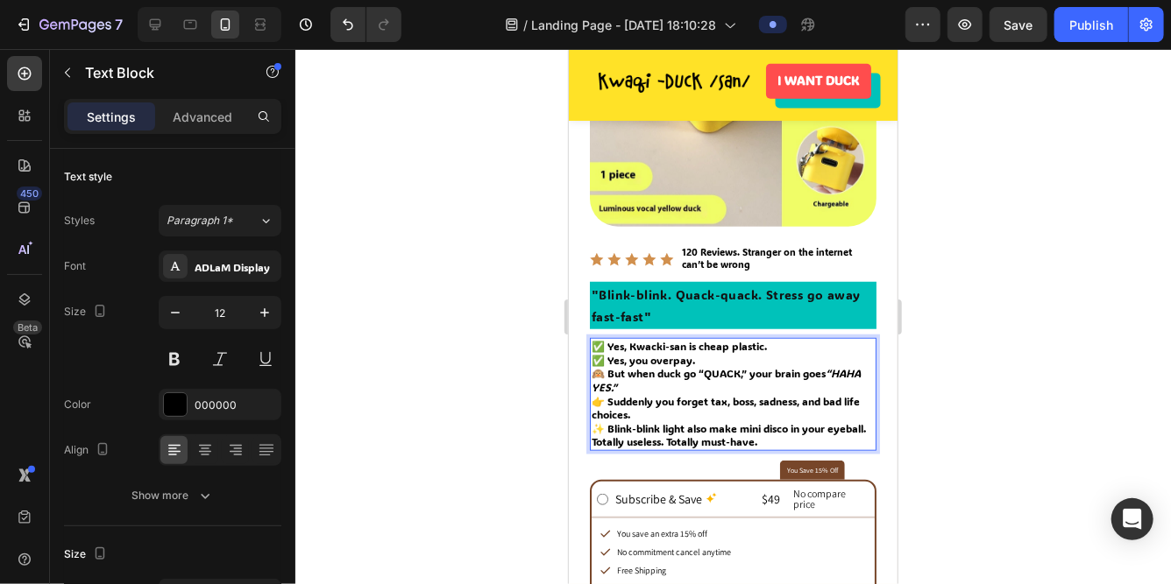
click at [747, 376] on p "✅ Yes, Kwacki-san is cheap plastic. ✅ Yes, you overpay. 🙉 But when duck go “QUA…" at bounding box center [732, 380] width 283 height 82
click at [521, 421] on div at bounding box center [732, 316] width 875 height 535
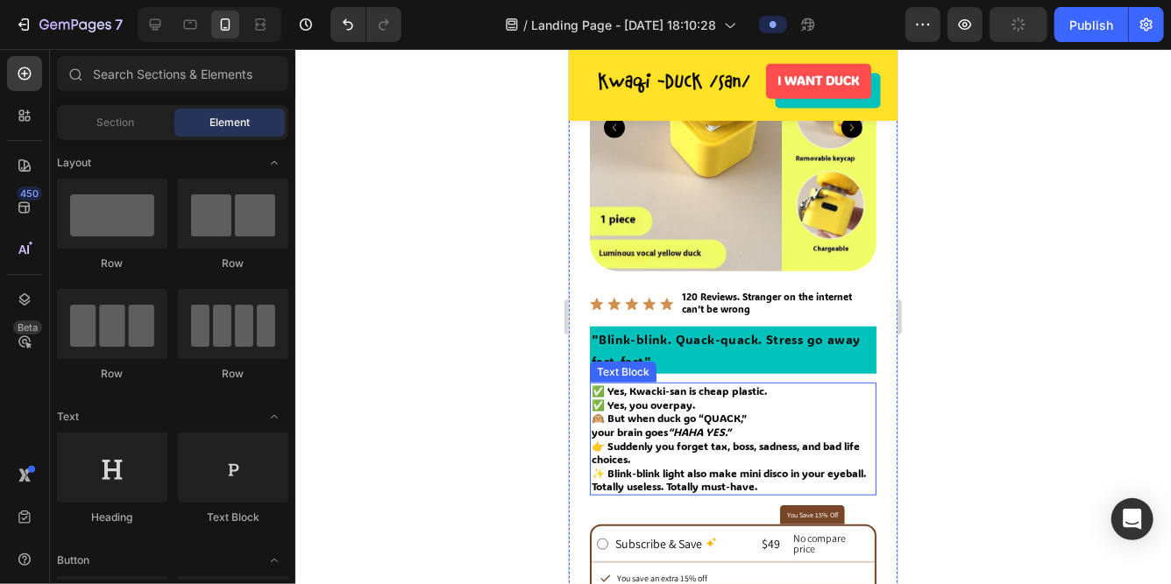
scroll to position [580, 0]
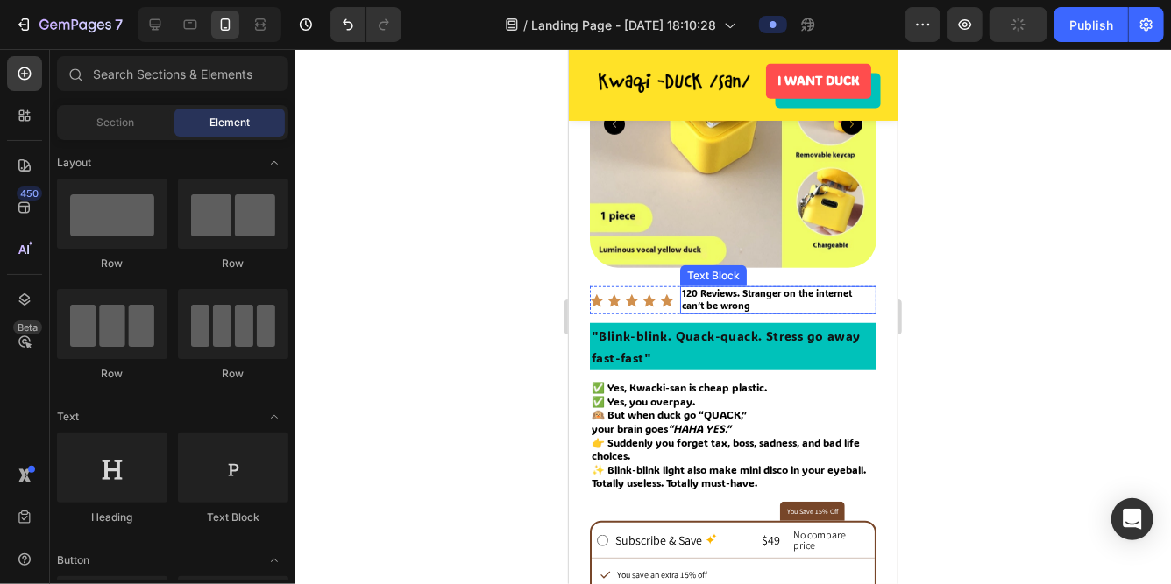
click at [704, 287] on p "120 Reviews. Stranger on the internet can’t be wrong" at bounding box center [777, 299] width 193 height 25
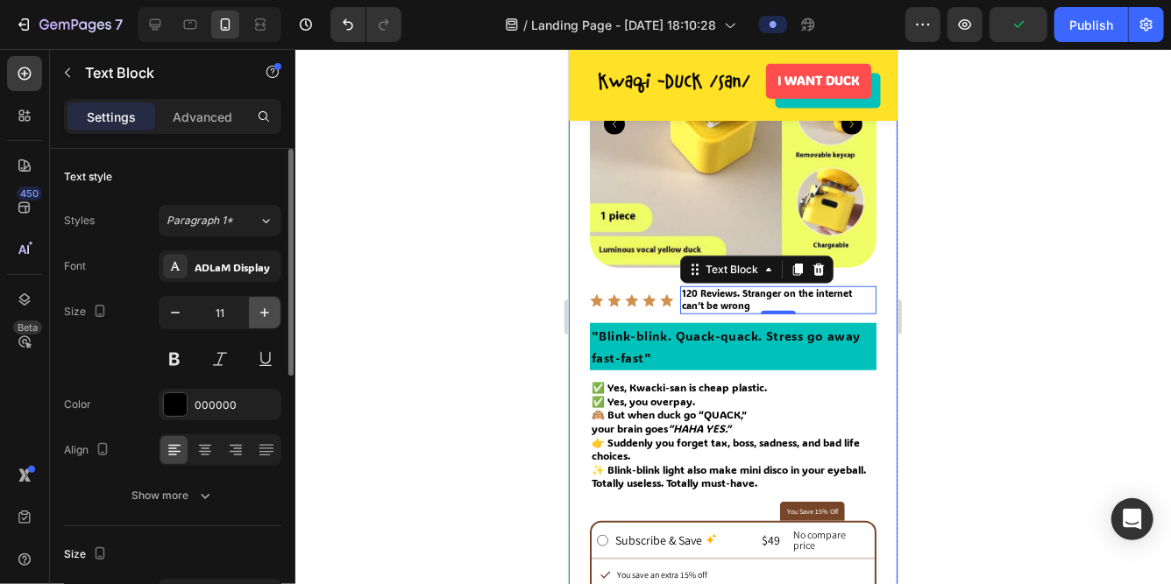
click at [258, 309] on icon "button" at bounding box center [265, 313] width 18 height 18
type input "12"
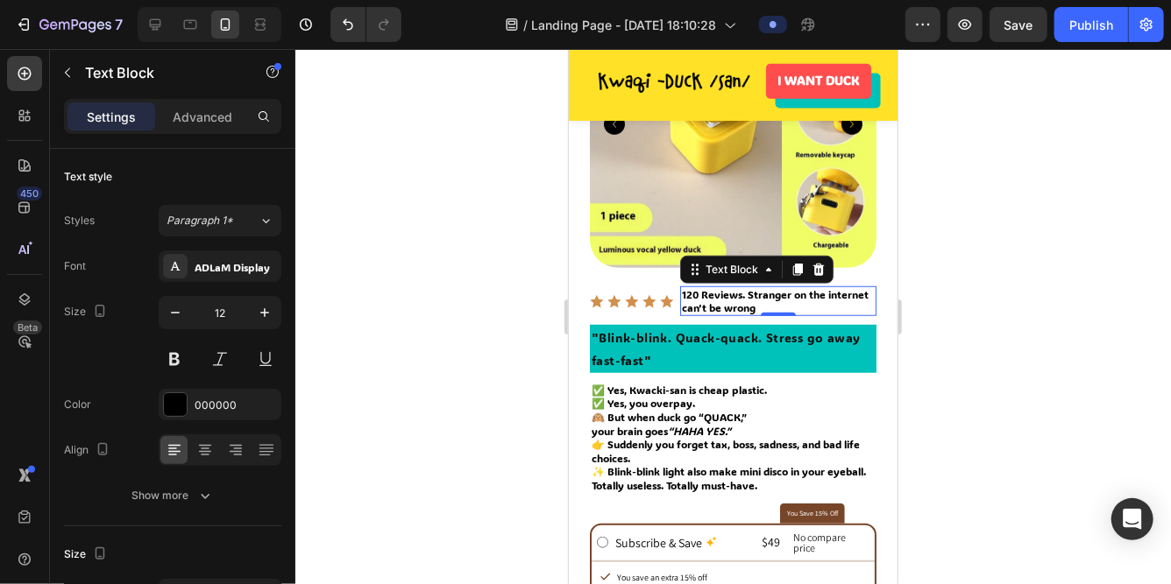
click at [468, 319] on div at bounding box center [732, 316] width 875 height 535
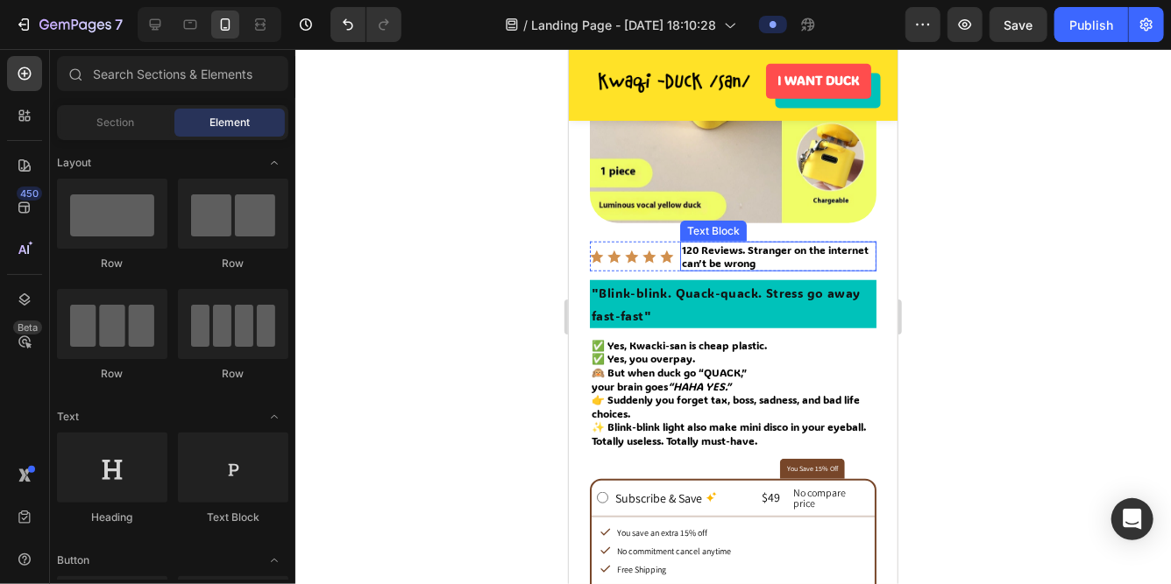
scroll to position [629, 0]
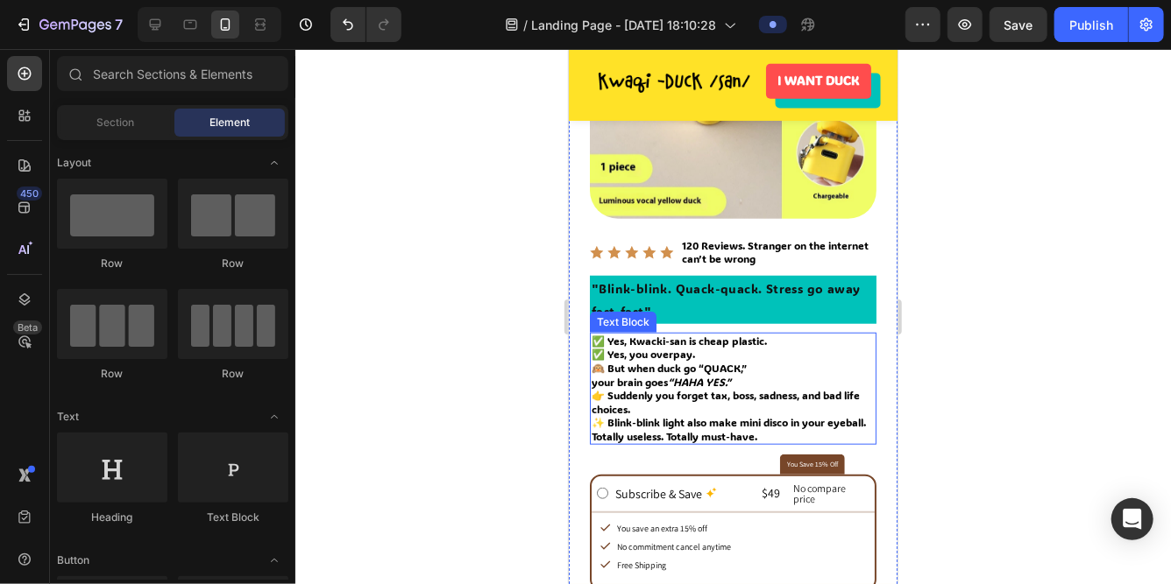
click at [653, 340] on p "✅ Yes, Kwacki-san is cheap plastic. ✅ Yes, you overpay. 🙉 But when duck go “QUA…" at bounding box center [732, 354] width 283 height 41
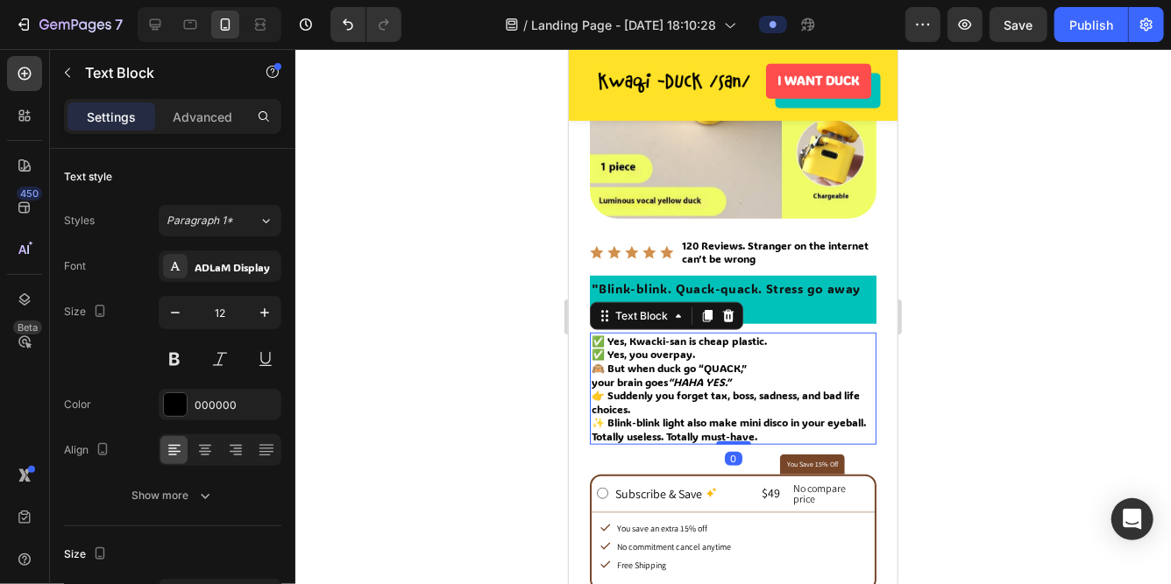
click at [655, 341] on p "✅ Yes, Kwacki-san is cheap plastic. ✅ Yes, you overpay. 🙉 But when duck go “QUA…" at bounding box center [732, 354] width 283 height 41
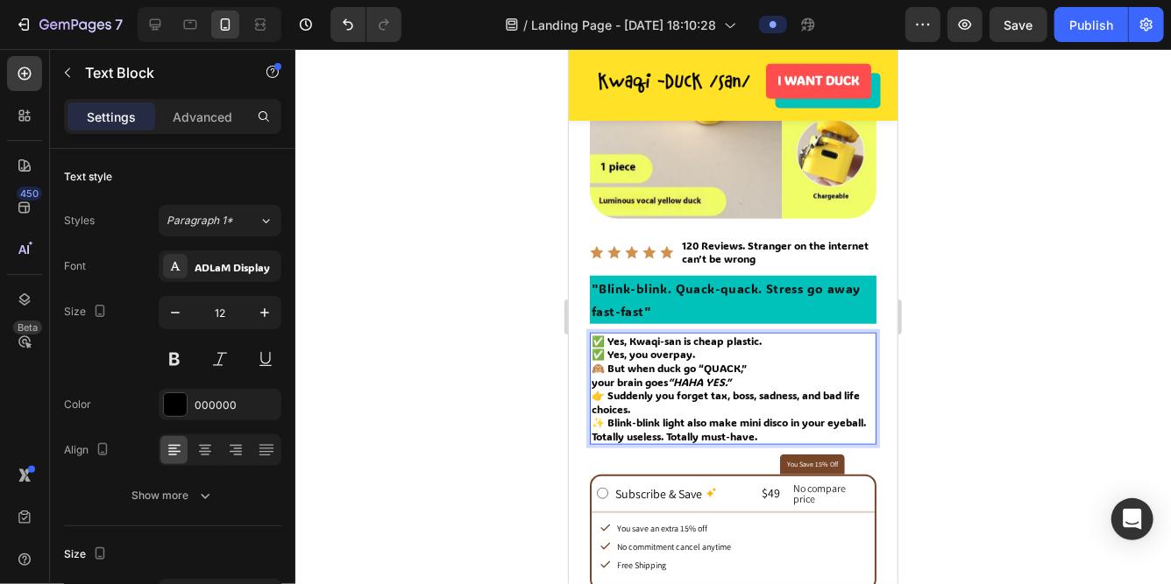
click at [508, 356] on div at bounding box center [732, 316] width 875 height 535
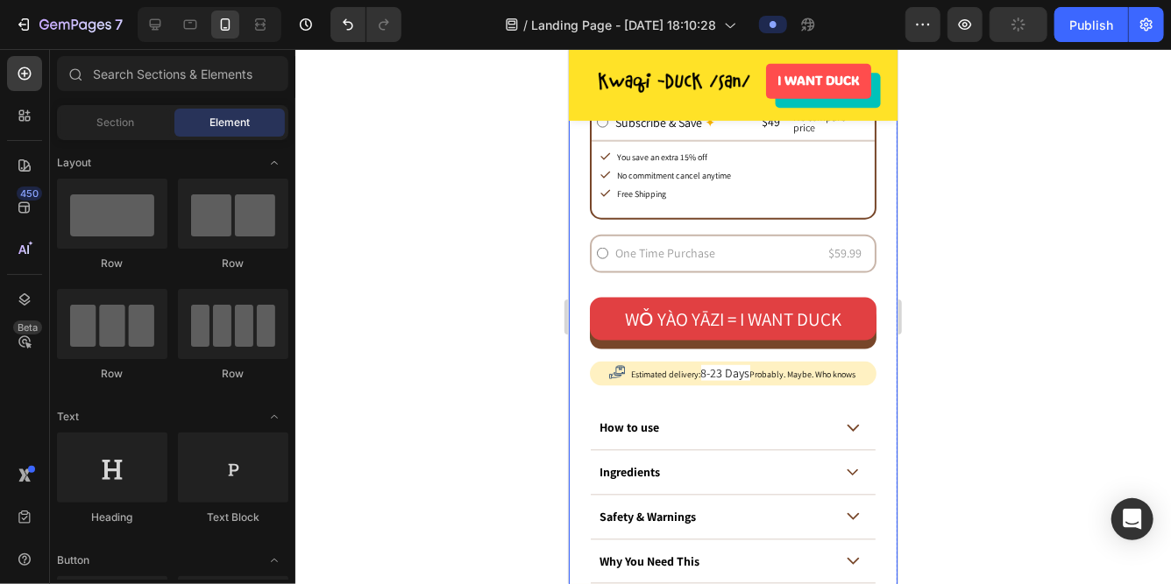
scroll to position [1011, 0]
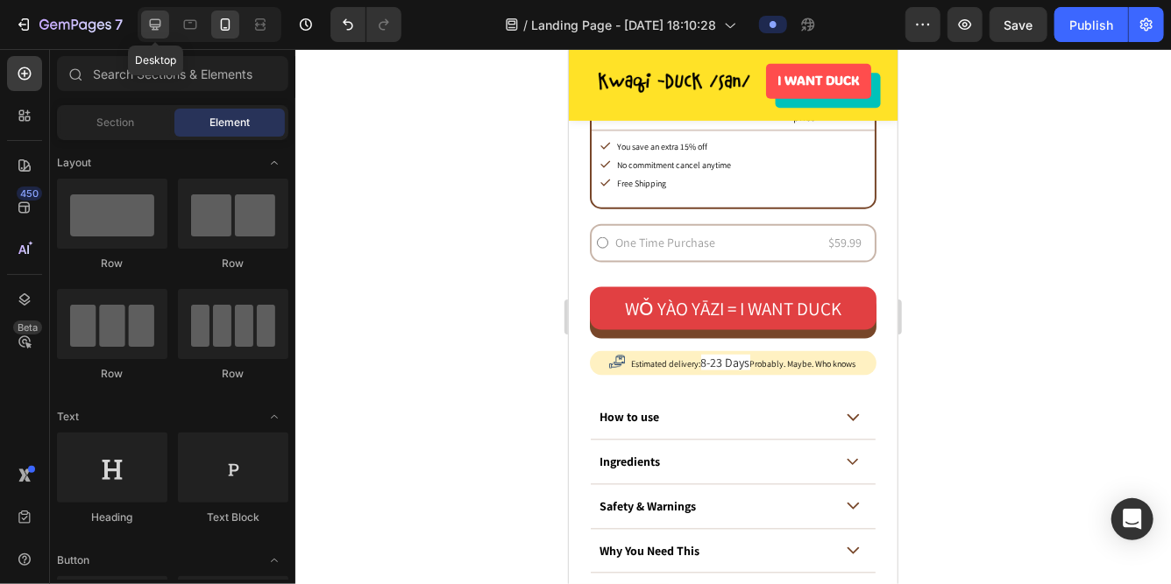
click at [164, 13] on div at bounding box center [155, 25] width 28 height 28
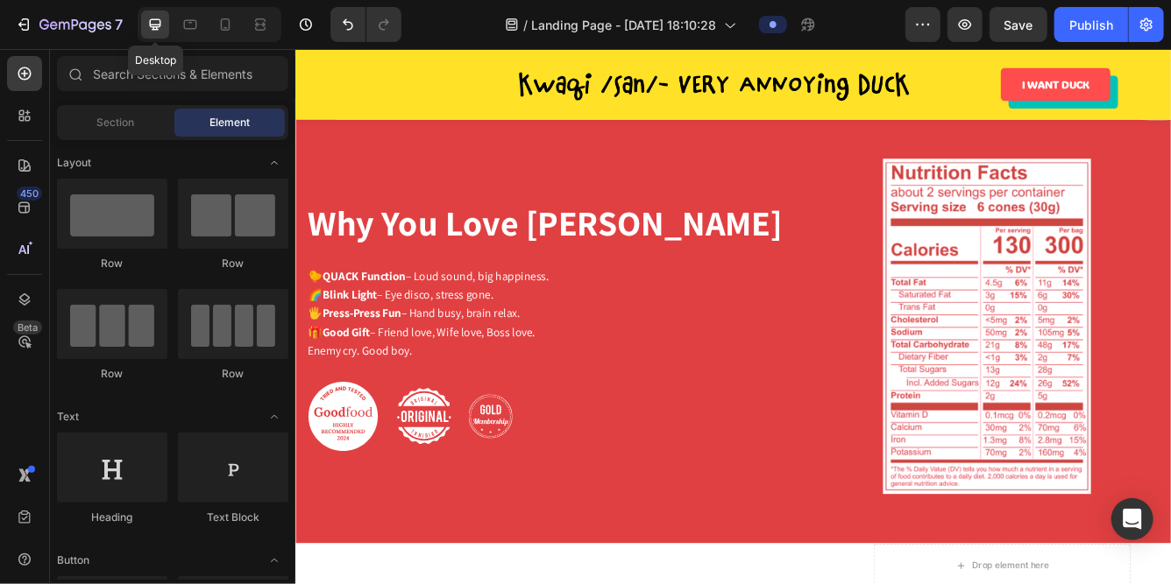
click at [164, 13] on div at bounding box center [155, 25] width 28 height 28
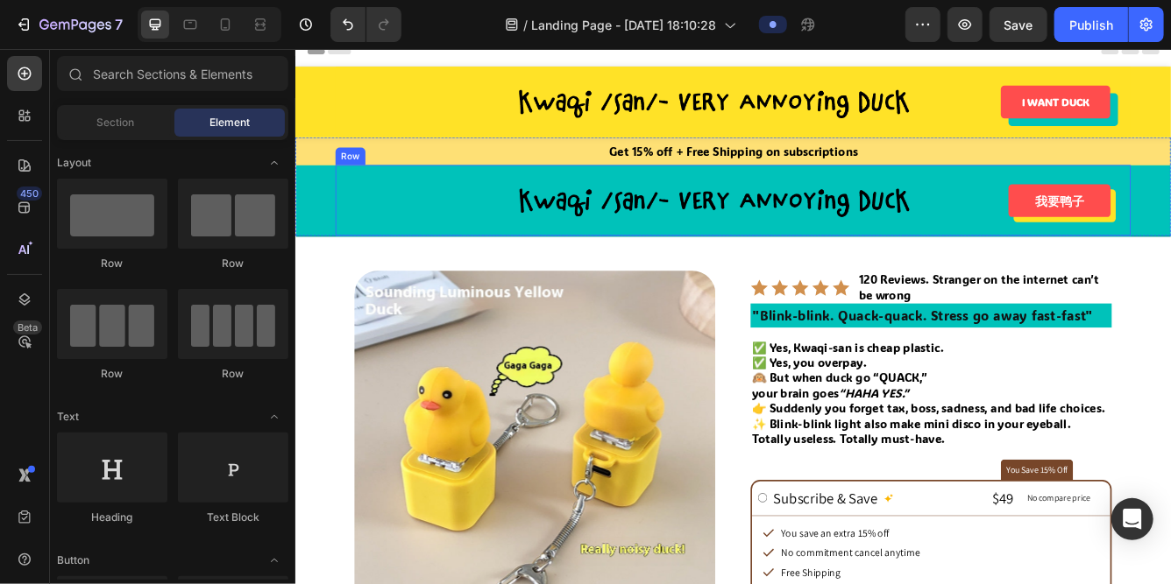
scroll to position [16, 0]
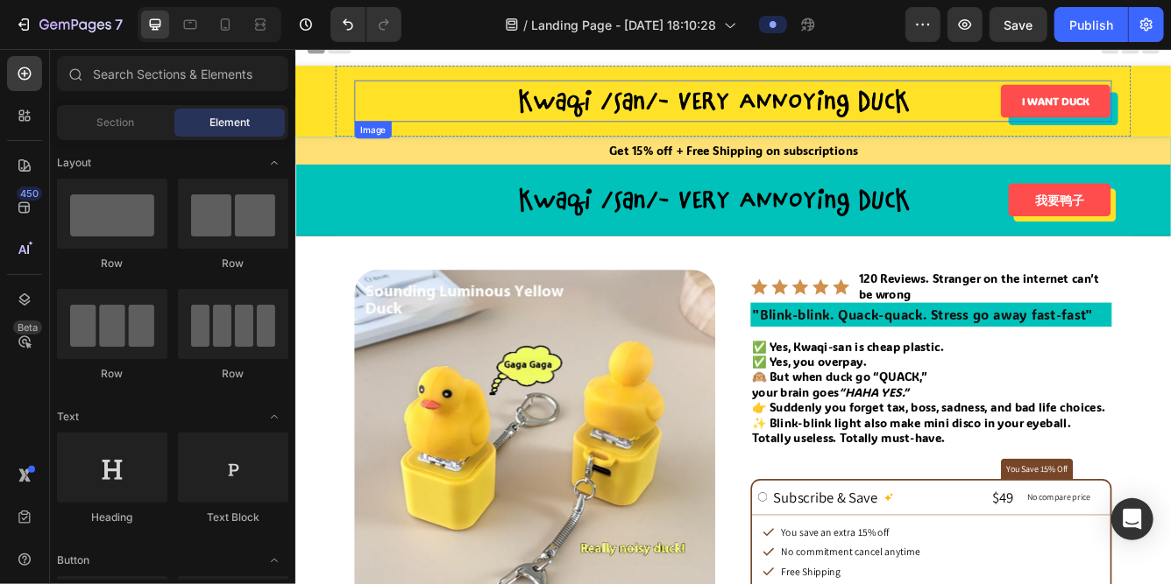
click at [593, 109] on img at bounding box center [820, 112] width 526 height 50
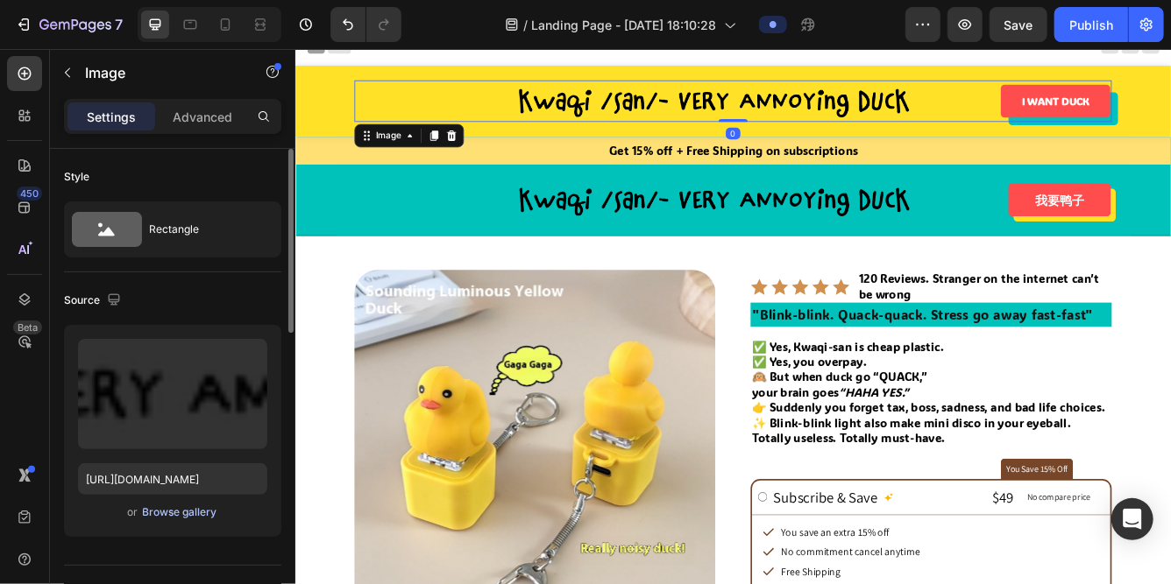
click at [159, 512] on div "Browse gallery" at bounding box center [180, 513] width 74 height 16
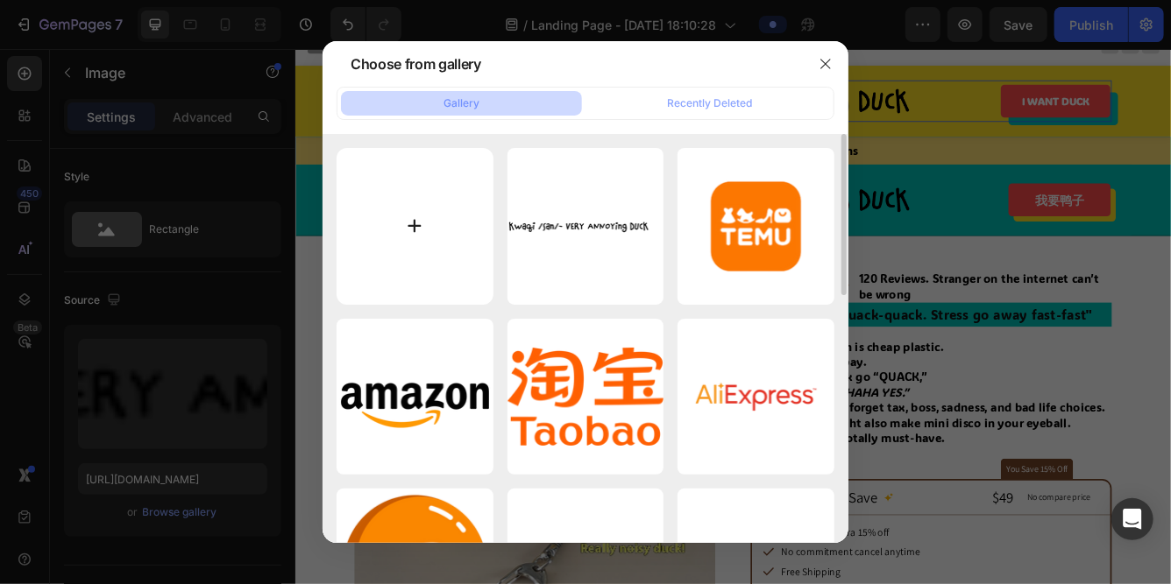
click at [433, 236] on input "file" at bounding box center [414, 226] width 157 height 157
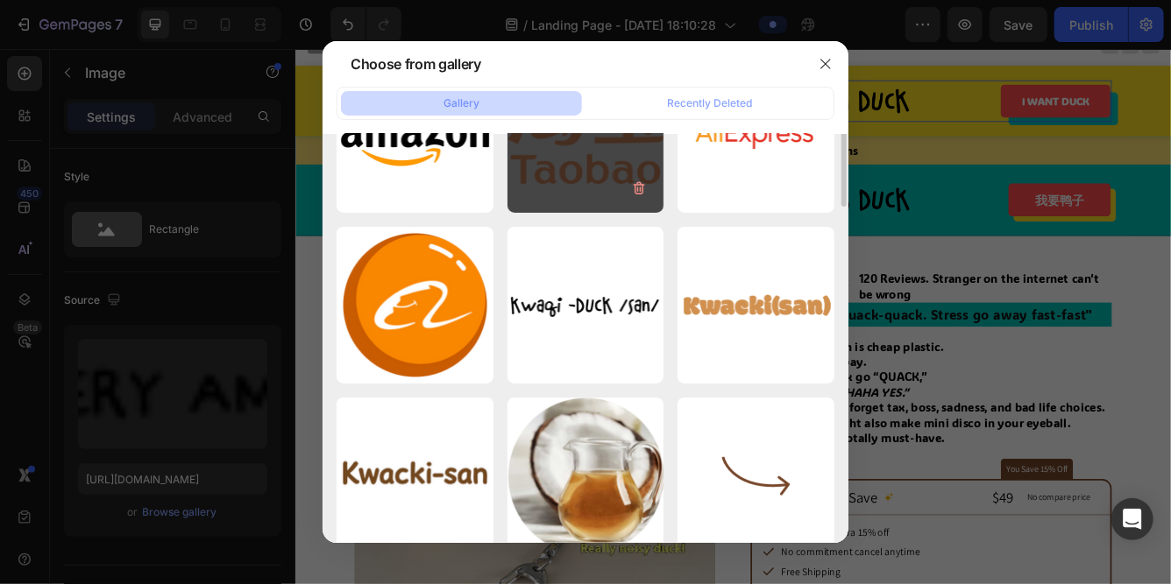
scroll to position [0, 0]
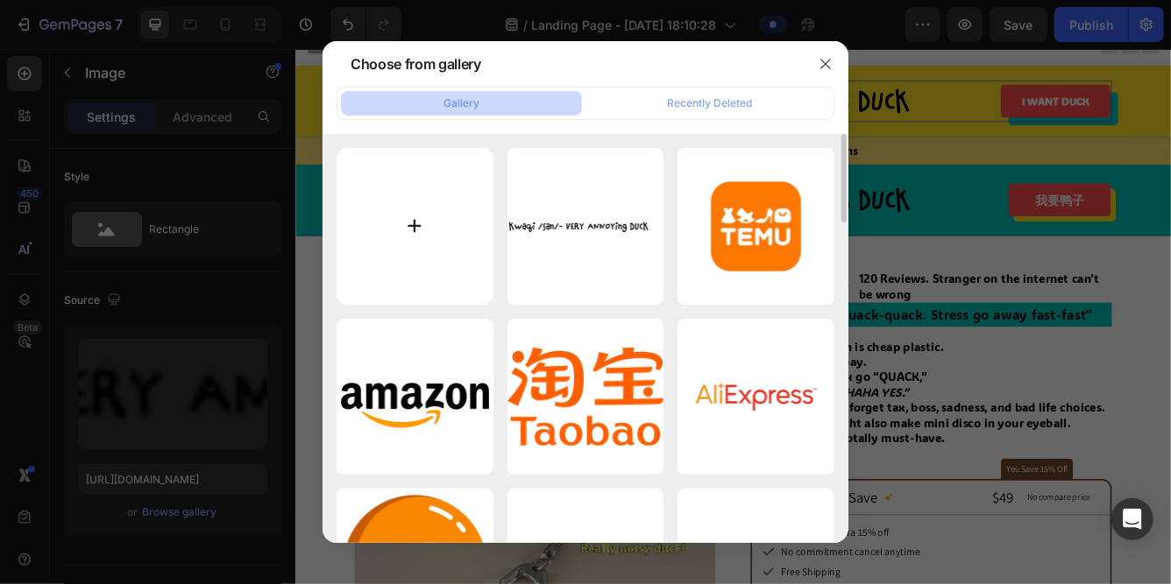
click at [410, 213] on input "file" at bounding box center [414, 226] width 157 height 157
type input "C:\fakepath\logo.png"
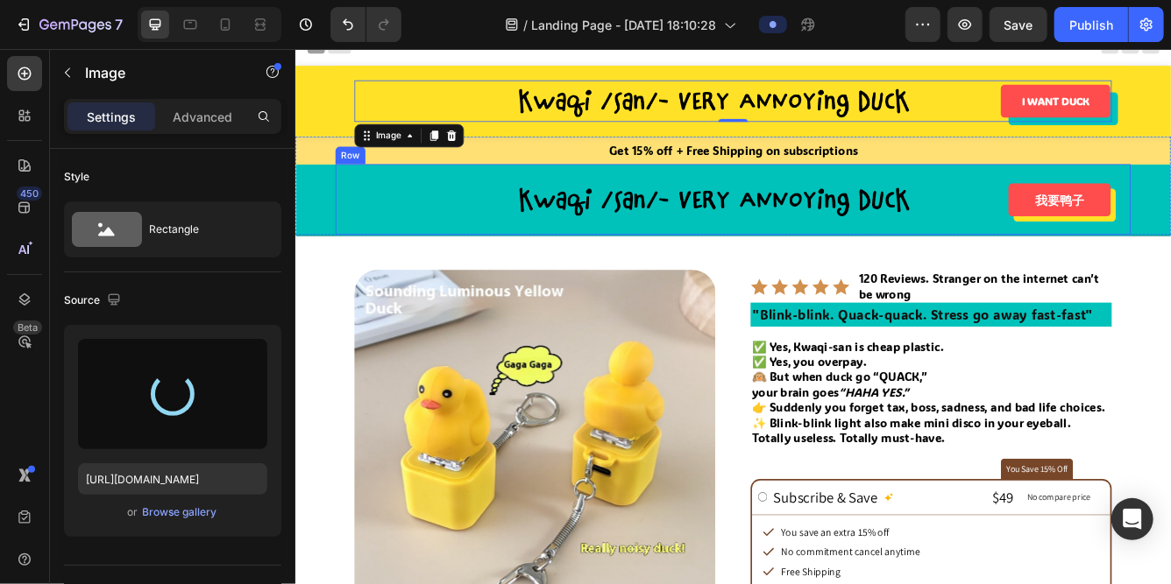
type input "https://cdn.shopify.com/s/files/1/0765/2189/8233/files/gempages_581651773324788…"
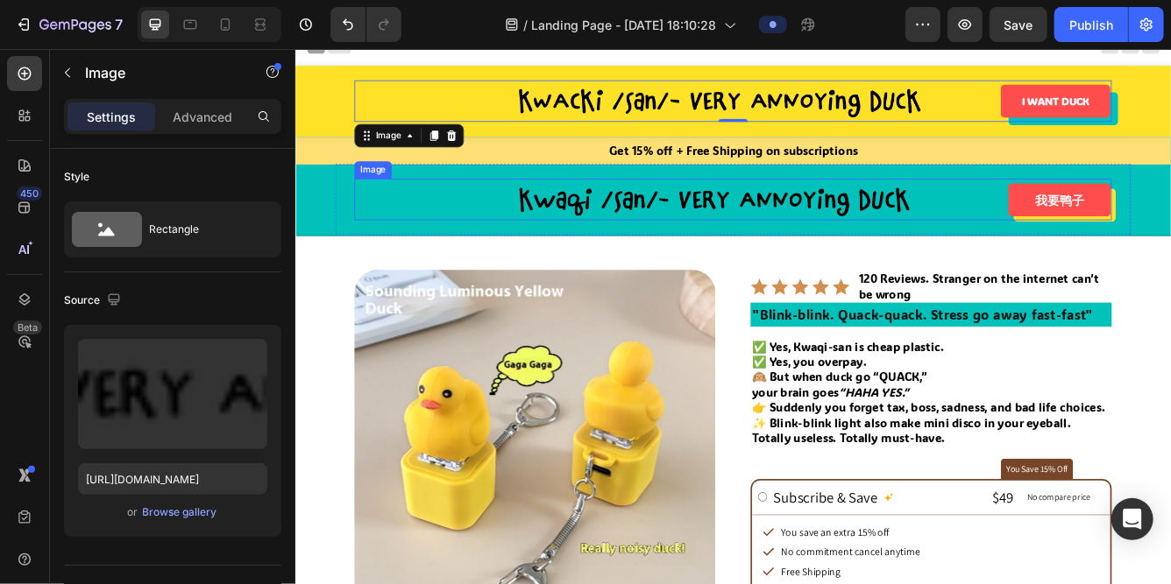
click at [636, 232] on img at bounding box center [820, 230] width 526 height 50
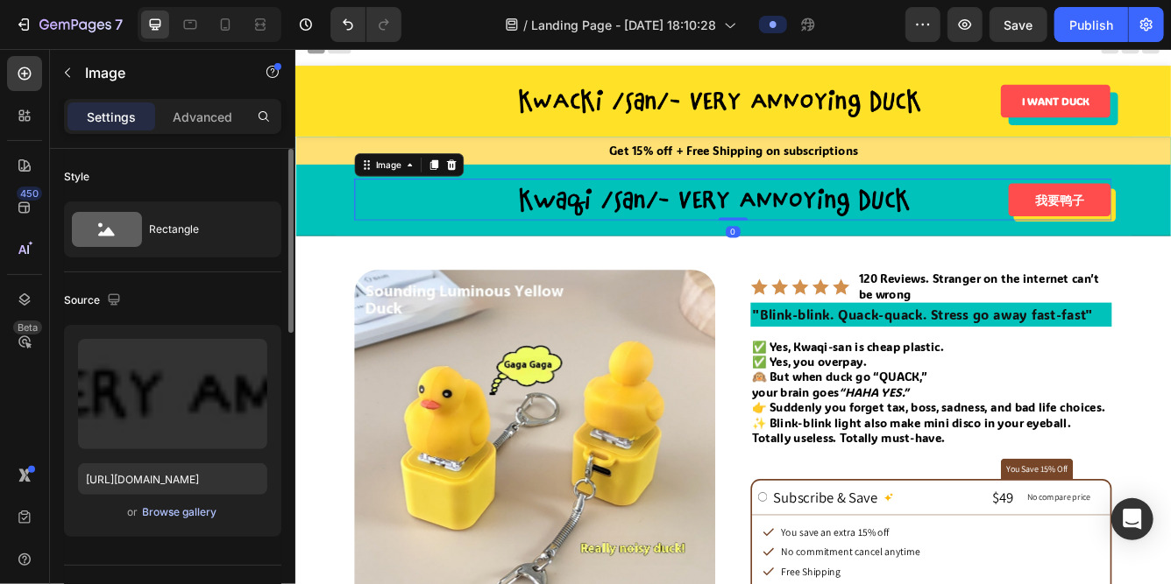
click at [174, 515] on div "Browse gallery" at bounding box center [180, 513] width 74 height 16
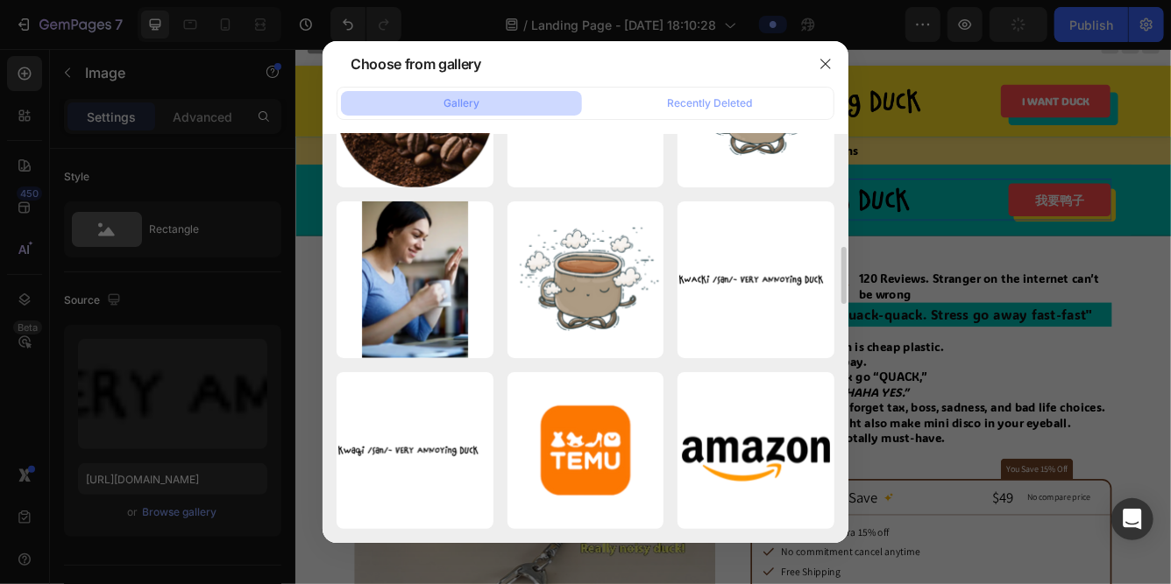
scroll to position [800, 0]
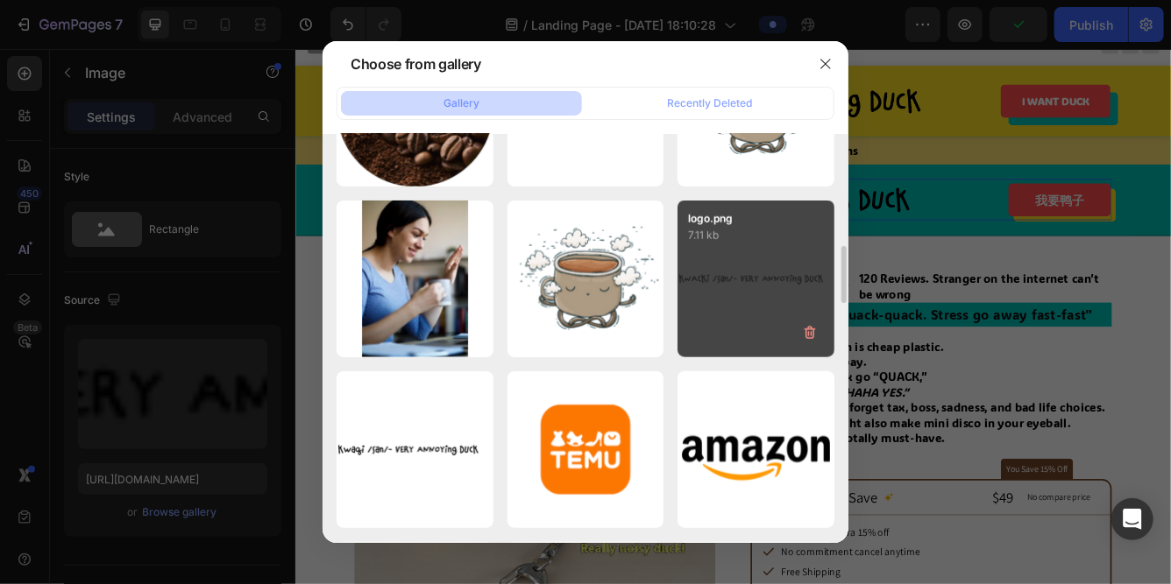
click at [739, 290] on div "logo.png 7.11 kb" at bounding box center [755, 279] width 157 height 157
type input "https://cdn.shopify.com/s/files/1/0765/2189/8233/files/gempages_581651773324788…"
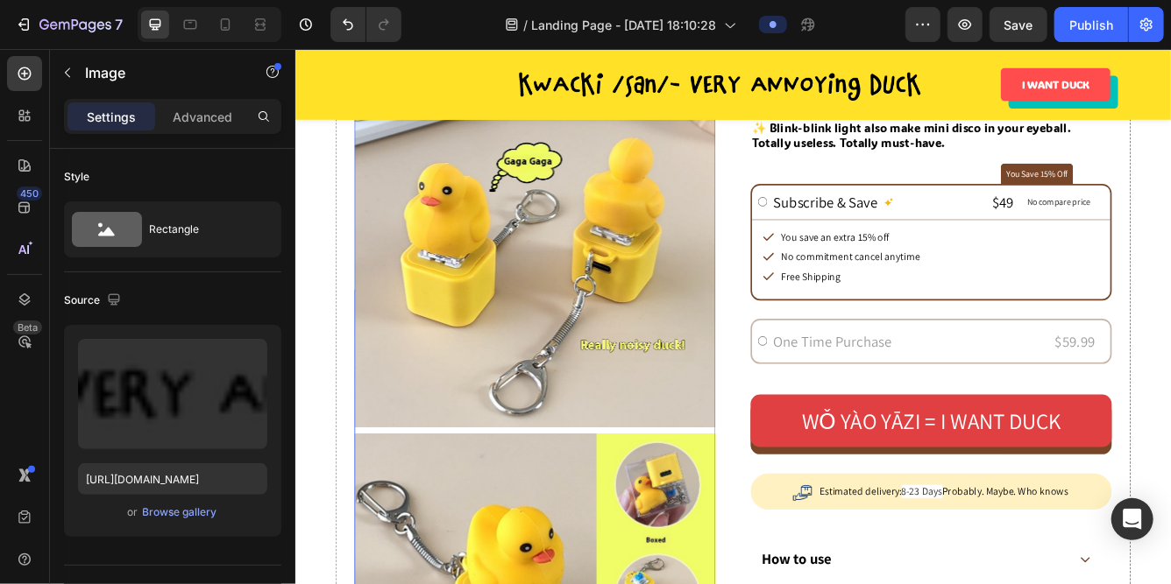
scroll to position [369, 0]
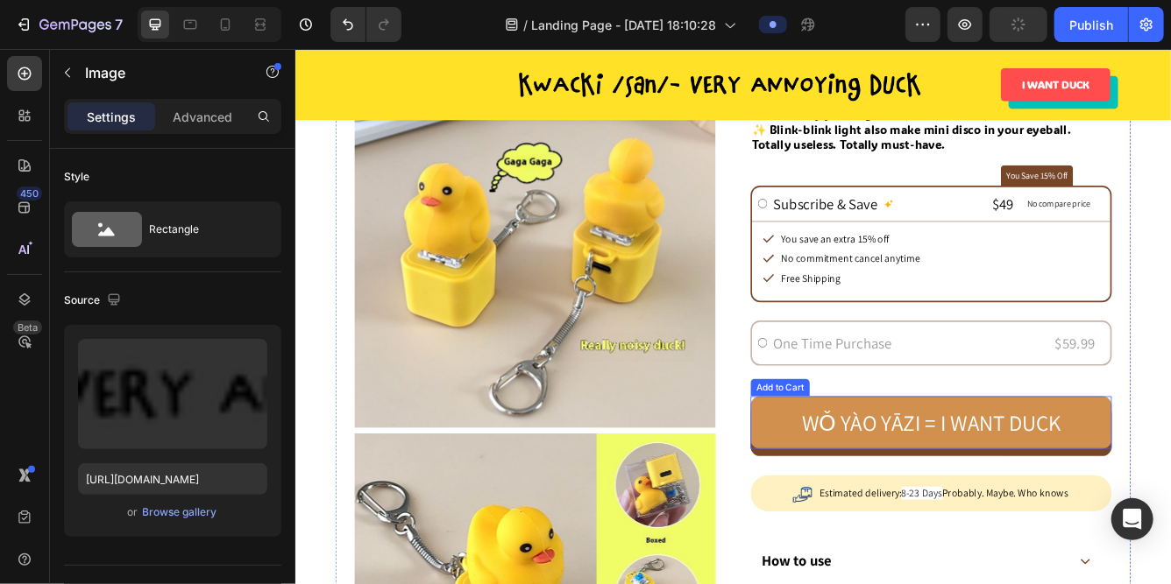
click at [889, 506] on button "wǒ yào yāzi = I want duck" at bounding box center [1058, 497] width 434 height 63
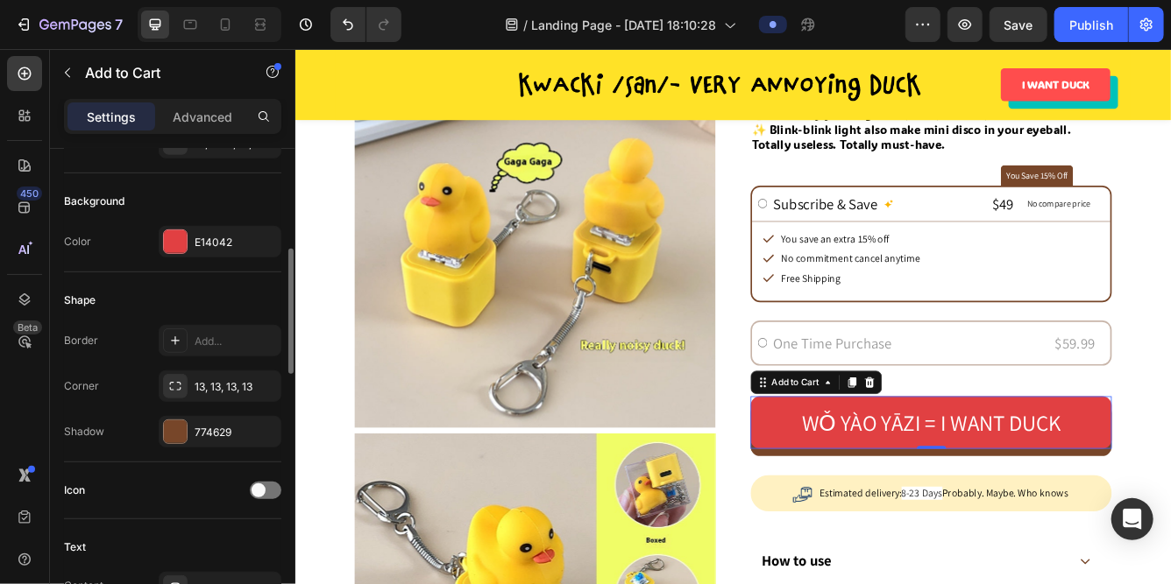
scroll to position [402, 0]
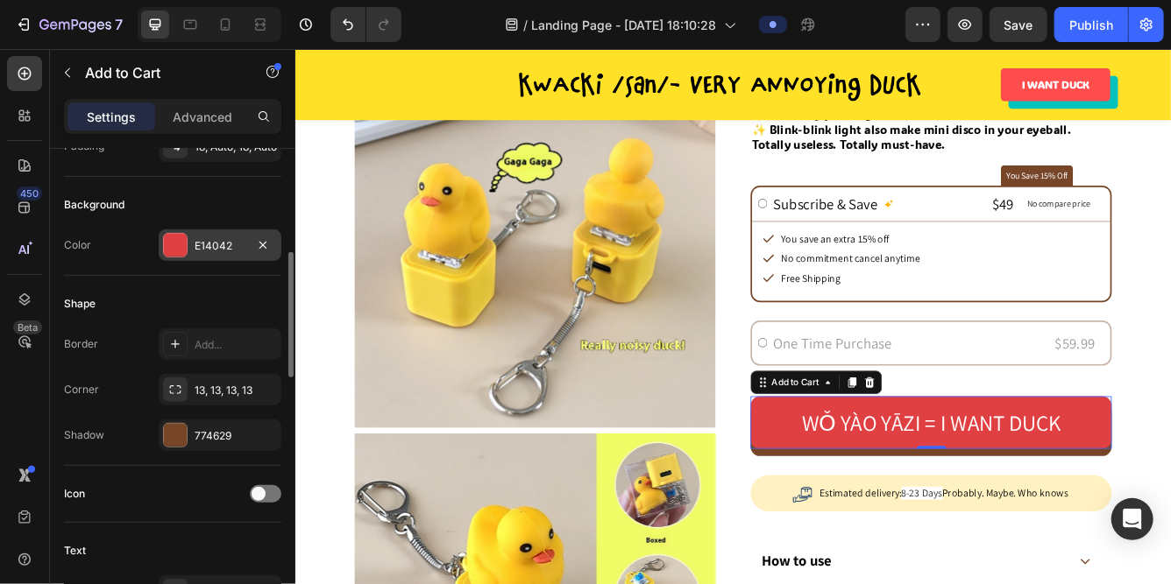
click at [230, 254] on div "E14042" at bounding box center [220, 246] width 123 height 32
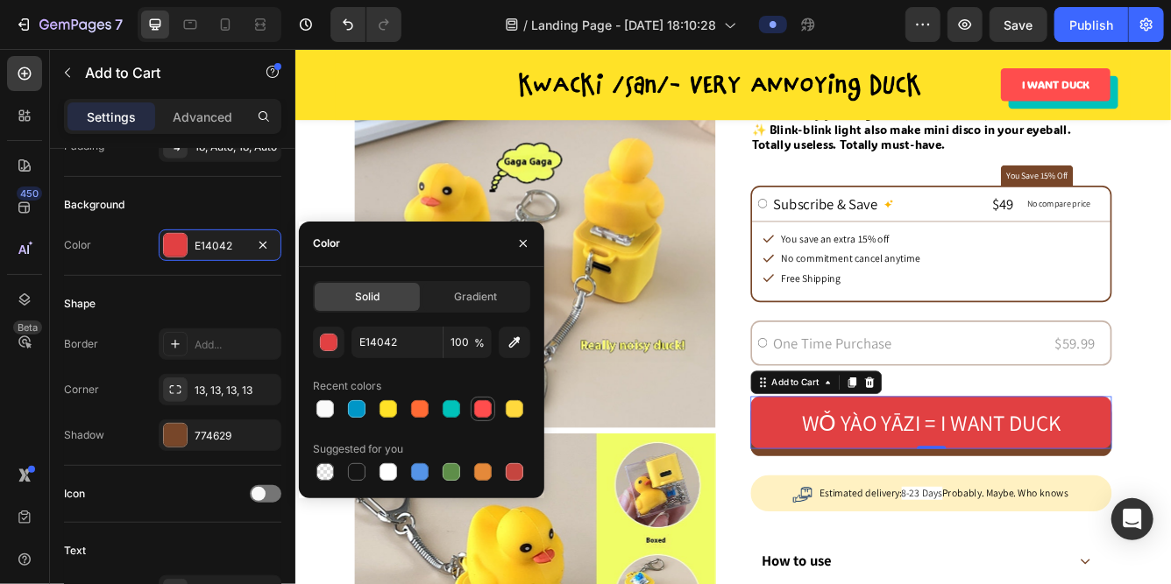
click at [485, 407] on div at bounding box center [483, 409] width 18 height 18
type input "FF4D4D"
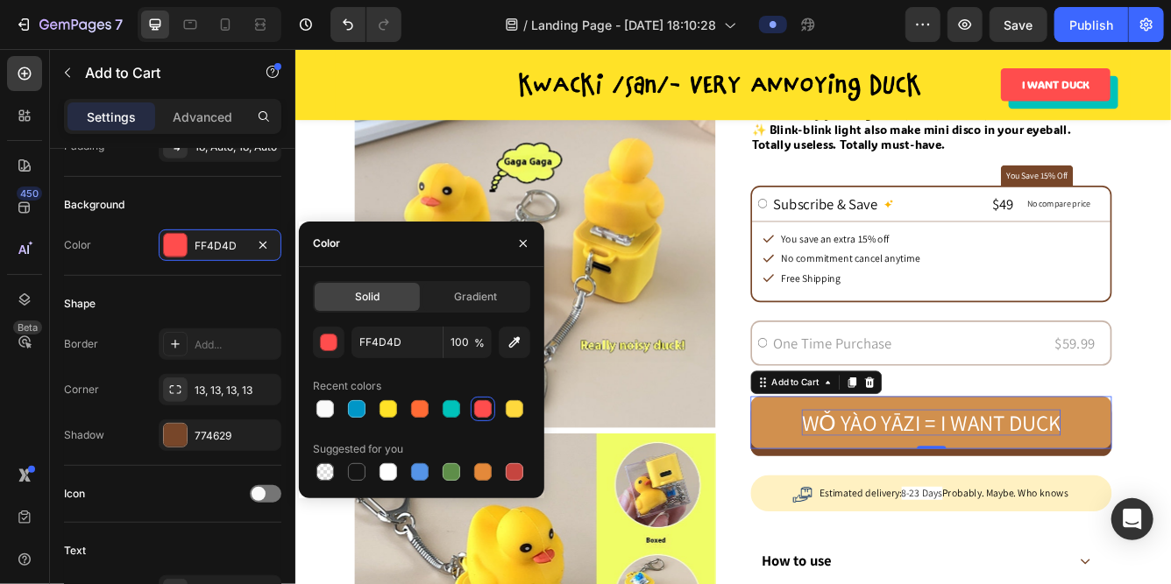
click at [937, 493] on div "wǒ yào yāzi = I want duck" at bounding box center [1057, 498] width 311 height 32
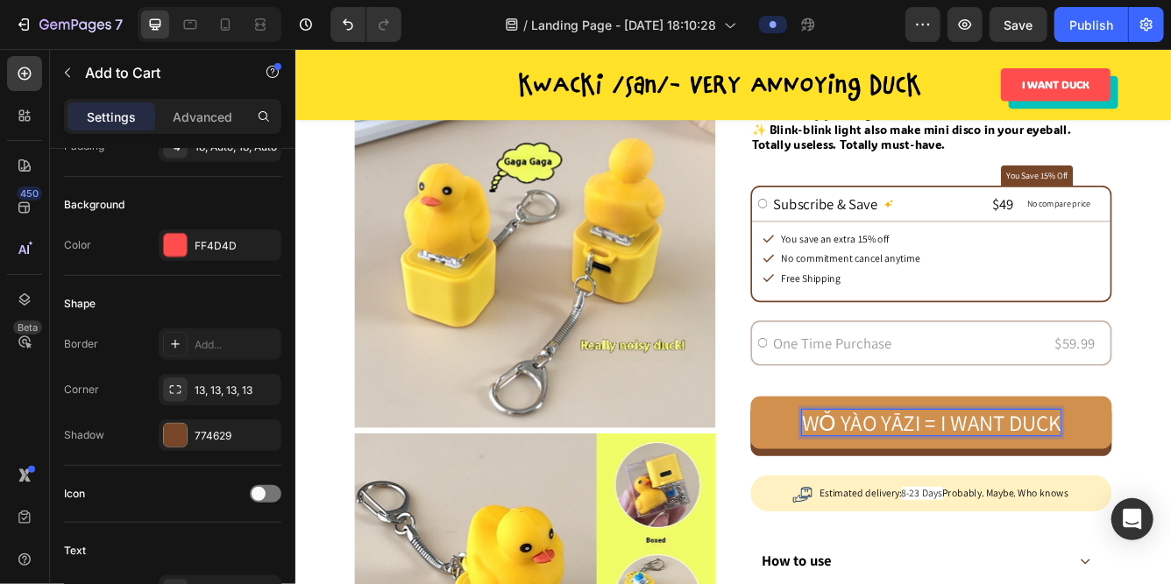
click at [950, 487] on p "wǒ yào yāzi = I want duck" at bounding box center [1057, 498] width 311 height 32
click at [931, 492] on p "wǒ yào yāzi = I want duck" at bounding box center [1057, 498] width 311 height 32
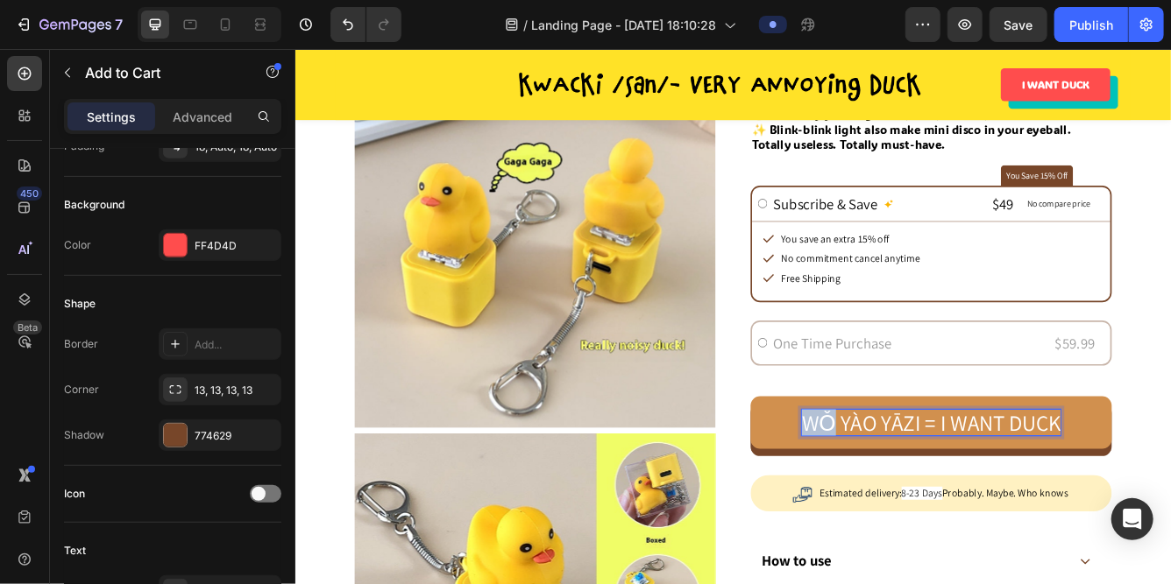
click at [931, 492] on p "wǒ yào yāzi = I want duck" at bounding box center [1057, 498] width 311 height 32
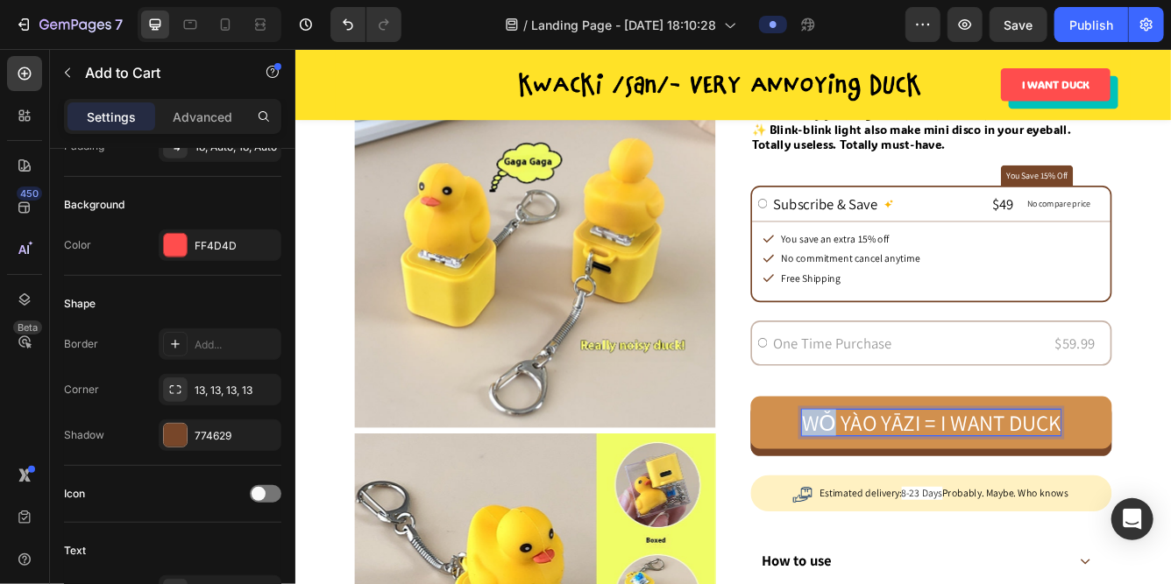
click at [931, 492] on p "wǒ yào yāzi = I want duck" at bounding box center [1057, 498] width 311 height 32
click at [1096, 494] on p "wǒ yào yāzi = I want duck" at bounding box center [1057, 498] width 311 height 32
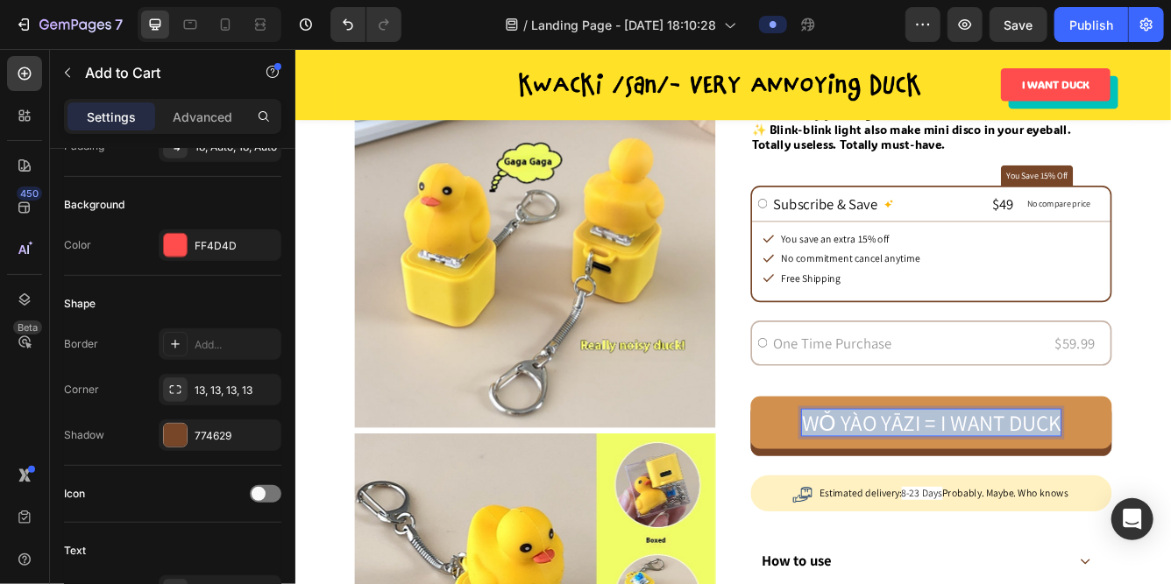
click at [1096, 494] on p "wǒ yào yāzi = I want duck" at bounding box center [1057, 498] width 311 height 32
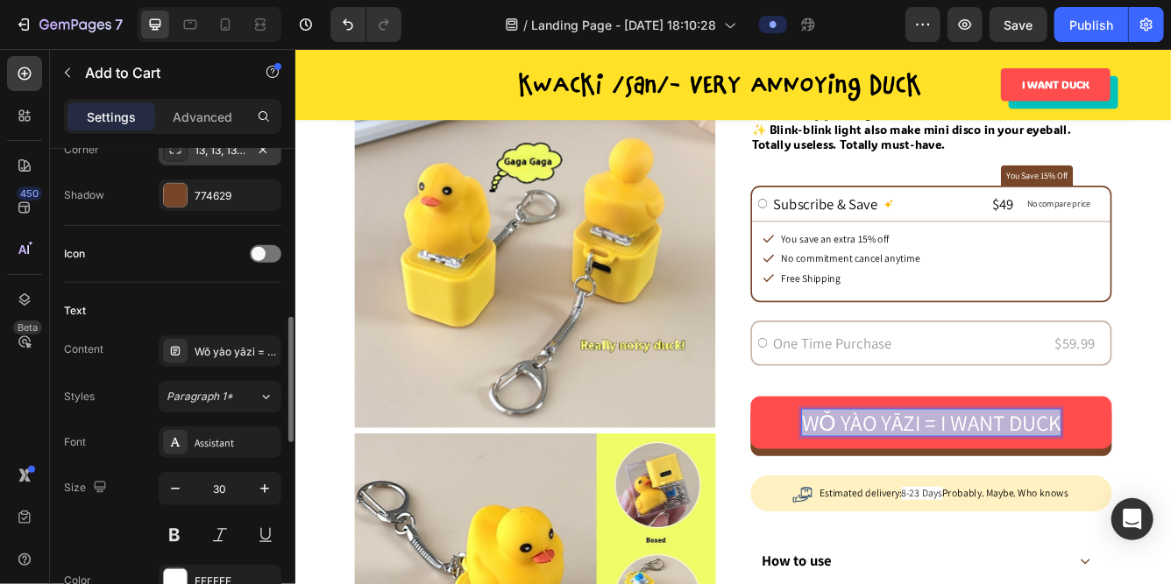
scroll to position [640, 0]
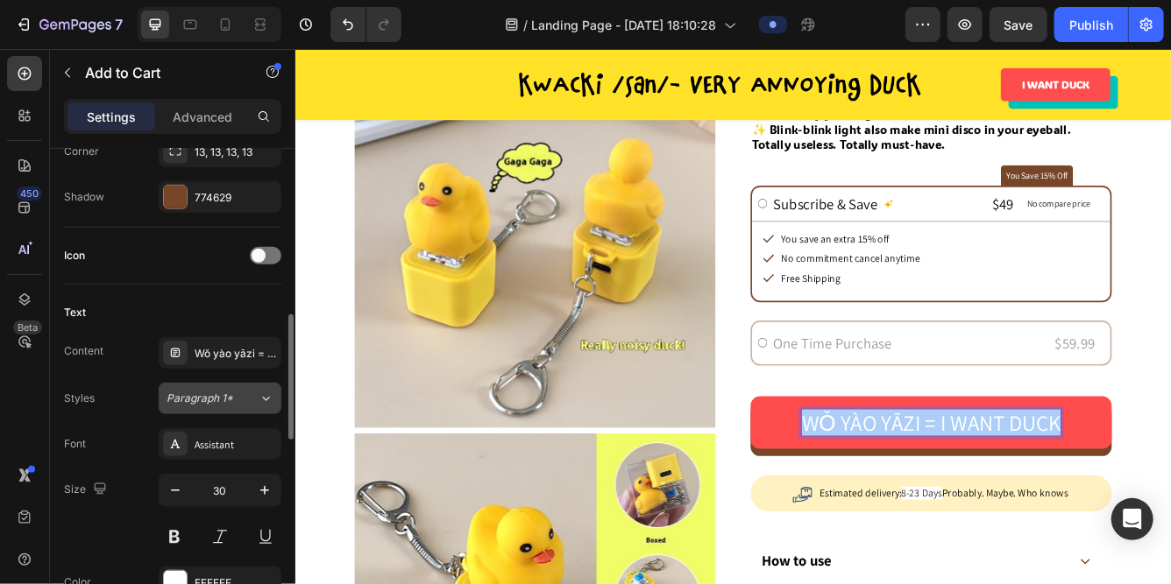
click at [213, 395] on span "Paragraph 1*" at bounding box center [199, 399] width 67 height 16
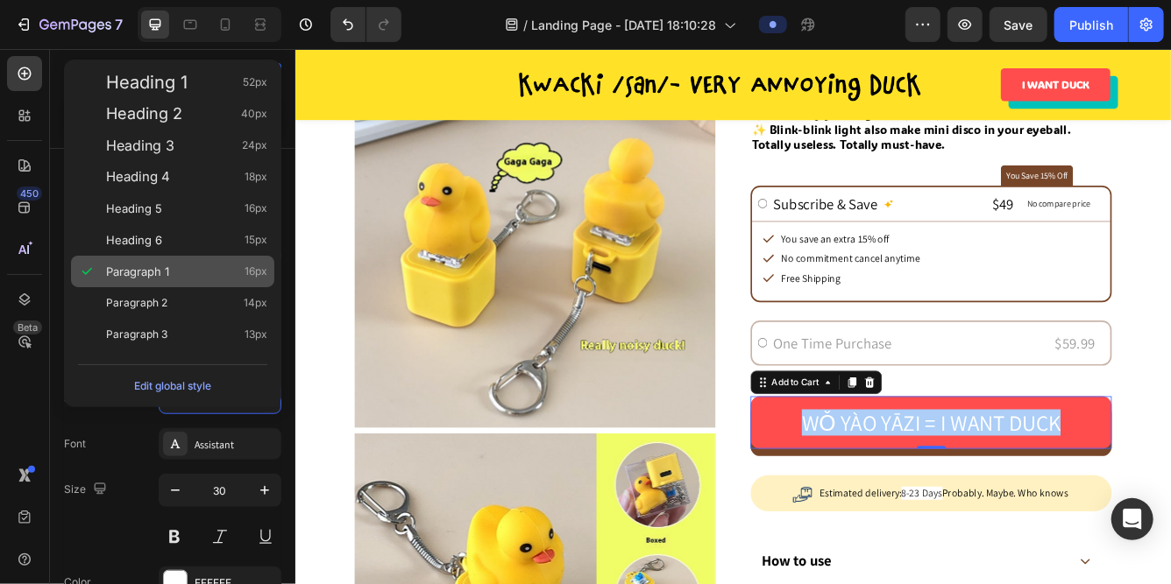
click at [202, 263] on div "Paragraph 1 16px" at bounding box center [186, 272] width 161 height 18
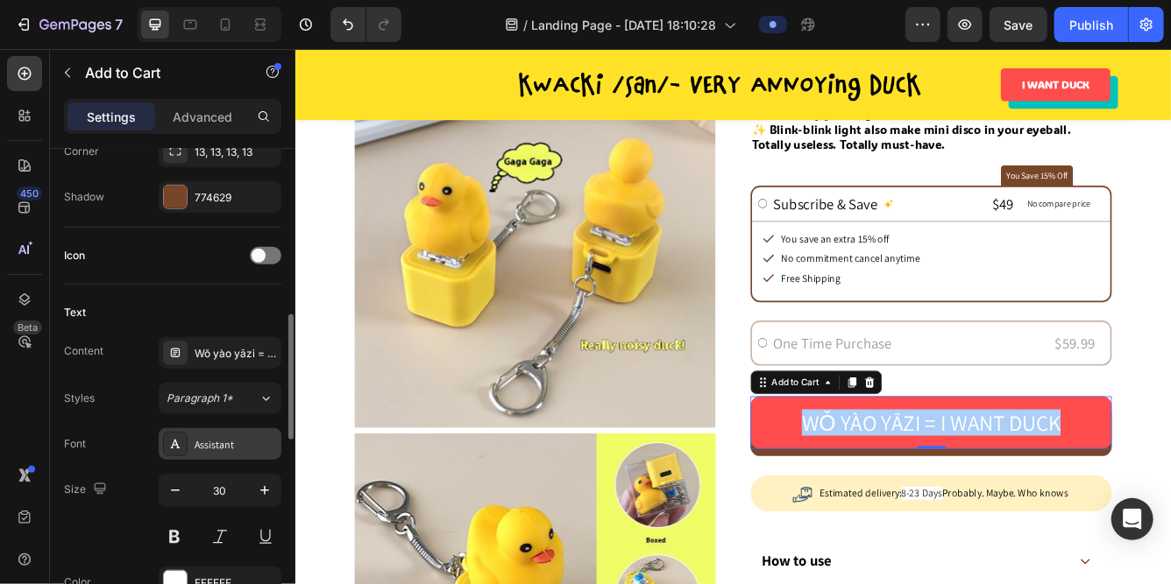
click at [216, 437] on div "Assistant" at bounding box center [236, 445] width 82 height 16
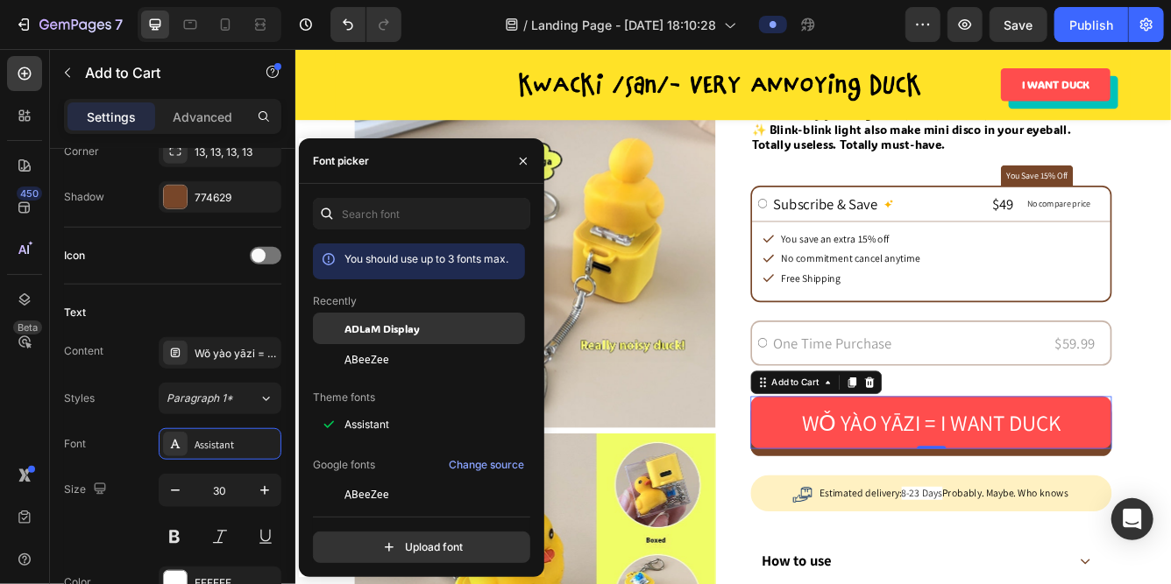
click at [372, 336] on span "ADLaM Display" at bounding box center [381, 329] width 75 height 16
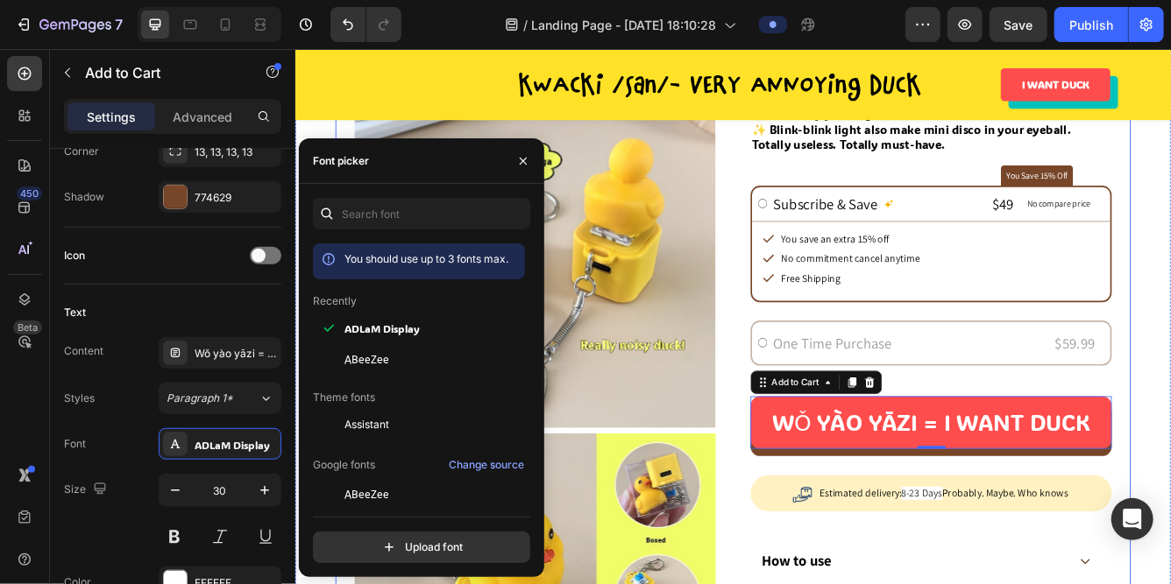
click at [823, 441] on div "Product Images Product Images Icon Icon Icon Icon Icon Icon List 120 Reviews. S…" at bounding box center [820, 462] width 955 height 1084
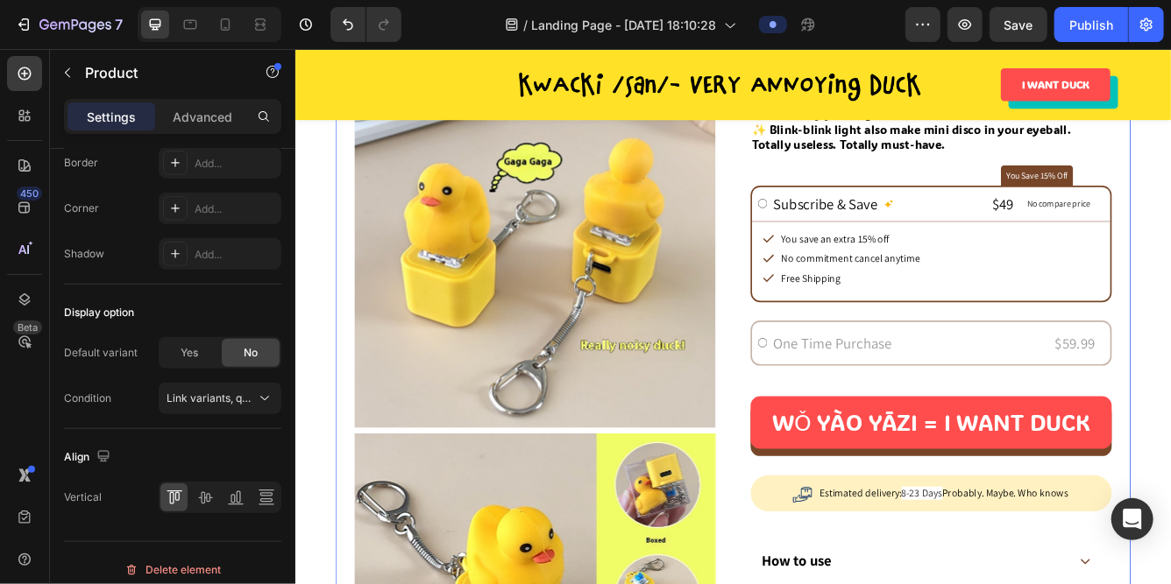
scroll to position [0, 0]
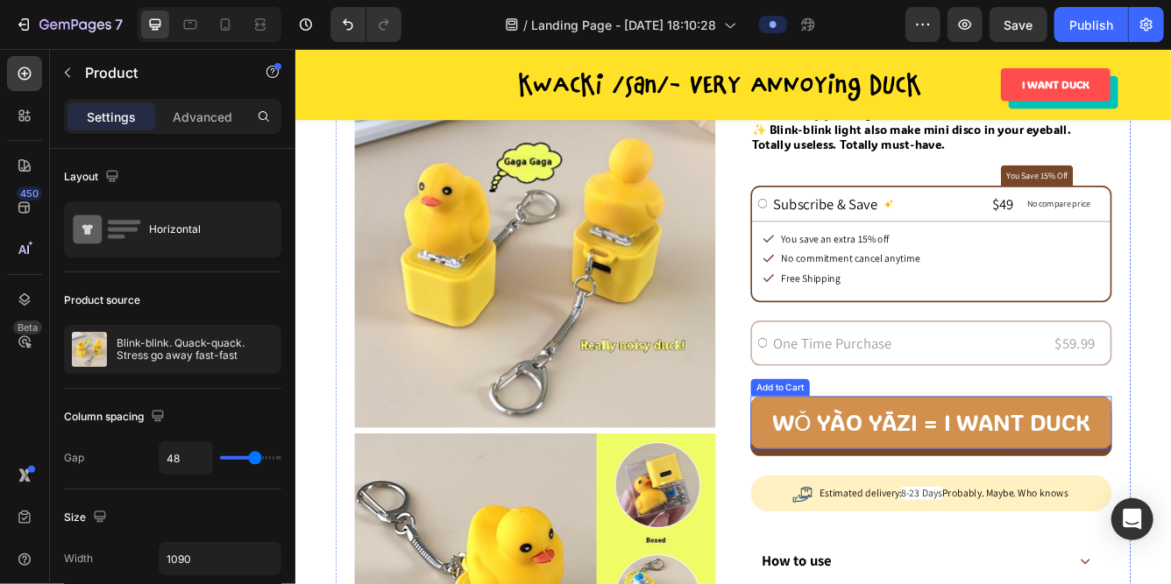
click at [949, 523] on button "wǒ yào yāzi = I want duck" at bounding box center [1058, 497] width 434 height 63
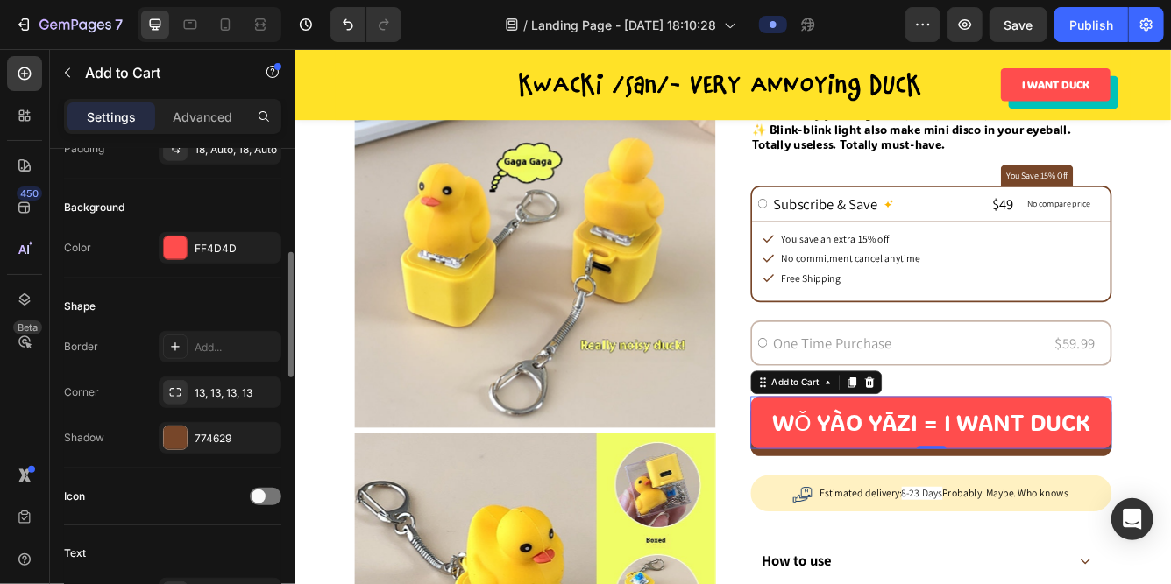
scroll to position [425, 0]
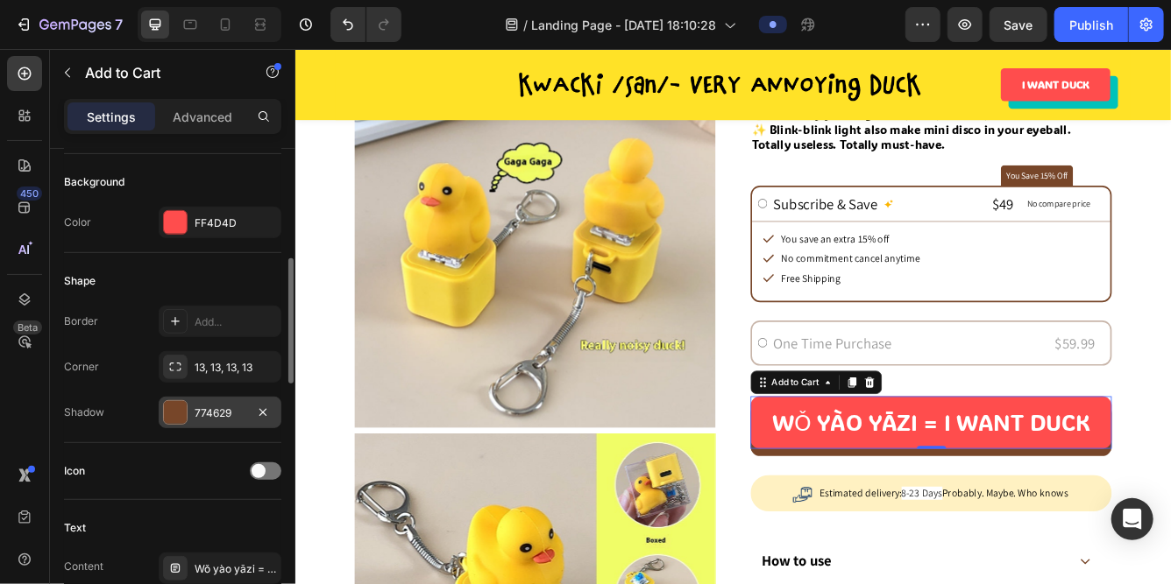
click at [194, 410] on div "774629" at bounding box center [220, 413] width 123 height 32
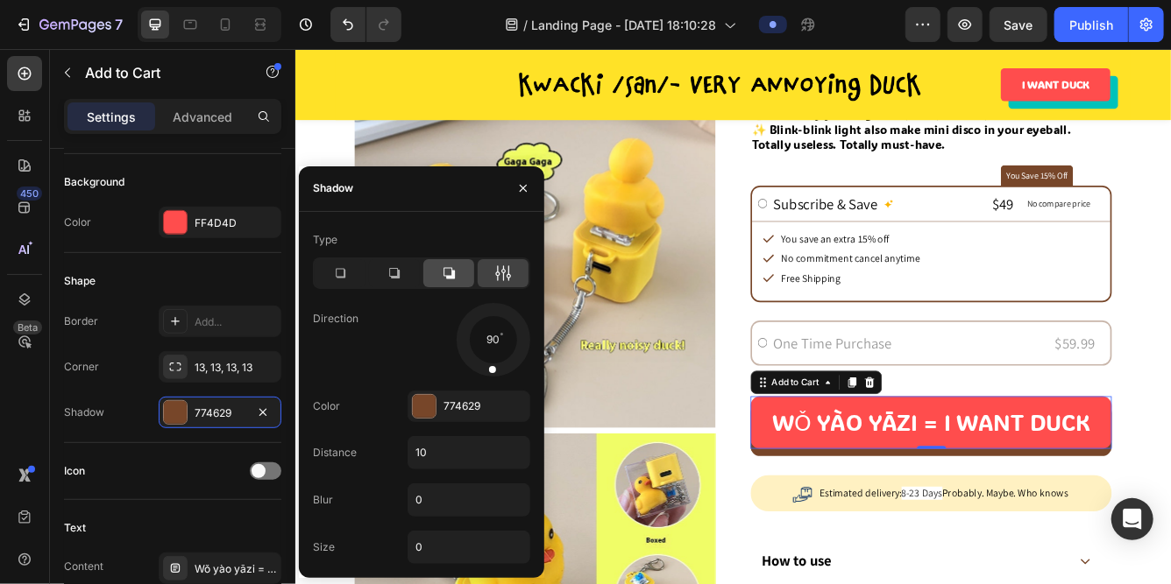
click at [443, 279] on icon at bounding box center [449, 274] width 18 height 18
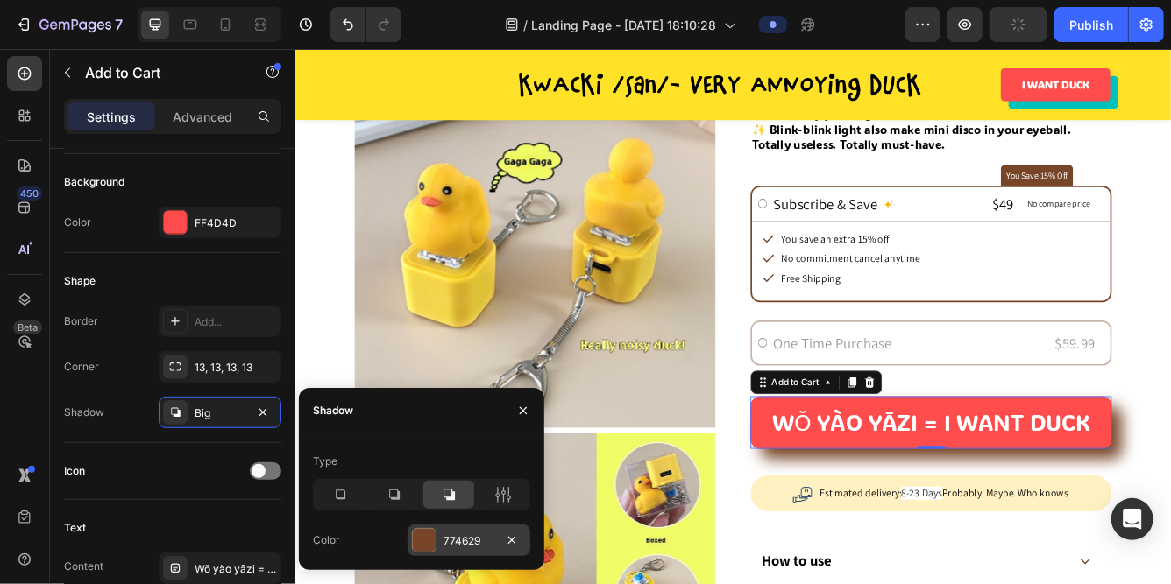
click at [459, 541] on div "774629" at bounding box center [468, 542] width 51 height 16
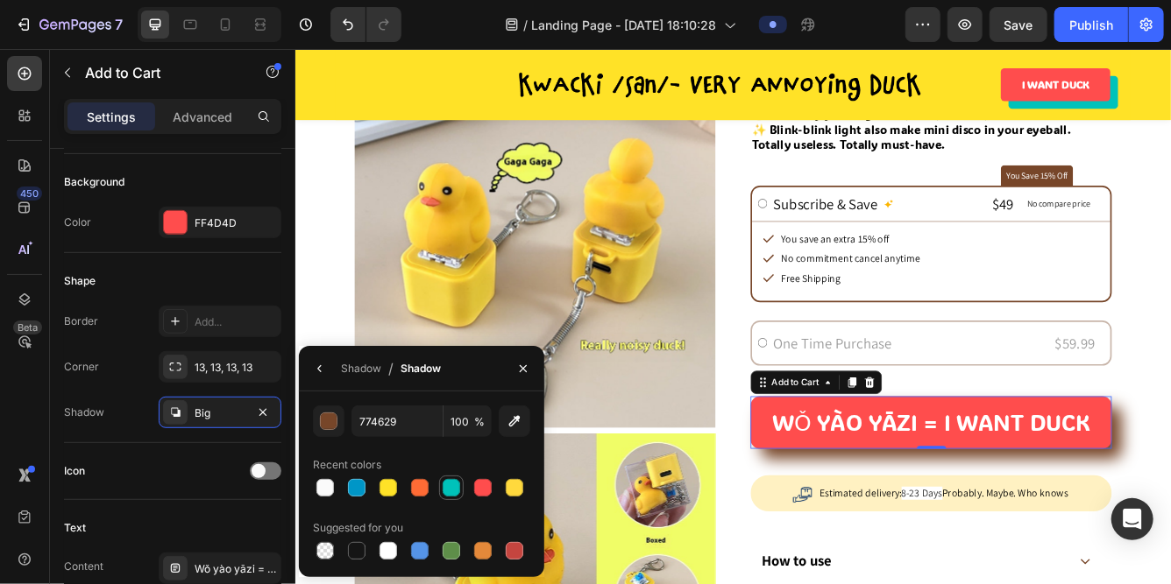
click at [453, 493] on div at bounding box center [451, 488] width 18 height 18
type input "00C2BA"
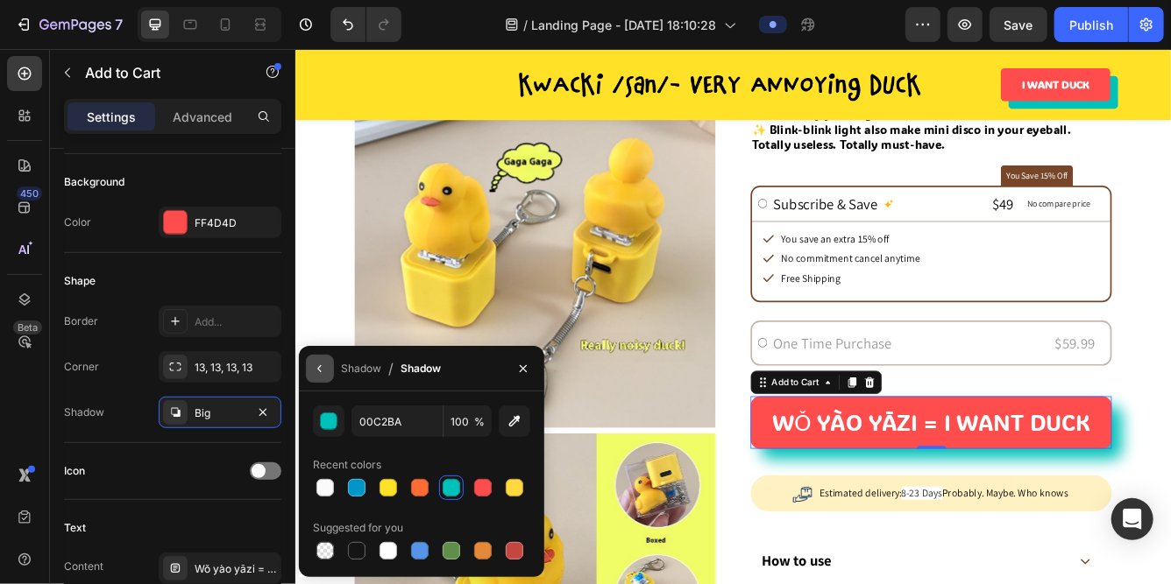
click at [317, 366] on icon "button" at bounding box center [320, 369] width 14 height 14
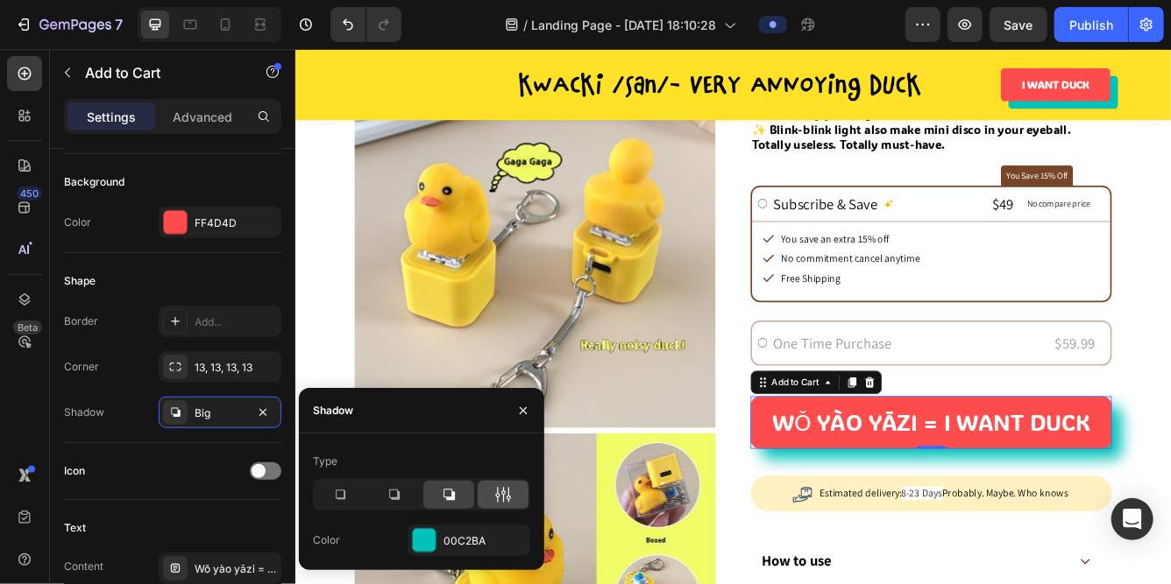
click at [487, 491] on div at bounding box center [503, 495] width 51 height 28
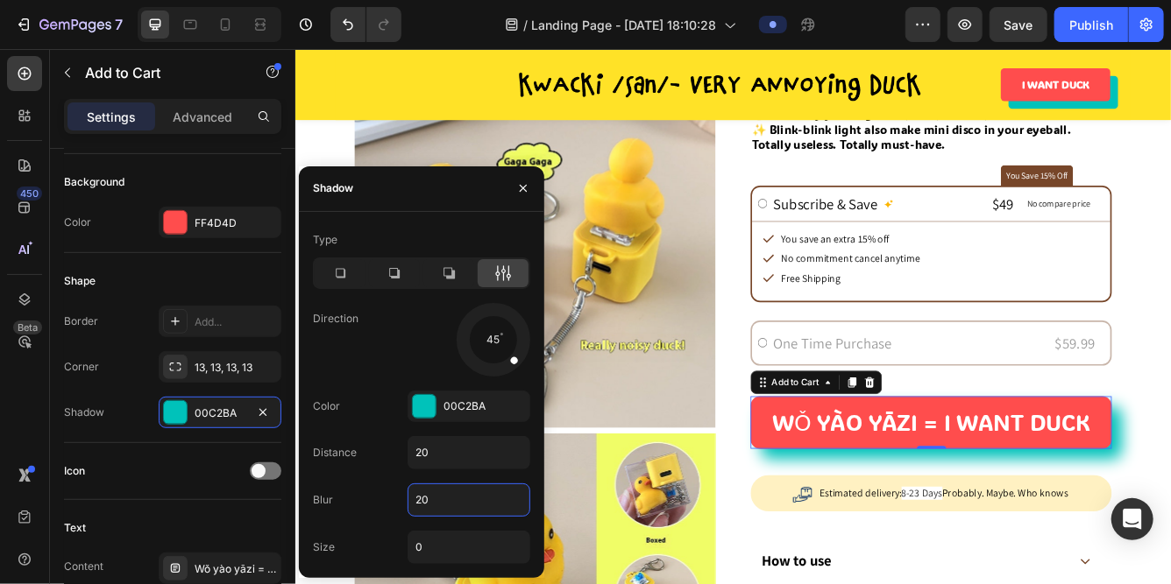
click at [442, 496] on input "20" at bounding box center [468, 501] width 121 height 32
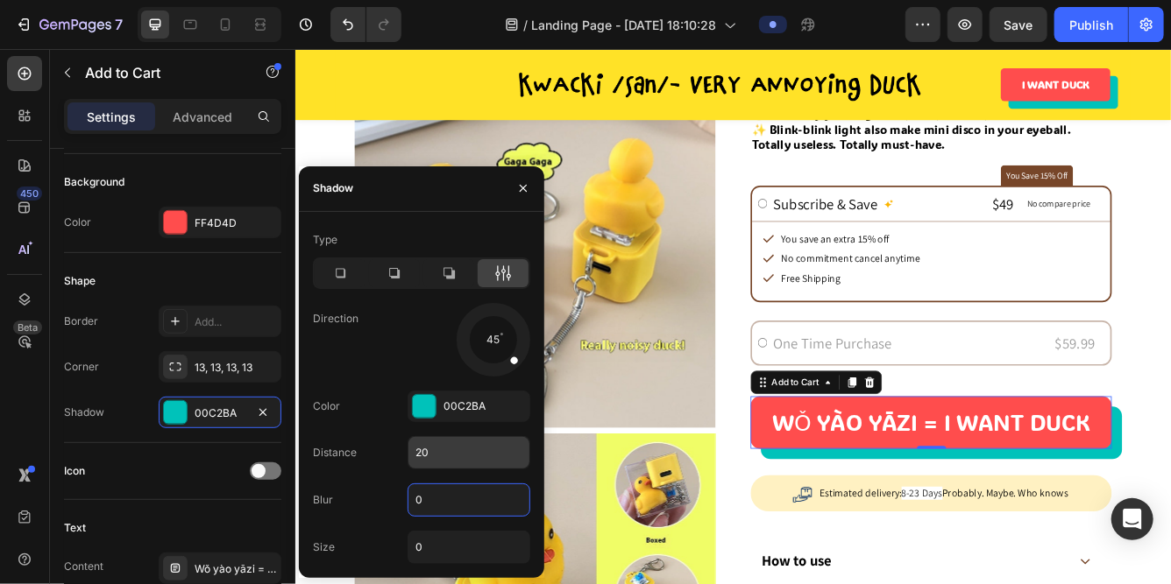
type input "0"
click at [447, 452] on input "20" at bounding box center [468, 453] width 121 height 32
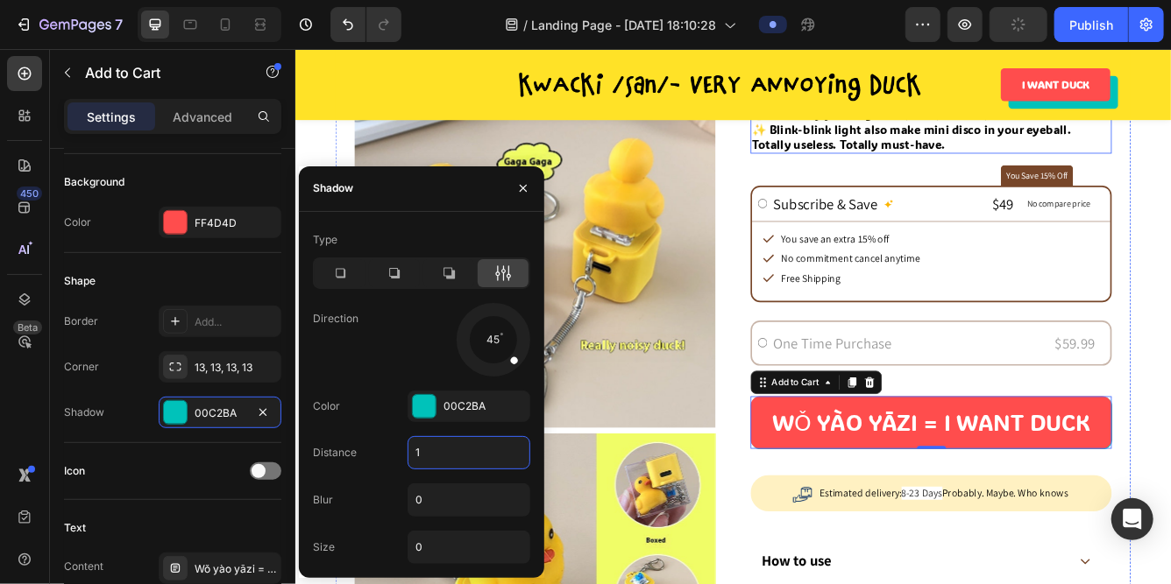
type input "15"
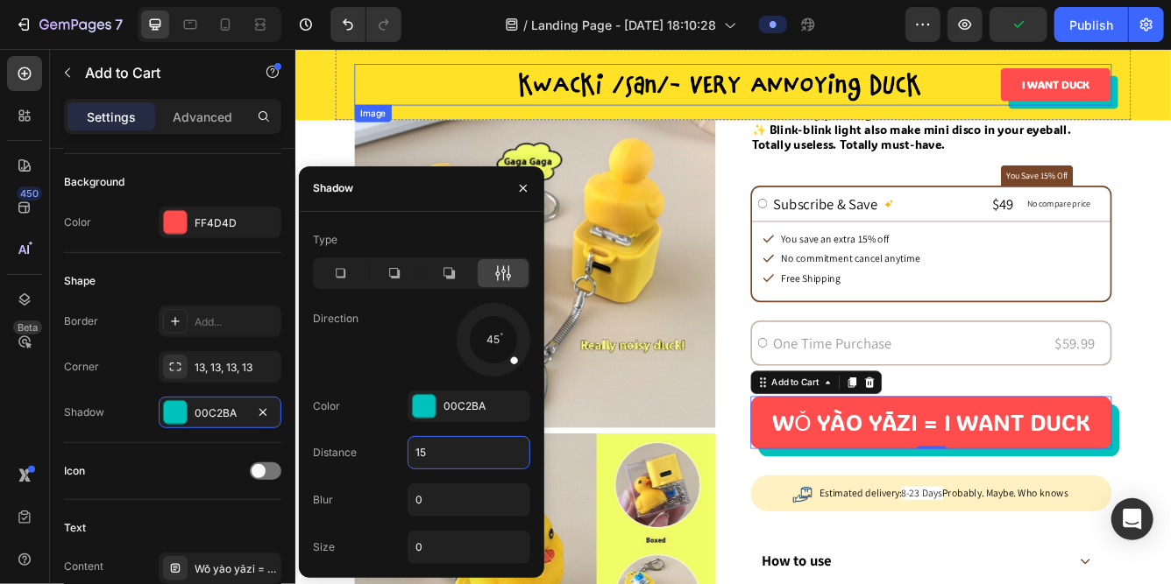
click at [1170, 113] on div at bounding box center [819, 92] width 909 height 50
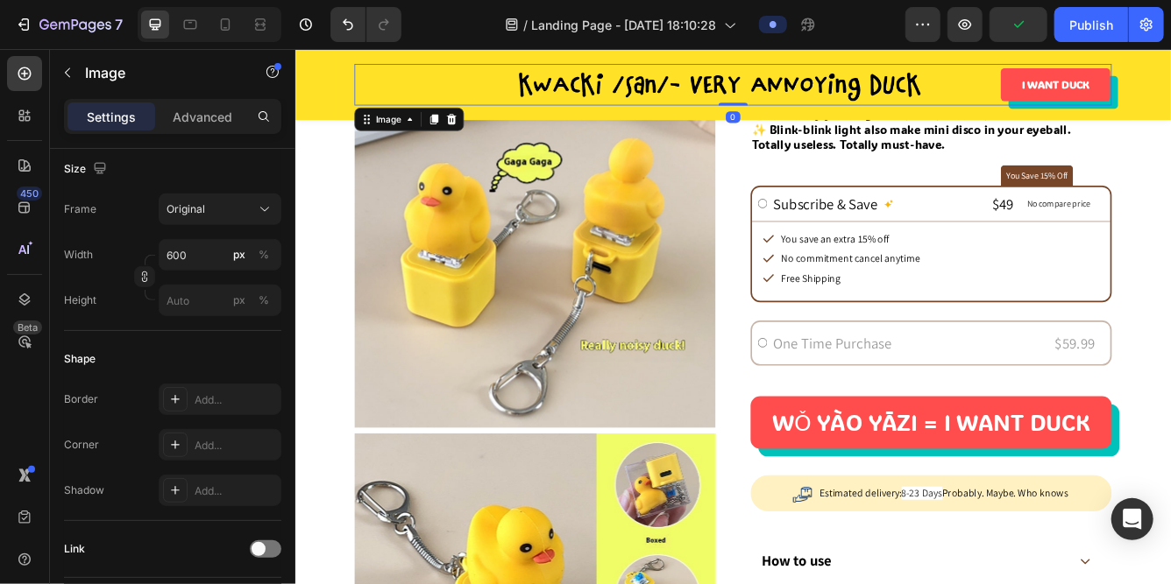
scroll to position [0, 0]
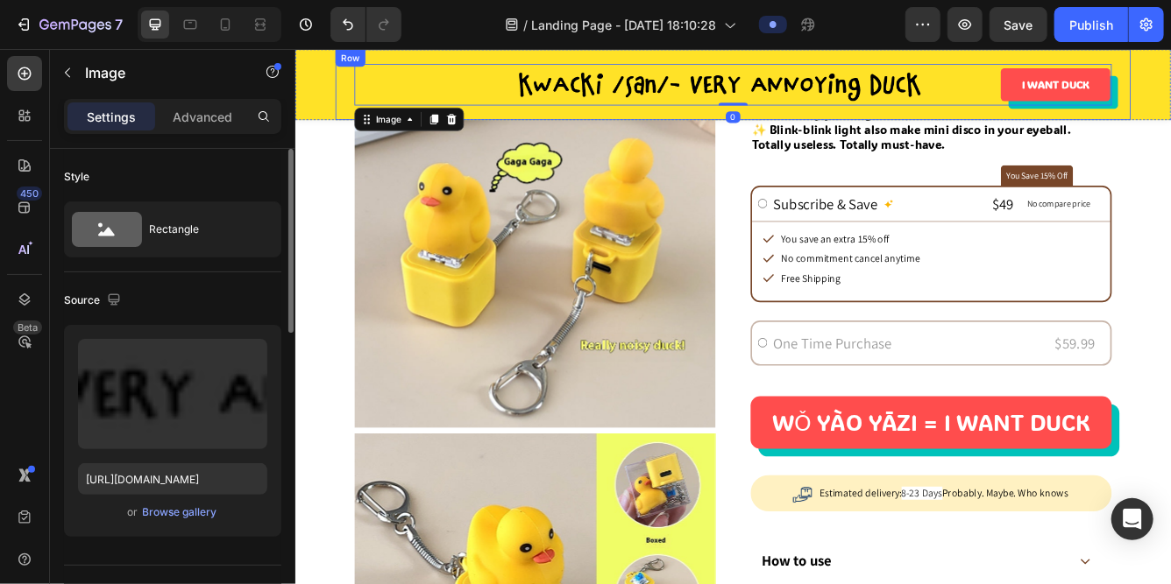
click at [1170, 116] on div "Image 0 I WANT DUCK Button Row" at bounding box center [820, 91] width 955 height 85
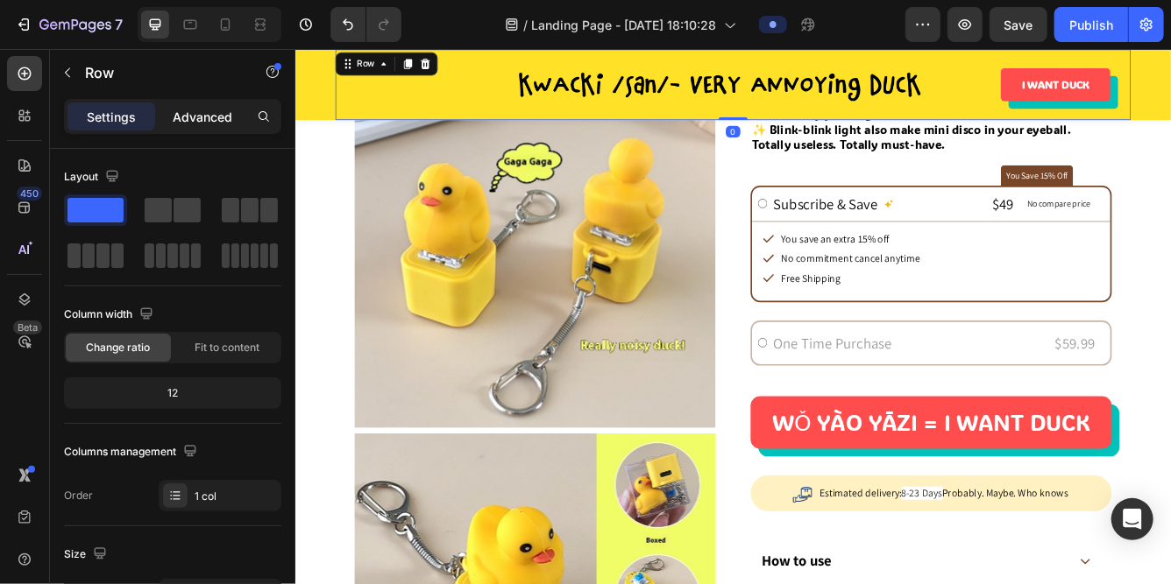
click at [192, 117] on p "Advanced" at bounding box center [203, 117] width 60 height 18
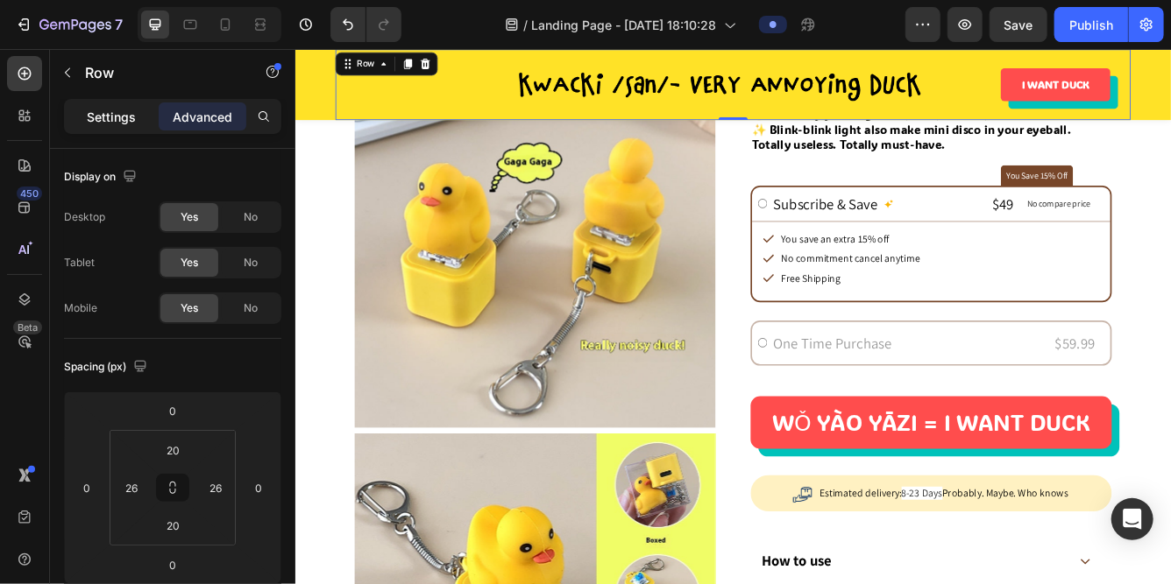
click at [124, 110] on p "Settings" at bounding box center [111, 117] width 49 height 18
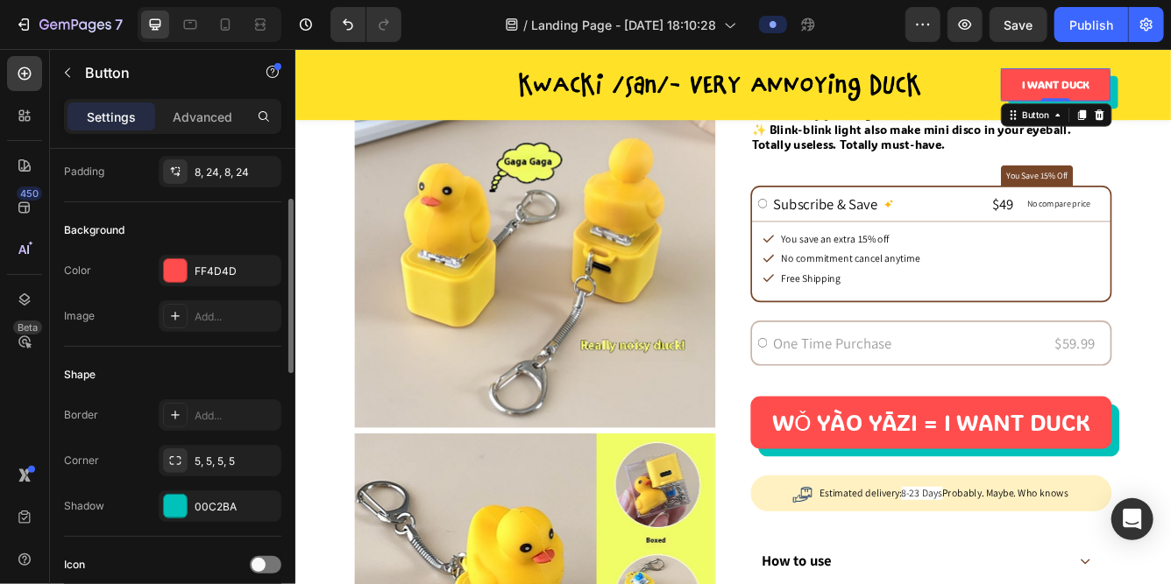
scroll to position [240, 0]
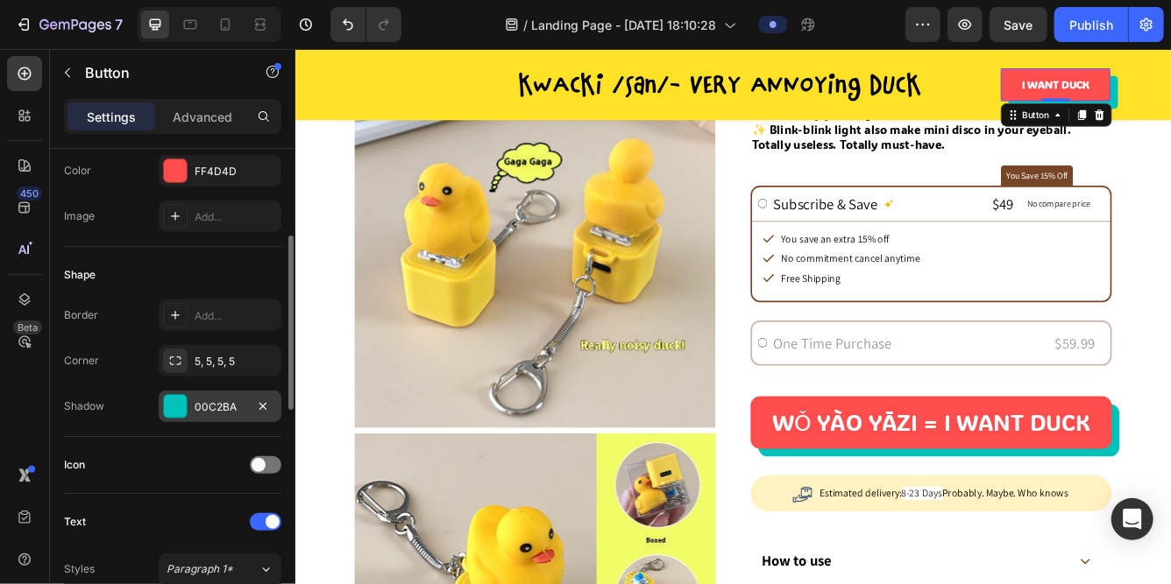
click at [211, 403] on div "00C2BA" at bounding box center [220, 408] width 51 height 16
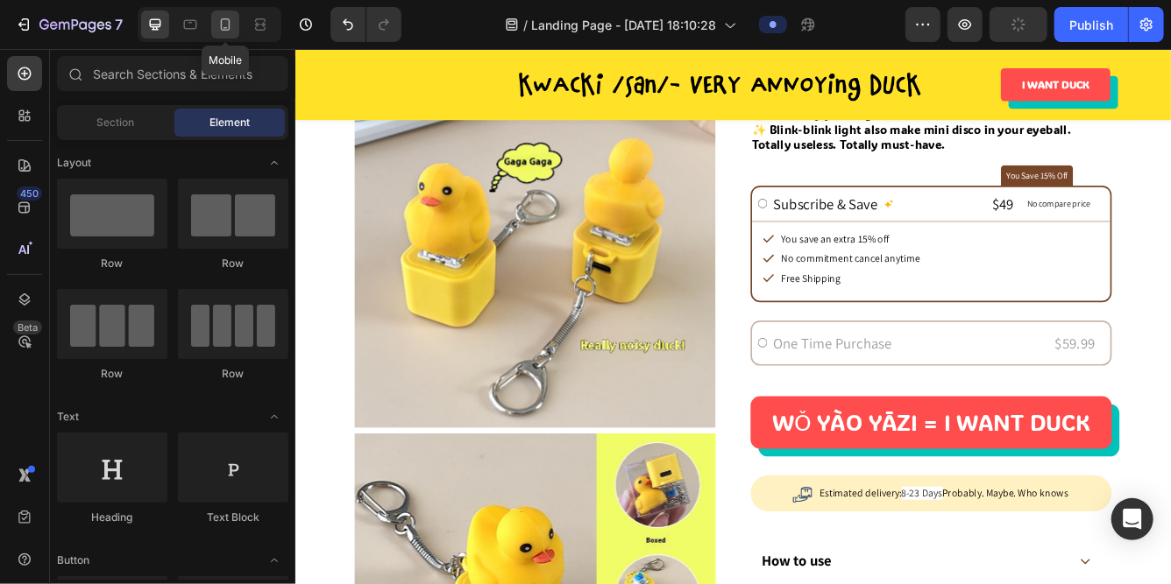
click at [226, 33] on div at bounding box center [225, 25] width 28 height 28
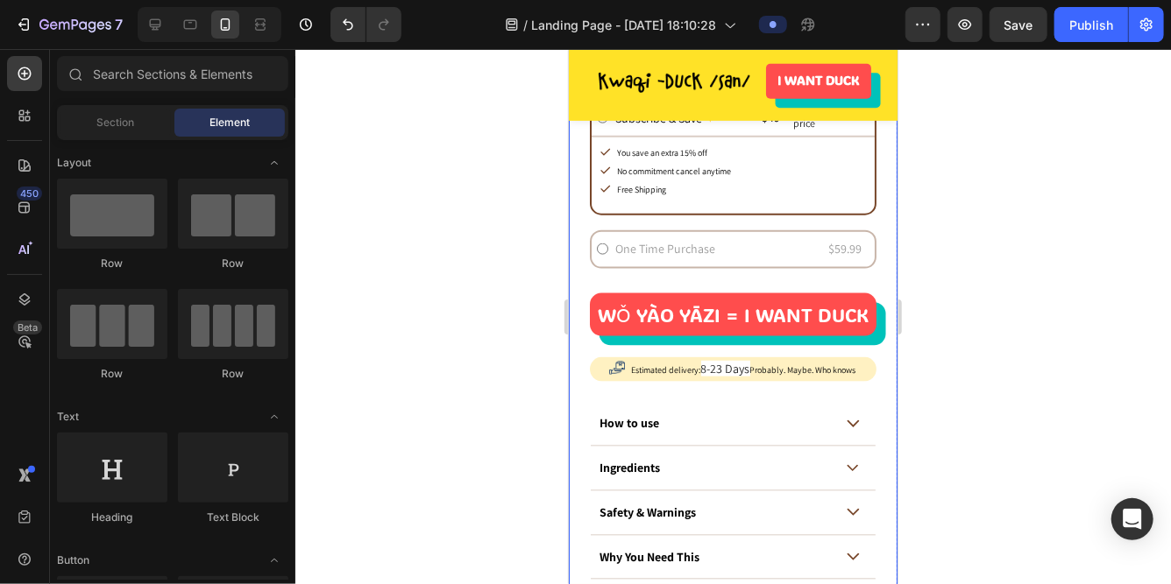
scroll to position [1002, 0]
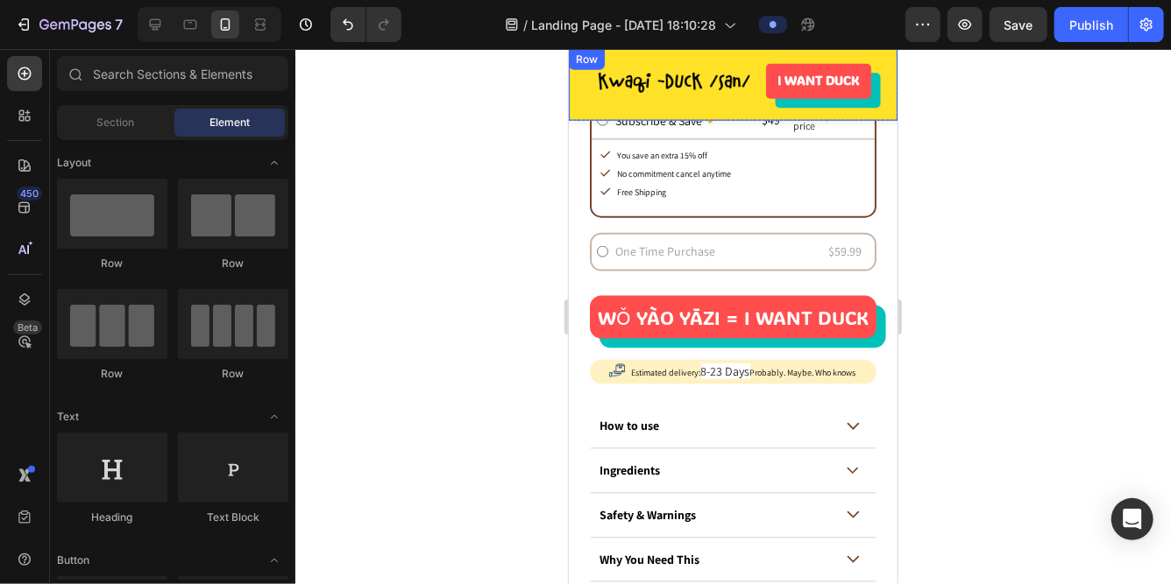
click at [846, 102] on div "Image I WANT DUCK Button Row" at bounding box center [732, 84] width 329 height 72
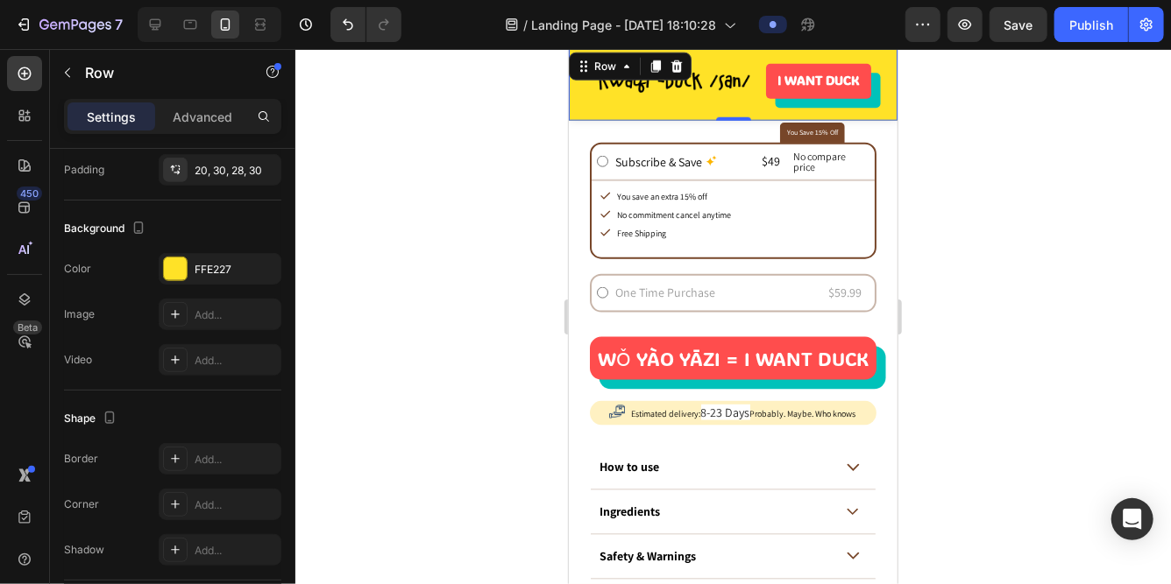
scroll to position [0, 0]
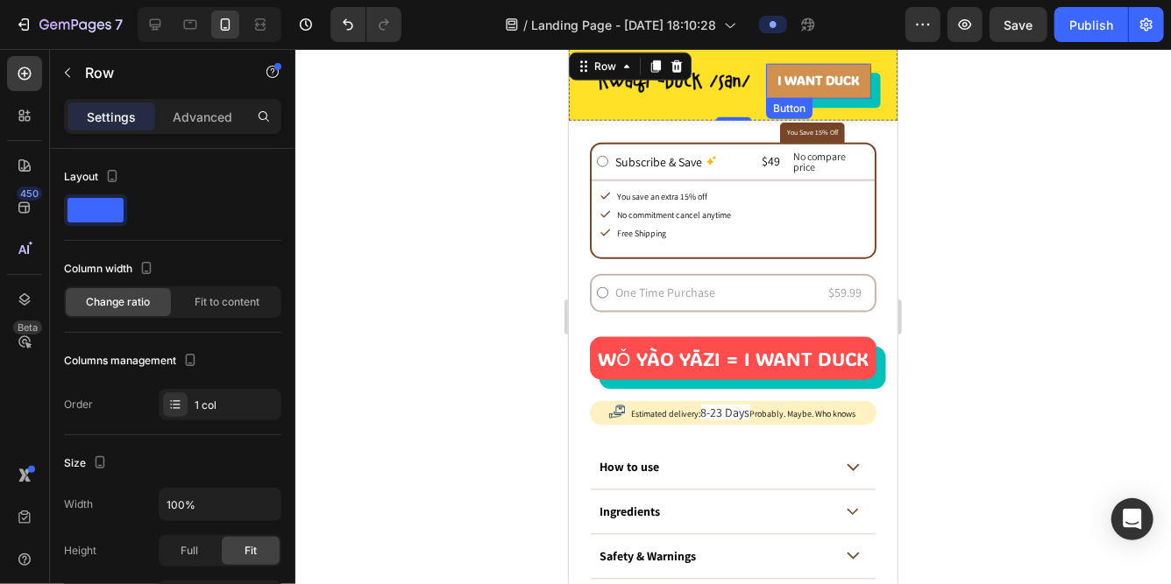
click at [832, 92] on link "I WANT DUCK" at bounding box center [817, 80] width 105 height 35
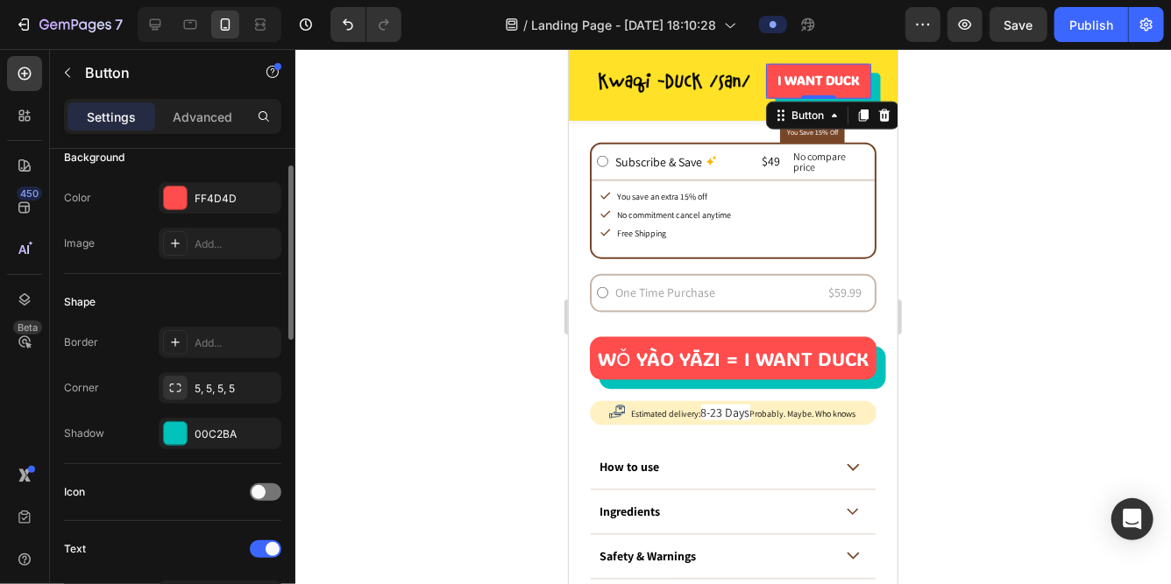
scroll to position [250, 0]
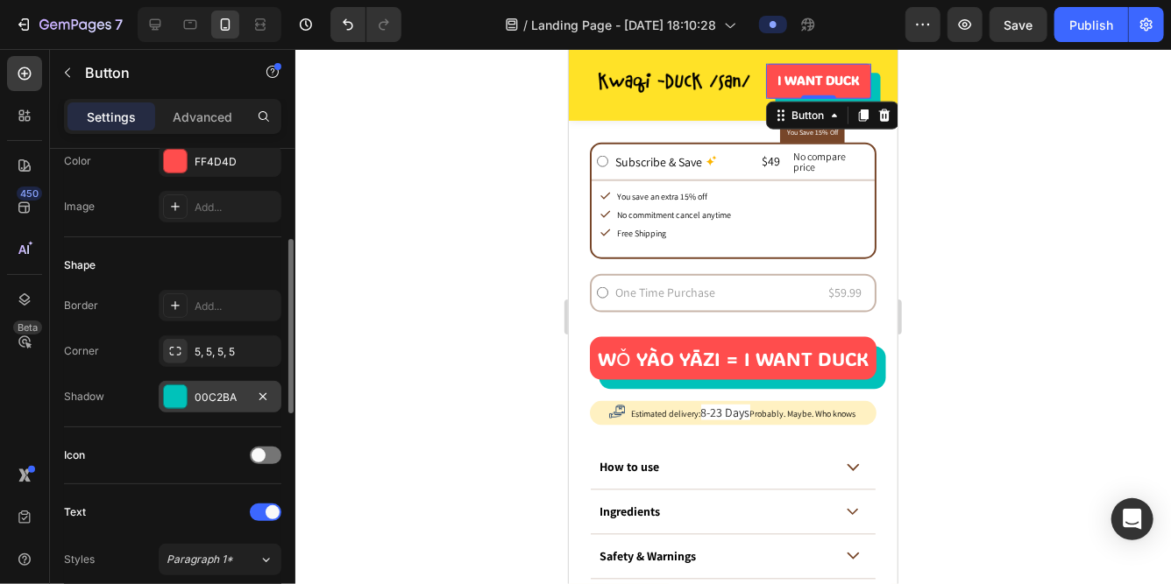
click at [221, 407] on div "00C2BA" at bounding box center [220, 397] width 123 height 32
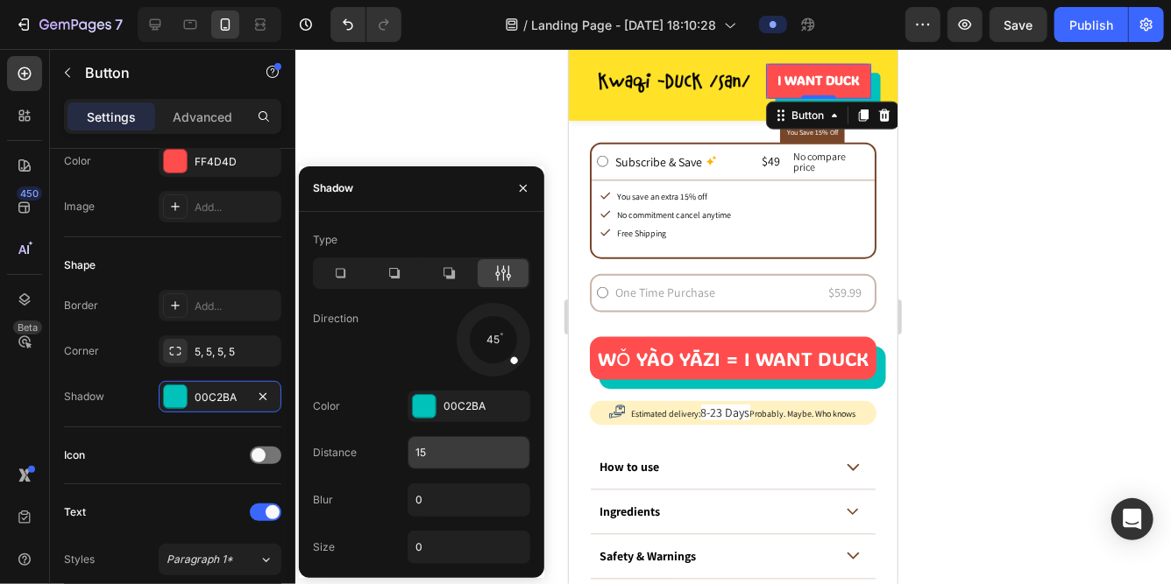
click at [450, 454] on input "15" at bounding box center [468, 453] width 121 height 32
type input "10"
click at [442, 546] on input "0" at bounding box center [468, 548] width 121 height 32
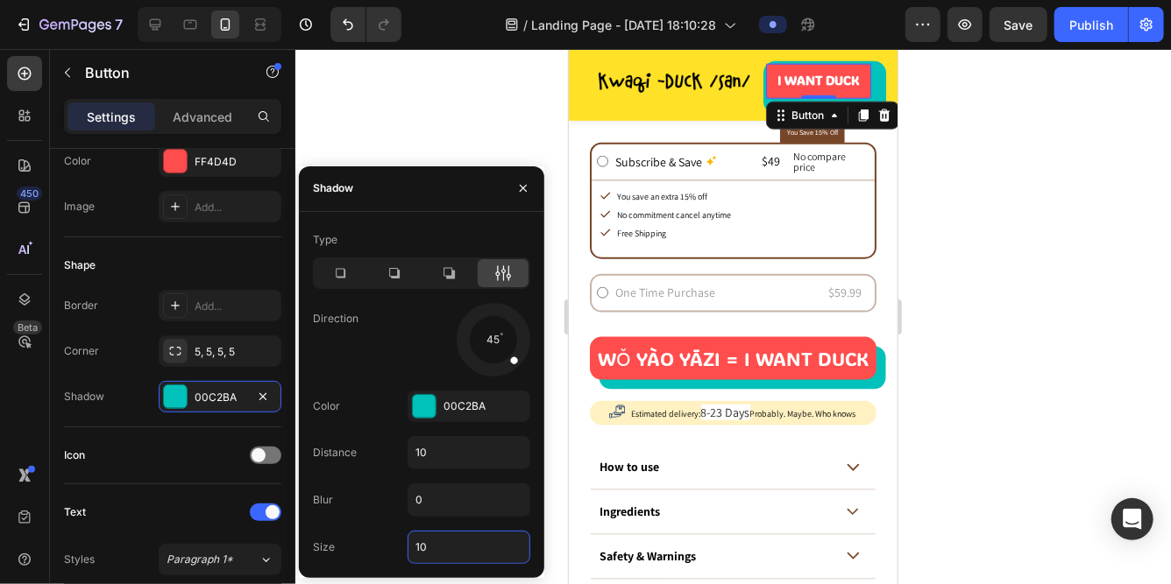
type input "1"
click at [366, 364] on div "Direction 45" at bounding box center [421, 340] width 217 height 74
type input "0"
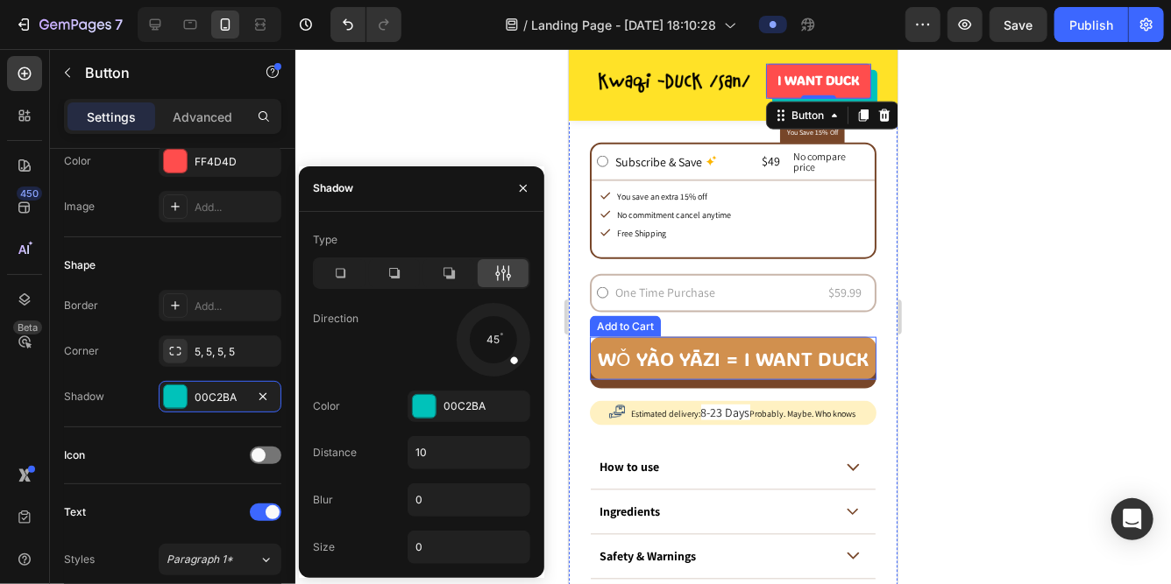
click at [831, 372] on button "wǒ yào yāzi = I want duck" at bounding box center [732, 357] width 287 height 43
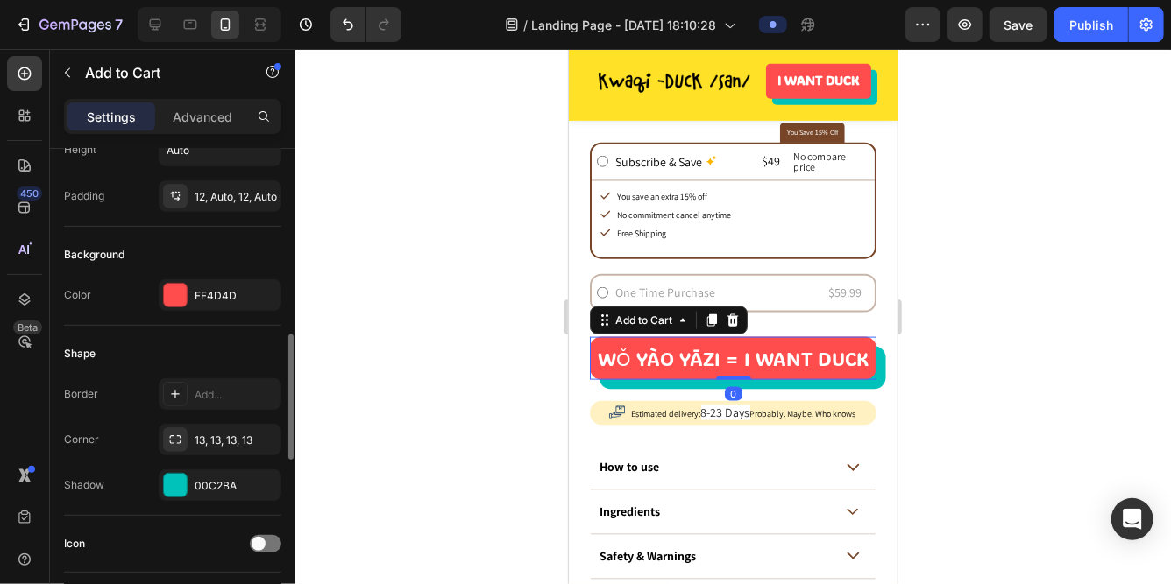
scroll to position [428, 0]
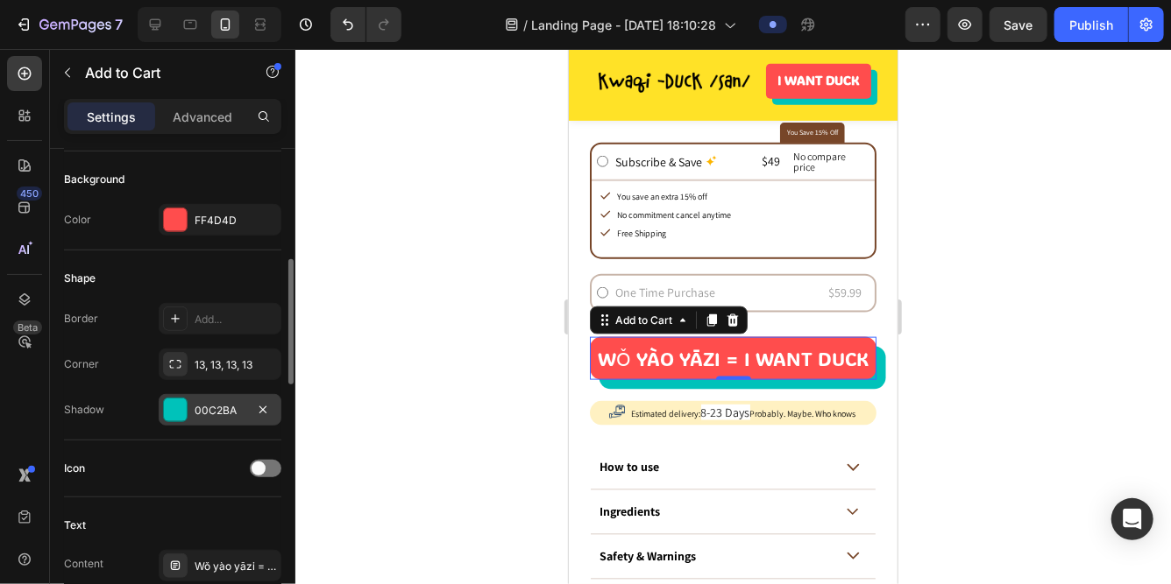
click at [215, 417] on div "00C2BA" at bounding box center [220, 410] width 123 height 32
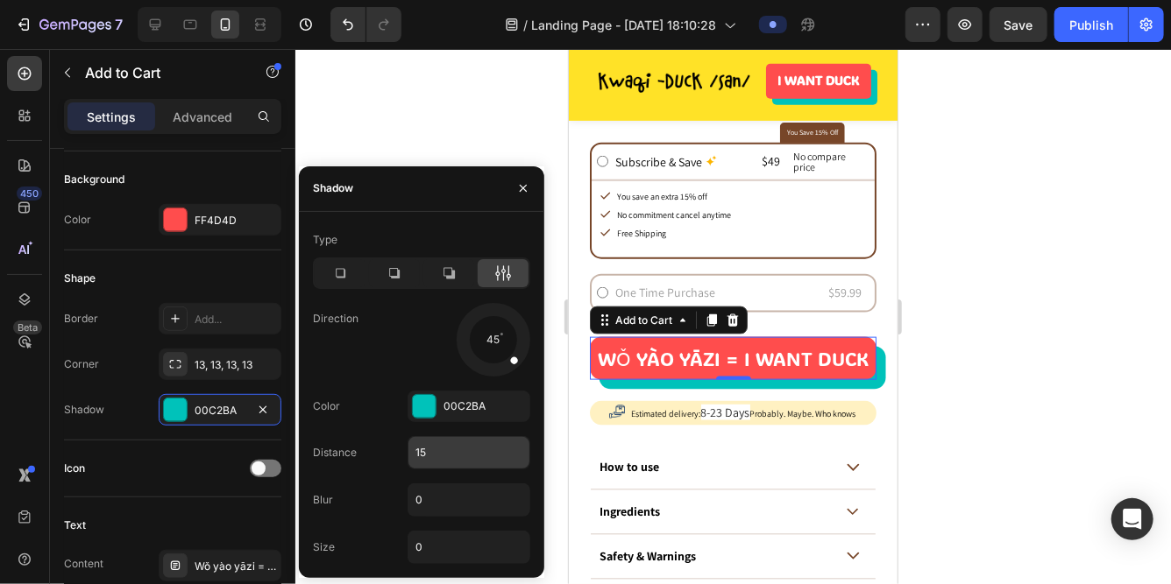
click at [450, 456] on input "15" at bounding box center [468, 453] width 121 height 32
type input "10"
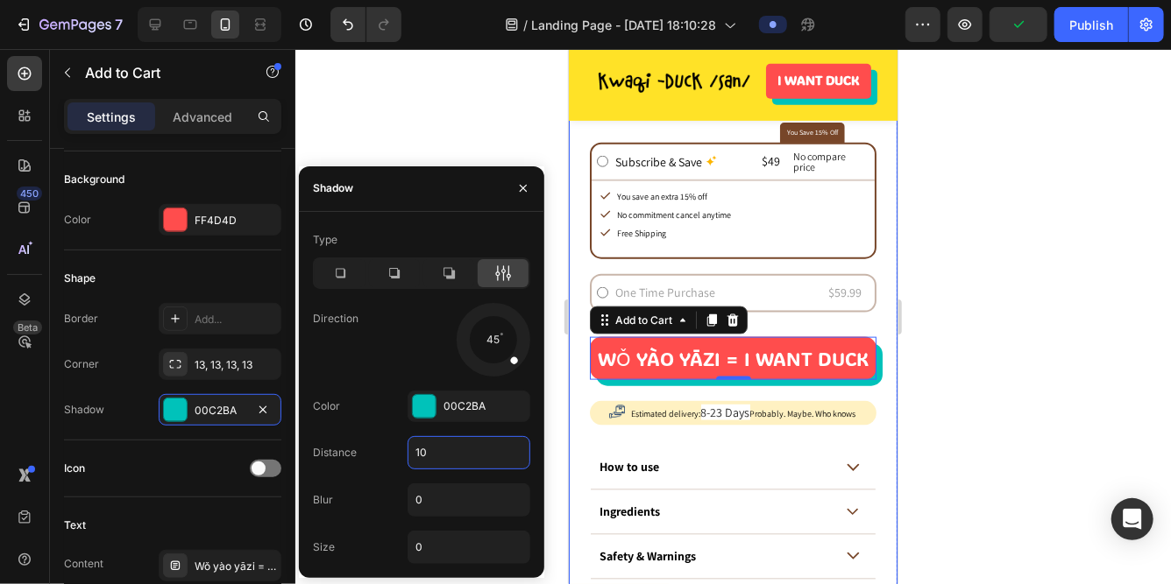
click at [876, 315] on div "Product Images Product Images Icon Icon Icon Icon Icon Icon List 120 Reviews. S…" at bounding box center [732, 1] width 329 height 1424
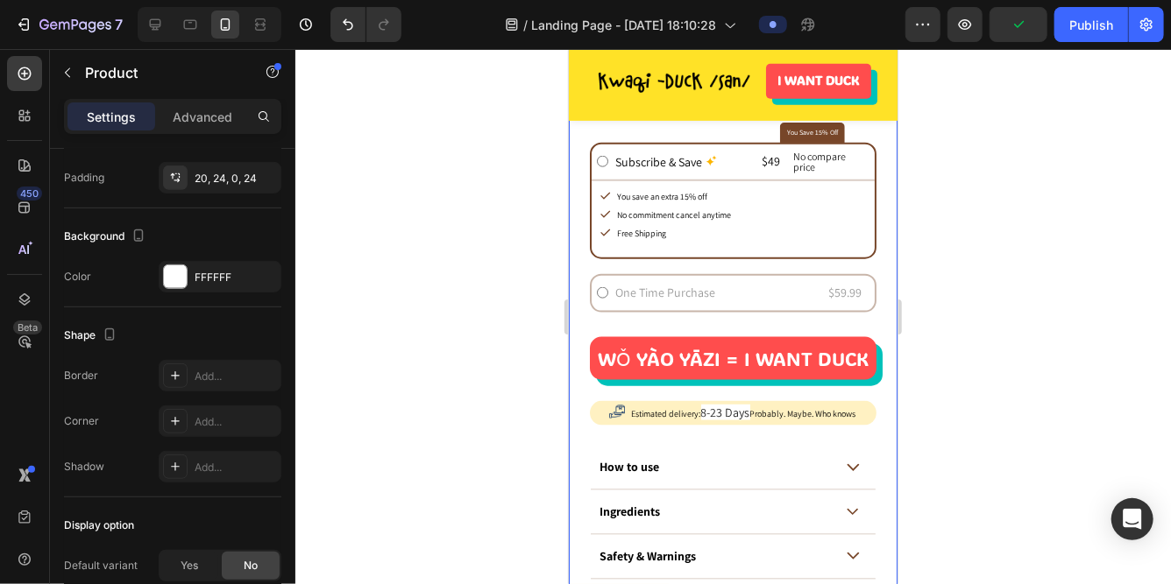
scroll to position [0, 0]
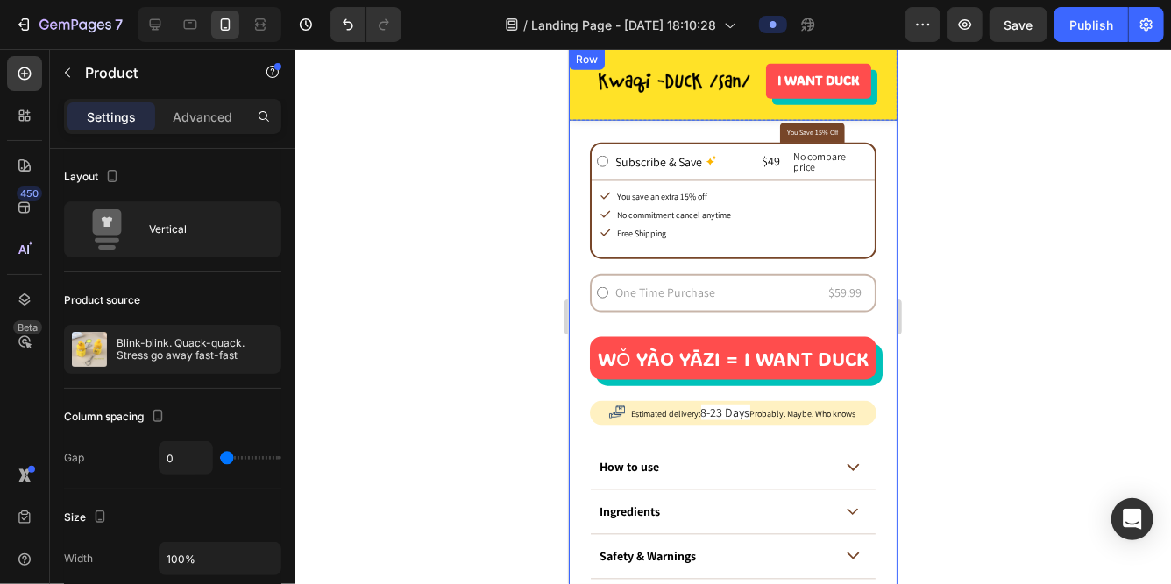
click at [799, 101] on div "Image I WANT DUCK Button Row" at bounding box center [732, 84] width 329 height 72
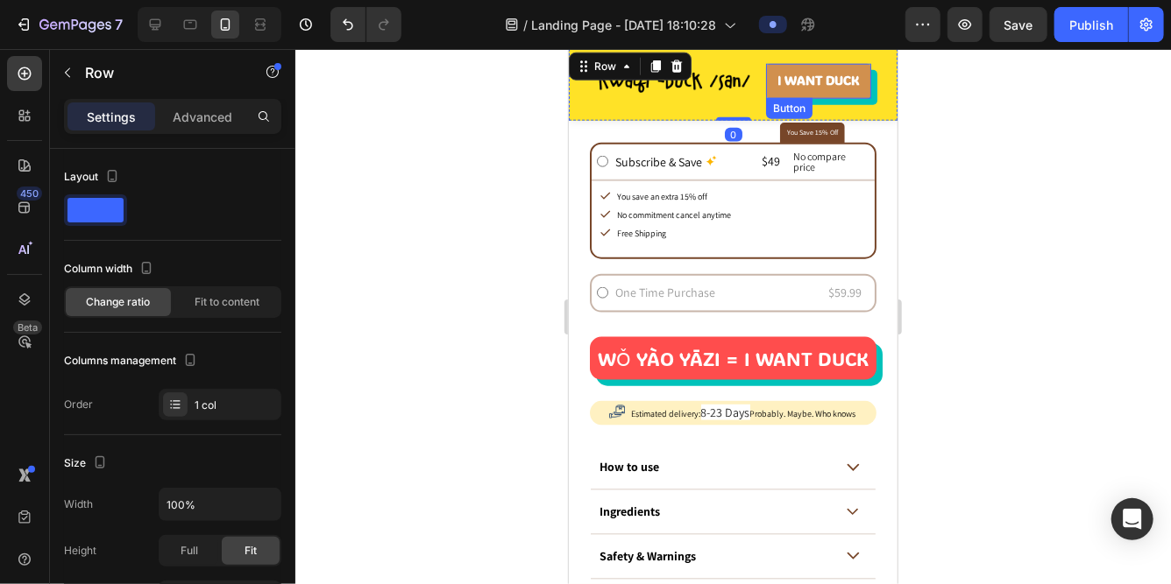
click at [802, 92] on link "I WANT DUCK" at bounding box center [817, 80] width 105 height 35
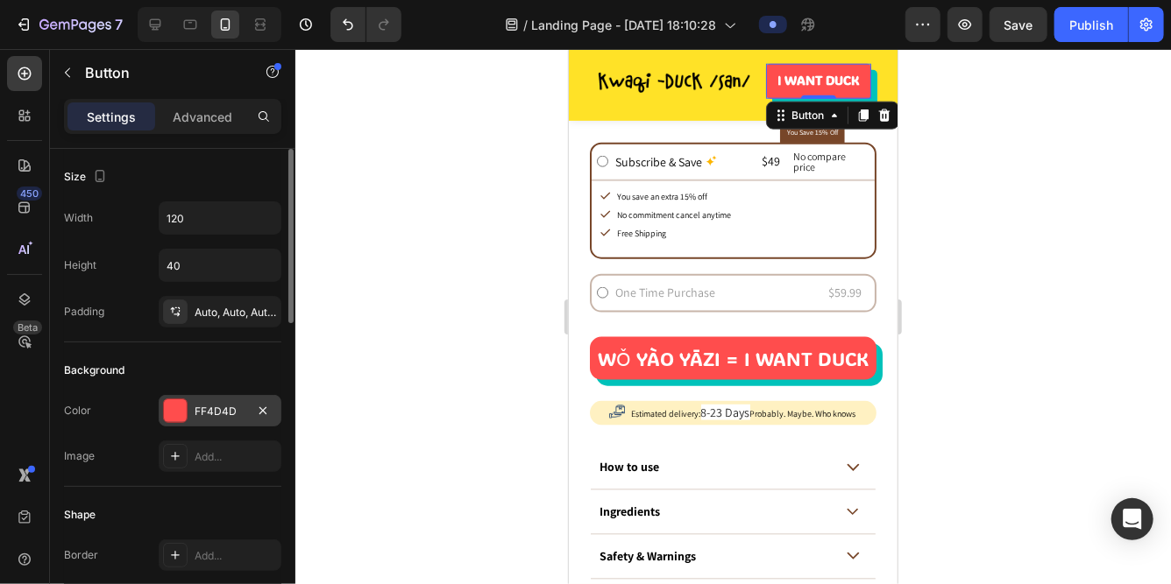
click at [219, 410] on div "FF4D4D" at bounding box center [220, 412] width 51 height 16
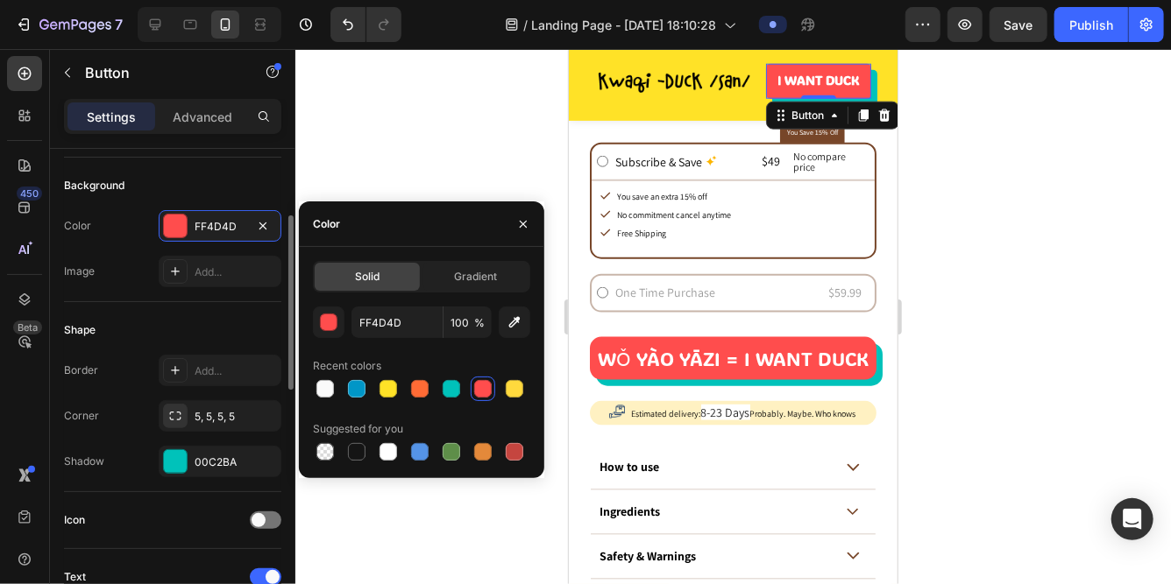
scroll to position [187, 0]
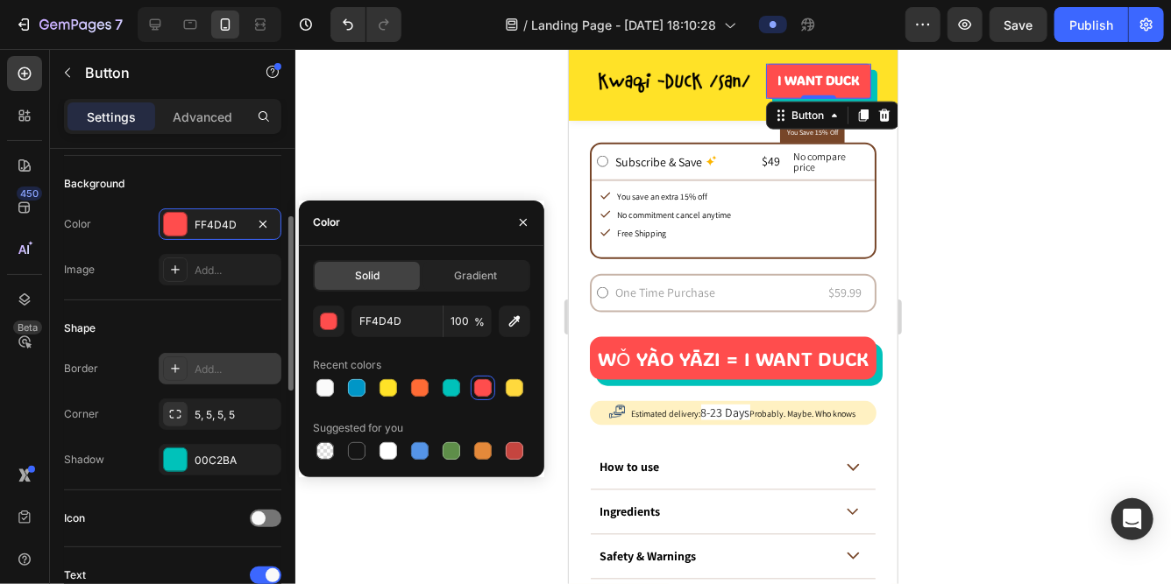
click at [195, 373] on div "Add..." at bounding box center [236, 370] width 82 height 16
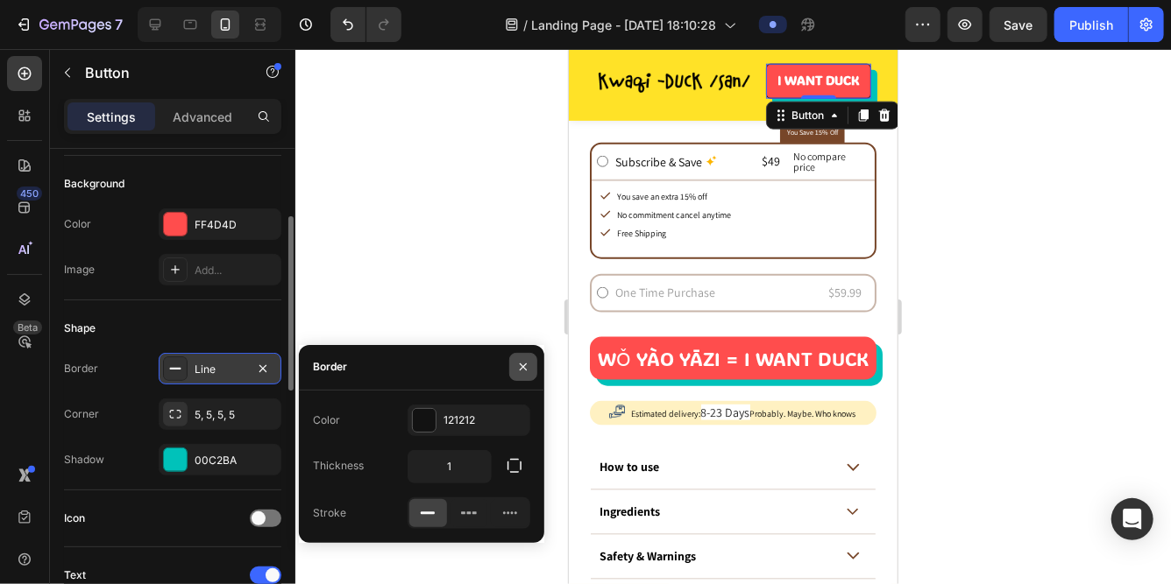
click at [531, 376] on button "button" at bounding box center [523, 367] width 28 height 28
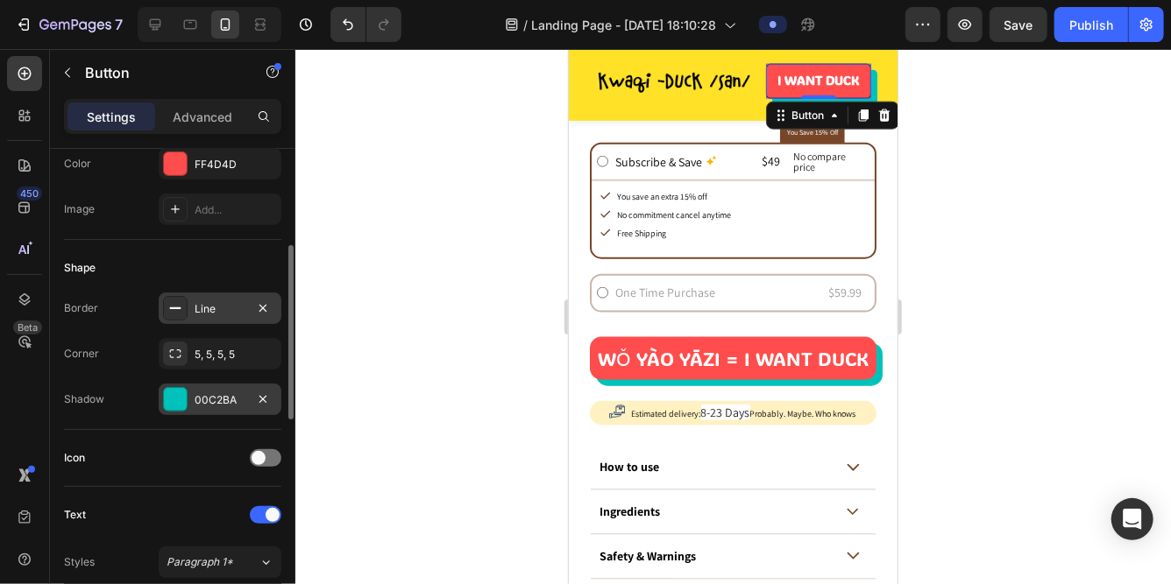
scroll to position [254, 0]
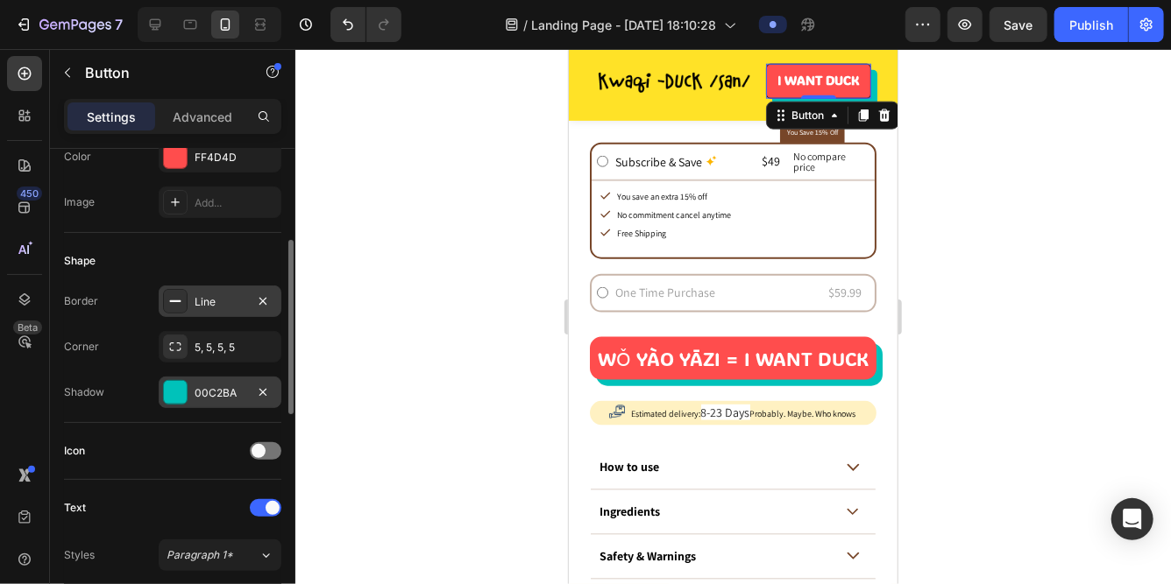
click at [216, 395] on div "00C2BA" at bounding box center [220, 394] width 51 height 16
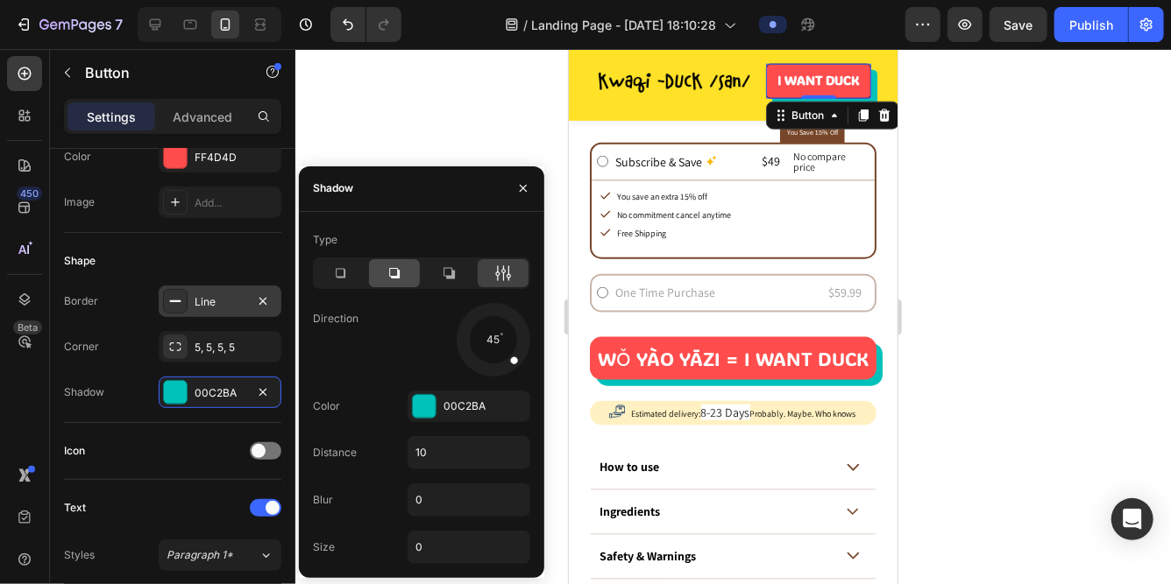
click at [388, 275] on icon at bounding box center [395, 274] width 18 height 18
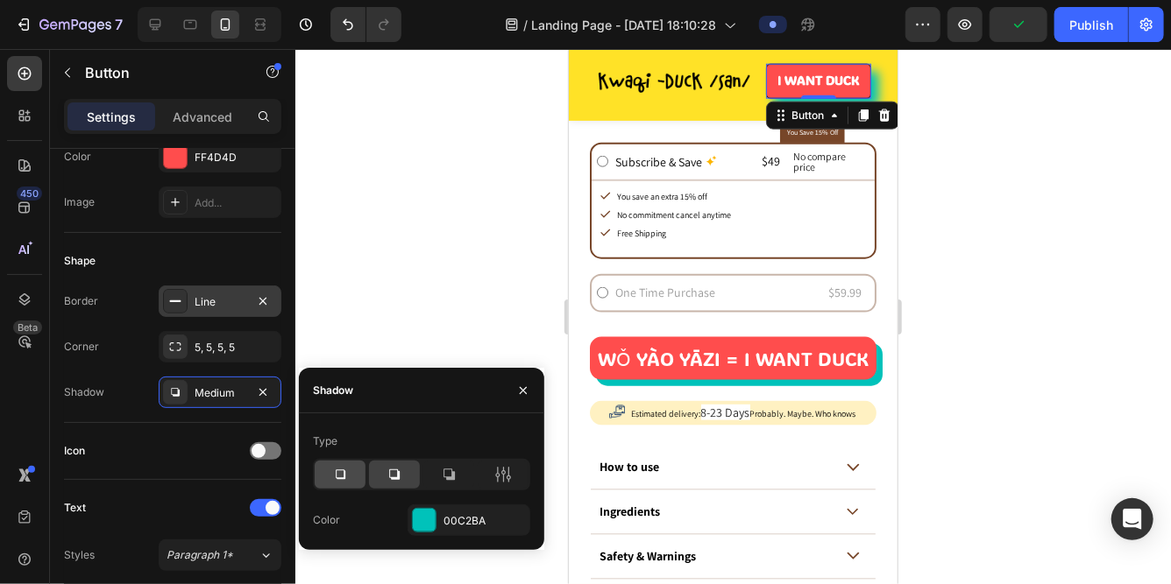
click at [340, 480] on icon at bounding box center [340, 475] width 18 height 18
click at [463, 478] on div at bounding box center [448, 475] width 51 height 28
click at [503, 478] on icon at bounding box center [503, 475] width 4 height 16
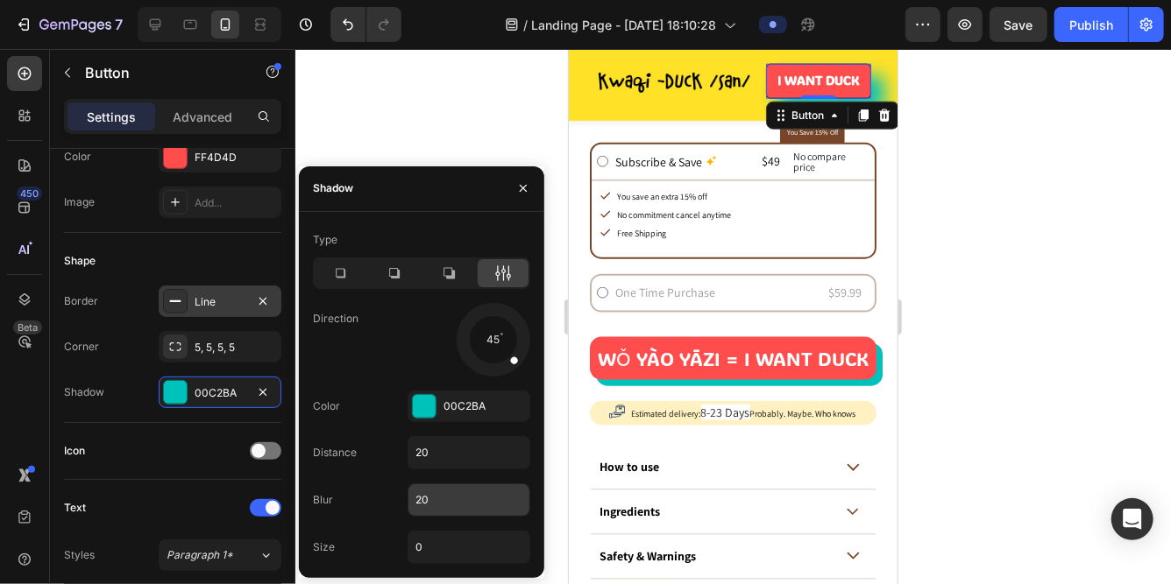
click at [434, 496] on input "20" at bounding box center [468, 501] width 121 height 32
type input "0"
click at [446, 448] on input "20" at bounding box center [468, 453] width 121 height 32
type input "10"
click at [493, 337] on div at bounding box center [512, 343] width 40 height 18
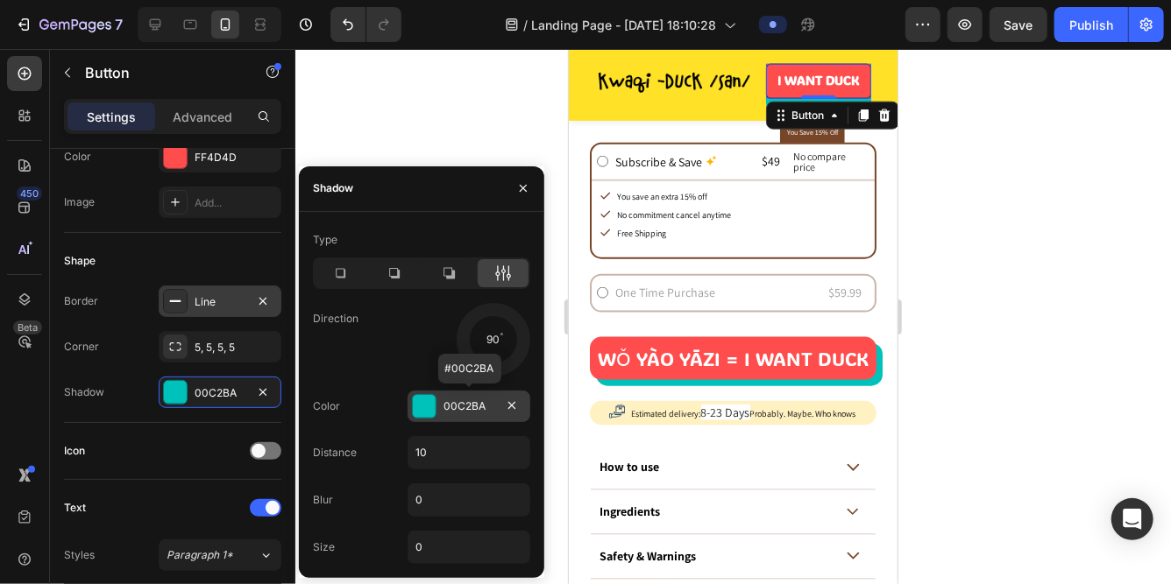
drag, startPoint x: 524, startPoint y: 346, endPoint x: 490, endPoint y: 392, distance: 57.0
click at [490, 392] on div "Type Direction 90 Color 00C2BA #00C2BA Distance 10 Blur 0 Size 0" at bounding box center [421, 395] width 245 height 338
click at [530, 122] on div at bounding box center [732, 316] width 875 height 535
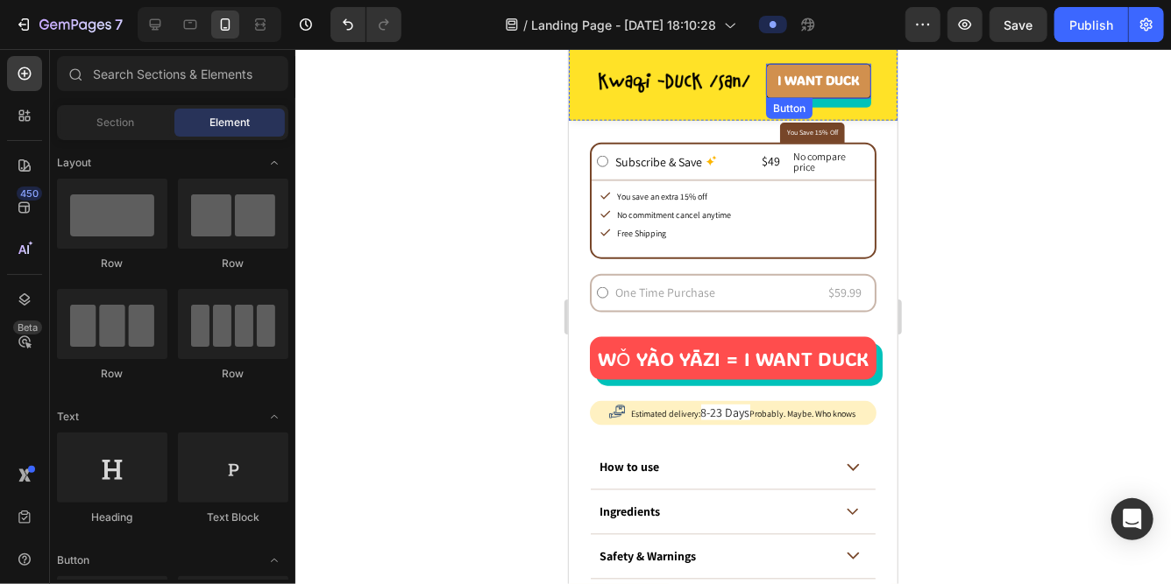
click at [782, 91] on link "I WANT DUCK" at bounding box center [817, 80] width 105 height 35
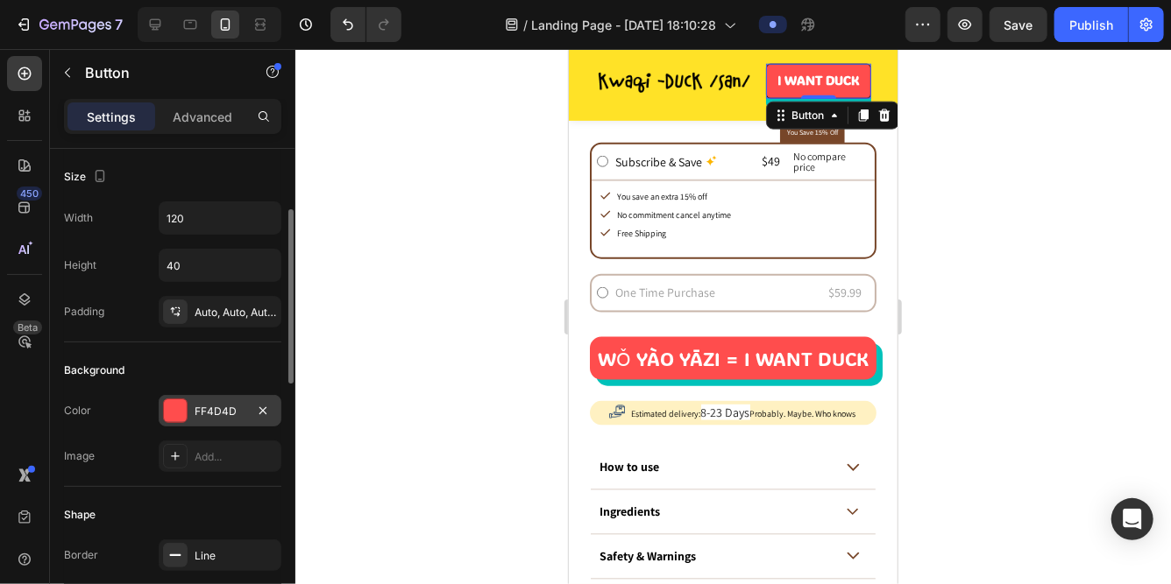
scroll to position [326, 0]
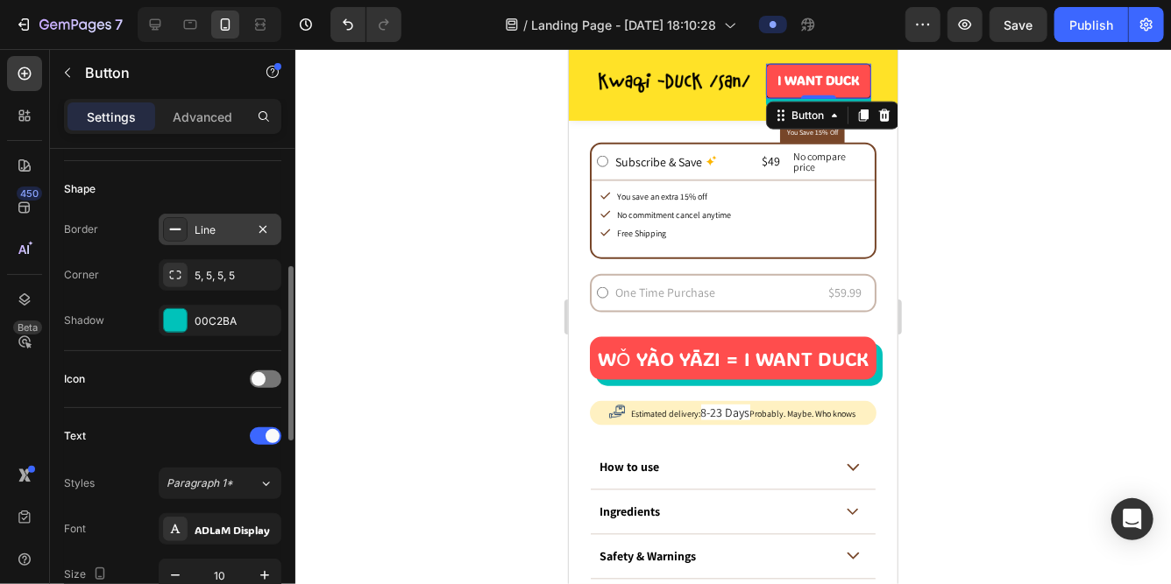
click at [217, 216] on div "Line" at bounding box center [220, 230] width 123 height 32
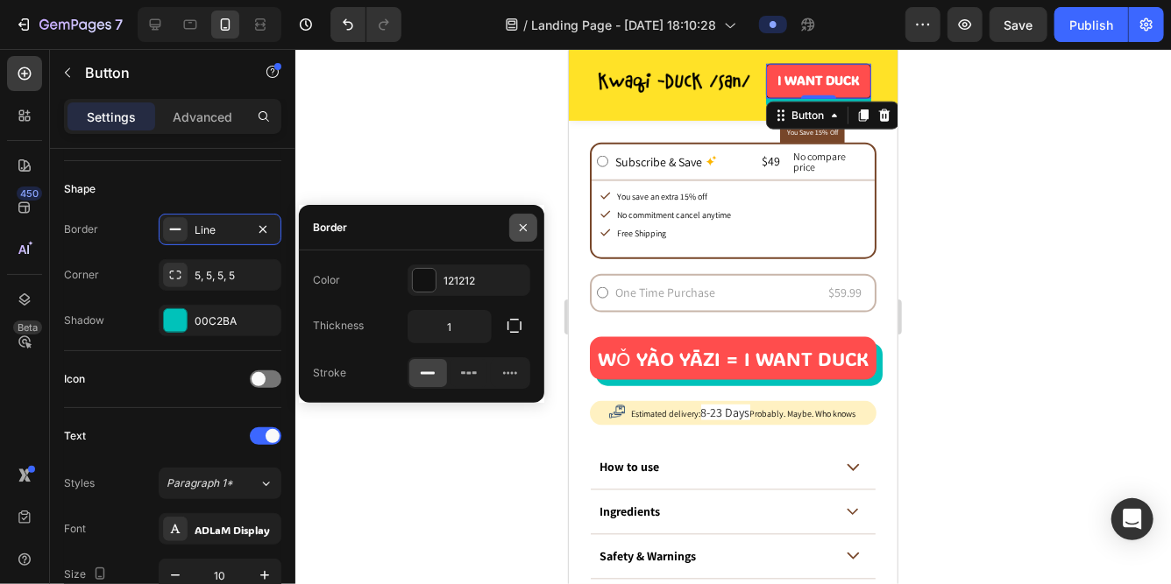
click at [520, 226] on icon "button" at bounding box center [523, 228] width 14 height 14
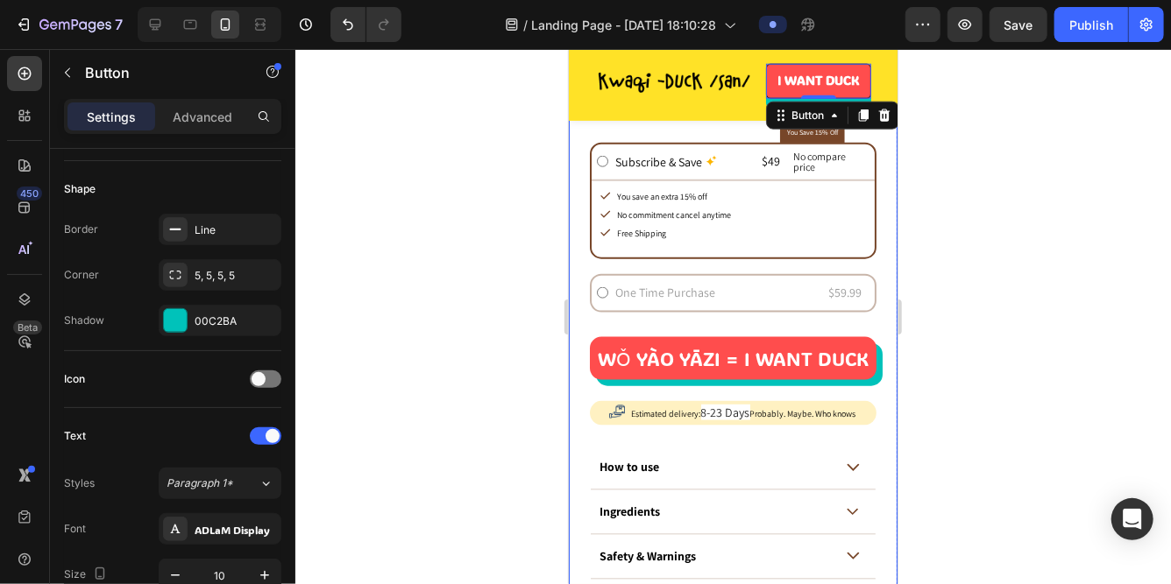
click at [580, 131] on div "Product Images Product Images Icon Icon Icon Icon Icon Icon List 120 Reviews. S…" at bounding box center [732, 1] width 329 height 1424
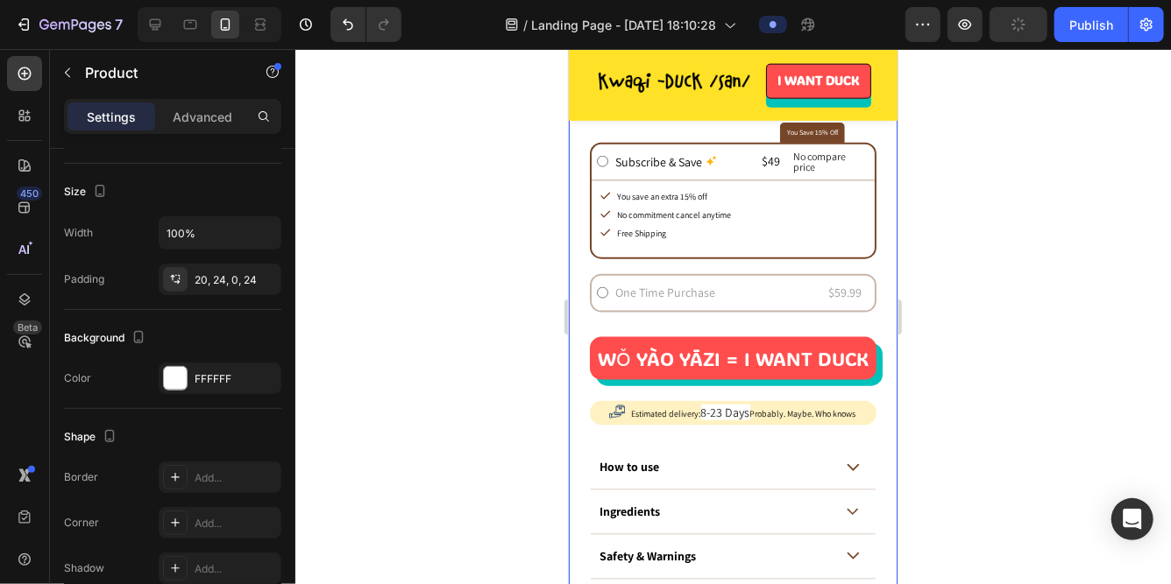
scroll to position [0, 0]
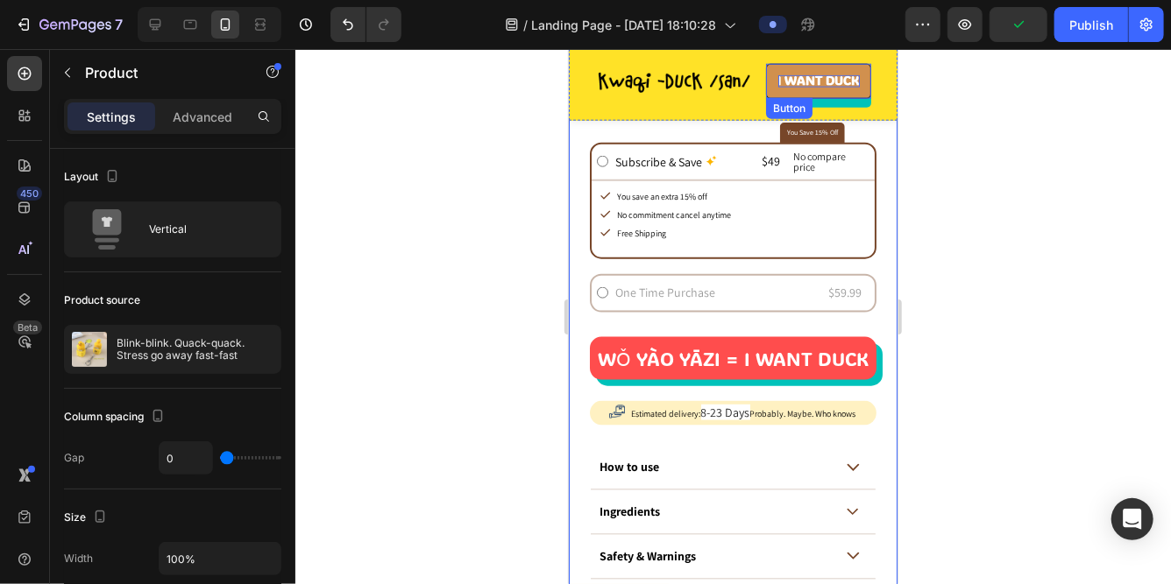
click at [783, 84] on strong "I WANT DUCK" at bounding box center [817, 79] width 81 height 17
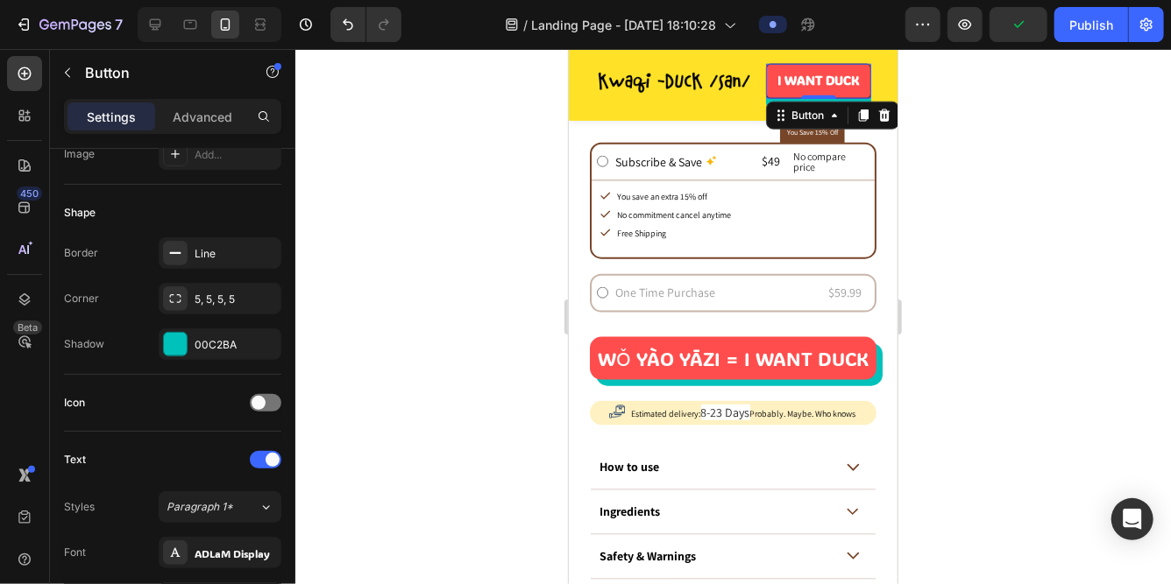
scroll to position [332, 0]
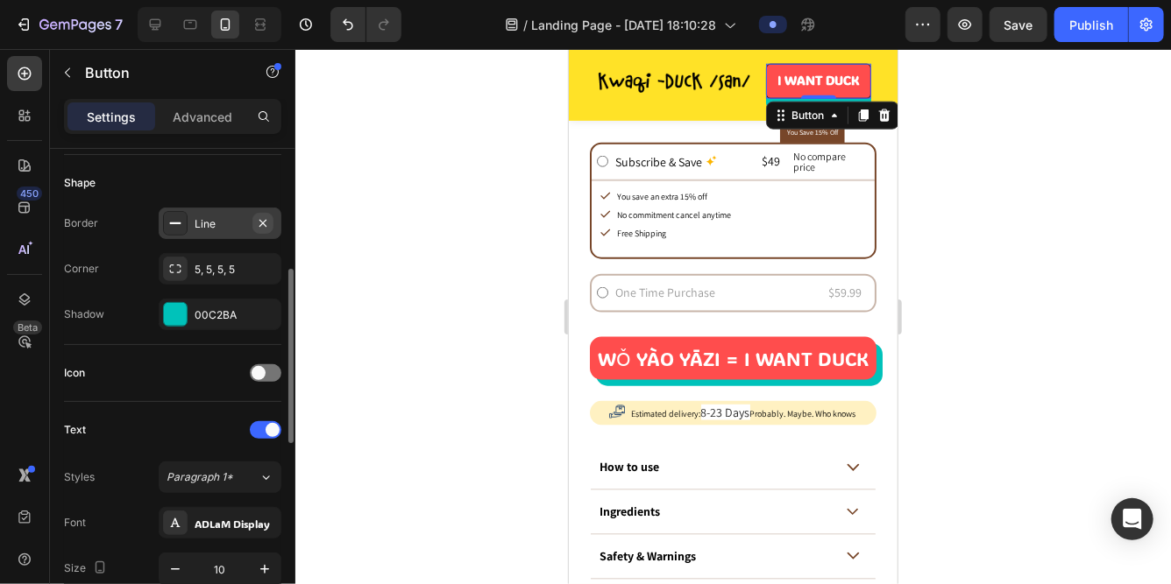
click at [263, 223] on icon "button" at bounding box center [263, 223] width 14 height 14
click at [480, 172] on div at bounding box center [732, 316] width 875 height 535
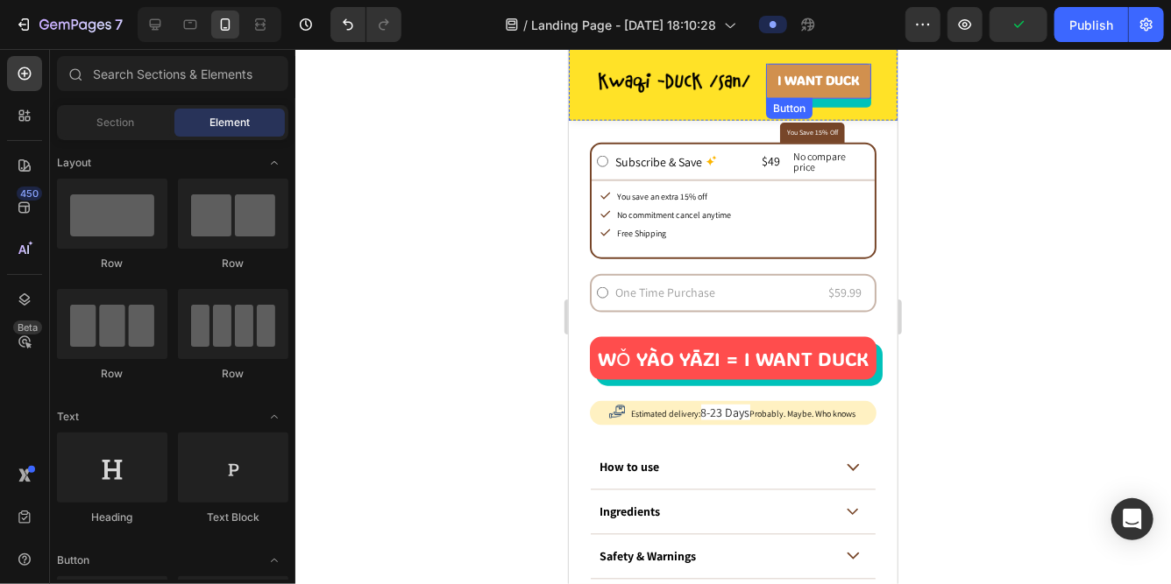
click at [839, 89] on link "I WANT DUCK" at bounding box center [817, 80] width 105 height 35
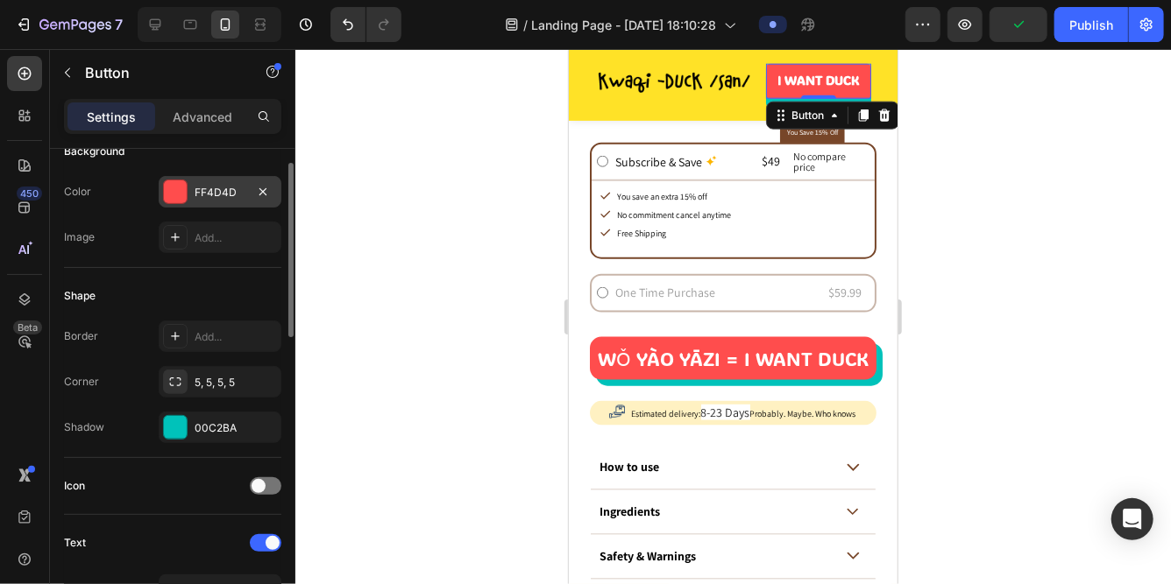
scroll to position [278, 0]
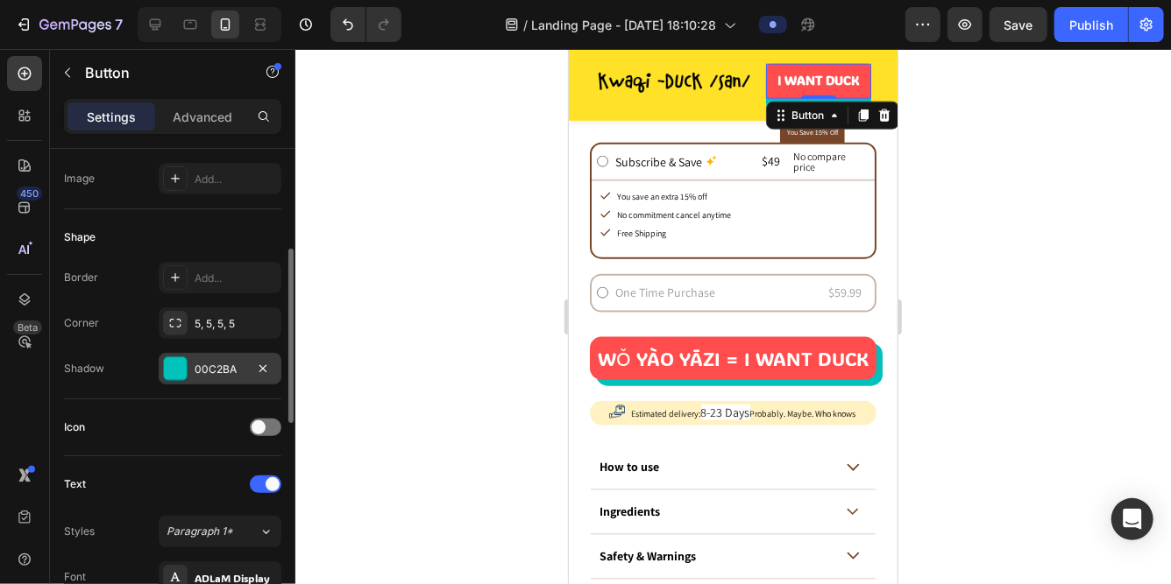
click at [216, 358] on div "00C2BA" at bounding box center [220, 369] width 123 height 32
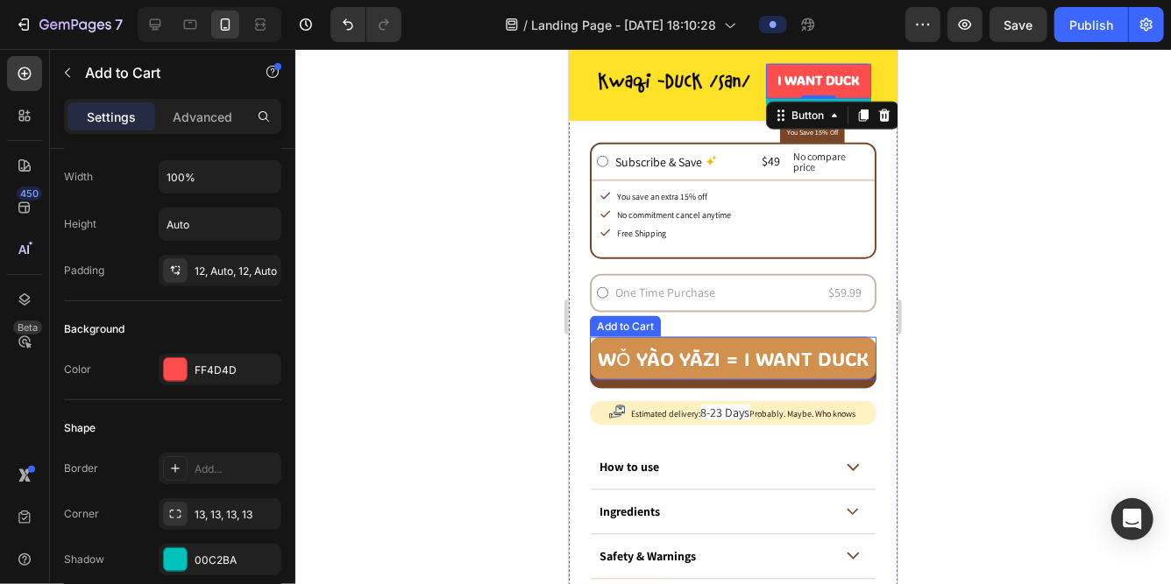
click at [627, 369] on button "wǒ yào yāzi = I want duck" at bounding box center [732, 357] width 287 height 43
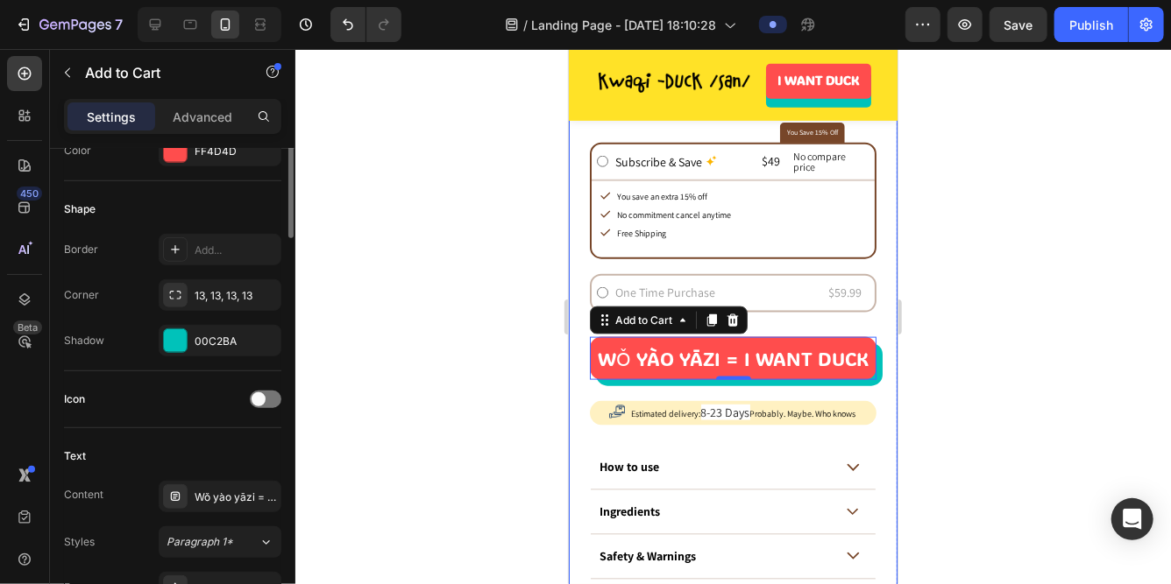
scroll to position [583, 0]
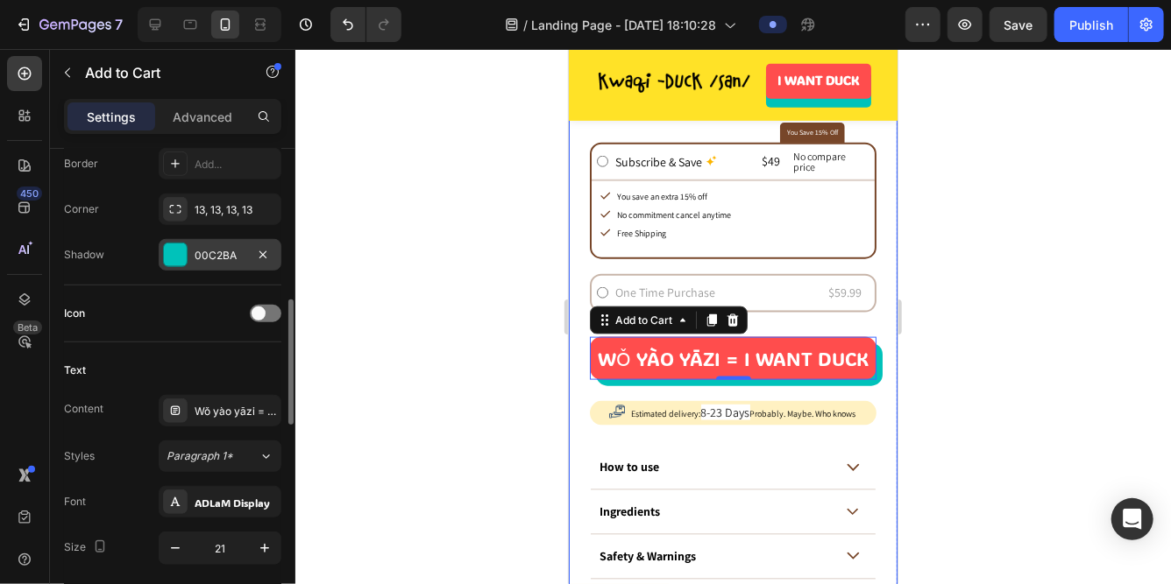
click at [223, 248] on div "00C2BA" at bounding box center [220, 256] width 51 height 16
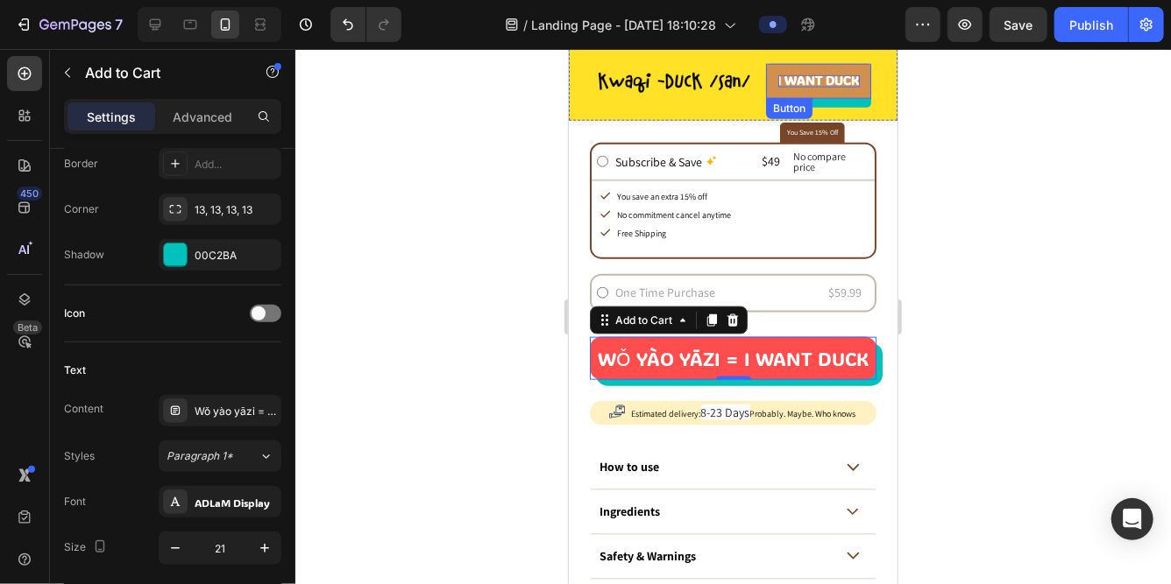
click at [794, 83] on strong "I WANT DUCK" at bounding box center [817, 79] width 81 height 17
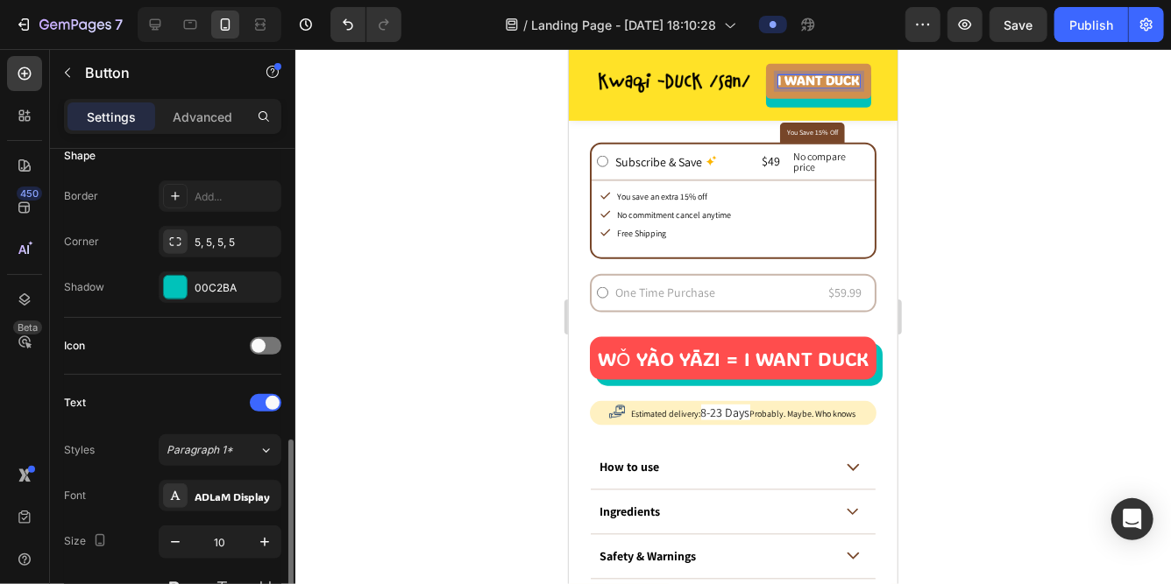
scroll to position [478, 0]
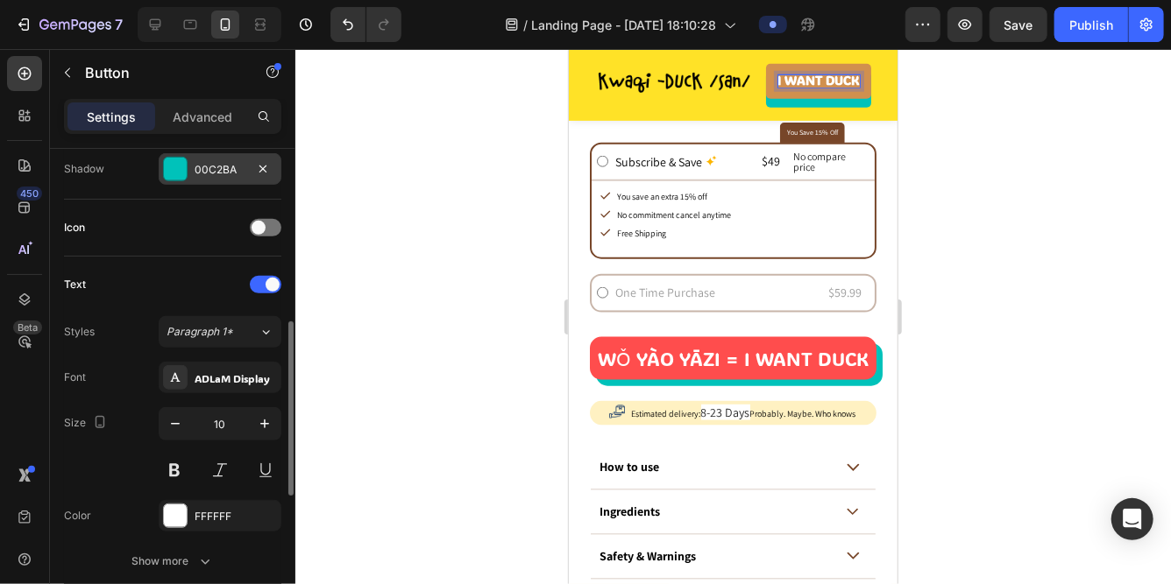
click at [213, 164] on div "00C2BA" at bounding box center [220, 170] width 51 height 16
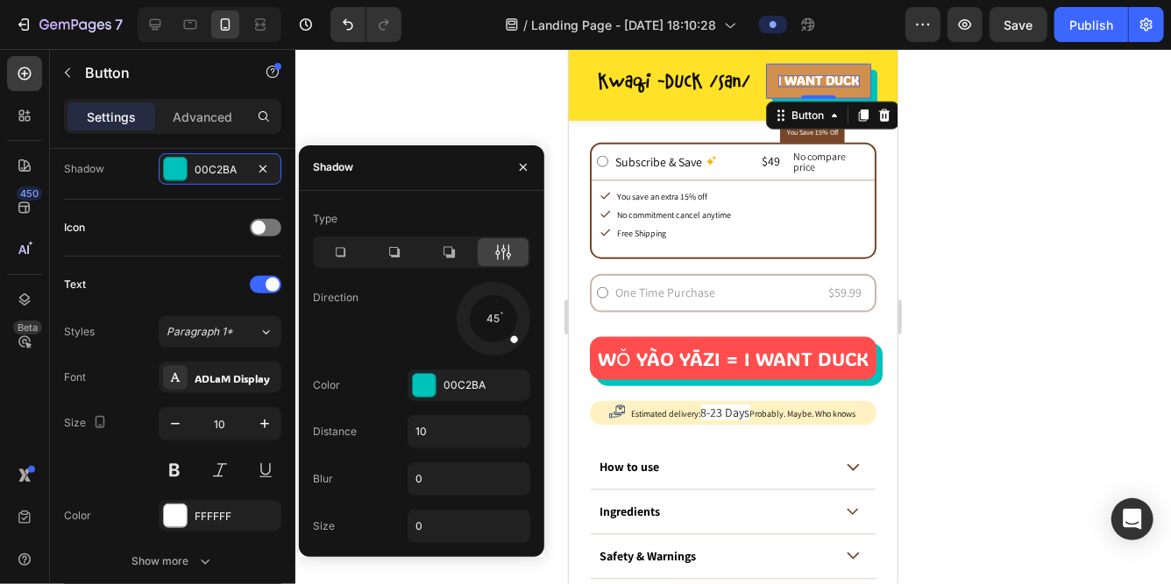
drag, startPoint x: 493, startPoint y: 346, endPoint x: 513, endPoint y: 338, distance: 20.8
click at [513, 338] on span at bounding box center [514, 340] width 10 height 10
click at [516, 162] on icon "button" at bounding box center [523, 167] width 14 height 14
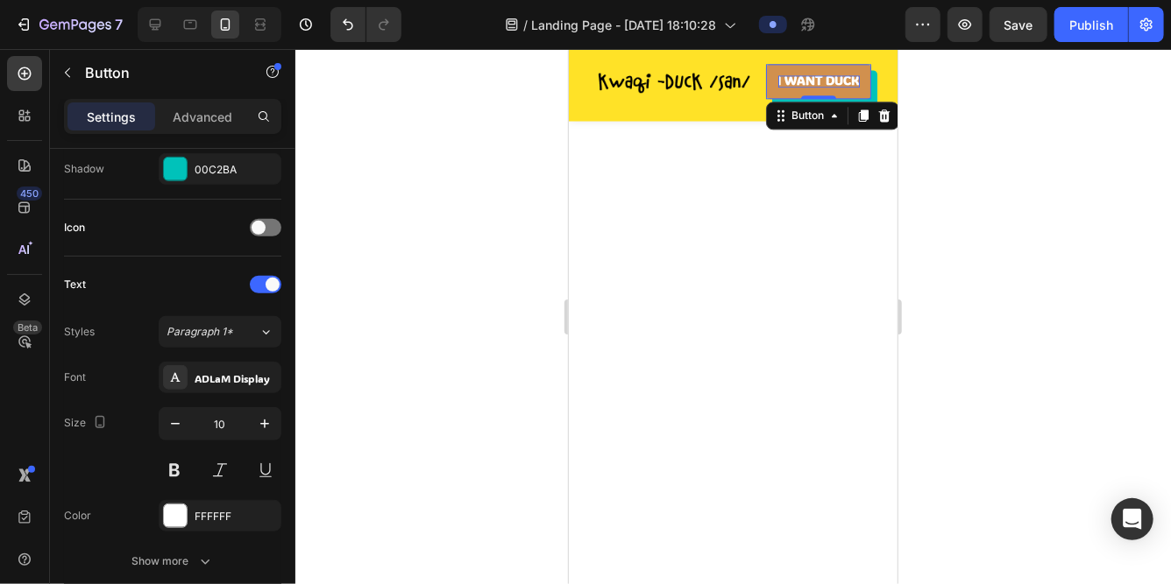
scroll to position [2152, 0]
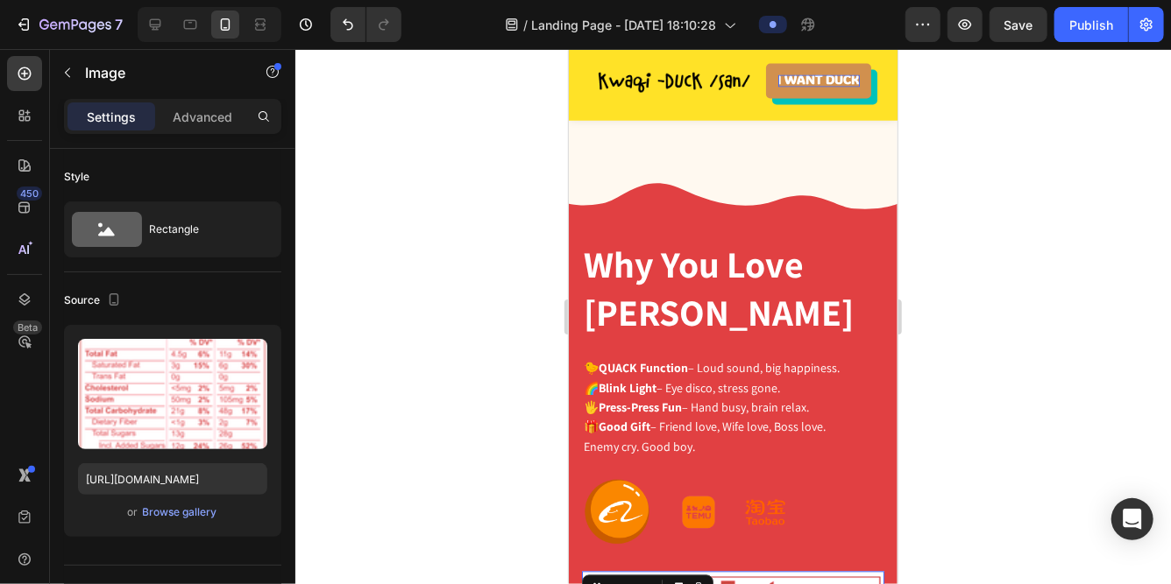
scroll to position [1575, 0]
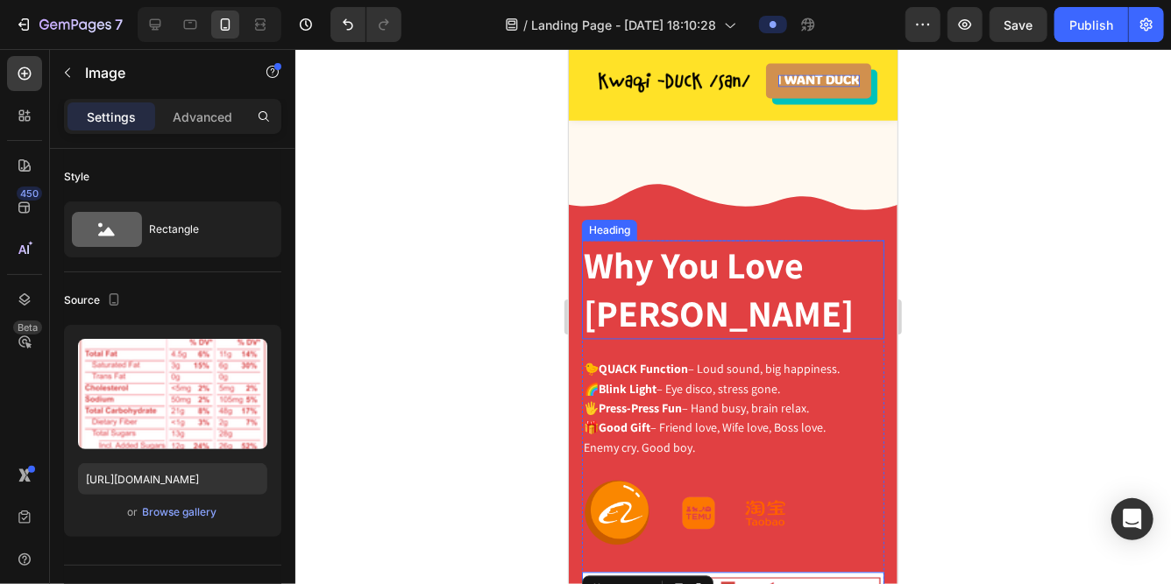
click at [660, 272] on h2 "Why You Love [PERSON_NAME]" at bounding box center [732, 289] width 302 height 99
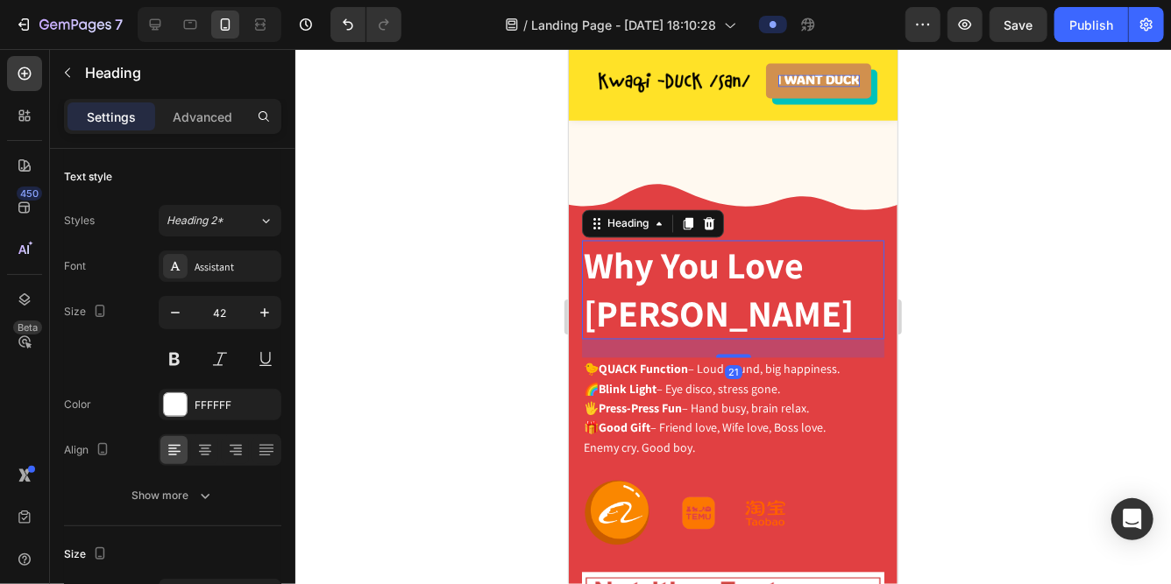
click at [660, 272] on h2 "Why You Love [PERSON_NAME]" at bounding box center [732, 289] width 302 height 99
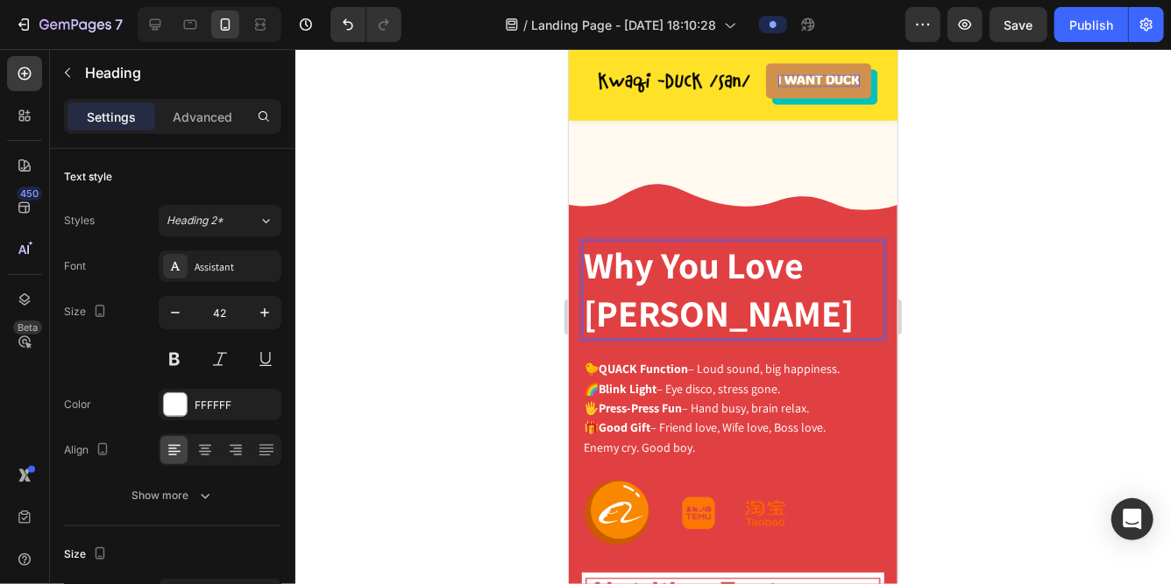
click at [660, 272] on p "Why You Love [PERSON_NAME]" at bounding box center [732, 290] width 299 height 96
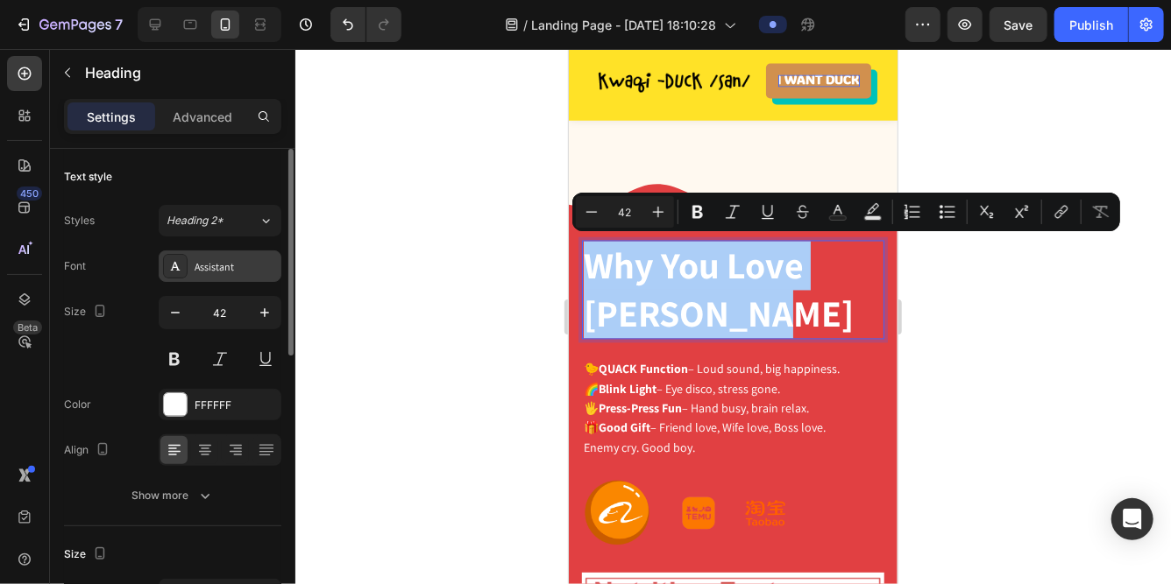
click at [205, 276] on div "Assistant" at bounding box center [220, 267] width 123 height 32
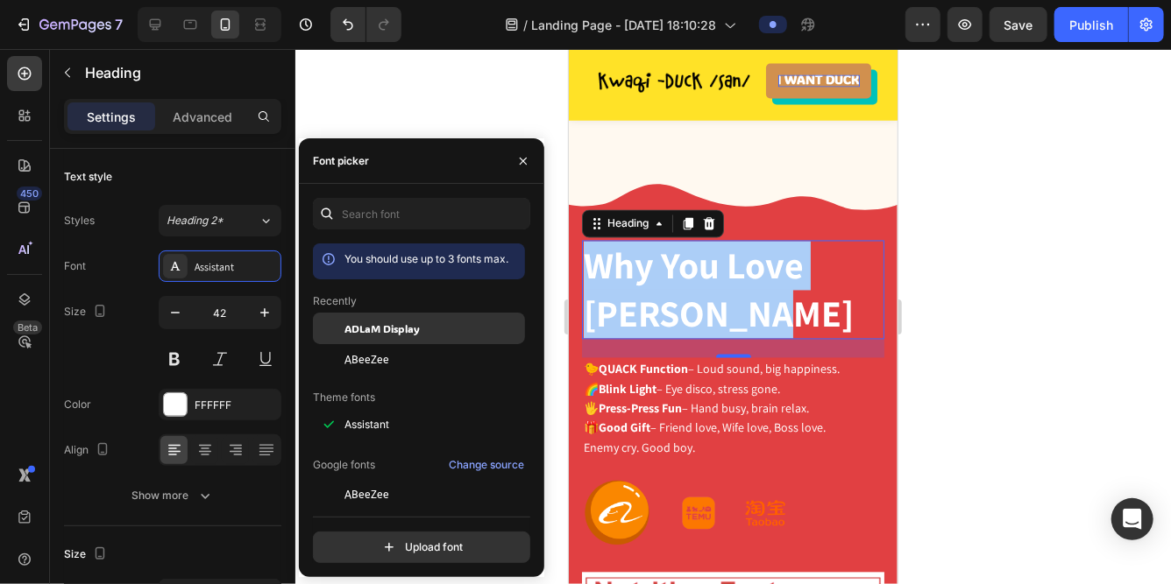
click at [381, 328] on span "ADLaM Display" at bounding box center [381, 329] width 75 height 16
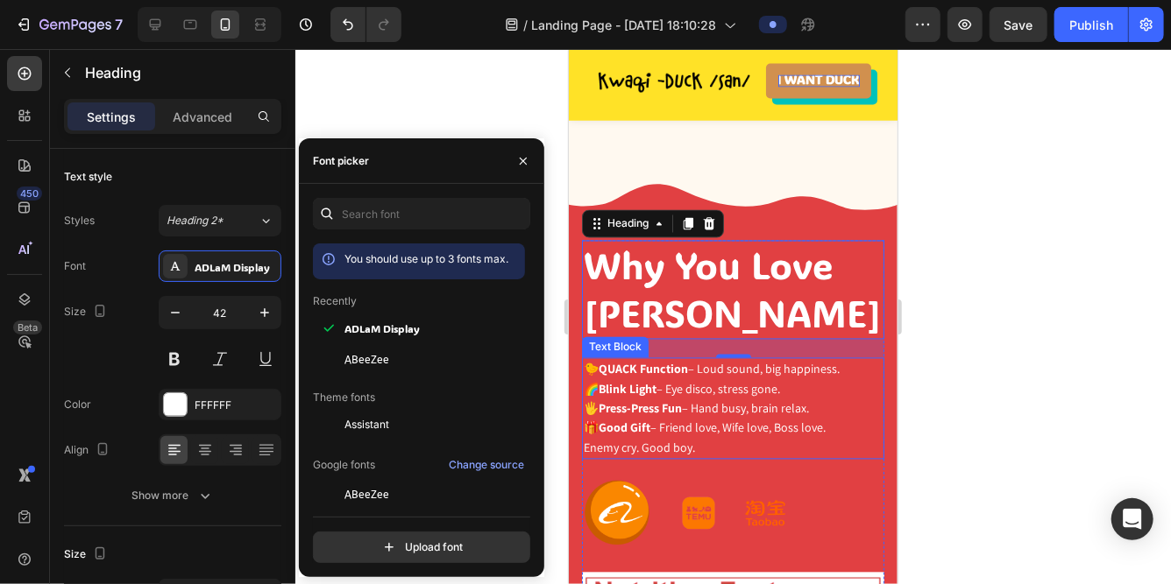
click at [655, 400] on strong "Press-Press Fun" at bounding box center [639, 408] width 83 height 16
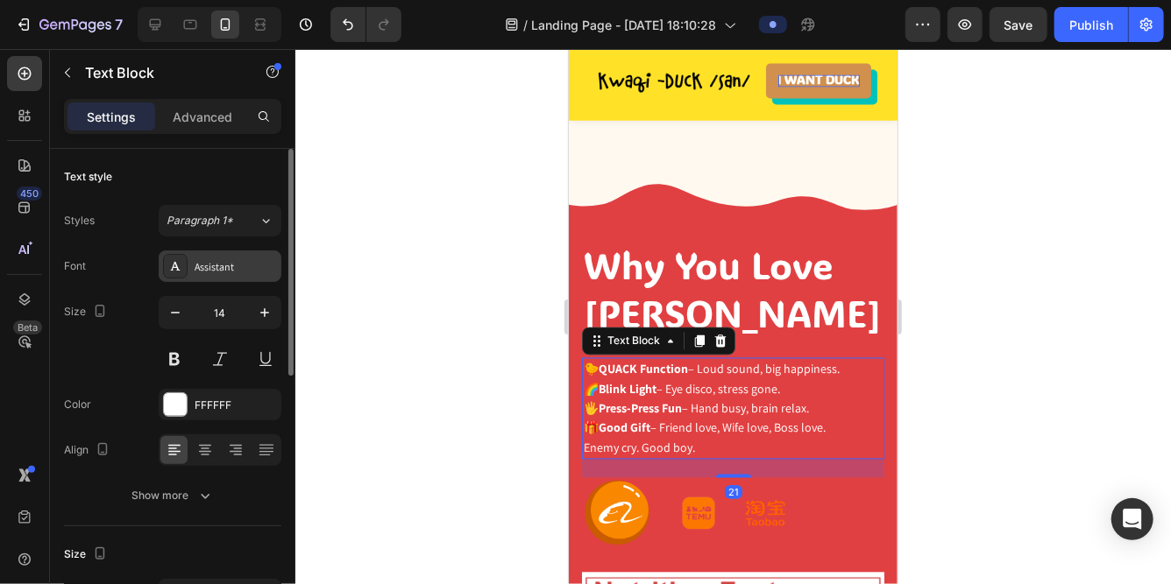
click at [205, 270] on div "Assistant" at bounding box center [236, 267] width 82 height 16
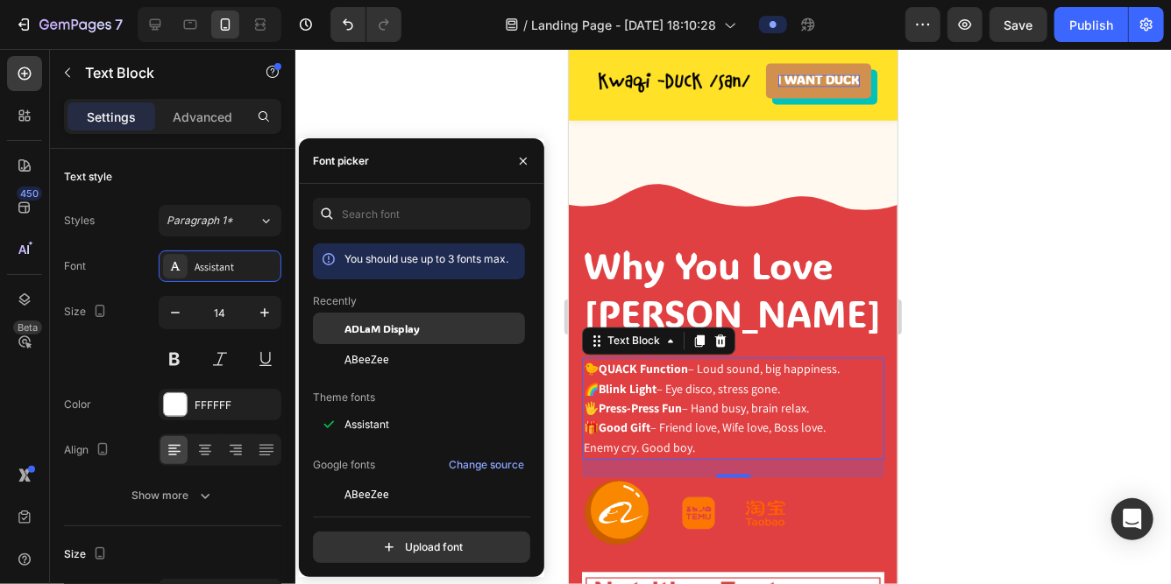
click at [353, 341] on div "ADLaM Display" at bounding box center [419, 329] width 212 height 32
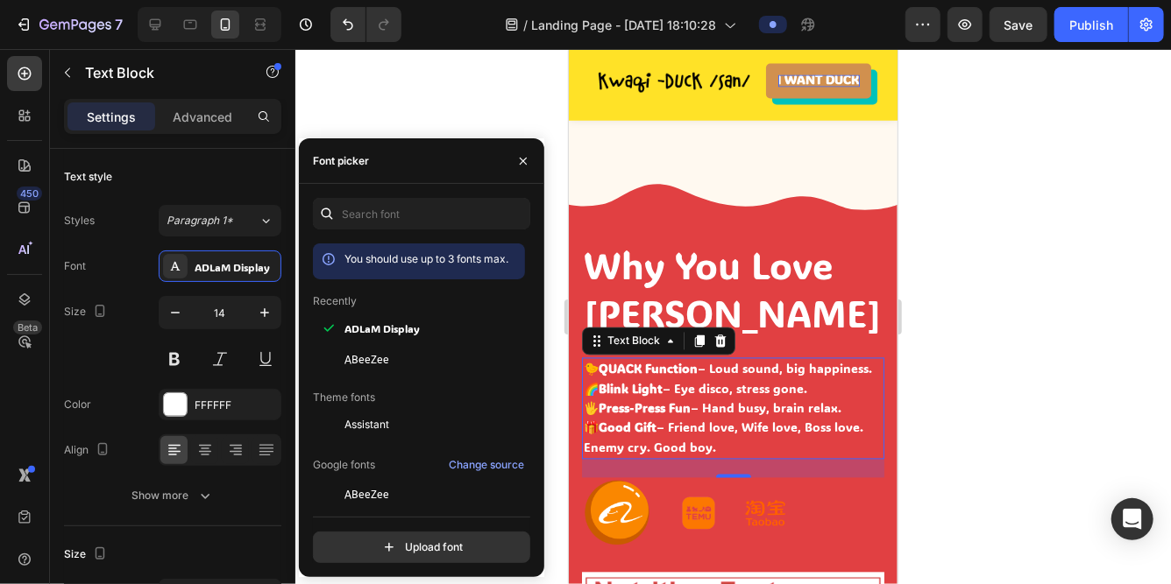
click at [777, 400] on p "🐤 QUACK Function – Loud sound, big happiness. 🌈 Blink Light – Eye disco, stress…" at bounding box center [732, 398] width 299 height 79
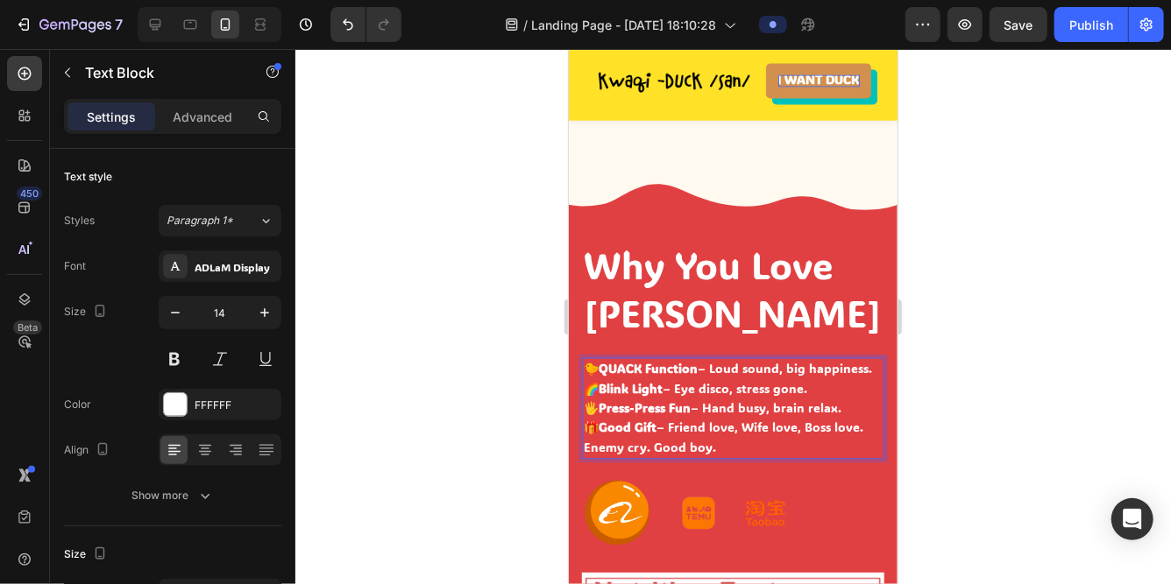
click at [698, 364] on p "🐤 QUACK Function – Loud sound, big happiness. 🌈 Blink Light – Eye disco, stress…" at bounding box center [732, 398] width 299 height 79
click at [639, 368] on strong "QUACK Function" at bounding box center [647, 368] width 99 height 17
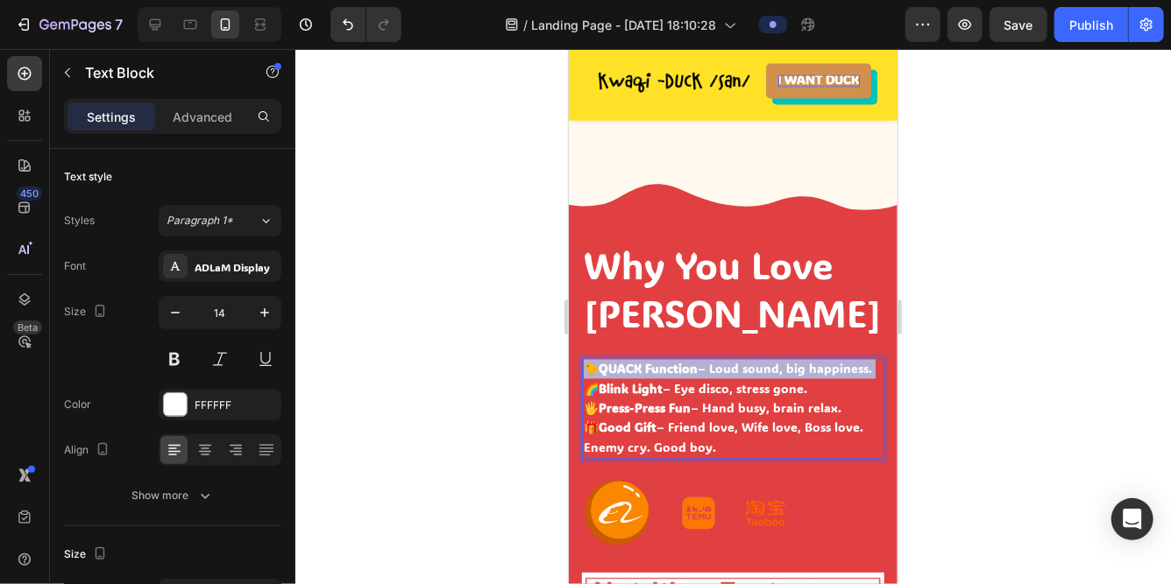
click at [639, 368] on strong "QUACK Function" at bounding box center [647, 368] width 99 height 17
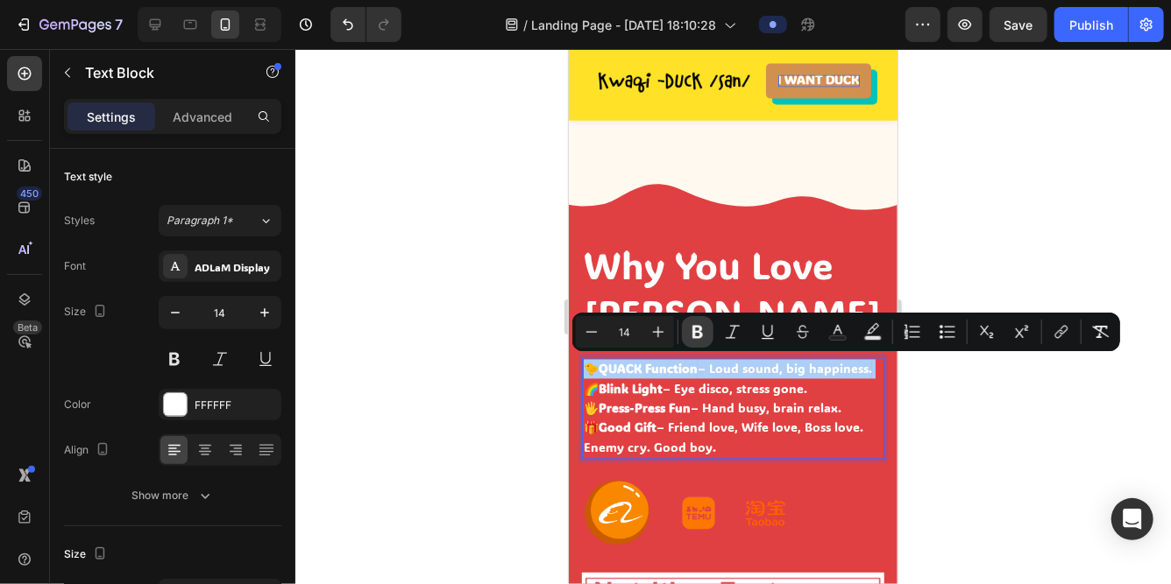
click at [704, 335] on icon "Editor contextual toolbar" at bounding box center [698, 332] width 18 height 18
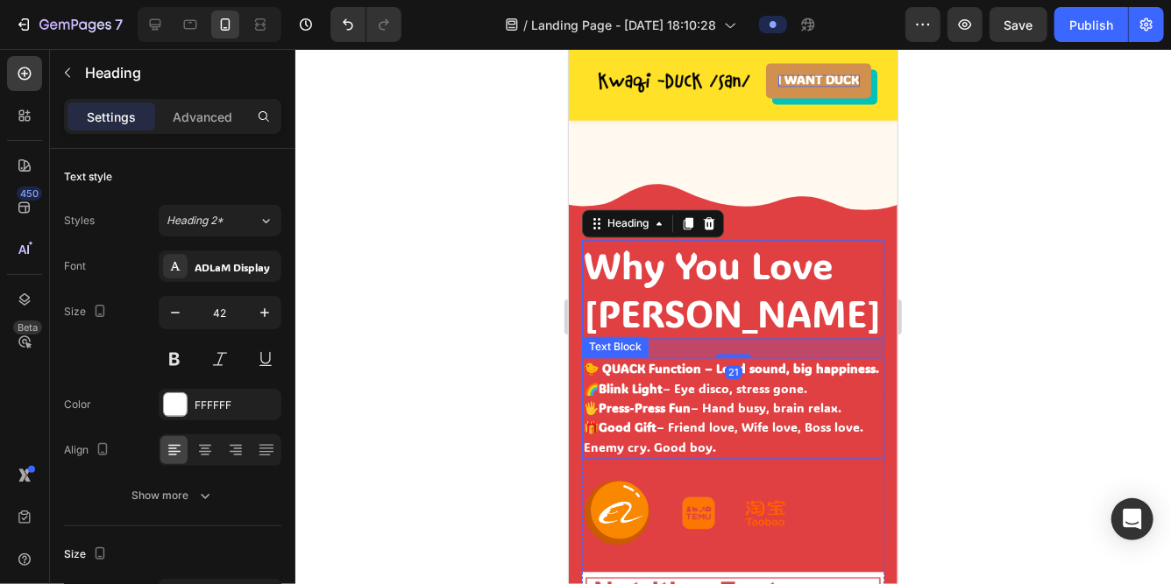
click at [670, 376] on p "🐤 QUACK Function – Loud sound, big happiness. 🌈 Blink Light – Eye disco, stress…" at bounding box center [732, 398] width 299 height 79
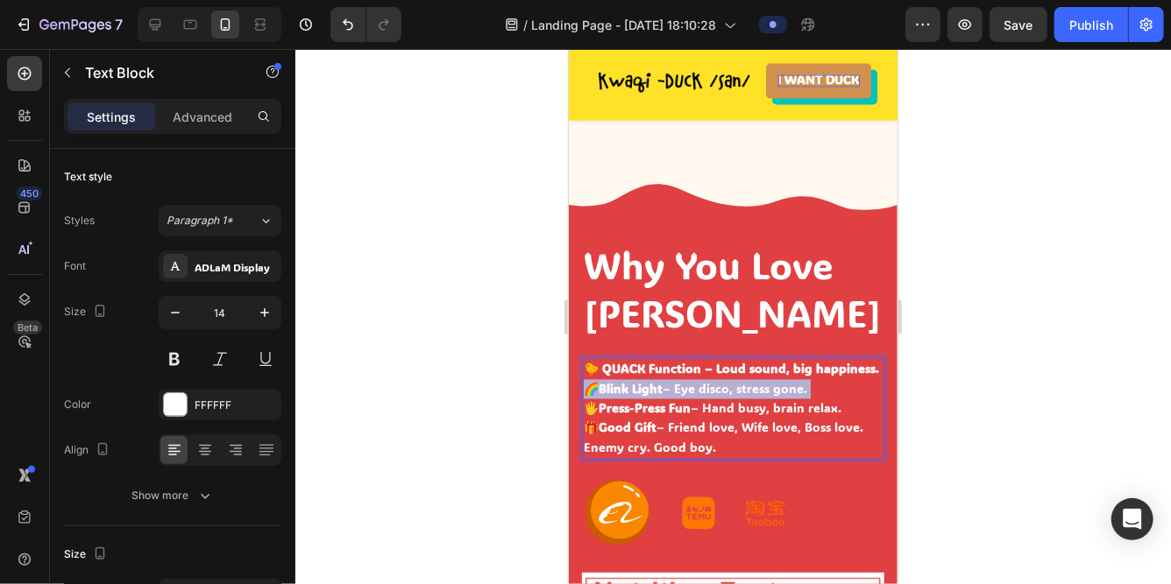
click at [670, 376] on p "🐤 QUACK Function – Loud sound, big happiness. 🌈 Blink Light – Eye disco, stress…" at bounding box center [732, 398] width 299 height 79
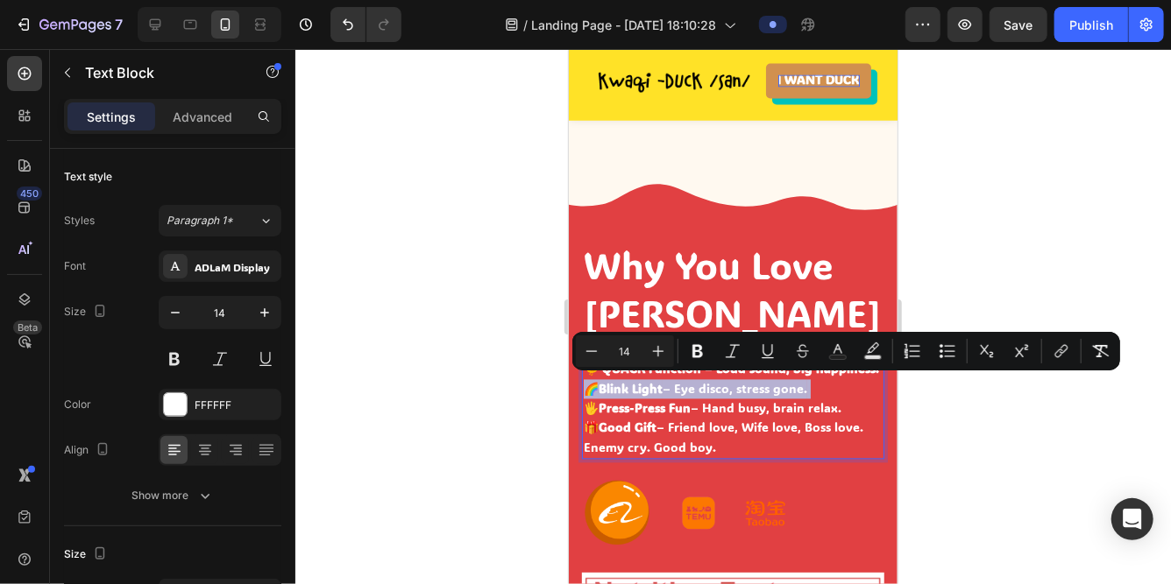
click at [696, 379] on p "🐤 QUACK Function – Loud sound, big happiness. 🌈 Blink Light – Eye disco, stress…" at bounding box center [732, 398] width 299 height 79
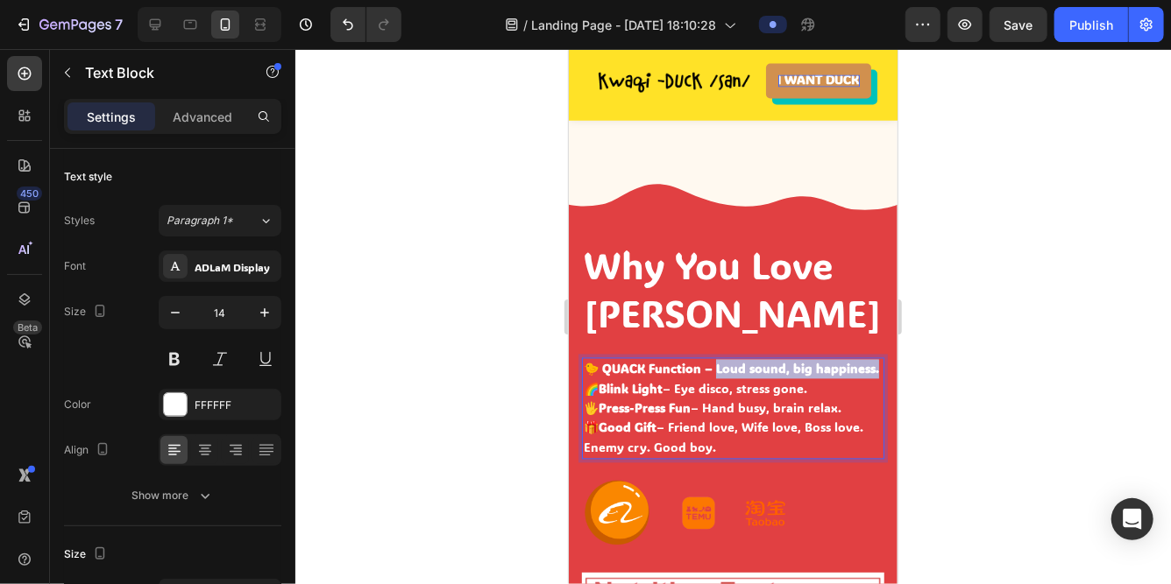
drag, startPoint x: 711, startPoint y: 367, endPoint x: 873, endPoint y: 370, distance: 161.2
click at [873, 370] on p "🐤 QUACK Function – Loud sound, big happiness. 🌈 Blink Light – Eye disco, stress…" at bounding box center [732, 398] width 299 height 79
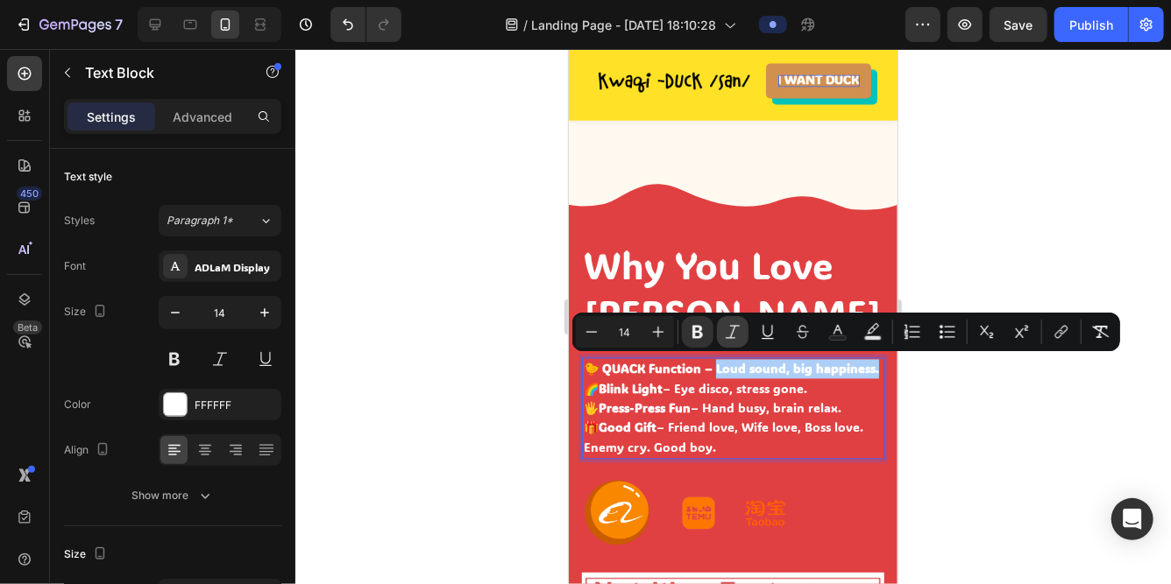
click at [734, 336] on icon "Editor contextual toolbar" at bounding box center [733, 332] width 18 height 18
click at [700, 329] on icon "Editor contextual toolbar" at bounding box center [697, 332] width 11 height 13
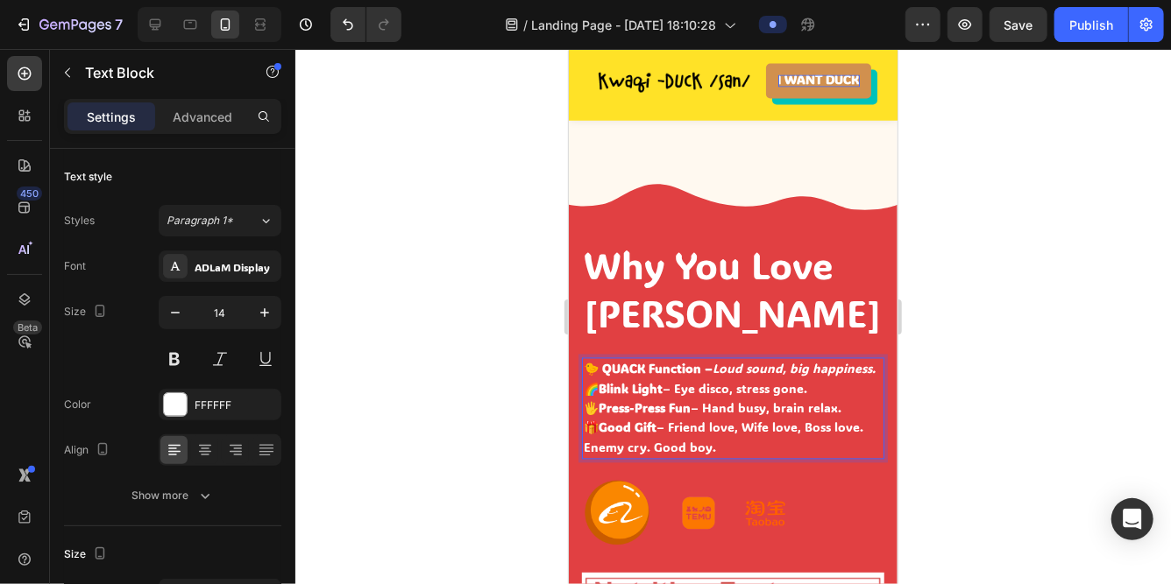
click at [695, 371] on strong "🐤 QUACK Function –" at bounding box center [647, 368] width 129 height 17
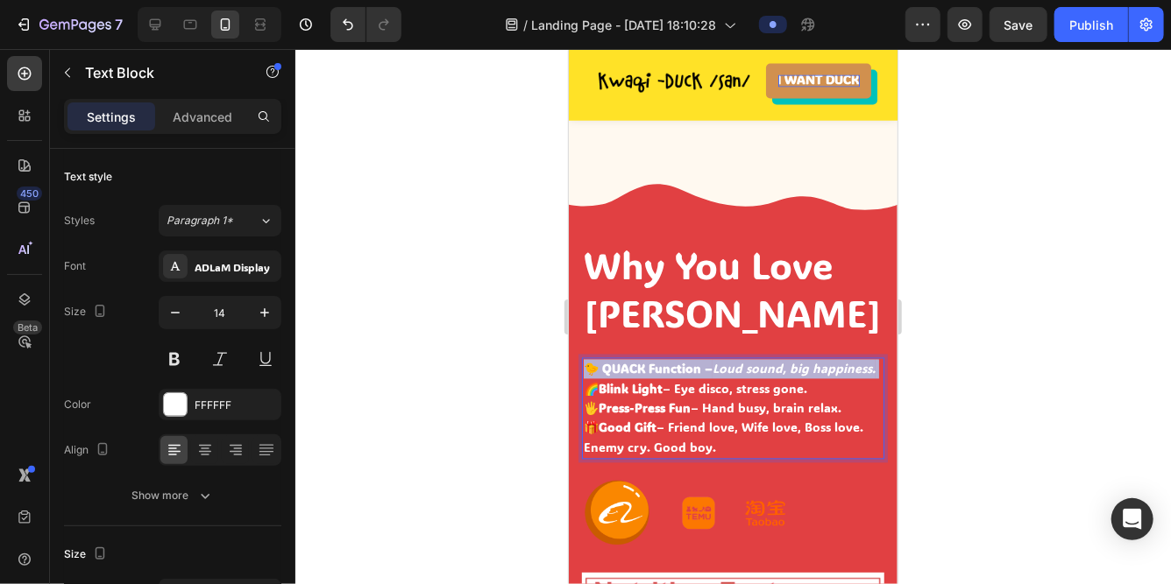
click at [695, 371] on strong "🐤 QUACK Function –" at bounding box center [647, 368] width 129 height 17
click at [666, 368] on strong "🐤 QUACK Function –" at bounding box center [647, 368] width 129 height 17
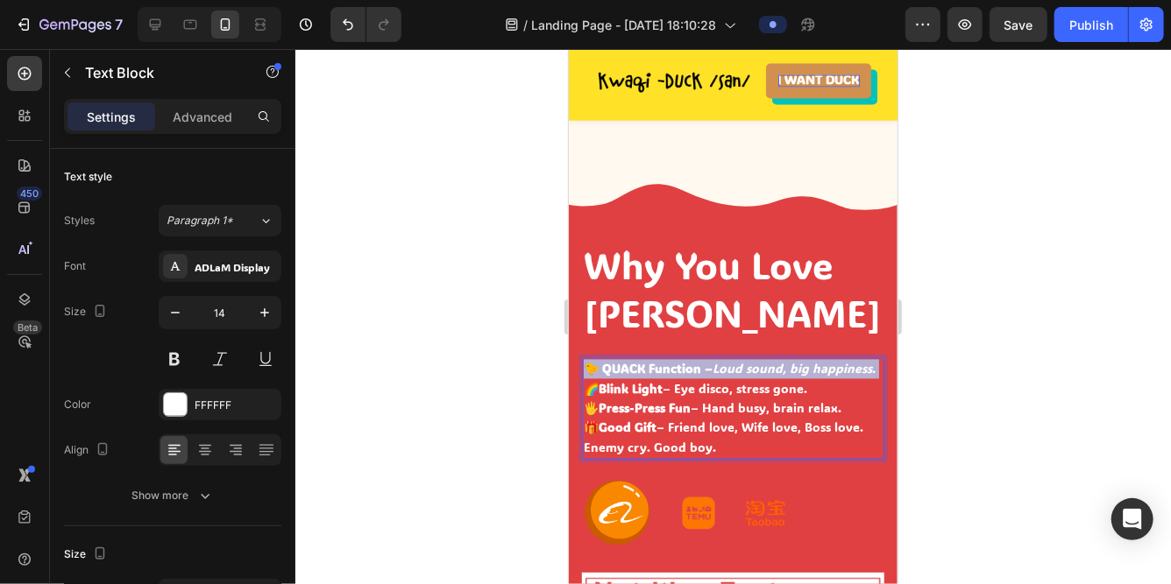
click at [666, 368] on strong "🐤 QUACK Function –" at bounding box center [647, 368] width 129 height 17
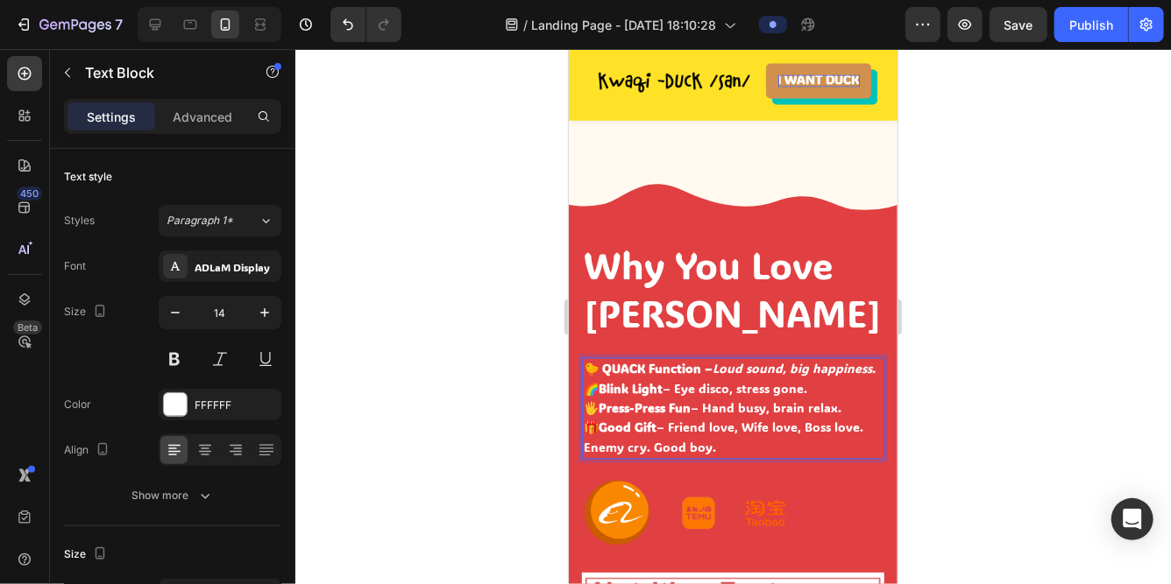
click at [715, 444] on p "Enemy cry. Good boy." at bounding box center [732, 447] width 299 height 19
drag, startPoint x: 715, startPoint y: 444, endPoint x: 584, endPoint y: 366, distance: 152.1
click at [584, 366] on div "🐤 QUACK Function – Loud sound, big happiness. 🌈 Blink Light – Eye disco, stress…" at bounding box center [732, 408] width 302 height 102
click at [183, 308] on icon "button" at bounding box center [175, 313] width 18 height 18
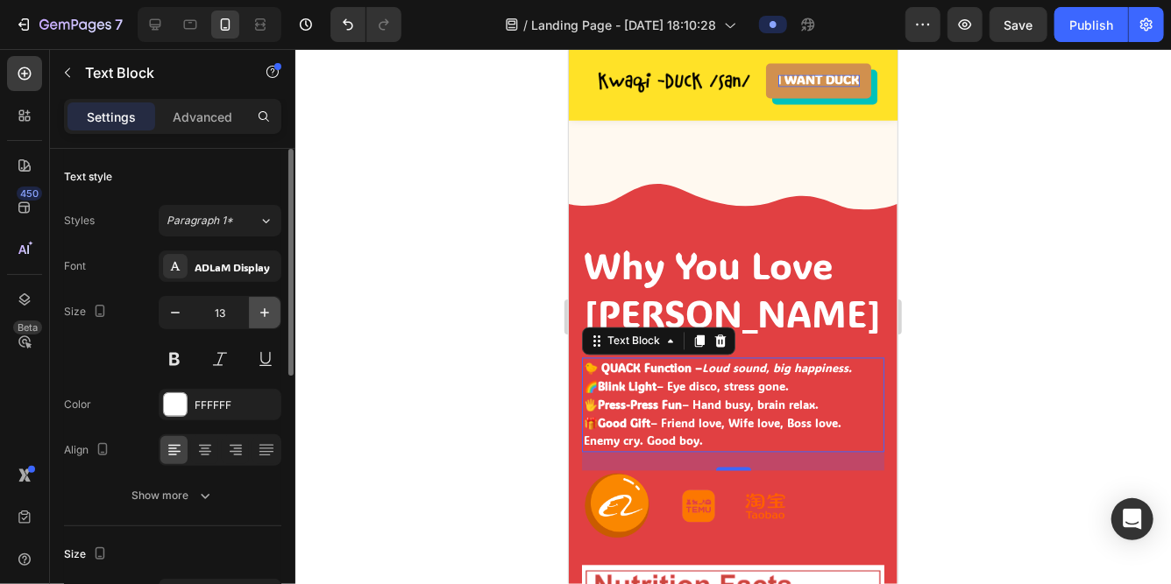
click at [265, 315] on icon "button" at bounding box center [265, 313] width 18 height 18
type input "14"
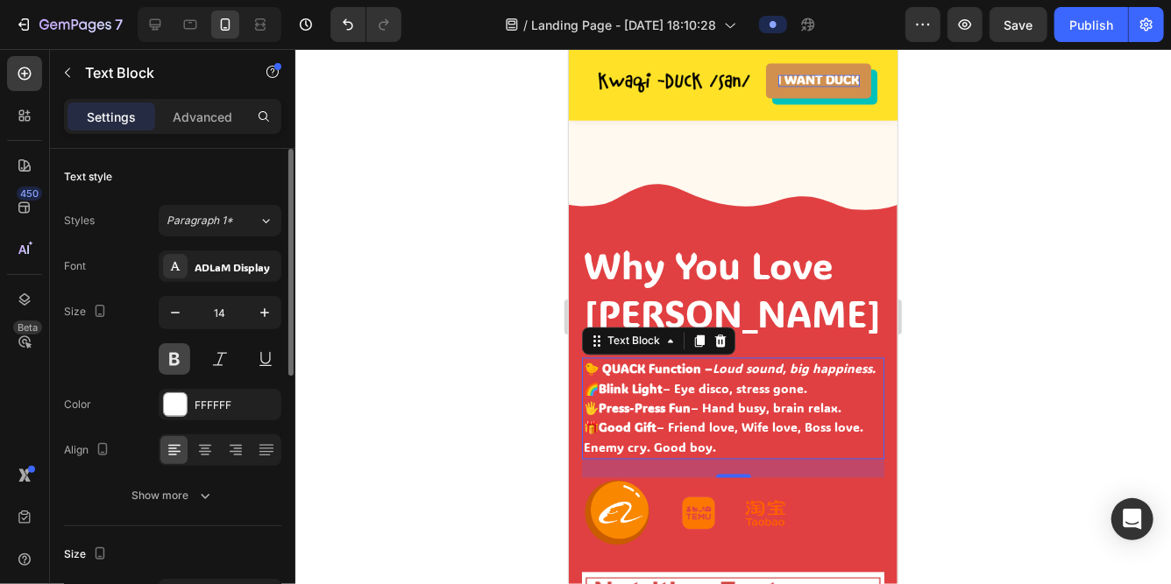
click at [180, 360] on button at bounding box center [175, 359] width 32 height 32
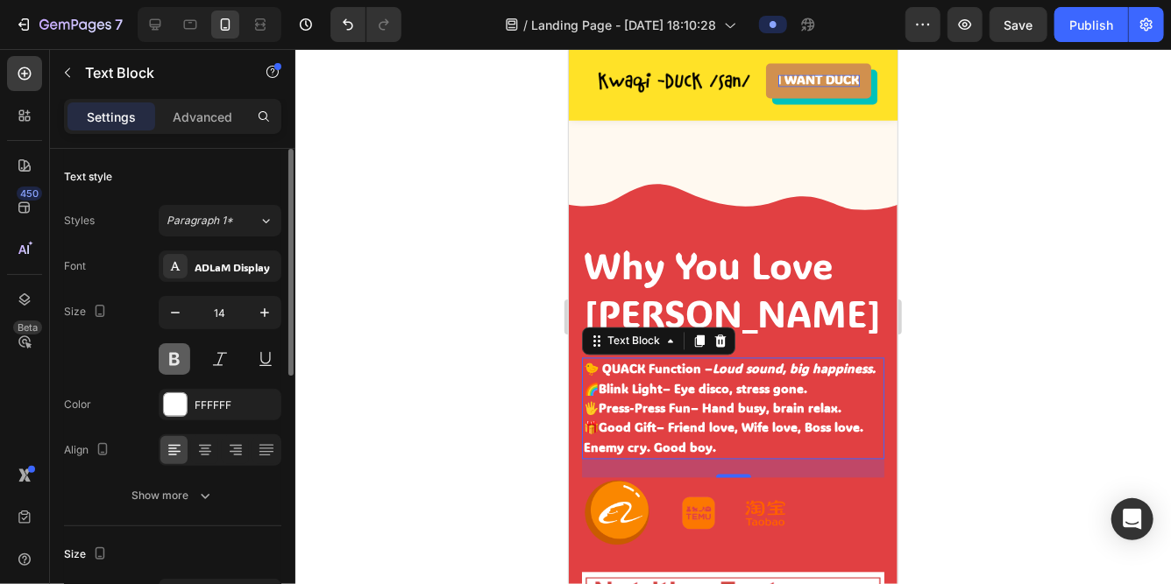
click at [180, 360] on button at bounding box center [175, 359] width 32 height 32
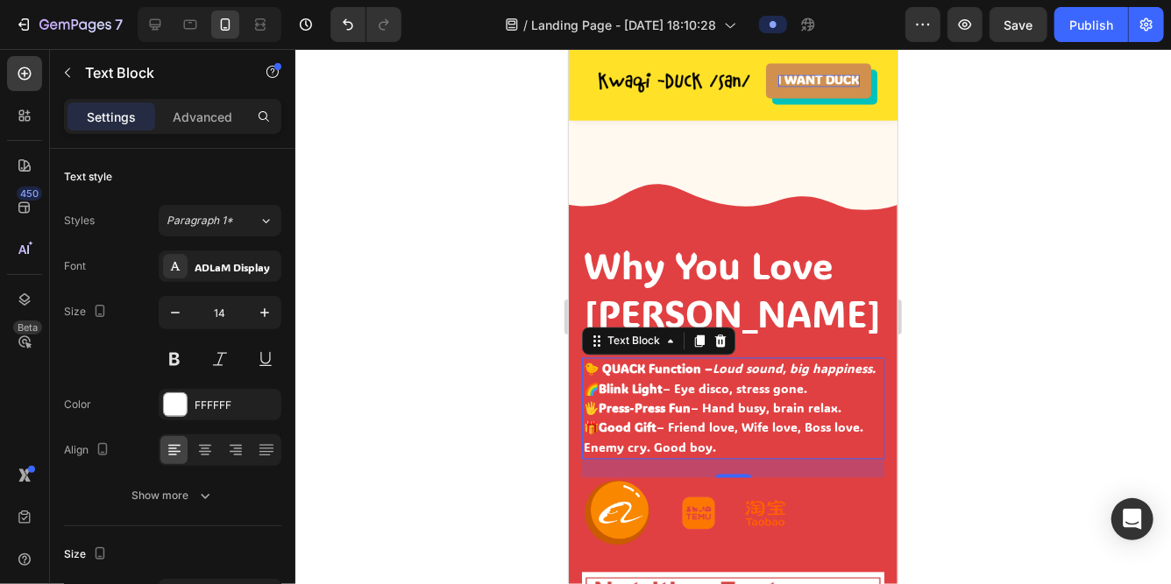
click at [606, 364] on strong "🐤 QUACK Function –" at bounding box center [647, 368] width 129 height 17
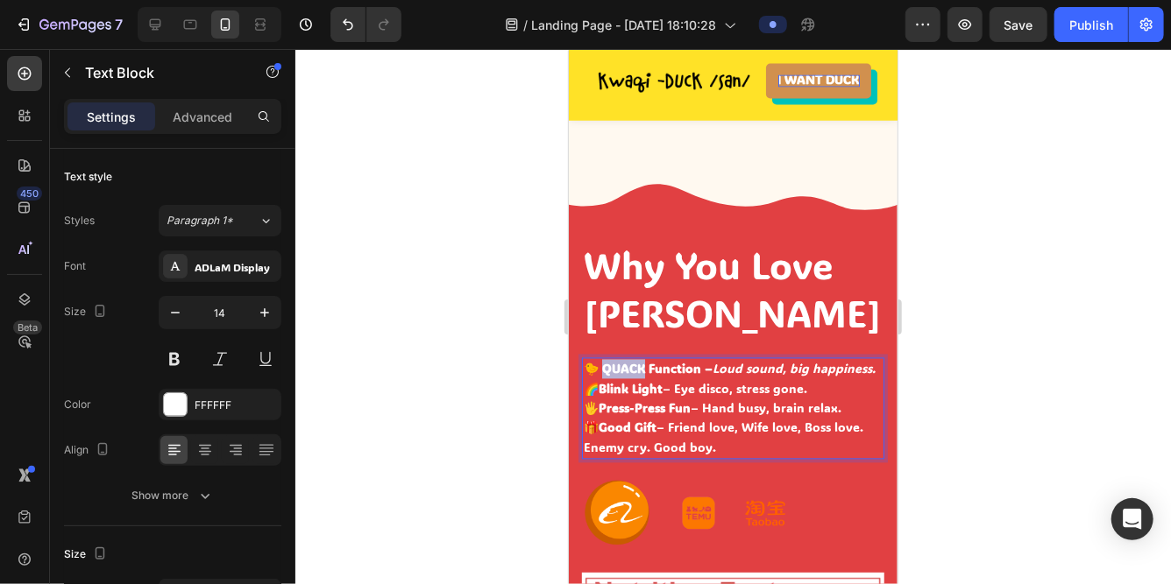
click at [606, 364] on strong "🐤 QUACK Function –" at bounding box center [647, 368] width 129 height 17
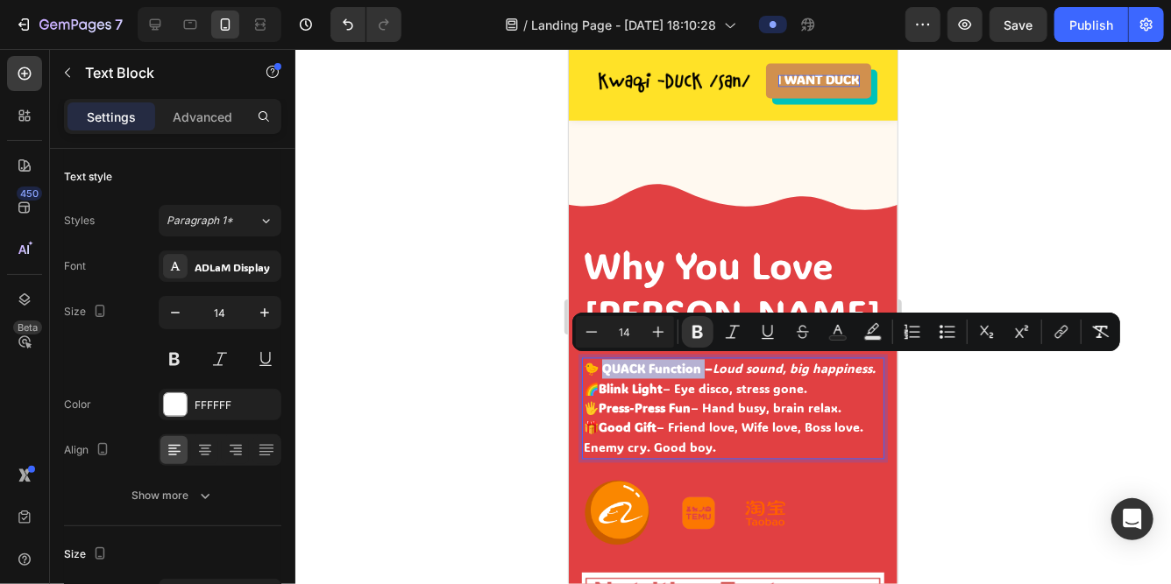
click at [694, 368] on strong "🐤 QUACK Function –" at bounding box center [647, 368] width 129 height 17
click at [698, 337] on icon "Editor contextual toolbar" at bounding box center [697, 332] width 11 height 13
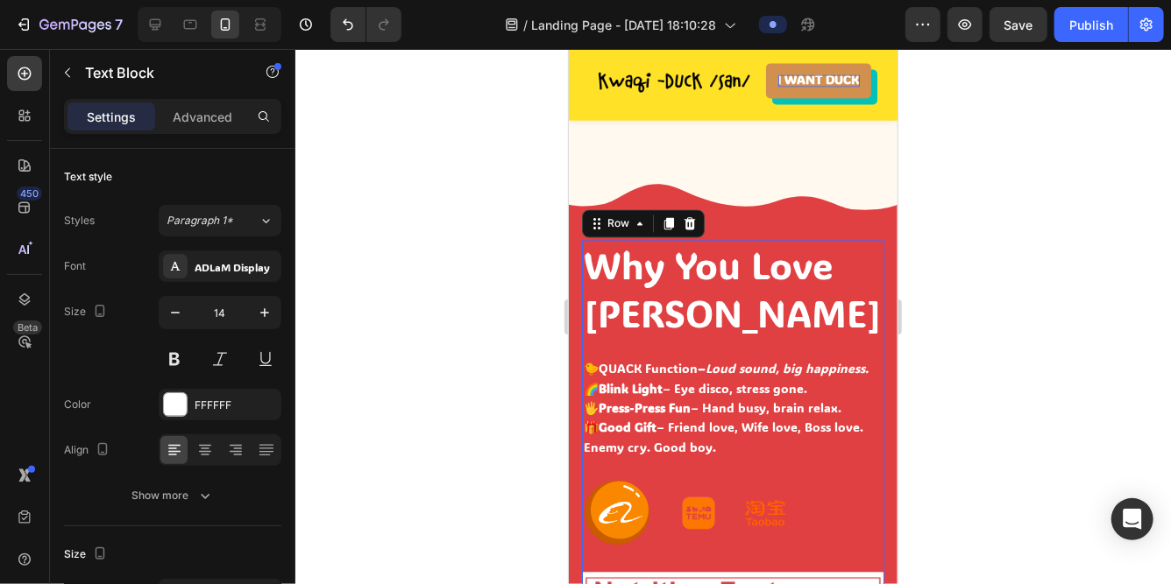
click at [697, 336] on div "Why You Love Kwacki-san Heading 🐤 QUACK Function – Loud sound, big happiness. 🌈…" at bounding box center [732, 406] width 302 height 332
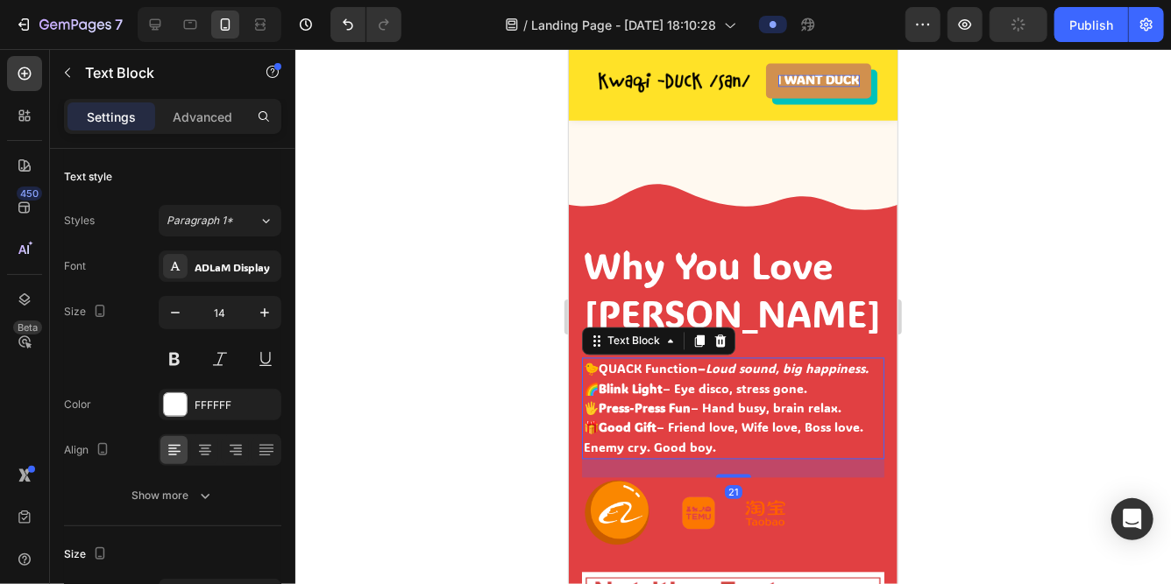
click at [646, 366] on p "🐤 QUACK Function – Loud sound, big happiness. 🌈 Blink Light – Eye disco, stress…" at bounding box center [732, 398] width 299 height 79
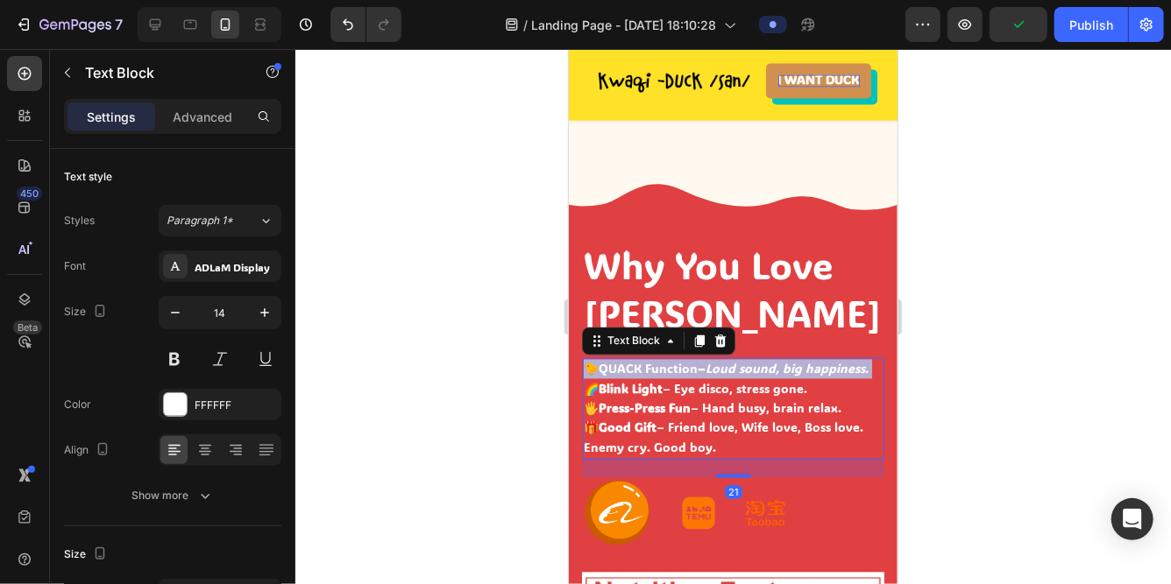
click at [646, 366] on p "🐤 QUACK Function – Loud sound, big happiness. 🌈 Blink Light – Eye disco, stress…" at bounding box center [732, 398] width 299 height 79
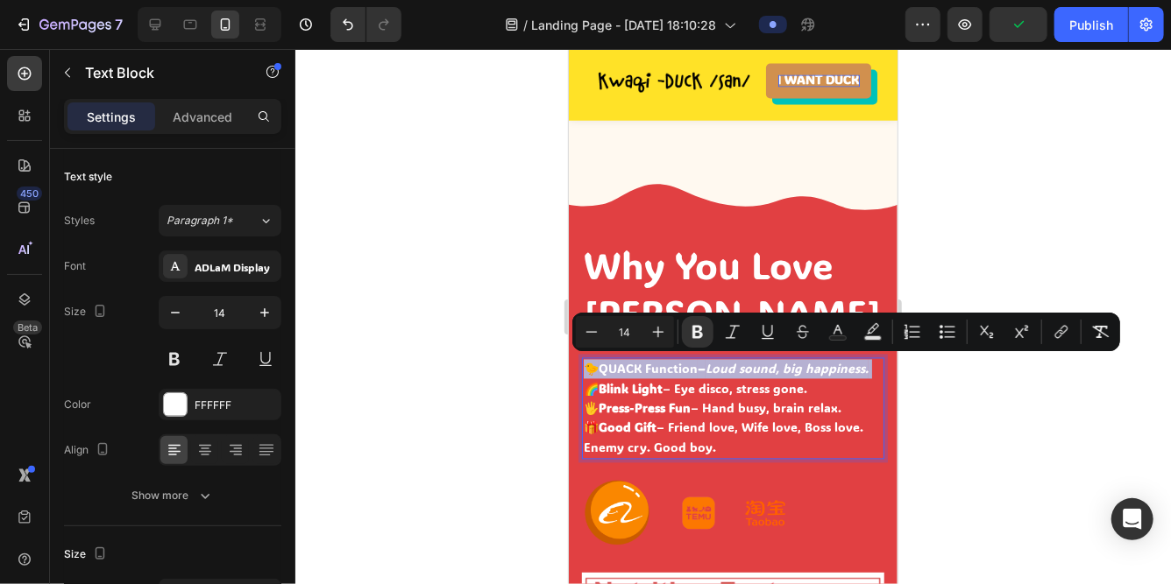
click at [646, 366] on p "🐤 QUACK Function – Loud sound, big happiness. 🌈 Blink Light – Eye disco, stress…" at bounding box center [732, 398] width 299 height 79
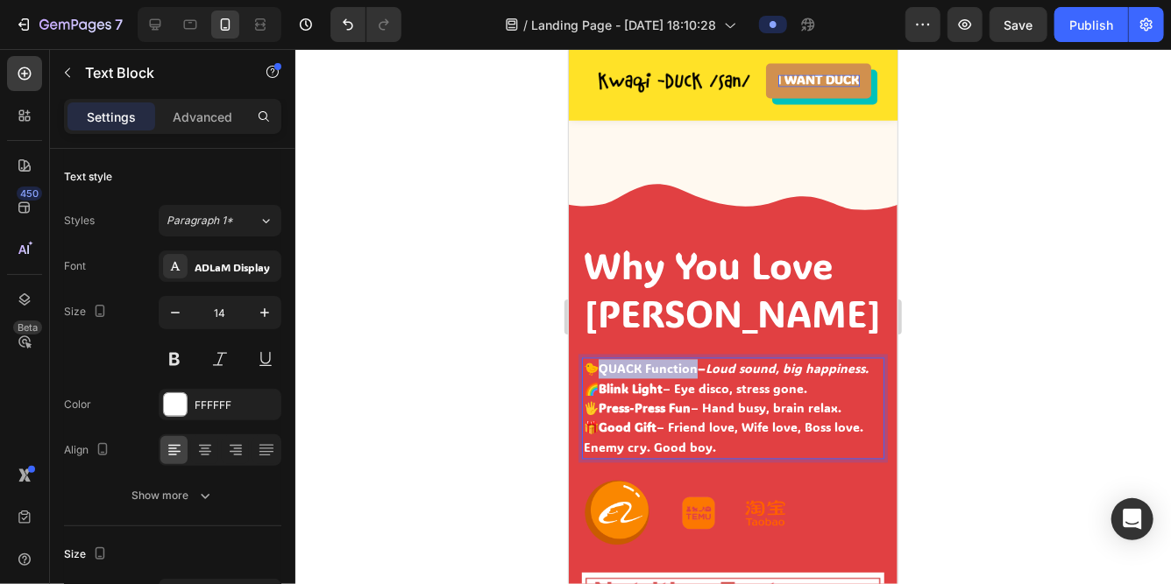
drag, startPoint x: 695, startPoint y: 364, endPoint x: 602, endPoint y: 367, distance: 92.9
click at [601, 367] on p "🐤 QUACK Function – Loud sound, big happiness. 🌈 Blink Light – Eye disco, stress…" at bounding box center [732, 398] width 299 height 79
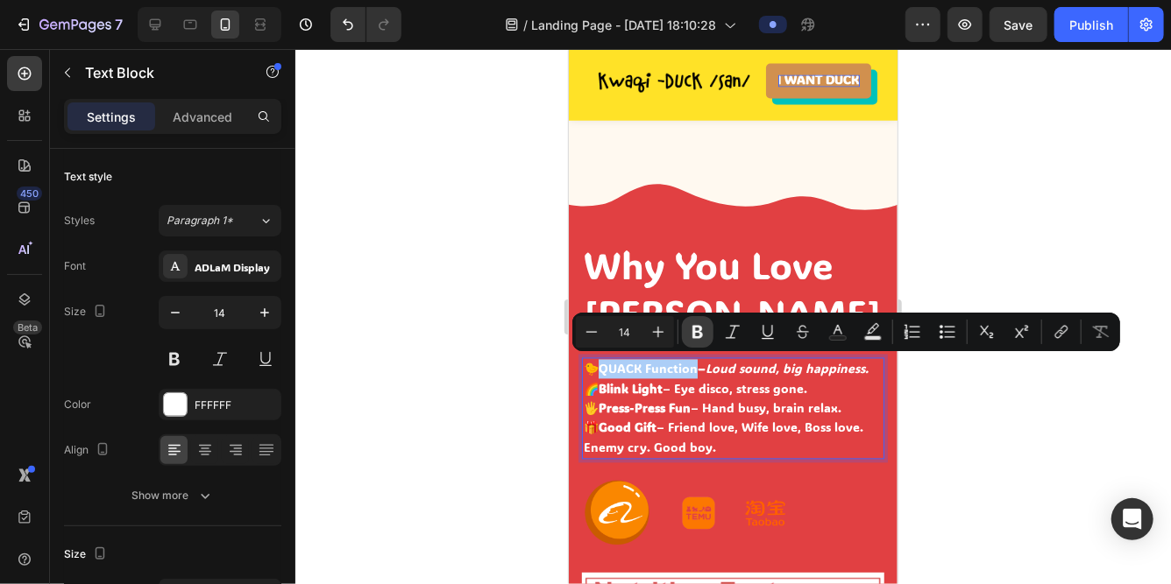
click at [695, 332] on icon "Editor contextual toolbar" at bounding box center [697, 332] width 11 height 13
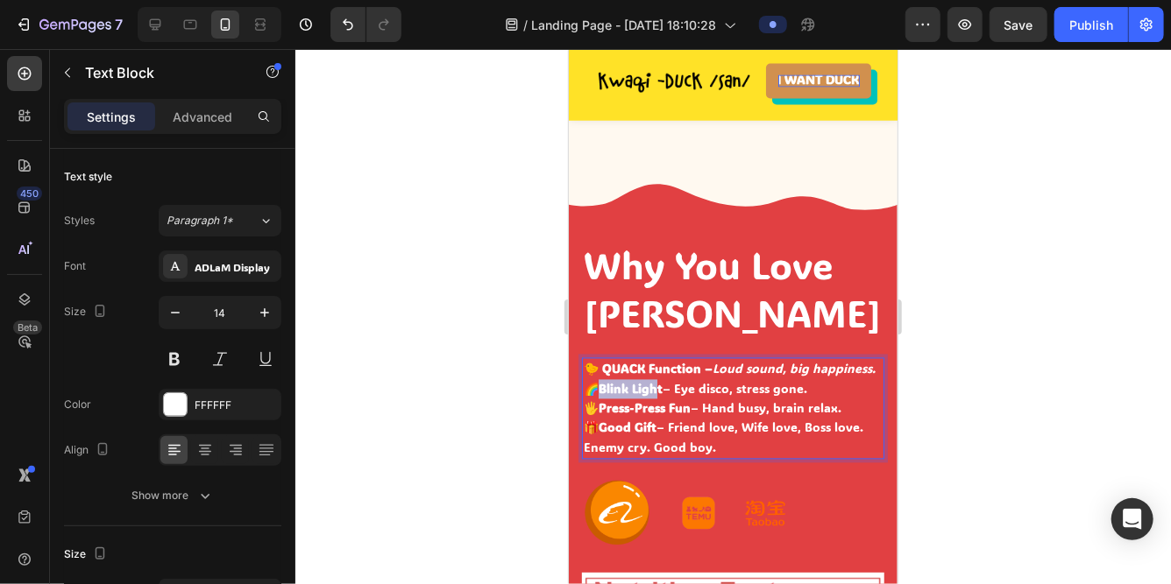
drag, startPoint x: 601, startPoint y: 386, endPoint x: 659, endPoint y: 388, distance: 57.9
click at [659, 388] on strong "Blink Light" at bounding box center [630, 388] width 64 height 17
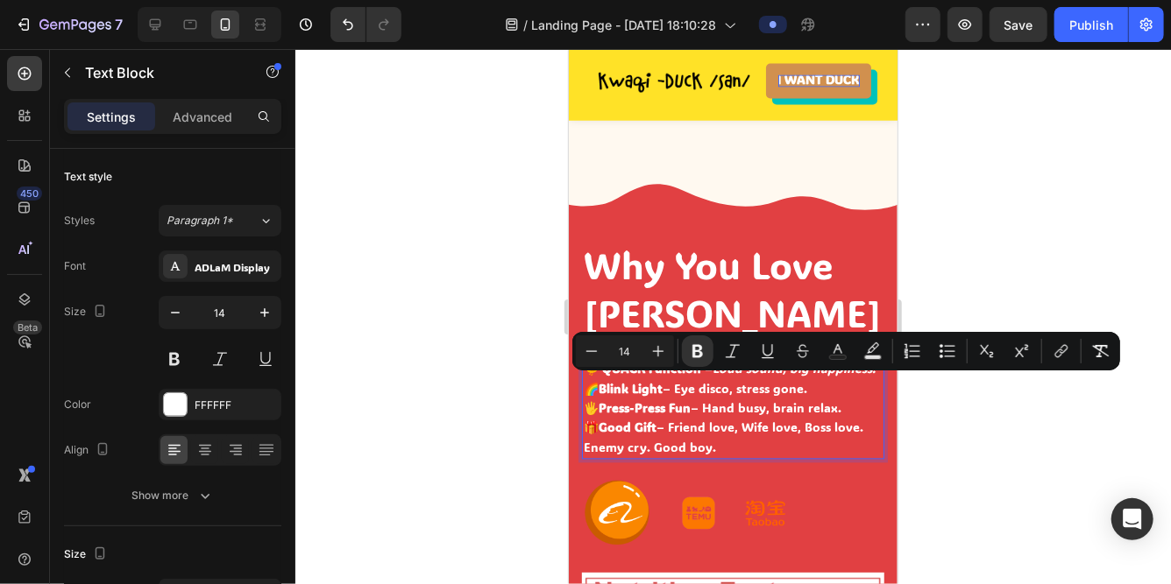
click at [718, 406] on p "🐤 QUACK Function – Loud sound, big happiness. 🌈 Blink Light – Eye disco, stress…" at bounding box center [732, 398] width 299 height 79
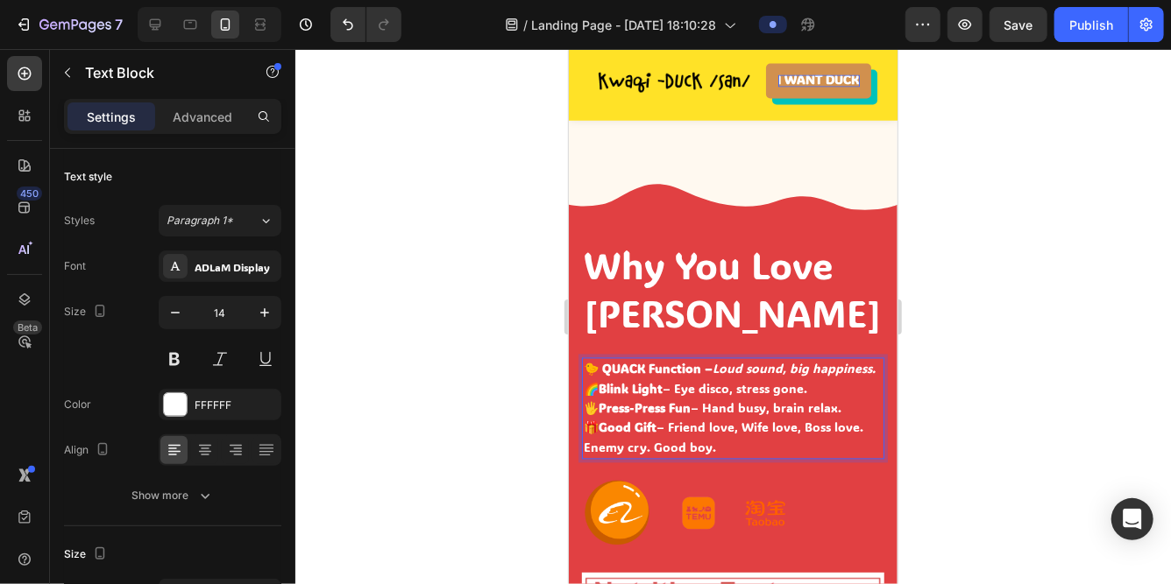
drag, startPoint x: 676, startPoint y: 385, endPoint x: 805, endPoint y: 393, distance: 129.1
click at [805, 393] on p "🐤 QUACK Function – Loud sound, big happiness. 🌈 Blink Light – Eye disco, stress…" at bounding box center [732, 398] width 299 height 79
click at [725, 389] on p "🐤 QUACK Function – Loud sound, big happiness. 🌈 Blink Light – Eye disco, stress…" at bounding box center [732, 398] width 299 height 79
click at [678, 384] on p "🐤 QUACK Function – Loud sound, big happiness. 🌈 Blink Light – Eye disco, stress…" at bounding box center [732, 398] width 299 height 79
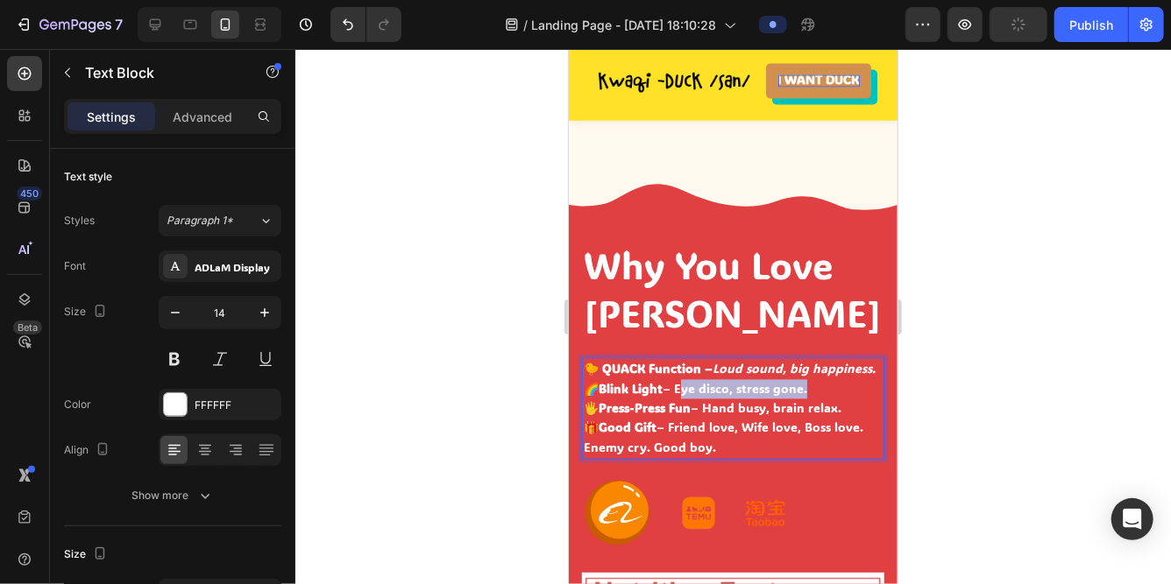
click at [797, 385] on p "🐤 QUACK Function – Loud sound, big happiness. 🌈 Blink Light – Eye disco, stress…" at bounding box center [732, 398] width 299 height 79
click at [772, 386] on p "🐤 QUACK Function – Loud sound, big happiness. 🌈 Blink Light – Eye disco, stress…" at bounding box center [732, 398] width 299 height 79
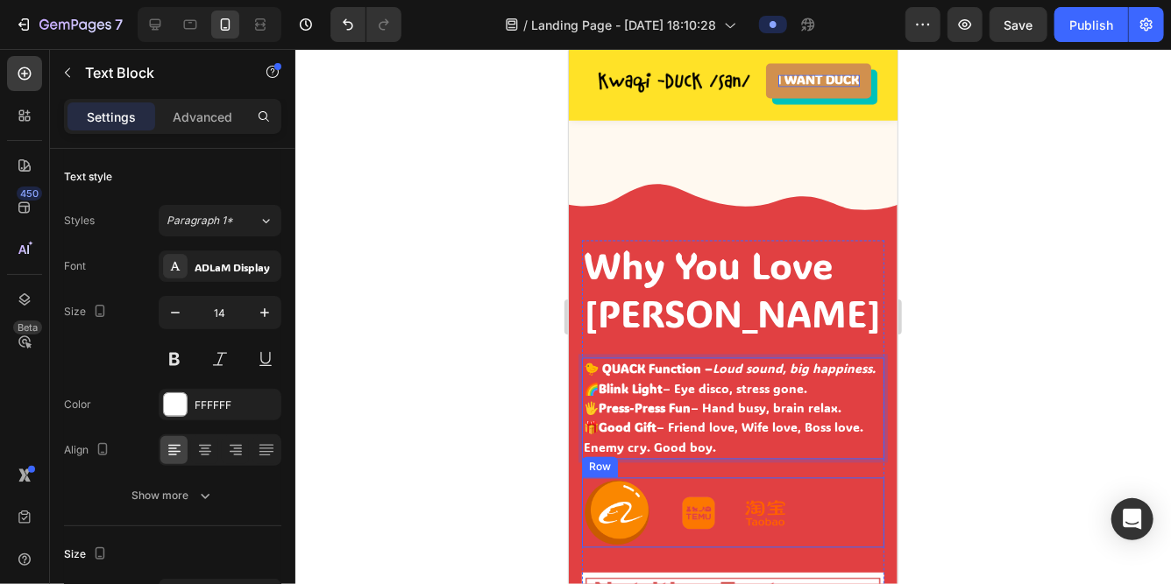
click at [655, 488] on div "Image Image Image Row" at bounding box center [732, 513] width 302 height 70
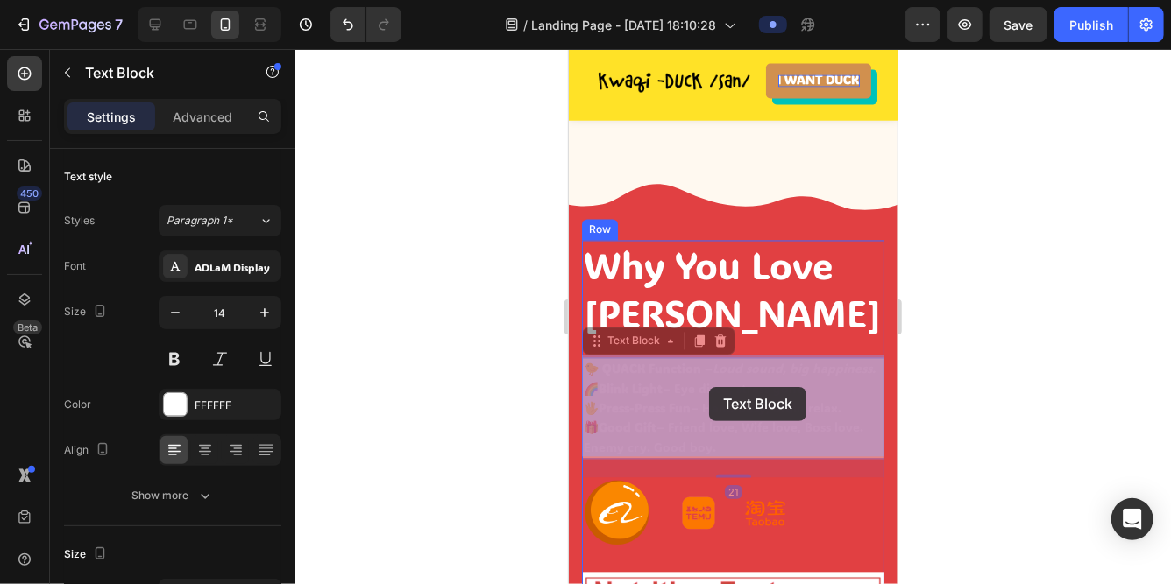
drag, startPoint x: 676, startPoint y: 387, endPoint x: 708, endPoint y: 386, distance: 31.6
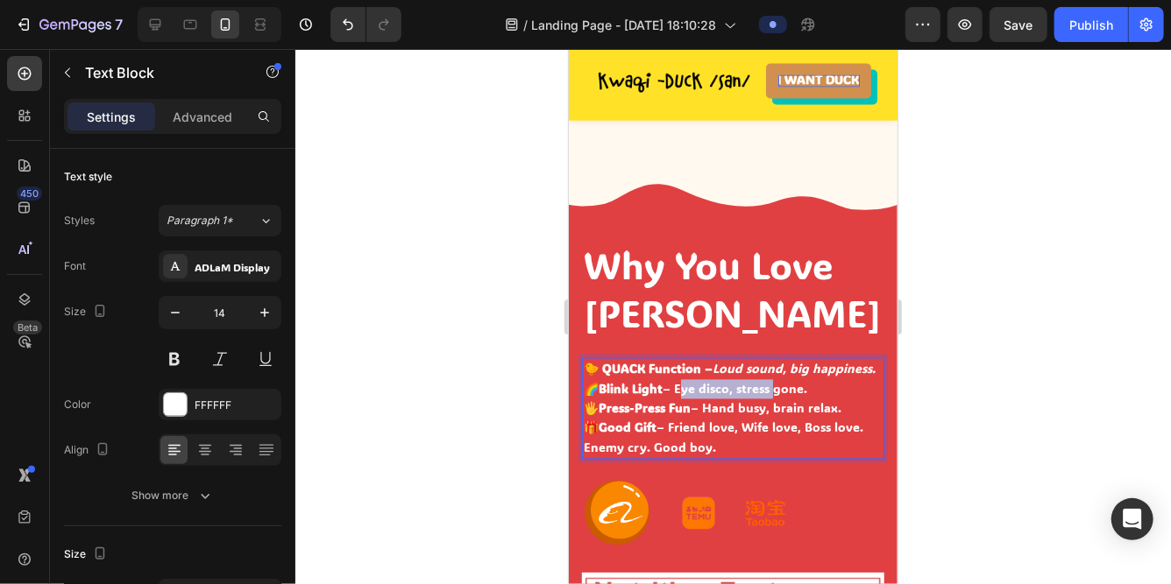
click at [683, 387] on p "🐤 QUACK Function – Loud sound, big happiness. 🌈 Blink Light – Eye disco, stress…" at bounding box center [732, 398] width 299 height 79
click at [794, 392] on p "🐤 QUACK Function – Loud sound, big happiness. 🌈 Blink Light – Eye disco, stress…" at bounding box center [732, 398] width 299 height 79
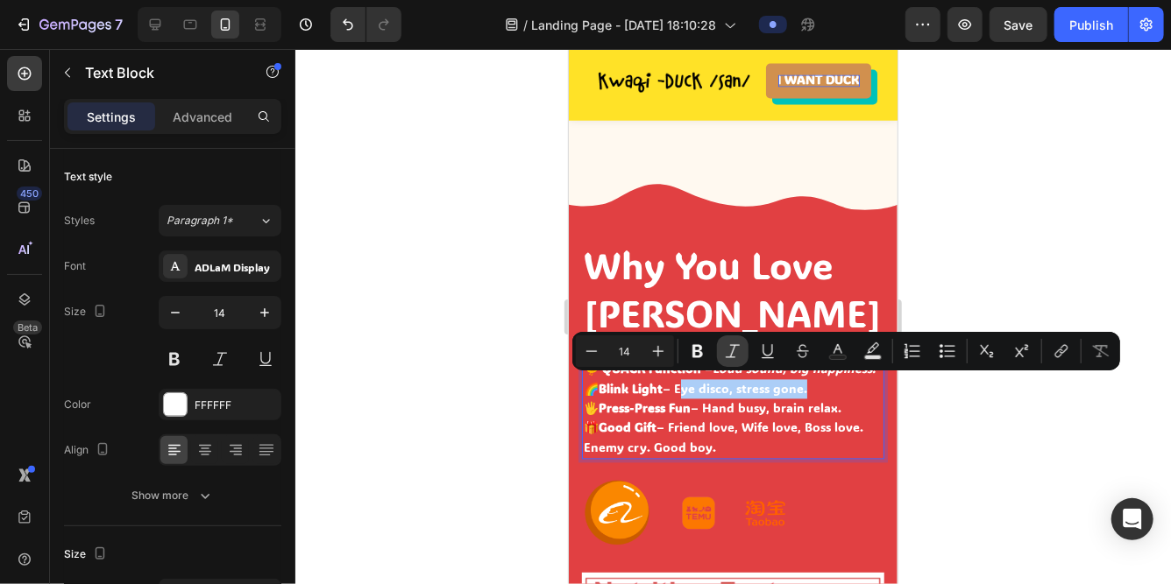
click at [734, 354] on icon "Editor contextual toolbar" at bounding box center [733, 352] width 18 height 18
click at [764, 405] on p "🐤 QUACK Function – Loud sound, big happiness. 🌈 Blink Light – Eye disco, stress…" at bounding box center [732, 398] width 299 height 79
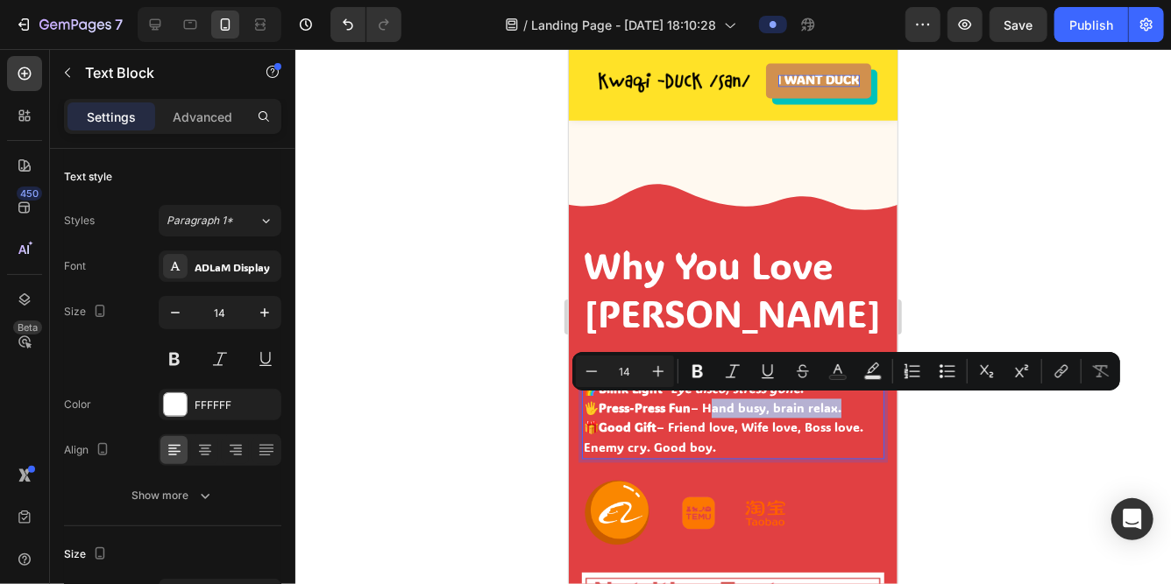
drag, startPoint x: 704, startPoint y: 407, endPoint x: 832, endPoint y: 409, distance: 127.9
click at [832, 409] on p "🐤 QUACK Function – Loud sound, big happiness. 🌈 Blink Light – Eye disco, stress…" at bounding box center [732, 398] width 299 height 79
click at [738, 369] on icon "Editor contextual toolbar" at bounding box center [733, 372] width 18 height 18
click at [672, 424] on p "🐤 QUACK Function – Loud sound, big happiness. 🌈 Blink Light – Eye disco, stress…" at bounding box center [732, 398] width 299 height 79
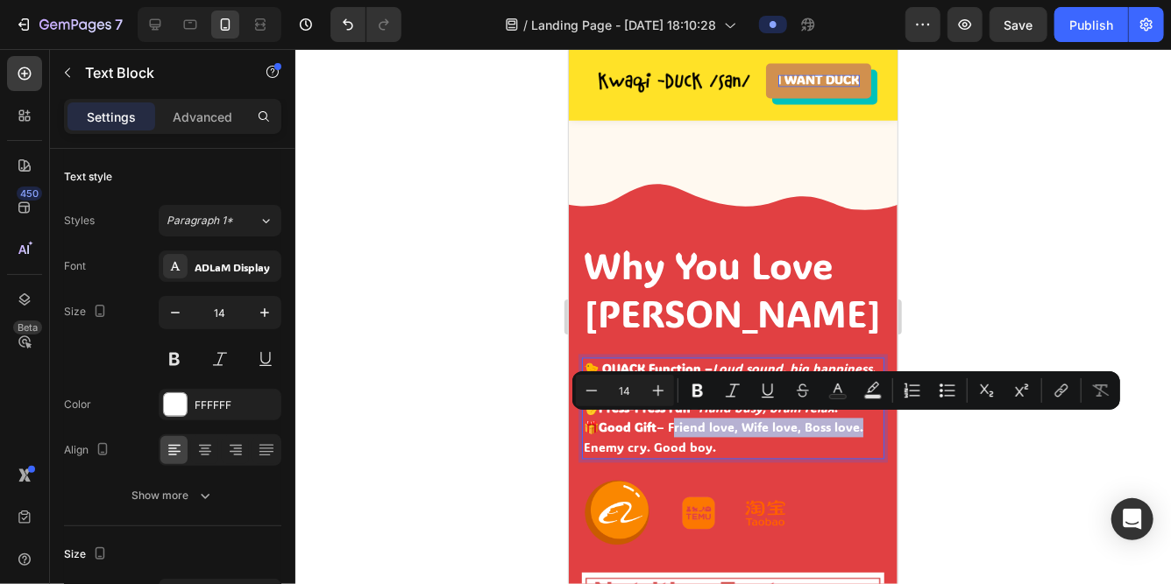
drag, startPoint x: 672, startPoint y: 424, endPoint x: 856, endPoint y: 427, distance: 184.0
click at [856, 427] on p "🐤 QUACK Function – Loud sound, big happiness. 🌈 Blink Light – Eye disco, stress…" at bounding box center [732, 398] width 299 height 79
click at [720, 387] on button "Italic" at bounding box center [733, 391] width 32 height 32
click at [683, 445] on p "Enemy cry. Good boy." at bounding box center [732, 447] width 299 height 19
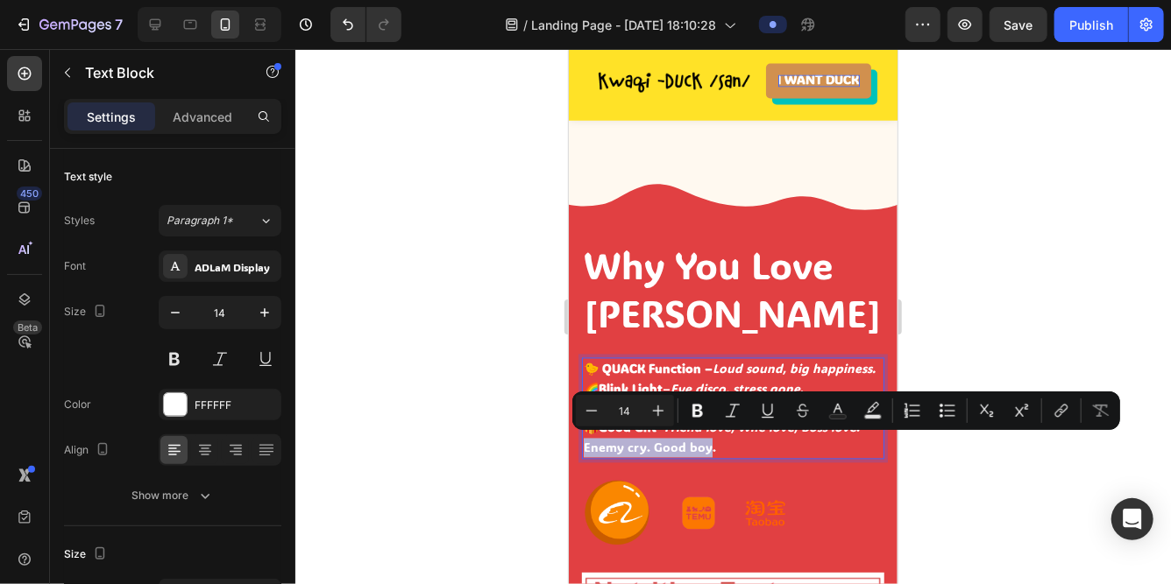
drag, startPoint x: 704, startPoint y: 444, endPoint x: 1238, endPoint y: 455, distance: 533.7
click at [585, 445] on p "Enemy cry. Good boy." at bounding box center [732, 447] width 299 height 19
click at [729, 411] on icon "Editor contextual toolbar" at bounding box center [733, 411] width 18 height 18
click at [697, 385] on icon "Eye disco, stress gone" at bounding box center [734, 388] width 130 height 17
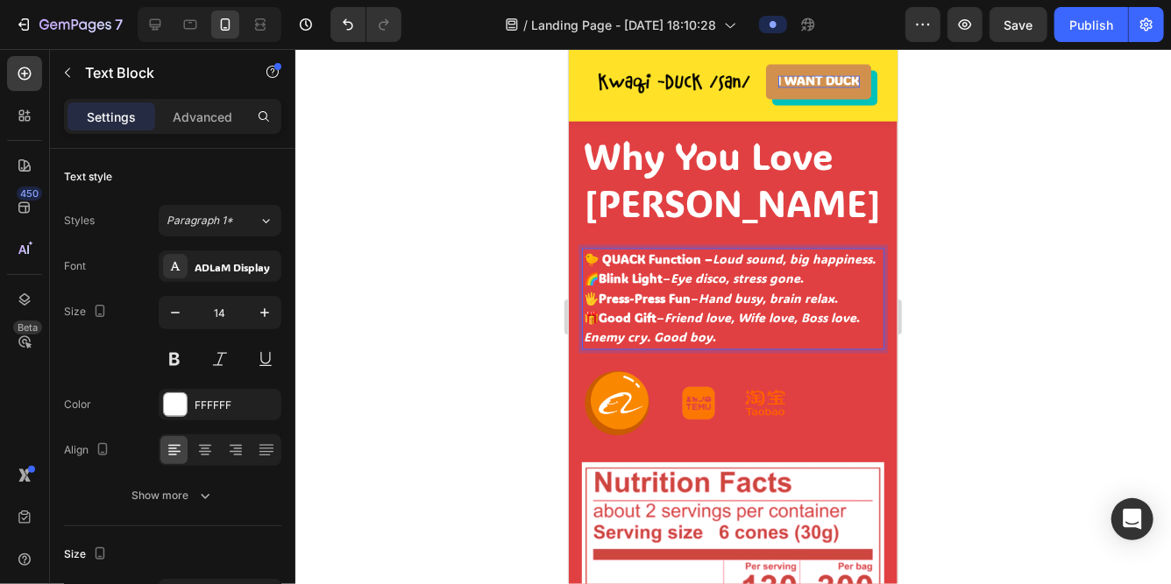
scroll to position [1684, 0]
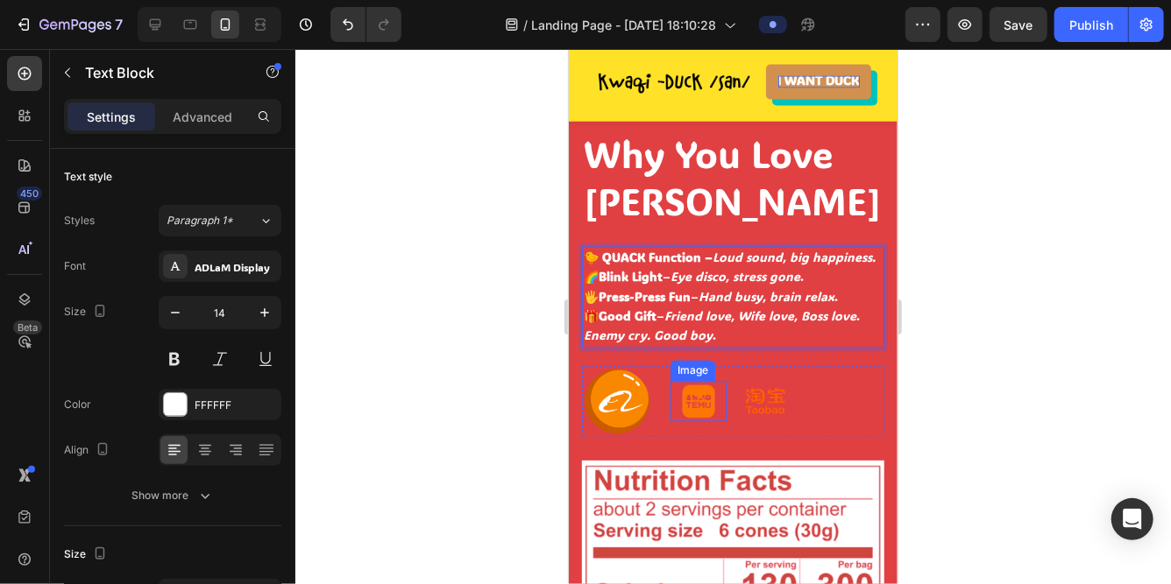
click at [718, 401] on img at bounding box center [697, 399] width 56 height 39
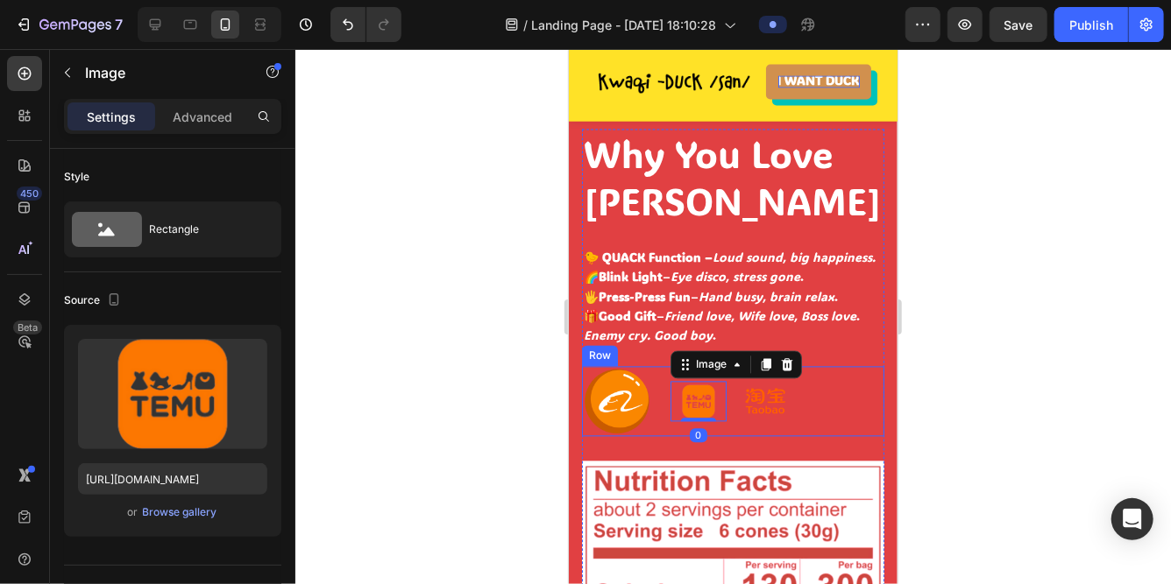
click at [817, 388] on div "Image Image 0 Image Row" at bounding box center [732, 400] width 302 height 70
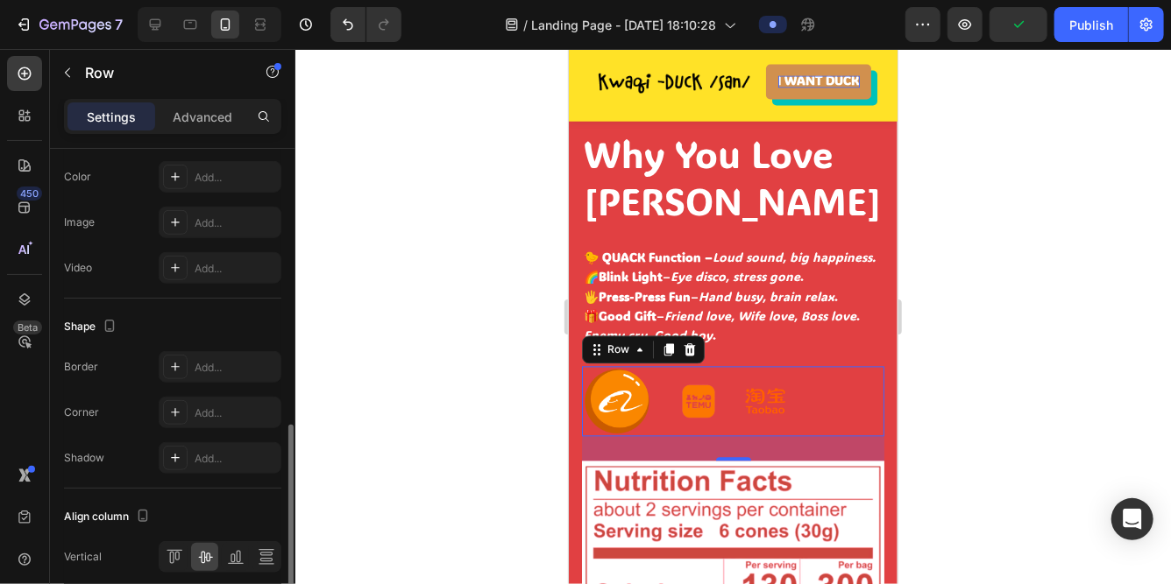
scroll to position [736, 0]
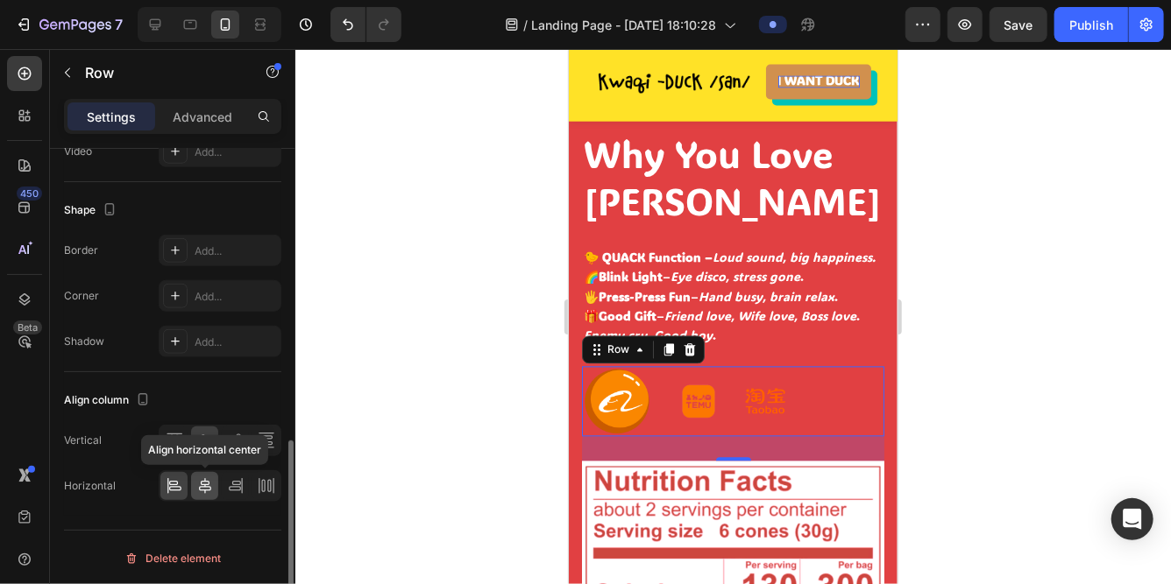
click at [203, 489] on icon at bounding box center [205, 486] width 12 height 16
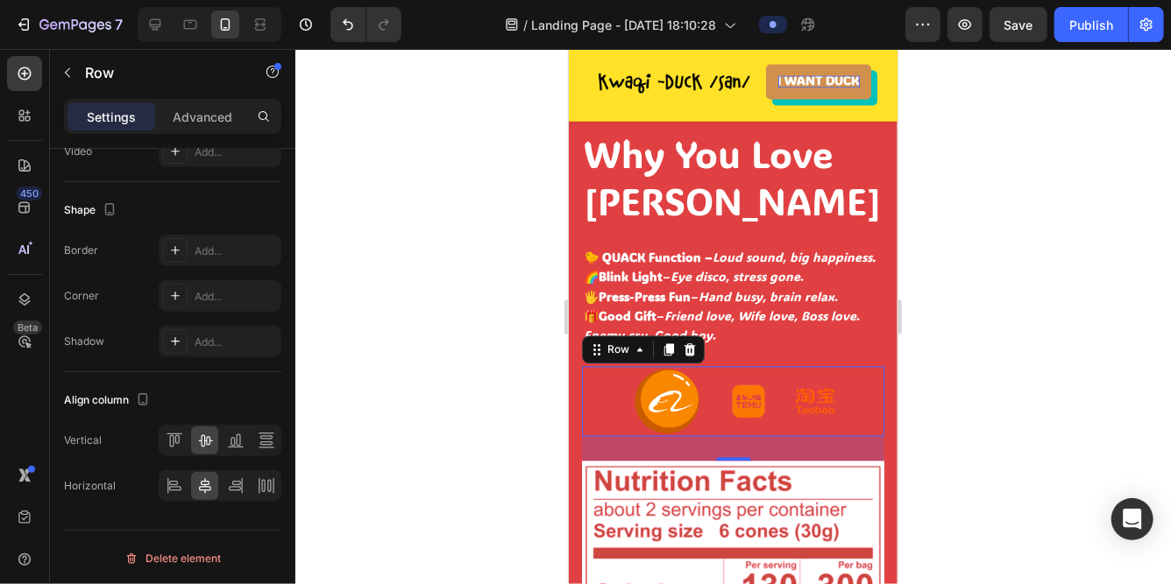
click at [393, 364] on div at bounding box center [732, 316] width 875 height 535
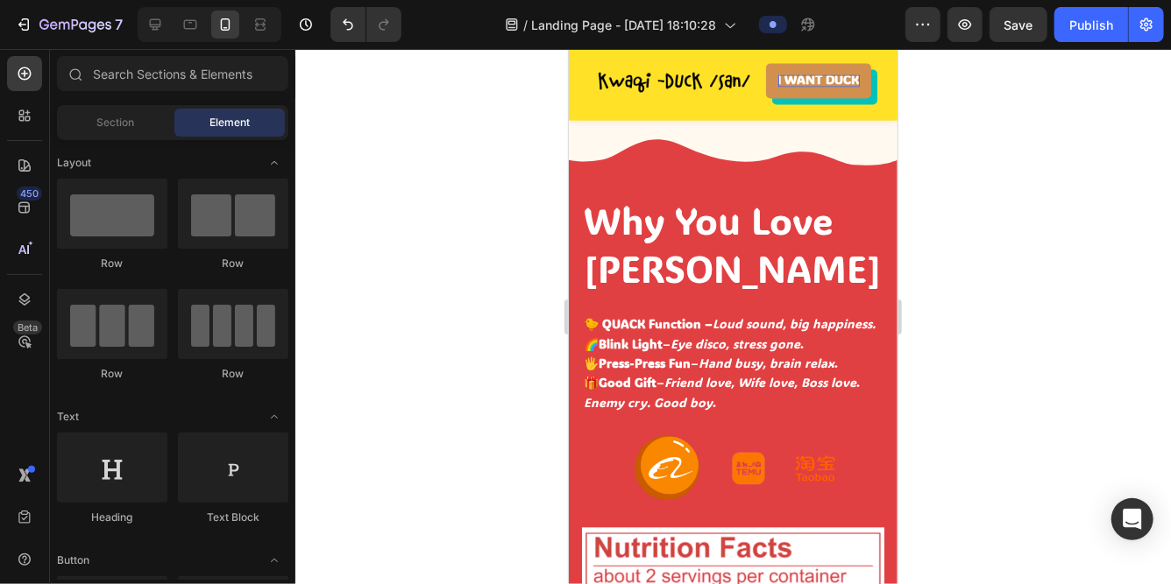
scroll to position [1621, 0]
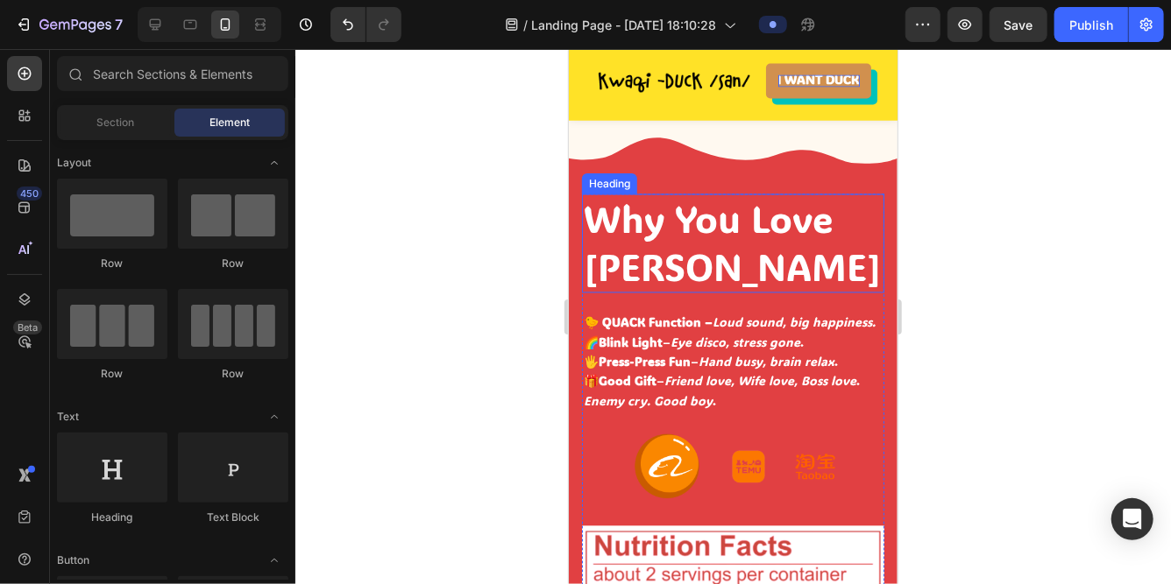
click at [832, 213] on h2 "Why You Love [PERSON_NAME]" at bounding box center [732, 243] width 302 height 99
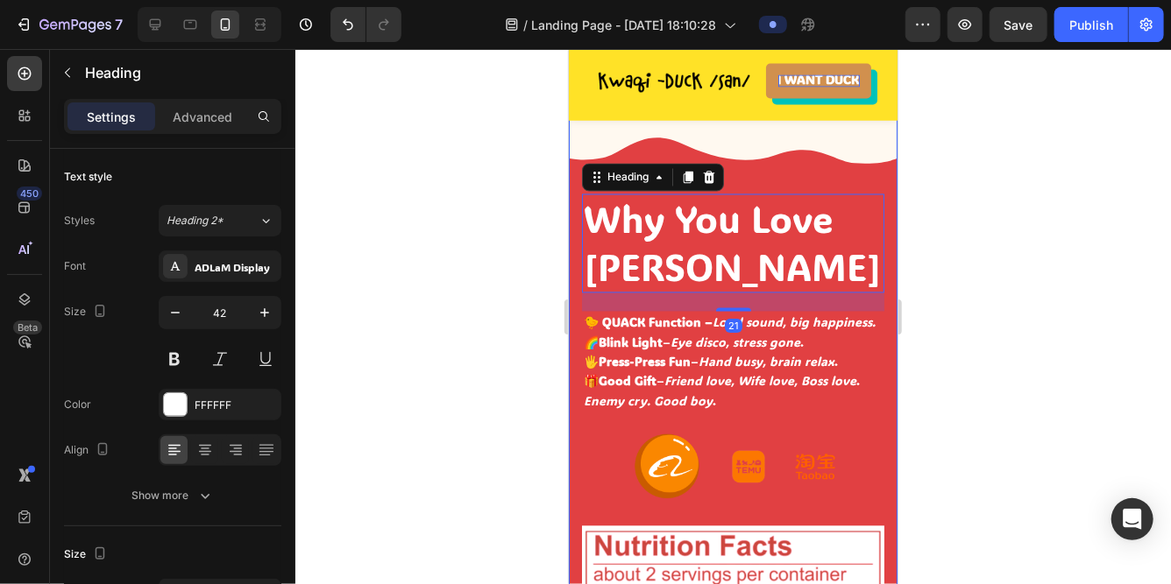
click at [854, 173] on div "Why You Love Kwacki-san Heading 21 🐤 QUACK Function – Loud sound, big happiness…" at bounding box center [732, 582] width 329 height 957
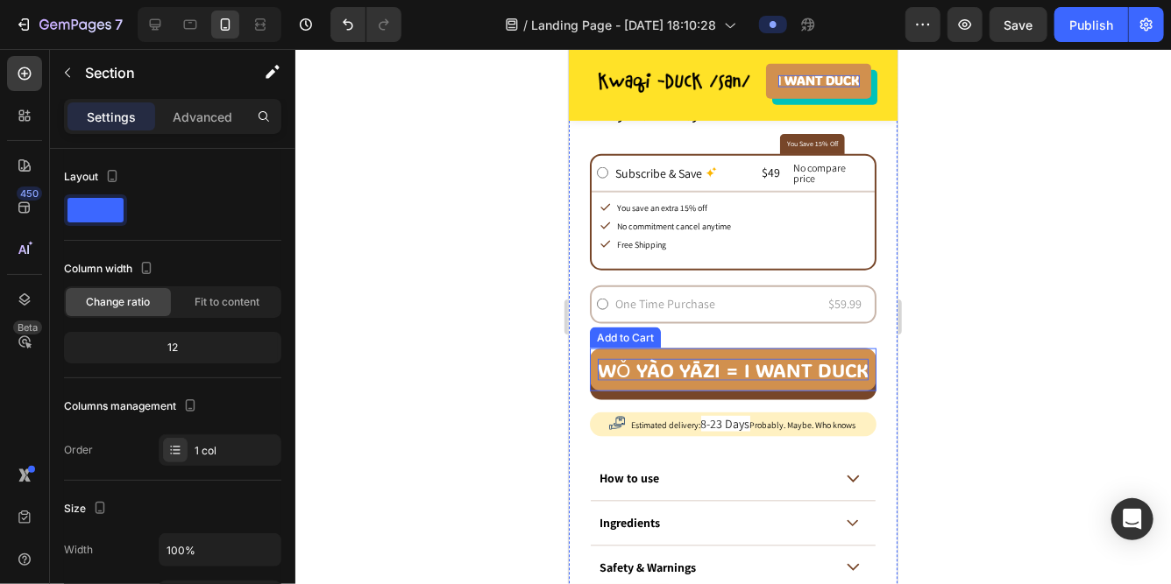
scroll to position [953, 0]
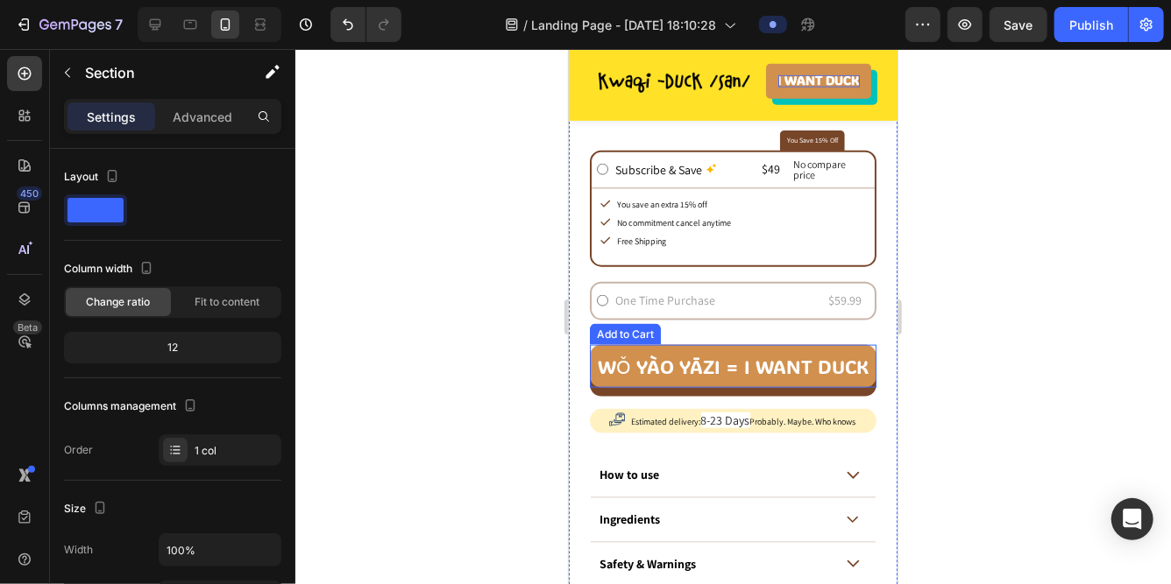
click at [596, 372] on button "wǒ yào yāzi = I want duck" at bounding box center [732, 365] width 287 height 43
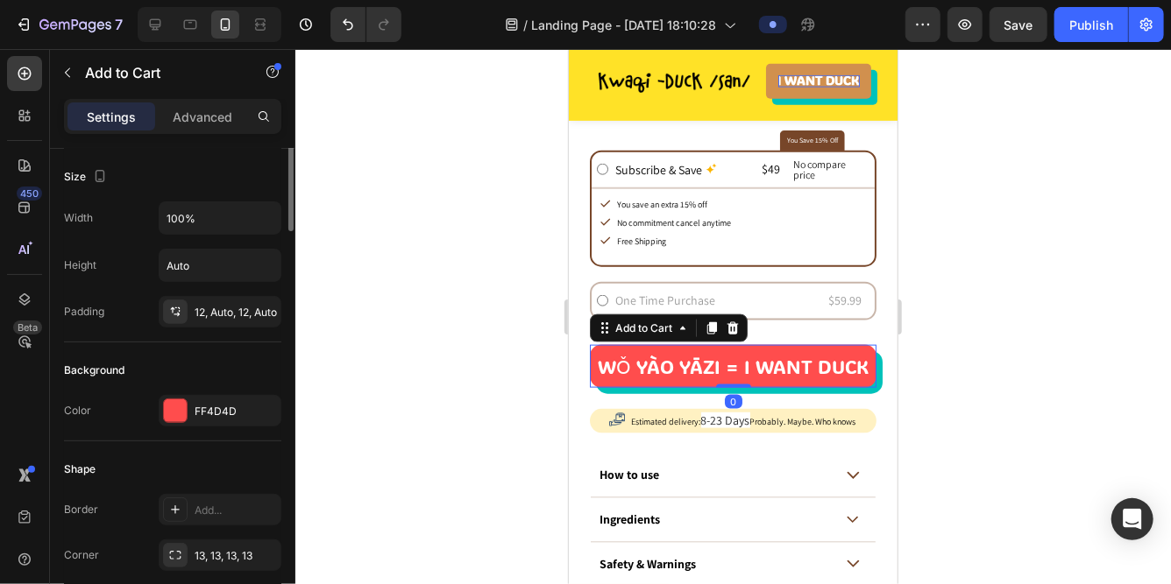
scroll to position [353, 0]
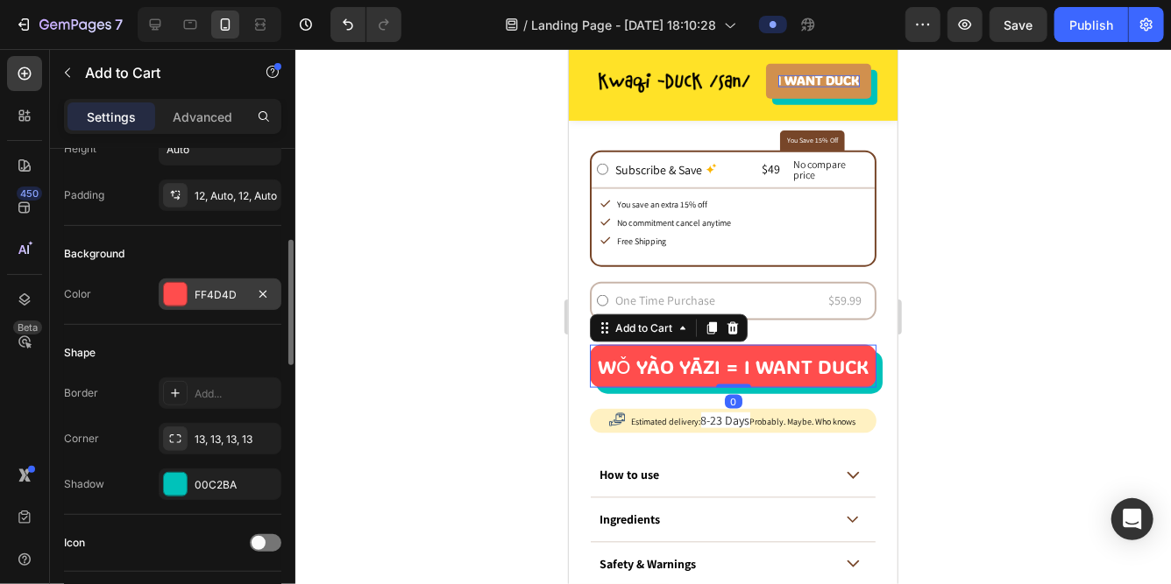
click at [212, 296] on div "FF4D4D" at bounding box center [220, 295] width 51 height 16
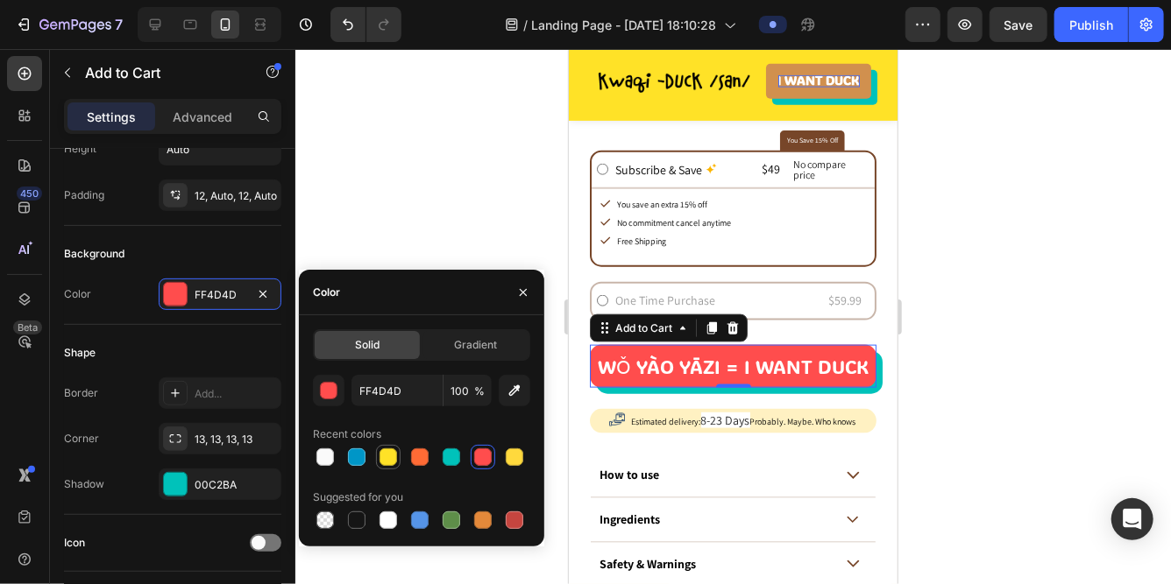
click at [391, 457] on div at bounding box center [388, 458] width 18 height 18
type input "FFE227"
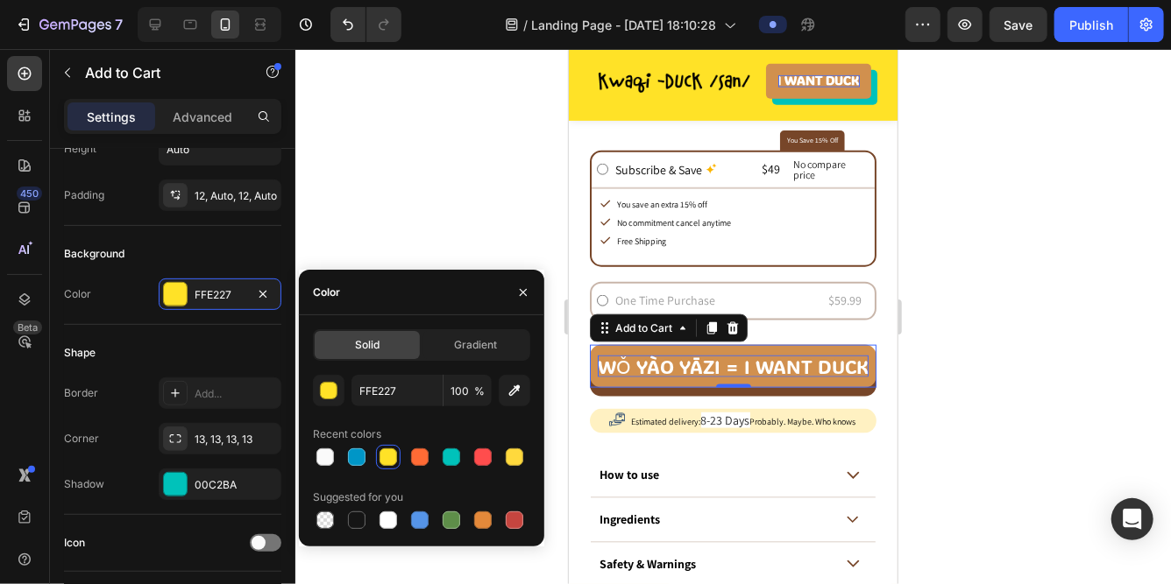
click at [643, 364] on div "wǒ yào yāzi = I want duck" at bounding box center [732, 366] width 271 height 22
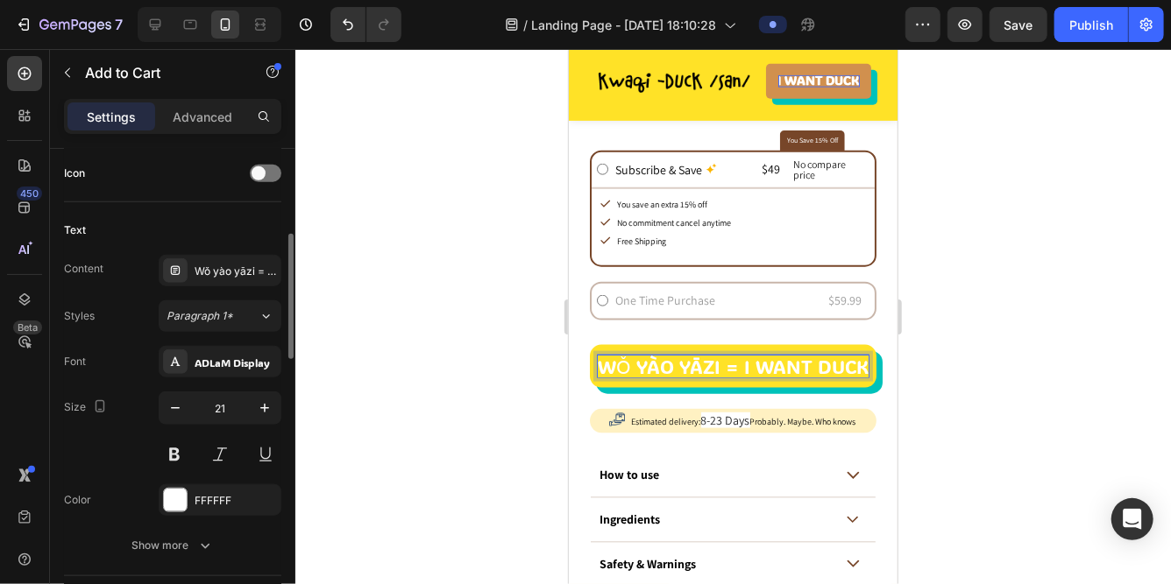
scroll to position [801, 0]
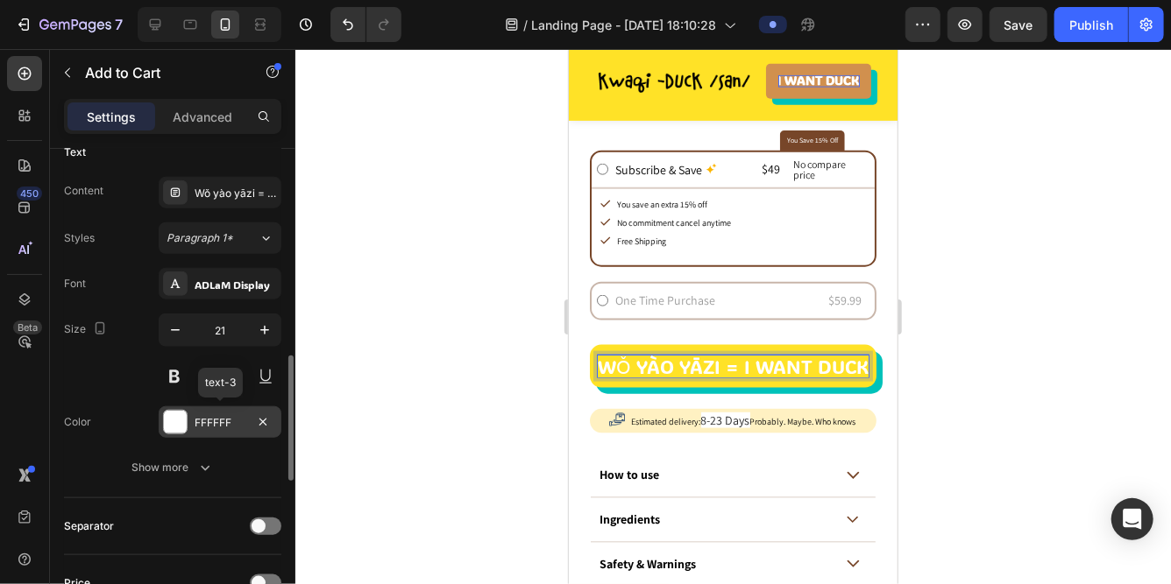
click at [202, 416] on div "FFFFFF" at bounding box center [220, 423] width 51 height 16
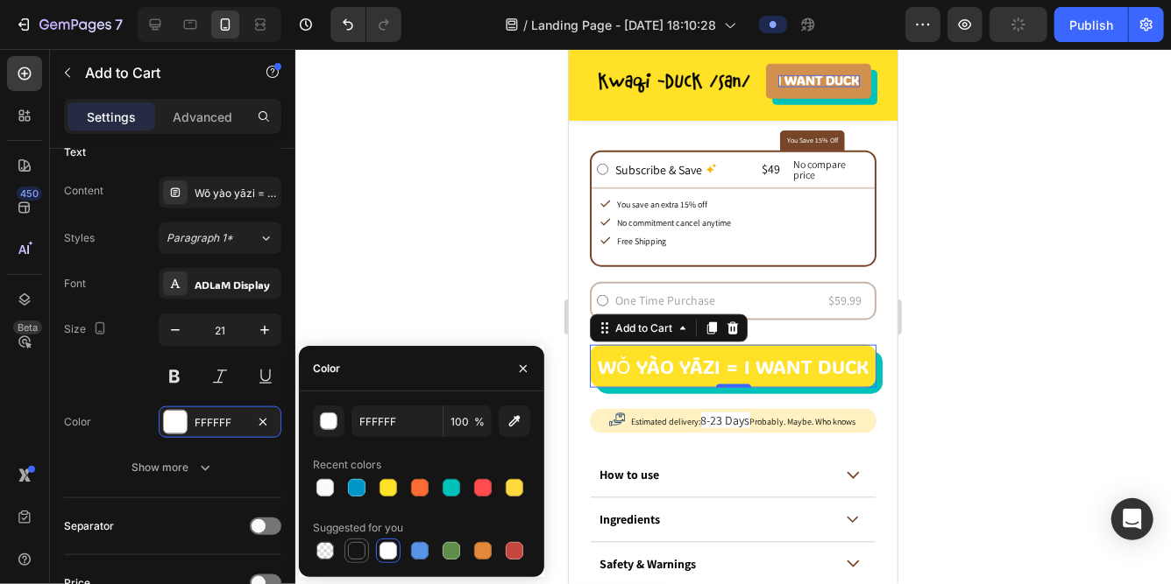
click at [351, 547] on div at bounding box center [357, 551] width 18 height 18
type input "151515"
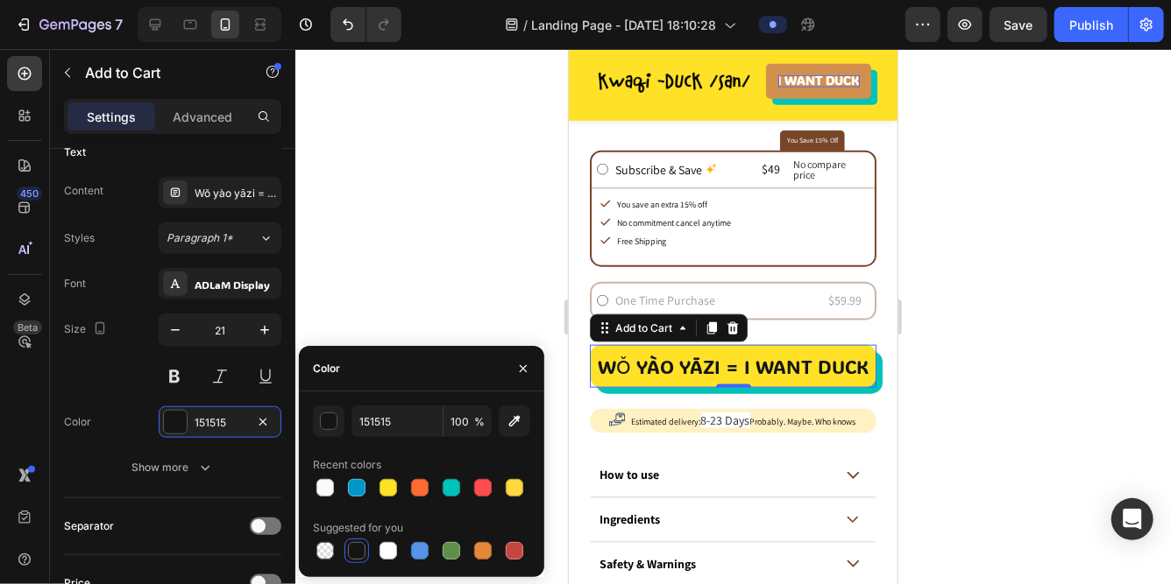
click at [431, 308] on div at bounding box center [732, 316] width 875 height 535
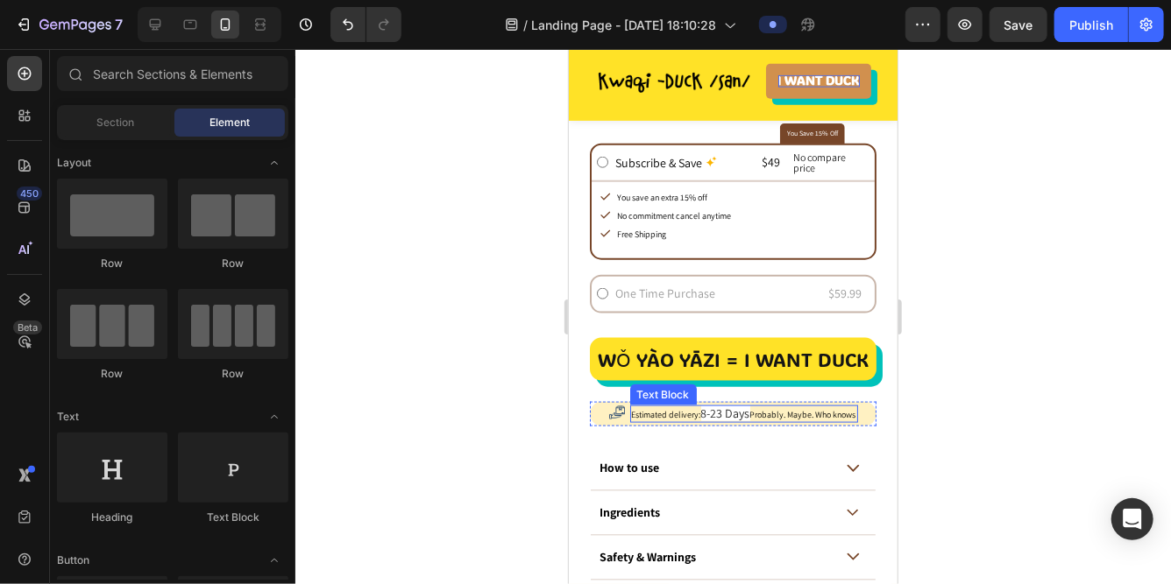
scroll to position [961, 0]
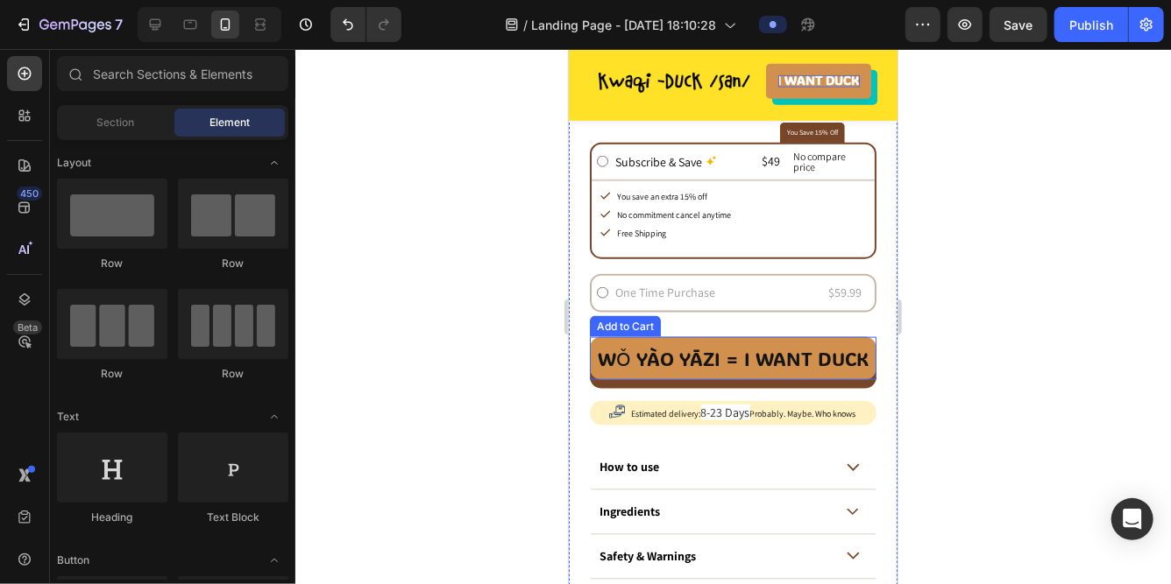
click at [718, 369] on button "wǒ yào yāzi = I want duck" at bounding box center [732, 357] width 287 height 43
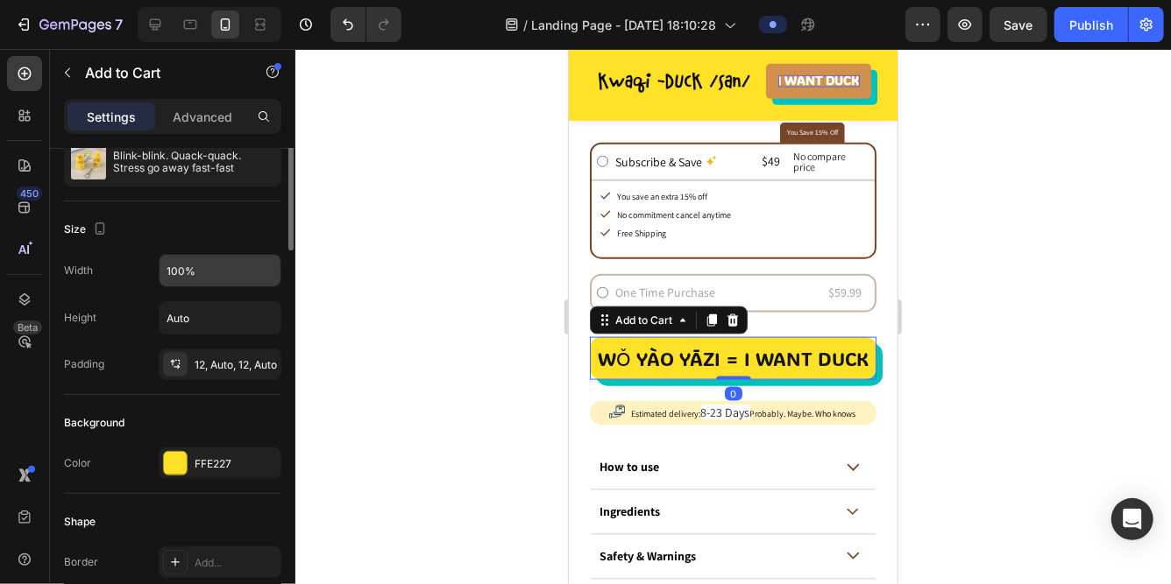
scroll to position [221, 0]
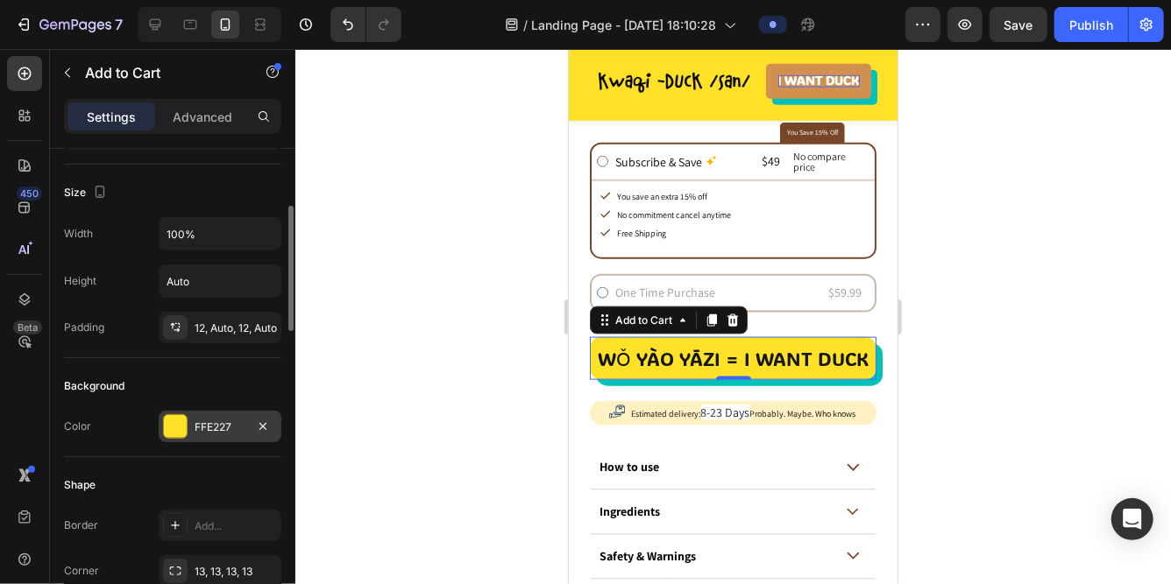
click at [213, 428] on div "FFE227" at bounding box center [220, 428] width 51 height 16
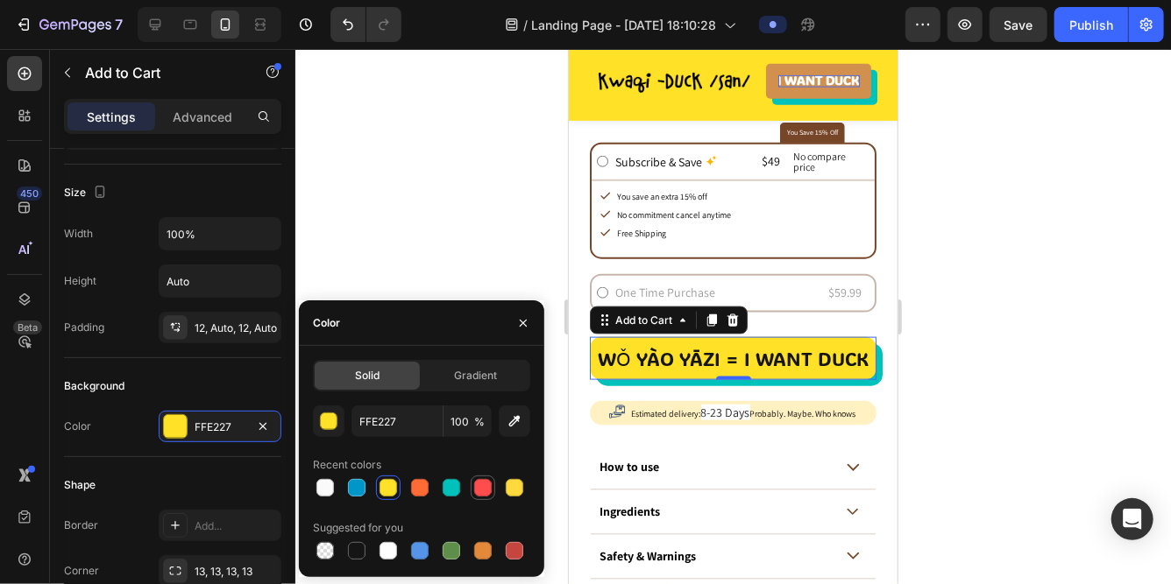
click at [472, 486] on div at bounding box center [482, 488] width 21 height 21
type input "FF4D4D"
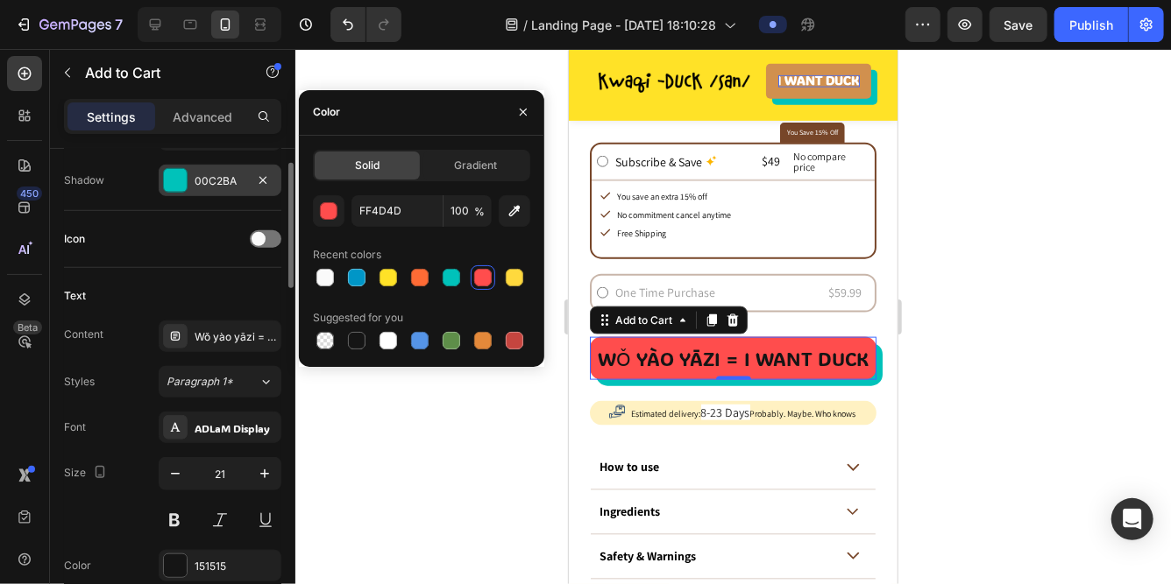
scroll to position [750, 0]
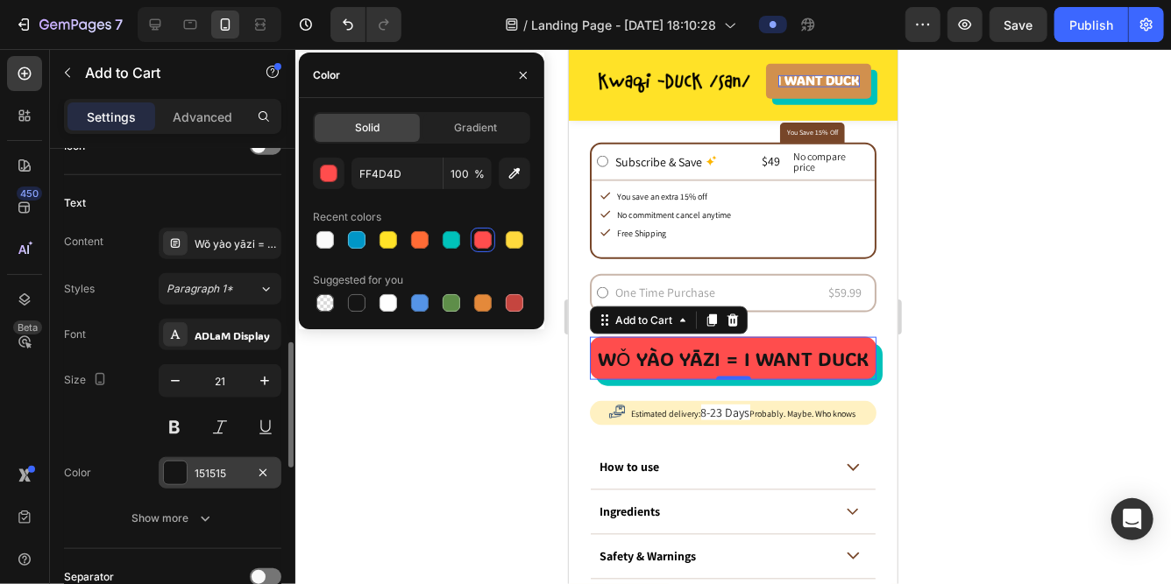
click at [177, 474] on div at bounding box center [175, 473] width 23 height 23
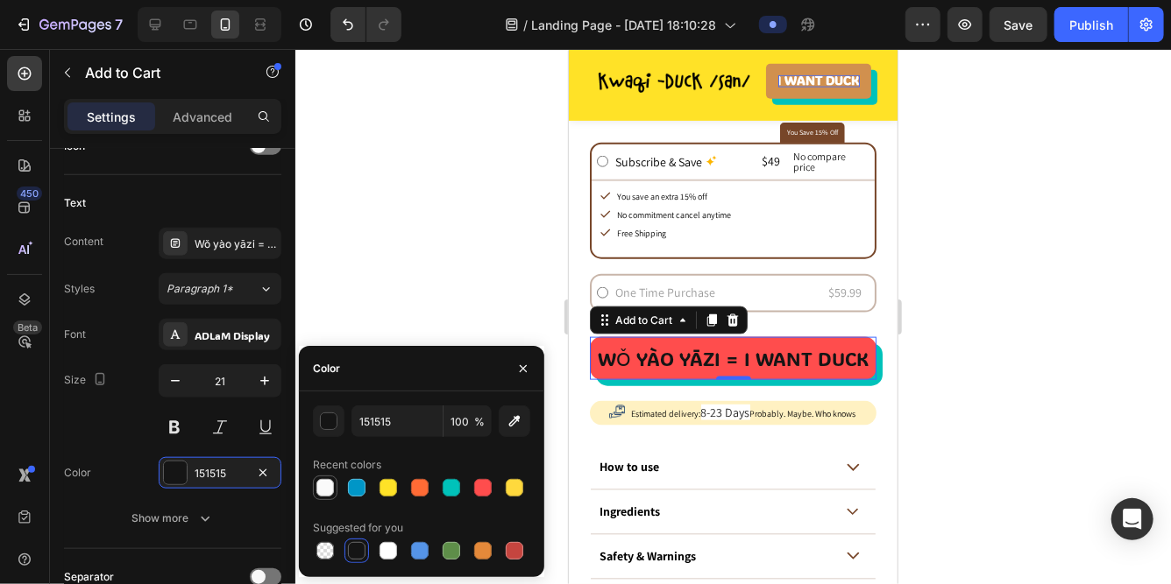
click at [324, 483] on div at bounding box center [325, 488] width 18 height 18
type input "FAFAFA"
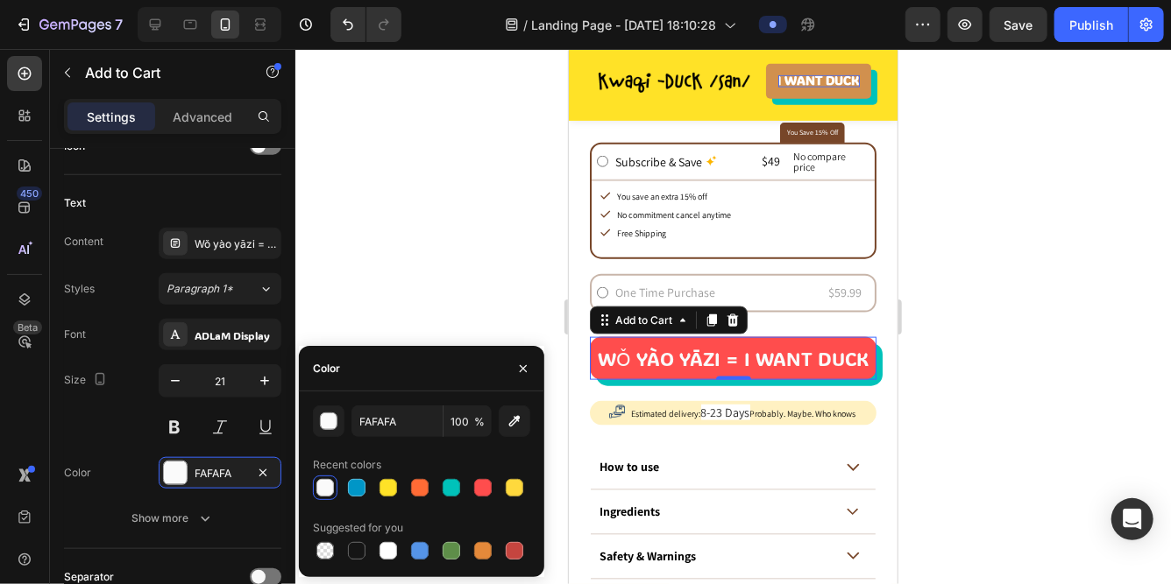
click at [449, 272] on div at bounding box center [732, 316] width 875 height 535
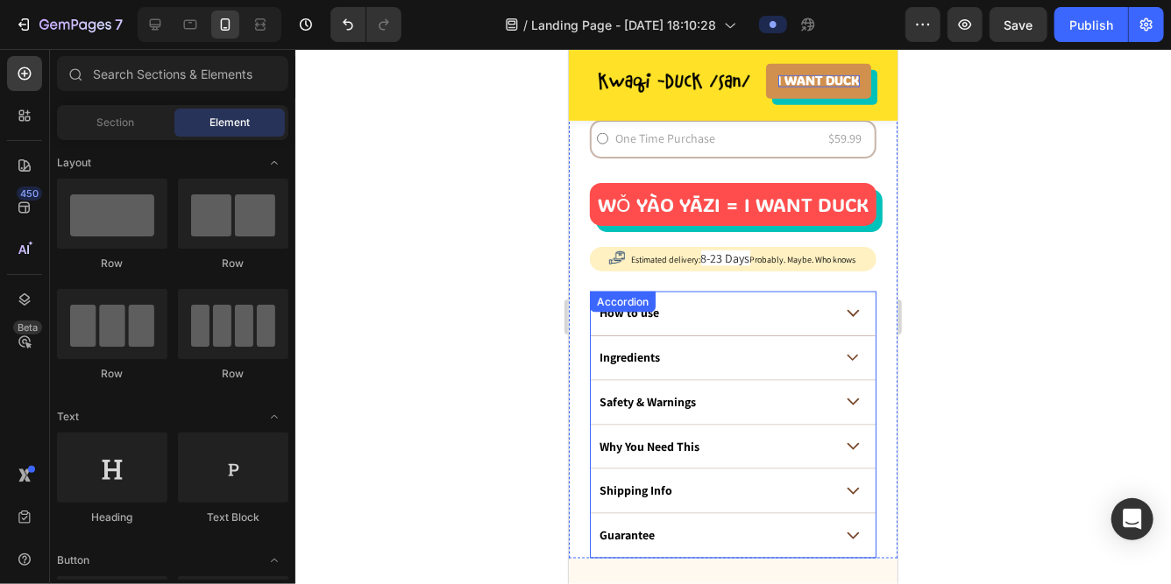
scroll to position [1115, 0]
click at [612, 312] on p "How to use" at bounding box center [628, 314] width 60 height 16
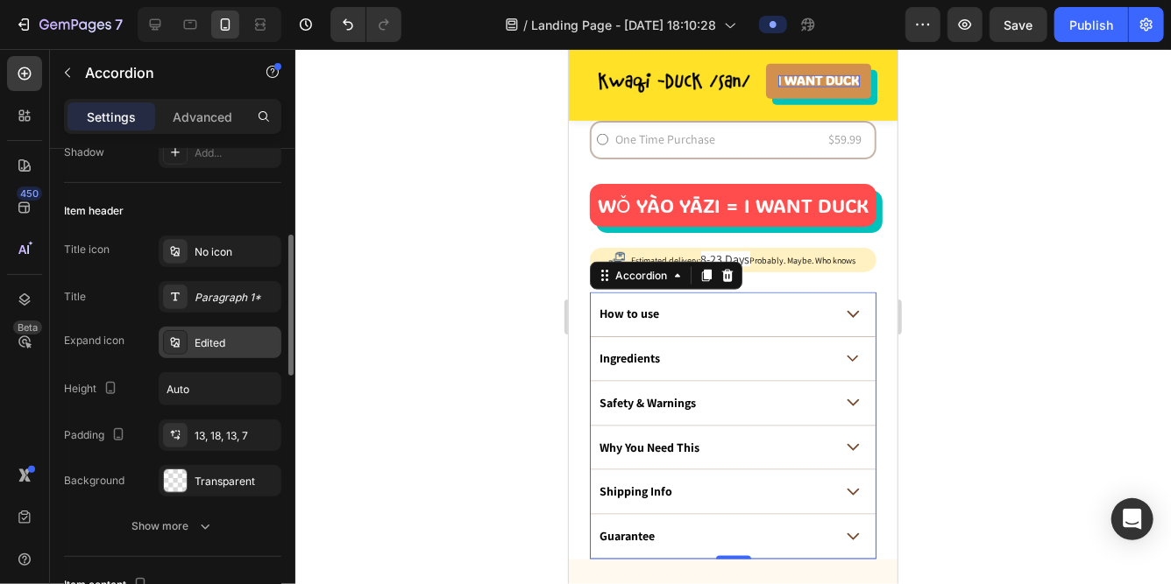
scroll to position [299, 0]
click at [634, 306] on p "How to use" at bounding box center [628, 314] width 60 height 16
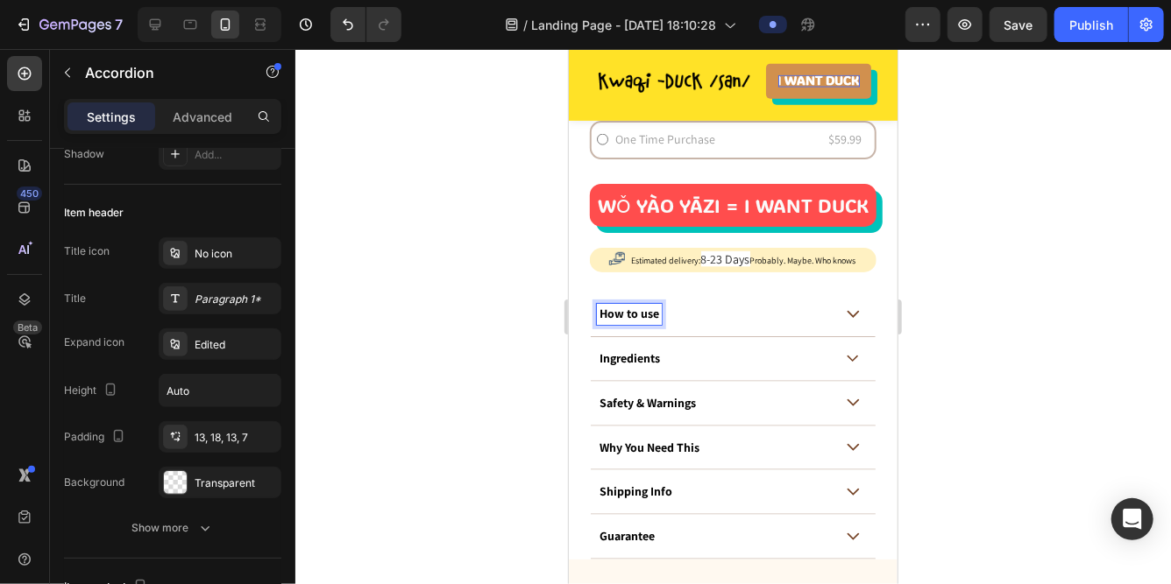
click at [627, 312] on p "How to use" at bounding box center [628, 314] width 60 height 16
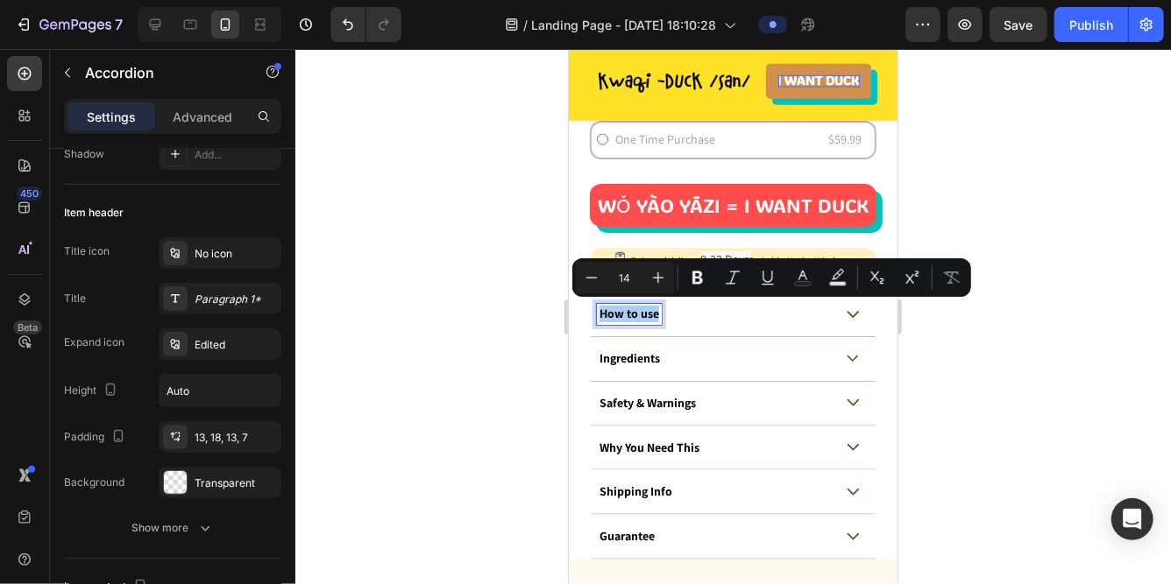
click at [444, 329] on div at bounding box center [732, 316] width 875 height 535
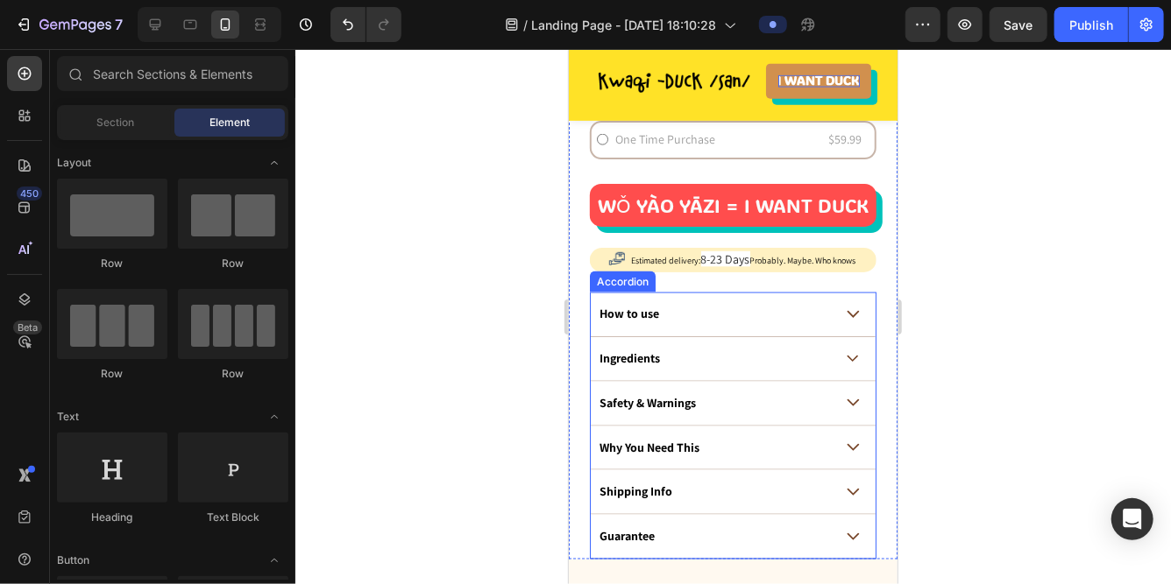
click at [681, 316] on div "How to use" at bounding box center [714, 313] width 236 height 21
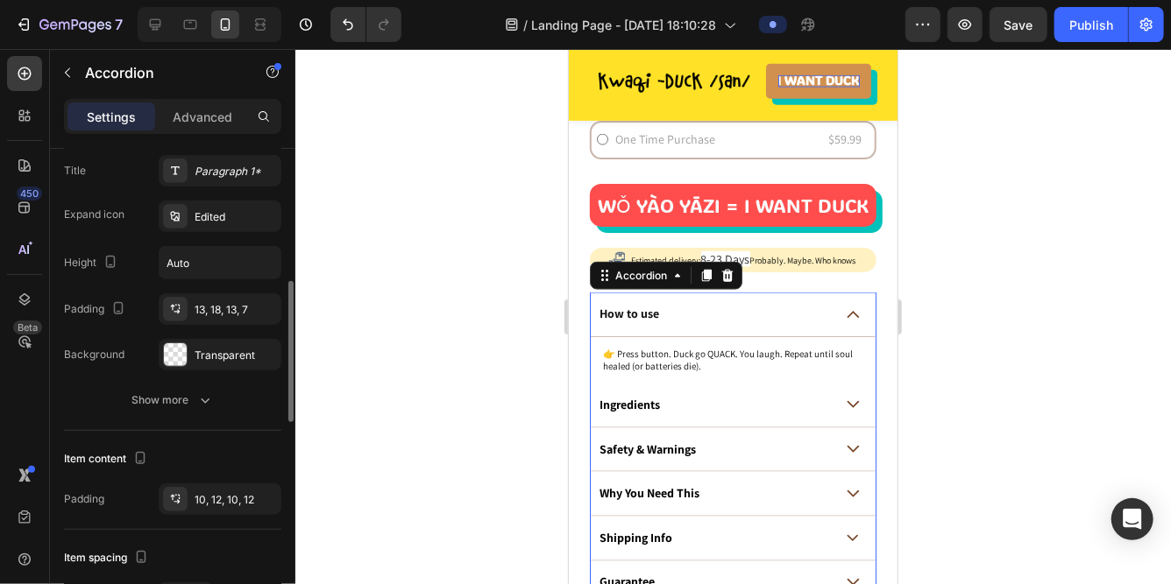
scroll to position [438, 0]
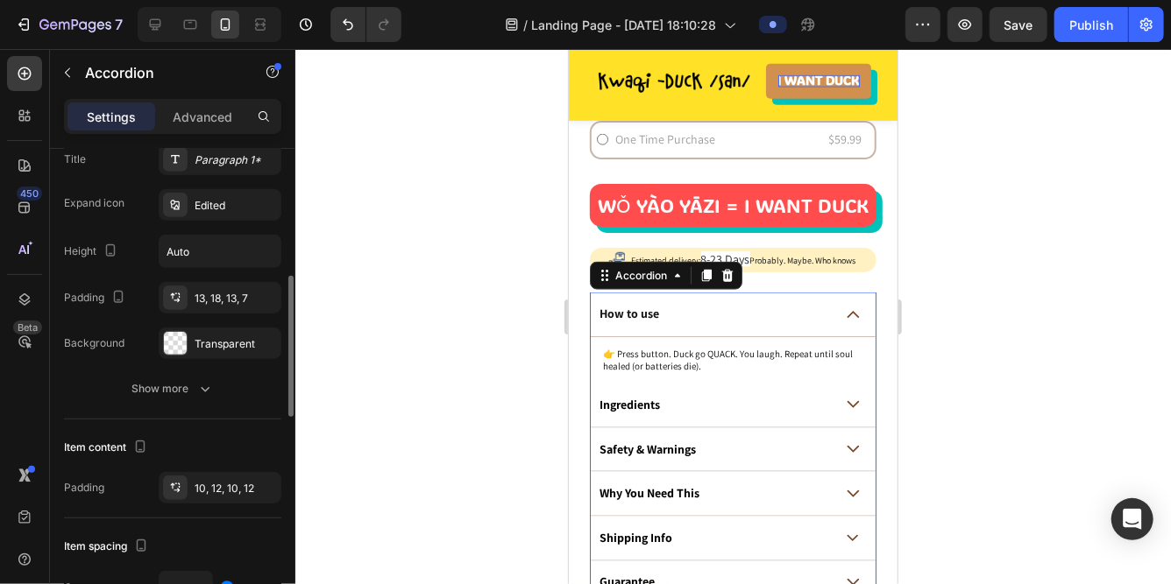
click at [100, 398] on button "Show more" at bounding box center [172, 389] width 217 height 32
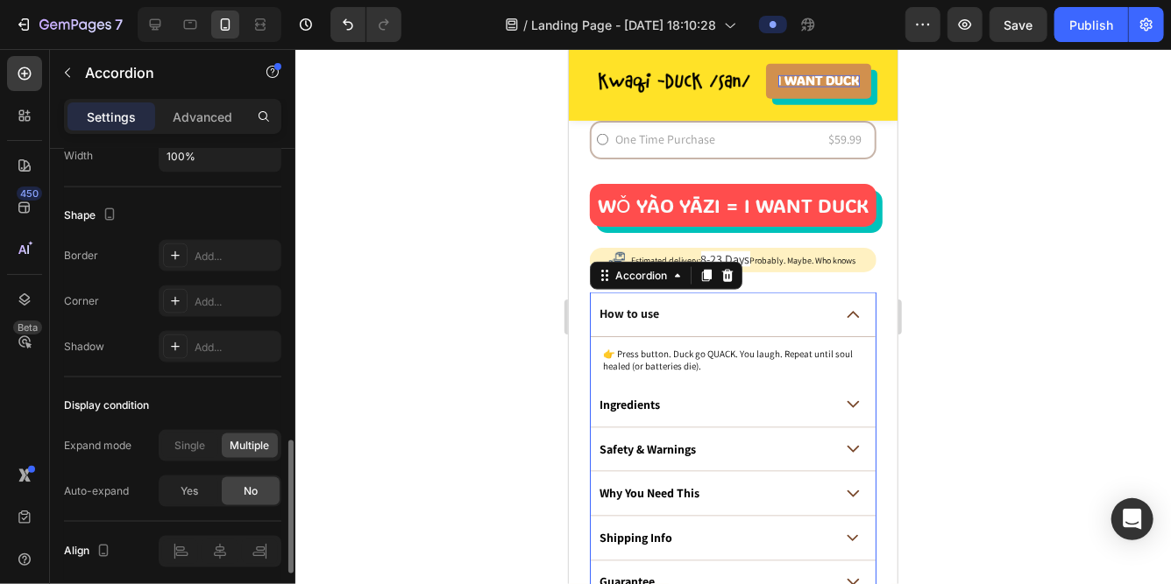
scroll to position [1271, 0]
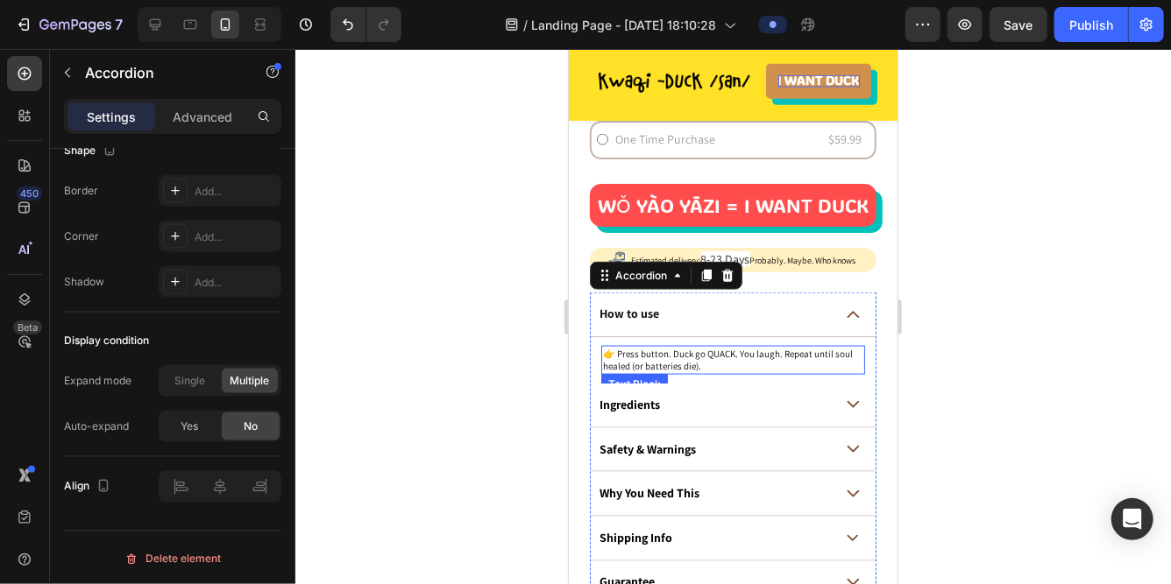
click at [673, 358] on p "👉 Press button. Duck go QUACK. You laugh. Repeat until soul healed (or batterie…" at bounding box center [732, 359] width 260 height 25
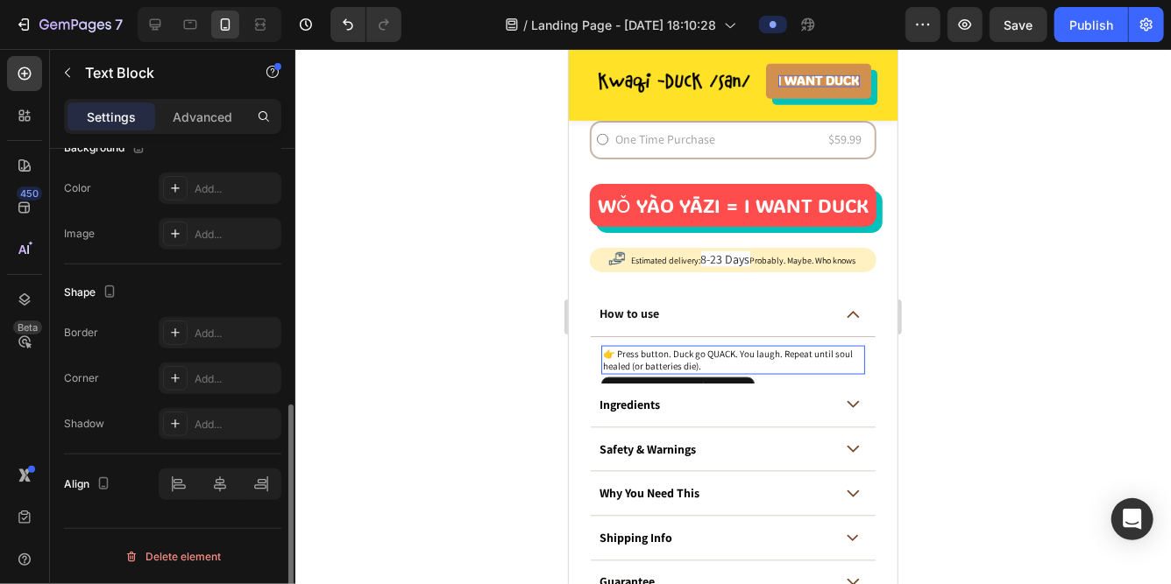
scroll to position [0, 0]
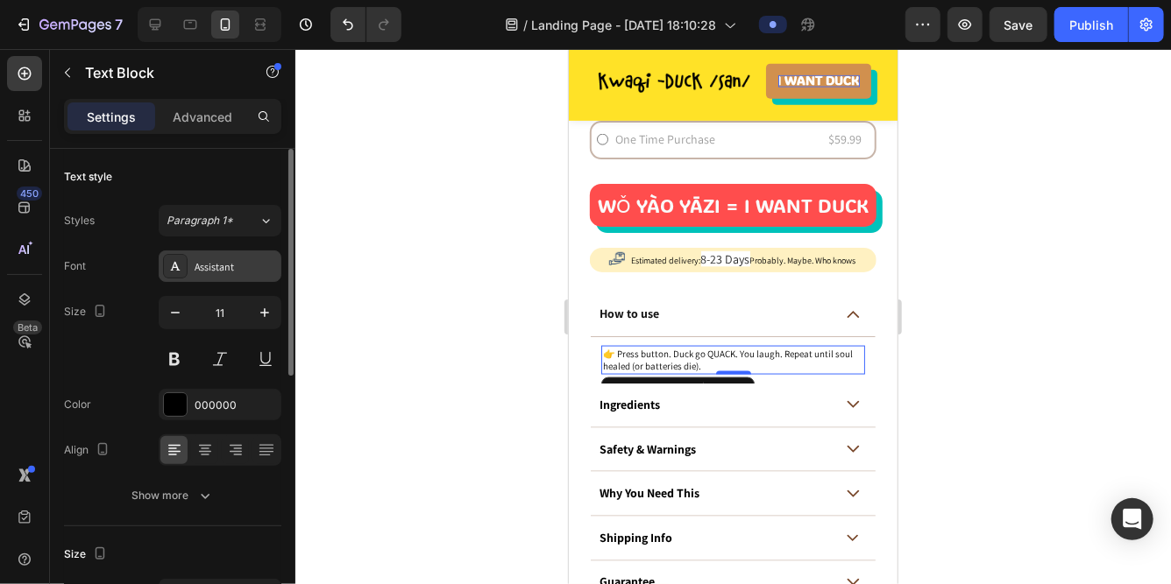
click at [195, 259] on div "Assistant" at bounding box center [236, 267] width 82 height 16
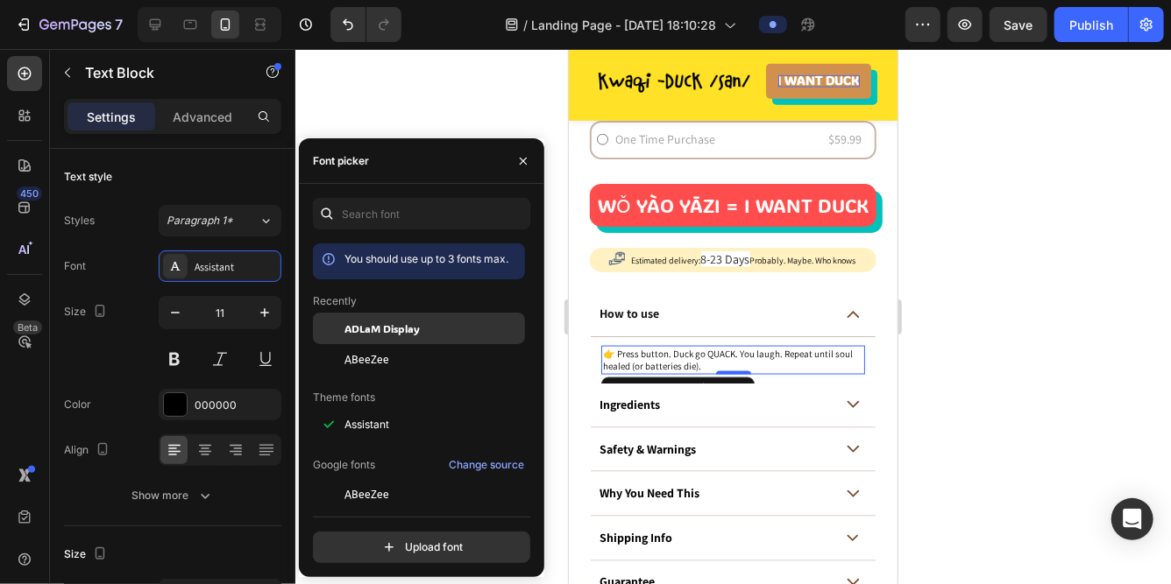
click at [400, 336] on span "ADLaM Display" at bounding box center [381, 329] width 75 height 16
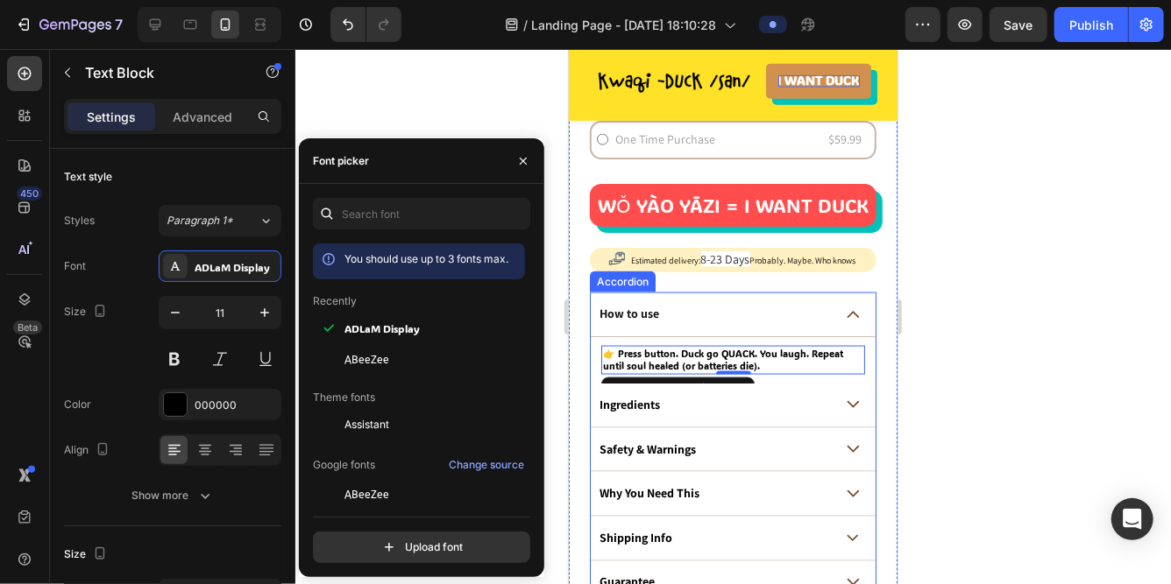
click at [661, 407] on div "Ingredients" at bounding box center [629, 404] width 66 height 21
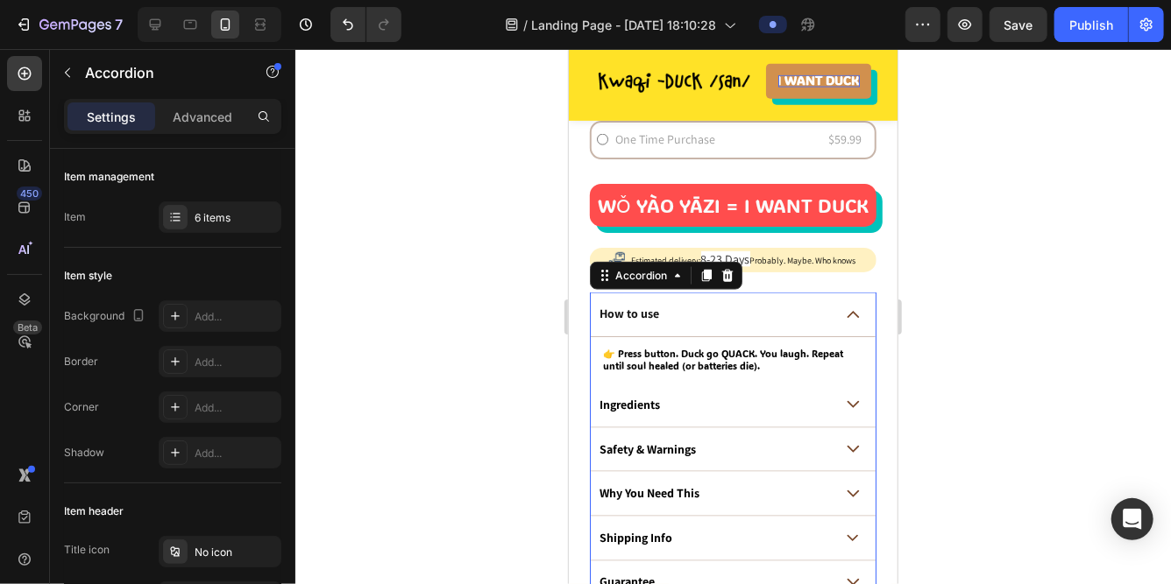
click at [853, 400] on icon at bounding box center [852, 404] width 13 height 8
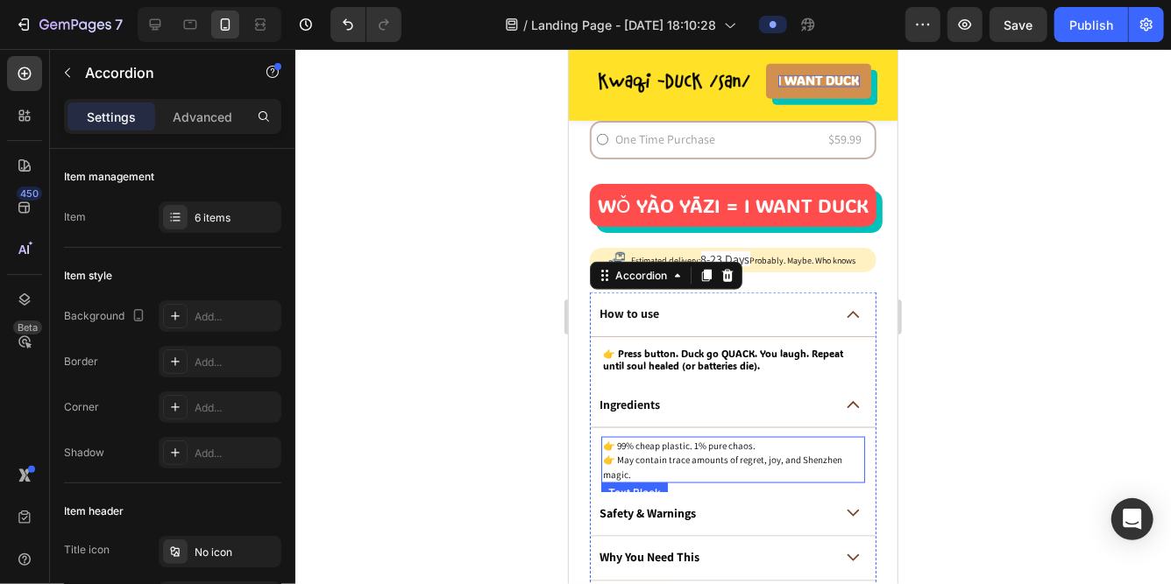
click at [691, 438] on p "👉 99% cheap plastic. 1% pure chaos." at bounding box center [732, 445] width 260 height 15
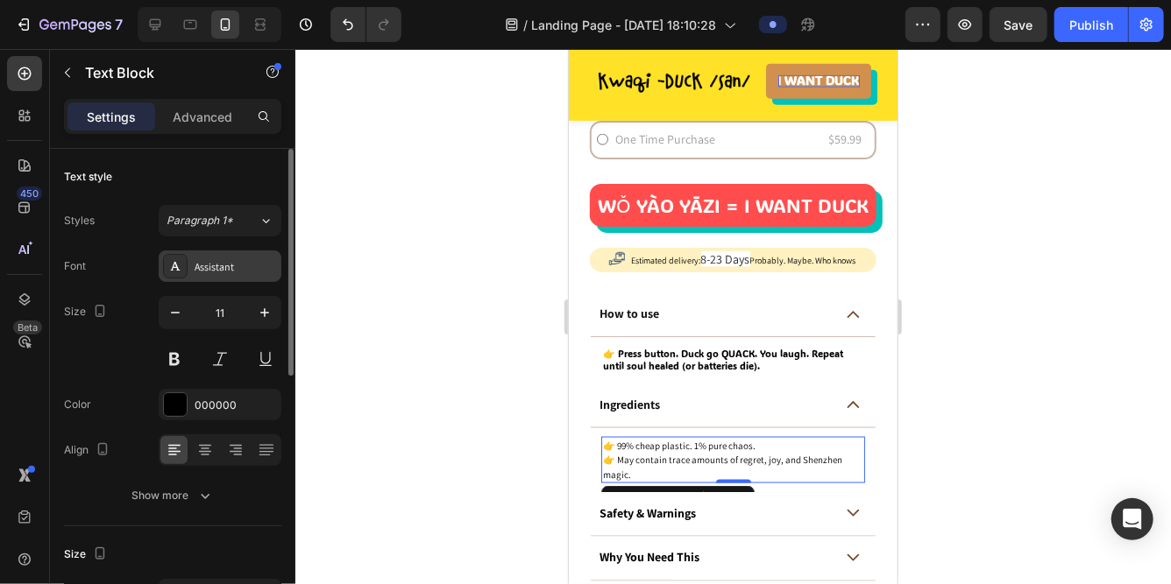
click at [223, 265] on div "Assistant" at bounding box center [236, 267] width 82 height 16
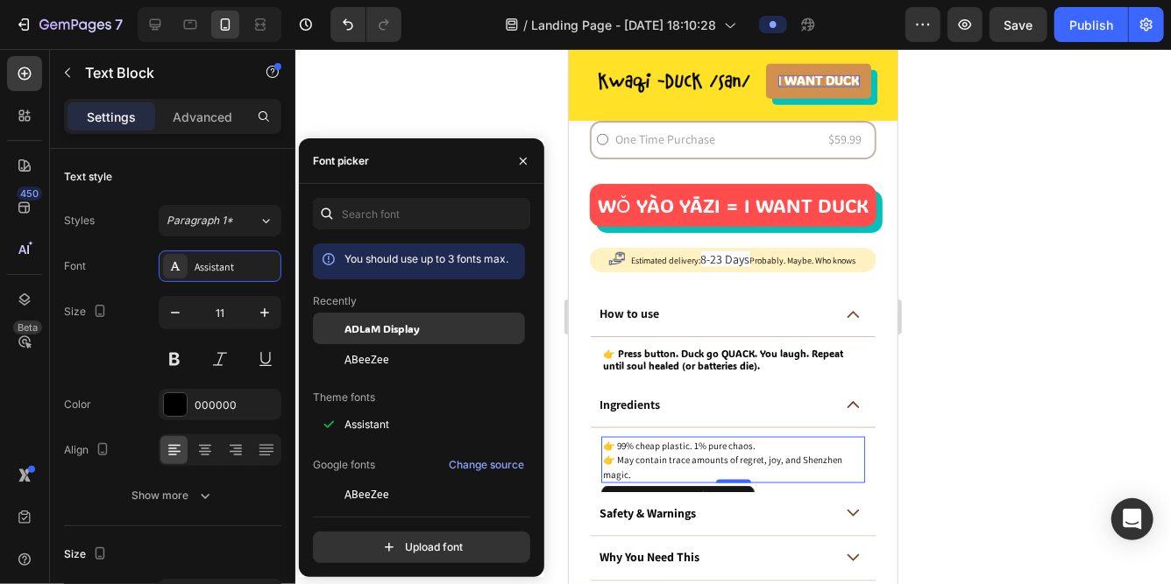
click at [357, 342] on div "ADLaM Display" at bounding box center [419, 329] width 212 height 32
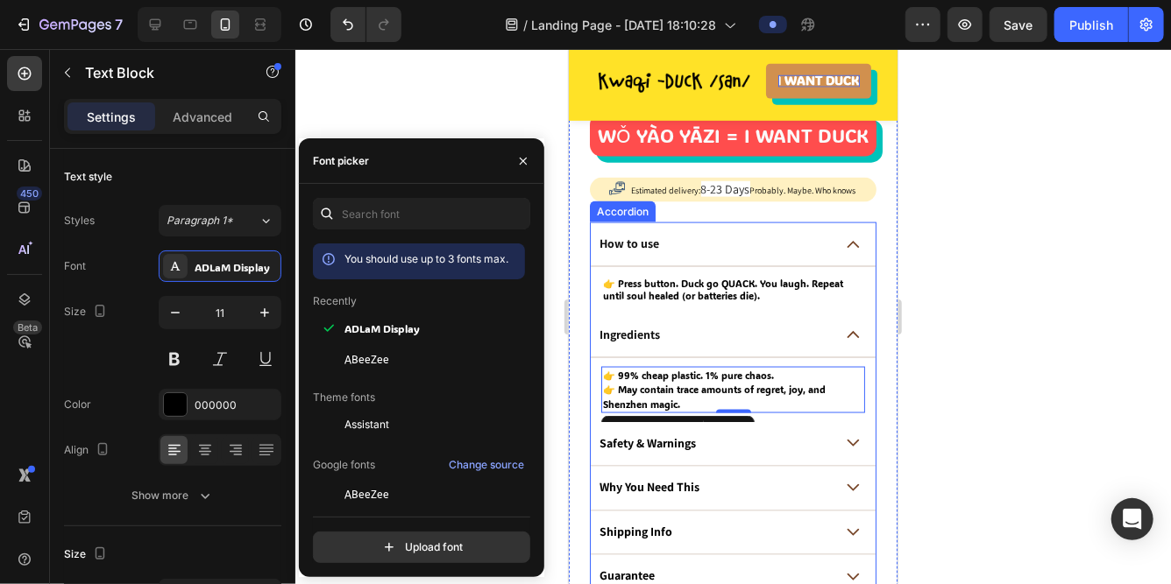
scroll to position [1218, 0]
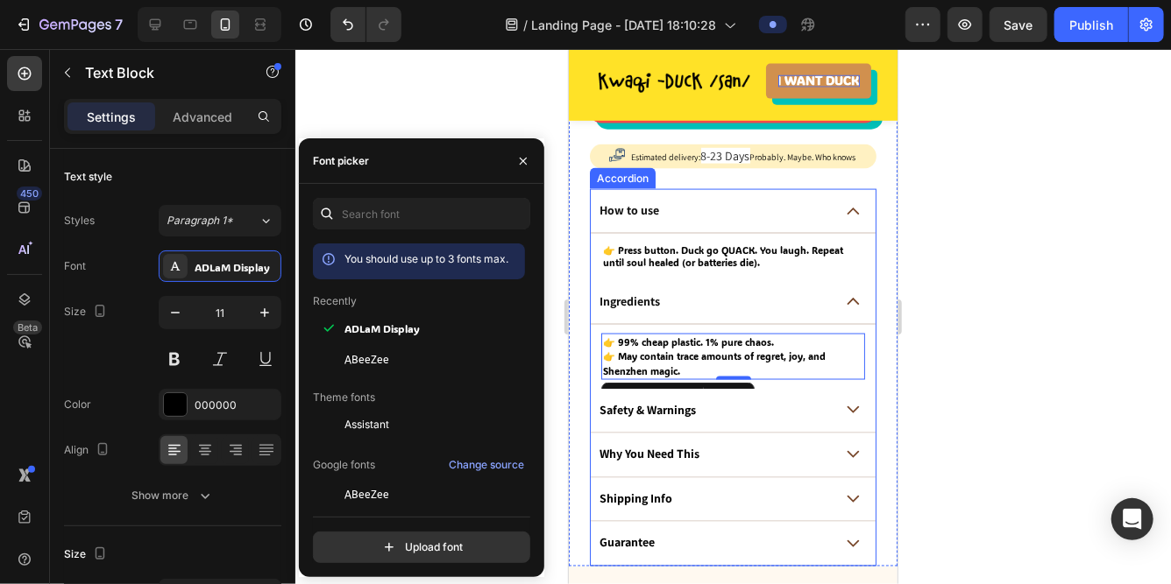
click at [733, 407] on div "Safety & Warnings" at bounding box center [714, 410] width 236 height 21
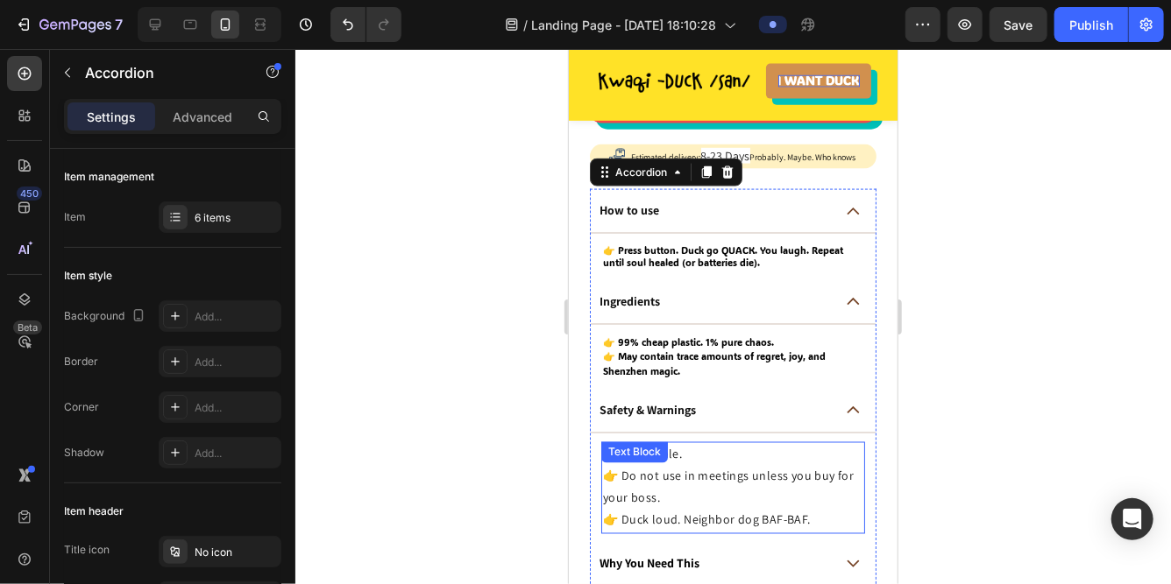
click at [685, 464] on p "👉 Not edible. 👉 Do not use in meetings unless you buy for your boss. 👉 Duck lou…" at bounding box center [732, 487] width 260 height 88
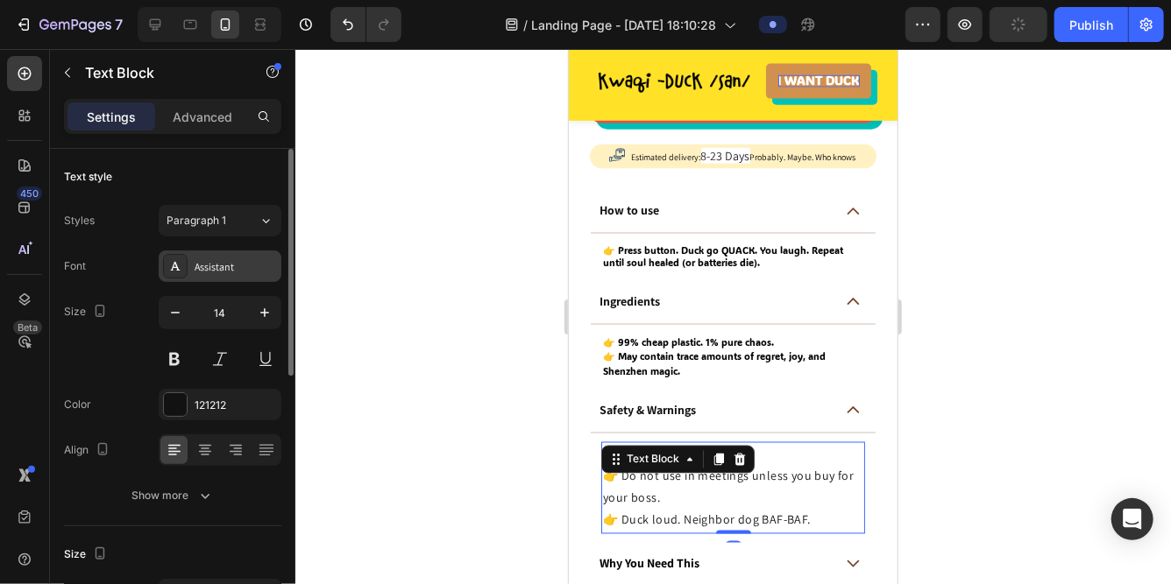
click at [226, 261] on div "Assistant" at bounding box center [236, 267] width 82 height 16
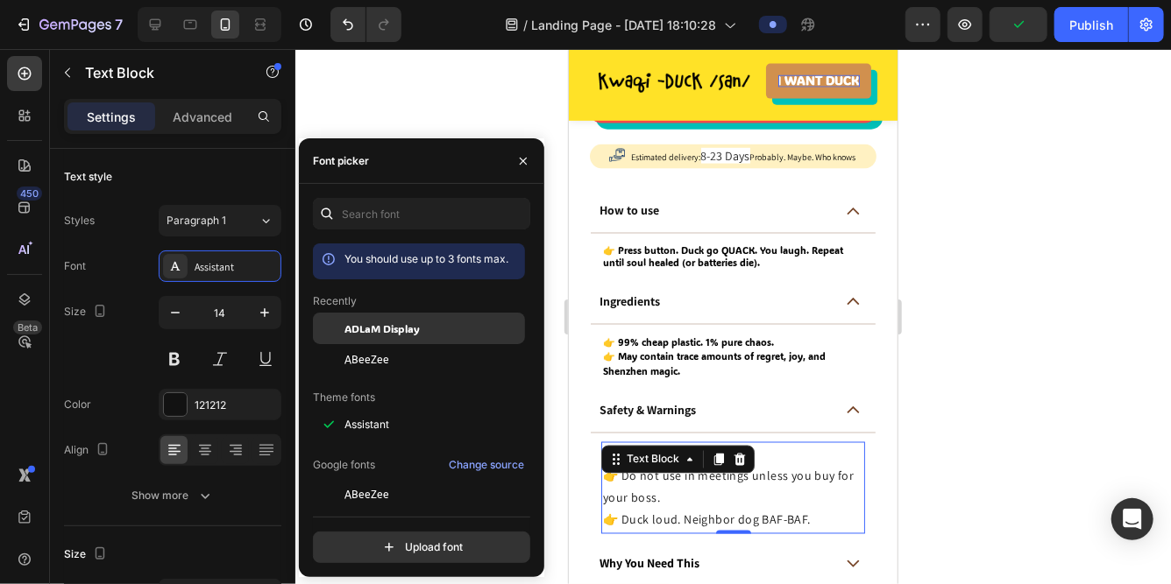
click at [360, 335] on span "ADLaM Display" at bounding box center [381, 329] width 75 height 16
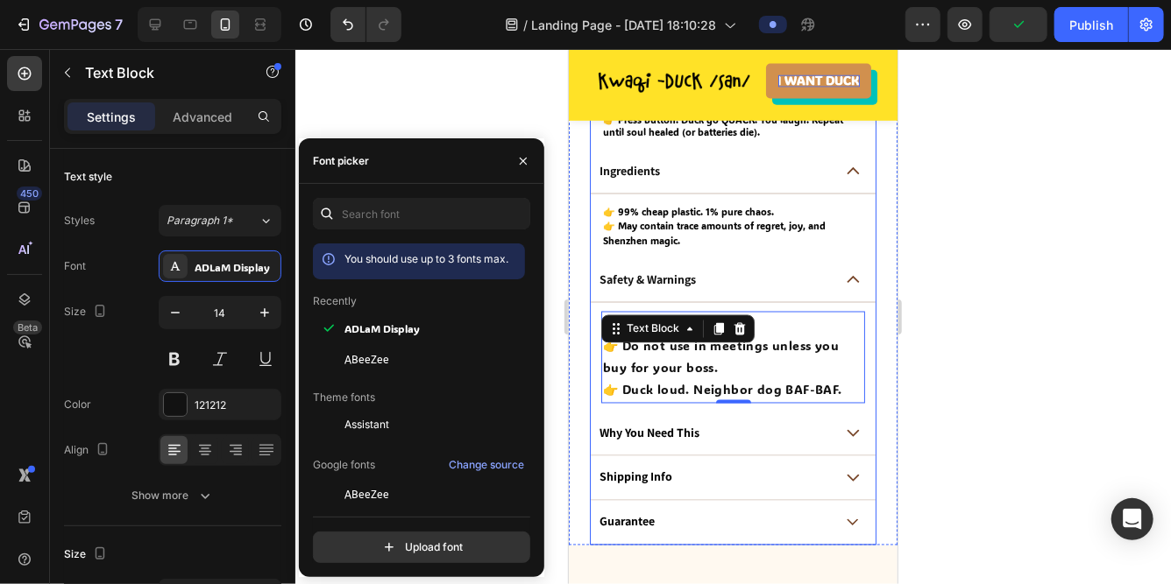
scroll to position [1385, 0]
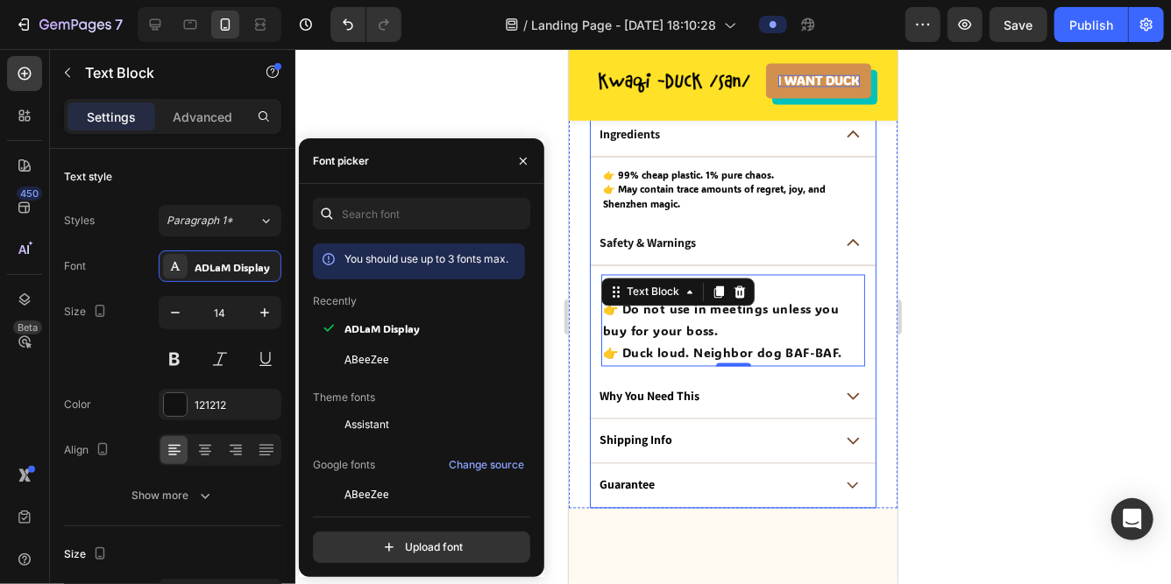
click at [703, 394] on div "Why You Need This" at bounding box center [714, 396] width 236 height 21
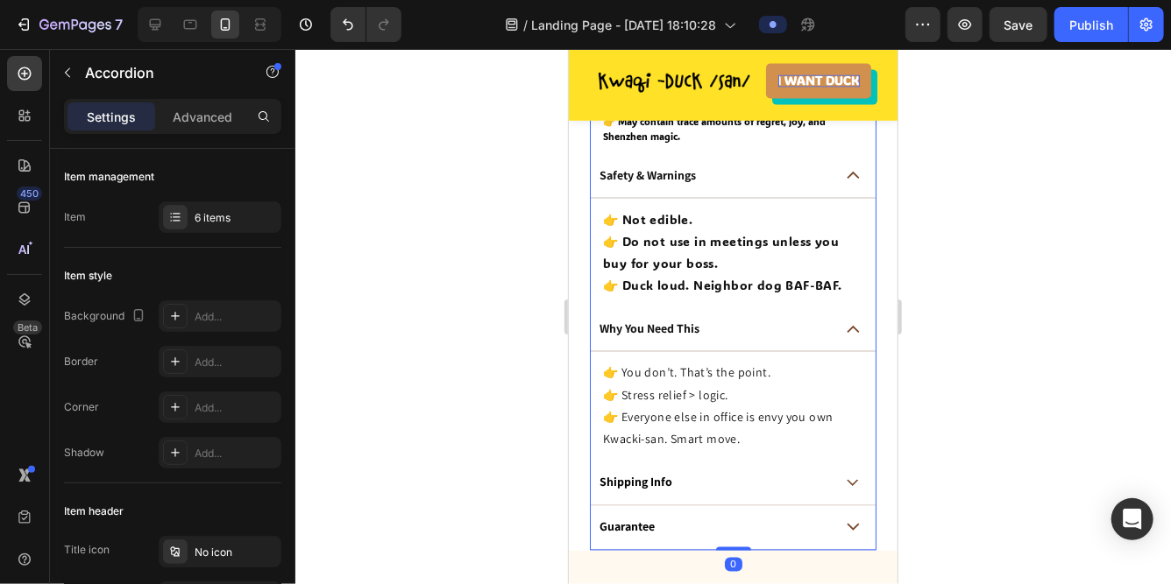
scroll to position [1480, 0]
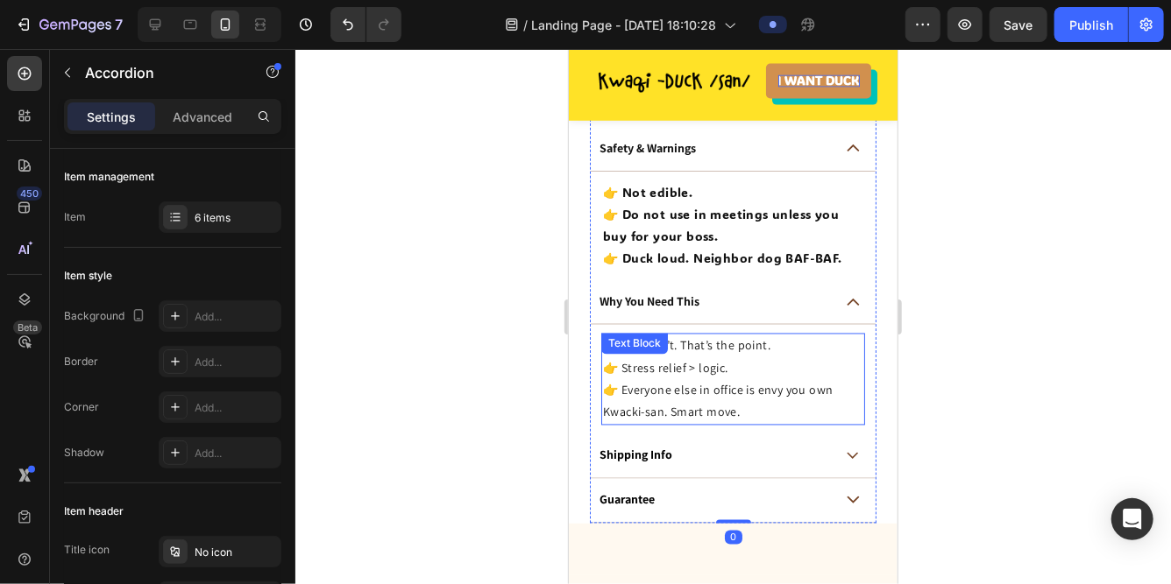
click at [672, 362] on p "👉 You don’t. That’s the point. 👉 Stress relief > logic. 👉 Everyone else in offi…" at bounding box center [732, 379] width 260 height 88
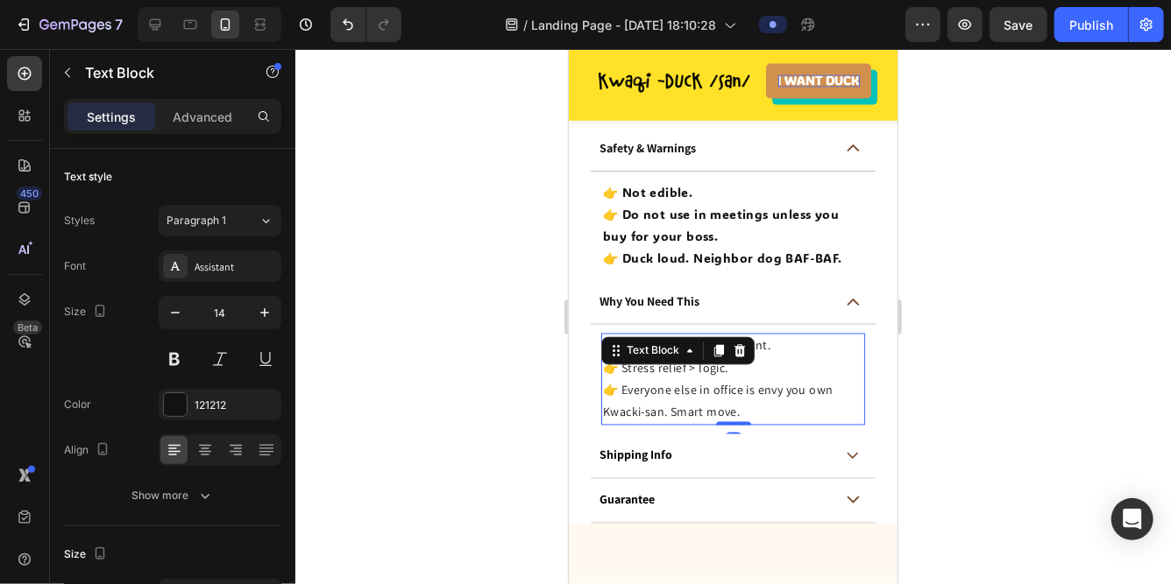
click at [634, 396] on p "👉 You don’t. That’s the point. 👉 Stress relief > logic. 👉 Everyone else in offi…" at bounding box center [732, 379] width 260 height 88
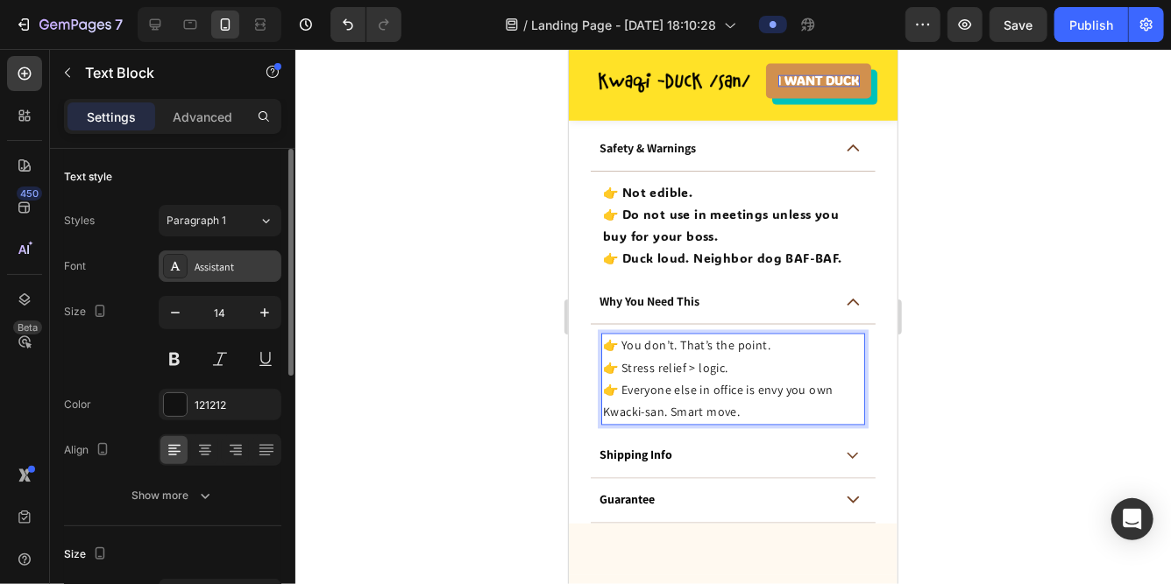
click at [210, 263] on div "Assistant" at bounding box center [236, 267] width 82 height 16
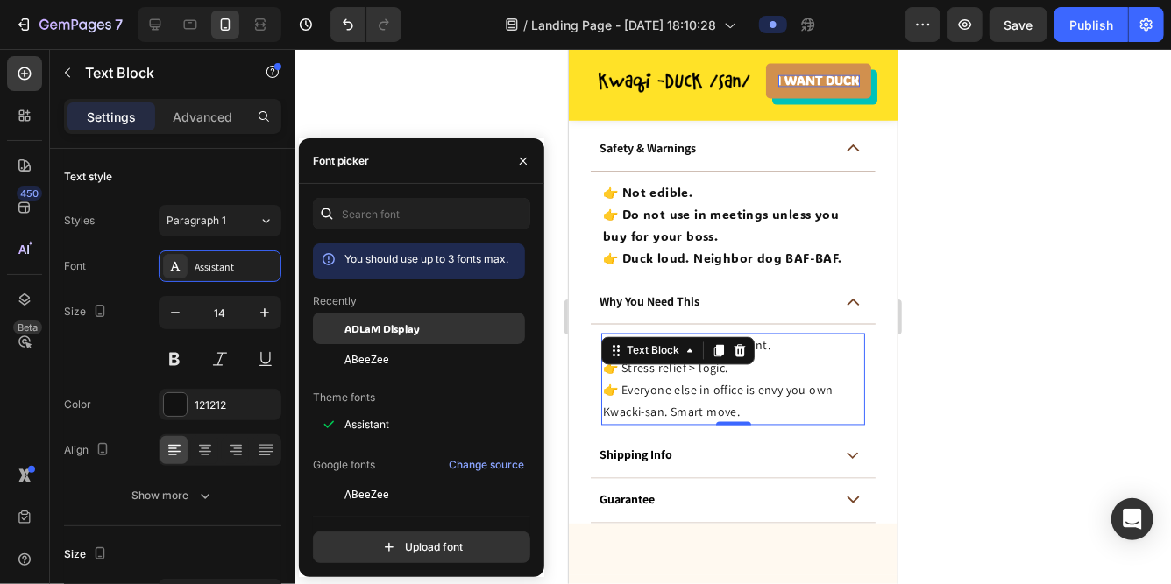
click at [350, 332] on span "ADLaM Display" at bounding box center [381, 329] width 75 height 16
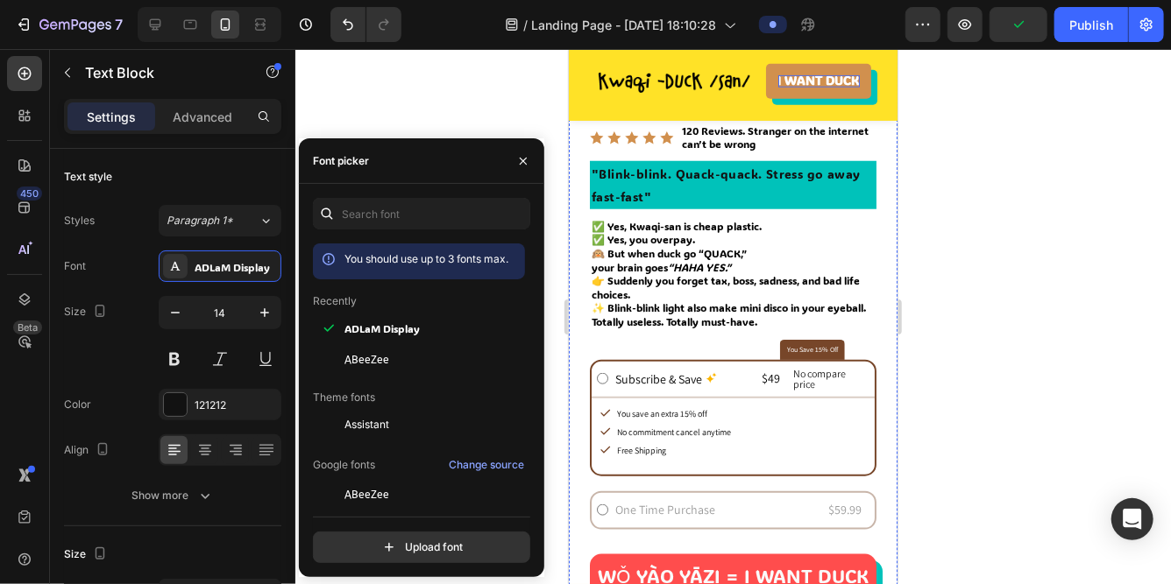
scroll to position [736, 0]
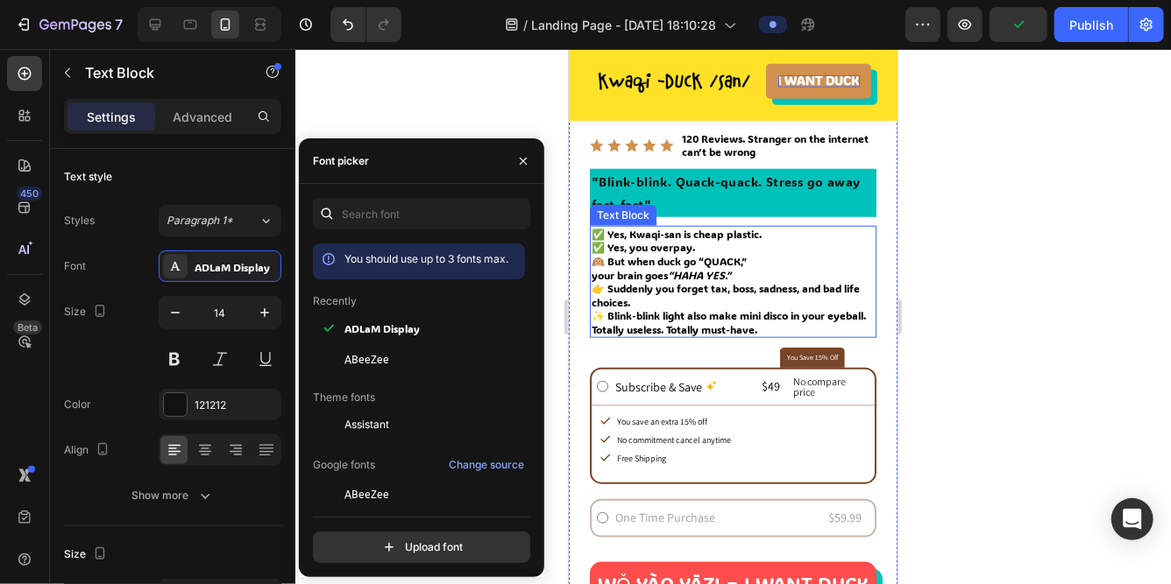
click at [648, 280] on p "your brain goes “HAHA YES.” 👉 Suddenly you forget tax, boss, sadness, and bad l…" at bounding box center [732, 288] width 283 height 41
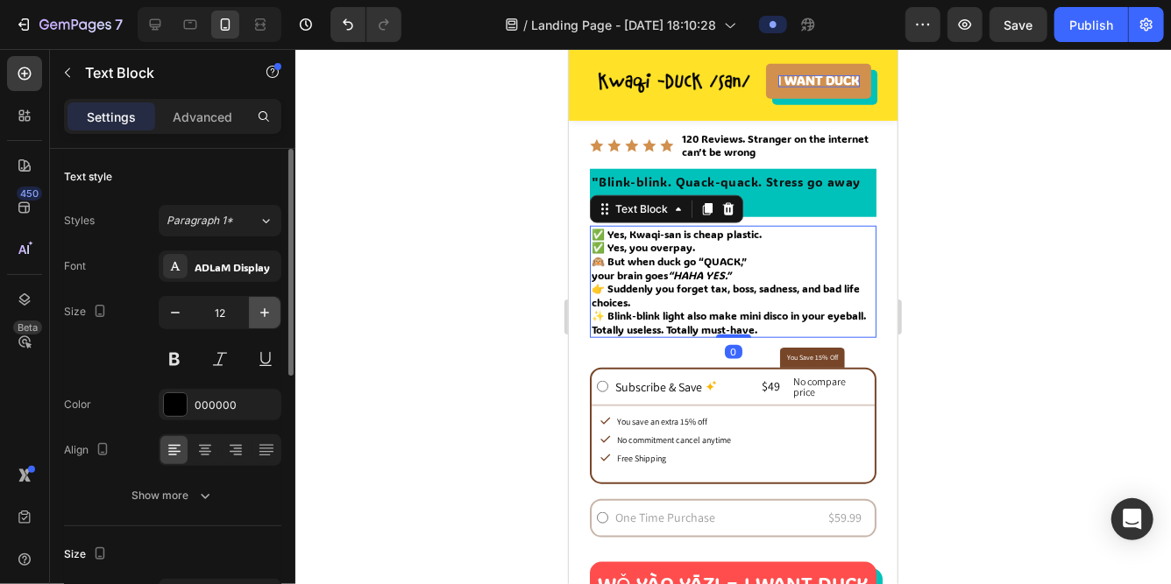
click at [264, 308] on icon "button" at bounding box center [264, 312] width 9 height 9
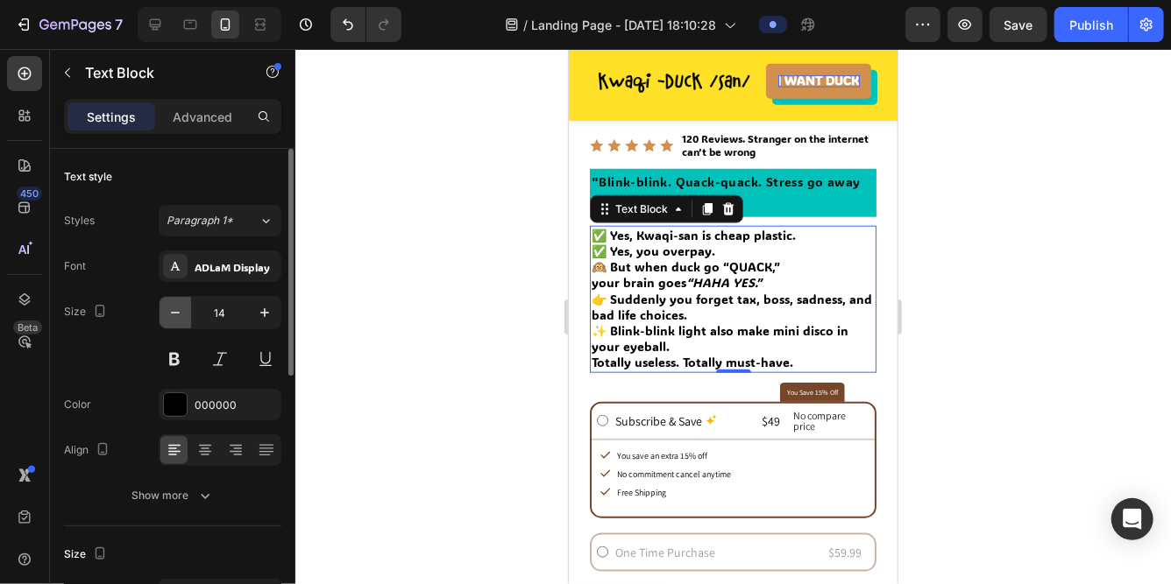
click at [170, 315] on icon "button" at bounding box center [175, 313] width 18 height 18
type input "13"
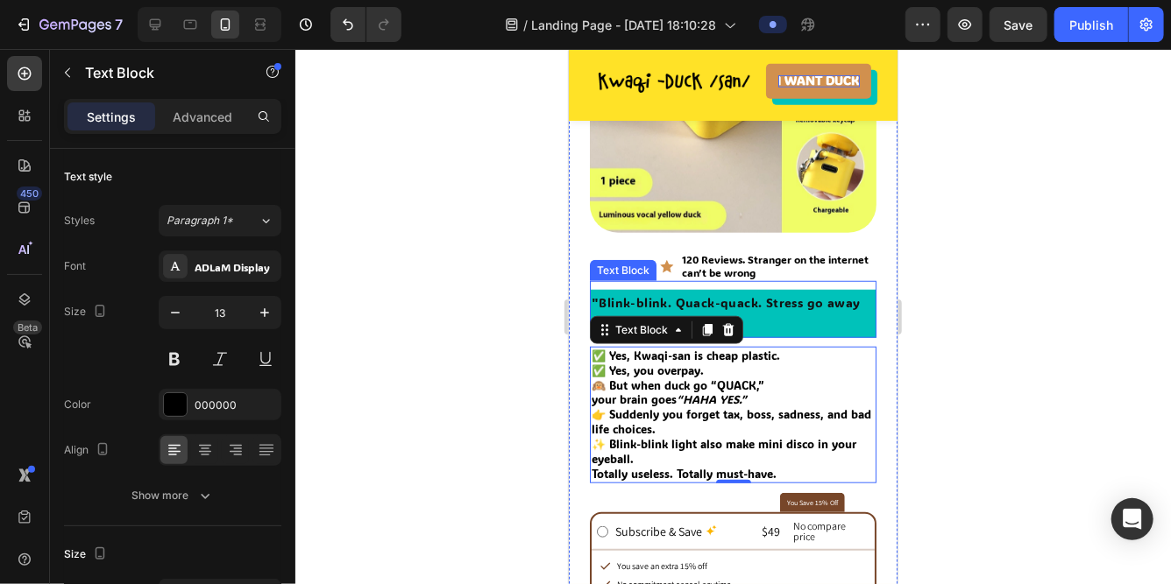
scroll to position [613, 0]
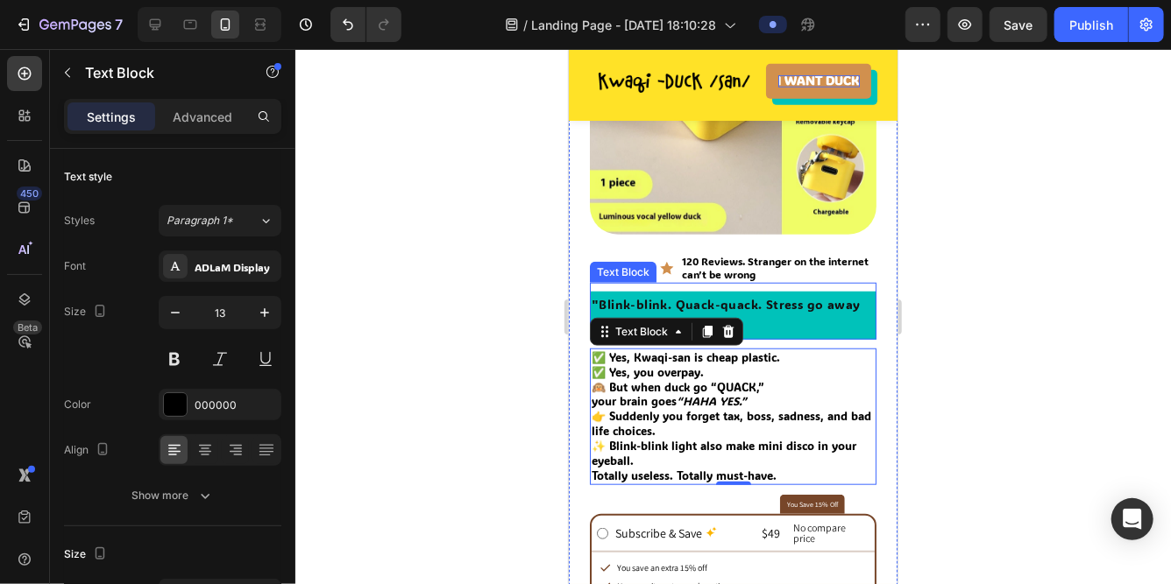
click at [669, 303] on p ""Blink-blink. Quack-quack. Stress go away fast-fast"" at bounding box center [732, 315] width 283 height 44
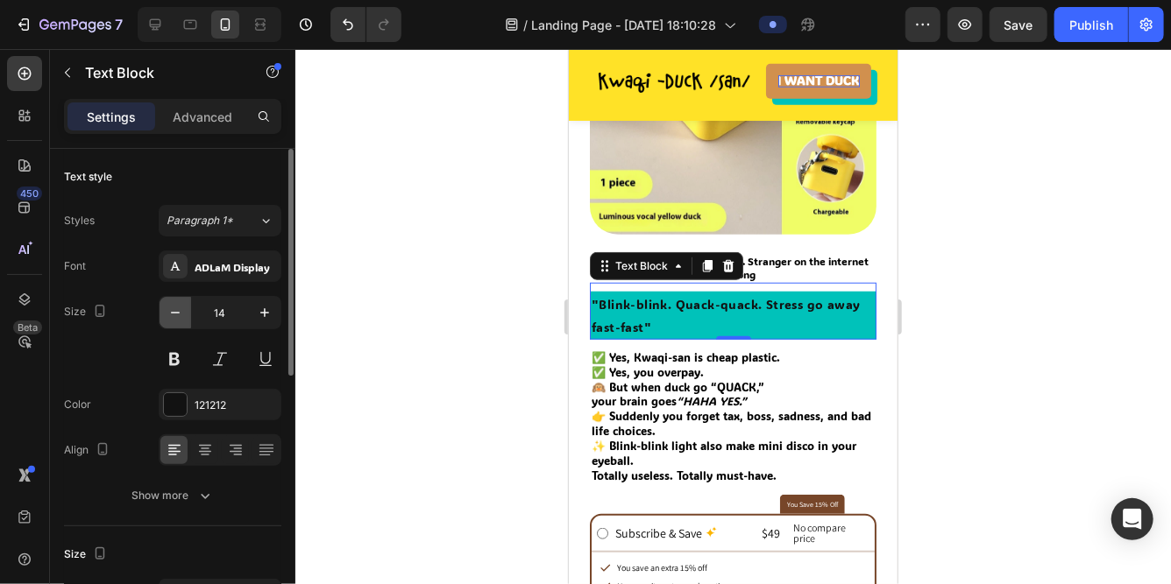
click at [178, 321] on icon "button" at bounding box center [175, 313] width 18 height 18
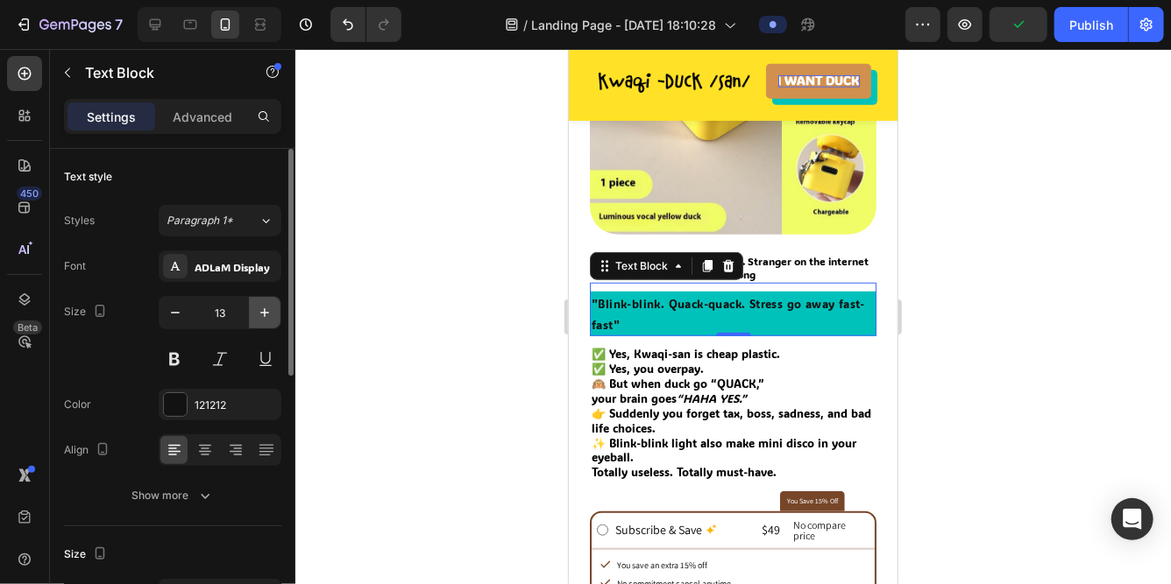
click at [261, 312] on icon "button" at bounding box center [264, 312] width 9 height 9
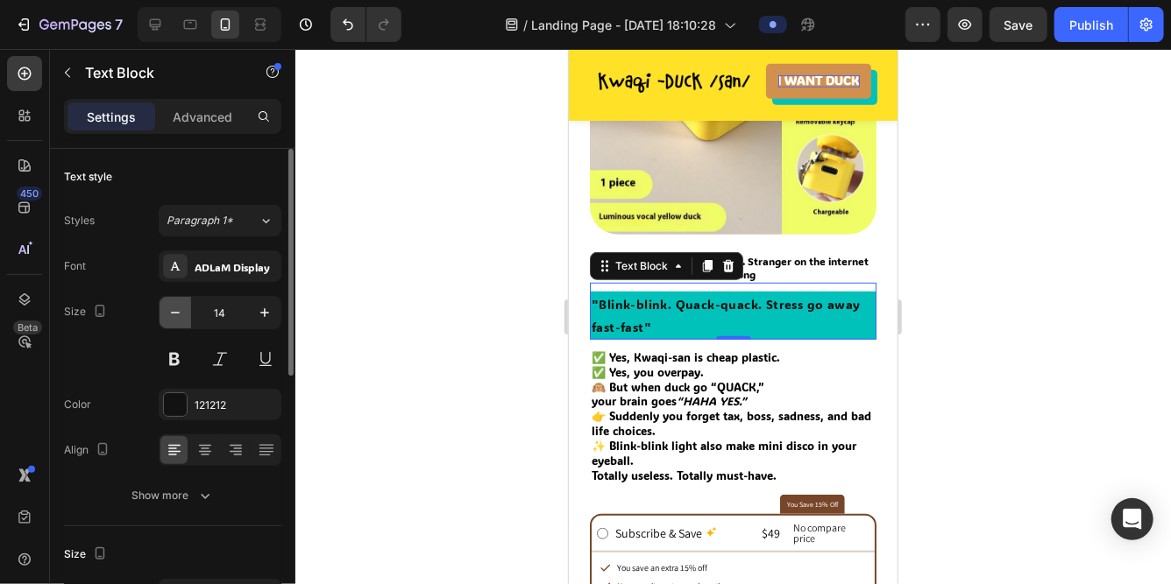
click at [172, 313] on icon "button" at bounding box center [175, 313] width 18 height 18
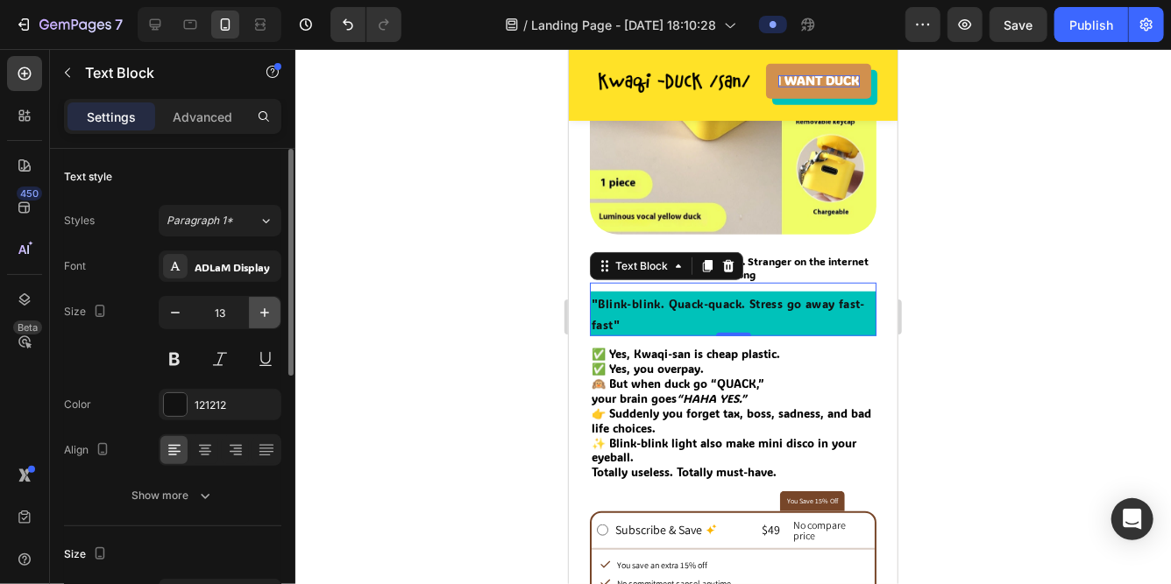
click at [258, 313] on icon "button" at bounding box center [265, 313] width 18 height 18
type input "14"
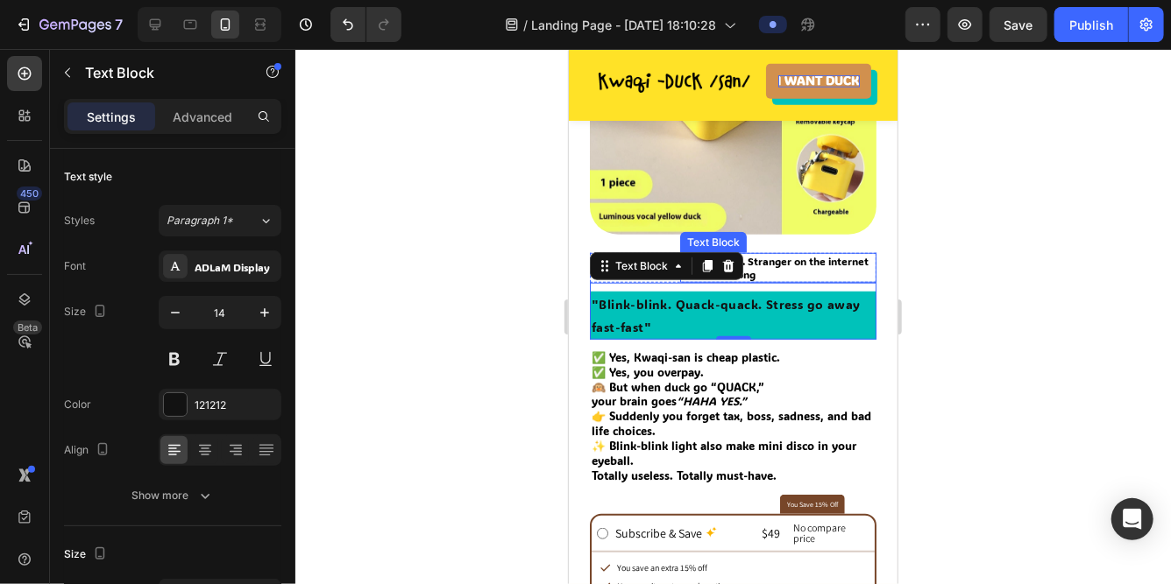
click at [802, 258] on p "120 Reviews. Stranger on the internet can’t be wrong" at bounding box center [777, 267] width 193 height 26
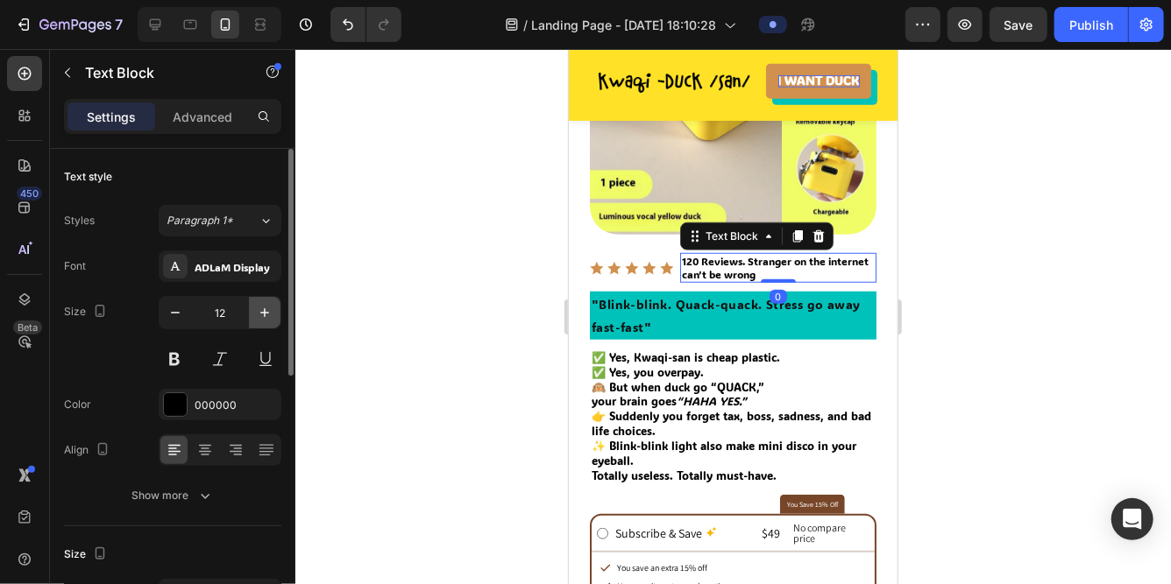
click at [257, 311] on icon "button" at bounding box center [265, 313] width 18 height 18
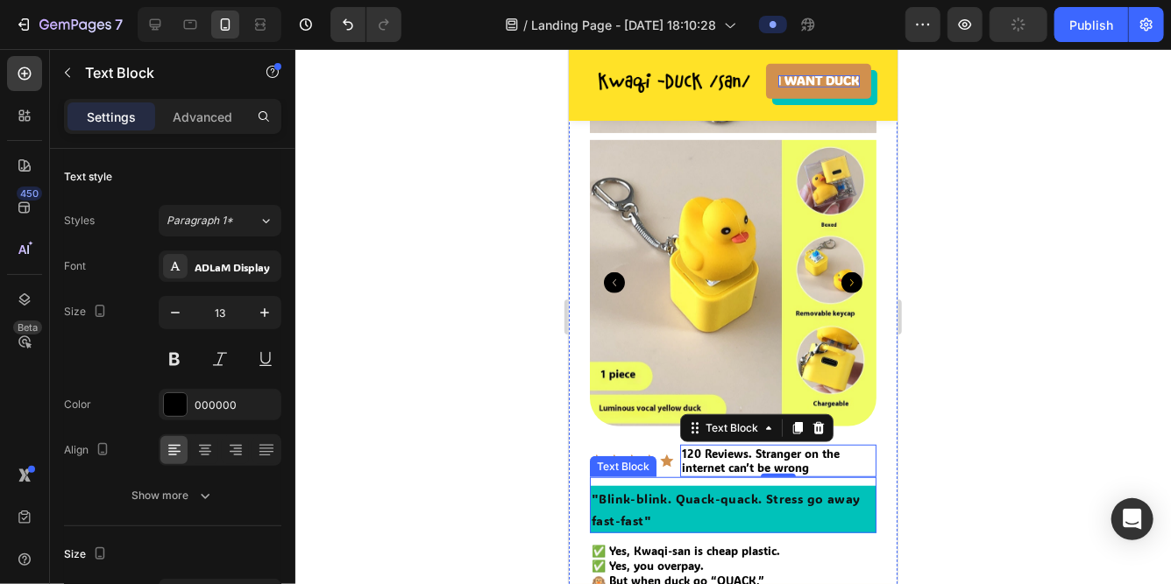
scroll to position [421, 0]
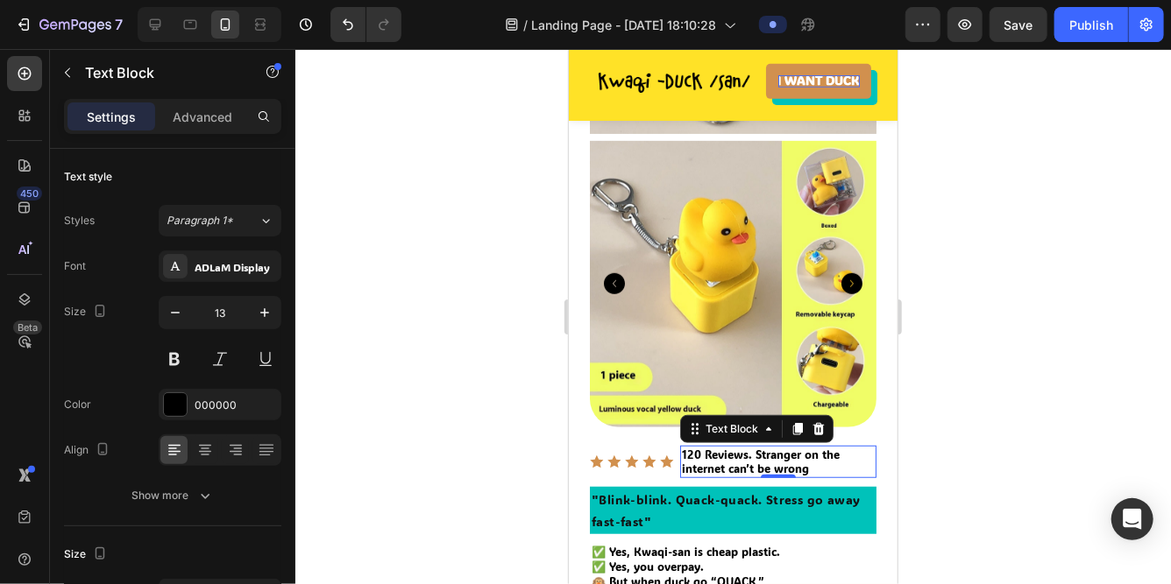
click at [755, 453] on p "120 Reviews. Stranger on the internet can’t be wrong" at bounding box center [777, 461] width 193 height 29
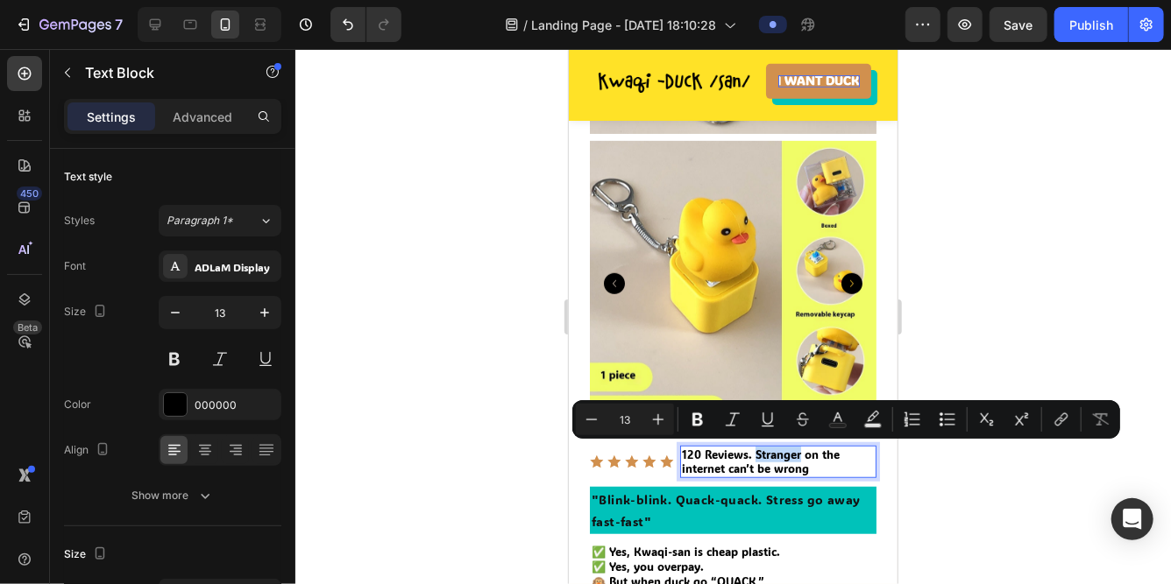
click at [755, 453] on p "120 Reviews. Stranger on the internet can’t be wrong" at bounding box center [777, 461] width 193 height 29
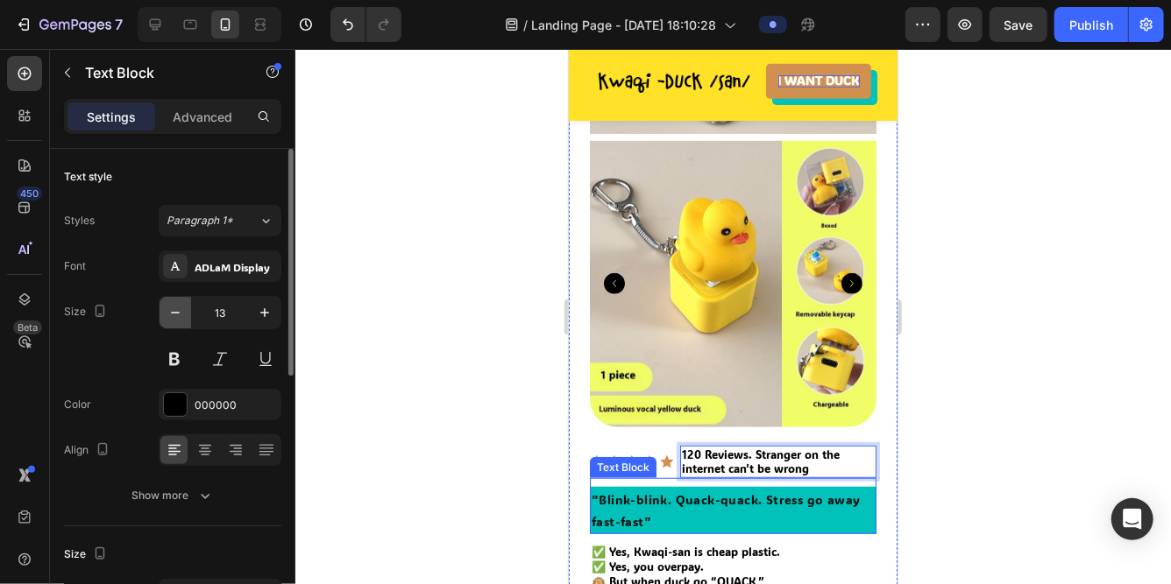
click at [173, 314] on icon "button" at bounding box center [175, 313] width 18 height 18
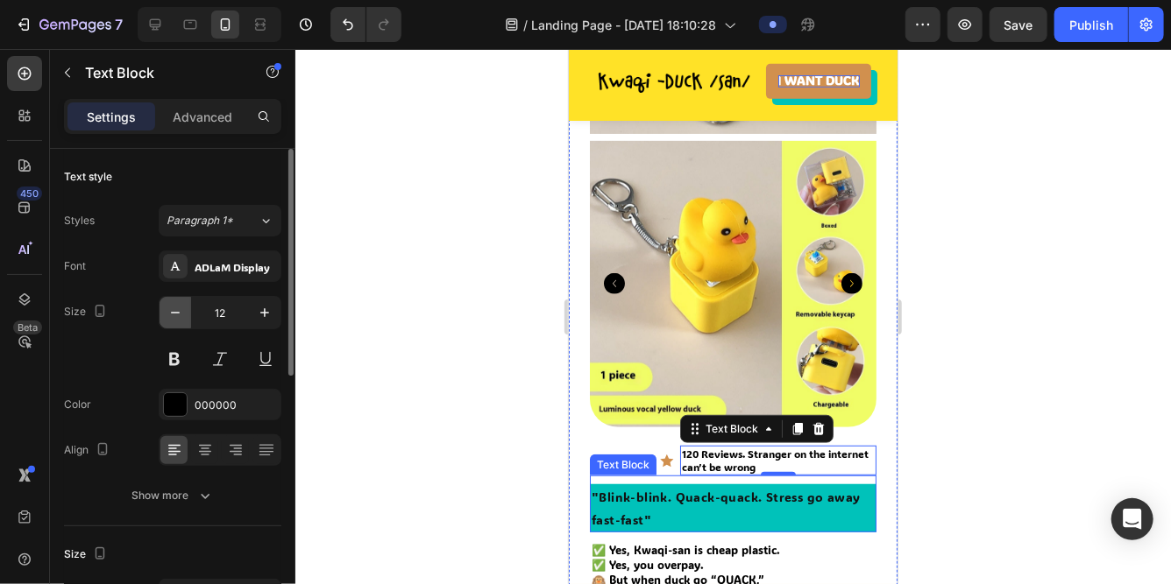
click at [173, 314] on icon "button" at bounding box center [175, 313] width 18 height 18
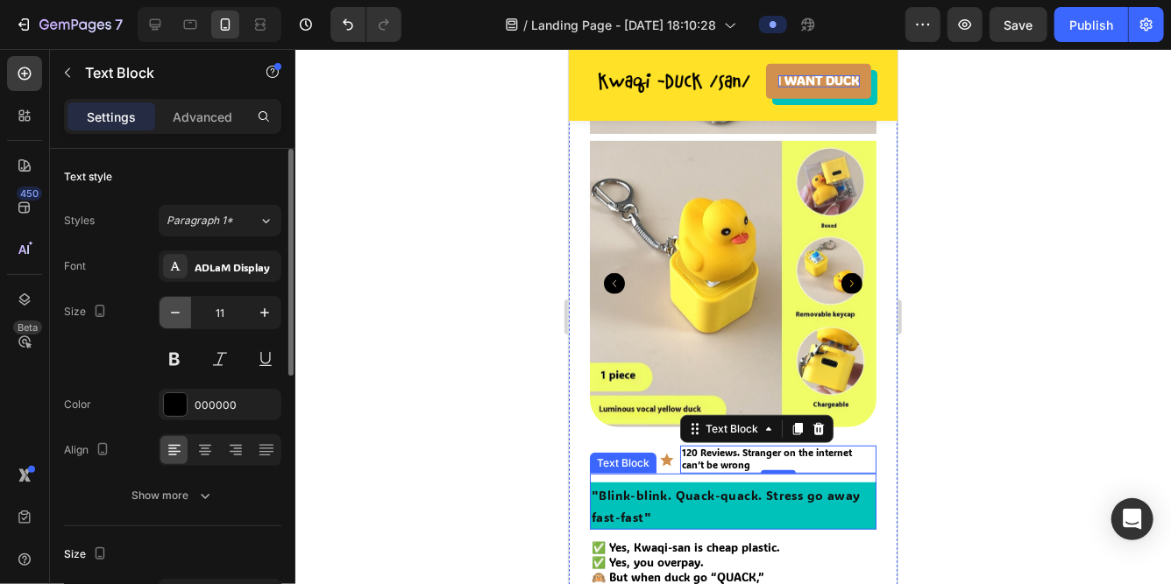
click at [173, 314] on icon "button" at bounding box center [175, 313] width 18 height 18
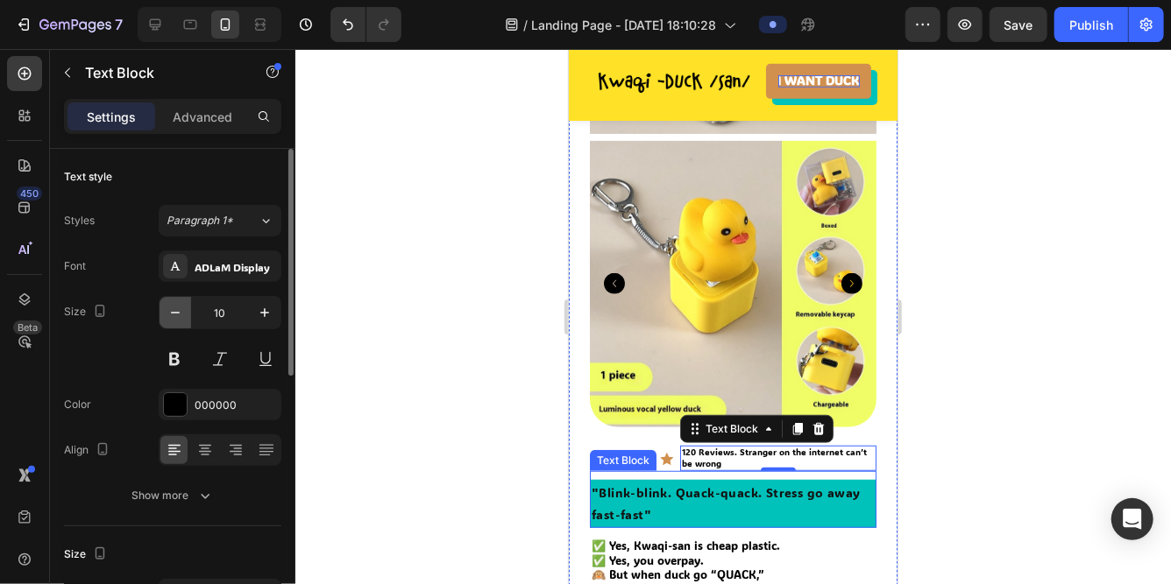
click at [173, 314] on icon "button" at bounding box center [175, 313] width 18 height 18
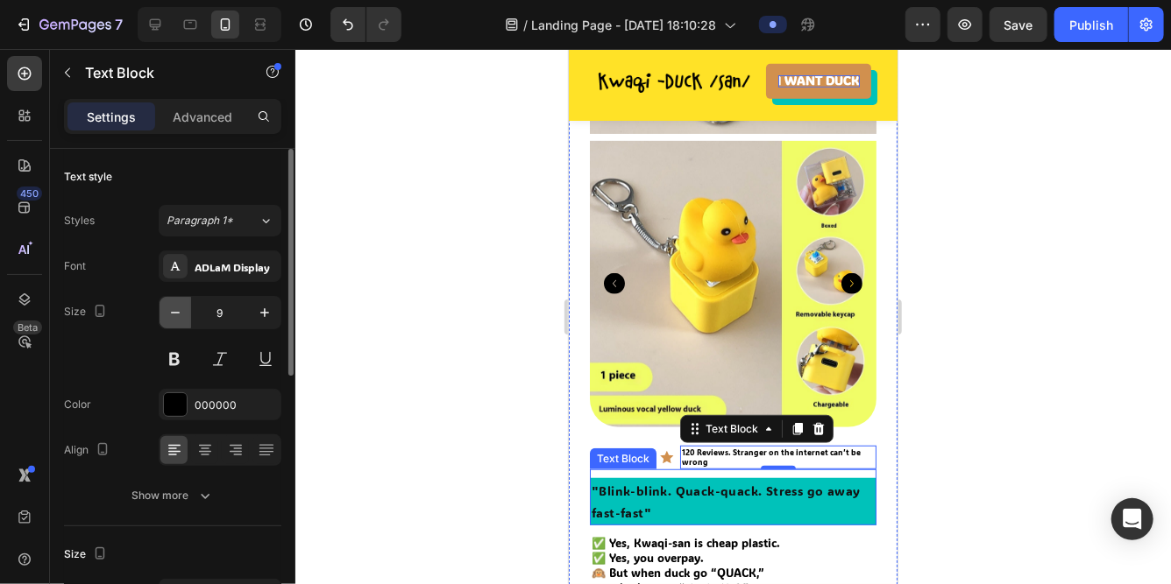
click at [173, 314] on icon "button" at bounding box center [175, 313] width 18 height 18
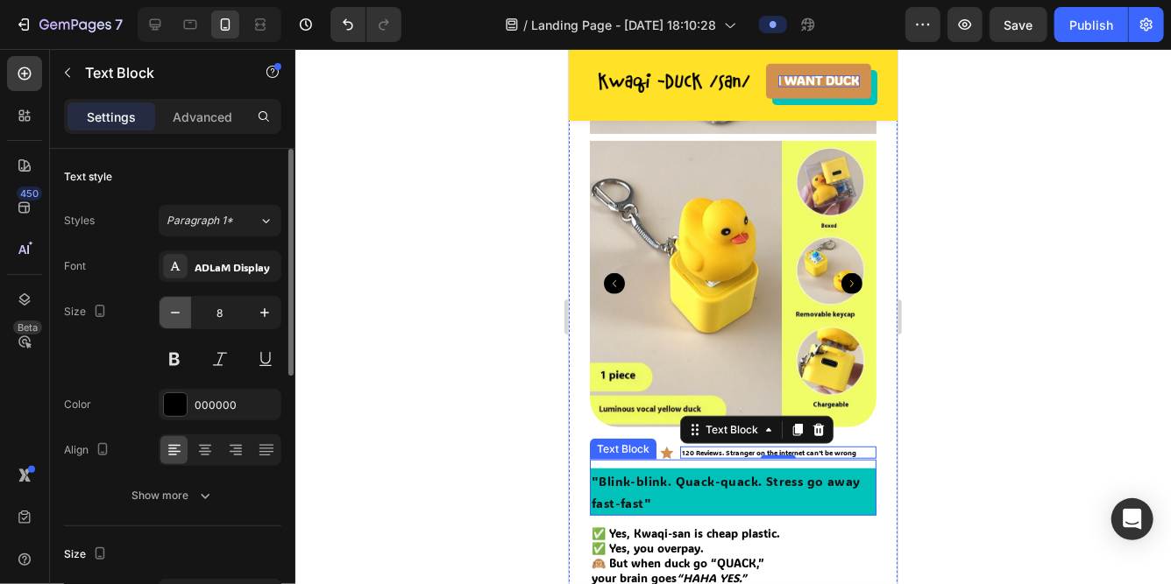
click at [173, 314] on icon "button" at bounding box center [175, 313] width 18 height 18
click at [260, 316] on icon "button" at bounding box center [265, 313] width 18 height 18
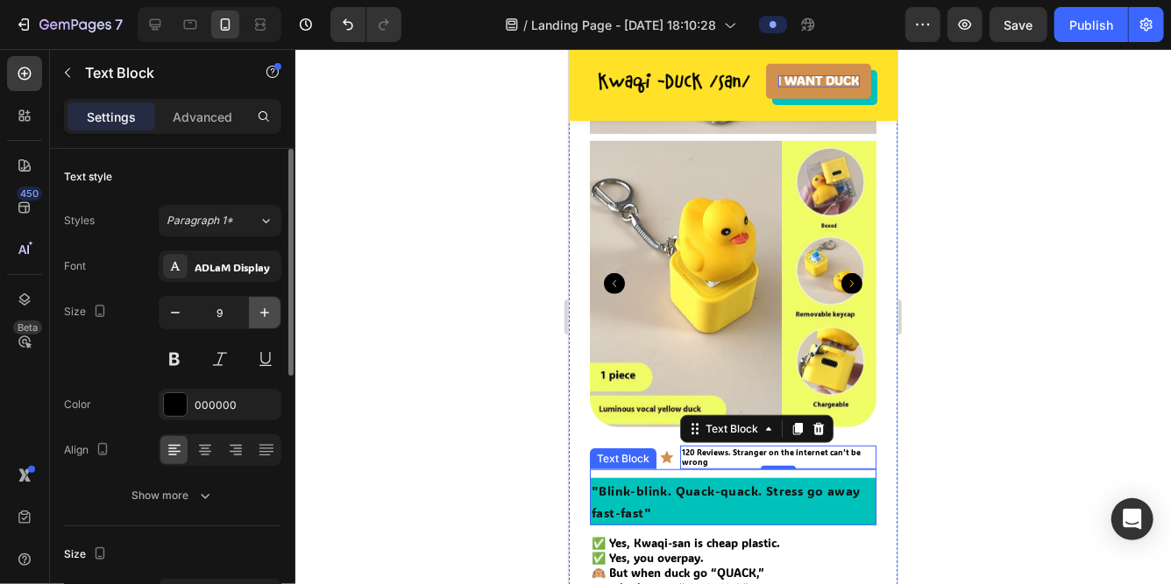
click at [260, 316] on icon "button" at bounding box center [265, 313] width 18 height 18
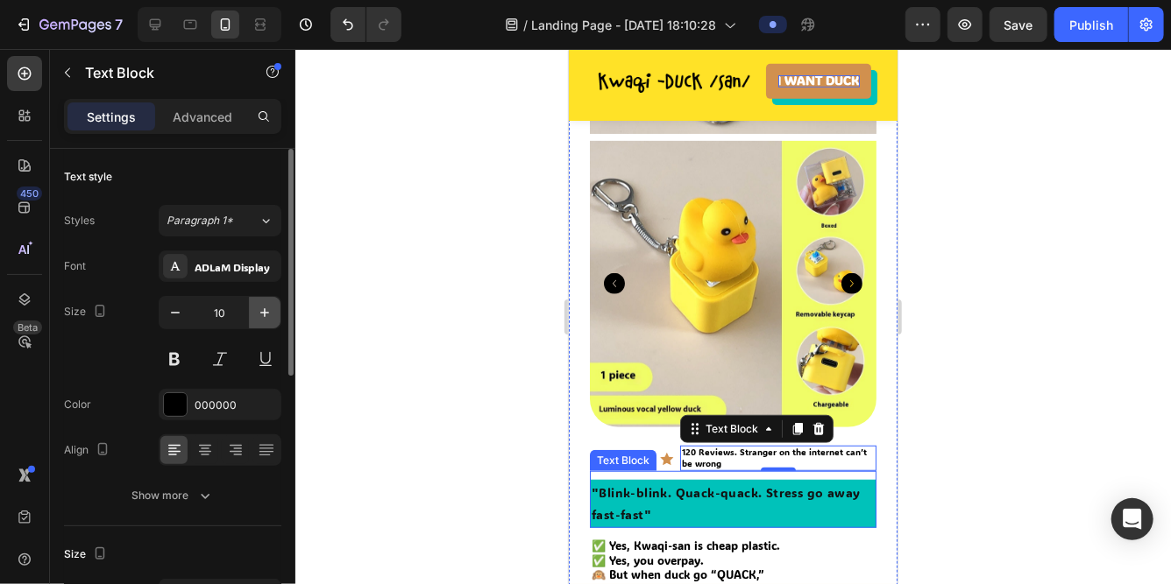
click at [260, 316] on icon "button" at bounding box center [265, 313] width 18 height 18
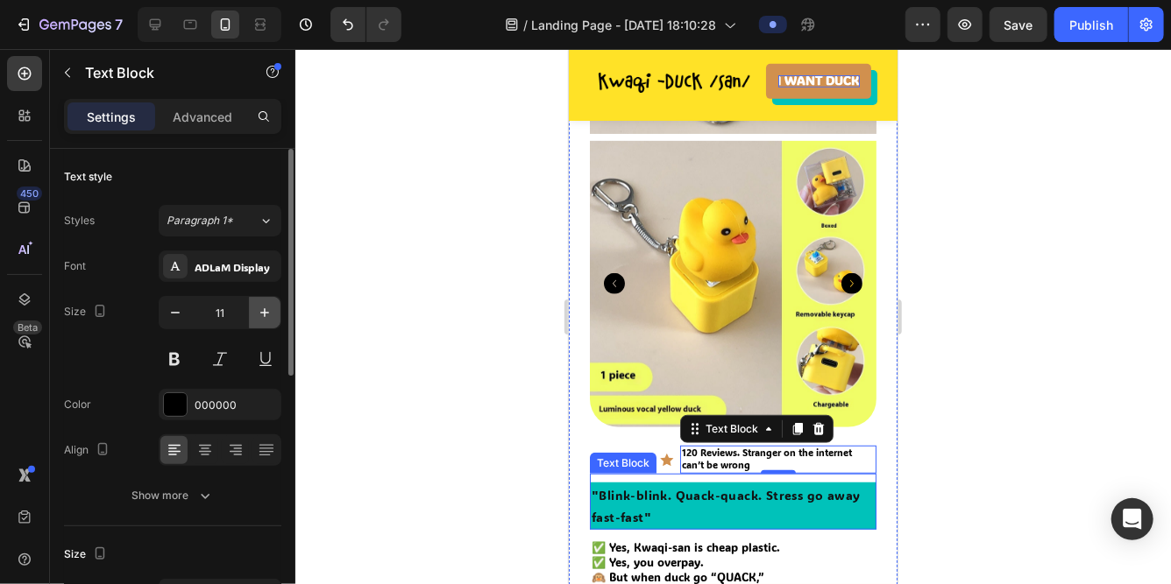
click at [260, 316] on icon "button" at bounding box center [265, 313] width 18 height 18
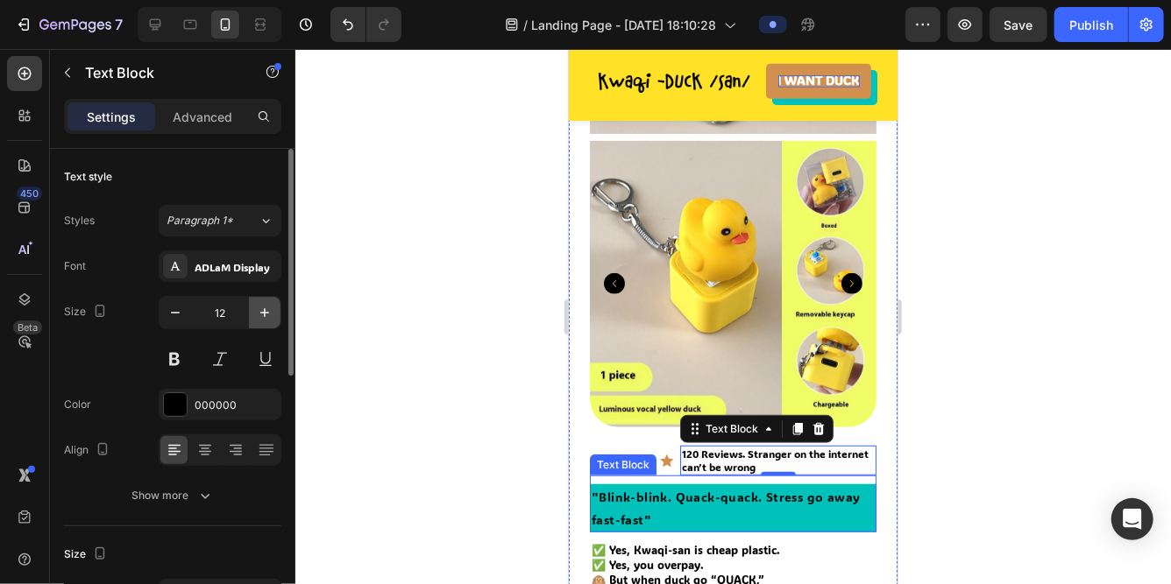
click at [260, 316] on icon "button" at bounding box center [265, 313] width 18 height 18
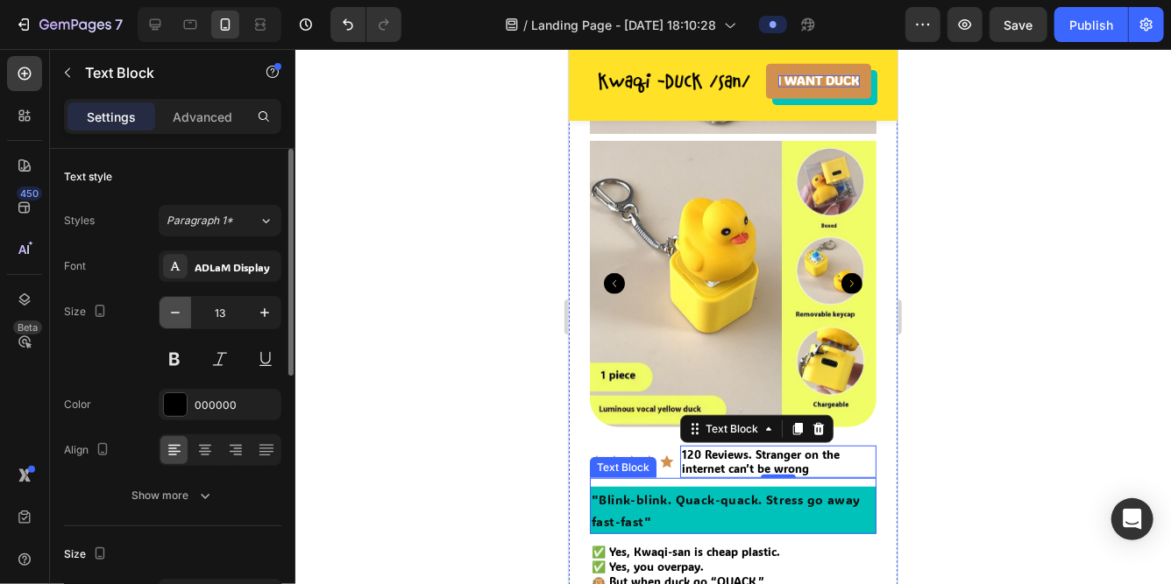
click at [172, 315] on icon "button" at bounding box center [175, 313] width 18 height 18
type input "12"
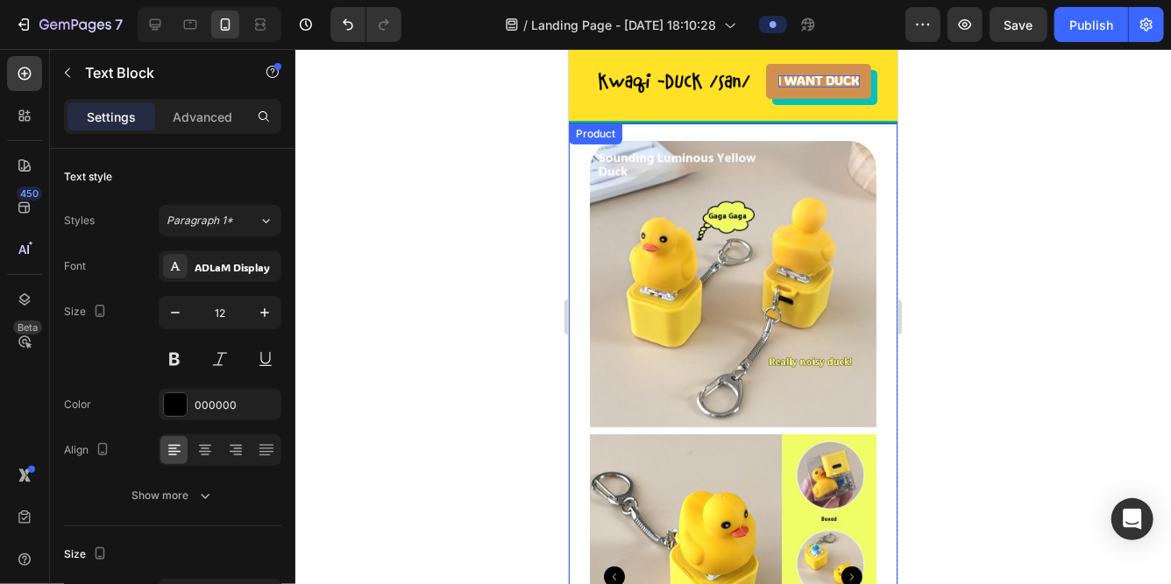
scroll to position [0, 0]
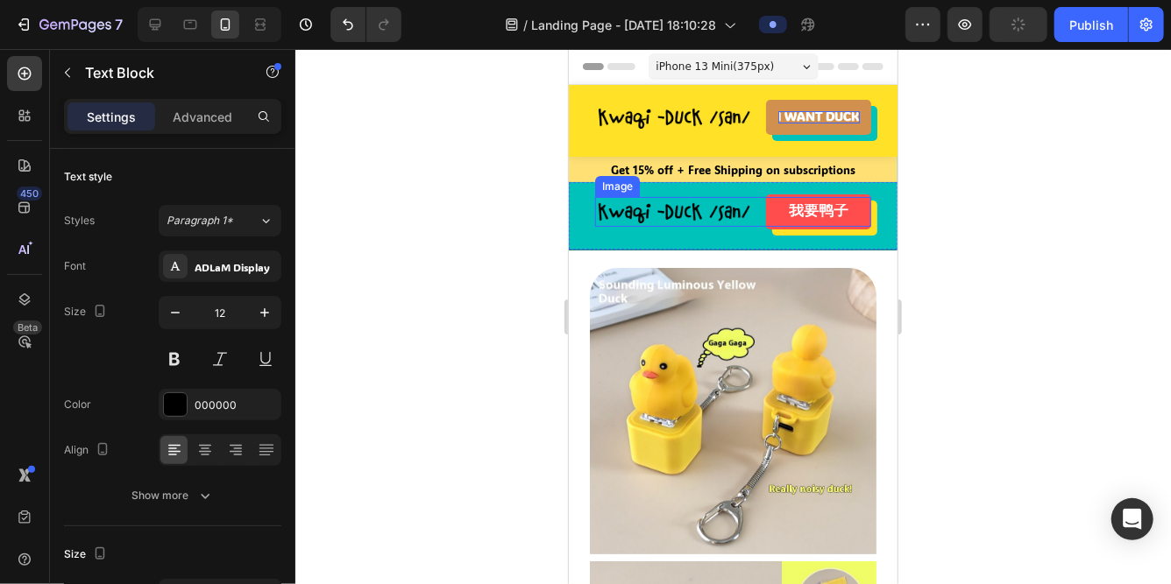
click at [634, 209] on img at bounding box center [673, 211] width 159 height 30
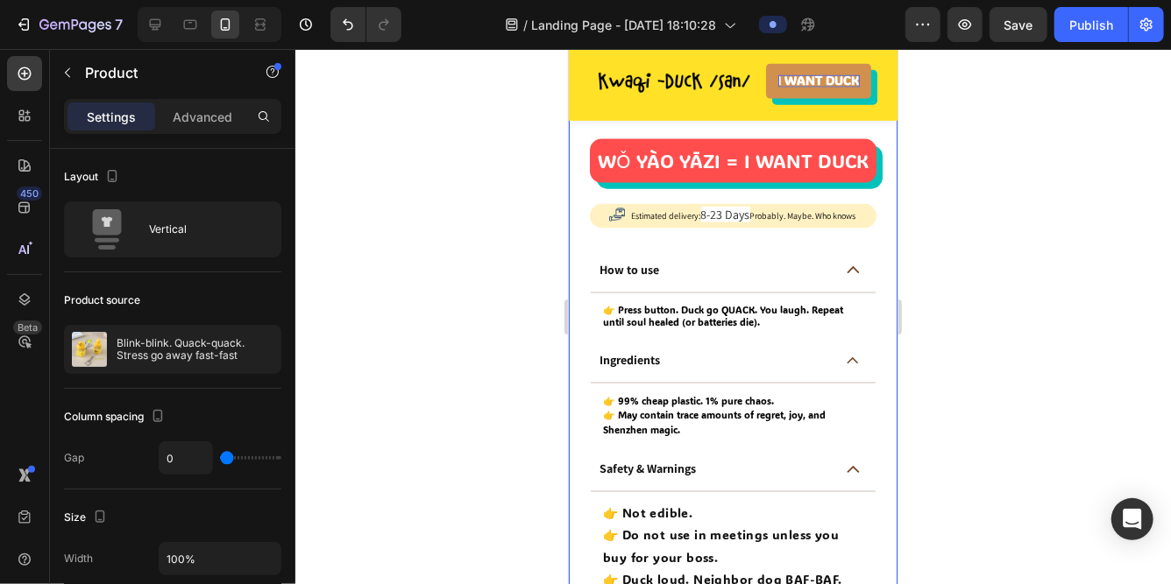
scroll to position [1178, 0]
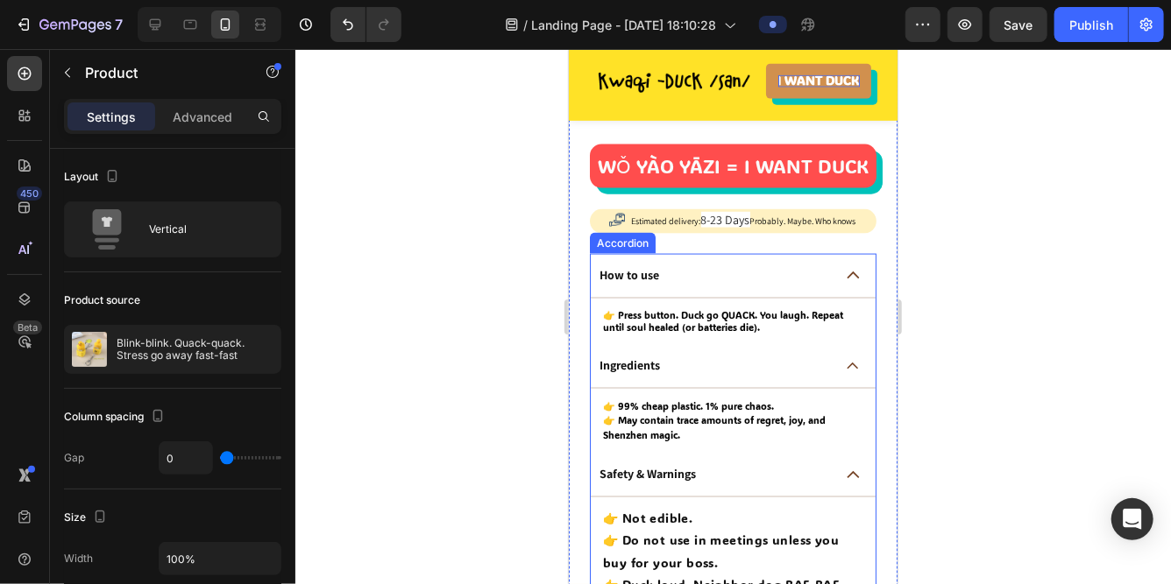
click at [626, 273] on p "How to use" at bounding box center [628, 275] width 60 height 16
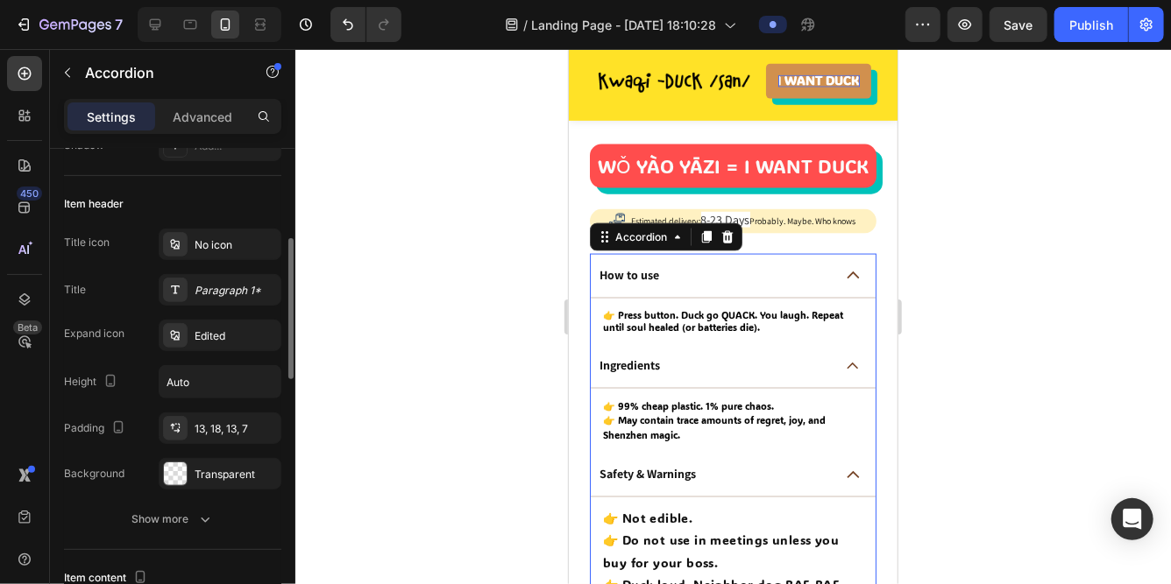
scroll to position [324, 0]
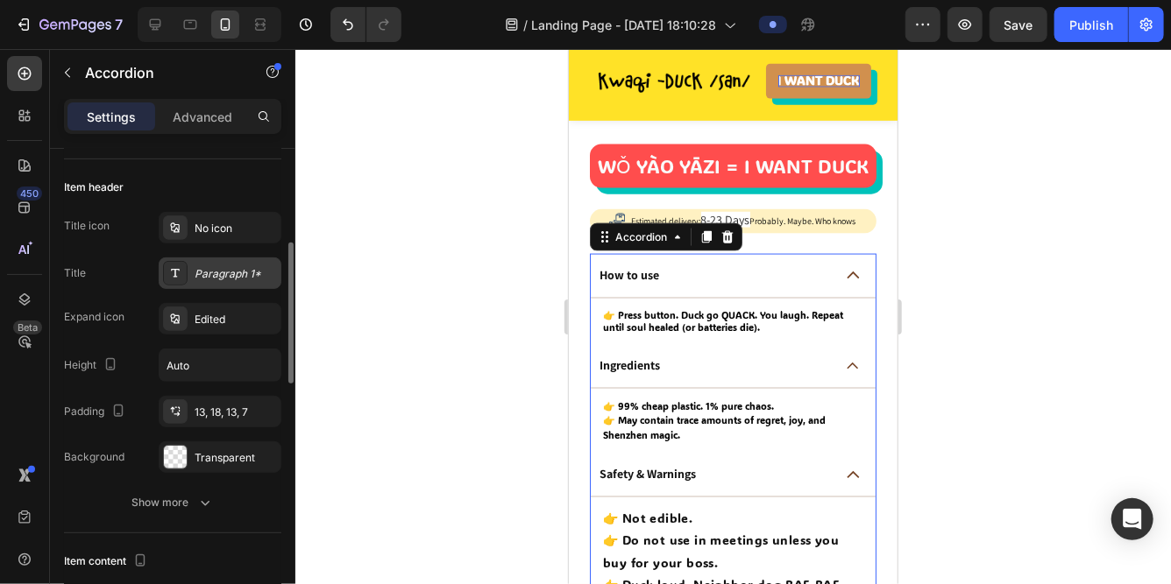
click at [218, 272] on div "Paragraph 1*" at bounding box center [236, 274] width 82 height 16
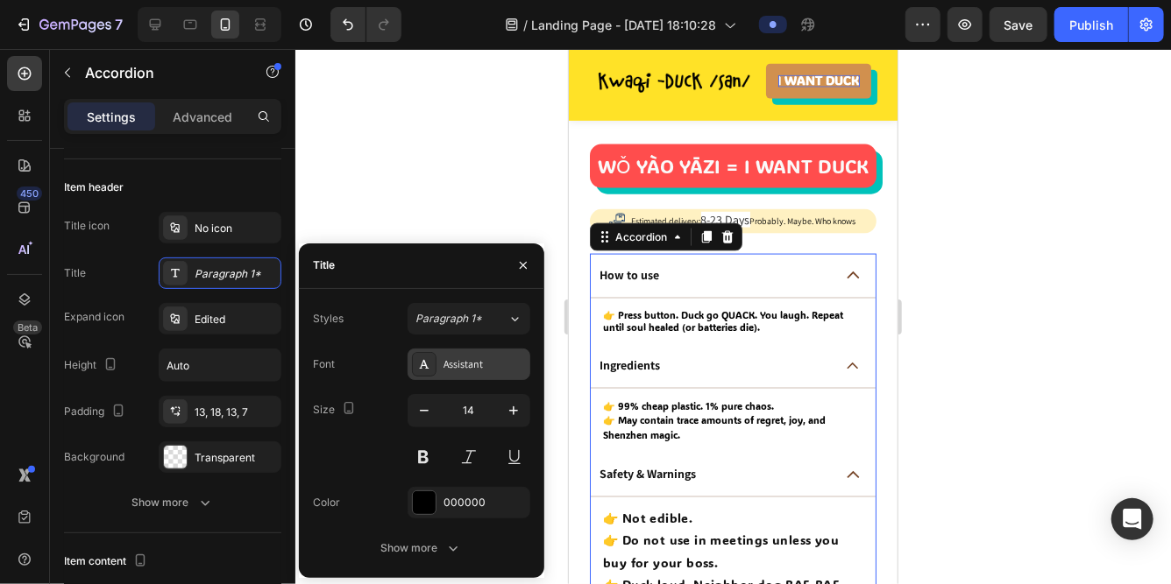
click at [464, 357] on div "Assistant" at bounding box center [484, 365] width 82 height 16
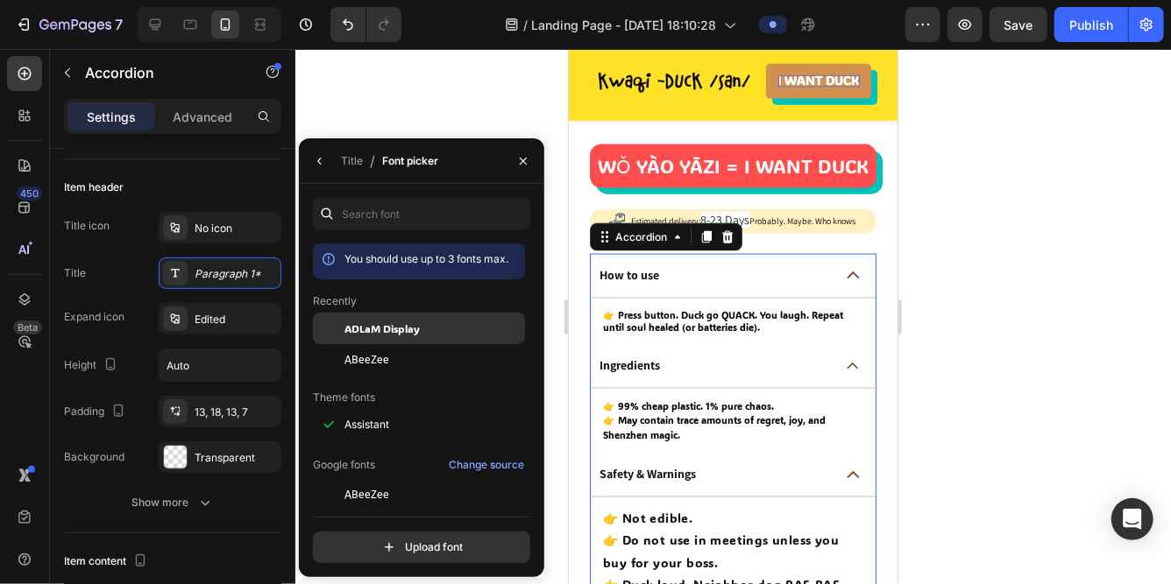
click at [424, 332] on div "ADLaM Display" at bounding box center [432, 329] width 177 height 16
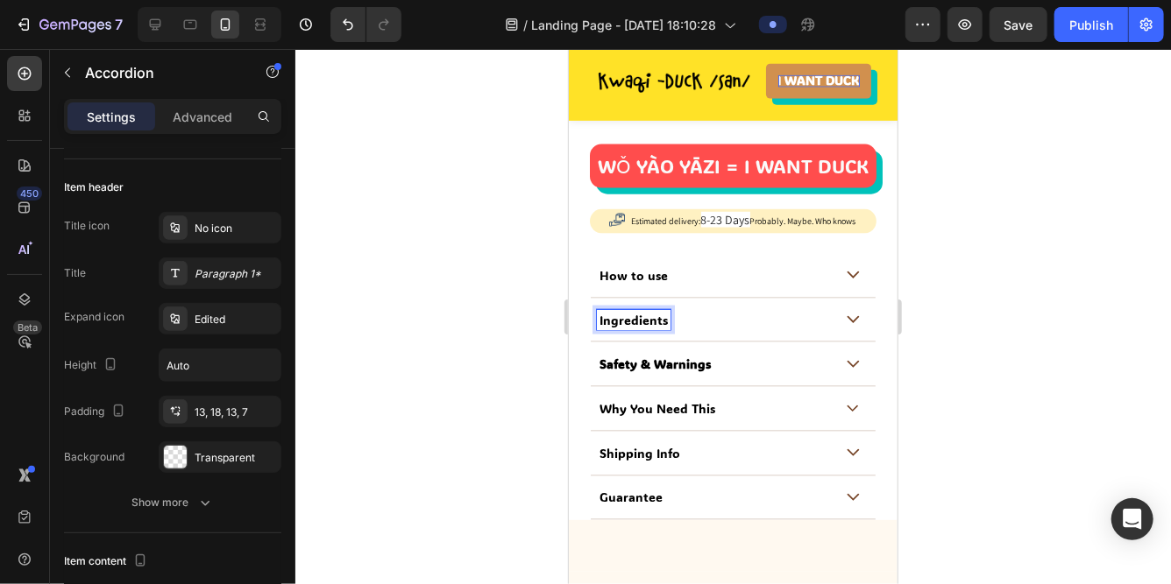
click at [633, 318] on p "Ingredients" at bounding box center [632, 320] width 68 height 16
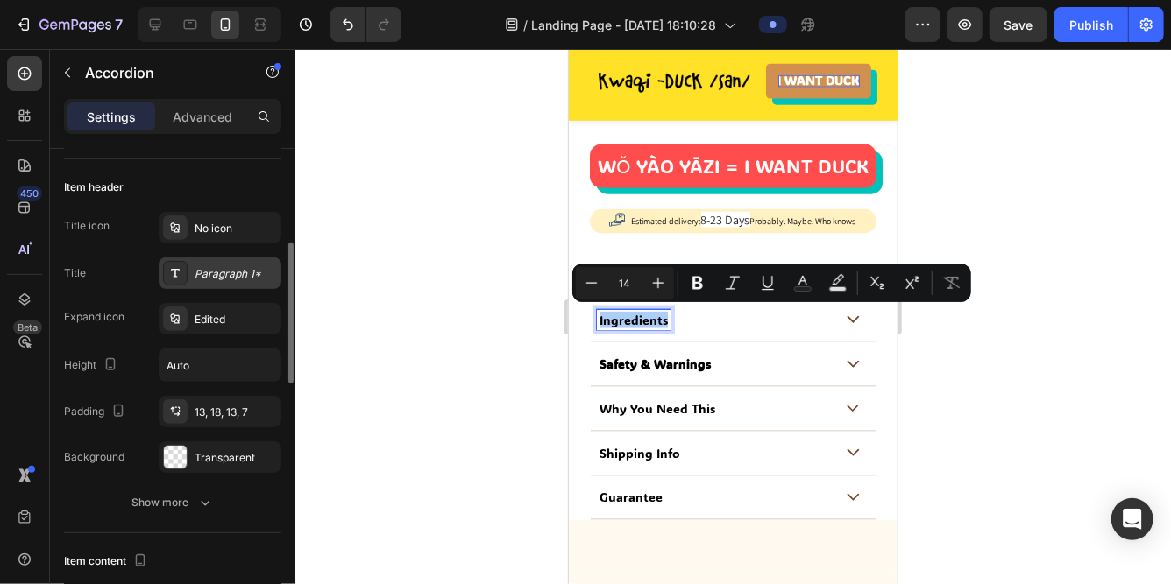
click at [228, 282] on div "Paragraph 1*" at bounding box center [220, 274] width 123 height 32
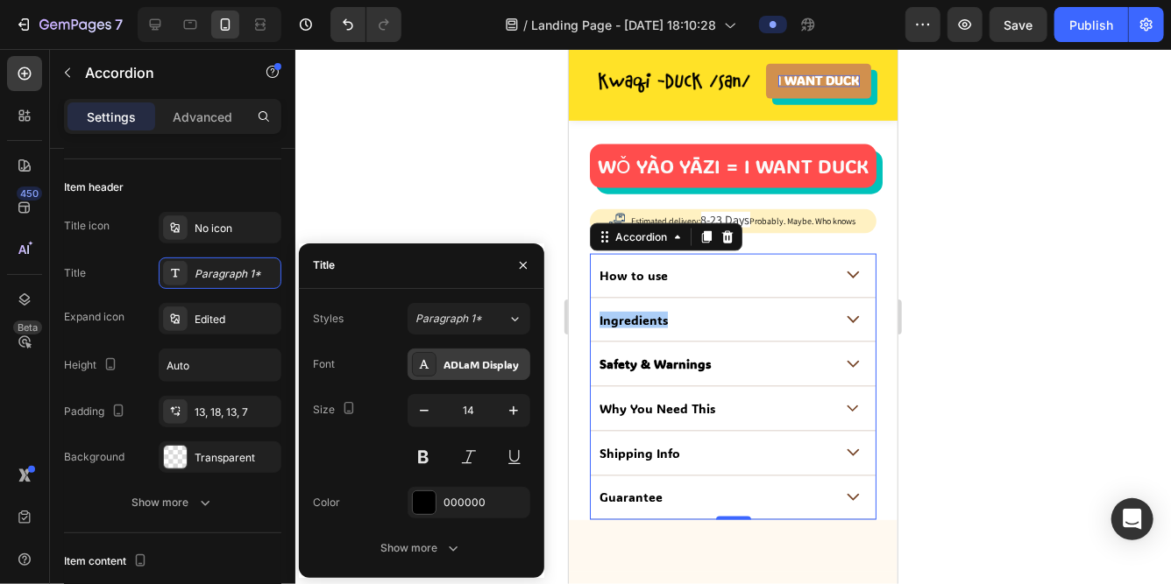
click at [467, 361] on div "ADLaM Display" at bounding box center [484, 365] width 82 height 16
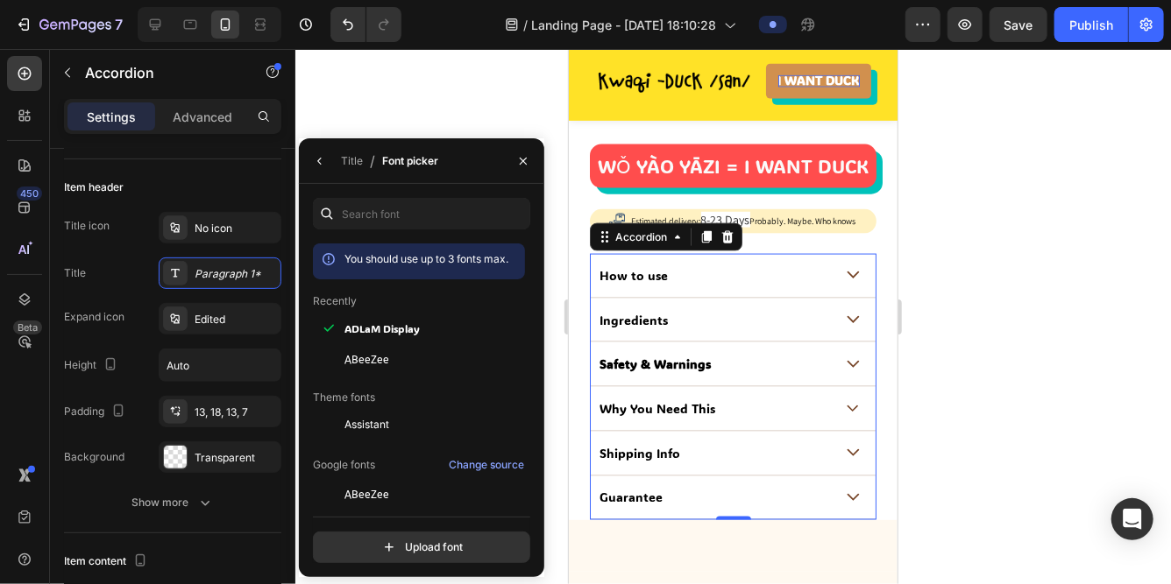
click at [634, 369] on div "Safety & Warnings" at bounding box center [654, 363] width 117 height 21
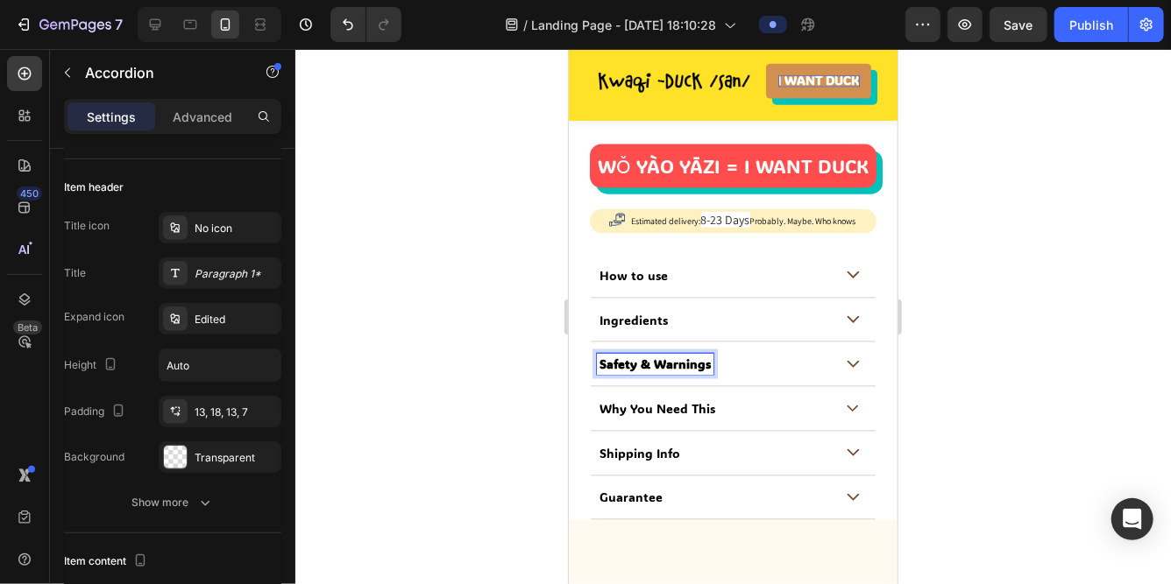
click at [671, 302] on div "Ingredients" at bounding box center [732, 320] width 285 height 45
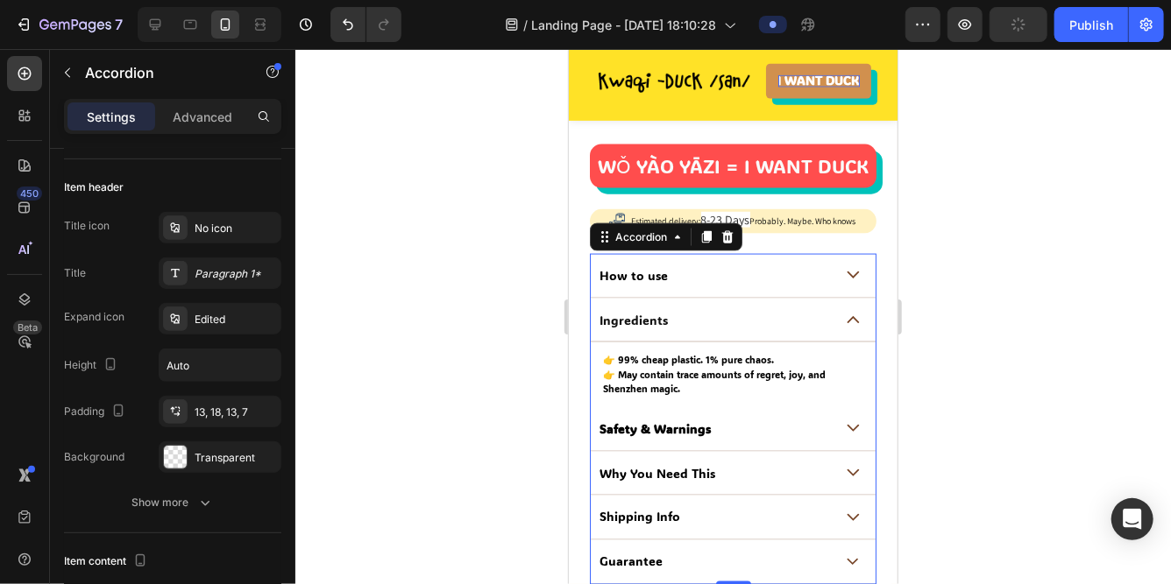
click at [715, 425] on div "Safety & Warnings" at bounding box center [714, 428] width 236 height 21
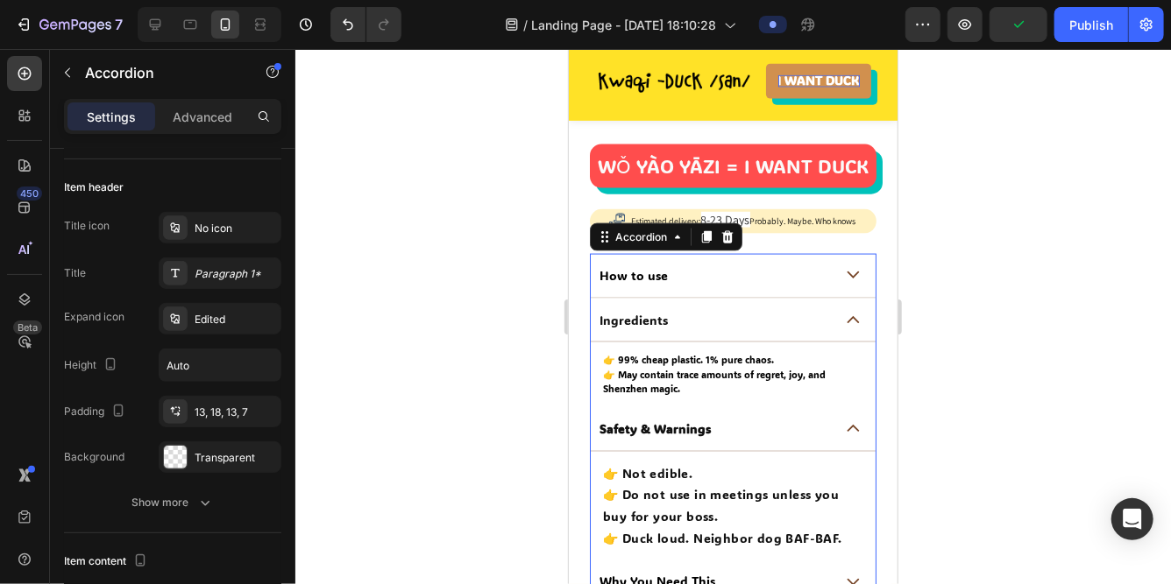
click at [666, 421] on strong "Safety & Warnings" at bounding box center [653, 428] width 111 height 17
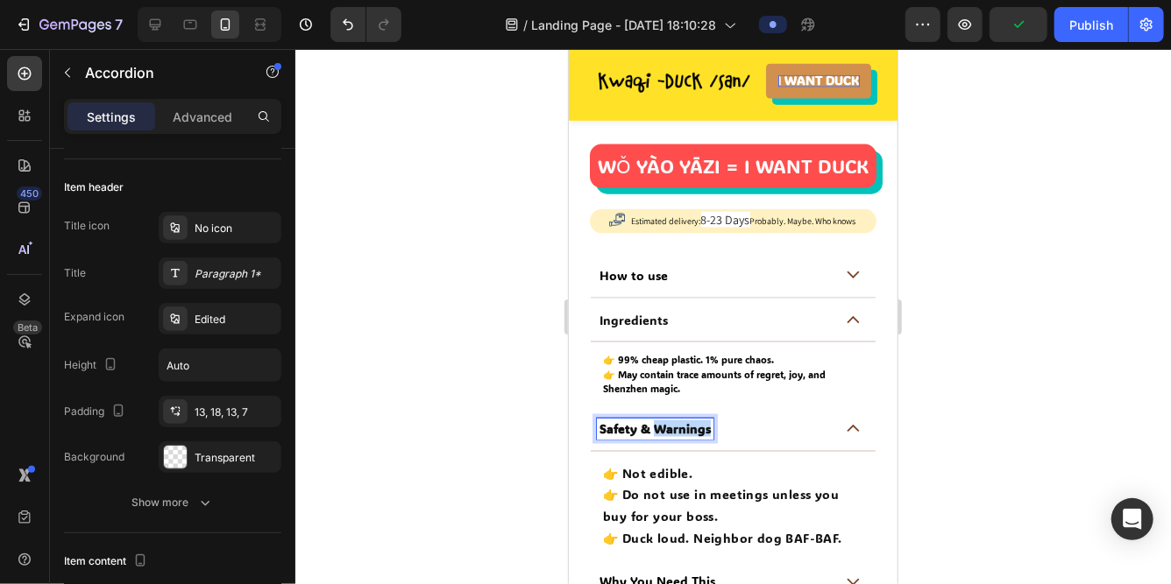
click at [666, 421] on strong "Safety & Warnings" at bounding box center [653, 428] width 111 height 17
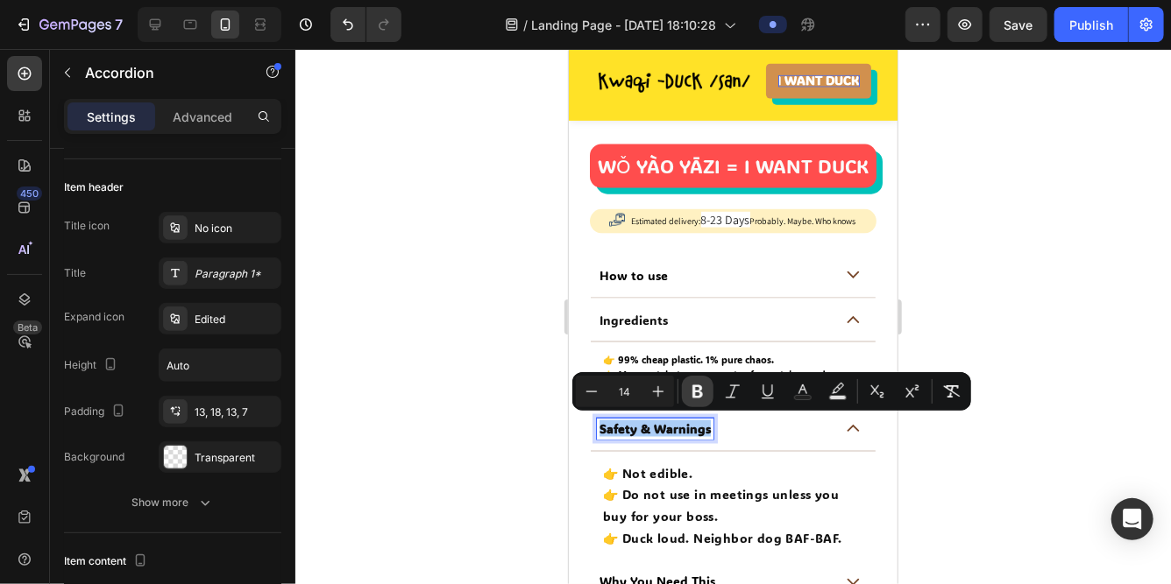
click at [692, 389] on icon "Editor contextual toolbar" at bounding box center [697, 392] width 11 height 13
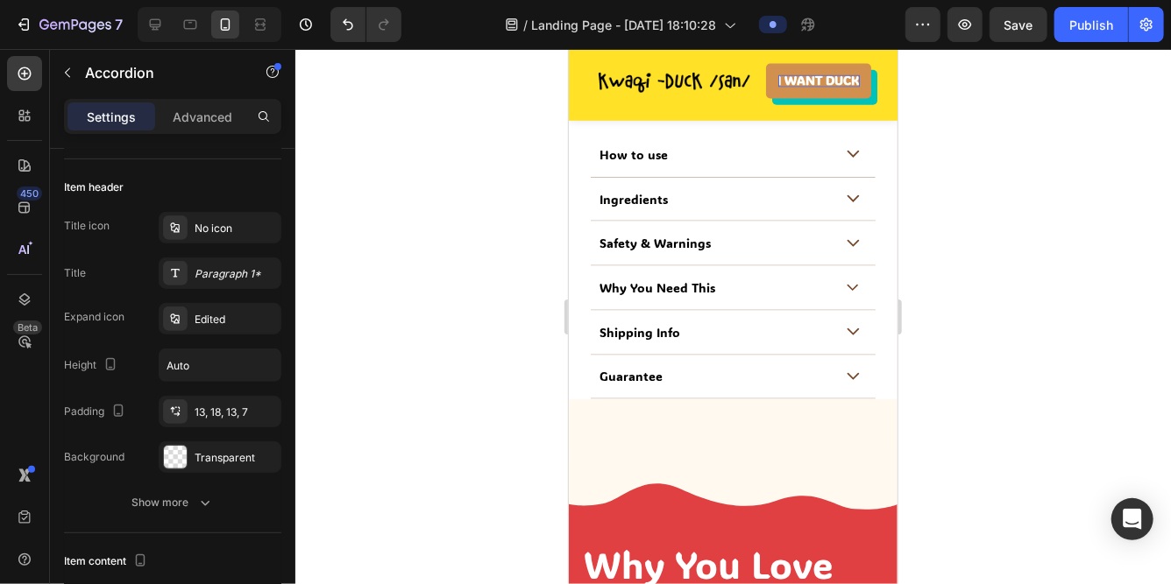
scroll to position [1335, 0]
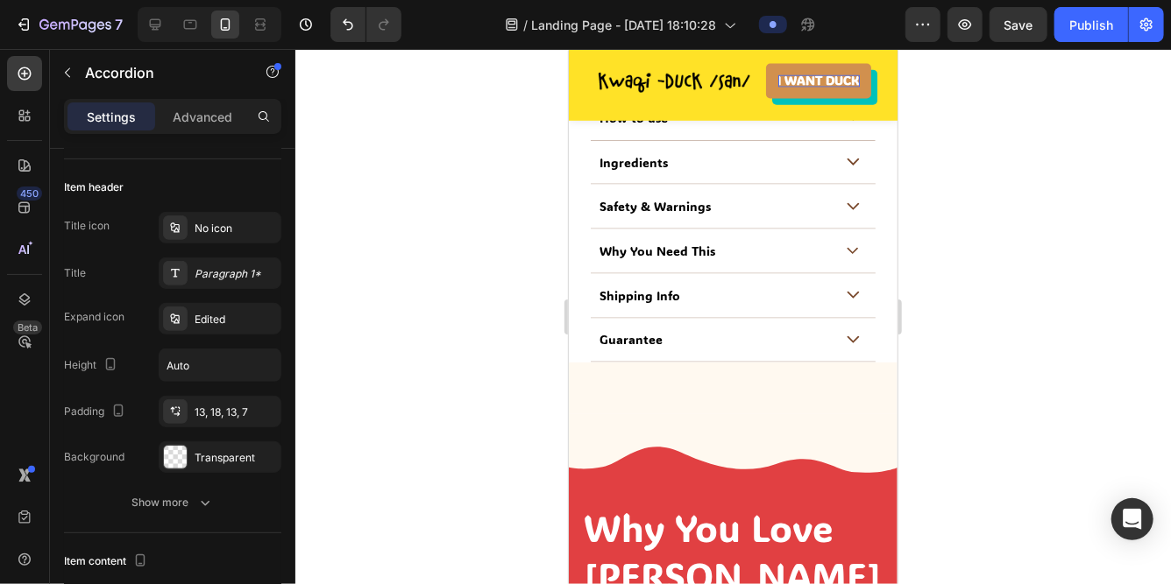
click at [659, 220] on div "Safety & Warnings" at bounding box center [732, 206] width 285 height 45
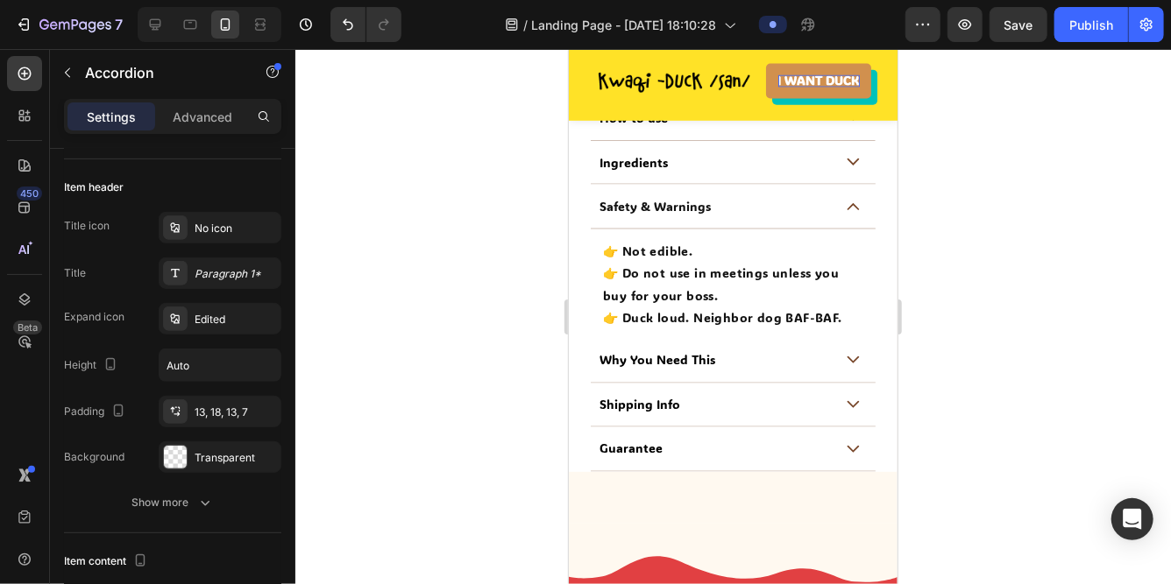
click at [662, 359] on p "Why You Need This" at bounding box center [656, 360] width 116 height 16
click at [765, 353] on div "Why You Need This" at bounding box center [714, 360] width 236 height 21
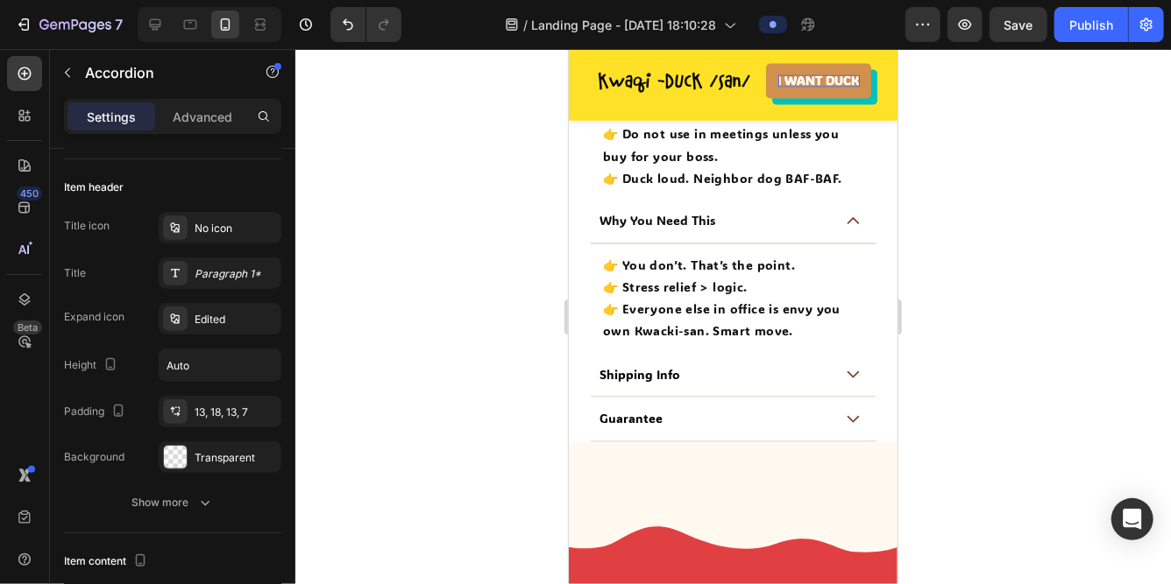
scroll to position [1502, 0]
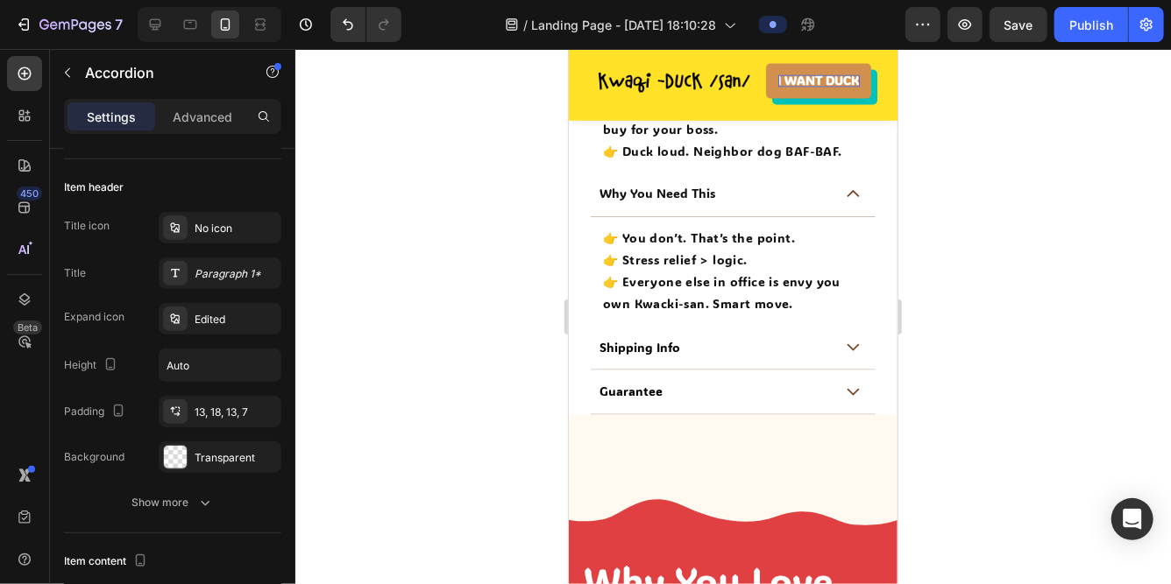
click at [762, 337] on div "Shipping Info" at bounding box center [714, 347] width 236 height 21
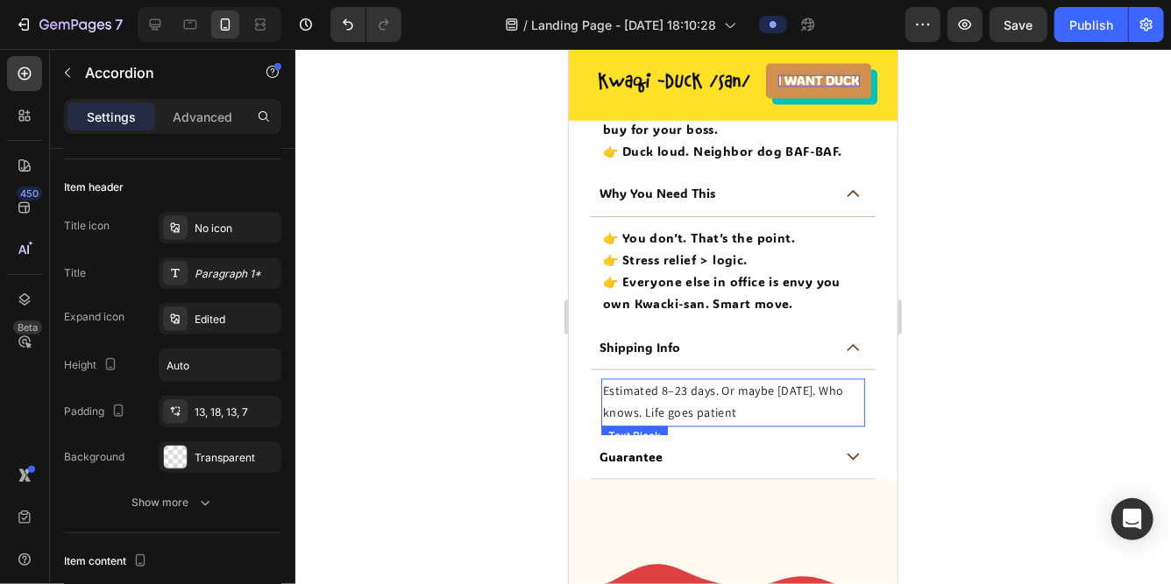
click at [677, 383] on p "Estimated 8–23 days. Or maybe tomorrow. Who knows. Life goes patient" at bounding box center [732, 402] width 260 height 44
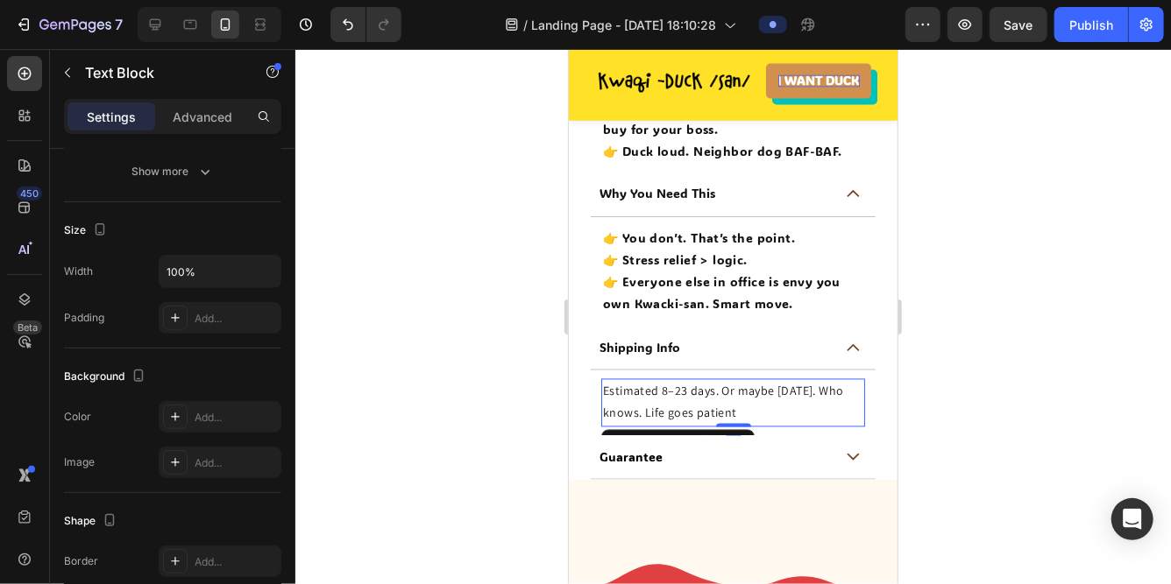
scroll to position [0, 0]
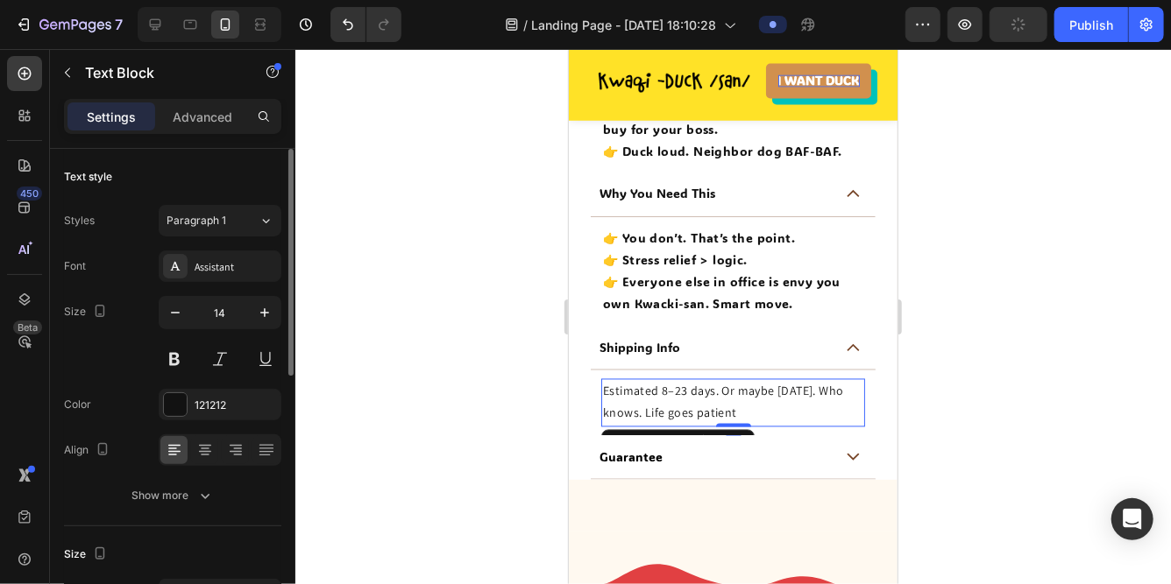
click at [221, 287] on div "Font Assistant Size 14 Color 121212 Align Show more" at bounding box center [172, 381] width 217 height 261
click at [229, 269] on div "Assistant" at bounding box center [236, 267] width 82 height 16
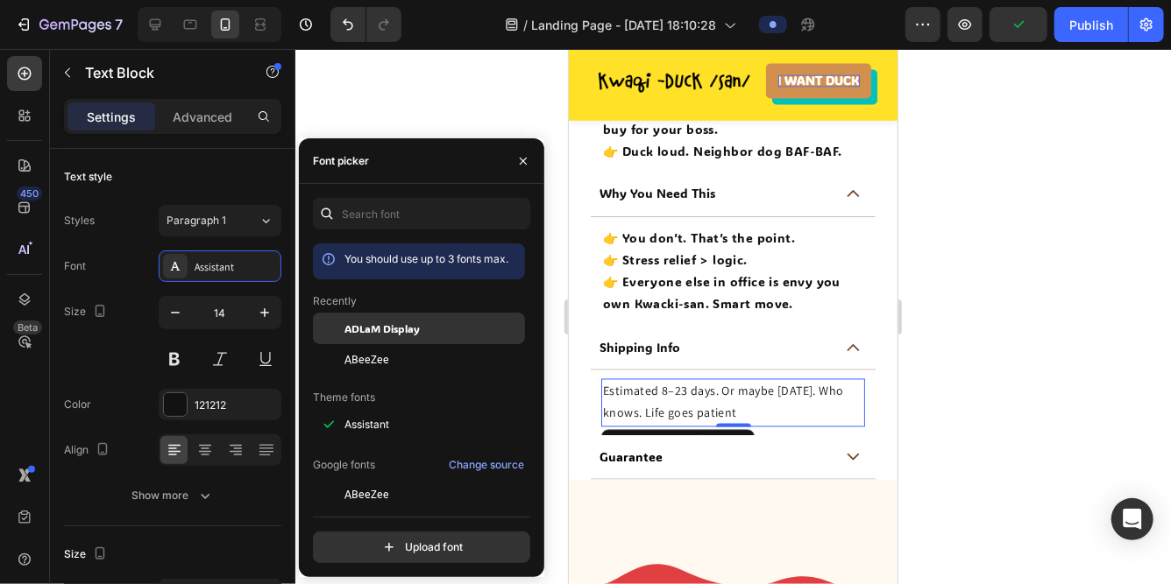
click at [395, 337] on div "ADLaM Display" at bounding box center [419, 329] width 212 height 32
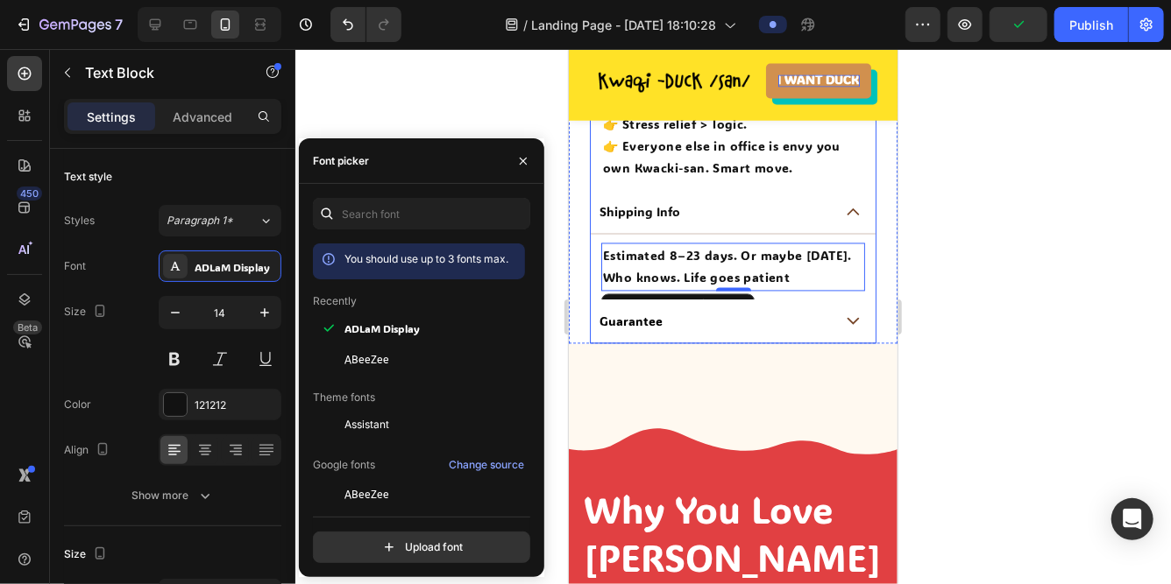
scroll to position [1705, 0]
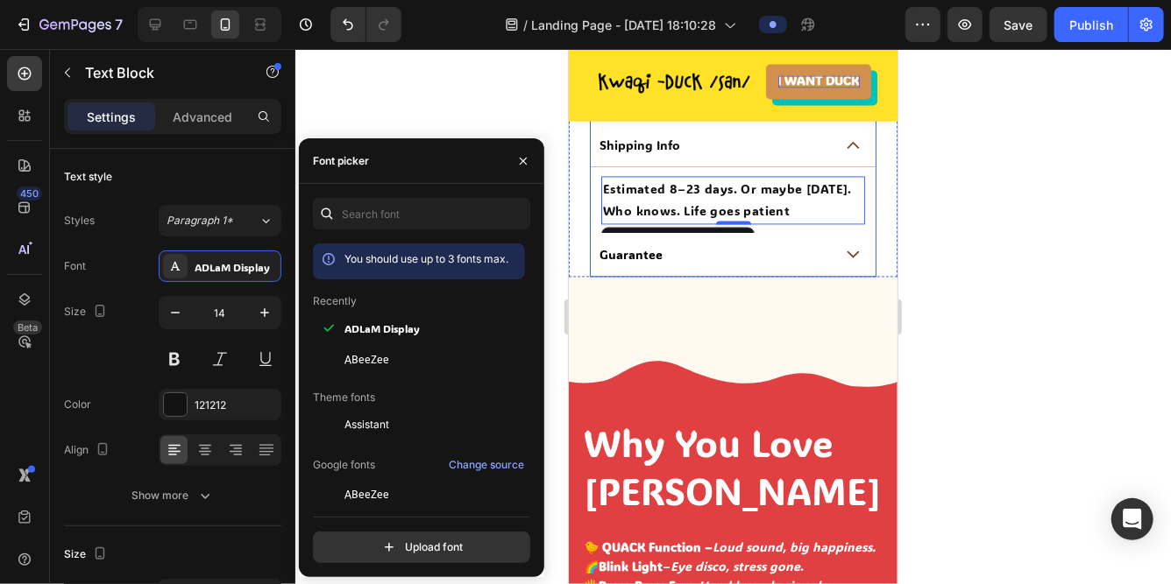
click at [704, 251] on div "Guarantee" at bounding box center [714, 254] width 236 height 21
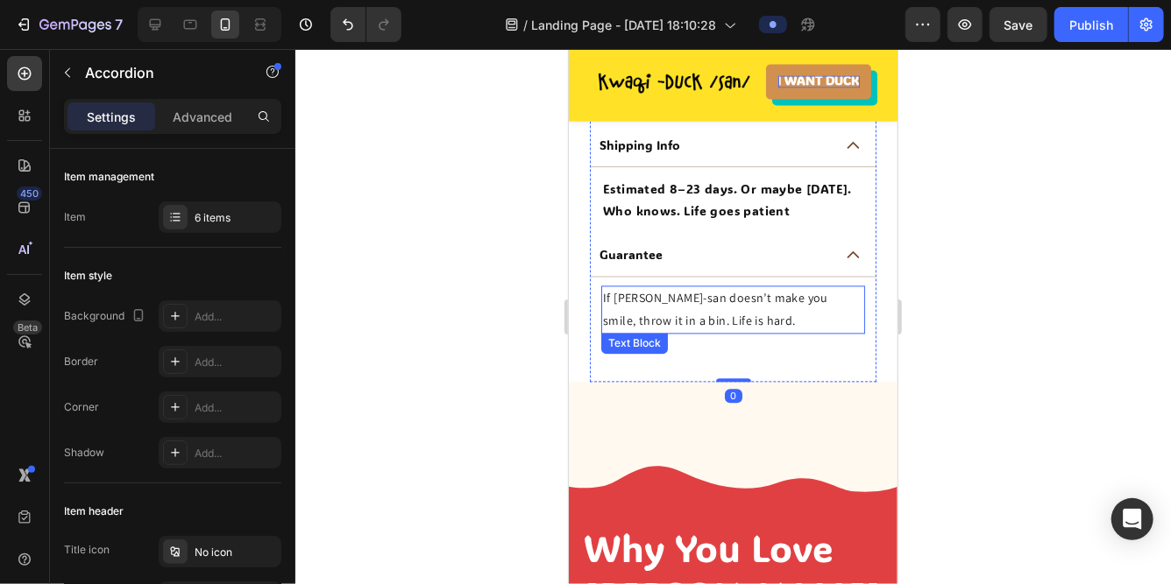
click at [658, 308] on p "If Kwacki-san doesn’t make you smile, throw it in a bin. Life is hard." at bounding box center [732, 309] width 260 height 44
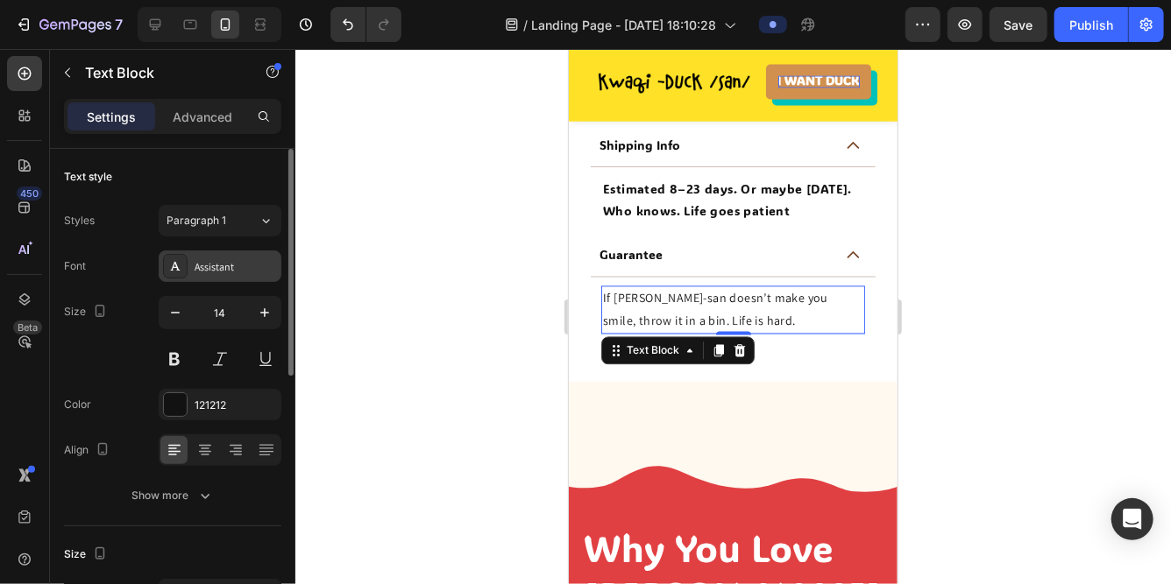
click at [215, 274] on div "Assistant" at bounding box center [236, 267] width 82 height 16
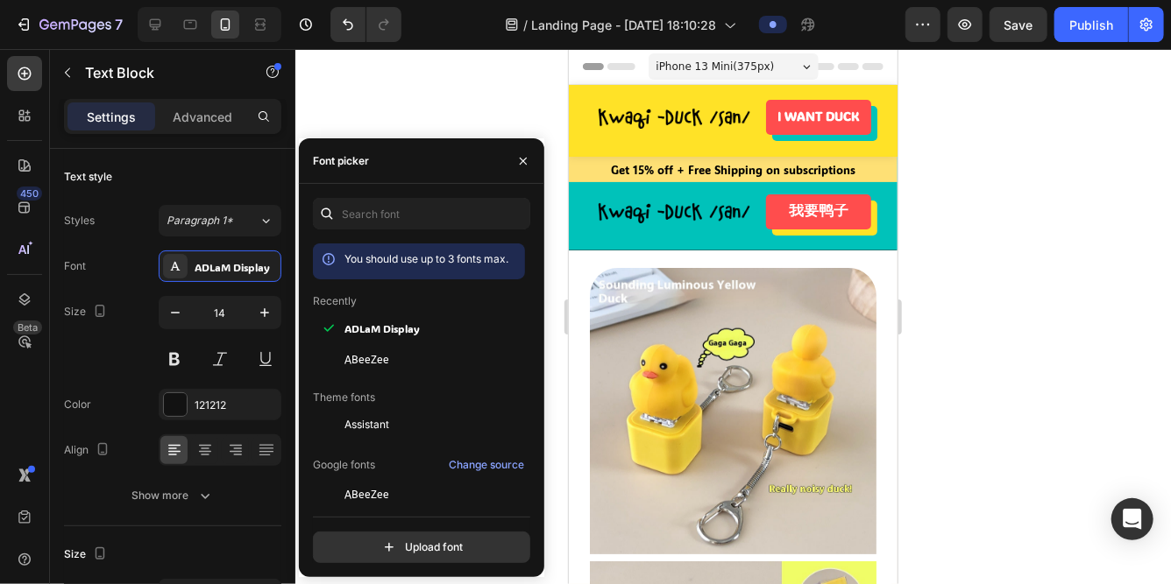
scroll to position [1705, 0]
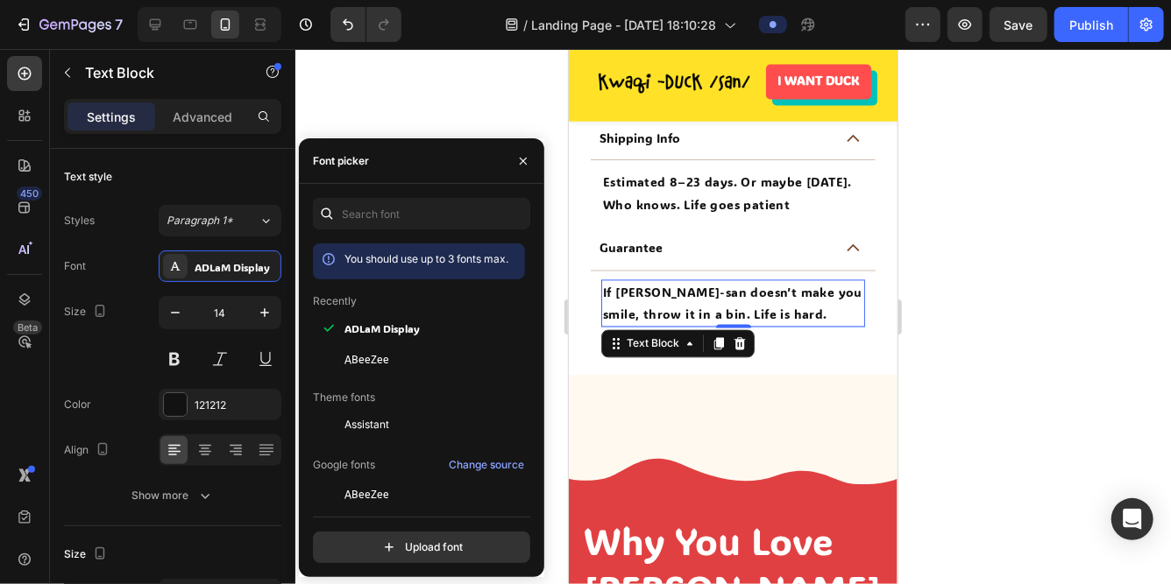
click at [489, 124] on div at bounding box center [732, 316] width 875 height 535
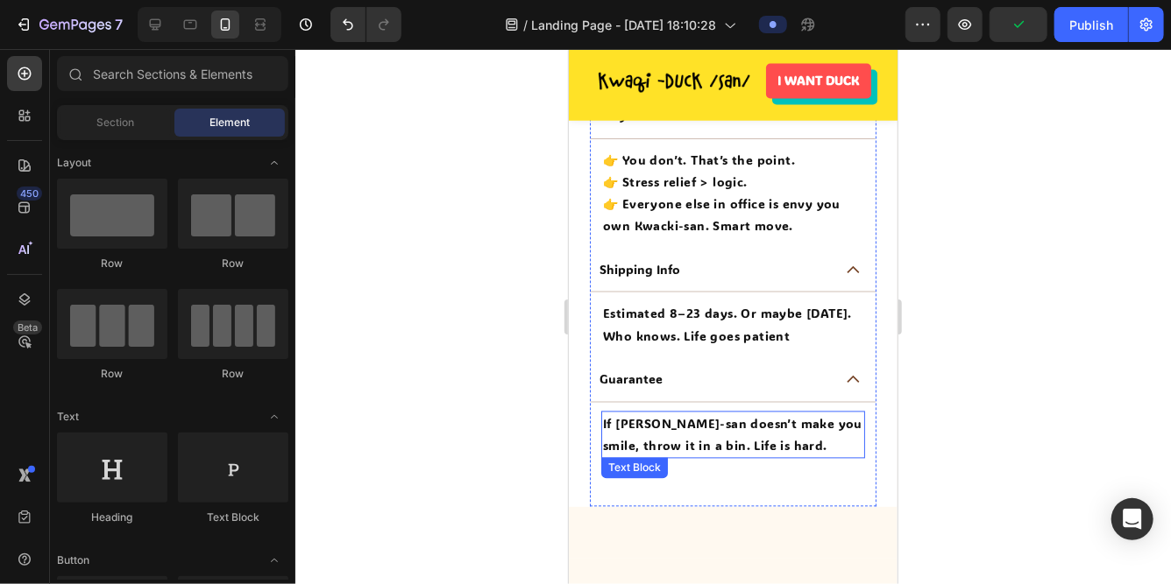
scroll to position [1566, 0]
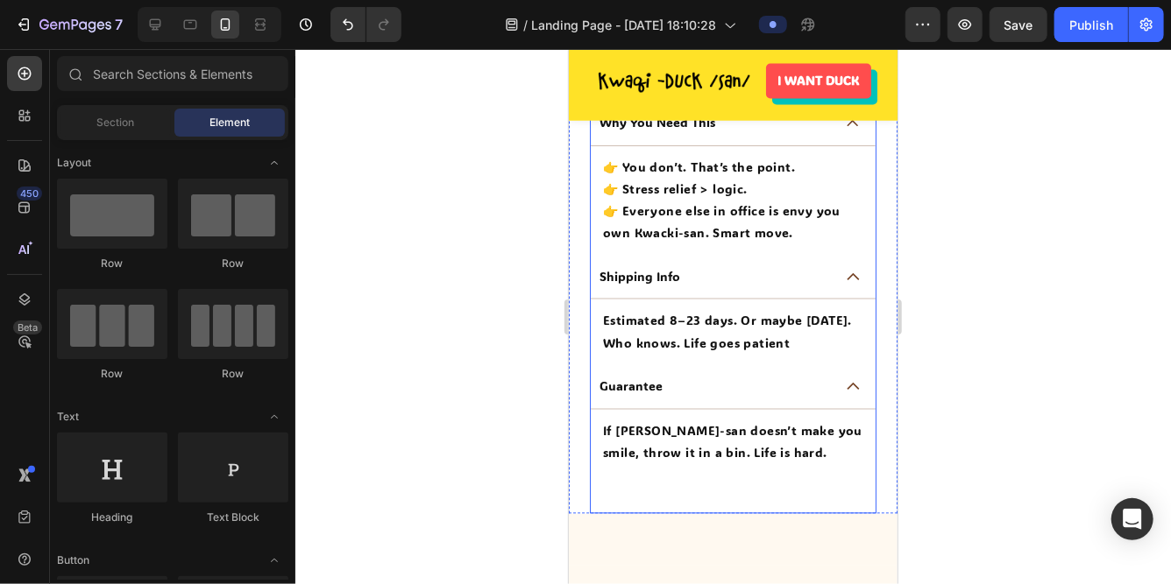
click at [844, 384] on div "Guarantee" at bounding box center [732, 386] width 285 height 45
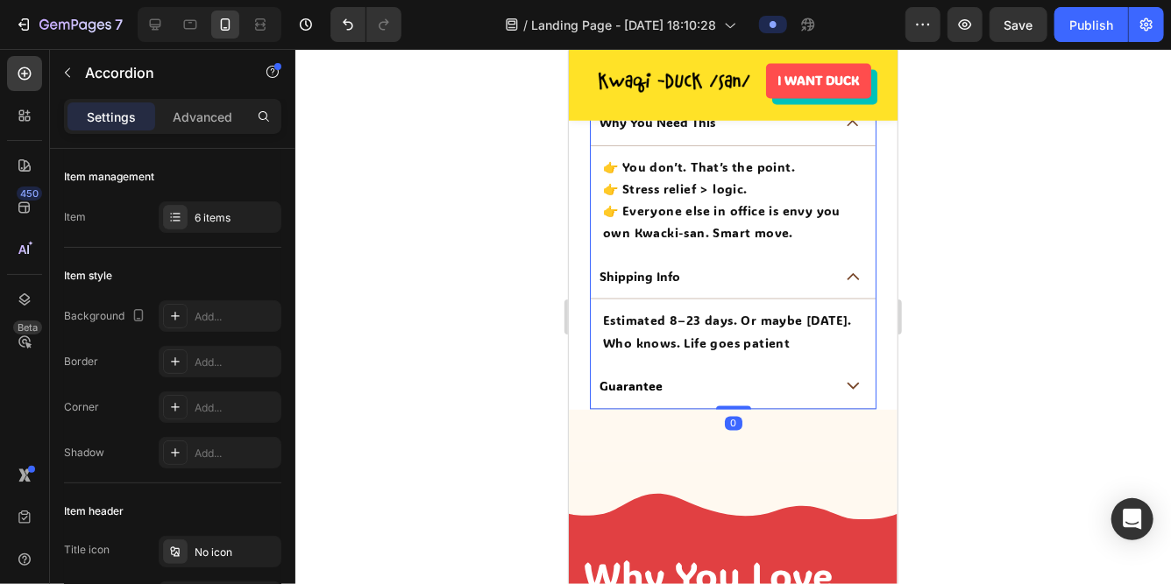
click at [844, 384] on div "Guarantee" at bounding box center [732, 386] width 285 height 45
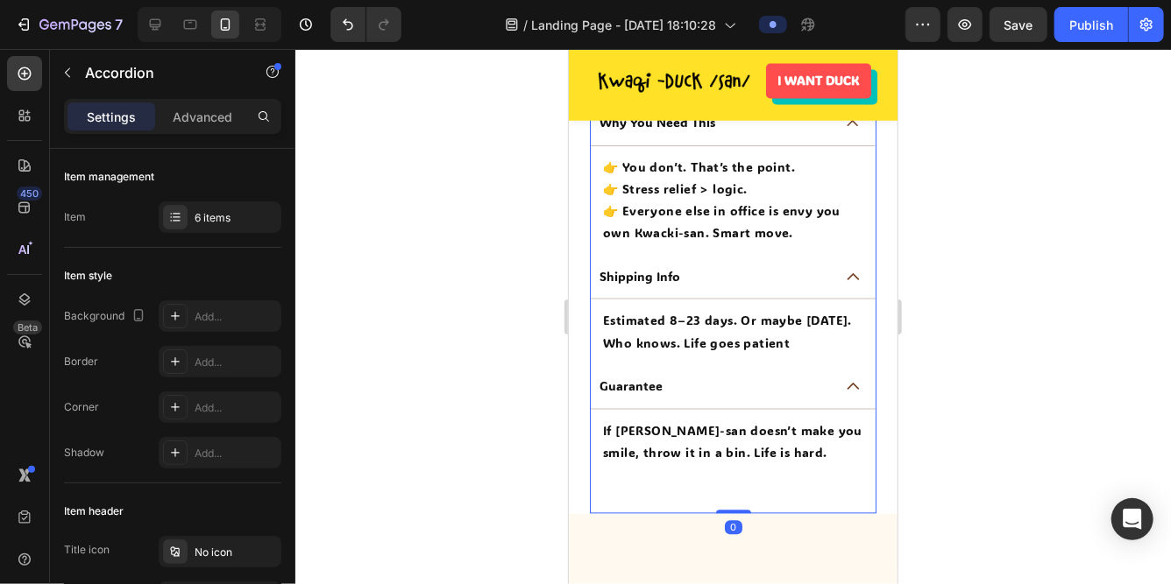
click at [844, 384] on div "Guarantee" at bounding box center [732, 386] width 285 height 45
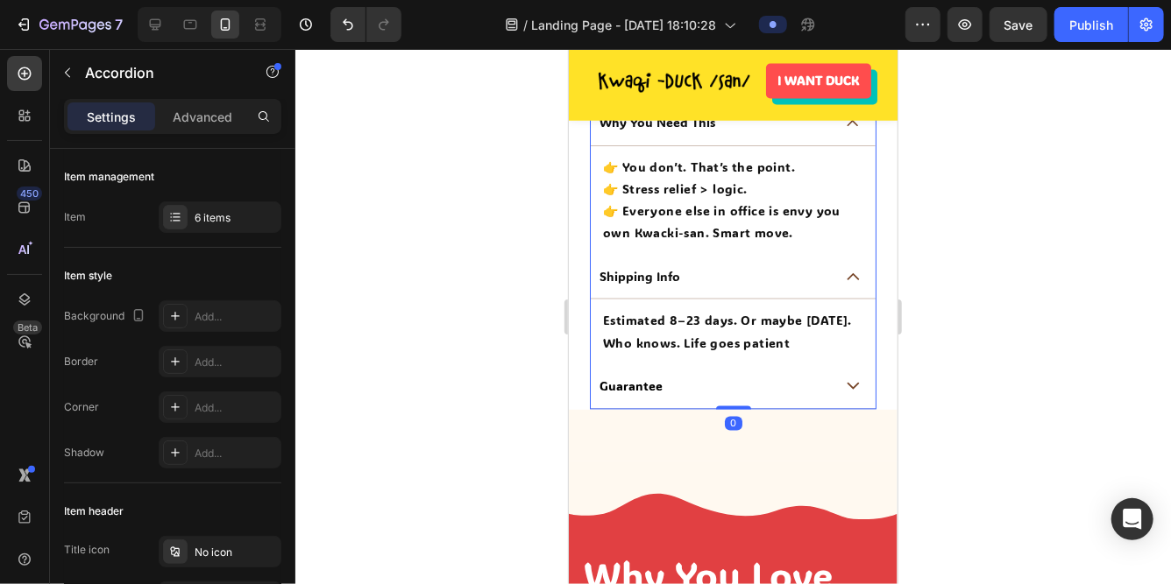
click at [852, 280] on icon at bounding box center [852, 276] width 13 height 8
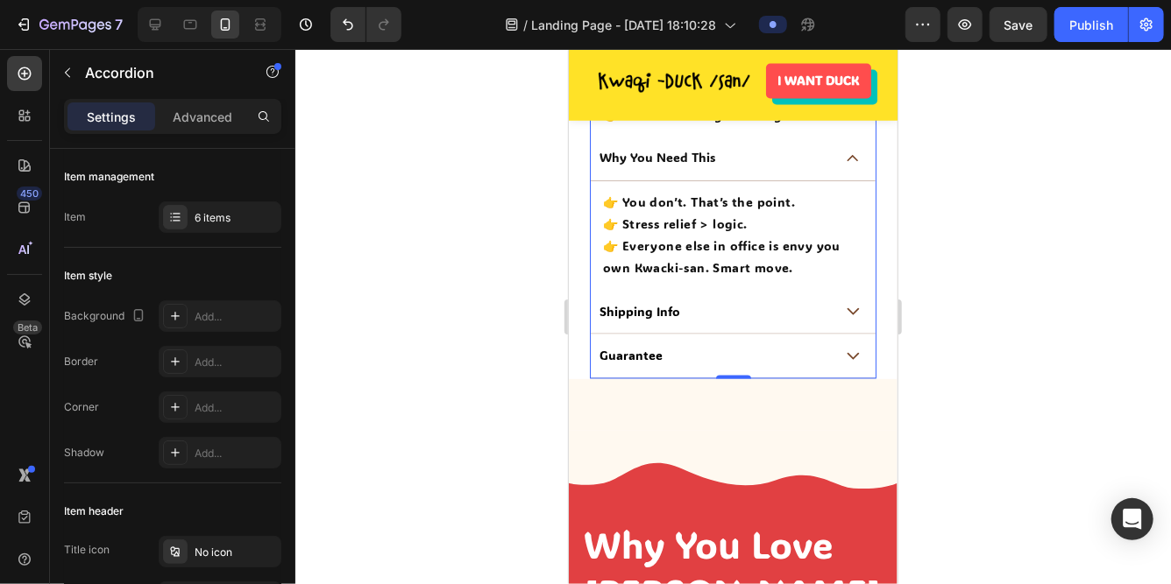
scroll to position [1519, 0]
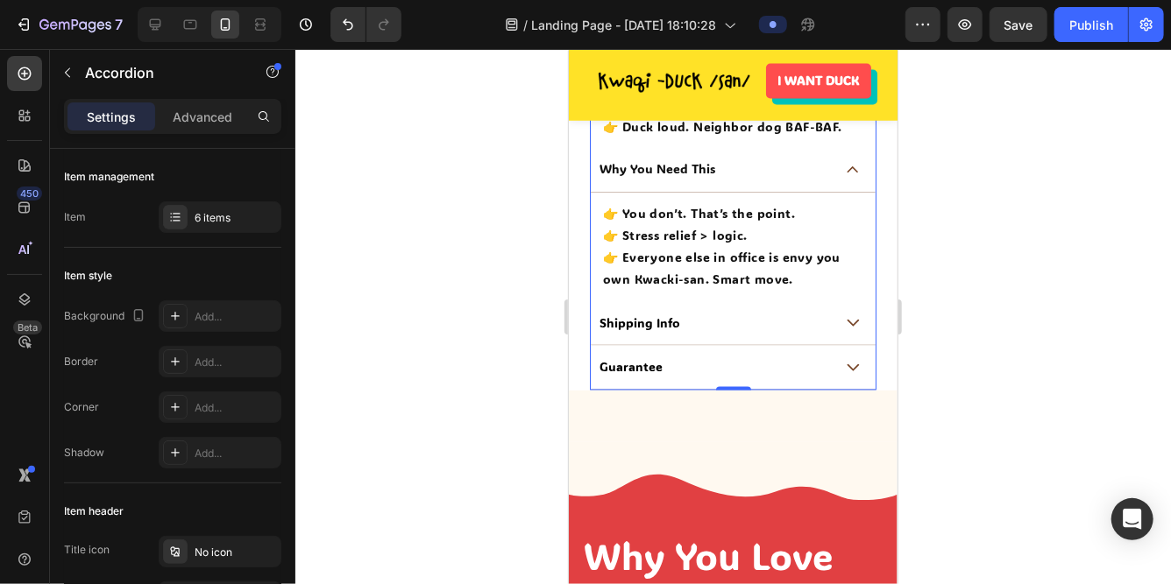
click at [846, 322] on icon at bounding box center [852, 323] width 13 height 8
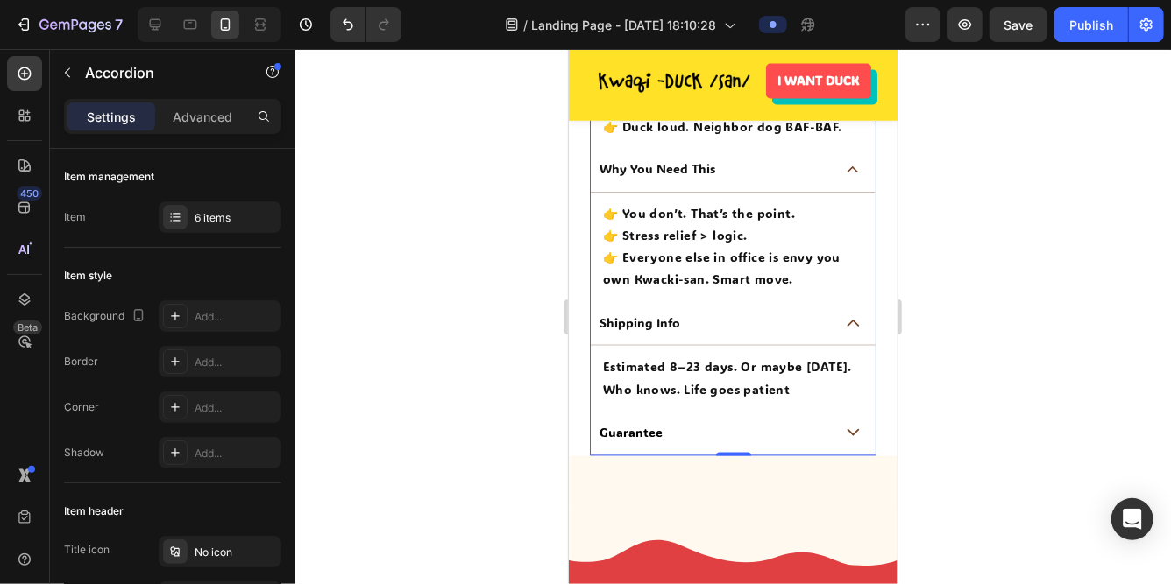
click at [846, 322] on icon at bounding box center [852, 323] width 13 height 8
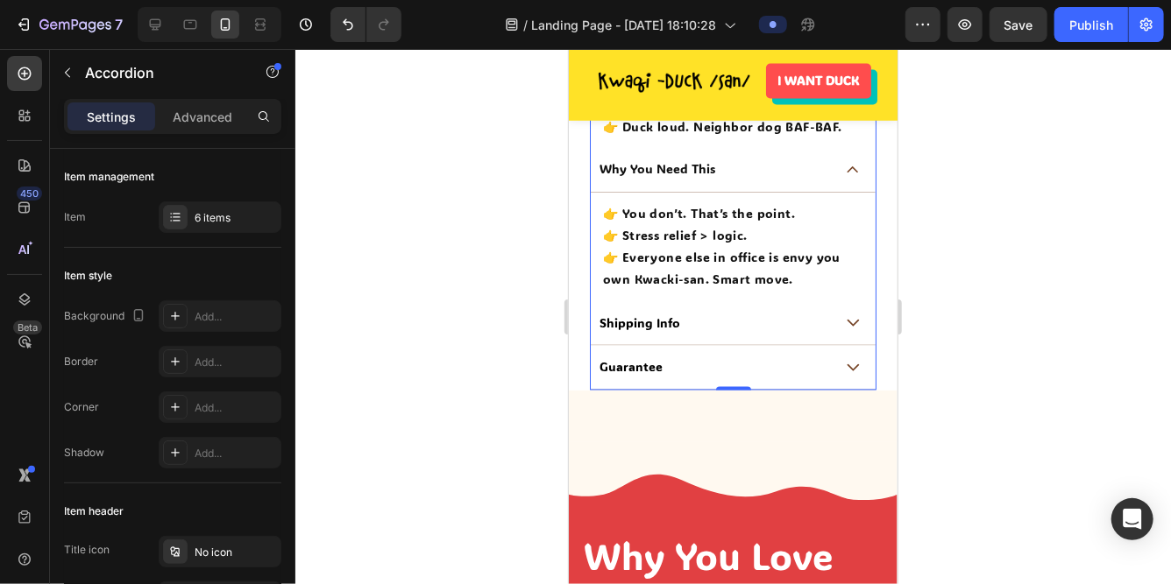
click at [852, 374] on span at bounding box center [852, 367] width 13 height 13
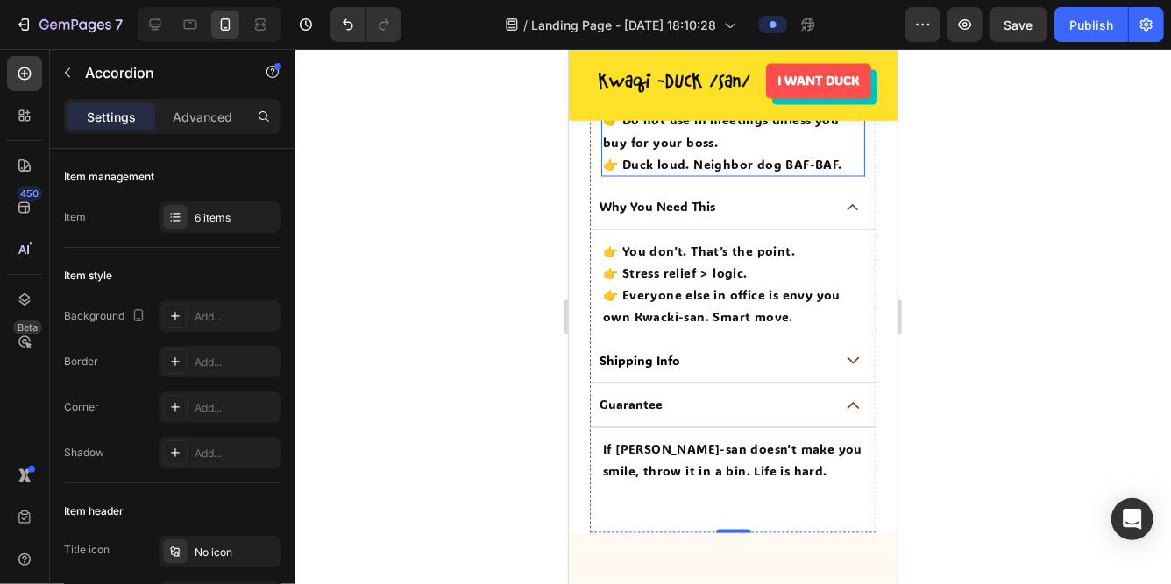
scroll to position [1570, 0]
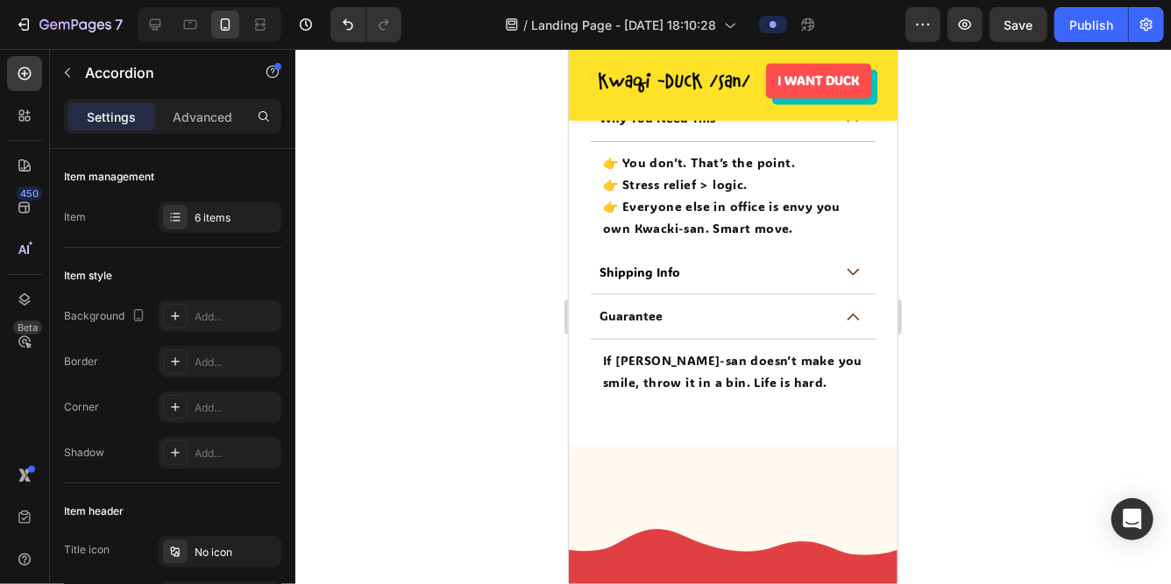
click at [842, 315] on div "Guarantee" at bounding box center [732, 316] width 285 height 45
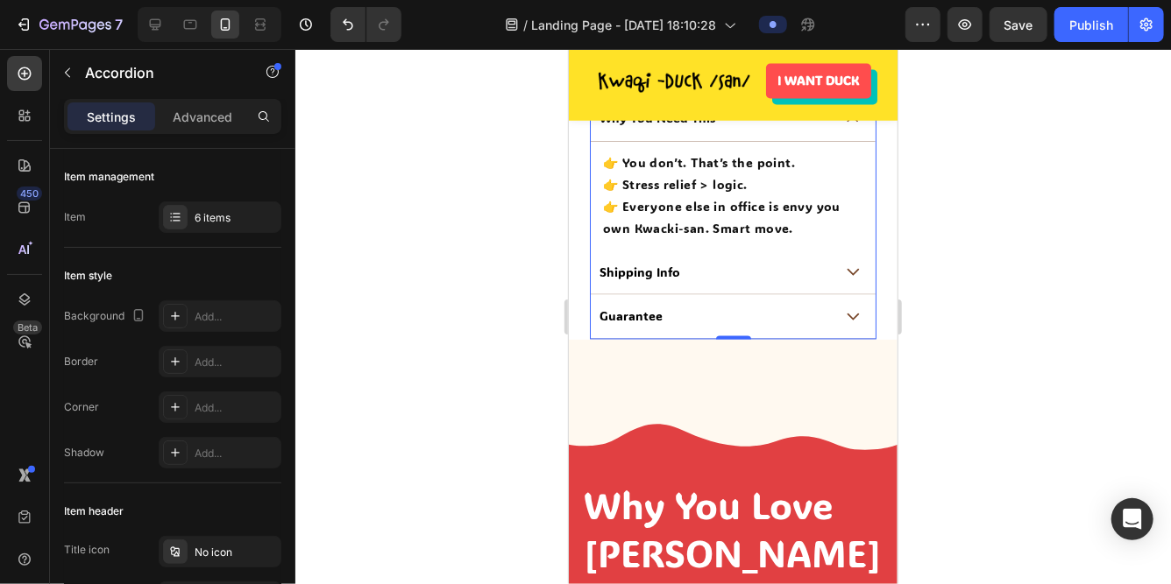
click at [842, 315] on div "Guarantee" at bounding box center [732, 316] width 285 height 45
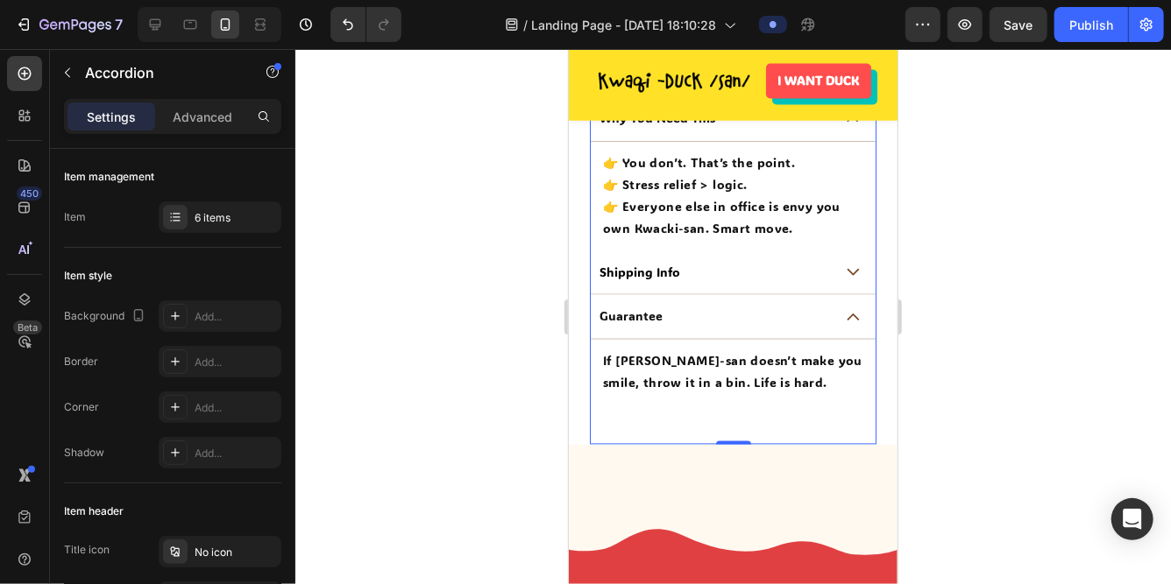
click at [850, 273] on icon at bounding box center [852, 272] width 13 height 8
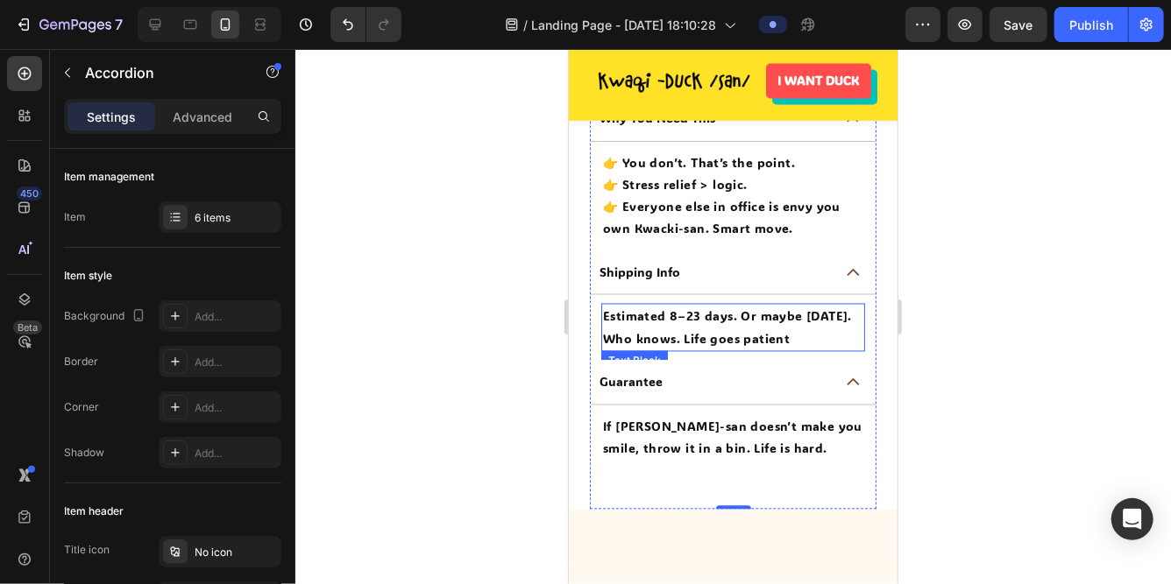
click at [606, 316] on p "Estimated 8–23 days. Or maybe tomorrow. Who knows. Life goes patient" at bounding box center [732, 327] width 260 height 44
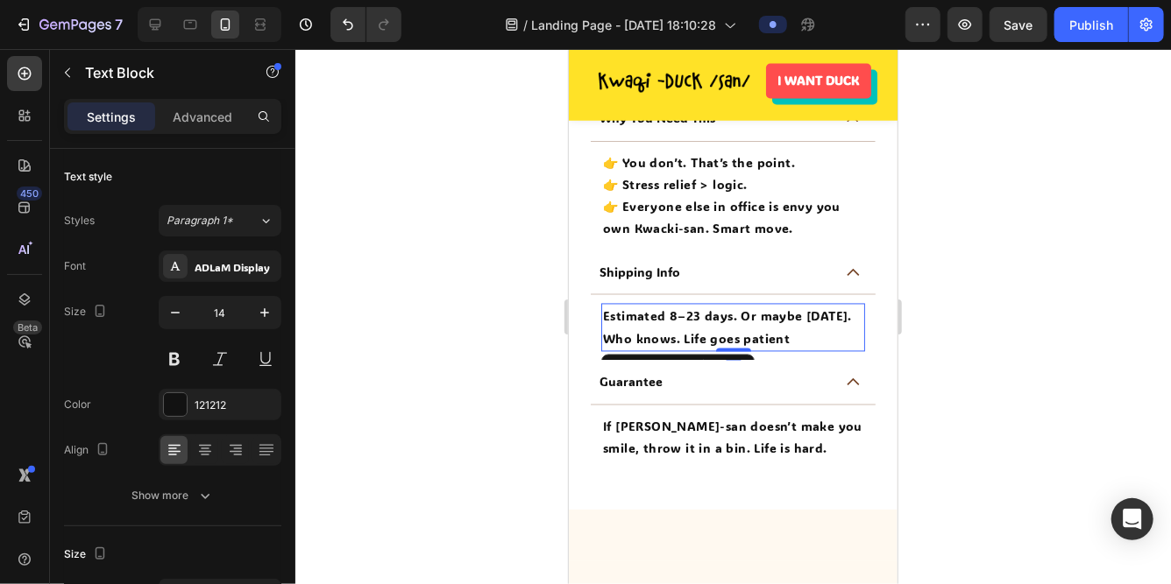
click at [606, 316] on p "Estimated 8–23 days. Or maybe tomorrow. Who knows. Life goes patient" at bounding box center [732, 327] width 260 height 44
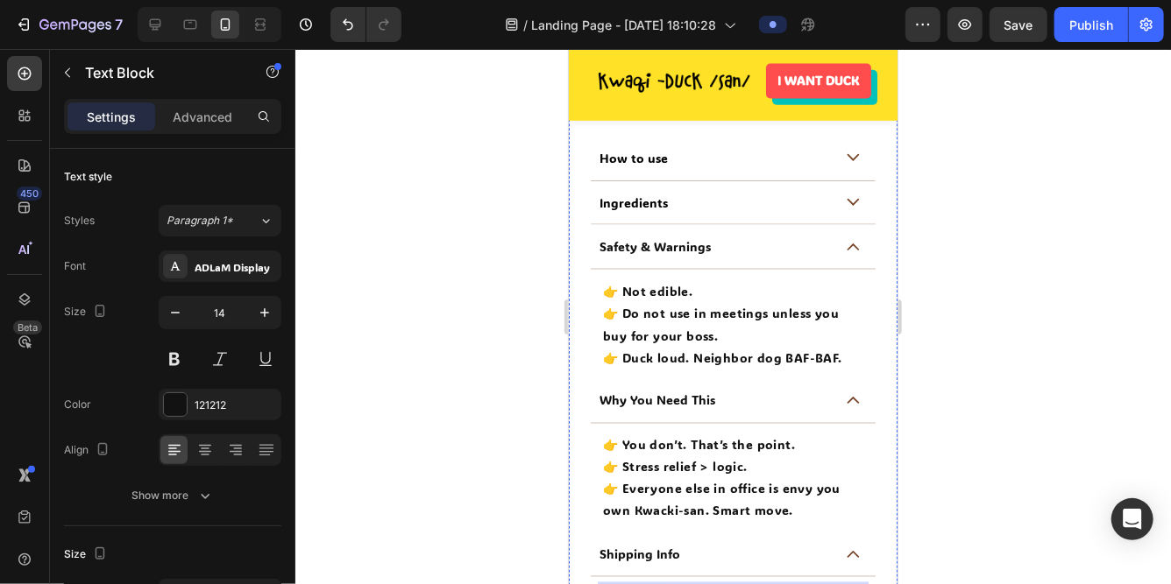
scroll to position [1290, 0]
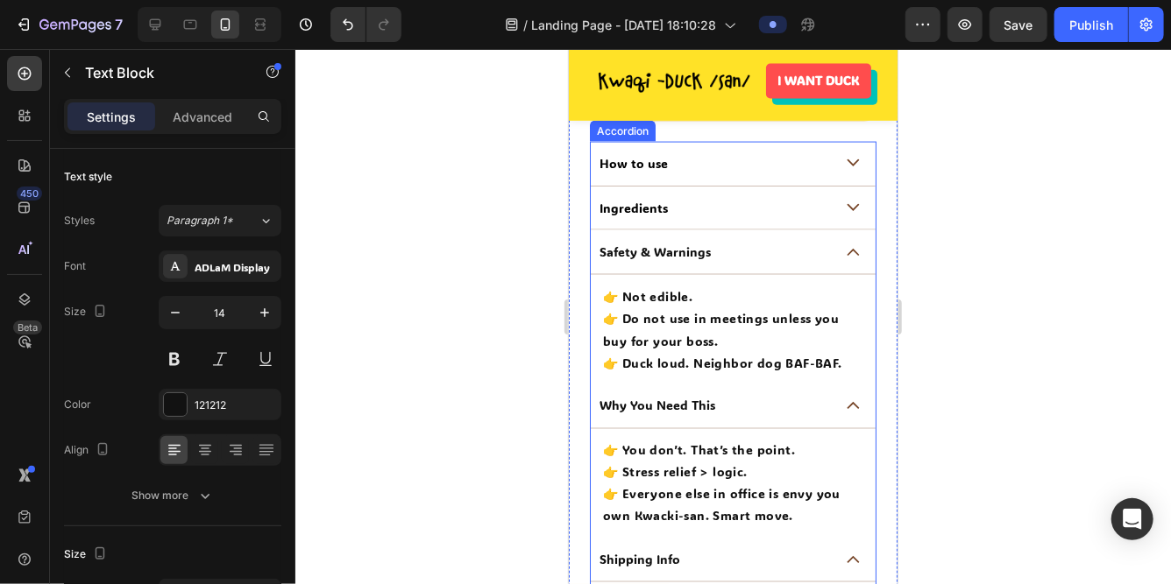
click at [853, 253] on span at bounding box center [852, 251] width 13 height 13
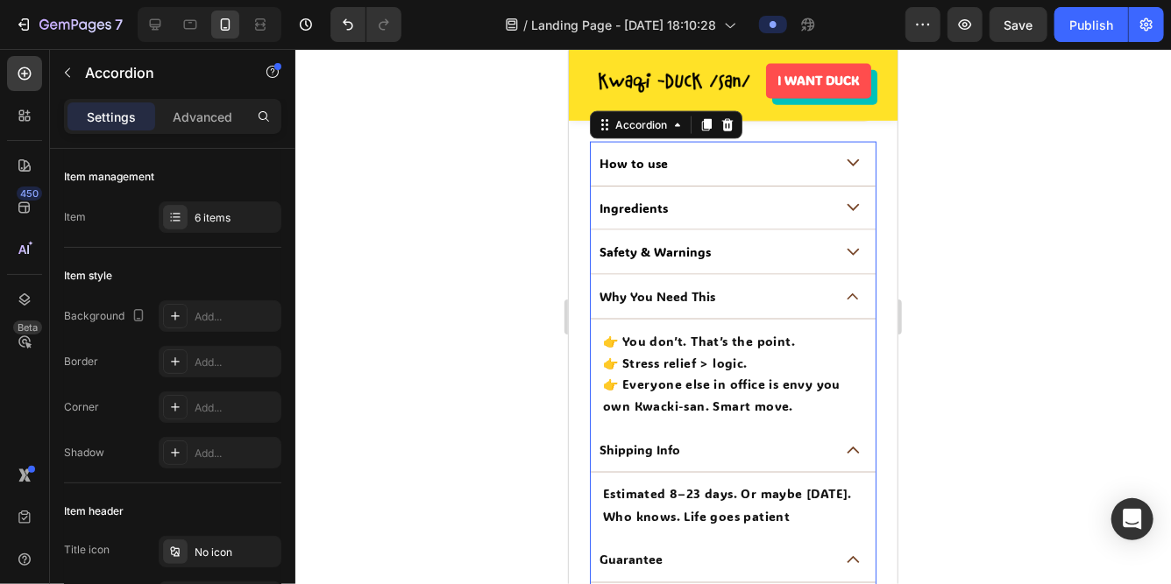
click at [852, 294] on icon at bounding box center [852, 297] width 13 height 8
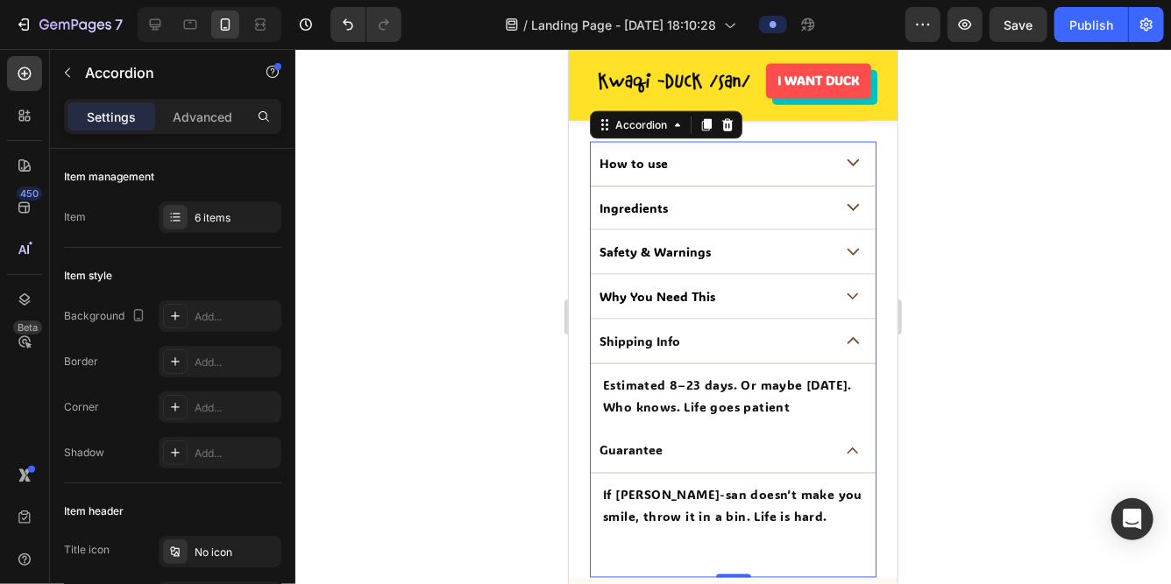
click at [849, 329] on div "Shipping Info" at bounding box center [732, 341] width 285 height 45
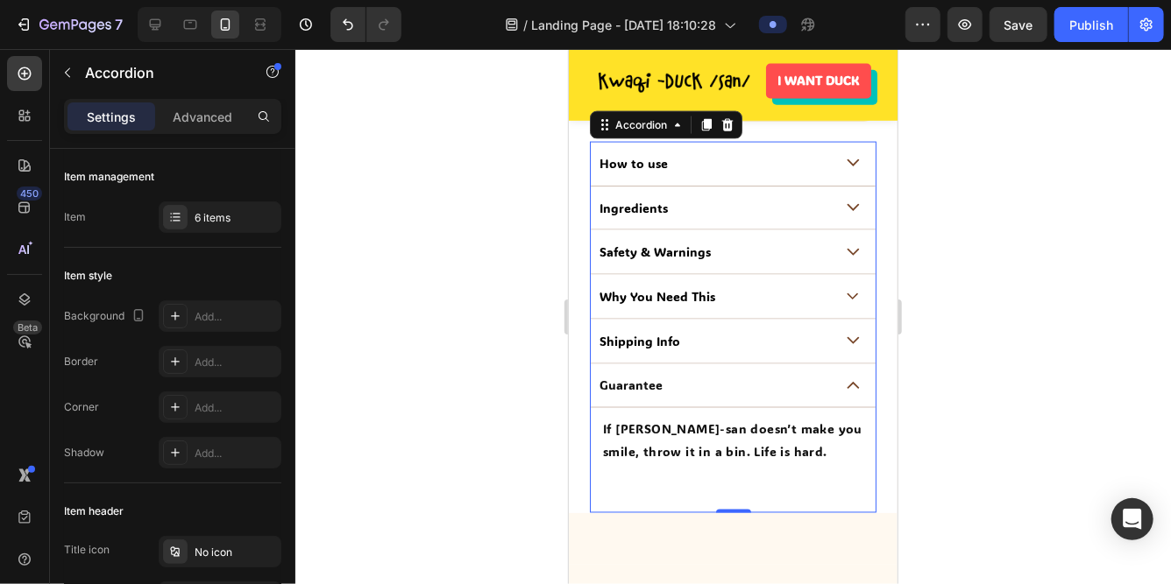
click at [858, 381] on icon at bounding box center [852, 385] width 13 height 8
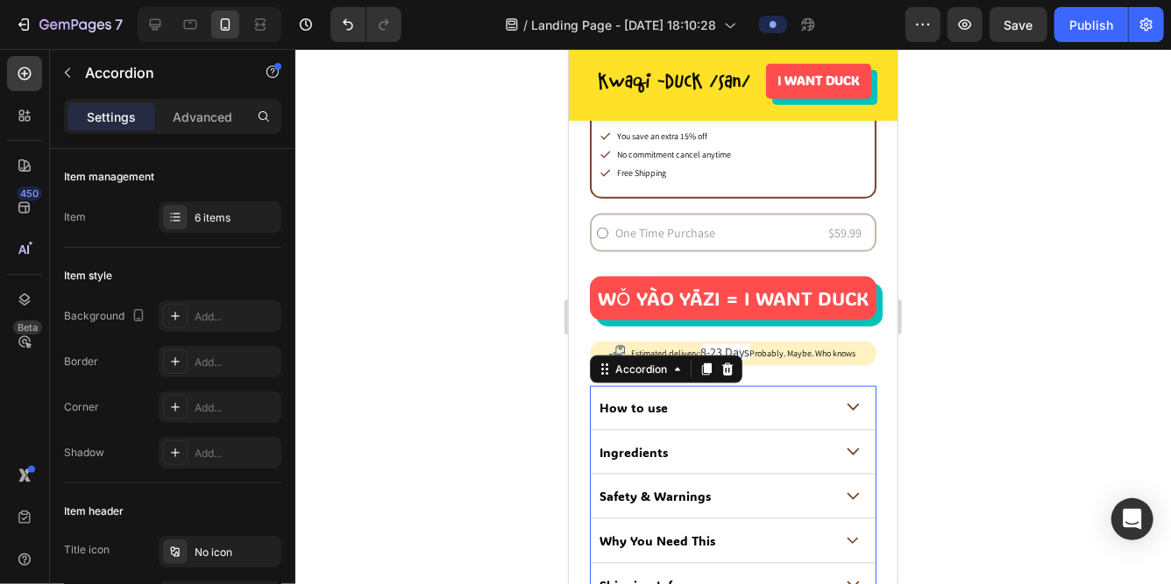
scroll to position [1069, 0]
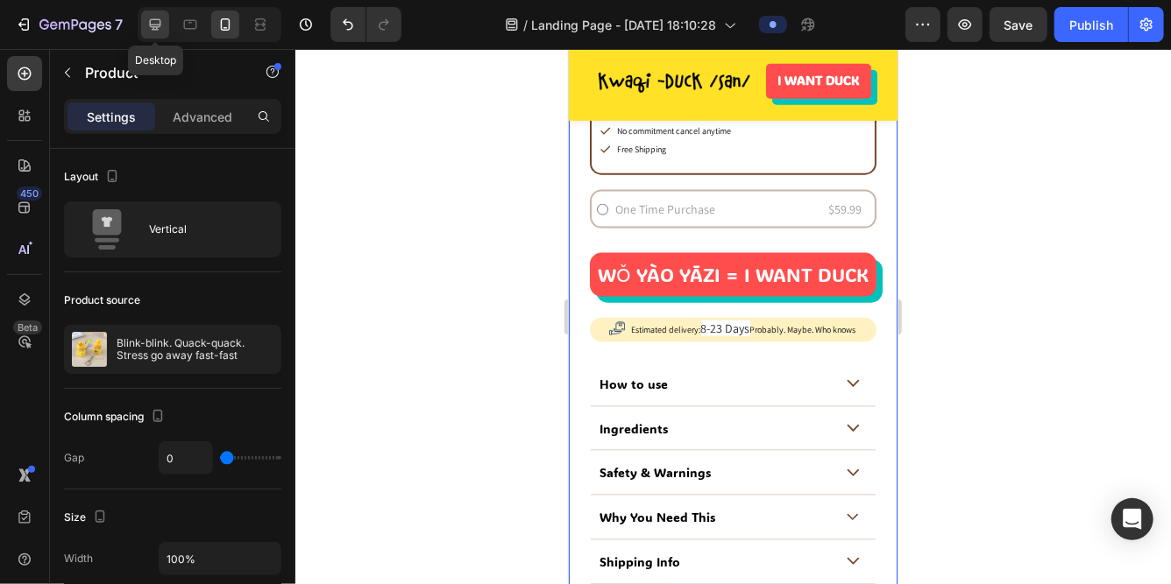
click at [154, 19] on icon at bounding box center [155, 24] width 11 height 11
type input "48"
type input "1090"
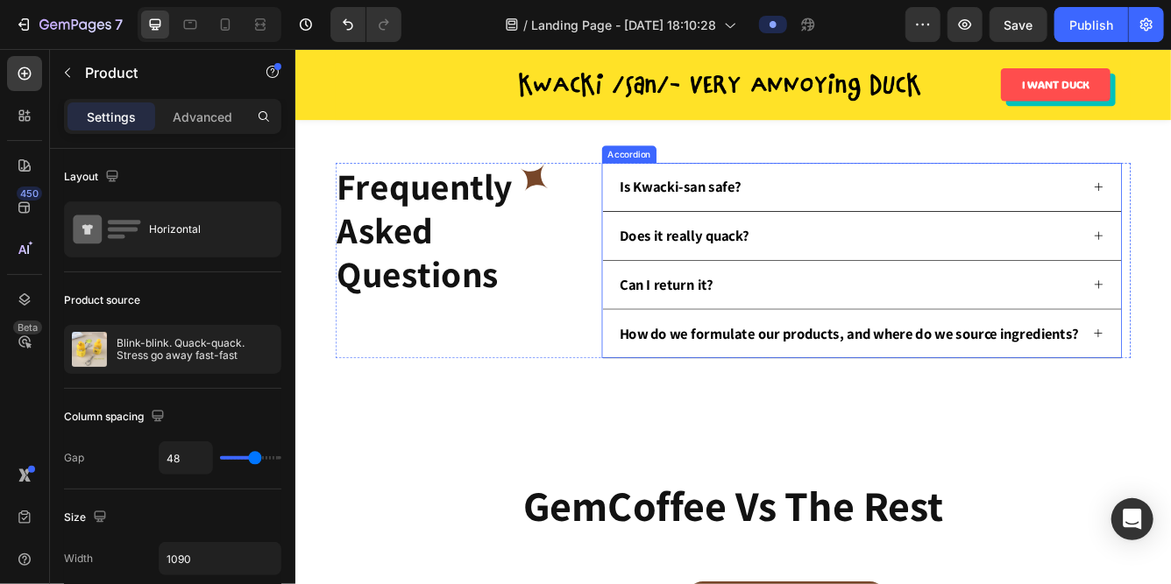
scroll to position [2735, 0]
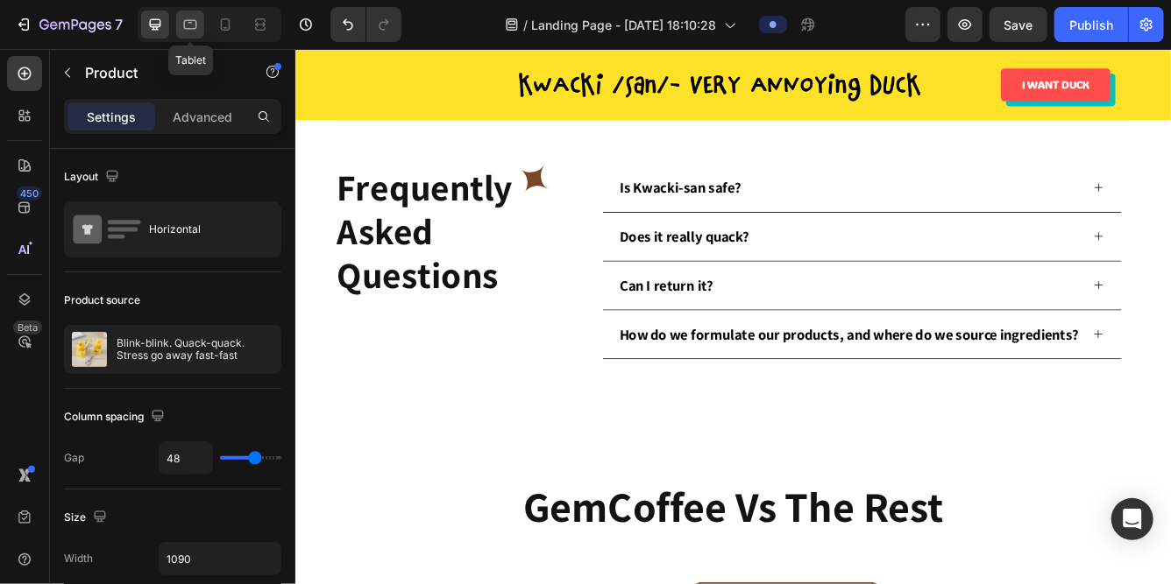
click at [188, 34] on div at bounding box center [190, 25] width 28 height 28
type input "36"
type input "100%"
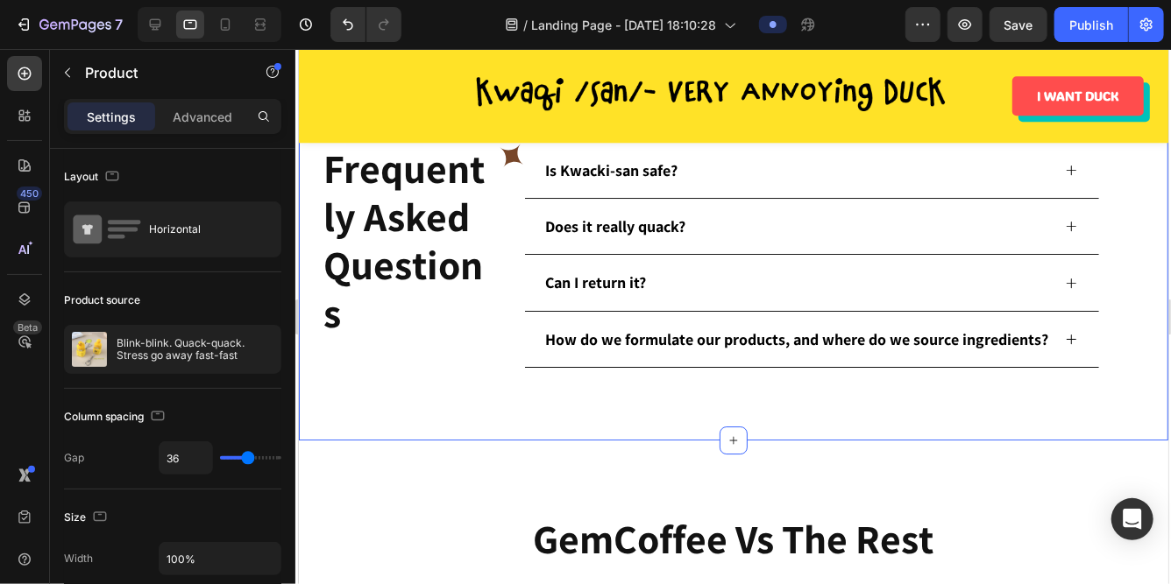
scroll to position [2598, 0]
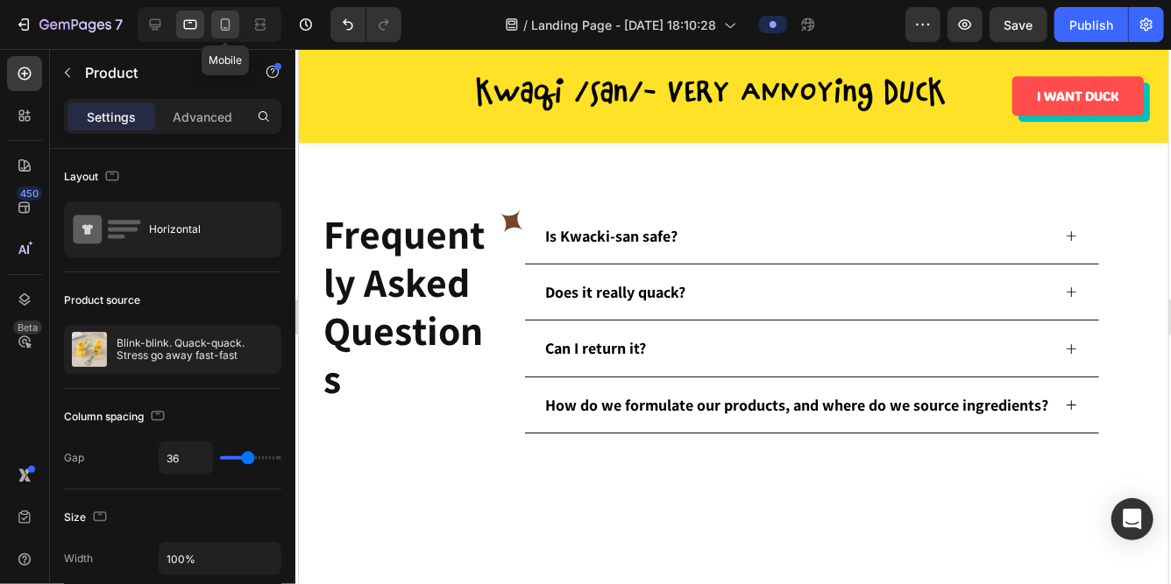
click at [226, 33] on div at bounding box center [225, 25] width 28 height 28
type input "0"
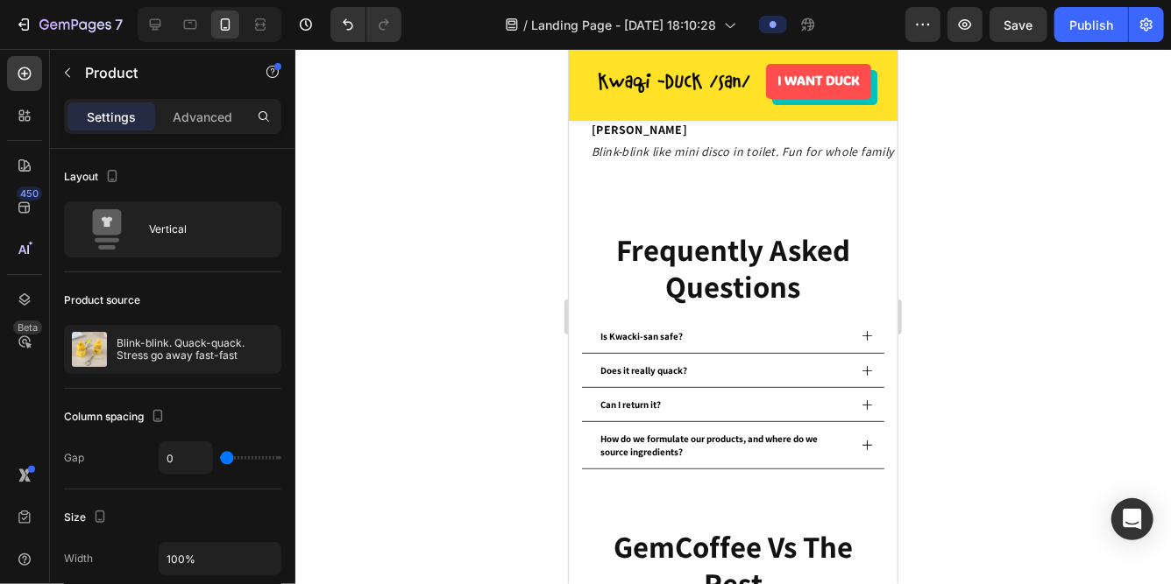
scroll to position [3389, 0]
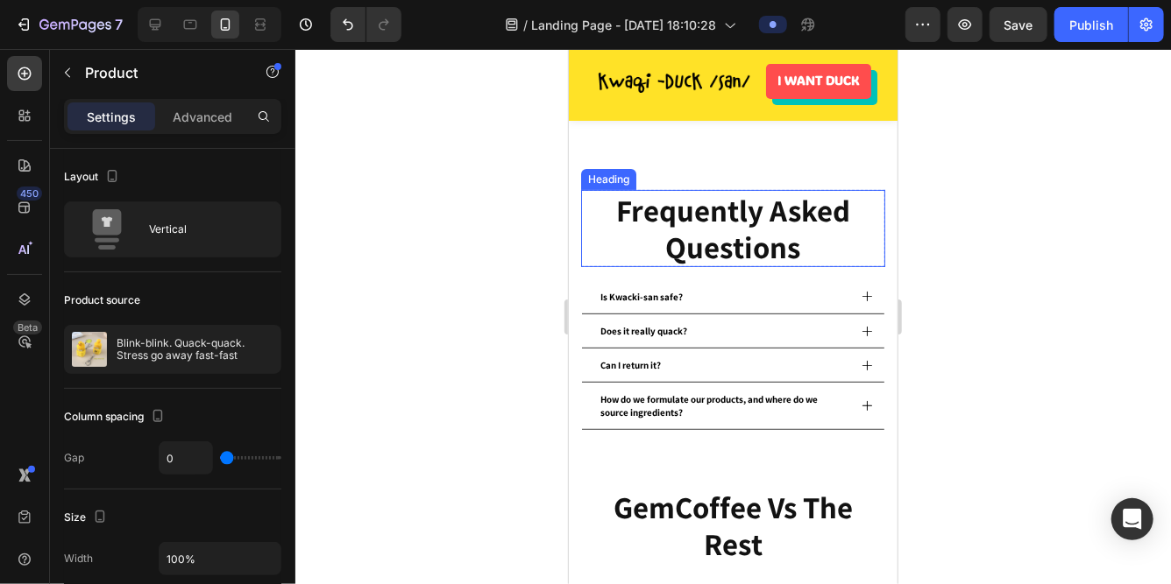
click at [621, 255] on h2 "Frequently Asked Questions" at bounding box center [732, 227] width 272 height 77
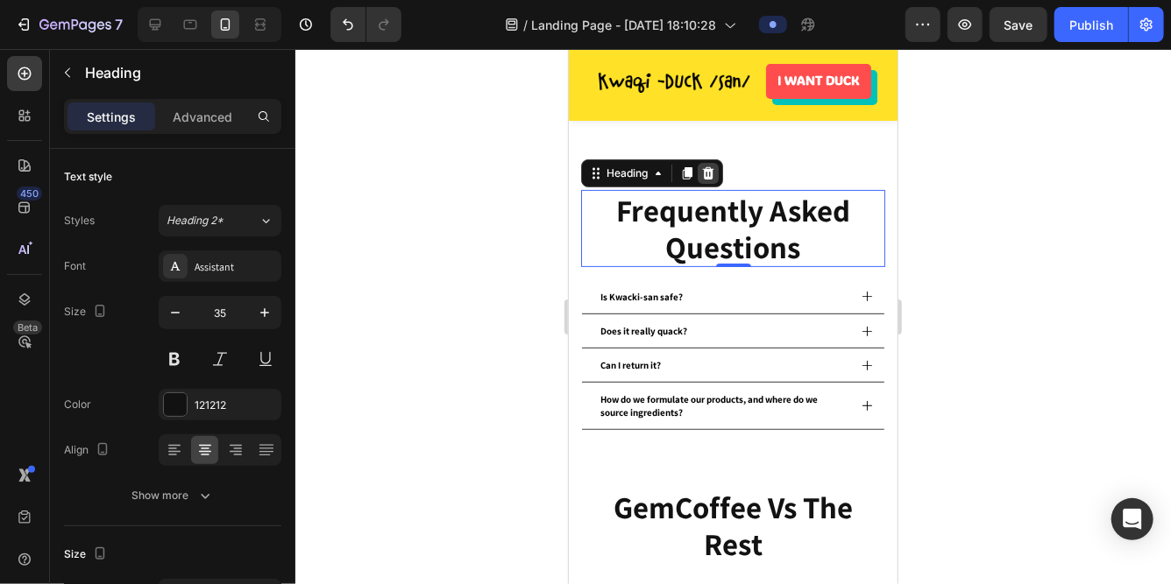
click at [707, 168] on icon at bounding box center [707, 172] width 11 height 12
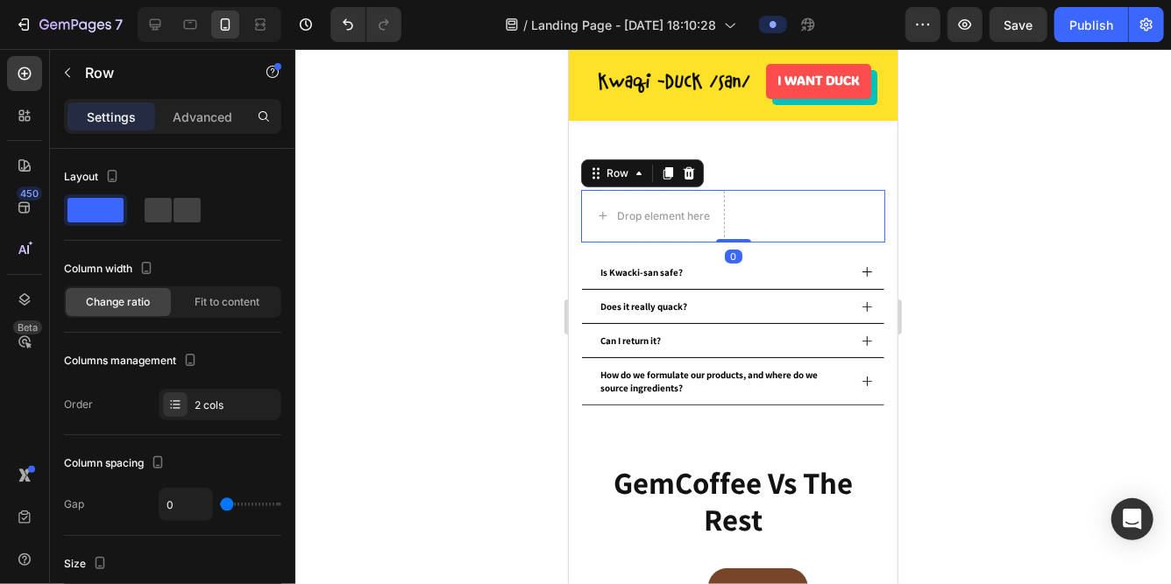
click at [747, 203] on div "Drop element here Icon Row 0" at bounding box center [732, 215] width 304 height 53
click at [692, 176] on icon at bounding box center [688, 173] width 14 height 14
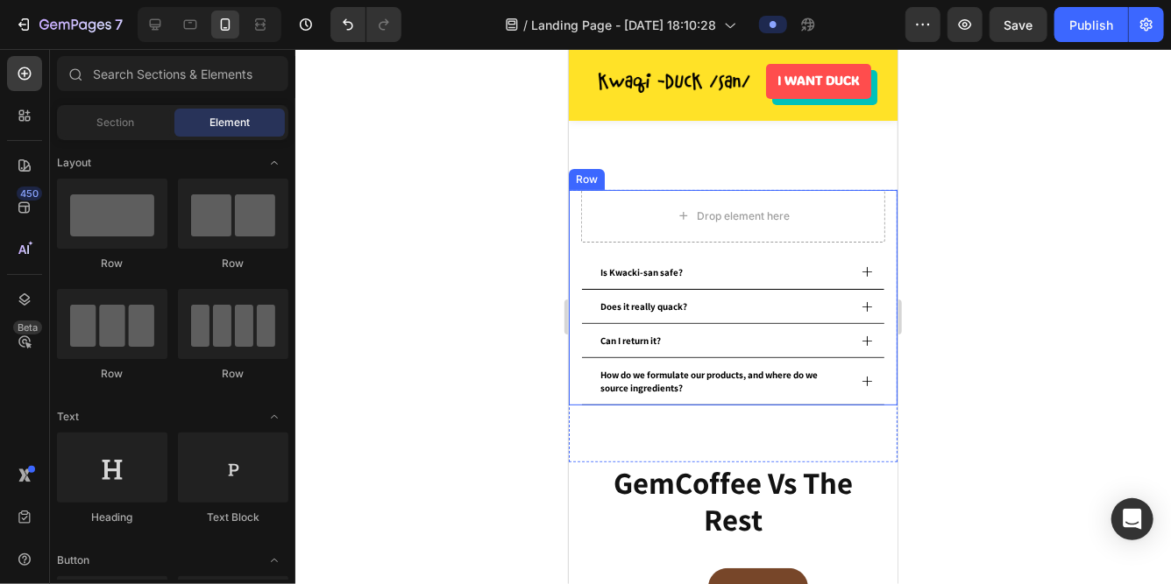
click at [885, 244] on div "Drop element here Is Kwacki-san safe? Does it really quack? Can I return it? Ho…" at bounding box center [732, 297] width 329 height 216
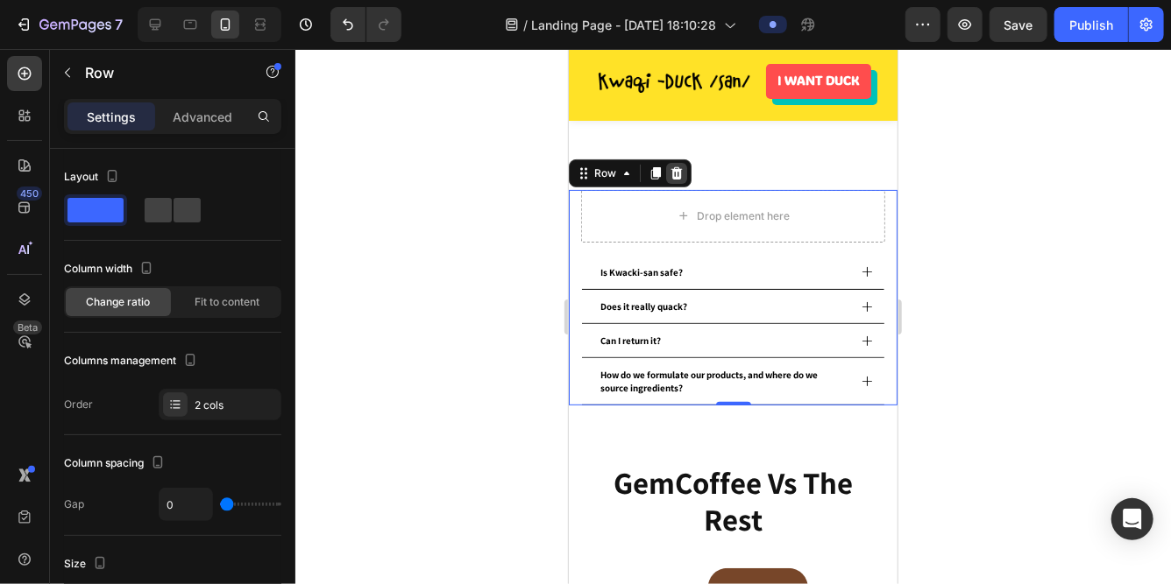
click at [676, 166] on icon at bounding box center [675, 172] width 11 height 12
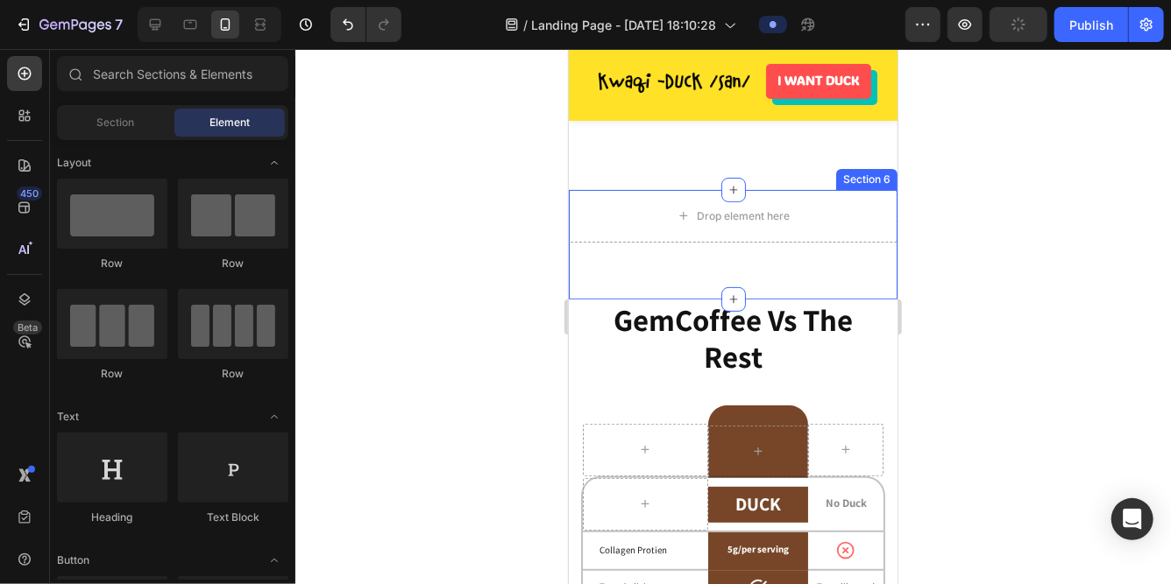
click at [779, 271] on div "Drop element here Section 6" at bounding box center [732, 244] width 329 height 110
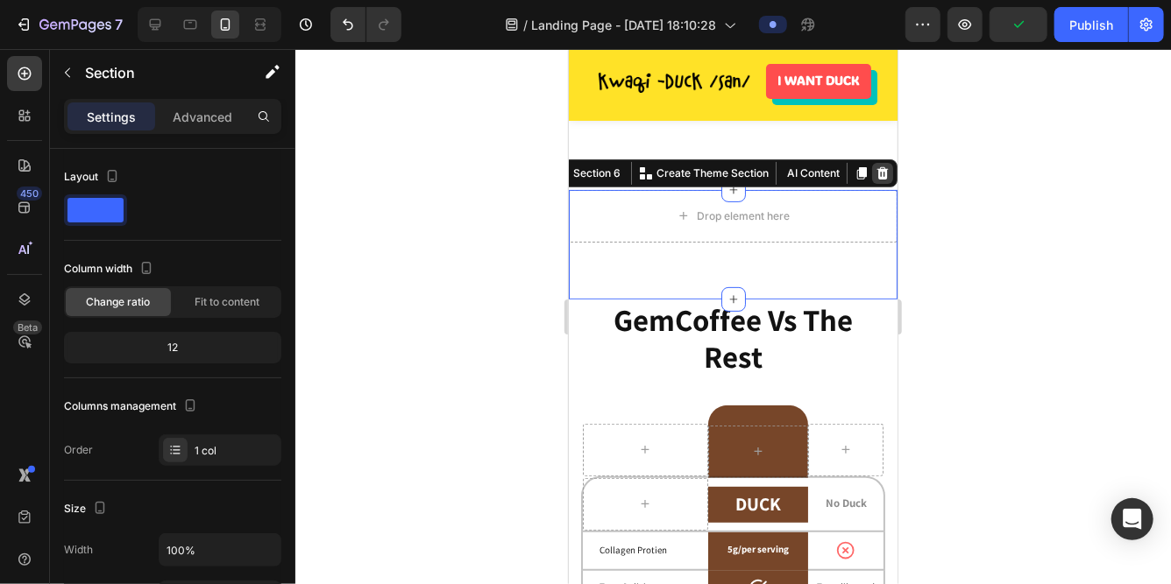
click at [881, 179] on icon at bounding box center [881, 173] width 14 height 14
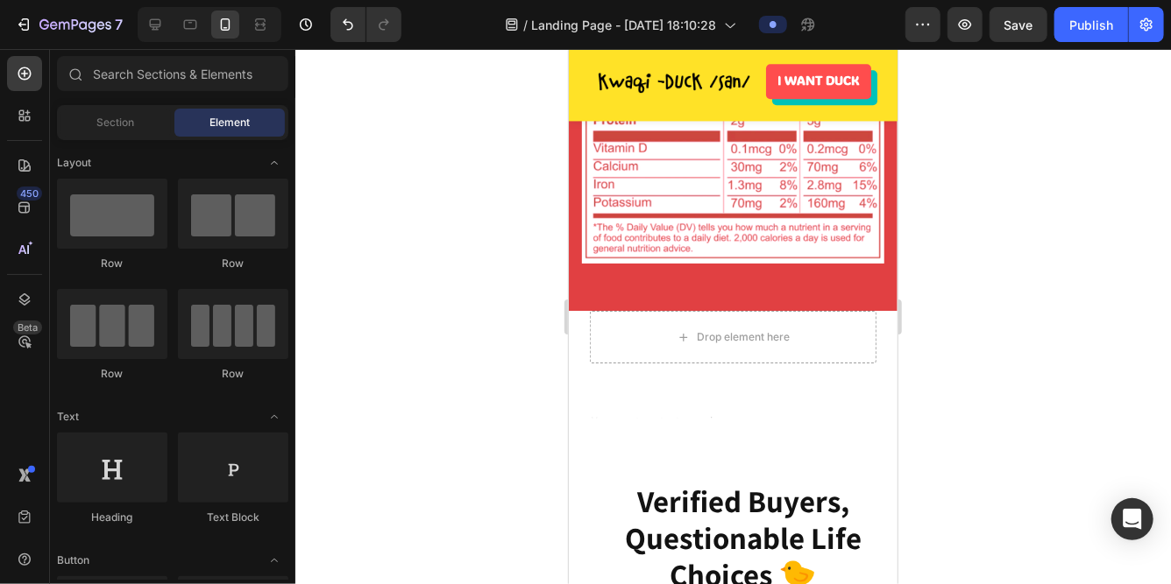
scroll to position [2392, 0]
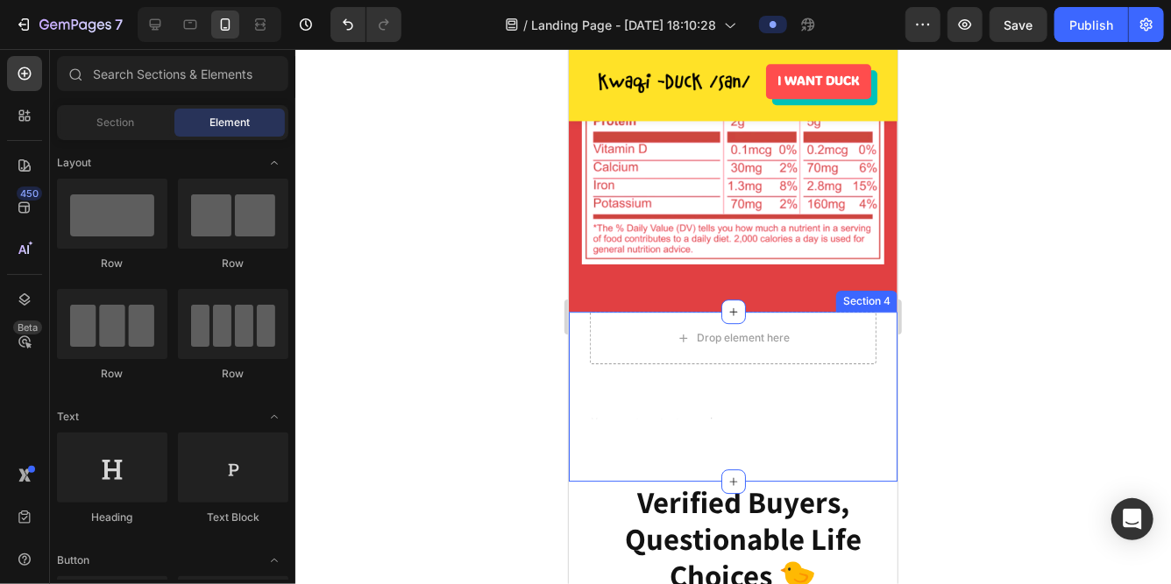
click at [754, 438] on div "Heading Text Block Drop element here Row Section 4" at bounding box center [732, 396] width 329 height 170
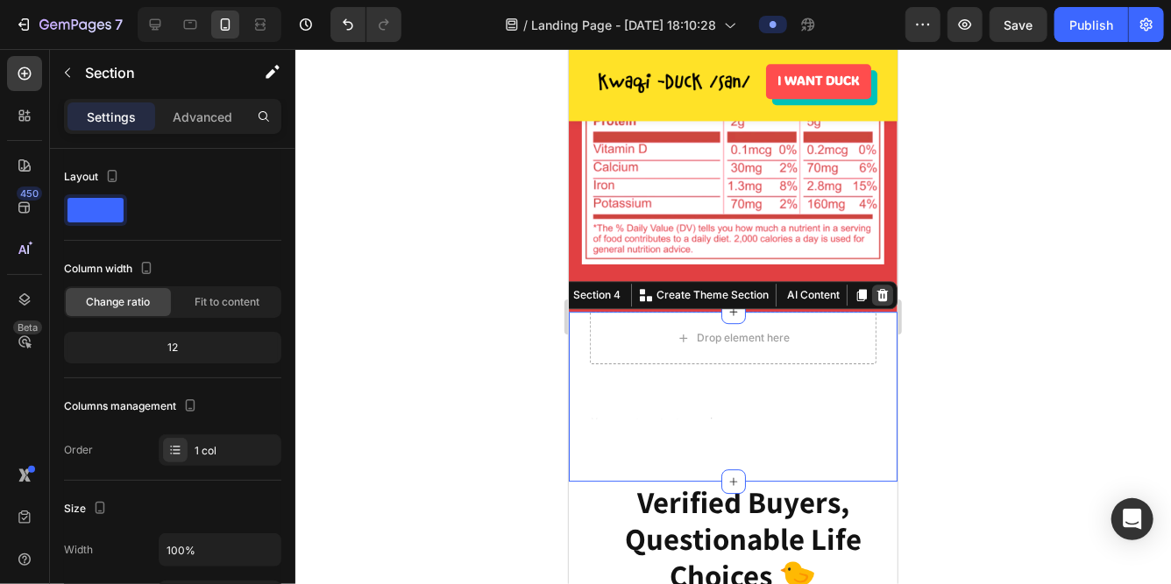
click at [883, 297] on icon at bounding box center [881, 294] width 11 height 12
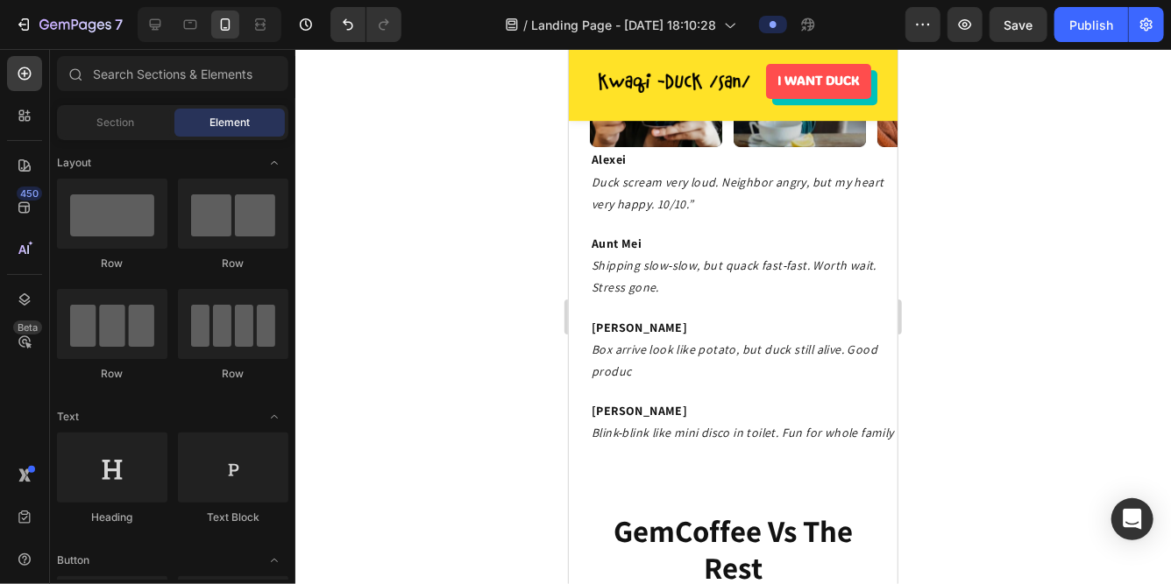
scroll to position [2834, 0]
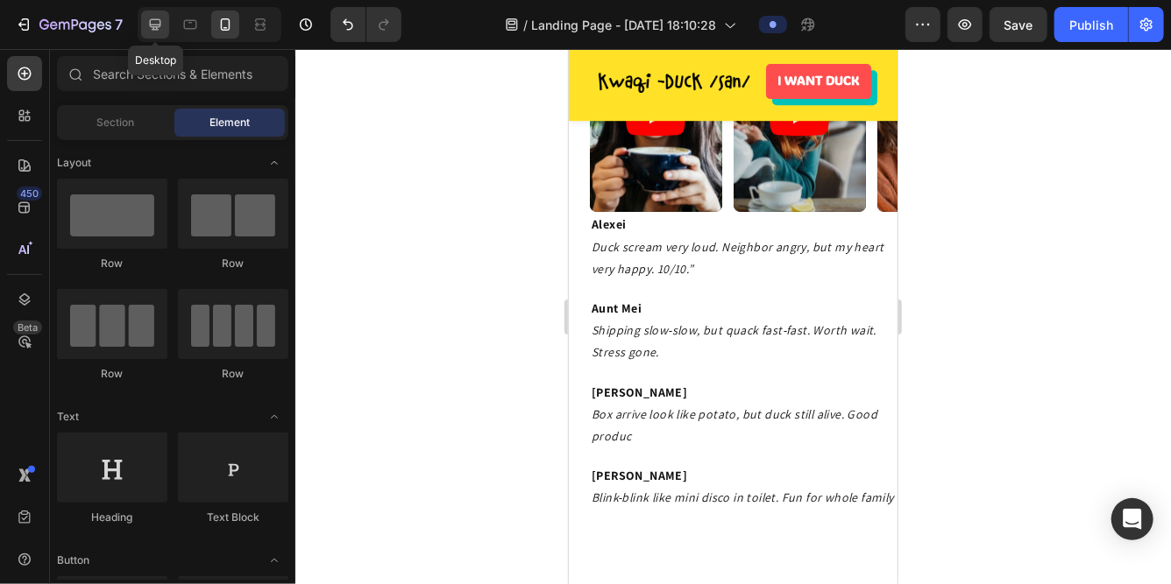
click at [159, 22] on icon at bounding box center [155, 24] width 11 height 11
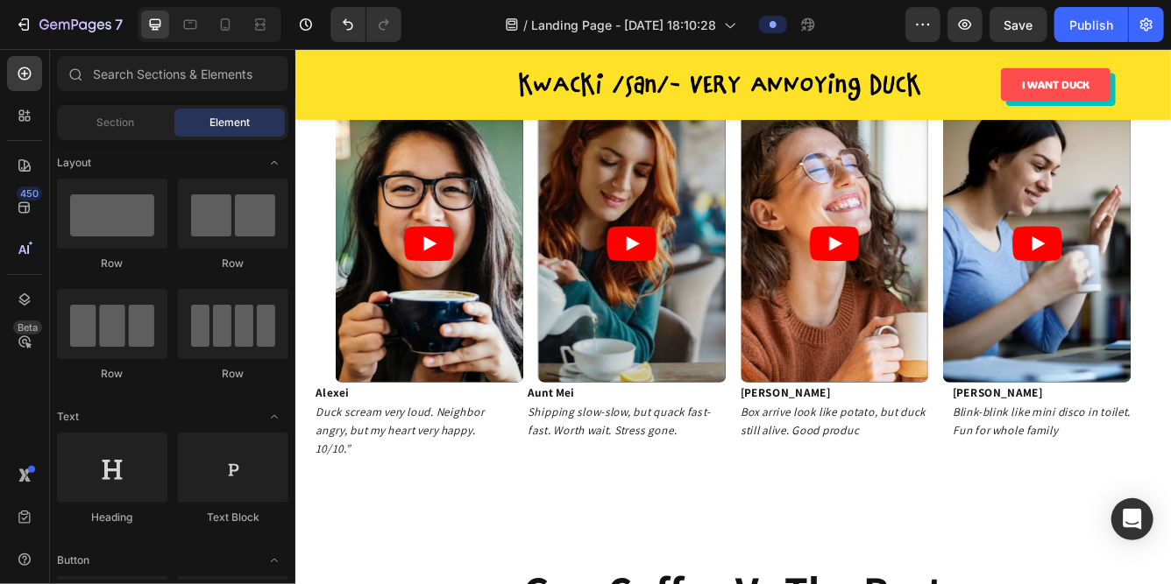
scroll to position [2155, 0]
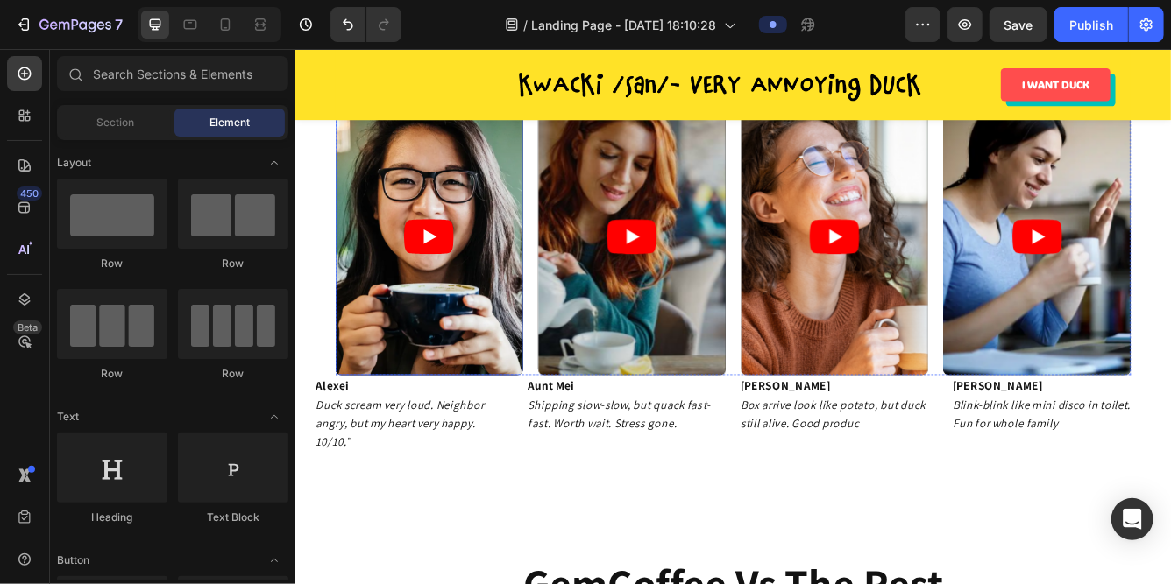
click at [459, 383] on article at bounding box center [455, 275] width 225 height 333
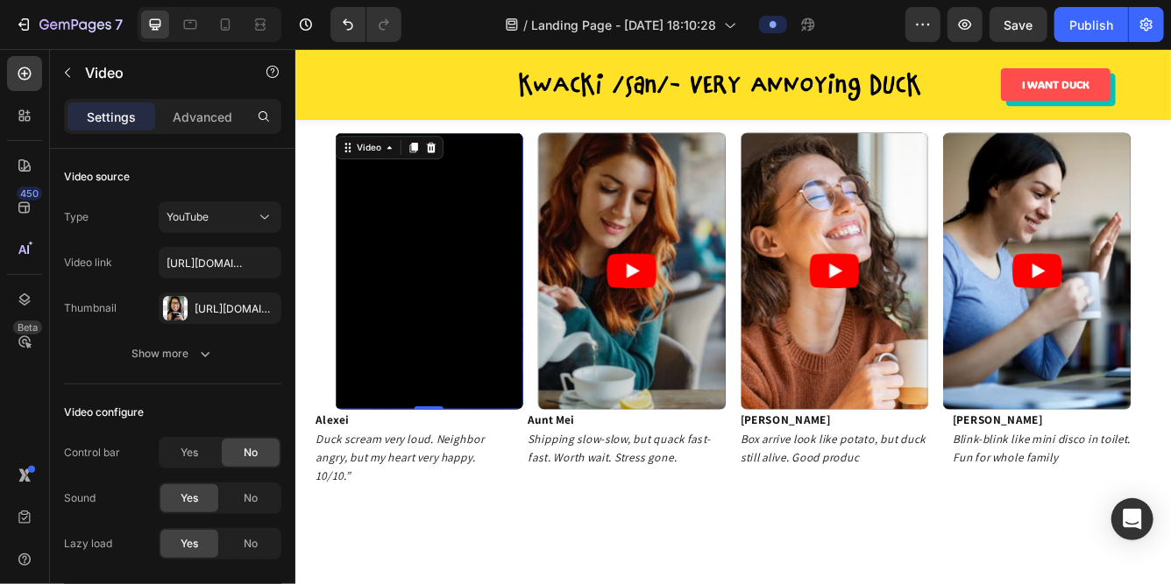
scroll to position [2096, 0]
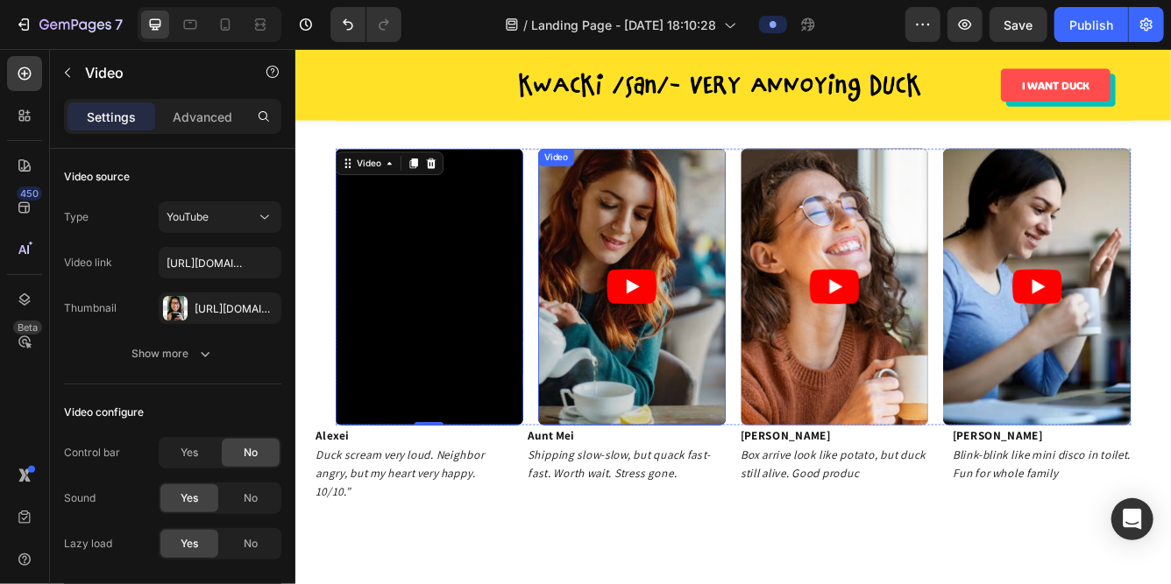
click at [665, 378] on article at bounding box center [698, 334] width 225 height 333
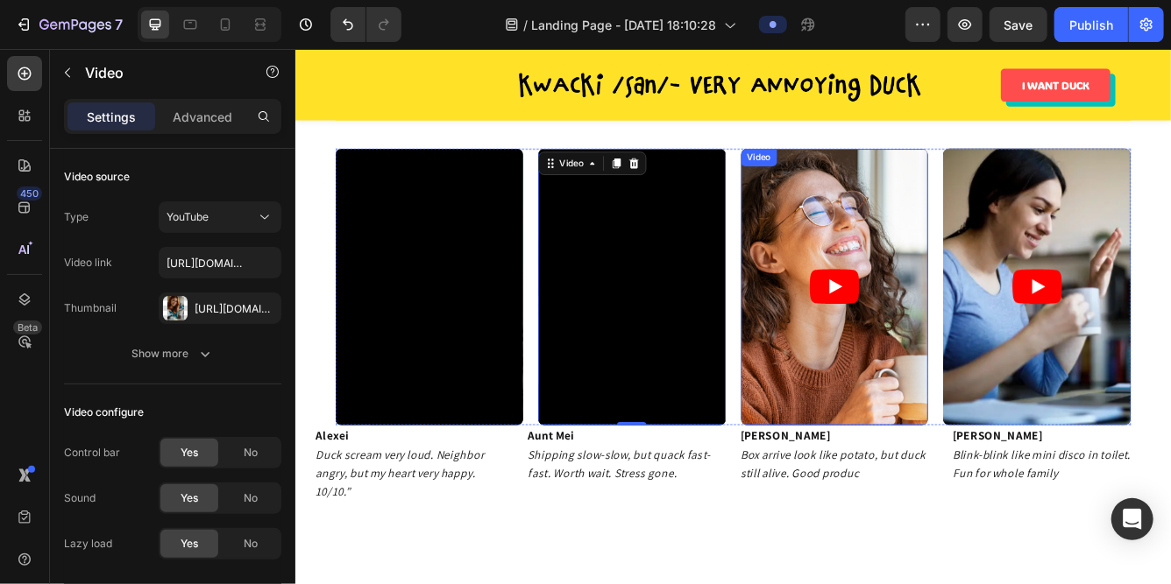
click at [970, 375] on article at bounding box center [942, 334] width 225 height 333
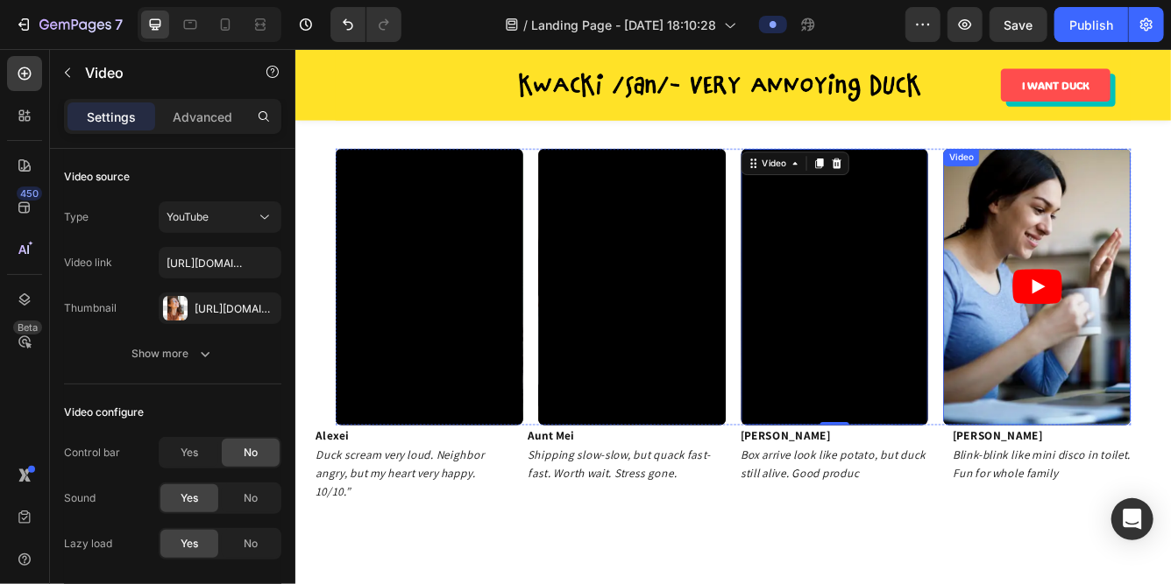
click at [1138, 352] on article at bounding box center [1184, 334] width 225 height 333
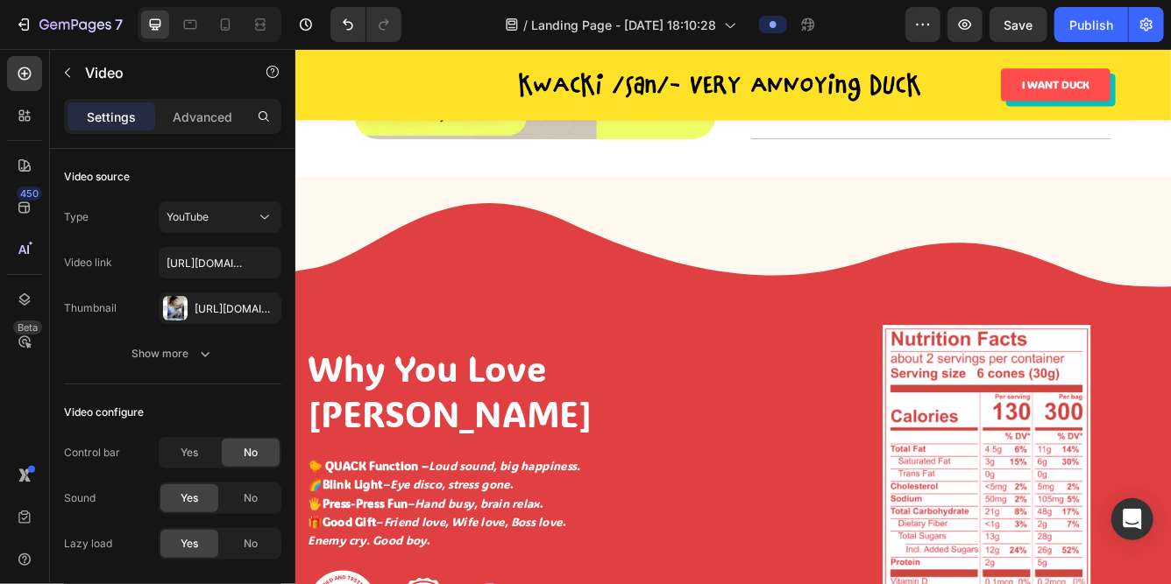
scroll to position [1251, 0]
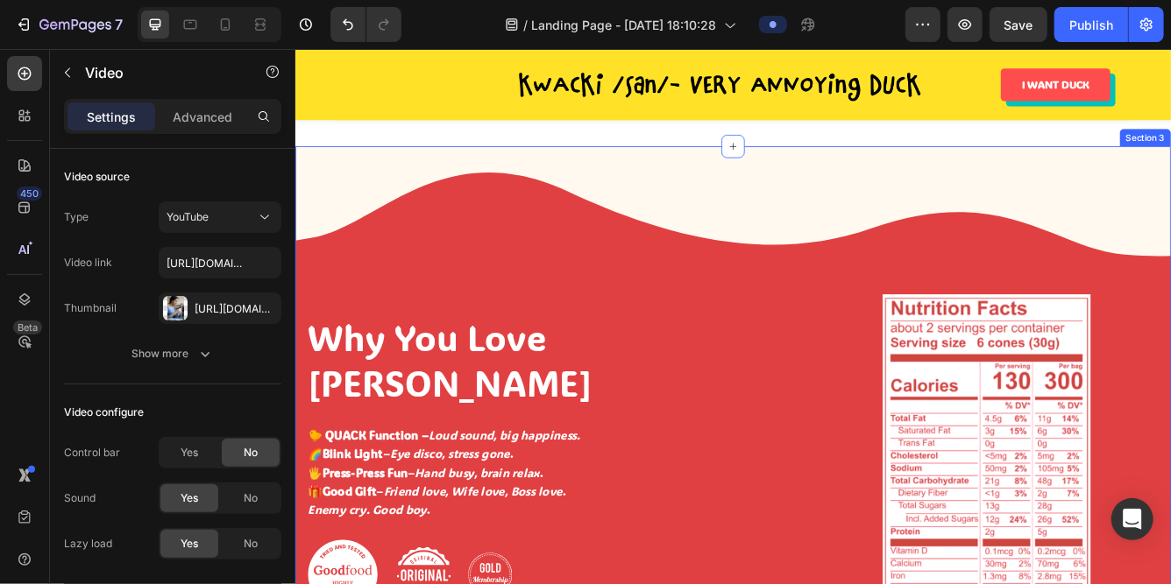
click at [505, 290] on div "Why You Love Kwacki-san Heading 🐤 QUACK Function – Loud sound, big happiness. 🌈…" at bounding box center [819, 486] width 1051 height 640
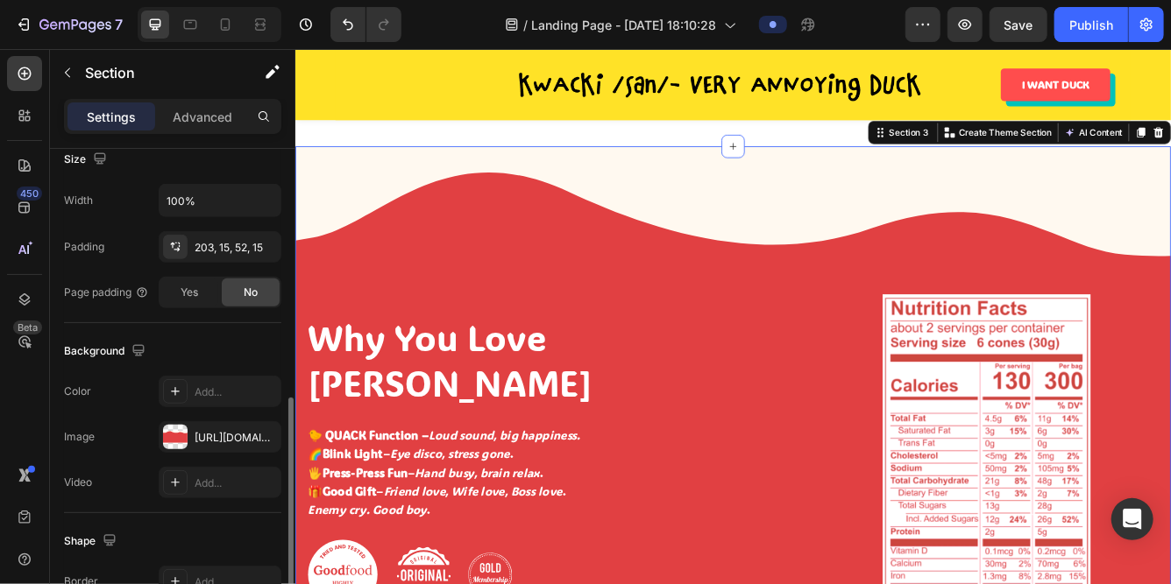
scroll to position [442, 0]
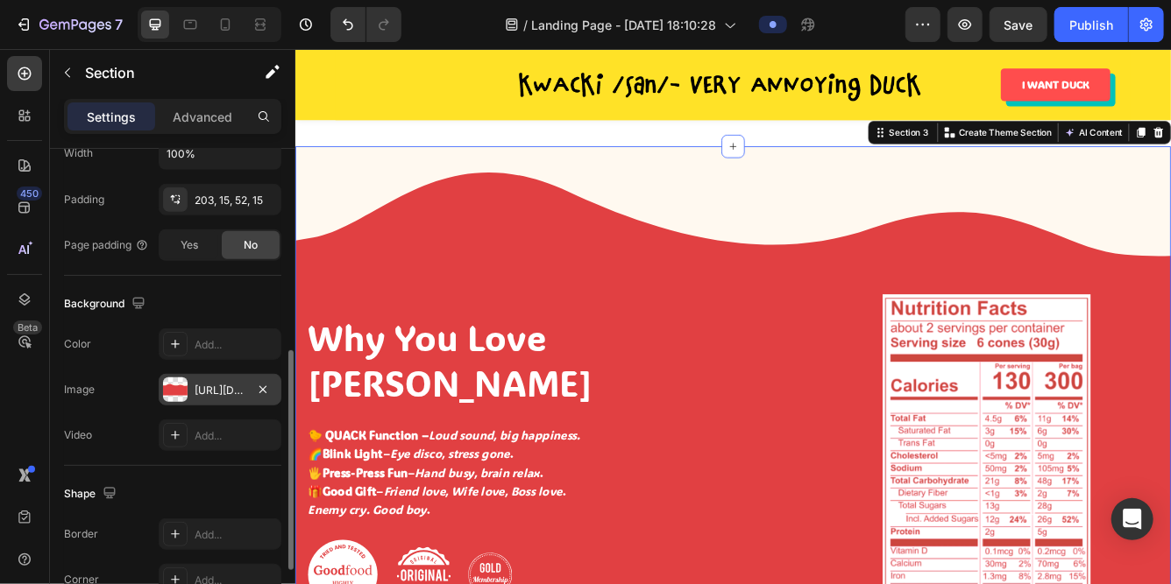
click at [202, 392] on div "https://cdn.shopify.com/s/files/1/0765/2189/8233/files/gempages_581651773324788…" at bounding box center [220, 391] width 51 height 16
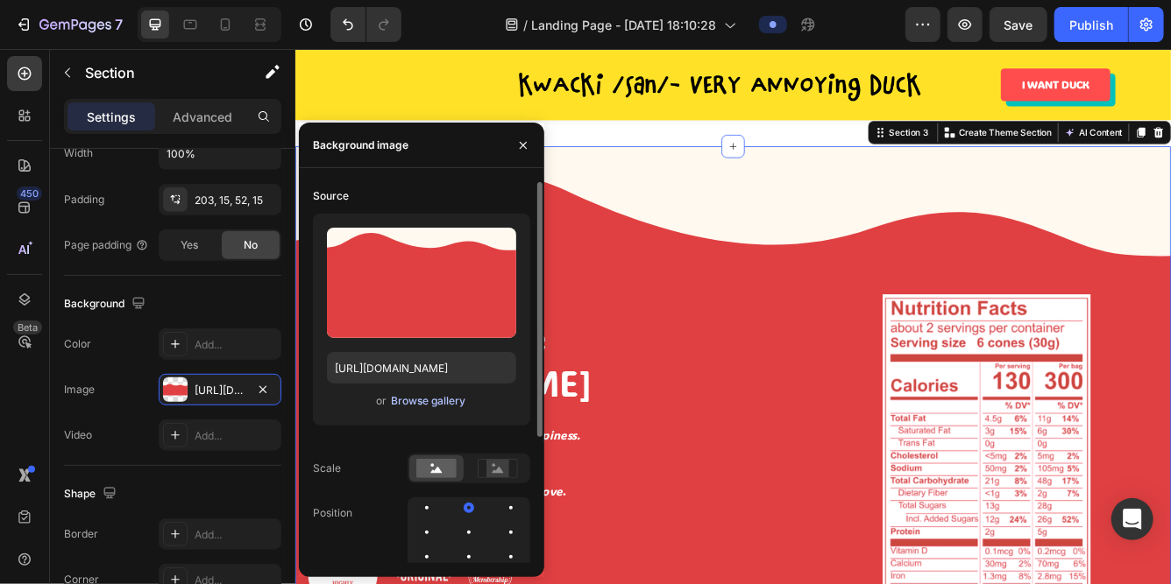
click at [426, 408] on button "Browse gallery" at bounding box center [428, 402] width 76 height 18
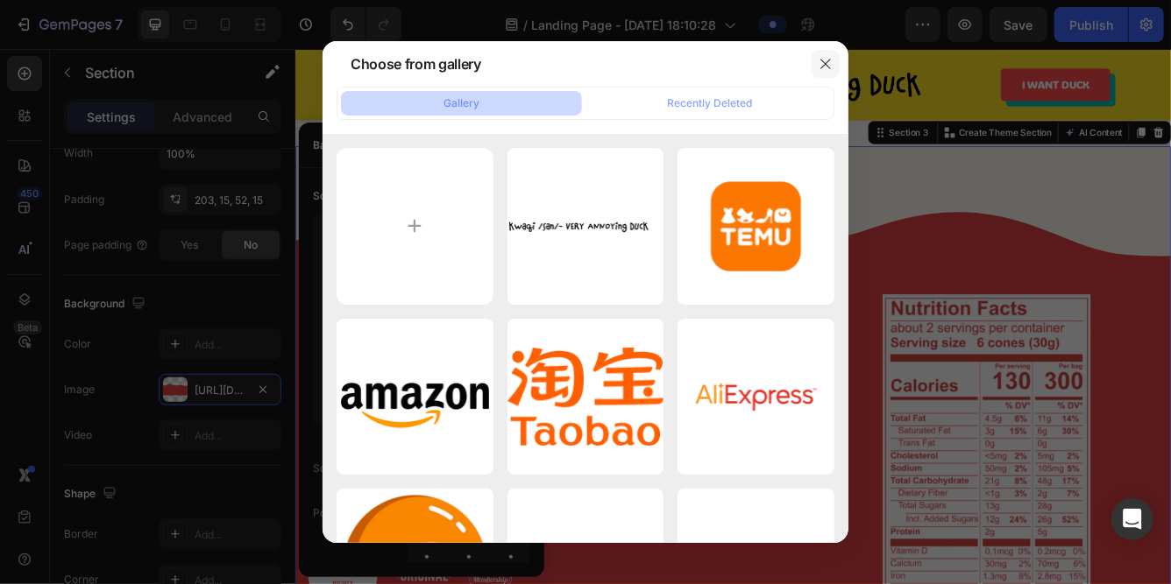
click at [832, 67] on icon "button" at bounding box center [825, 64] width 14 height 14
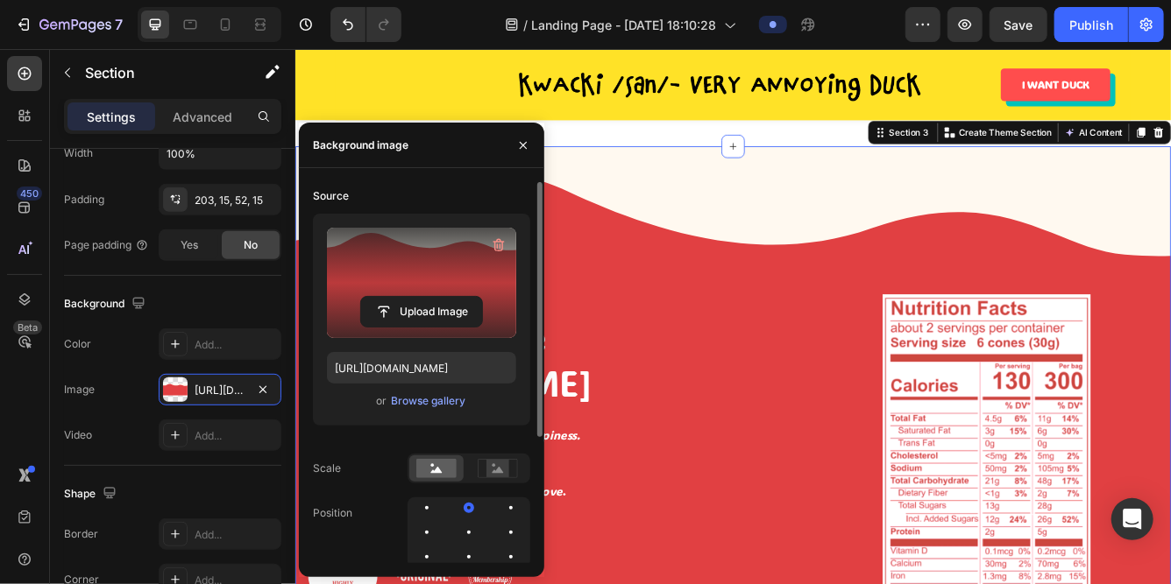
click at [425, 281] on label at bounding box center [421, 283] width 189 height 110
click at [425, 297] on input "file" at bounding box center [421, 312] width 121 height 30
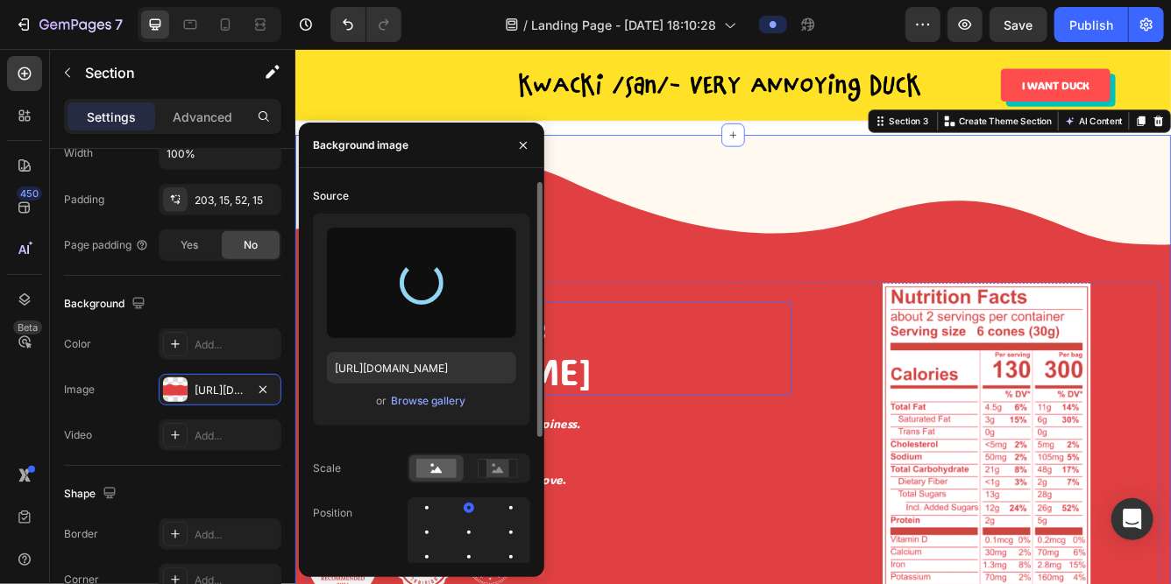
scroll to position [1267, 0]
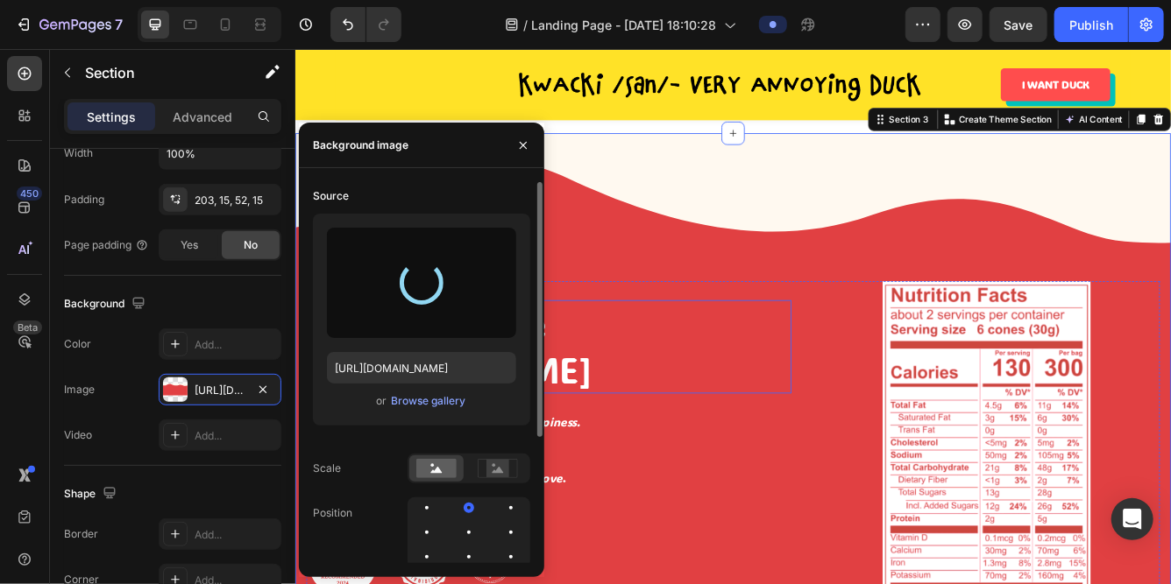
type input "https://cdn.shopify.com/s/files/1/0765/2189/8233/files/gempages_581651773324788…"
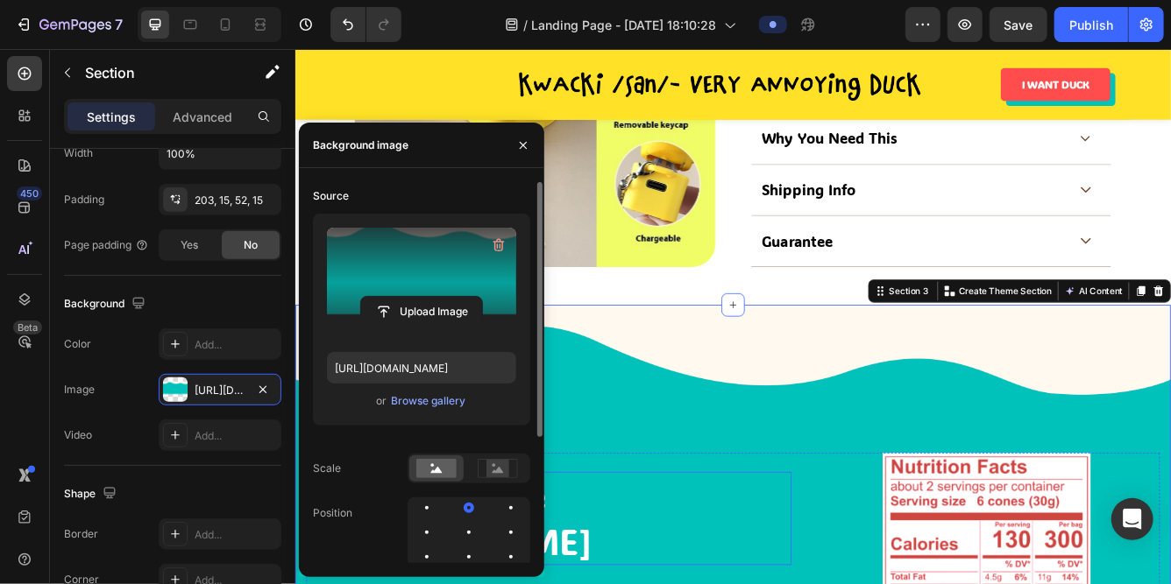
scroll to position [1040, 0]
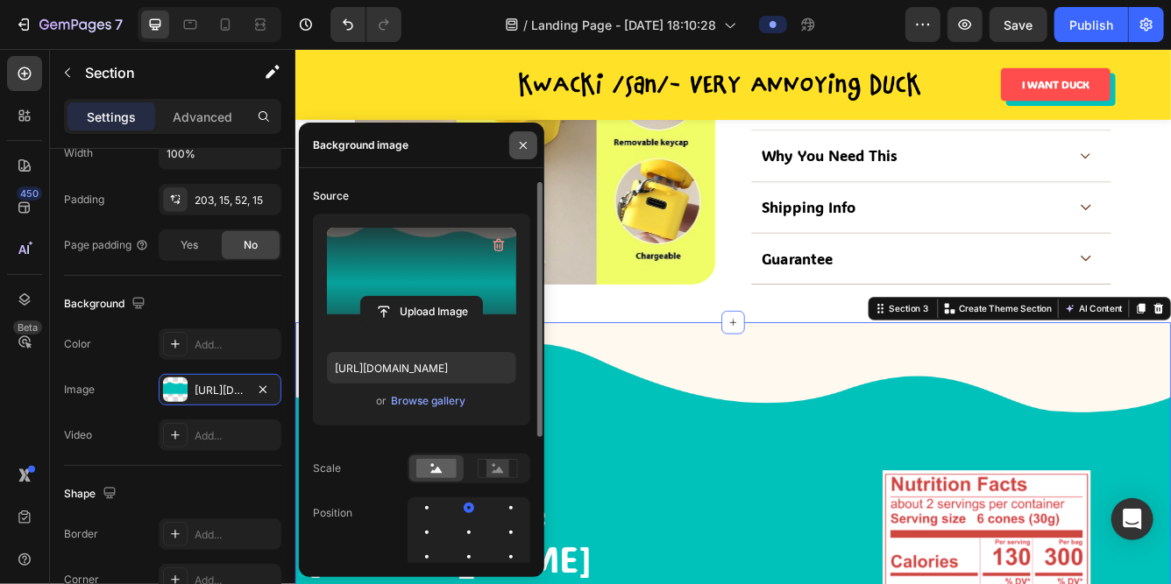
click at [522, 145] on icon "button" at bounding box center [523, 144] width 7 height 7
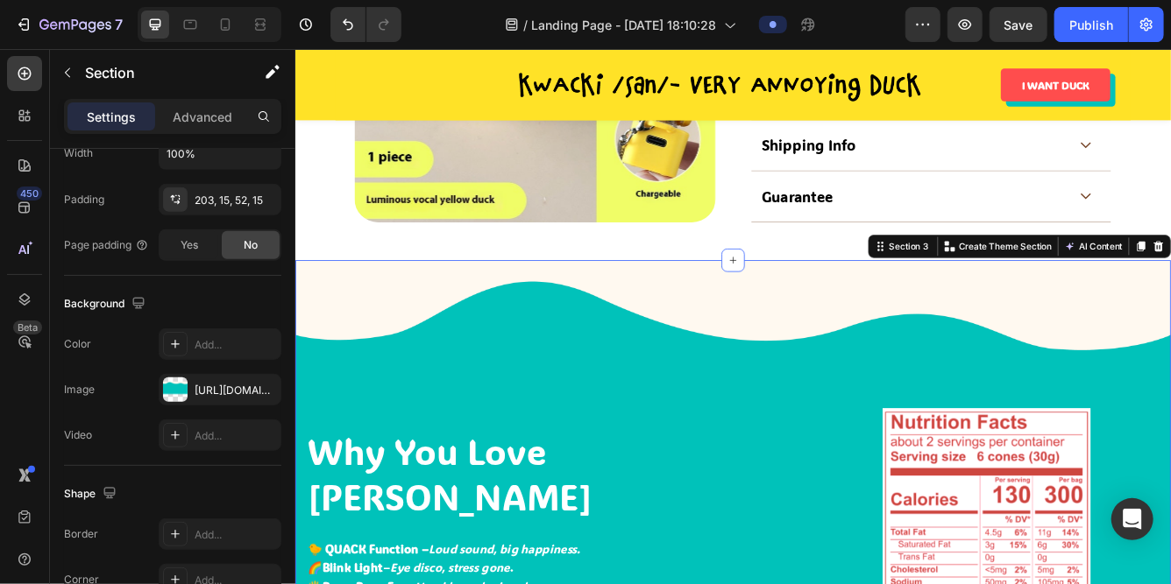
scroll to position [1119, 0]
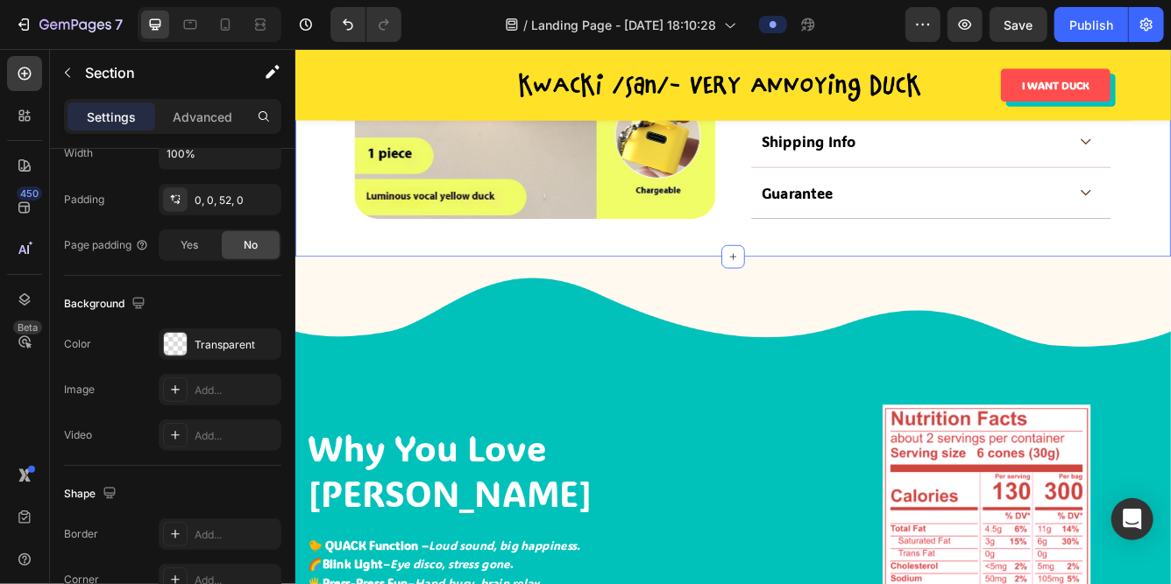
scroll to position [442, 0]
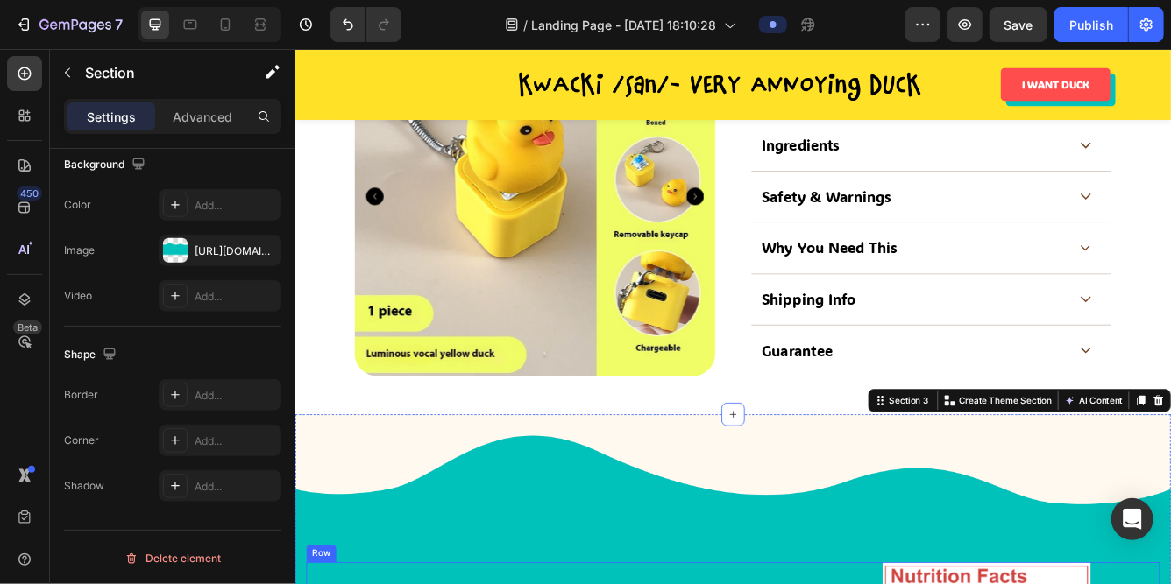
scroll to position [891, 0]
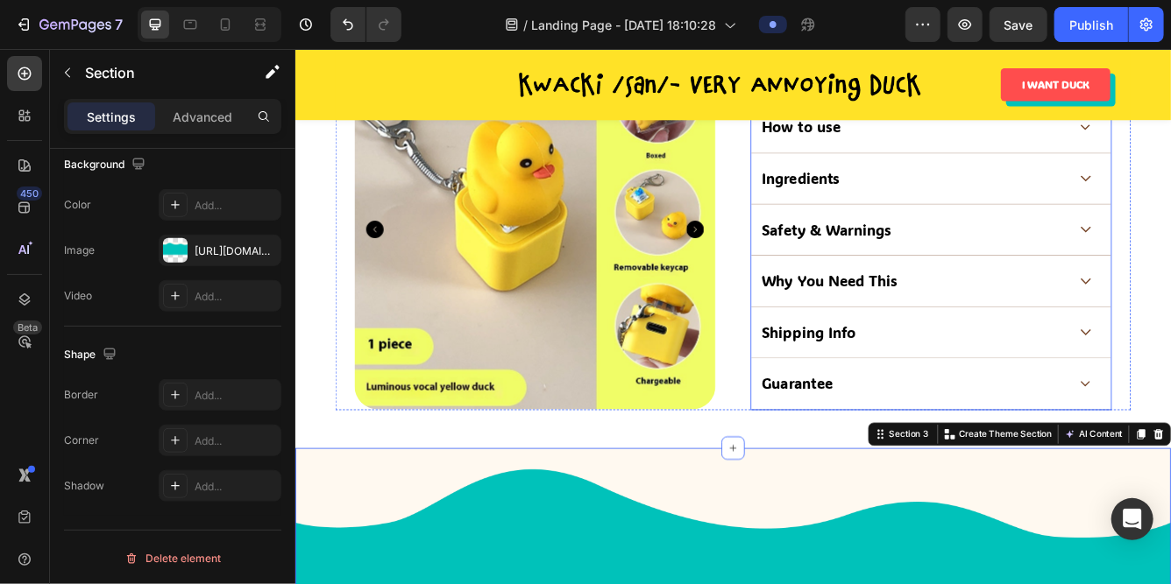
click at [892, 350] on div "Why You Need This" at bounding box center [1058, 327] width 432 height 61
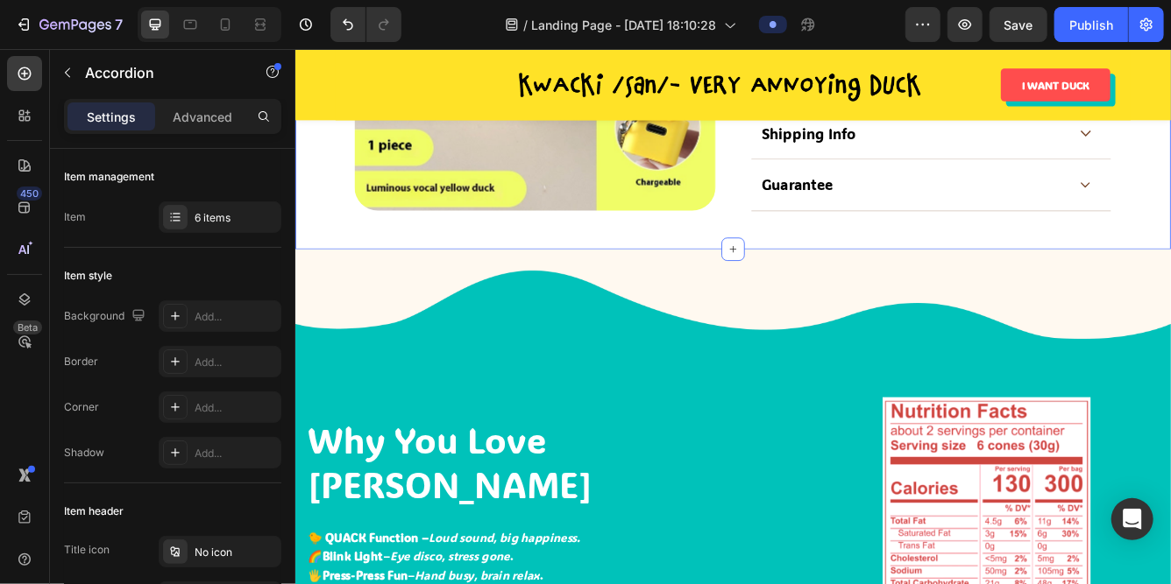
scroll to position [1131, 0]
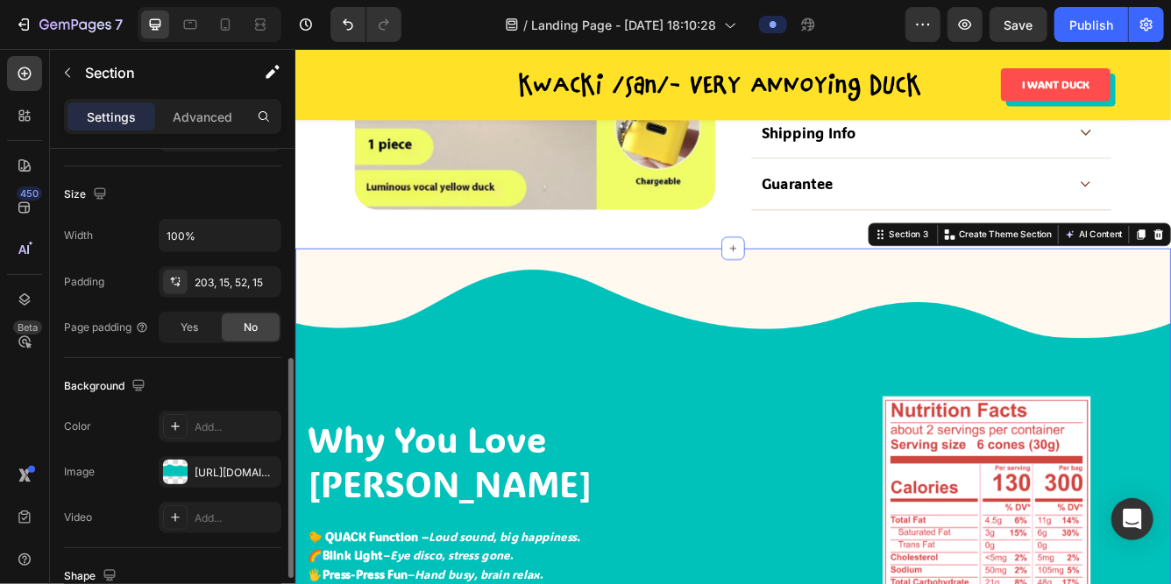
scroll to position [392, 0]
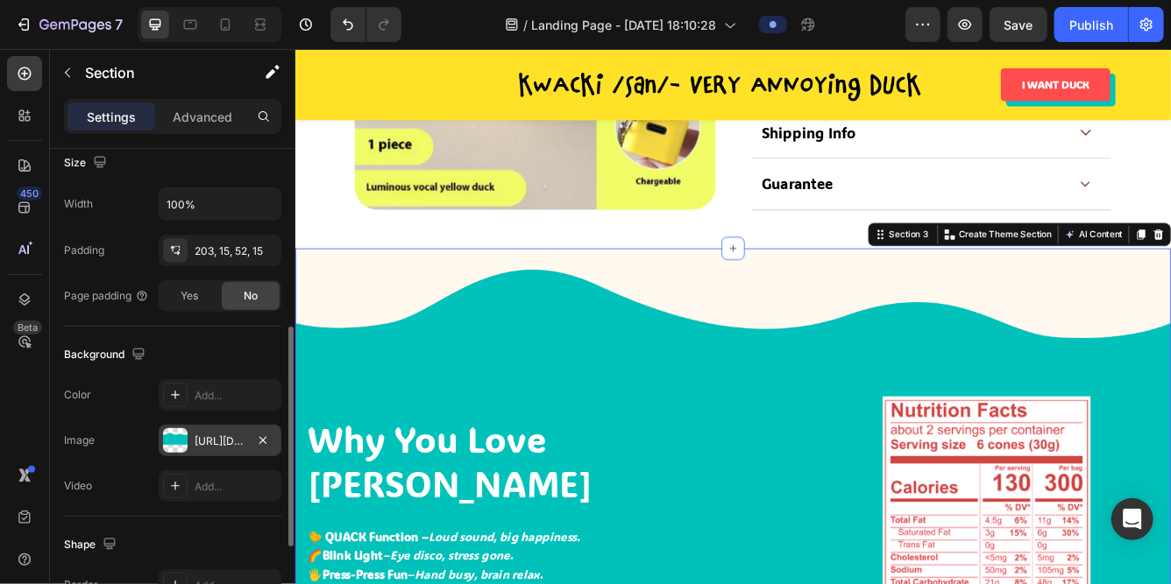
click at [180, 430] on div at bounding box center [175, 440] width 25 height 25
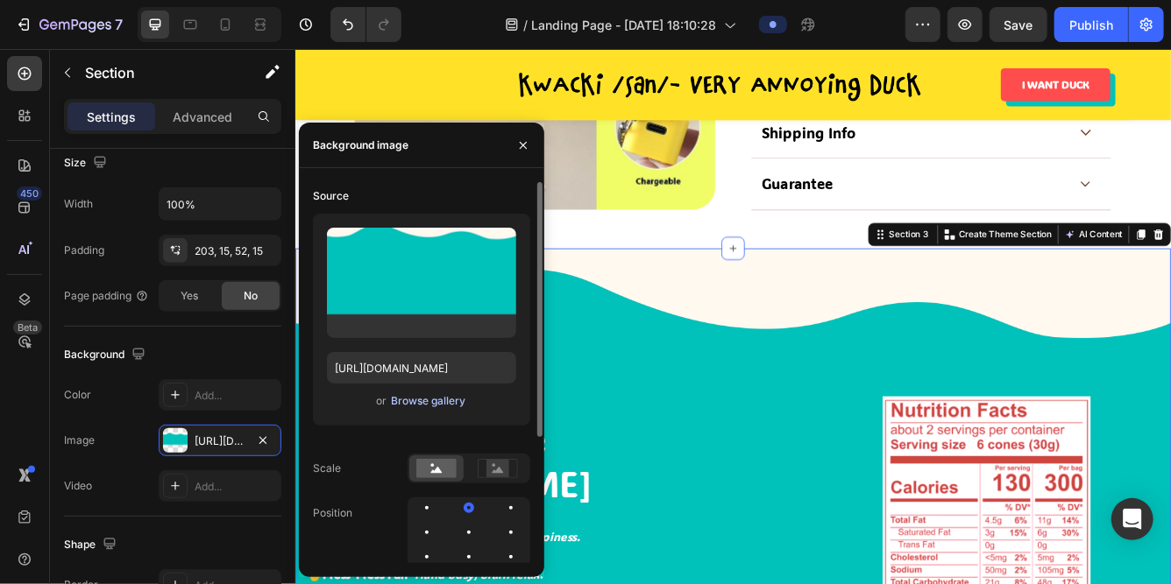
click at [442, 403] on div "Browse gallery" at bounding box center [428, 401] width 74 height 16
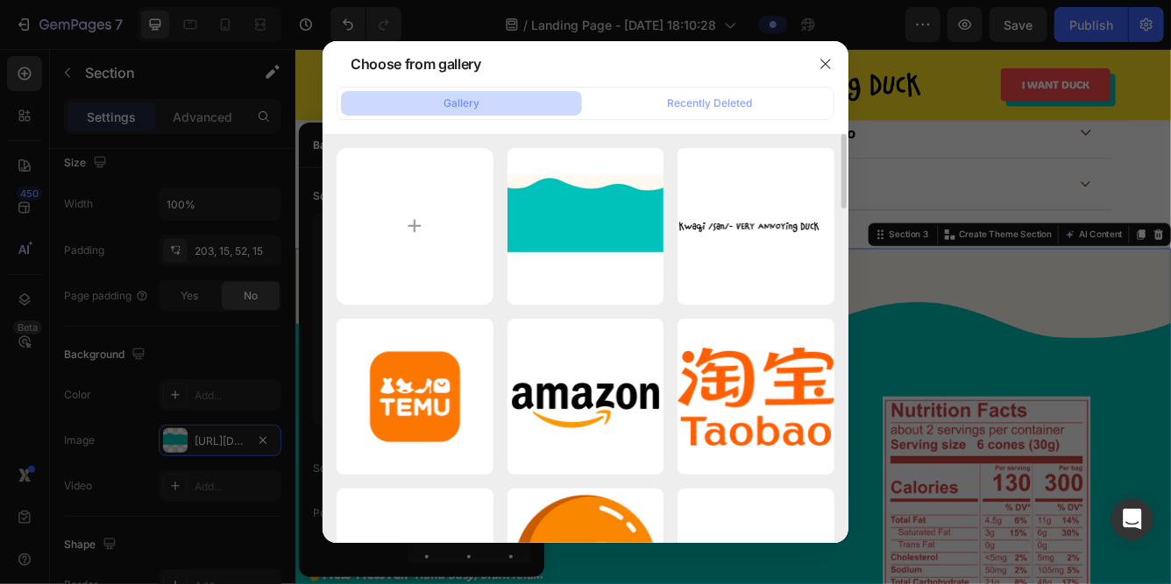
scroll to position [0, 0]
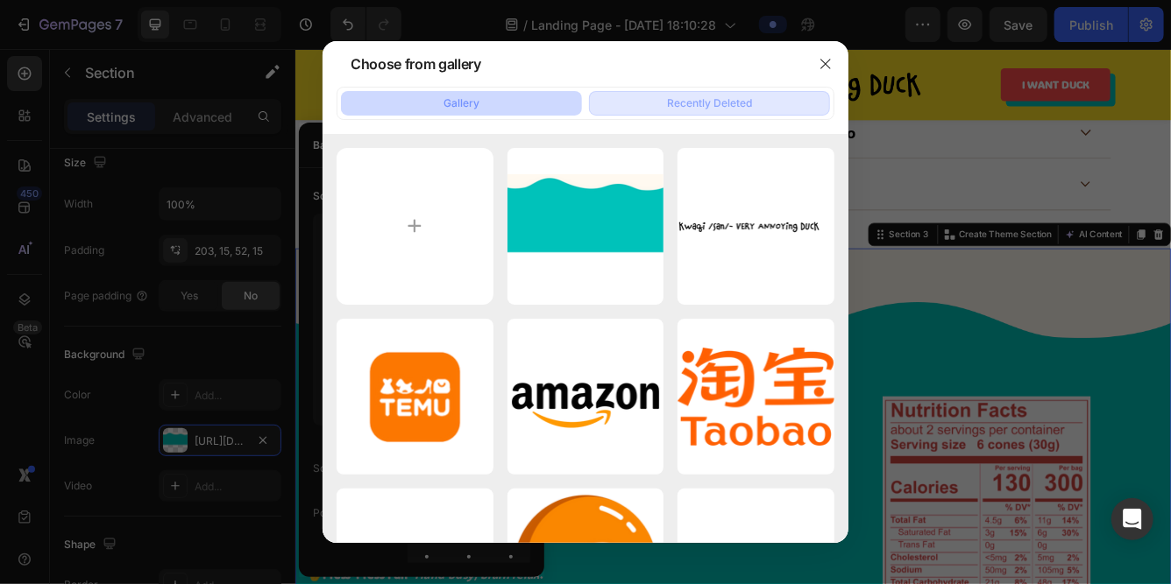
click at [695, 95] on button "Recently Deleted" at bounding box center [709, 103] width 241 height 25
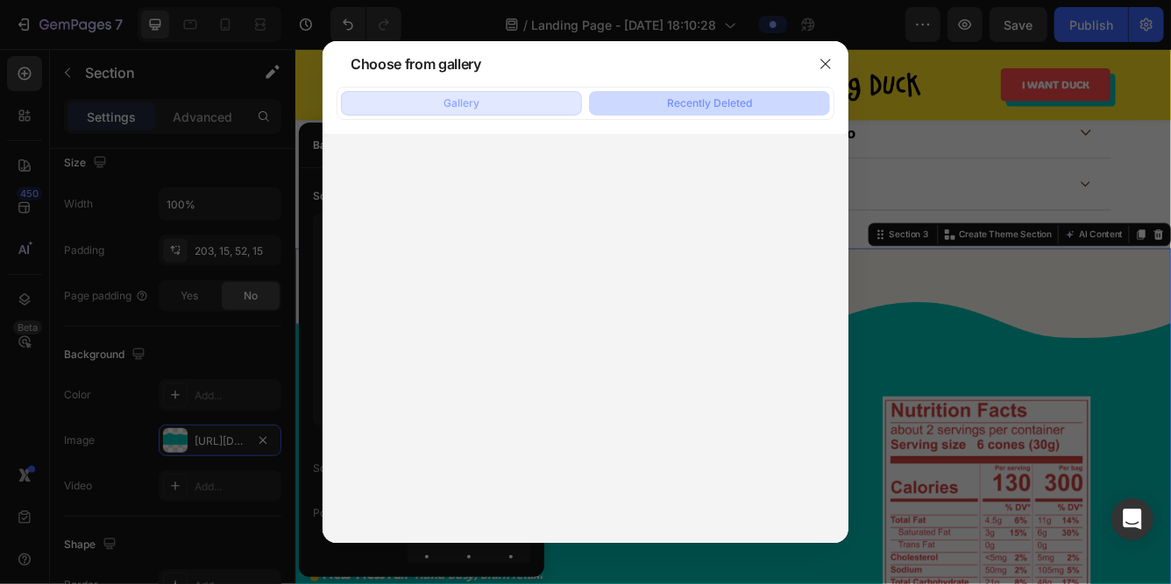
click at [490, 95] on button "Gallery" at bounding box center [461, 103] width 241 height 25
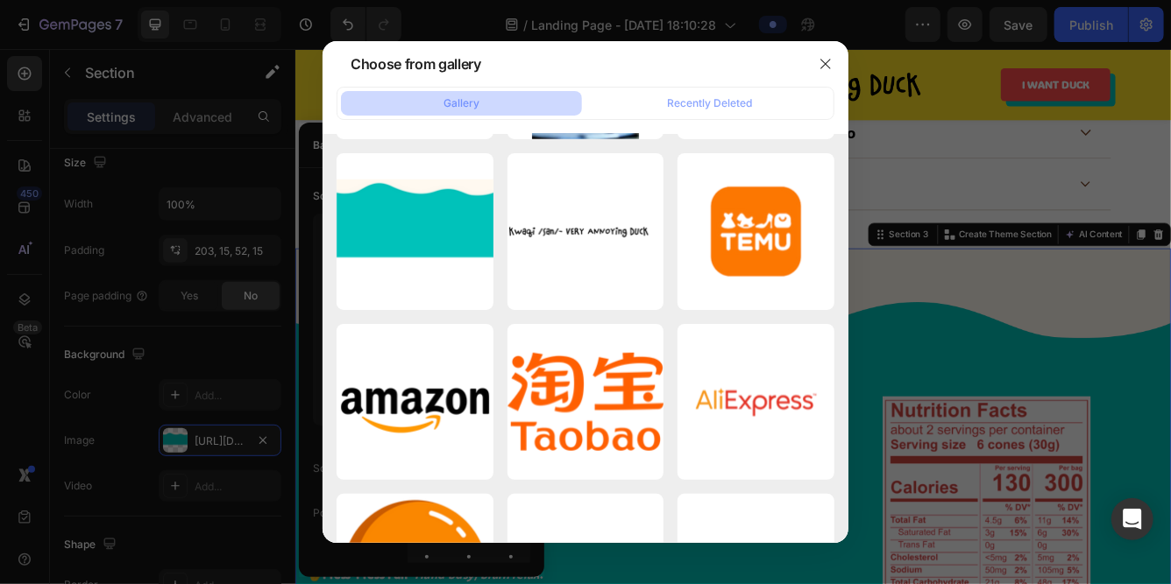
scroll to position [789, 0]
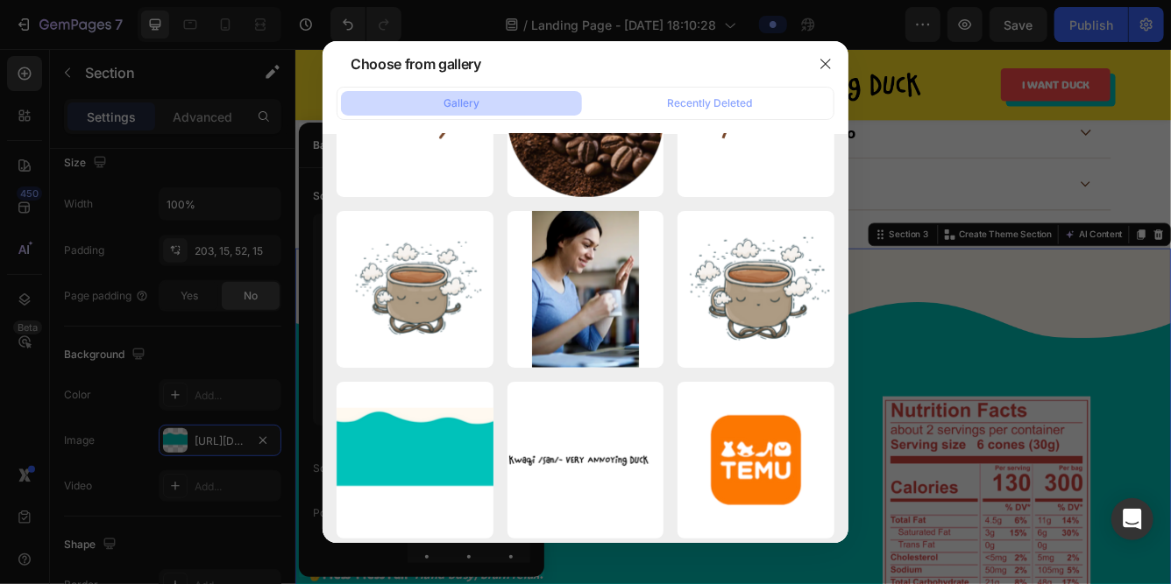
click at [941, 324] on div at bounding box center [585, 292] width 1171 height 584
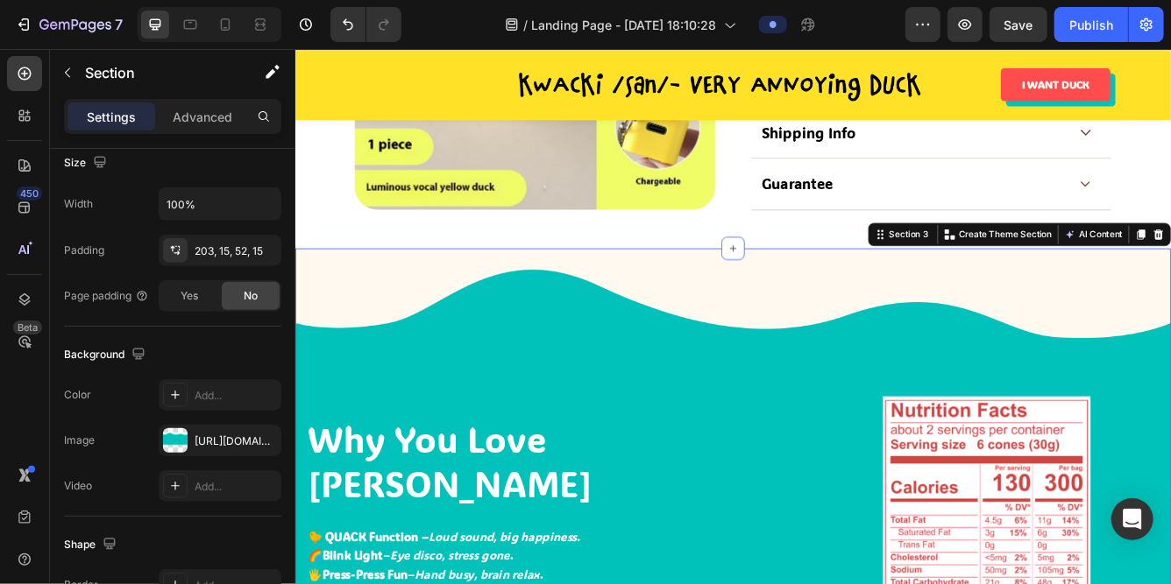
scroll to position [1132, 0]
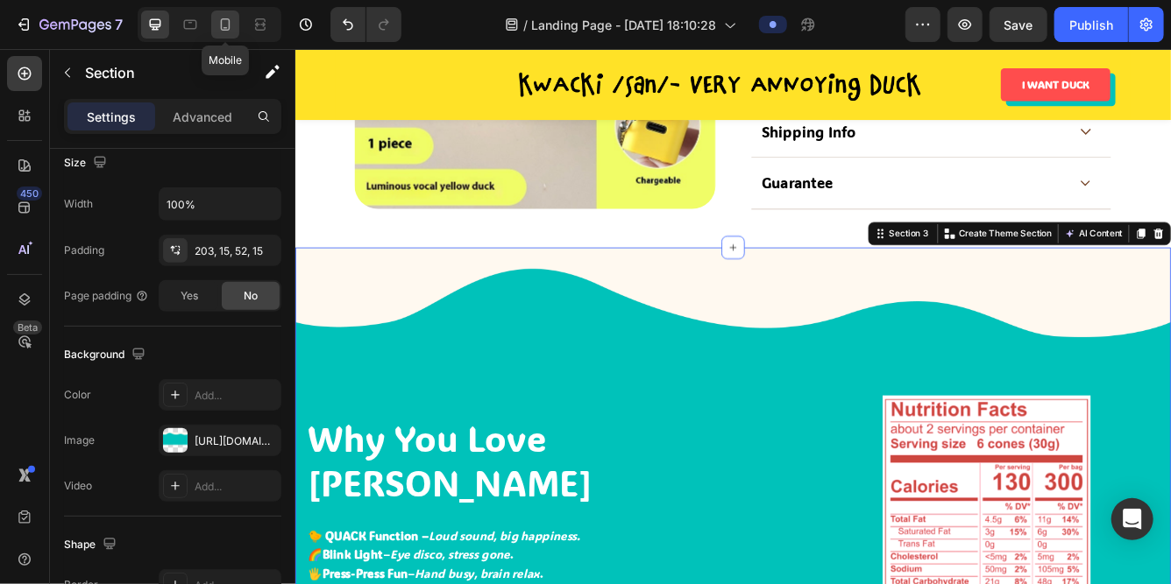
click at [230, 36] on div at bounding box center [225, 25] width 28 height 28
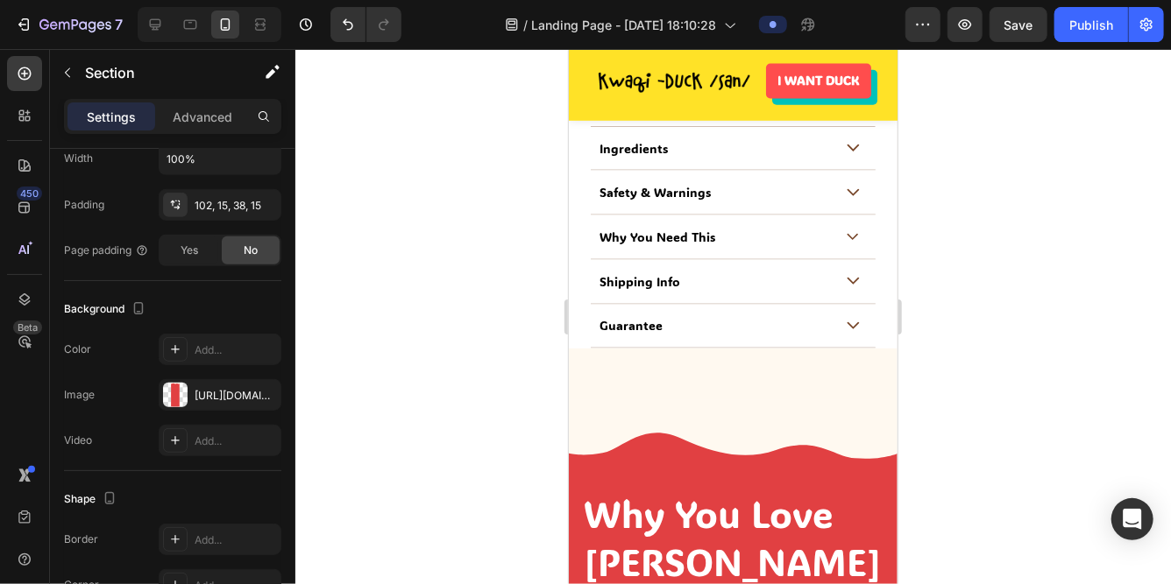
scroll to position [1440, 0]
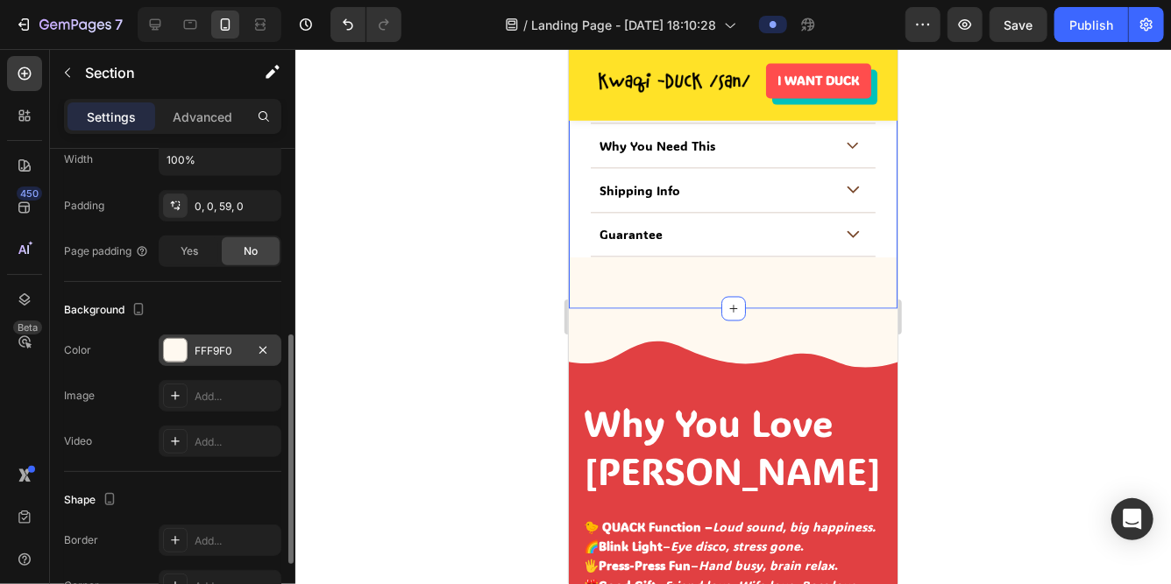
click at [224, 355] on div "FFF9F0" at bounding box center [220, 351] width 51 height 16
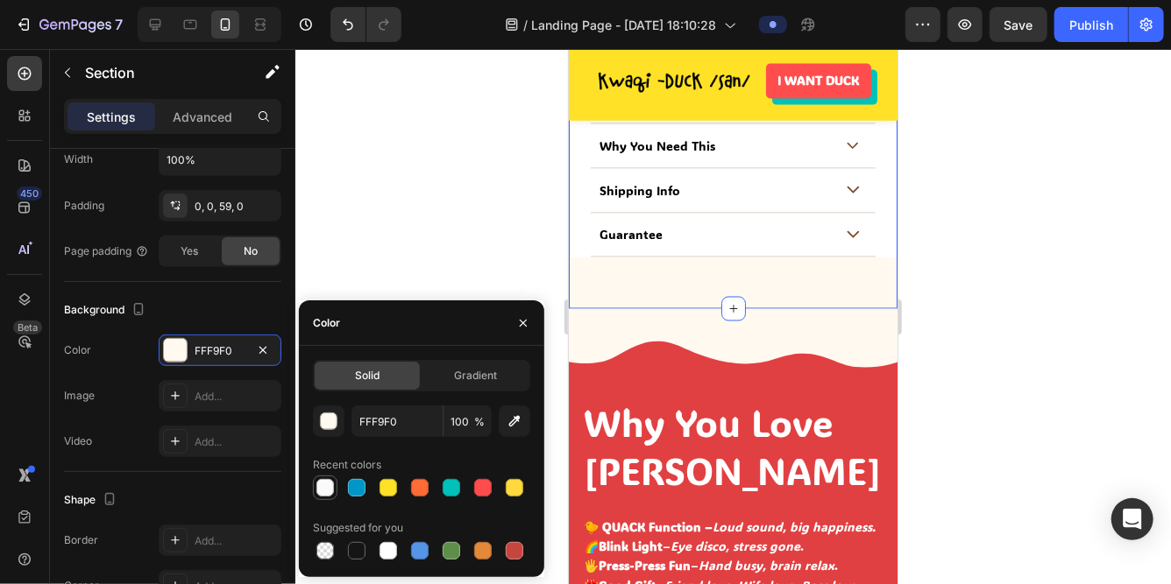
click at [324, 488] on div at bounding box center [325, 488] width 18 height 18
type input "FAFAFA"
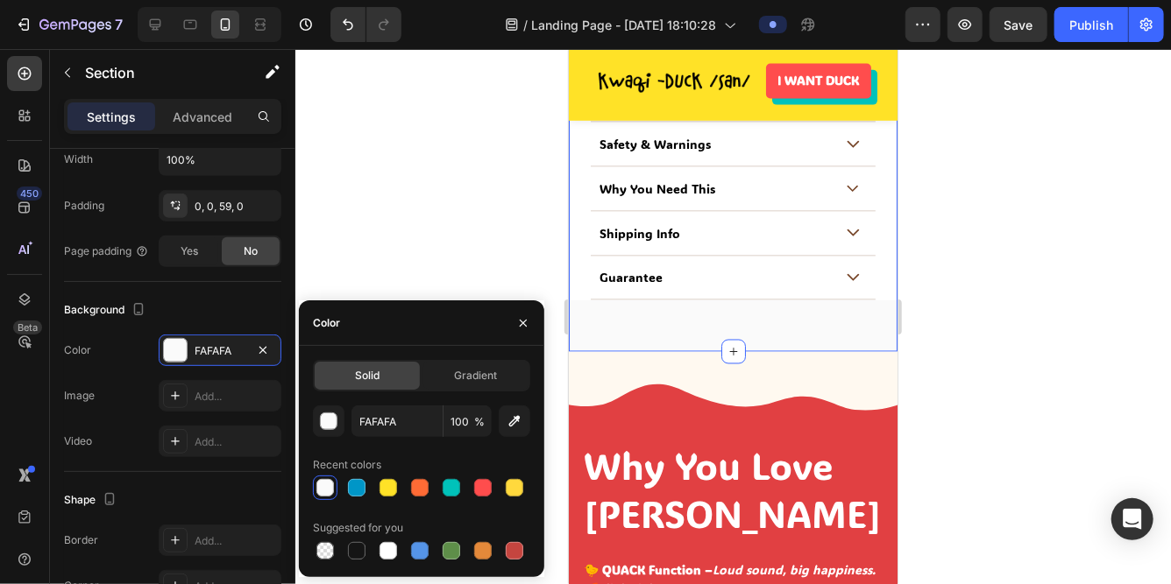
scroll to position [1449, 0]
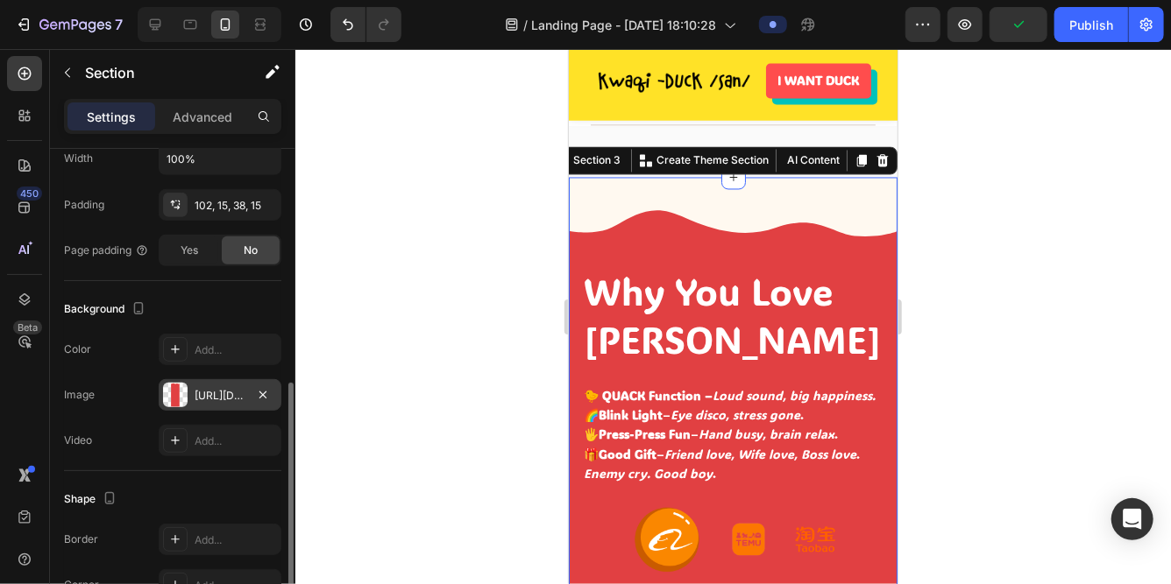
scroll to position [536, 0]
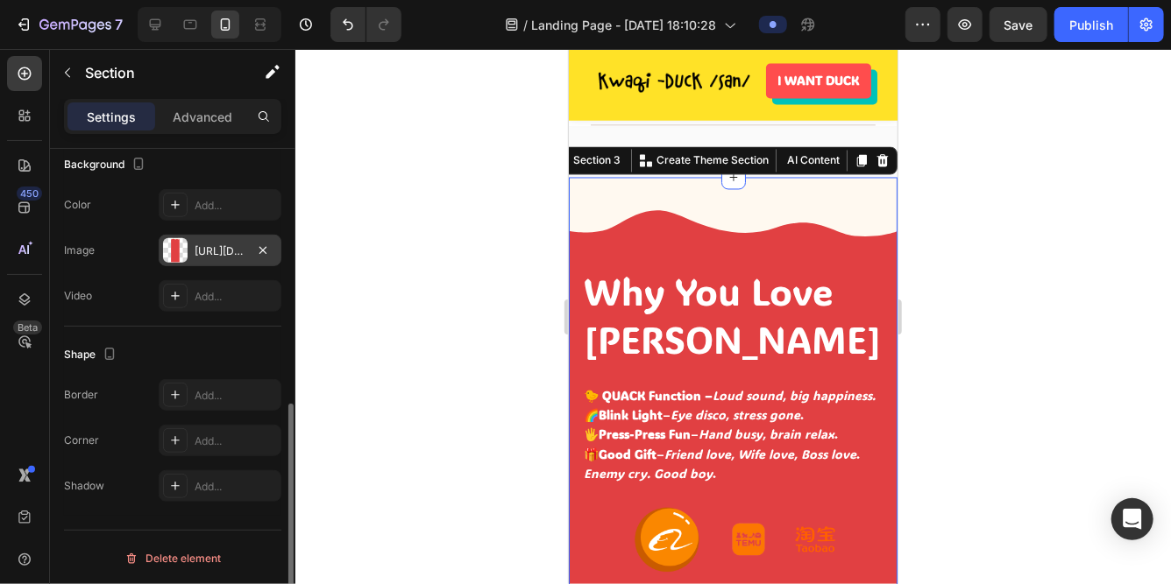
click at [202, 244] on div "https://cdn.shopify.com/s/files/1/0765/2189/8233/files/gempages_581651773324788…" at bounding box center [220, 252] width 51 height 16
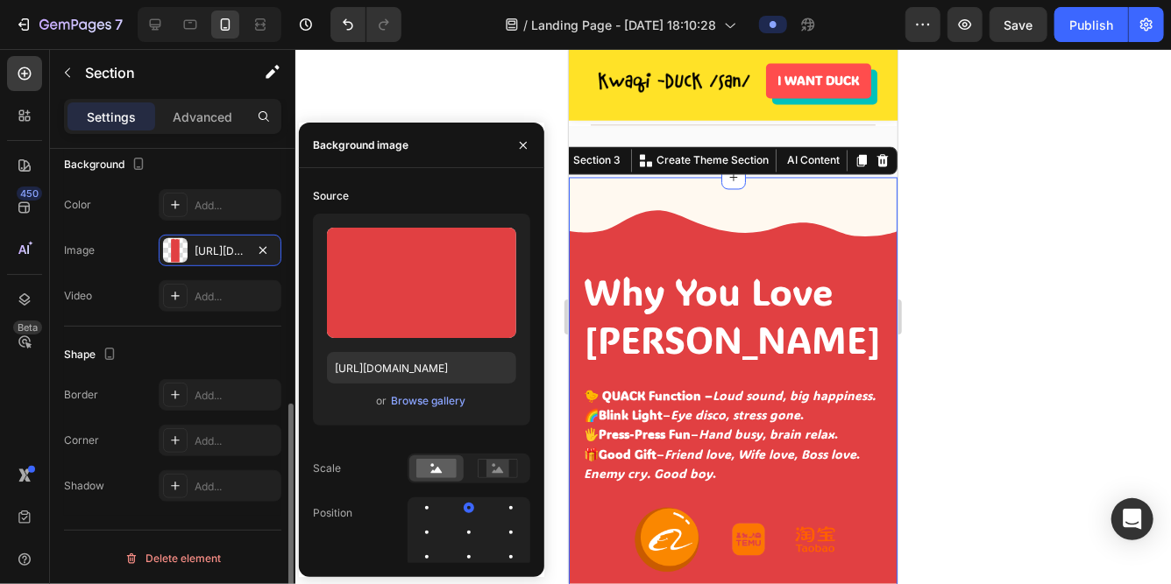
click at [152, 238] on div "Image https://cdn.shopify.com/s/files/1/0765/2189/8233/files/gempages_581651773…" at bounding box center [172, 251] width 217 height 32
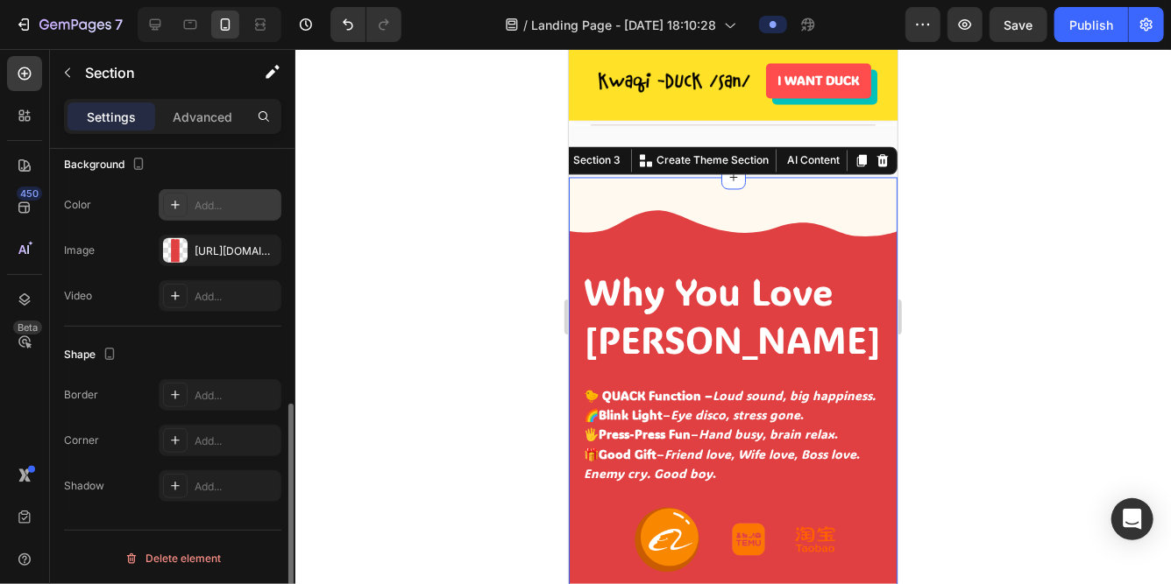
click at [219, 202] on div "Add..." at bounding box center [236, 206] width 82 height 16
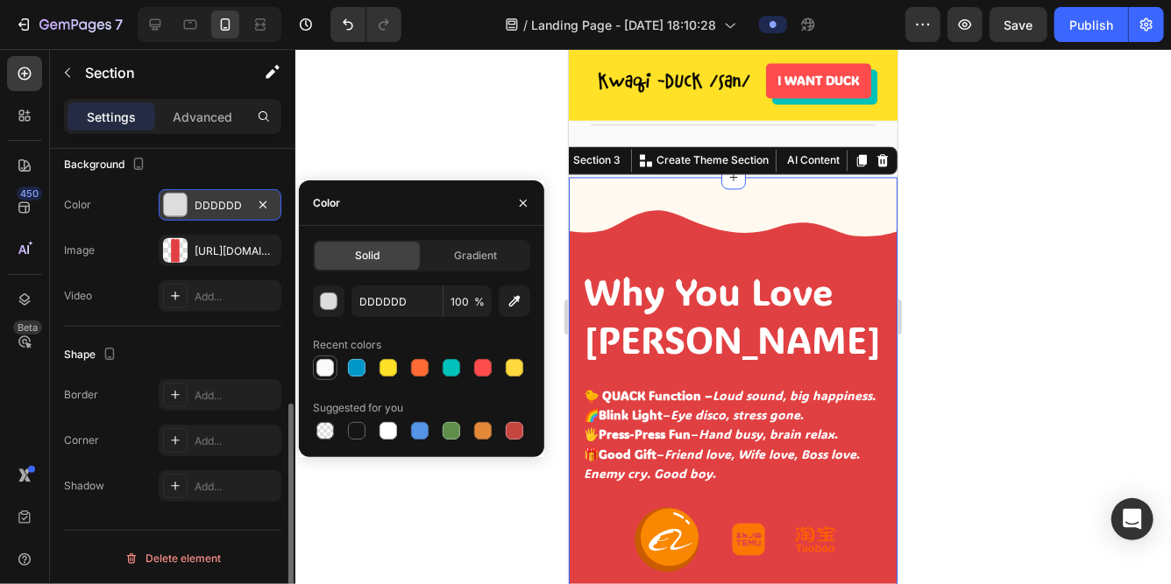
click at [324, 364] on div at bounding box center [325, 368] width 18 height 18
click at [327, 367] on div at bounding box center [325, 368] width 18 height 18
click at [392, 428] on div at bounding box center [388, 431] width 18 height 18
click at [322, 371] on div at bounding box center [325, 368] width 18 height 18
type input "FAFAFA"
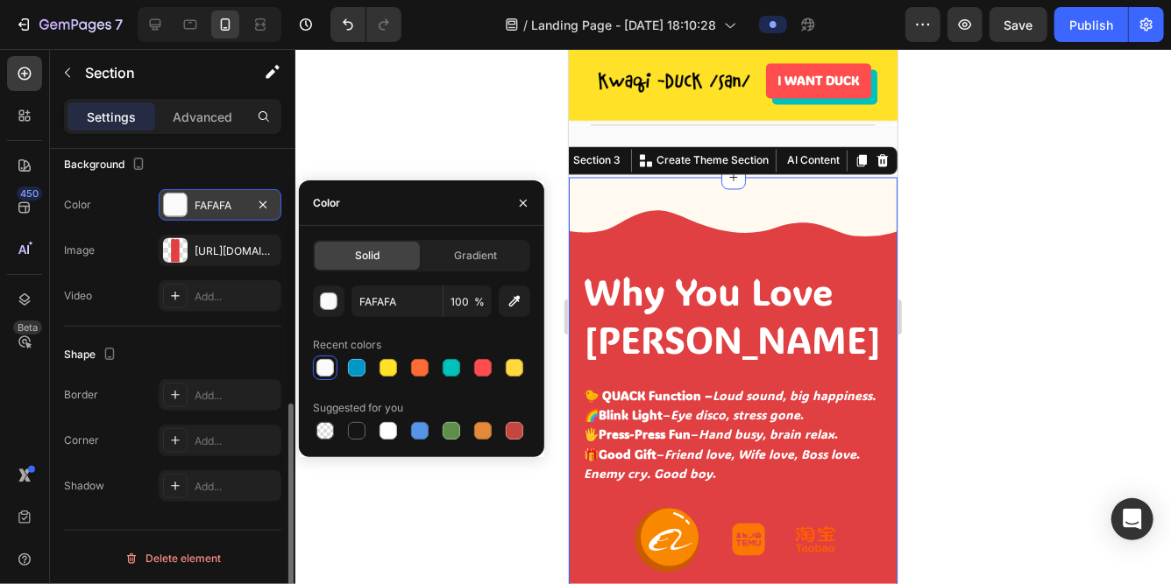
click at [513, 152] on div at bounding box center [732, 316] width 875 height 535
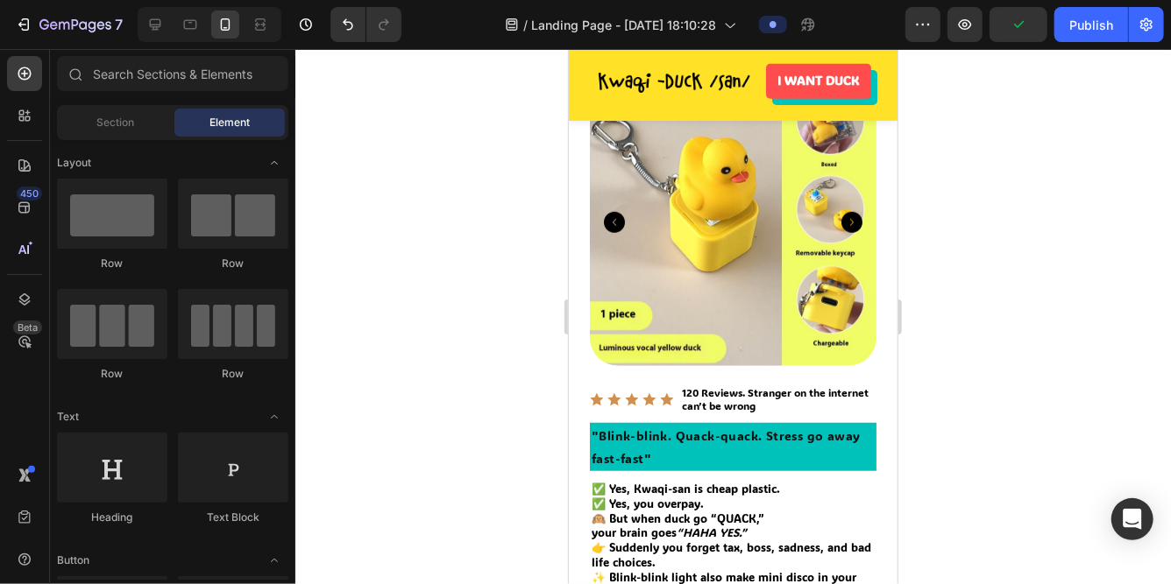
scroll to position [474, 0]
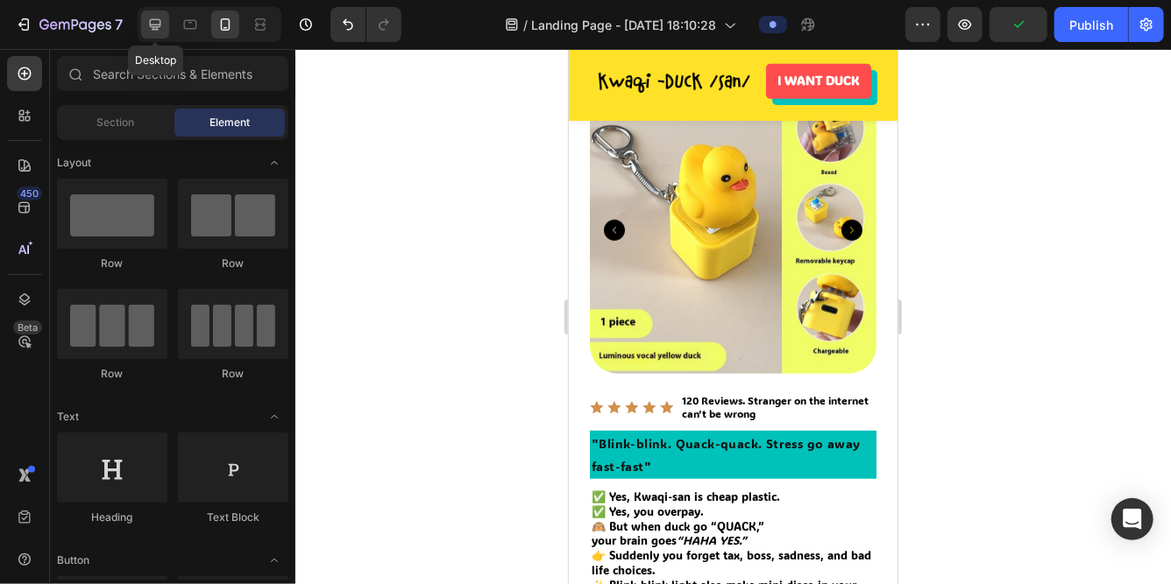
click at [155, 13] on div at bounding box center [155, 25] width 28 height 28
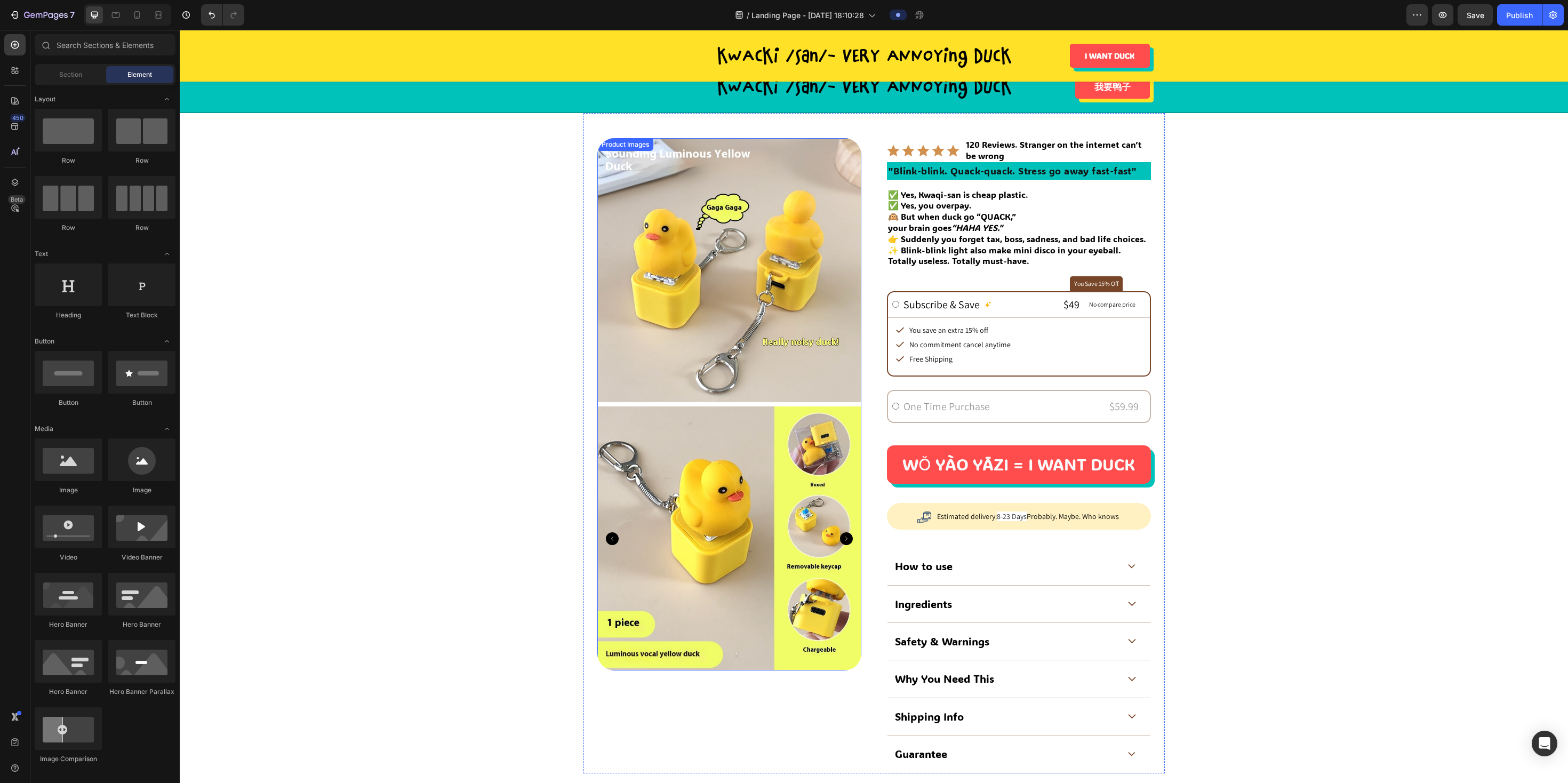
scroll to position [66, 0]
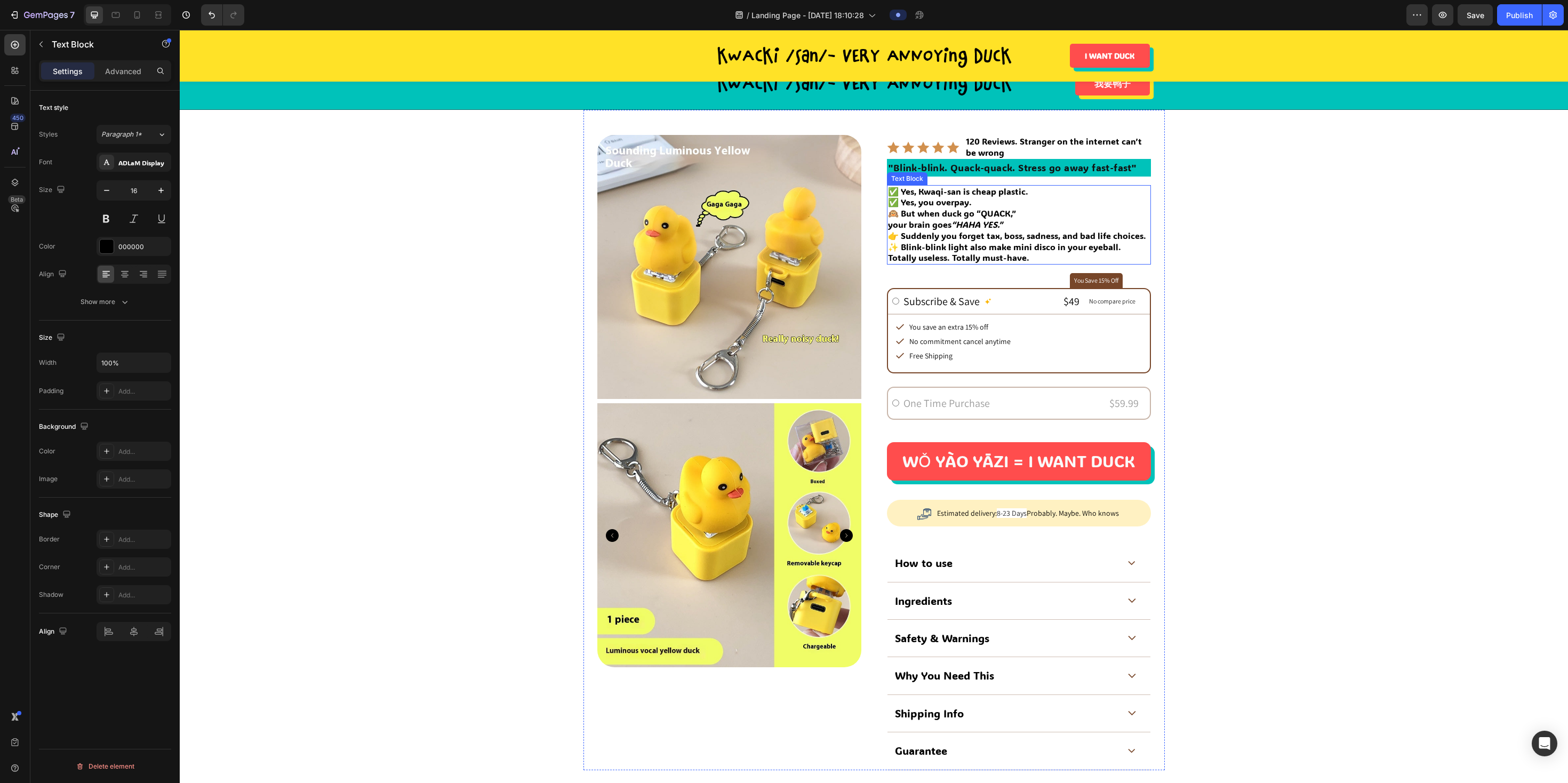
click at [712, 192] on p "✅ Yes, Kwaqi-san is cheap plastic. ✅ Yes, you overpay. 🙉 But when duck go “QUAC…" at bounding box center [1019, 203] width 262 height 33
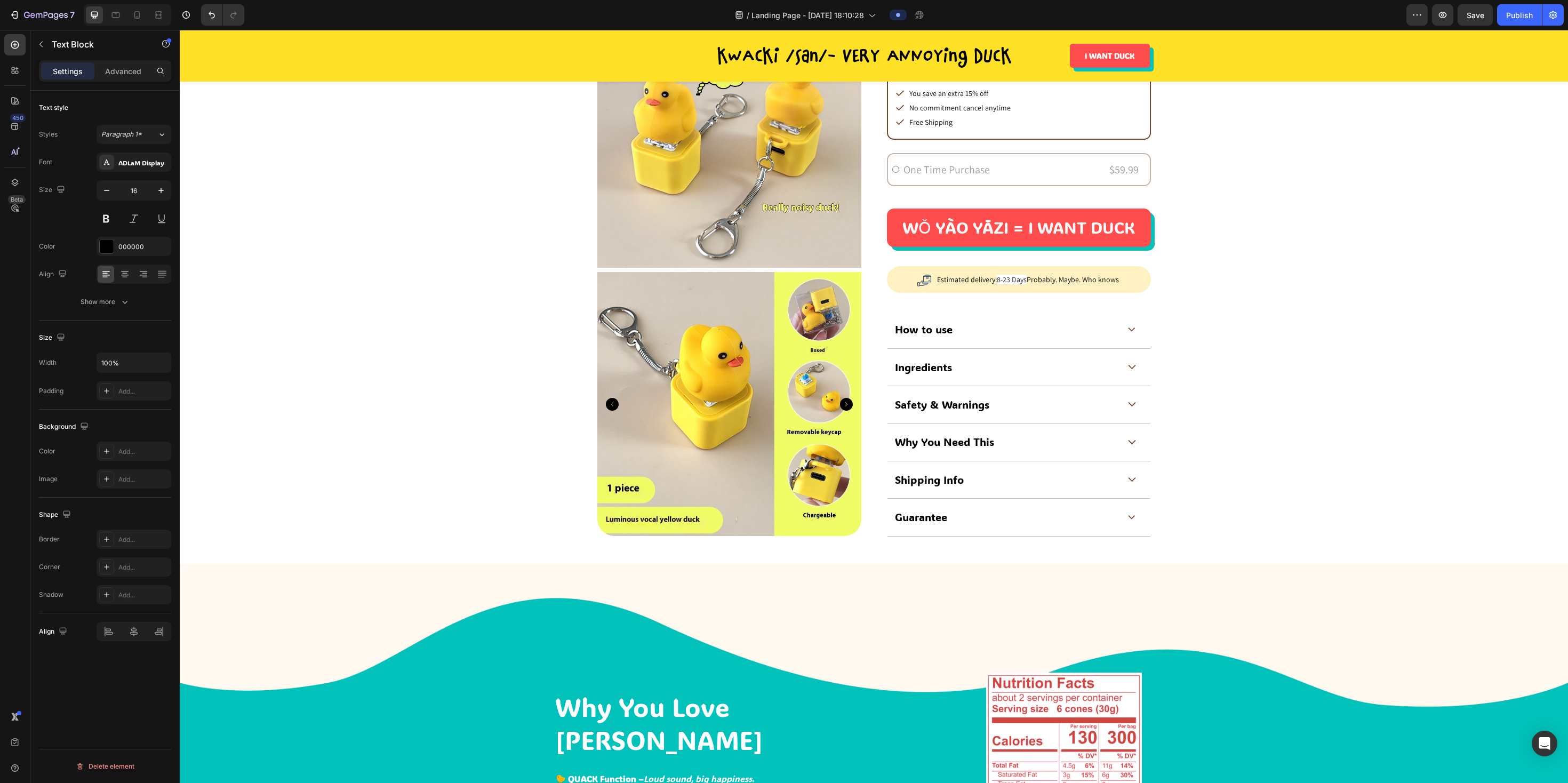
scroll to position [343, 0]
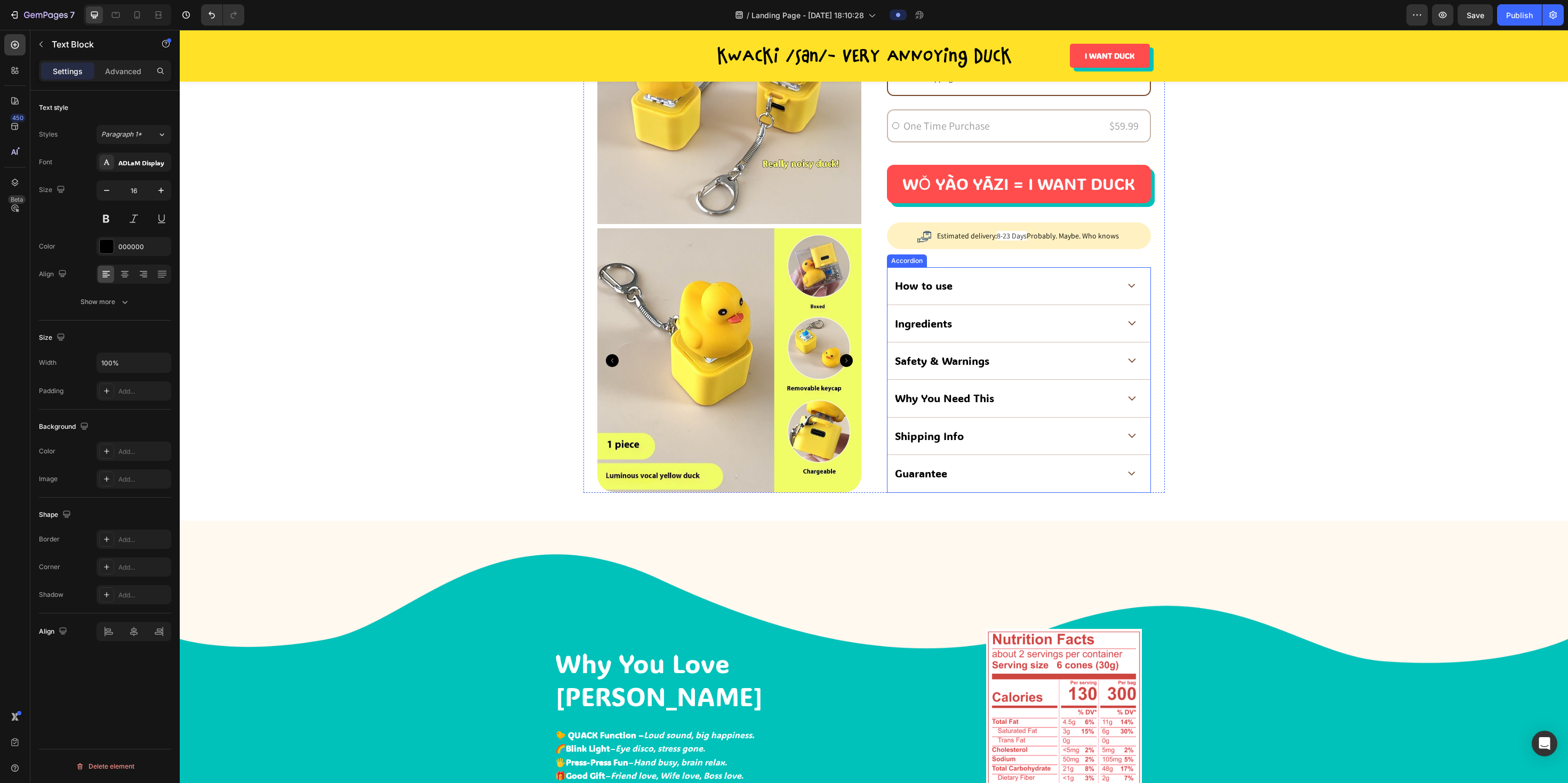
click at [712, 286] on div "How to use" at bounding box center [1007, 286] width 226 height 16
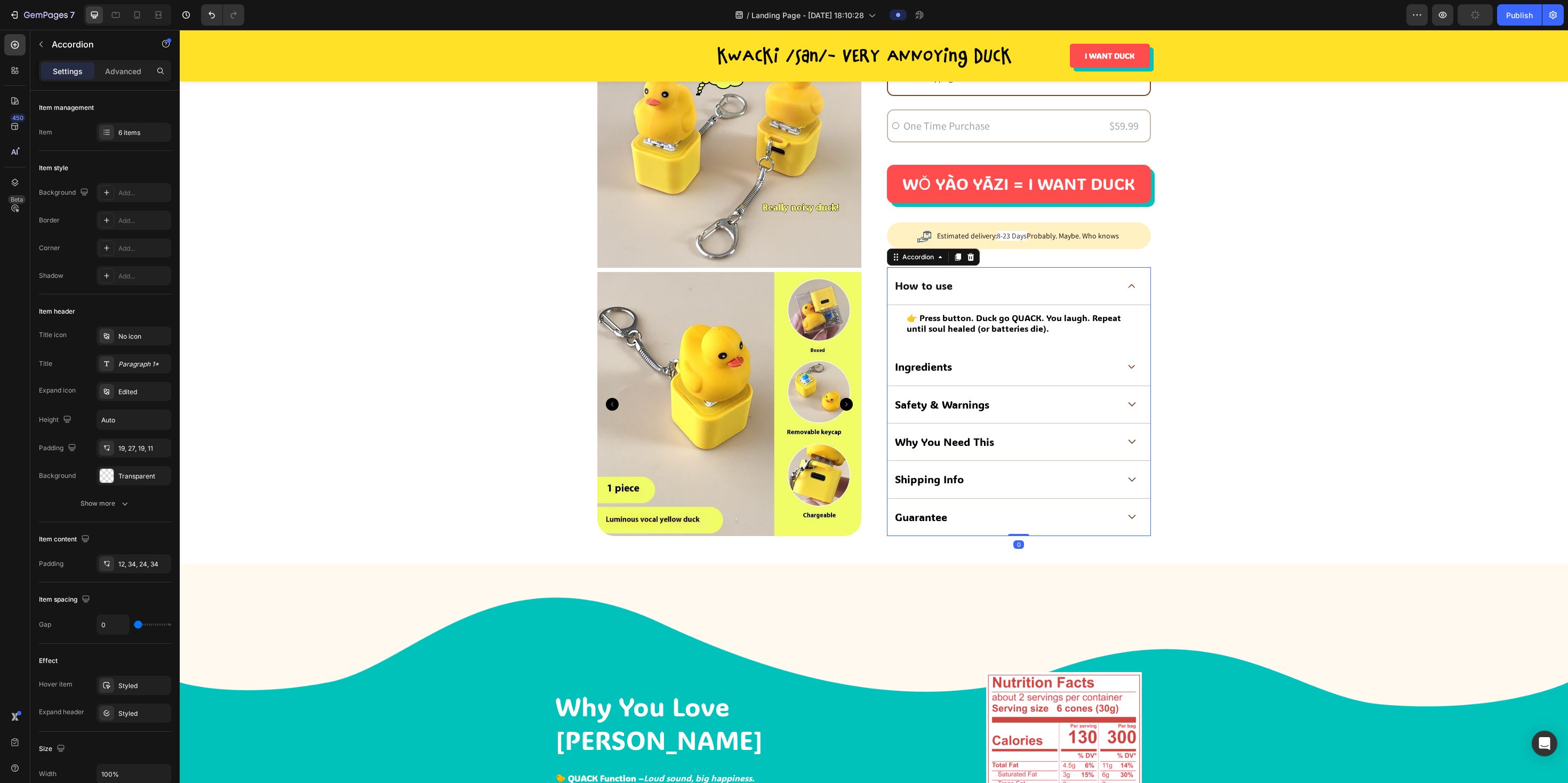
click at [712, 356] on div "Ingredients" at bounding box center [1019, 367] width 263 height 37
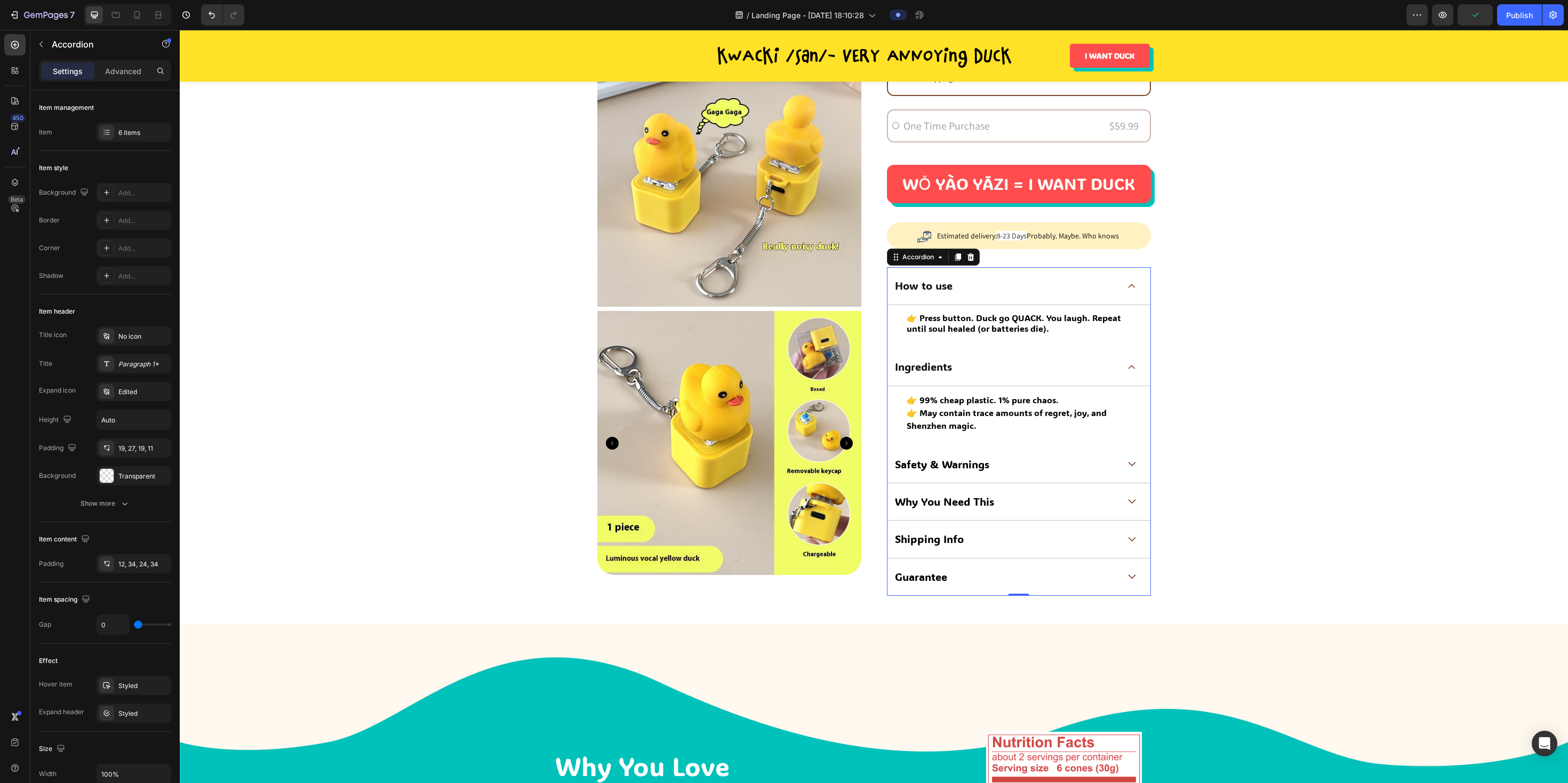
click at [712, 356] on div "Safety & Warnings" at bounding box center [1007, 464] width 226 height 16
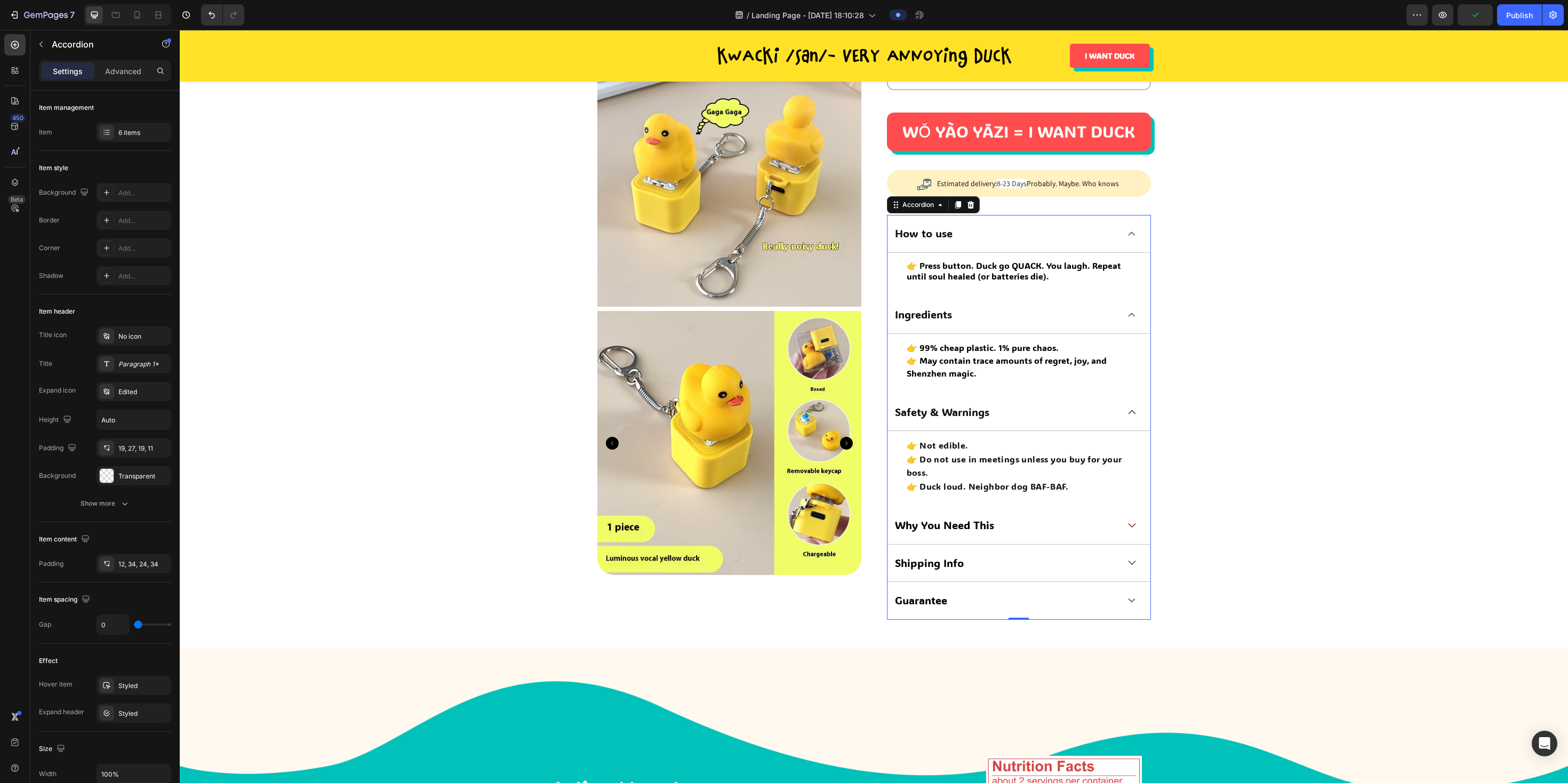
scroll to position [527, 0]
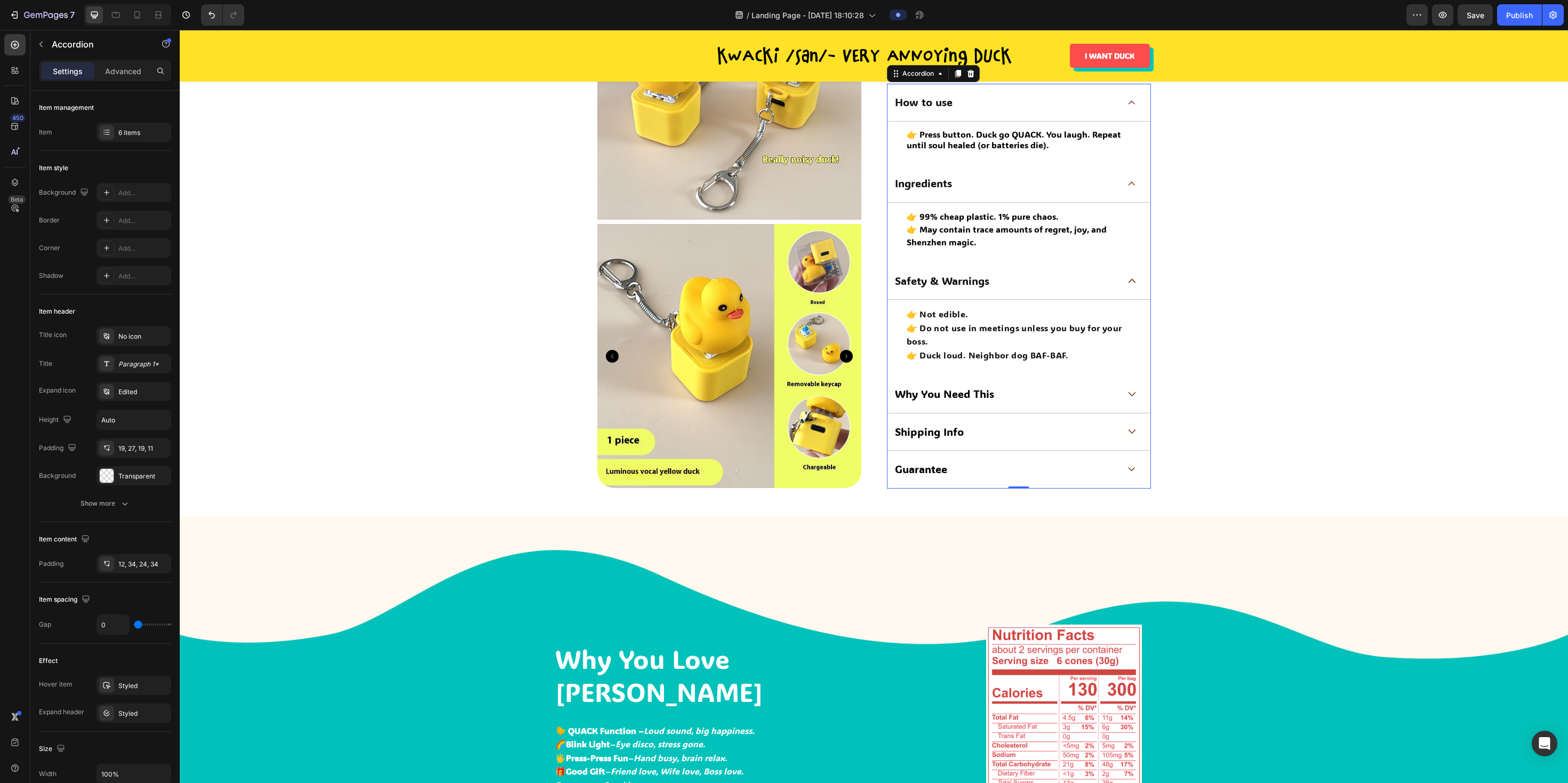
click at [712, 356] on div "Why You Need This" at bounding box center [1007, 393] width 226 height 16
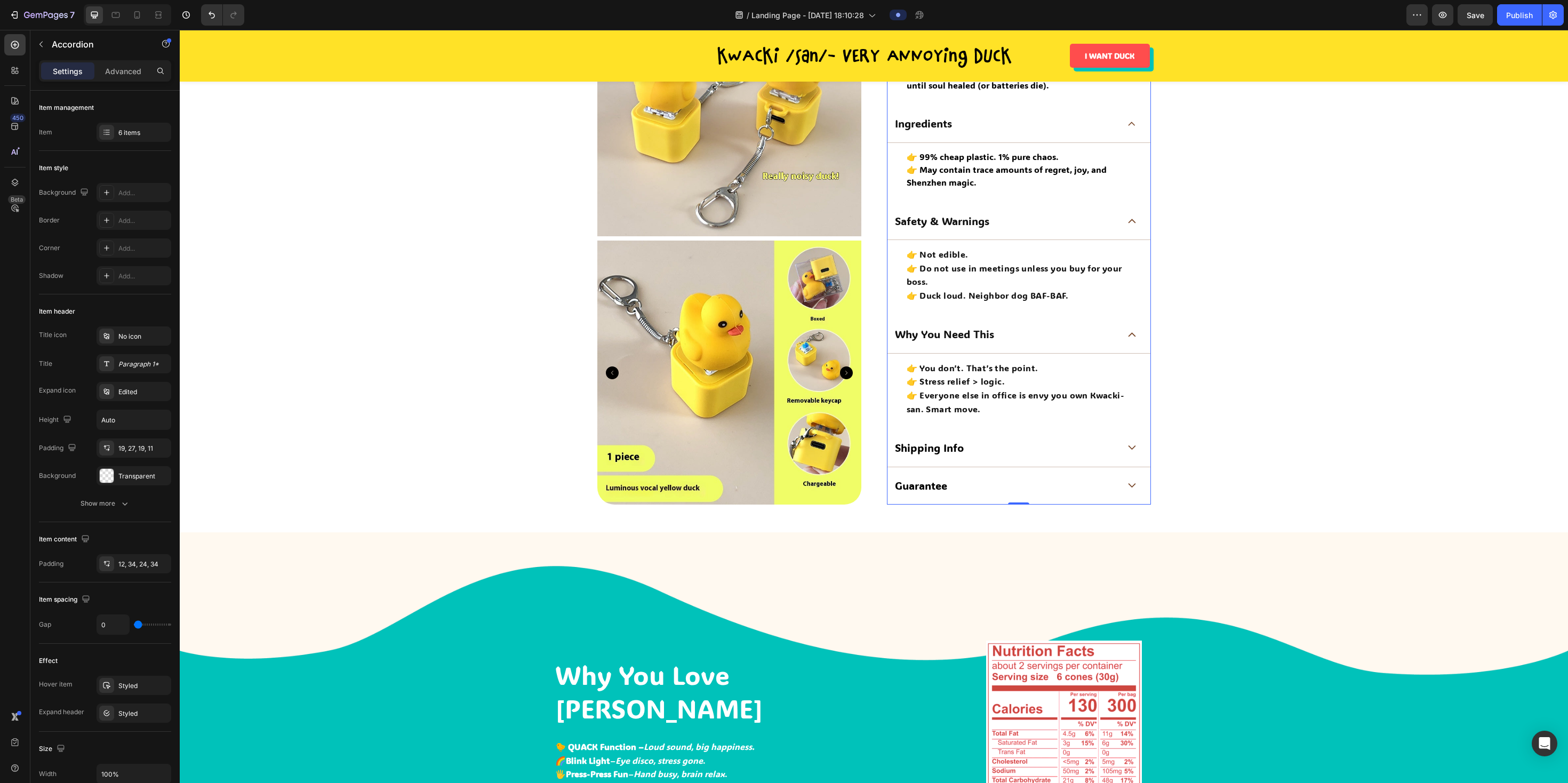
scroll to position [588, 0]
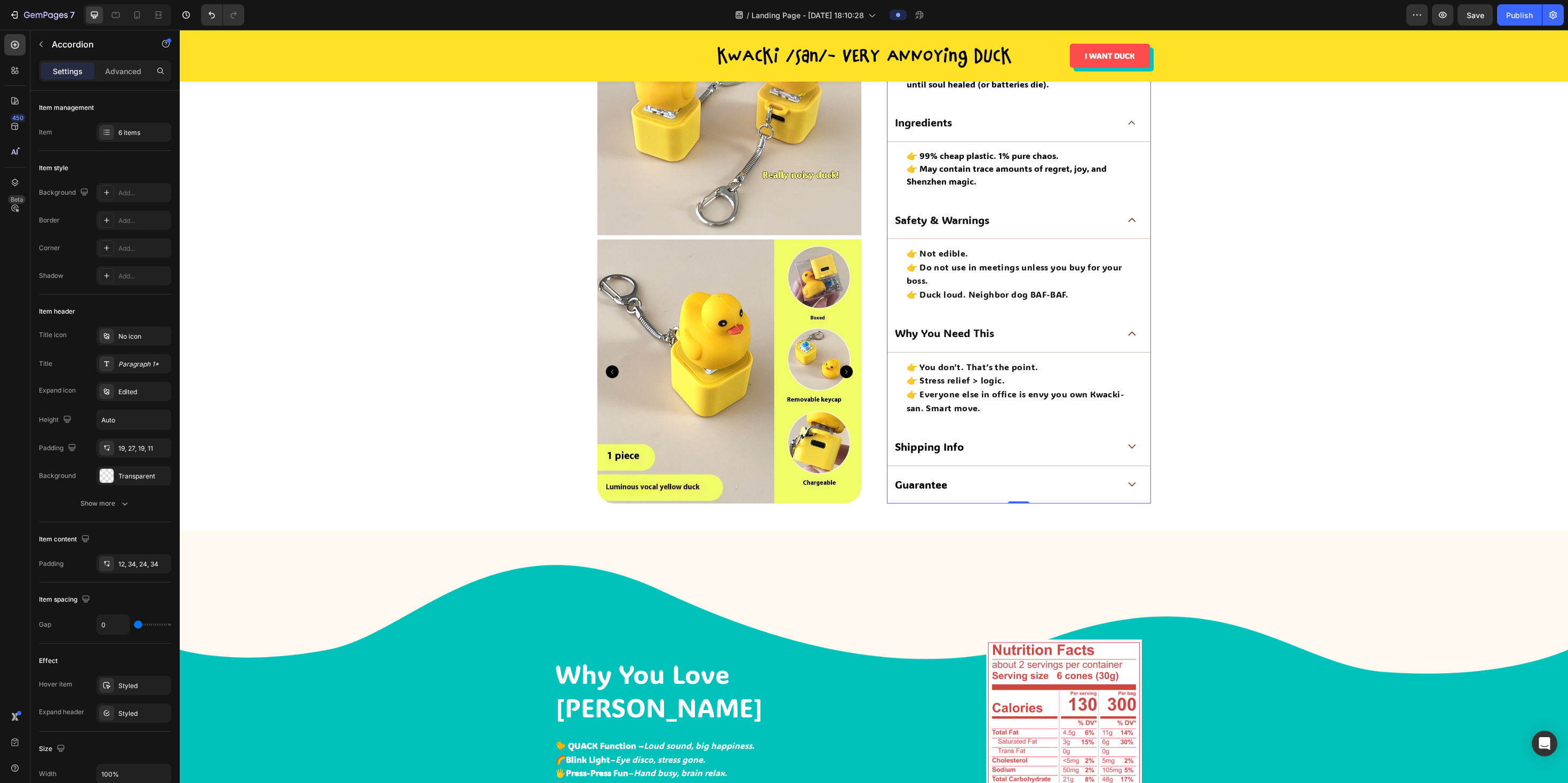
click at [712, 356] on div "Shipping Info" at bounding box center [1019, 447] width 263 height 37
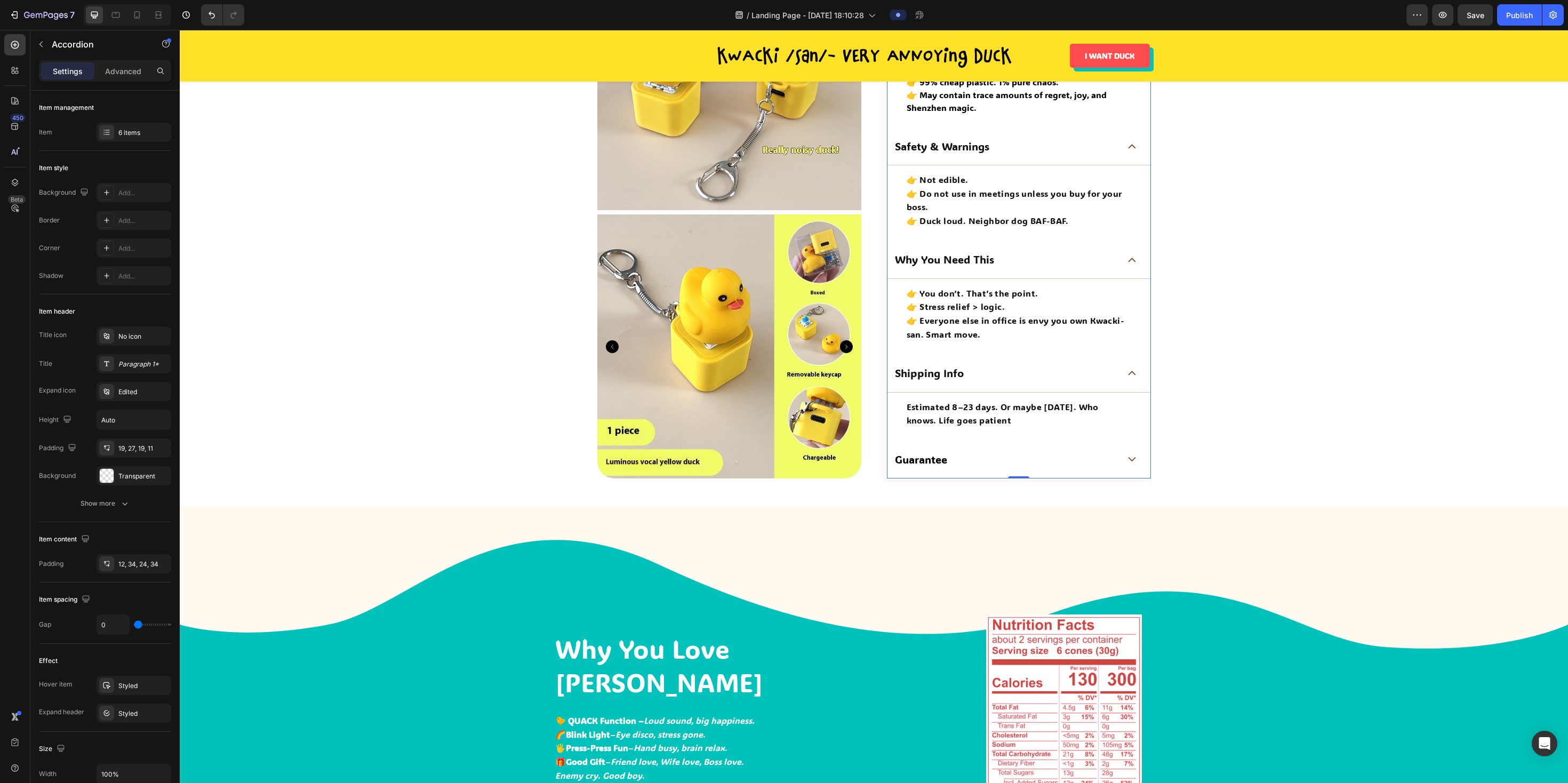
scroll to position [696, 0]
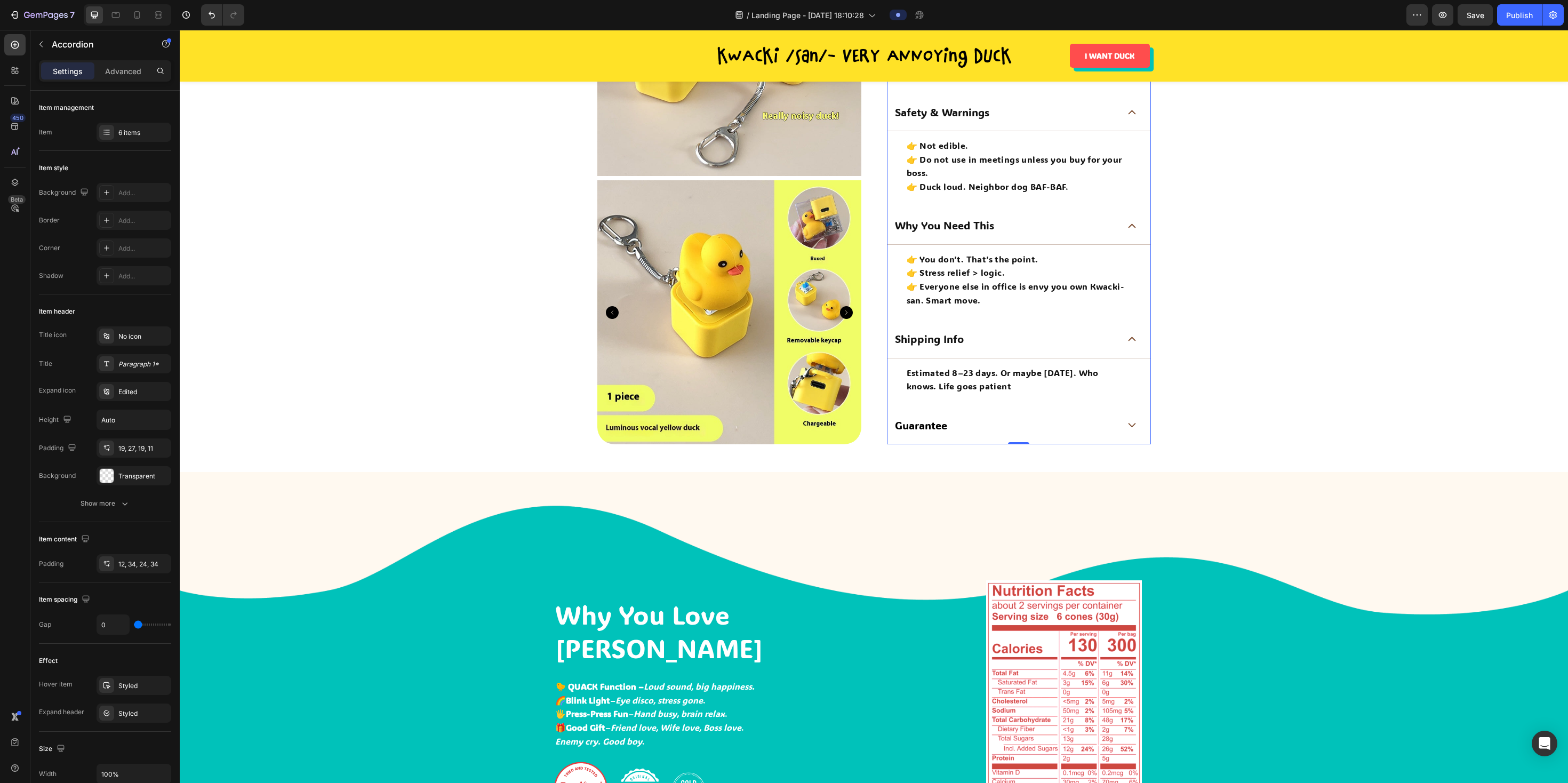
click at [712, 356] on div "Guarantee" at bounding box center [1007, 425] width 226 height 16
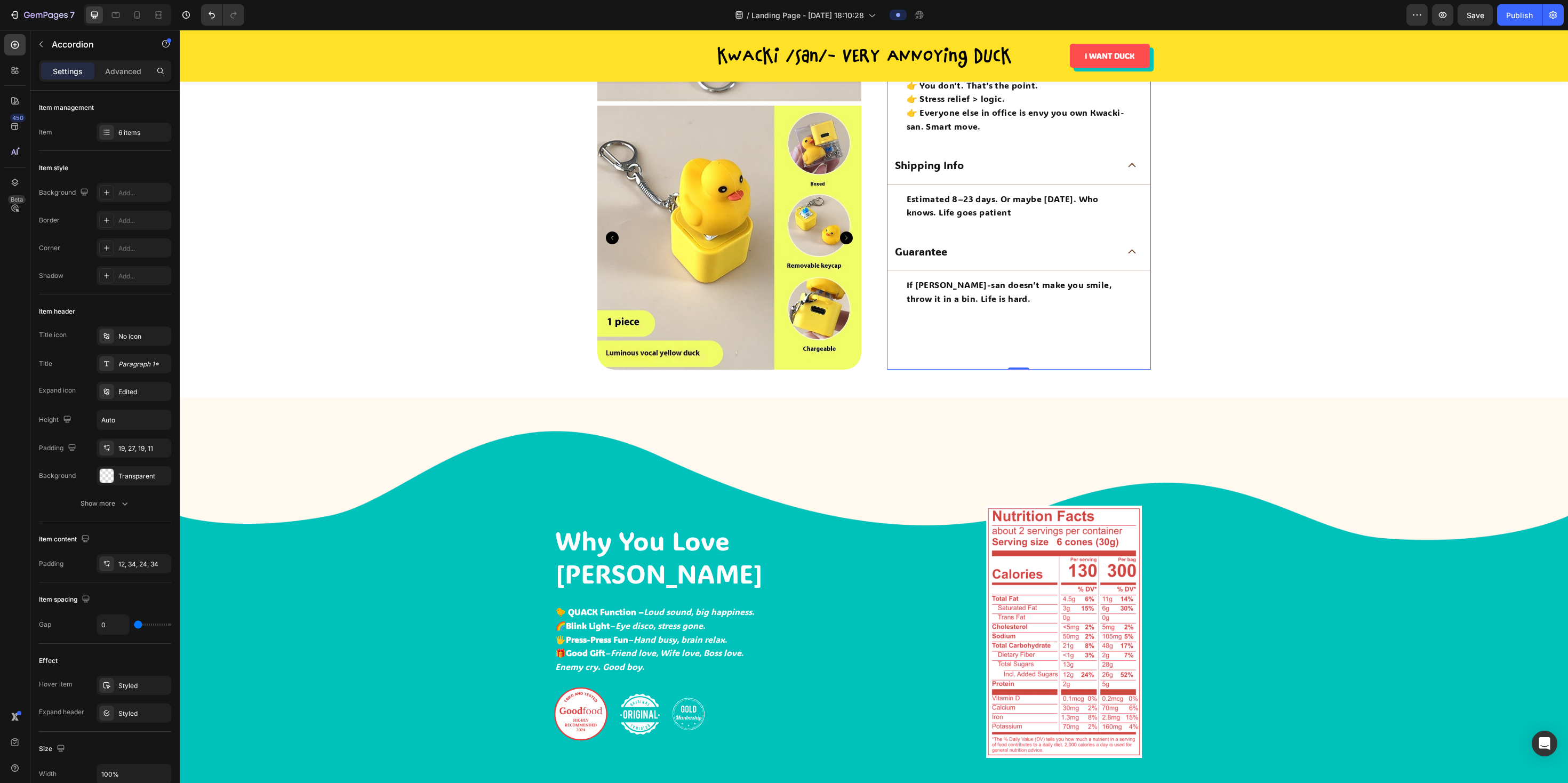
scroll to position [887, 0]
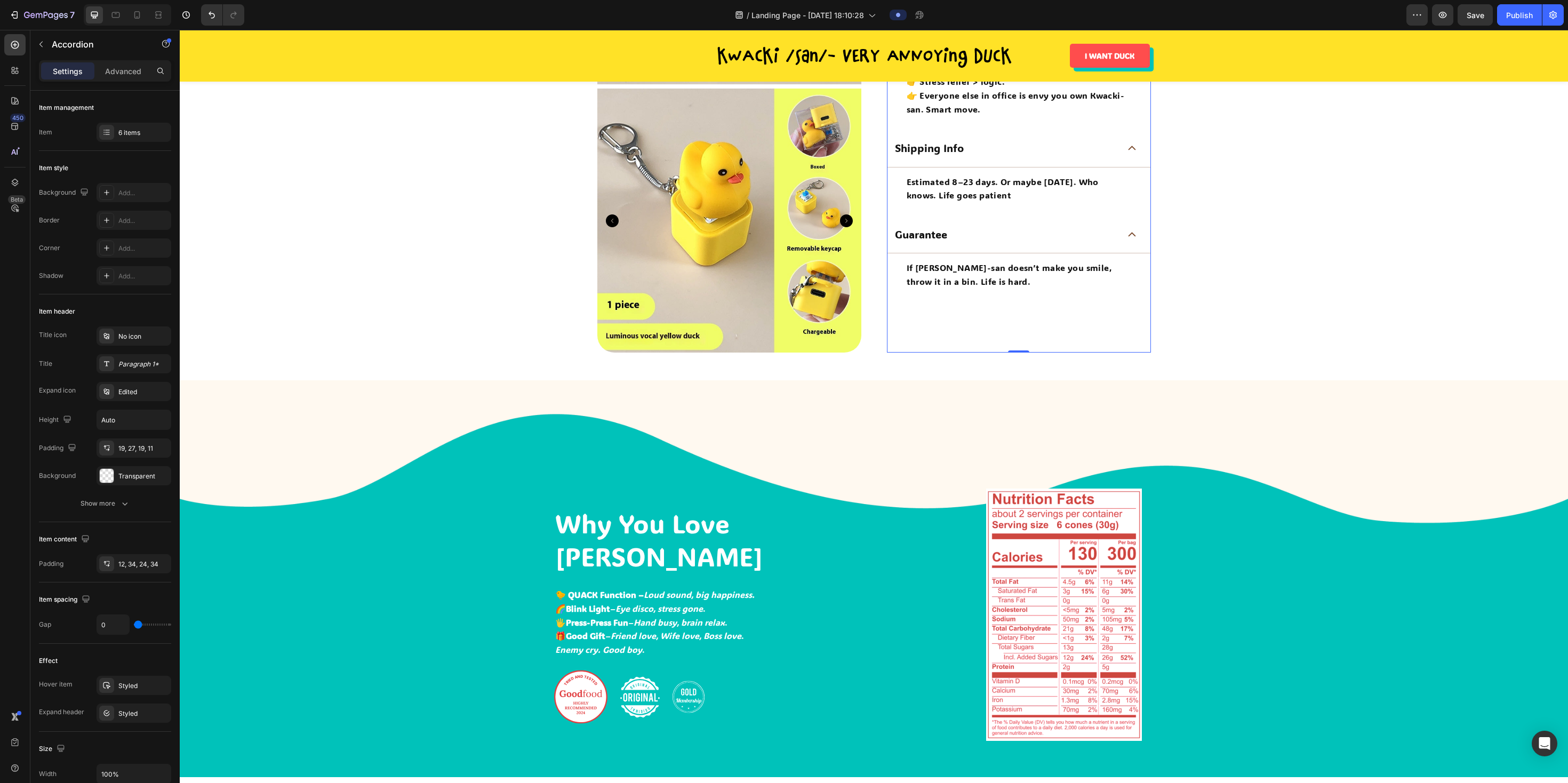
click at [712, 323] on div "If Kwacki-san doesn’t make you smile, throw it in a bin. Life is hard. Text Blo…" at bounding box center [1019, 300] width 226 height 80
click at [131, 15] on icon at bounding box center [137, 15] width 11 height 11
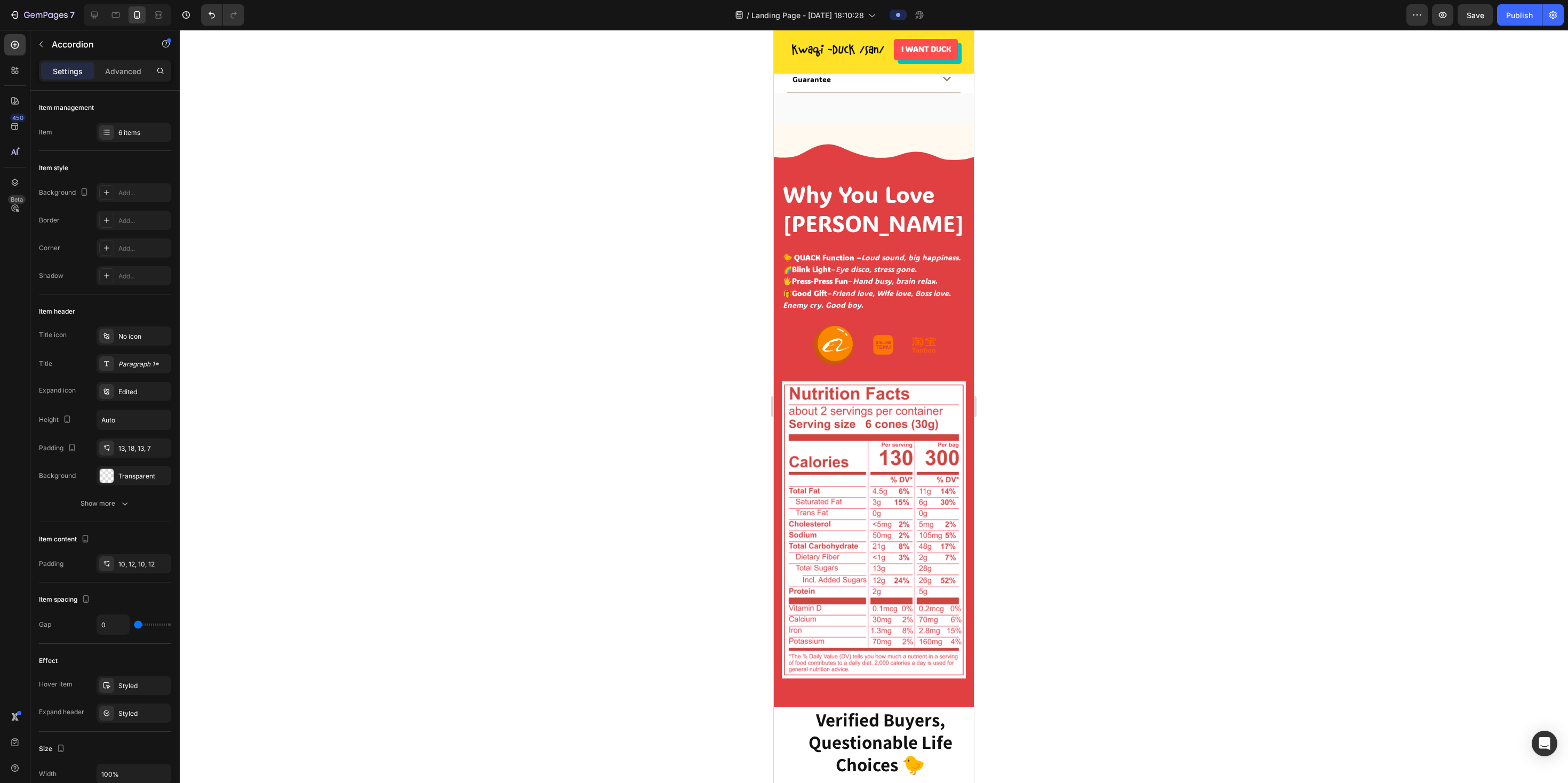
scroll to position [938, 0]
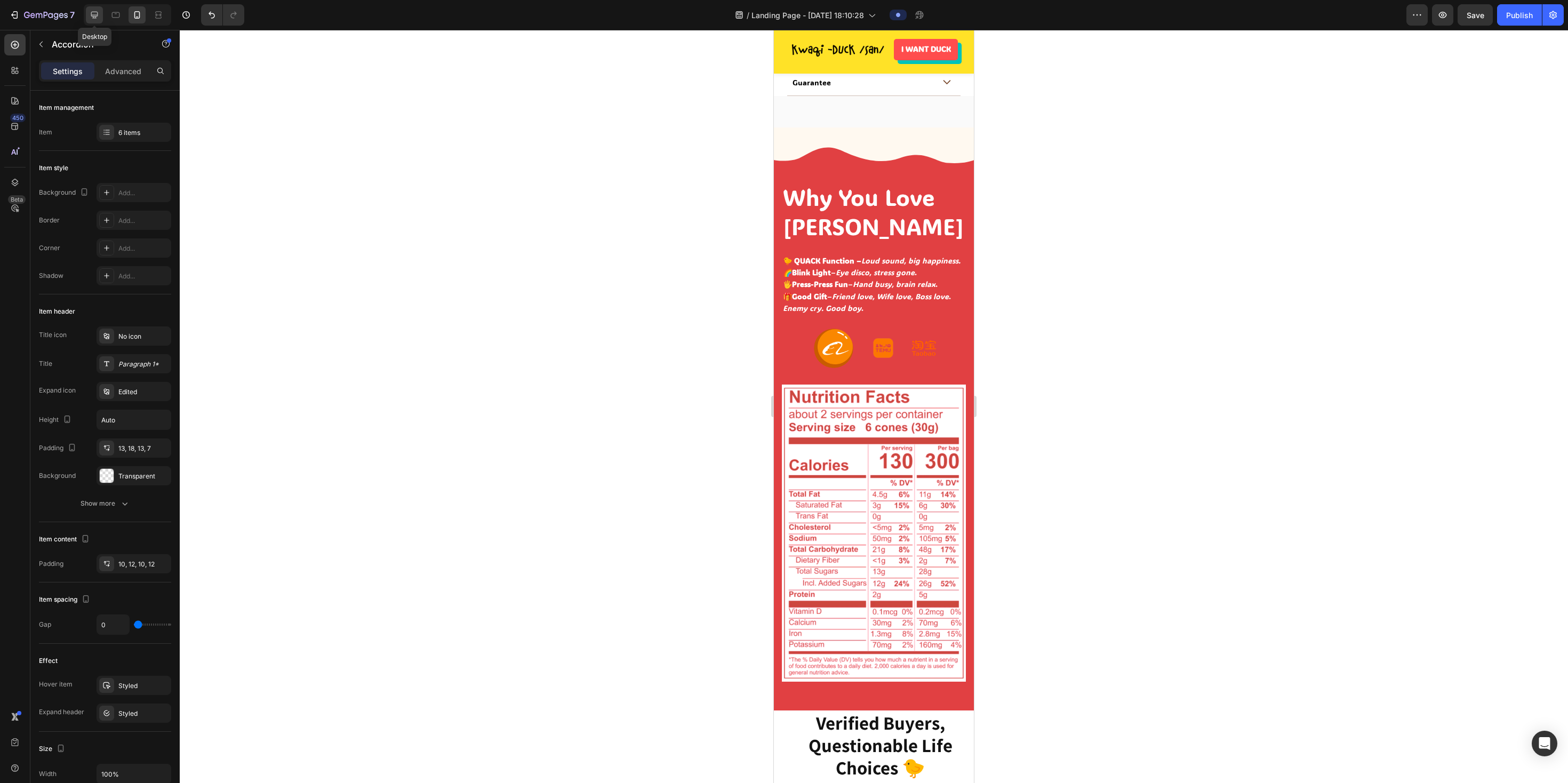
click at [99, 15] on icon at bounding box center [94, 15] width 11 height 11
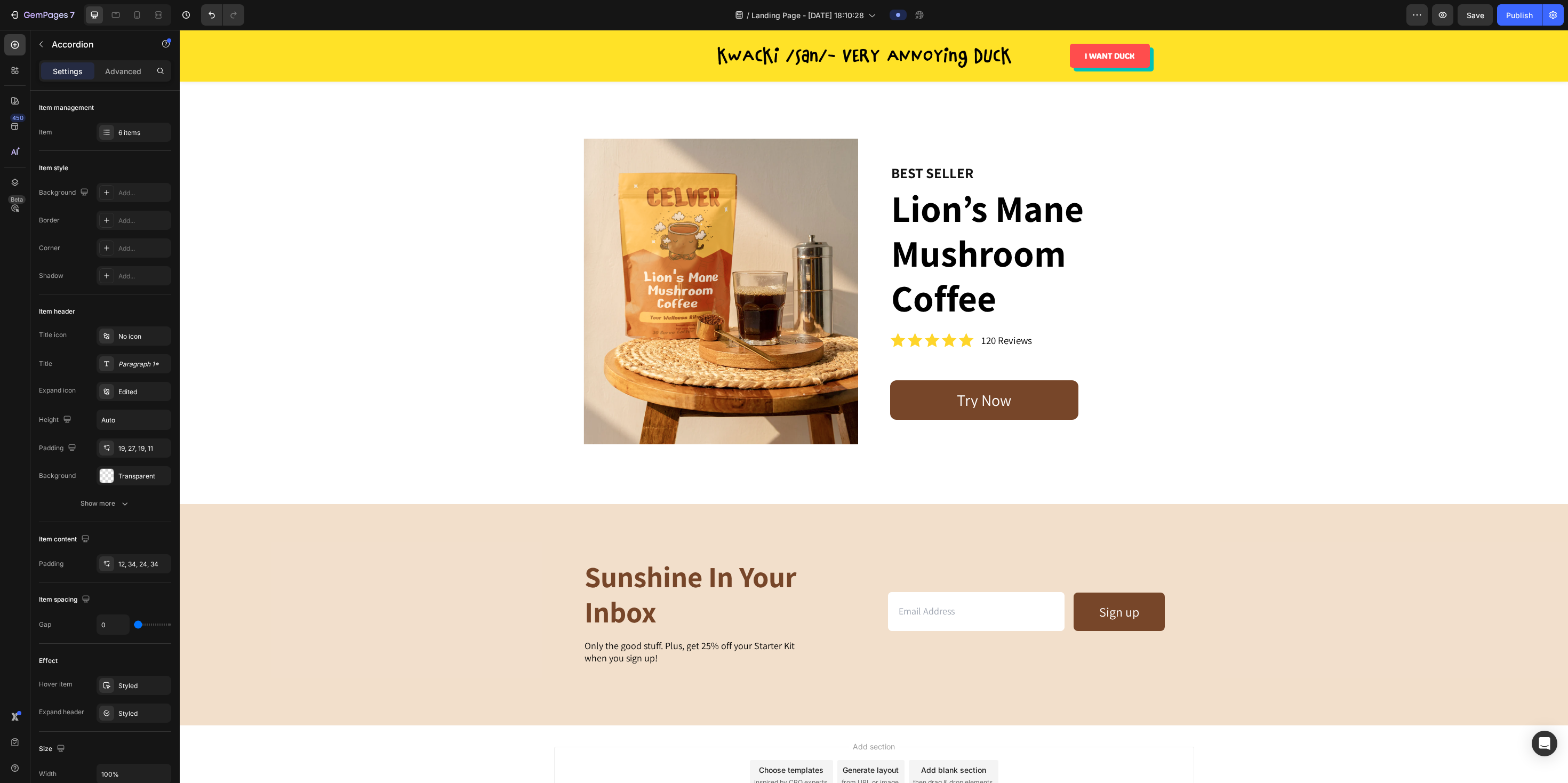
scroll to position [2065, 0]
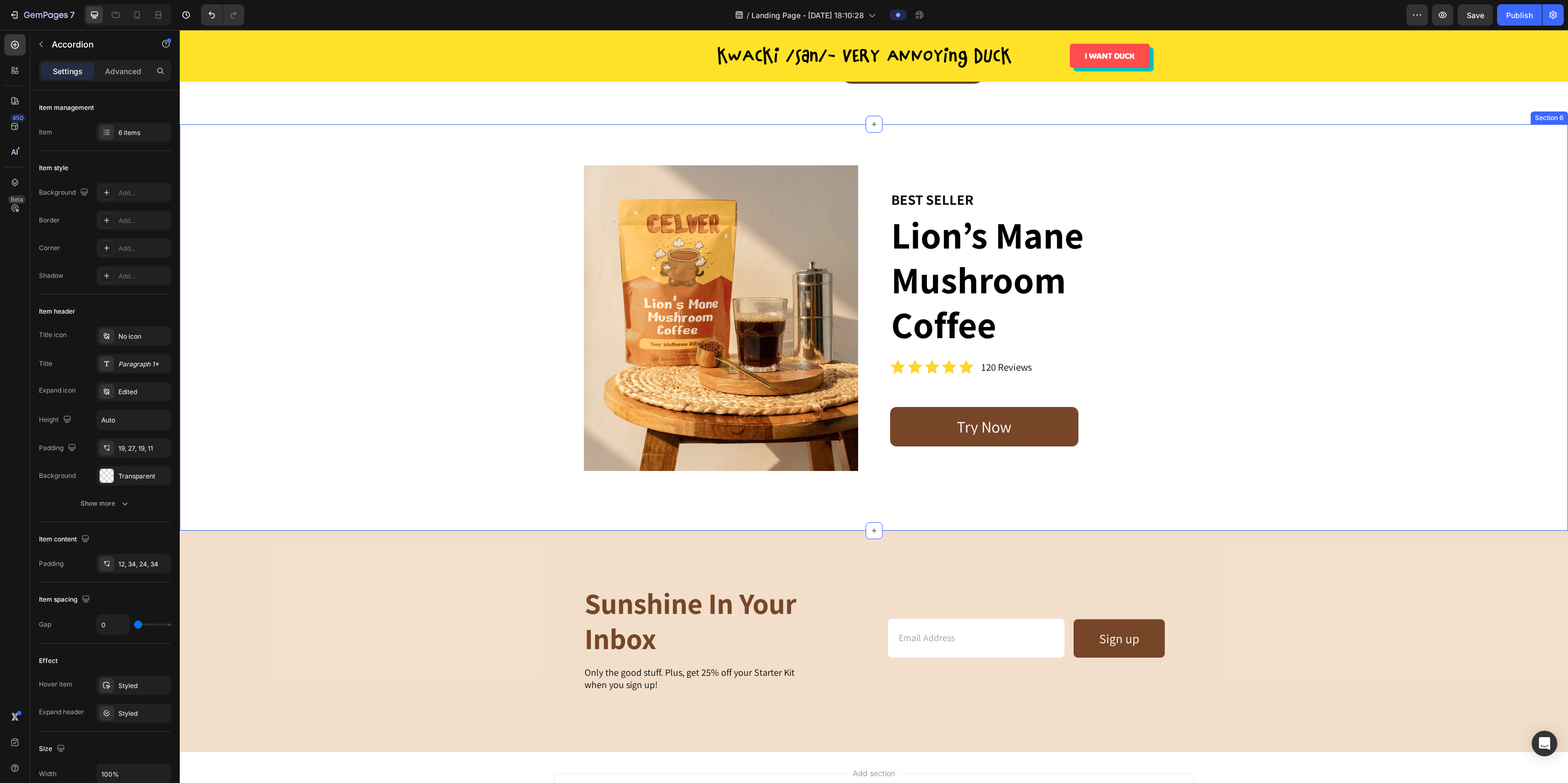
click at [411, 356] on div "Image BEST SELLER Heading Lion’s Mane Mushroom Coffee Heading Icon Icon Icon Ic…" at bounding box center [873, 318] width 1360 height 306
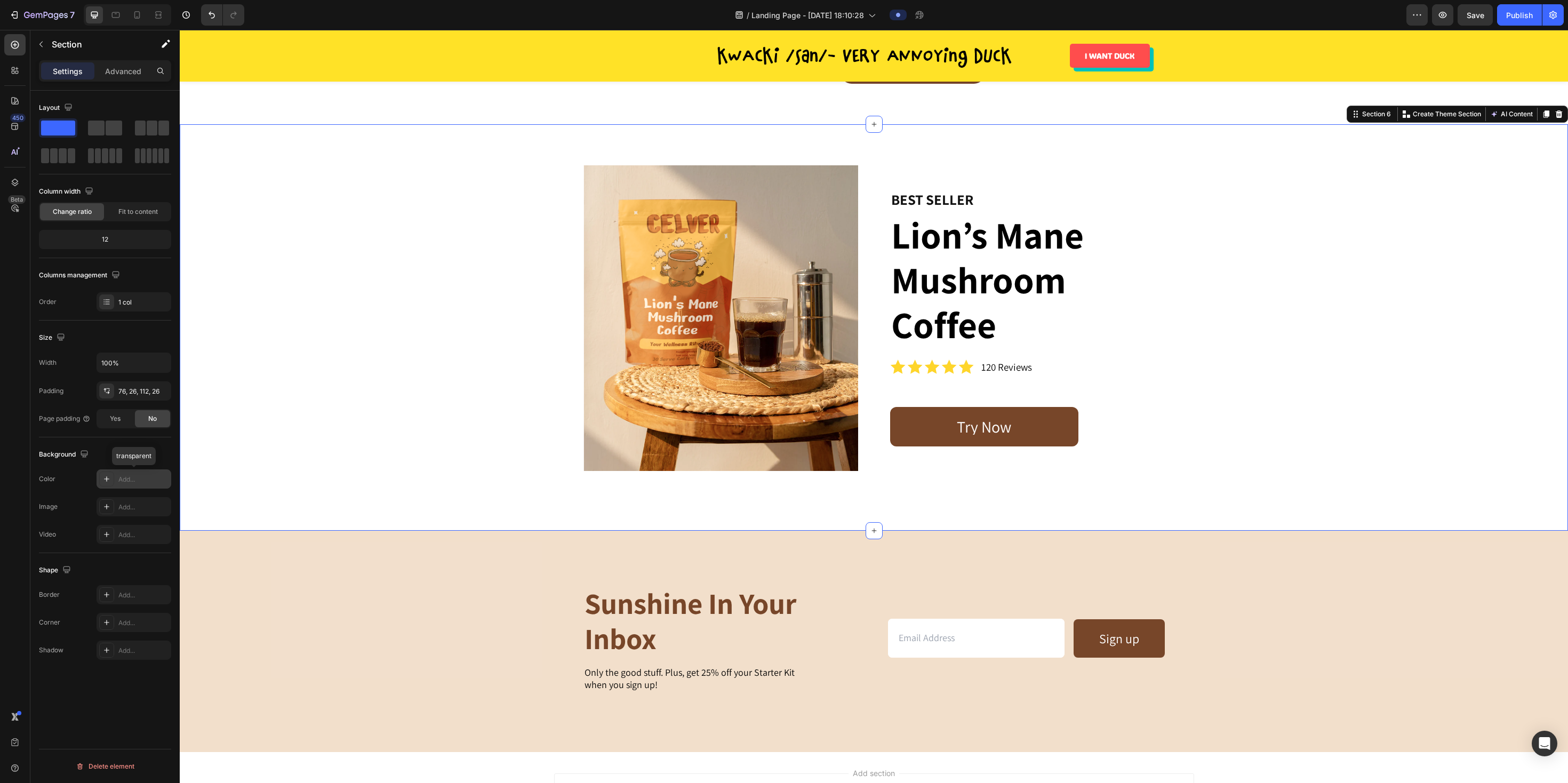
click at [137, 356] on div "Add..." at bounding box center [144, 480] width 50 height 10
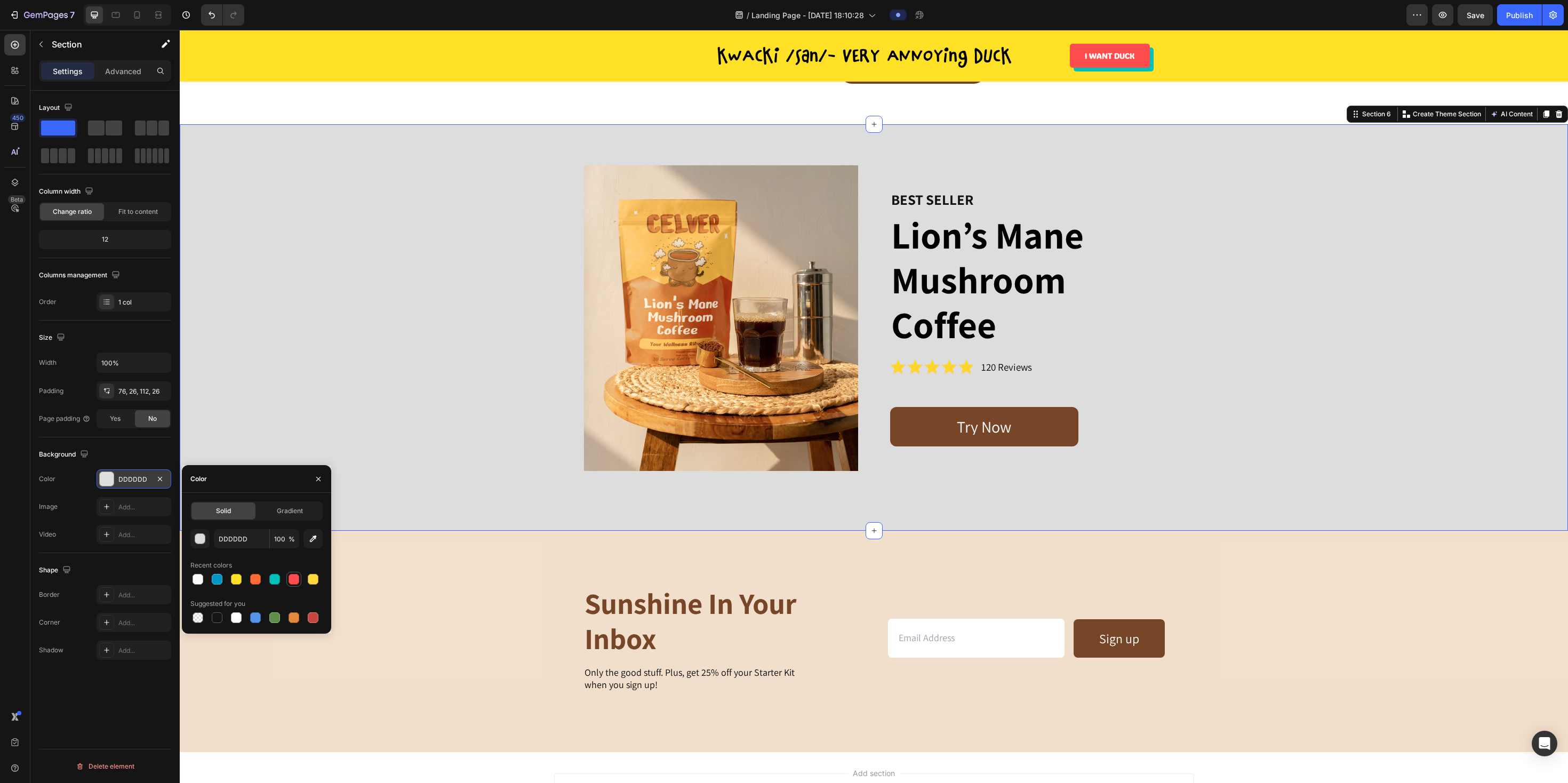
click at [296, 356] on div at bounding box center [294, 580] width 11 height 11
type input "FF4D4D"
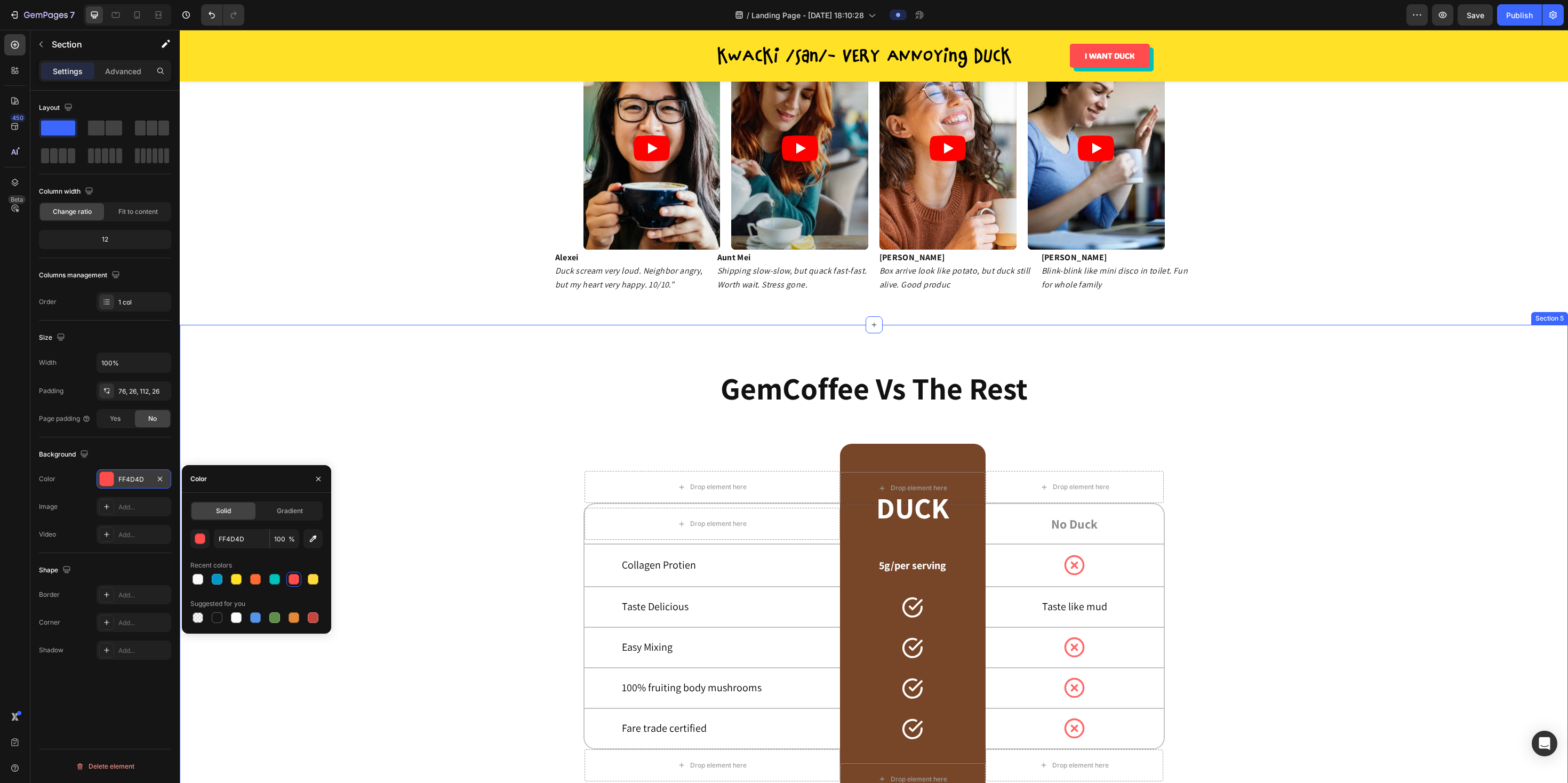
scroll to position [1416, 0]
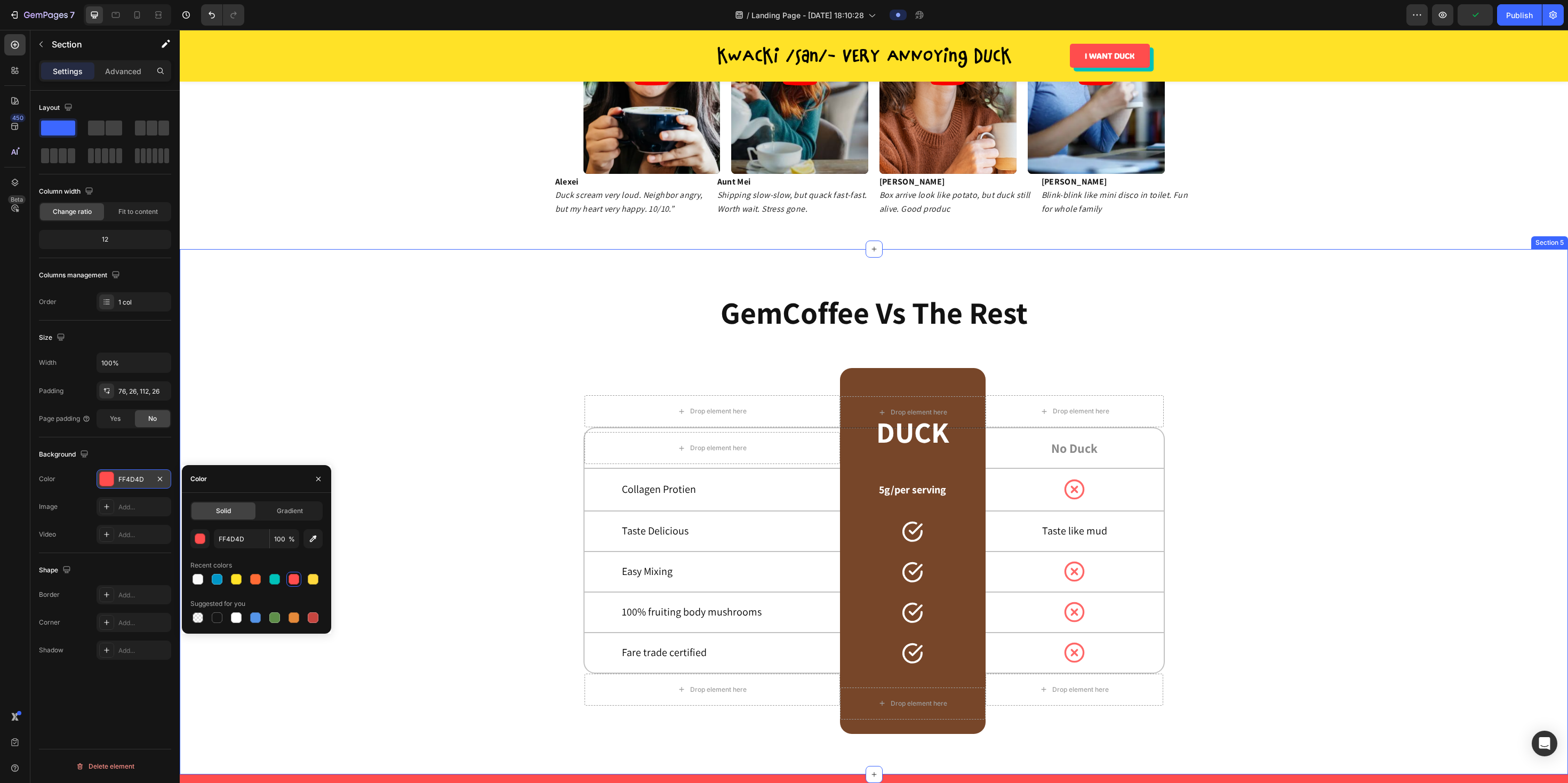
click at [441, 300] on div "GemCoffee Vs The Rest Heading Drop element here Row Drop element here Row Drop …" at bounding box center [873, 514] width 1360 height 441
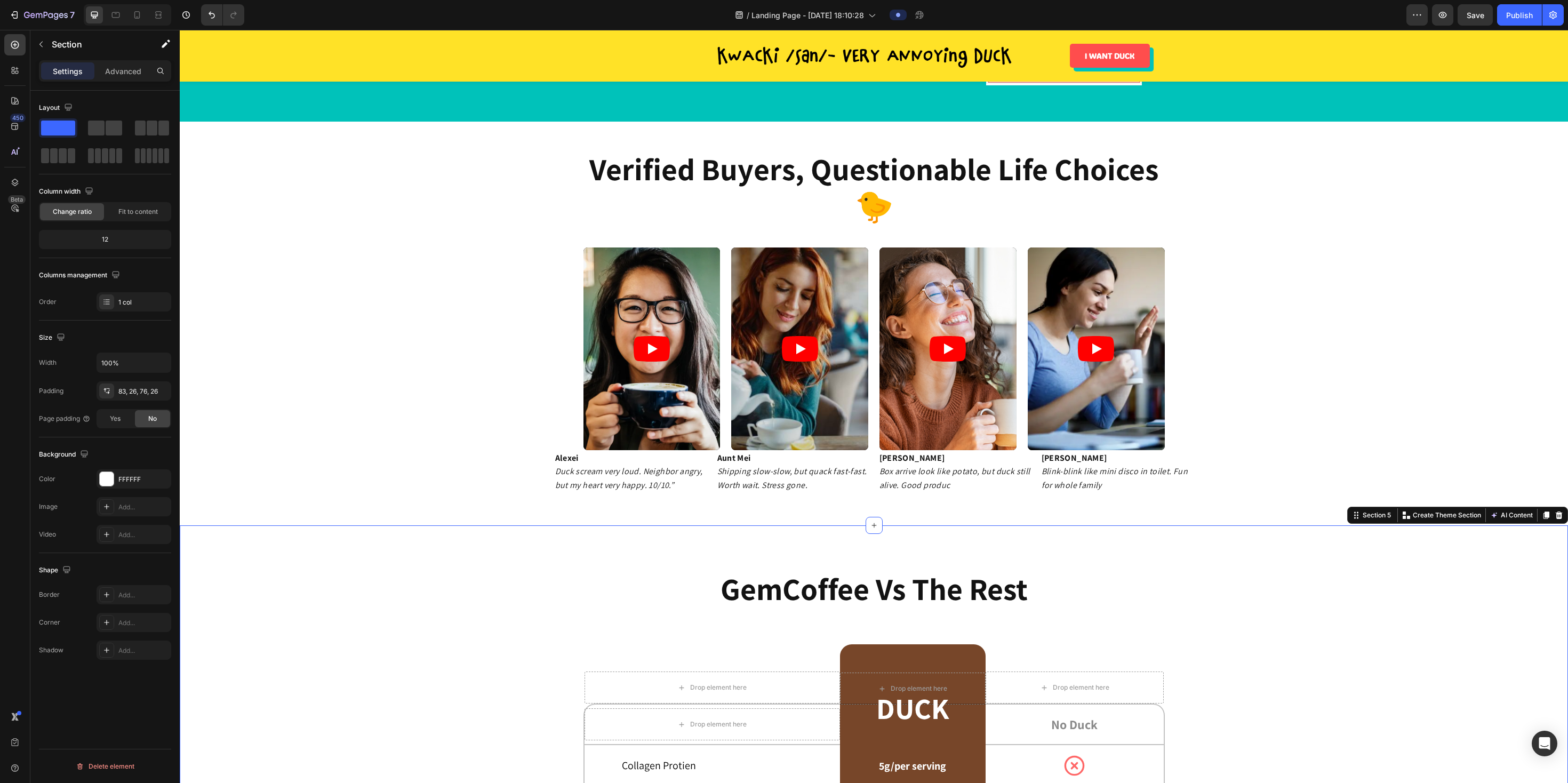
scroll to position [1137, 0]
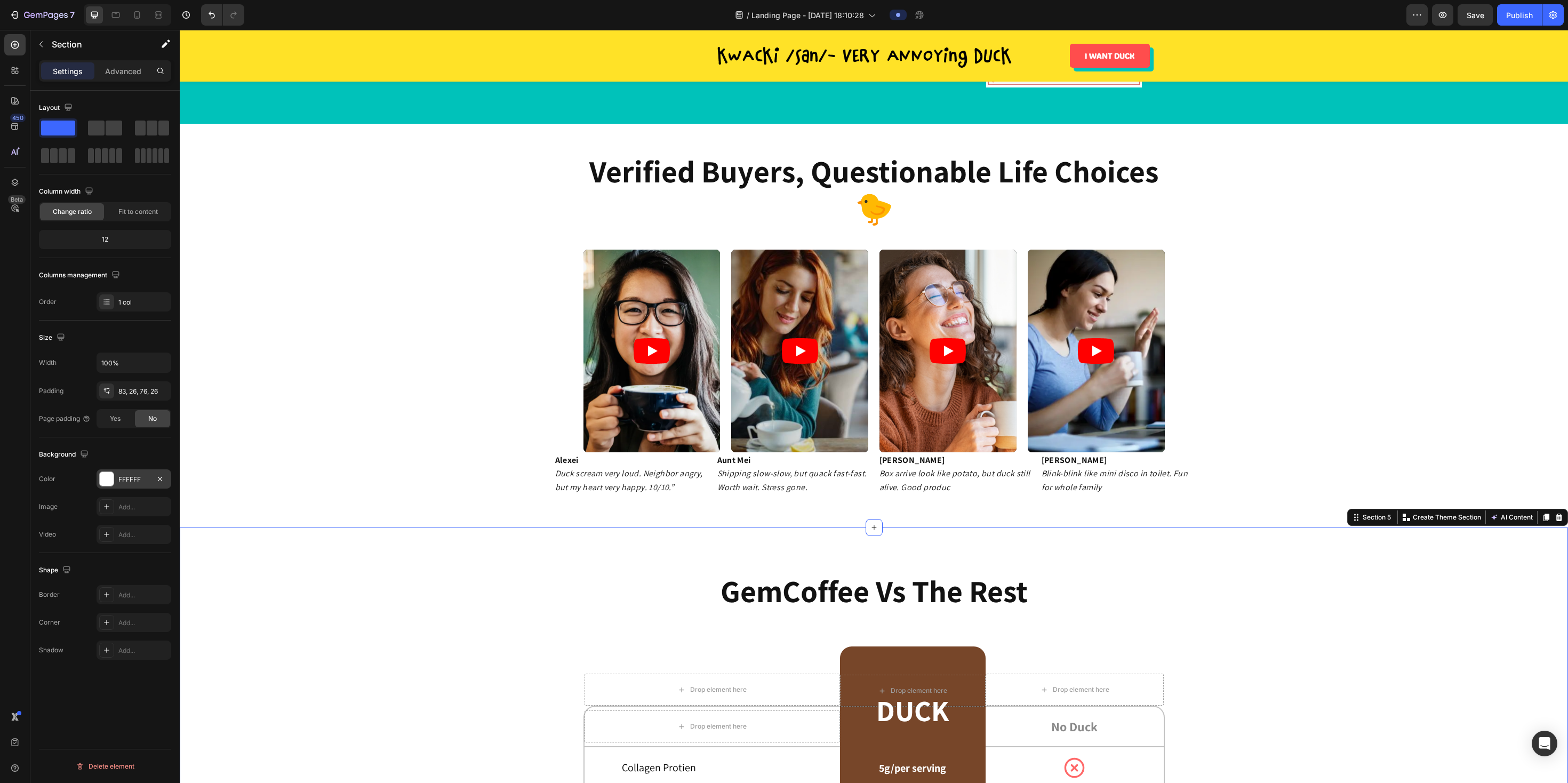
click at [106, 356] on div at bounding box center [107, 479] width 14 height 14
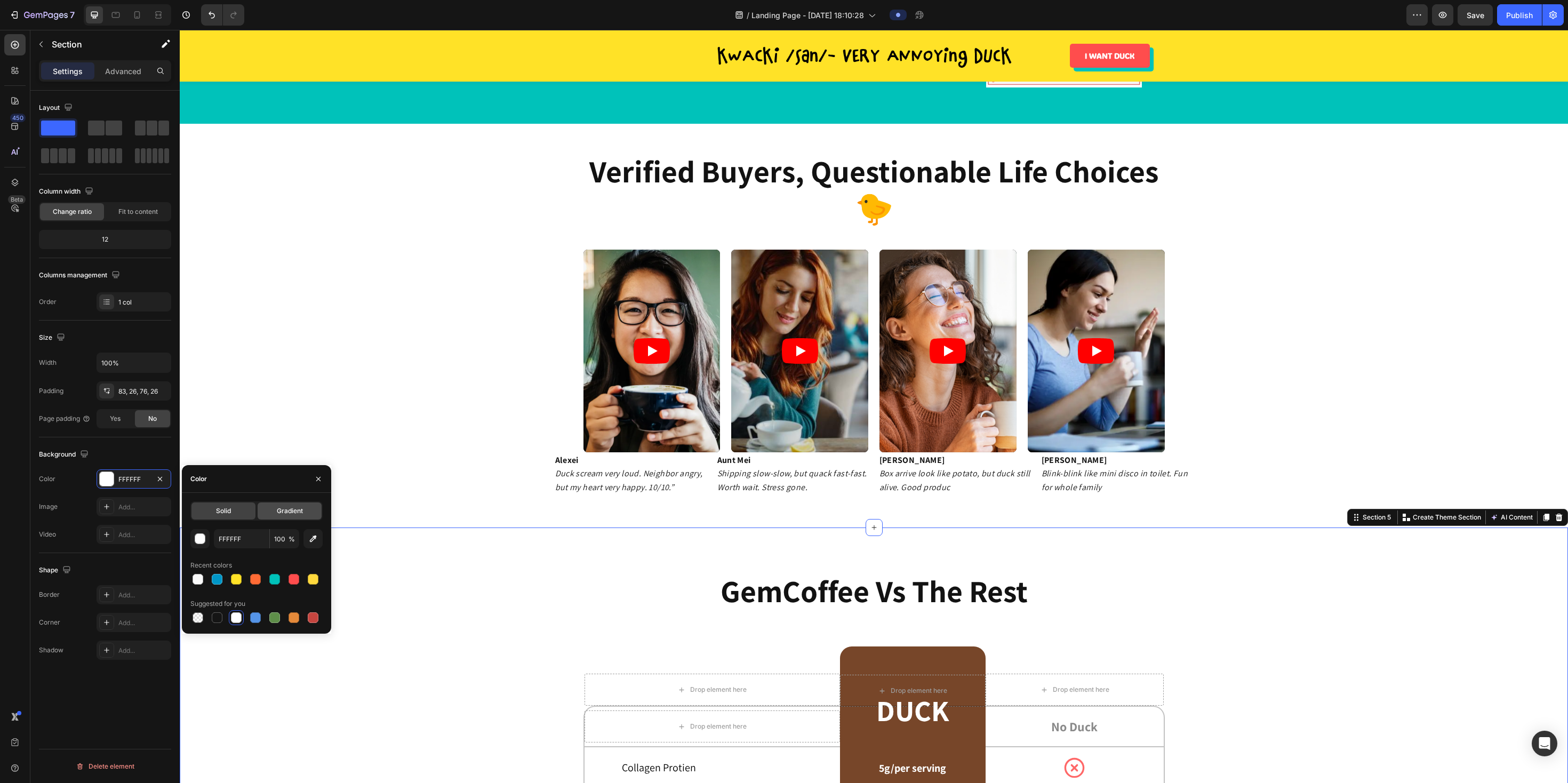
click at [293, 356] on span "Gradient" at bounding box center [290, 511] width 26 height 10
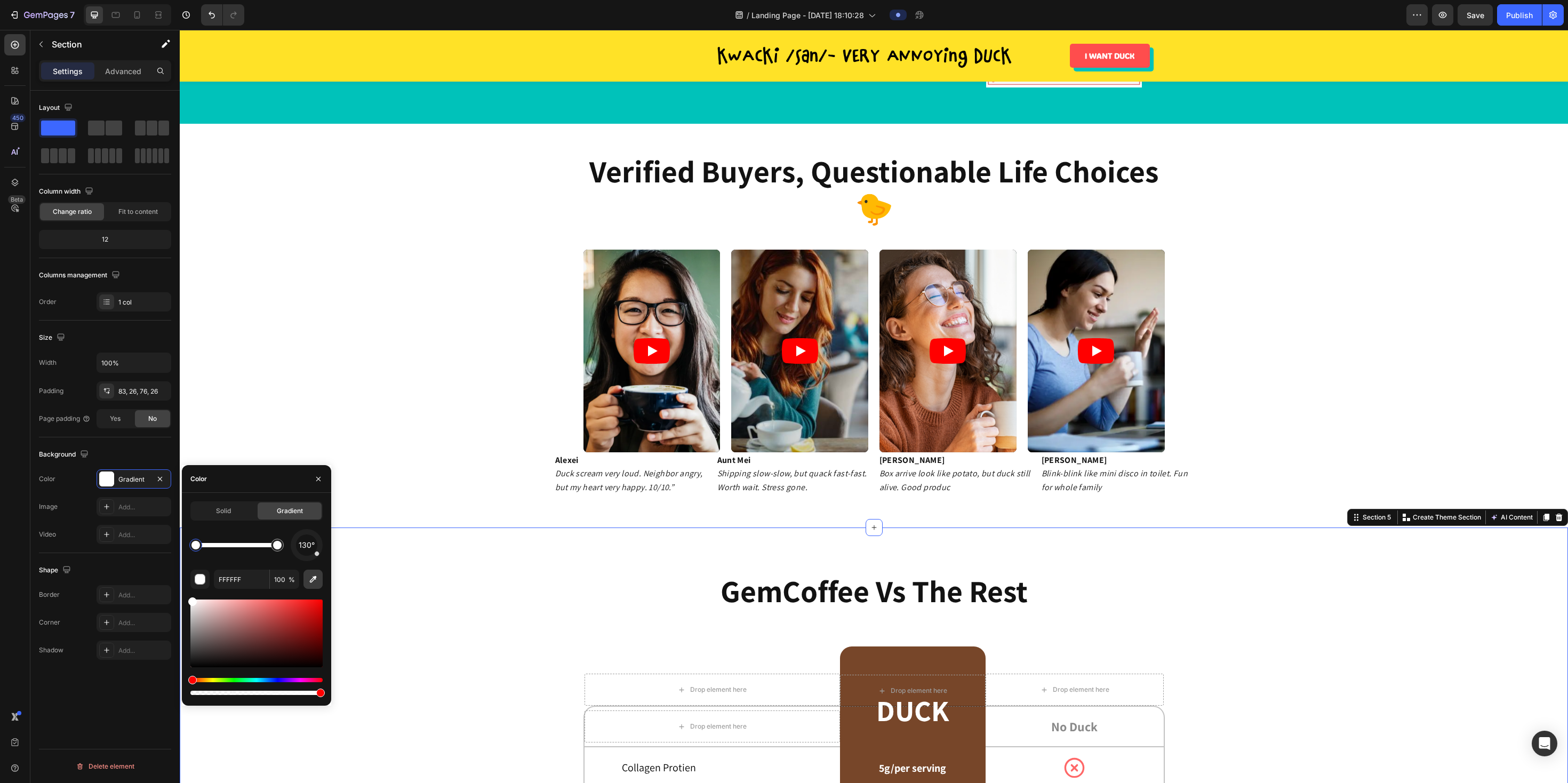
click at [310, 356] on icon "button" at bounding box center [313, 580] width 11 height 11
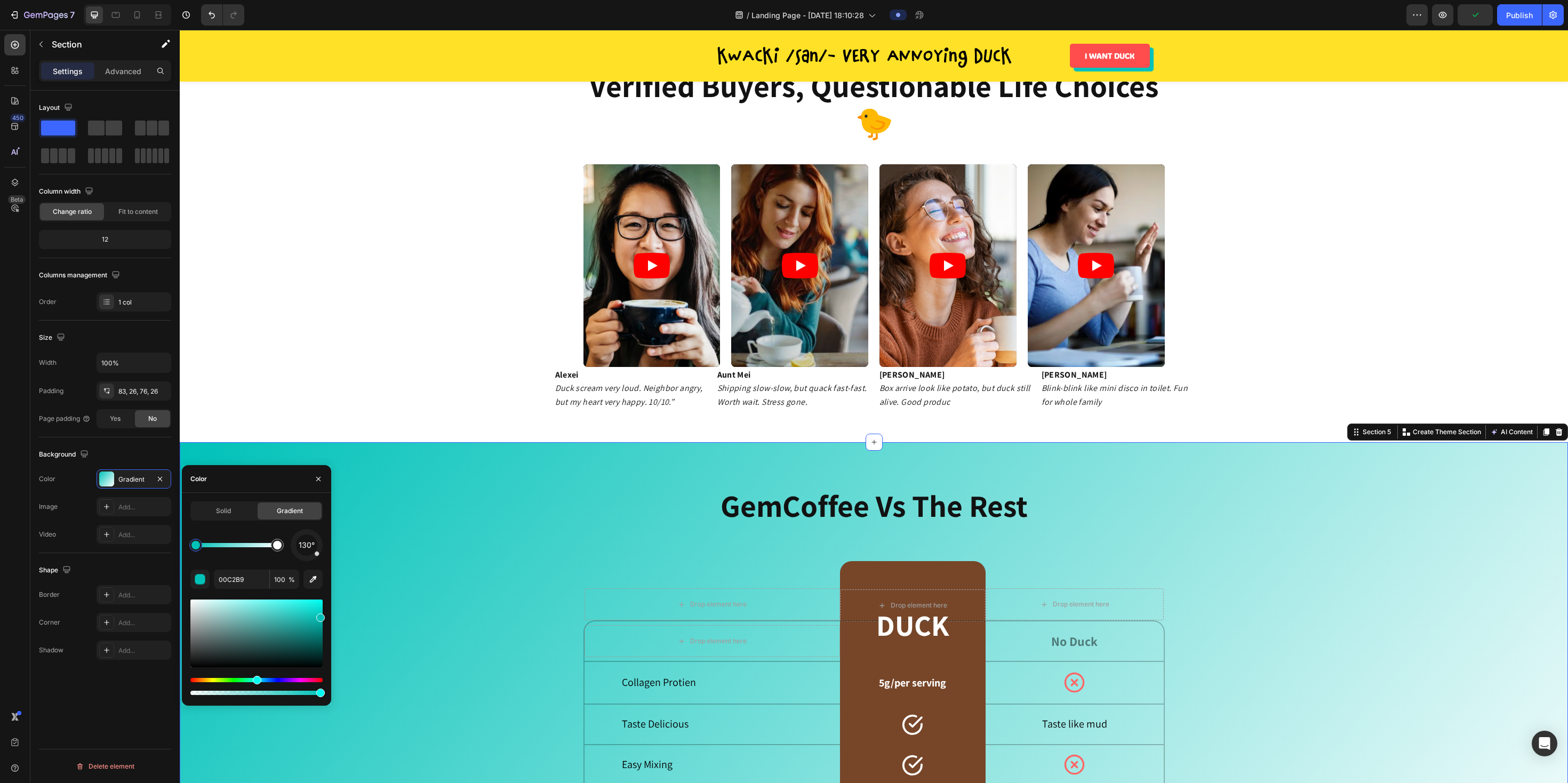
scroll to position [1224, 0]
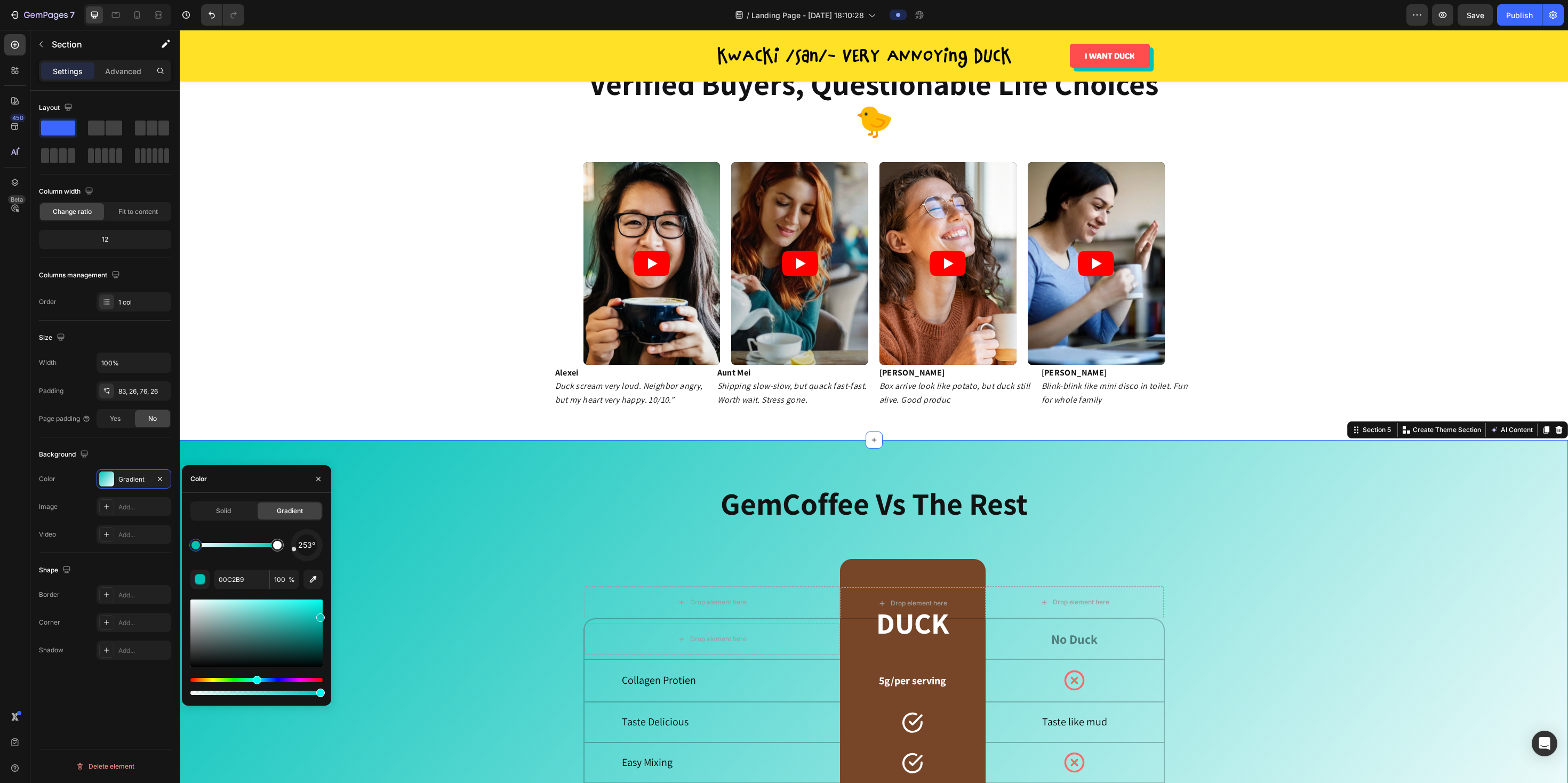
click at [301, 356] on span "253°" at bounding box center [307, 545] width 17 height 13
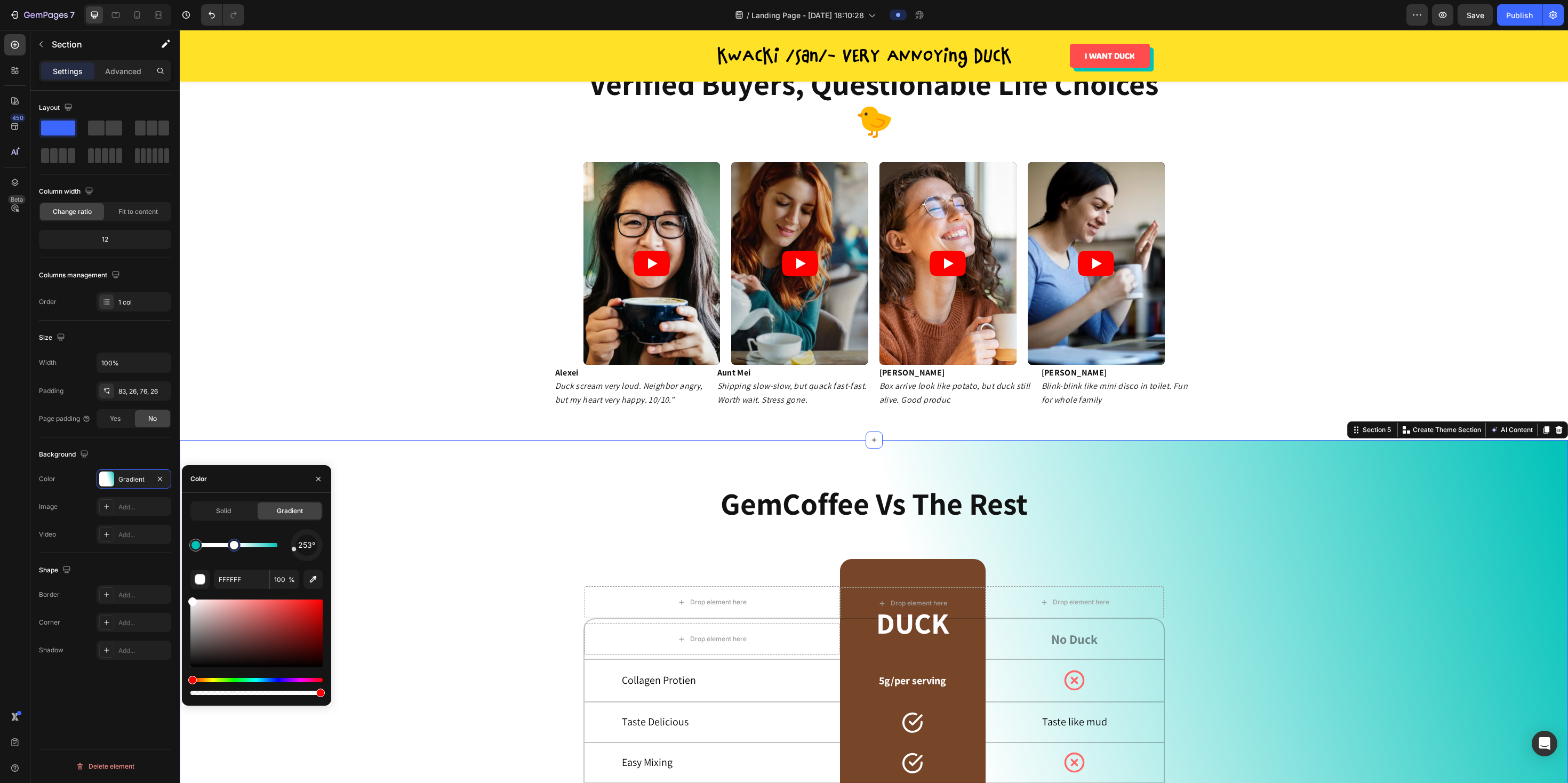
type input "00C2B9"
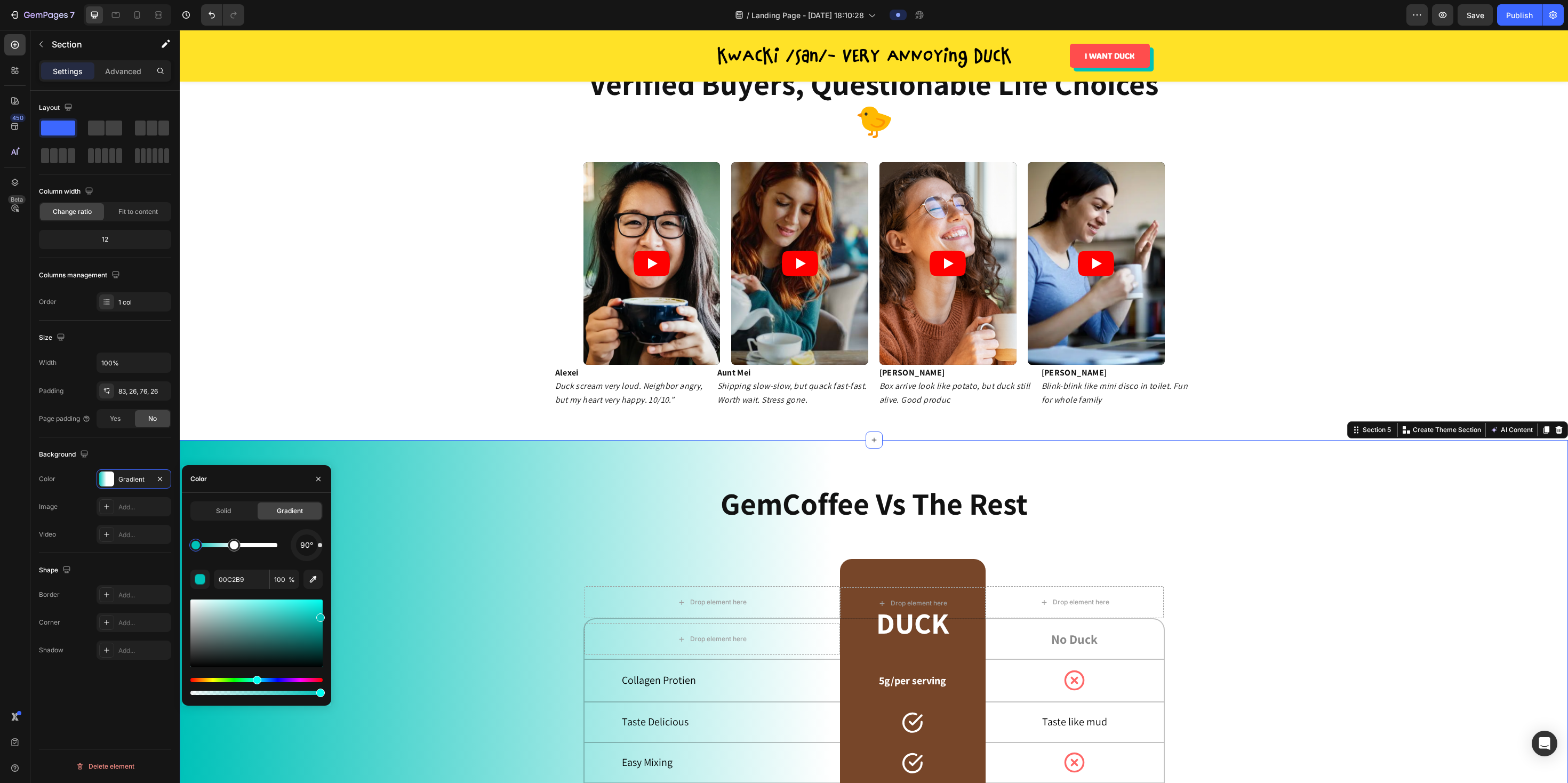
drag, startPoint x: 295, startPoint y: 551, endPoint x: 322, endPoint y: 545, distance: 27.7
click at [322, 356] on div at bounding box center [307, 545] width 32 height 32
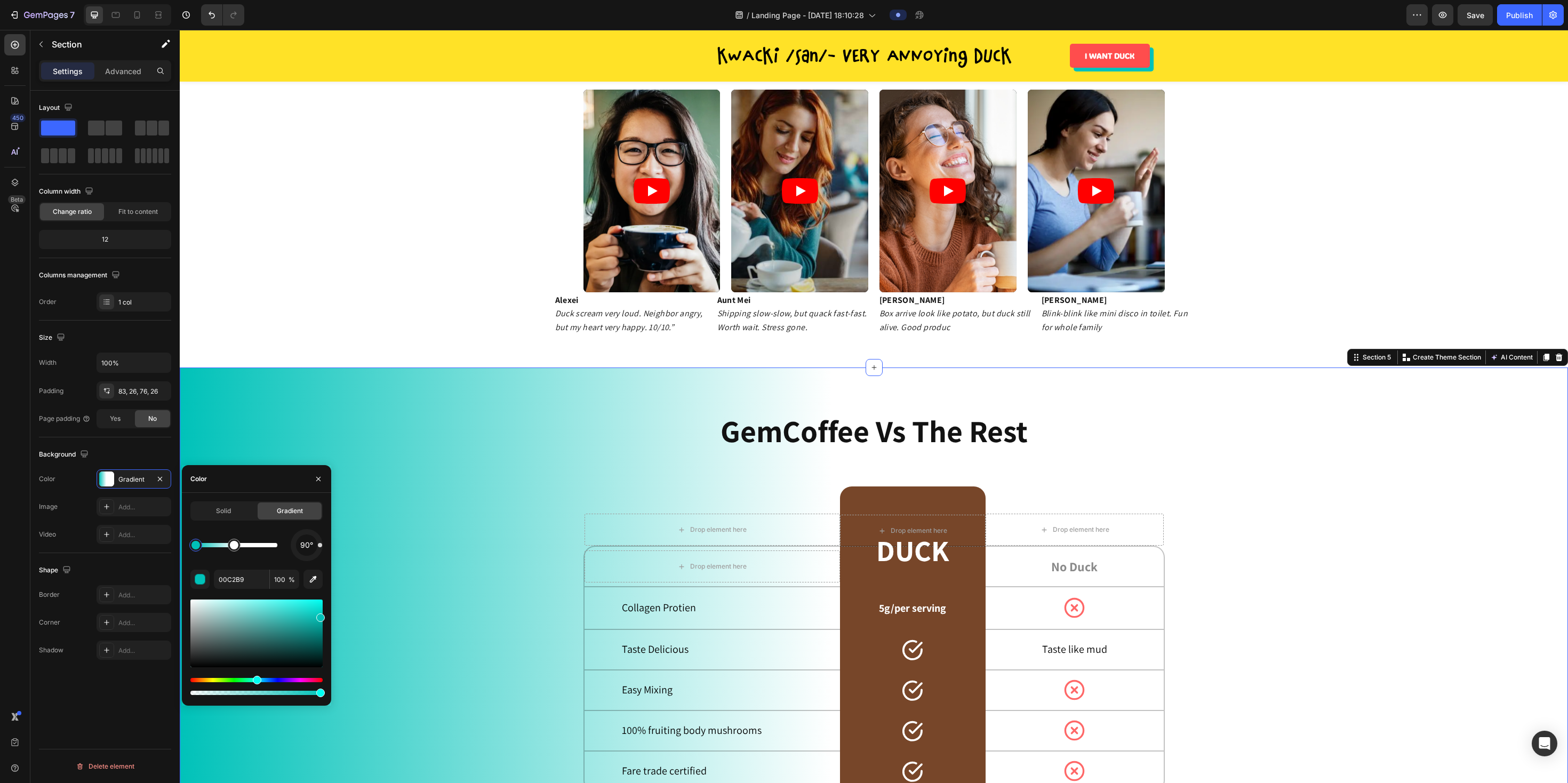
scroll to position [1284, 0]
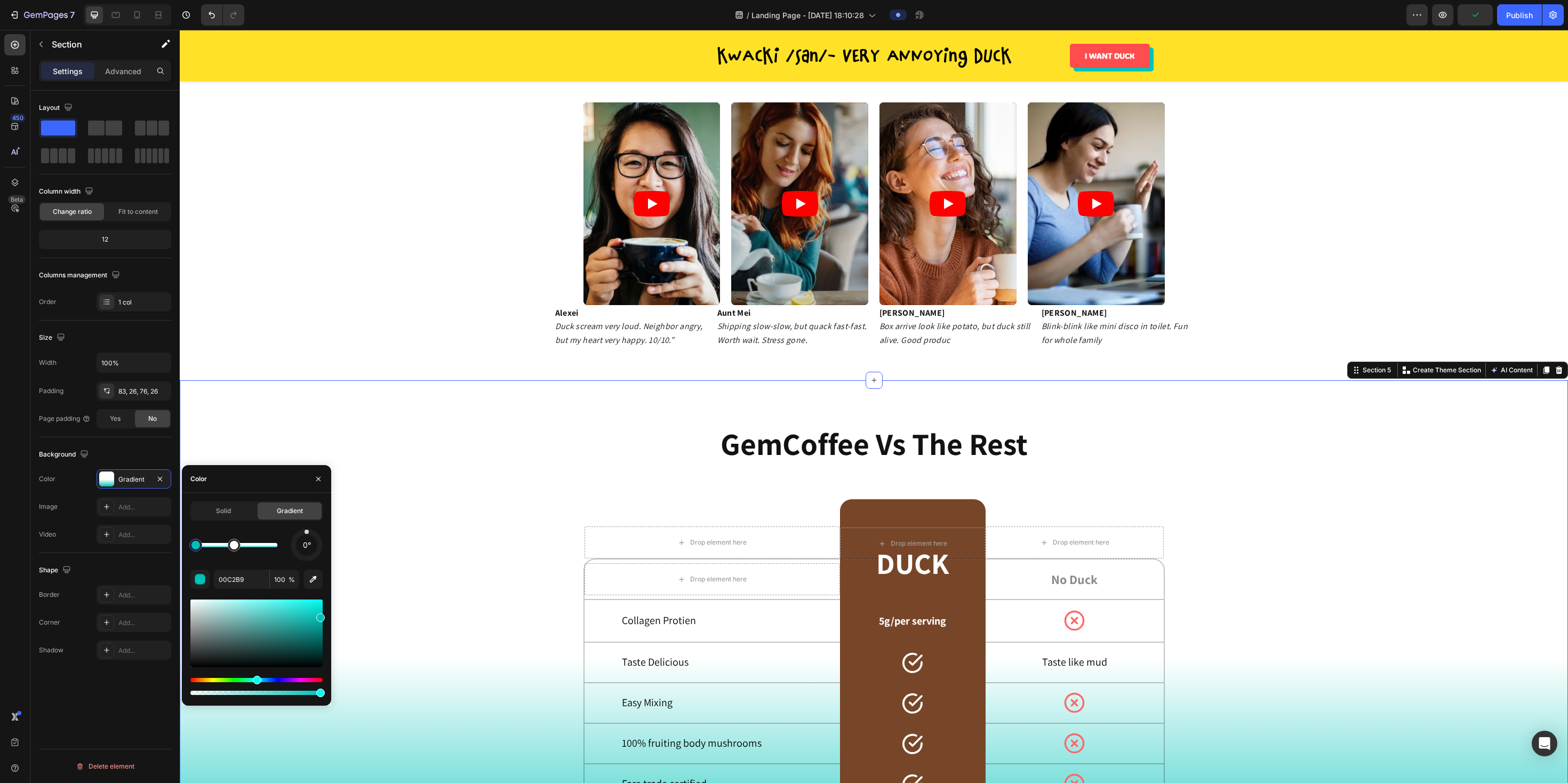
drag, startPoint x: 321, startPoint y: 550, endPoint x: 307, endPoint y: 532, distance: 22.8
click at [307, 356] on div at bounding box center [307, 545] width 32 height 32
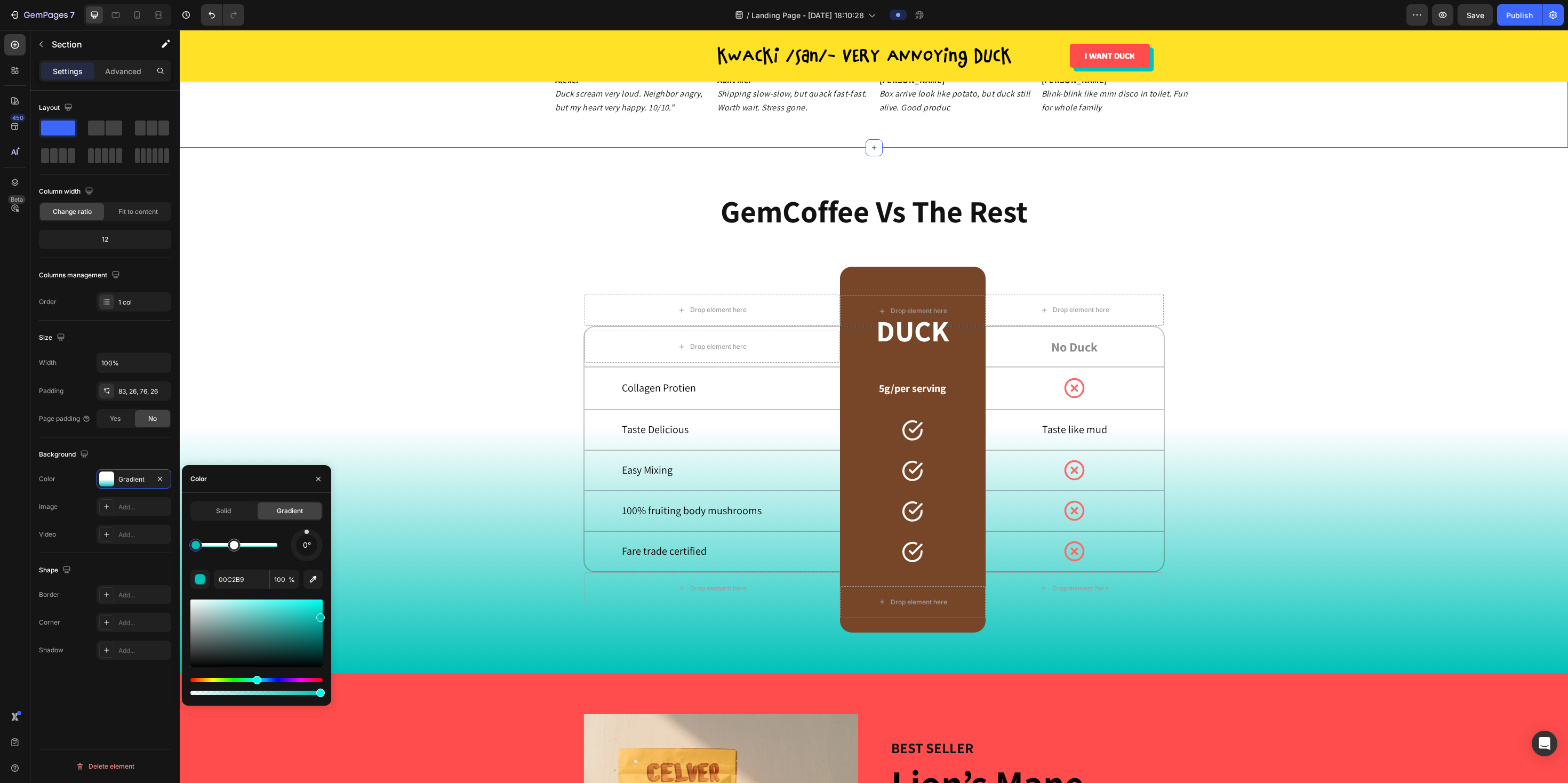
scroll to position [1562, 0]
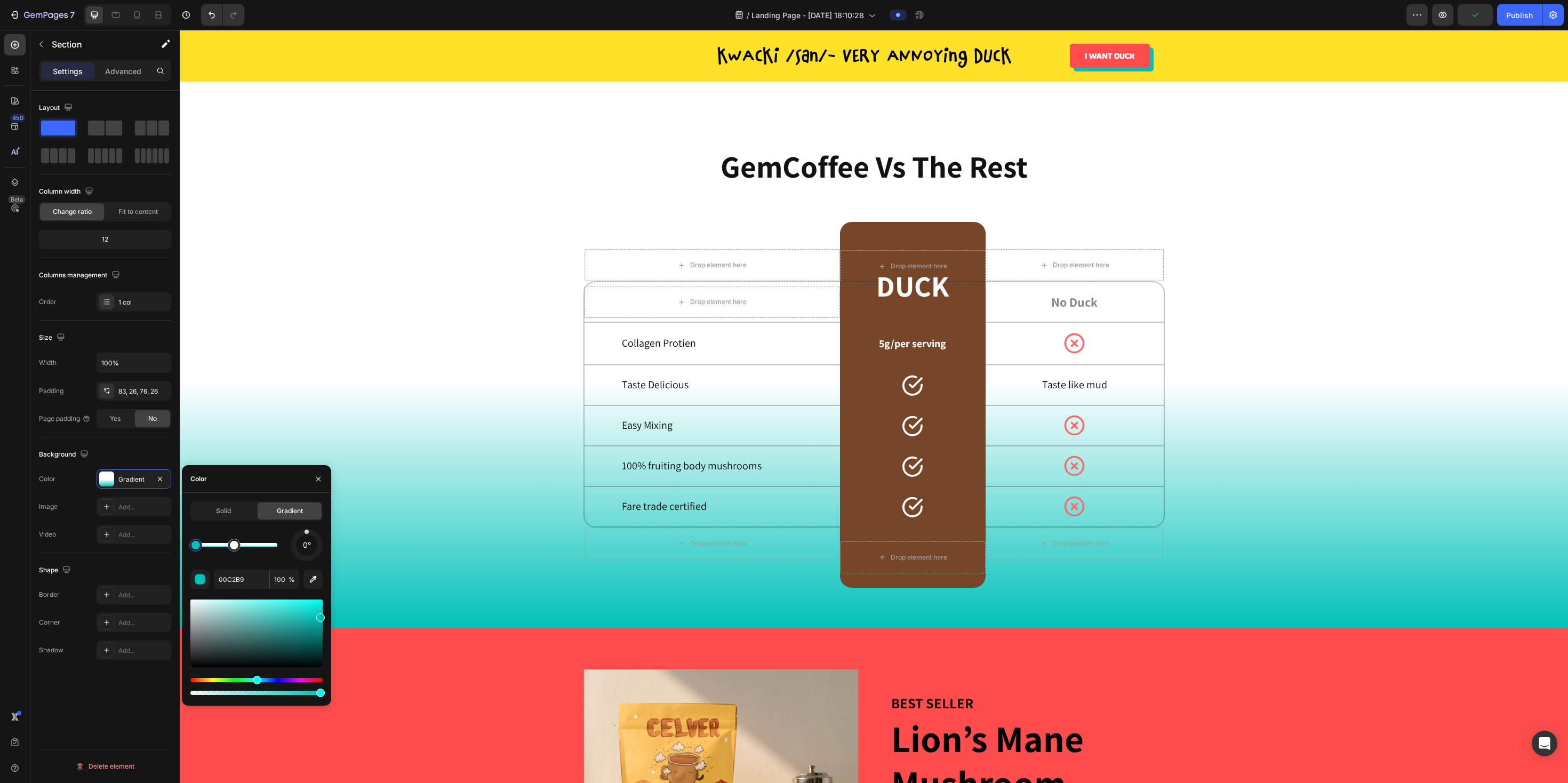
click at [278, 356] on div "0°" at bounding box center [256, 545] width 132 height 32
click at [271, 356] on div at bounding box center [237, 545] width 82 height 4
drag, startPoint x: 270, startPoint y: 547, endPoint x: 292, endPoint y: 545, distance: 22.1
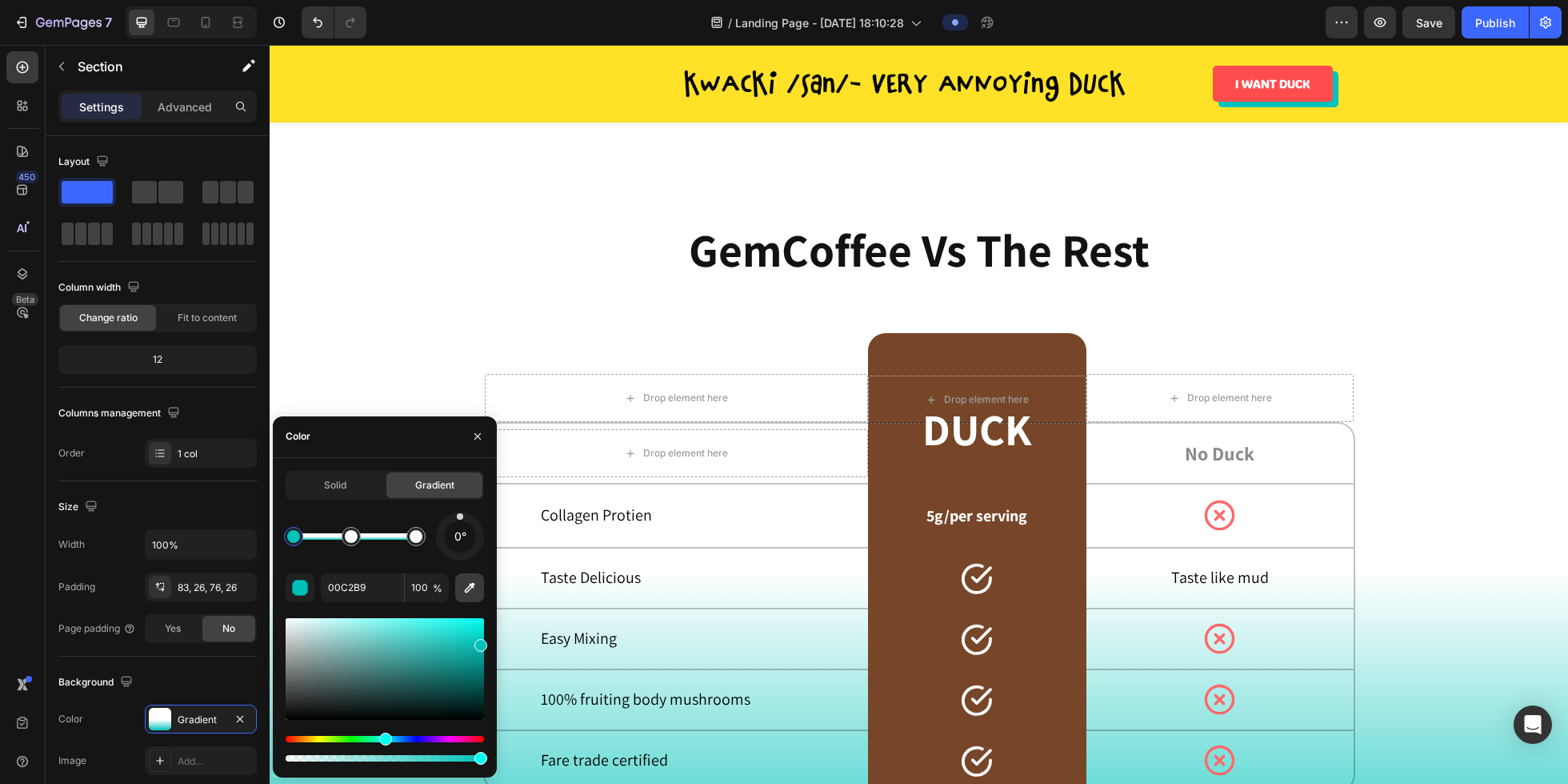
click at [467, 534] on icon "button" at bounding box center [469, 587] width 10 height 10
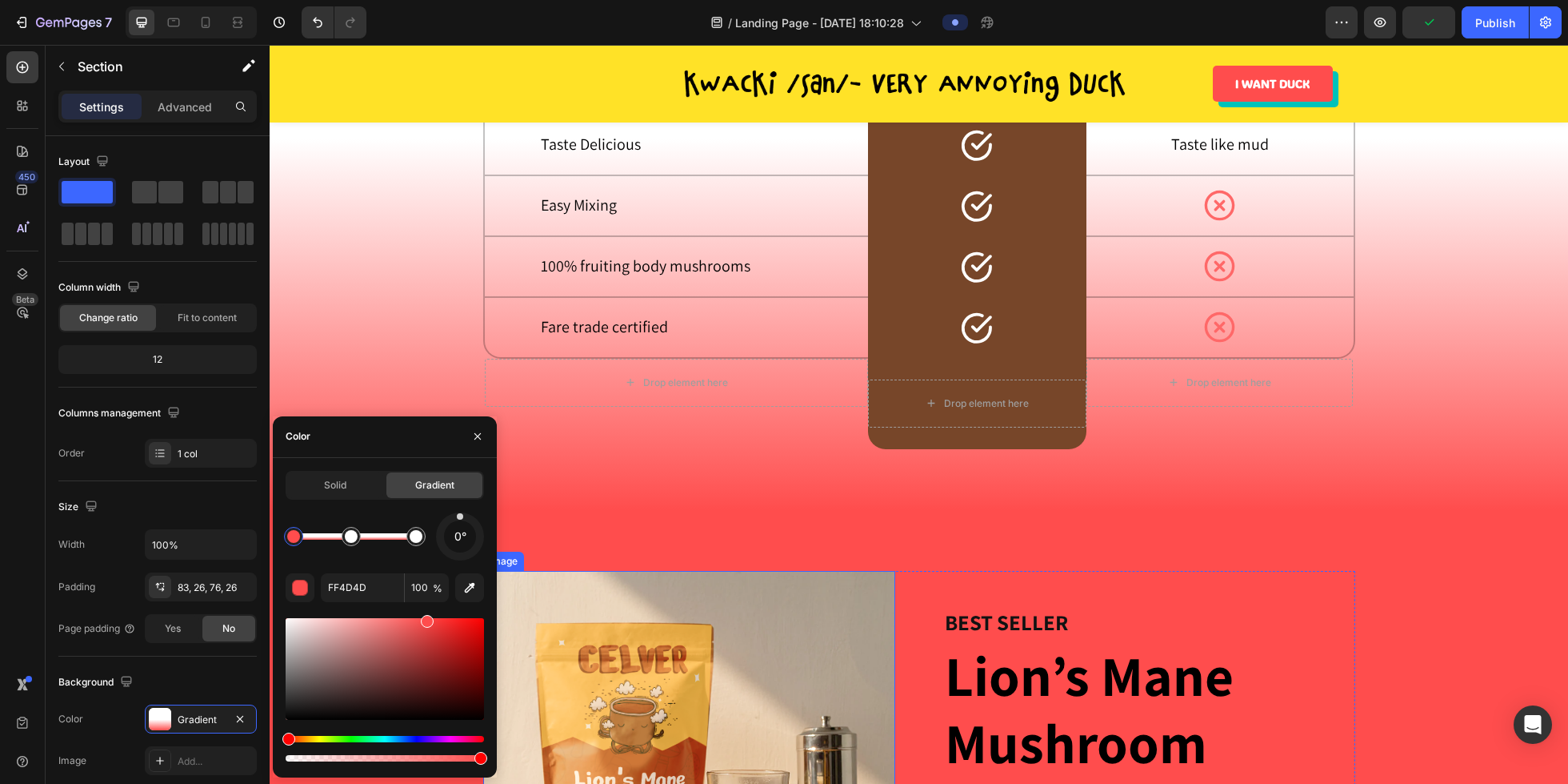
scroll to position [2758, 0]
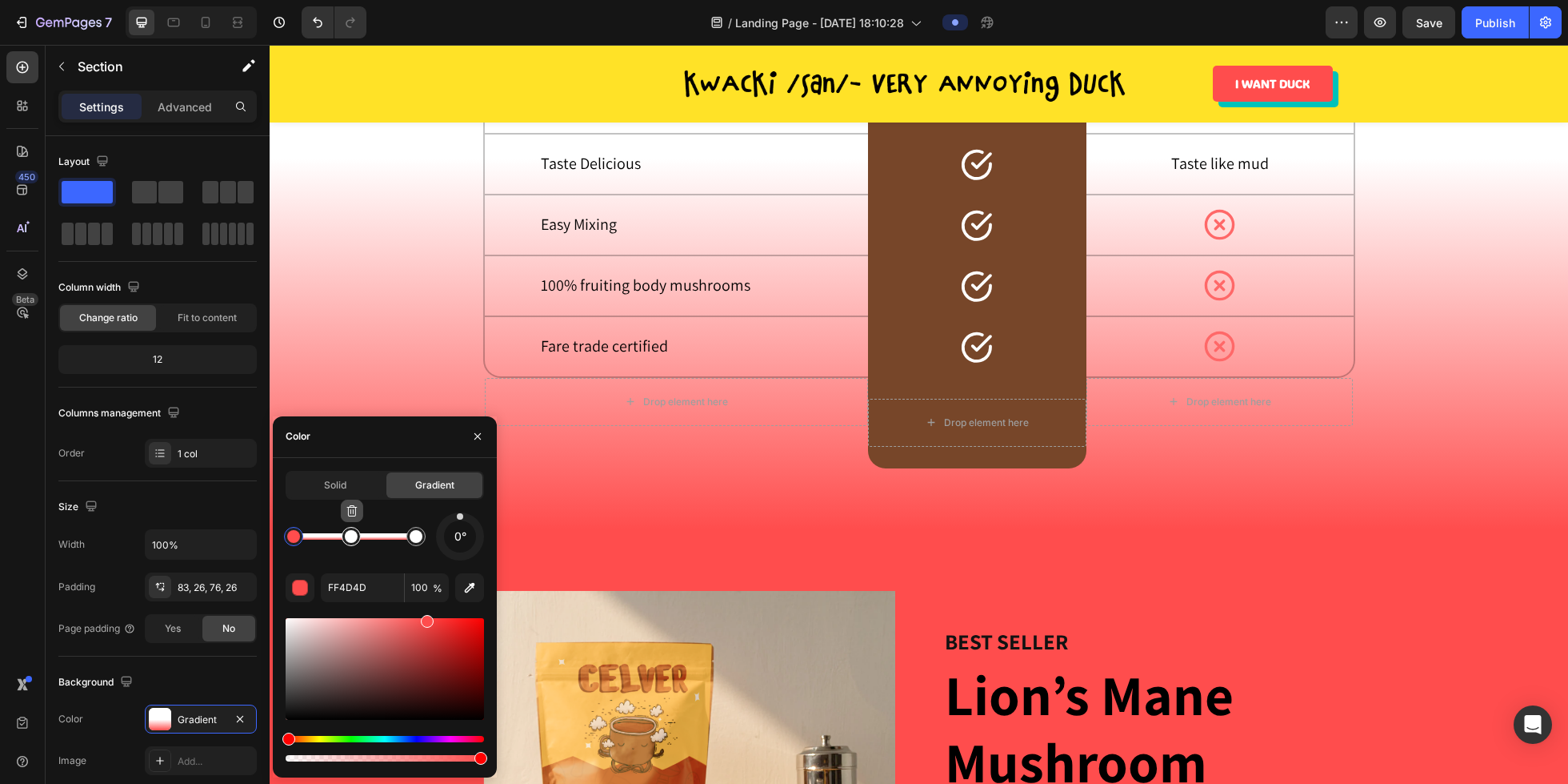
click at [353, 517] on button "button" at bounding box center [352, 511] width 23 height 23
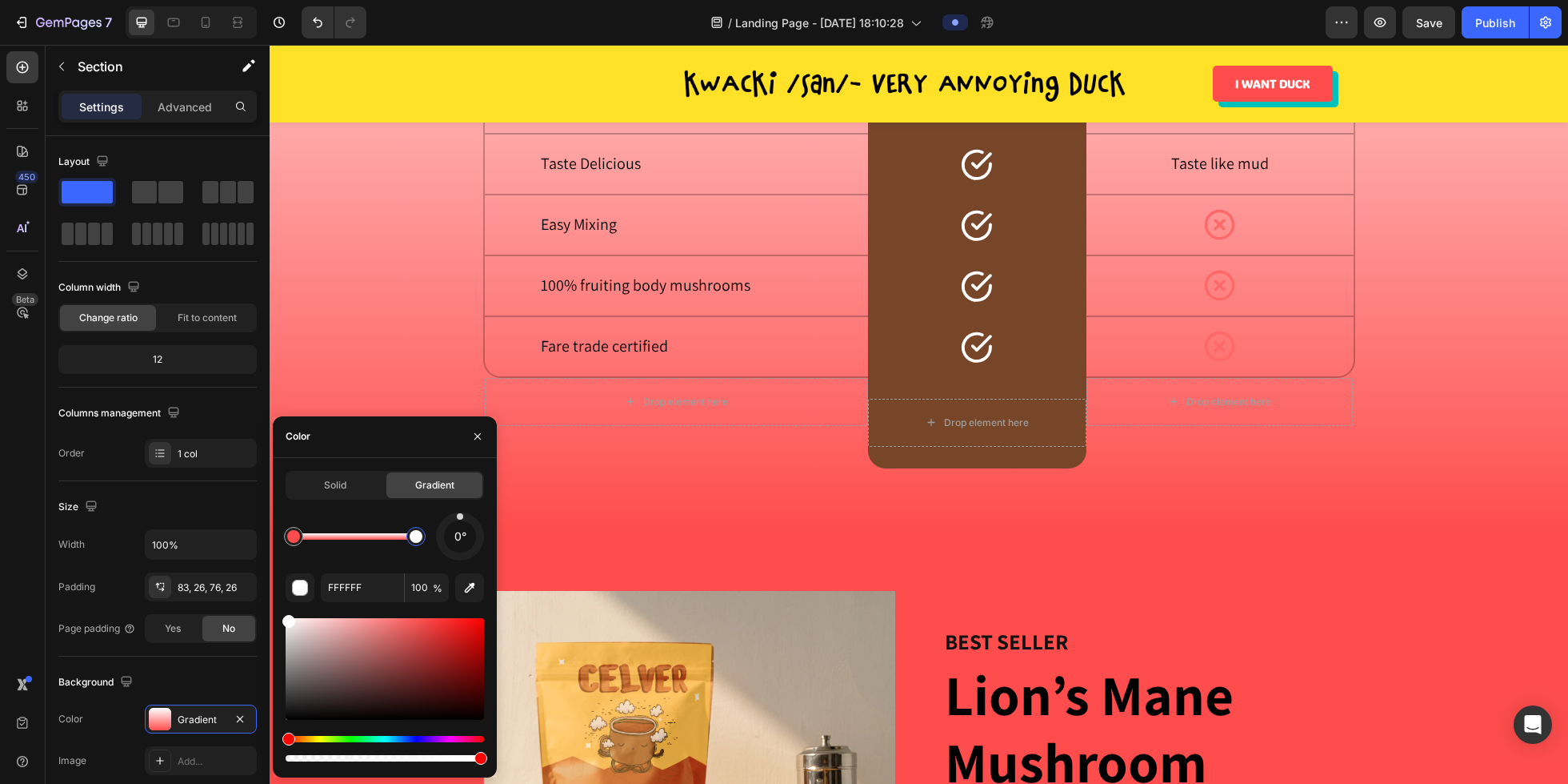
click at [416, 534] on div at bounding box center [416, 536] width 13 height 13
click at [467, 534] on icon "button" at bounding box center [469, 587] width 10 height 10
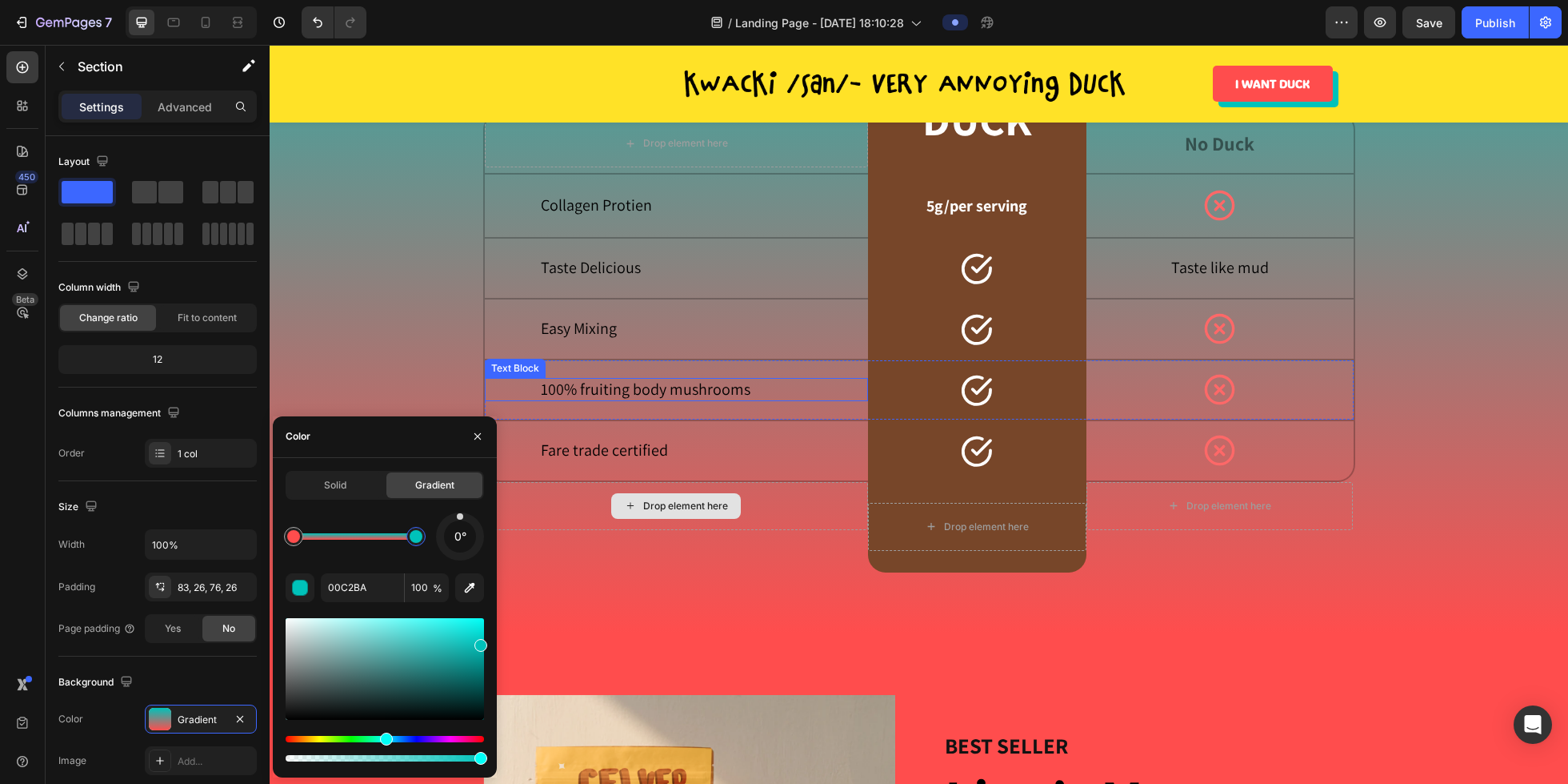
scroll to position [2724, 0]
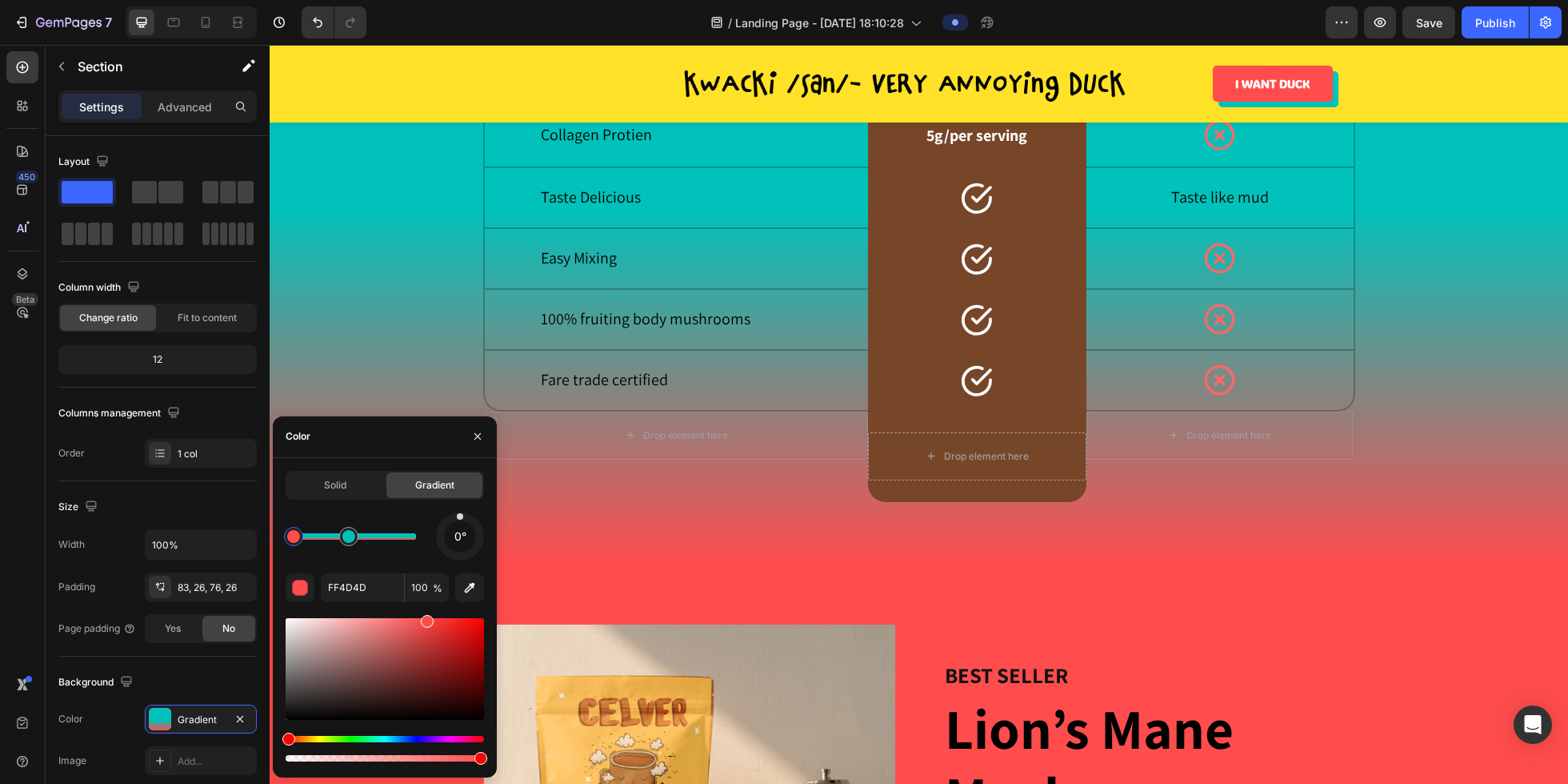
drag, startPoint x: 413, startPoint y: 540, endPoint x: 350, endPoint y: 540, distance: 63.0
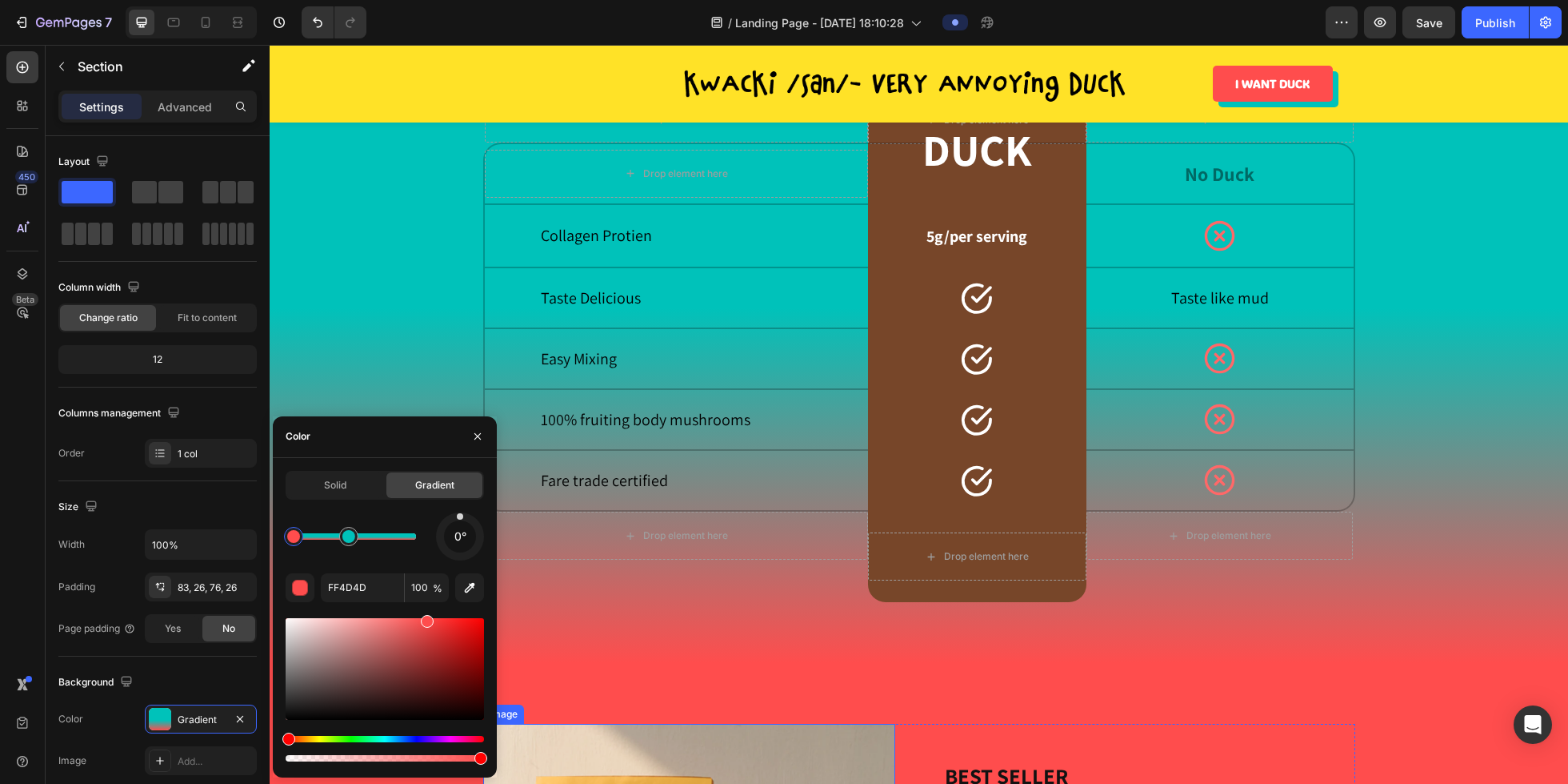
scroll to position [2570, 0]
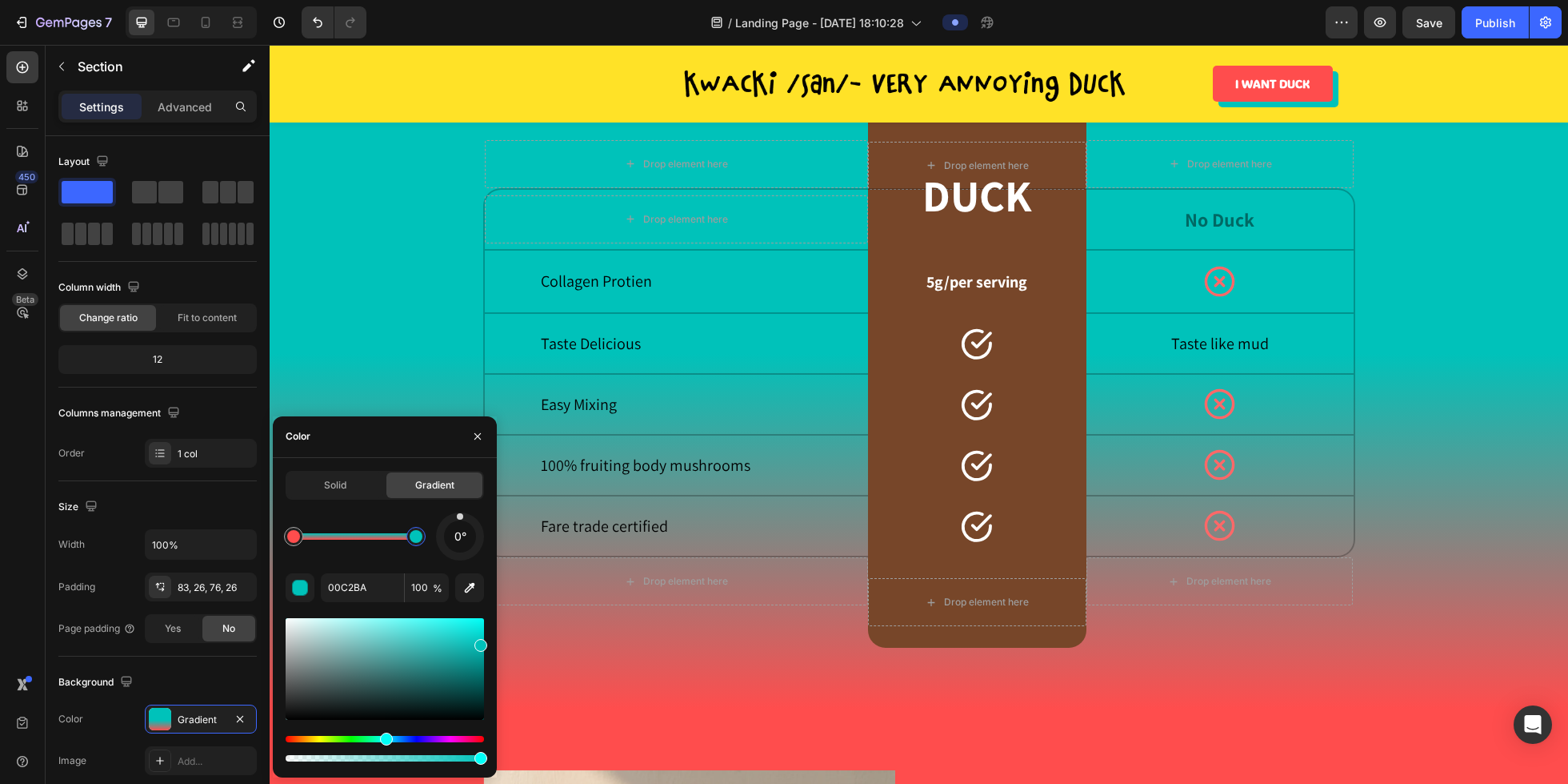
drag, startPoint x: 352, startPoint y: 545, endPoint x: 468, endPoint y: 543, distance: 116.0
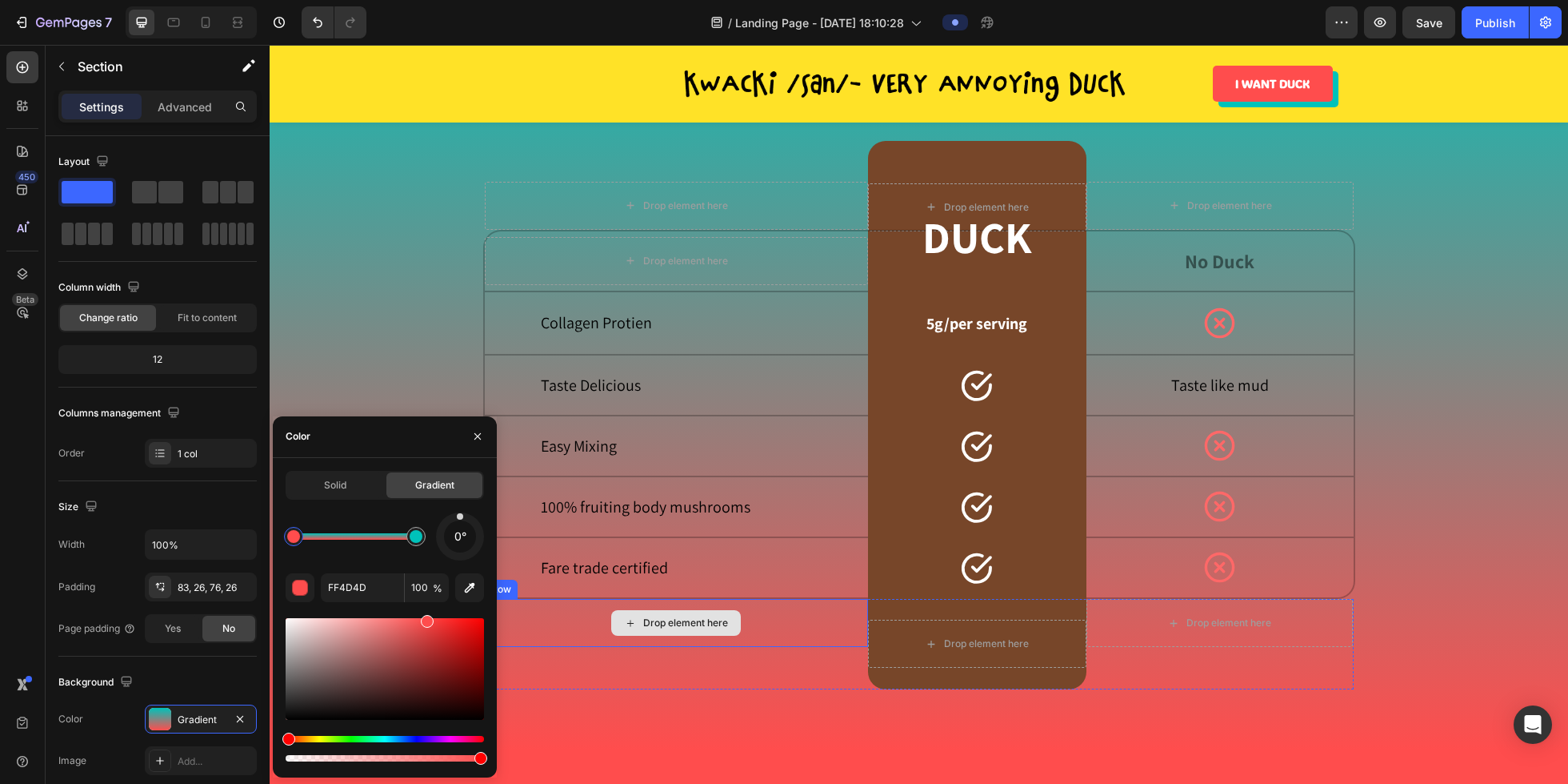
scroll to position [2533, 0]
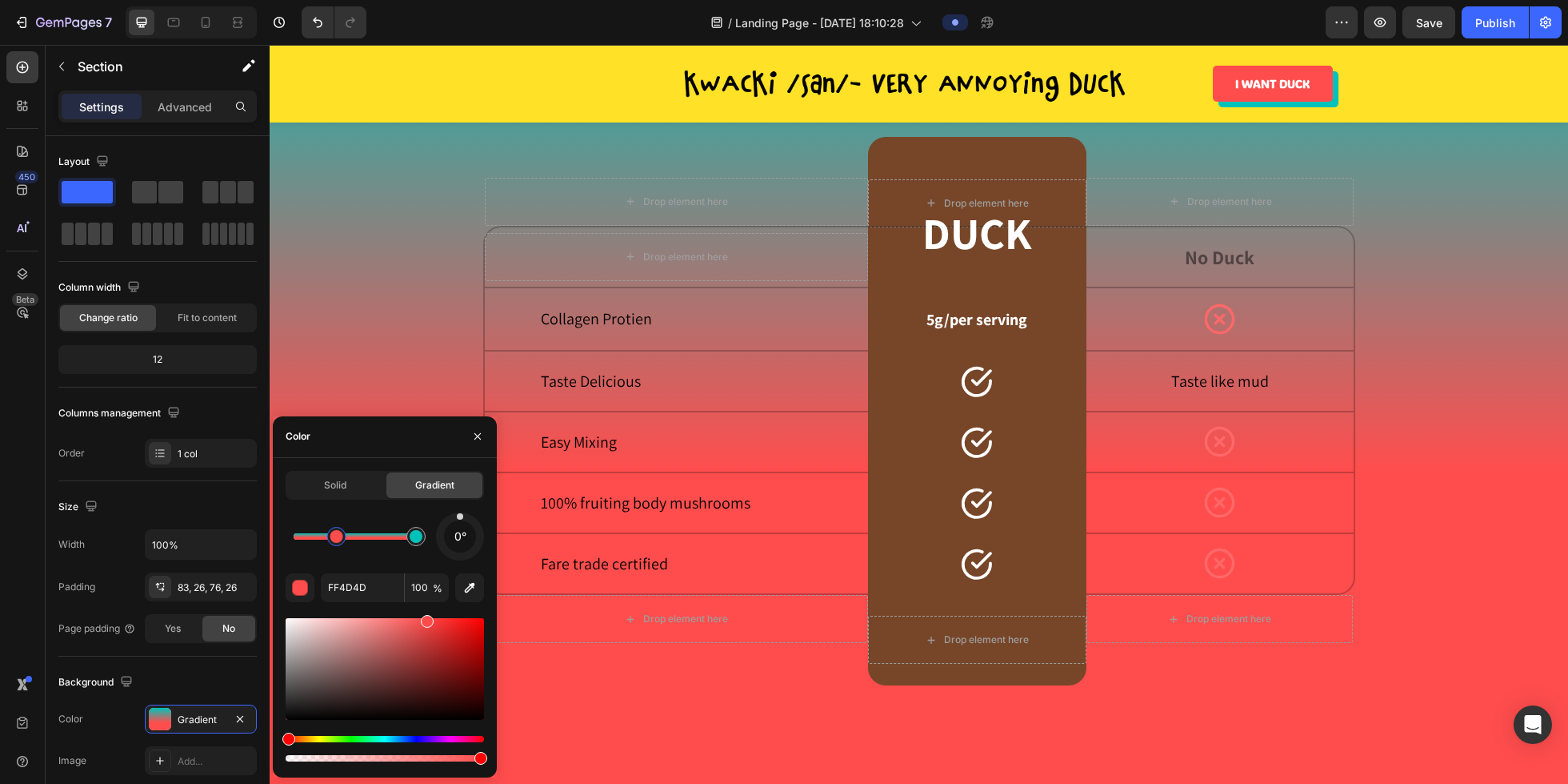
drag, startPoint x: 293, startPoint y: 539, endPoint x: 337, endPoint y: 540, distance: 44.0
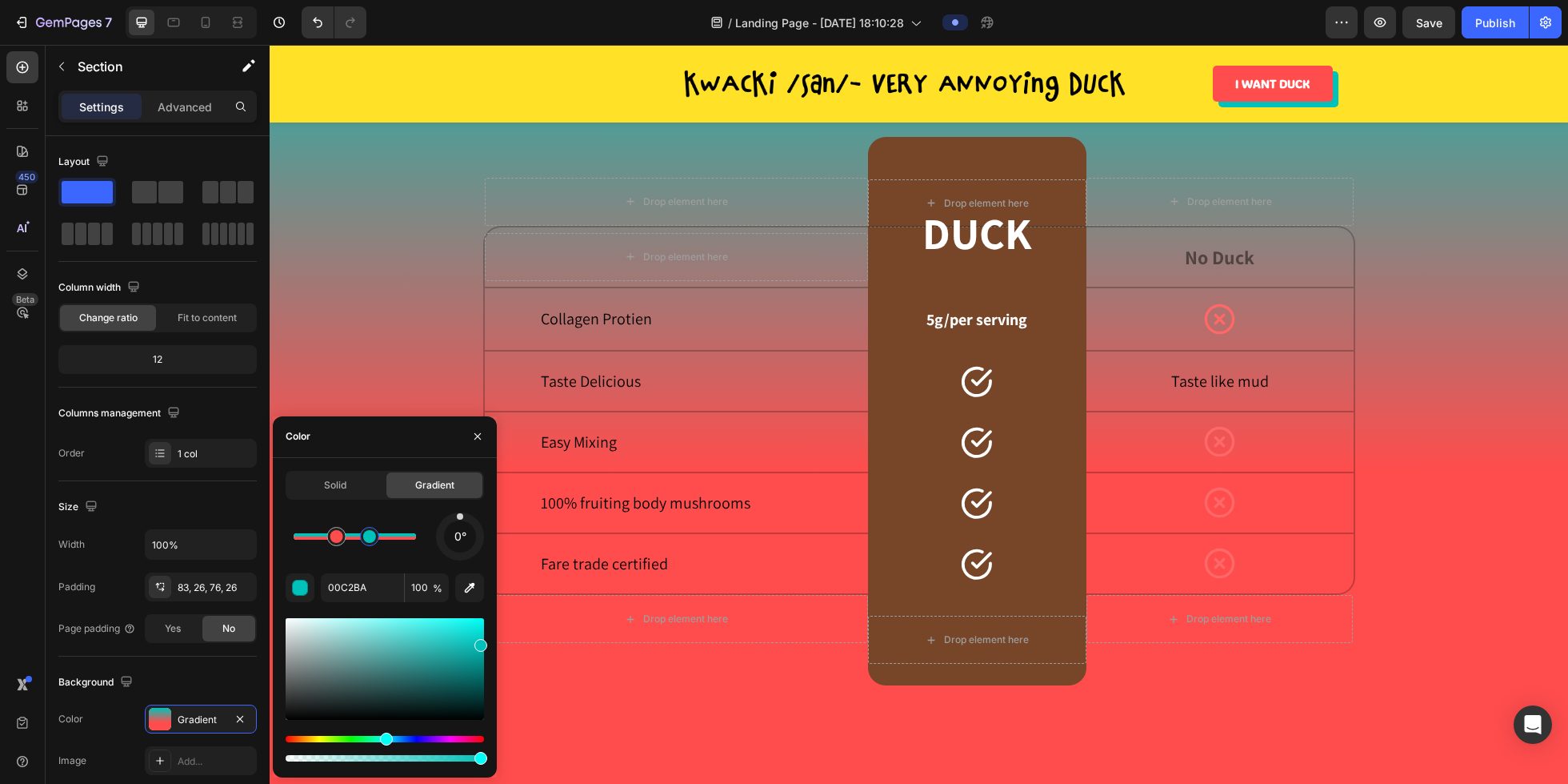
type input "FF4D4D"
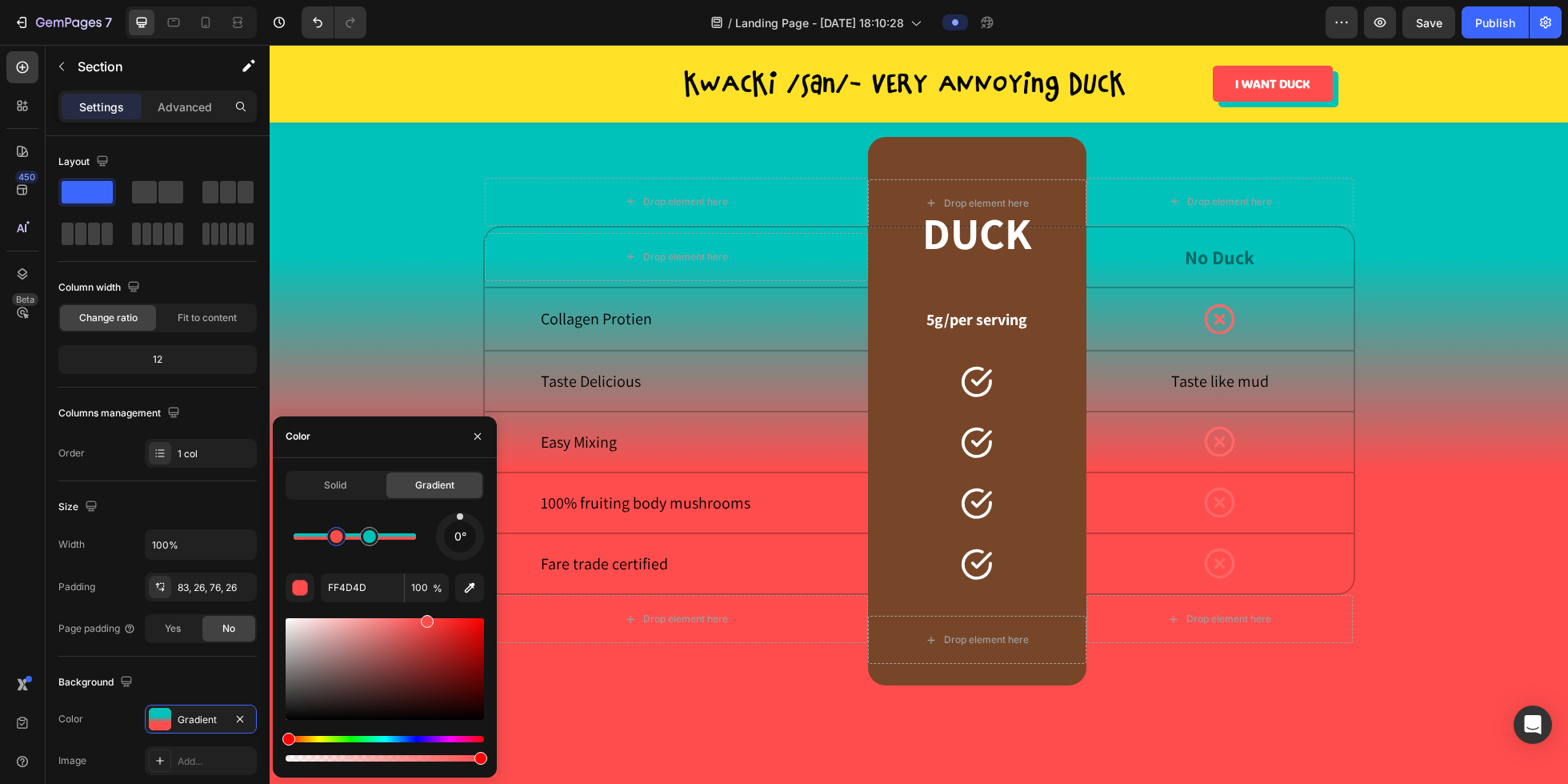
drag, startPoint x: 417, startPoint y: 542, endPoint x: 370, endPoint y: 535, distance: 47.5
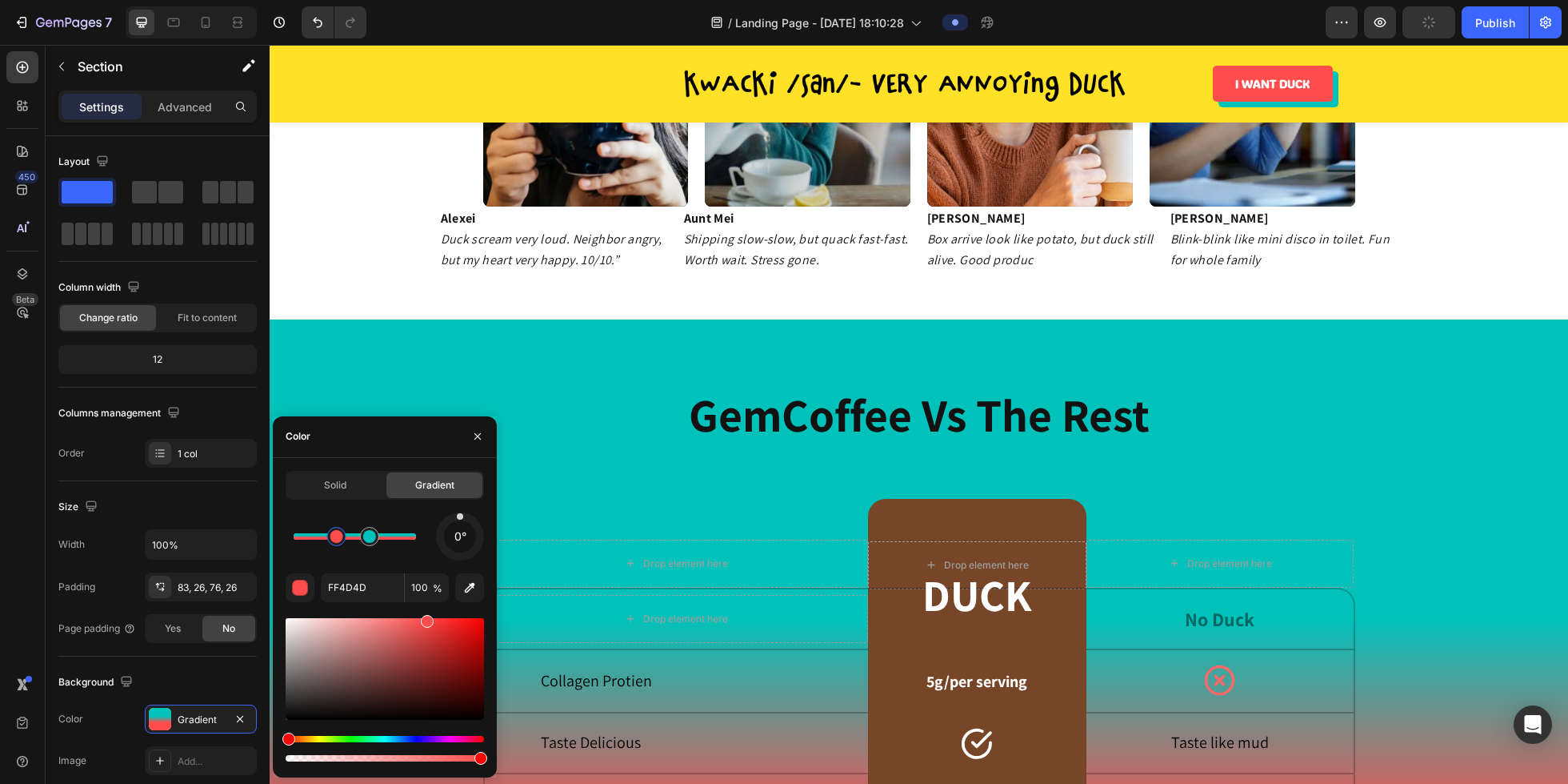
scroll to position [2164, 0]
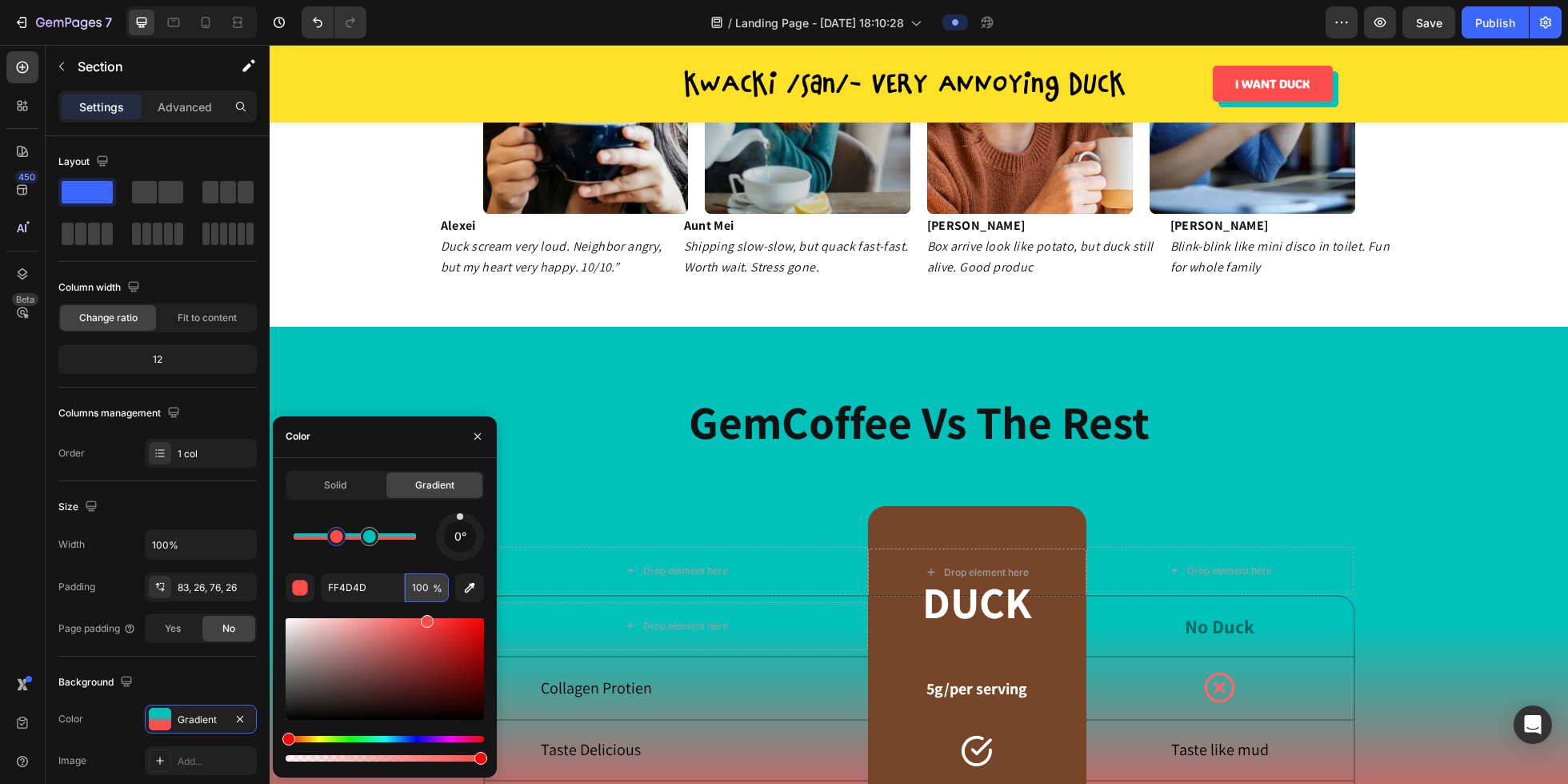
click at [430, 534] on input "100" at bounding box center [426, 588] width 44 height 29
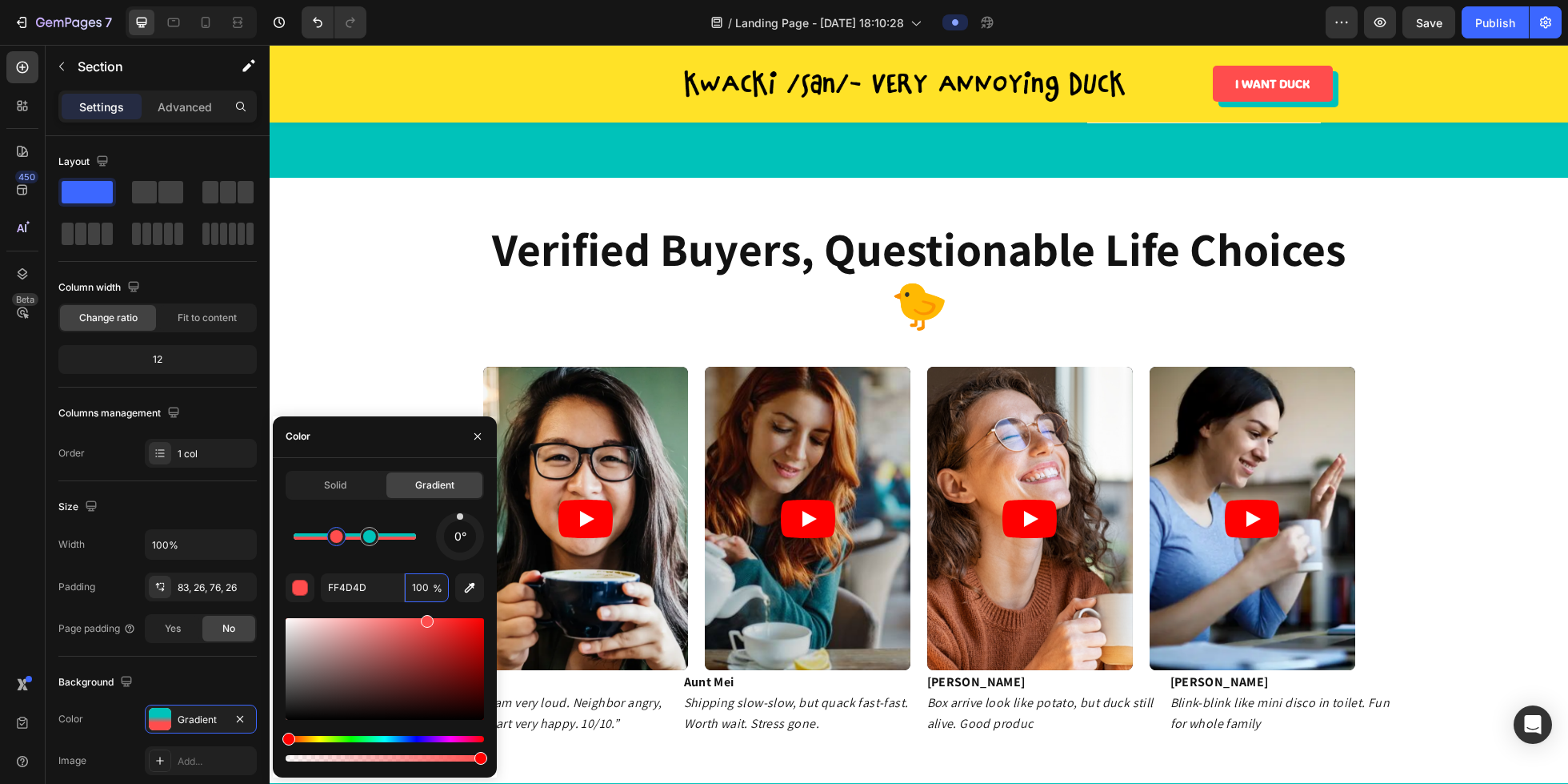
scroll to position [1722, 0]
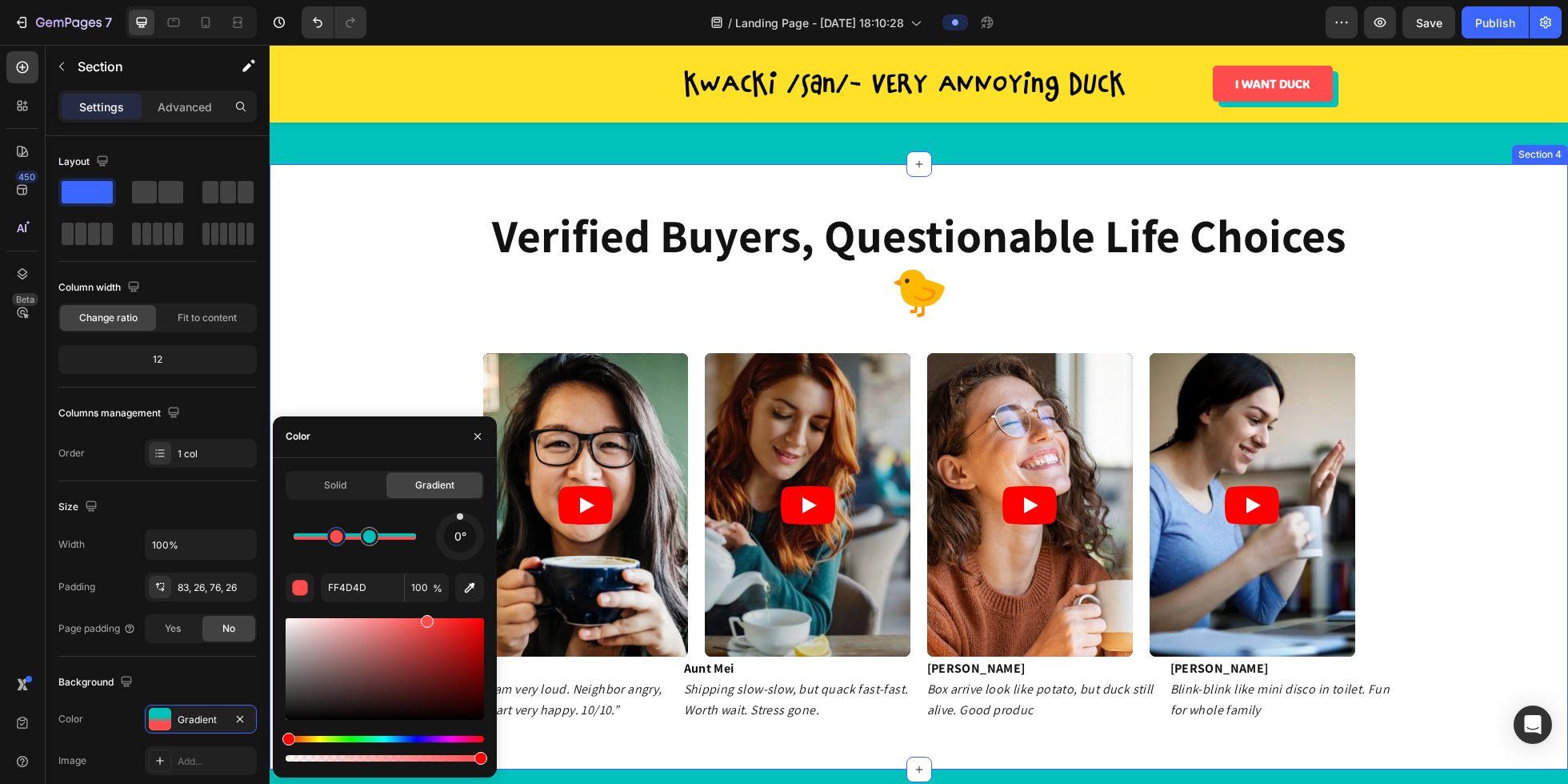
click at [397, 313] on div "verified buyers, questionable life choices 🐤 Heading Video Video Video Video Ca…" at bounding box center [919, 464] width 1257 height 515
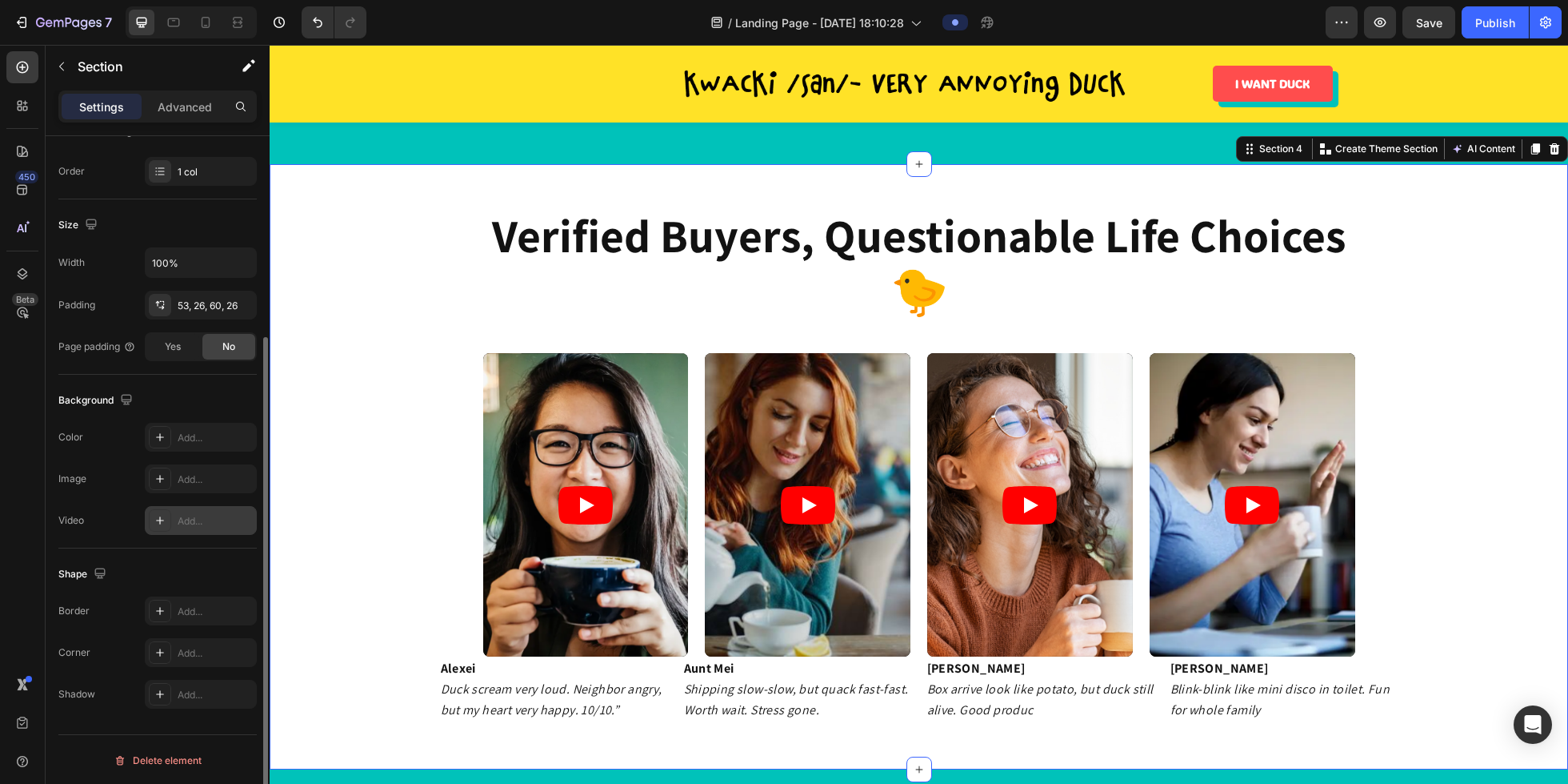
scroll to position [266, 0]
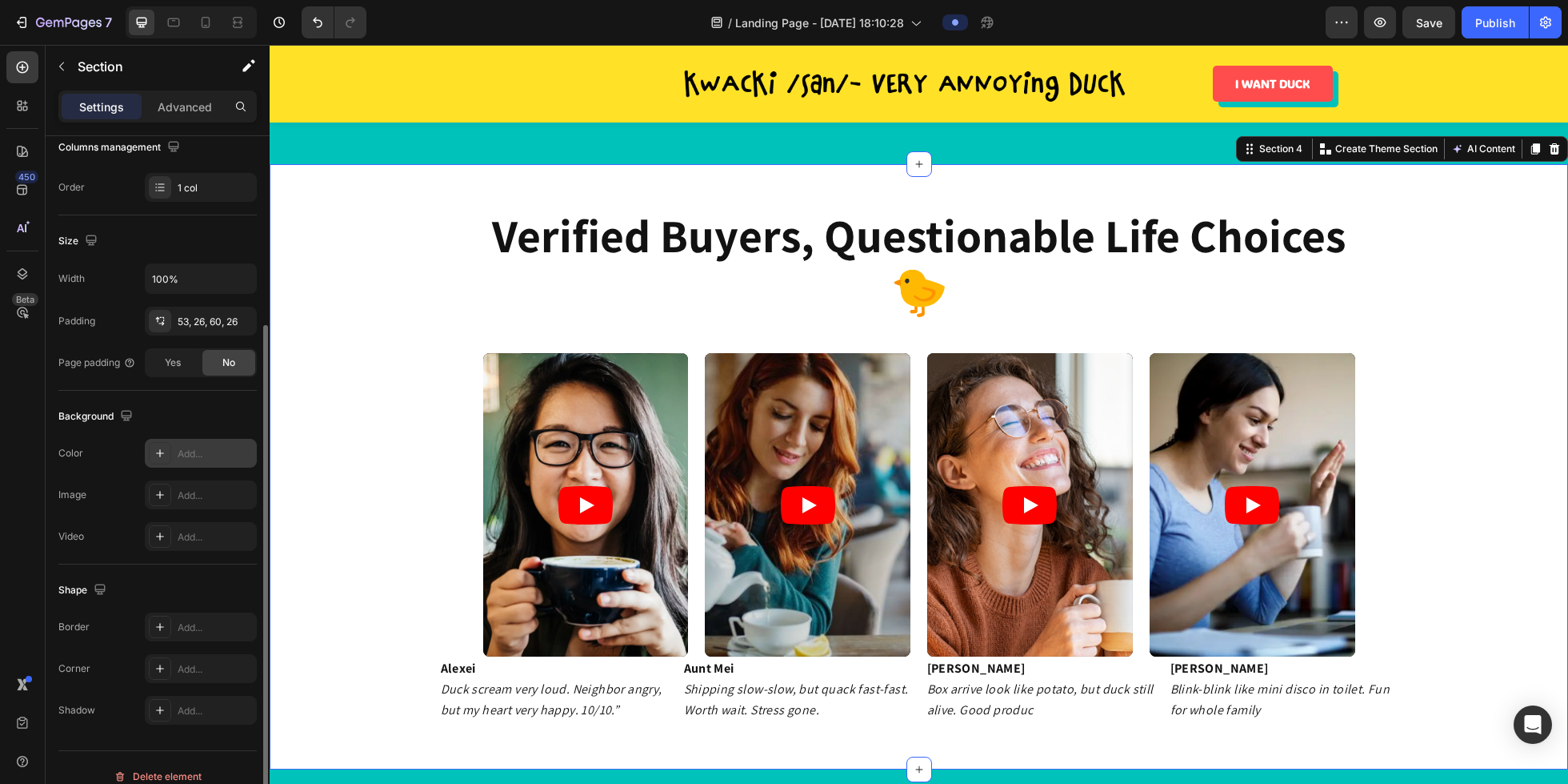
click at [211, 456] on div "Add..." at bounding box center [216, 454] width 75 height 15
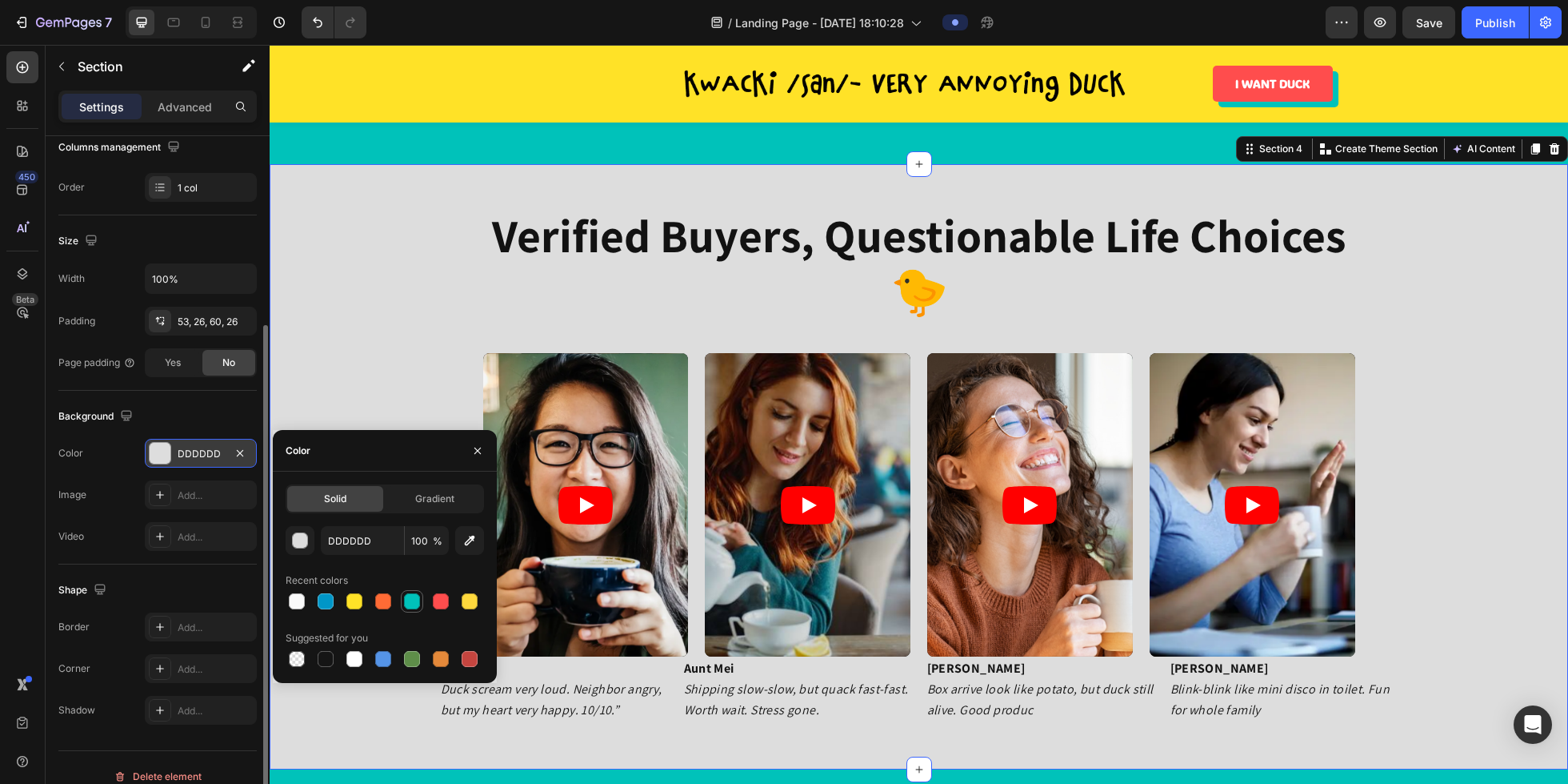
click at [414, 534] on div at bounding box center [412, 601] width 16 height 16
type input "00C2BA"
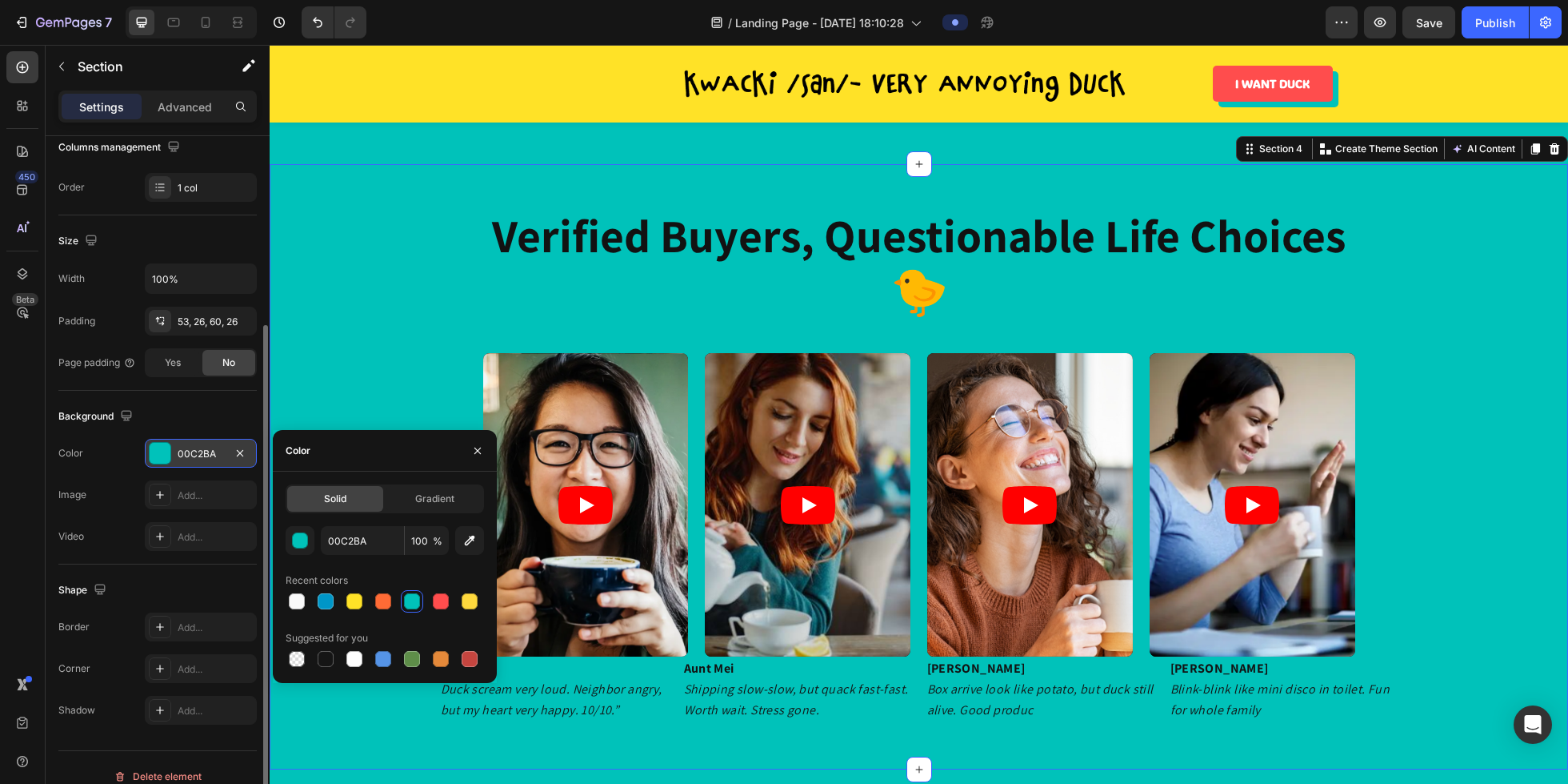
click at [473, 243] on div "verified buyers, questionable life choices 🐤 Heading Video Video Video Video Ca…" at bounding box center [919, 464] width 1257 height 515
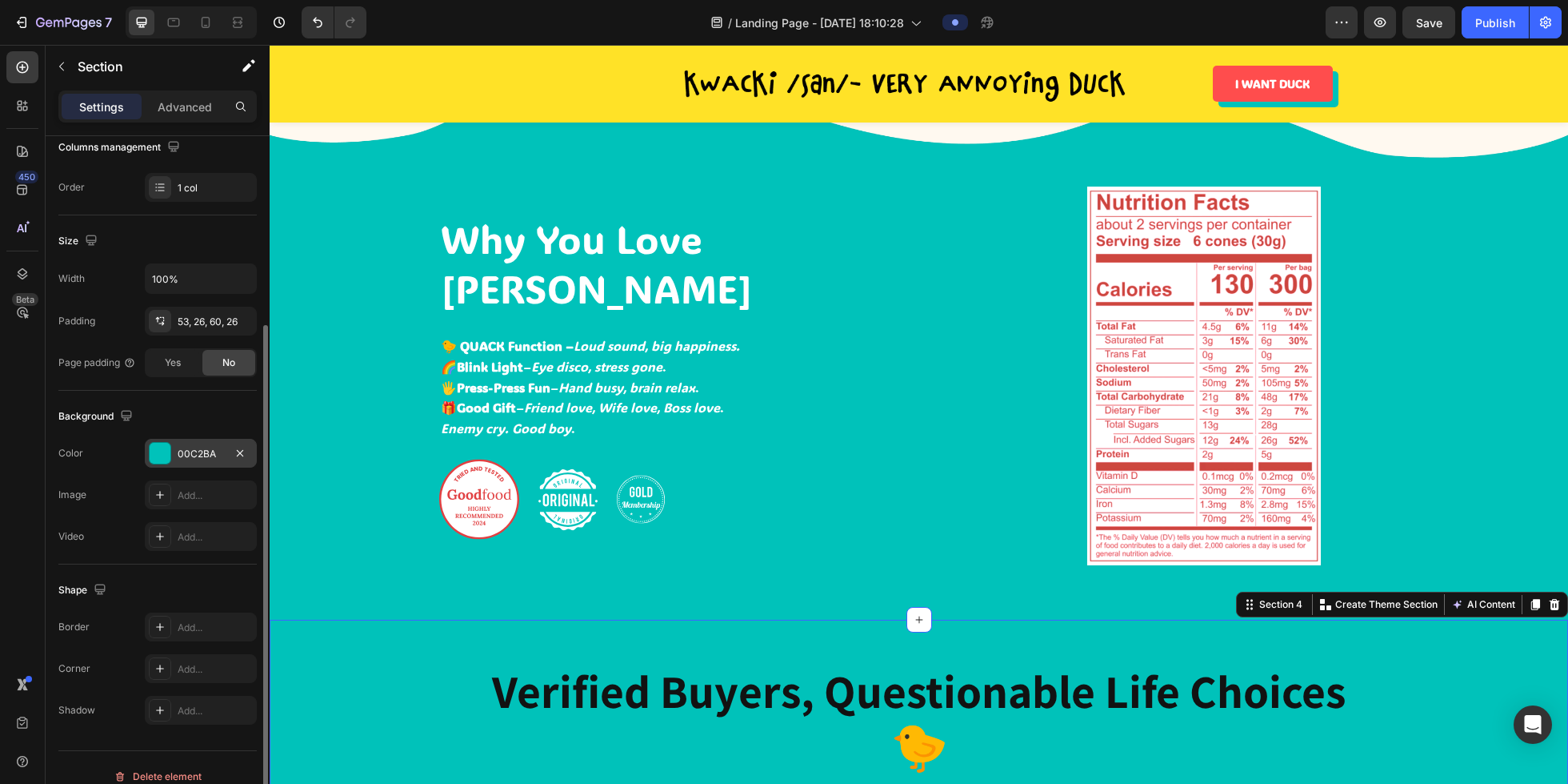
scroll to position [1262, 0]
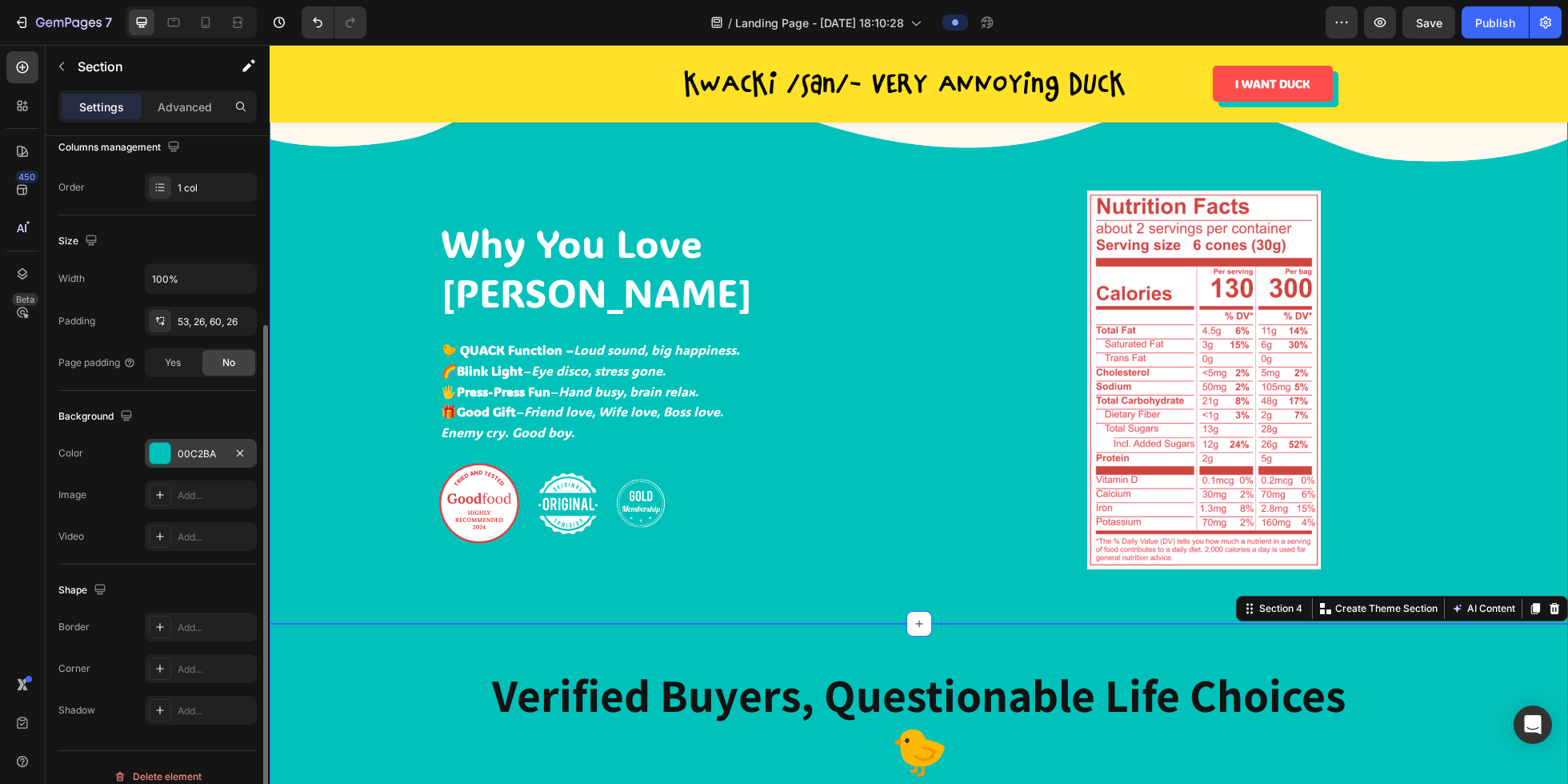
click at [284, 342] on div "Why You Love Kwacki-san Heading 🐤 QUACK Function – Loud sound, big happiness. 🌈…" at bounding box center [919, 387] width 1275 height 391
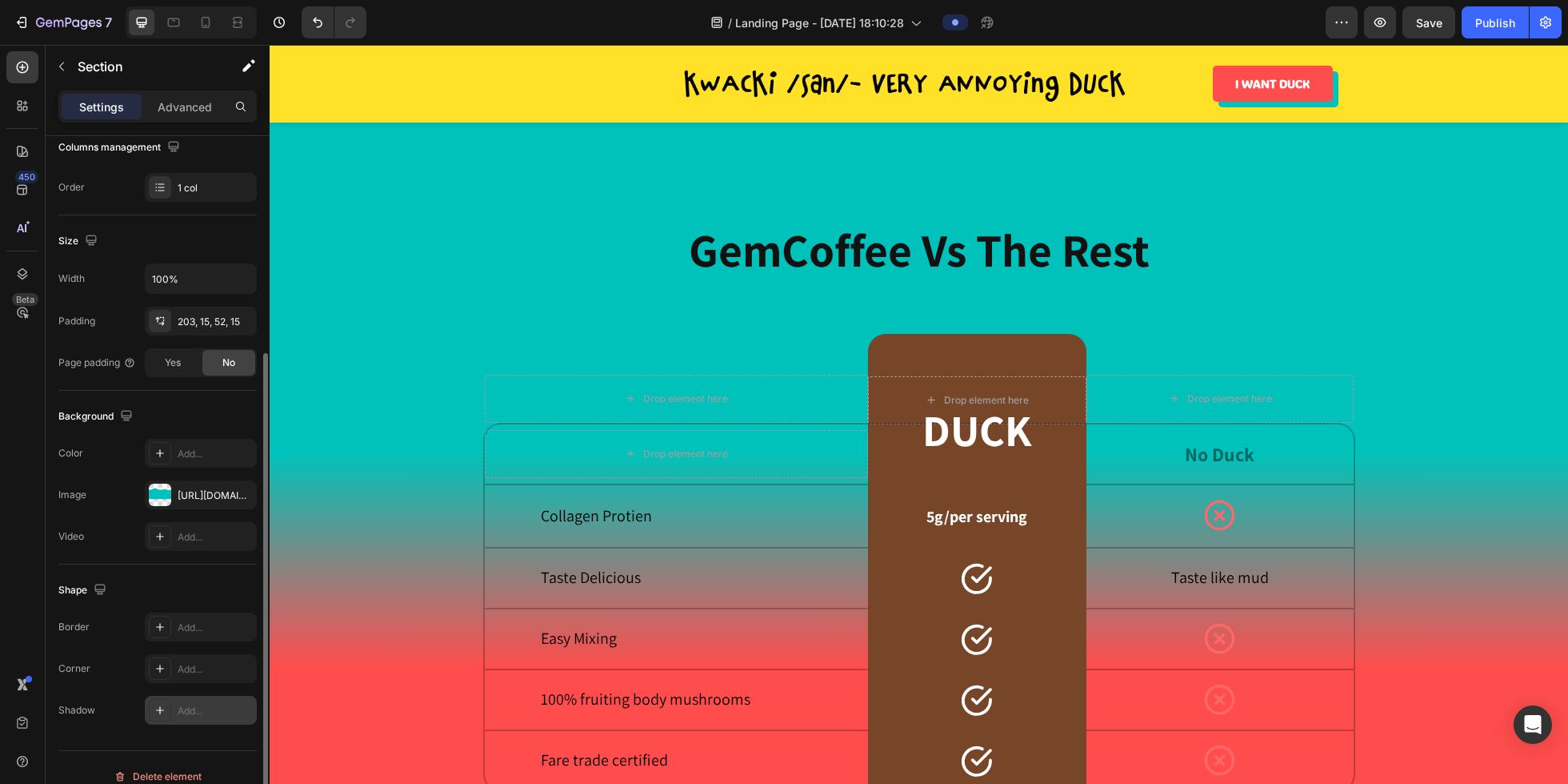
scroll to position [281, 0]
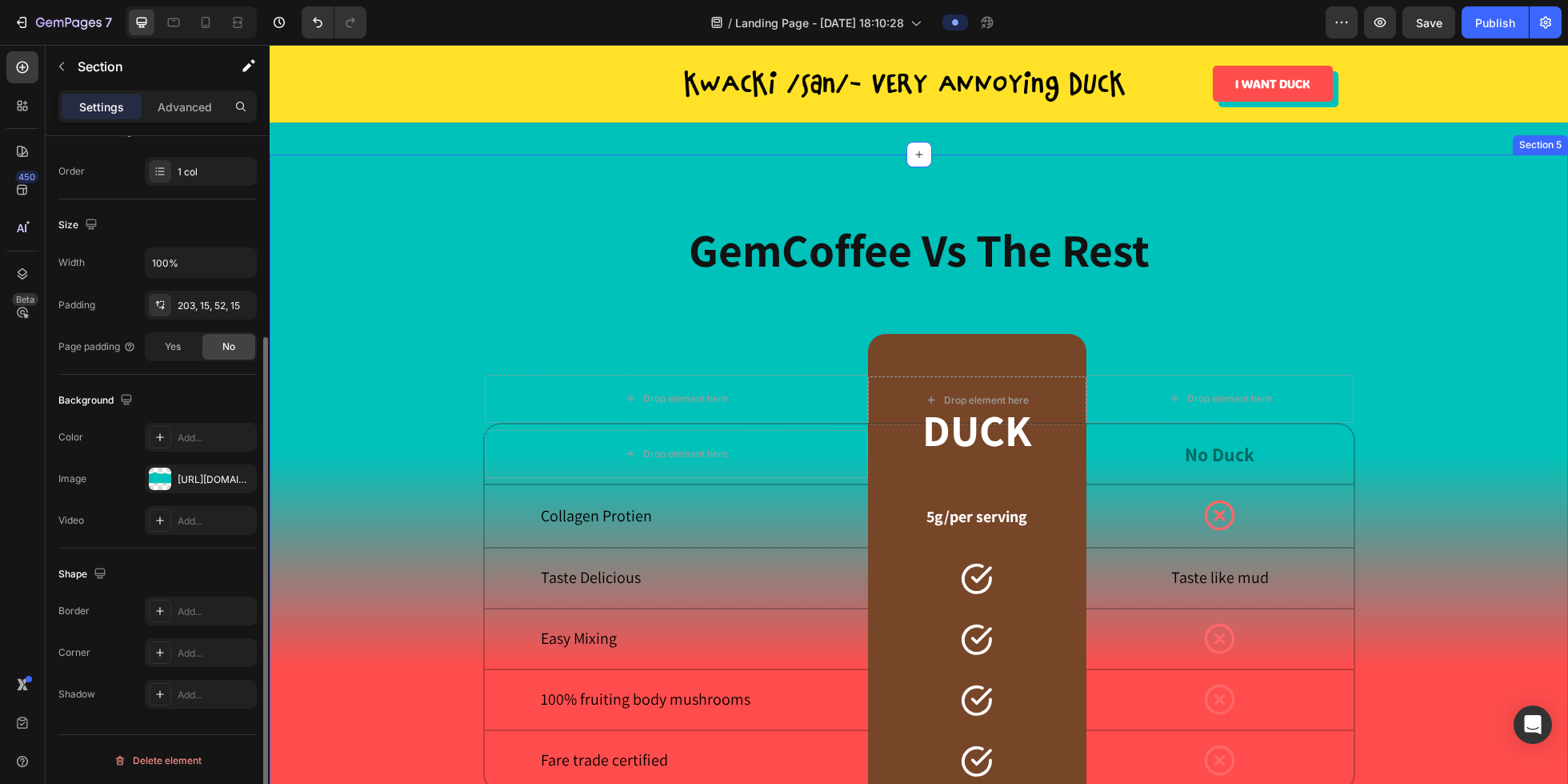
click at [360, 534] on div "GemCoffee Vs The Rest Heading Drop element here Row Drop element here Row Drop …" at bounding box center [919, 552] width 1257 height 662
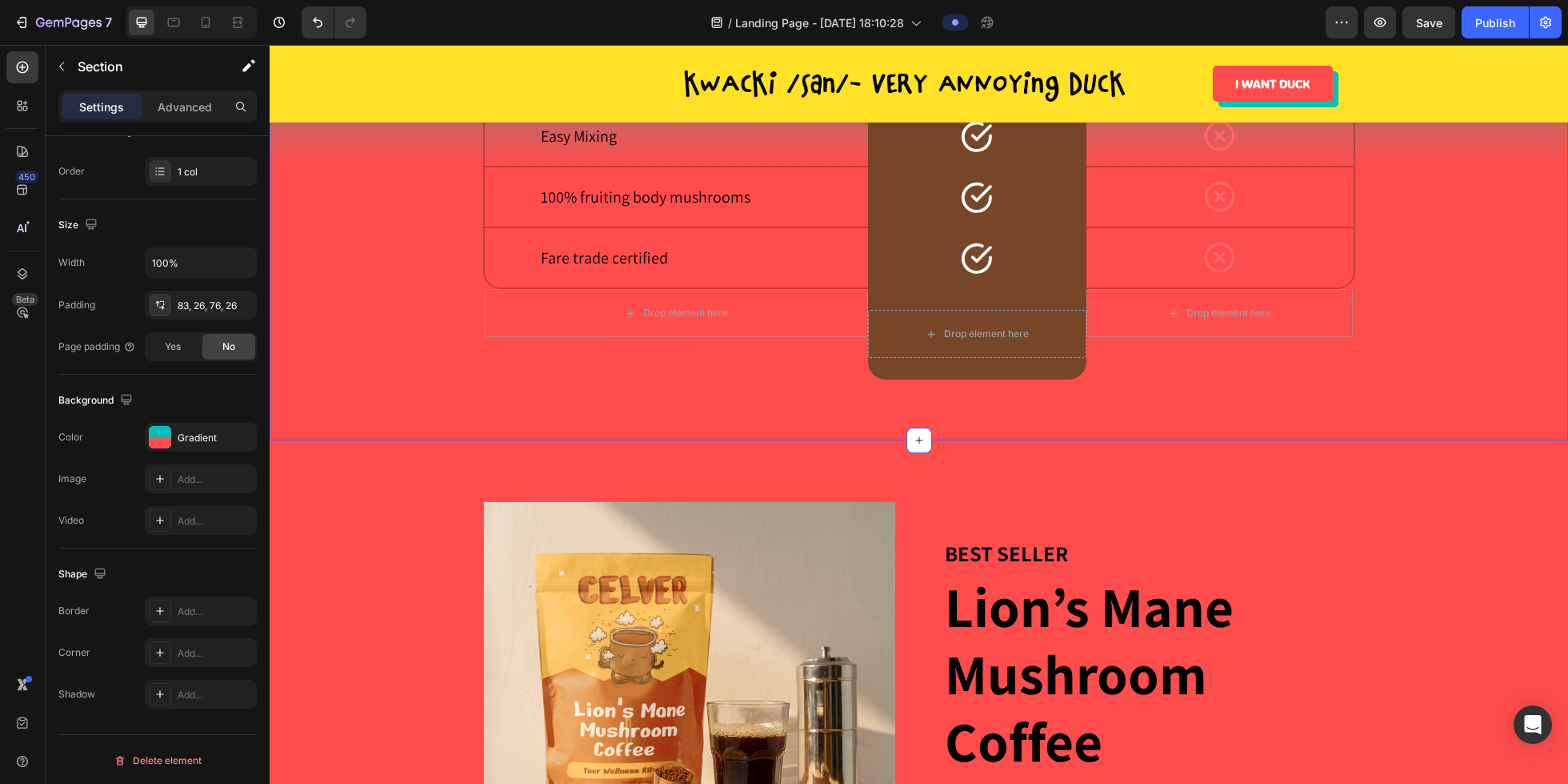
scroll to position [2909, 0]
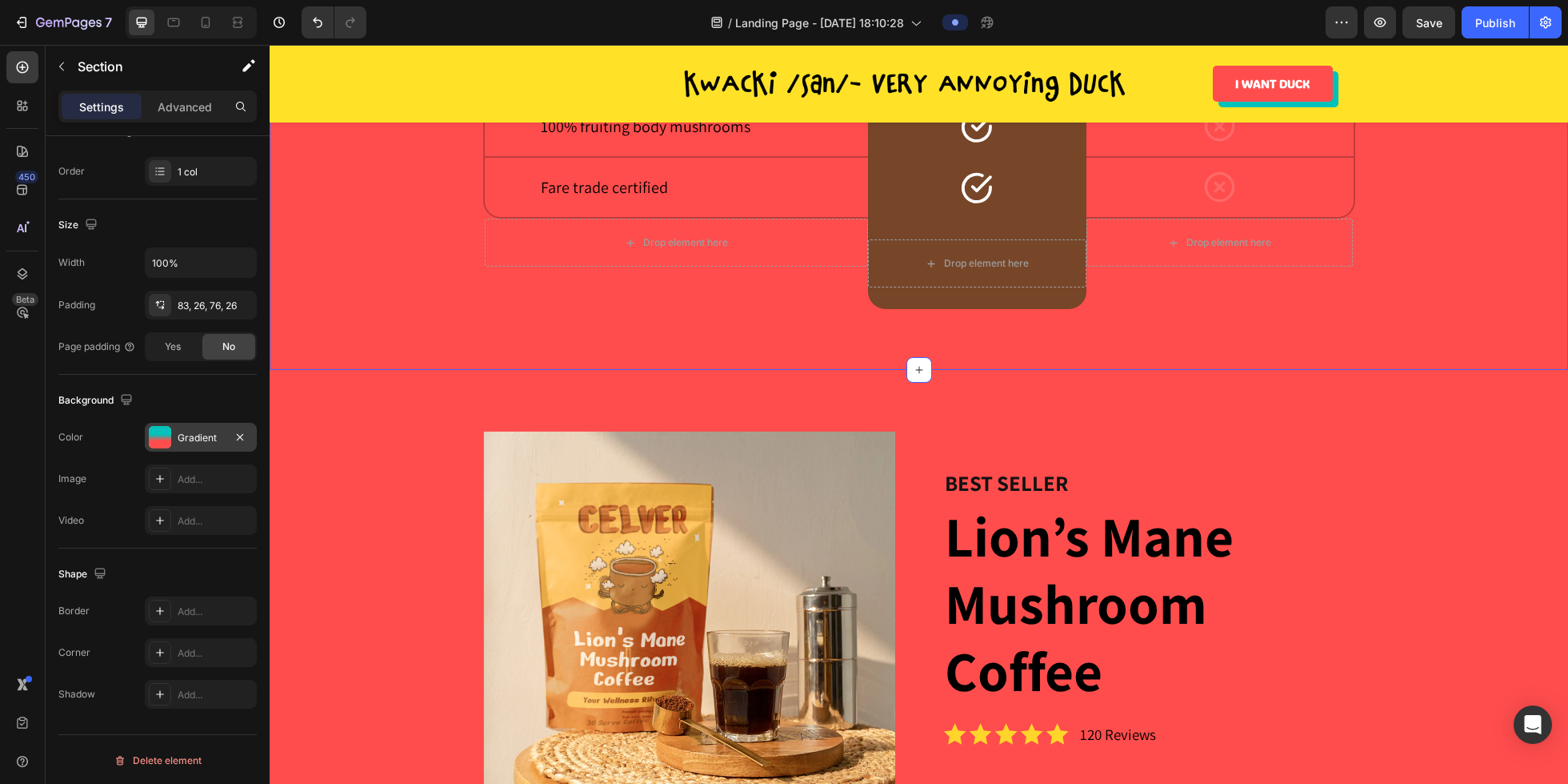
click at [205, 424] on div "Gradient" at bounding box center [201, 438] width 112 height 29
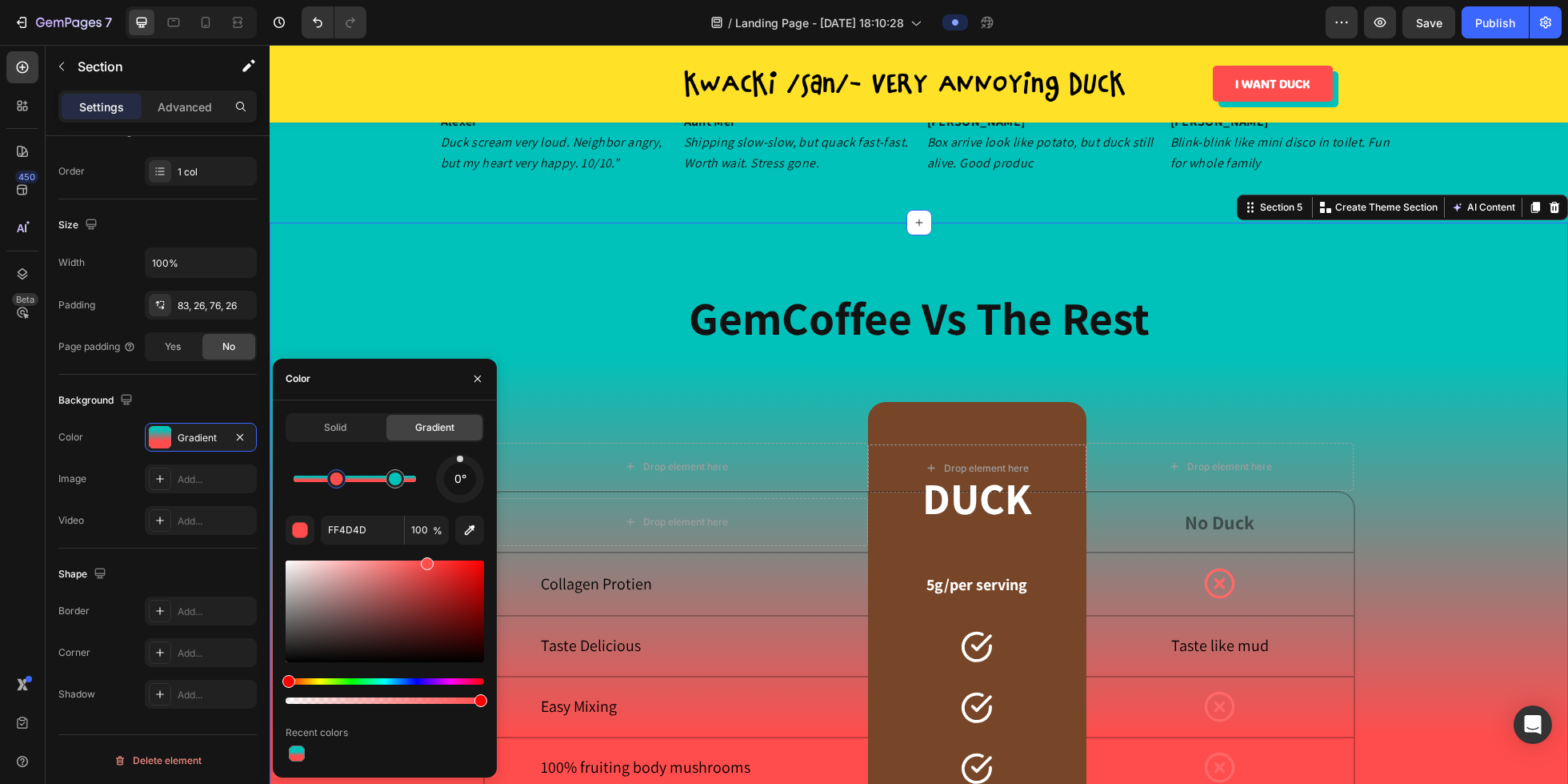
scroll to position [2281, 0]
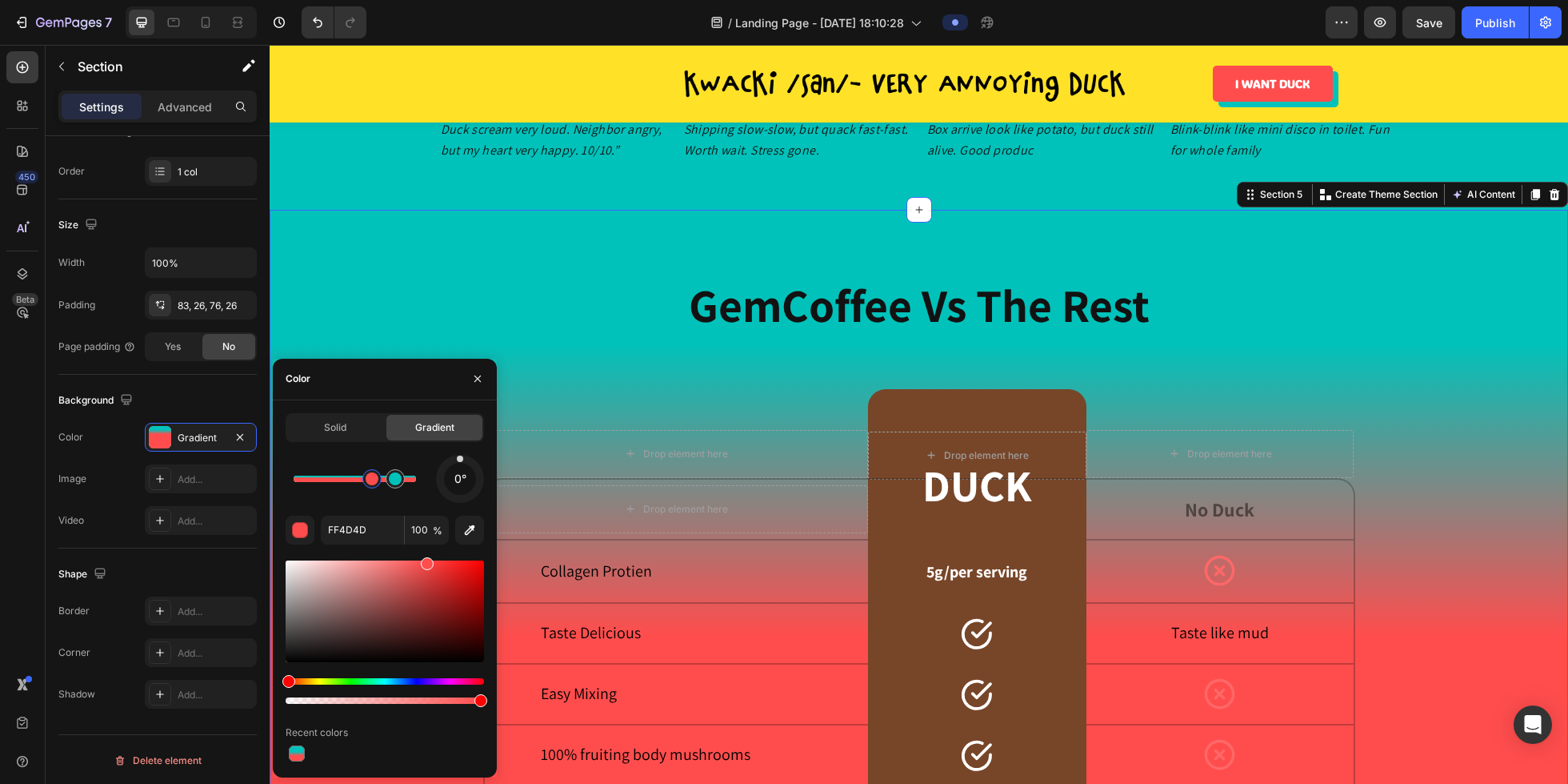
drag, startPoint x: 353, startPoint y: 482, endPoint x: 373, endPoint y: 484, distance: 20.1
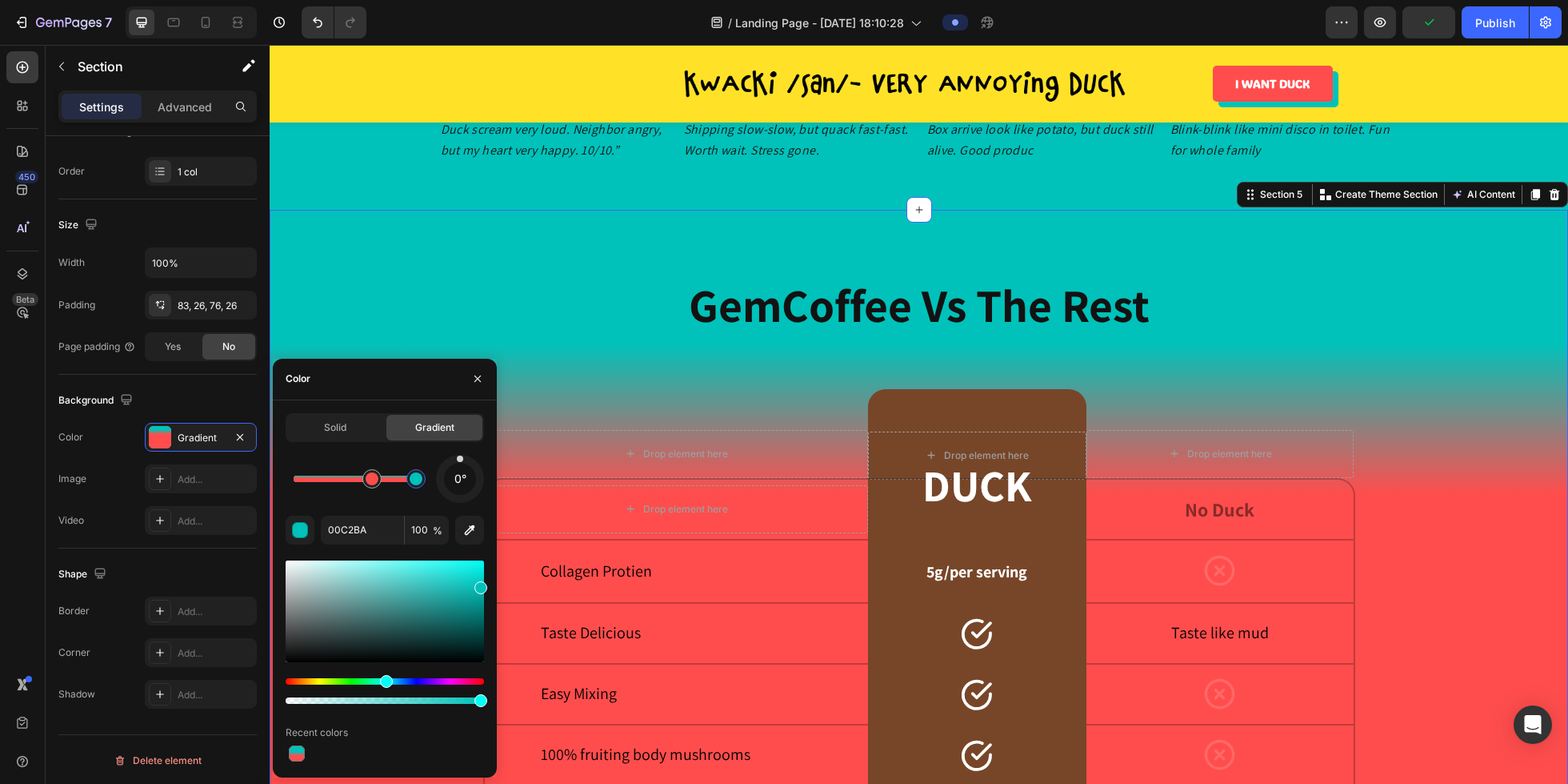
type input "FF4D4D"
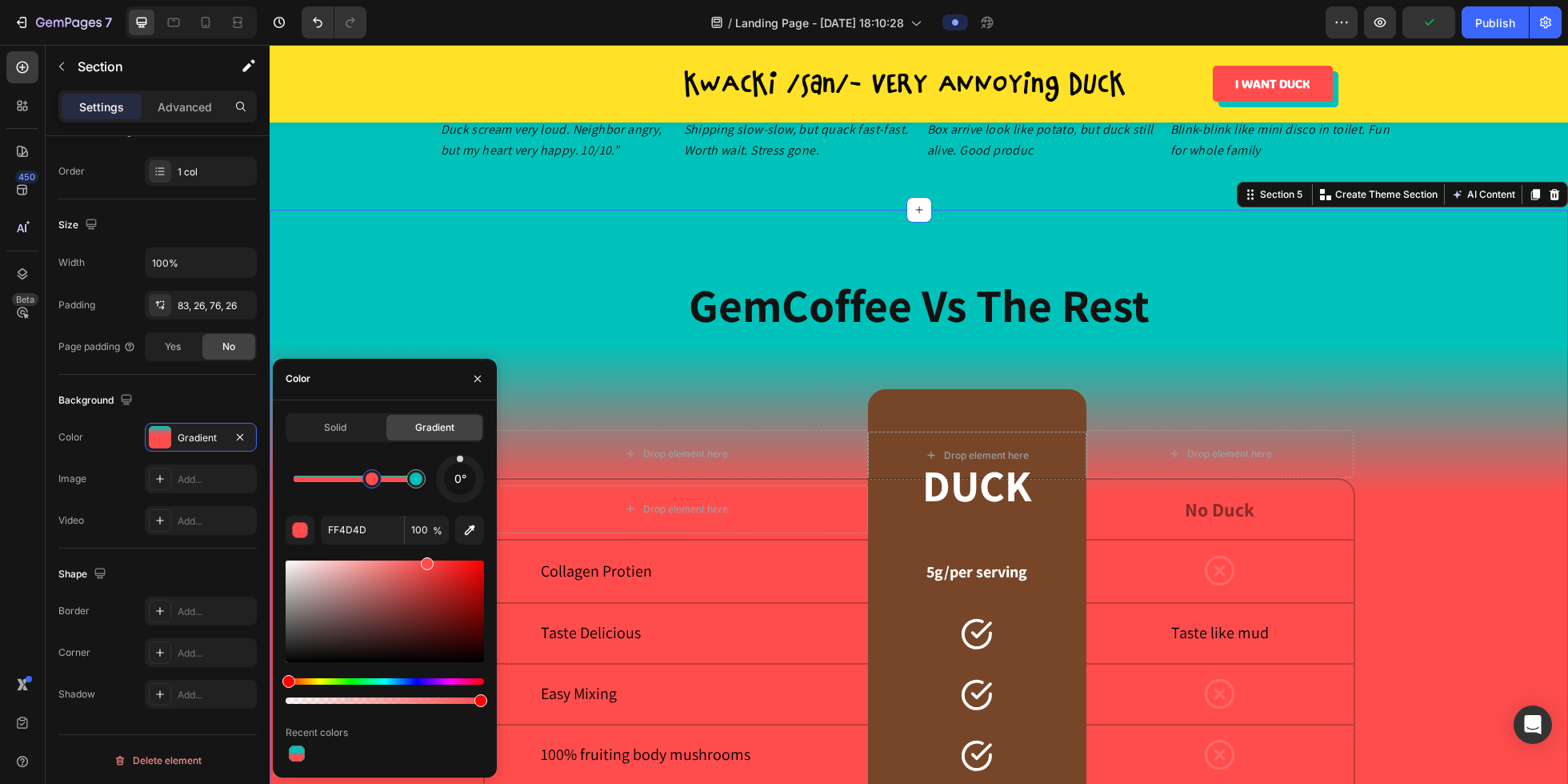
drag, startPoint x: 400, startPoint y: 479, endPoint x: 421, endPoint y: 482, distance: 21.2
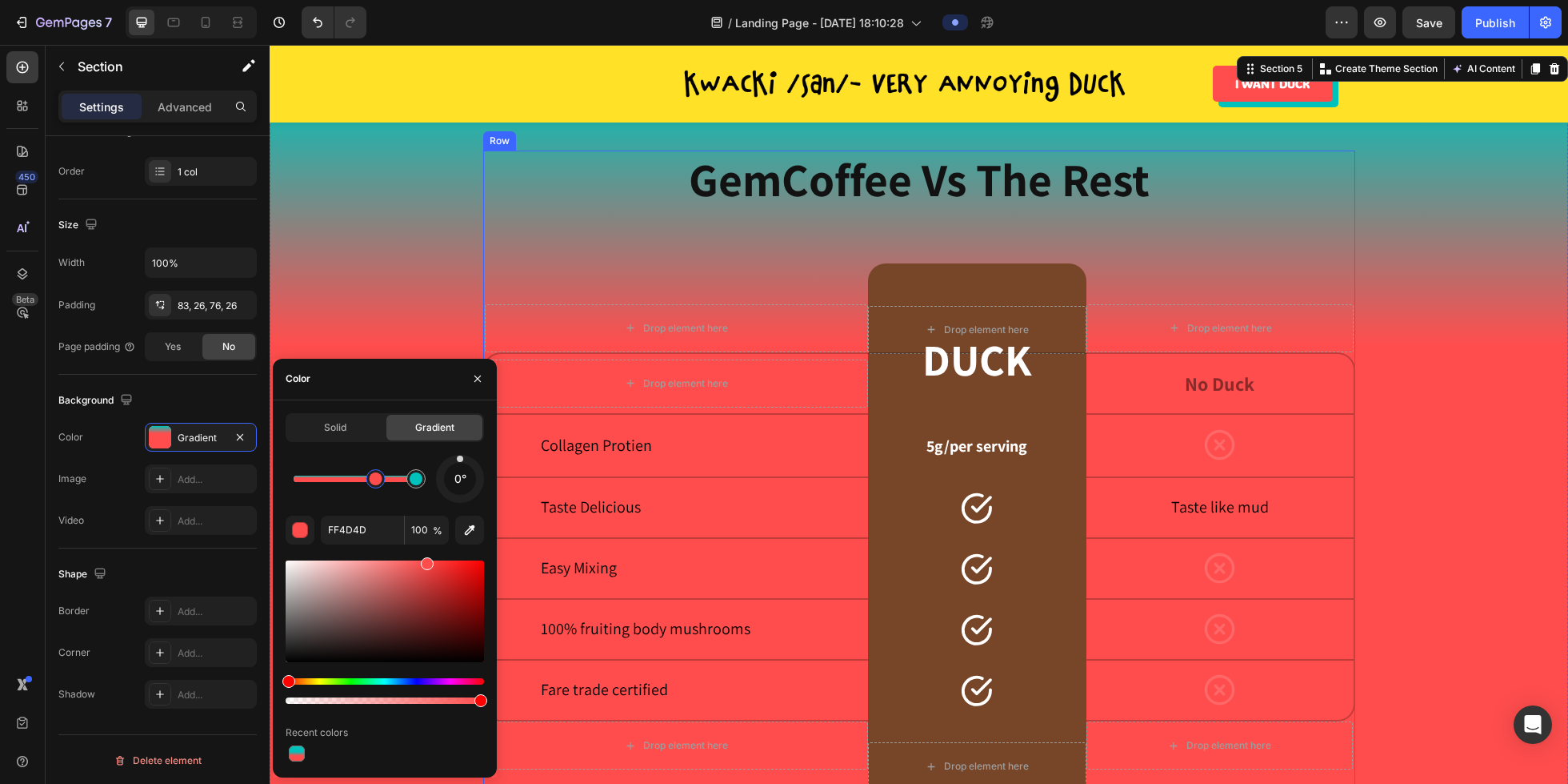
scroll to position [2428, 0]
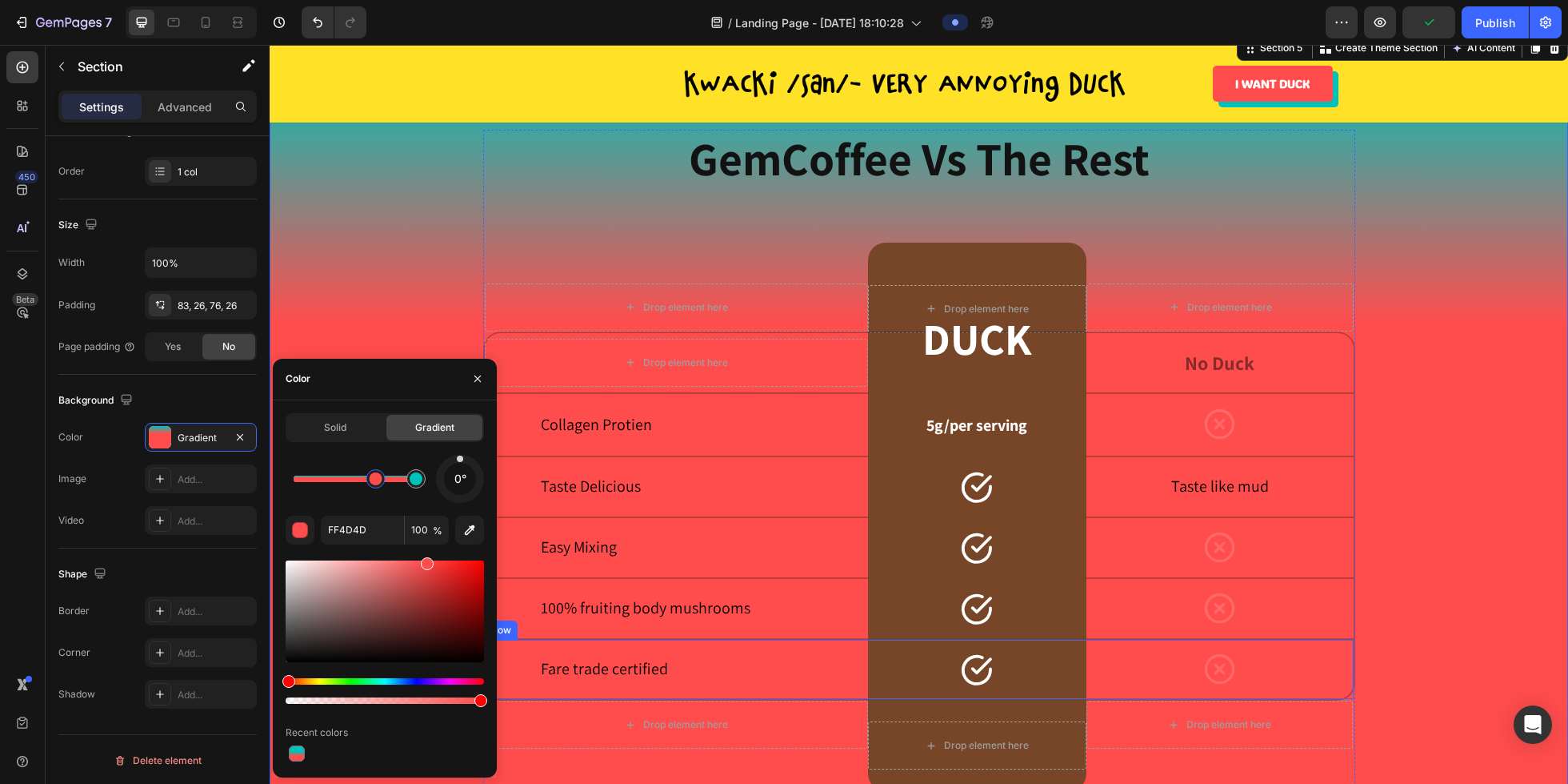
drag, startPoint x: 751, startPoint y: 744, endPoint x: 533, endPoint y: 690, distance: 224.6
click at [353, 434] on div "Solid" at bounding box center [335, 428] width 96 height 26
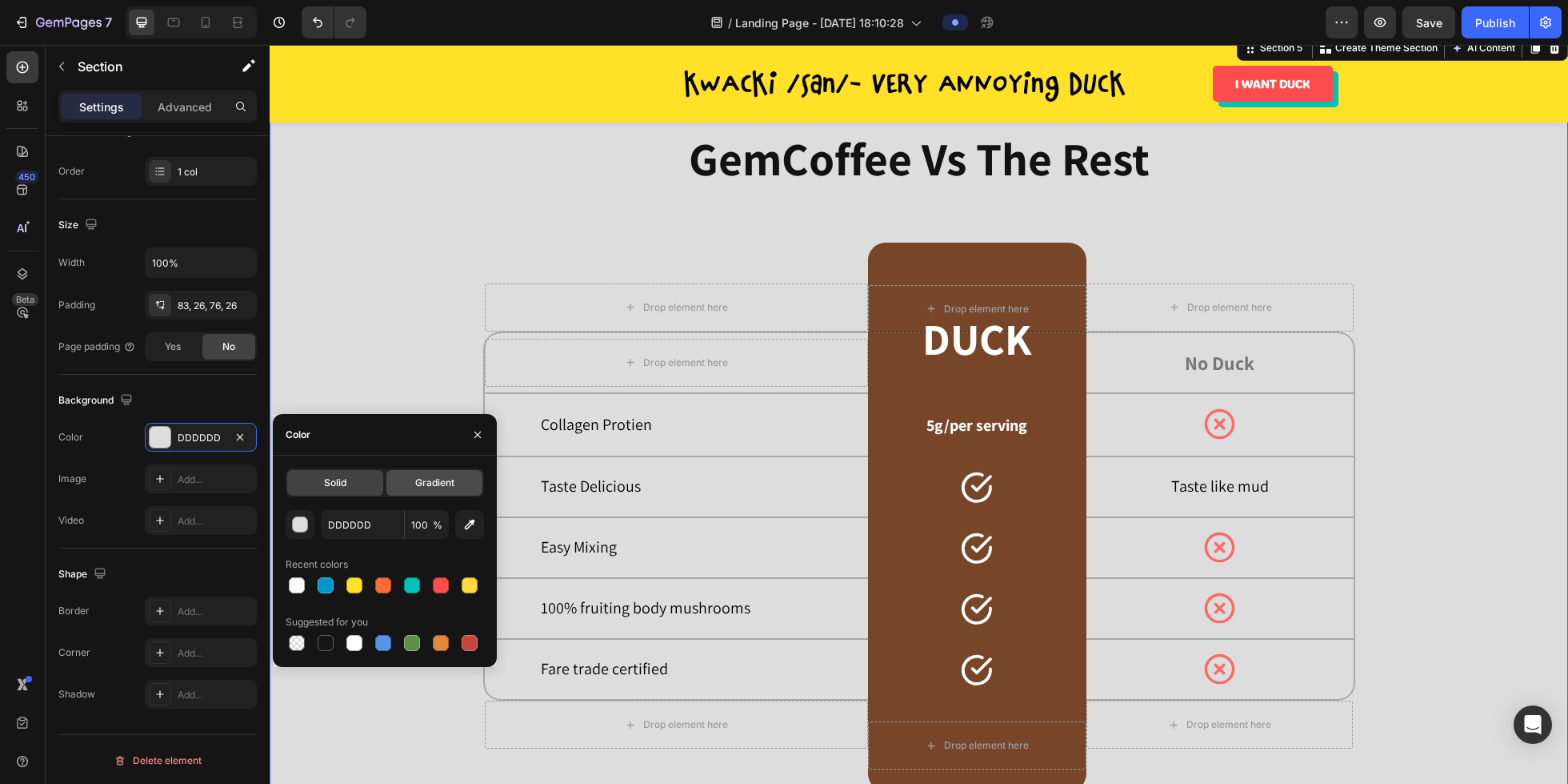
click at [416, 489] on span "Gradient" at bounding box center [435, 482] width 39 height 15
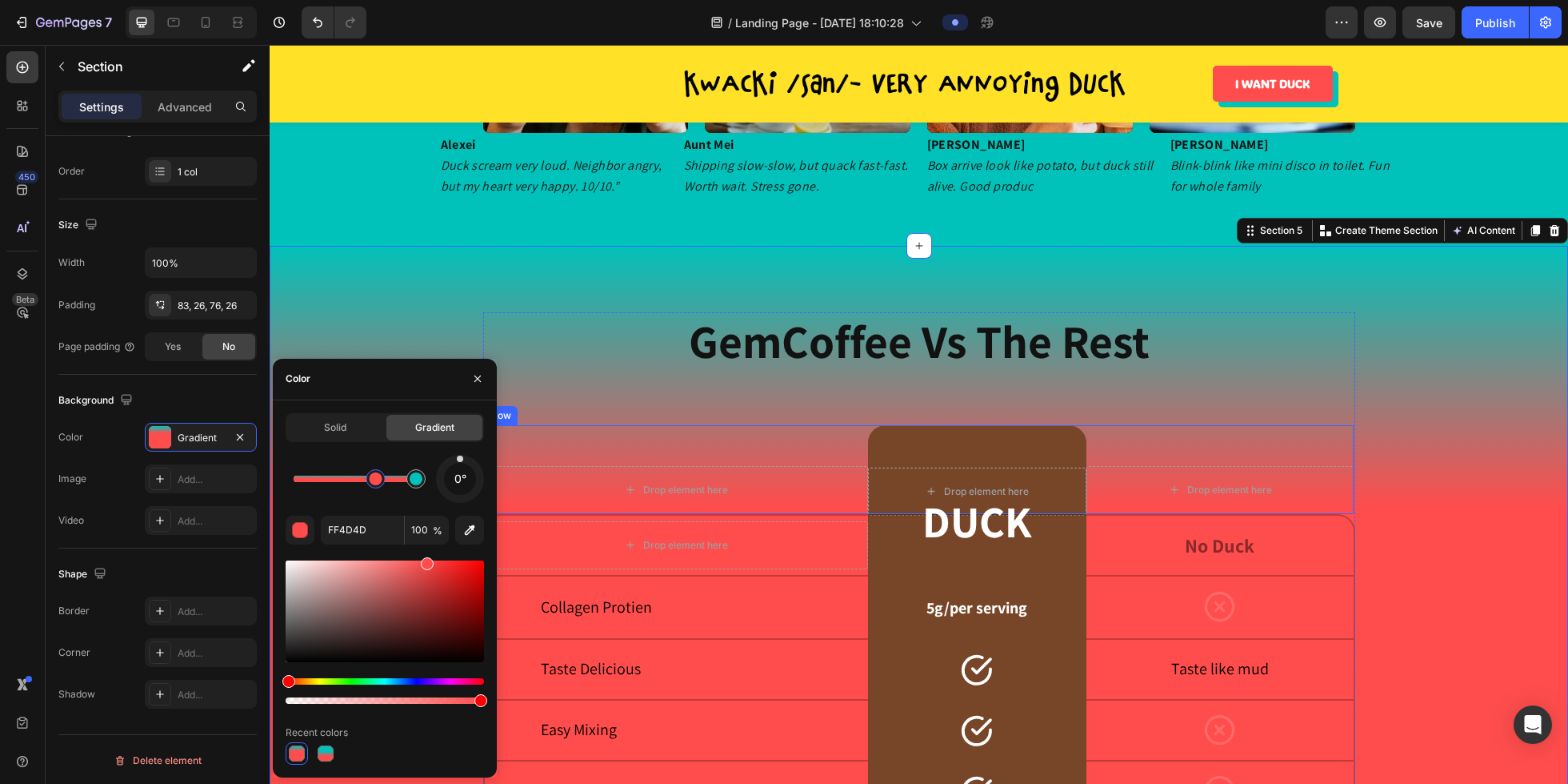
scroll to position [2242, 0]
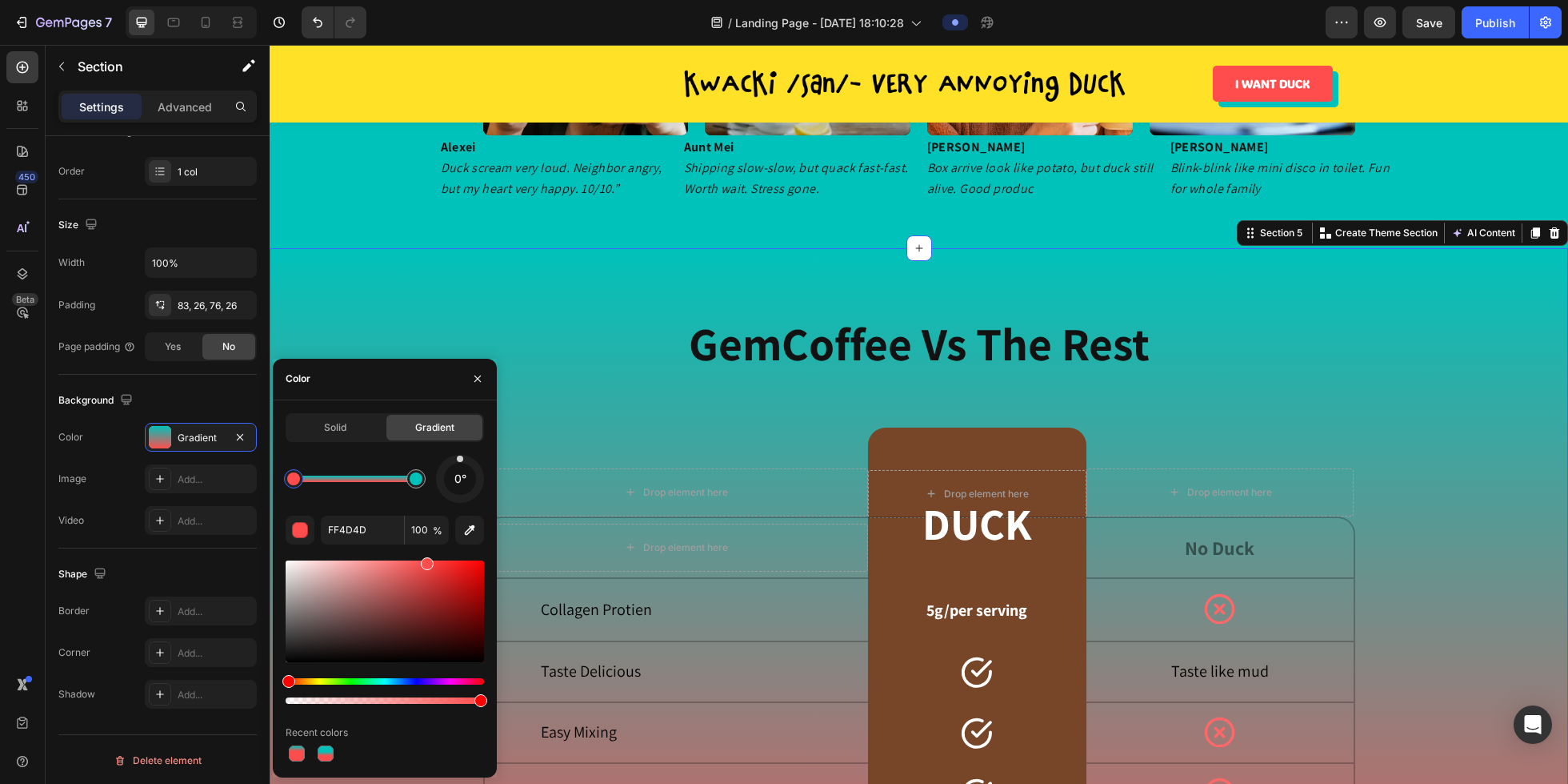
drag, startPoint x: 375, startPoint y: 482, endPoint x: 295, endPoint y: 485, distance: 80.1
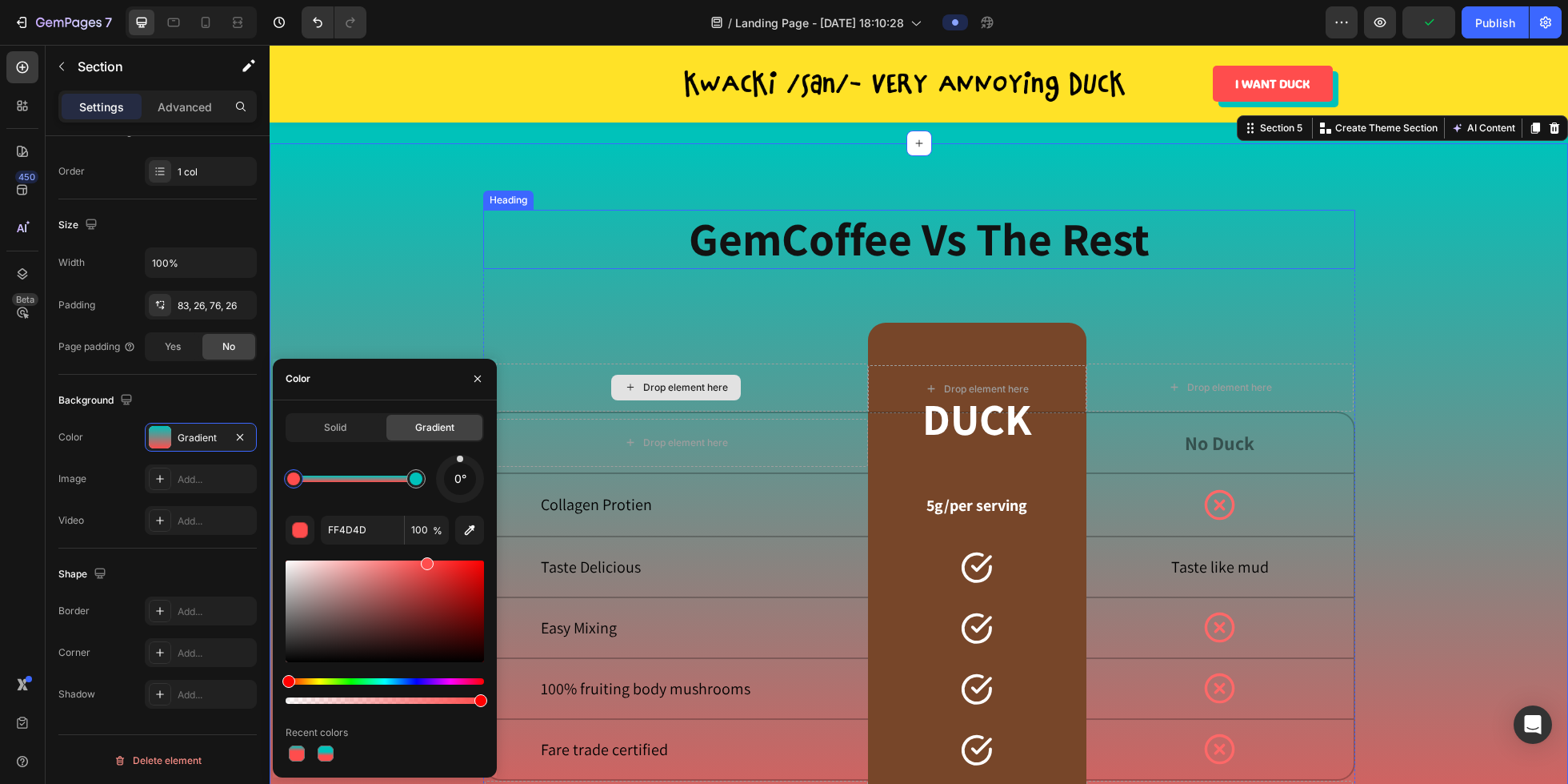
scroll to position [2168, 0]
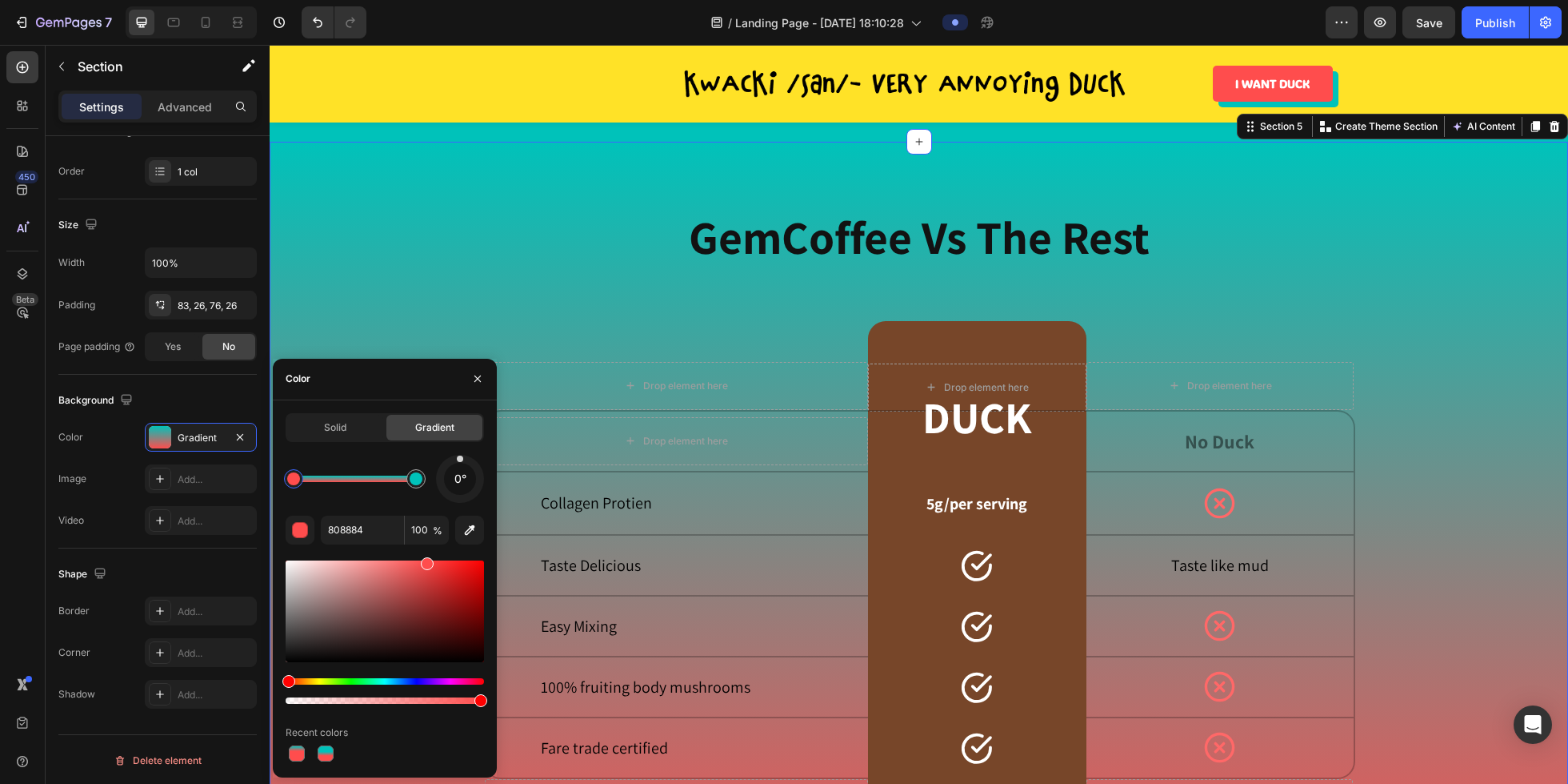
click at [355, 482] on div at bounding box center [355, 478] width 122 height 6
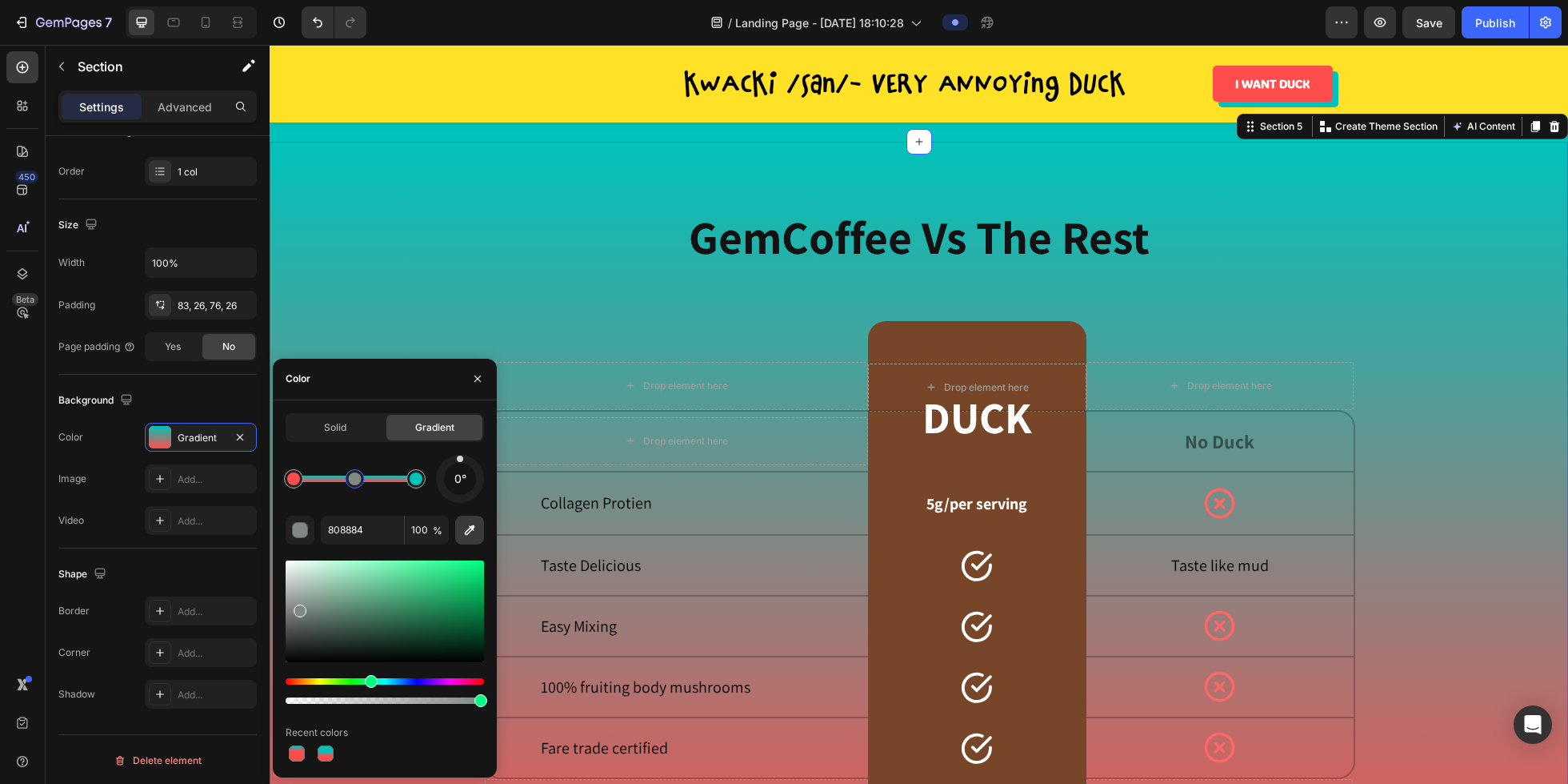
click at [473, 534] on icon "button" at bounding box center [470, 530] width 16 height 16
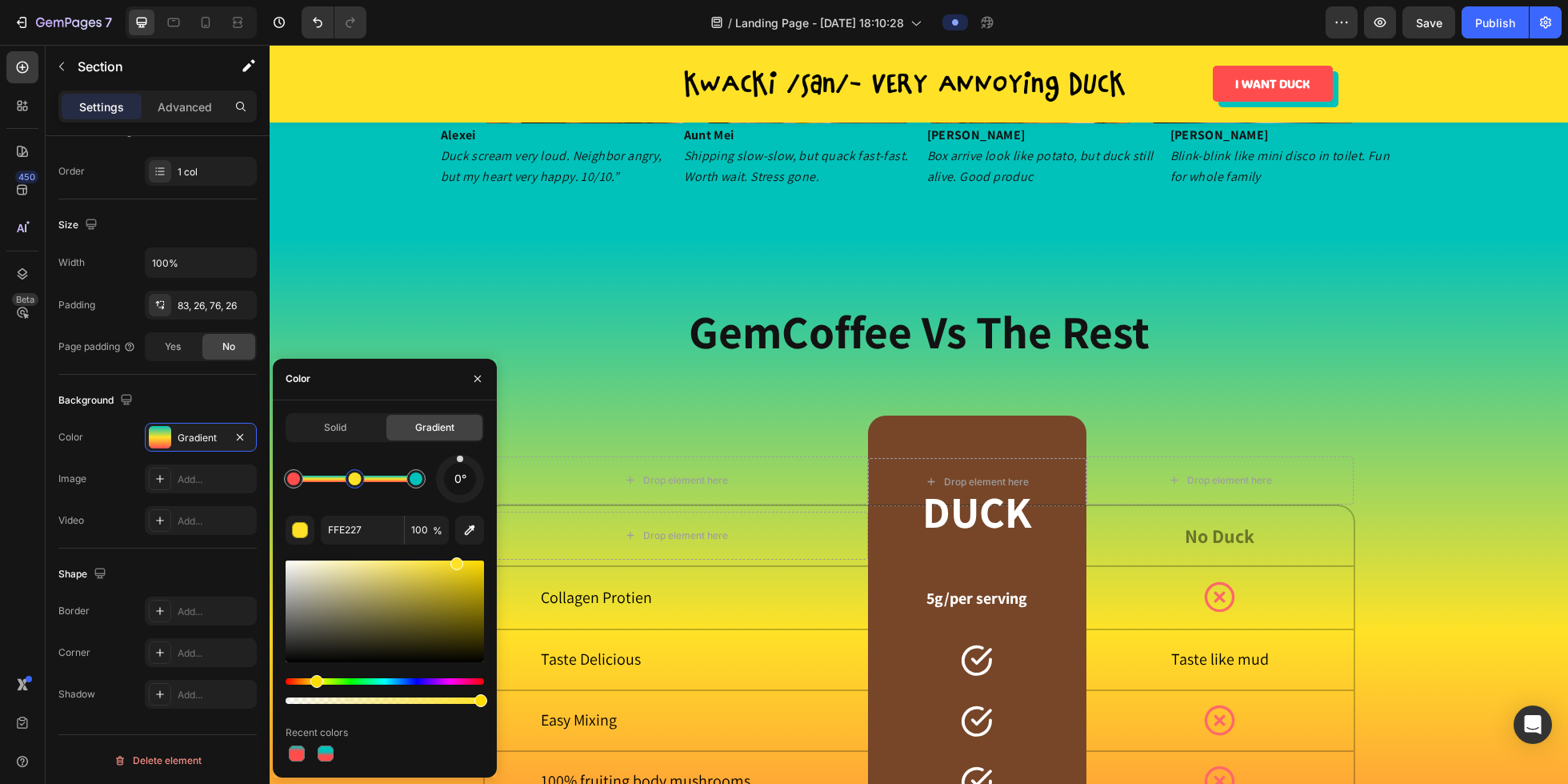
scroll to position [2255, 0]
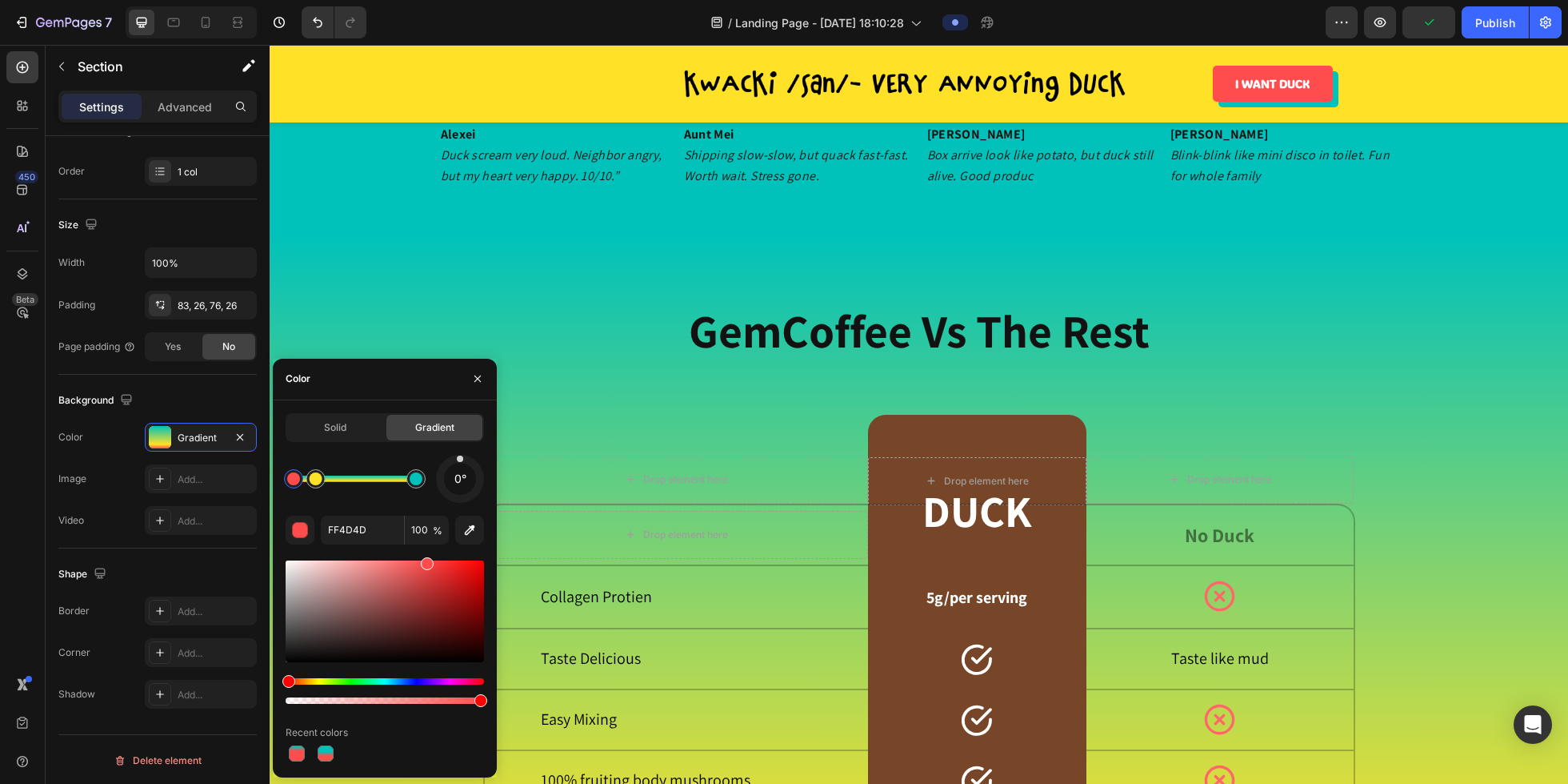
drag, startPoint x: 355, startPoint y: 482, endPoint x: 317, endPoint y: 484, distance: 38.1
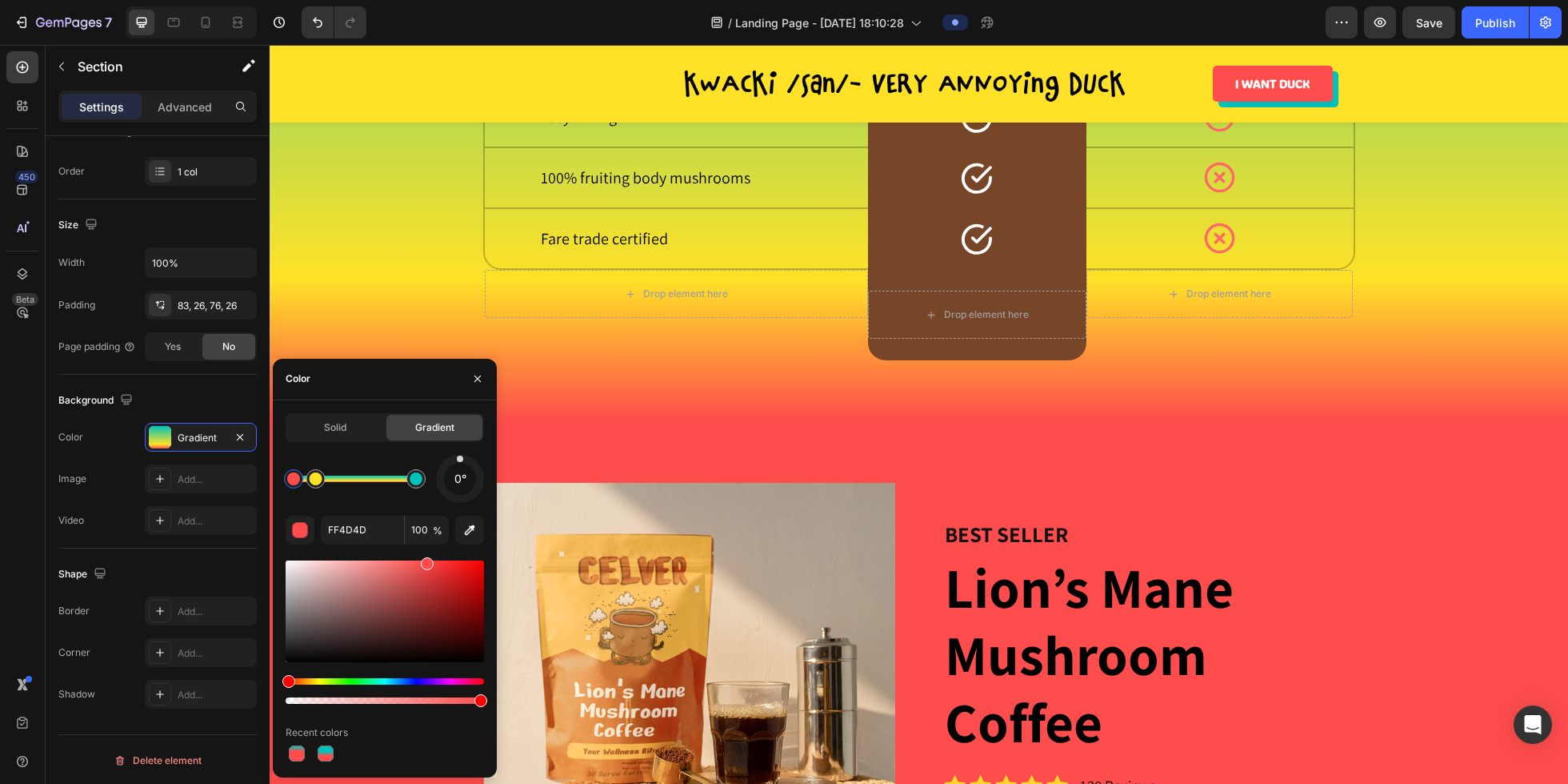
scroll to position [2860, 0]
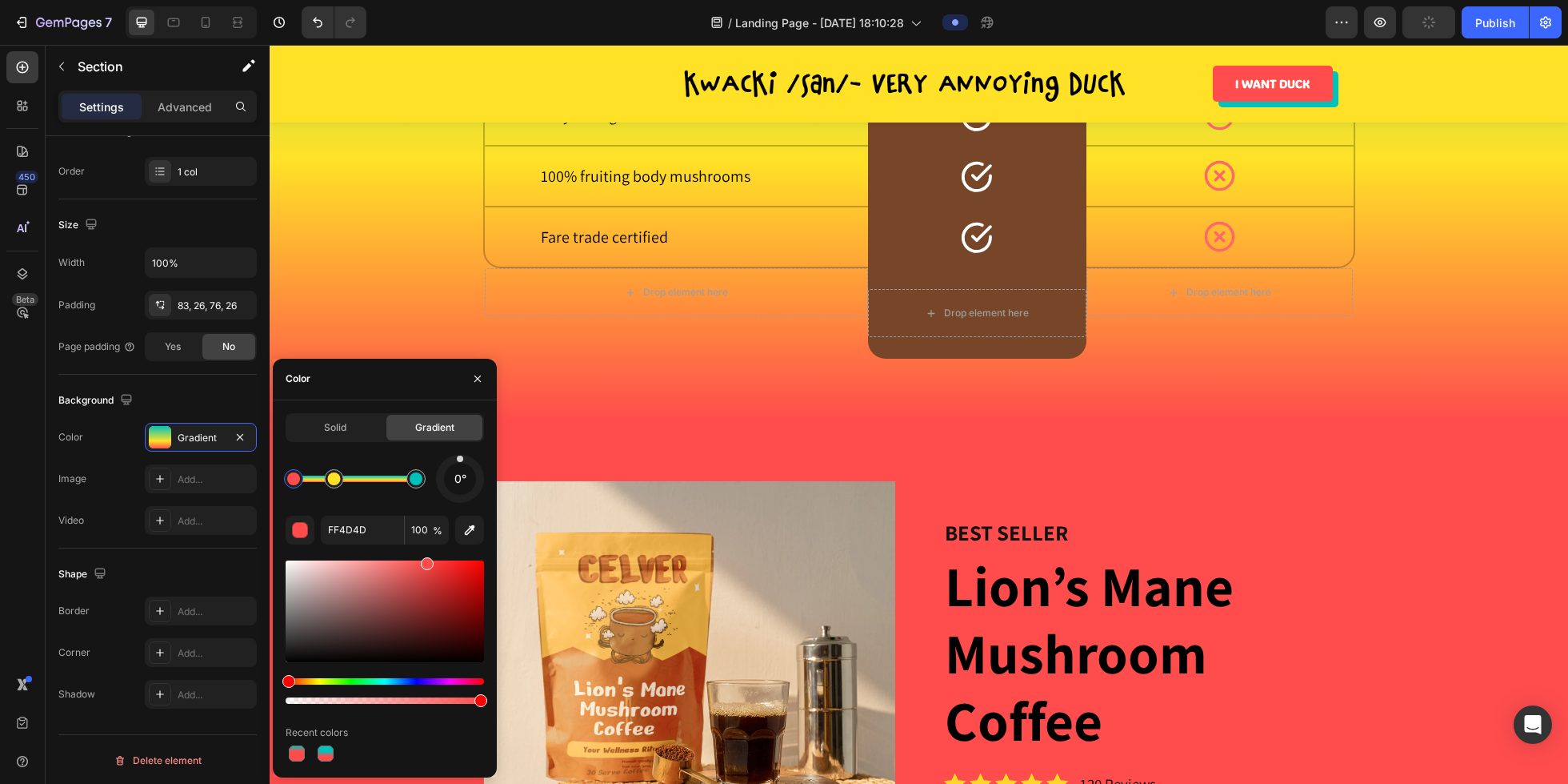
drag, startPoint x: 327, startPoint y: 481, endPoint x: 335, endPoint y: 480, distance: 8.1
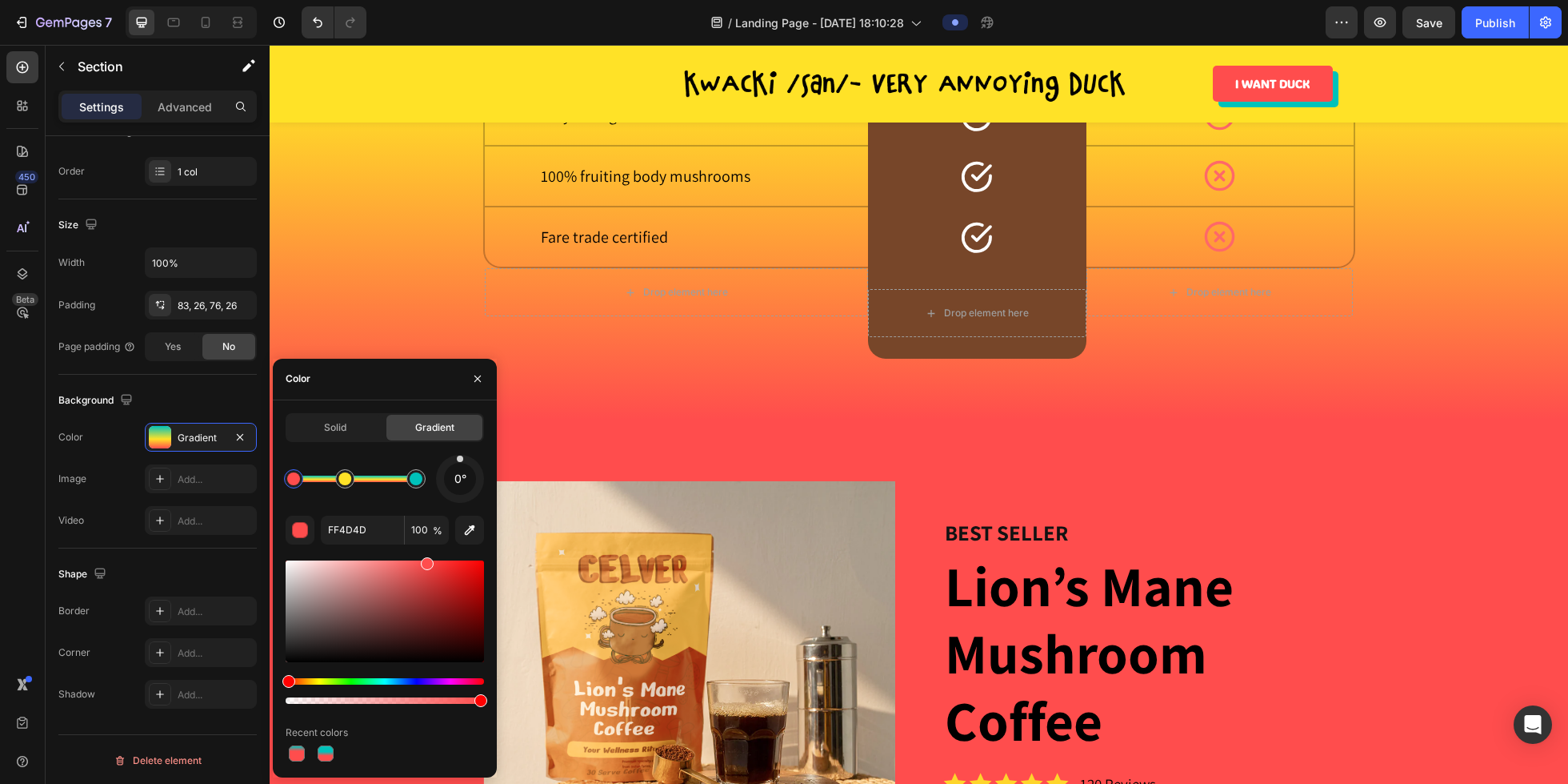
drag, startPoint x: 333, startPoint y: 482, endPoint x: 346, endPoint y: 482, distance: 13.0
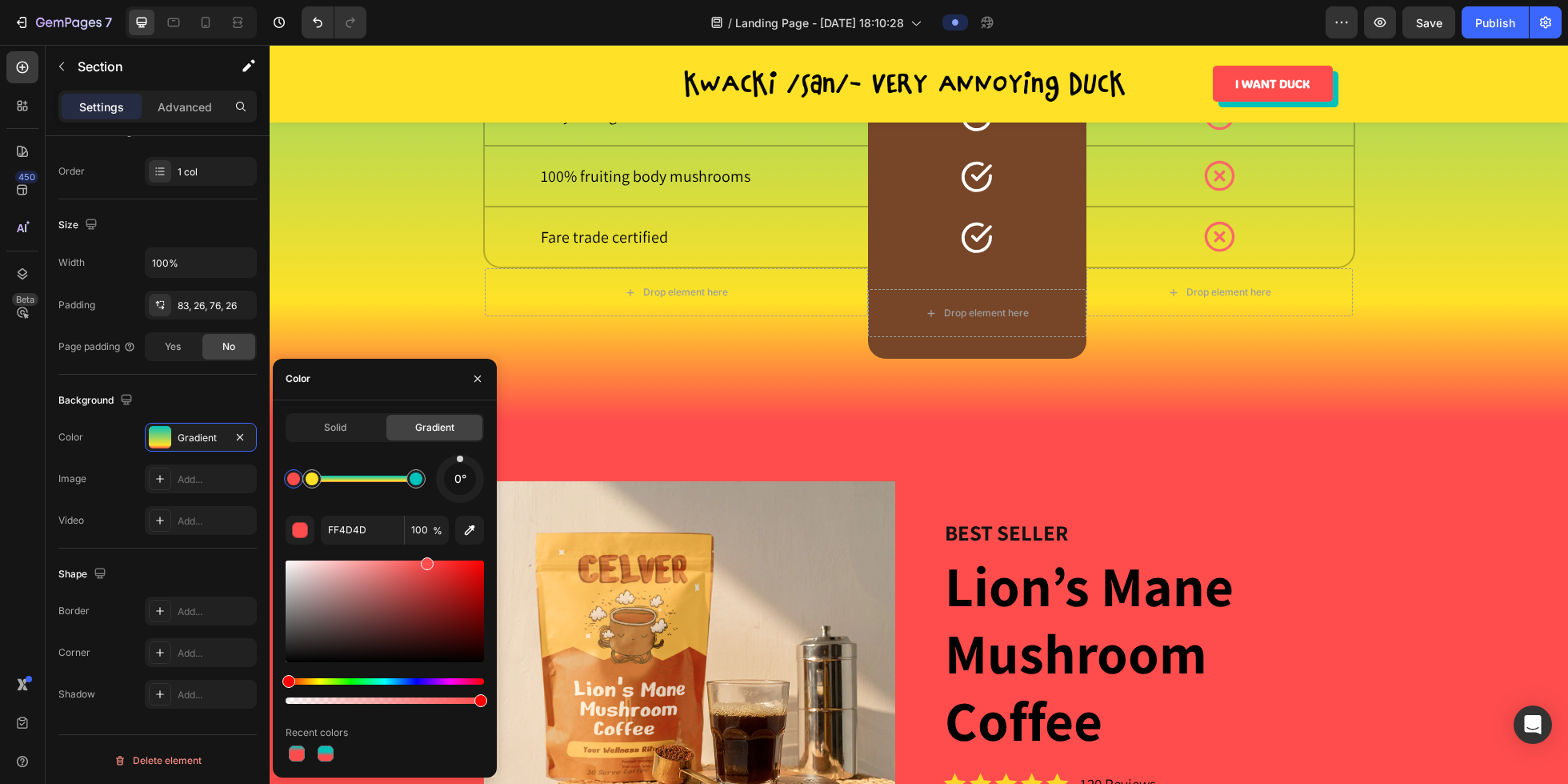
drag, startPoint x: 346, startPoint y: 482, endPoint x: 313, endPoint y: 482, distance: 33.0
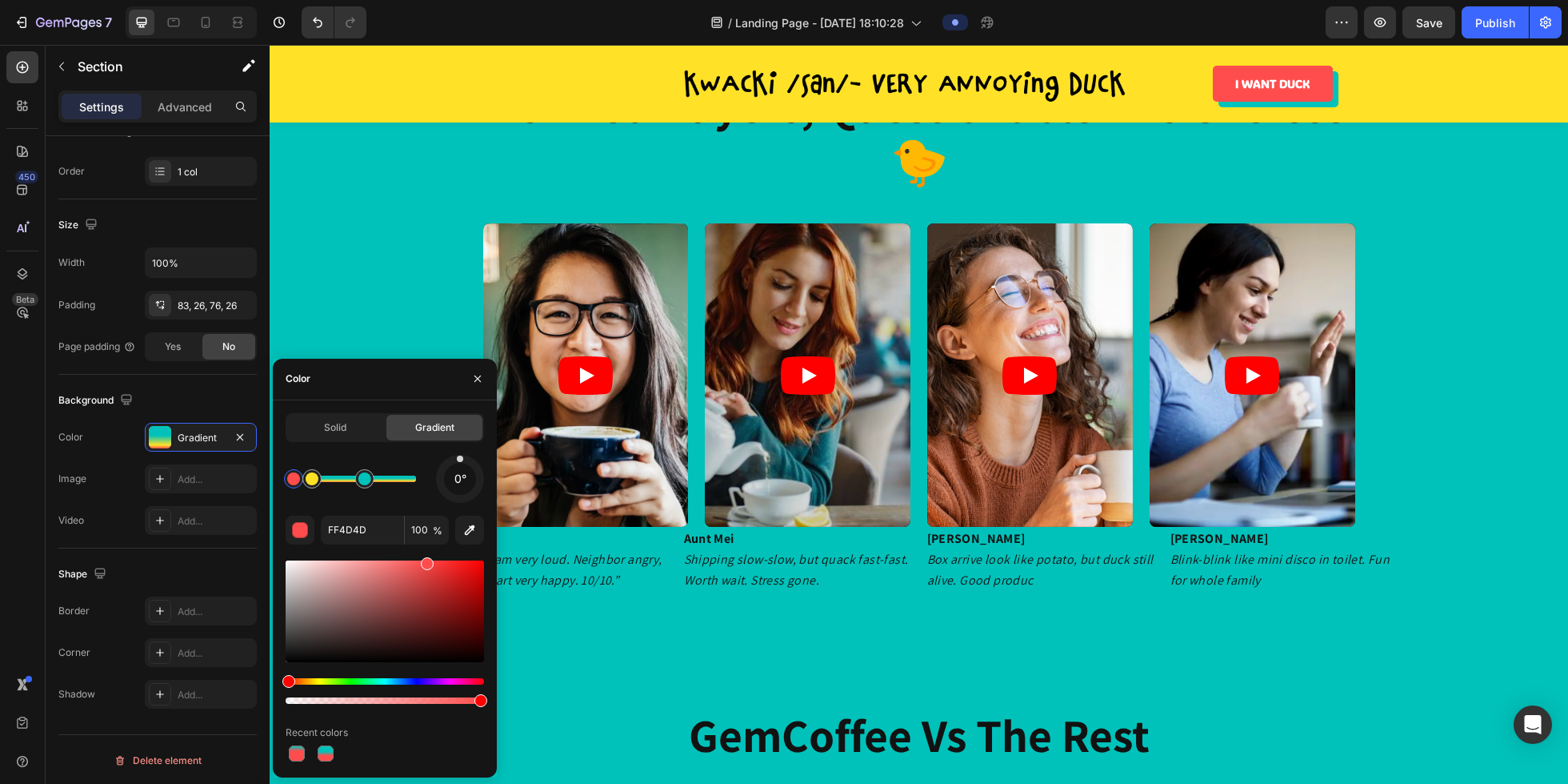
scroll to position [1945, 0]
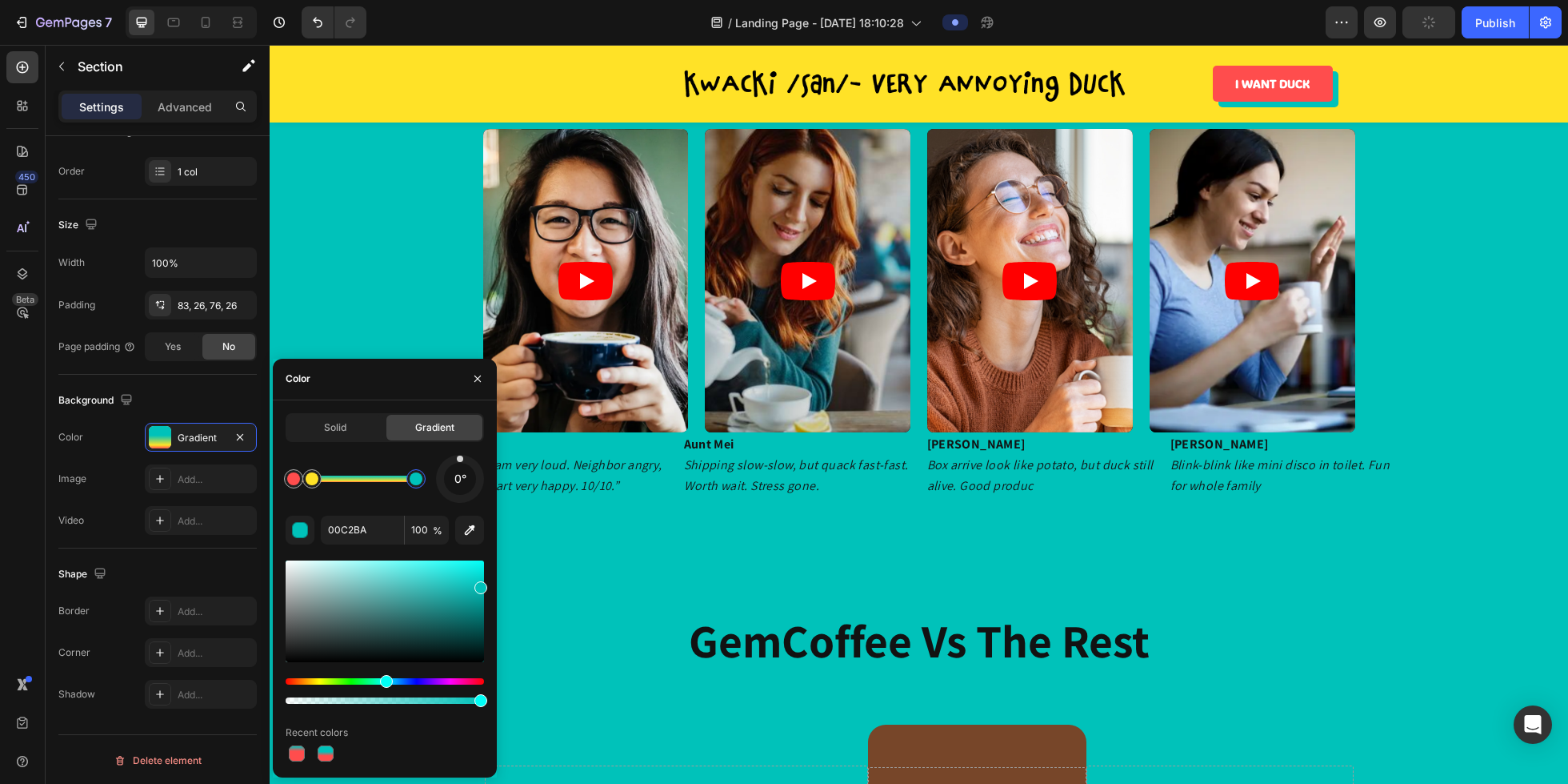
drag, startPoint x: 365, startPoint y: 484, endPoint x: 443, endPoint y: 484, distance: 78.0
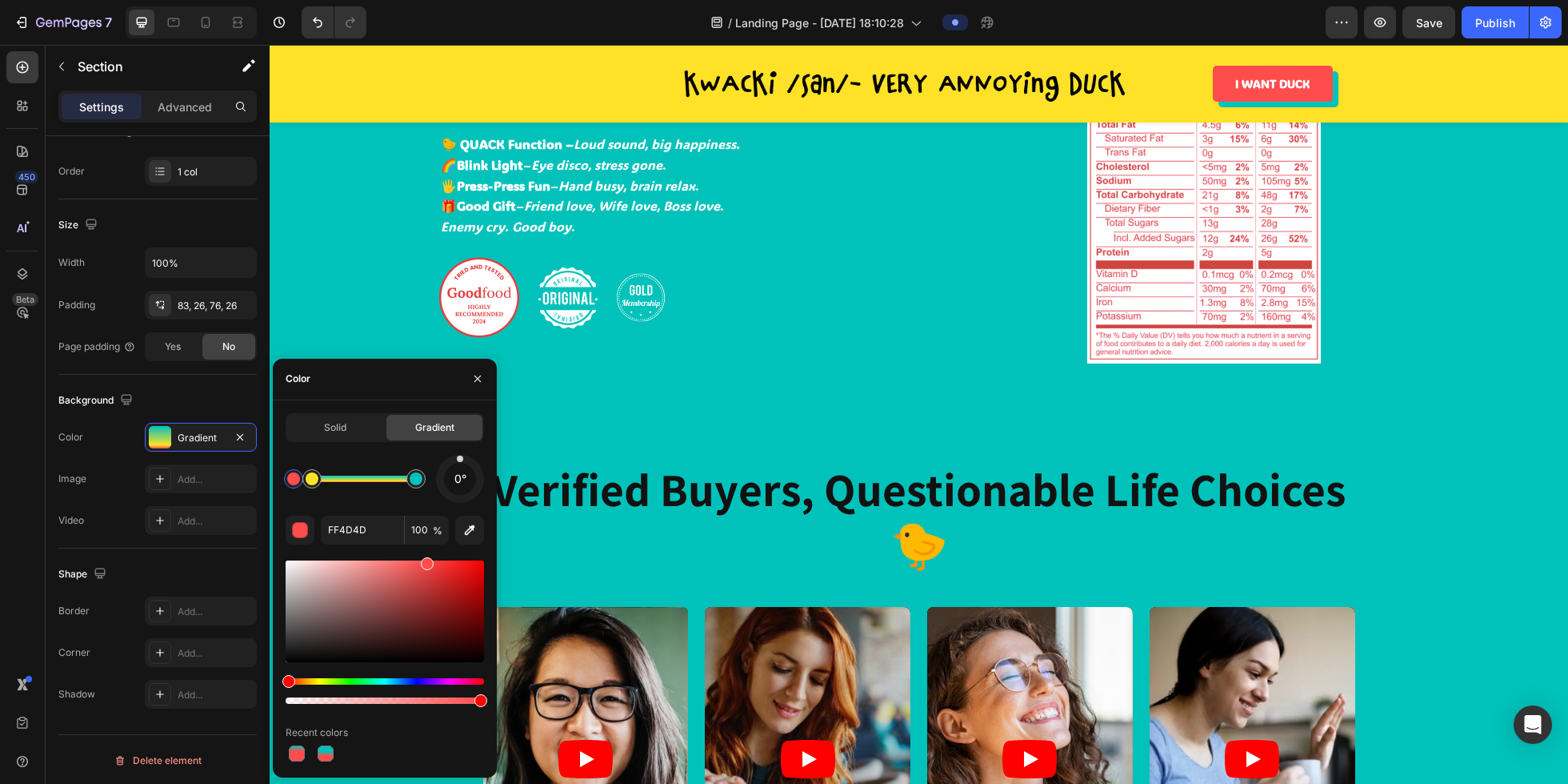
scroll to position [1449, 0]
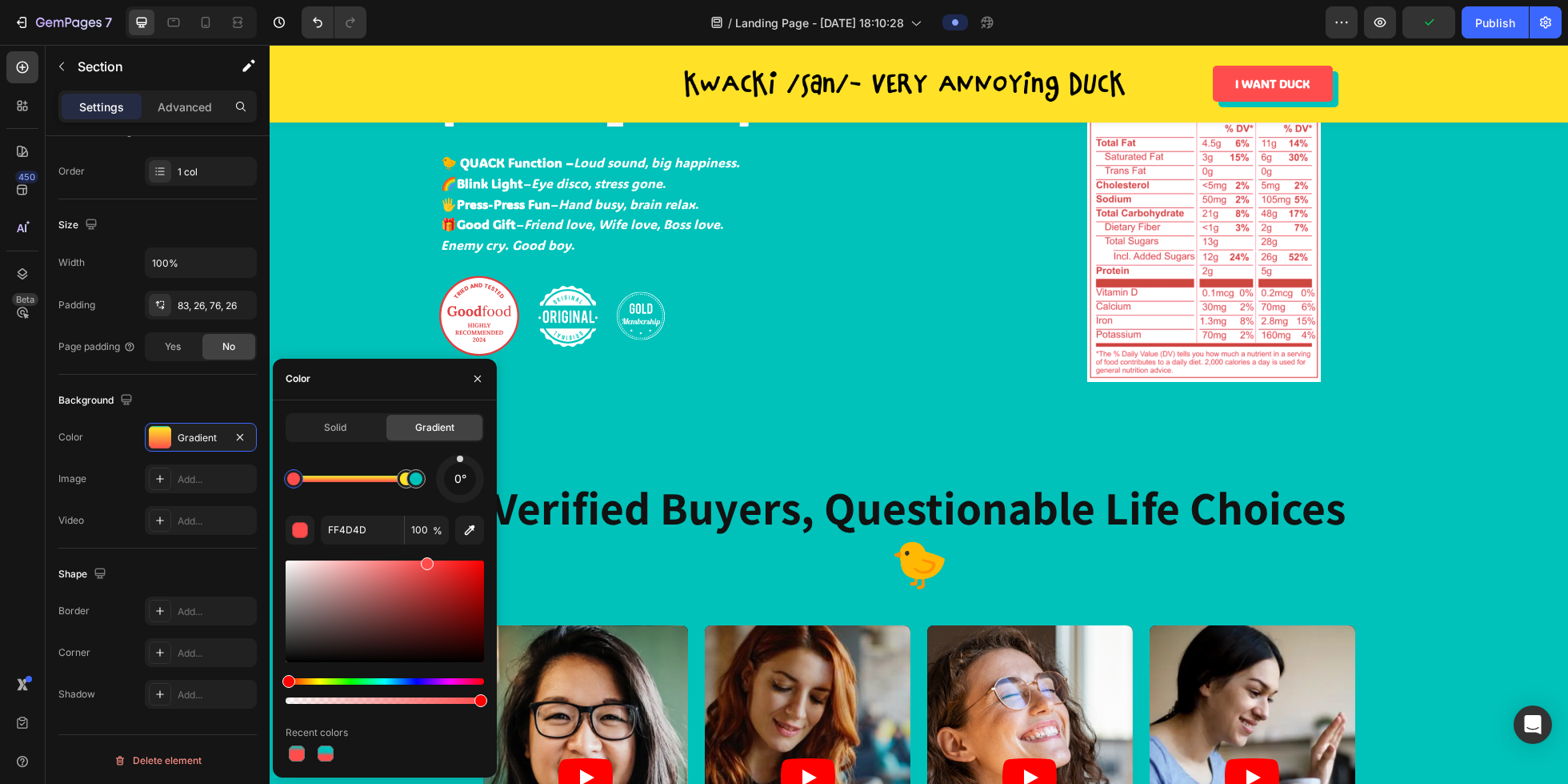
drag, startPoint x: 313, startPoint y: 475, endPoint x: 389, endPoint y: 477, distance: 76.0
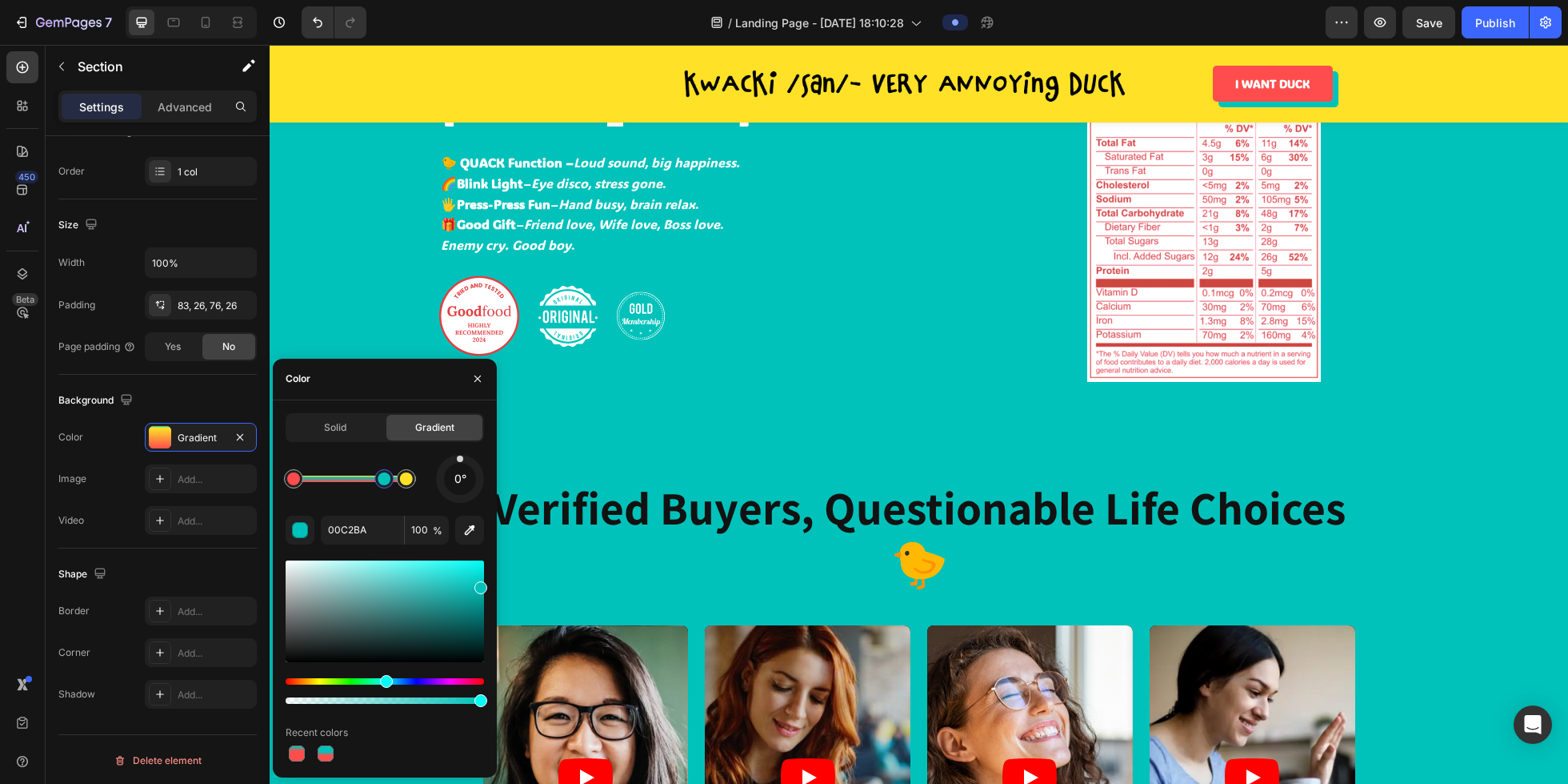
type input "FF4D4D"
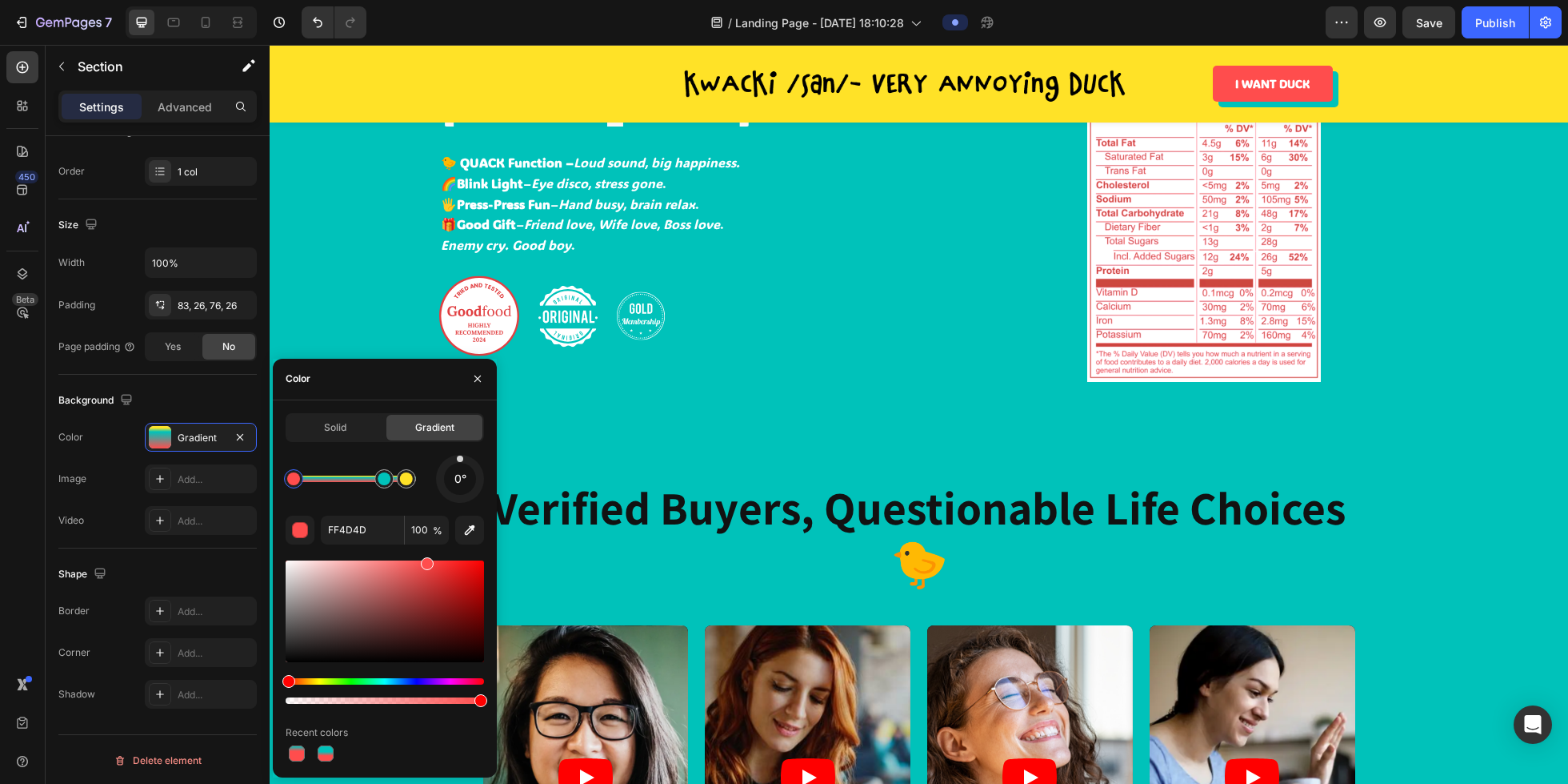
drag, startPoint x: 402, startPoint y: 484, endPoint x: 384, endPoint y: 480, distance: 18.4
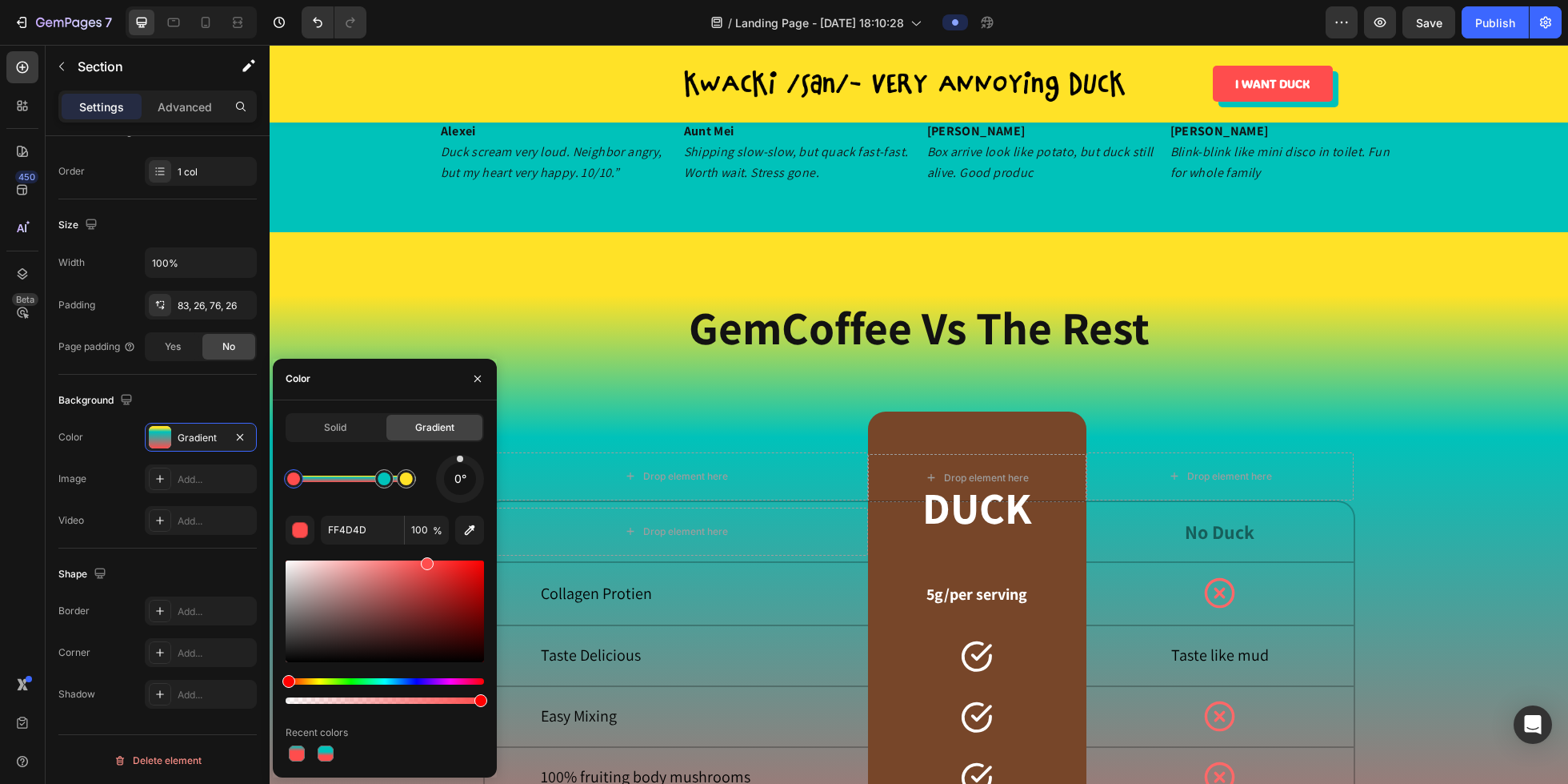
scroll to position [2260, 0]
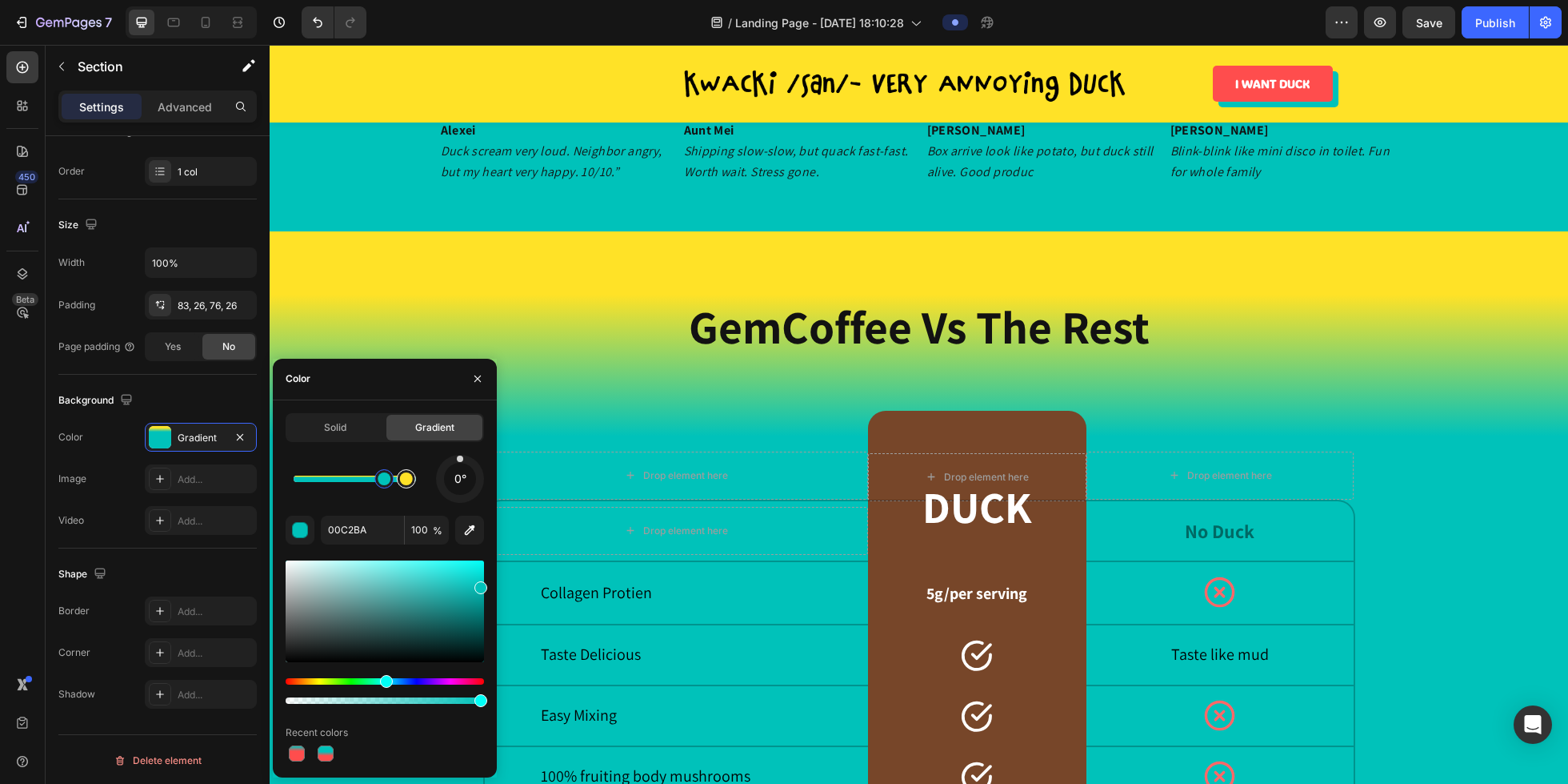
type input "FFE227"
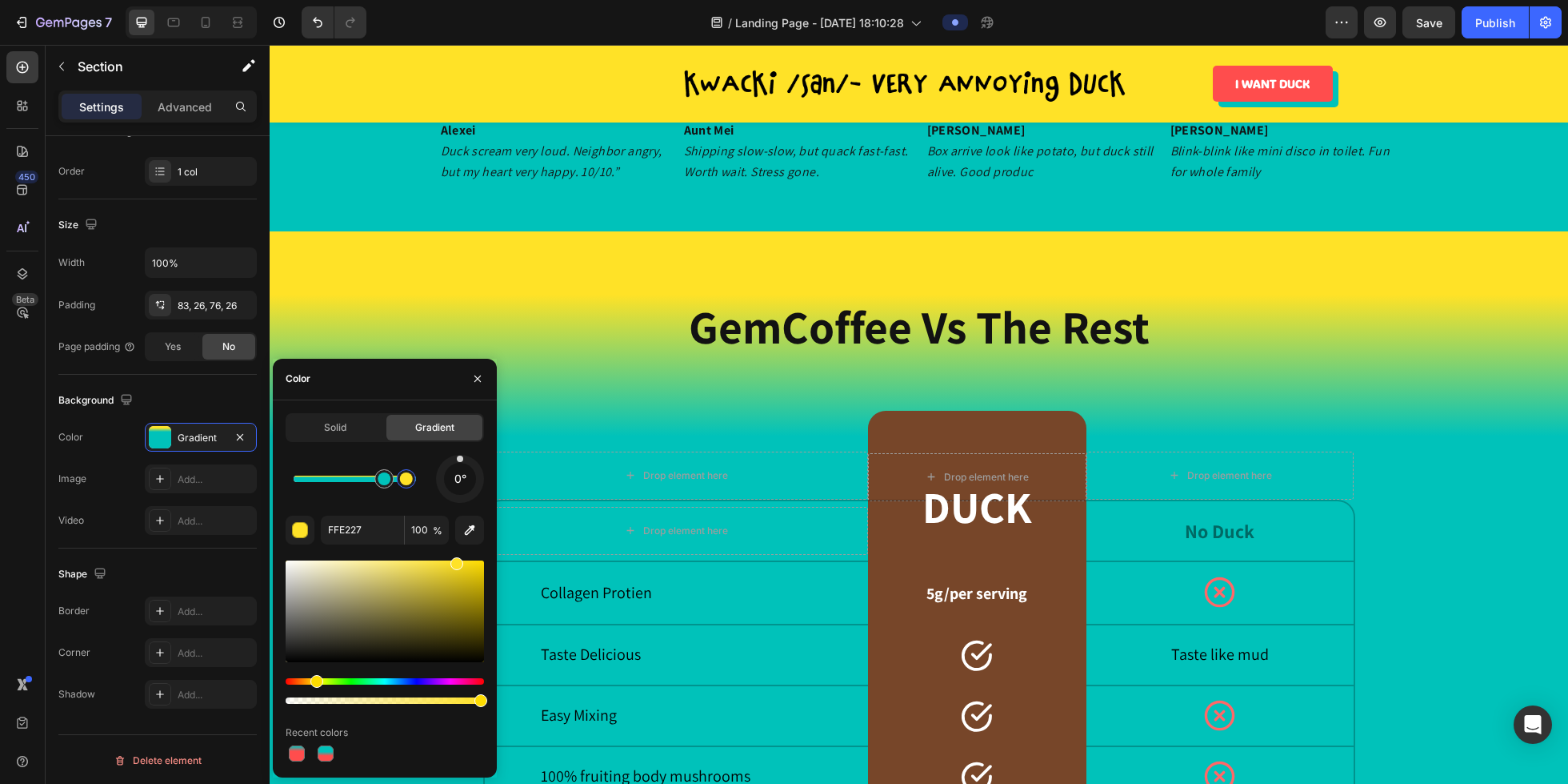
click at [410, 486] on div at bounding box center [406, 478] width 19 height 19
click at [481, 382] on icon "button" at bounding box center [478, 378] width 13 height 13
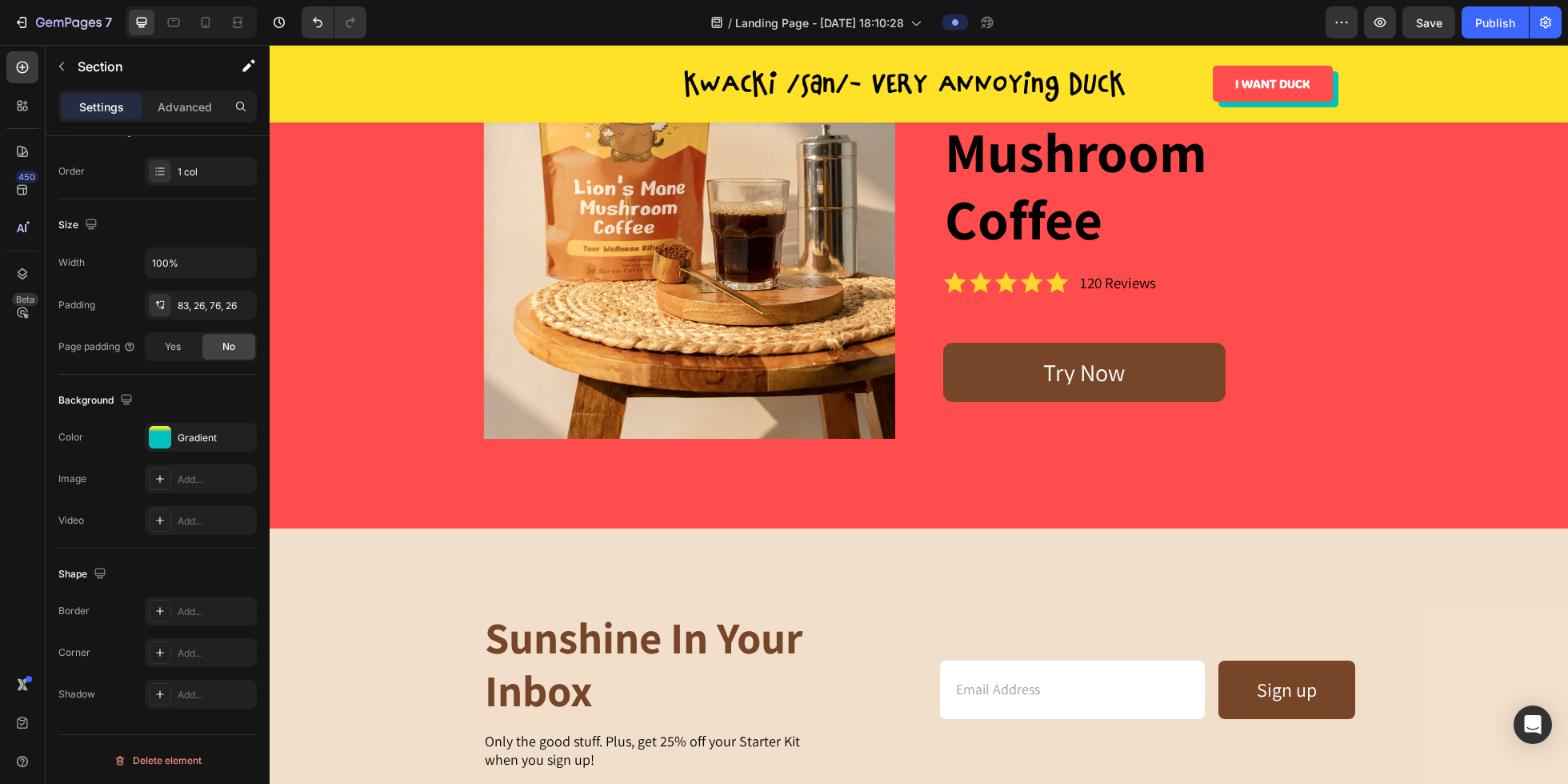
scroll to position [3373, 0]
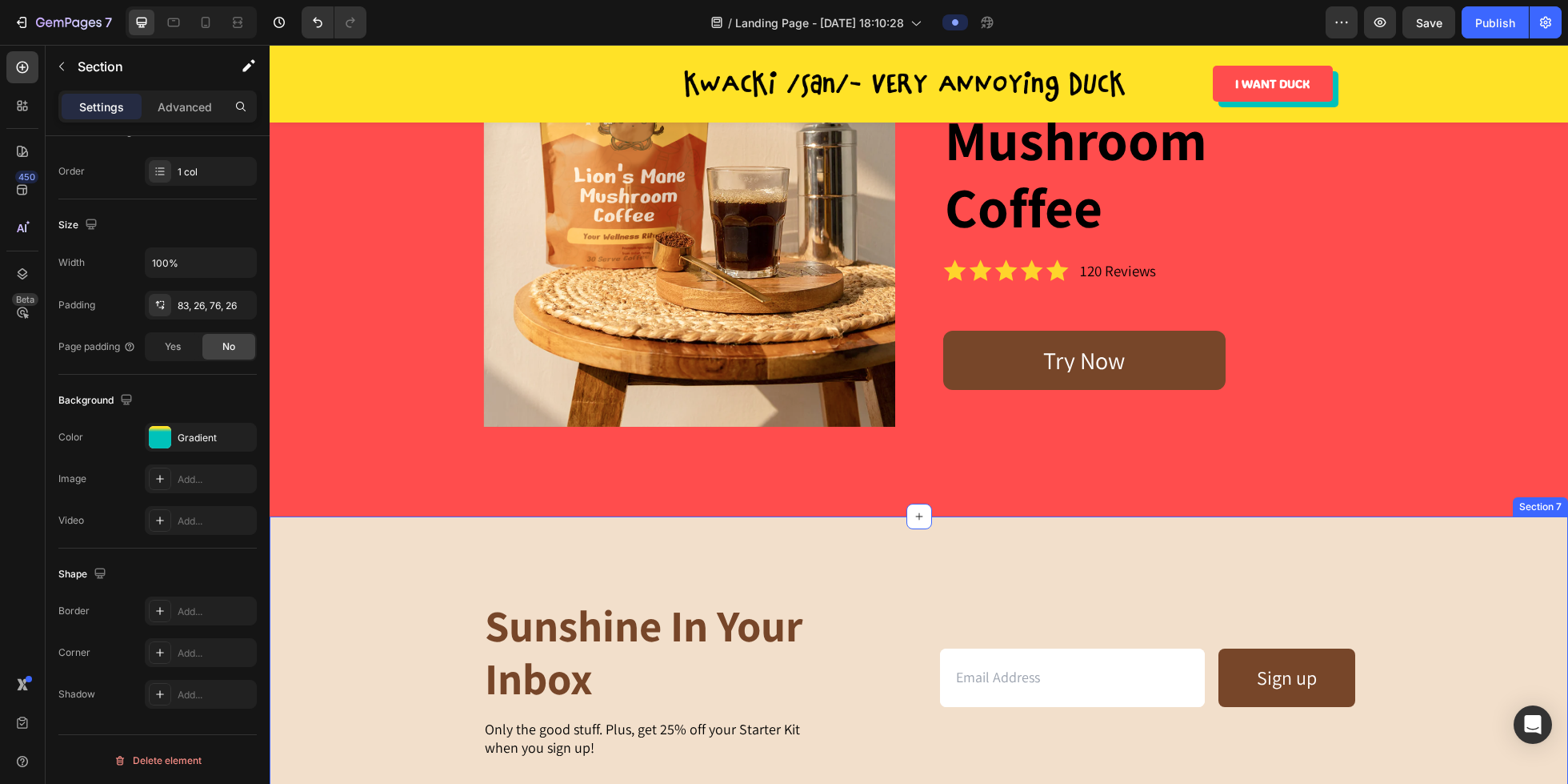
click at [389, 534] on div "sunshine in your inbox Heading Only the good stuff. Plus, get 25% off your Star…" at bounding box center [919, 683] width 1299 height 333
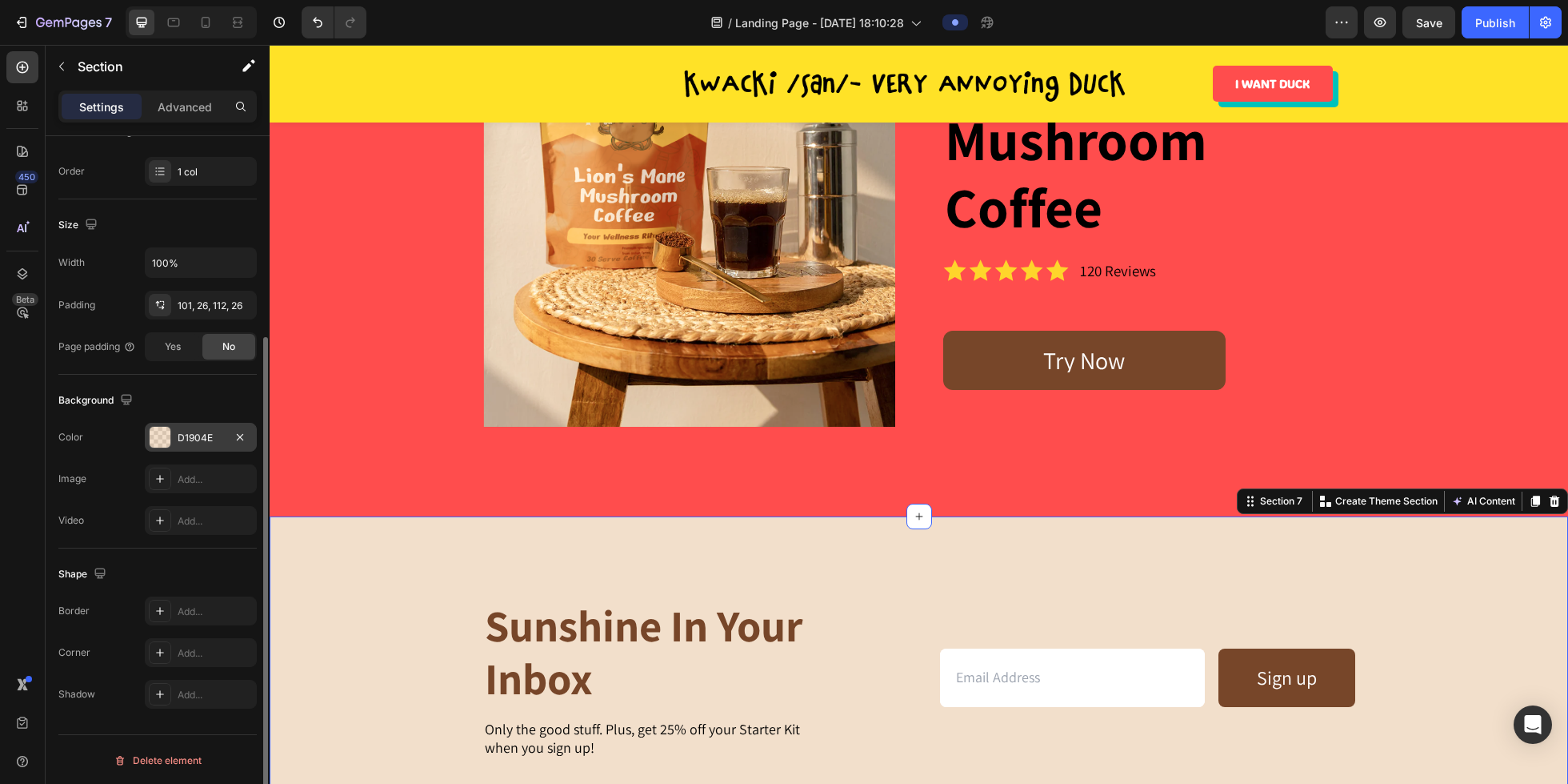
click at [191, 430] on div "D1904E" at bounding box center [201, 438] width 47 height 15
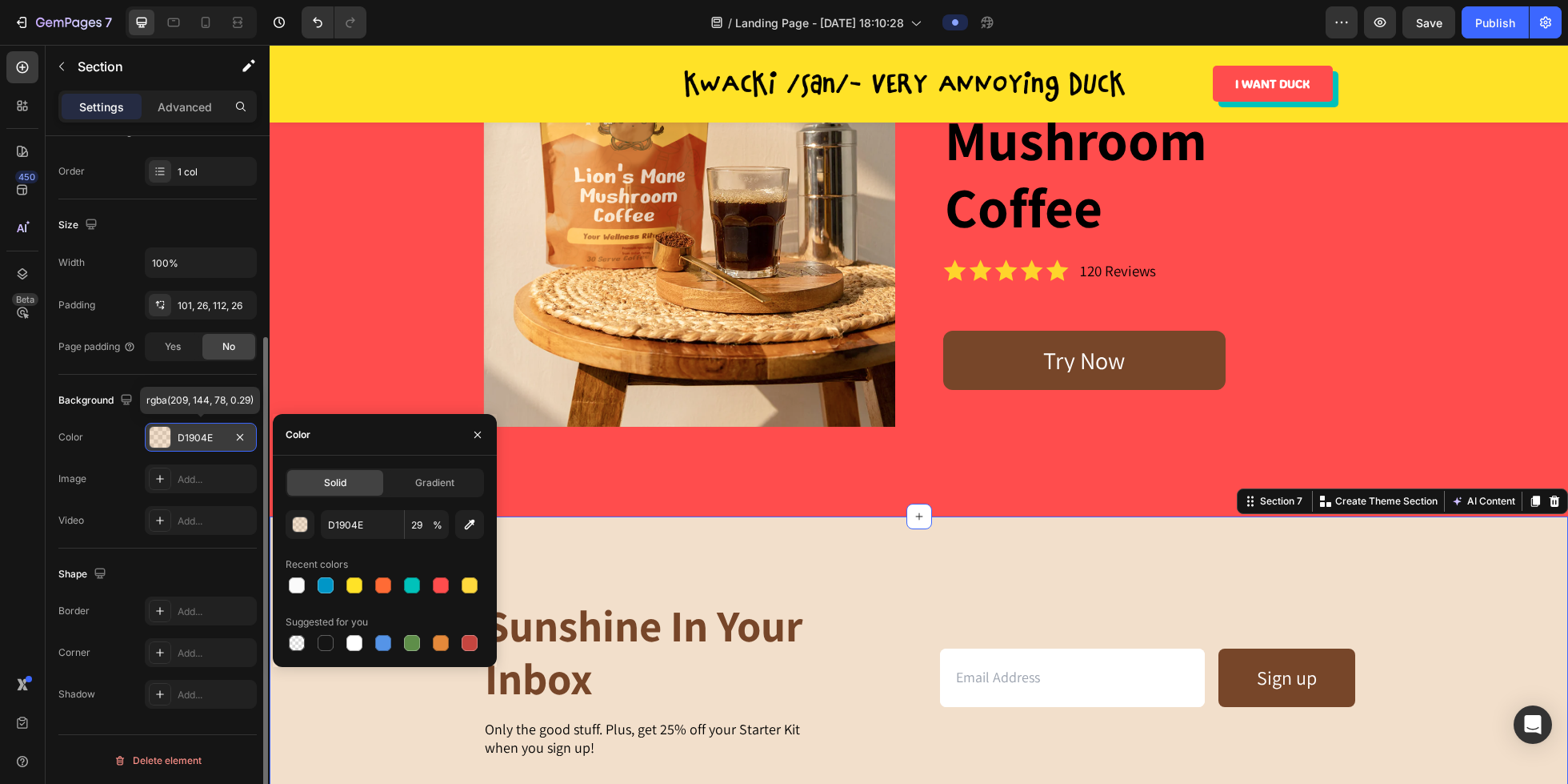
click at [191, 430] on div "D1904E" at bounding box center [201, 438] width 47 height 15
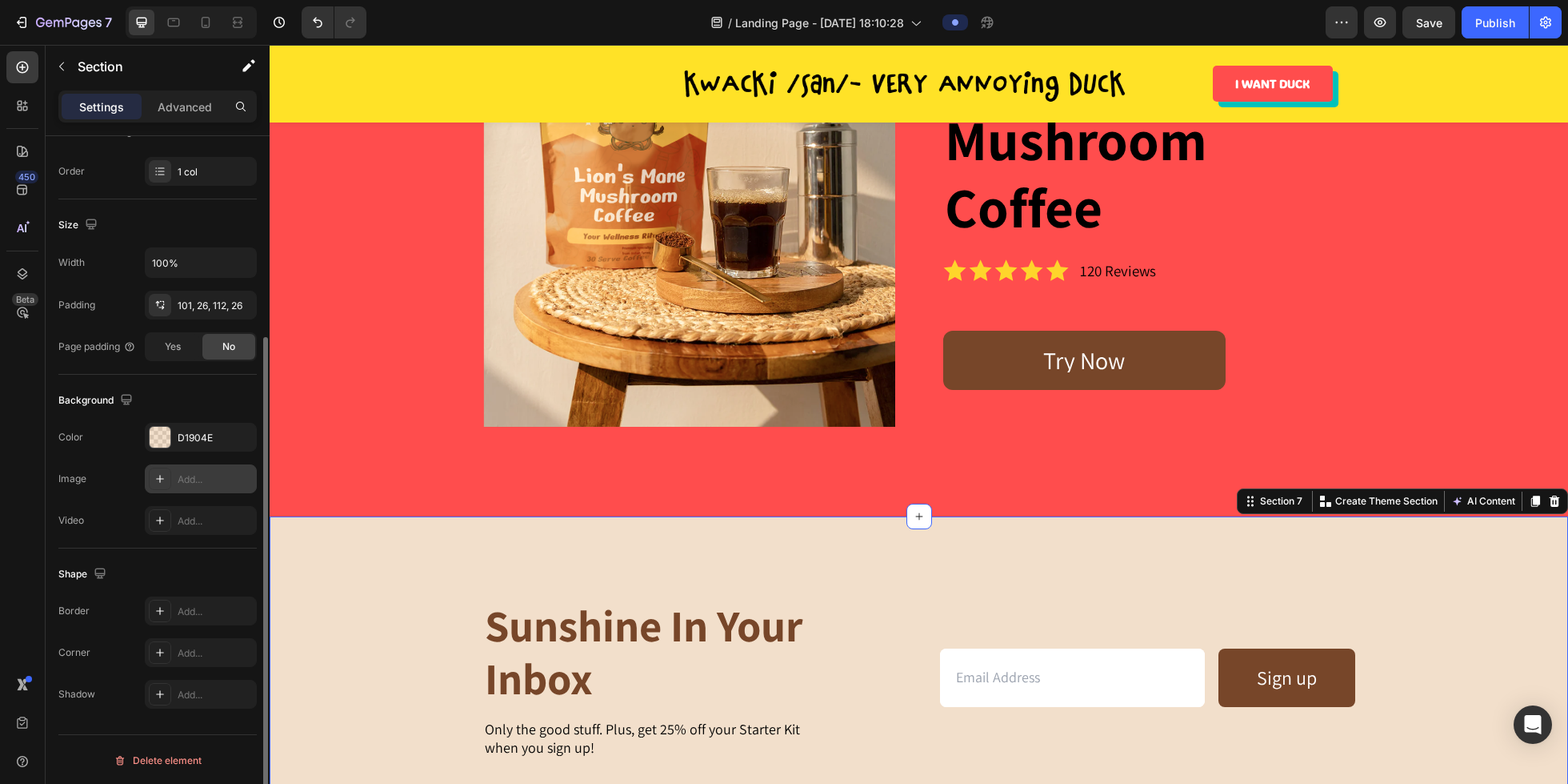
click at [212, 479] on div "Add..." at bounding box center [216, 480] width 75 height 15
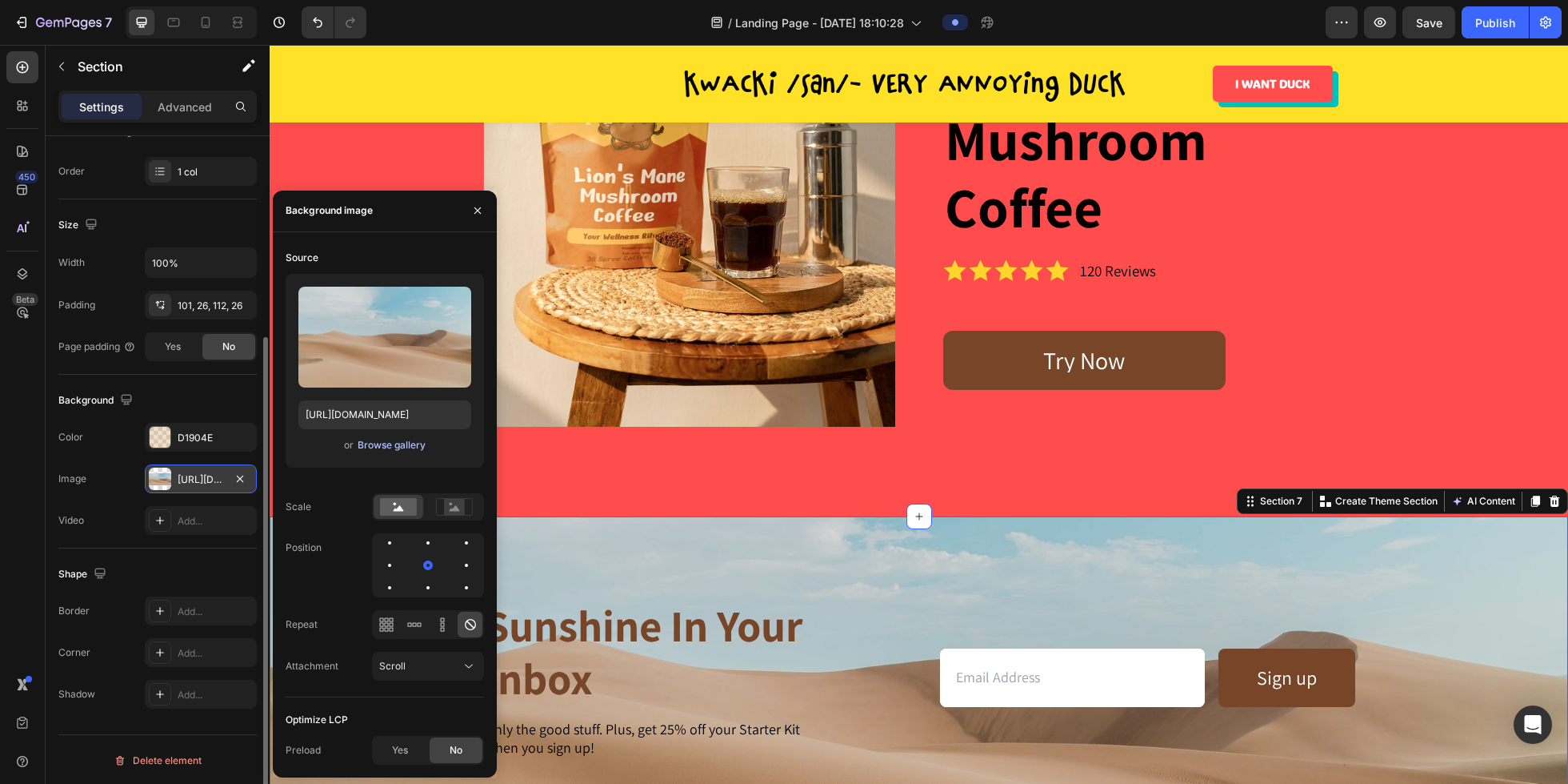
click at [395, 449] on div "Browse gallery" at bounding box center [392, 445] width 68 height 15
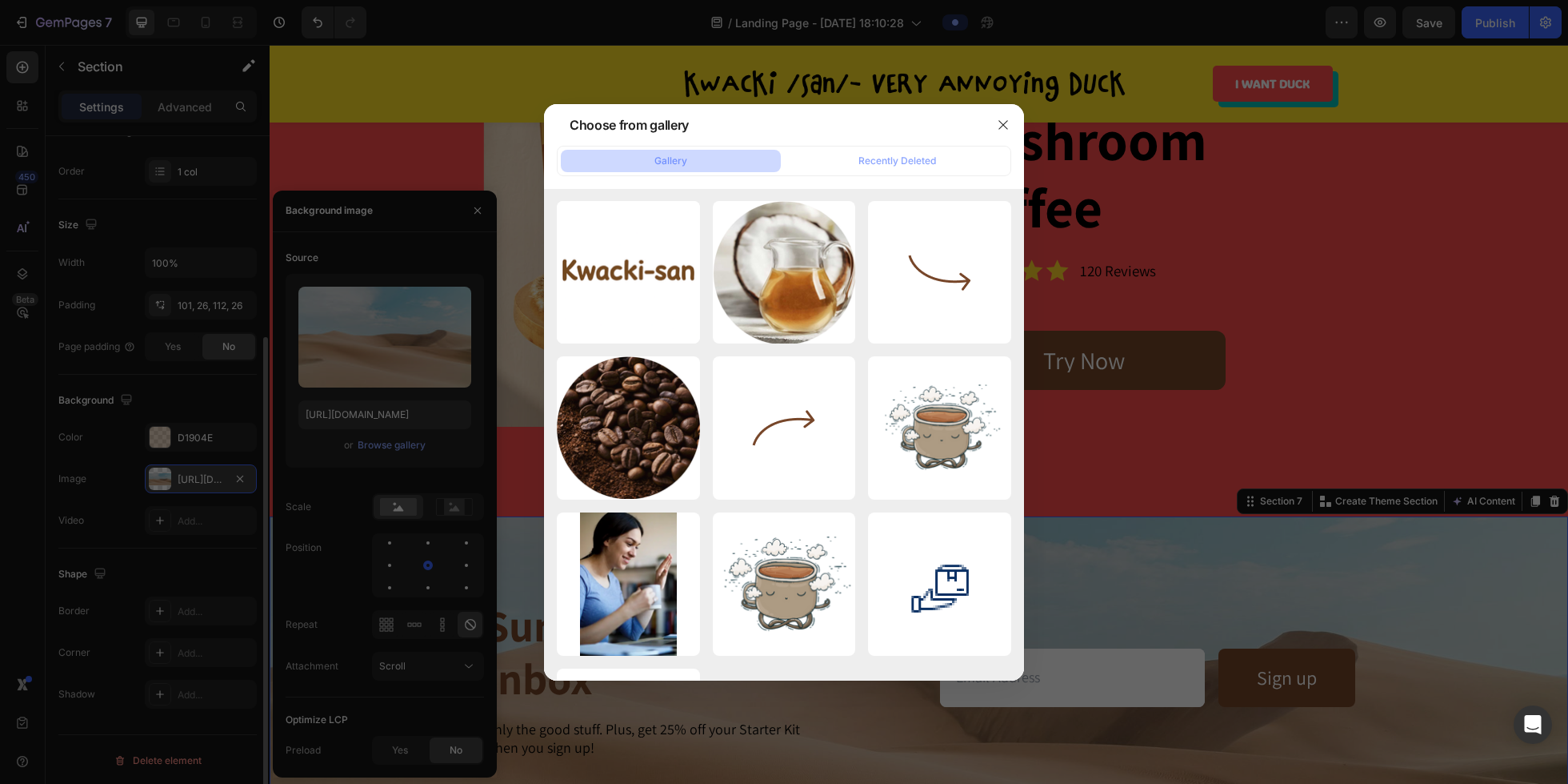
scroll to position [1547, 0]
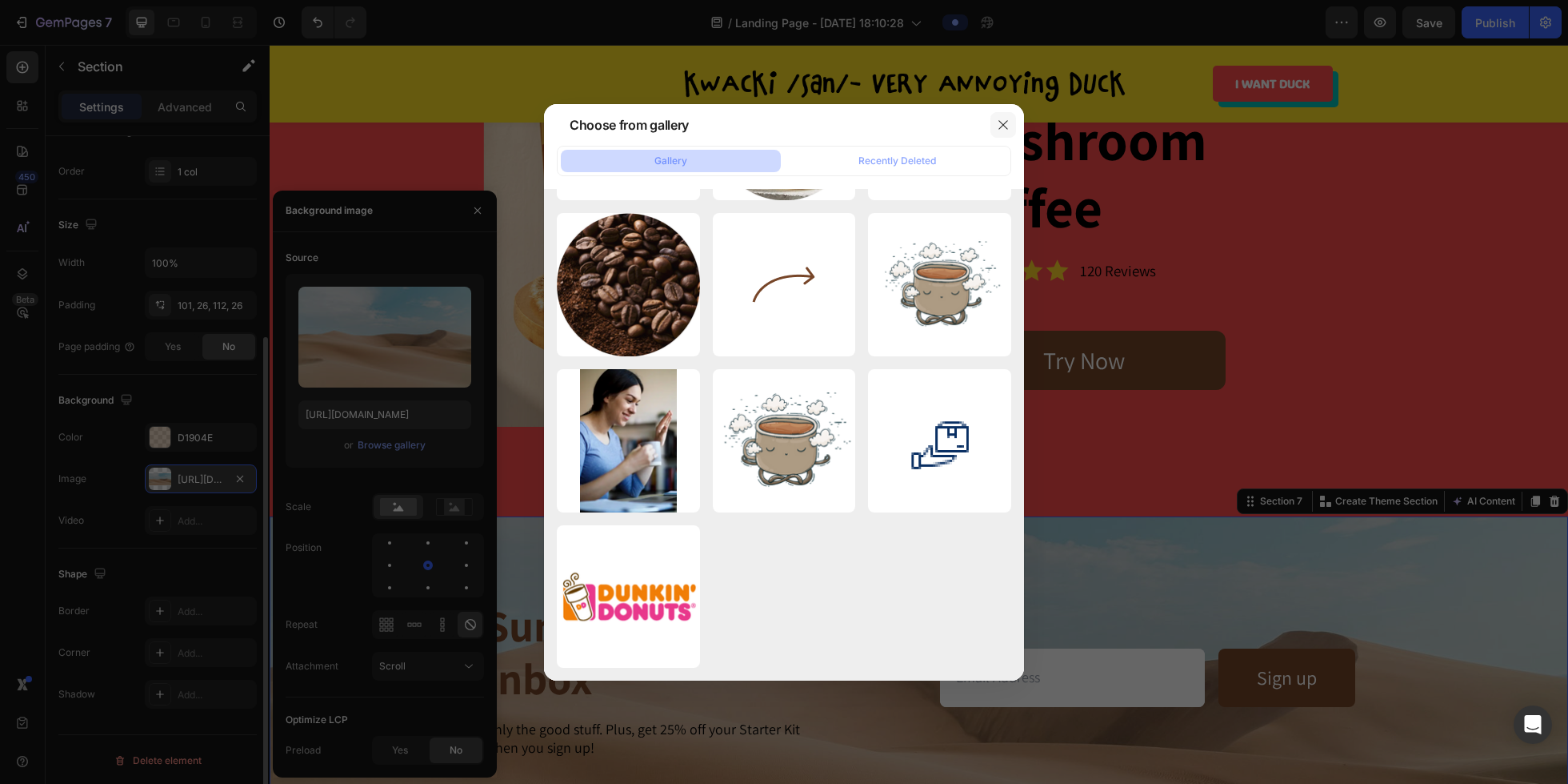
click at [1007, 121] on icon "button" at bounding box center [1004, 125] width 13 height 13
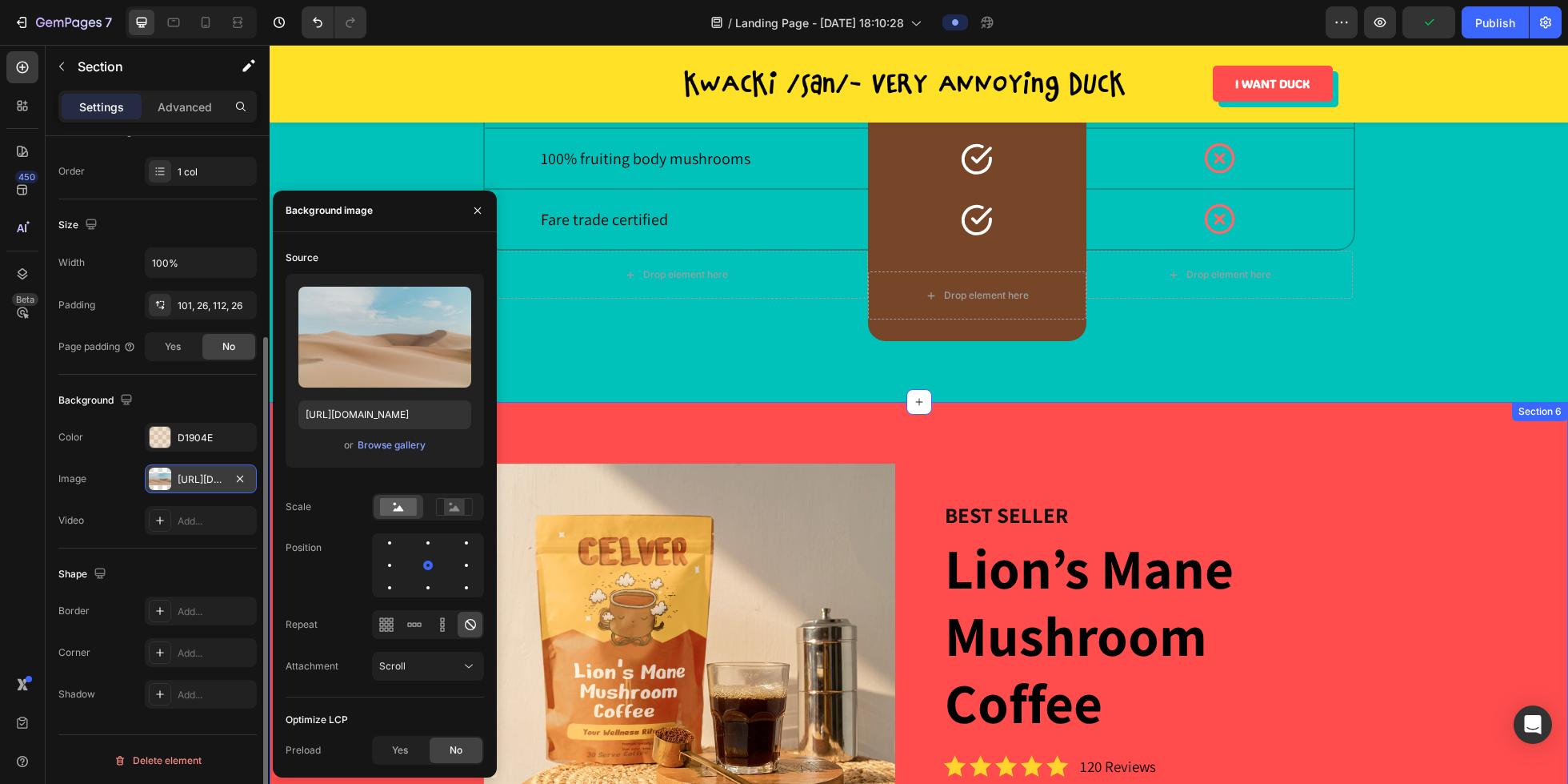
scroll to position [2770, 0]
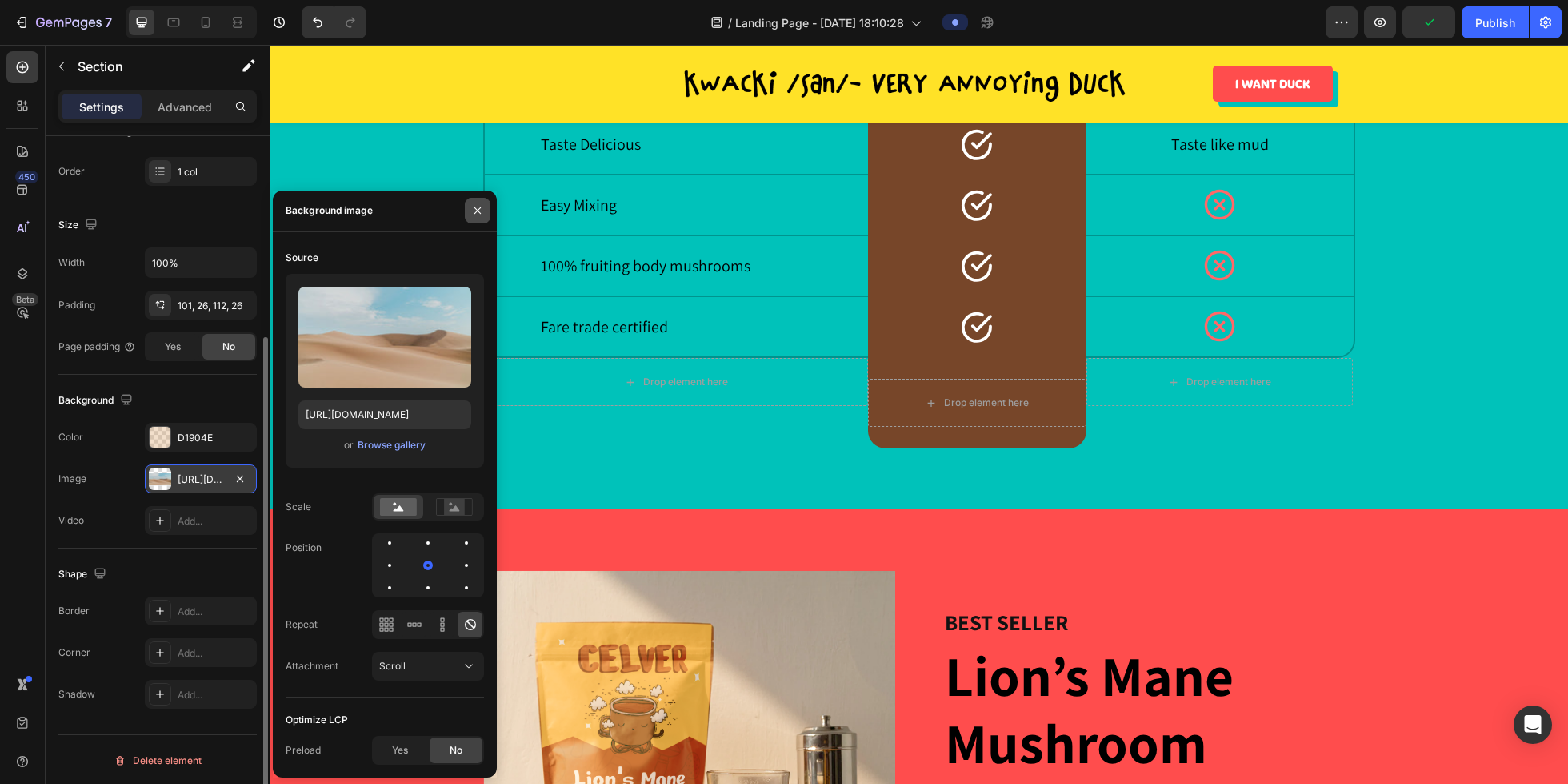
click at [478, 209] on icon "button" at bounding box center [478, 210] width 13 height 13
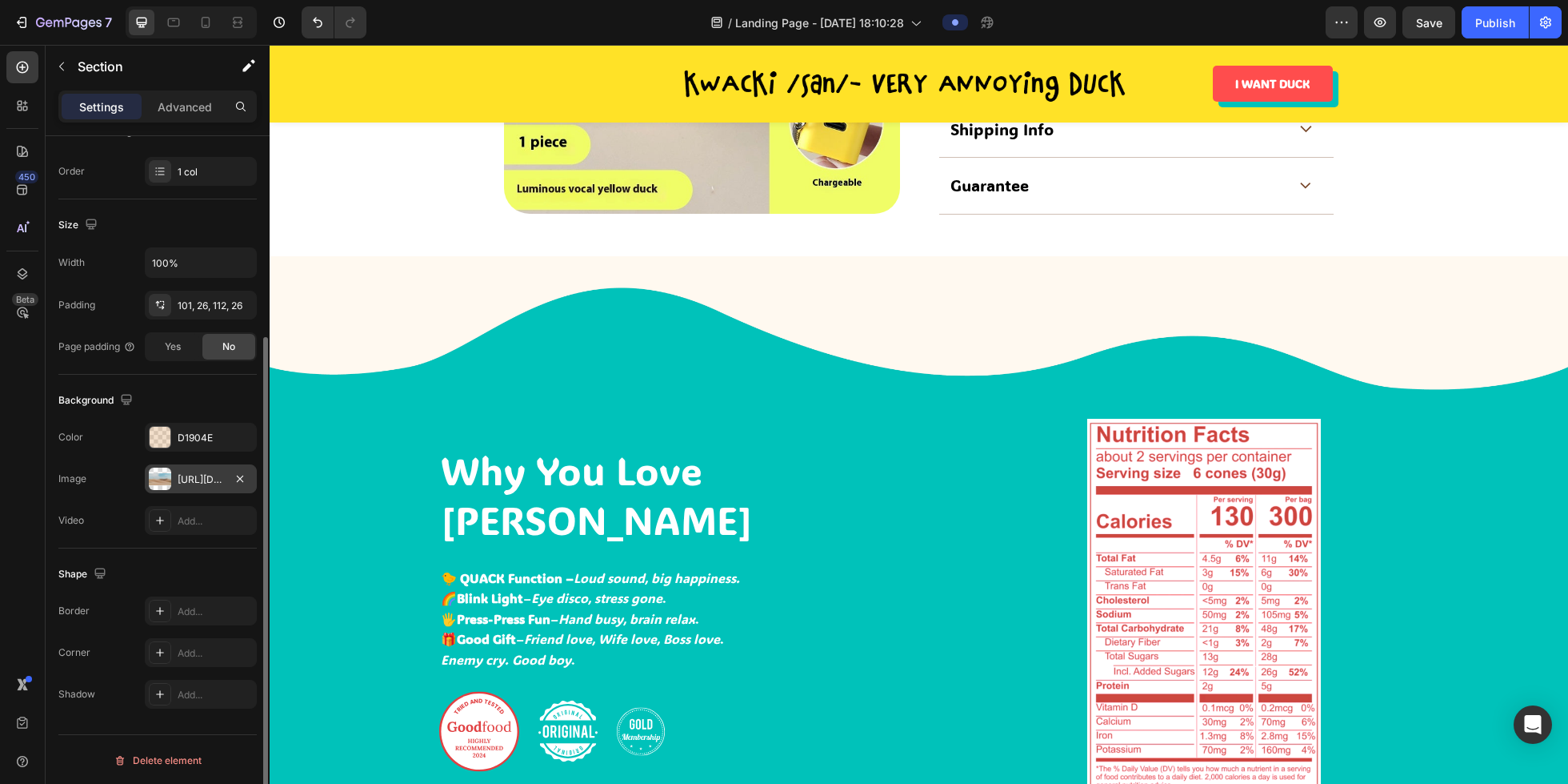
scroll to position [1116, 0]
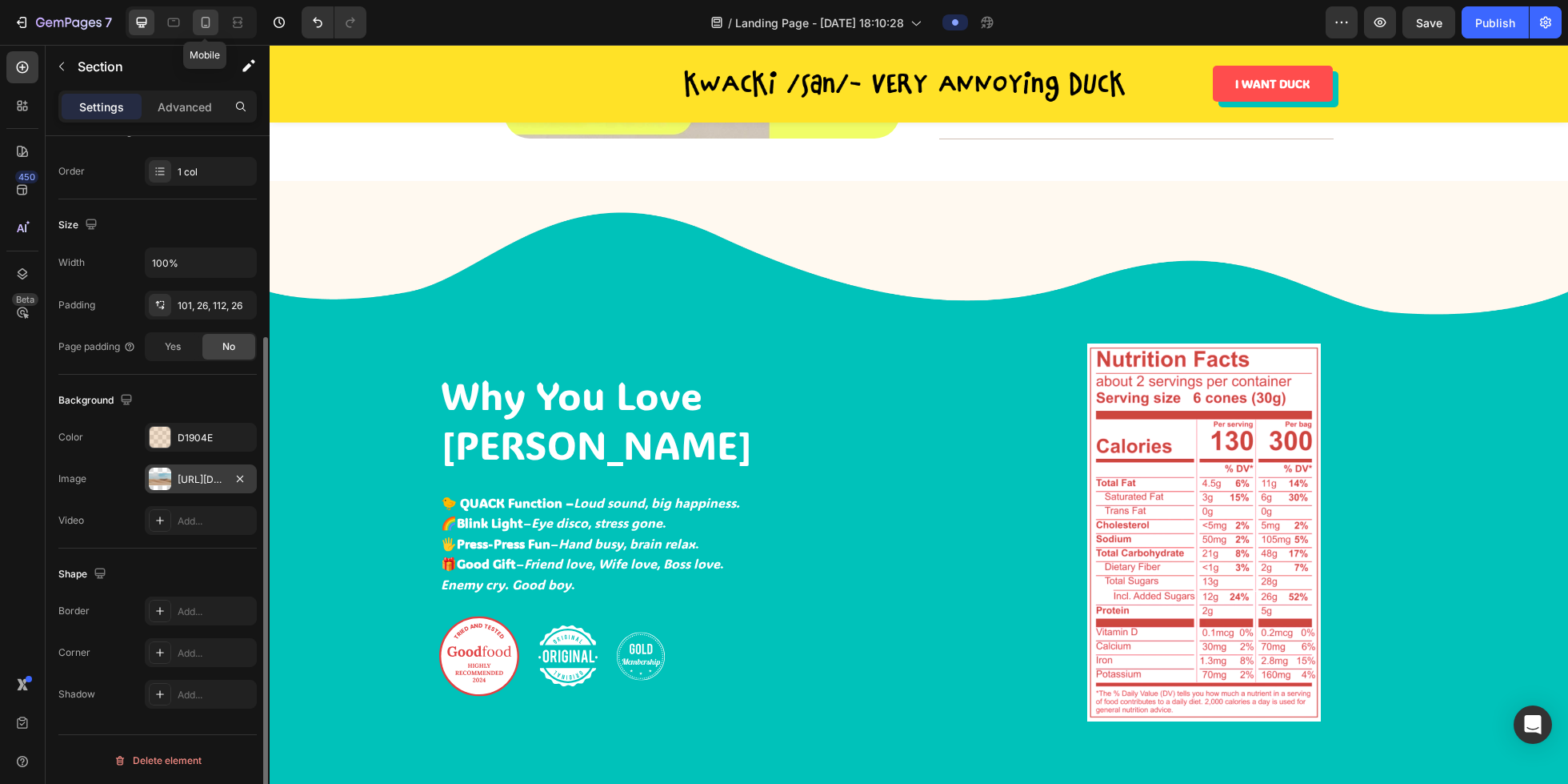
click at [207, 26] on icon at bounding box center [205, 23] width 16 height 16
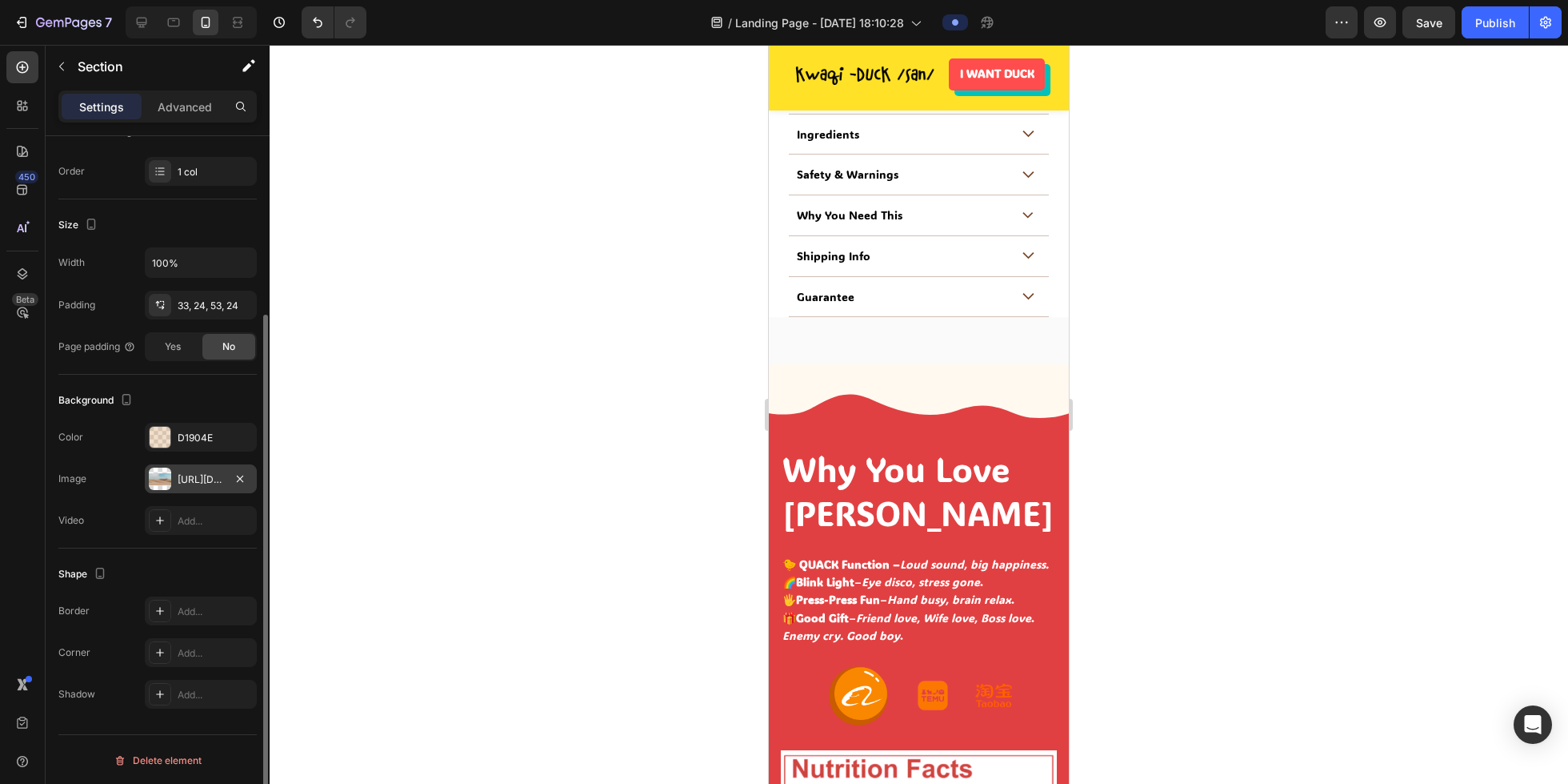
scroll to position [1204, 0]
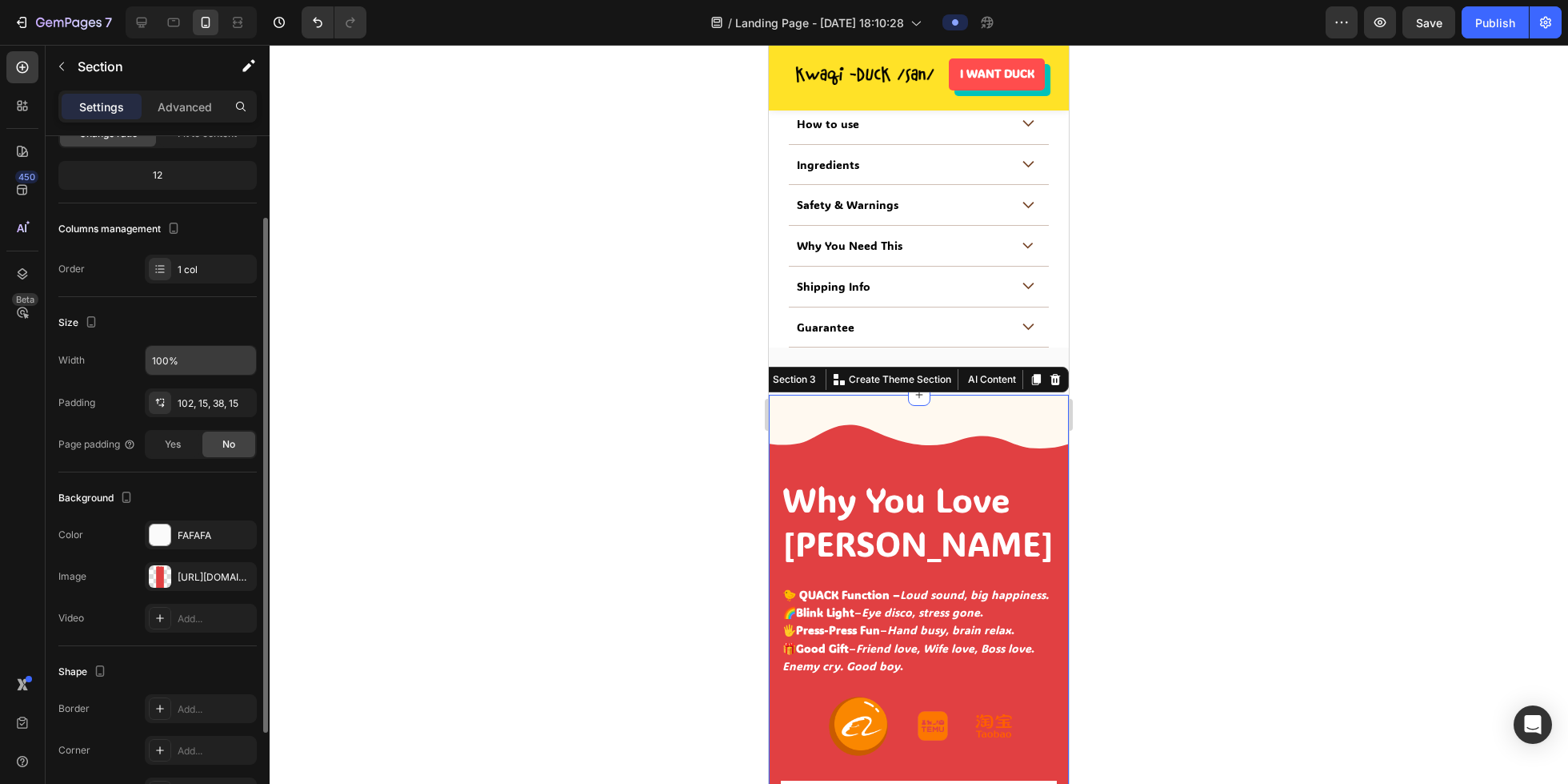
scroll to position [198, 0]
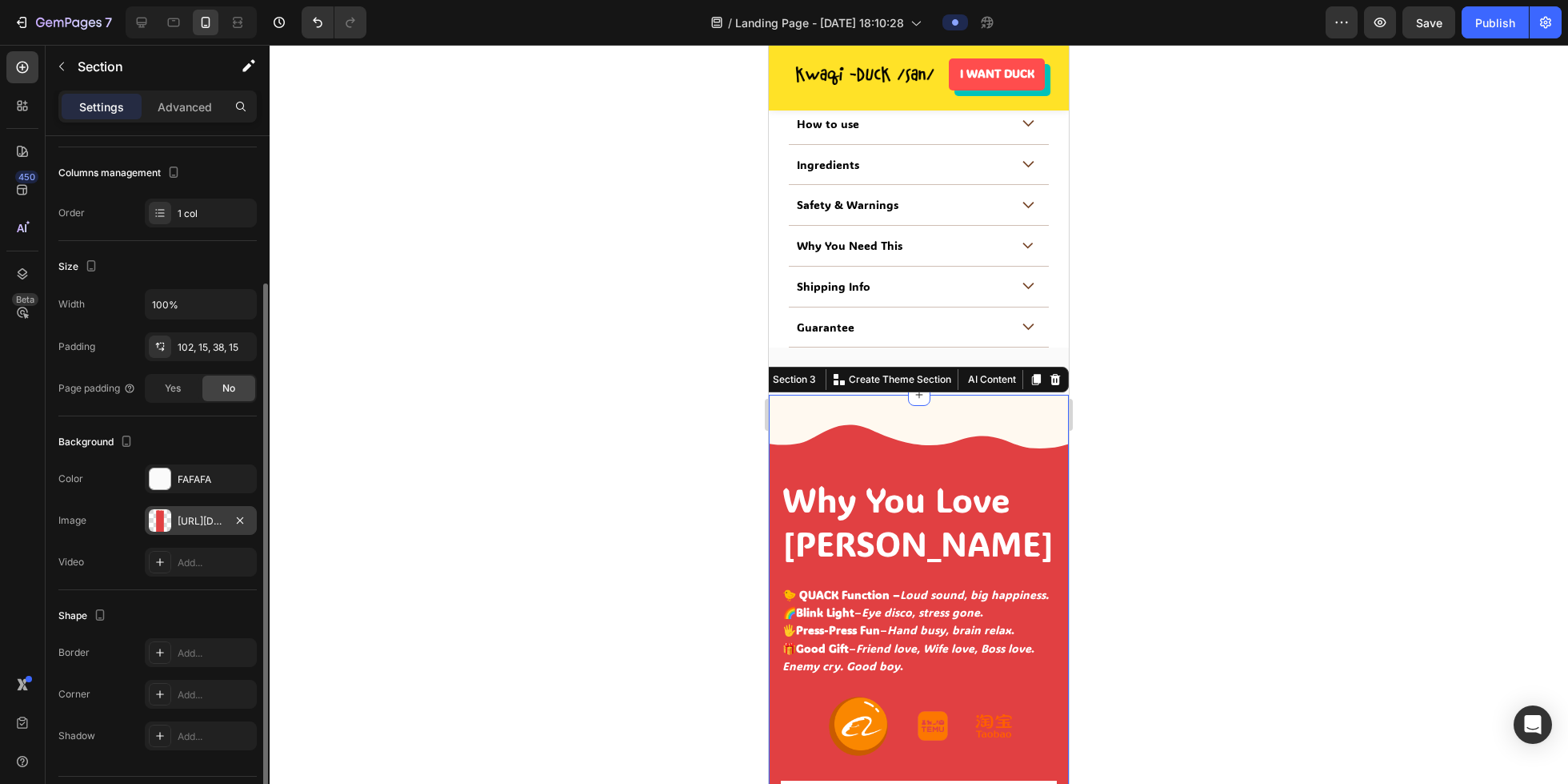
click at [184, 521] on div "https://cdn.shopify.com/s/files/1/0765/2189/8233/files/gempages_581651773324788…" at bounding box center [201, 522] width 47 height 15
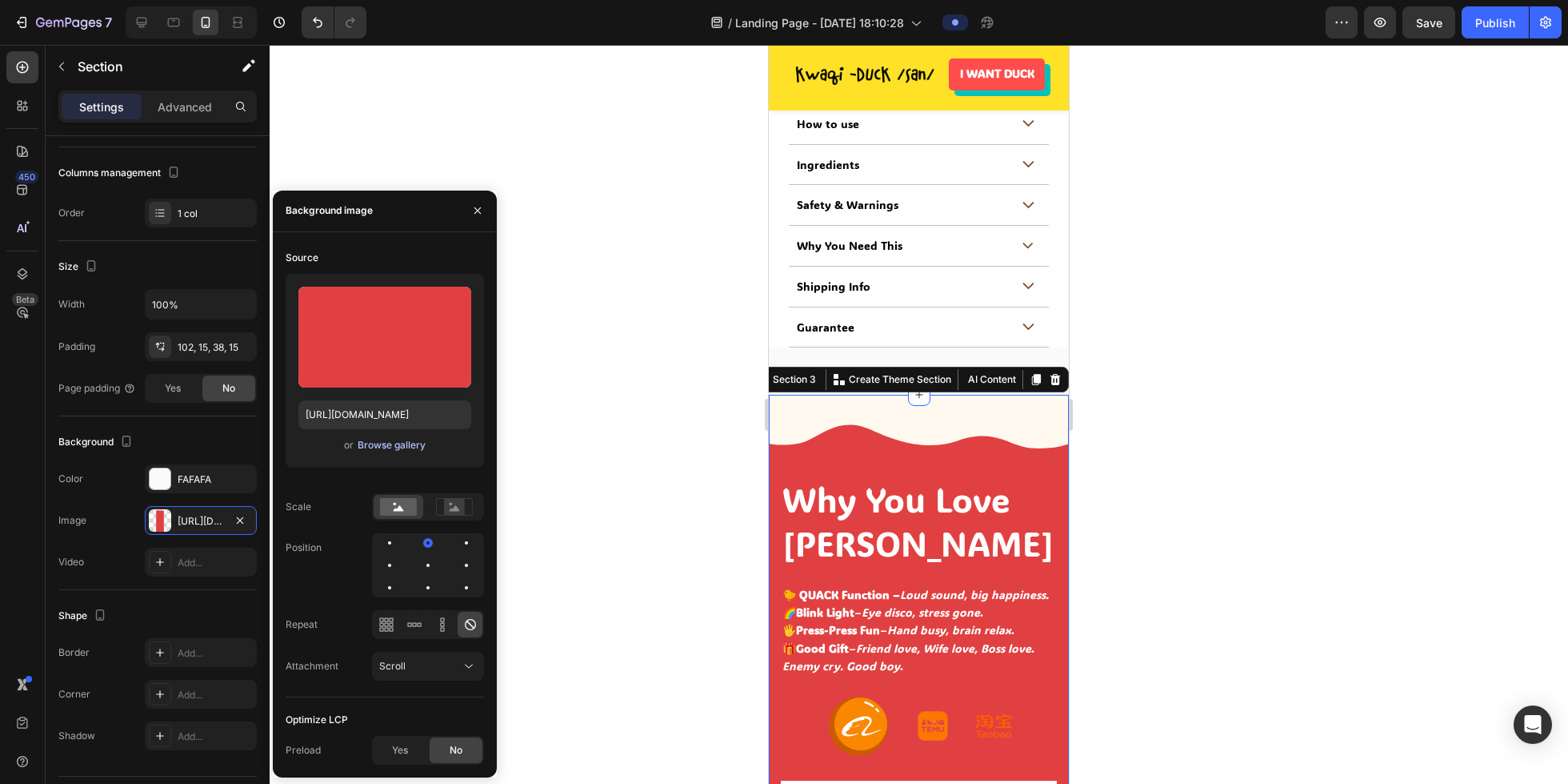
click at [402, 445] on div "Browse gallery" at bounding box center [392, 445] width 68 height 15
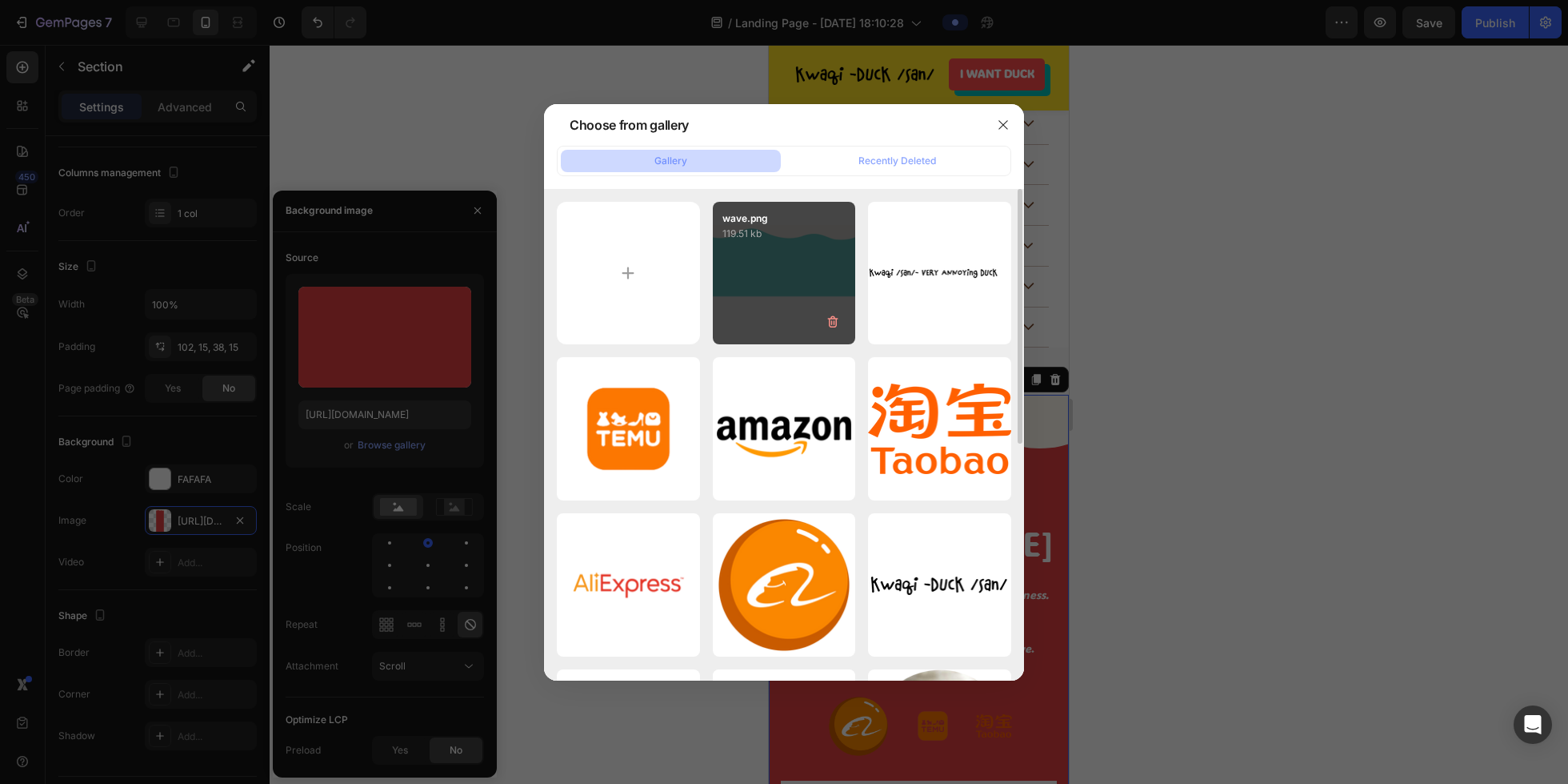
click at [752, 303] on div "wave.png 119.51 kb" at bounding box center [784, 273] width 143 height 143
type input "[URL][DOMAIN_NAME]"
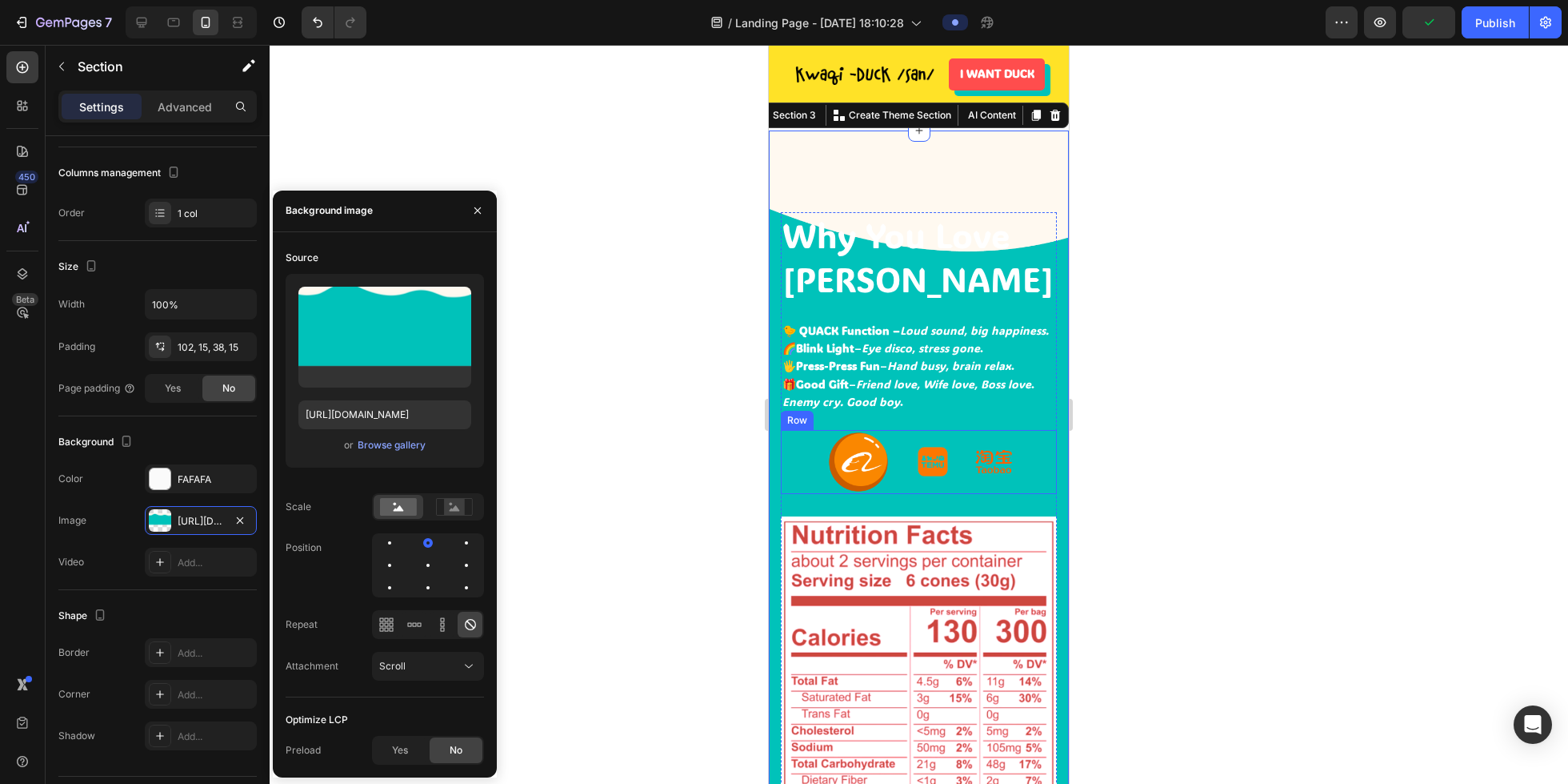
scroll to position [1449, 0]
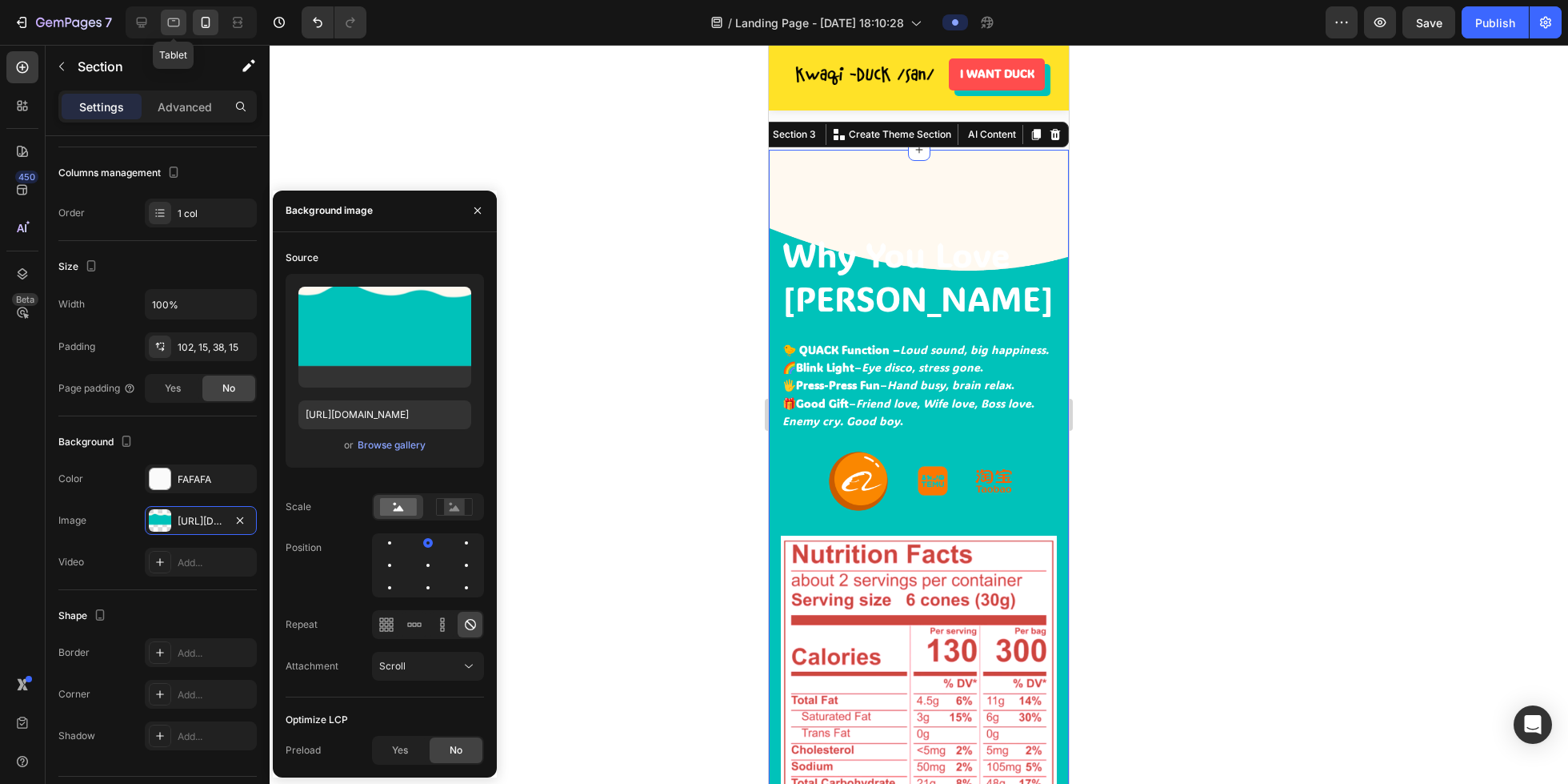
click at [178, 22] on icon at bounding box center [174, 23] width 16 height 16
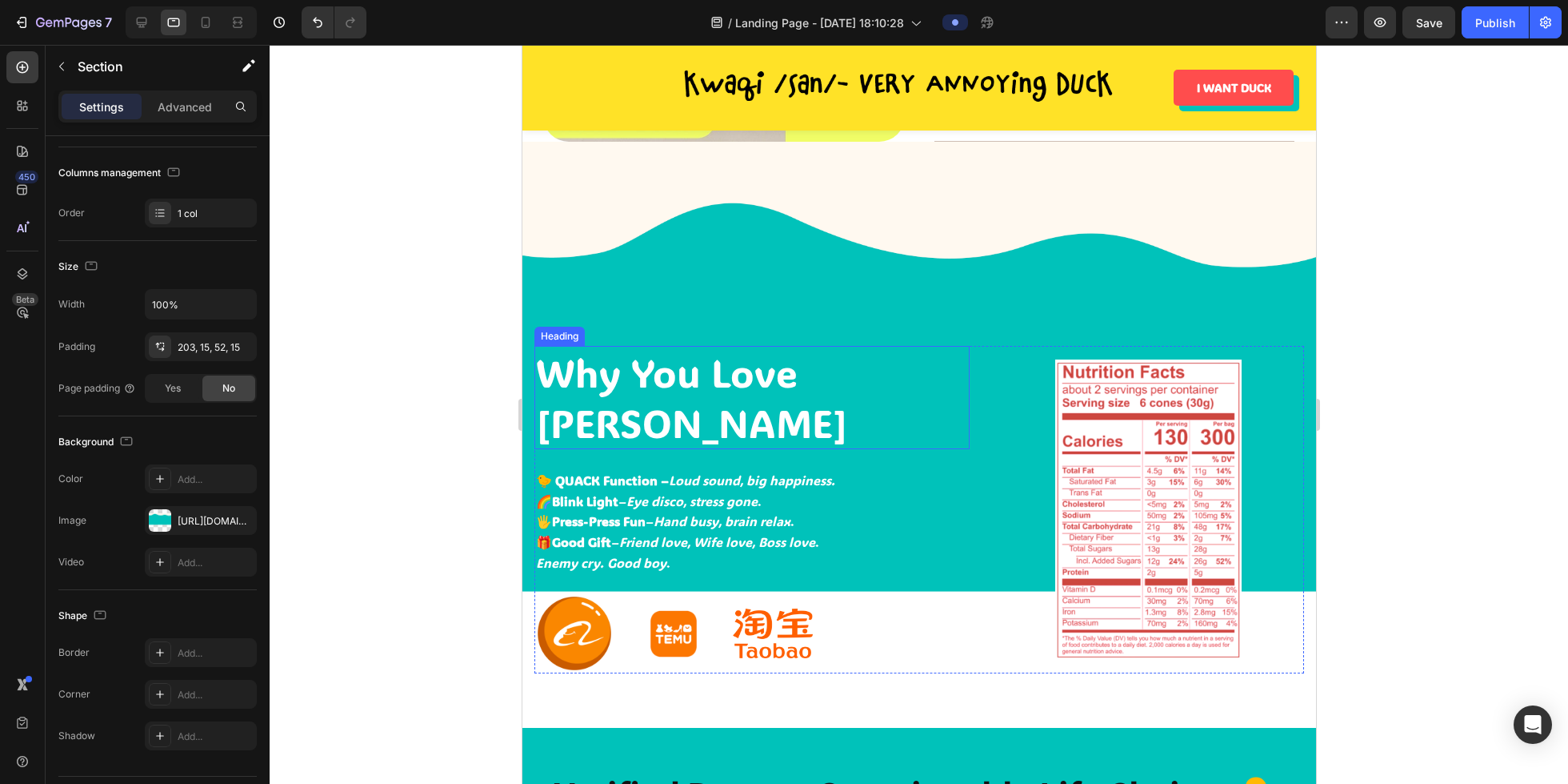
scroll to position [1110, 0]
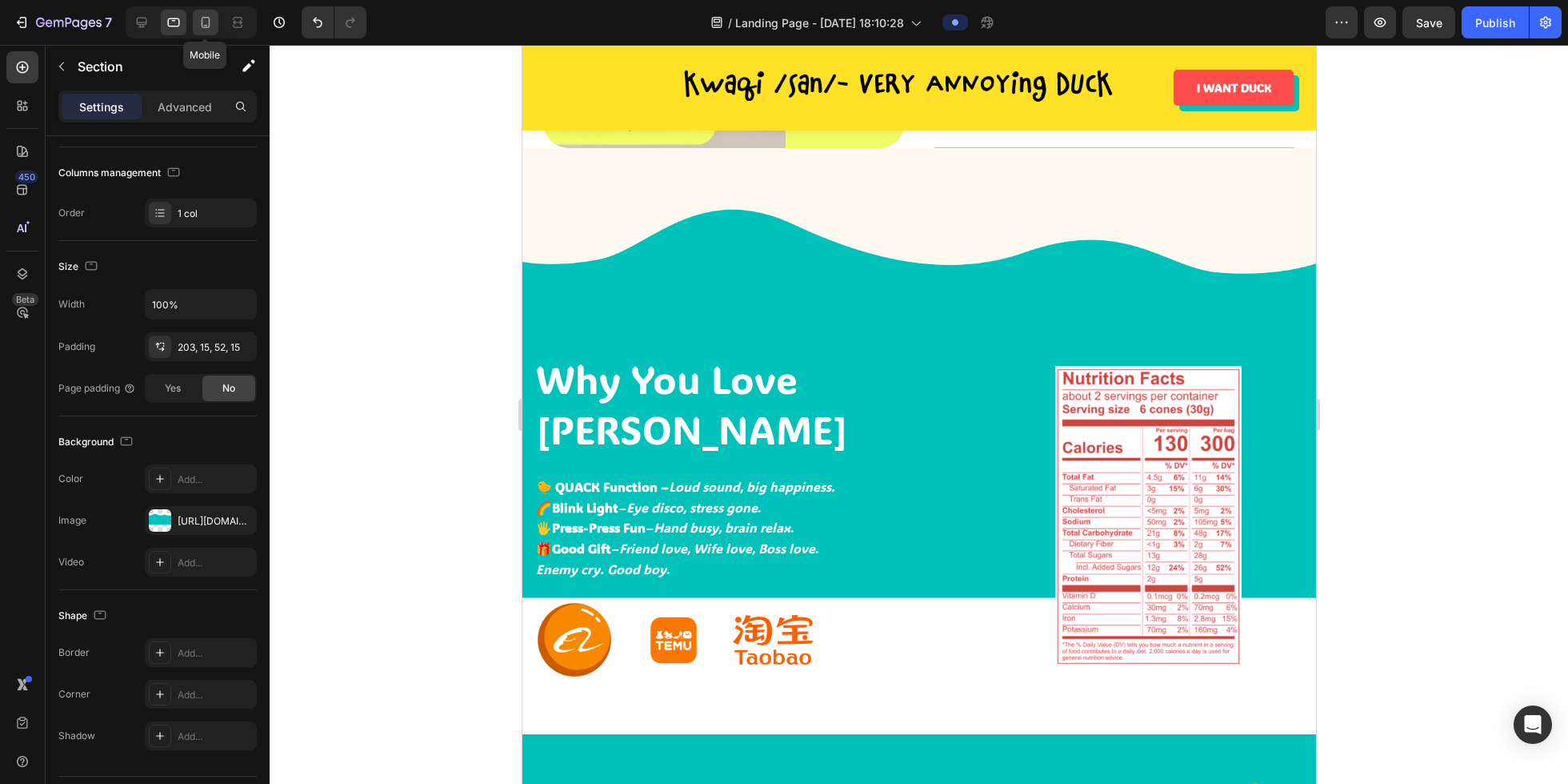
click at [204, 25] on icon at bounding box center [206, 22] width 9 height 11
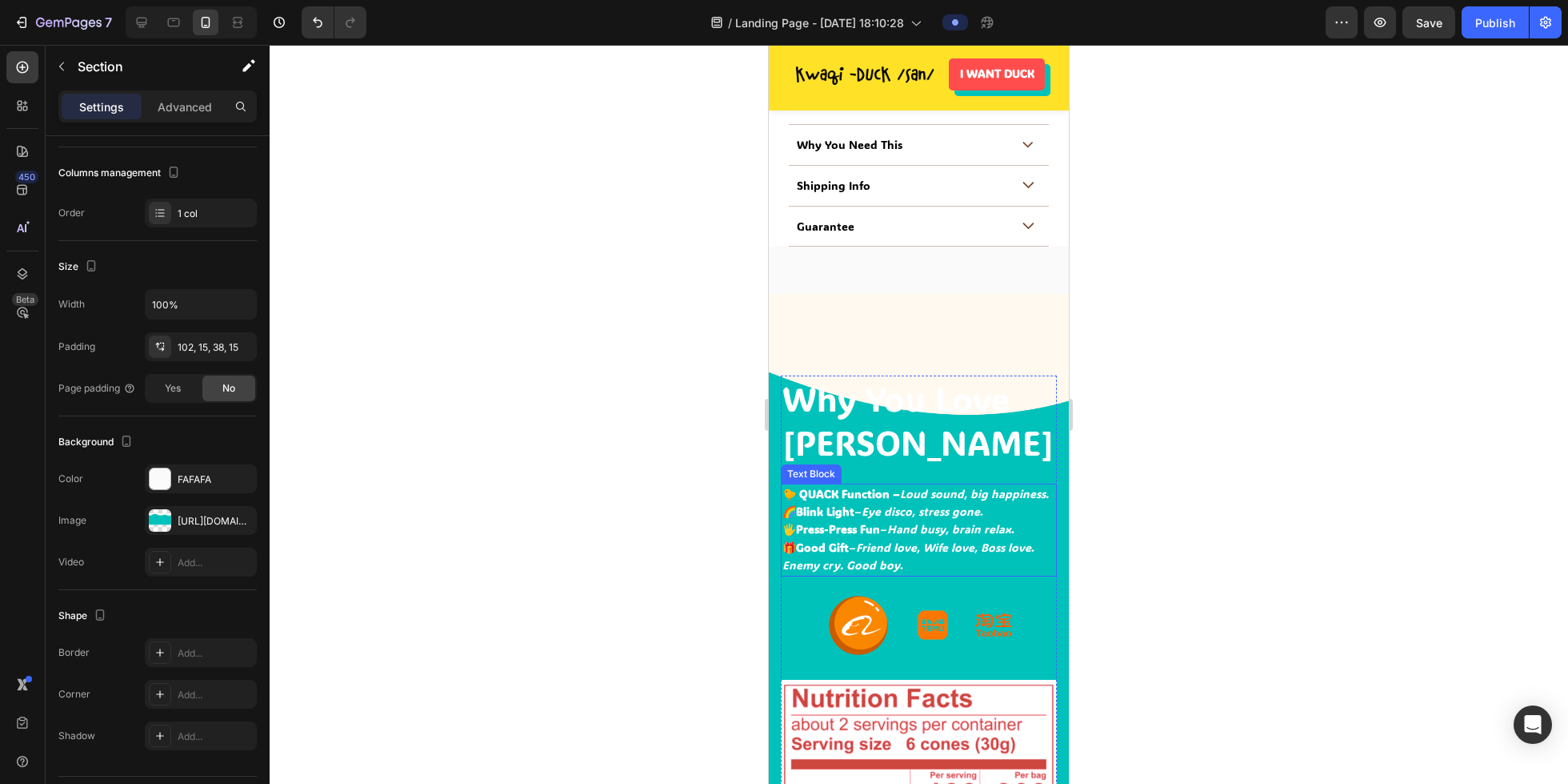
scroll to position [1299, 0]
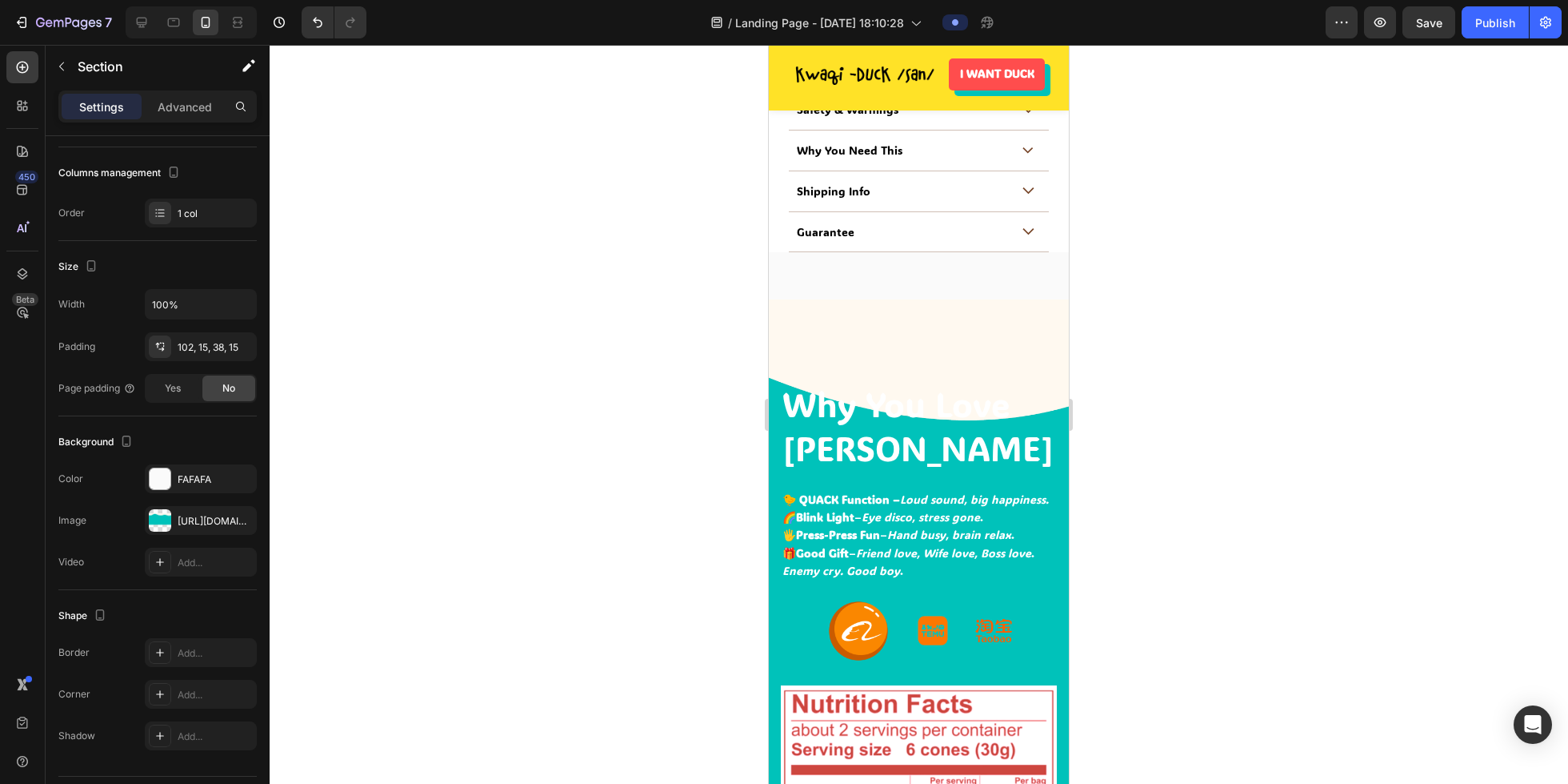
click at [824, 306] on div "Why You Love Kwacki-san Heading 🐤 QUACK Function – Loud sound, big happiness. 🌈…" at bounding box center [919, 736] width 300 height 874
click at [802, 534] on div "Image Image Image Row" at bounding box center [919, 630] width 276 height 64
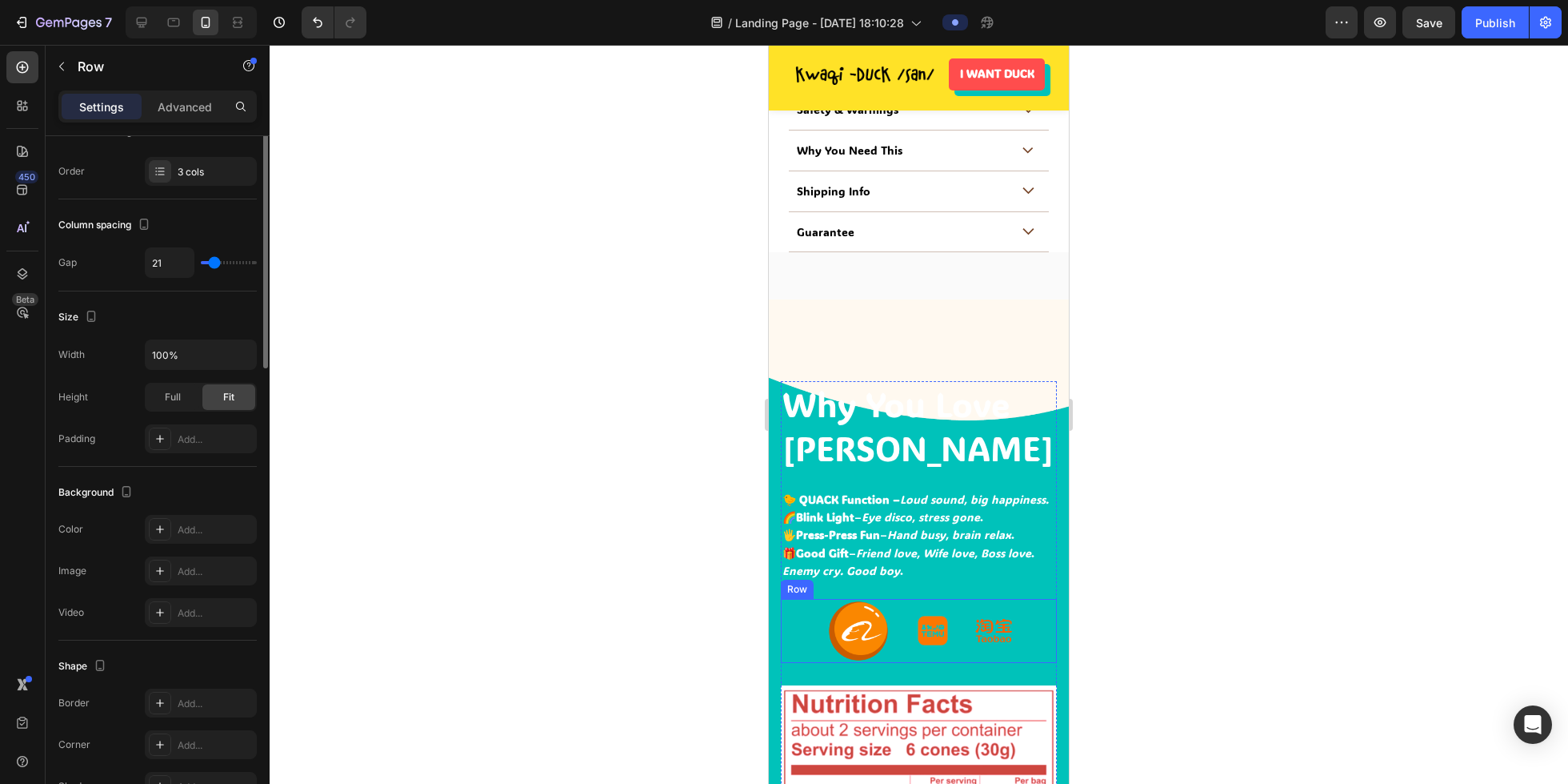
scroll to position [0, 0]
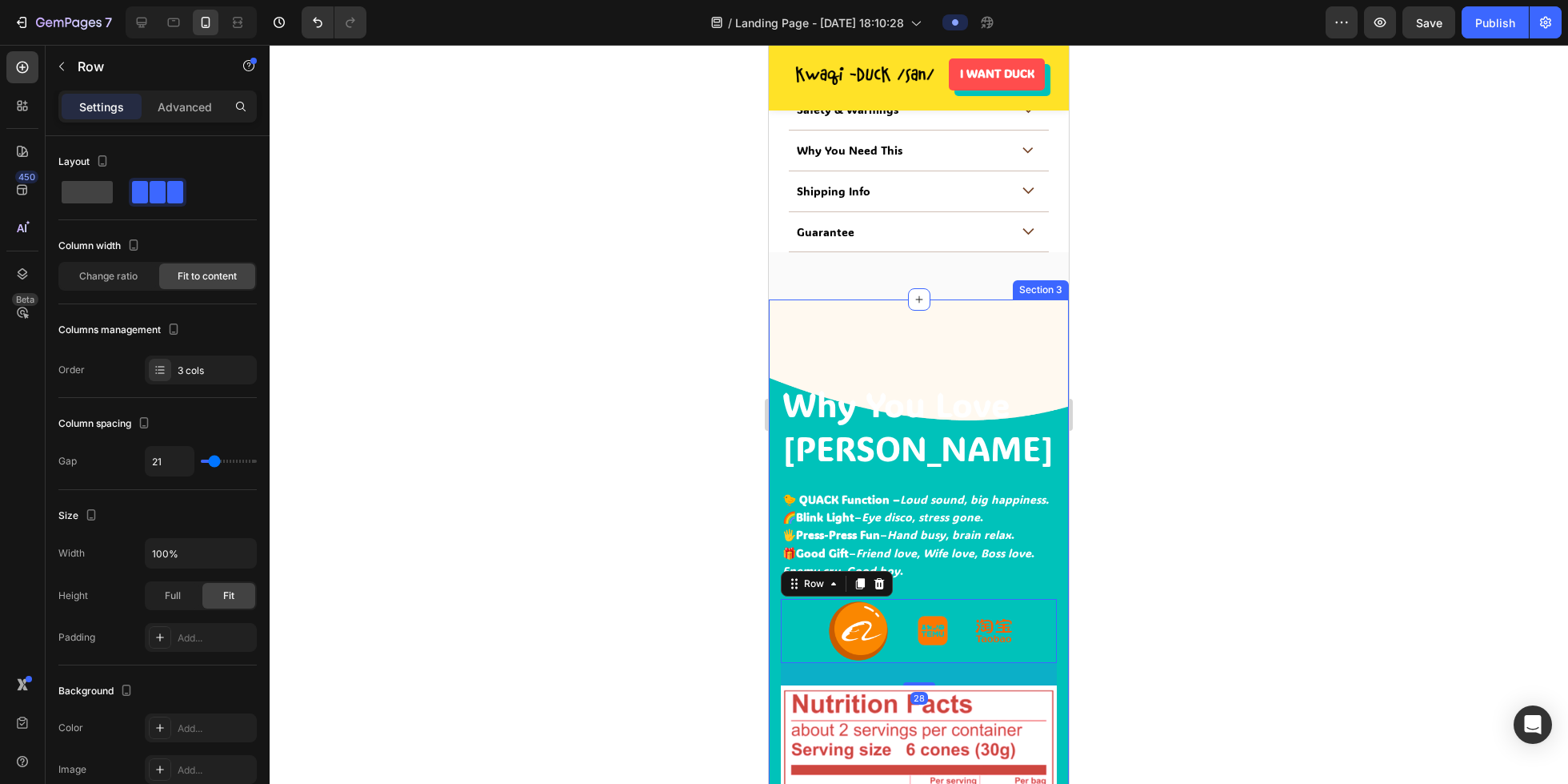
click at [773, 452] on div "Why You Love Kwacki-san Heading 🐤 QUACK Function – Loud sound, big happiness. 🌈…" at bounding box center [919, 736] width 300 height 874
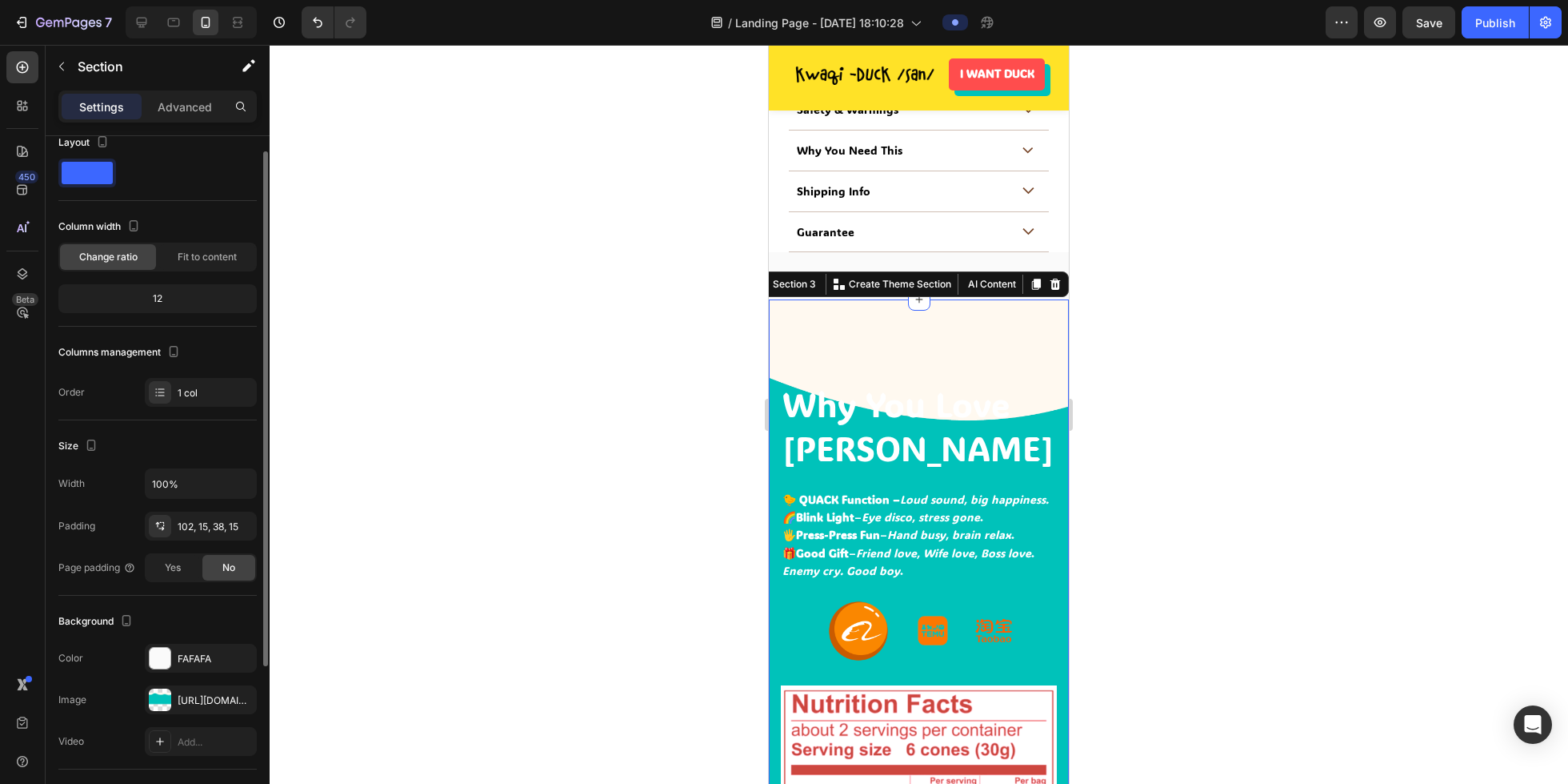
scroll to position [23, 0]
click at [189, 254] on span "Fit to content" at bounding box center [207, 253] width 59 height 15
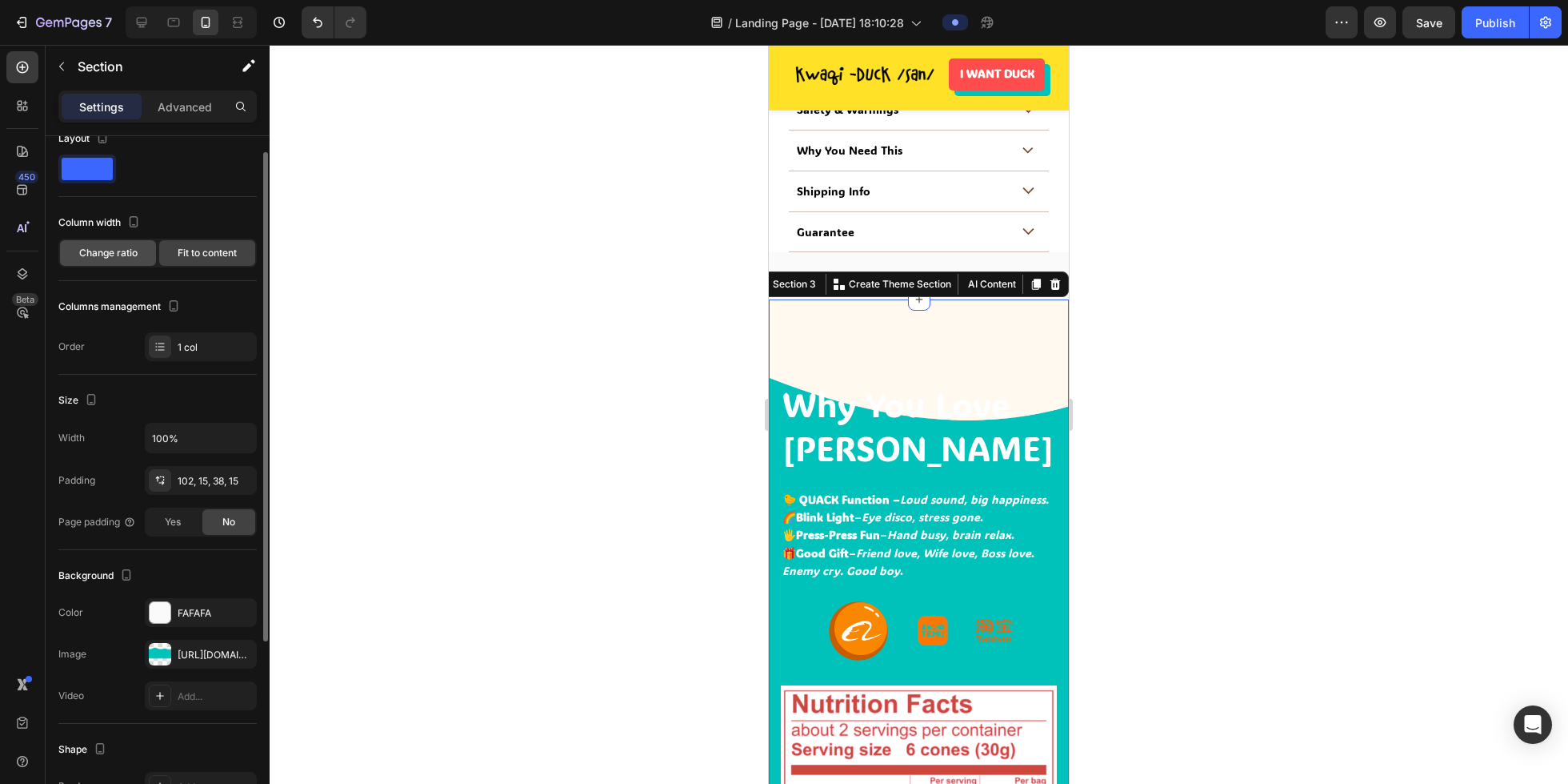
click at [107, 261] on div "Change ratio" at bounding box center [108, 253] width 96 height 26
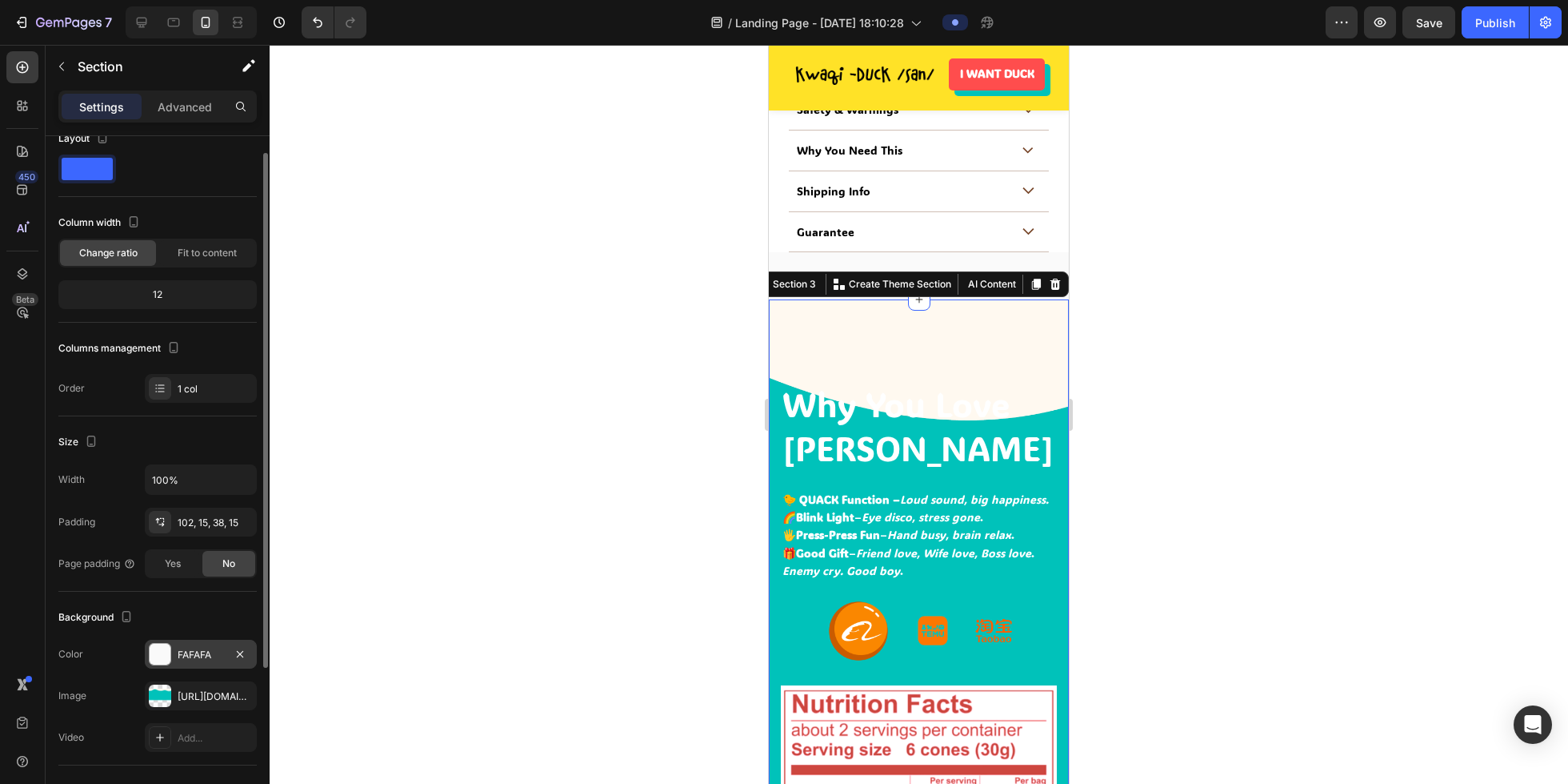
click at [231, 534] on div at bounding box center [239, 653] width 19 height 19
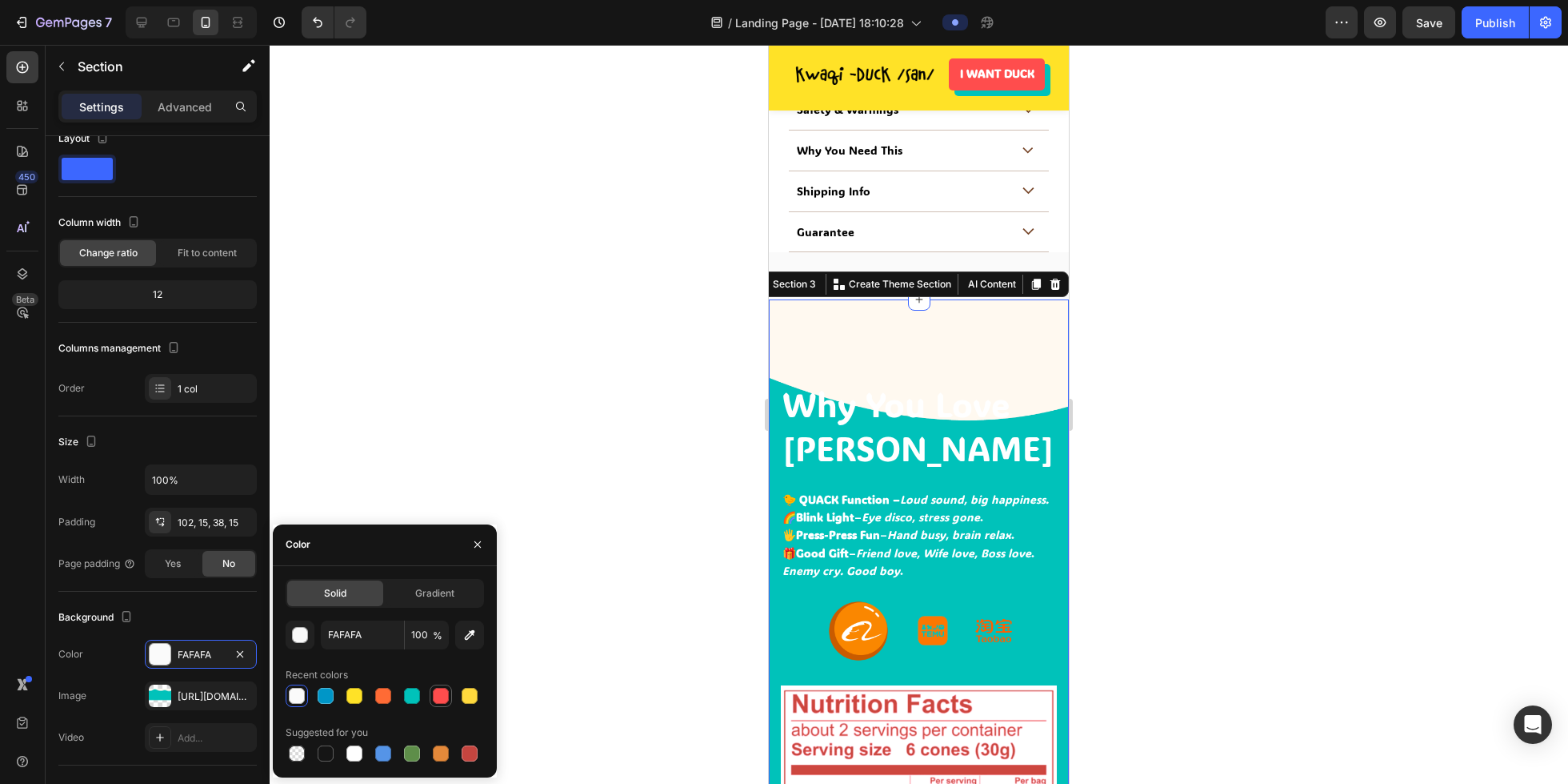
click at [433, 534] on div at bounding box center [441, 696] width 16 height 16
click at [294, 534] on div at bounding box center [297, 754] width 16 height 16
type input "000000"
type input "0"
click at [476, 534] on icon "button" at bounding box center [478, 545] width 13 height 13
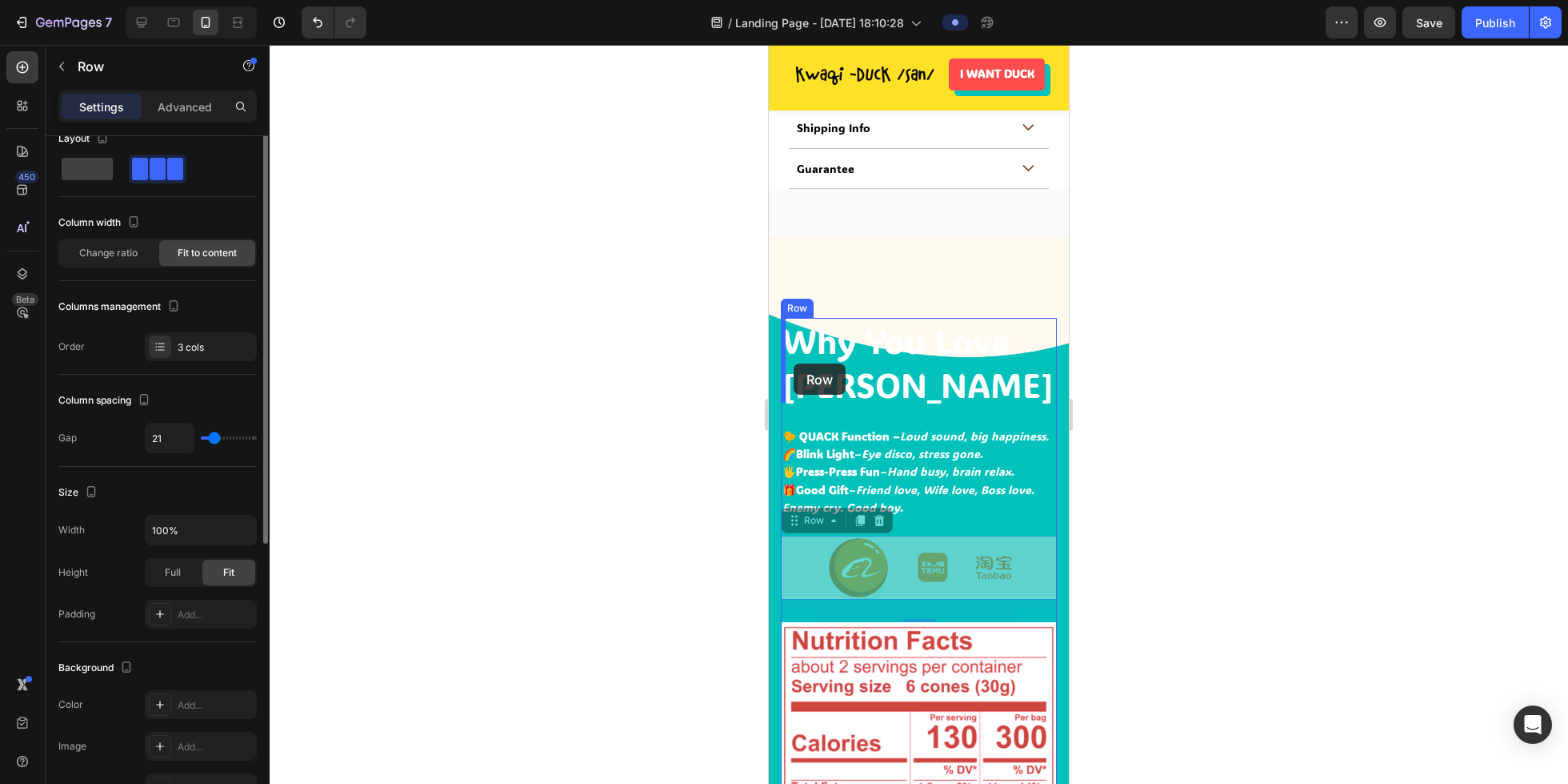
scroll to position [0, 0]
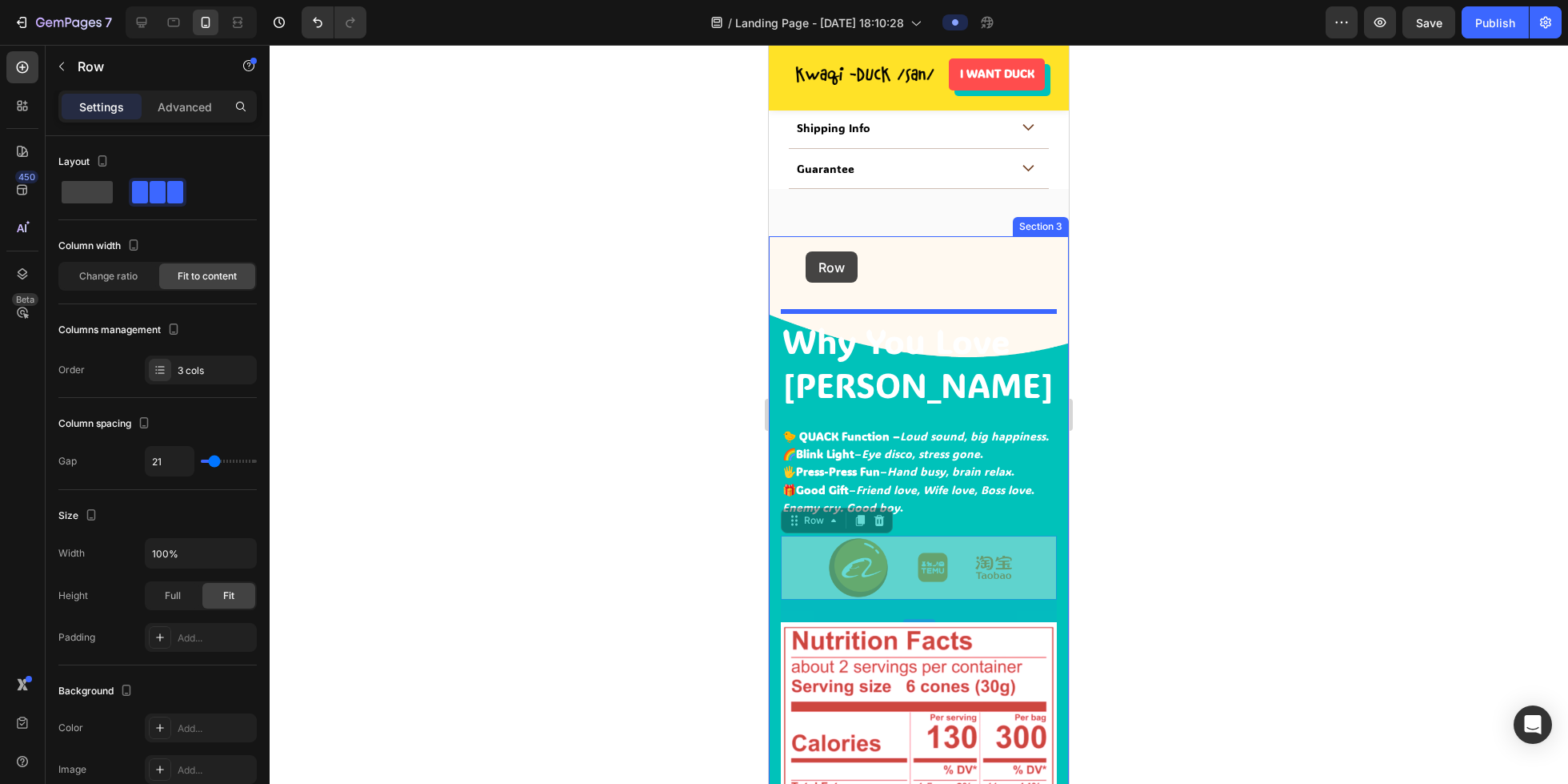
drag, startPoint x: 783, startPoint y: 559, endPoint x: 805, endPoint y: 251, distance: 308.8
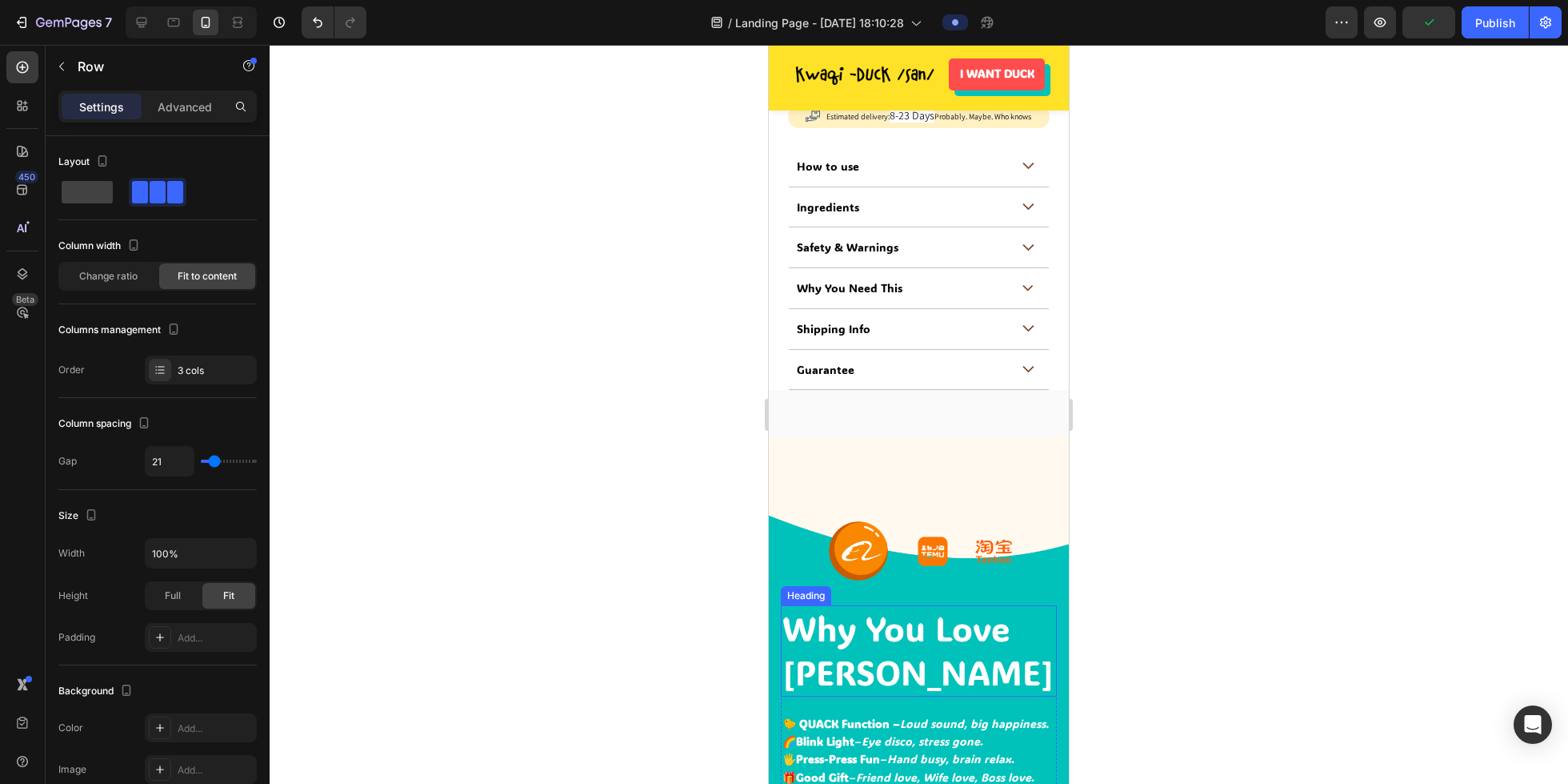
scroll to position [1155, 0]
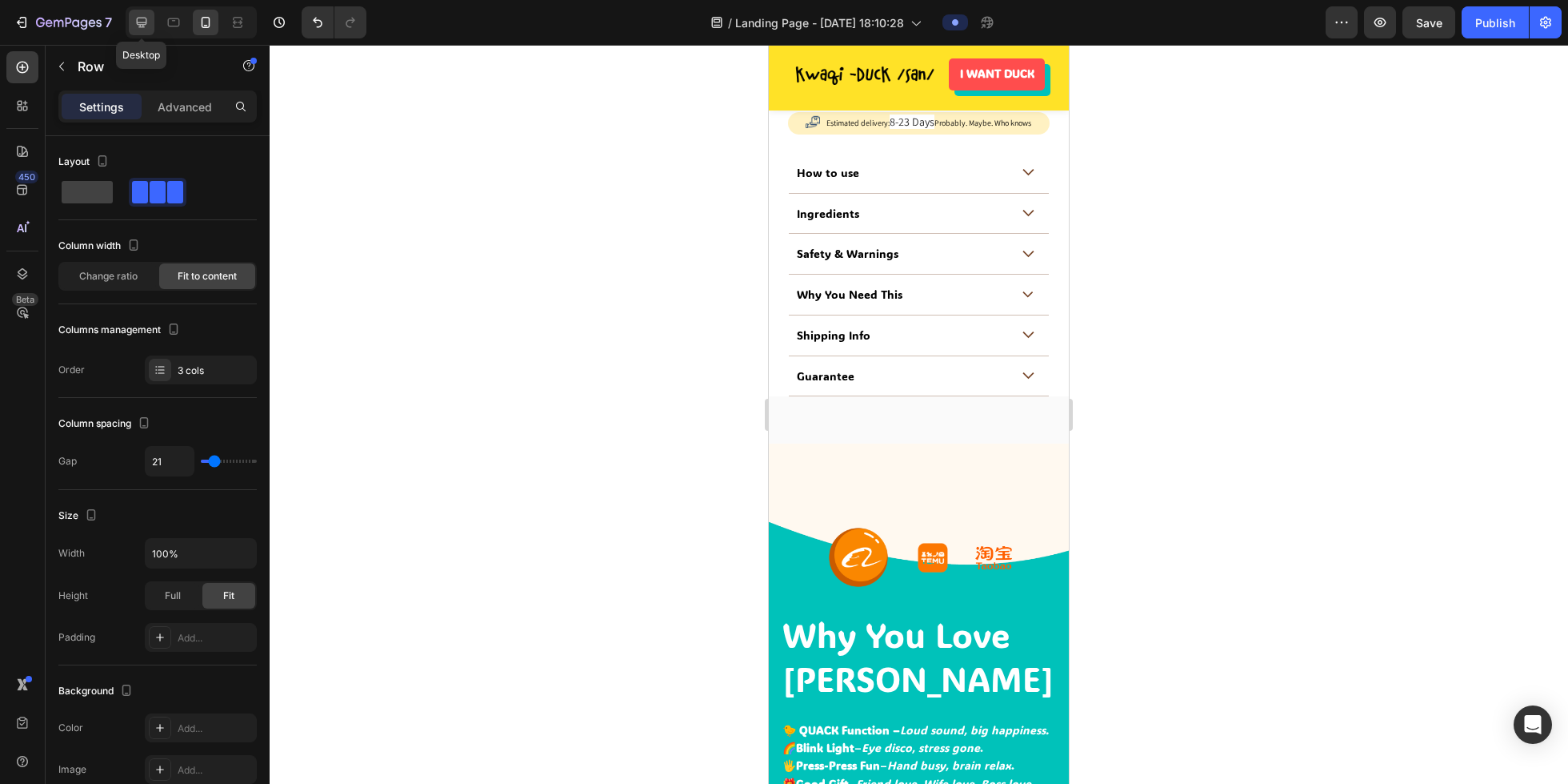
click at [146, 28] on icon at bounding box center [142, 23] width 16 height 16
type input "24"
type input "1200"
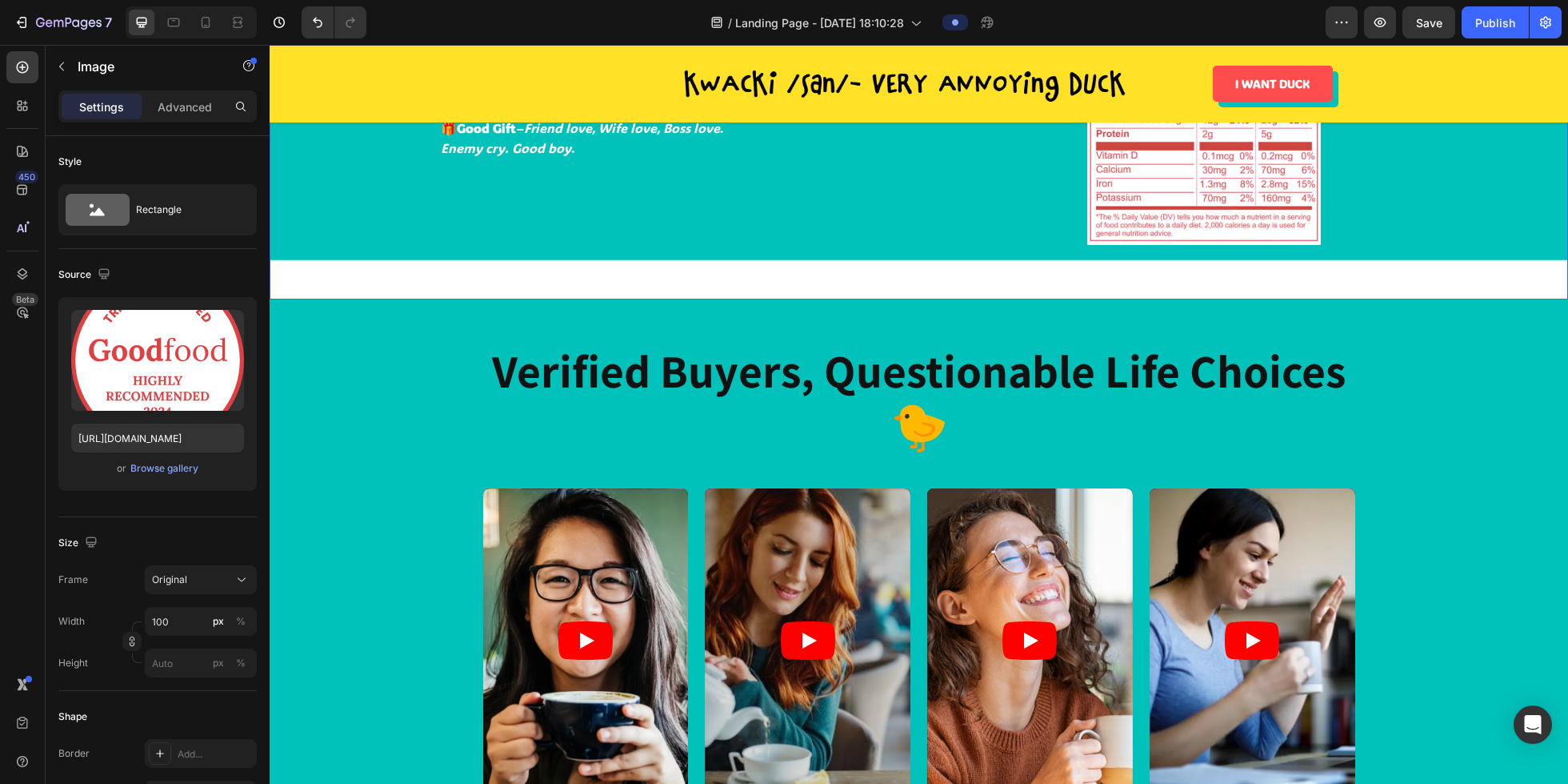
scroll to position [1685, 0]
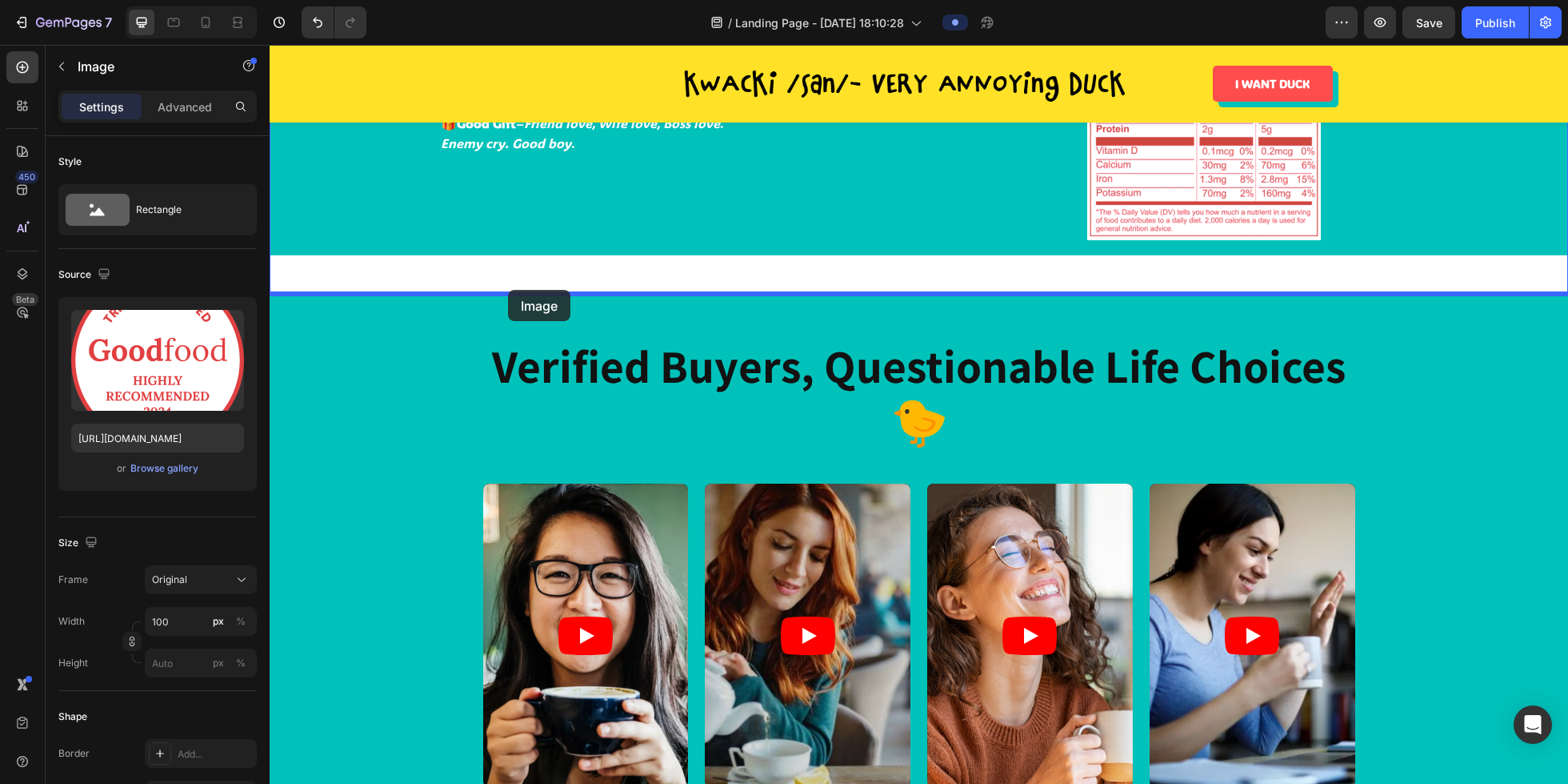
drag, startPoint x: 449, startPoint y: 439, endPoint x: 508, endPoint y: 290, distance: 160.3
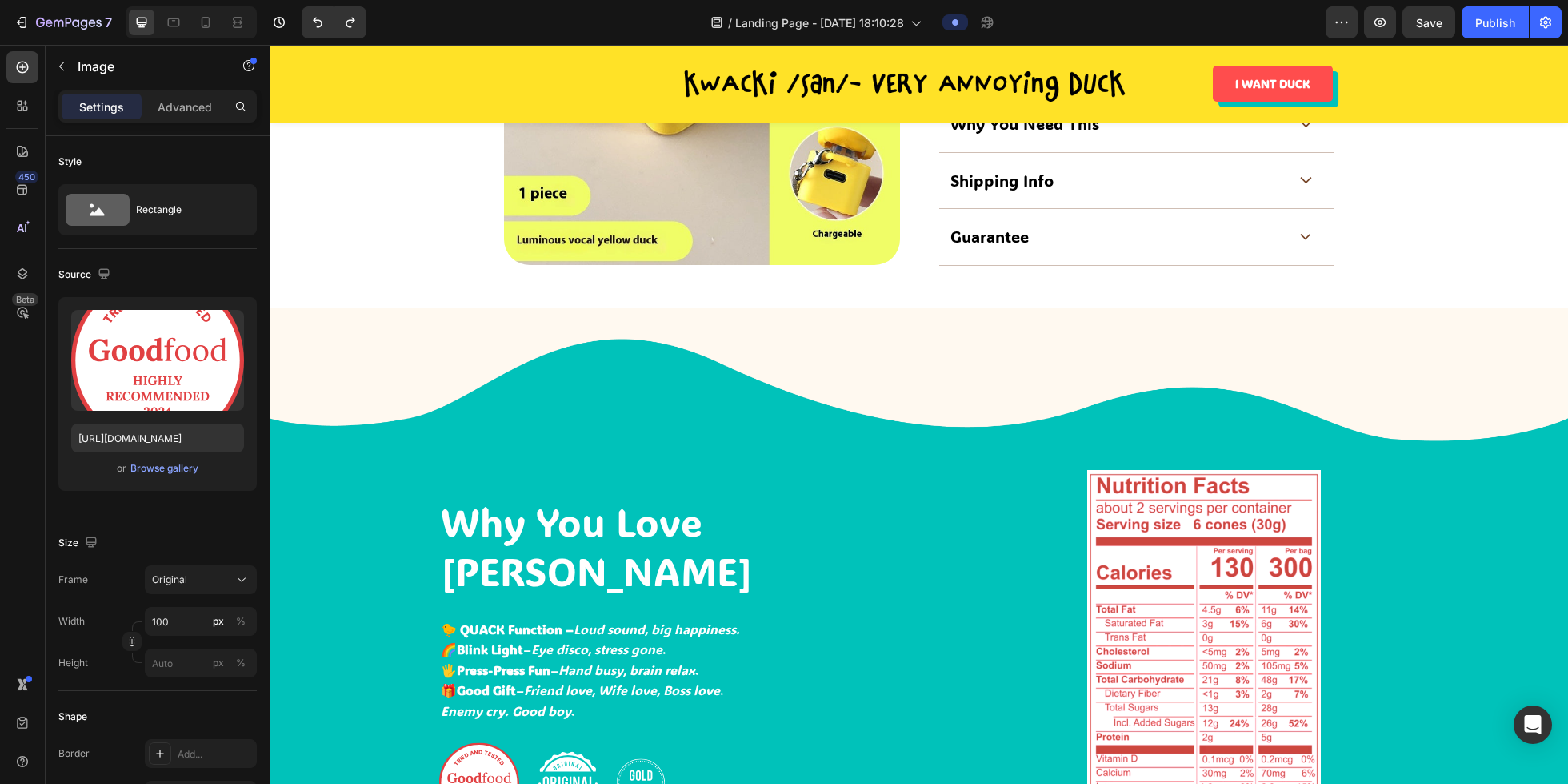
scroll to position [1217, 0]
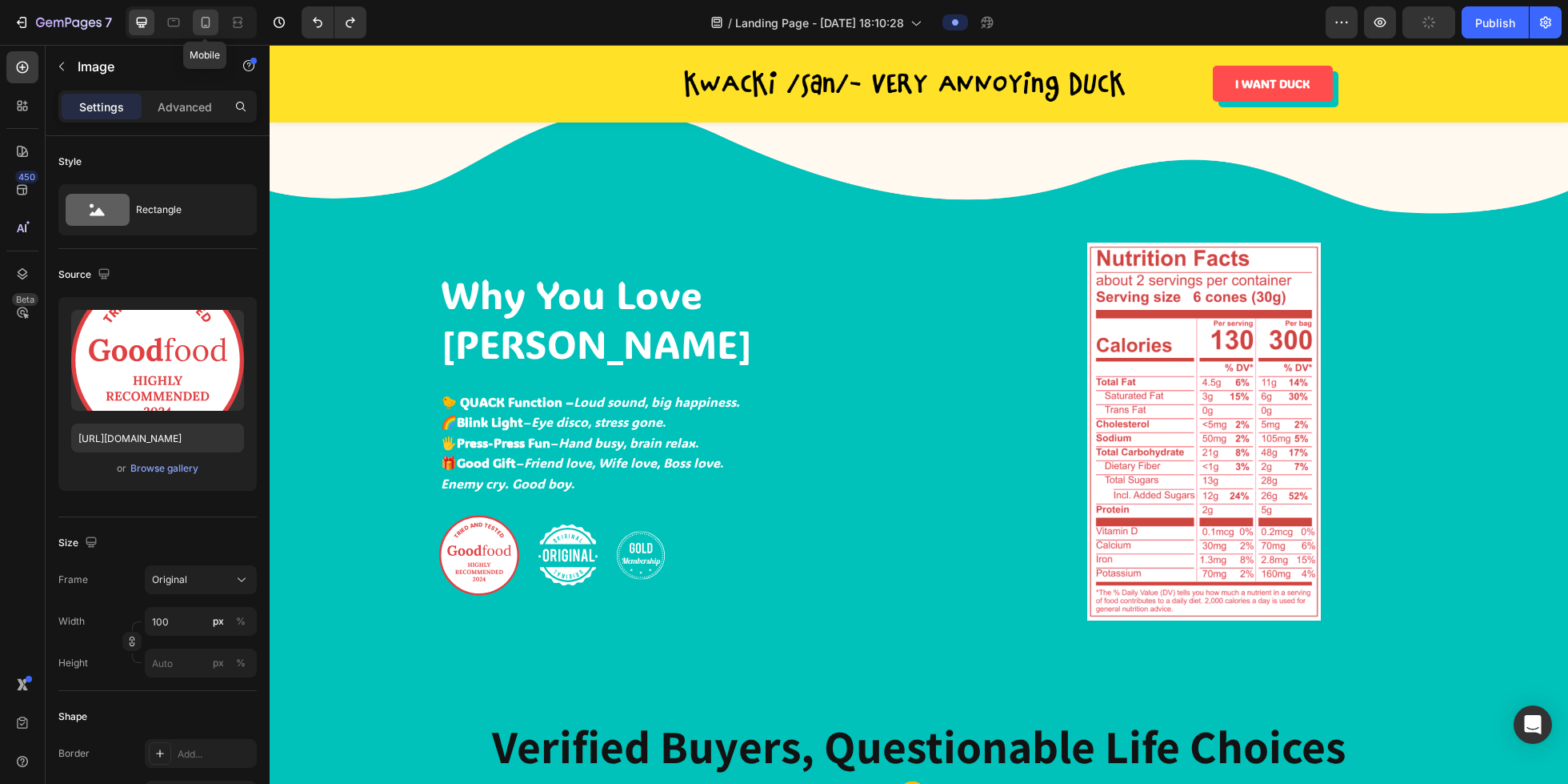
click at [210, 25] on icon at bounding box center [205, 23] width 16 height 16
type input "https://cdn.shopify.com/s/files/1/0765/2189/8233/files/gempages_581651773324788…"
type input "80"
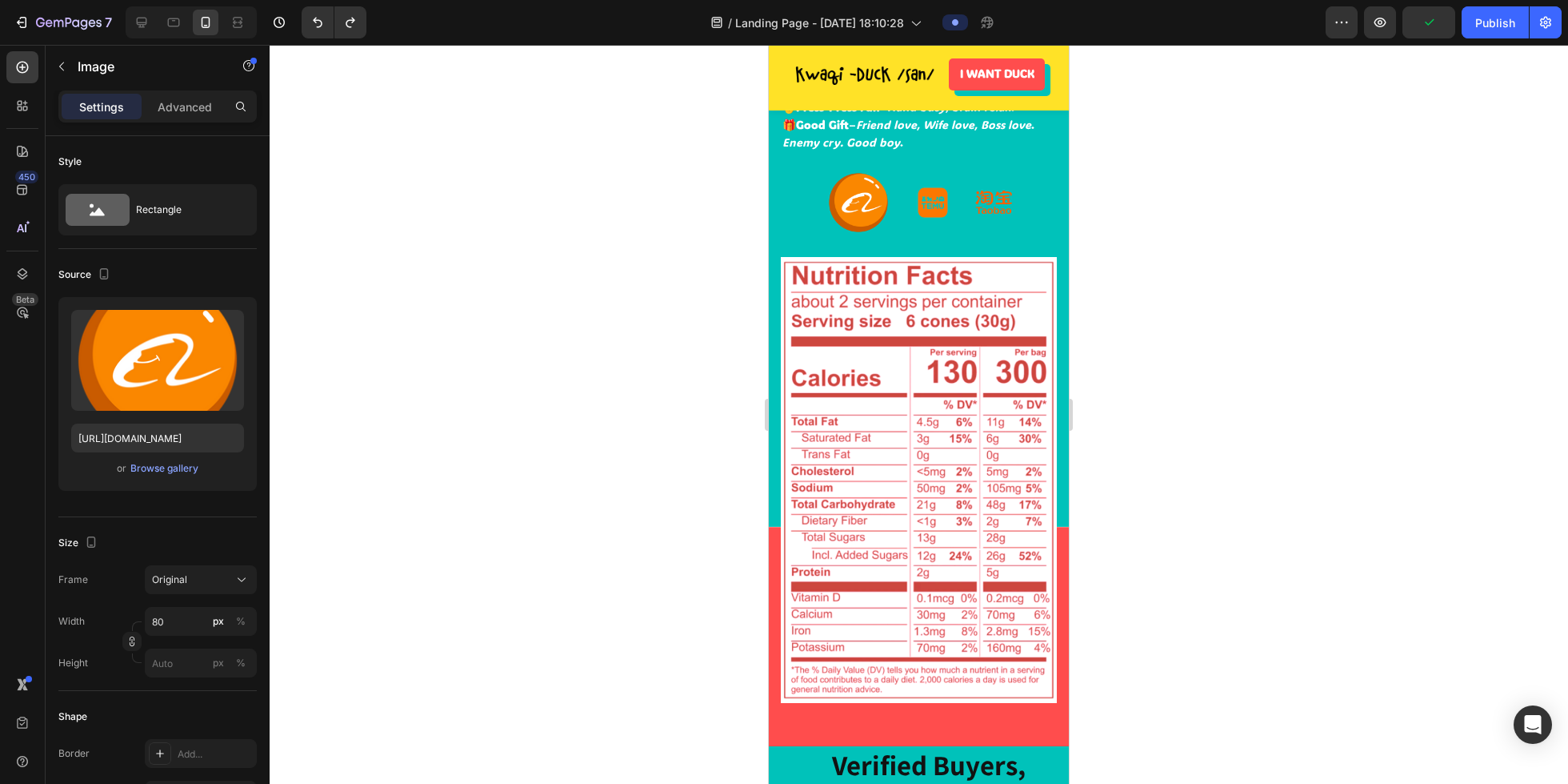
scroll to position [1763, 0]
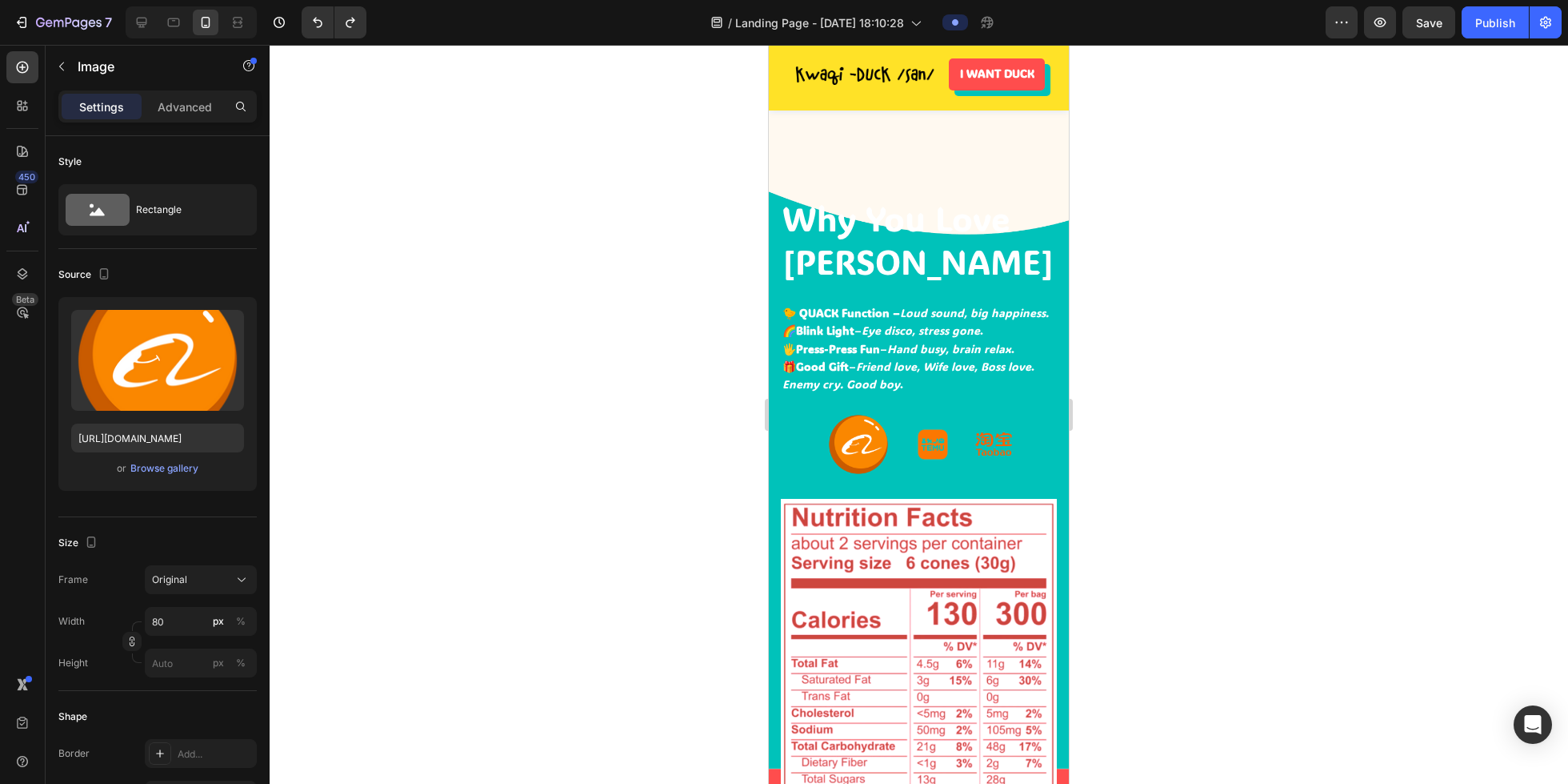
scroll to position [1515, 0]
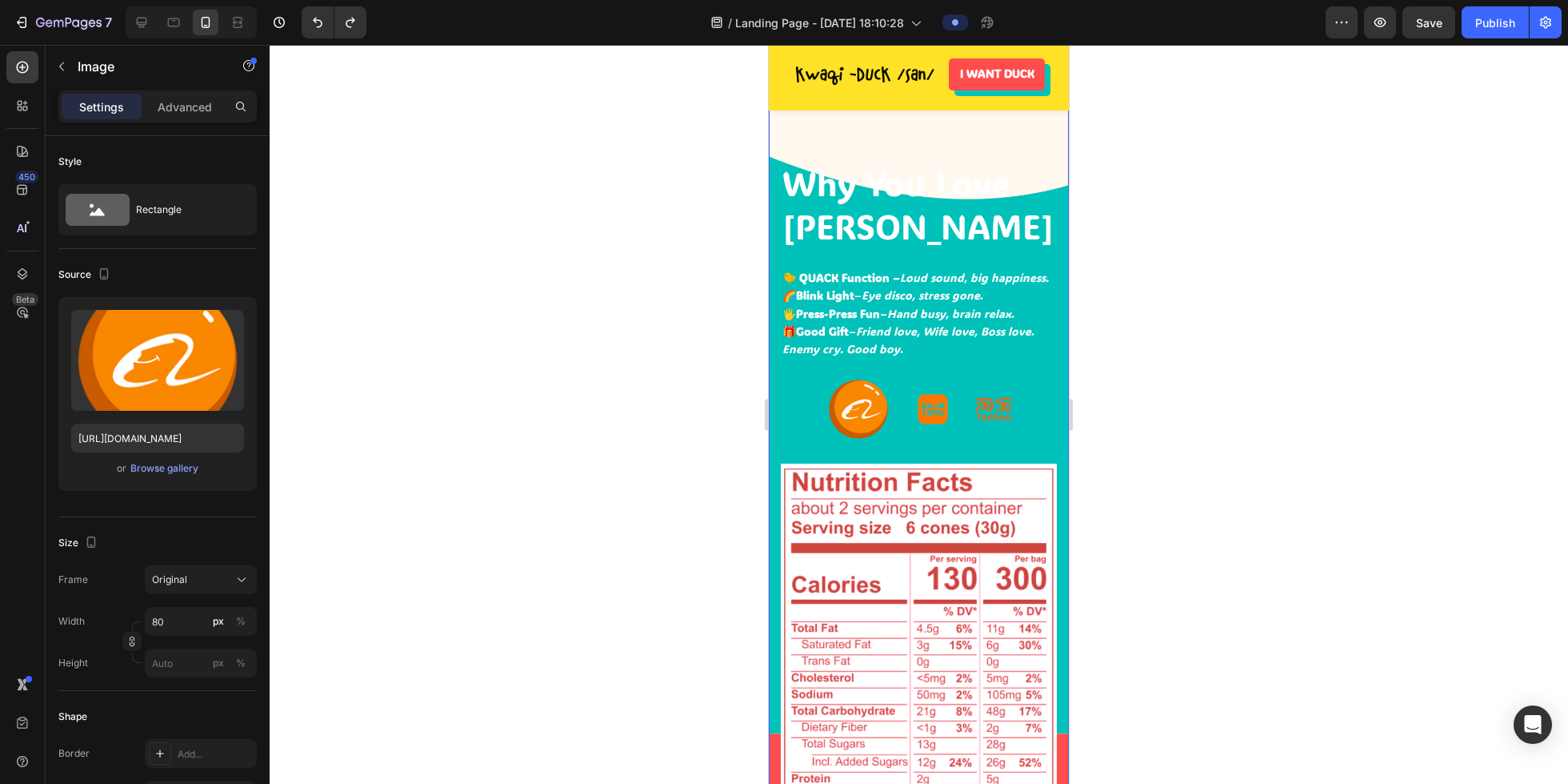
click at [776, 437] on div "Why You Love [PERSON_NAME]-san Heading 🐤 QUACK Function – Loud sound, big happi…" at bounding box center [919, 515] width 300 height 874
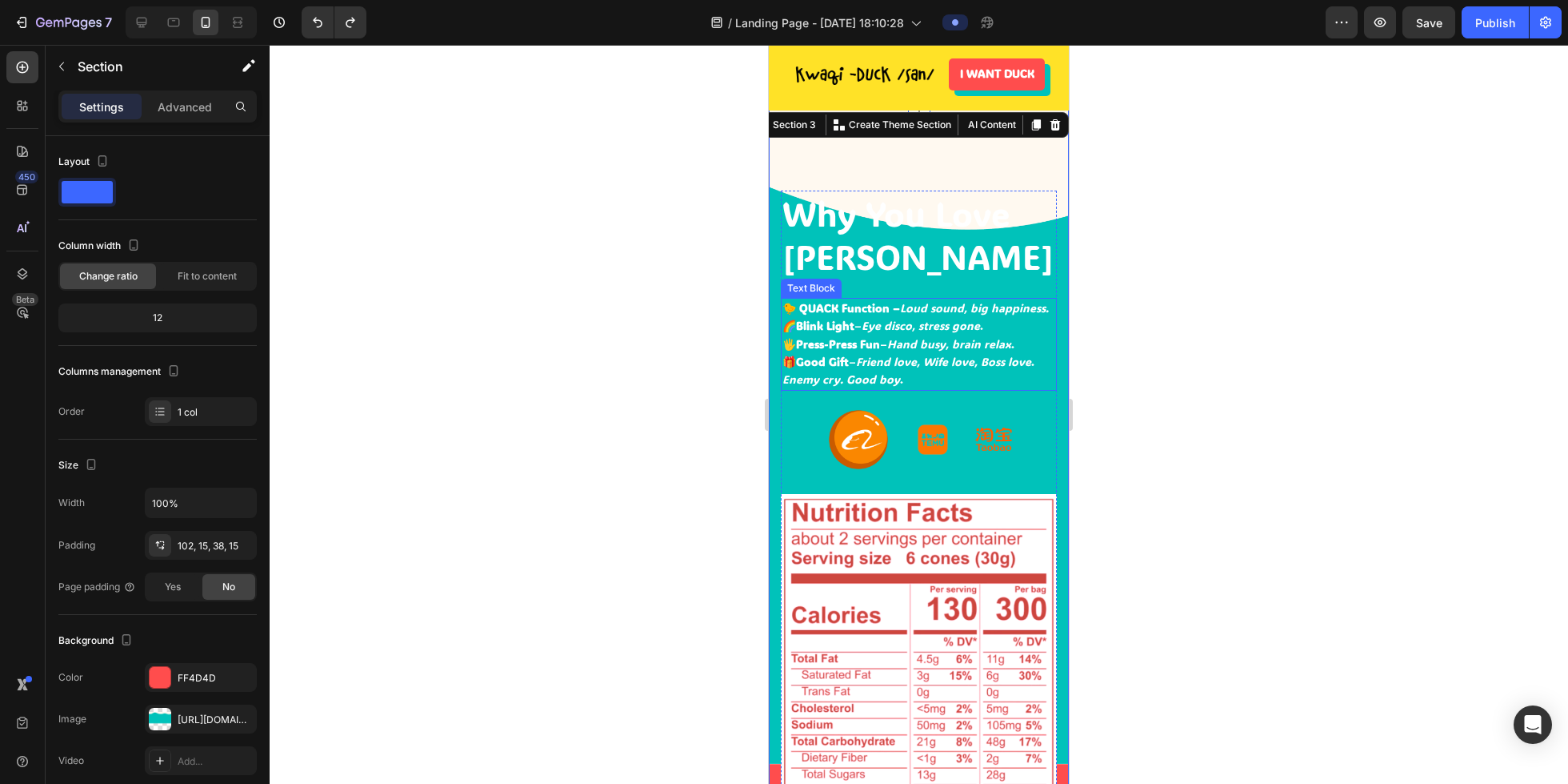
scroll to position [1475, 0]
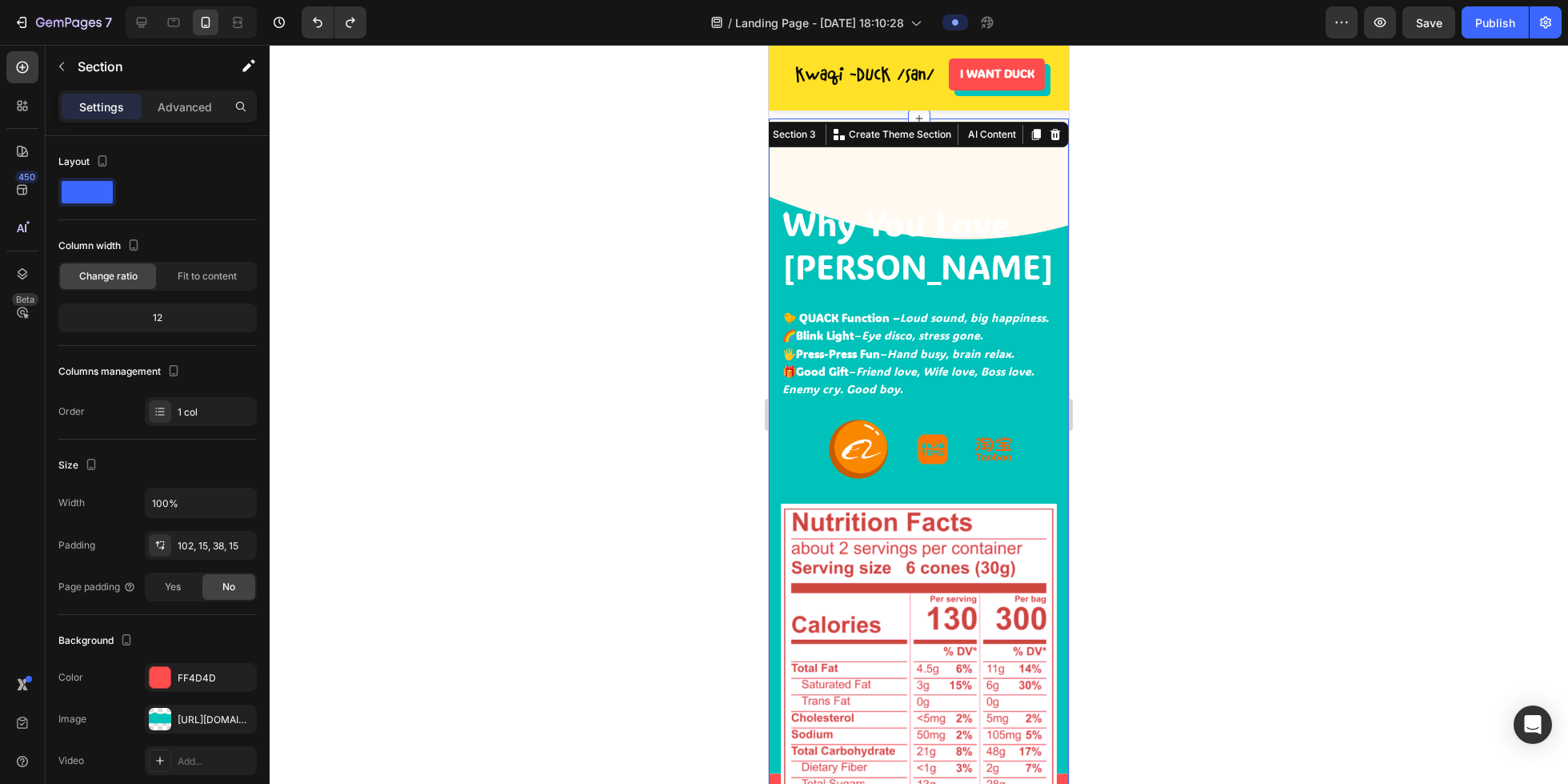
click at [776, 440] on div "Why You Love [PERSON_NAME]-san Heading 🐤 QUACK Function – Loud sound, big happi…" at bounding box center [919, 556] width 300 height 874
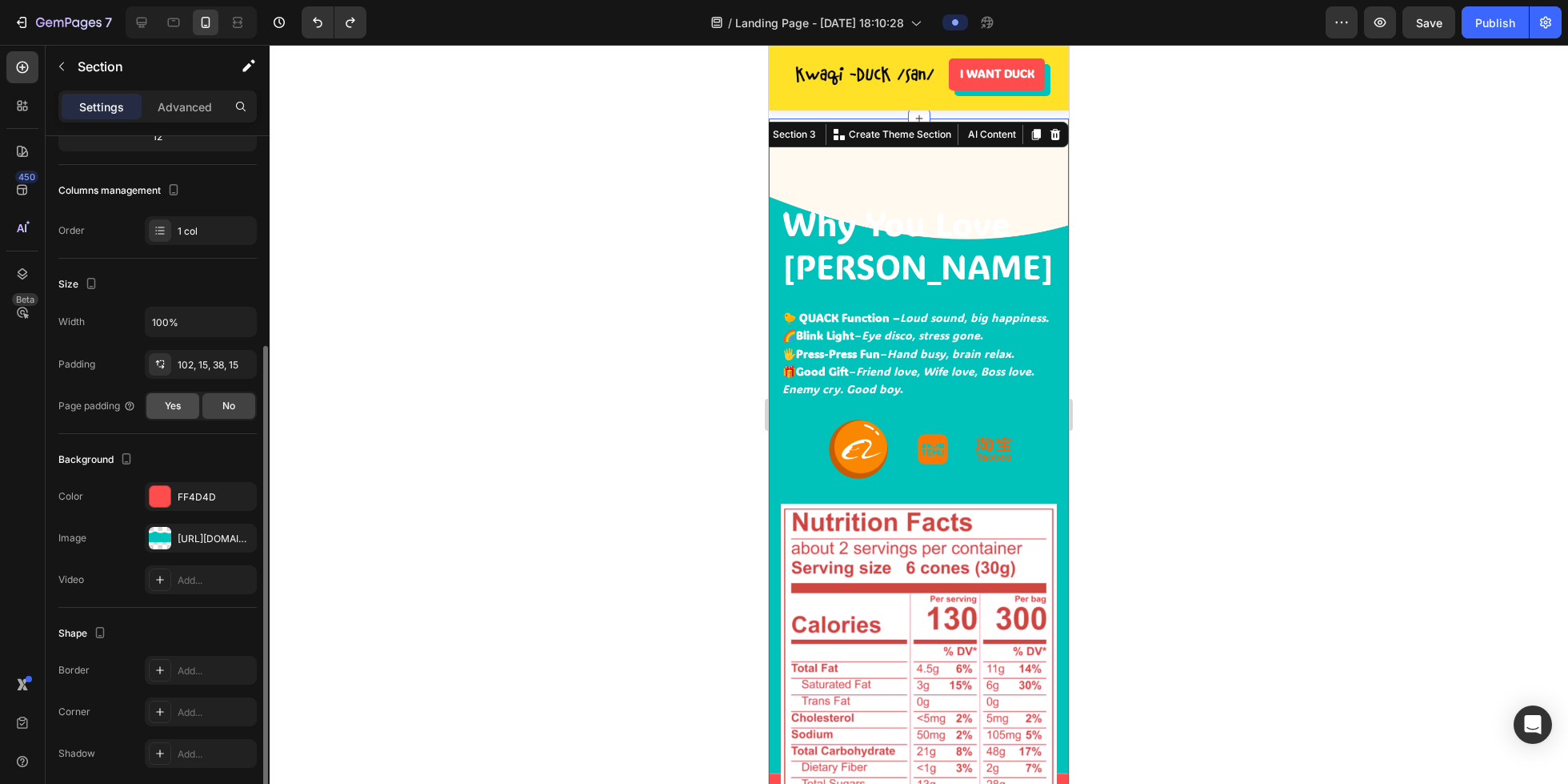
scroll to position [224, 0]
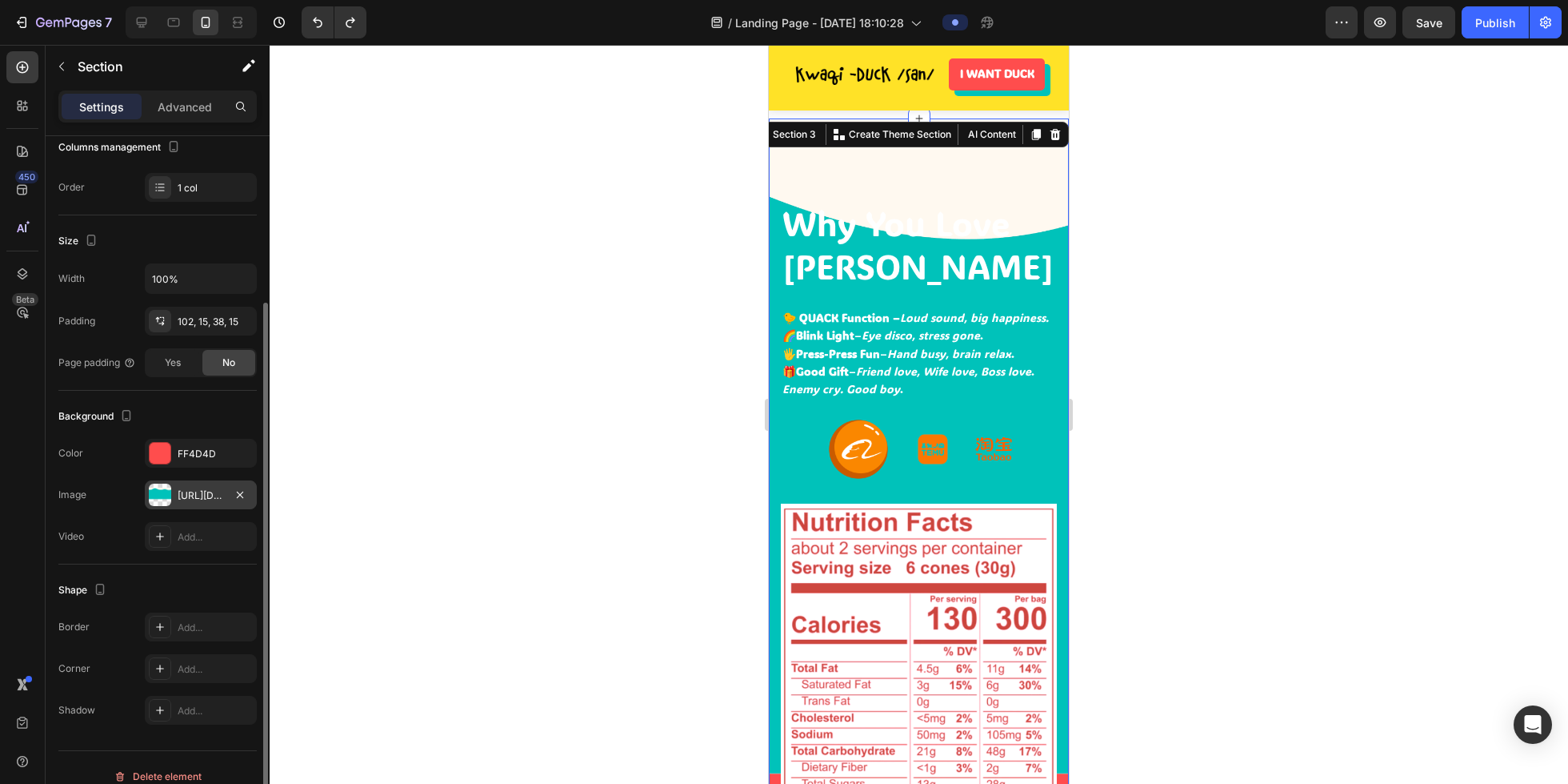
click at [198, 493] on div "[URL][DOMAIN_NAME]" at bounding box center [201, 495] width 47 height 15
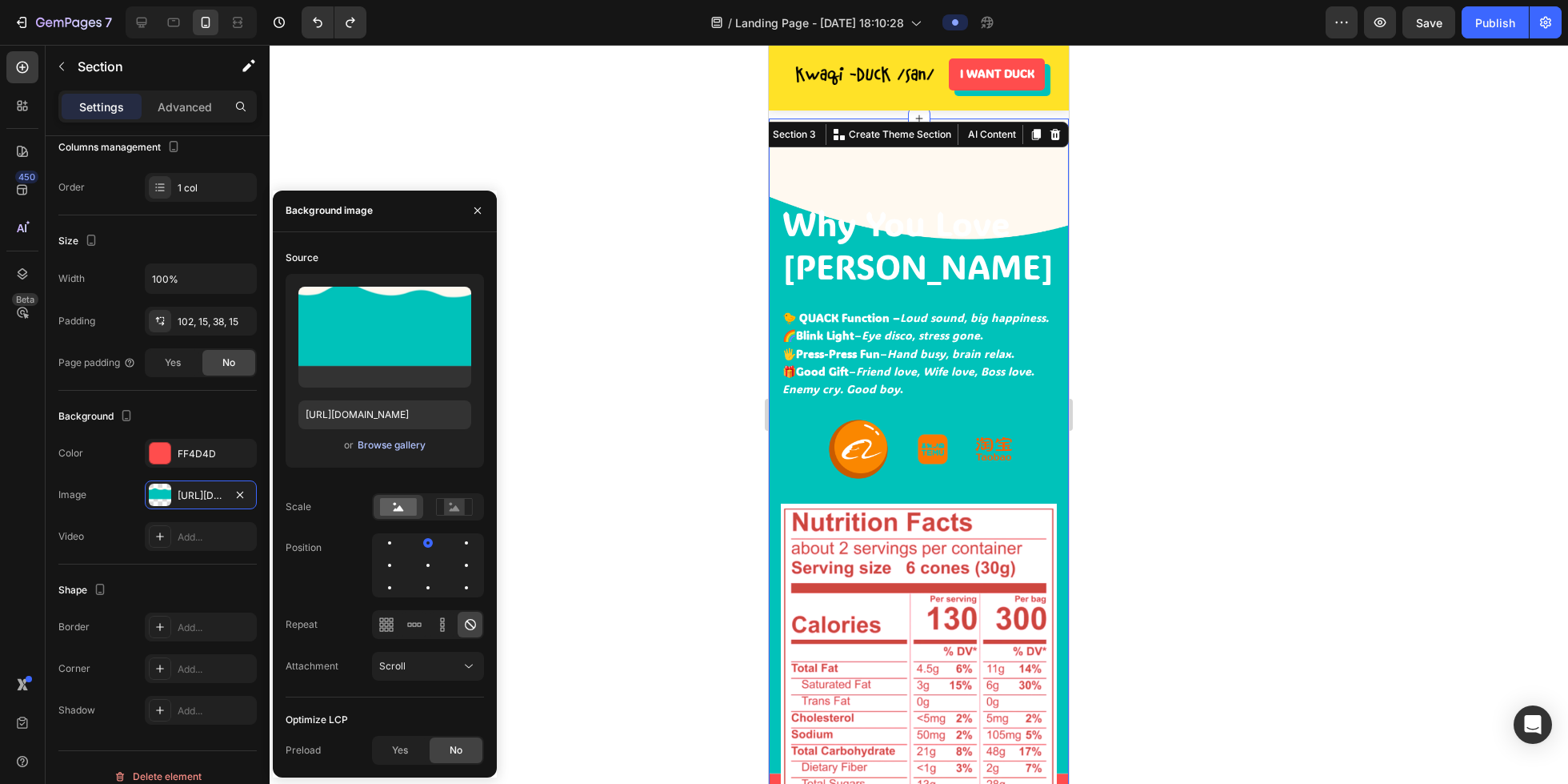
click at [380, 443] on div "Browse gallery" at bounding box center [392, 445] width 68 height 15
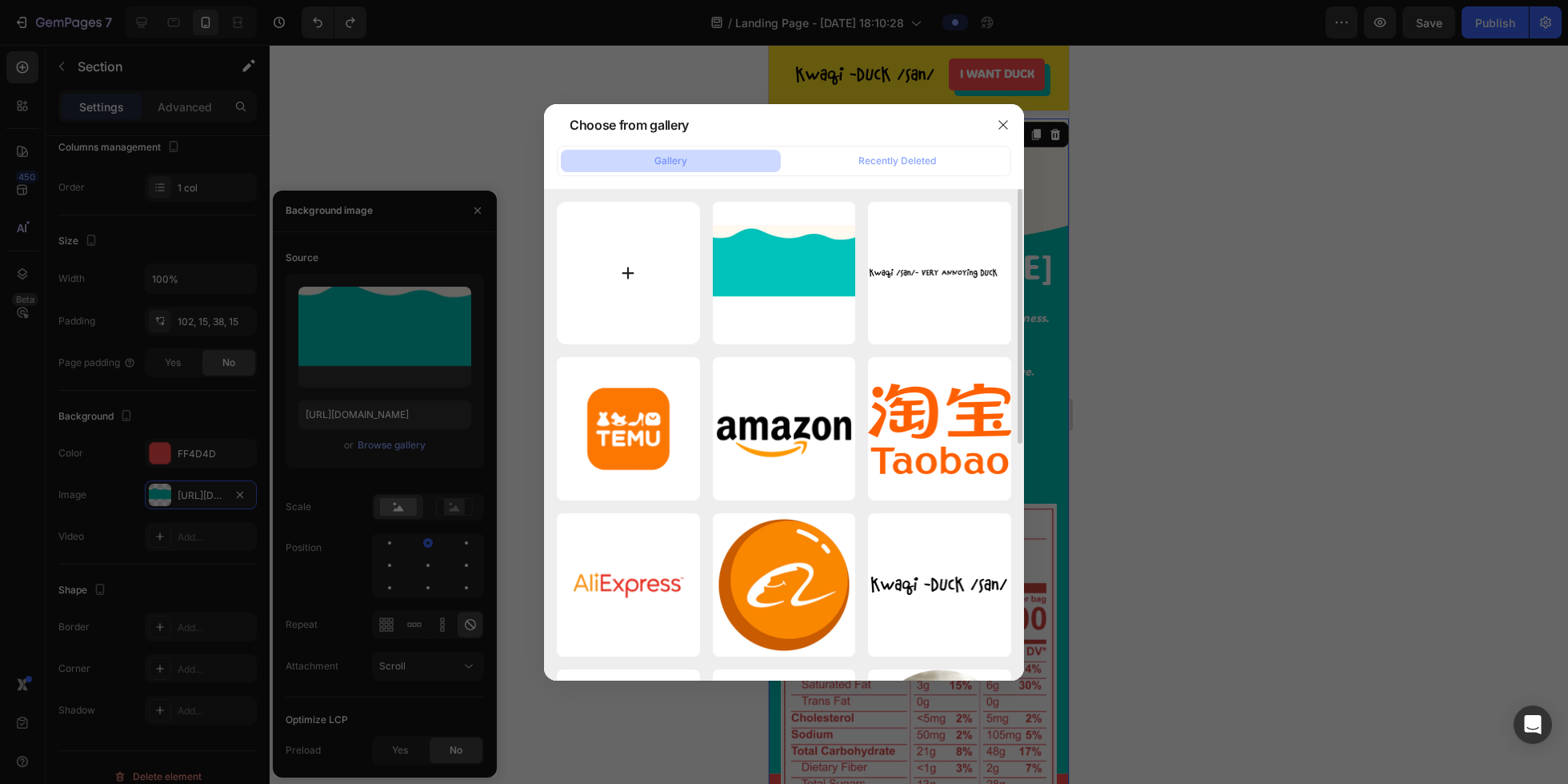
click at [623, 246] on input "file" at bounding box center [628, 273] width 143 height 143
type input "C:\fakepath\wave.png"
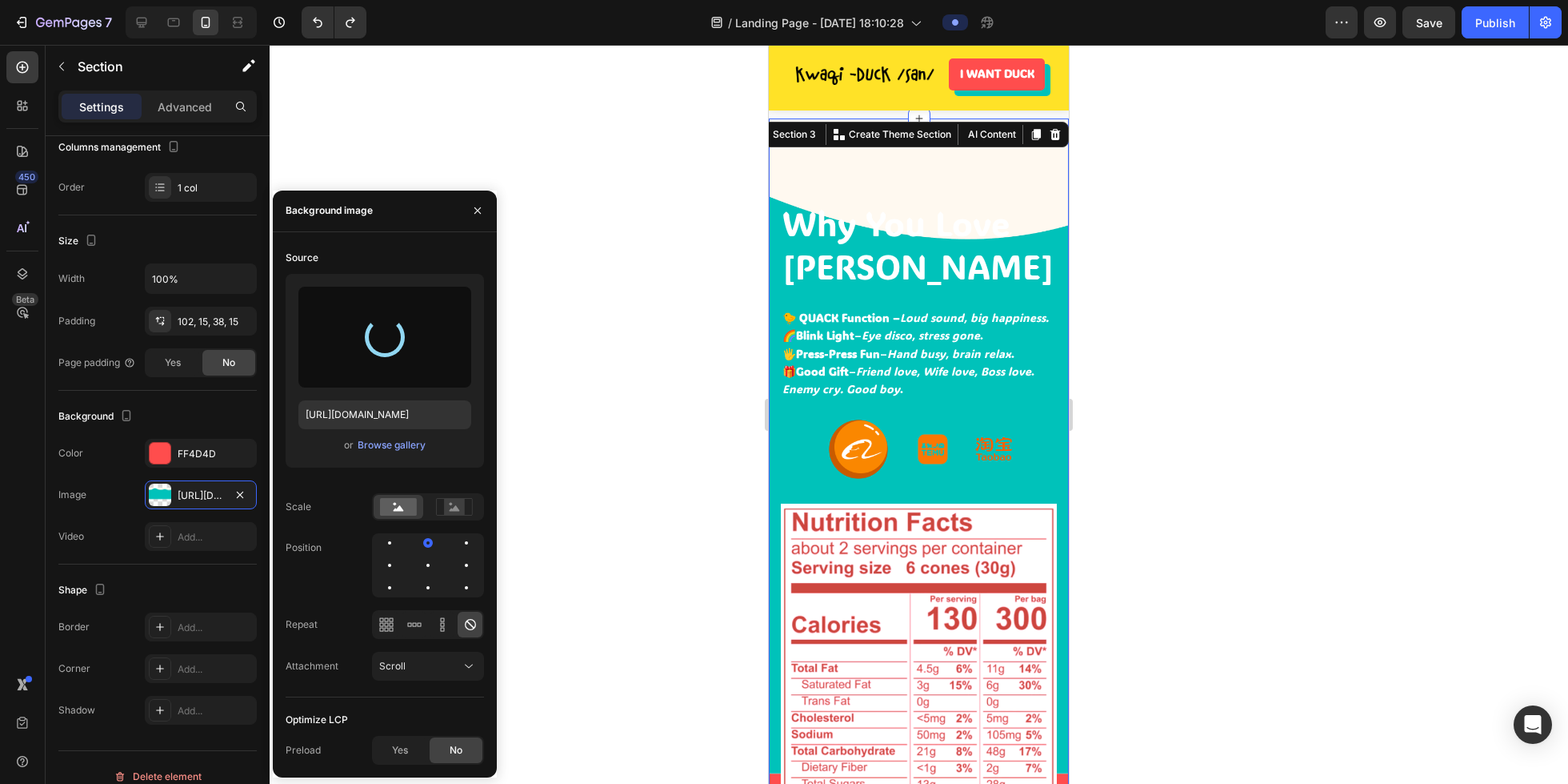
type input "[URL][DOMAIN_NAME]"
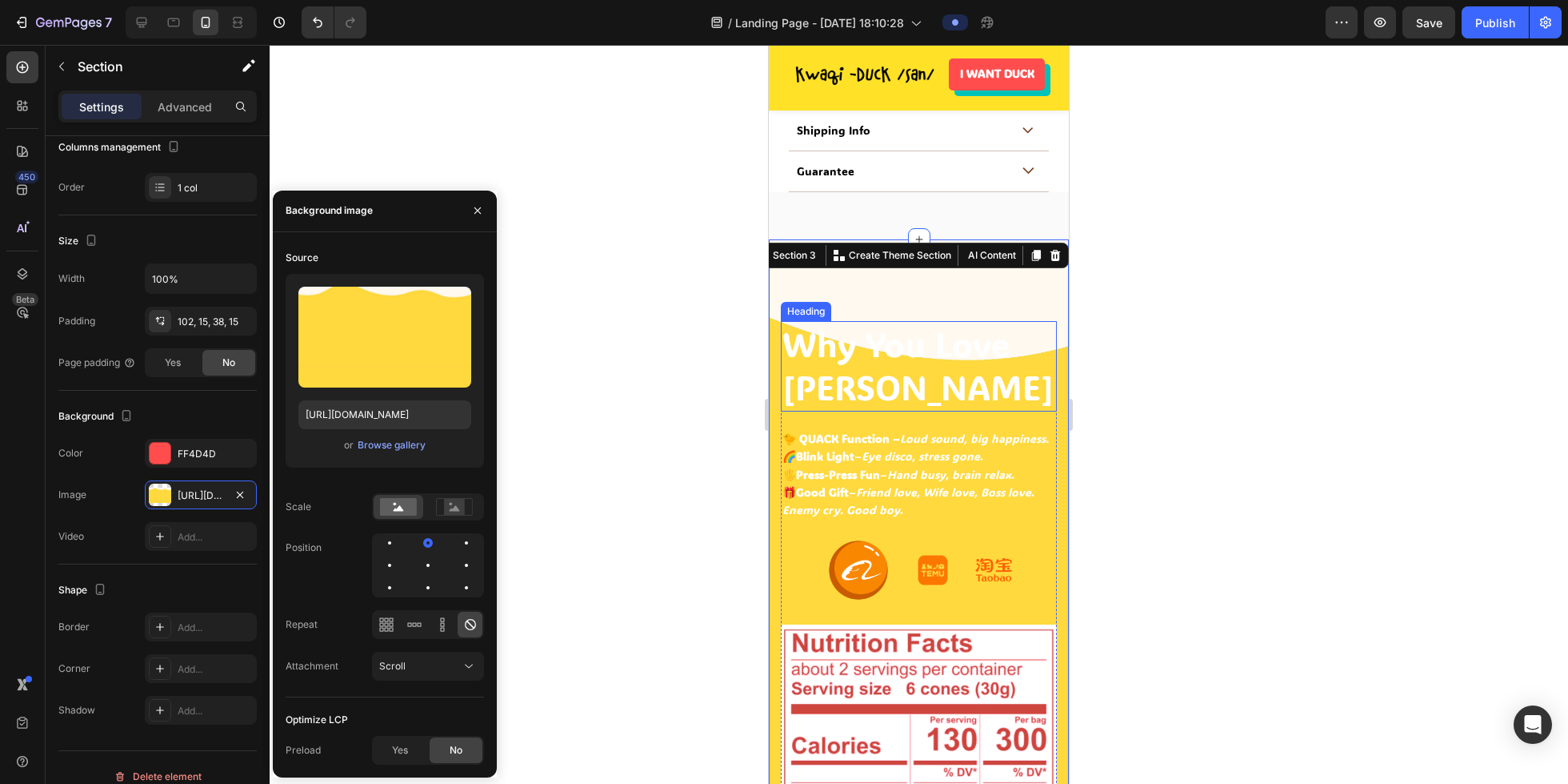
scroll to position [1355, 0]
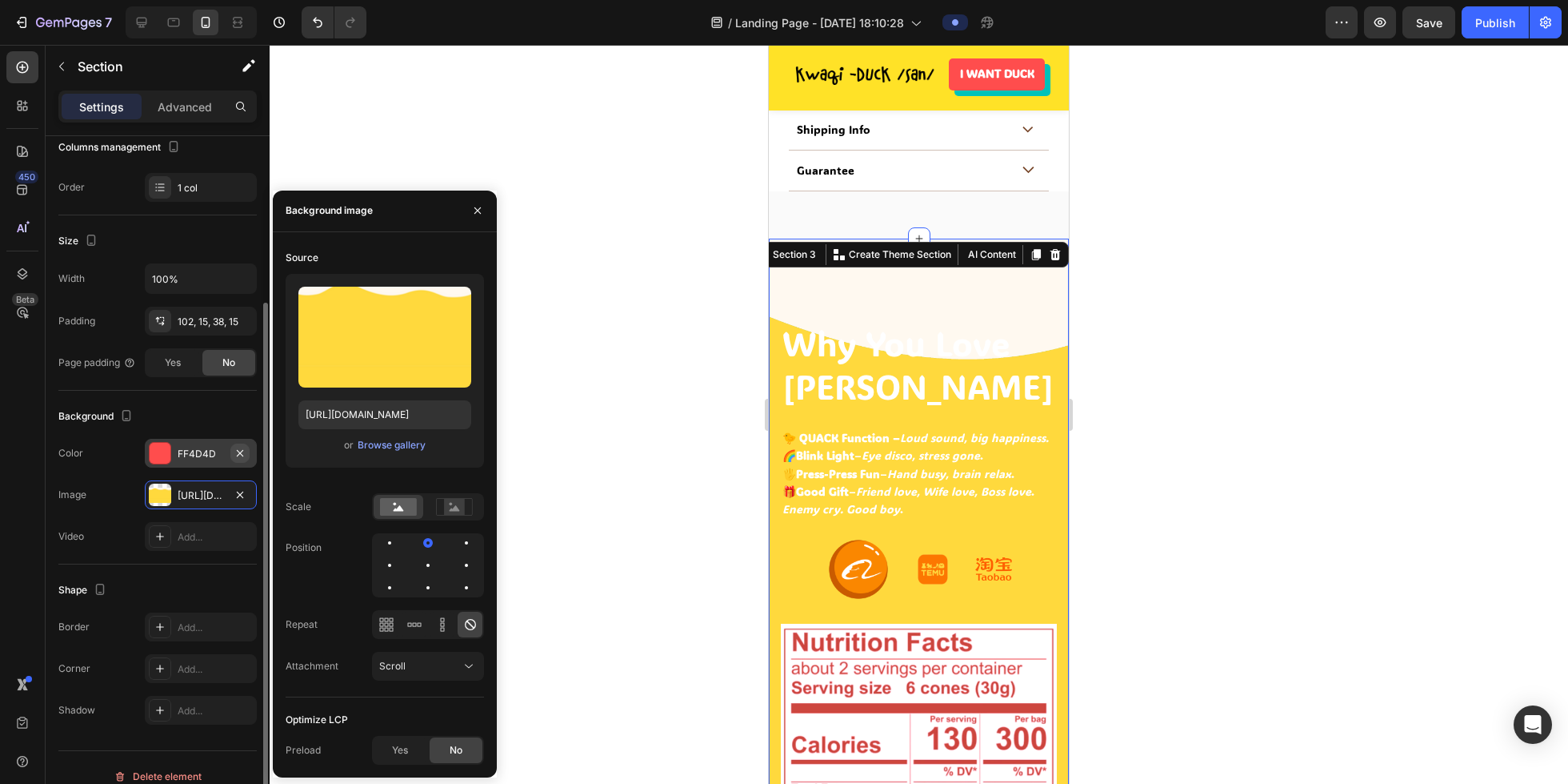
click at [244, 450] on icon "button" at bounding box center [240, 453] width 13 height 13
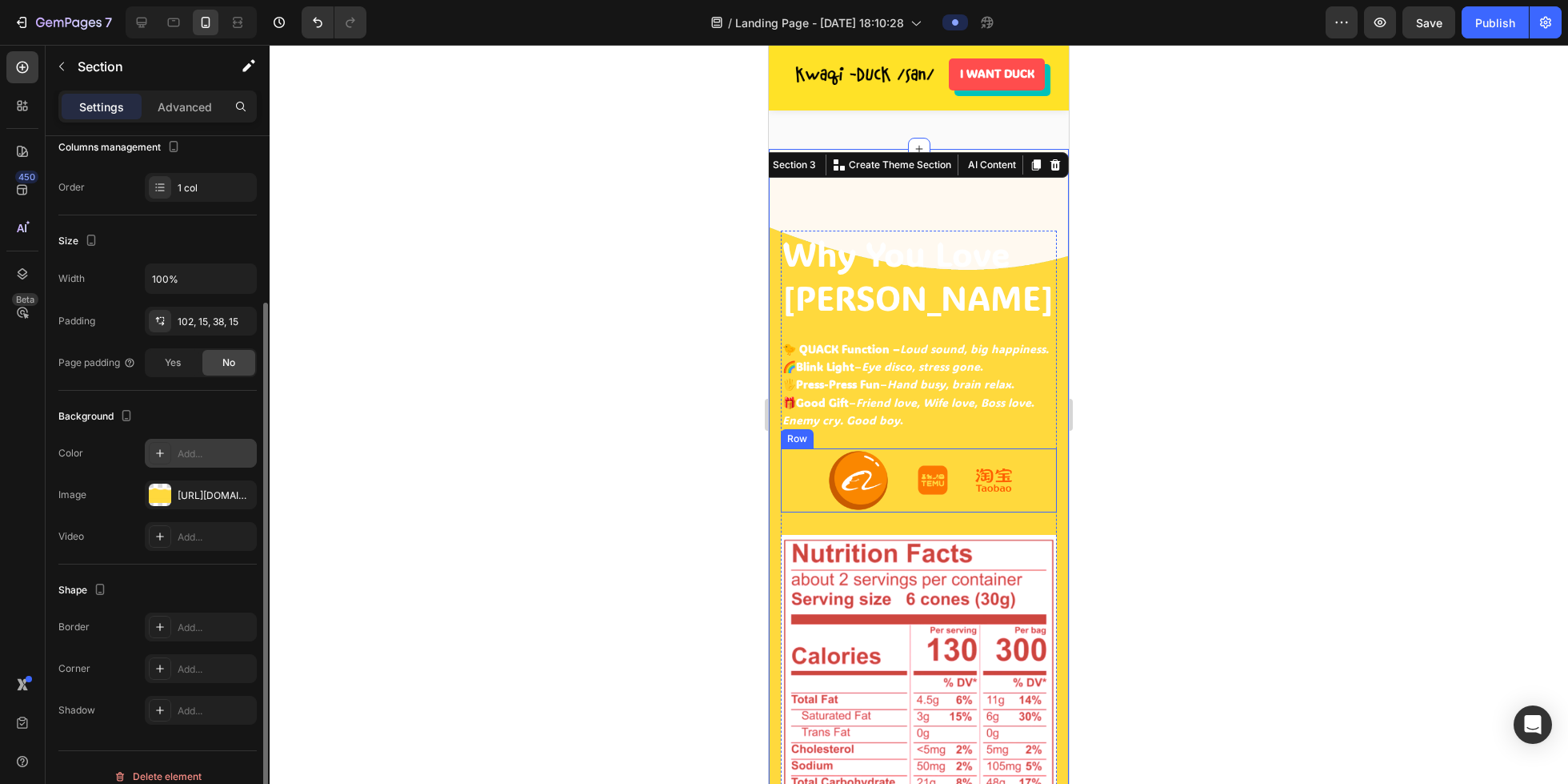
scroll to position [1449, 0]
click at [166, 23] on icon at bounding box center [174, 23] width 16 height 16
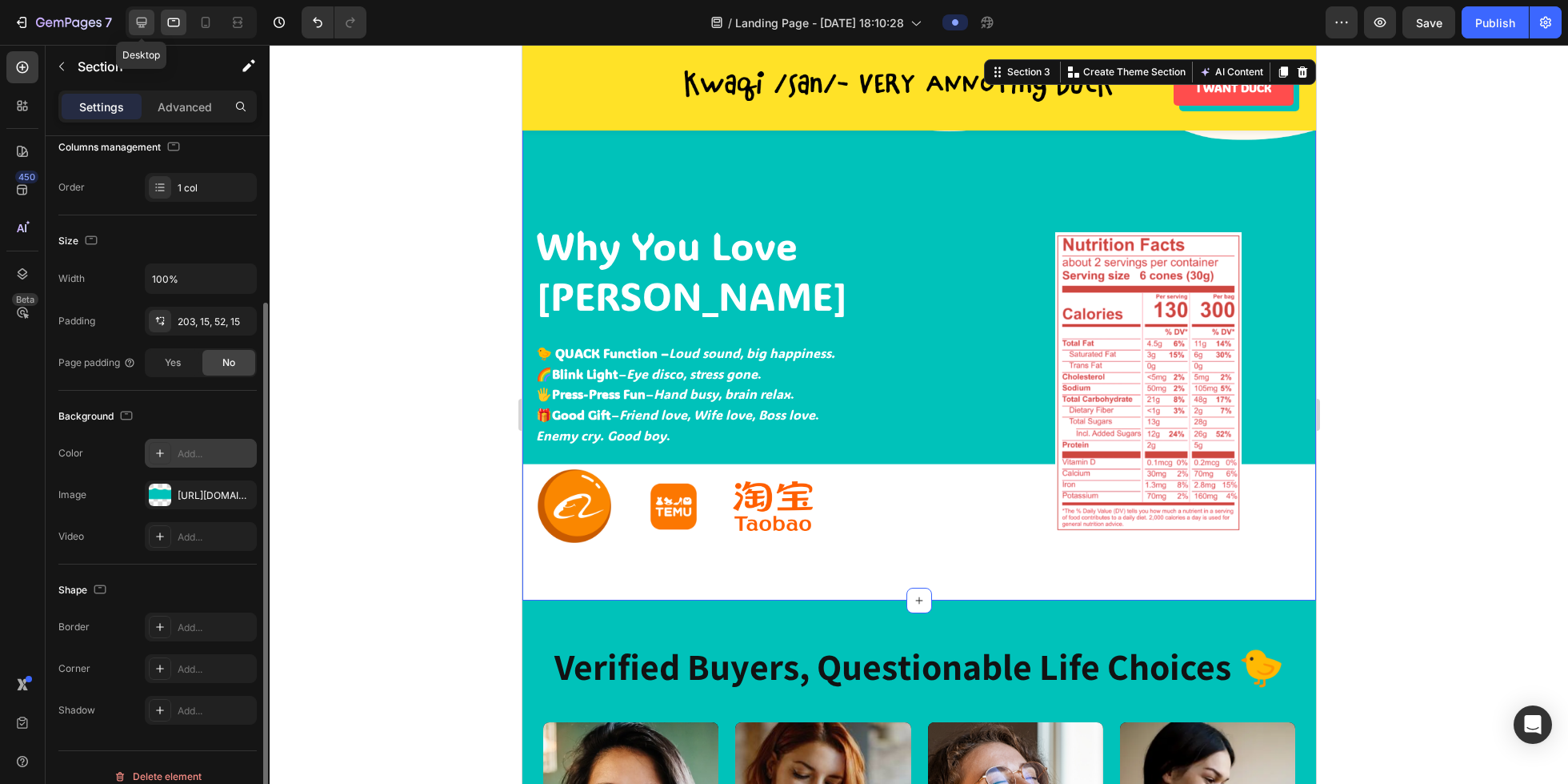
click at [139, 26] on icon at bounding box center [142, 22] width 10 height 10
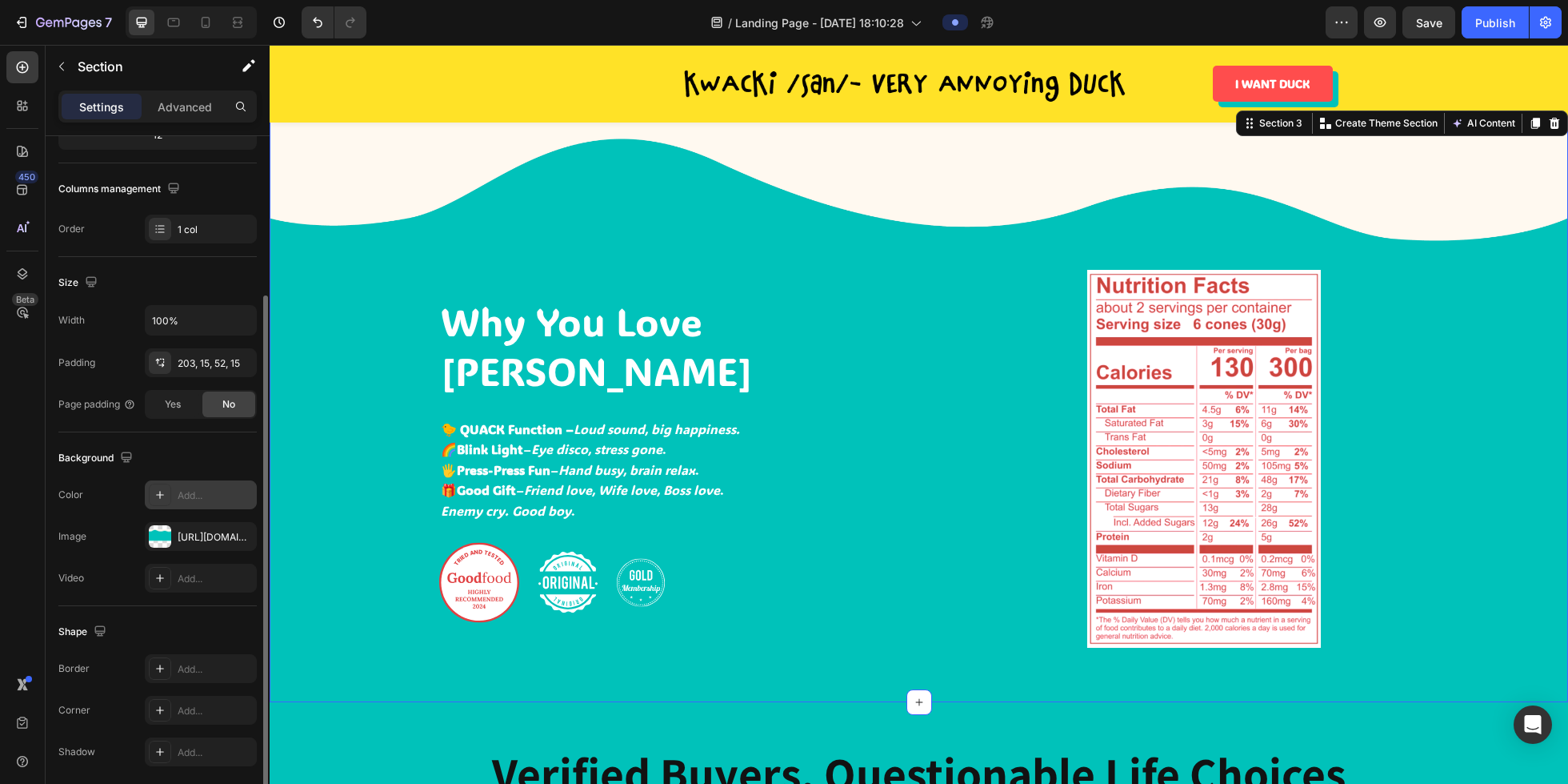
scroll to position [1189, 0]
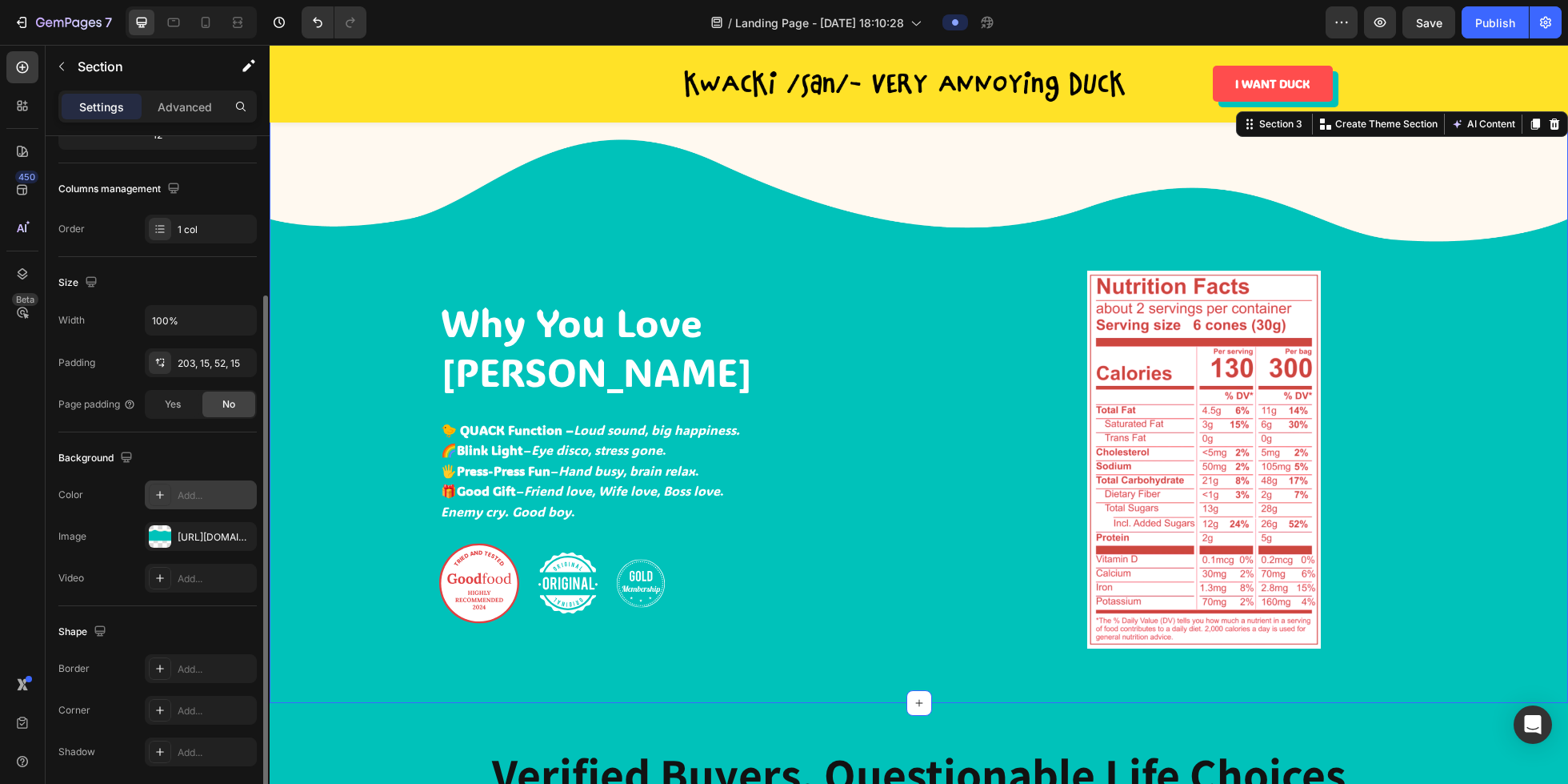
click at [345, 331] on div "Why You Love [PERSON_NAME]-san Heading 🐤 QUACK Function – Loud sound, big happi…" at bounding box center [919, 466] width 1275 height 391
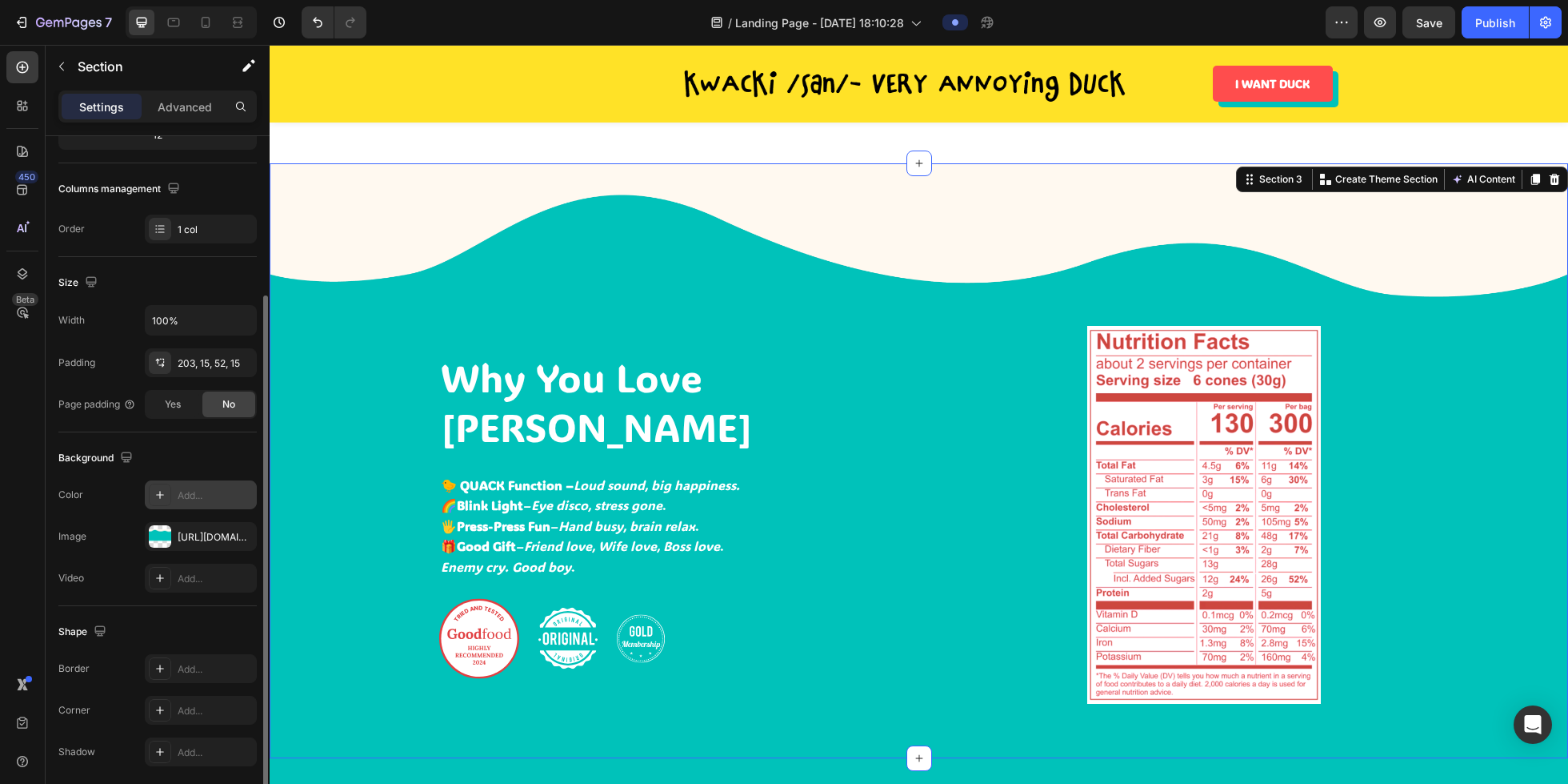
scroll to position [1076, 0]
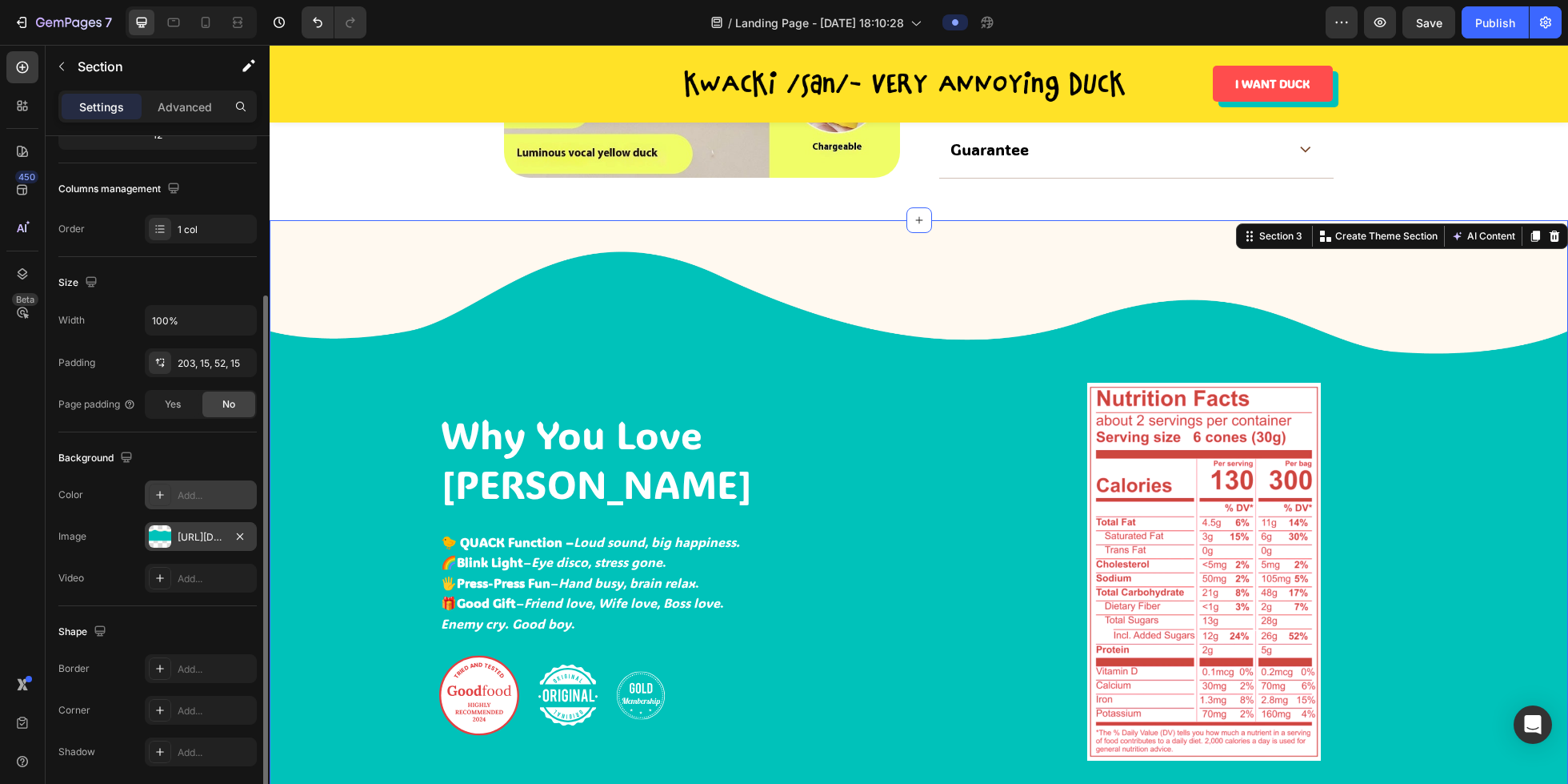
click at [194, 530] on div "[URL][DOMAIN_NAME]" at bounding box center [201, 537] width 47 height 15
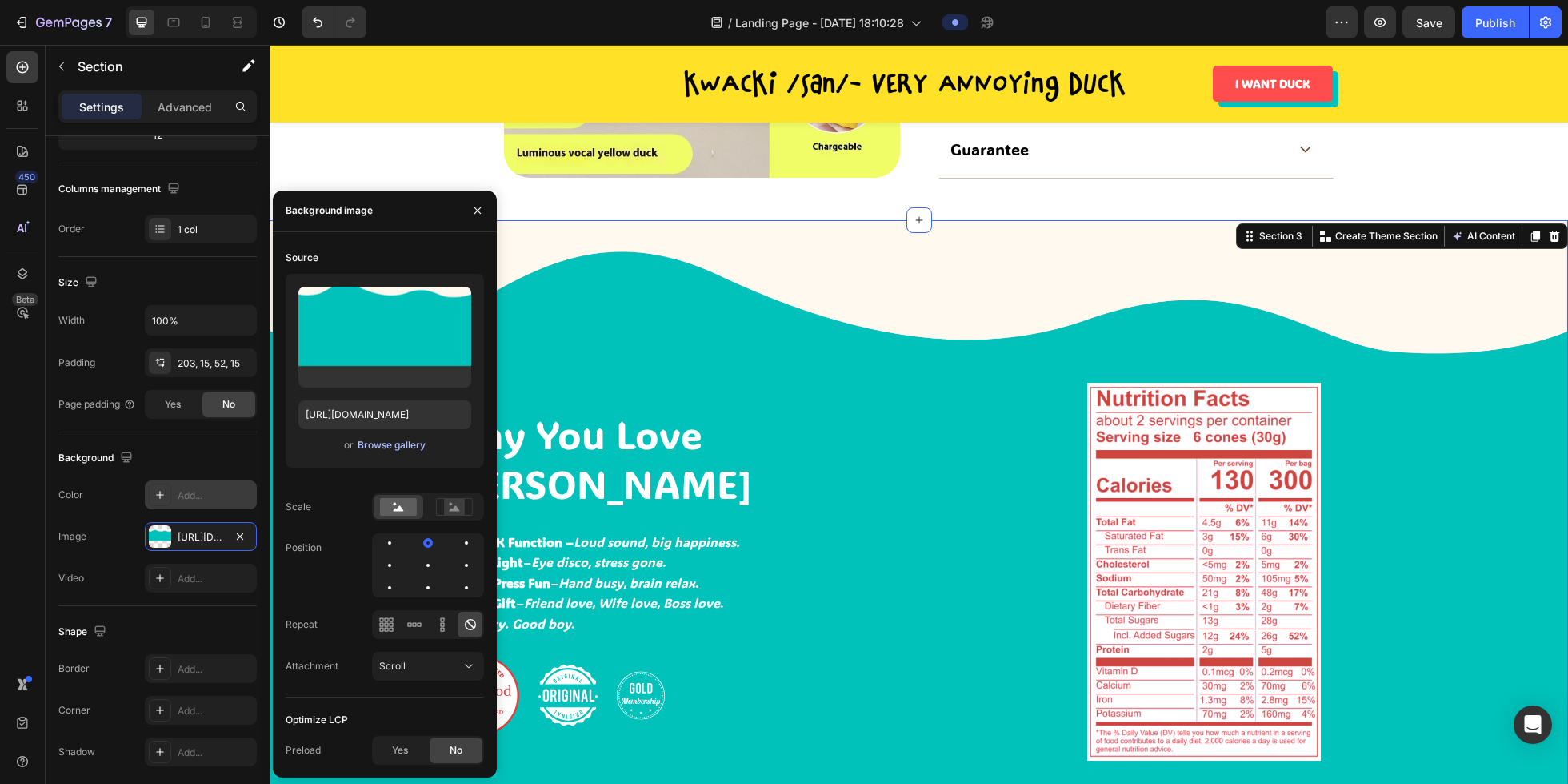
click at [375, 449] on div "Browse gallery" at bounding box center [392, 445] width 68 height 15
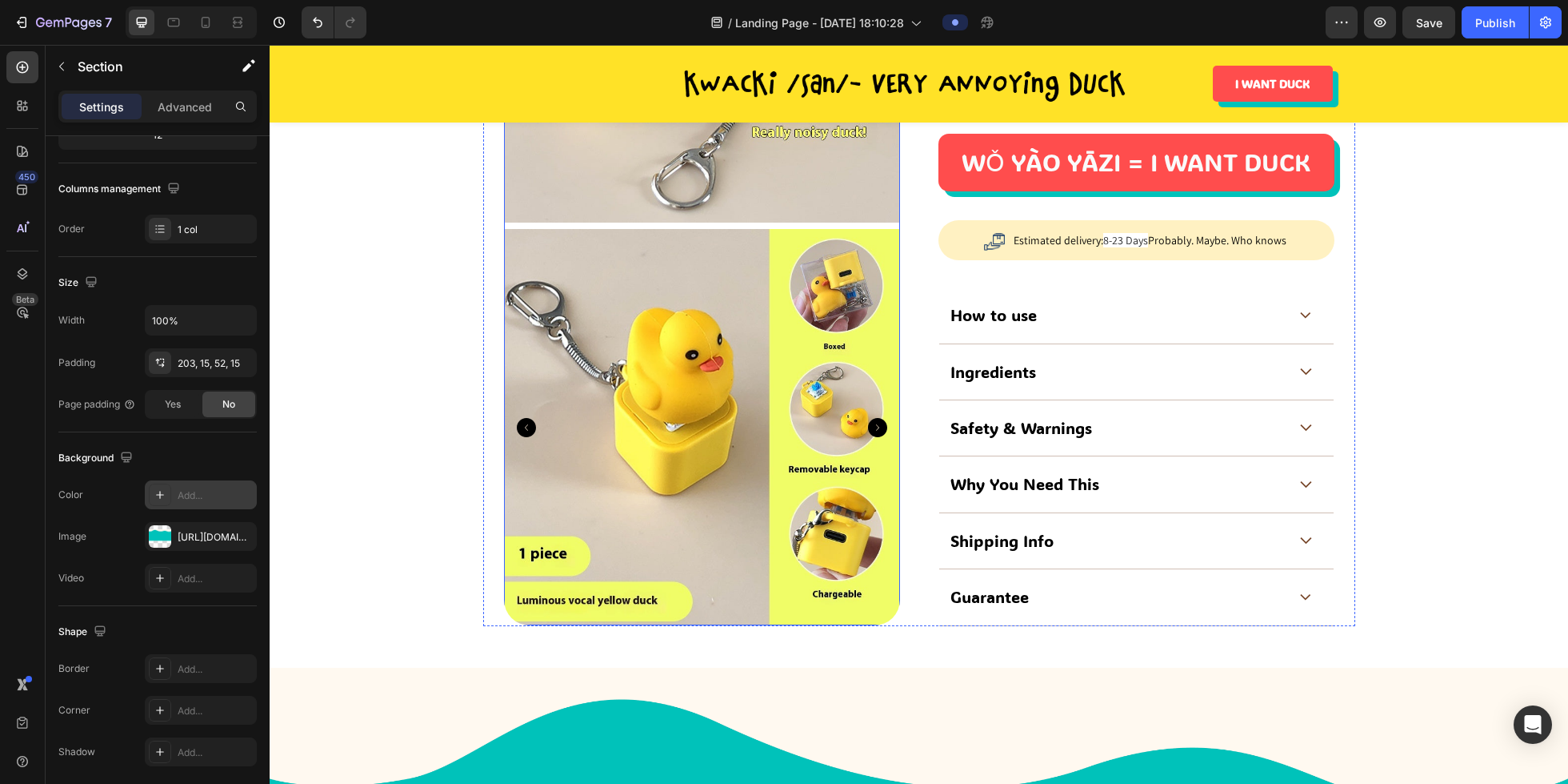
scroll to position [643, 0]
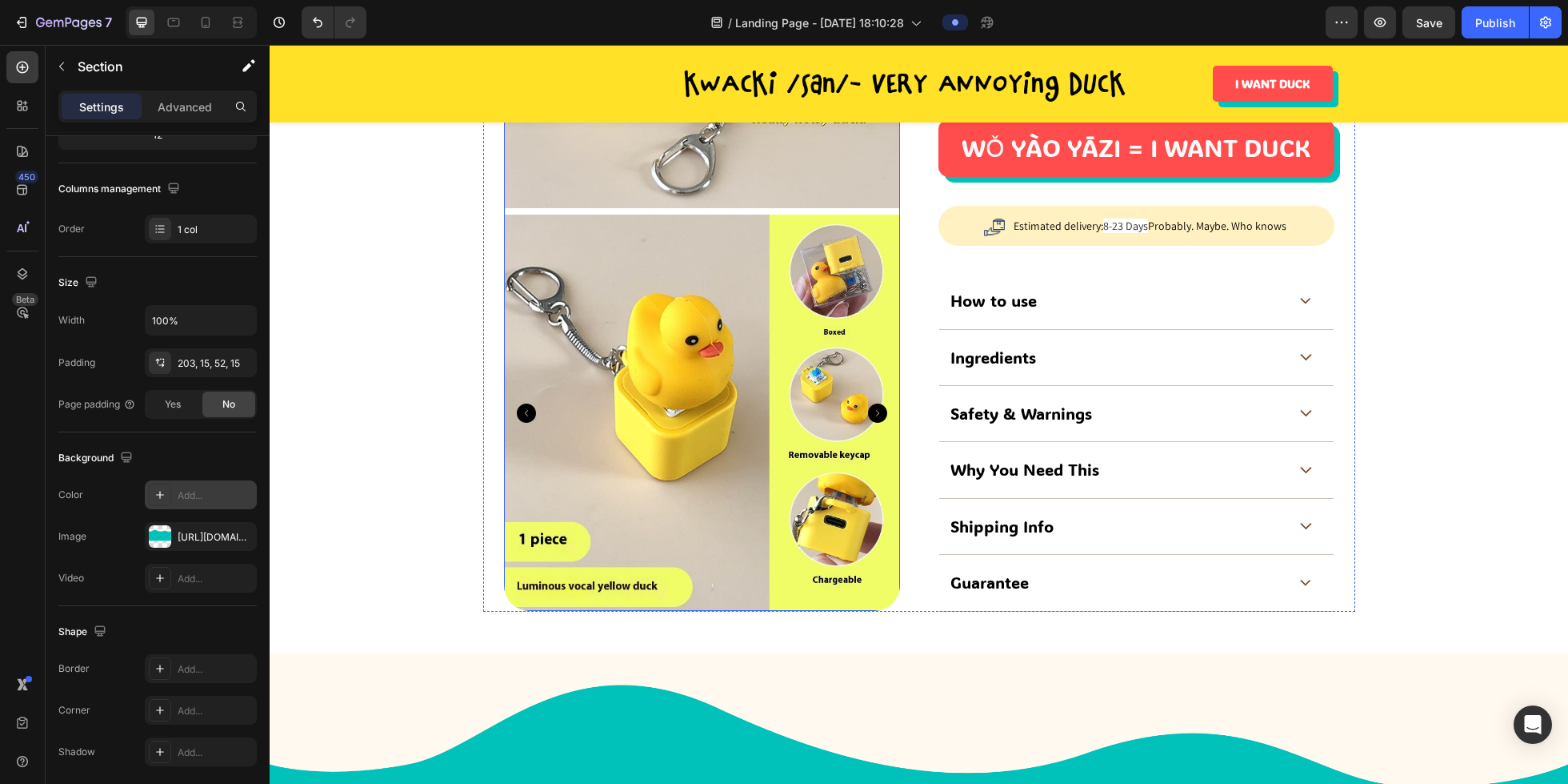
click at [527, 404] on icon "Carousel Back Arrow" at bounding box center [526, 413] width 19 height 19
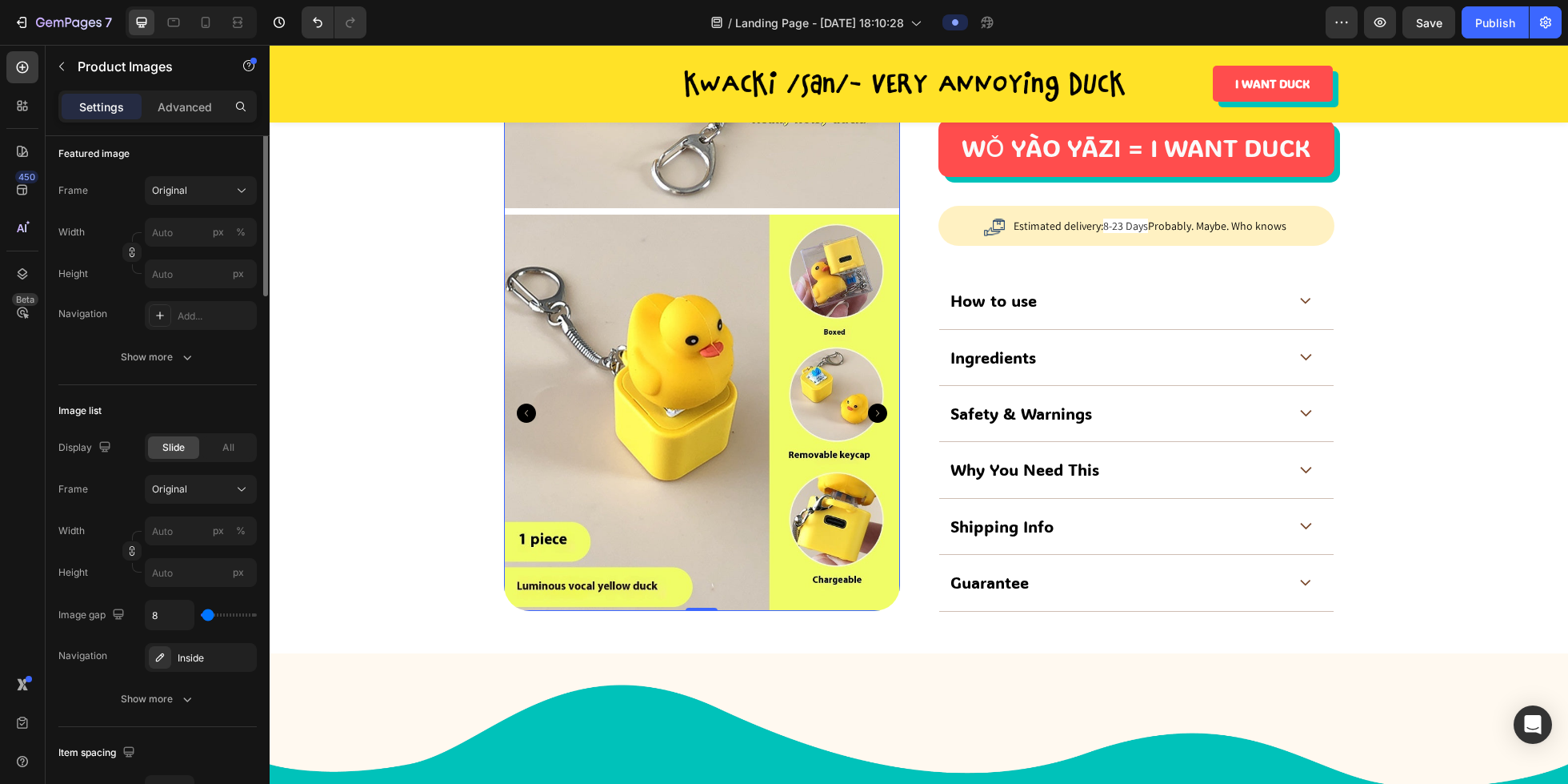
scroll to position [0, 0]
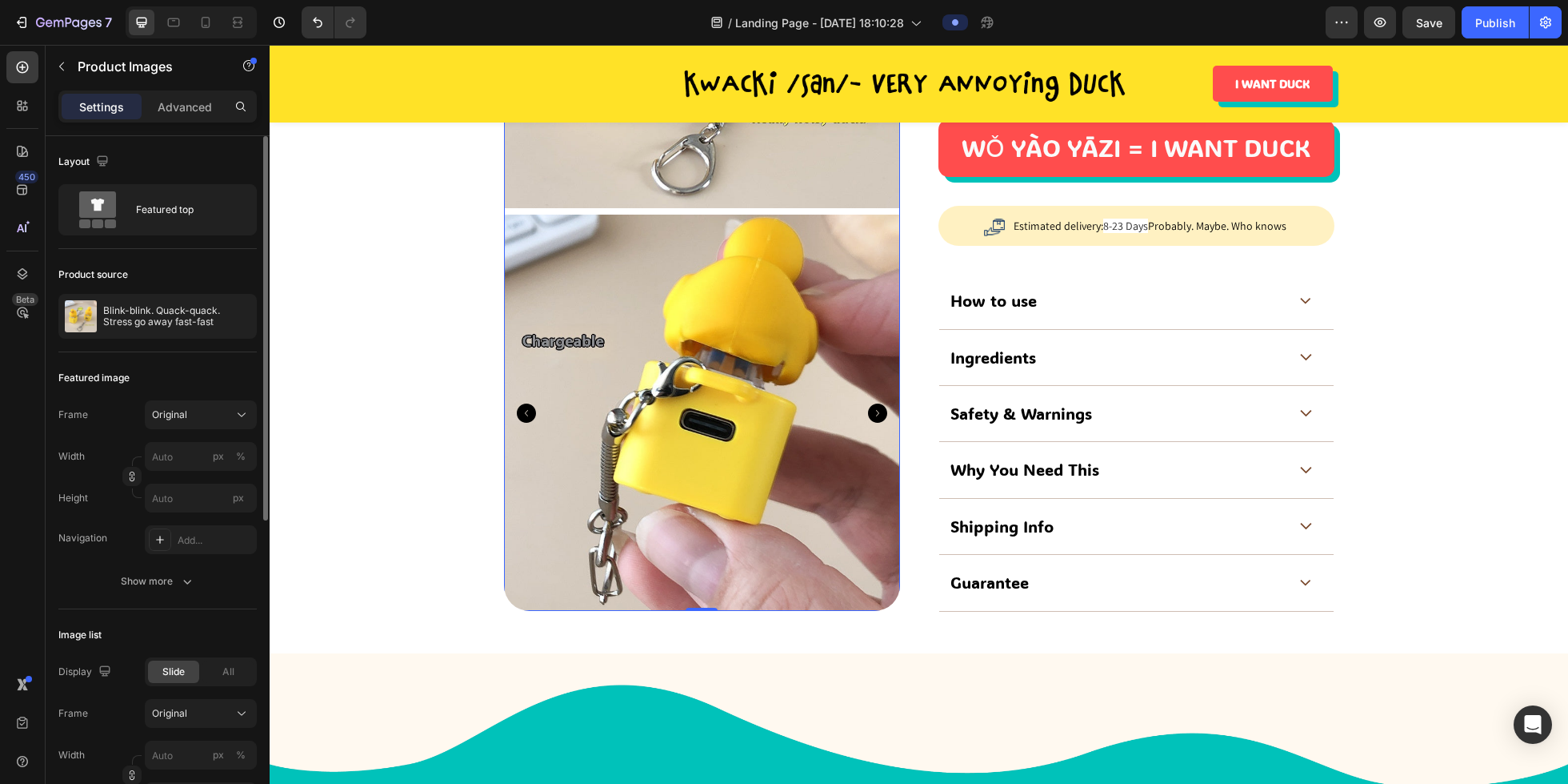
click at [527, 404] on icon "Carousel Back Arrow" at bounding box center [526, 413] width 19 height 19
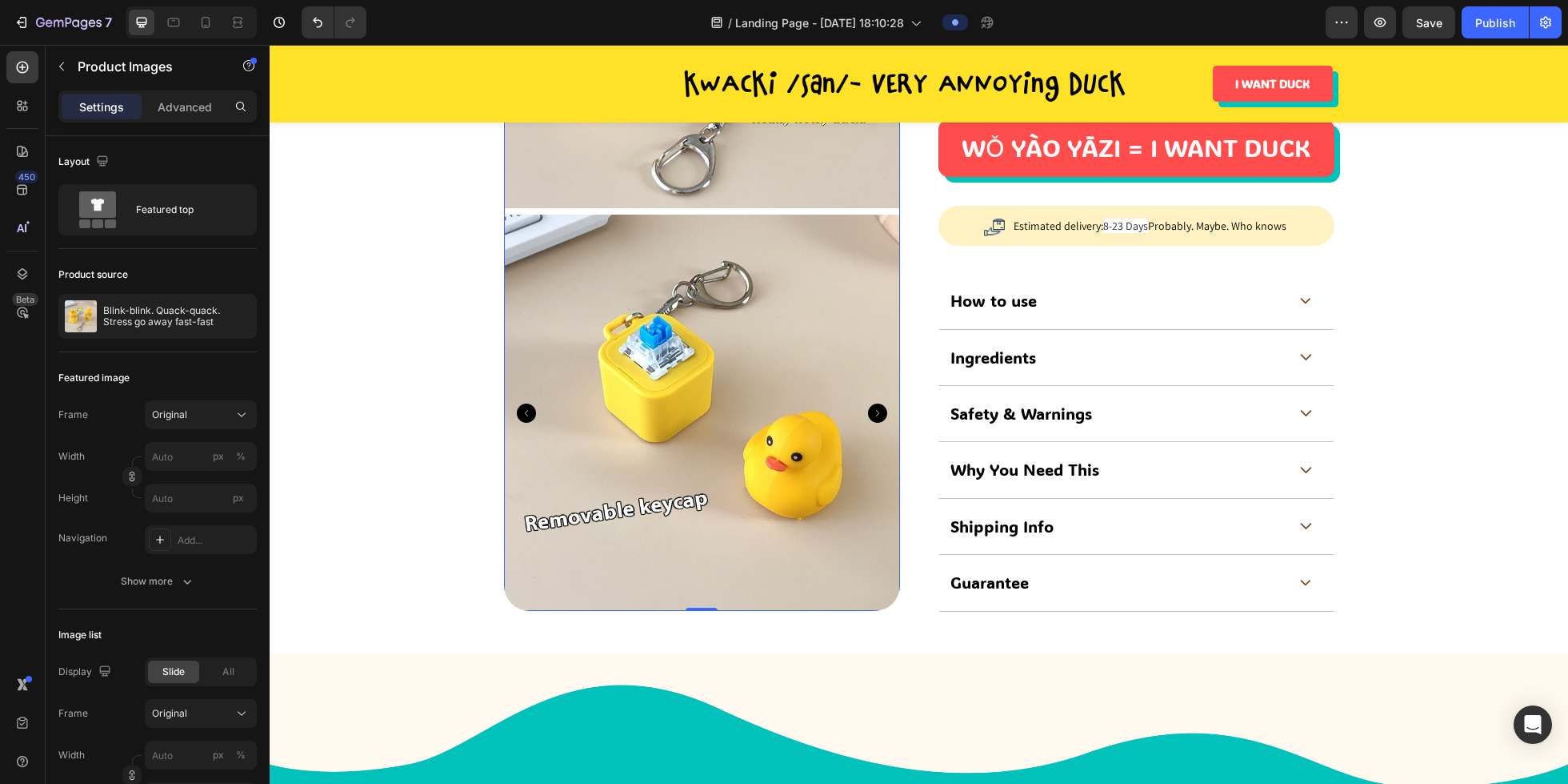
click at [527, 404] on icon "Carousel Back Arrow" at bounding box center [526, 413] width 19 height 19
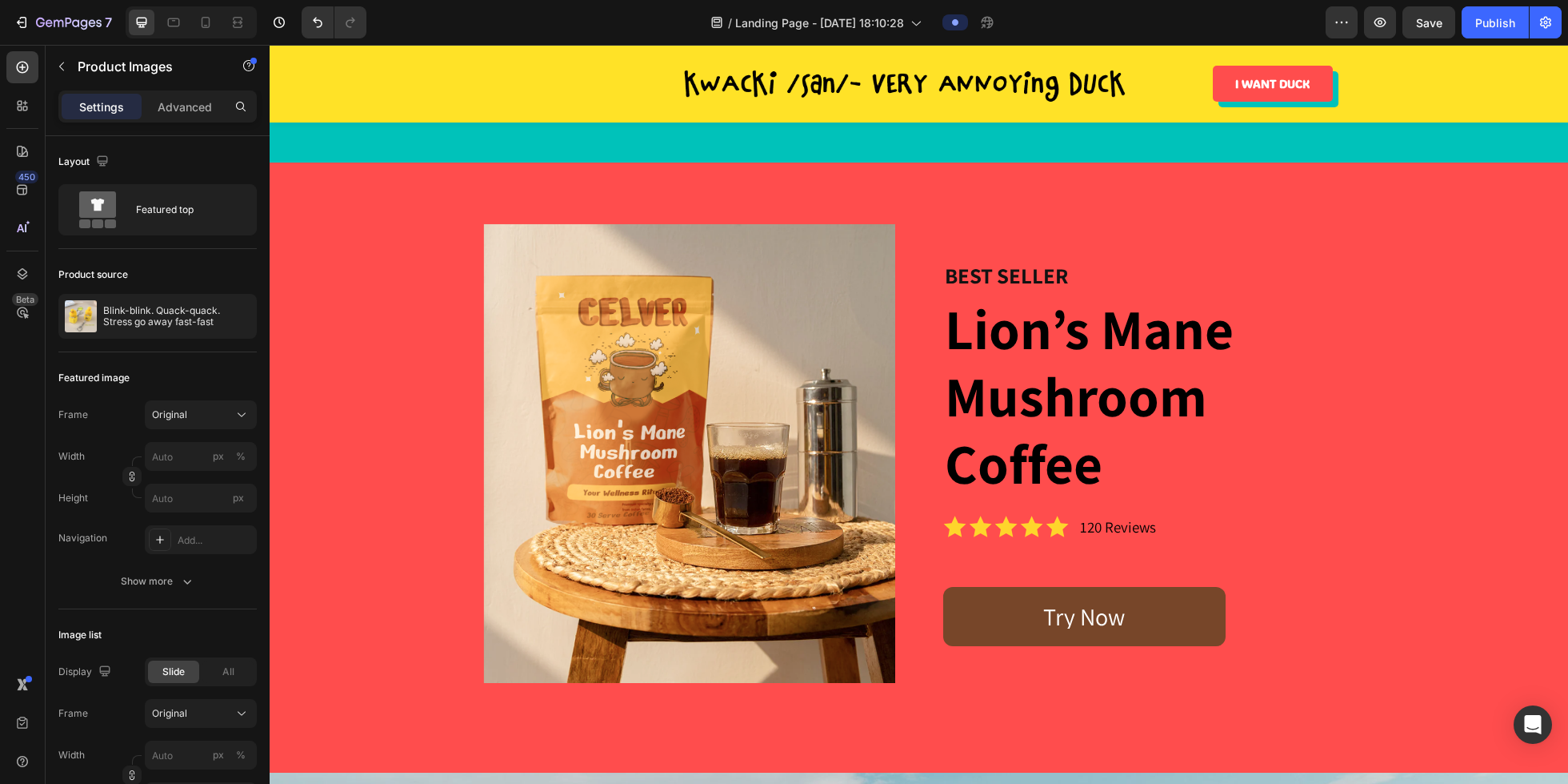
scroll to position [3120, 0]
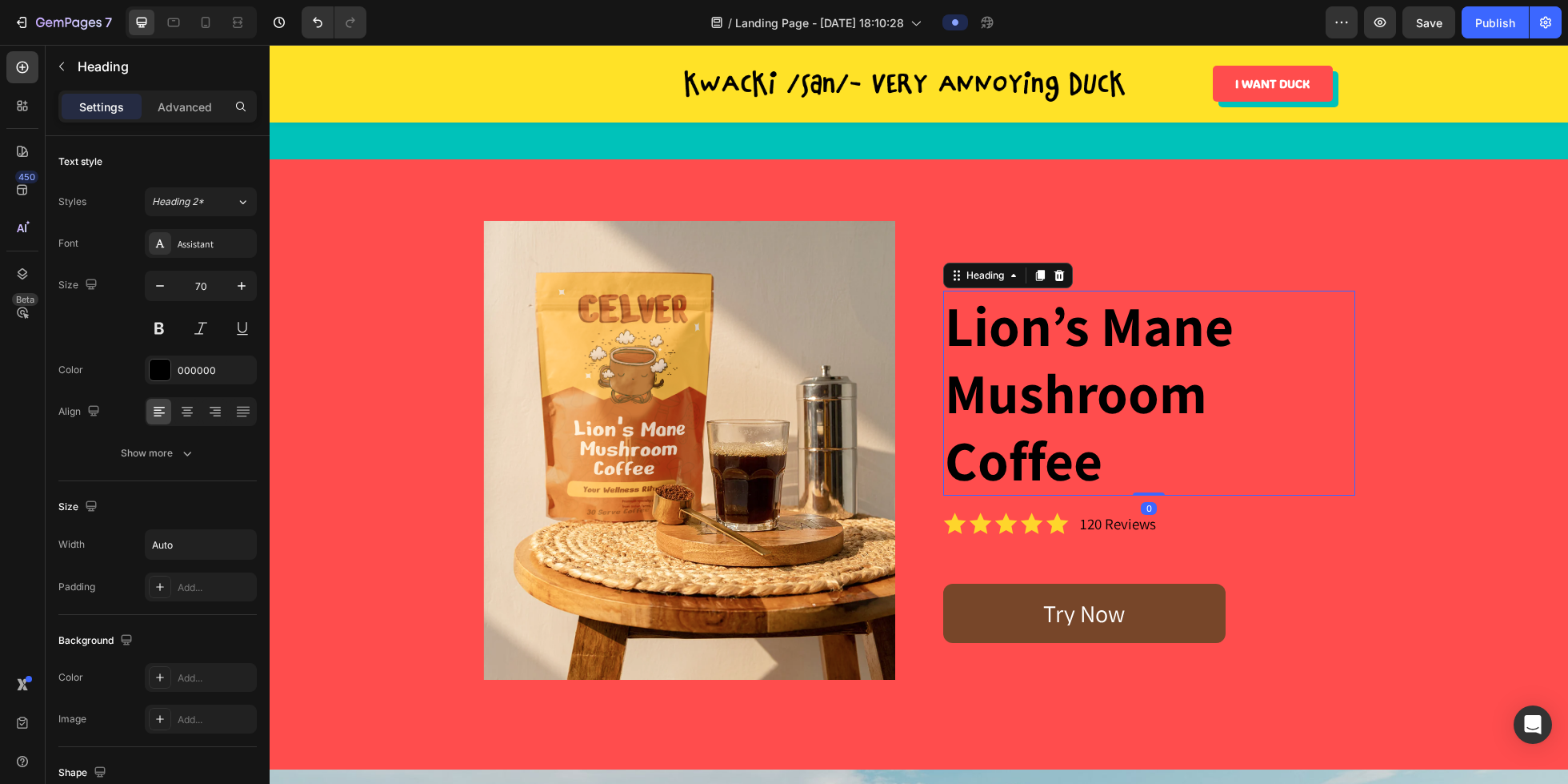
click at [978, 344] on h1 "Lion’s Mane Mushroom Coffee" at bounding box center [1149, 393] width 412 height 205
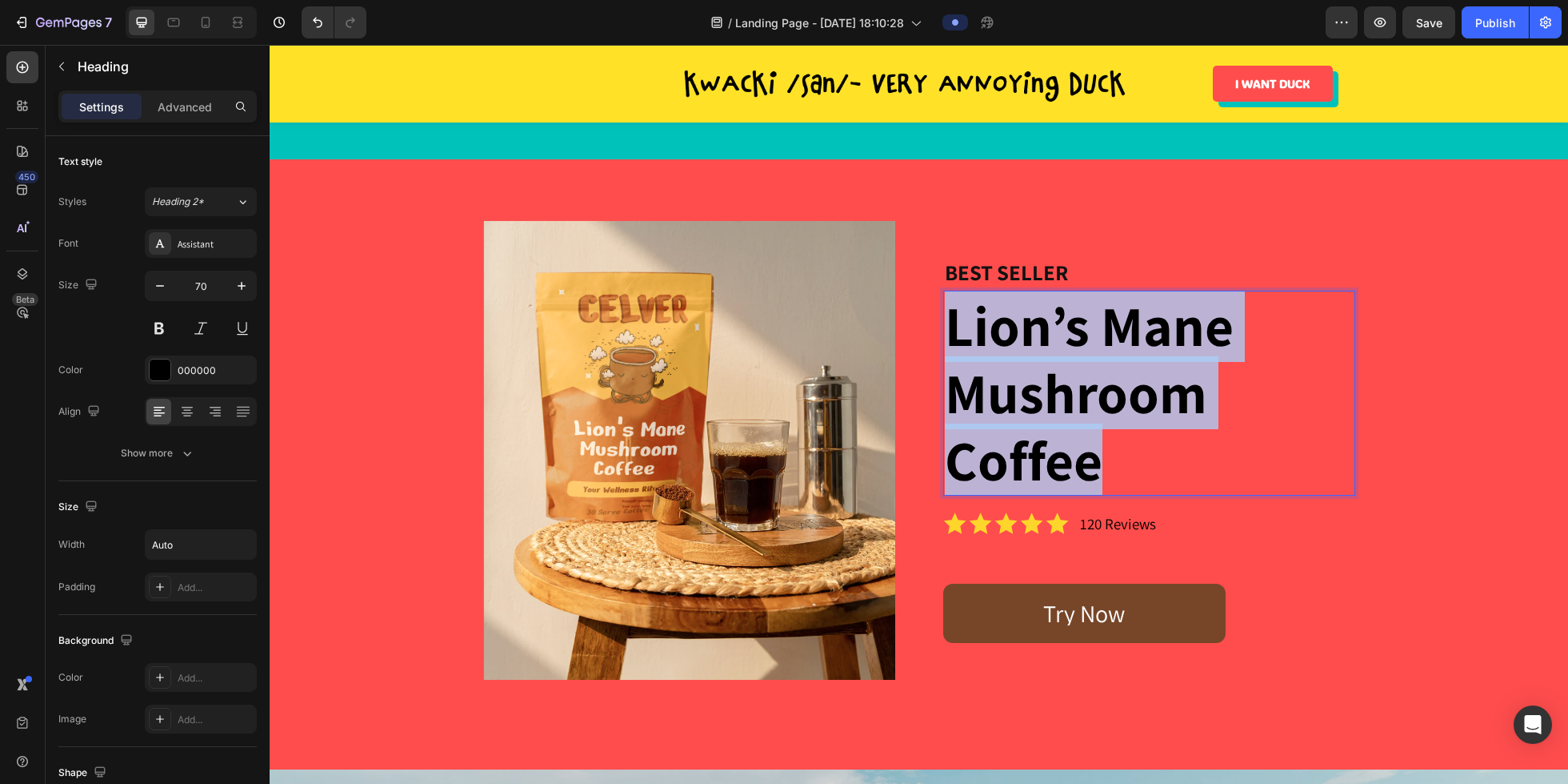
click at [978, 344] on p "Lion’s Mane Mushroom Coffee" at bounding box center [1150, 393] width 409 height 202
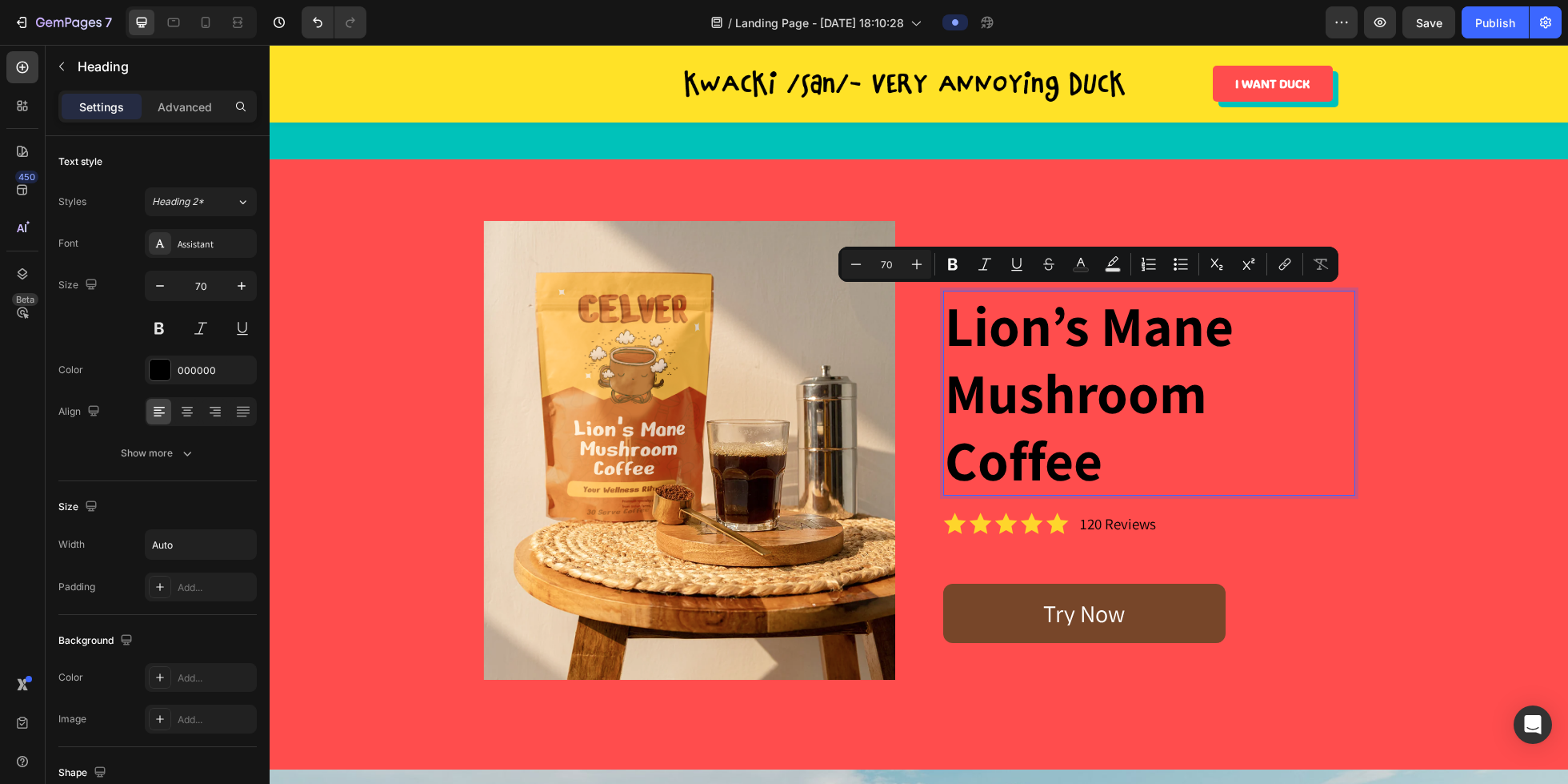
scroll to position [1, 0]
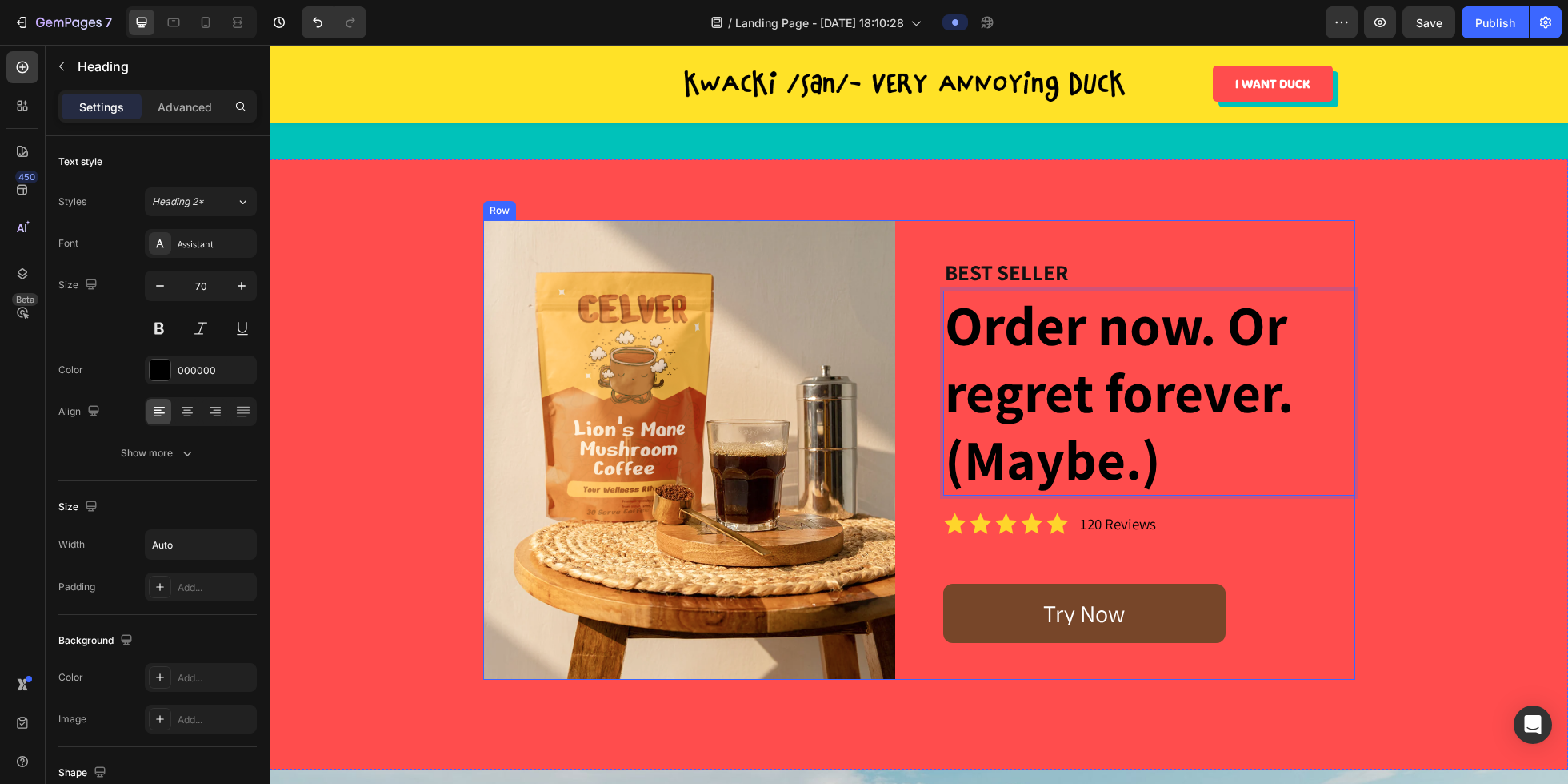
click at [914, 369] on div "Image BEST SELLER Heading Order now. Or regret forever. (Maybe.) Heading 0 Icon…" at bounding box center [919, 450] width 872 height 459
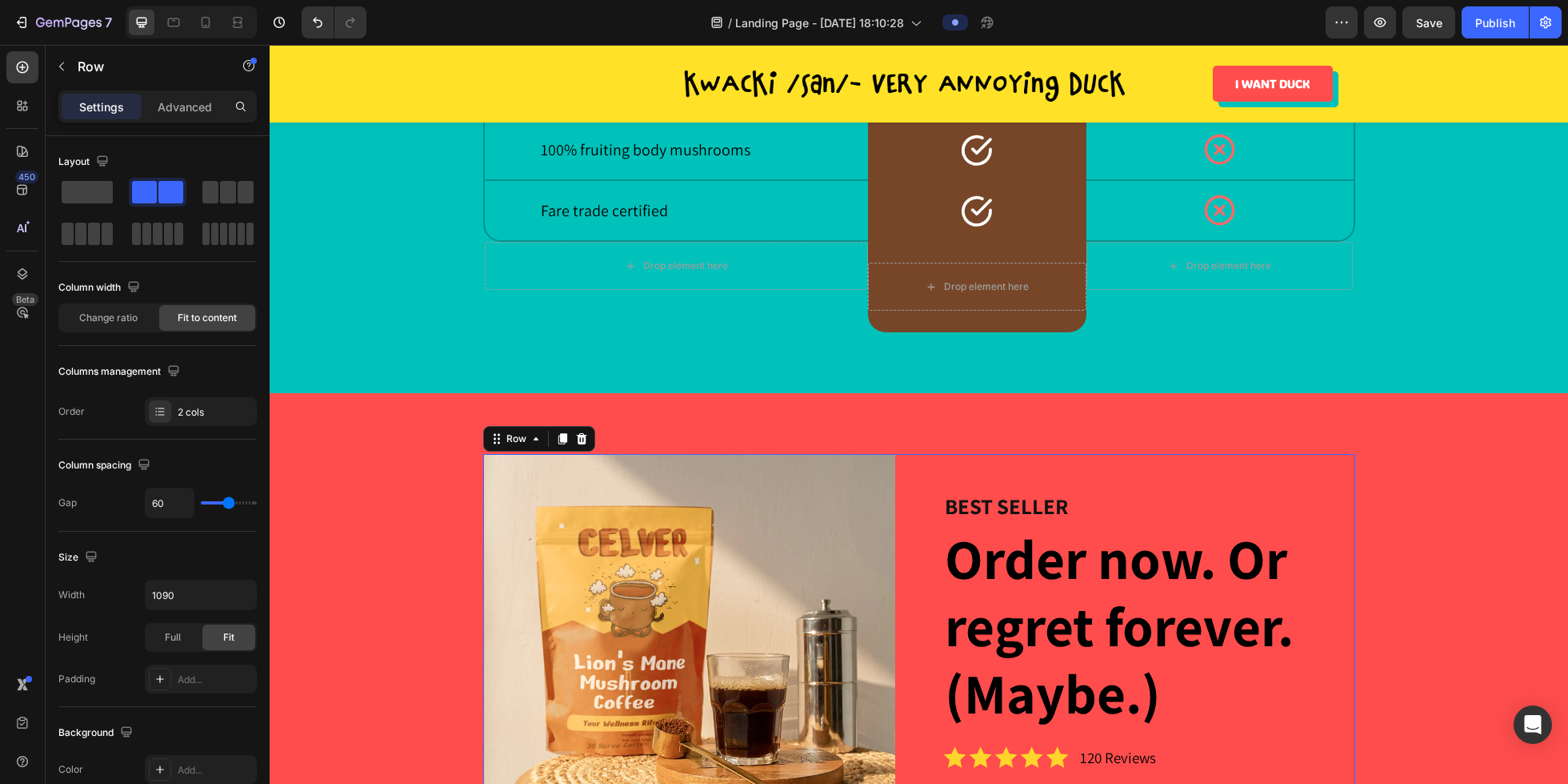
scroll to position [3040, 0]
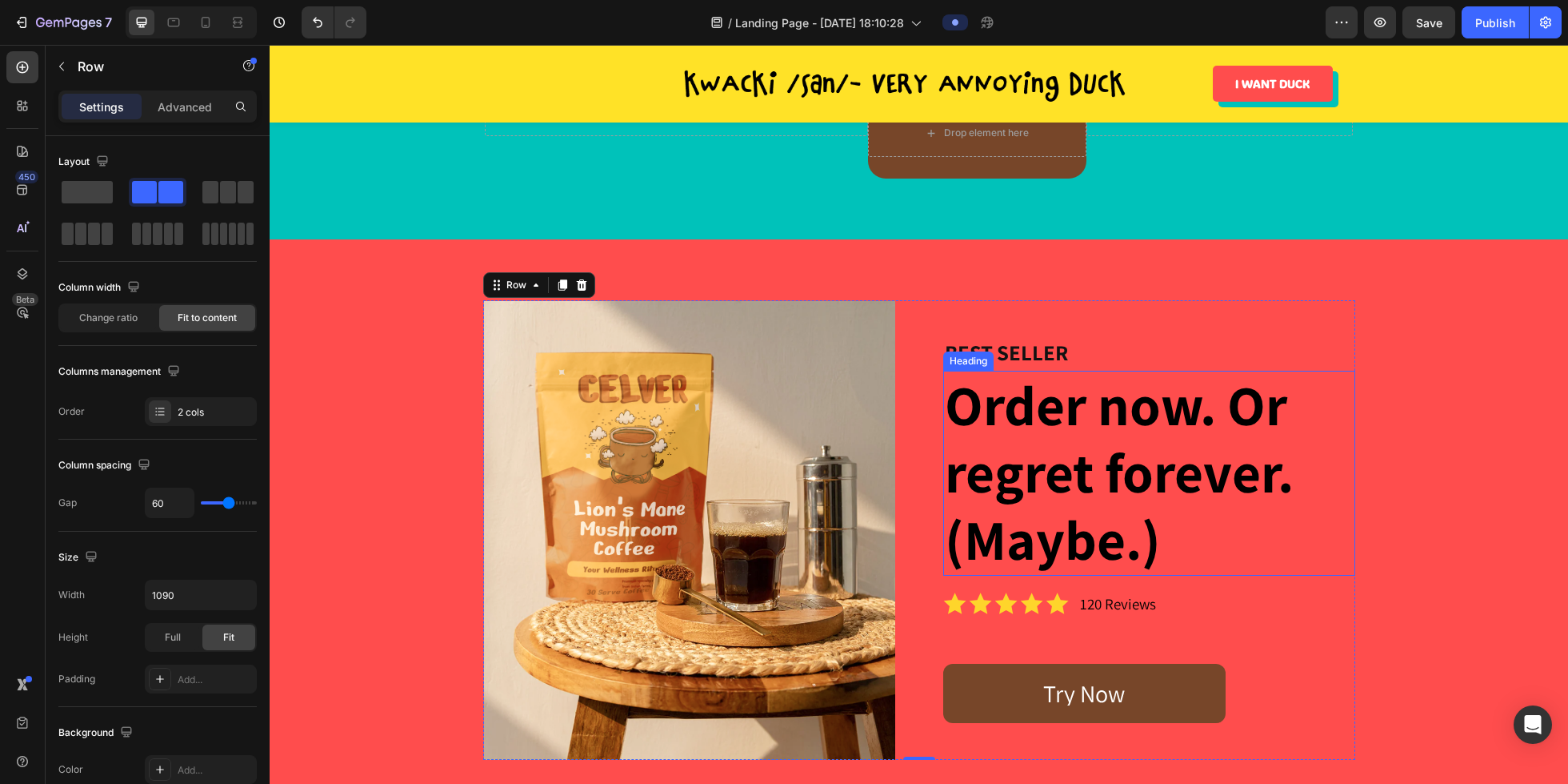
click at [1036, 444] on p "Order now. Or regret forever. (Maybe.)" at bounding box center [1150, 472] width 409 height 202
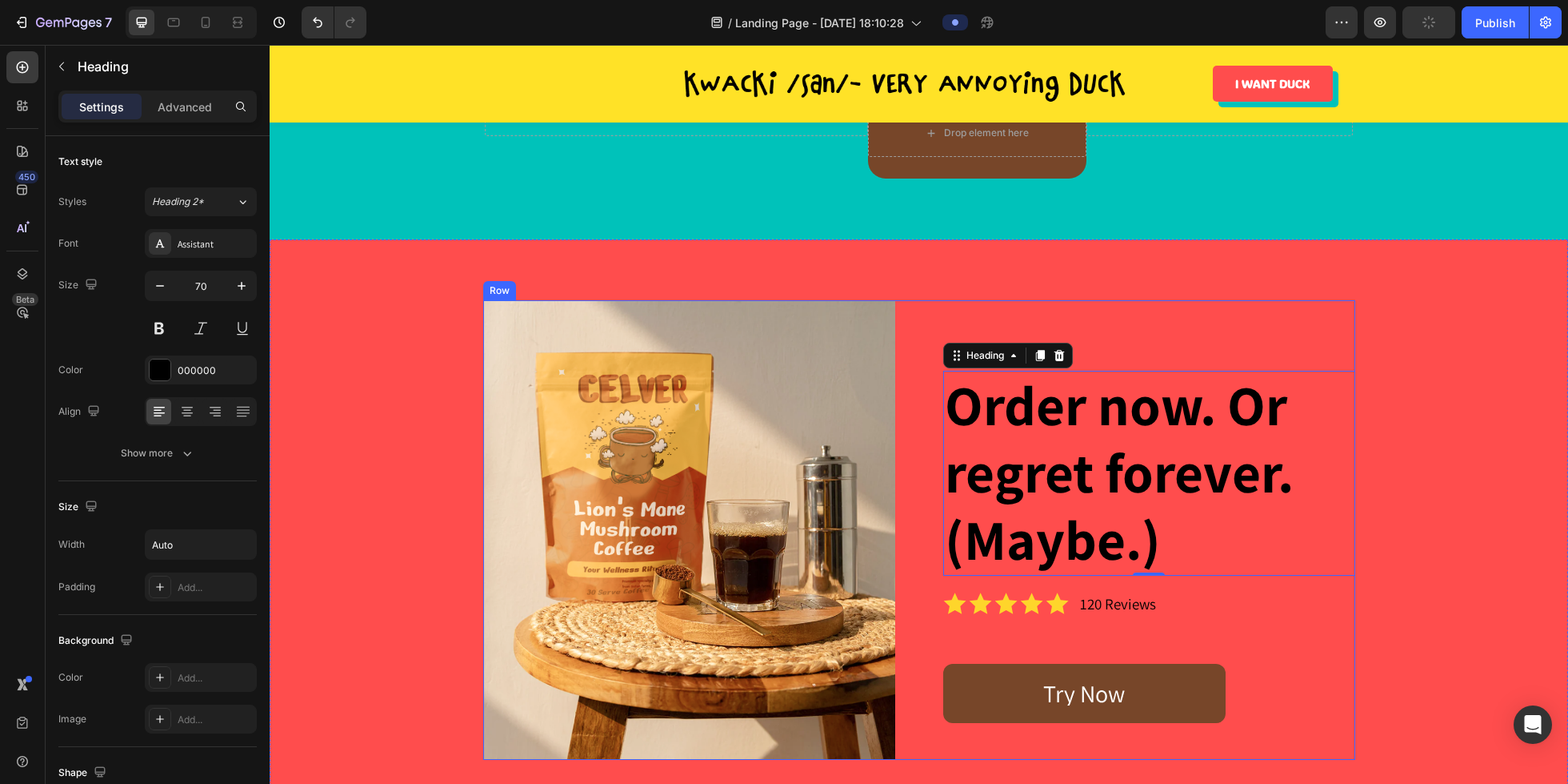
click at [917, 379] on div "Image BEST SELLER Heading Order now. Or regret forever. (Maybe.) Heading 0 Icon…" at bounding box center [919, 530] width 872 height 459
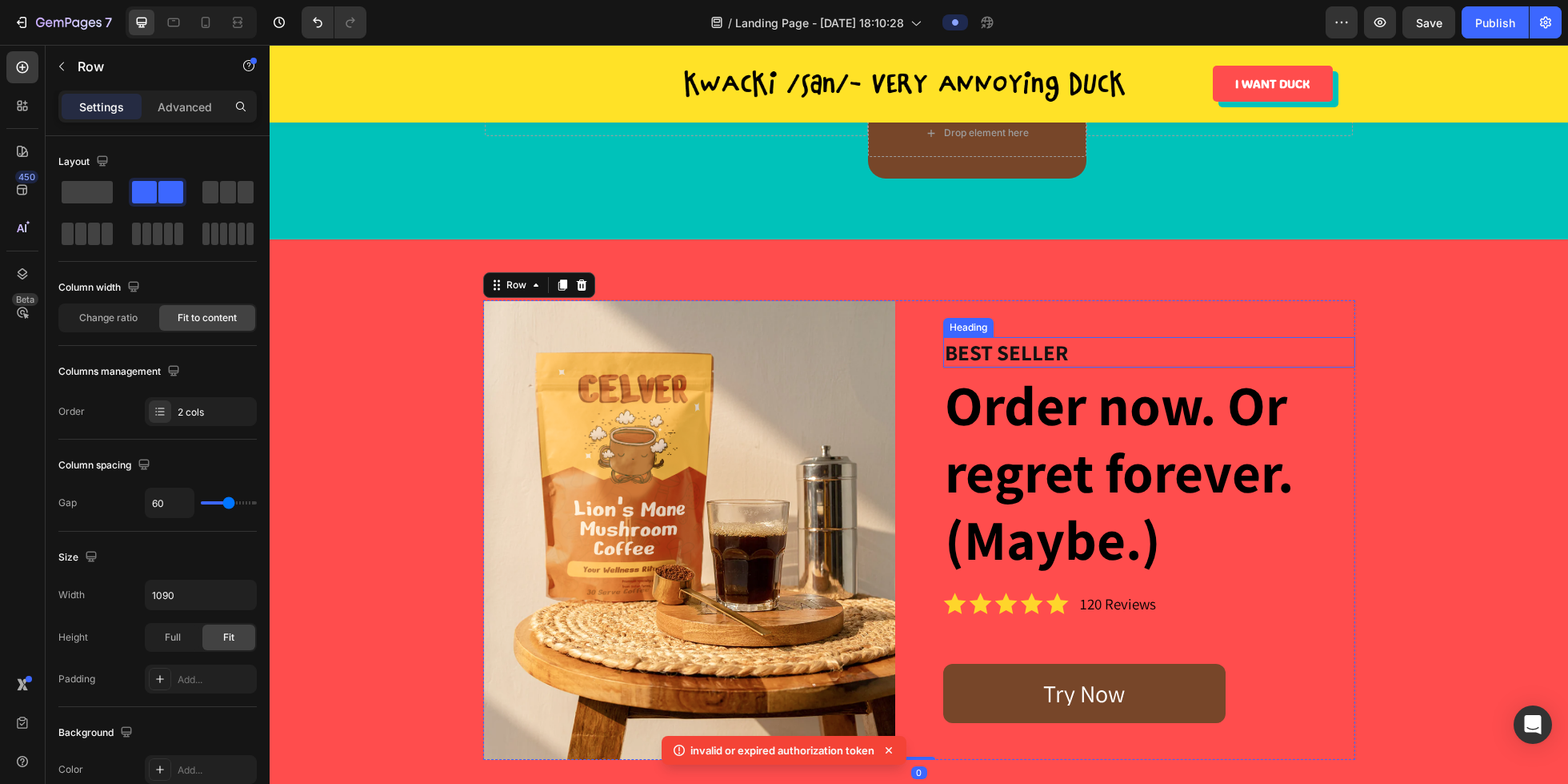
click at [984, 342] on h2 "BEST SELLER" at bounding box center [1149, 352] width 412 height 30
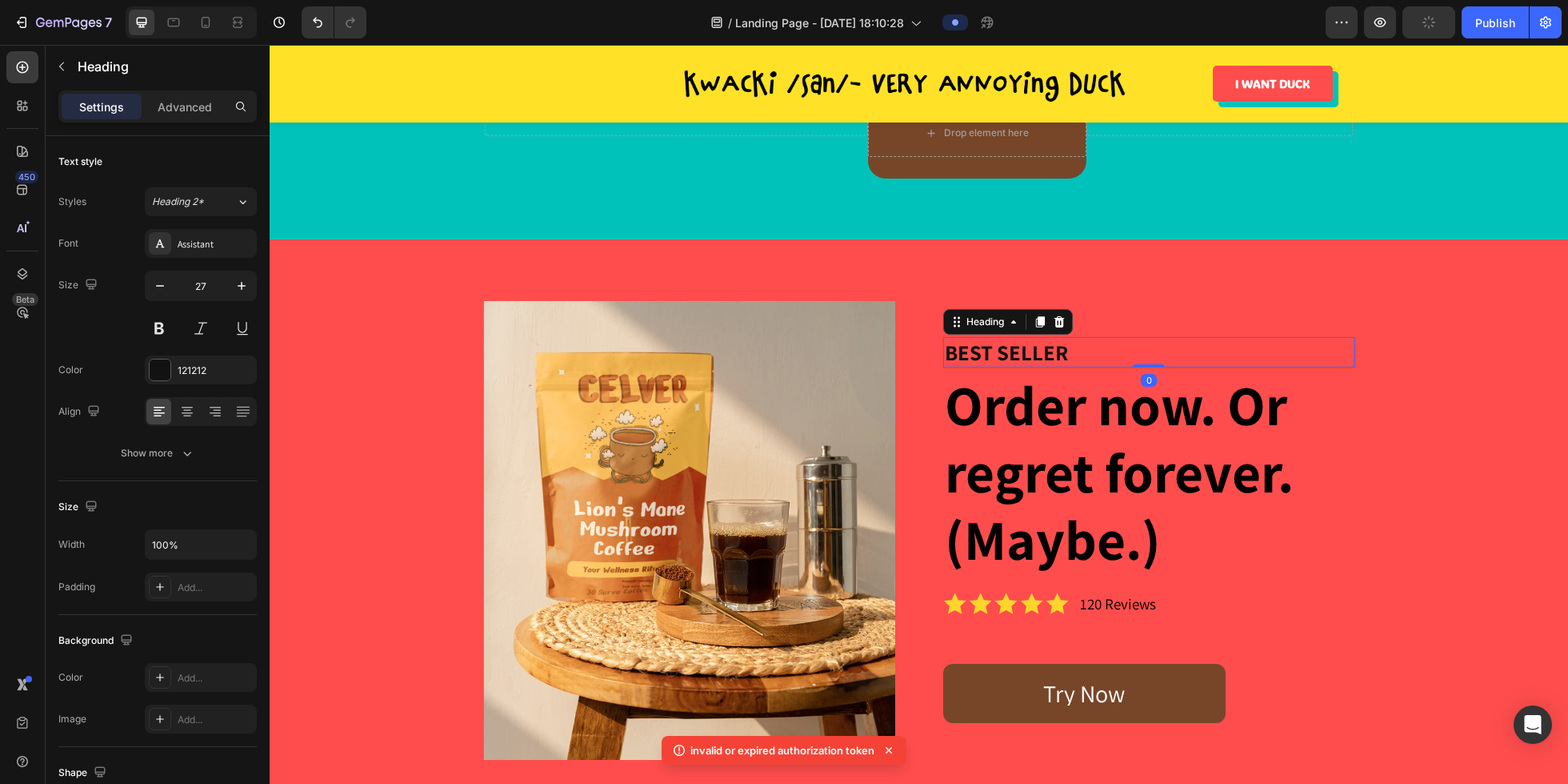
click at [984, 342] on h2 "BEST SELLER" at bounding box center [1149, 352] width 412 height 30
click at [984, 342] on p "BEST SELLER" at bounding box center [1150, 353] width 409 height 27
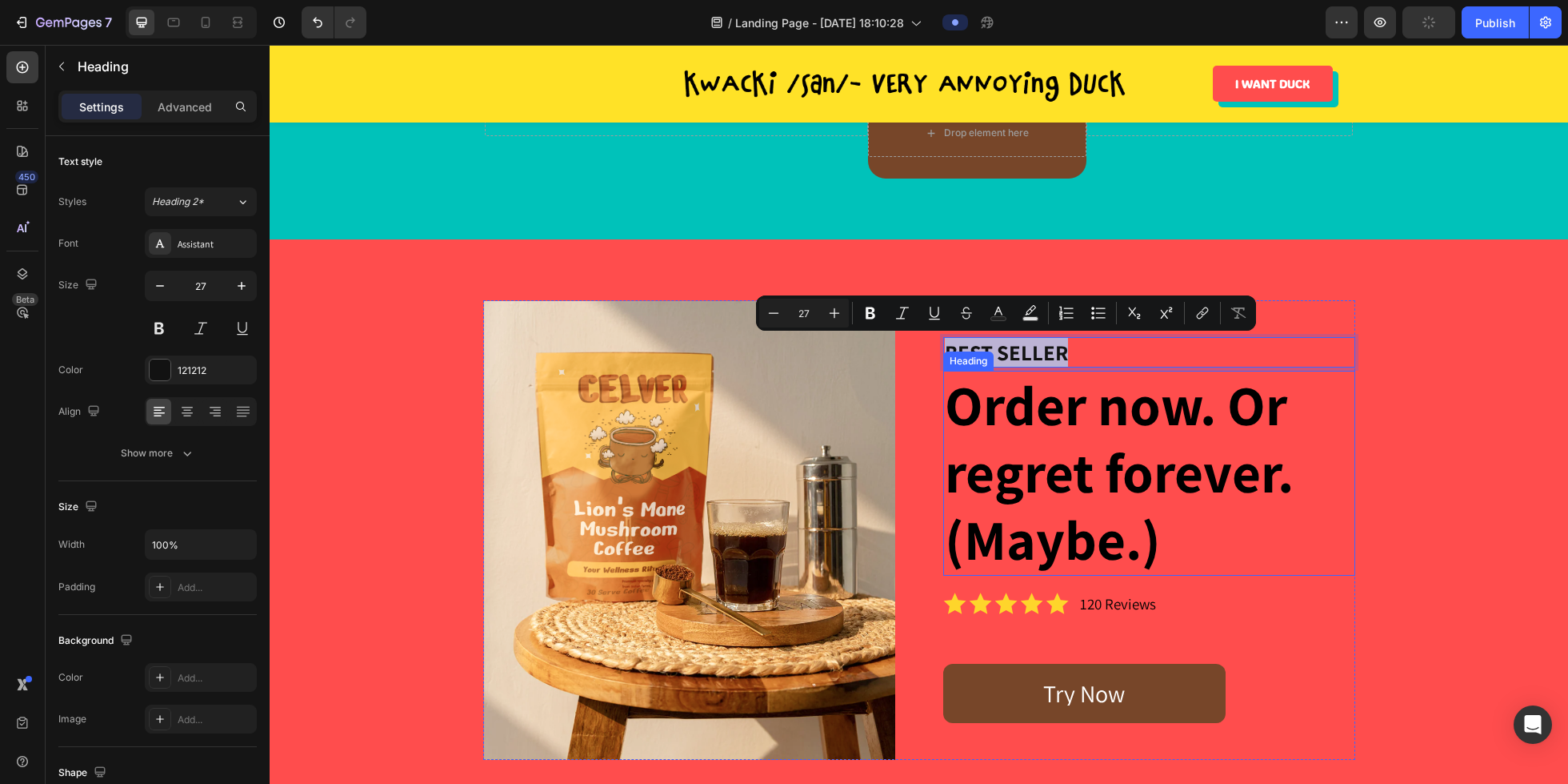
click at [1047, 439] on p "Order now. Or regret forever. (Maybe.)" at bounding box center [1150, 472] width 409 height 202
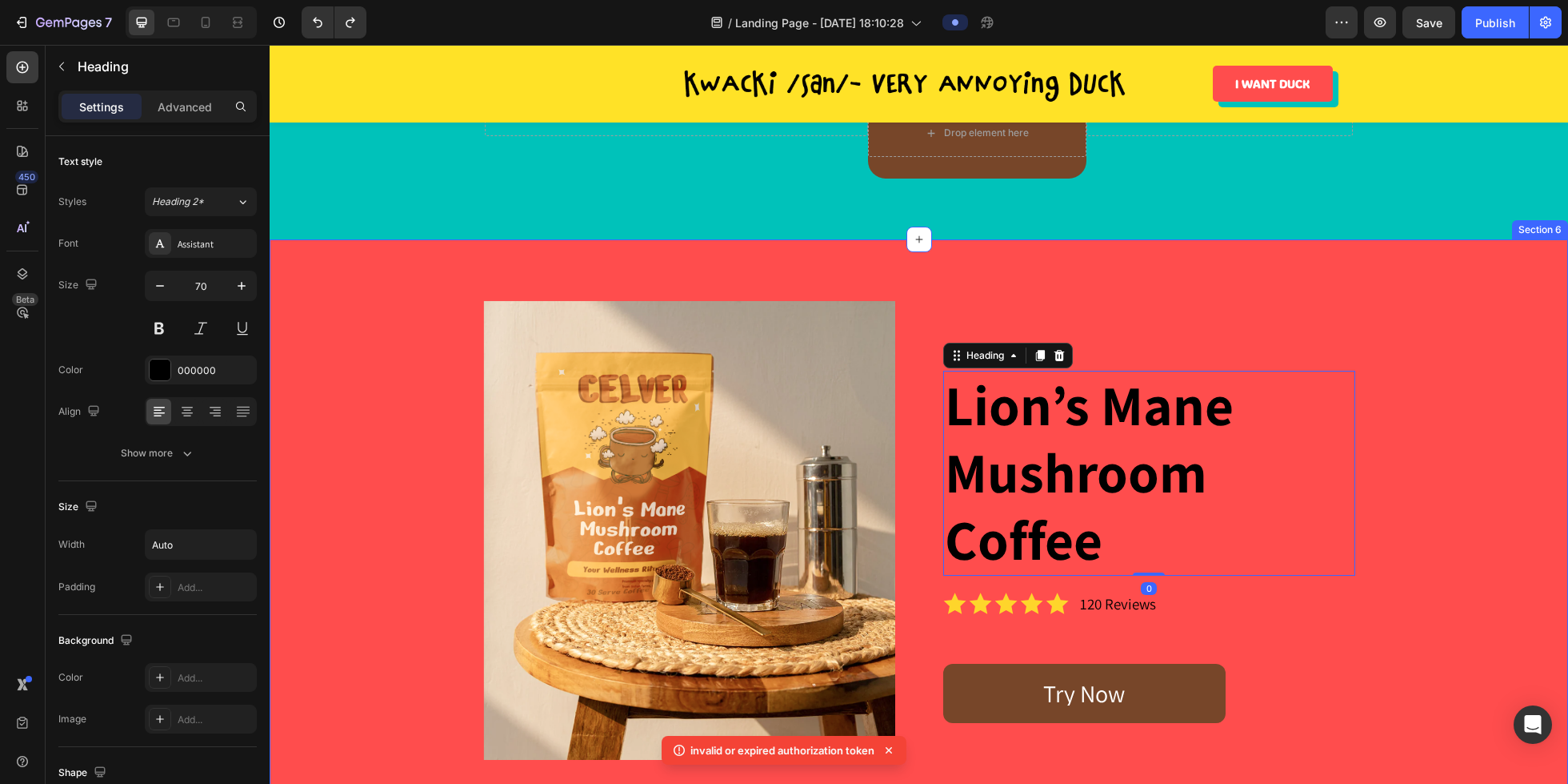
click at [423, 359] on div "Image BEST SELLER Heading Lion’s Mane Mushroom Coffee Heading 0 Icon Icon Icon …" at bounding box center [919, 530] width 1257 height 459
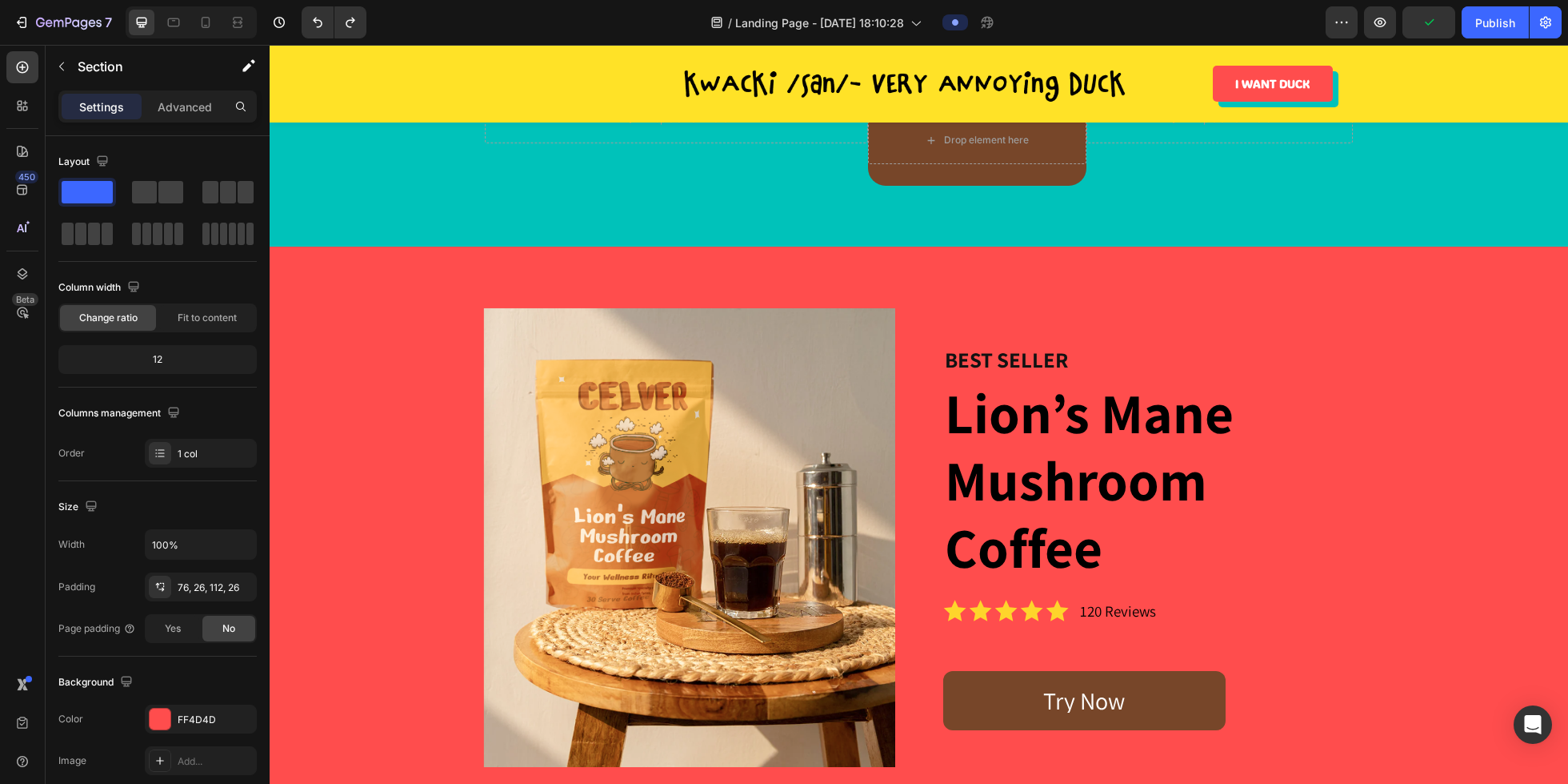
scroll to position [3081, 0]
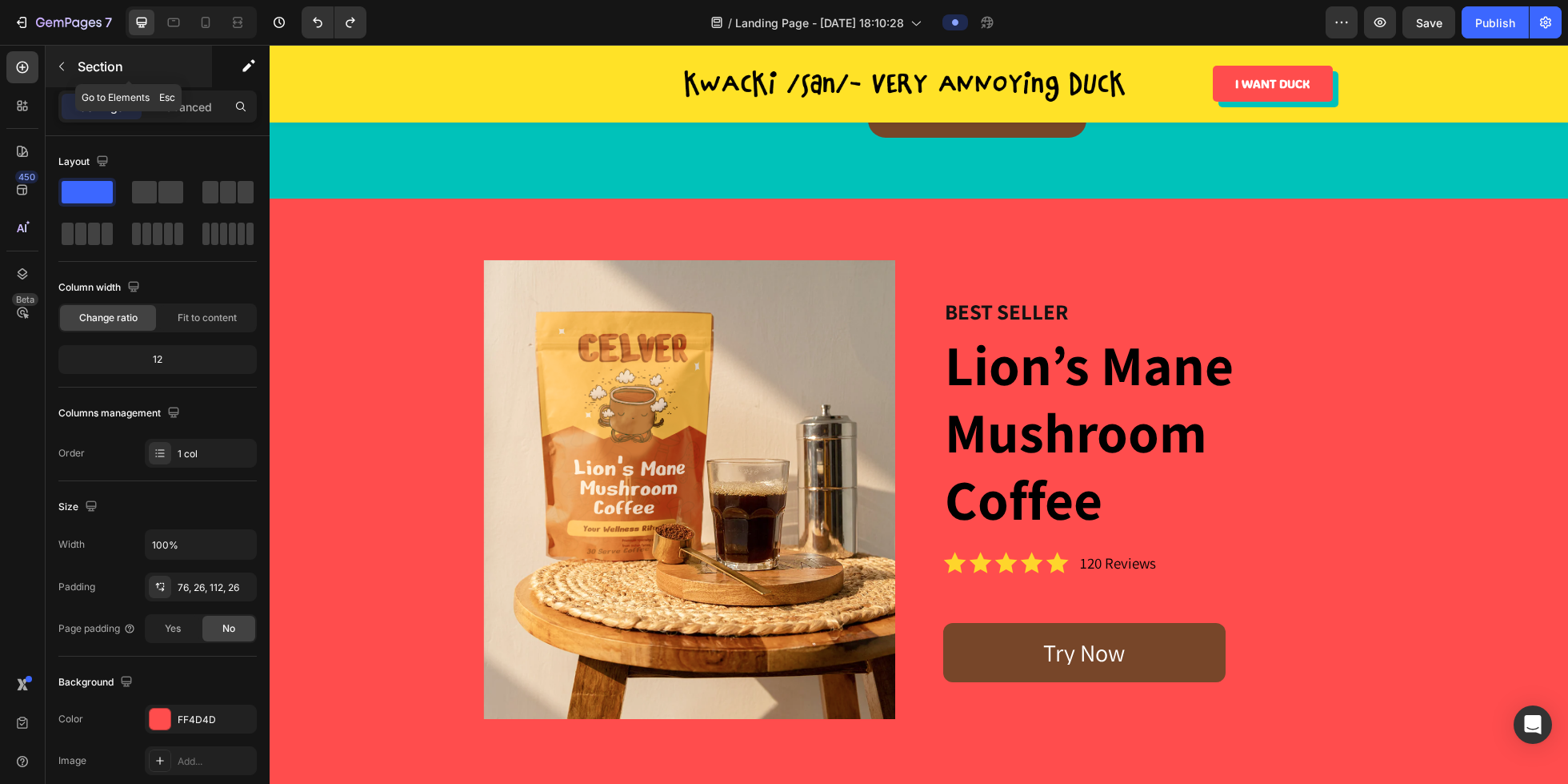
click at [62, 64] on icon "button" at bounding box center [61, 67] width 13 height 13
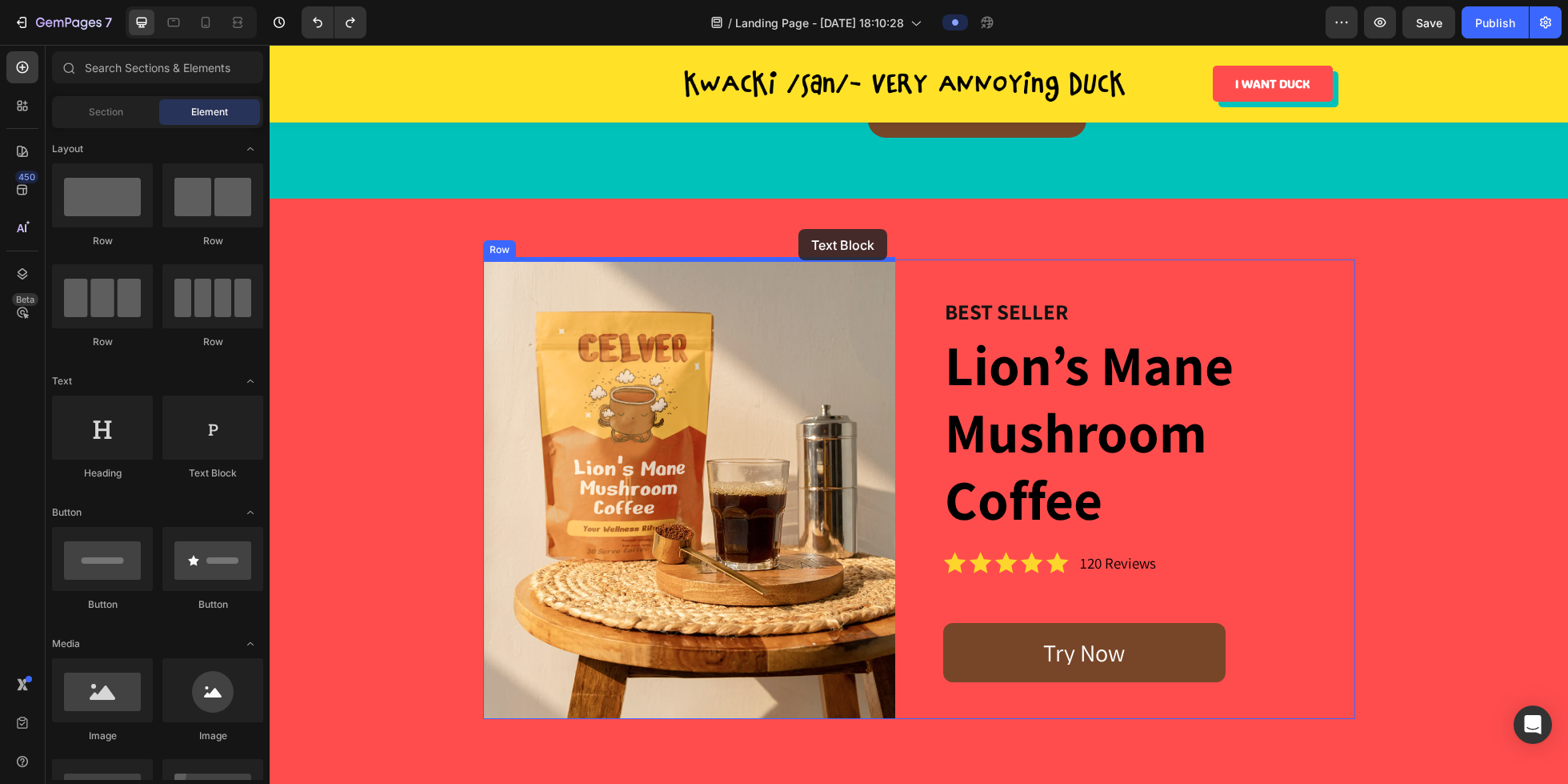
drag, startPoint x: 481, startPoint y: 492, endPoint x: 798, endPoint y: 229, distance: 411.9
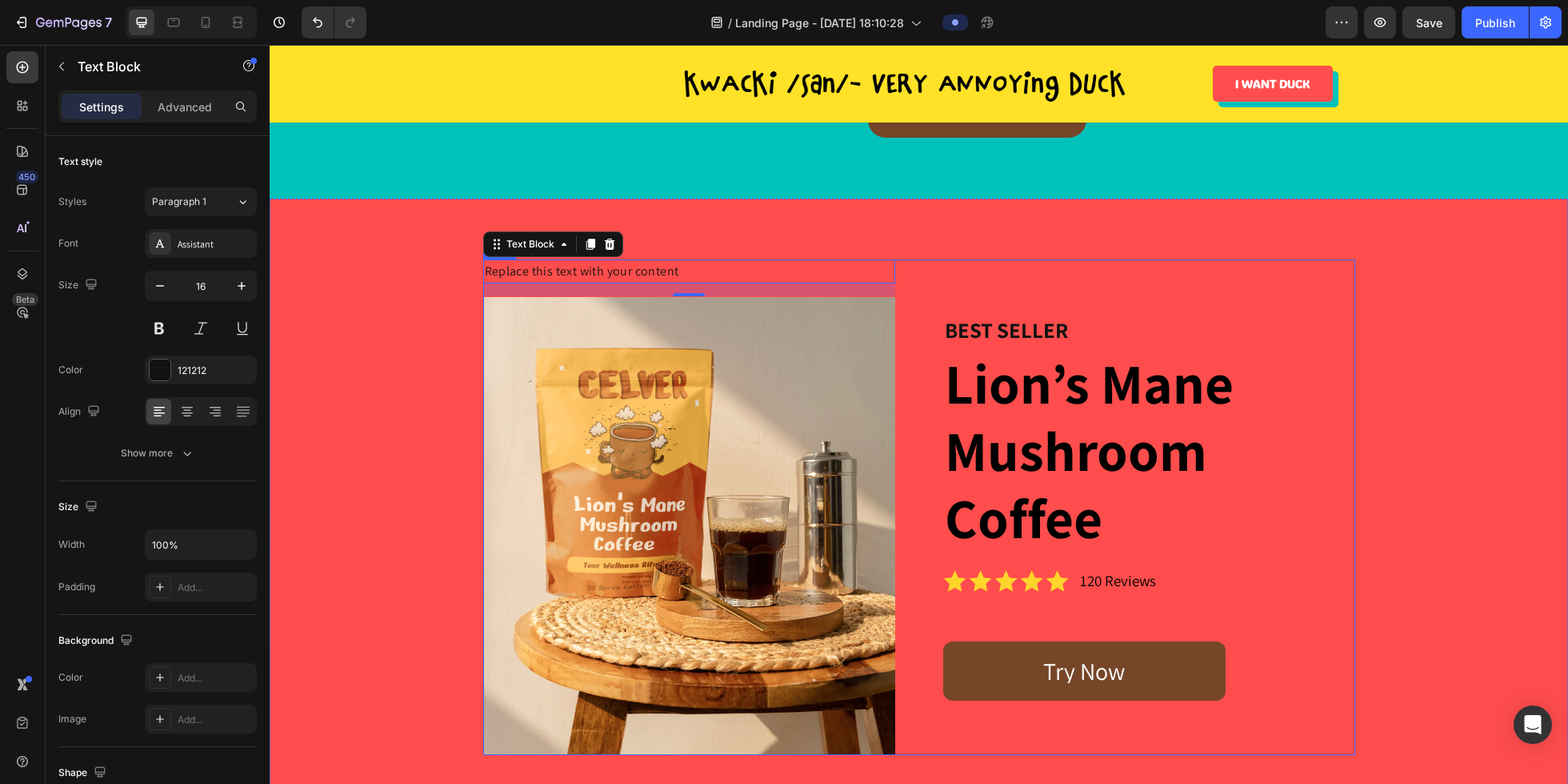
click at [895, 269] on div "Replace this text with your content Text Block 16 Image BEST SELLER Heading Lio…" at bounding box center [919, 507] width 872 height 495
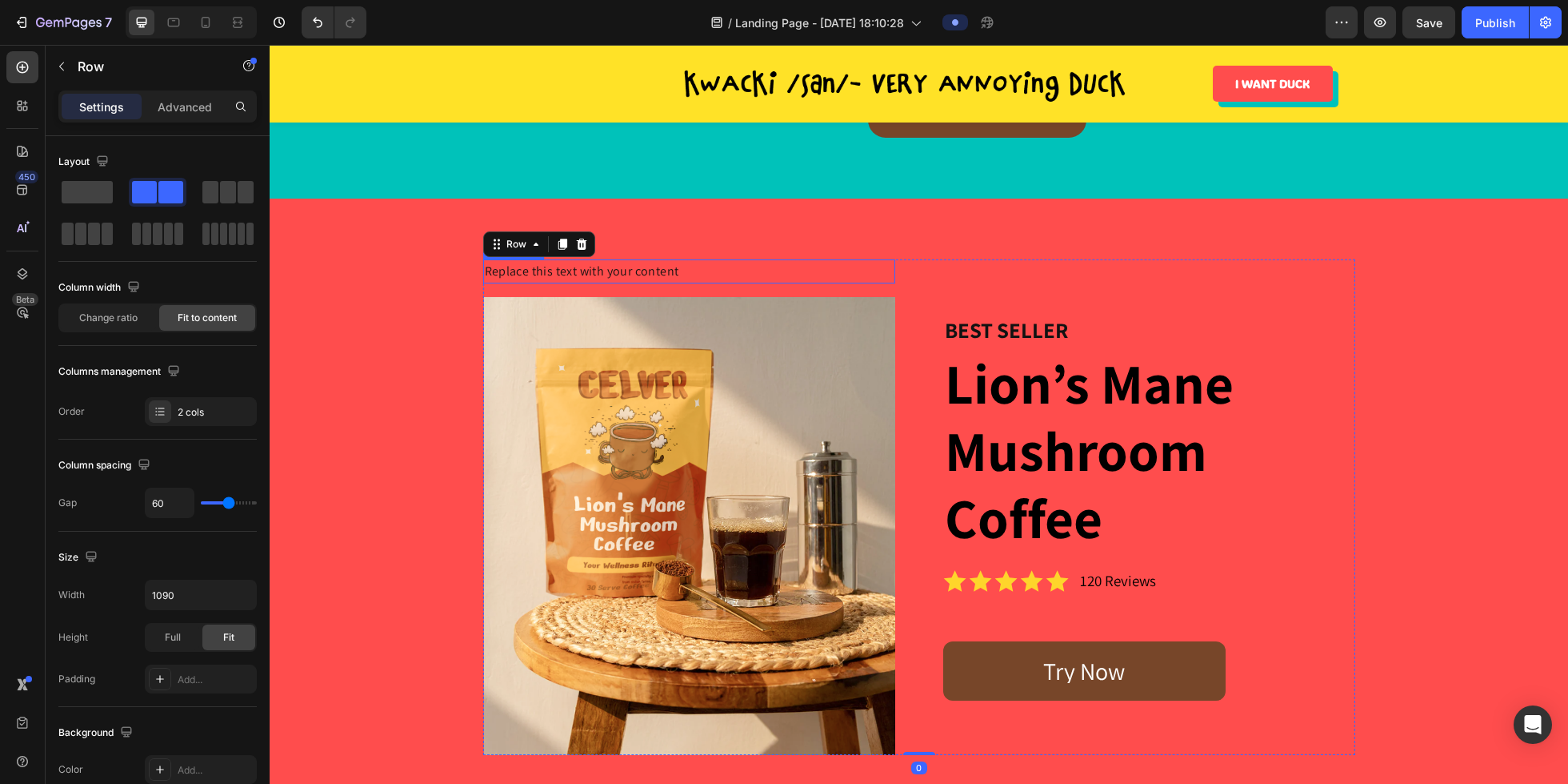
click at [869, 277] on div "Replace this text with your content" at bounding box center [689, 271] width 412 height 24
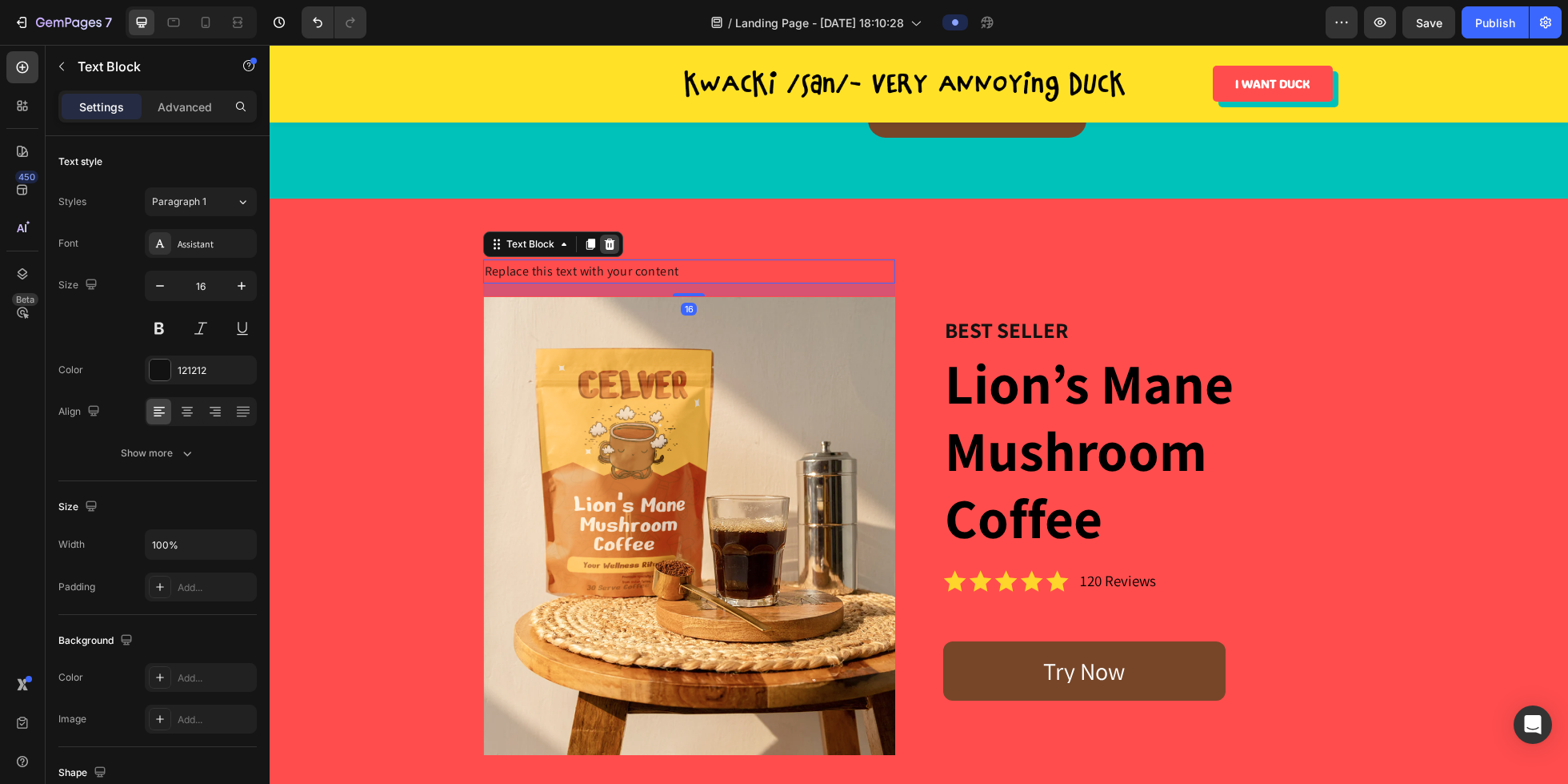
click at [608, 247] on icon at bounding box center [609, 244] width 10 height 11
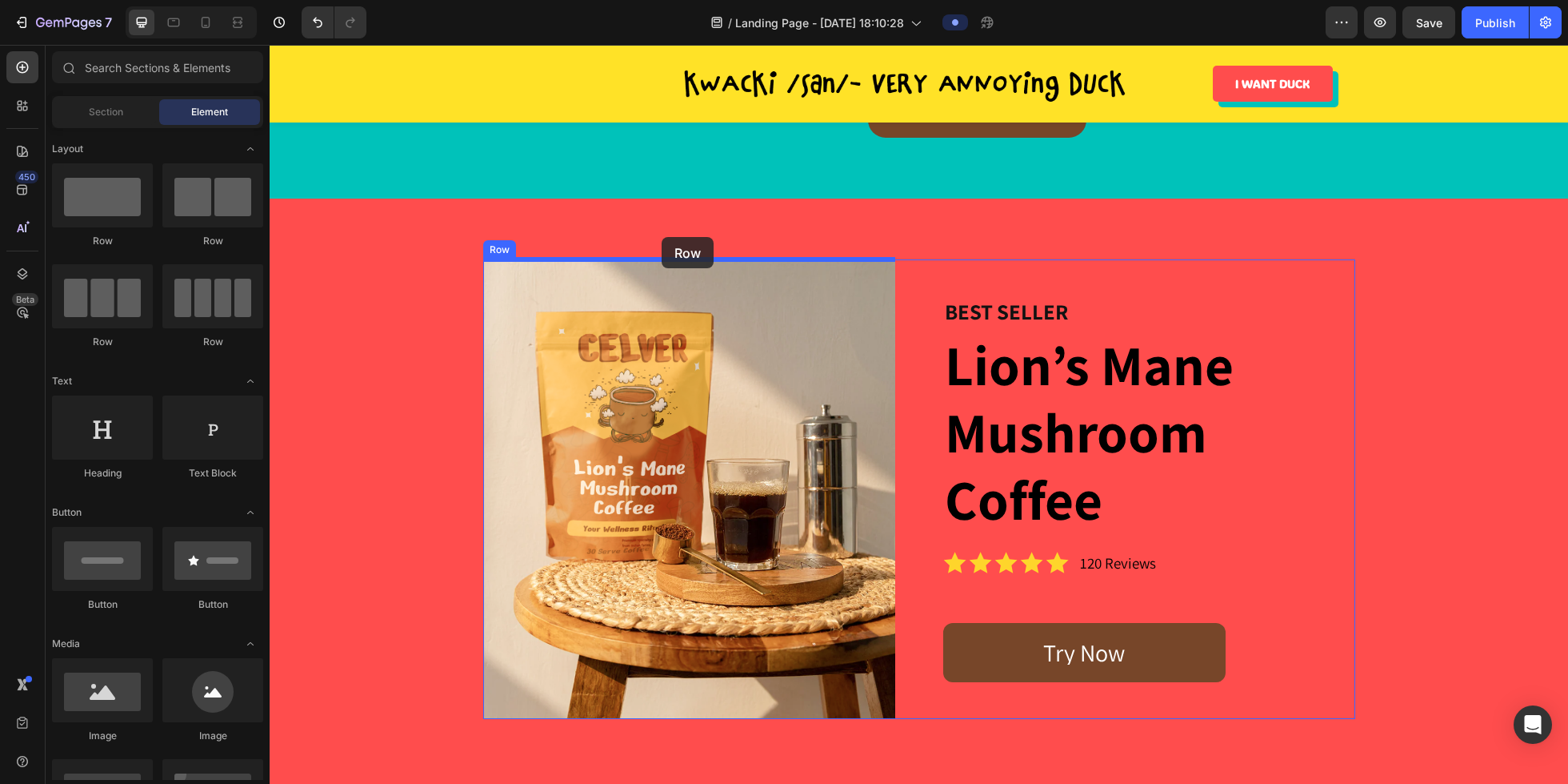
drag, startPoint x: 357, startPoint y: 255, endPoint x: 662, endPoint y: 237, distance: 305.5
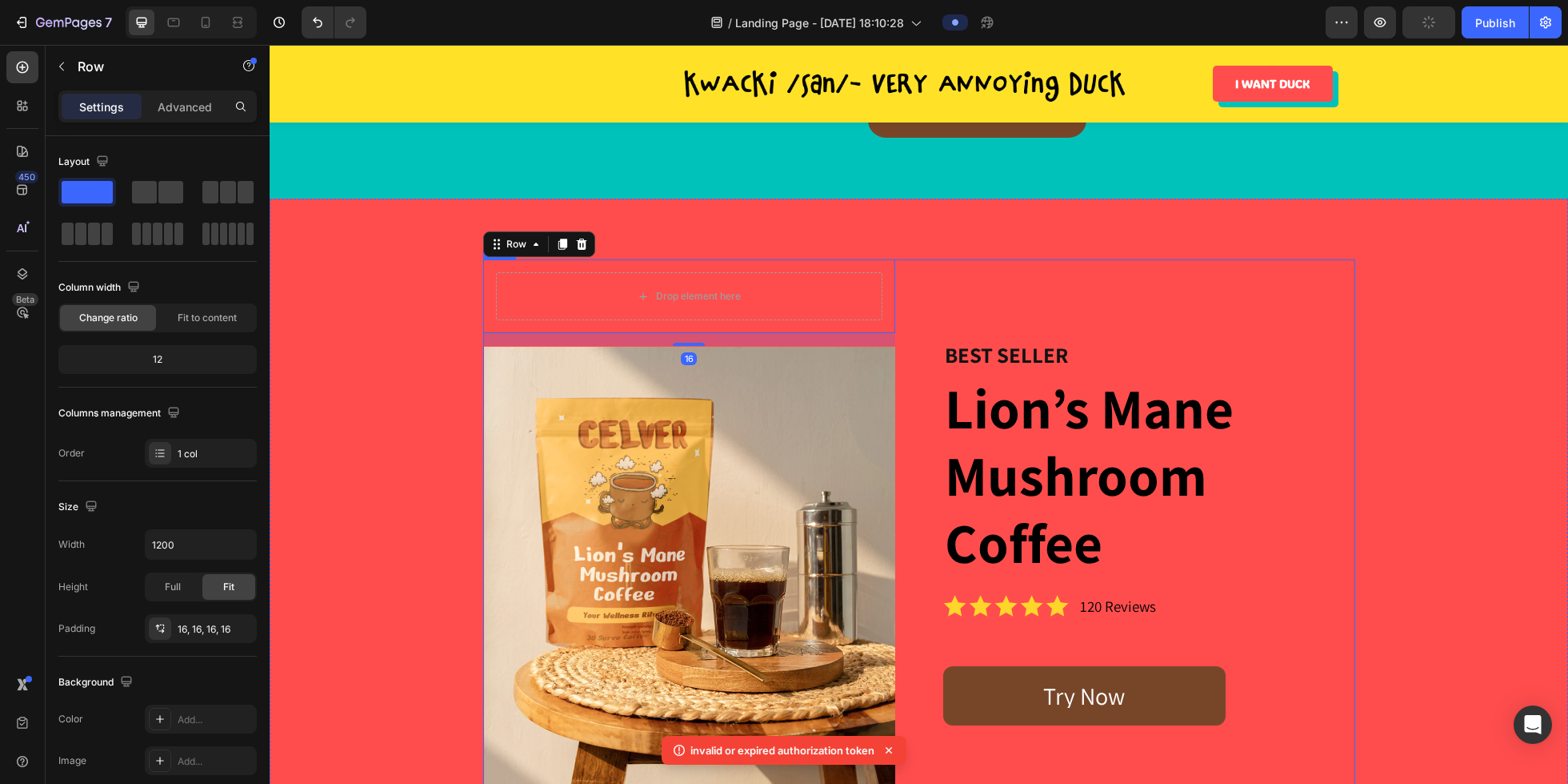
click at [972, 301] on div "BEST SELLER Heading Lion’s Mane Mushroom Coffee Heading Icon Icon Icon Icon Ico…" at bounding box center [1149, 532] width 412 height 546
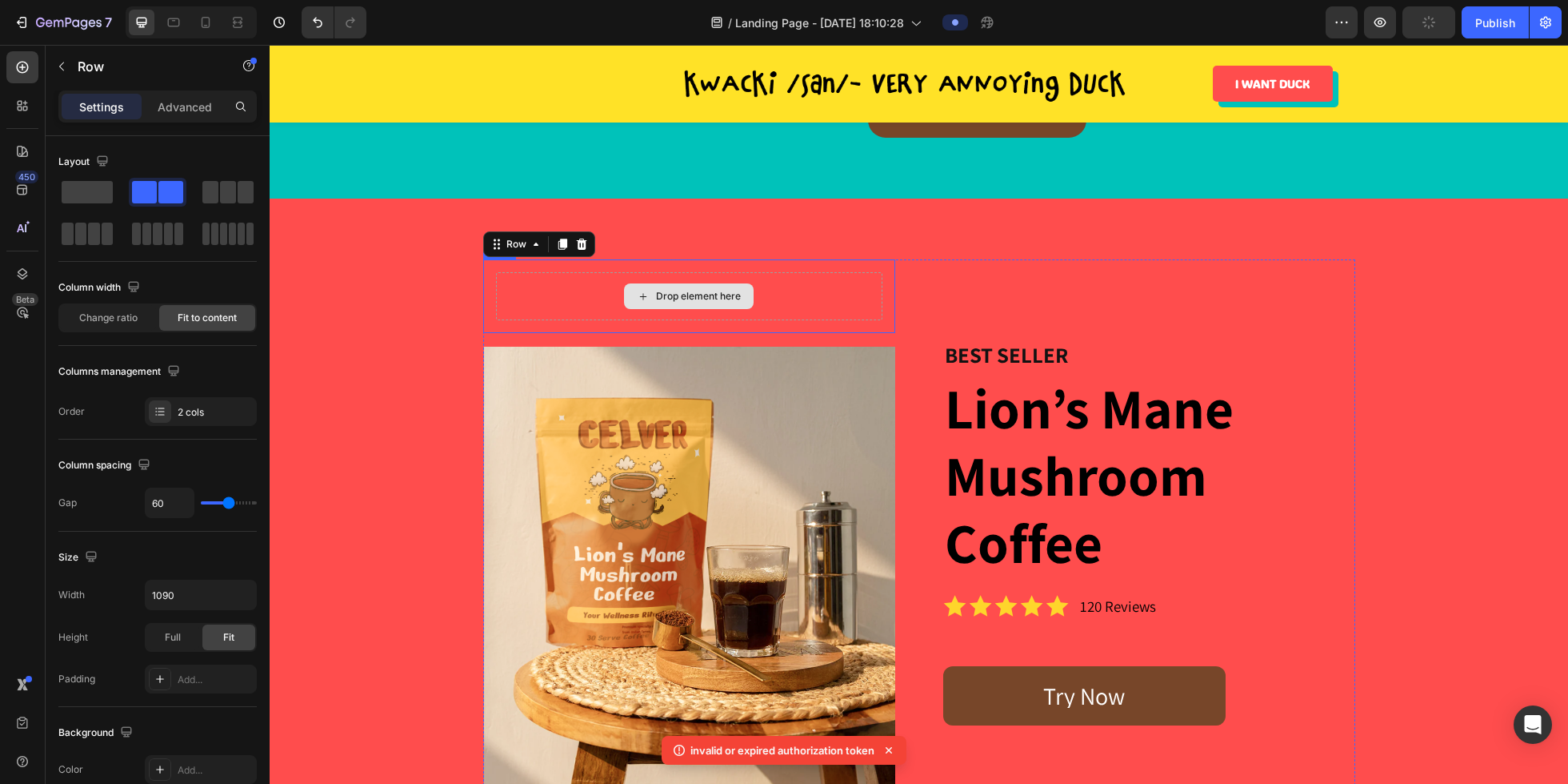
click at [821, 291] on div "Drop element here" at bounding box center [689, 296] width 386 height 48
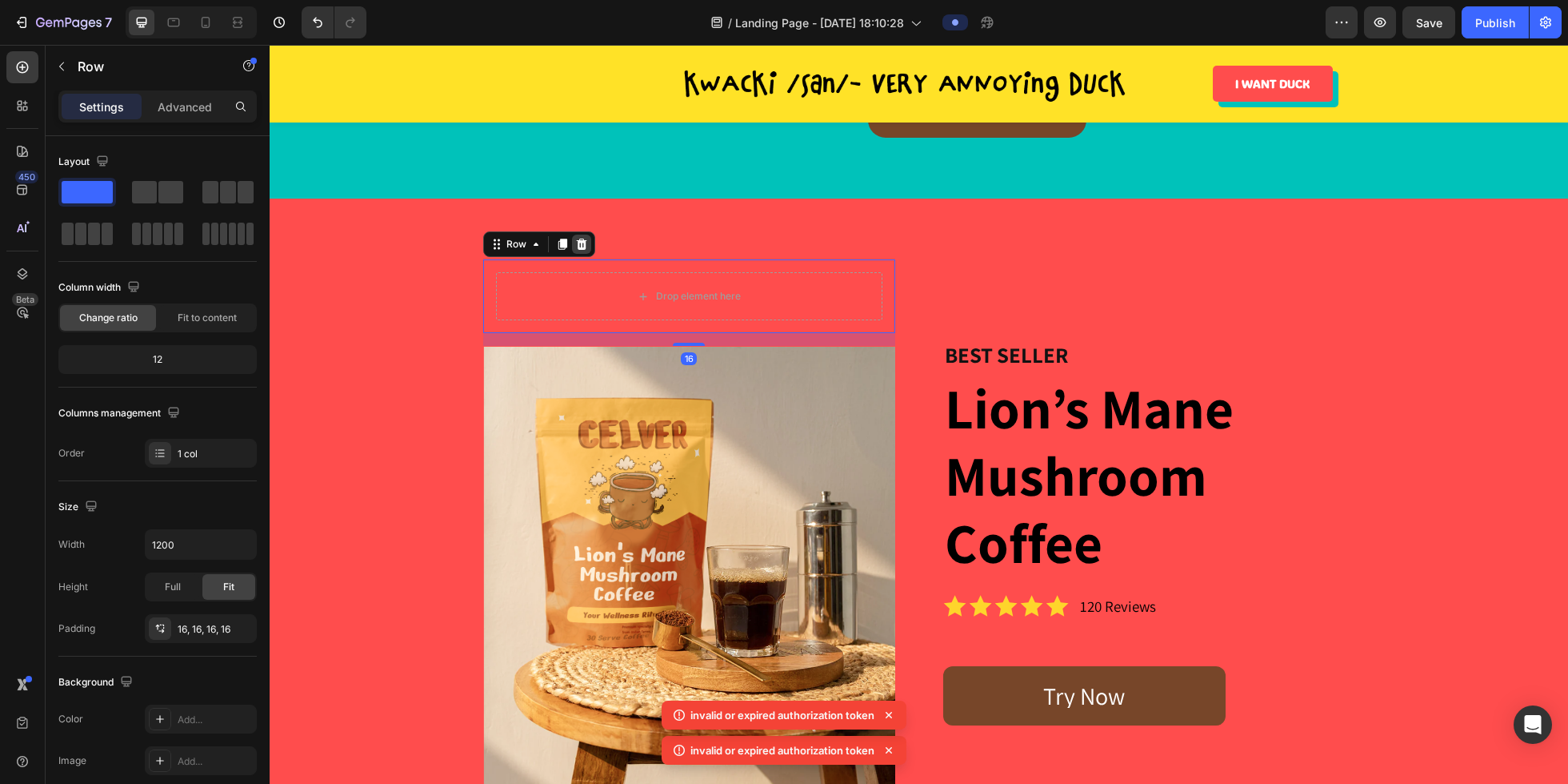
click at [579, 242] on icon at bounding box center [581, 244] width 10 height 11
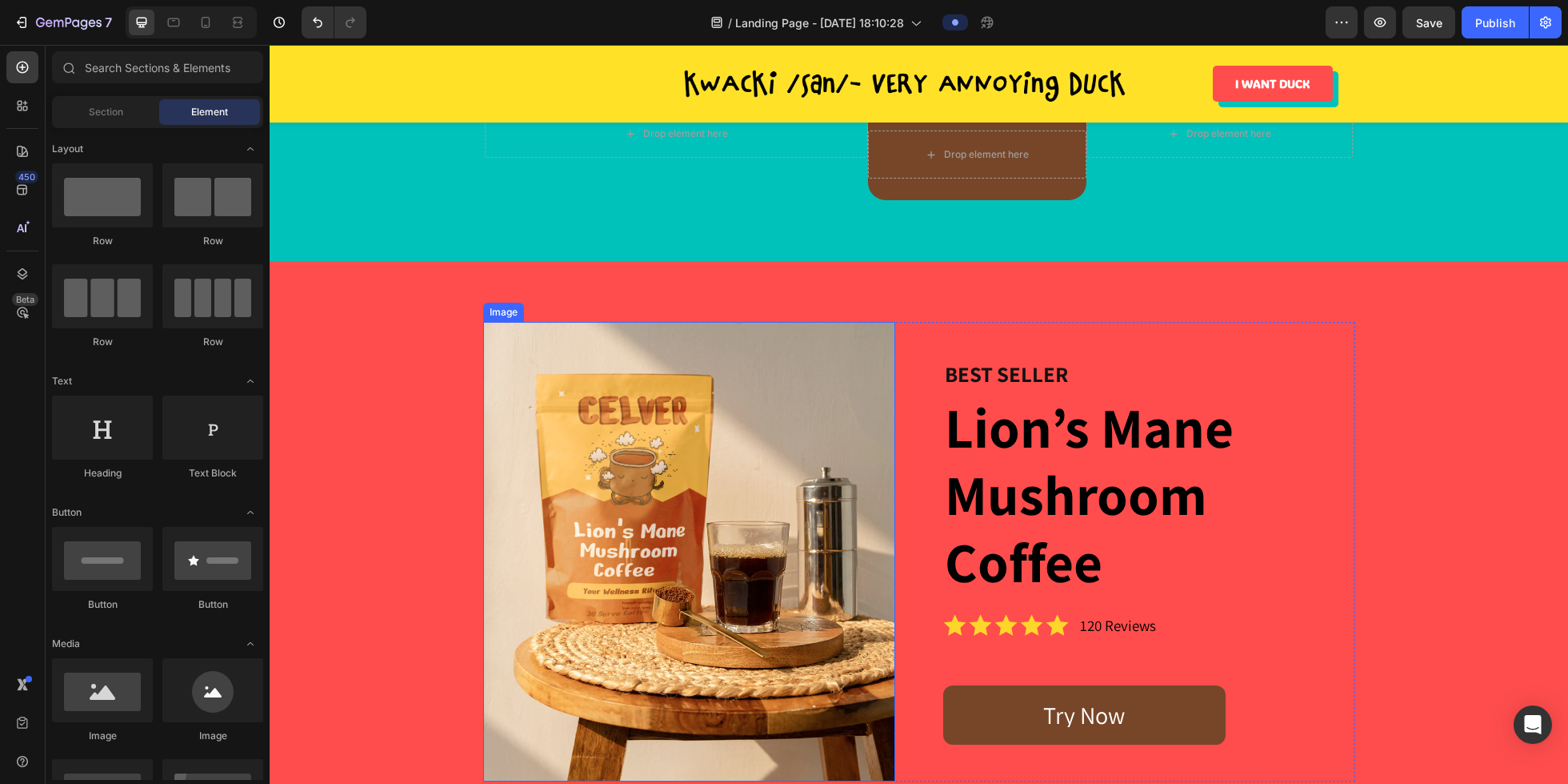
scroll to position [2956, 0]
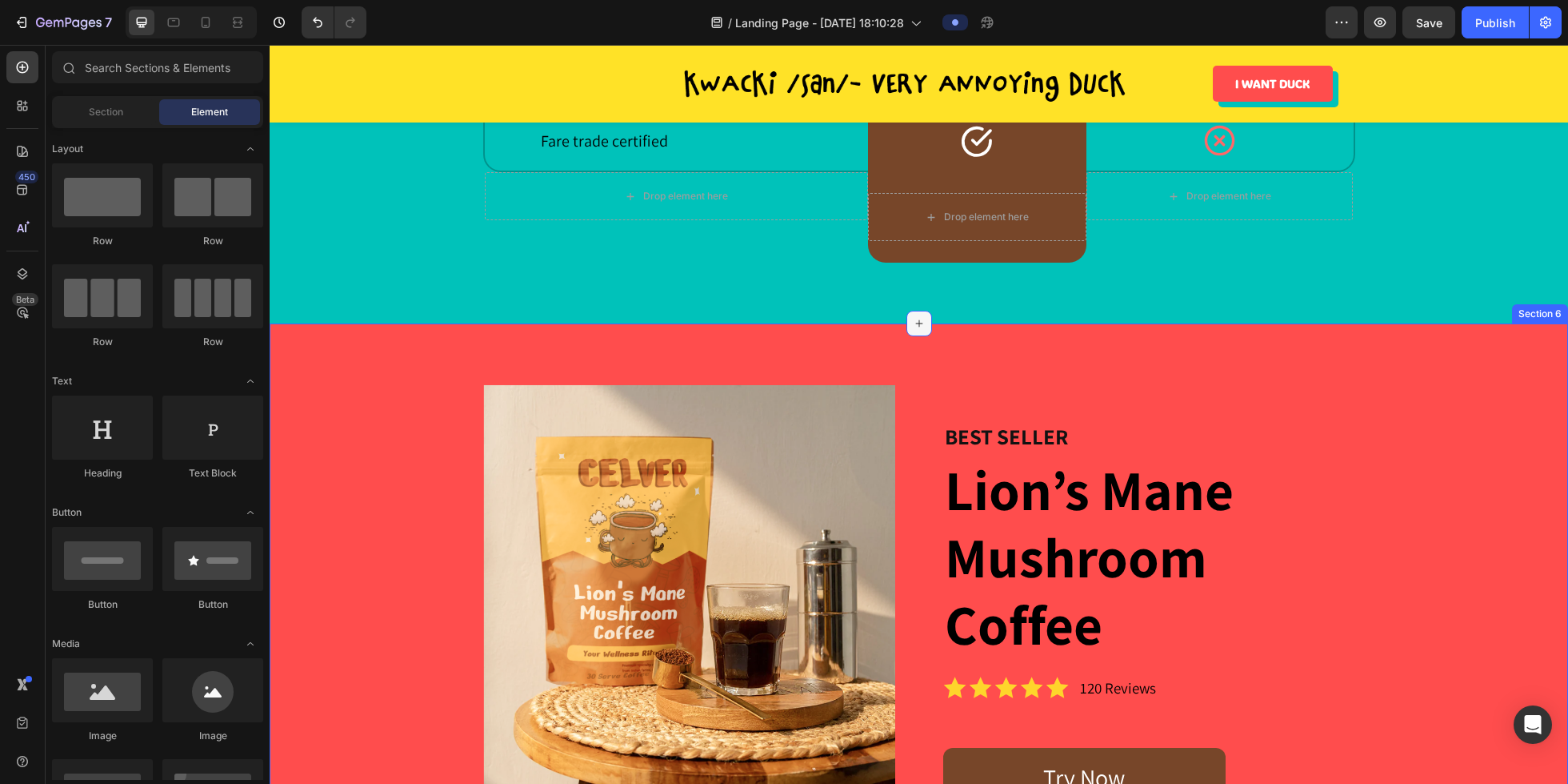
click at [925, 326] on div at bounding box center [920, 323] width 26 height 26
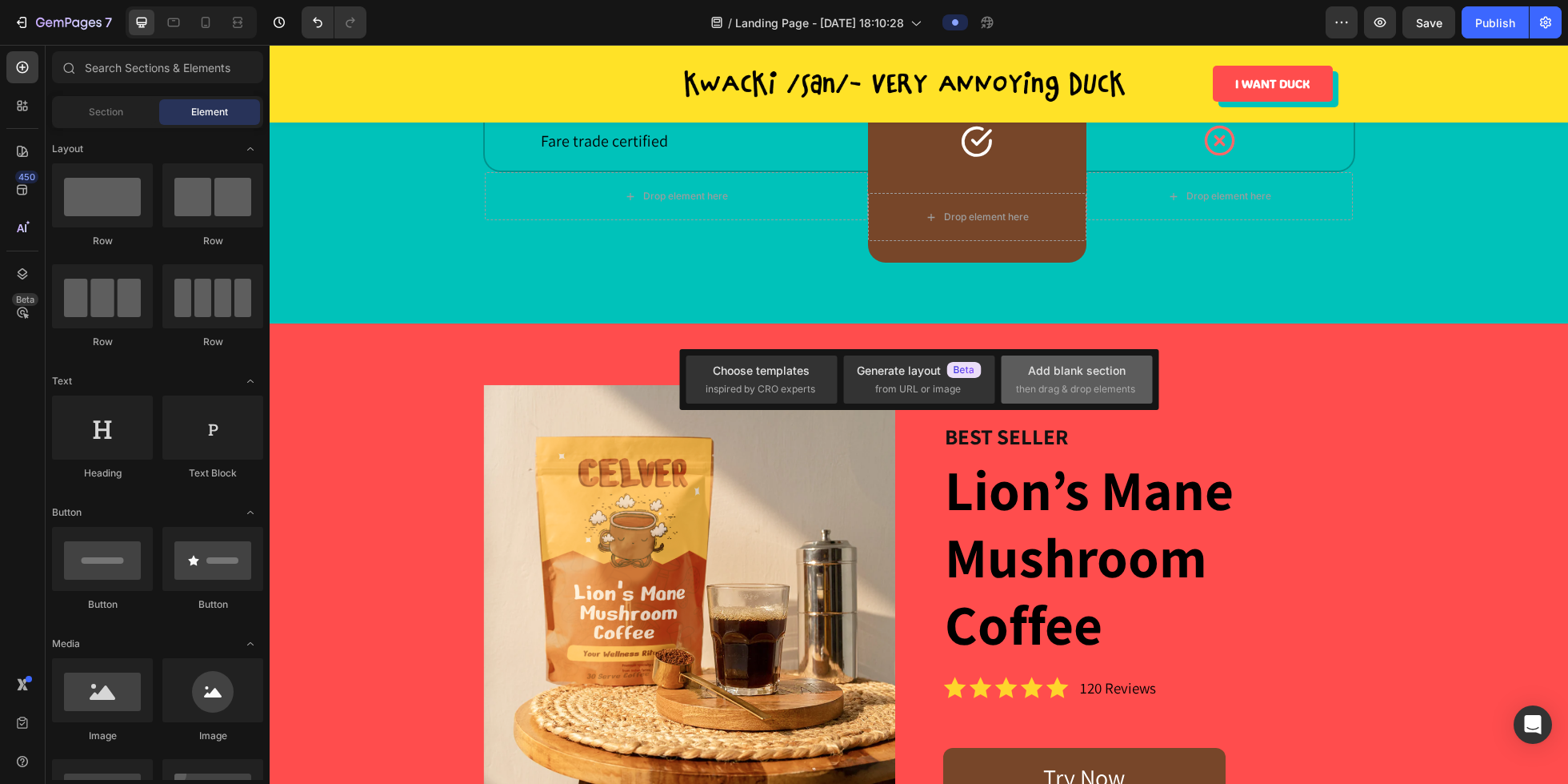
click at [1037, 392] on span "then drag & drop elements" at bounding box center [1076, 389] width 120 height 15
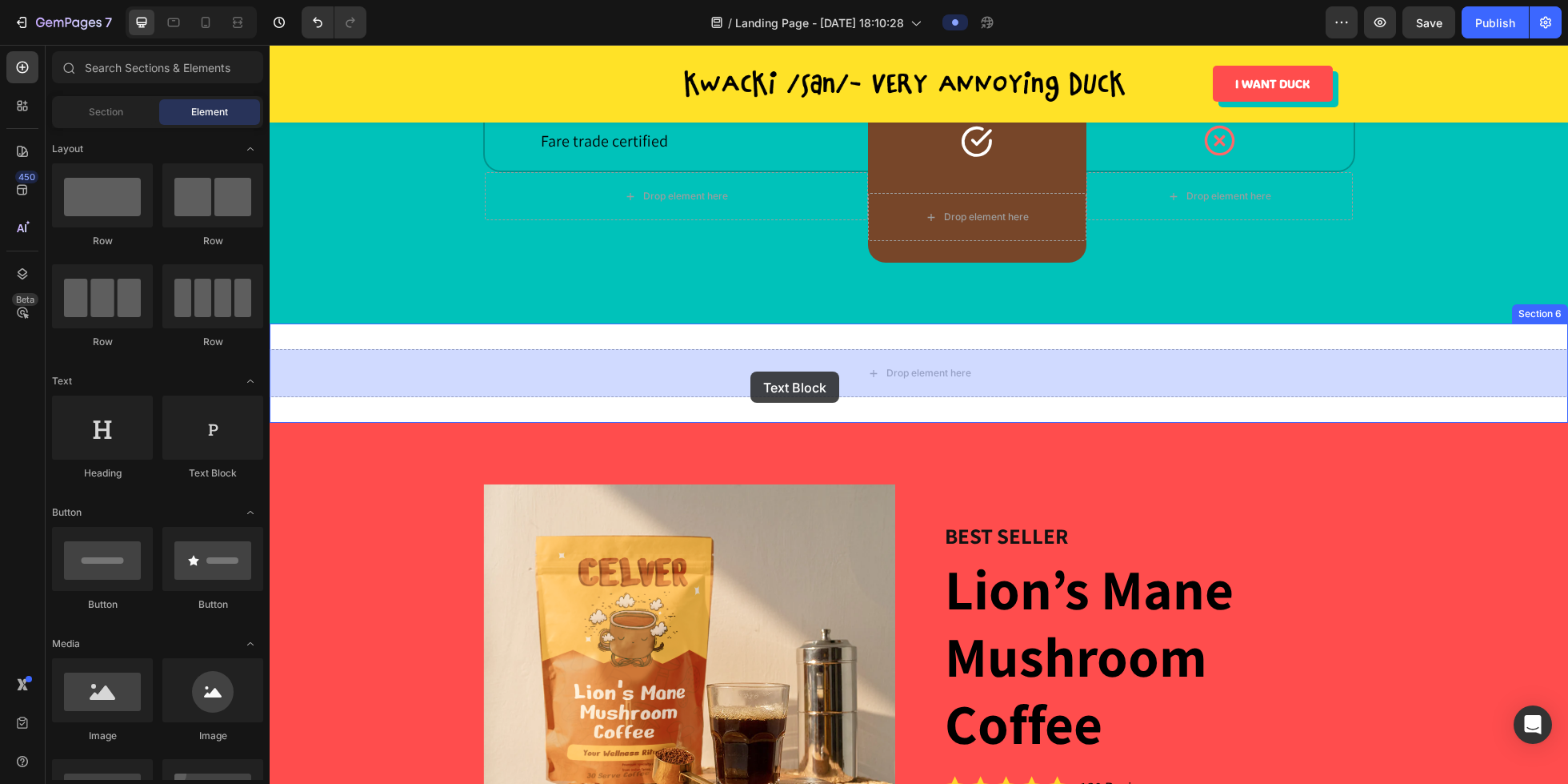
drag, startPoint x: 462, startPoint y: 482, endPoint x: 751, endPoint y: 372, distance: 309.2
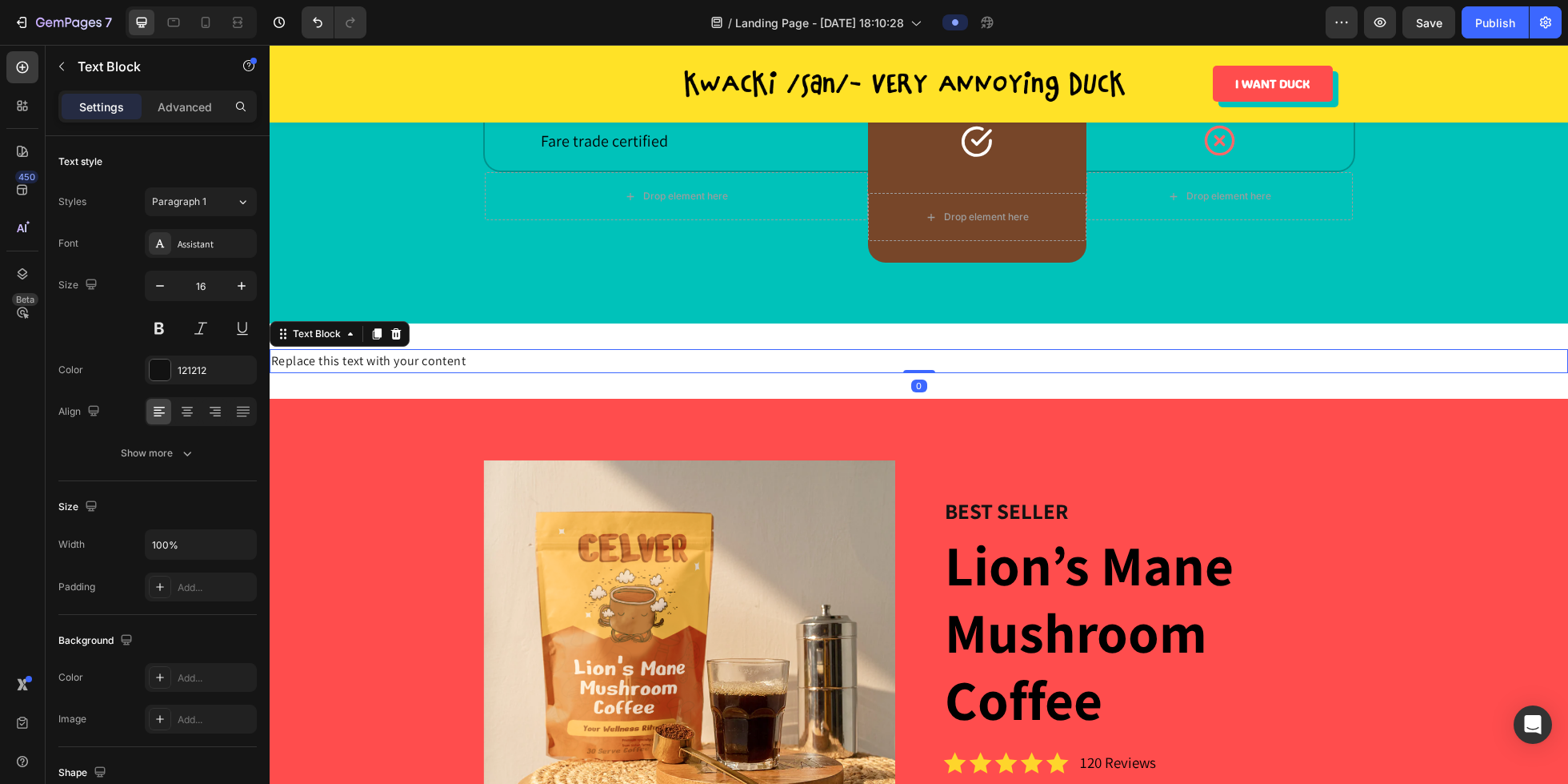
click at [659, 364] on div "Replace this text with your content" at bounding box center [919, 361] width 1299 height 24
click at [659, 364] on p "Replace this text with your content" at bounding box center [919, 361] width 1296 height 21
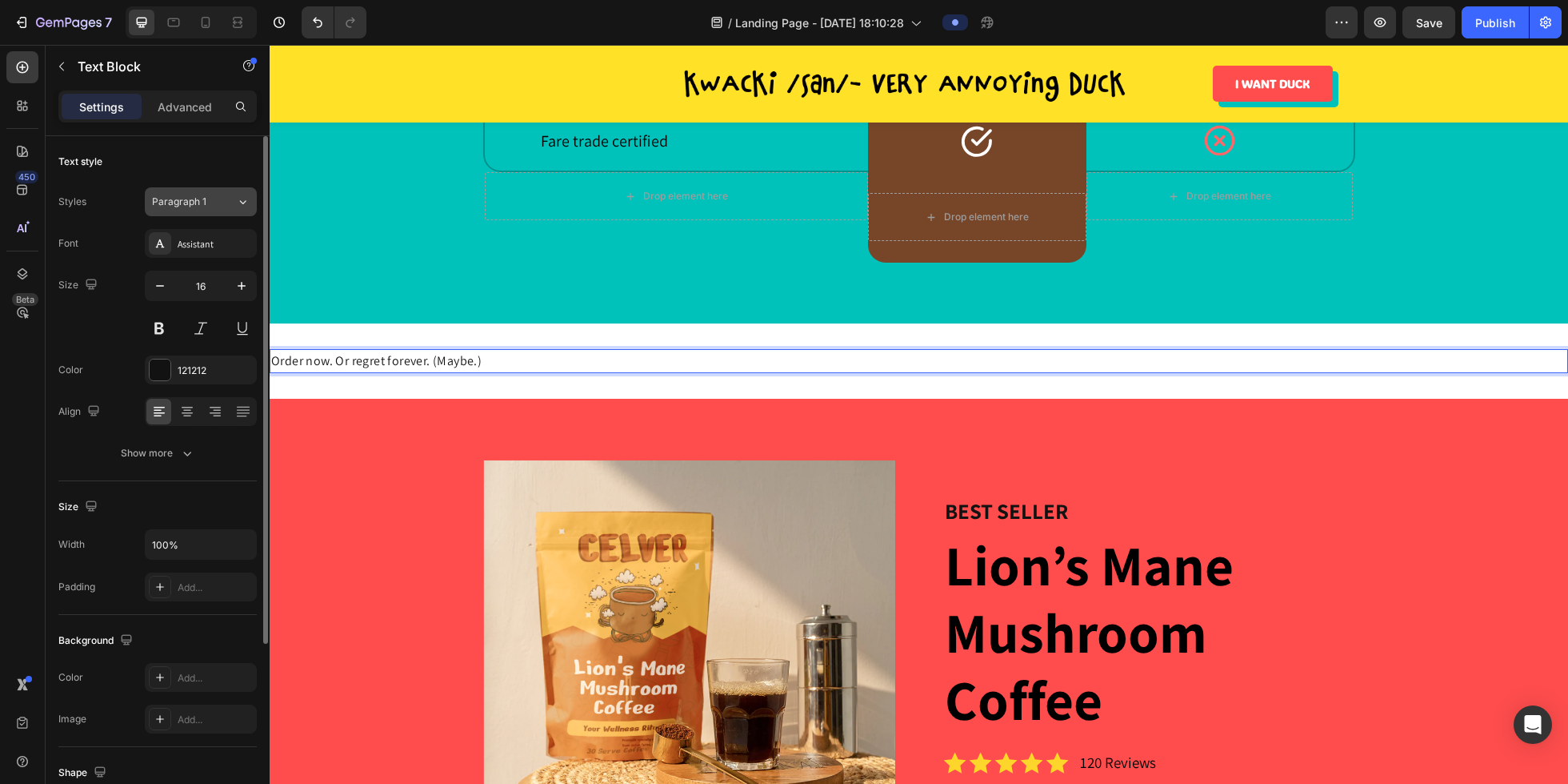
click at [201, 207] on span "Paragraph 1" at bounding box center [179, 202] width 55 height 15
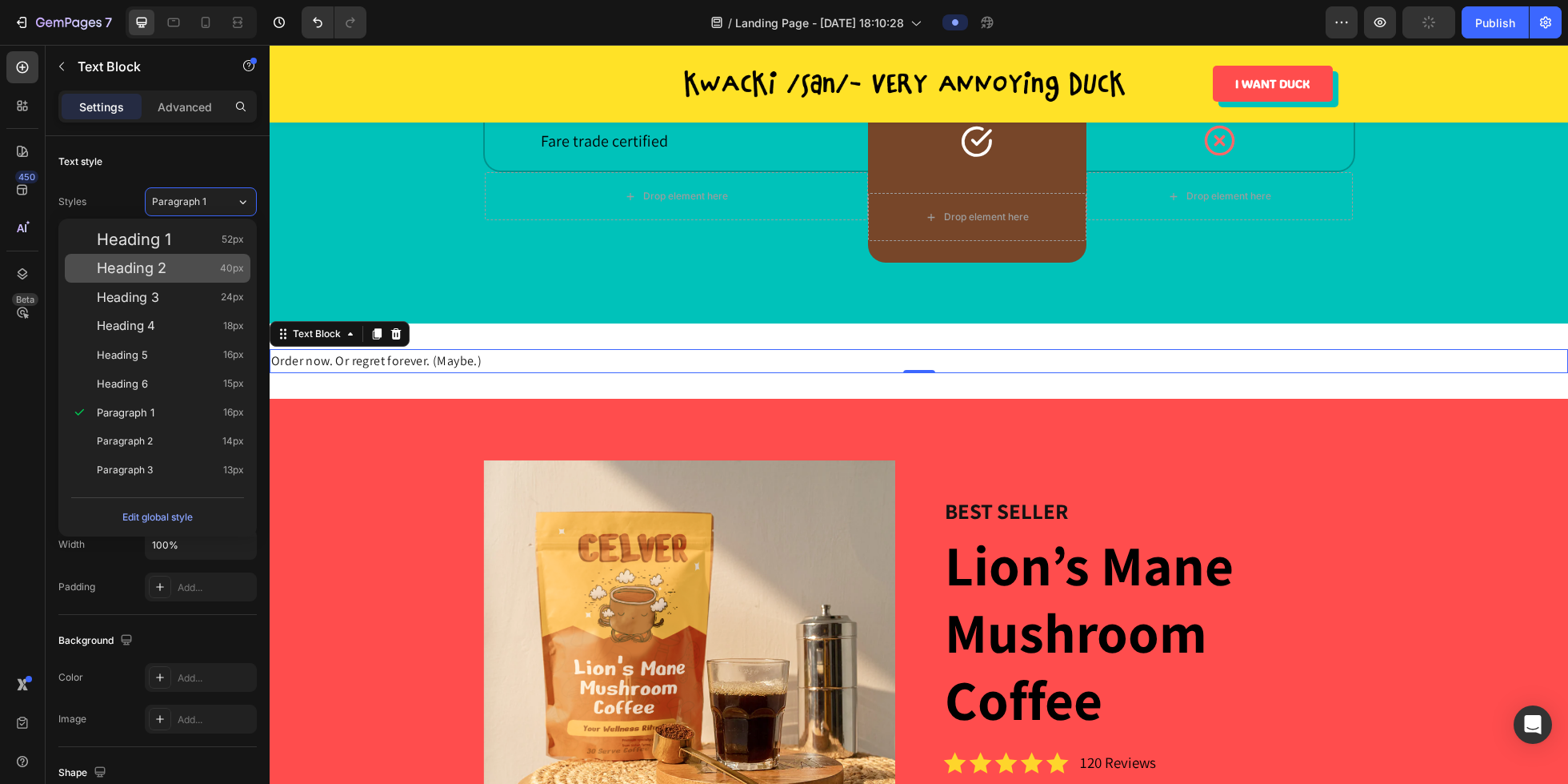
click at [179, 262] on div "Heading 2 40px" at bounding box center [170, 269] width 147 height 16
type input "40"
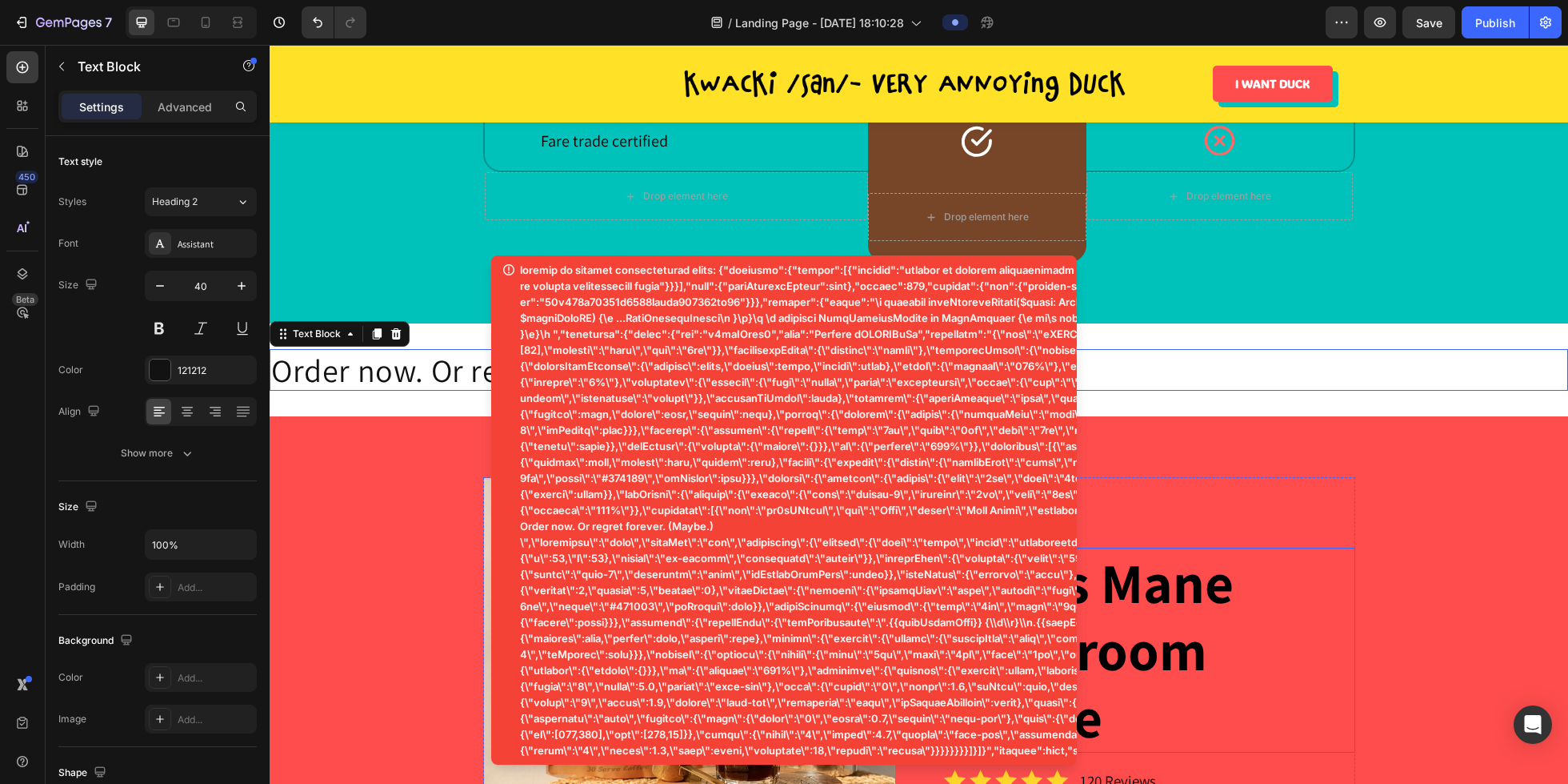
click at [1155, 590] on h1 "Lion’s Mane Mushroom Coffee" at bounding box center [1149, 650] width 412 height 205
